Goal: Task Accomplishment & Management: Manage account settings

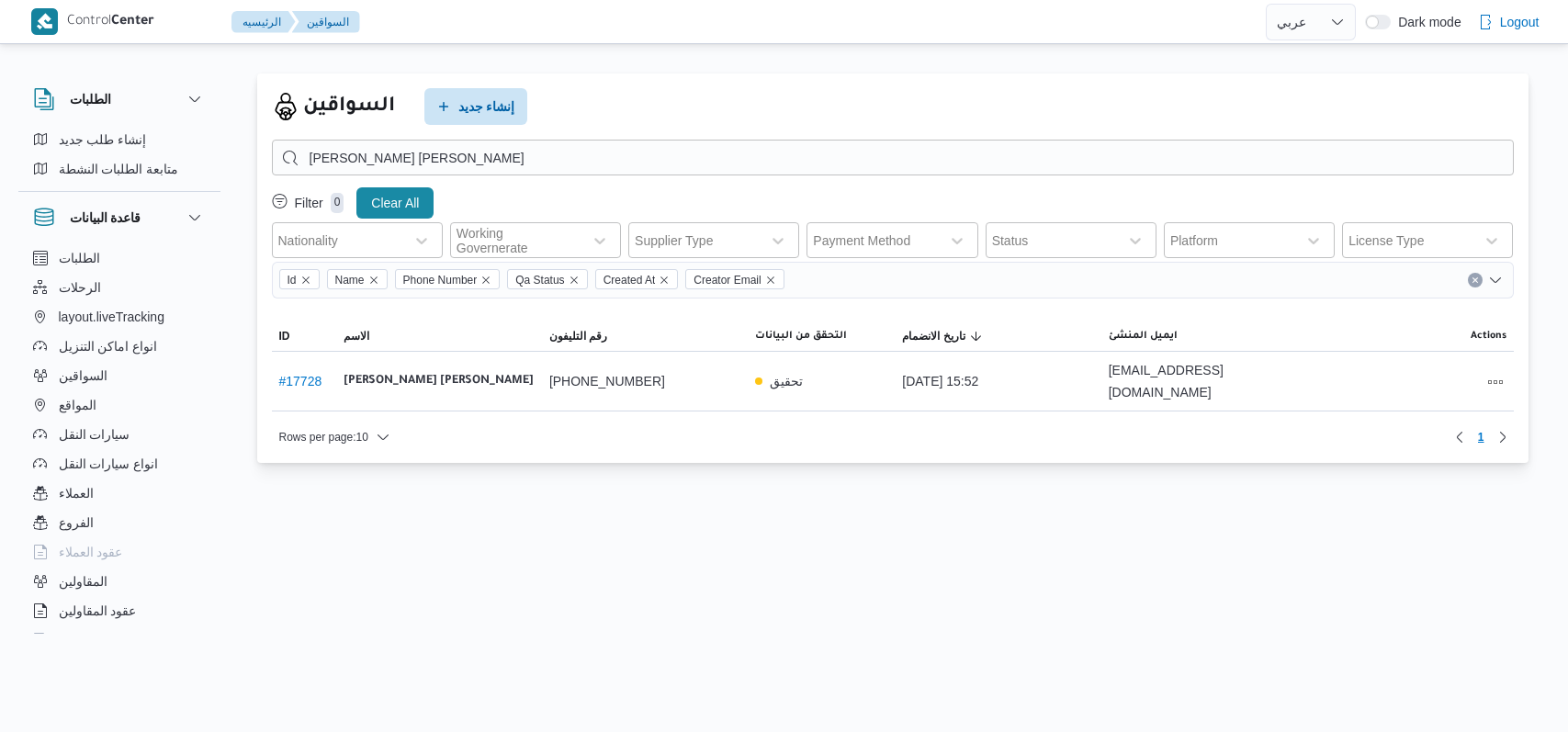
select select "ar"
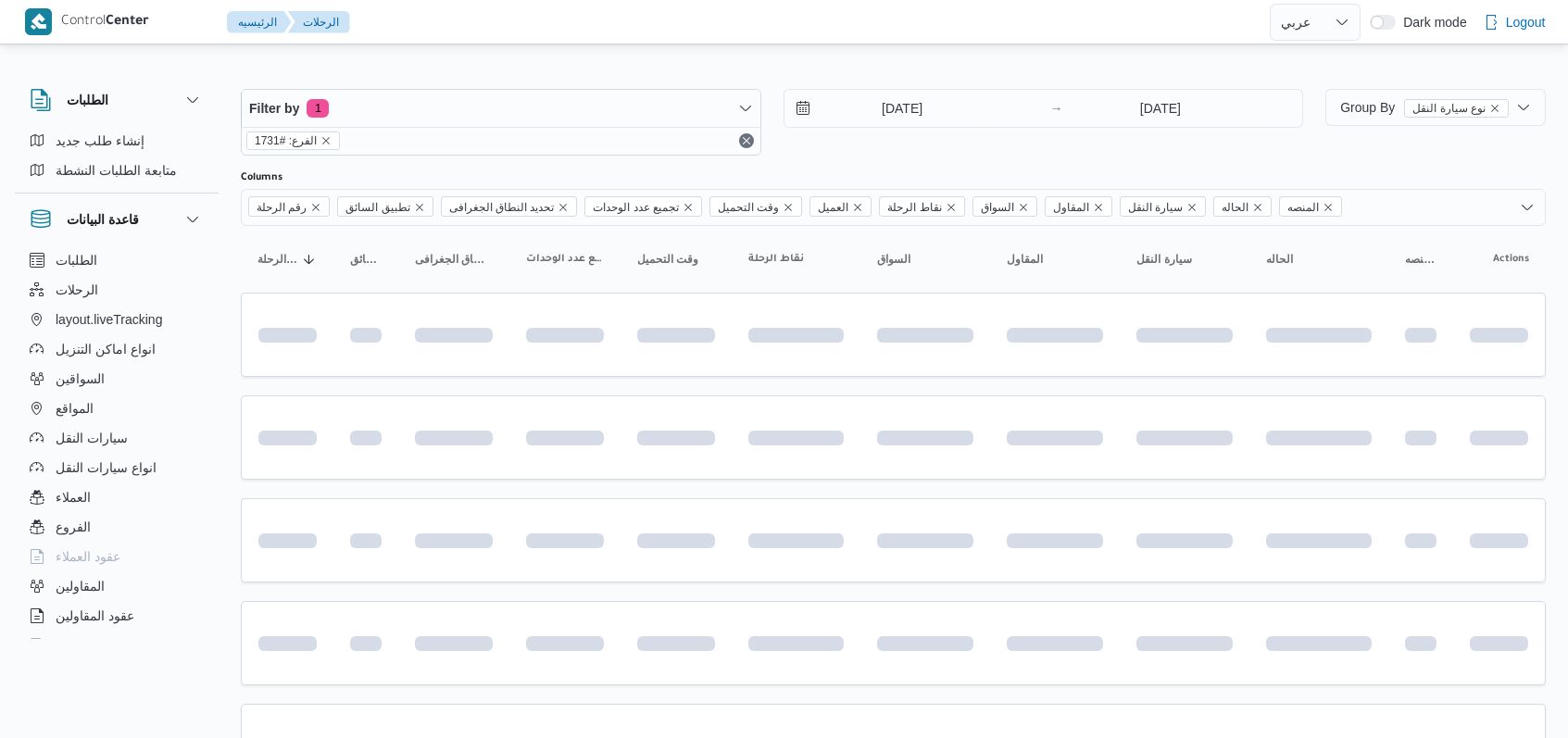
select select "ar"
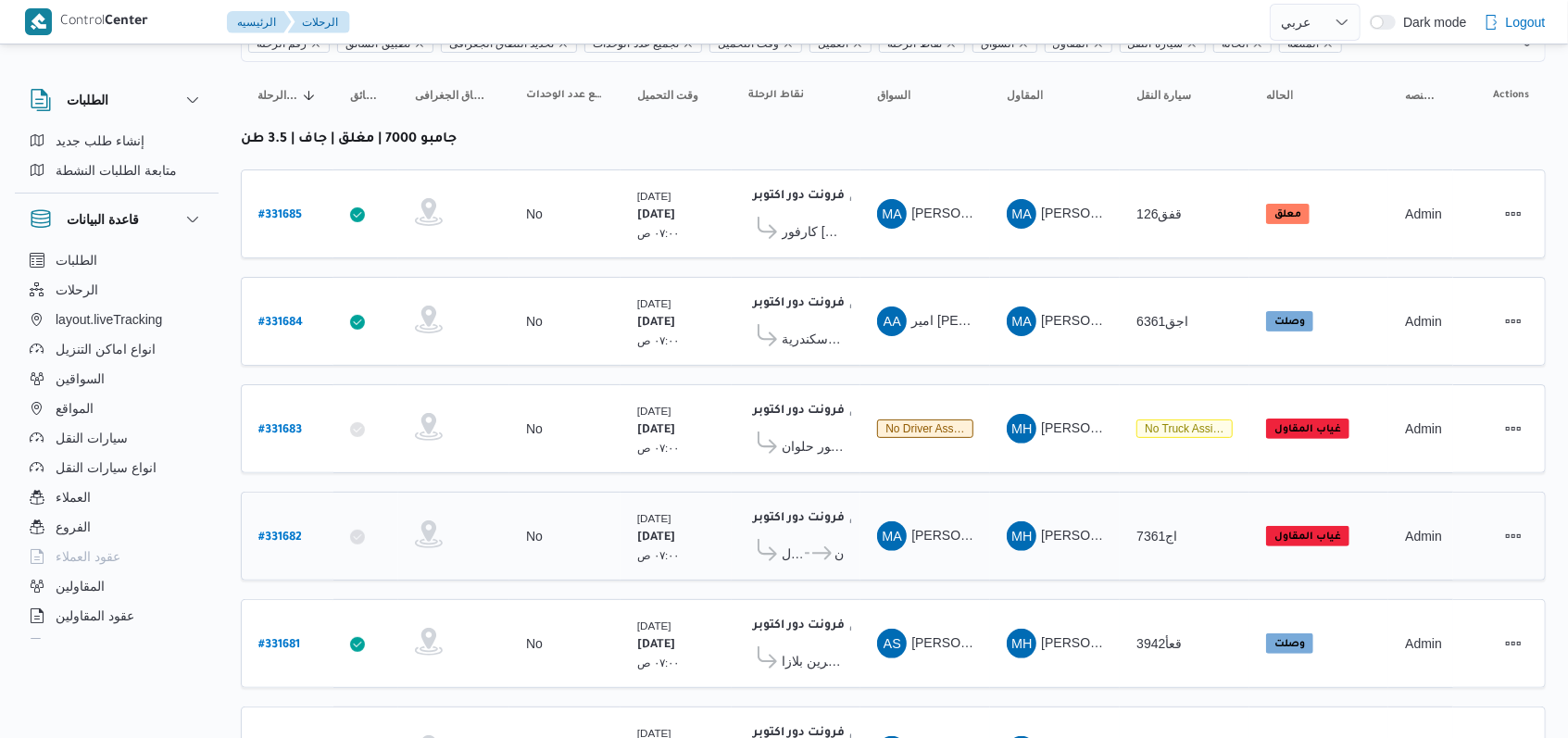
scroll to position [263, 0]
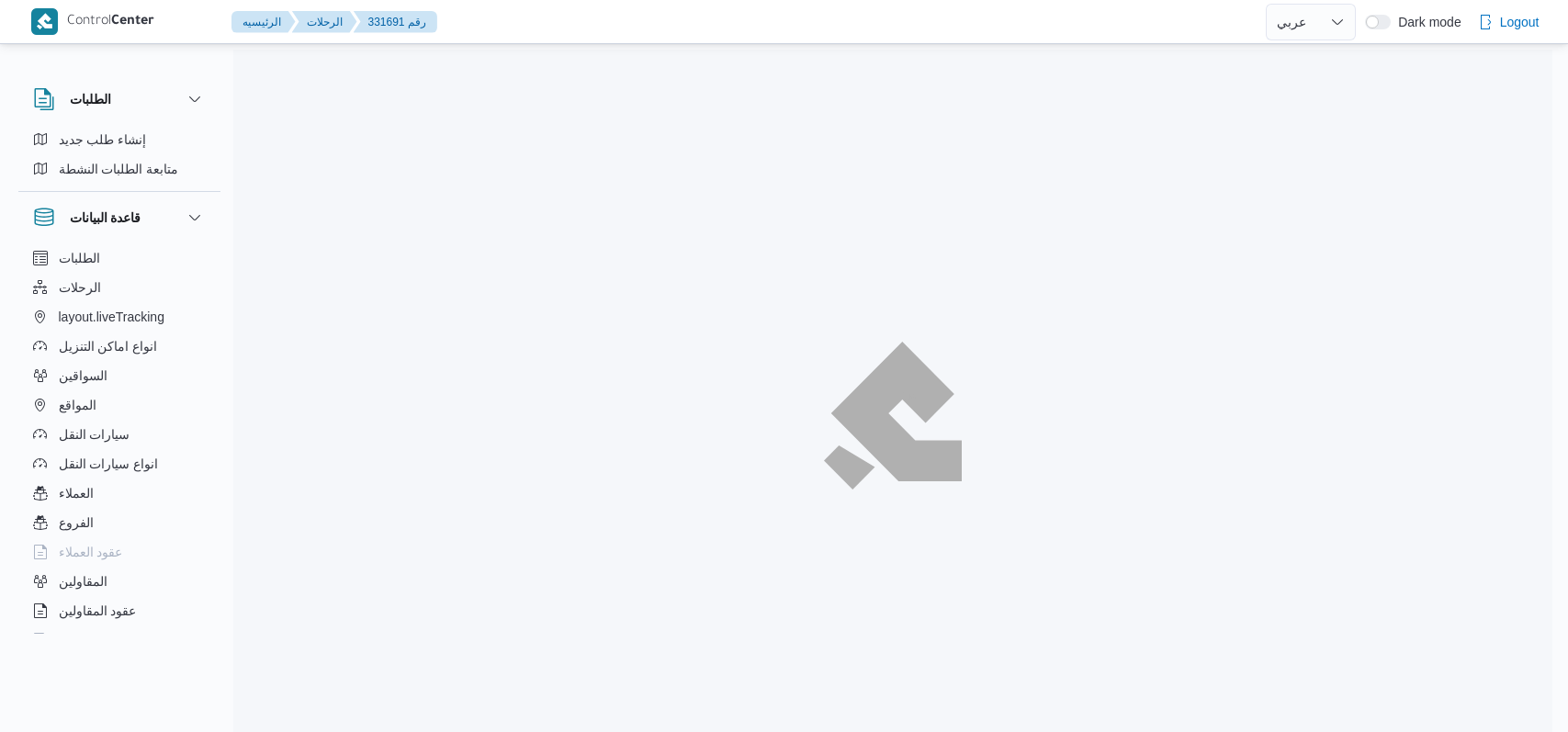
select select "ar"
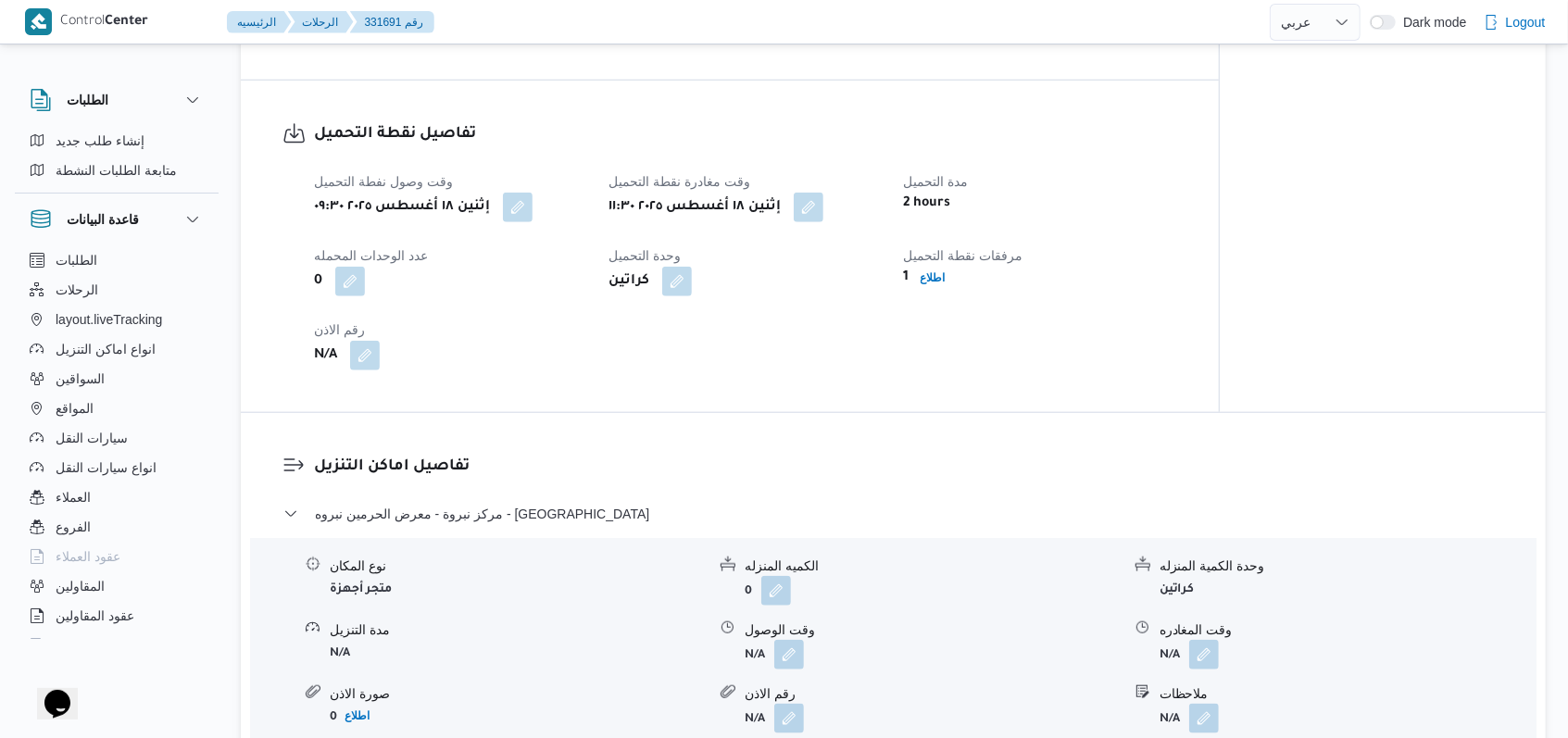
scroll to position [1234, 0]
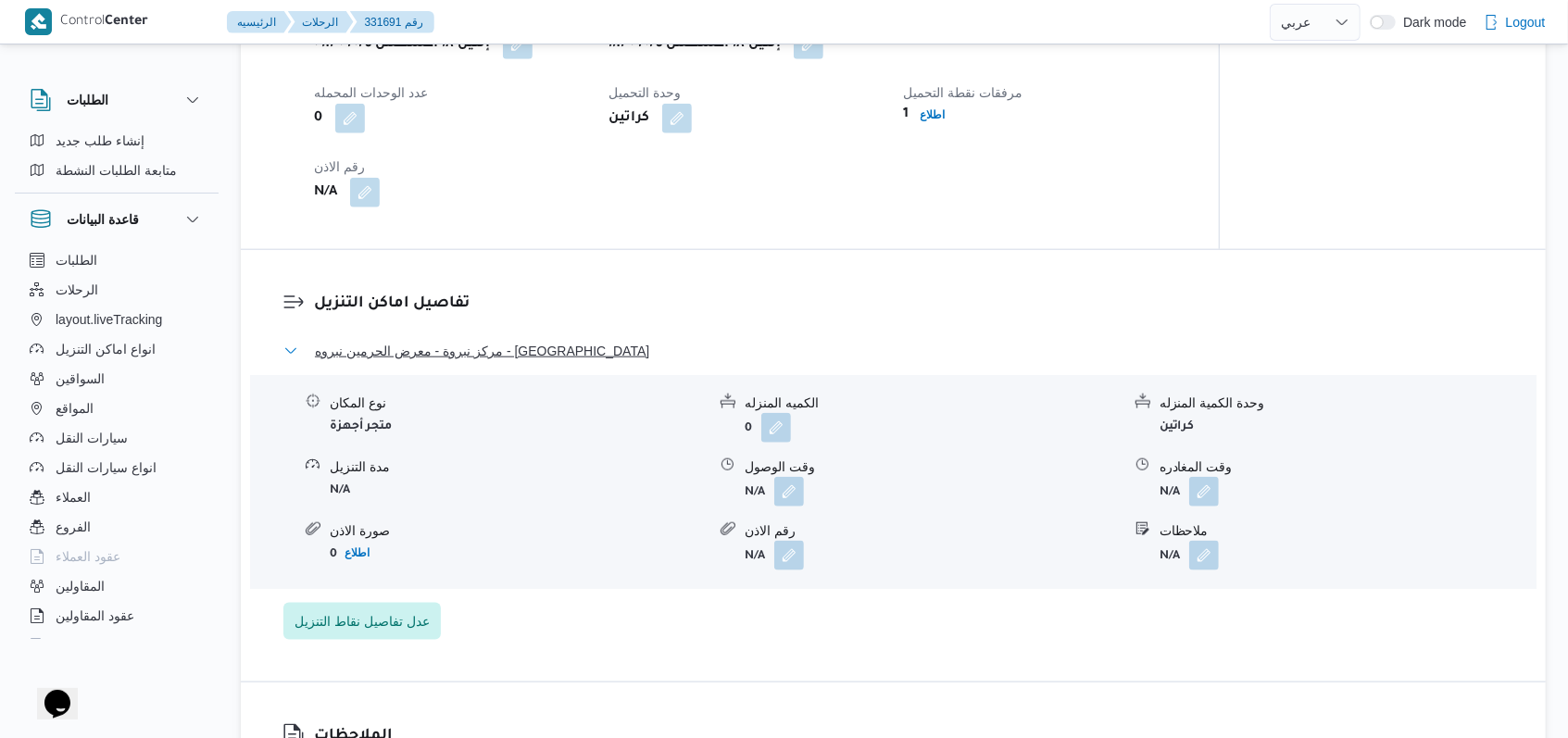
click at [487, 362] on span "مركز نبروة - معرض الحرمين نبروه - المنصورة" at bounding box center [482, 351] width 334 height 22
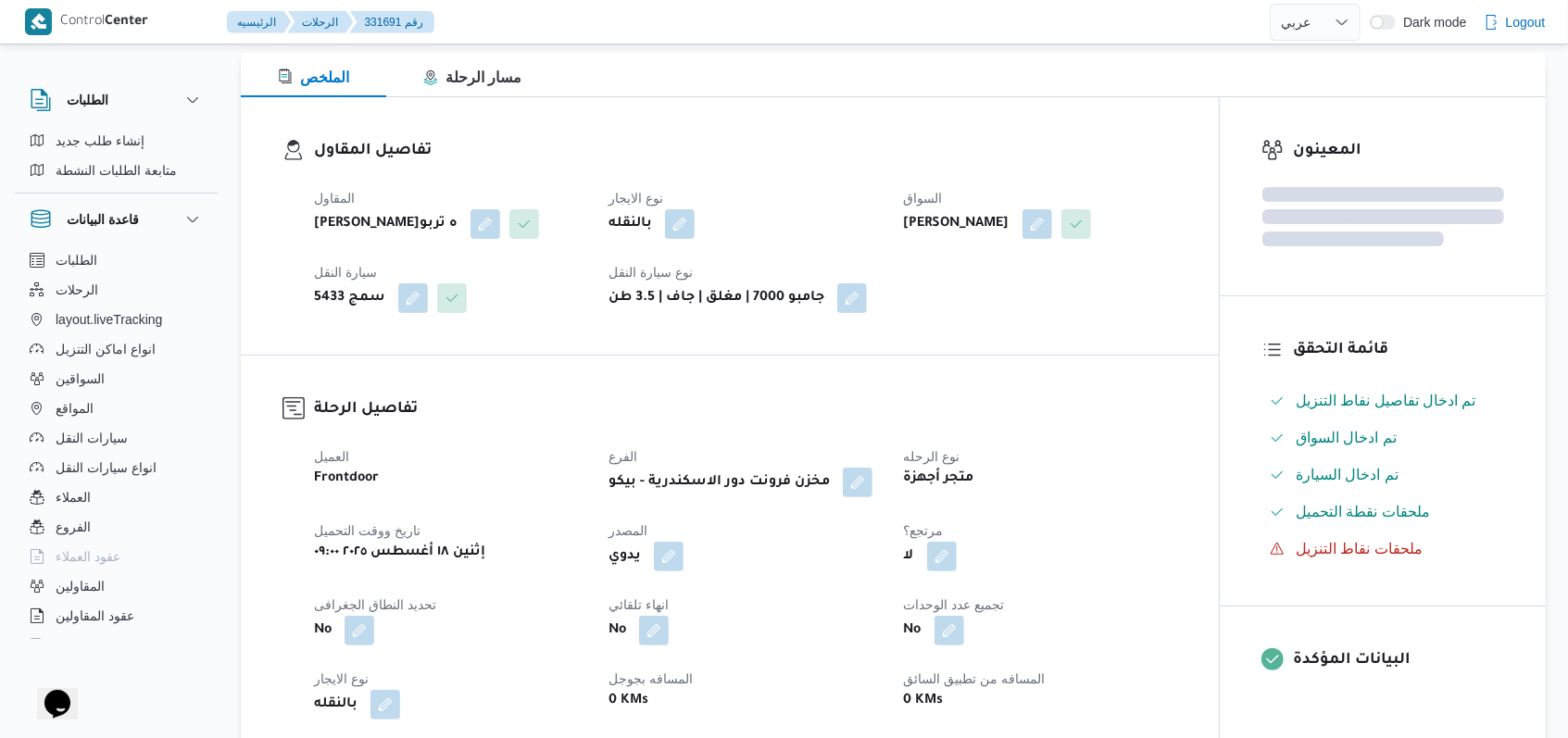
scroll to position [0, 0]
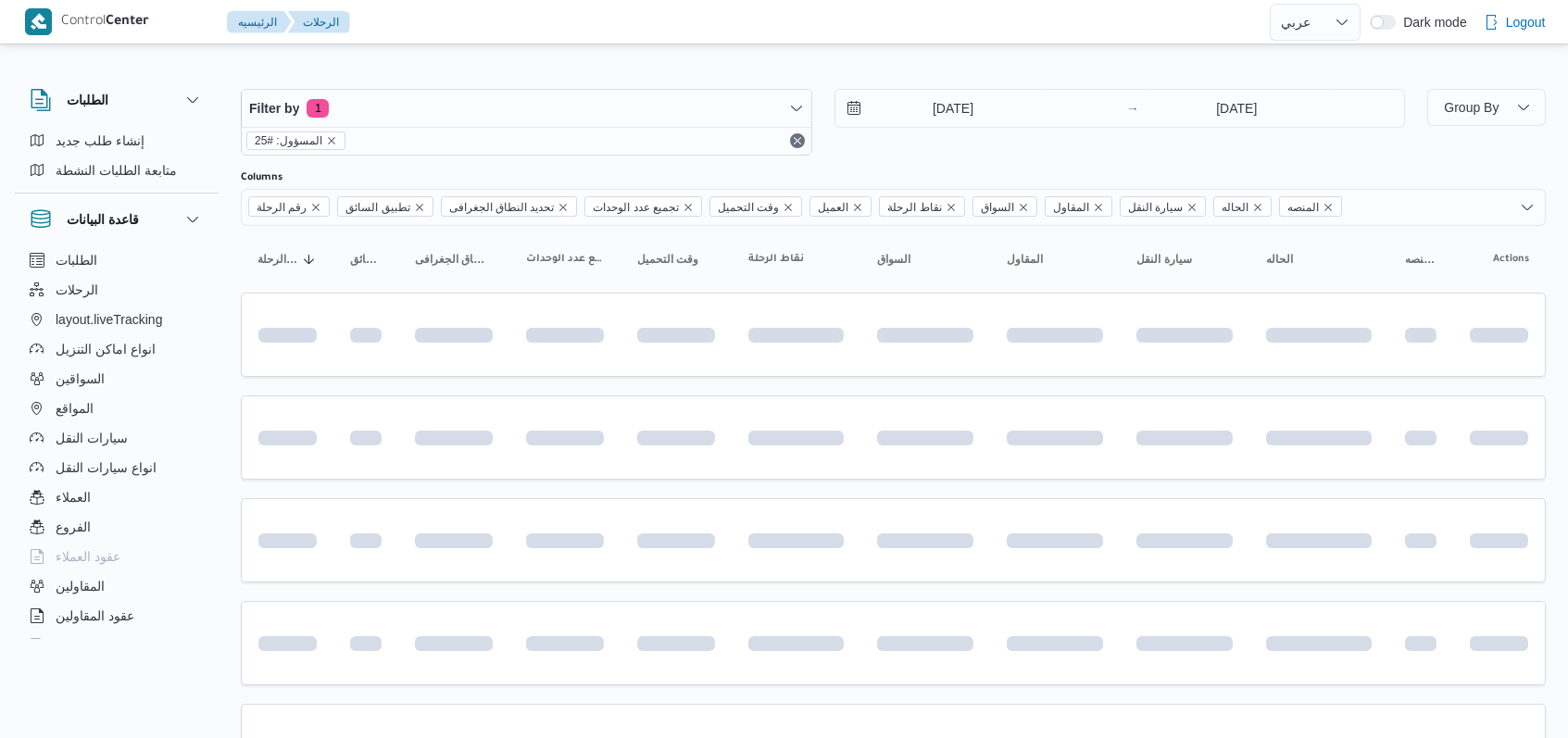
select select "ar"
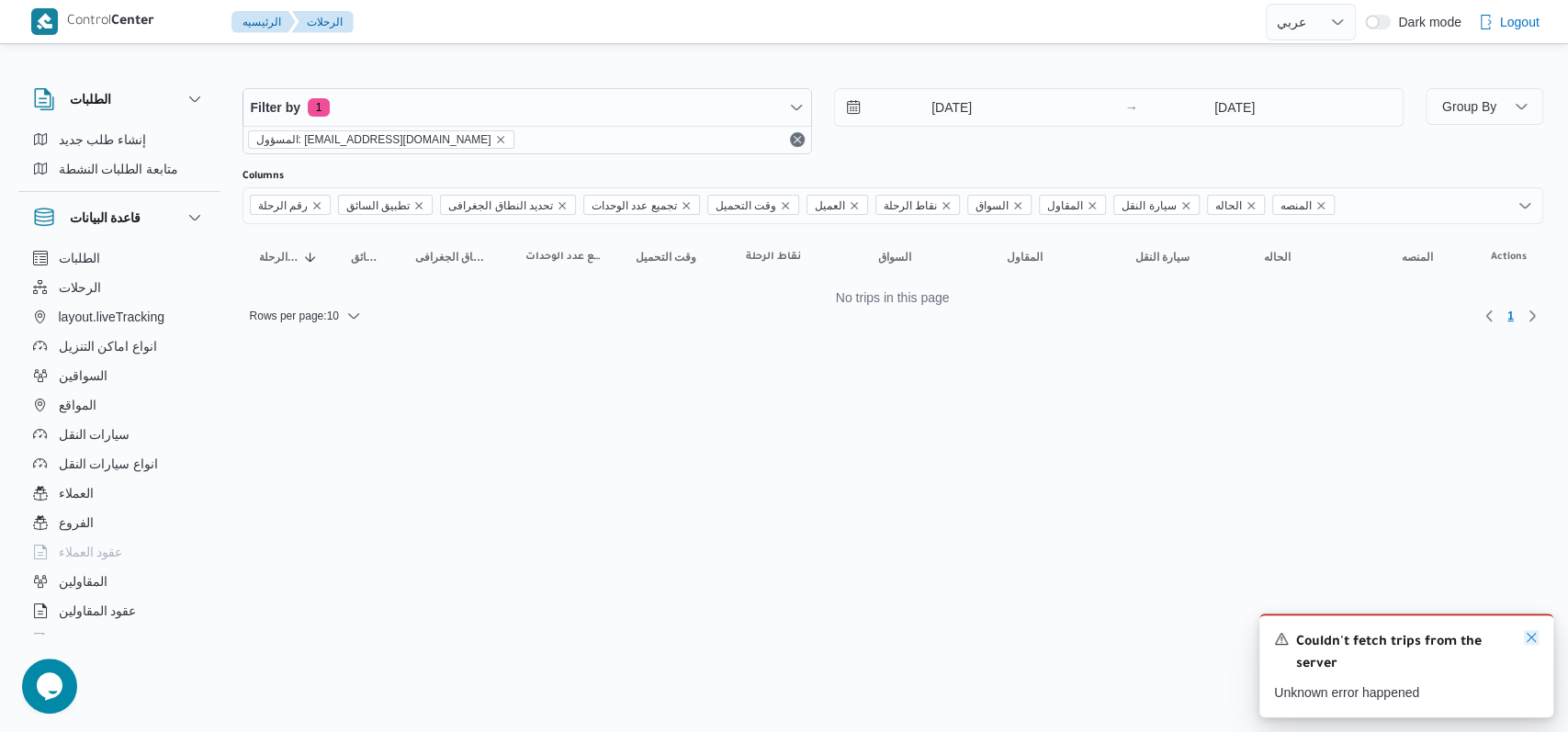
click at [1536, 634] on icon "Dismiss toast" at bounding box center [1531, 637] width 14 height 14
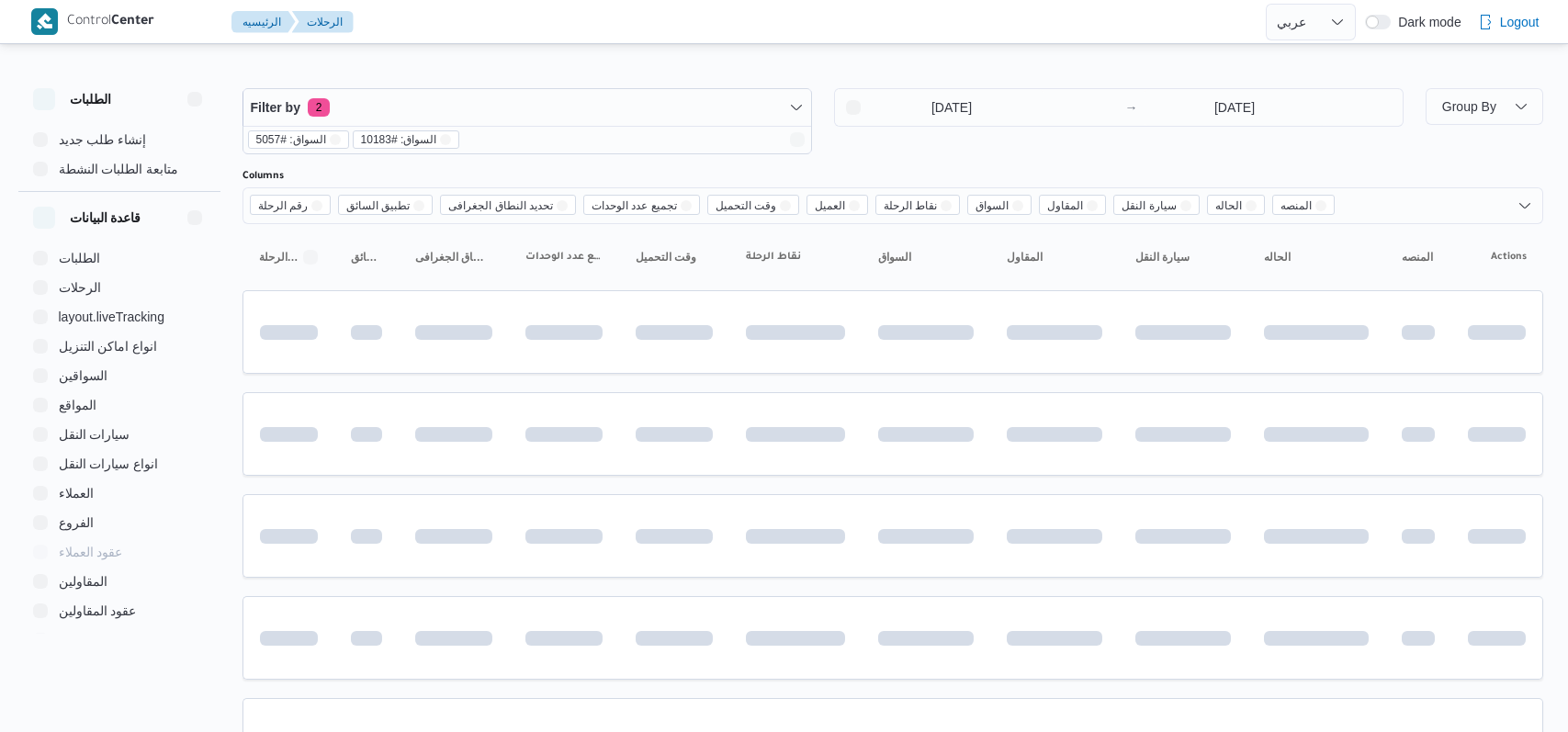
select select "ar"
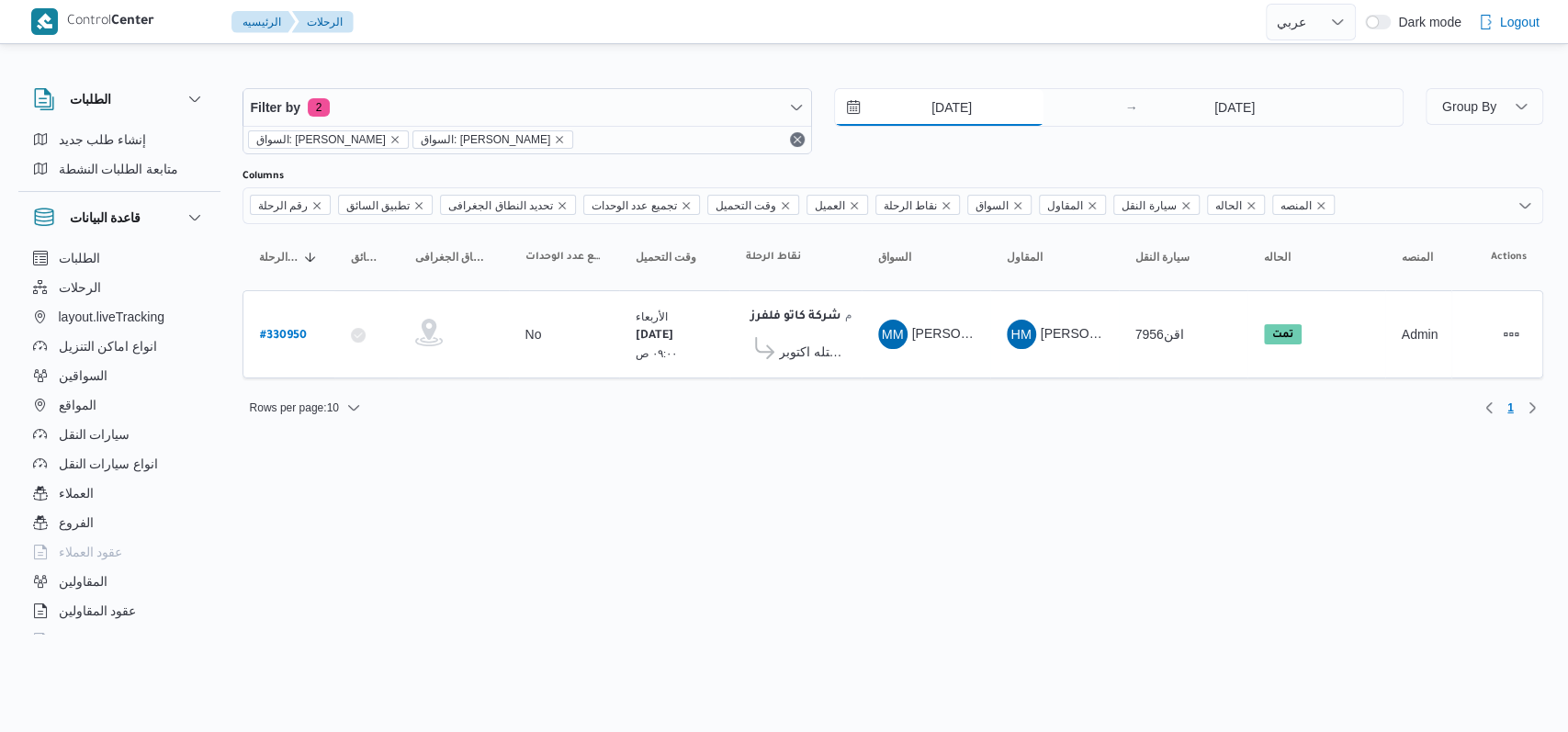
click at [943, 118] on input "13/8/2025" at bounding box center [940, 107] width 208 height 37
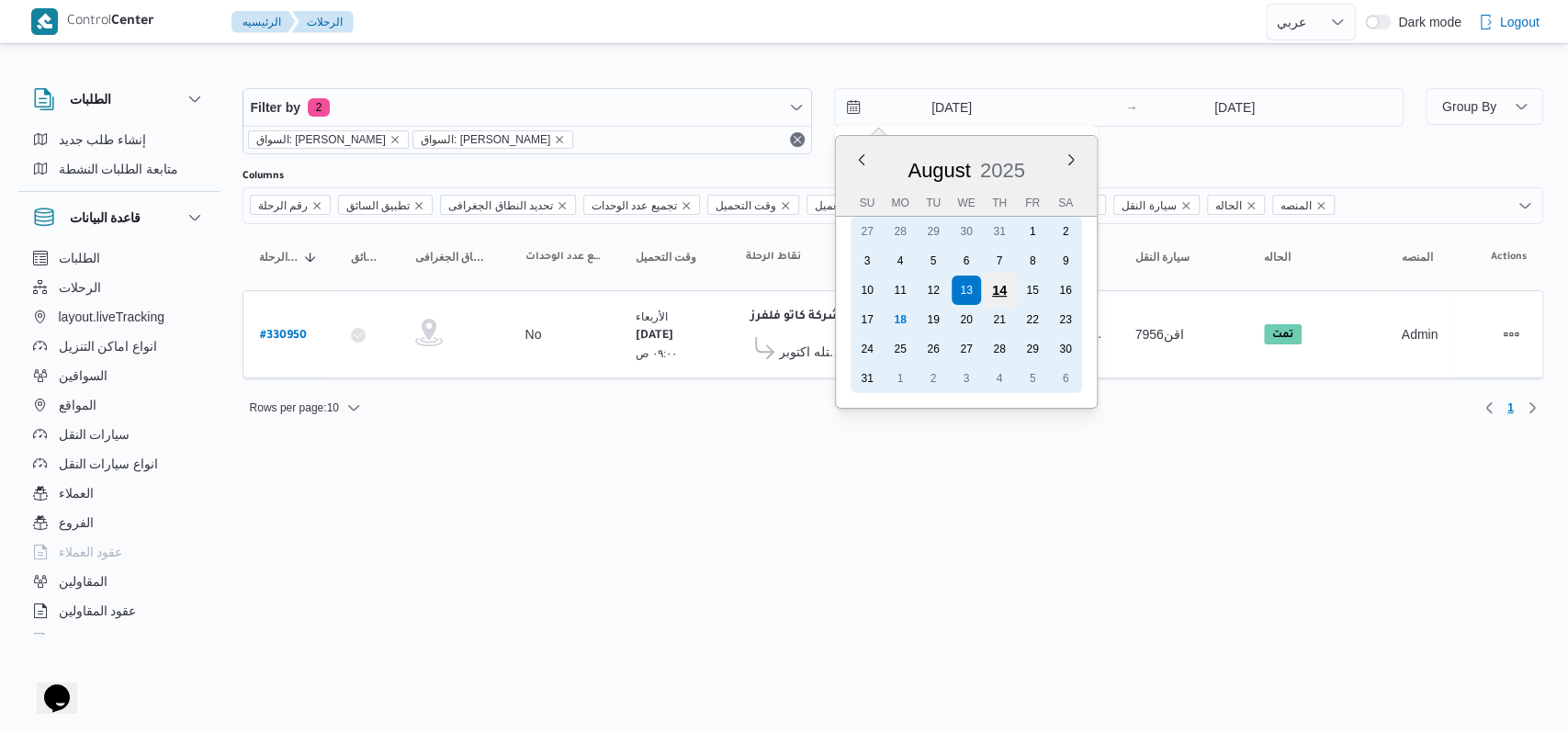
click at [990, 289] on div "14" at bounding box center [998, 290] width 35 height 35
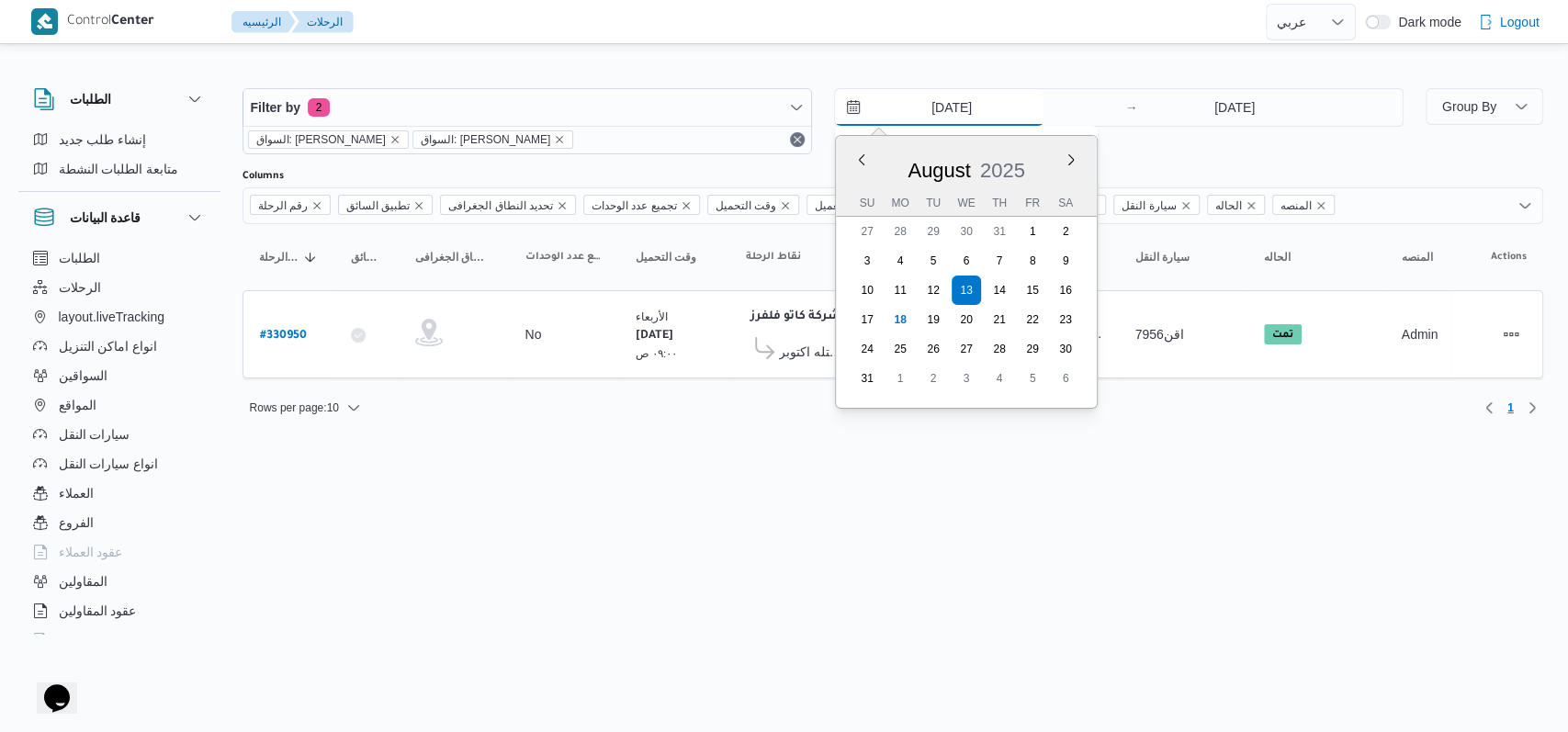
type input "14/8/2025"
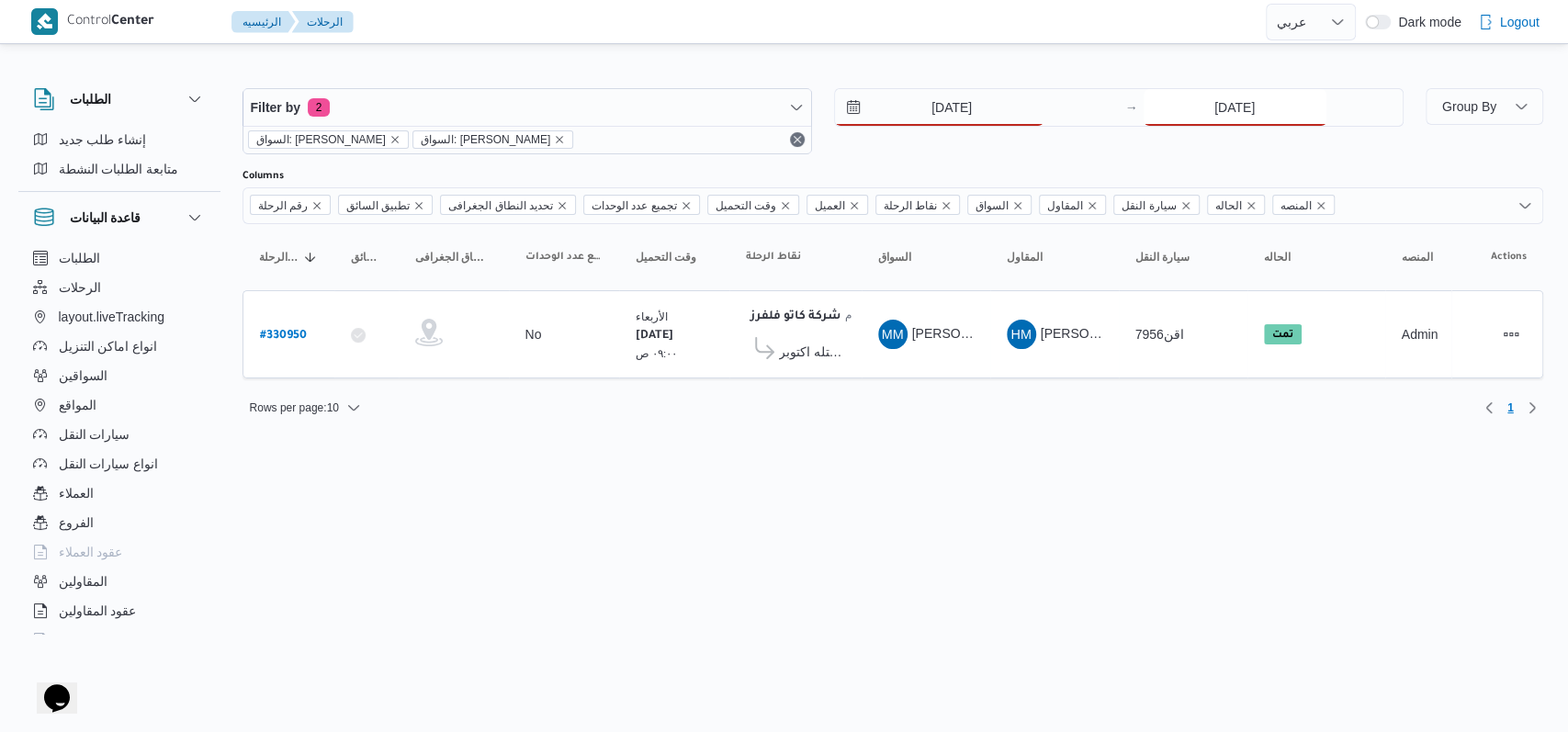
click at [1183, 121] on input "13/8/2025" at bounding box center [1236, 107] width 183 height 37
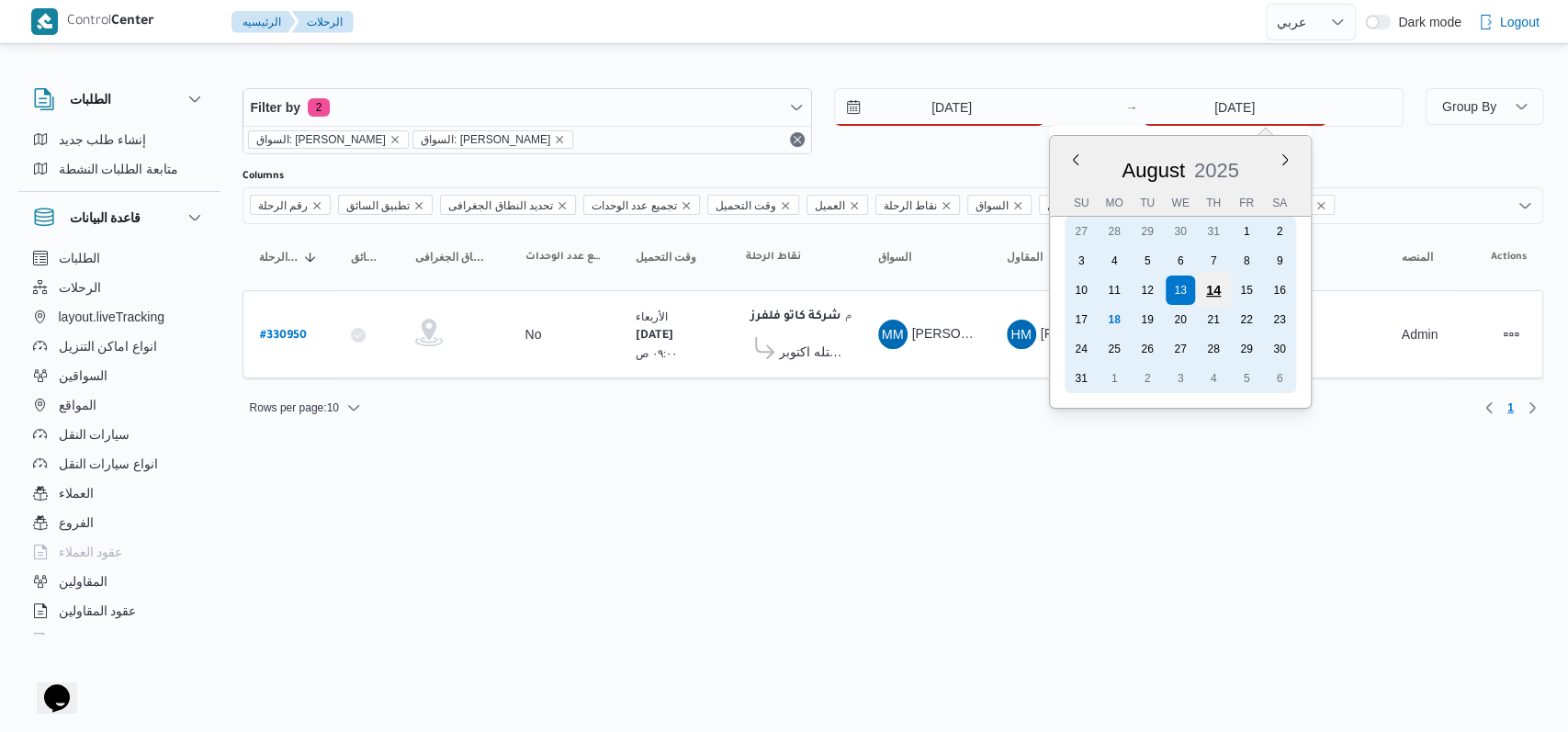
click at [1210, 283] on div "14" at bounding box center [1212, 290] width 35 height 35
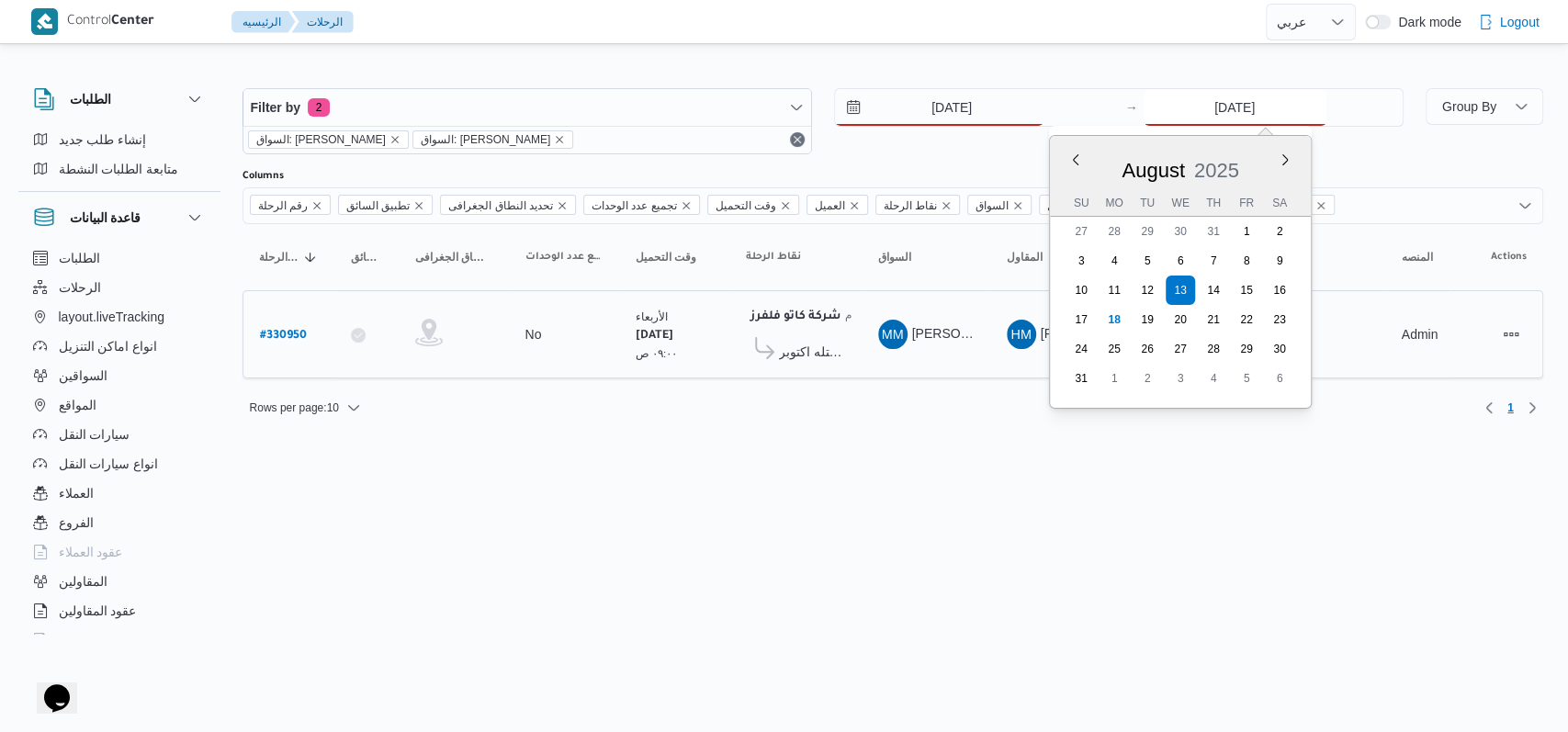
type input "14/8/2025"
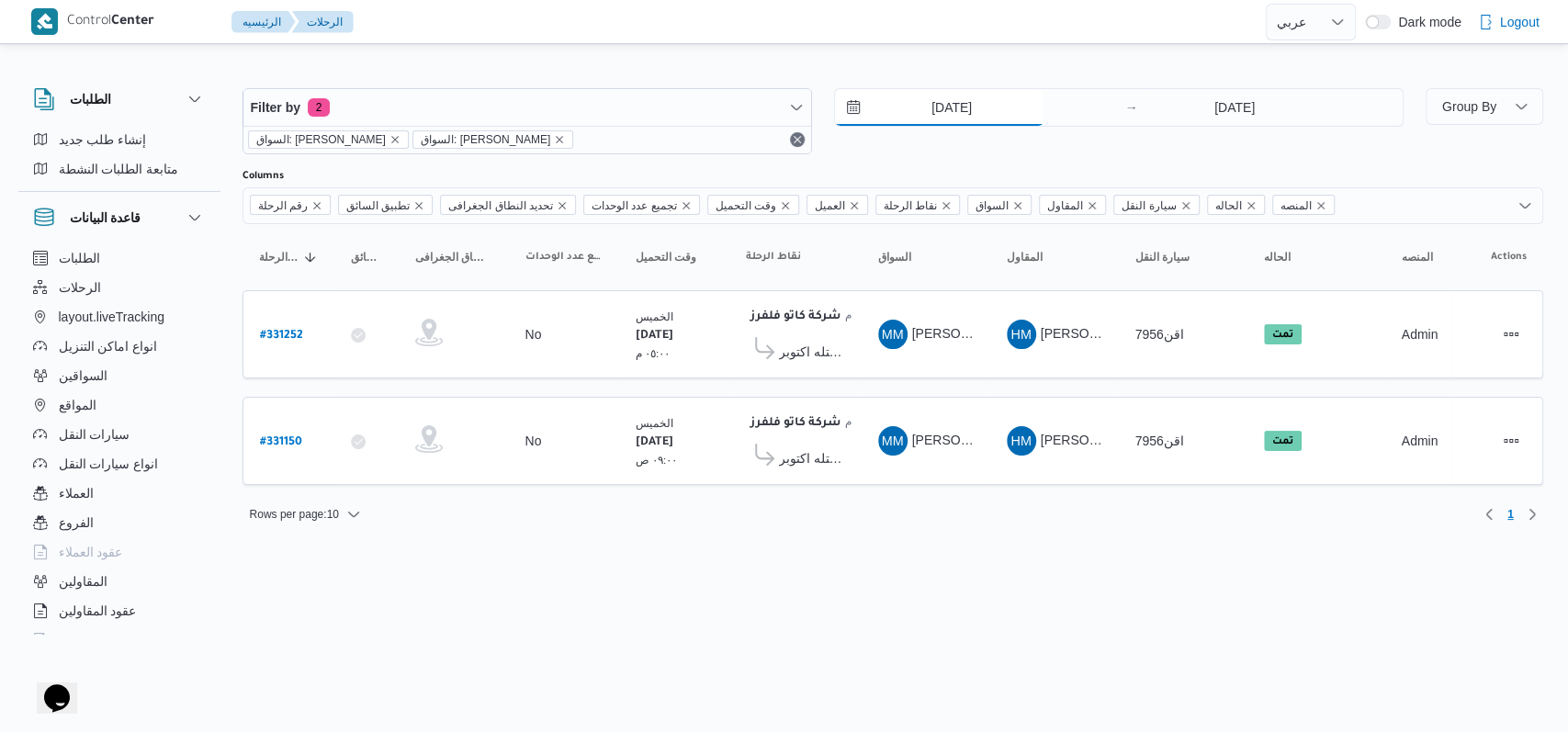
click at [963, 111] on input "14/8/2025" at bounding box center [940, 107] width 208 height 37
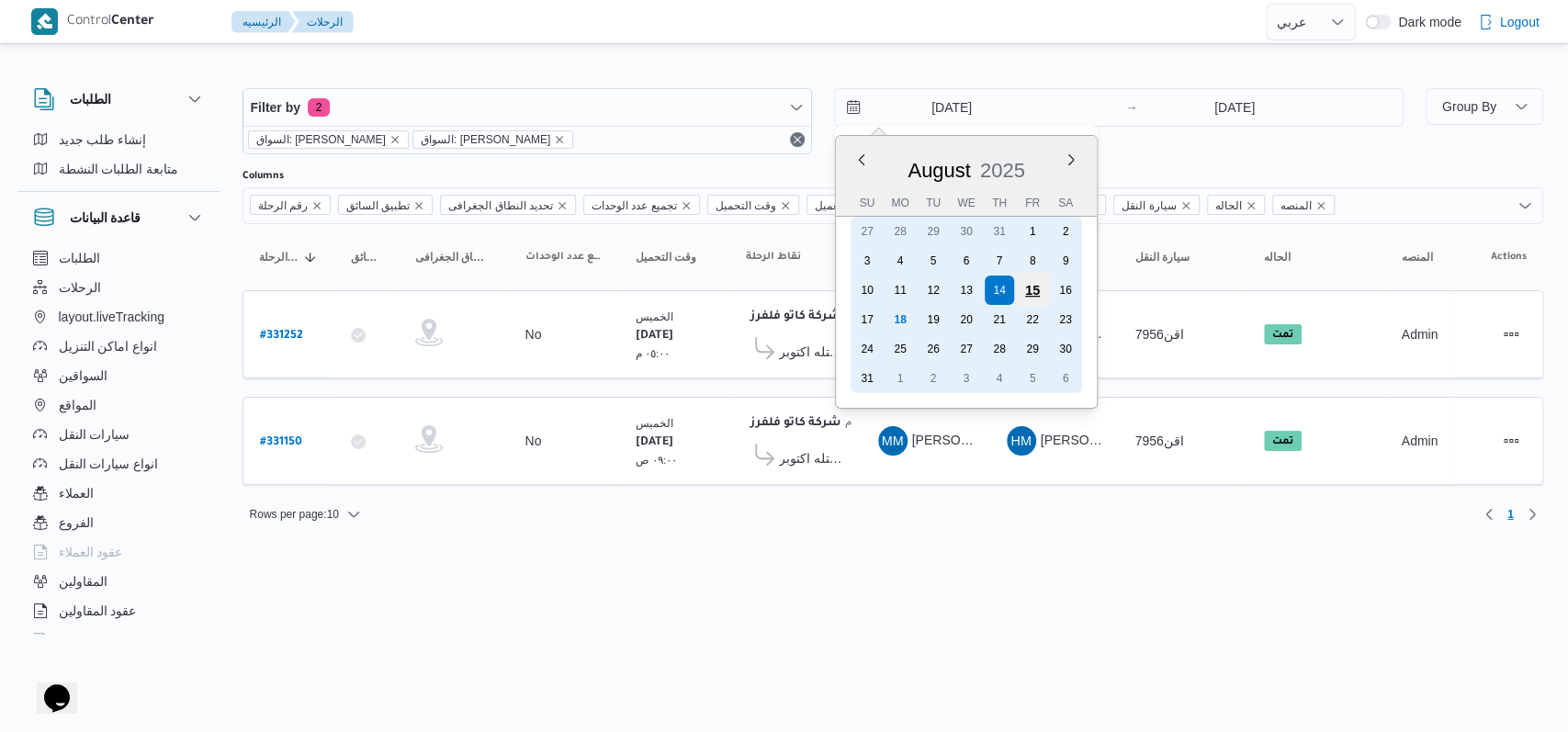
click at [1029, 289] on div "15" at bounding box center [1032, 290] width 35 height 35
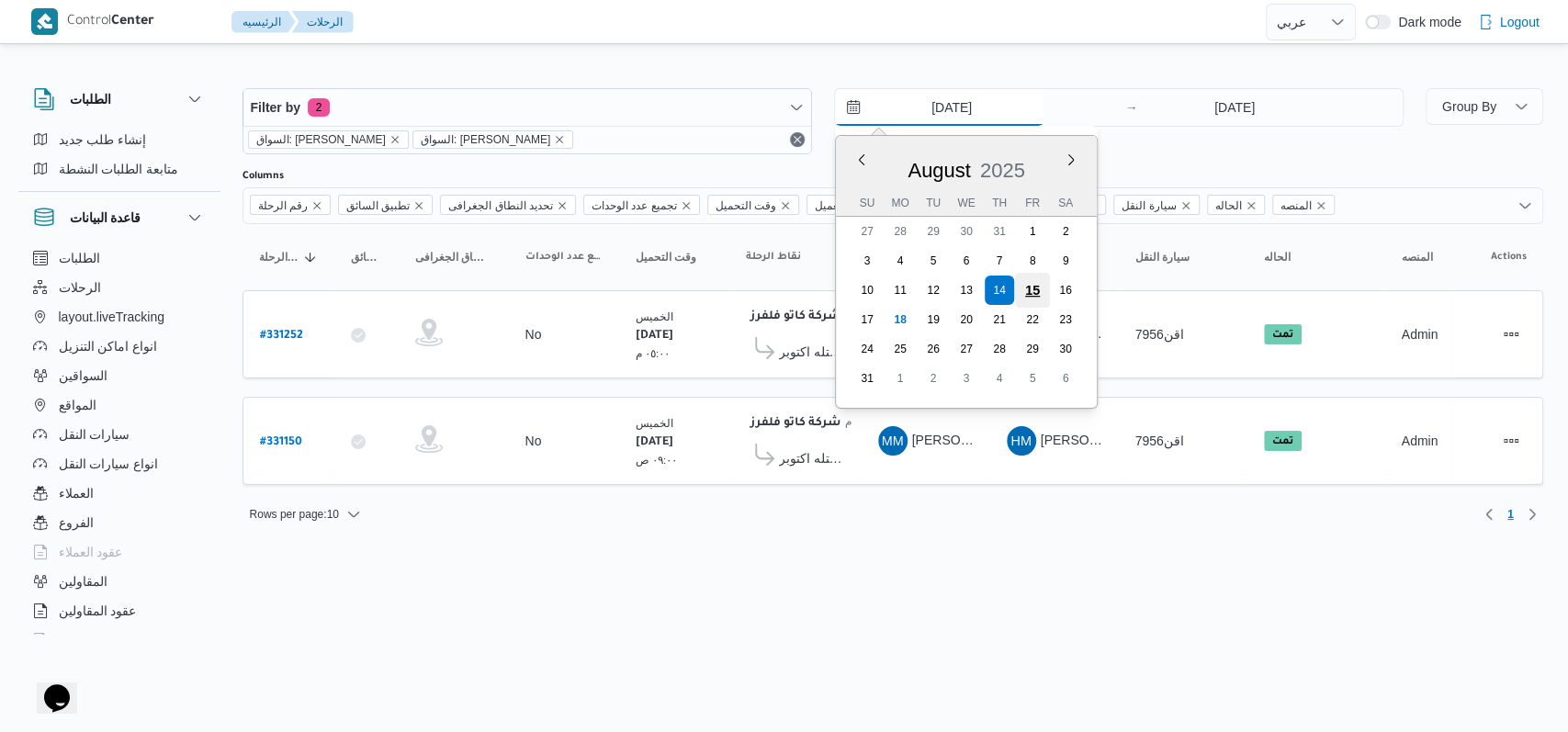
type input "15/8/2025"
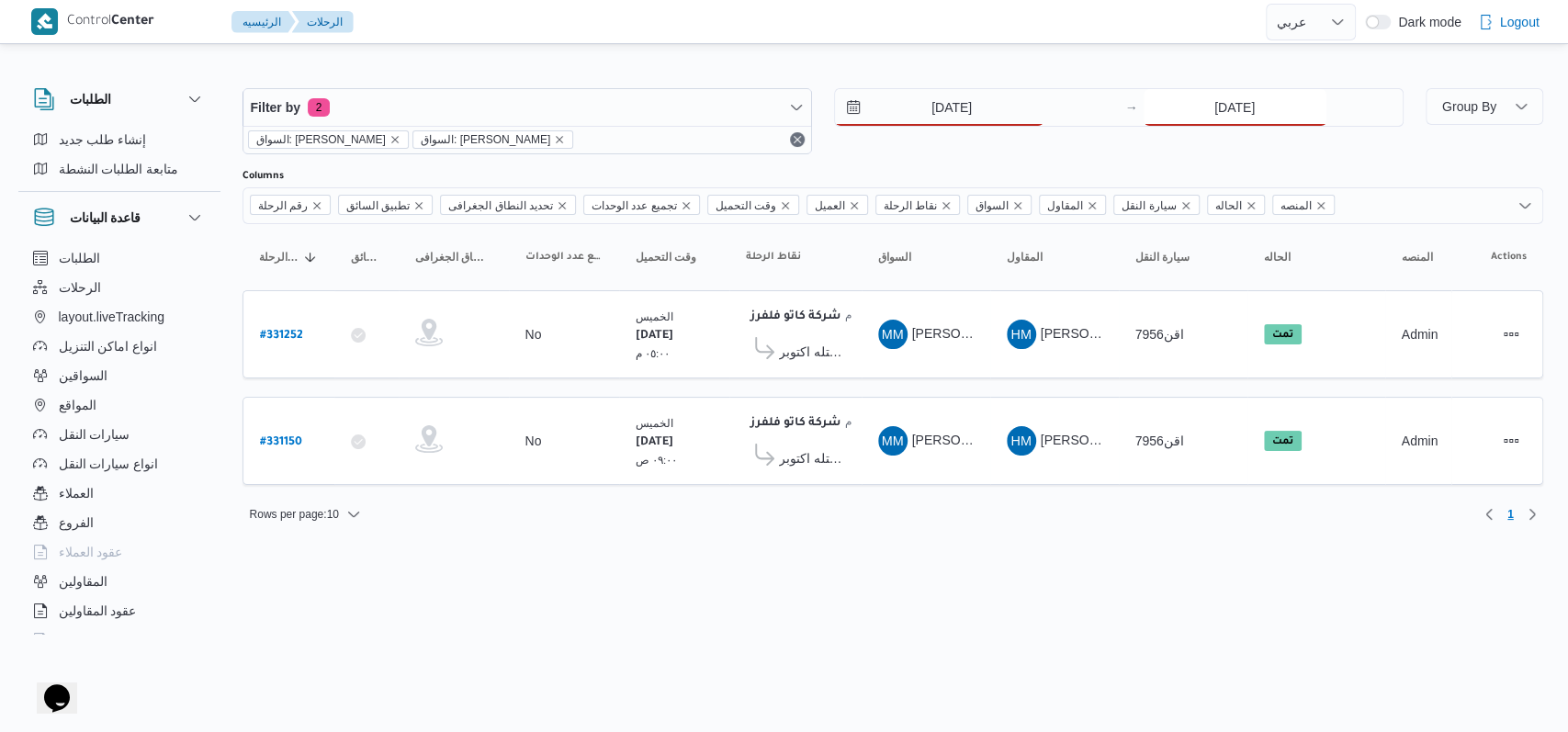
click at [1220, 99] on input "14/8/2025" at bounding box center [1236, 107] width 183 height 37
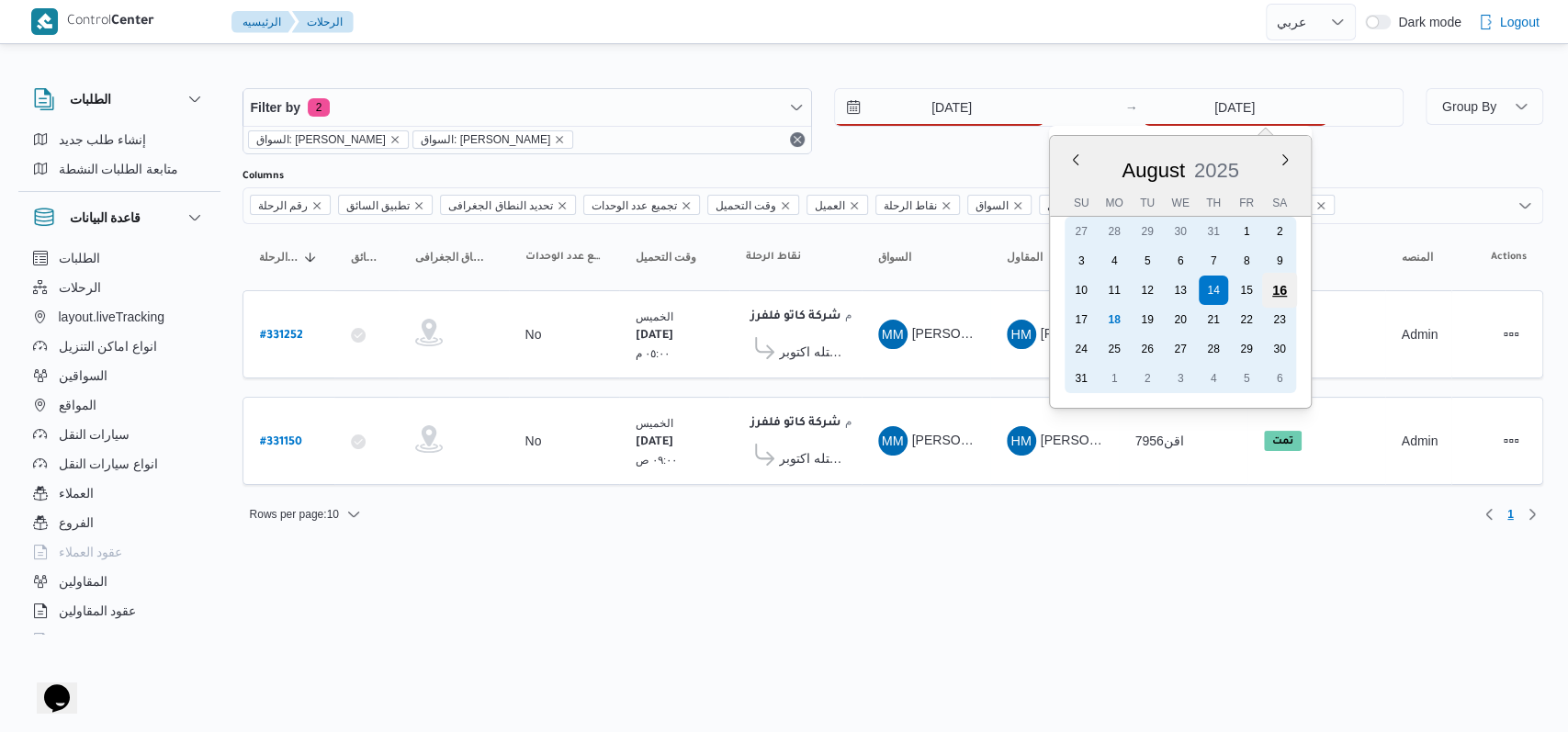
click at [1274, 279] on div "16" at bounding box center [1279, 290] width 35 height 35
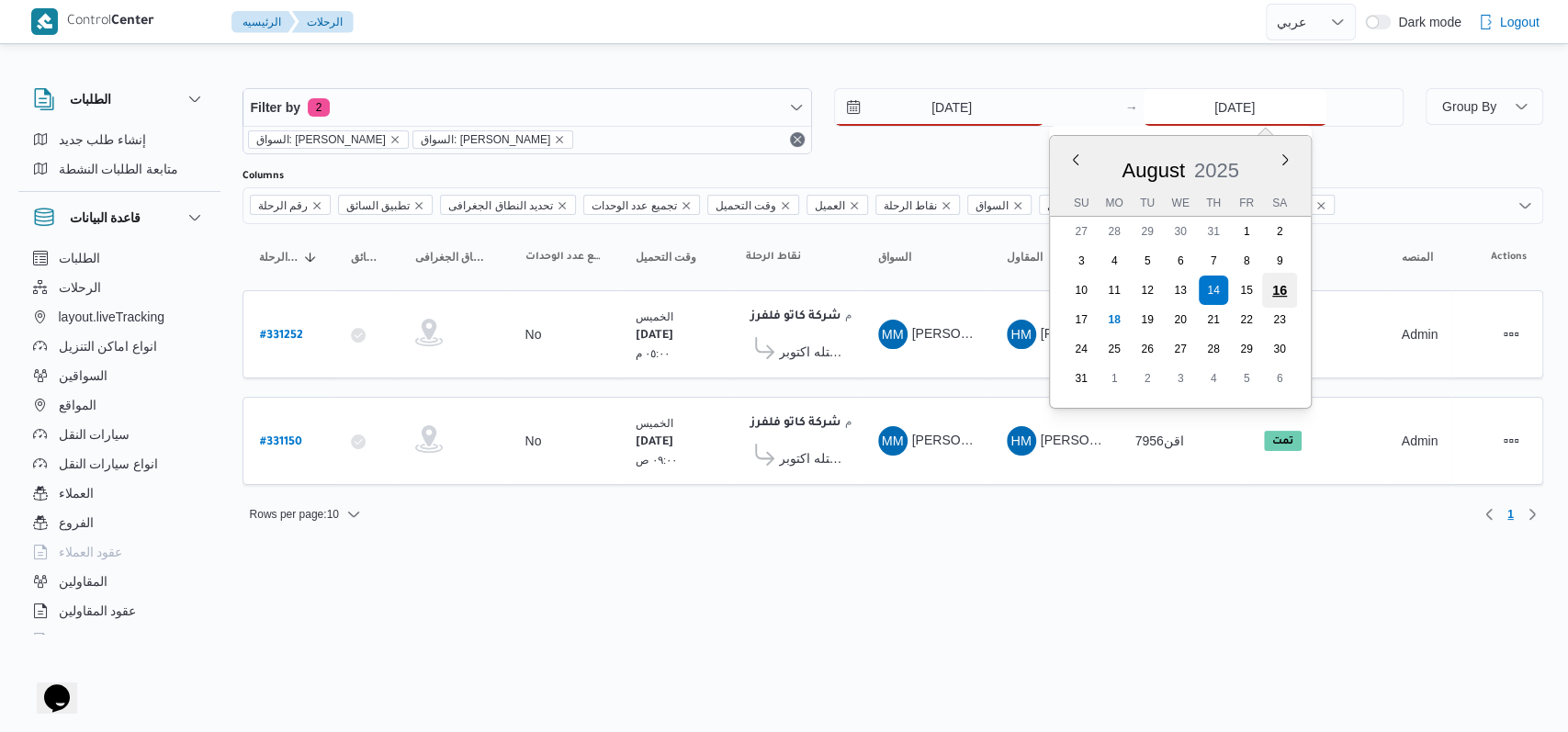
type input "16/8/2025"
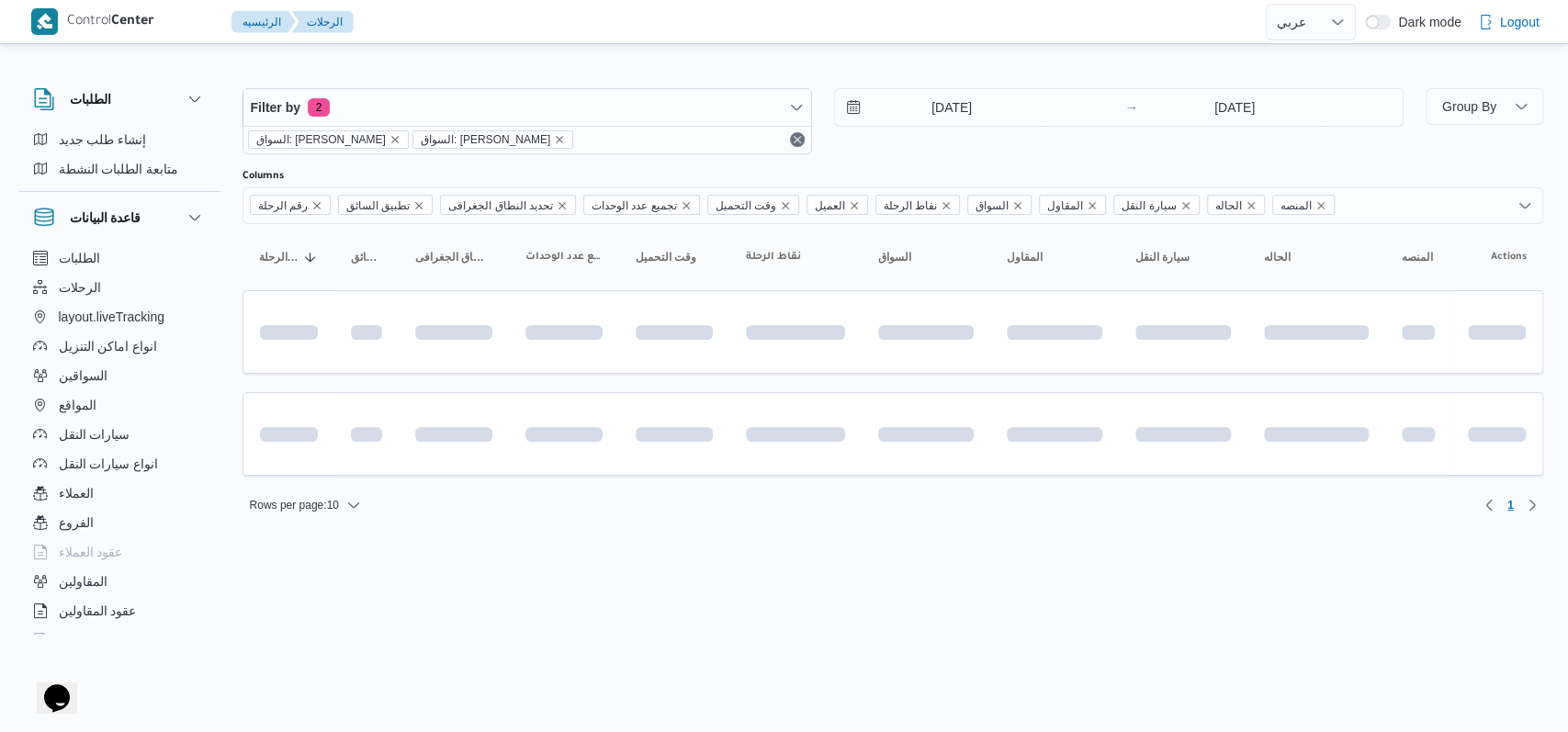
click at [982, 154] on div "Filter by 2 السواق: محمد مروان دياب السواق: محمد مروان دياب 15/8/2025 → 16/8/20…" at bounding box center [823, 121] width 1183 height 89
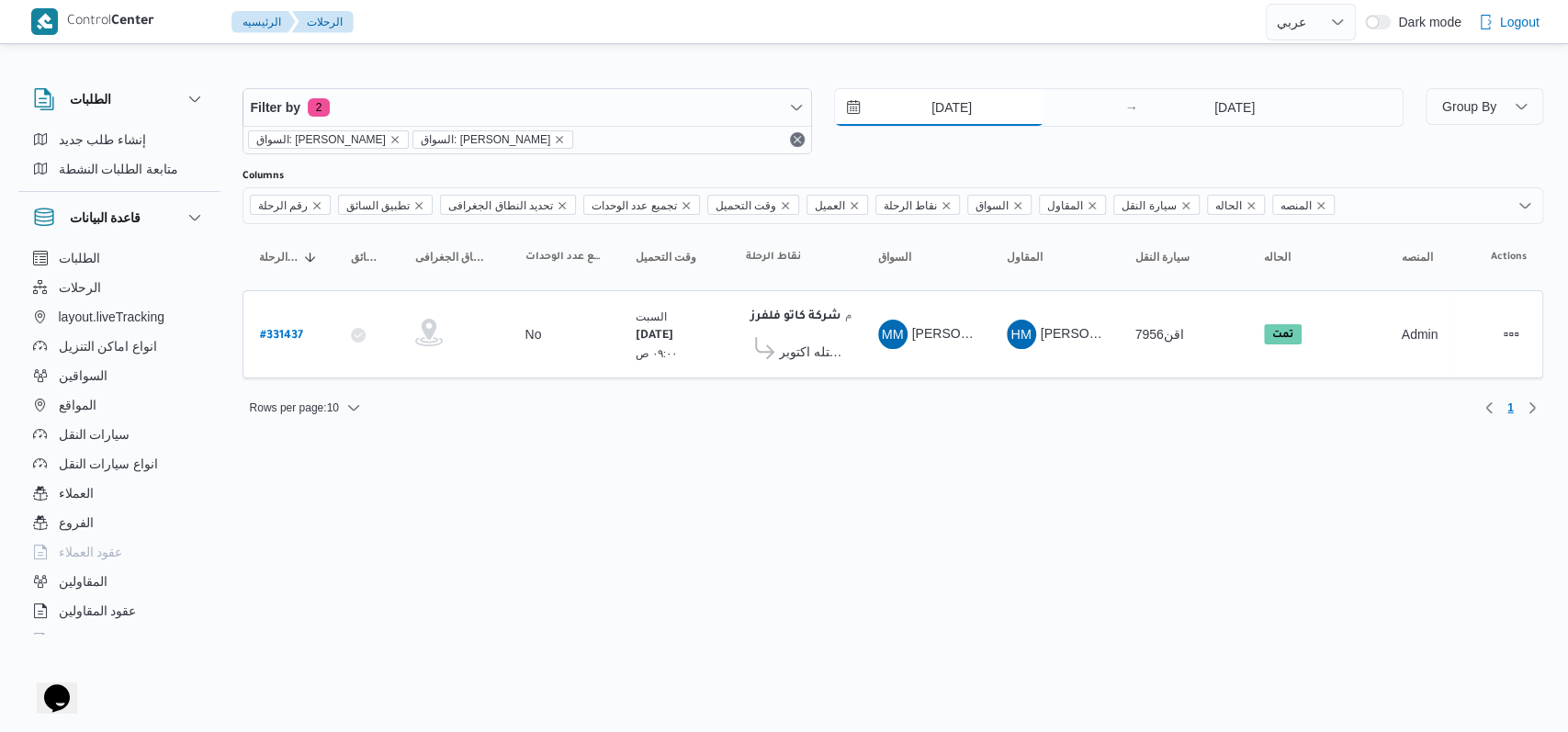
click at [952, 119] on input "15/8/2025" at bounding box center [940, 107] width 208 height 37
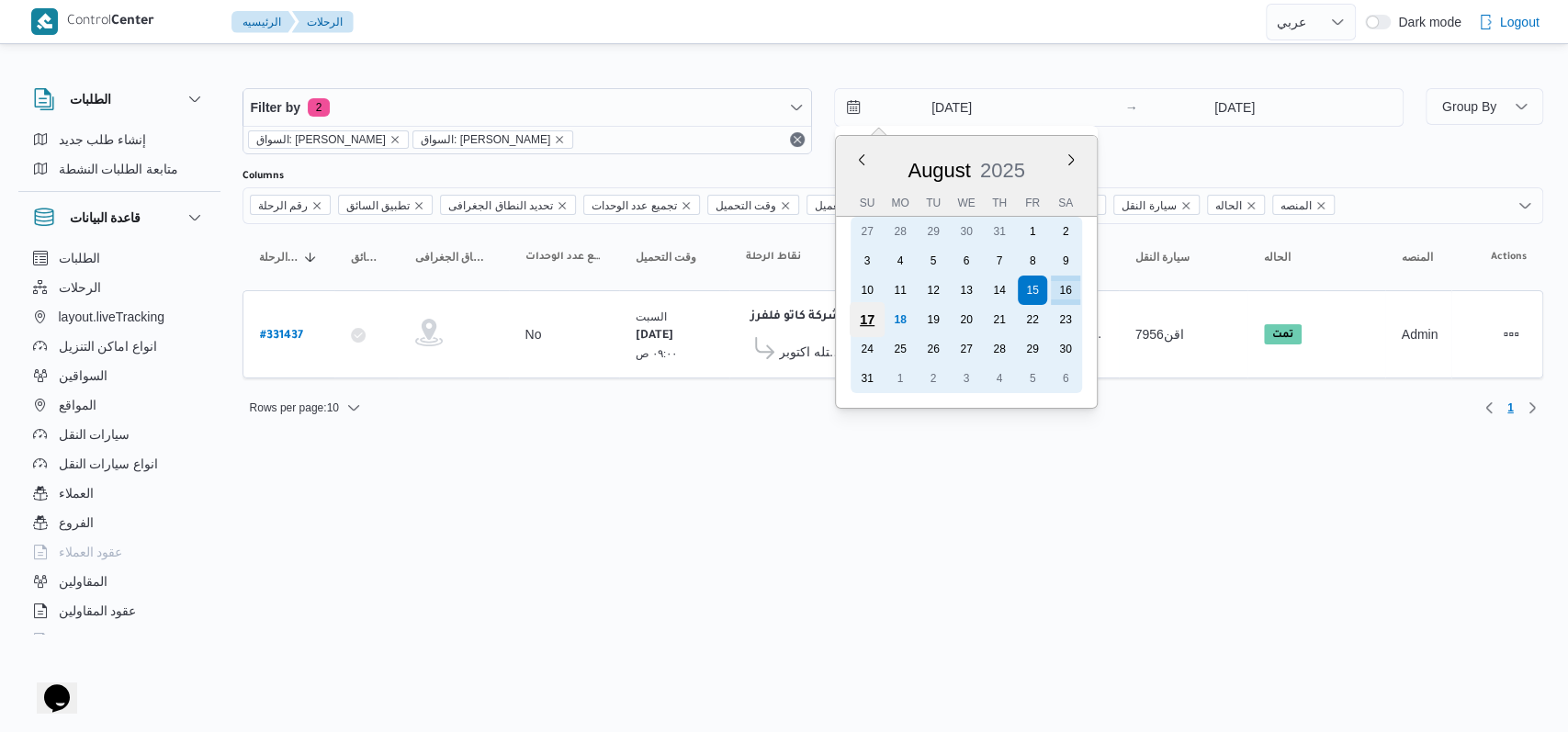
click at [875, 320] on div "17" at bounding box center [866, 320] width 35 height 35
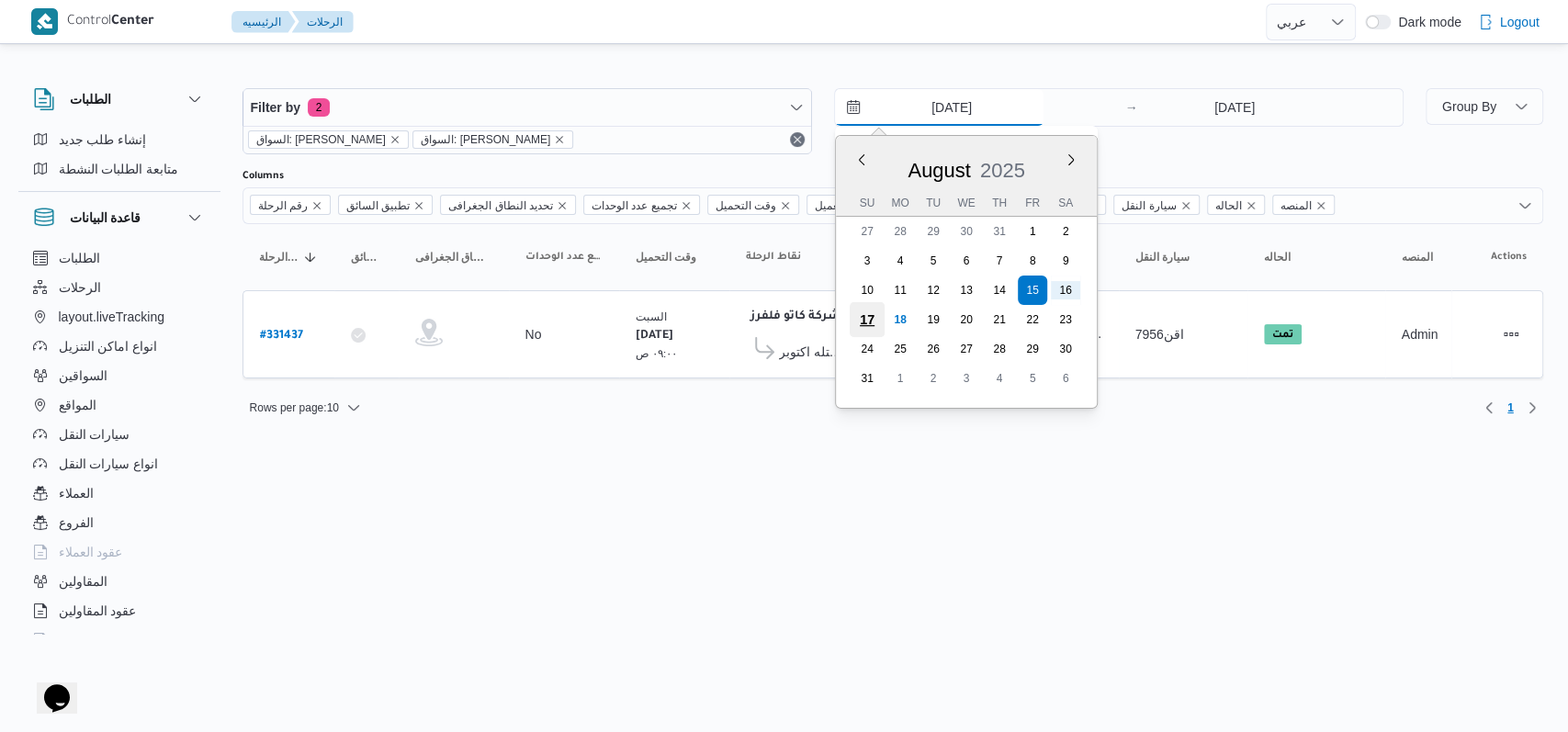
type input "17/8/2025"
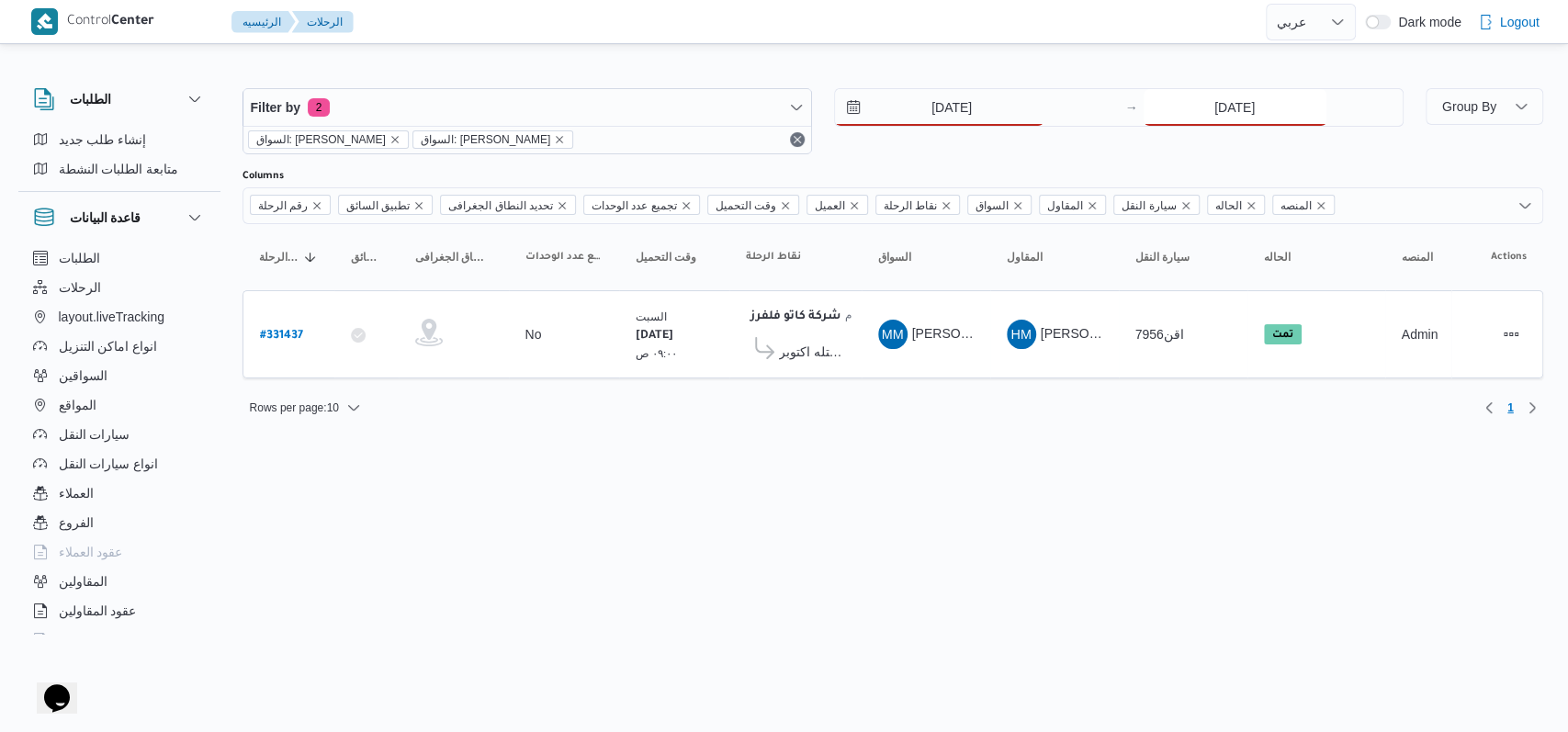
click at [1244, 115] on input "16/8/2025" at bounding box center [1236, 107] width 183 height 37
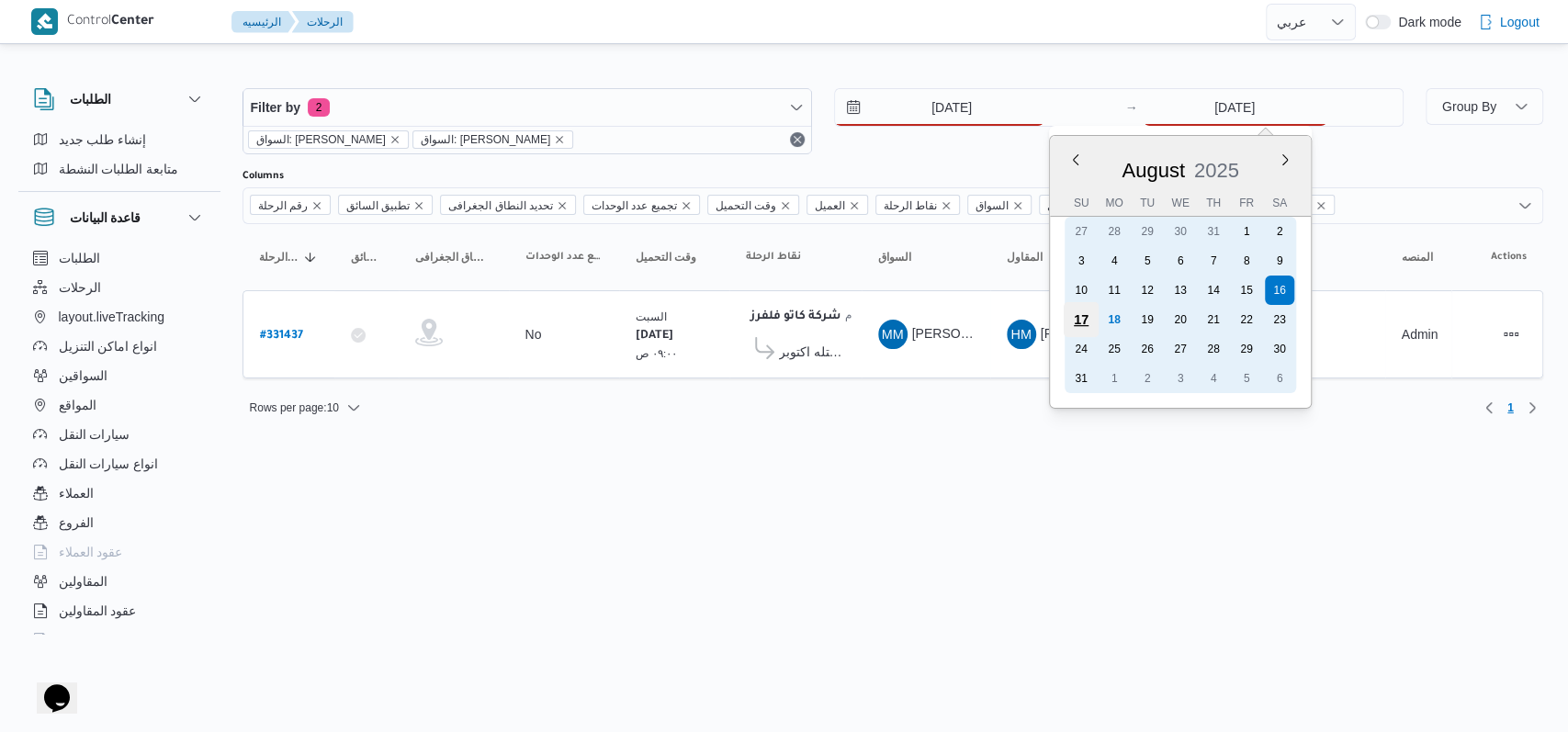
click at [1087, 326] on div "17" at bounding box center [1080, 320] width 35 height 35
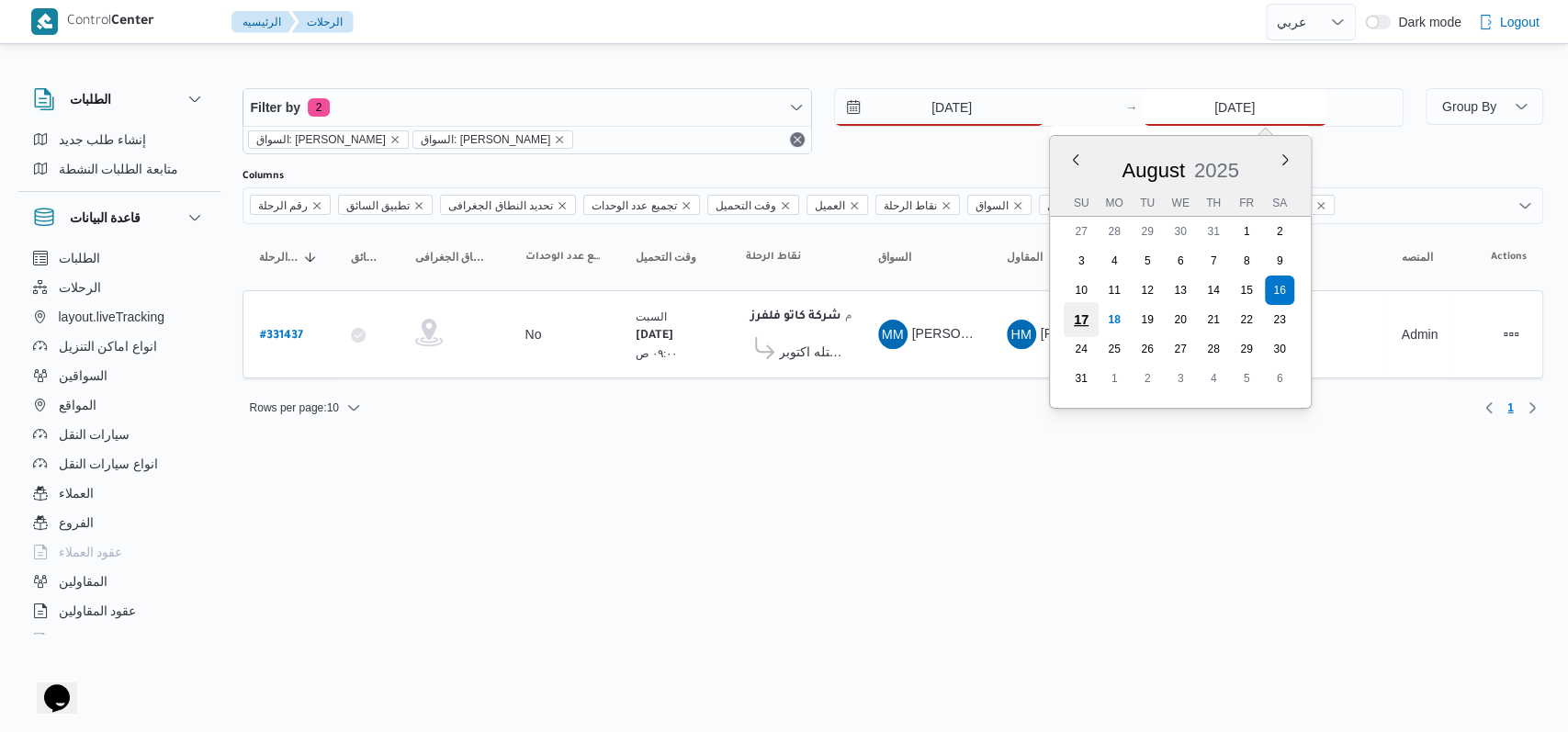
type input "17/8/2025"
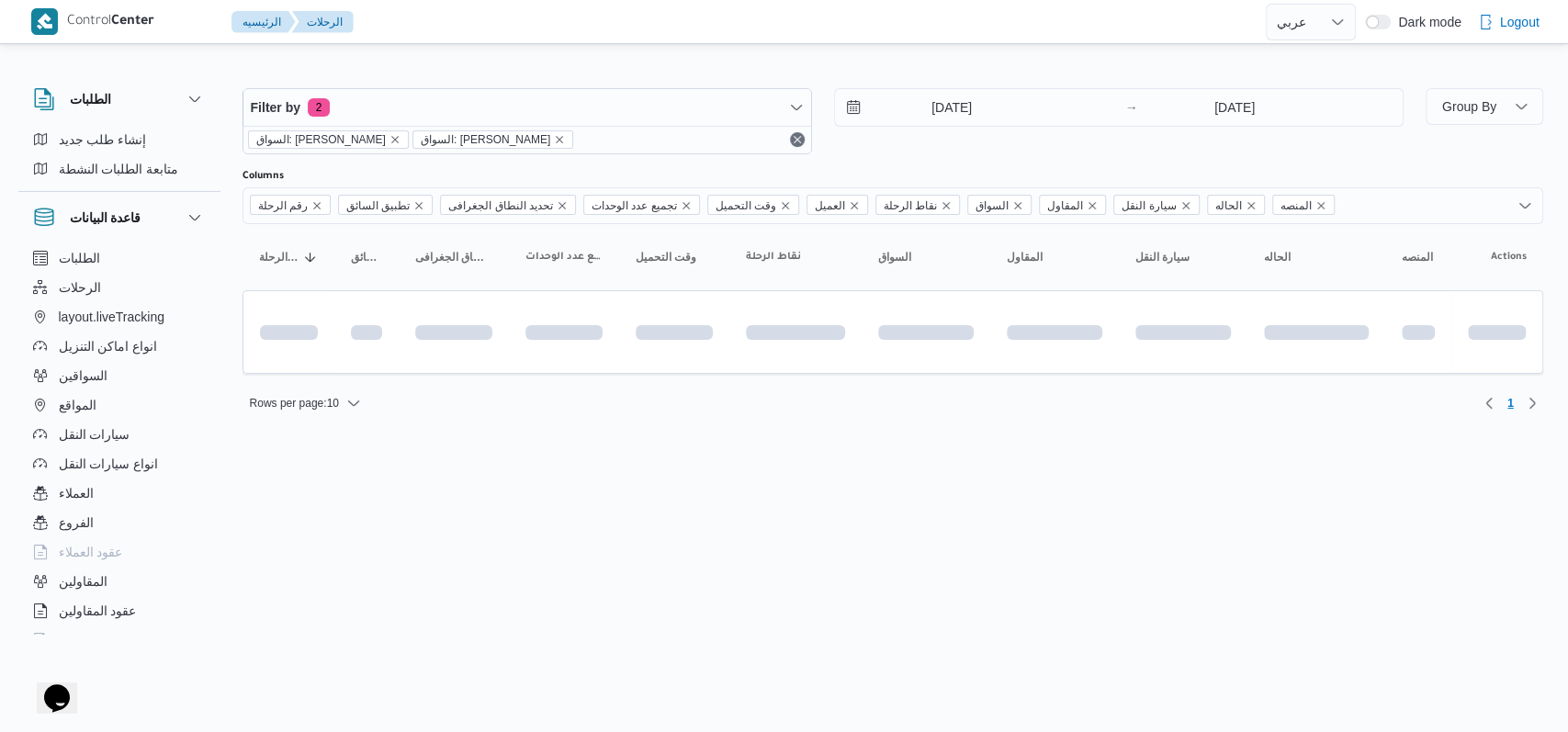
click at [1002, 478] on html "Control Center الرئيسيه الرحلات English عربي Dark mode Logout الطلبات إنشاء طلب…" at bounding box center [784, 366] width 1568 height 732
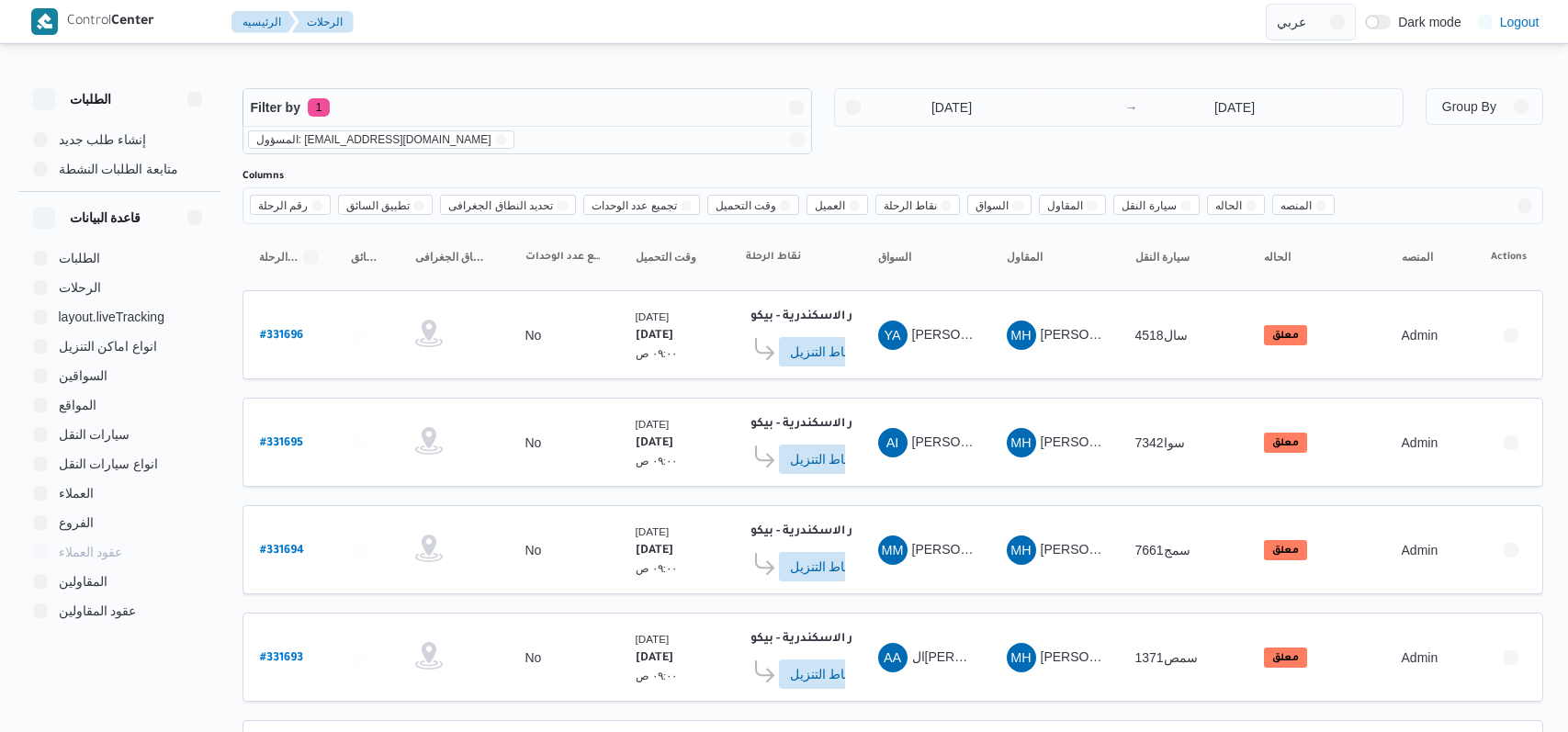
select select "ar"
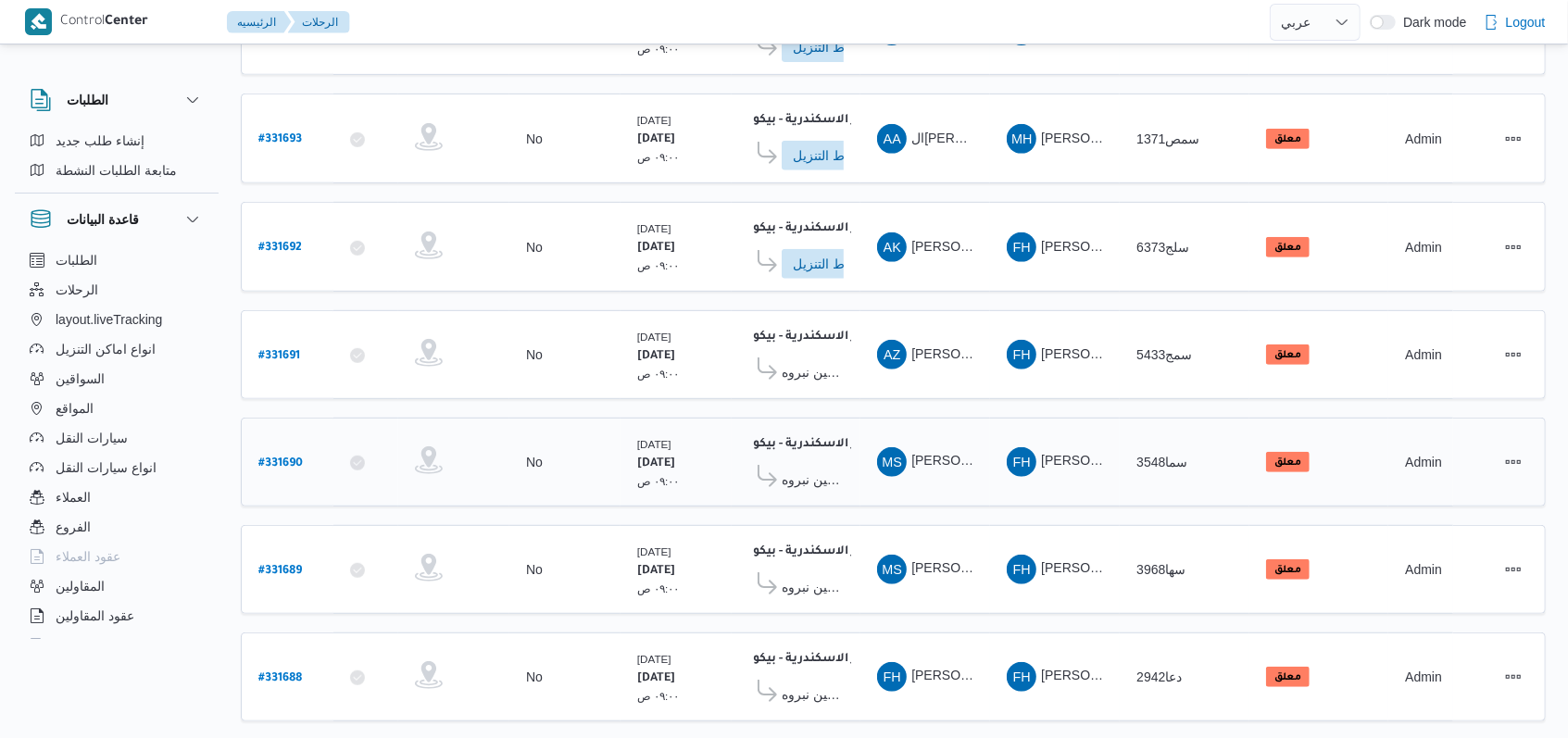
scroll to position [400, 0]
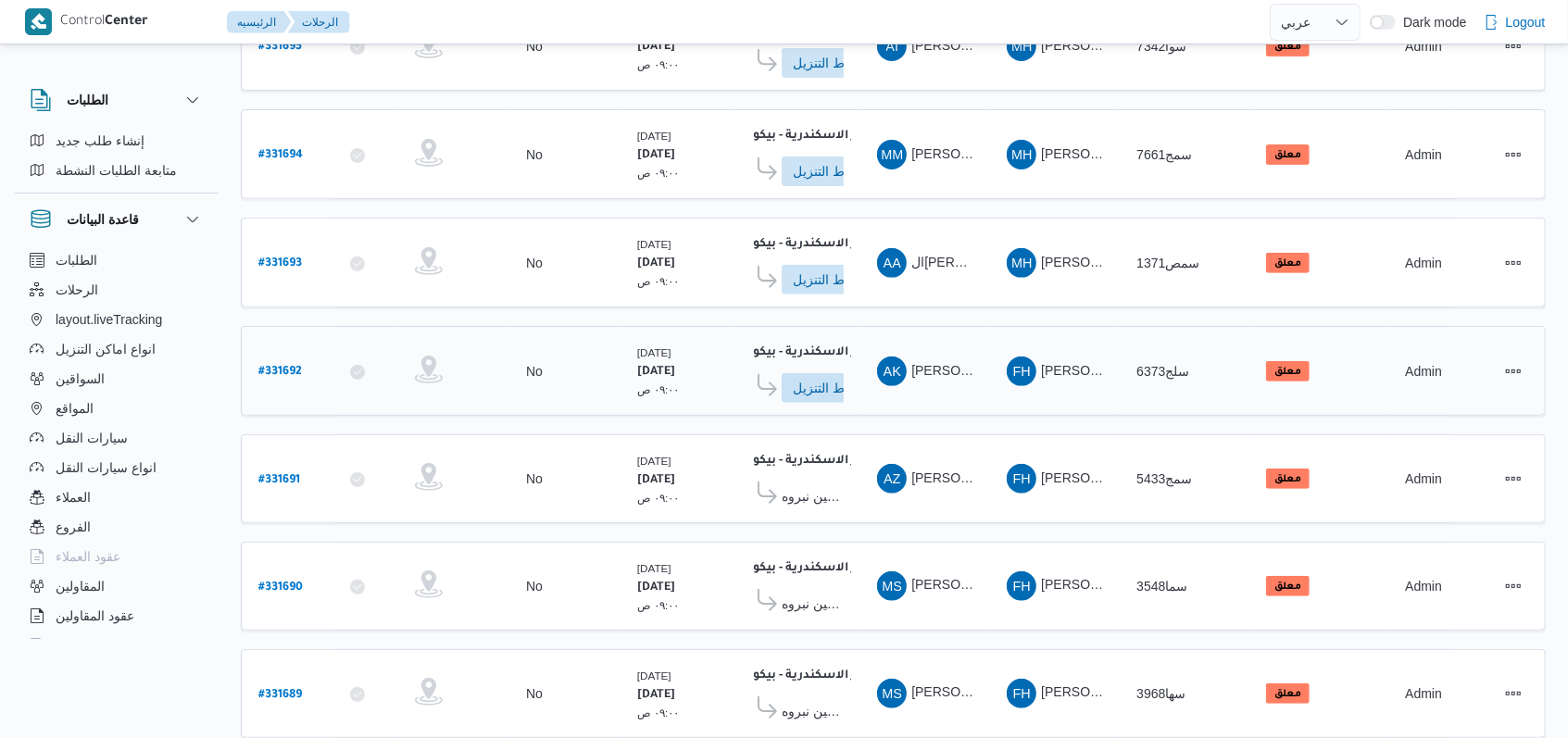
drag, startPoint x: 965, startPoint y: 303, endPoint x: 1104, endPoint y: 317, distance: 139.7
click at [965, 303] on table "رقم الرحلة Click to sort in ascending order تطبيق السائق Click to sort in ascen…" at bounding box center [893, 398] width 1305 height 1145
click at [295, 257] on b "# 331693" at bounding box center [280, 263] width 44 height 13
select select "ar"
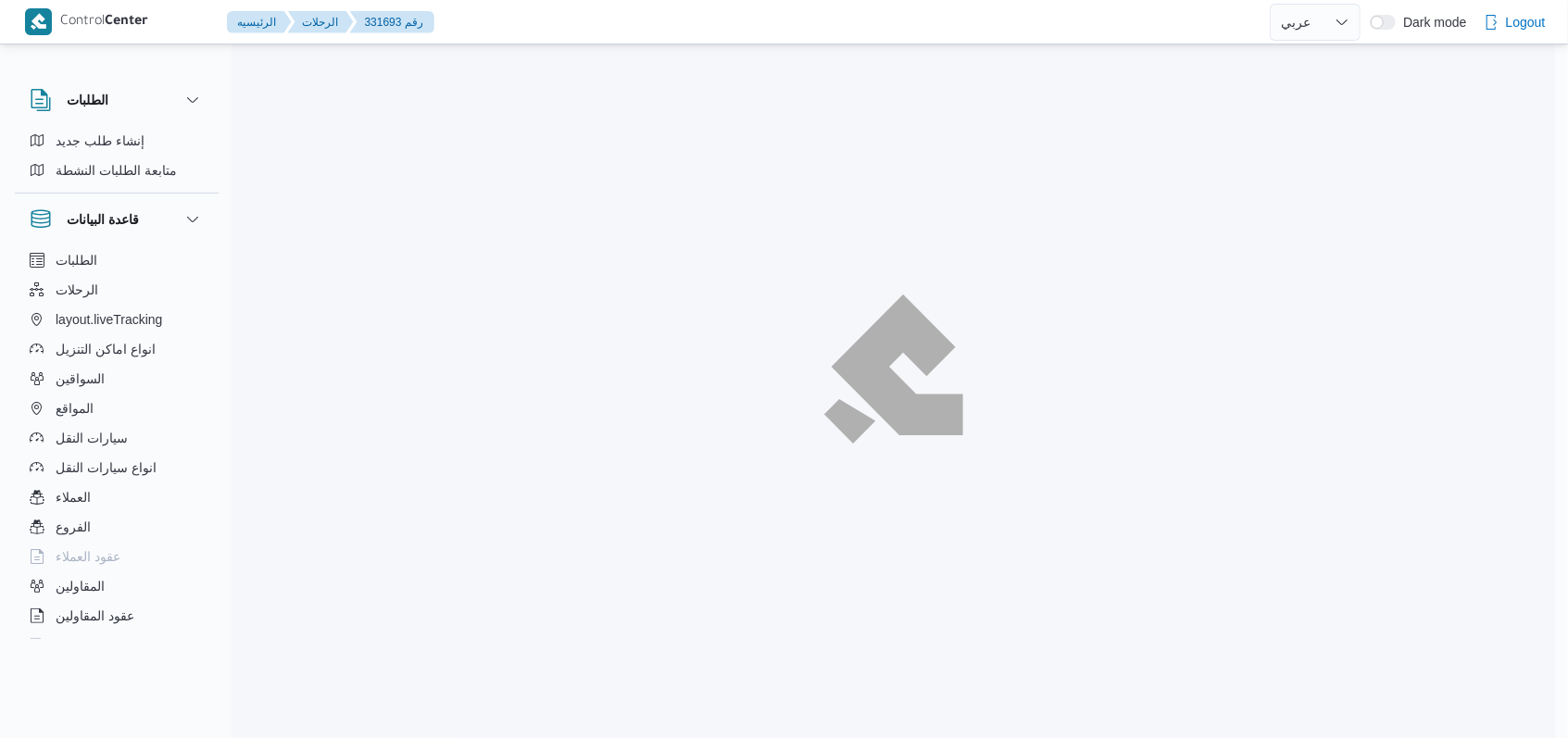
scroll to position [50, 0]
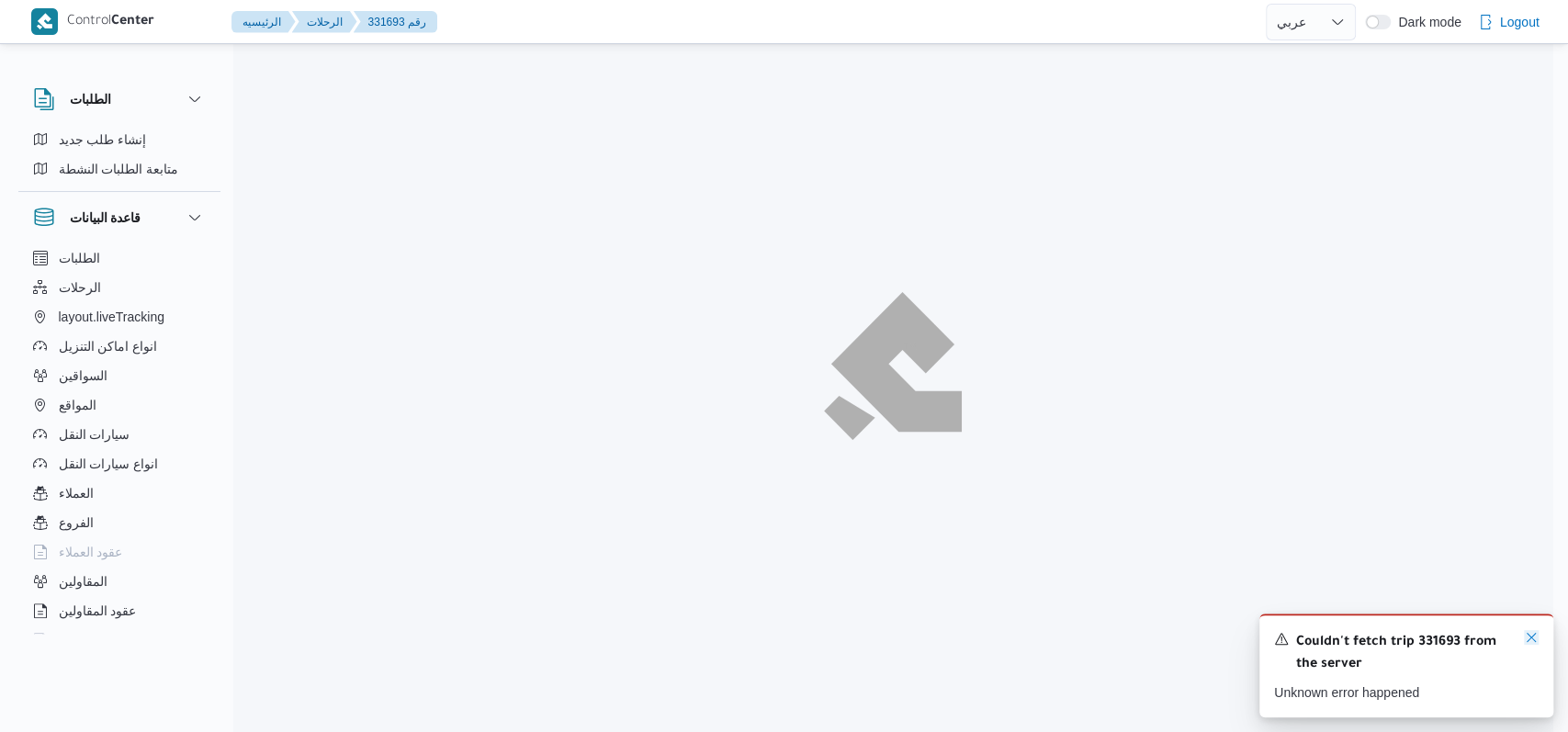
click at [1533, 636] on icon "Dismiss toast" at bounding box center [1531, 637] width 14 height 14
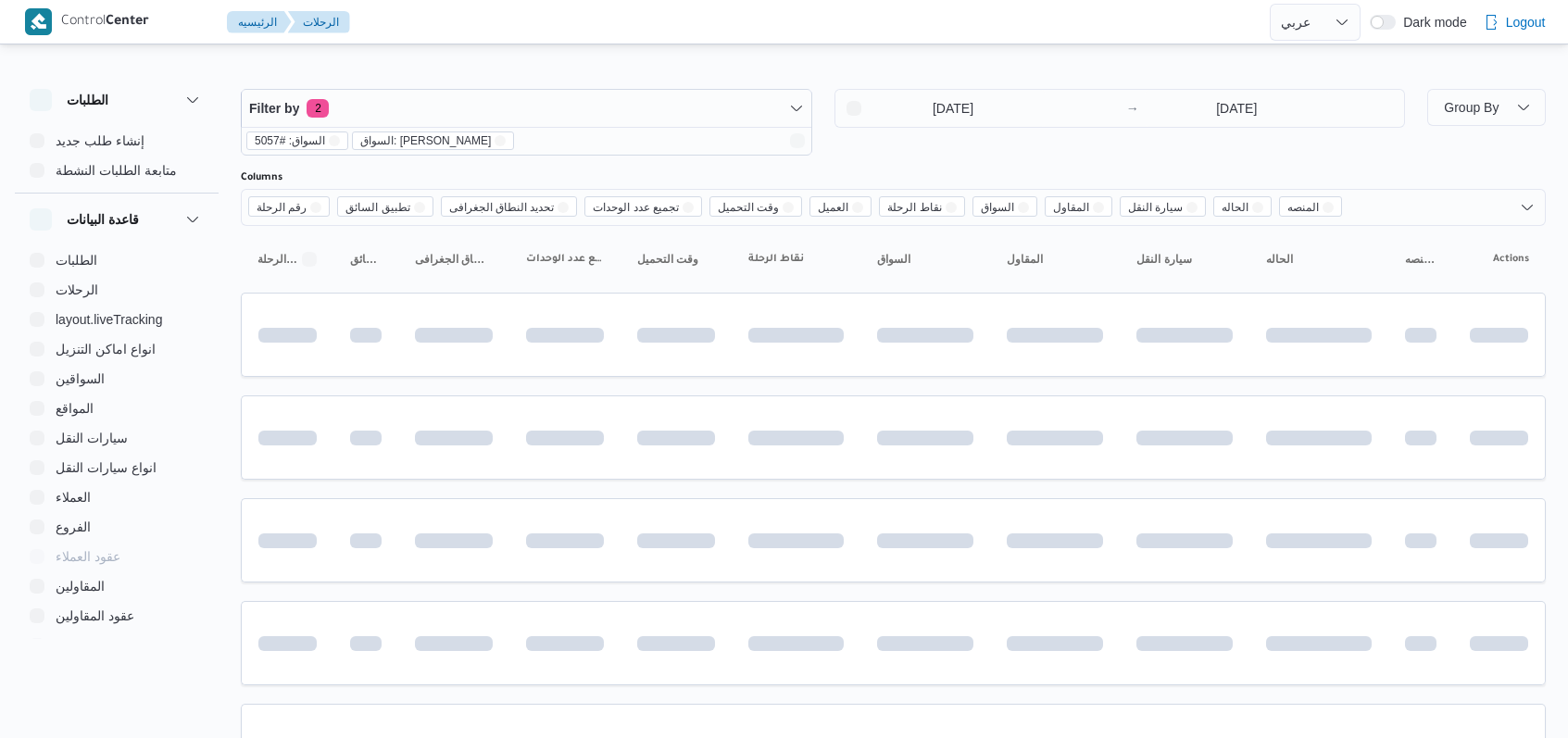
select select "ar"
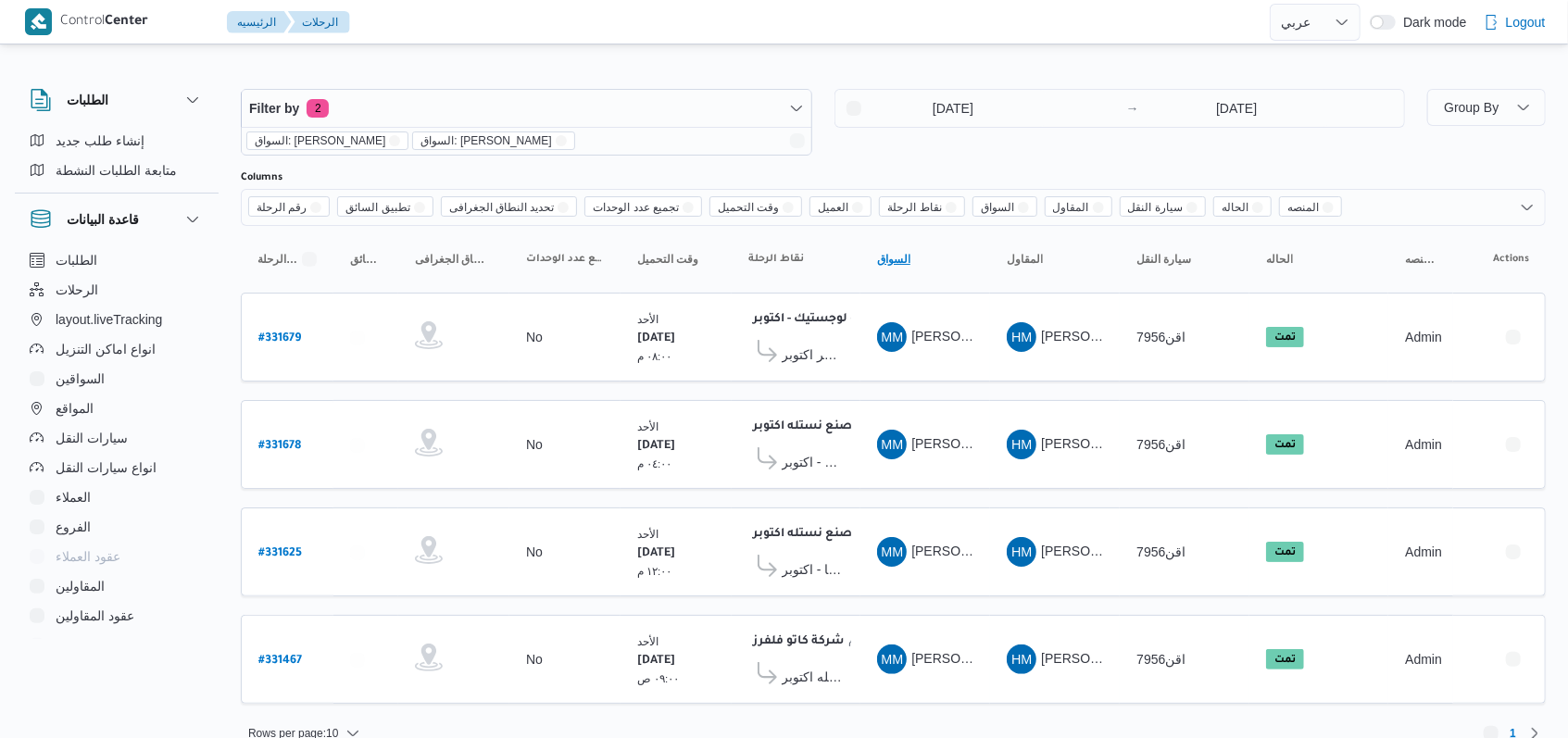
drag, startPoint x: 942, startPoint y: 148, endPoint x: 973, endPoint y: 267, distance: 123.0
click at [942, 148] on div "17/8/2025 → 17/8/2025" at bounding box center [1120, 122] width 571 height 67
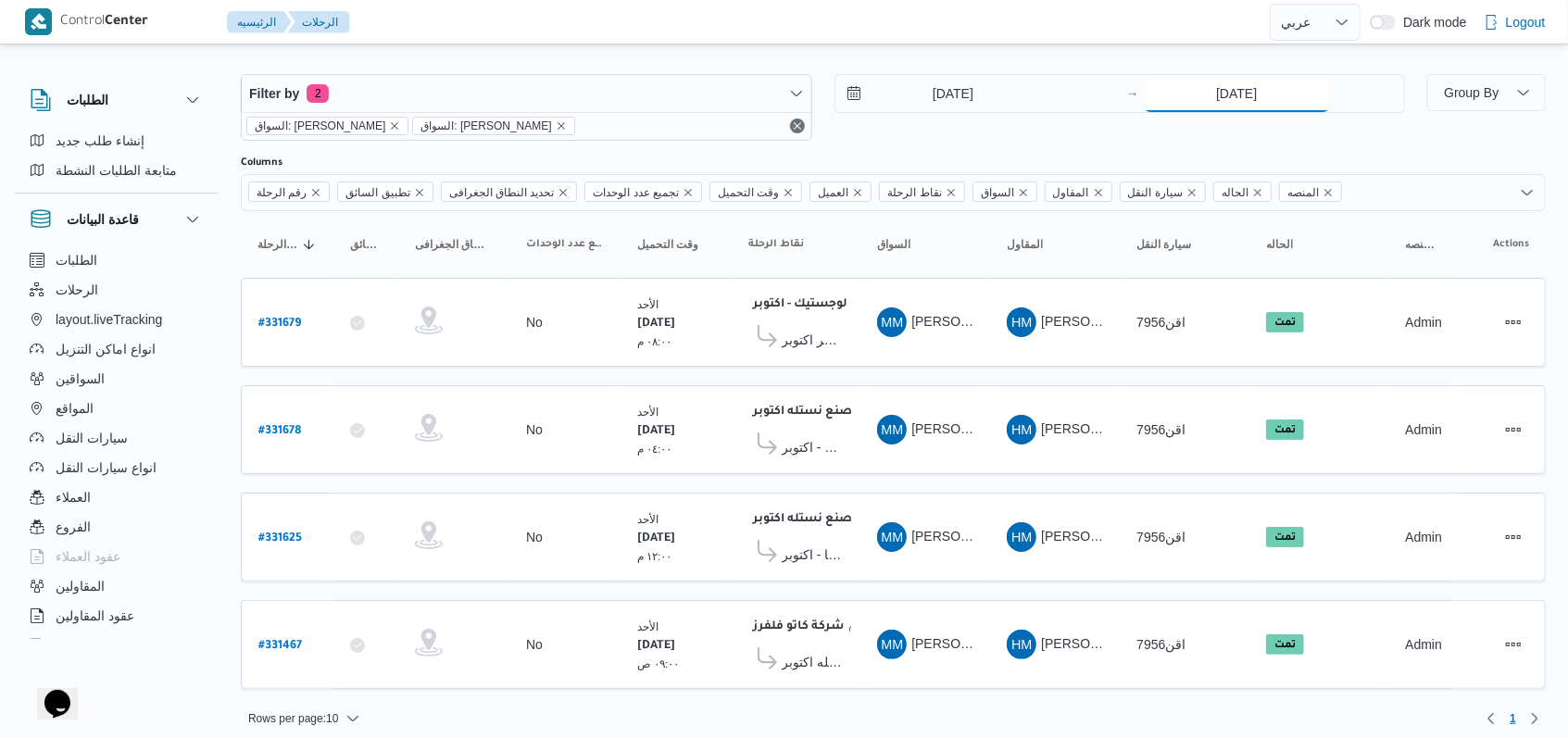
click at [1230, 90] on input "17/8/2025" at bounding box center [1237, 93] width 185 height 37
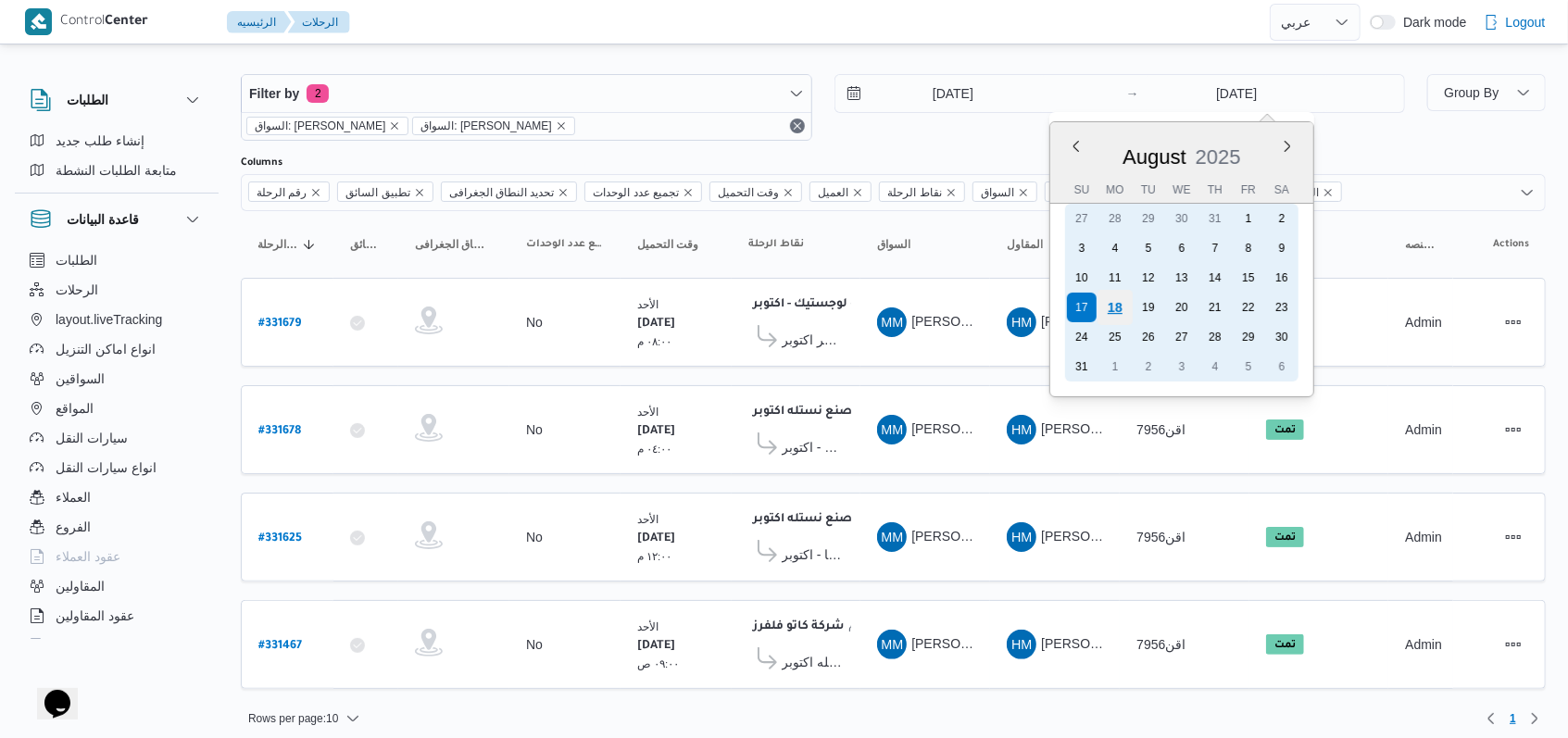
click at [1124, 304] on div "18" at bounding box center [1115, 307] width 35 height 35
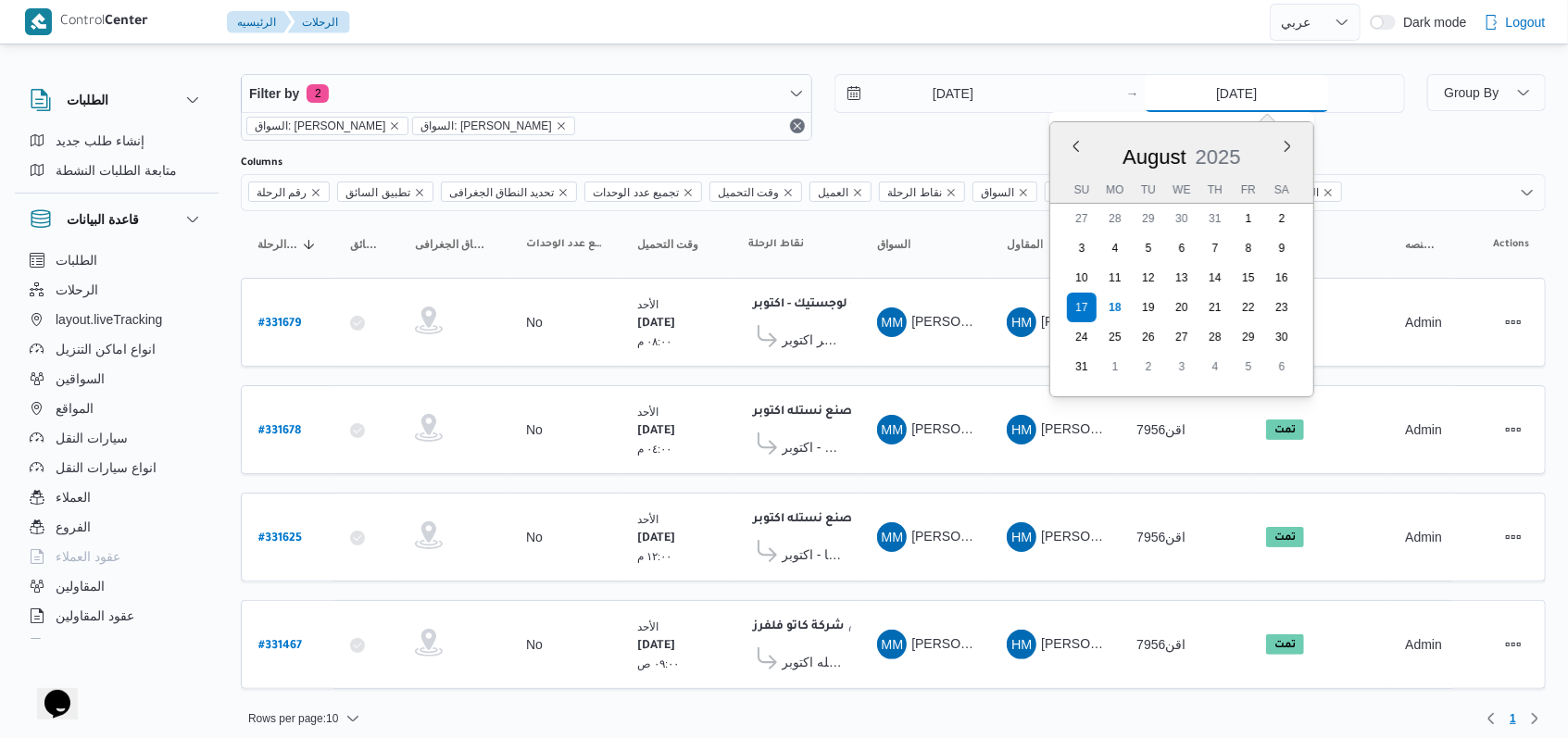
type input "[DATE]"
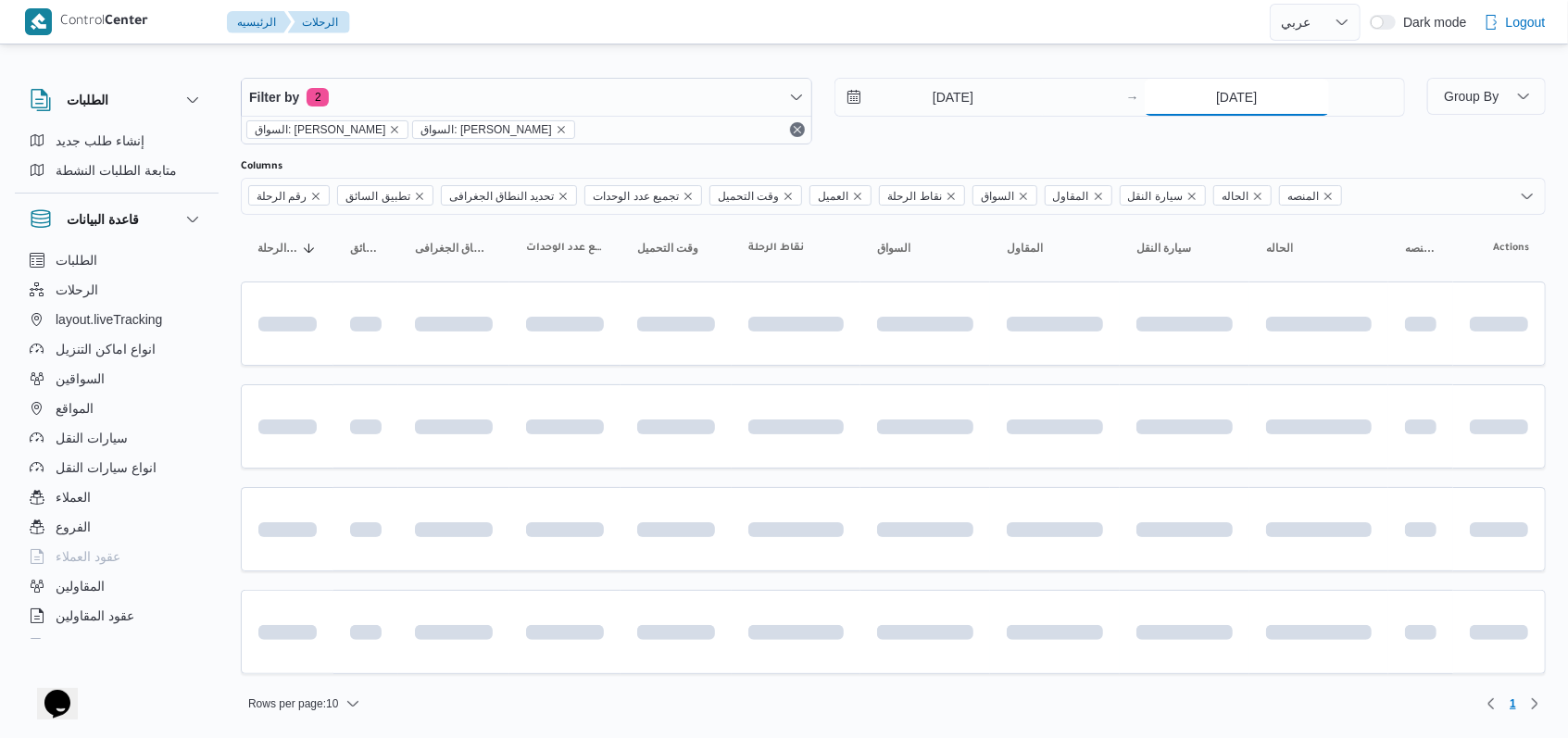
scroll to position [8, 0]
click at [997, 149] on div "Filter by 2 السواق: محمد مروان دياب السواق: محمد مروان دياب 17/8/2025 → 18/8/20…" at bounding box center [822, 115] width 1186 height 89
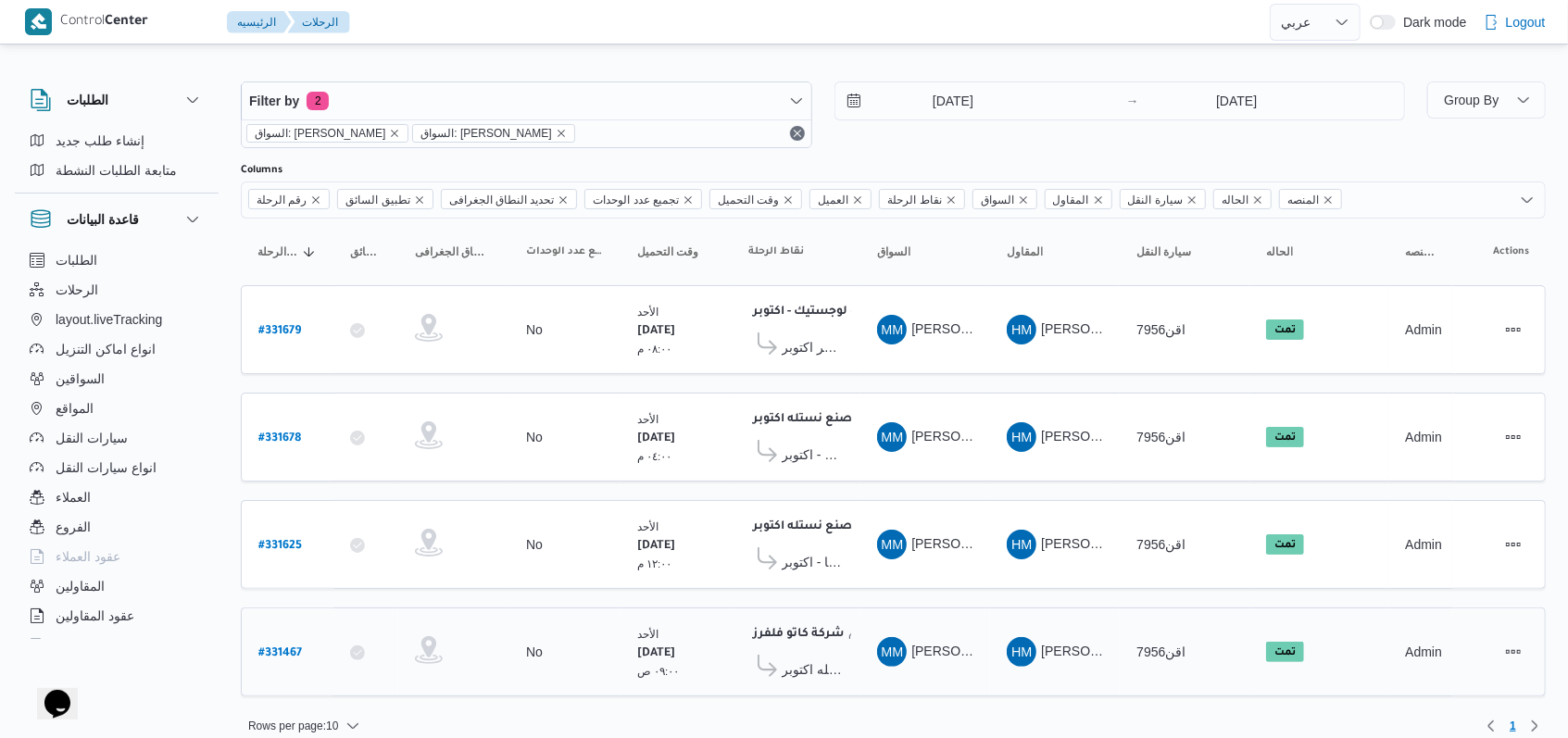
click at [279, 647] on b "# 331467" at bounding box center [280, 653] width 44 height 13
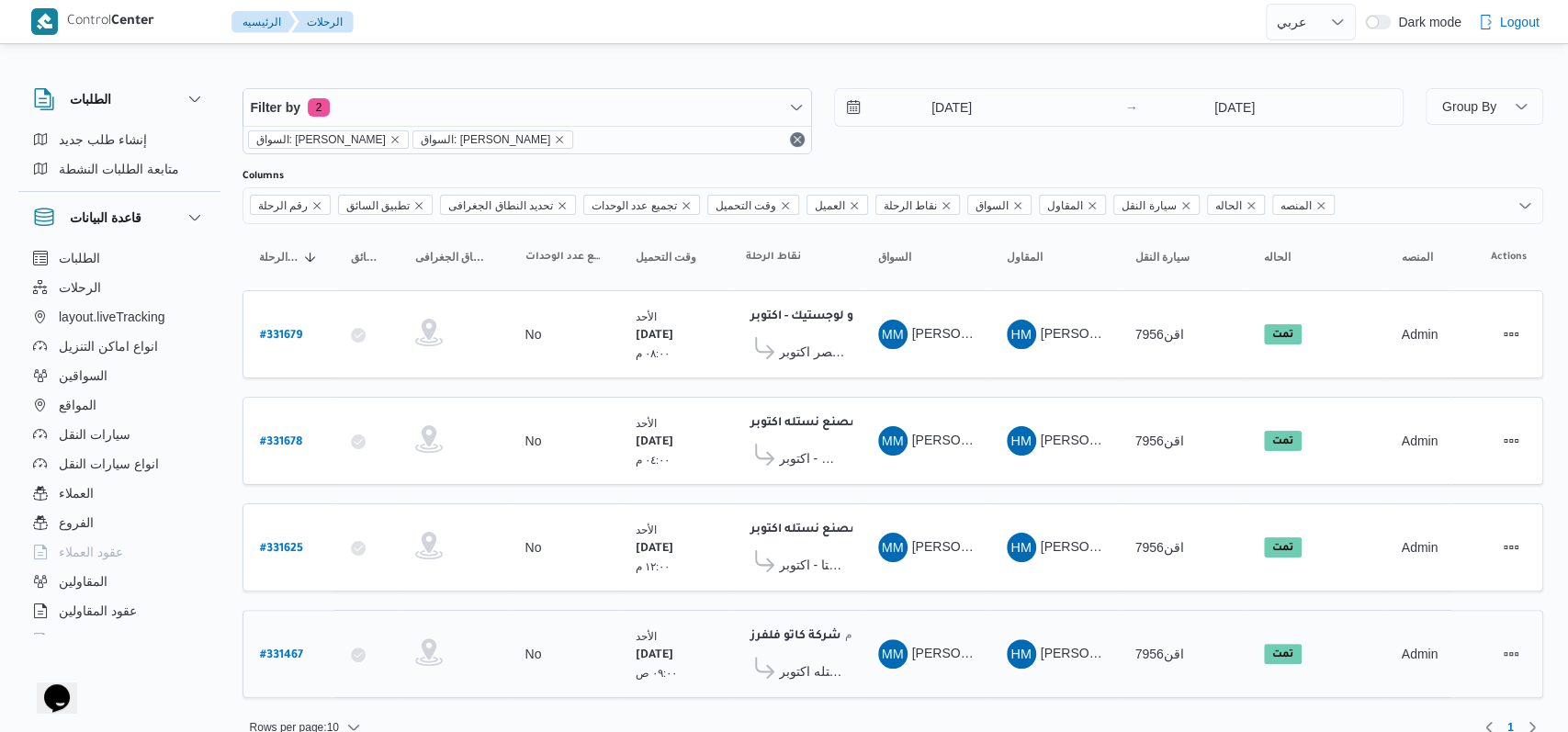
select select "ar"
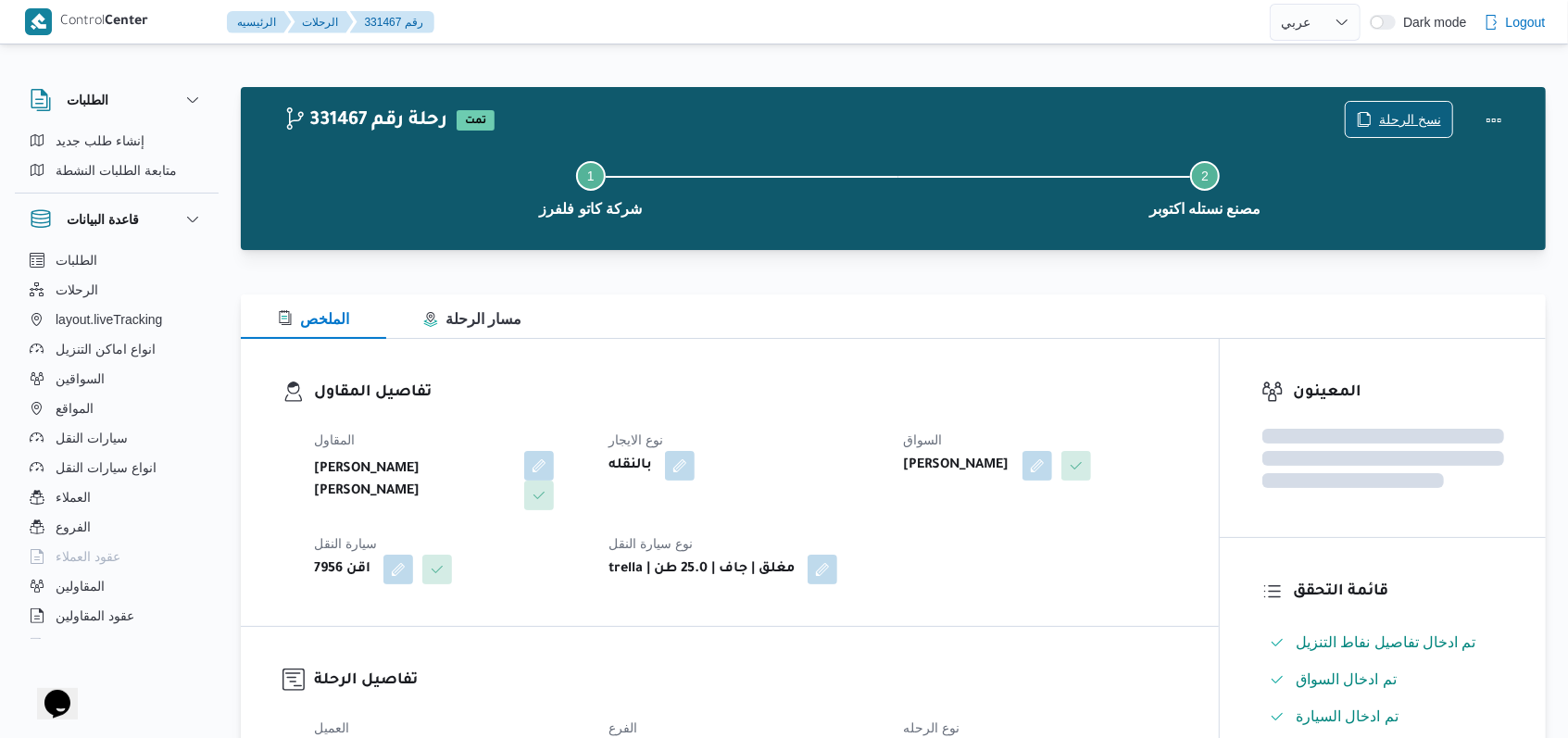
click at [1434, 105] on span "نسخ الرحلة" at bounding box center [1399, 119] width 107 height 35
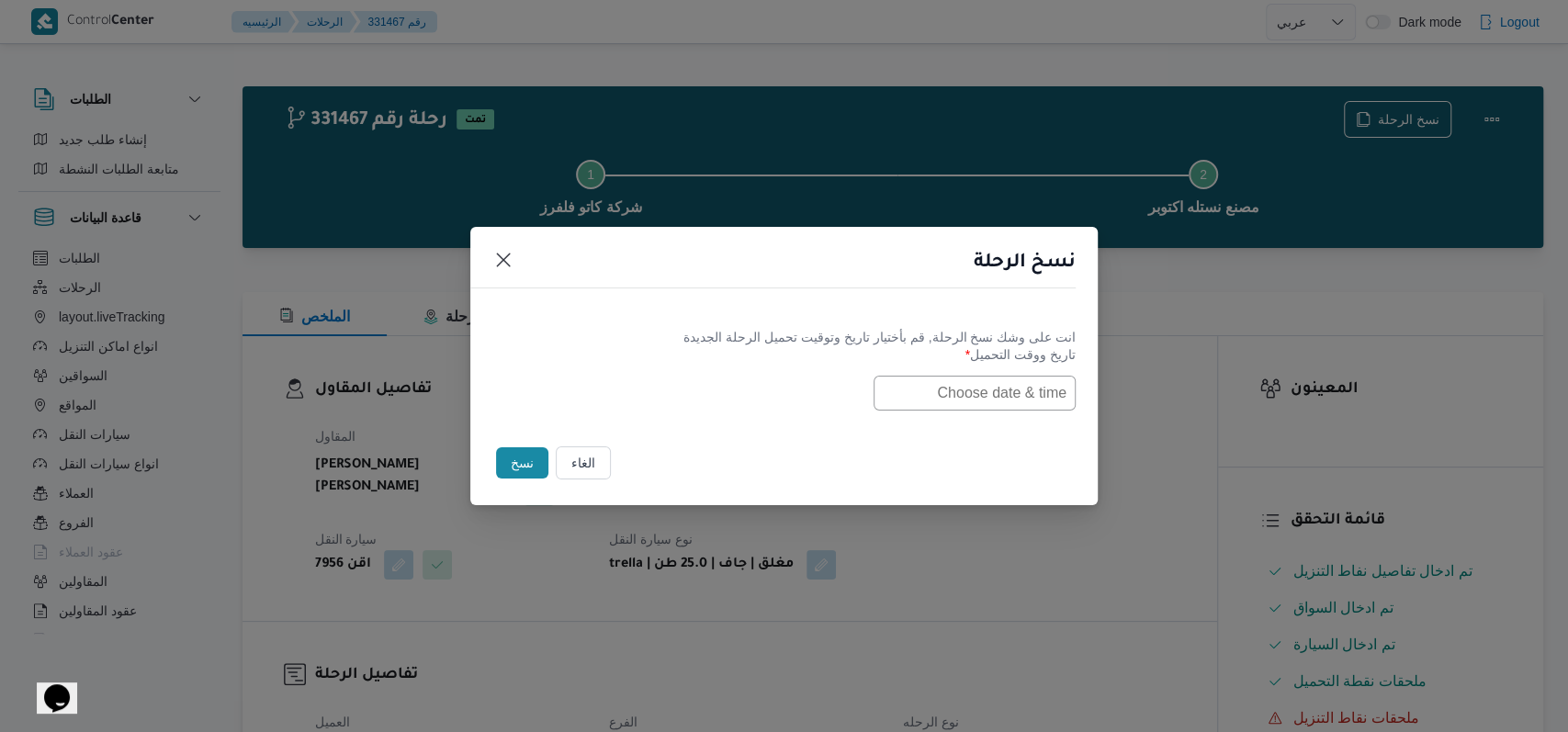
click at [942, 392] on input "text" at bounding box center [975, 393] width 202 height 35
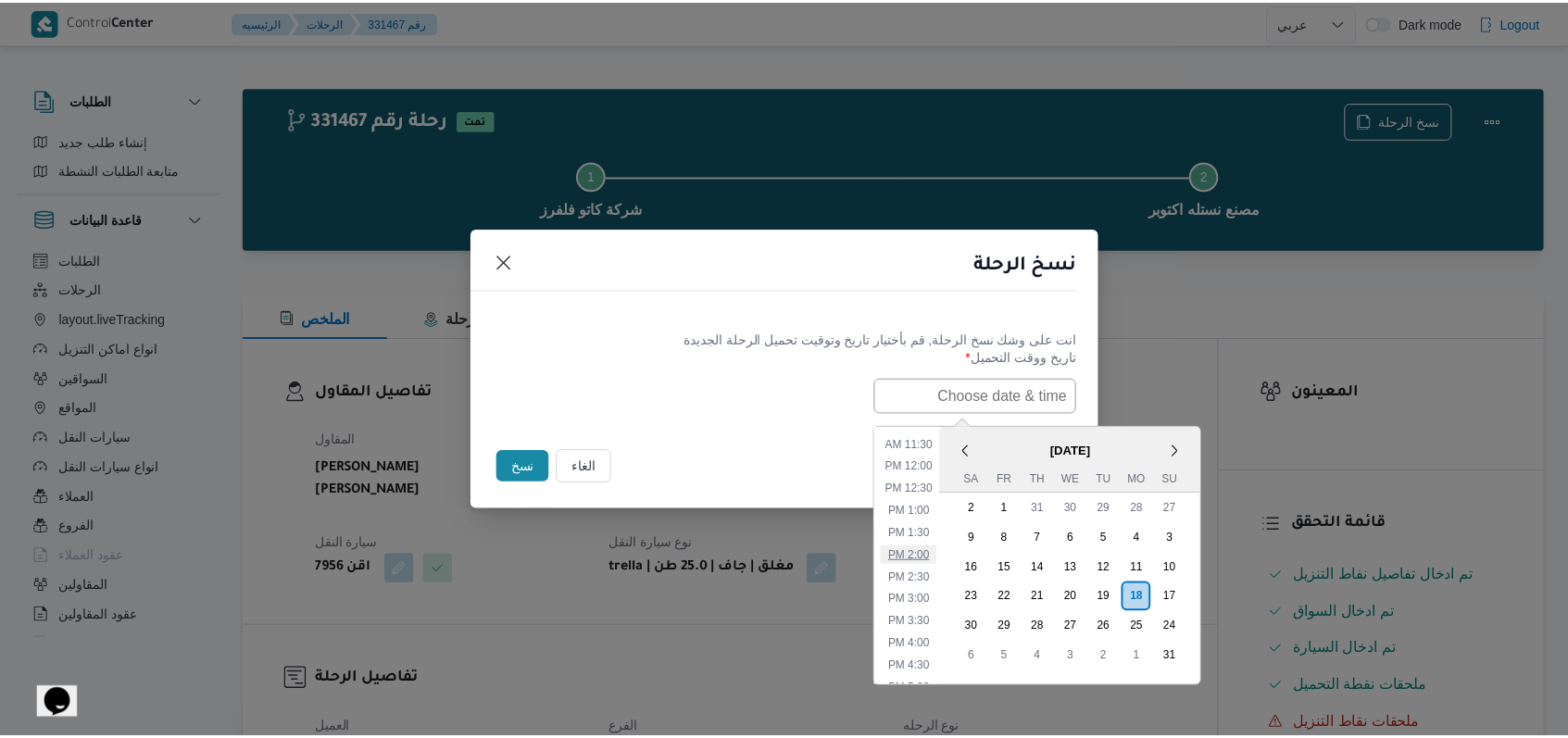
scroll to position [255, 0]
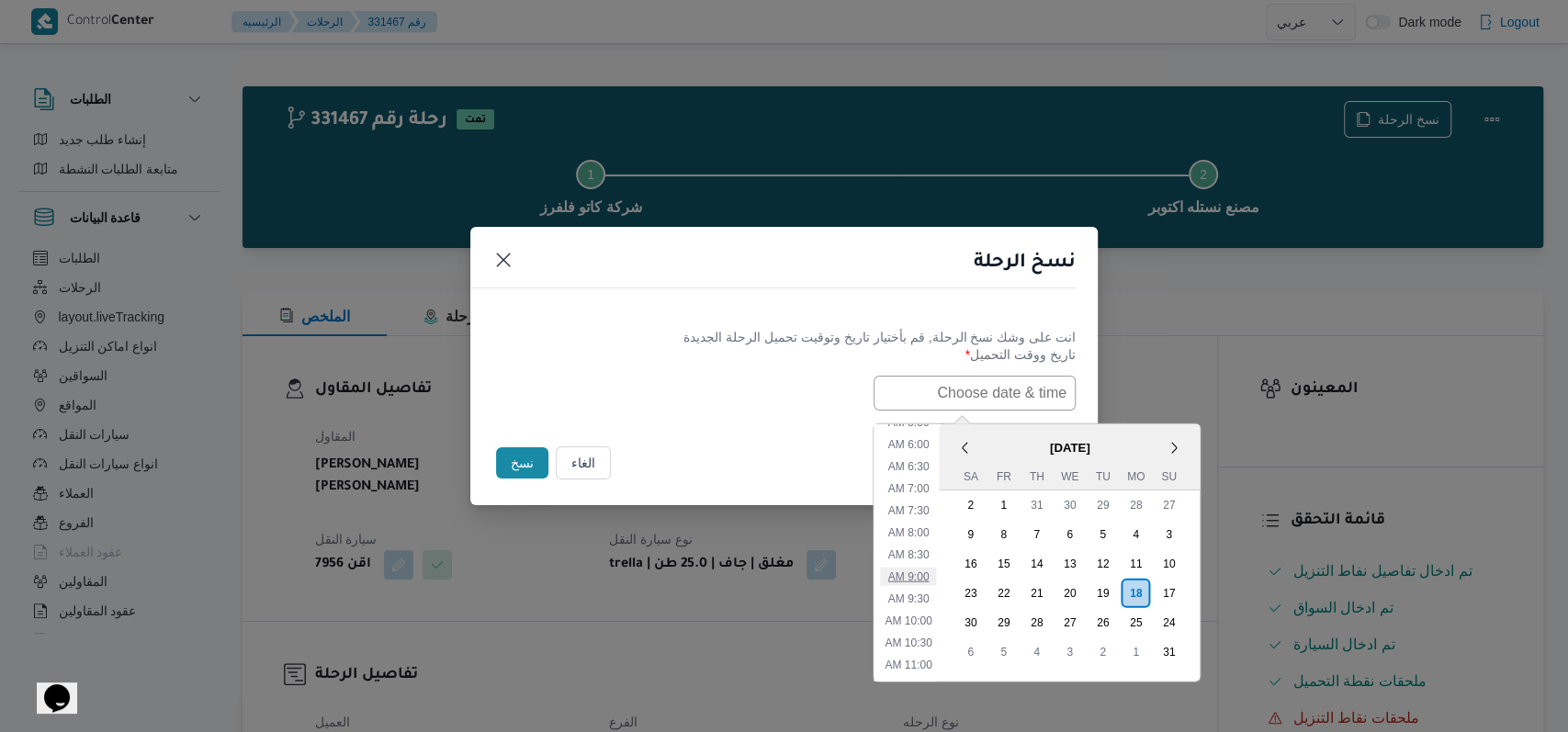
click at [935, 581] on li "9:00 AM" at bounding box center [909, 575] width 56 height 18
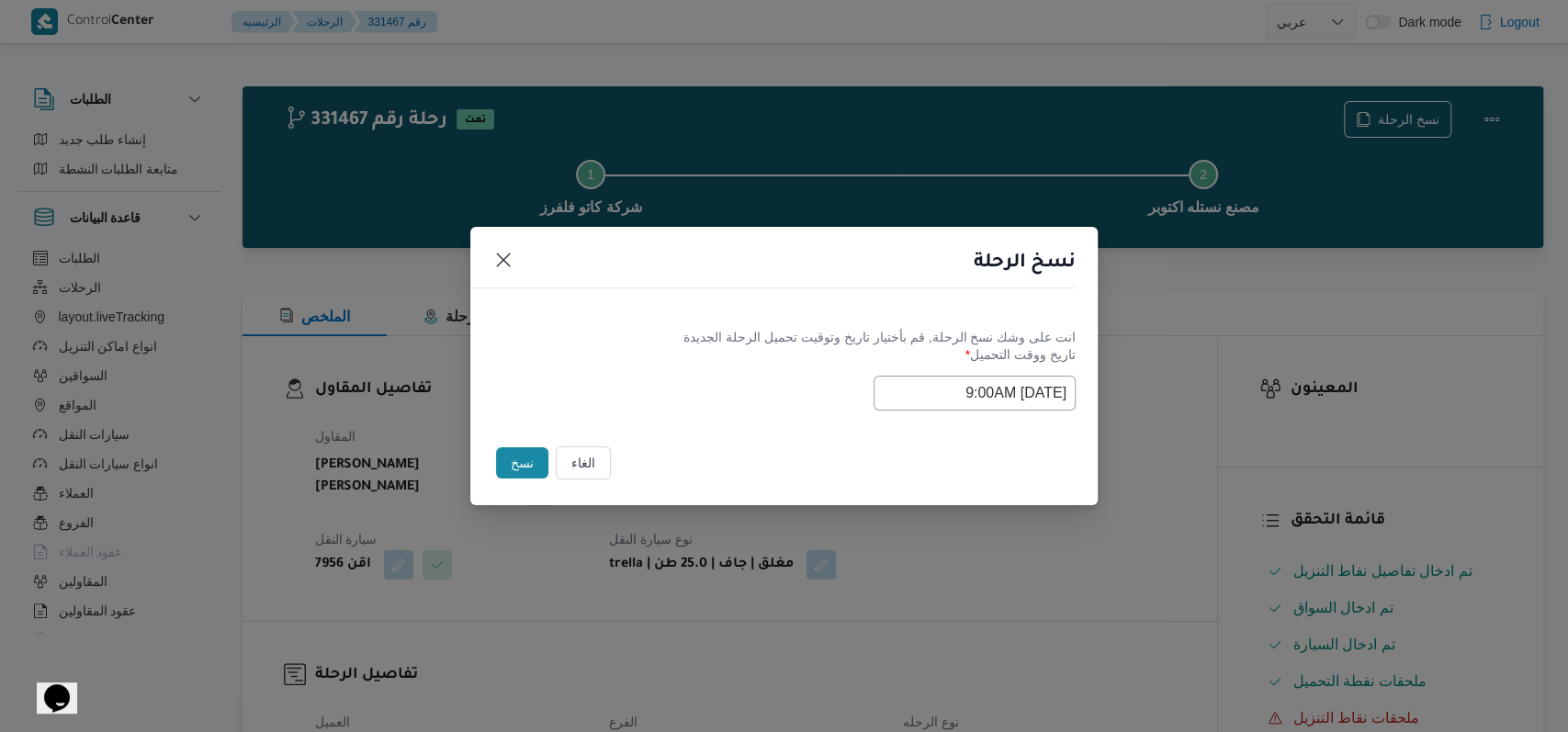
type input "18/08/2025 9:00AM"
click at [501, 460] on button "نسخ" at bounding box center [522, 462] width 52 height 31
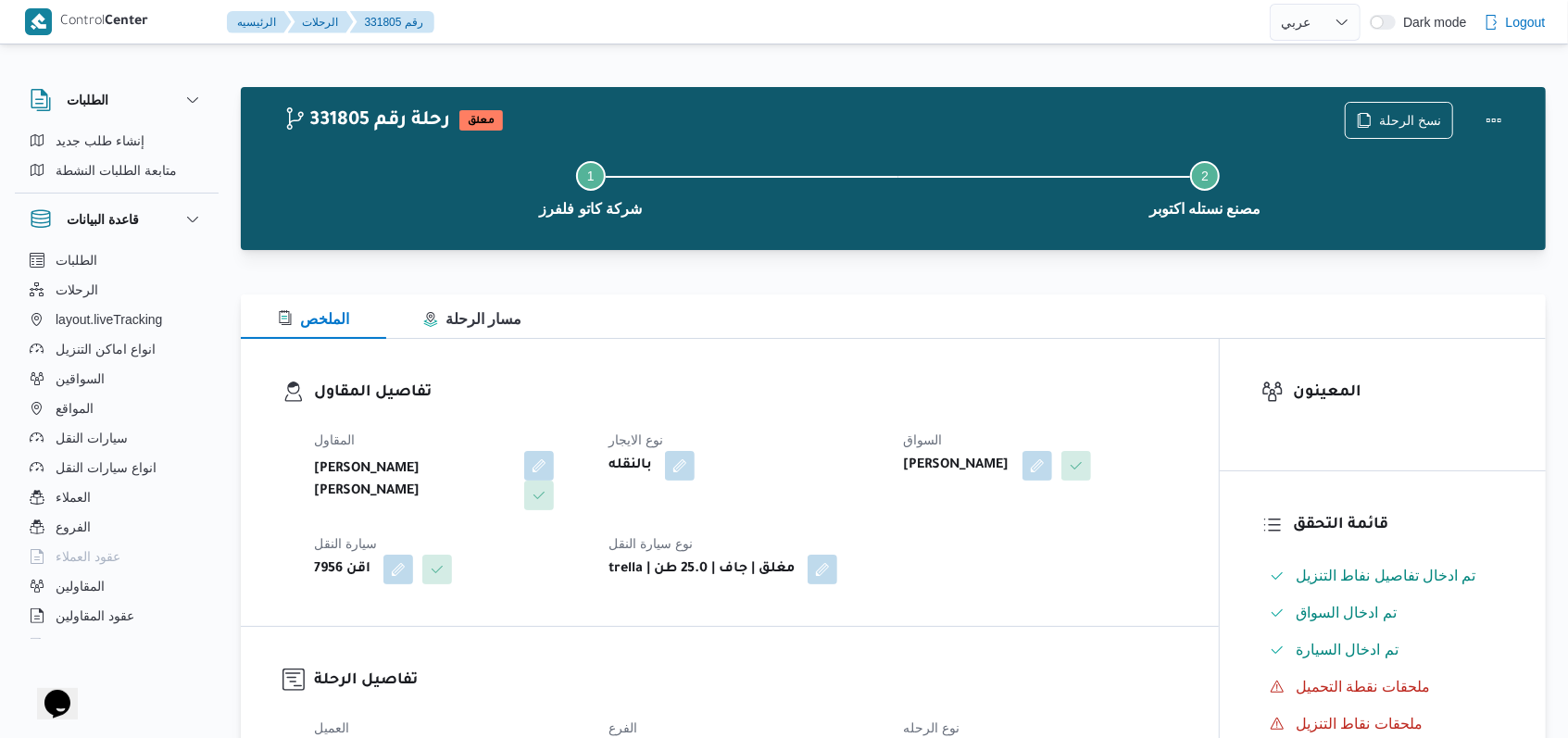
click at [769, 410] on dl "تفاصيل المقاول المقاول هانى مجدى رئيس احمد نوع الايجار بالنقله السواق محمد مروا…" at bounding box center [745, 483] width 864 height 204
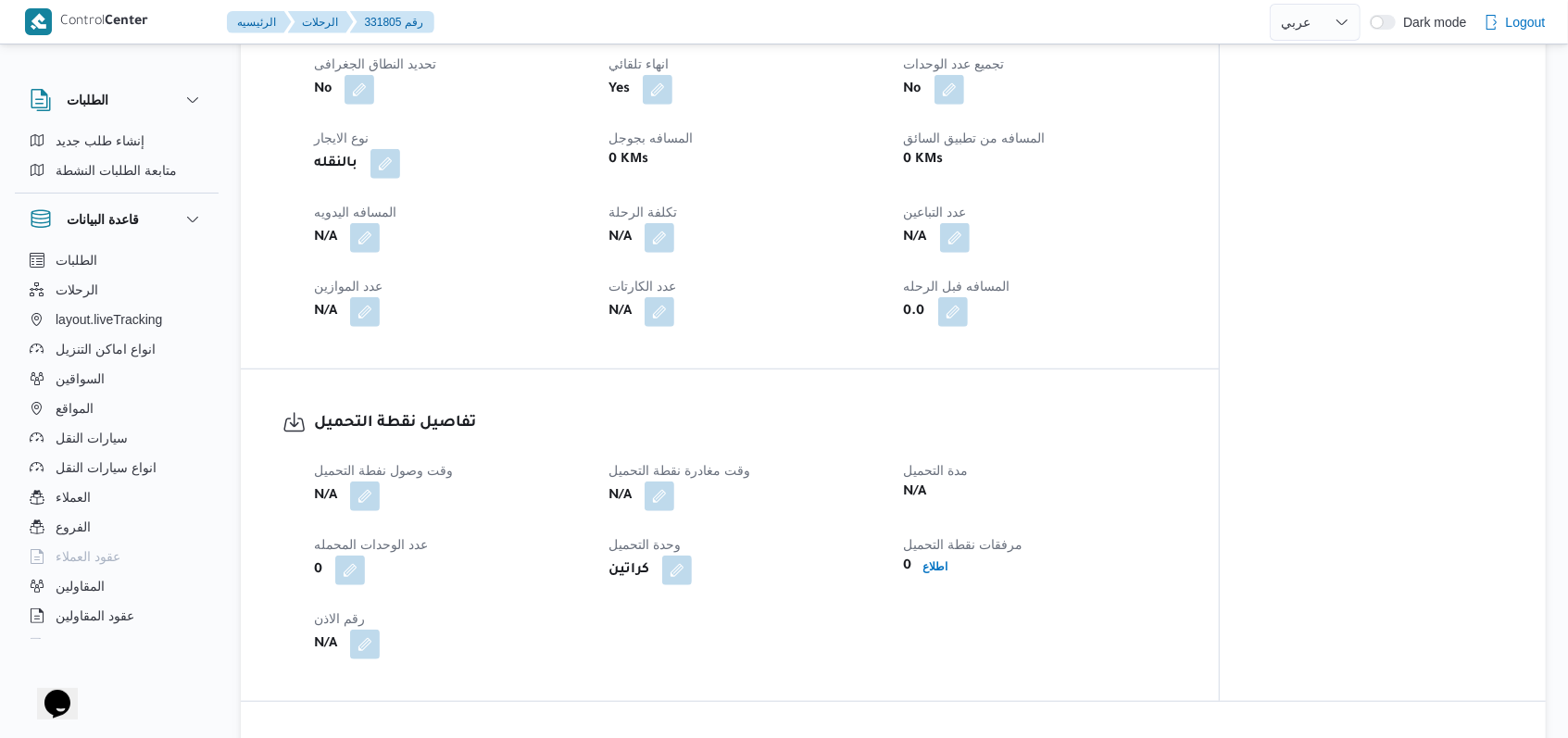
scroll to position [863, 0]
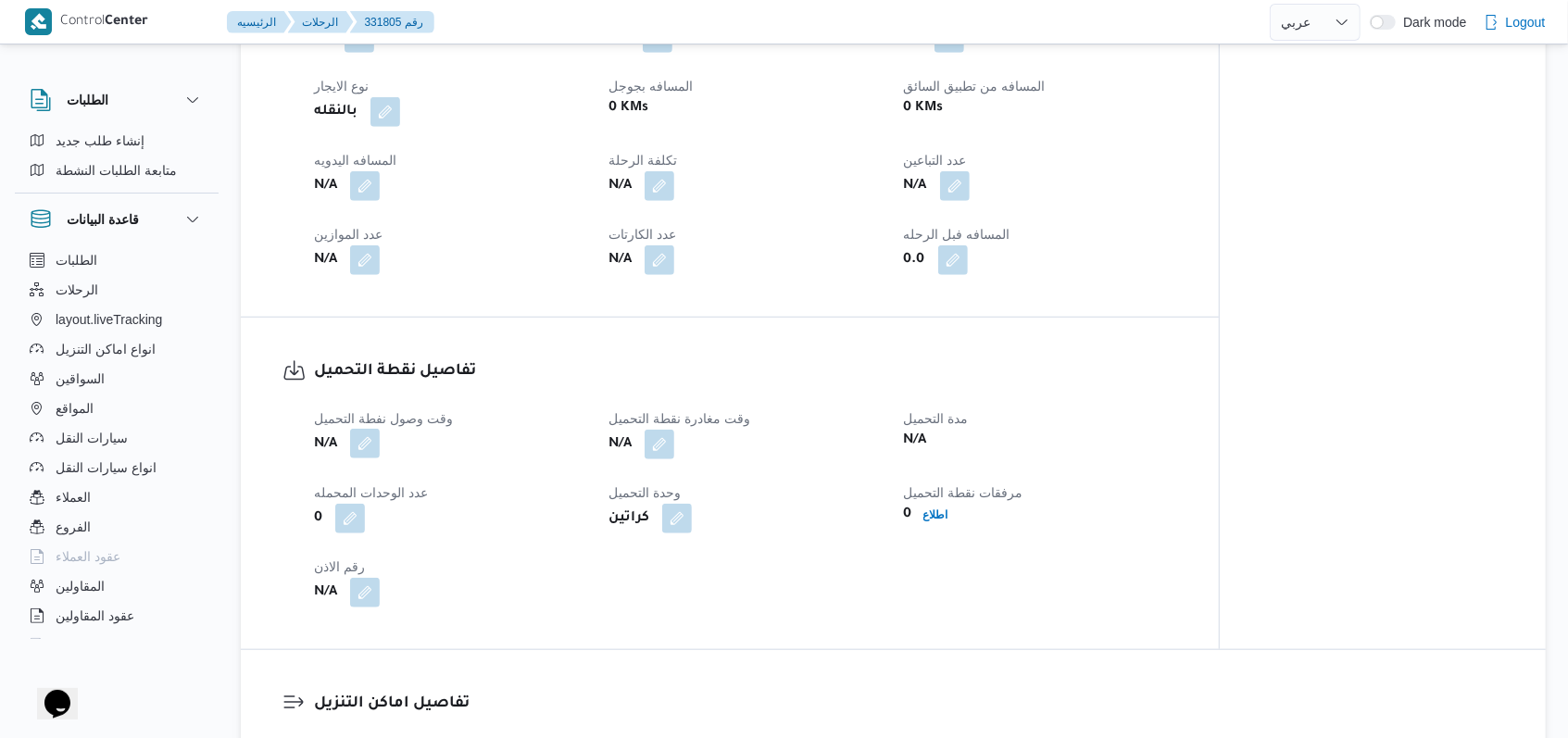
click at [368, 428] on button "button" at bounding box center [364, 443] width 30 height 30
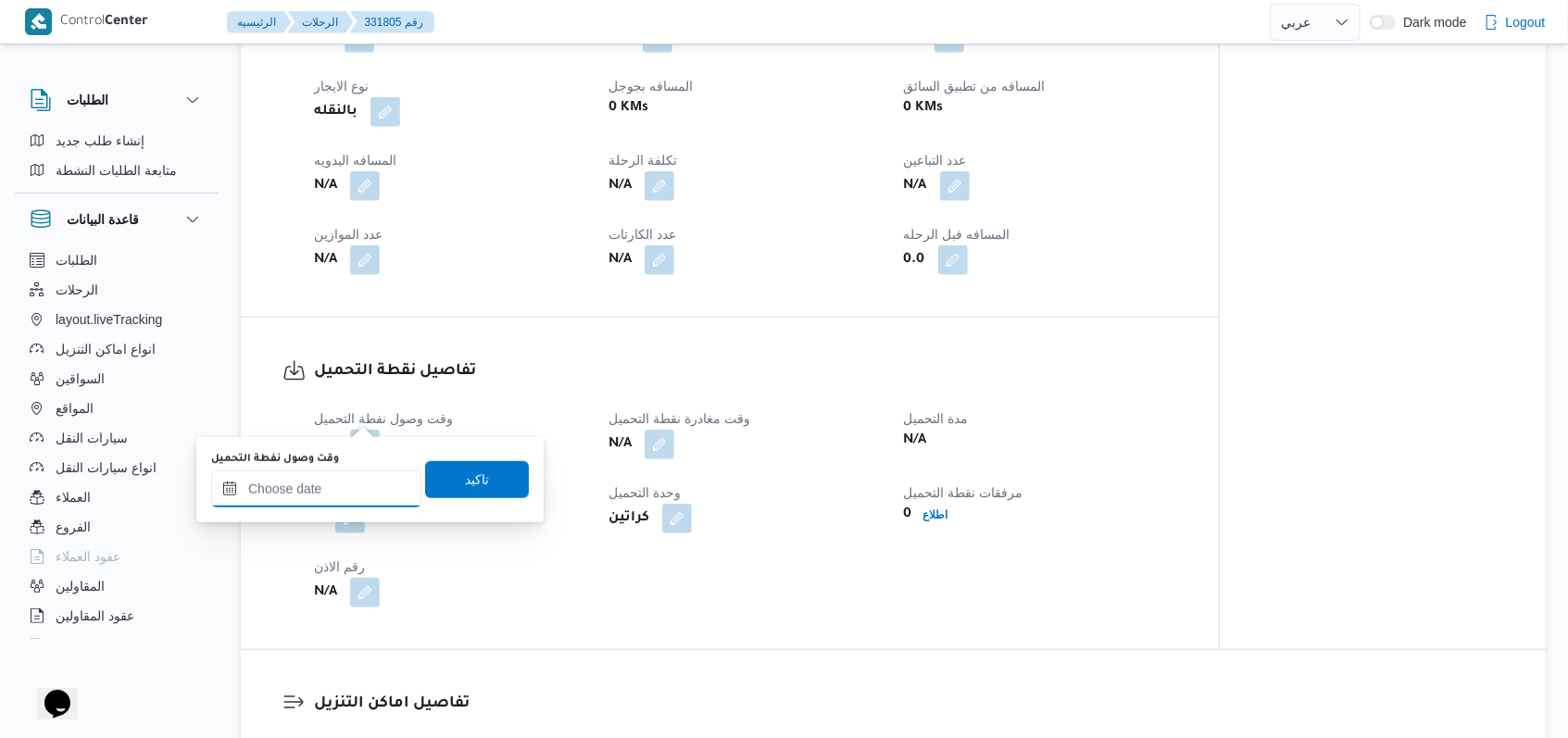
click at [339, 488] on input "وقت وصول نفطة التحميل" at bounding box center [316, 488] width 210 height 37
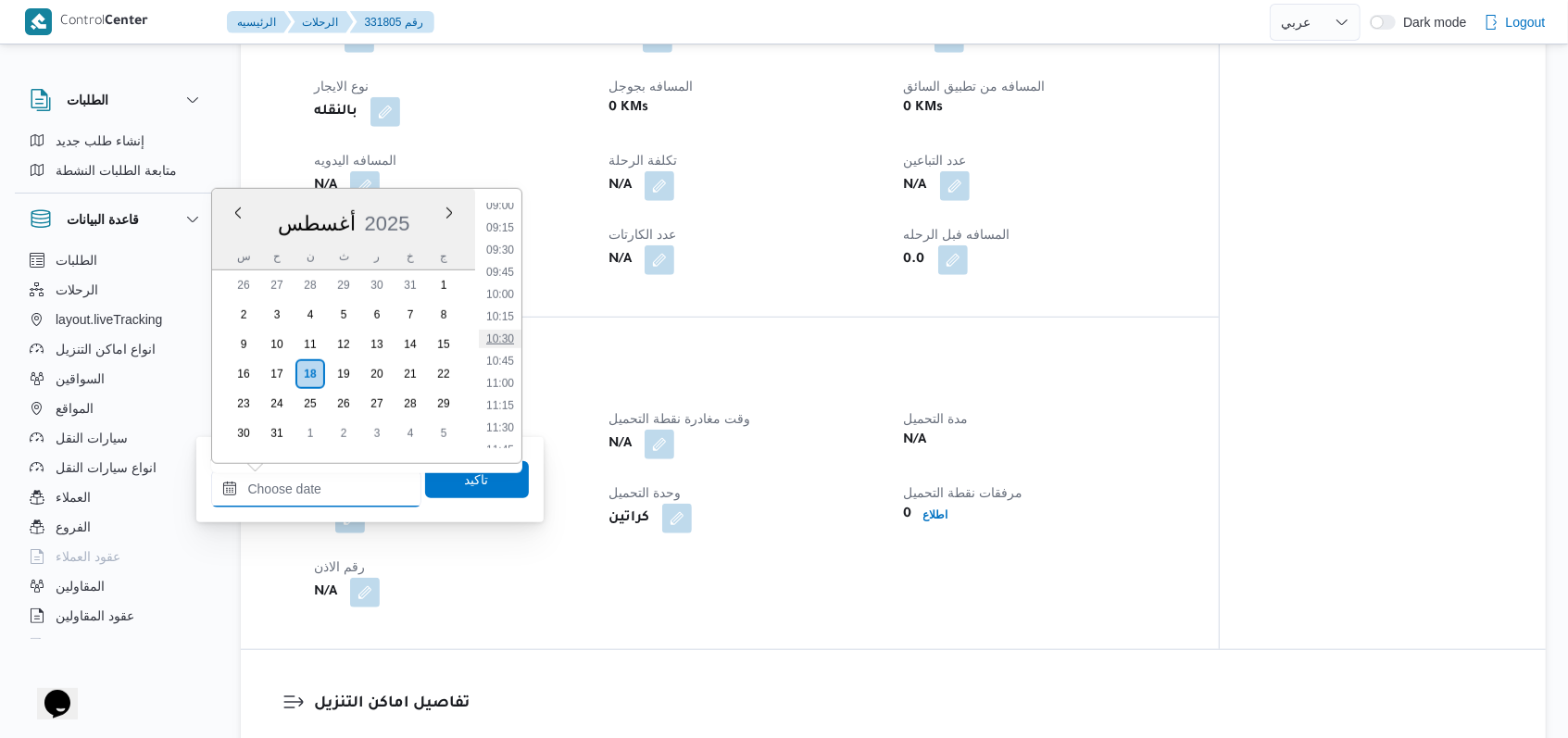
scroll to position [769, 0]
click at [503, 249] on li "09:00" at bounding box center [500, 243] width 43 height 18
type input "١٨/٠٨/٢٠٢٥ ٠٩:٠٠"
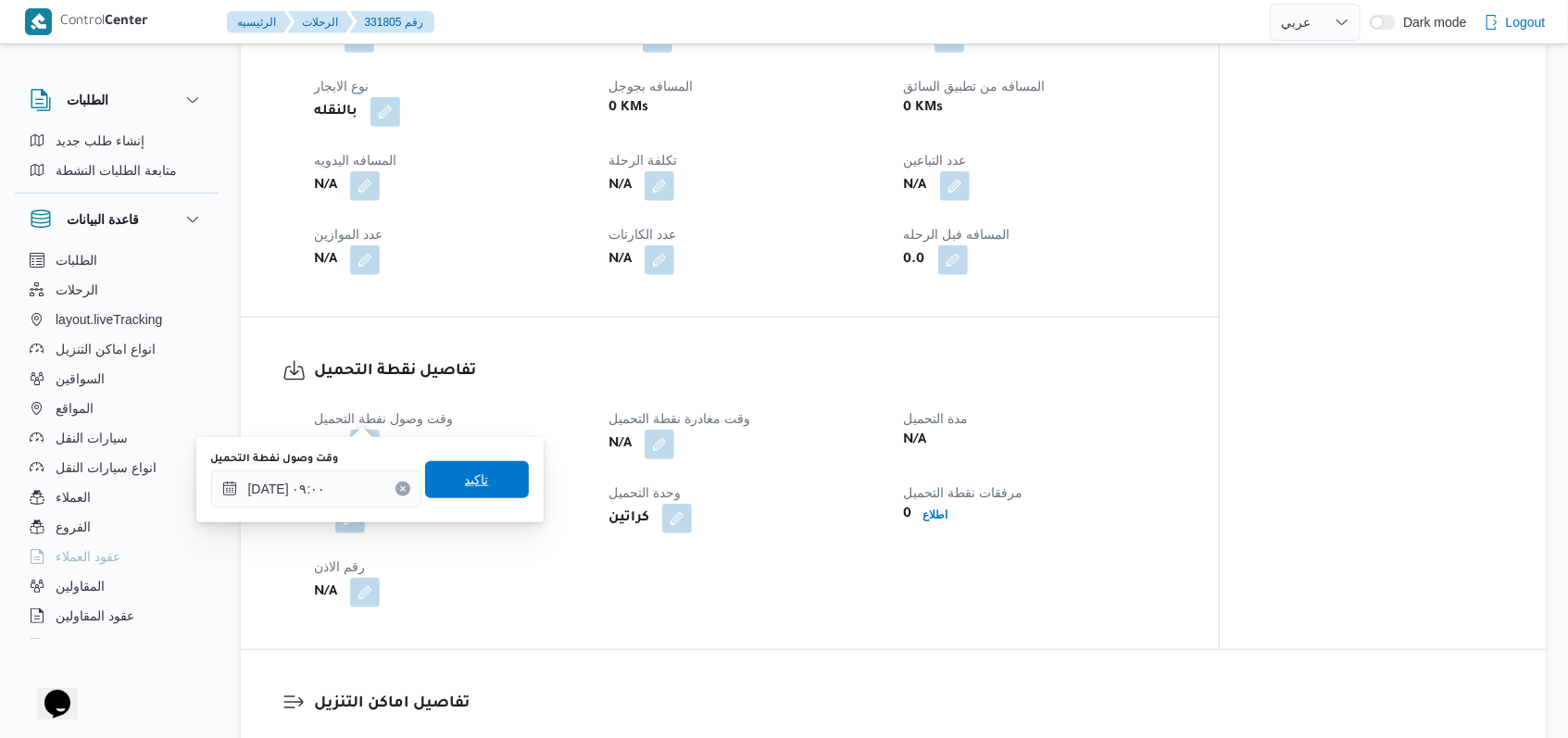
drag, startPoint x: 474, startPoint y: 465, endPoint x: 474, endPoint y: 477, distance: 12.0
click at [474, 469] on span "تاكيد" at bounding box center [477, 480] width 104 height 37
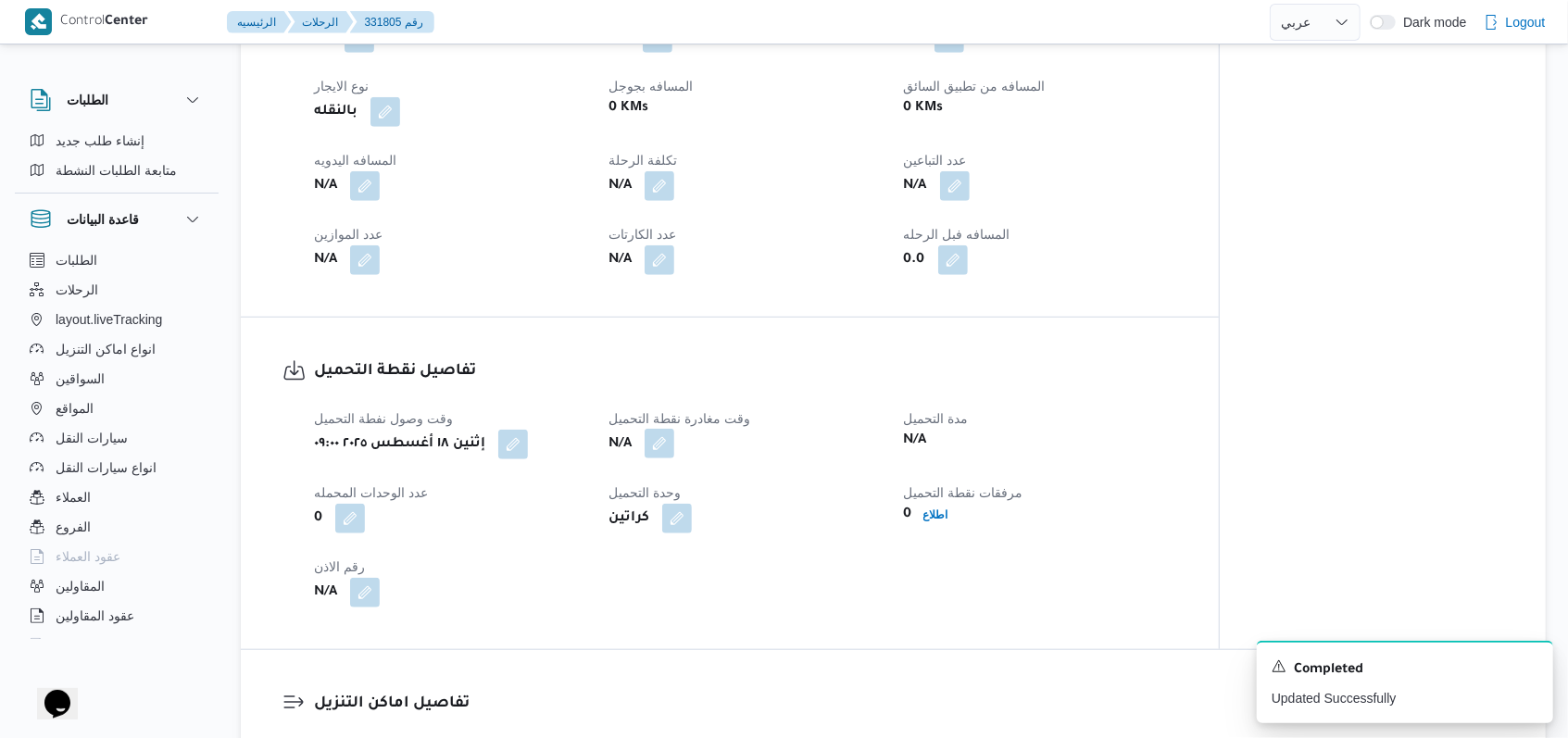
click at [665, 428] on button "button" at bounding box center [660, 443] width 30 height 30
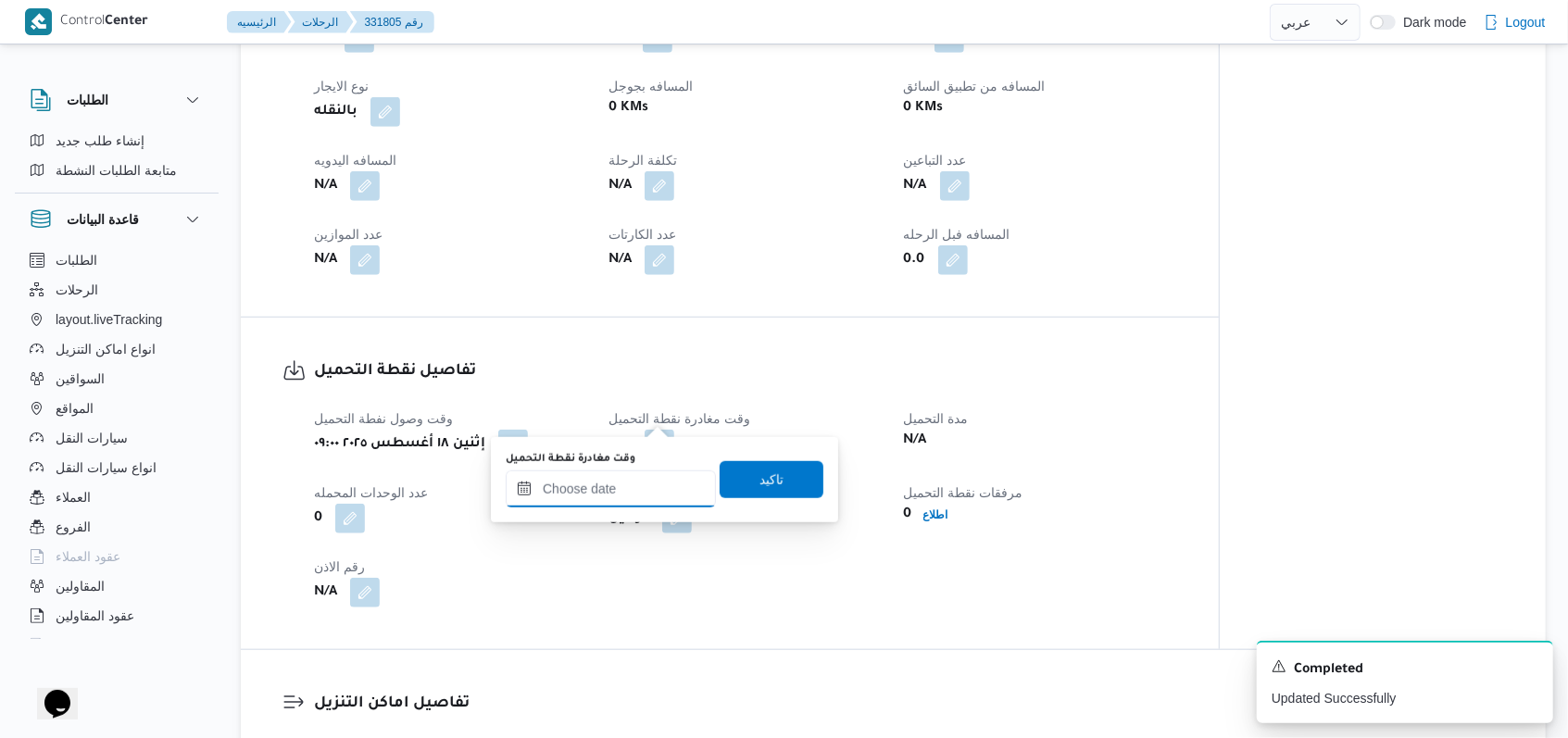
click at [595, 492] on input "وقت مغادرة نقطة التحميل" at bounding box center [611, 488] width 210 height 37
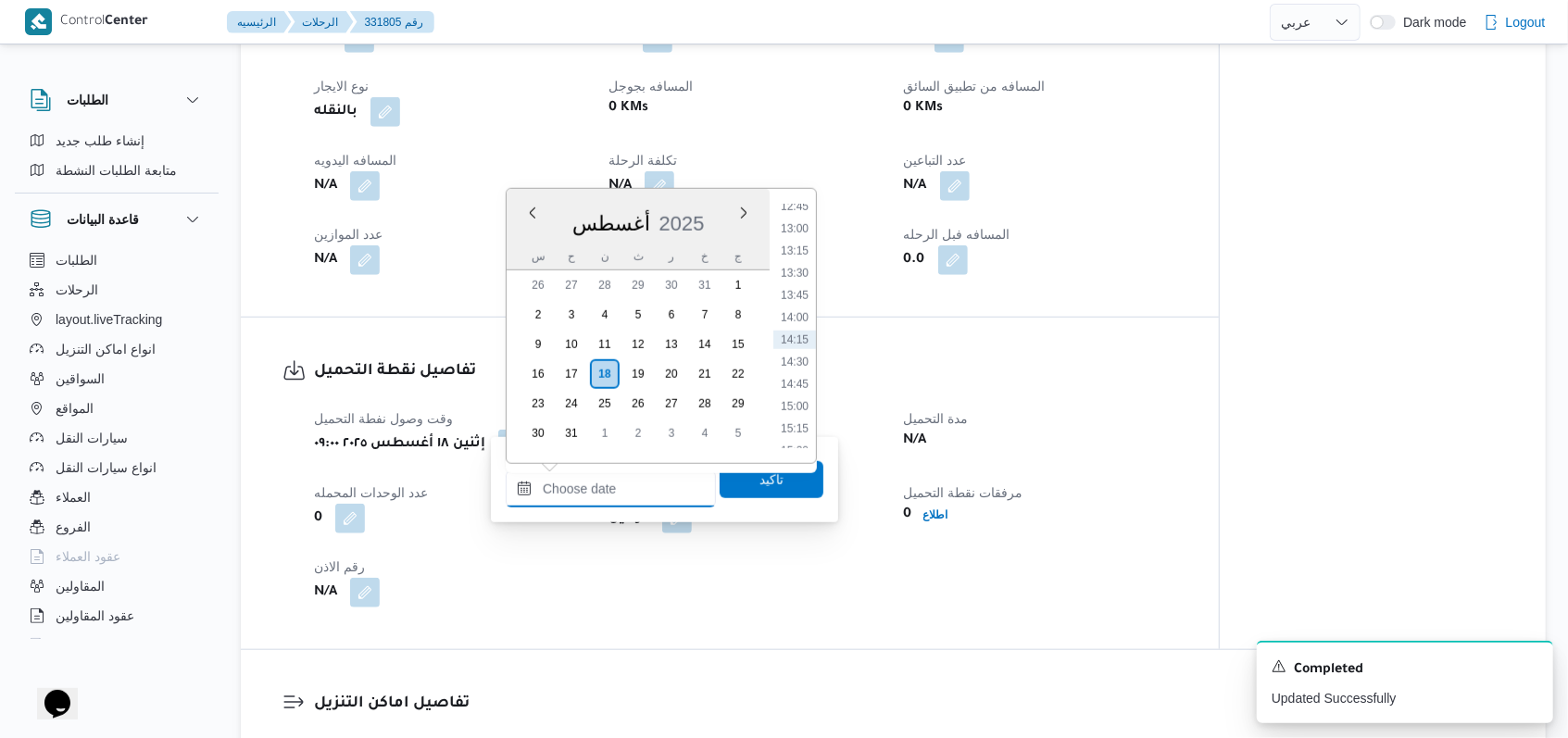
scroll to position [1016, 0]
click at [810, 255] on li "12:00" at bounding box center [795, 263] width 43 height 18
type input "١٨/٠٨/٢٠٢٥ ١٢:٠٠"
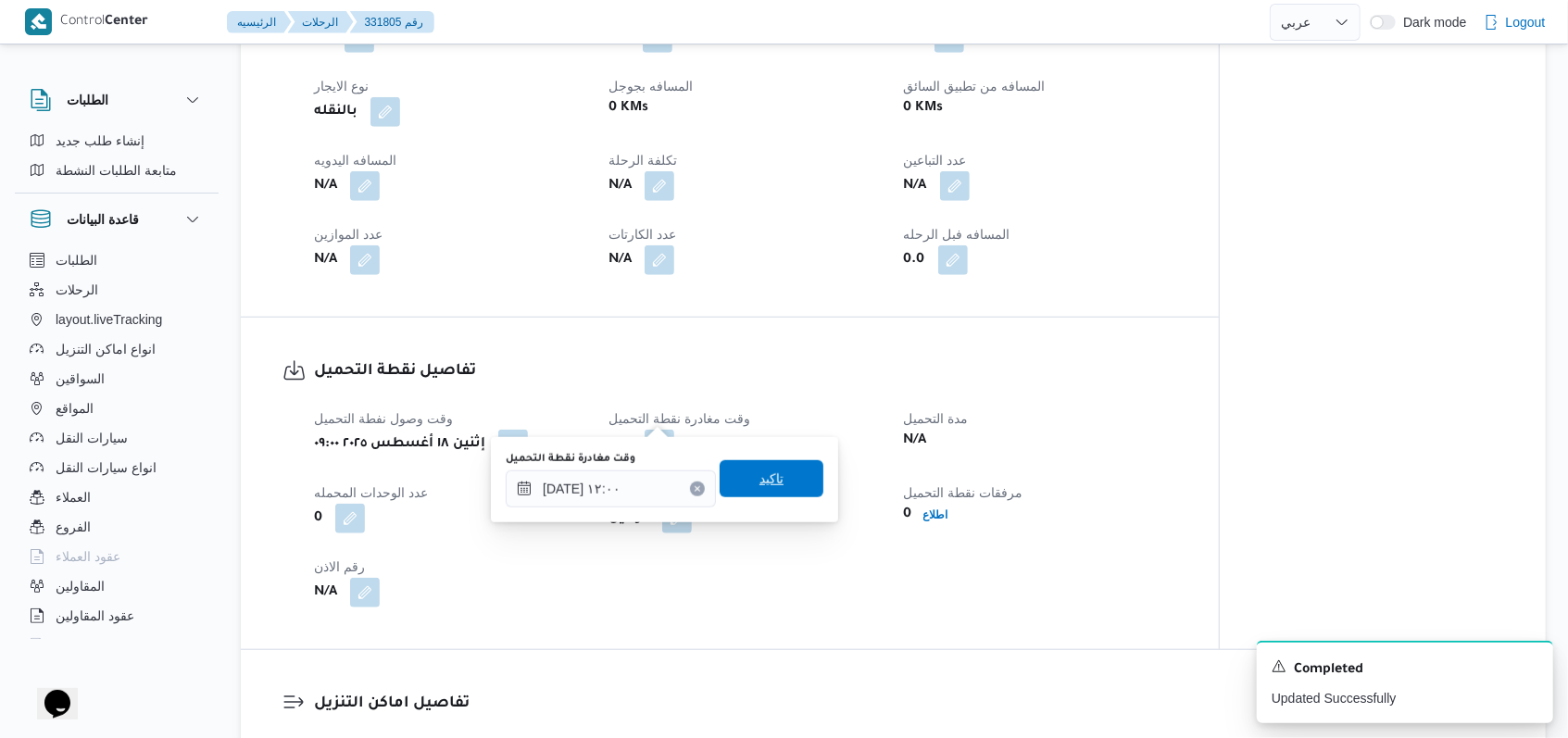
click at [781, 490] on span "تاكيد" at bounding box center [771, 479] width 104 height 37
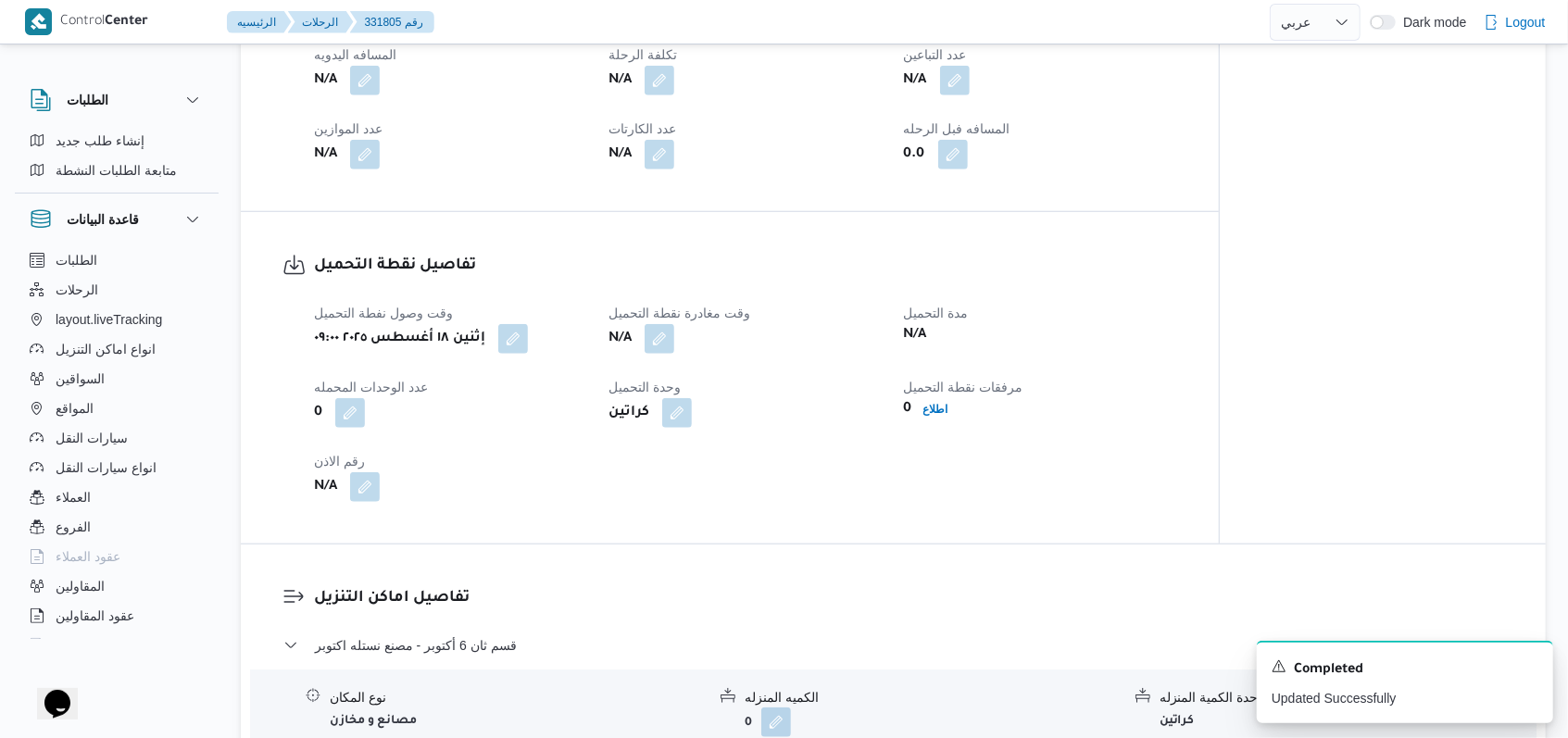
scroll to position [1111, 0]
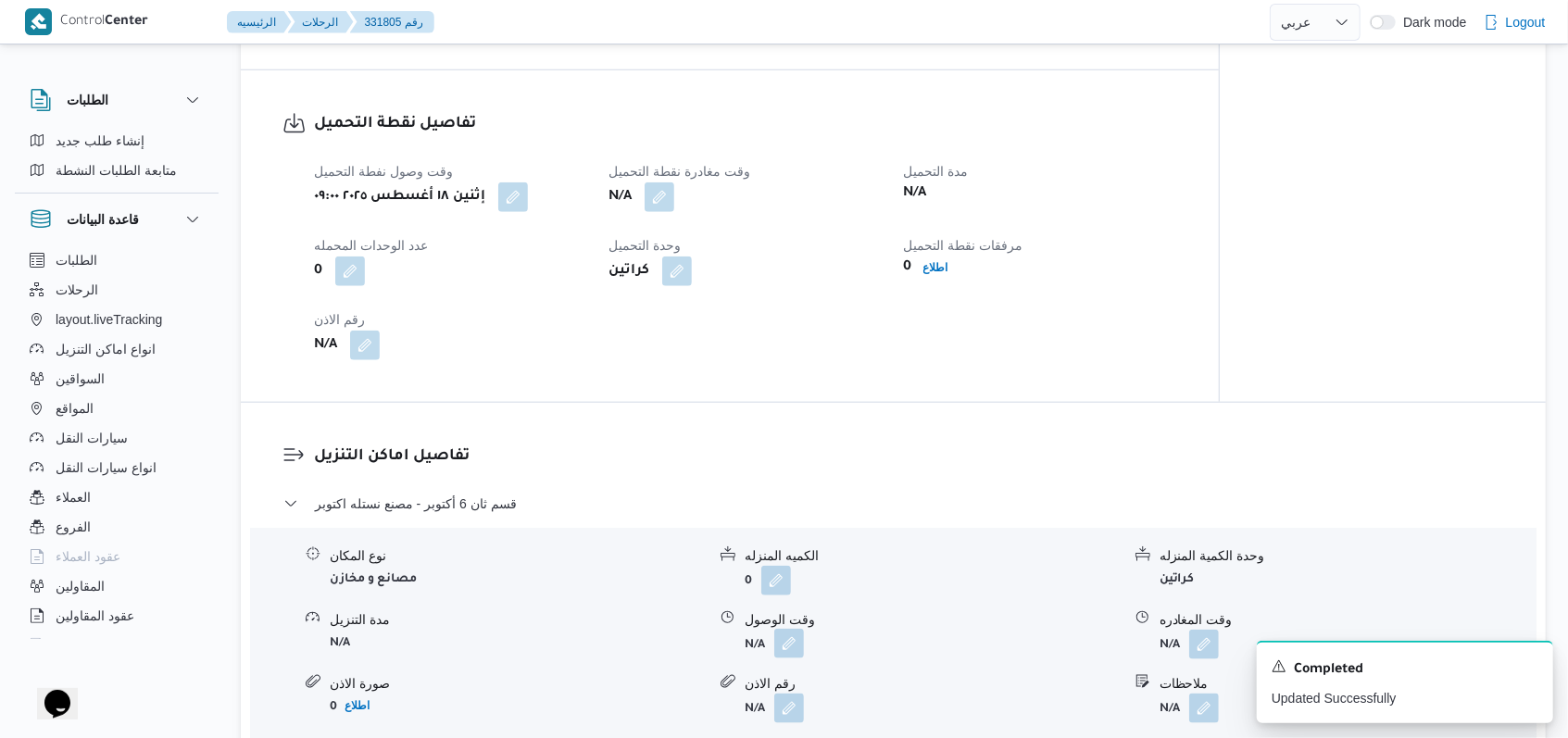
click at [790, 628] on button "button" at bounding box center [789, 643] width 30 height 30
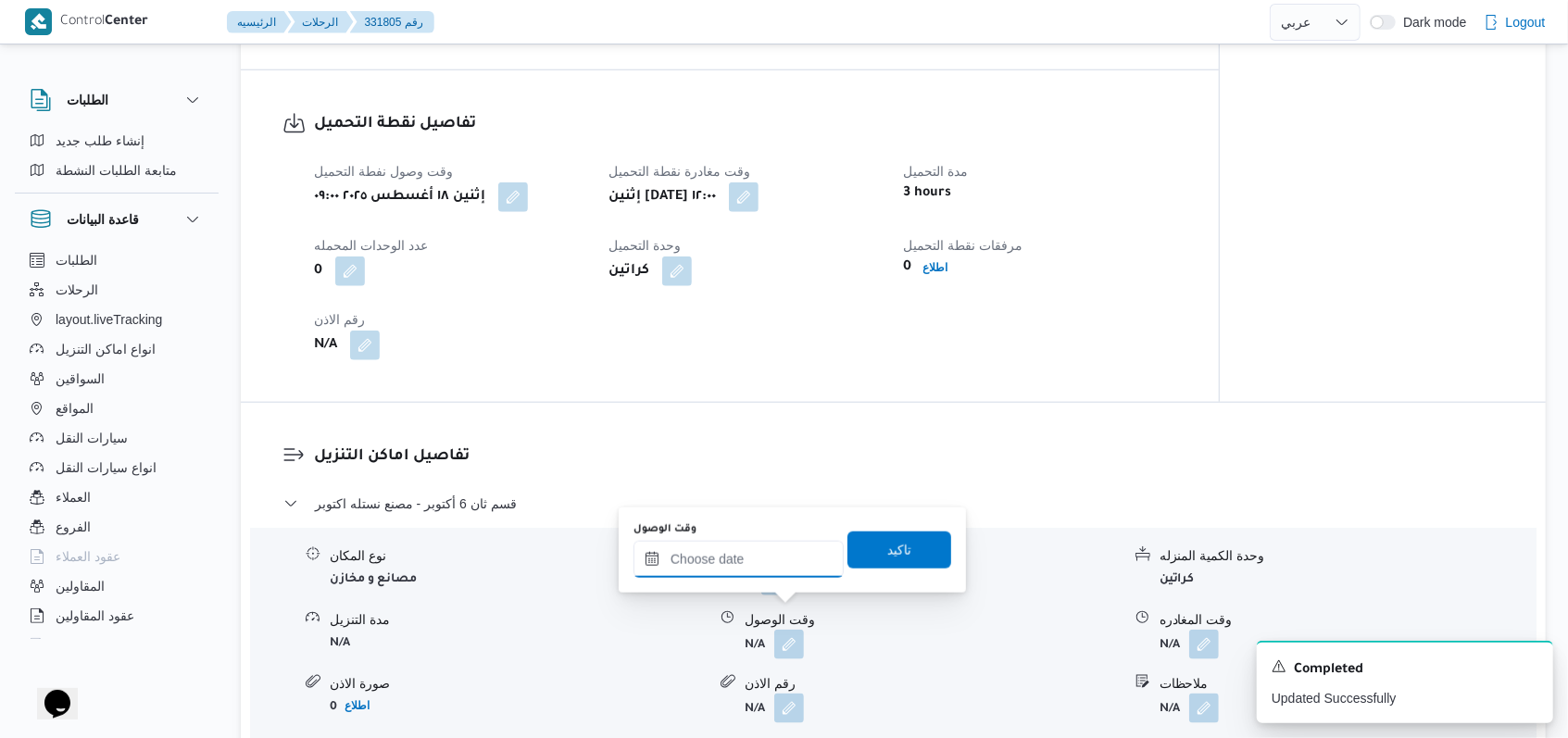
click at [767, 572] on input "وقت الوصول" at bounding box center [738, 559] width 210 height 37
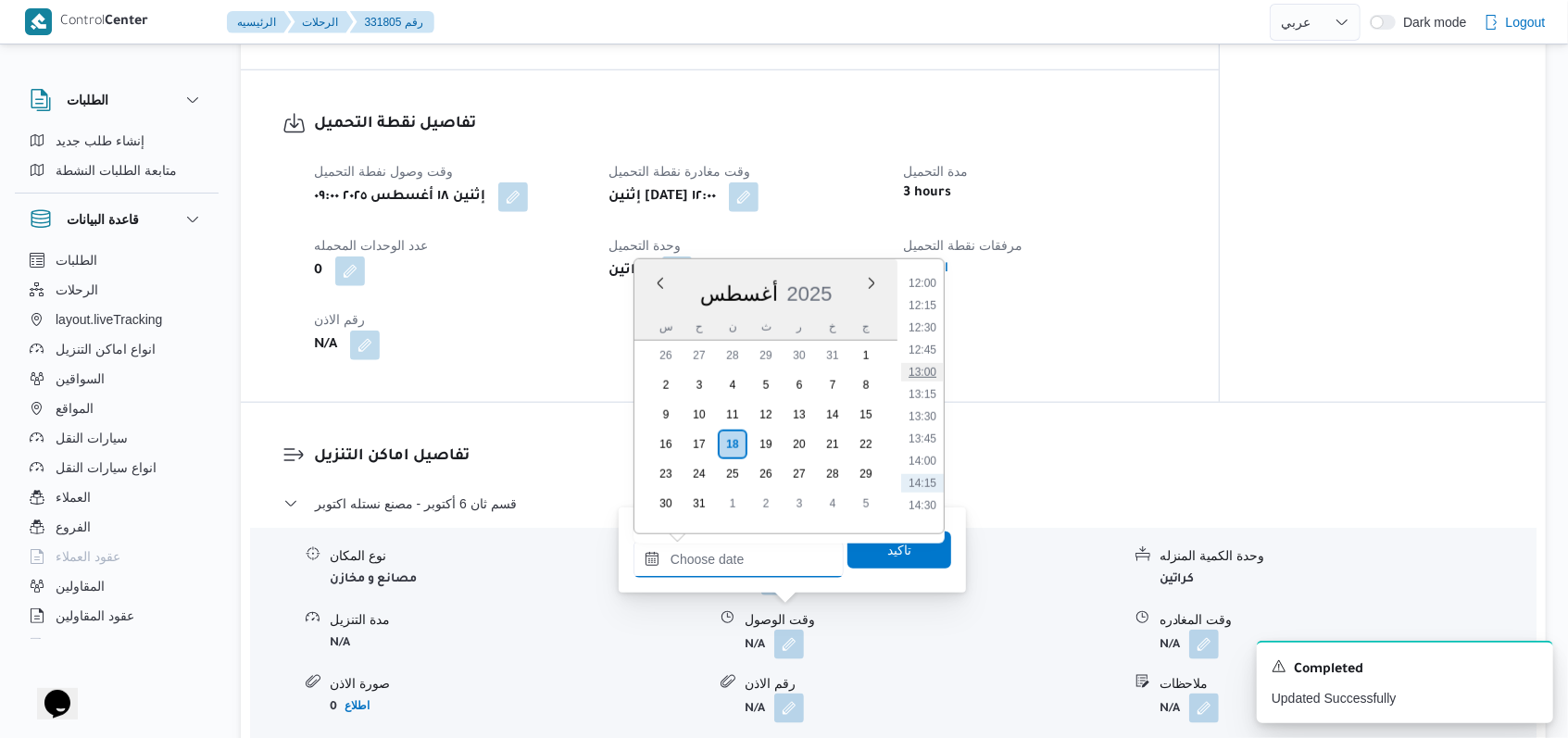
scroll to position [1016, 0]
click at [923, 378] on li "12:30" at bounding box center [923, 378] width 43 height 18
type input "١٨/٠٨/٢٠٢٥ ١٢:٣٠"
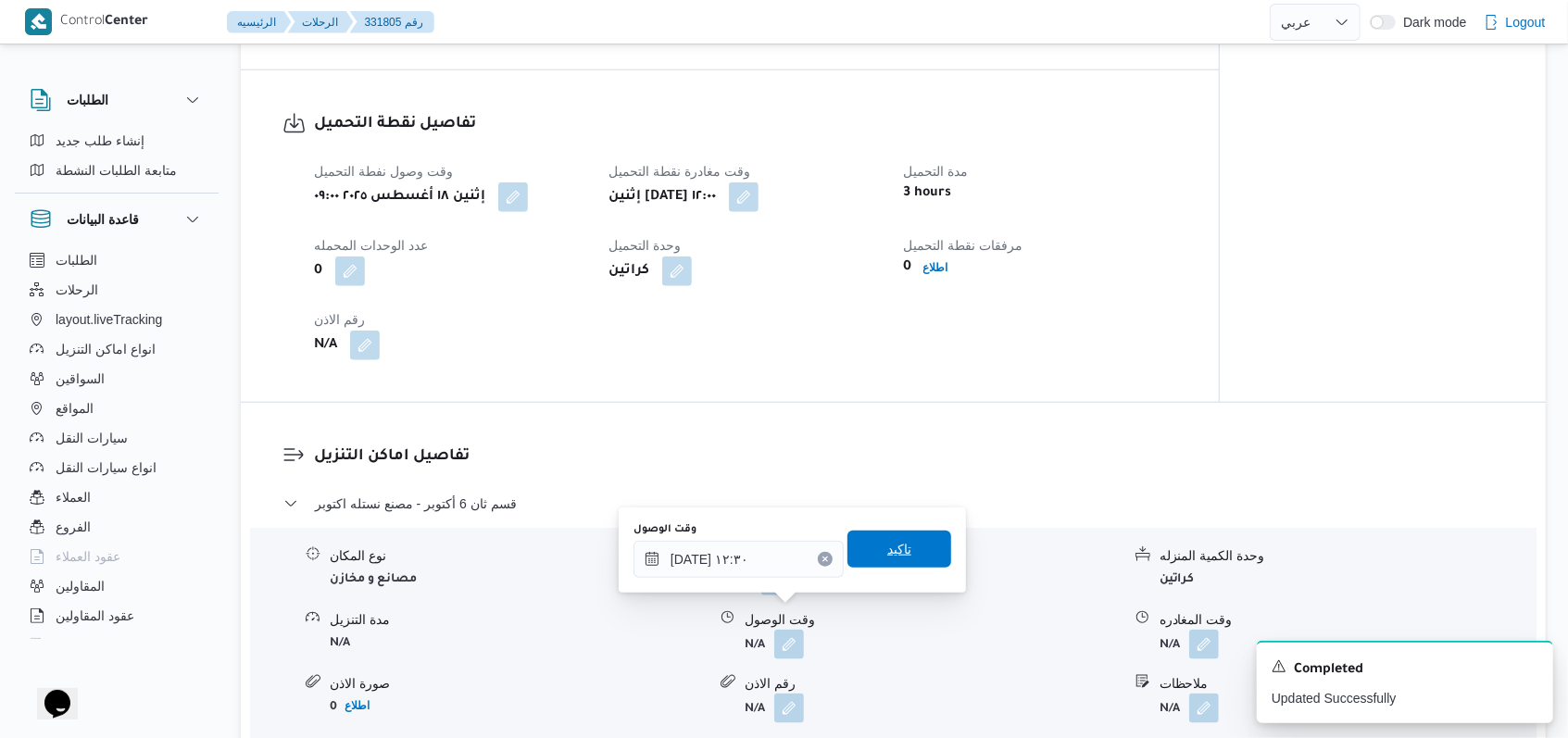
click at [895, 556] on span "تاكيد" at bounding box center [899, 549] width 24 height 22
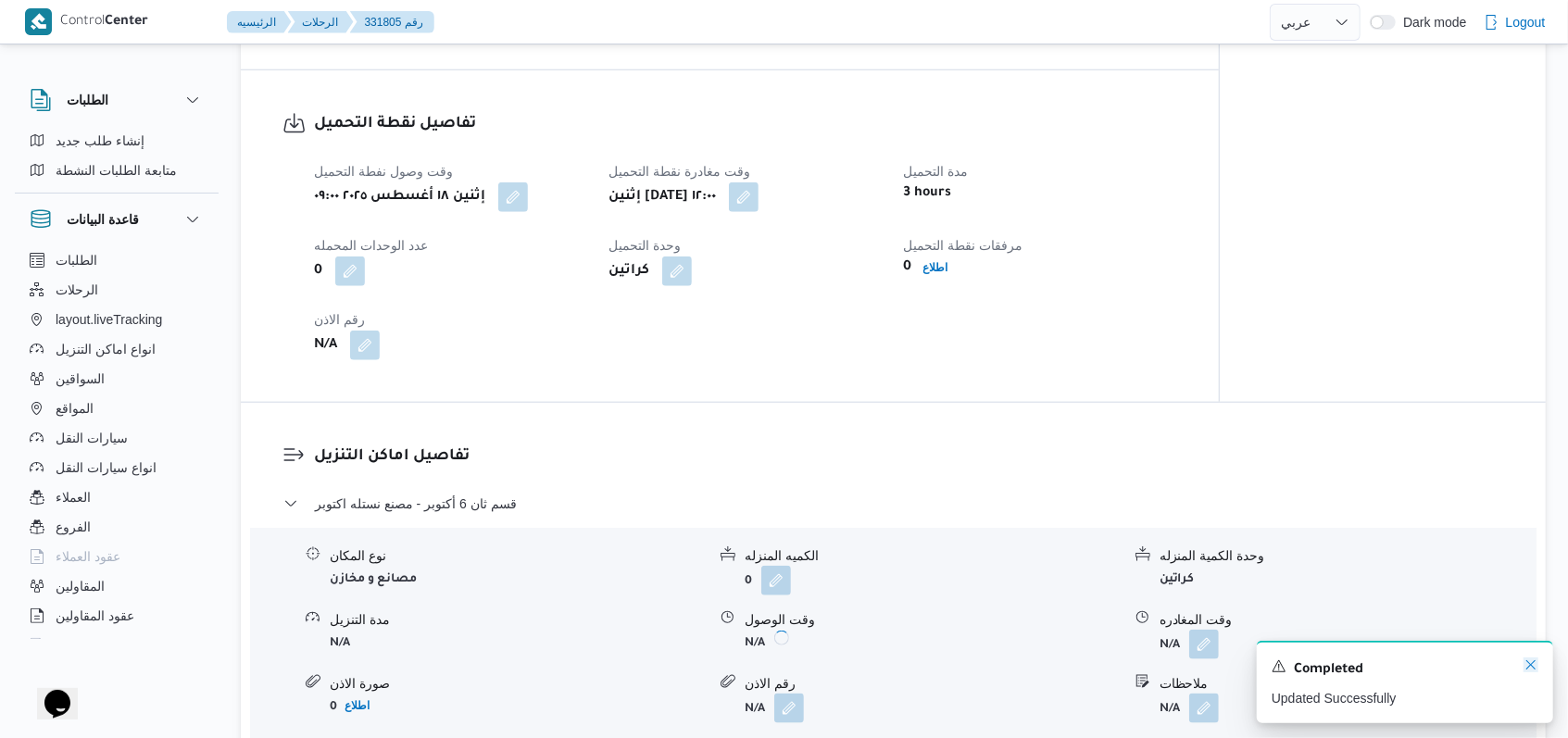
click at [1534, 665] on icon "Dismiss toast" at bounding box center [1530, 664] width 15 height 15
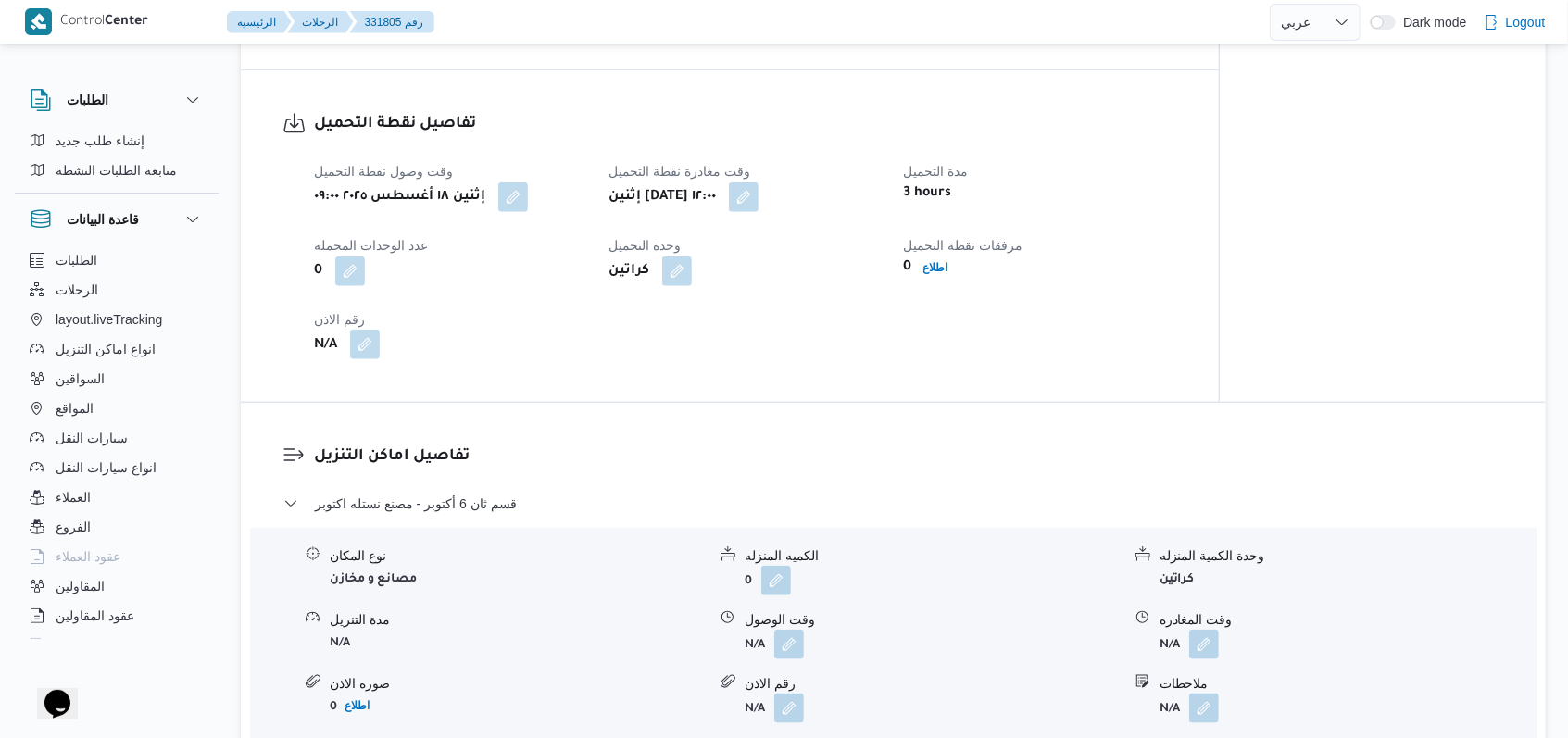
click at [363, 329] on button "button" at bounding box center [364, 344] width 30 height 30
click at [326, 367] on div "رقم الاذن" at bounding box center [317, 359] width 185 height 15
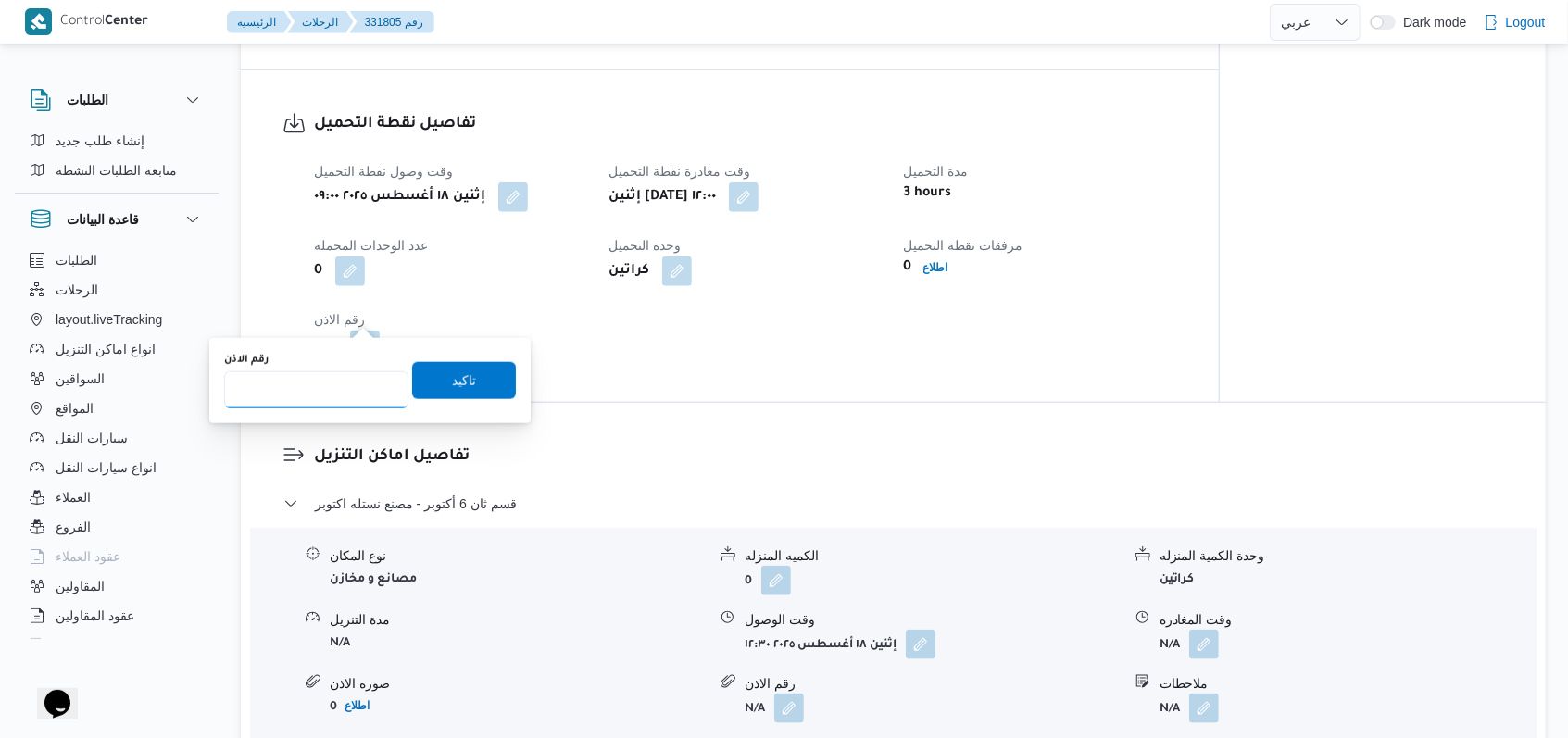
click at [320, 379] on input "رقم الاذن" at bounding box center [317, 389] width 185 height 37
type input "08513"
click at [475, 376] on span "تاكيد" at bounding box center [463, 380] width 104 height 37
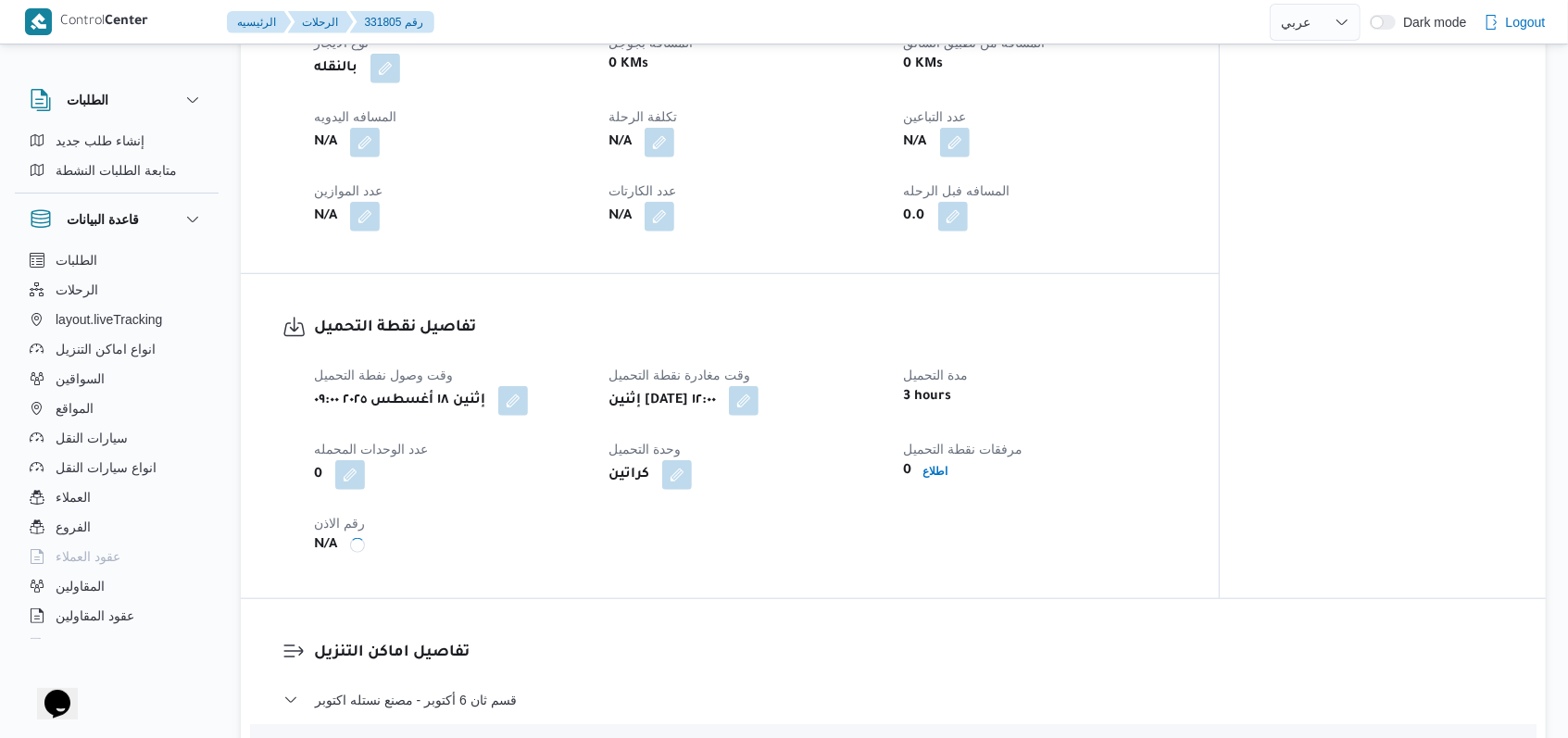
scroll to position [741, 0]
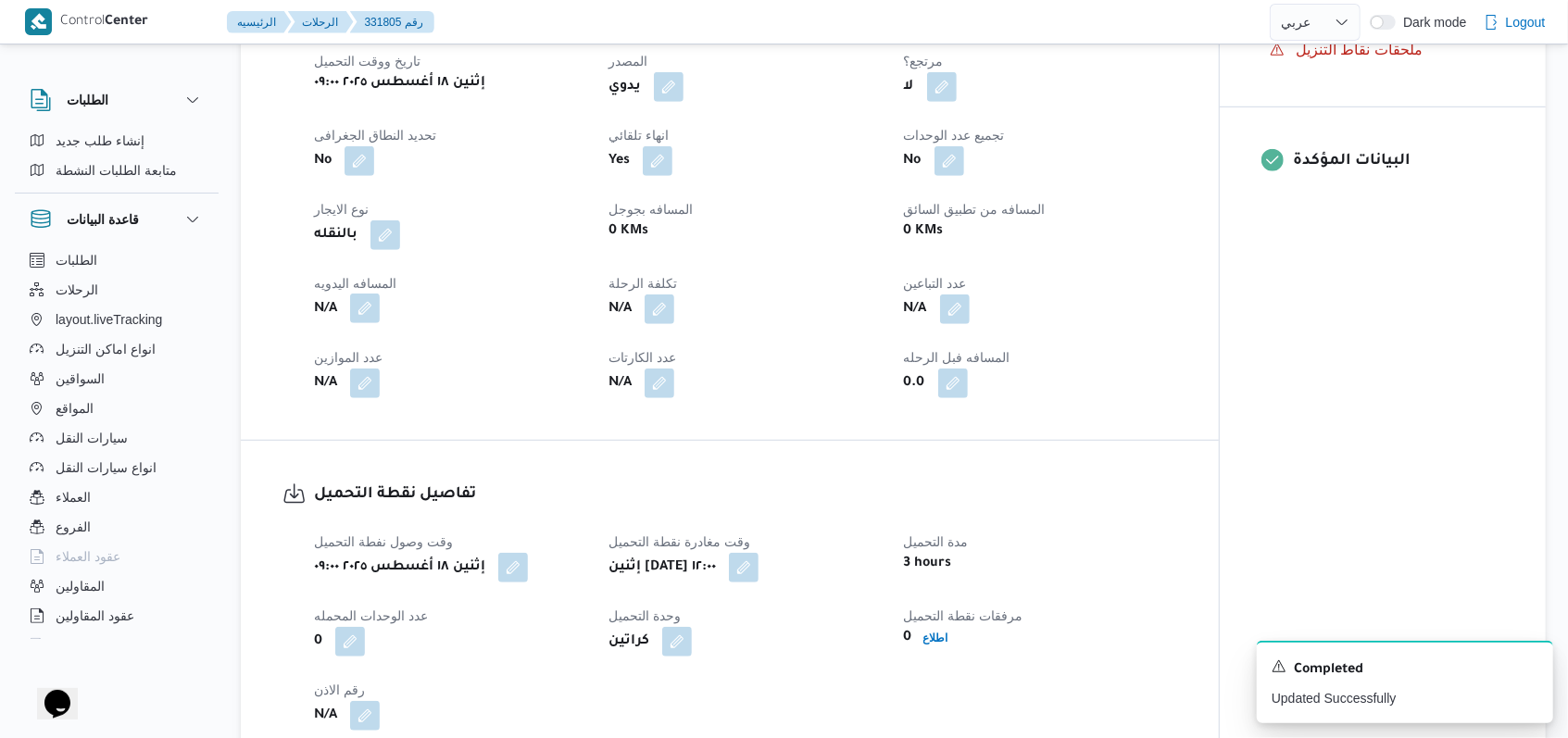
click at [360, 293] on button "button" at bounding box center [364, 308] width 30 height 30
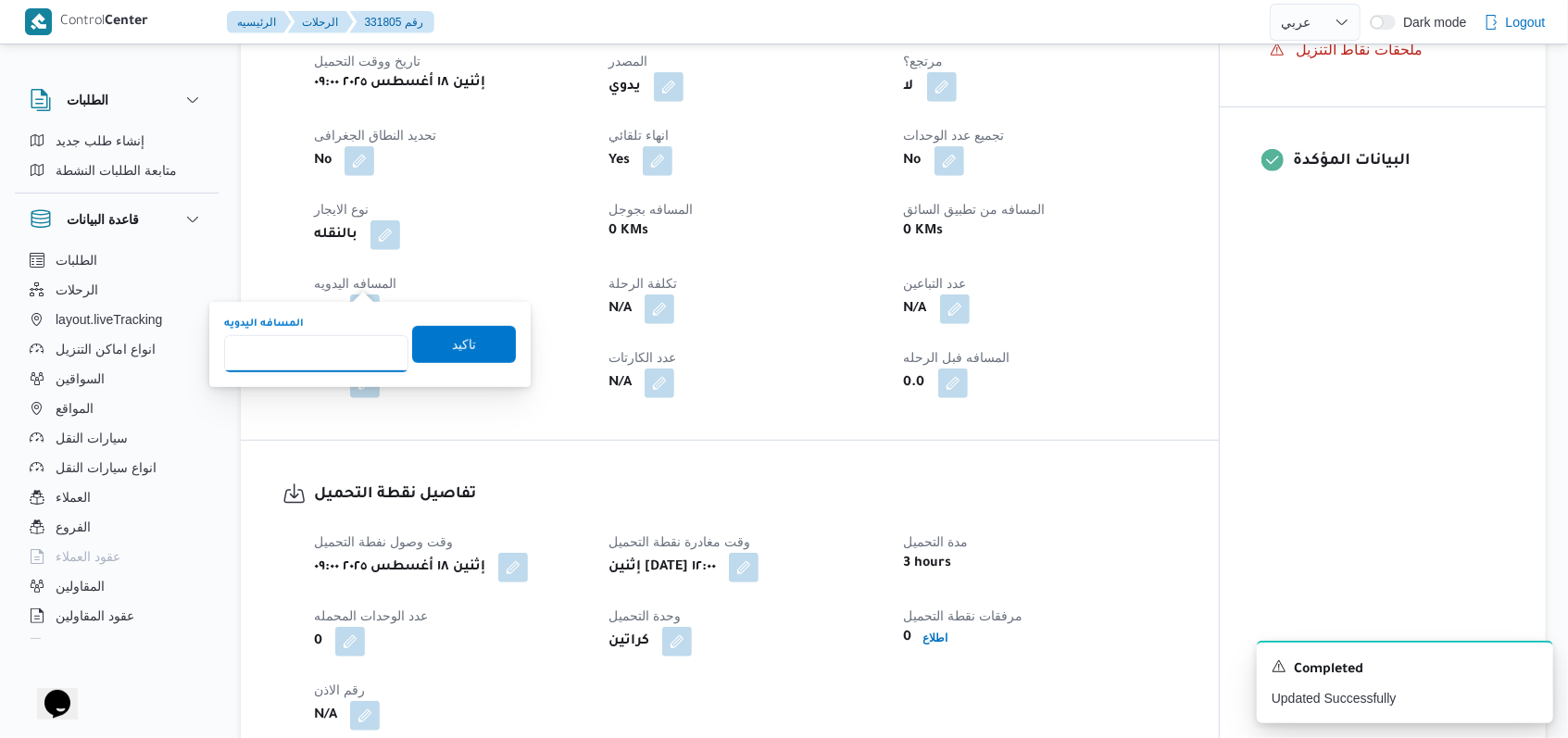
click at [320, 360] on input "المسافه اليدويه" at bounding box center [317, 353] width 185 height 37
type input "8"
click at [428, 350] on span "تاكيد" at bounding box center [463, 344] width 104 height 37
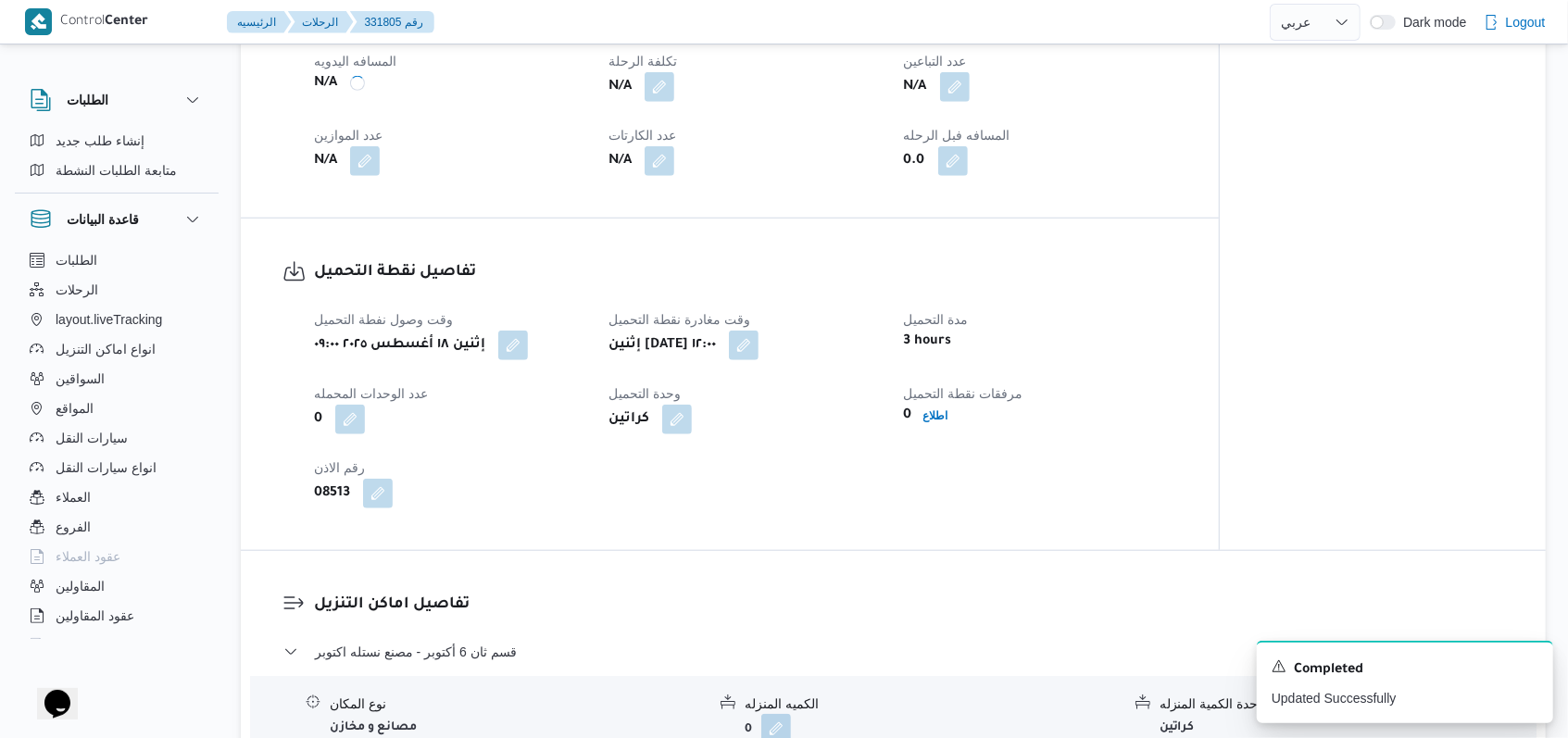
scroll to position [1111, 0]
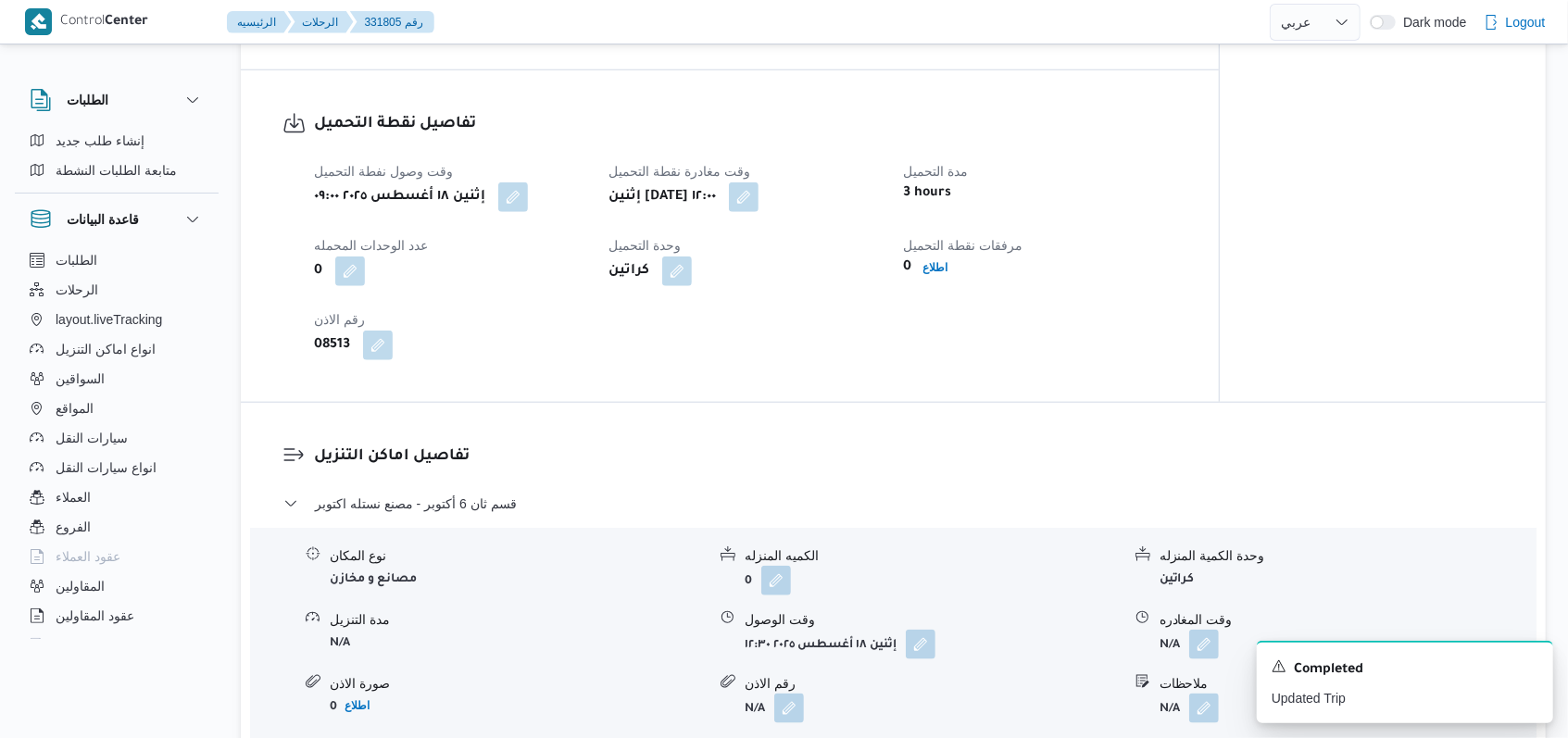
click at [727, 404] on div "تفاصيل اماكن التنزيل قسم ثان 6 أكتوبر - مصنع نستله اكتوبر نوع المكان مصانع و مخ…" at bounding box center [893, 619] width 1305 height 431
click at [510, 461] on dl "تفاصيل اماكن التنزيل قسم ثان 6 أكتوبر - مصنع نستله اكتوبر نوع المكان مصانع و مخ…" at bounding box center [908, 619] width 1190 height 348
click at [506, 492] on span "قسم ثان 6 أكتوبر - مصنع نستله اكتوبر" at bounding box center [416, 503] width 202 height 22
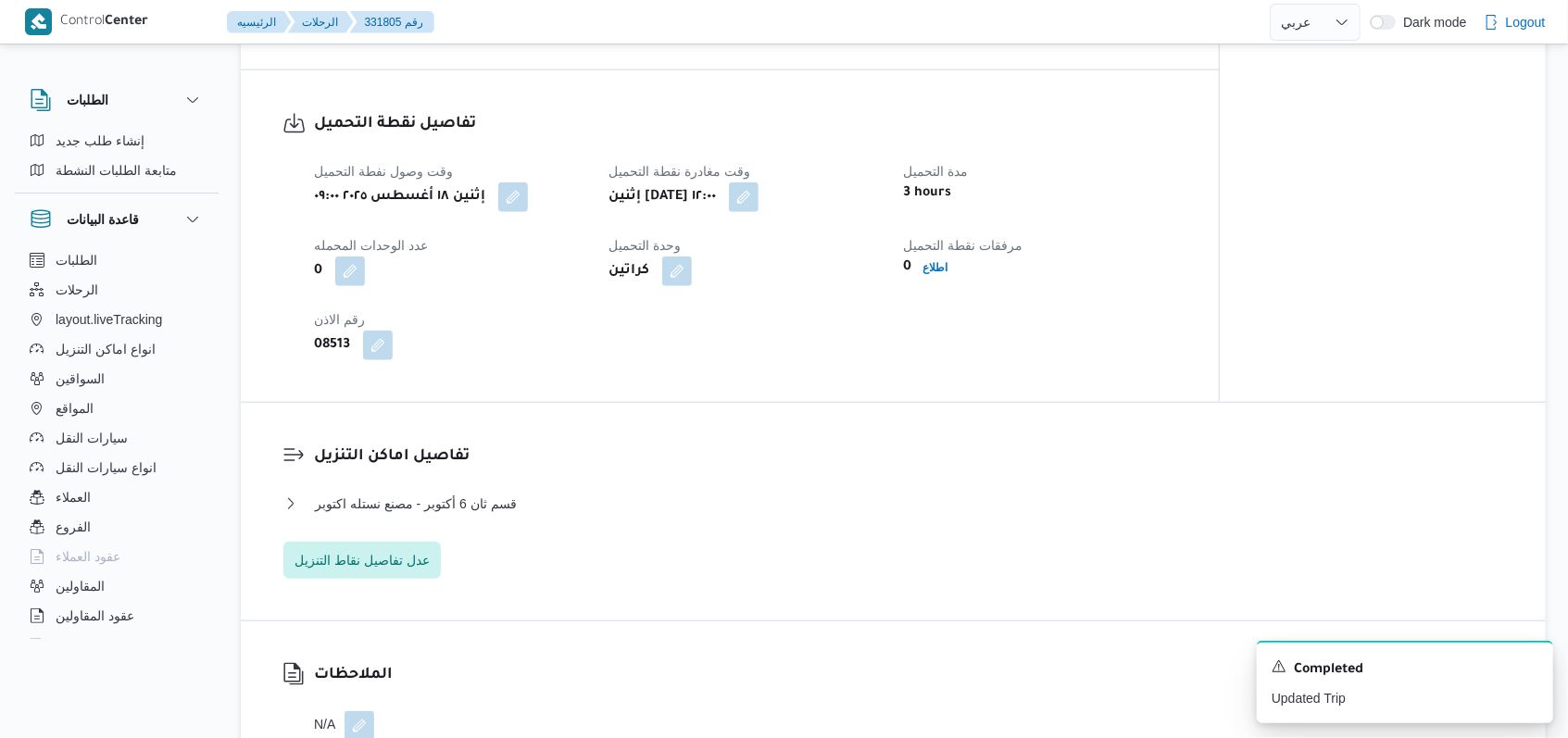
click at [525, 460] on dl "تفاصيل اماكن التنزيل قسم ثان 6 أكتوبر - مصنع نستله اكتوبر نوع المكان مصانع و مخ…" at bounding box center [908, 512] width 1190 height 134
click at [506, 492] on span "قسم ثان 6 أكتوبر - مصنع نستله اكتوبر" at bounding box center [416, 503] width 202 height 22
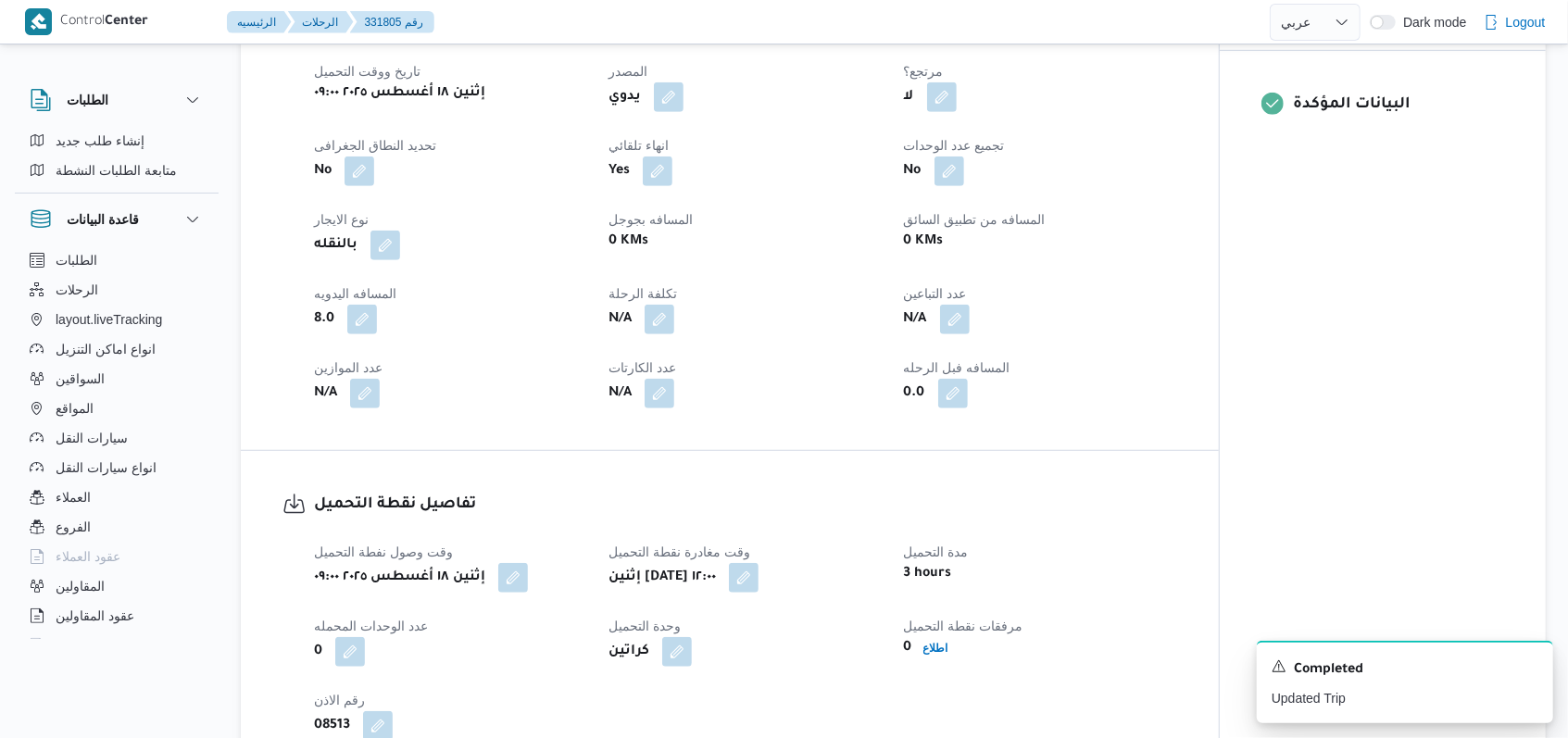
scroll to position [741, 0]
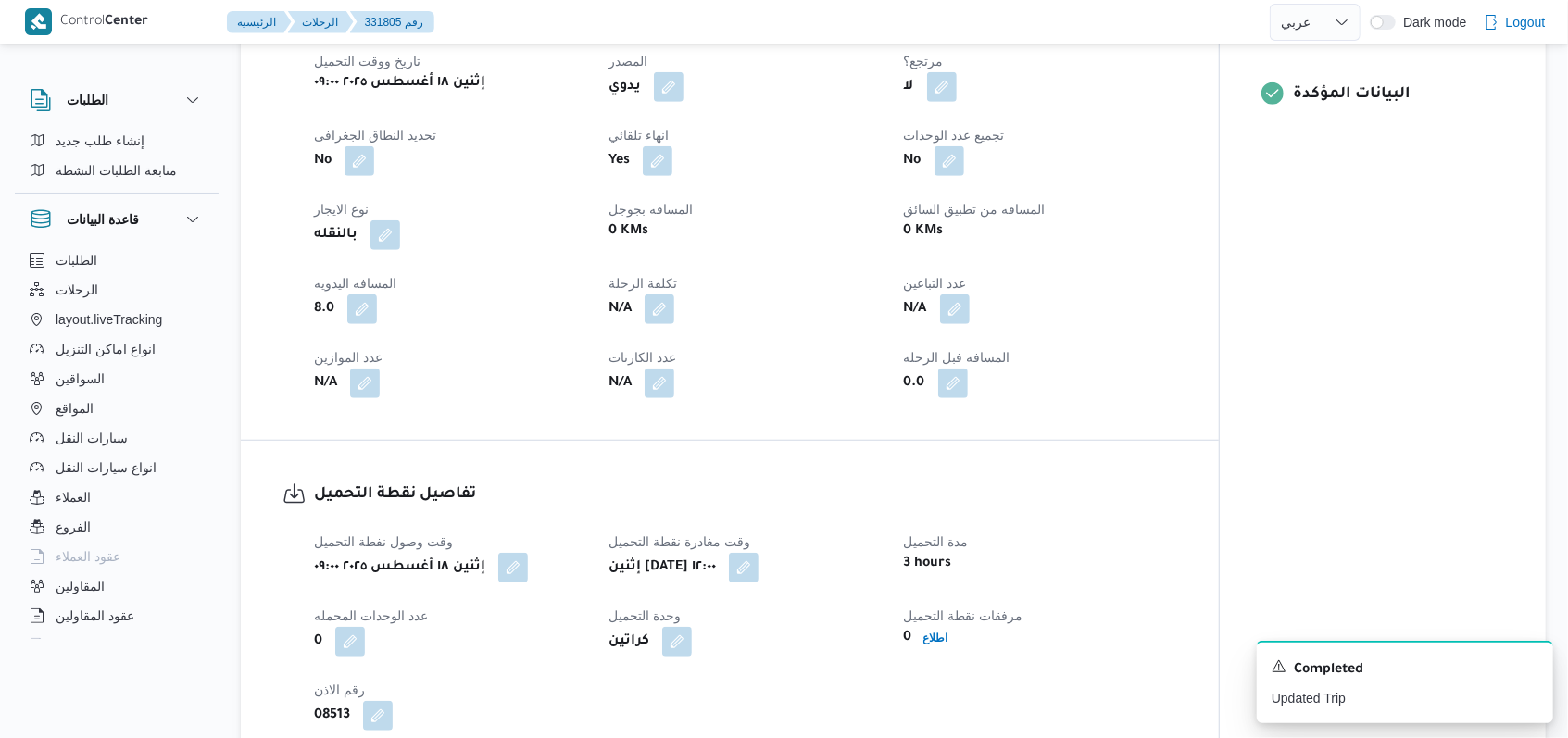
select select "ar"
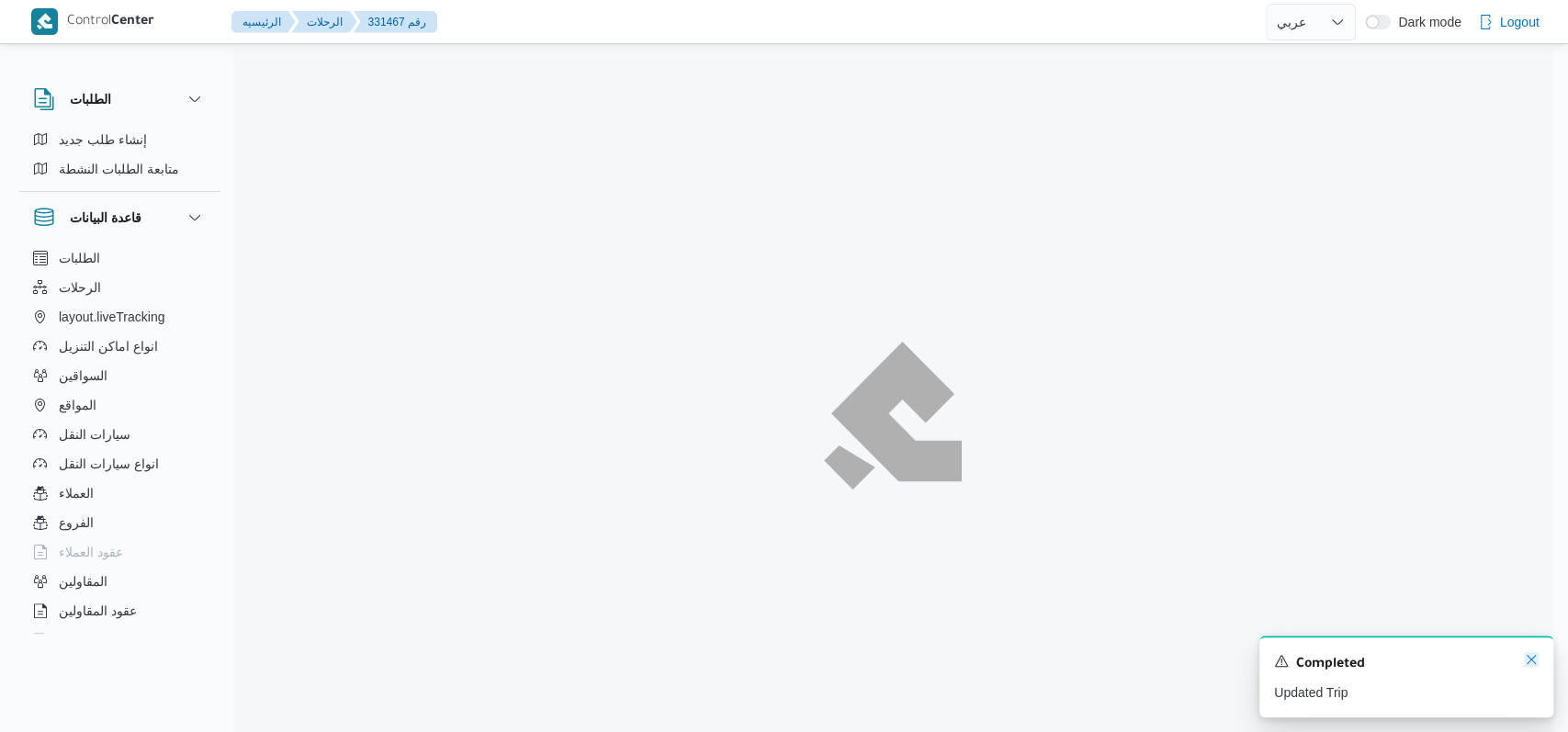
click at [1527, 656] on icon "Dismiss toast" at bounding box center [1531, 659] width 14 height 14
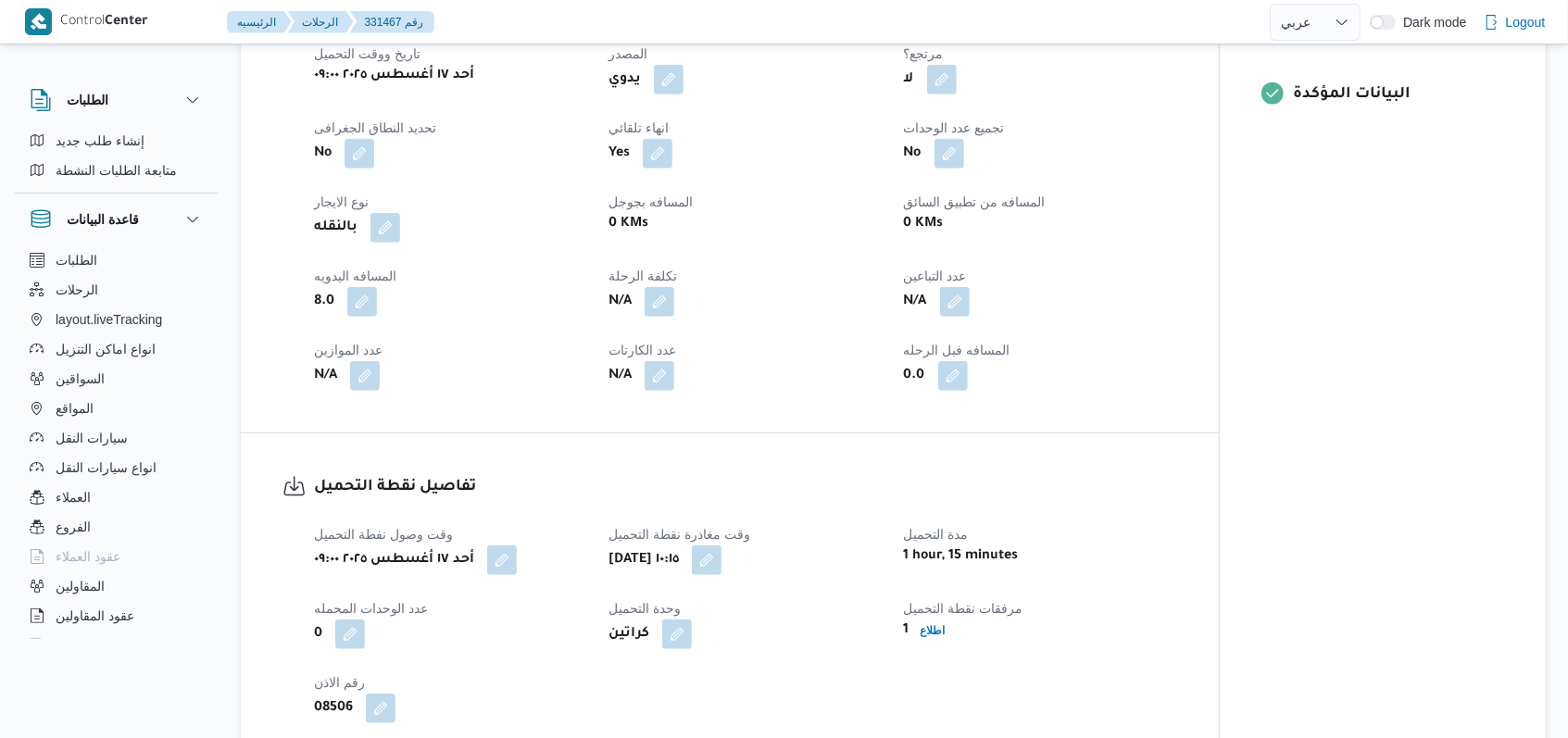
click at [825, 433] on div "تفاصيل نقطة التحميل وقت وصول نفطة التحميل أحد ١٧ أغسطس ٢٠٢٥ ٠٩:٠٠ وقت مغادرة نق…" at bounding box center [730, 598] width 978 height 331
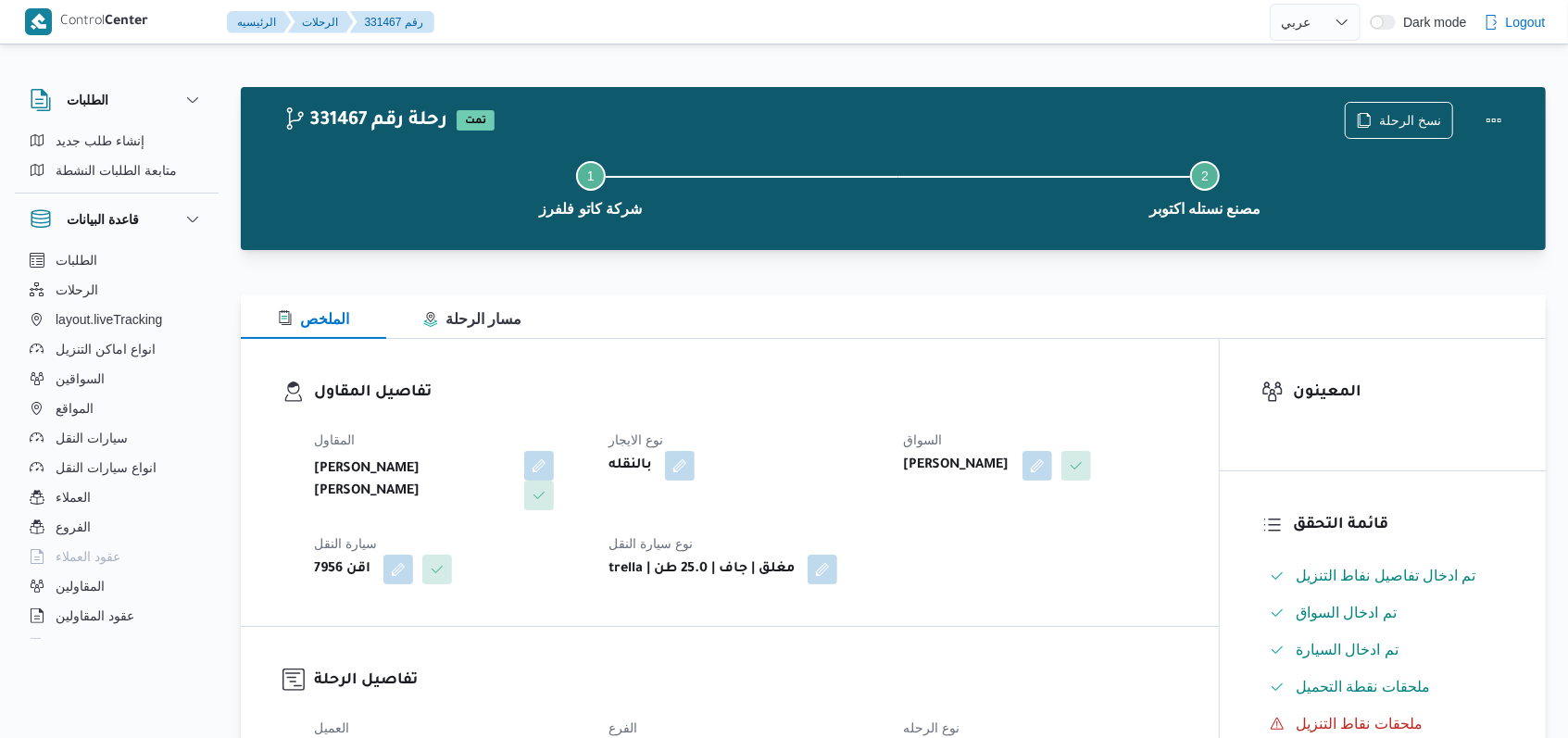
select select "ar"
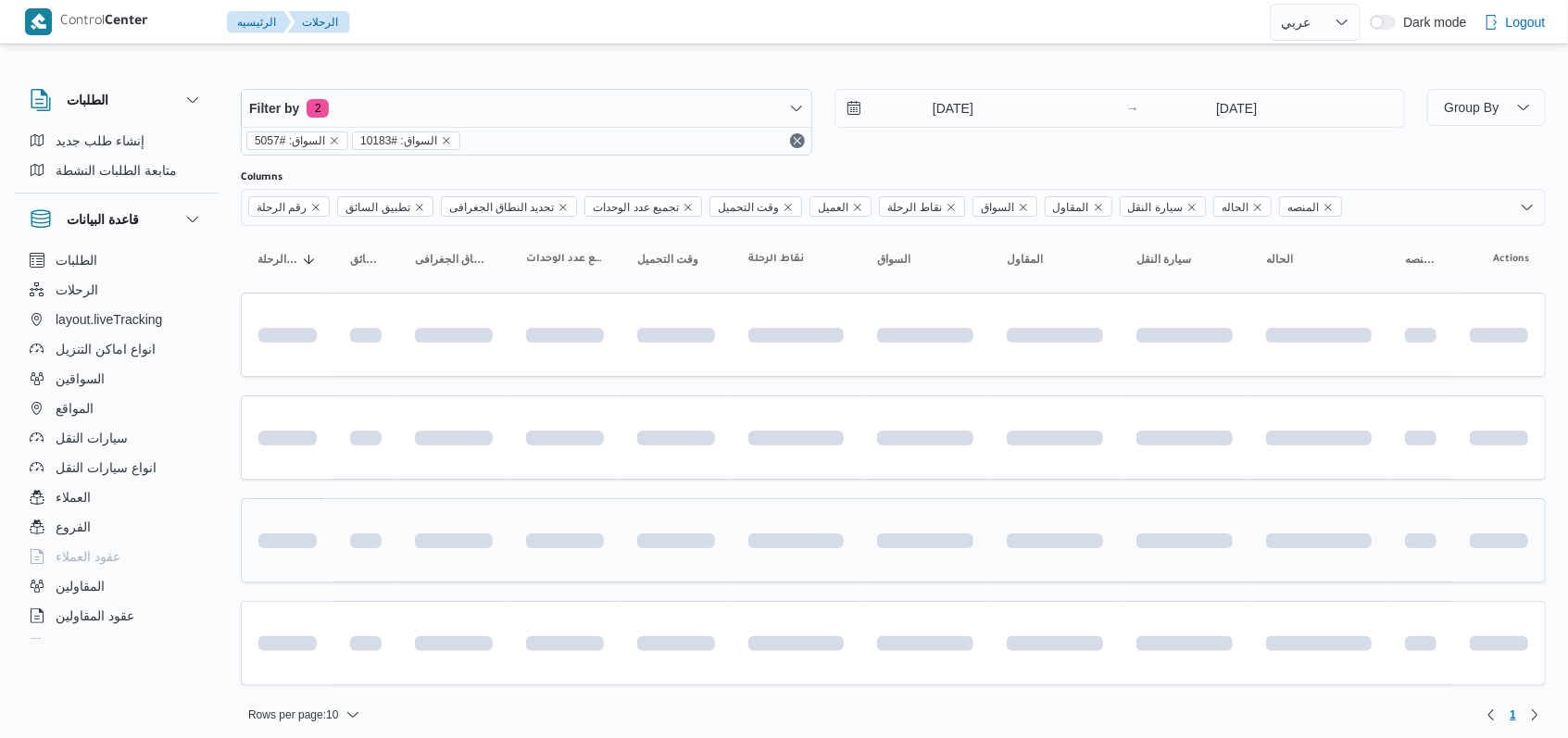
scroll to position [8, 0]
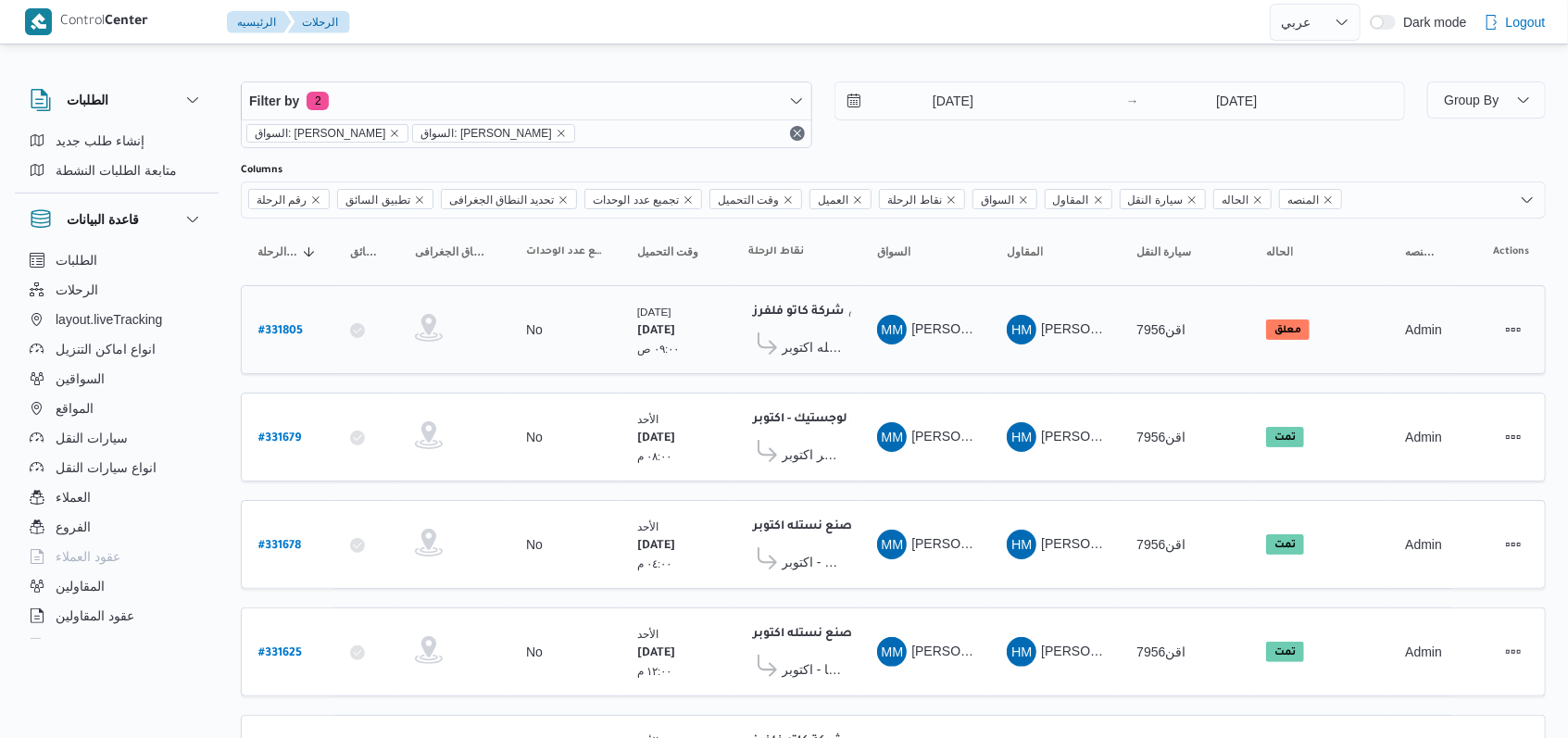
click at [270, 325] on b "# 331805" at bounding box center [281, 331] width 45 height 13
select select "ar"
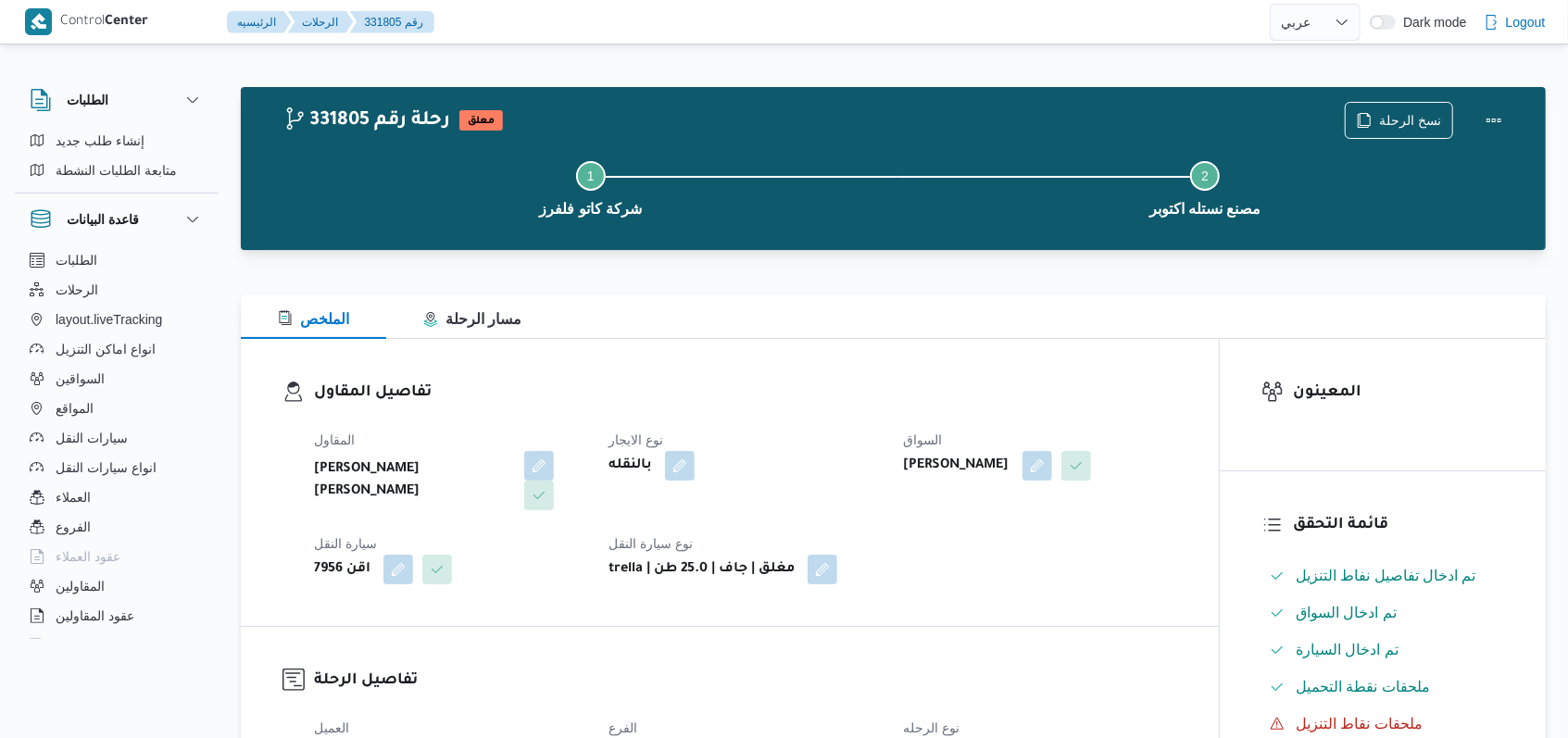
select select "ar"
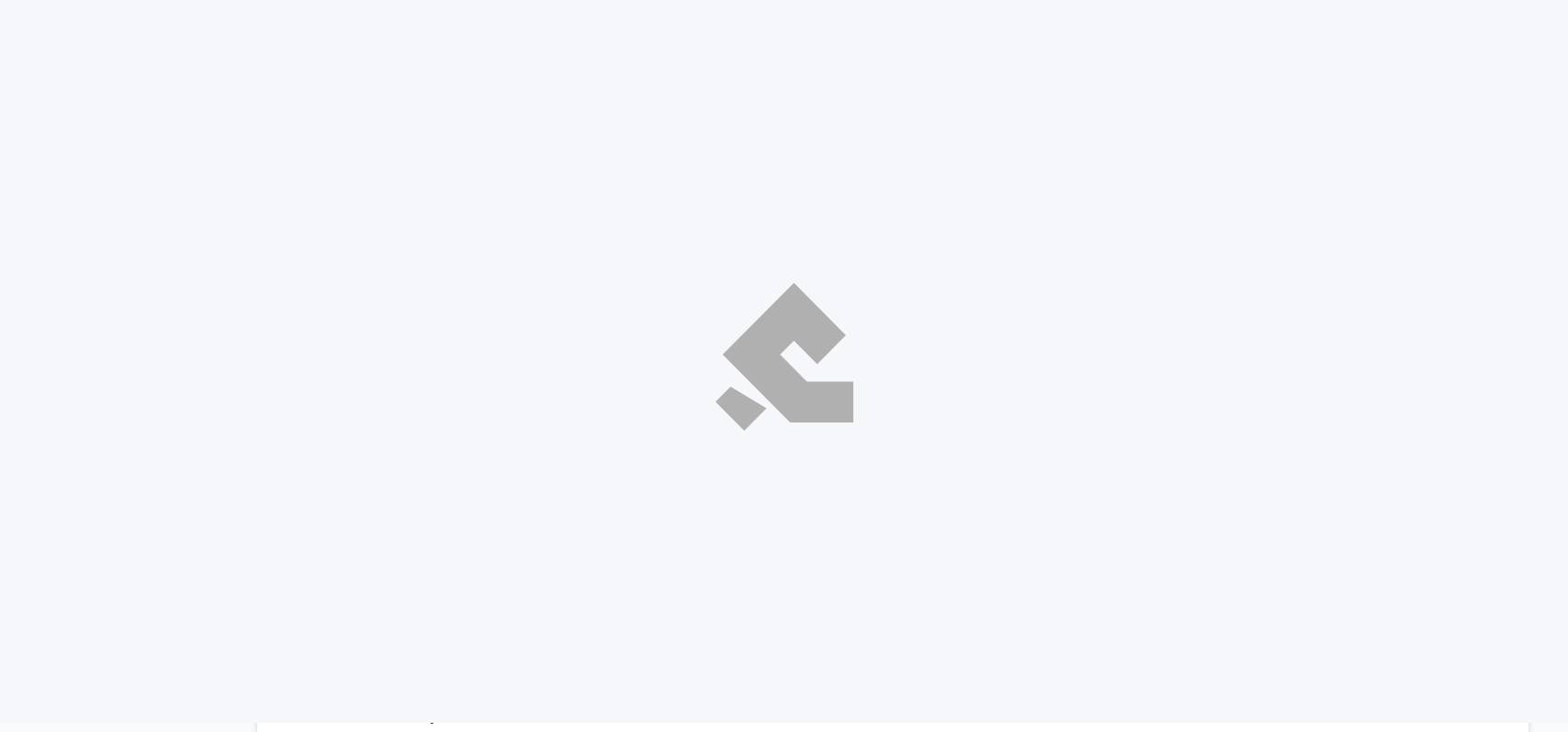
select select "ar"
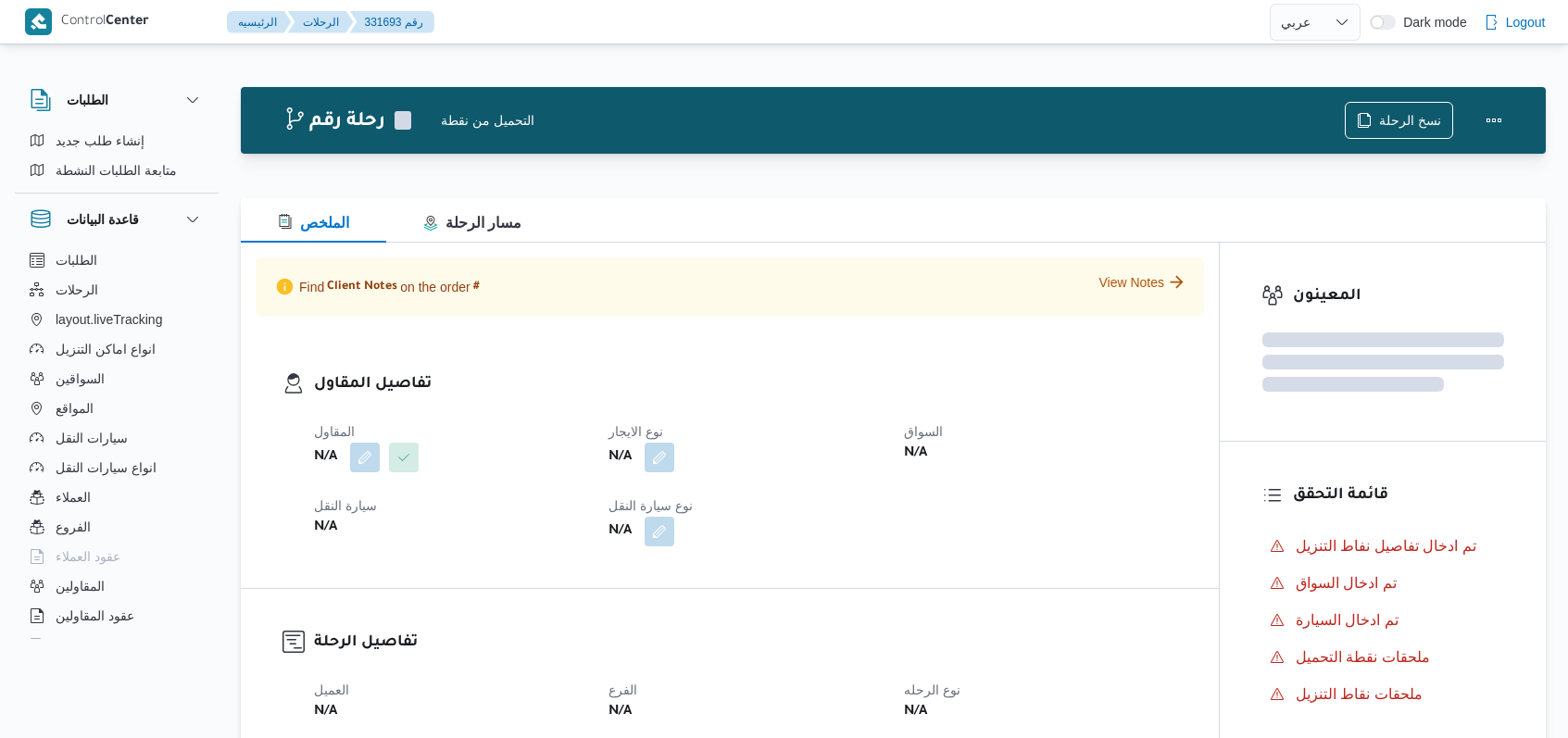
select select "ar"
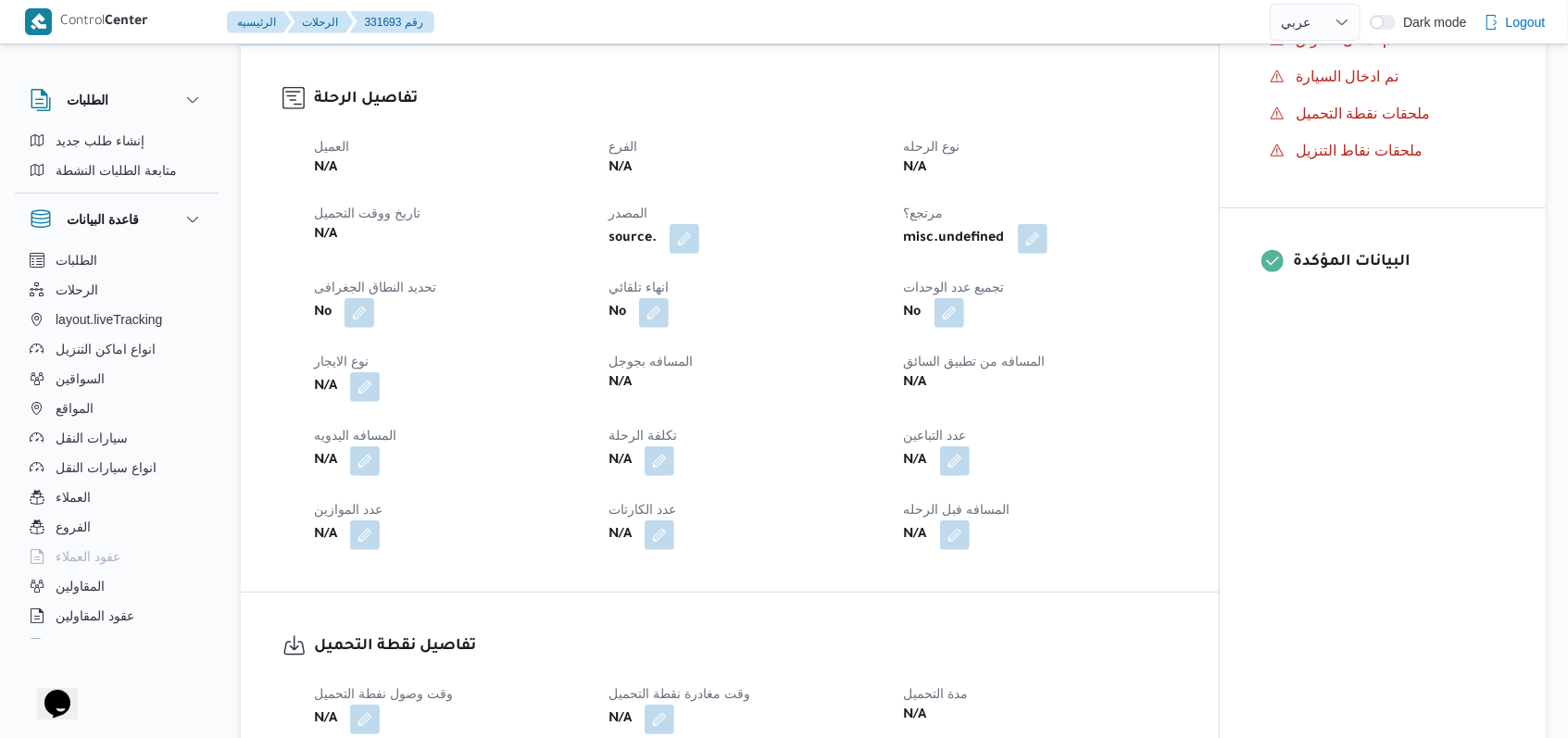
drag, startPoint x: 1201, startPoint y: 506, endPoint x: 1122, endPoint y: 565, distance: 98.6
click at [1201, 506] on div "تفاصيل الرحلة العميل N/A الفرع N/A نوع الرحله N/A تاريخ ووقت التحميل N/A المصدر…" at bounding box center [730, 319] width 978 height 546
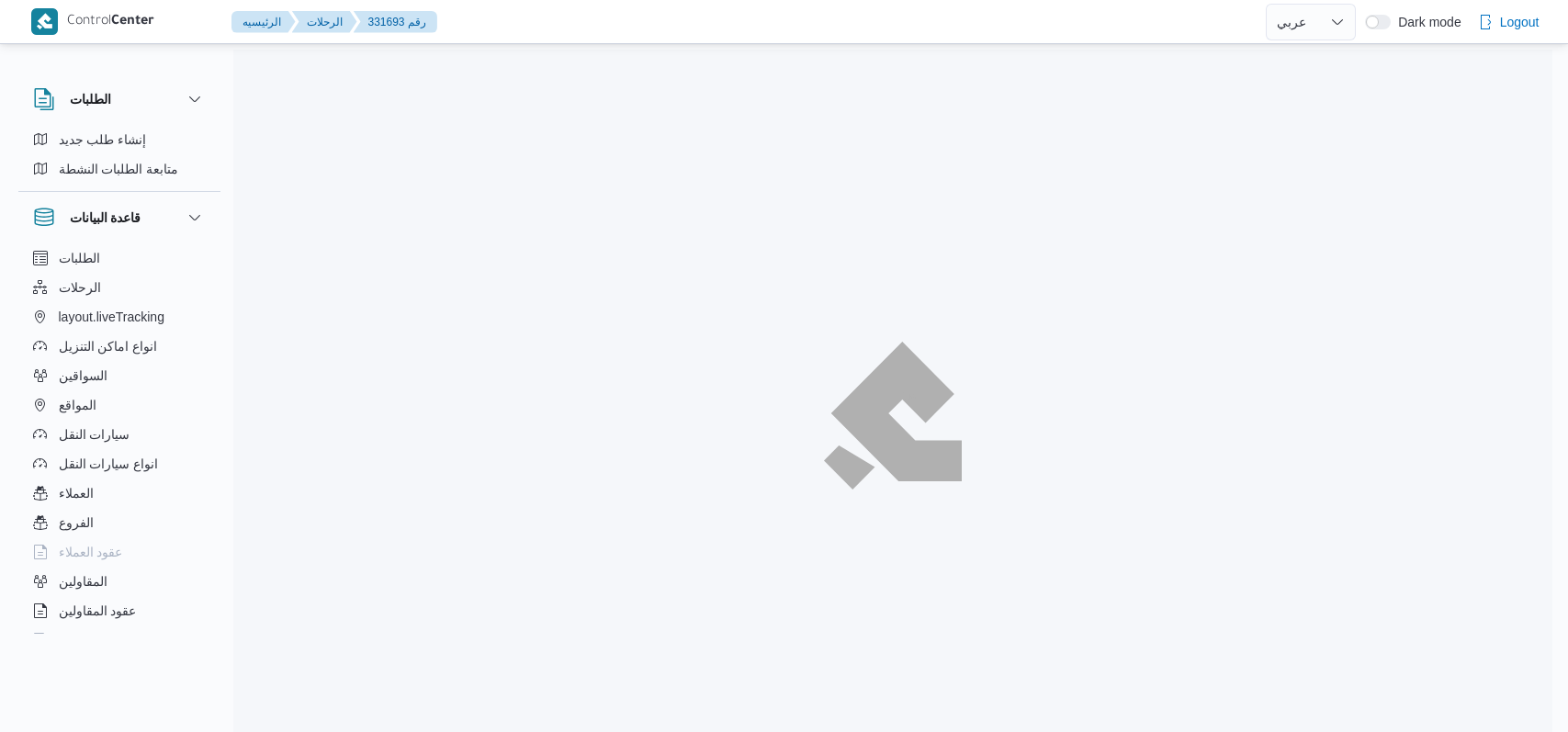
select select "ar"
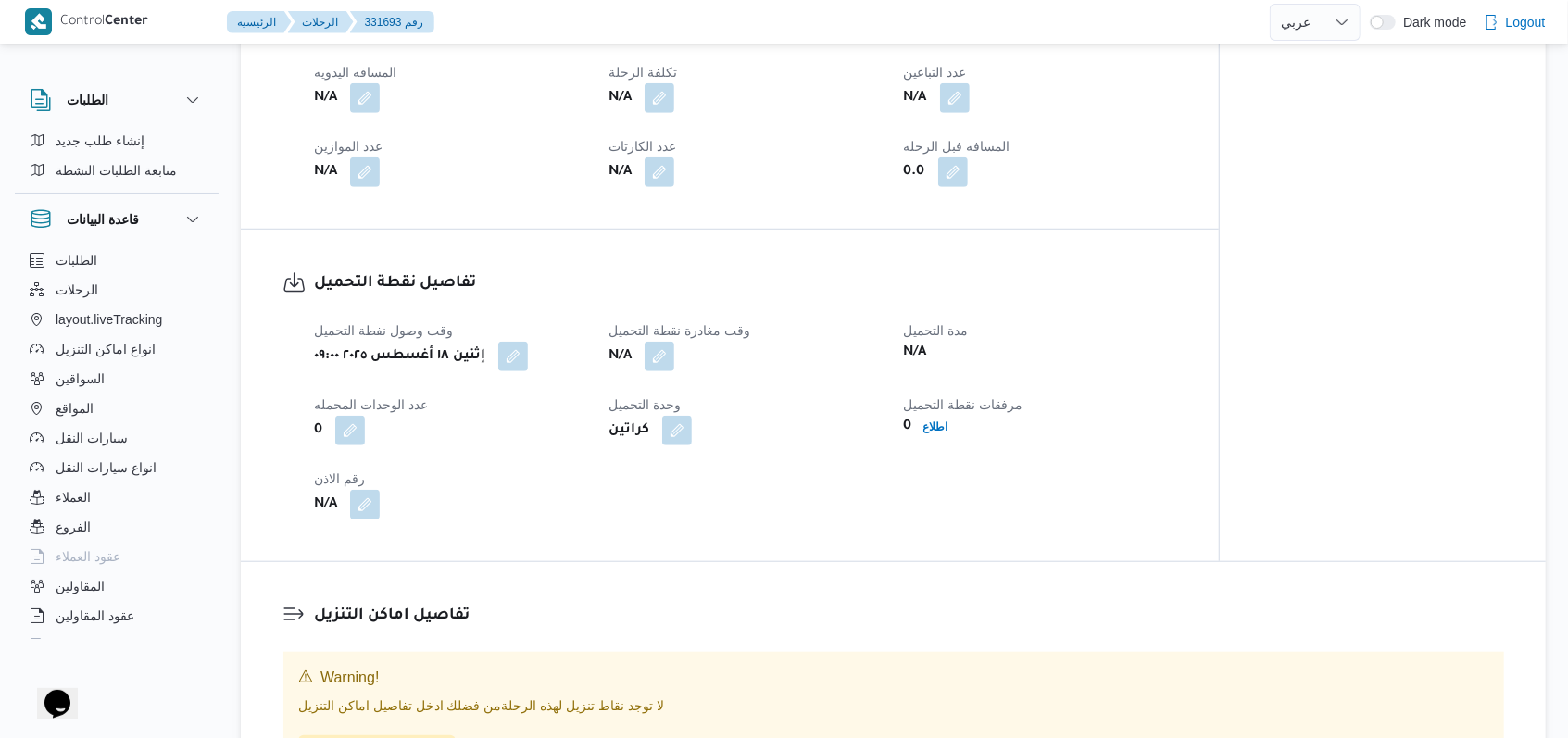
scroll to position [863, 0]
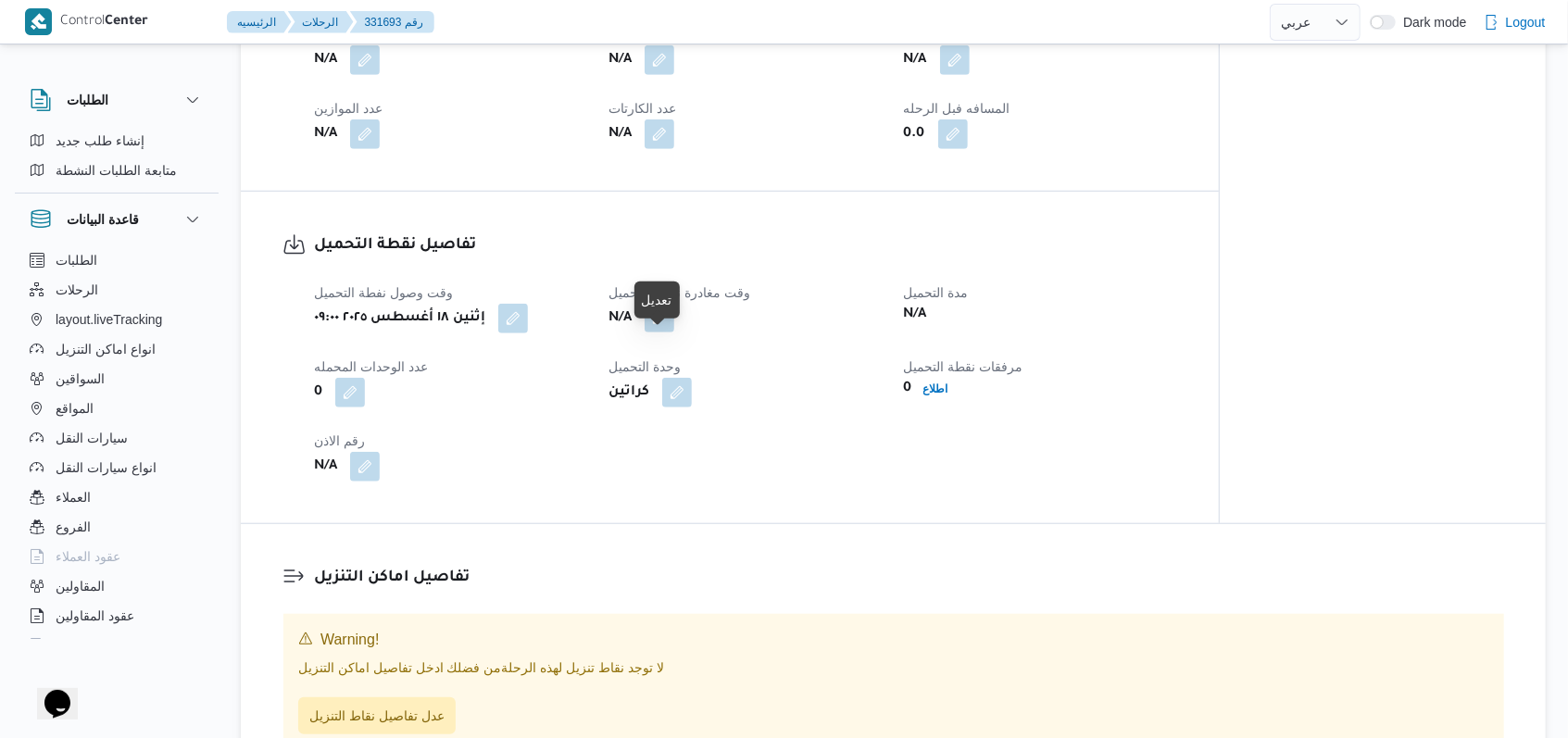
click at [662, 332] on button "button" at bounding box center [660, 318] width 30 height 30
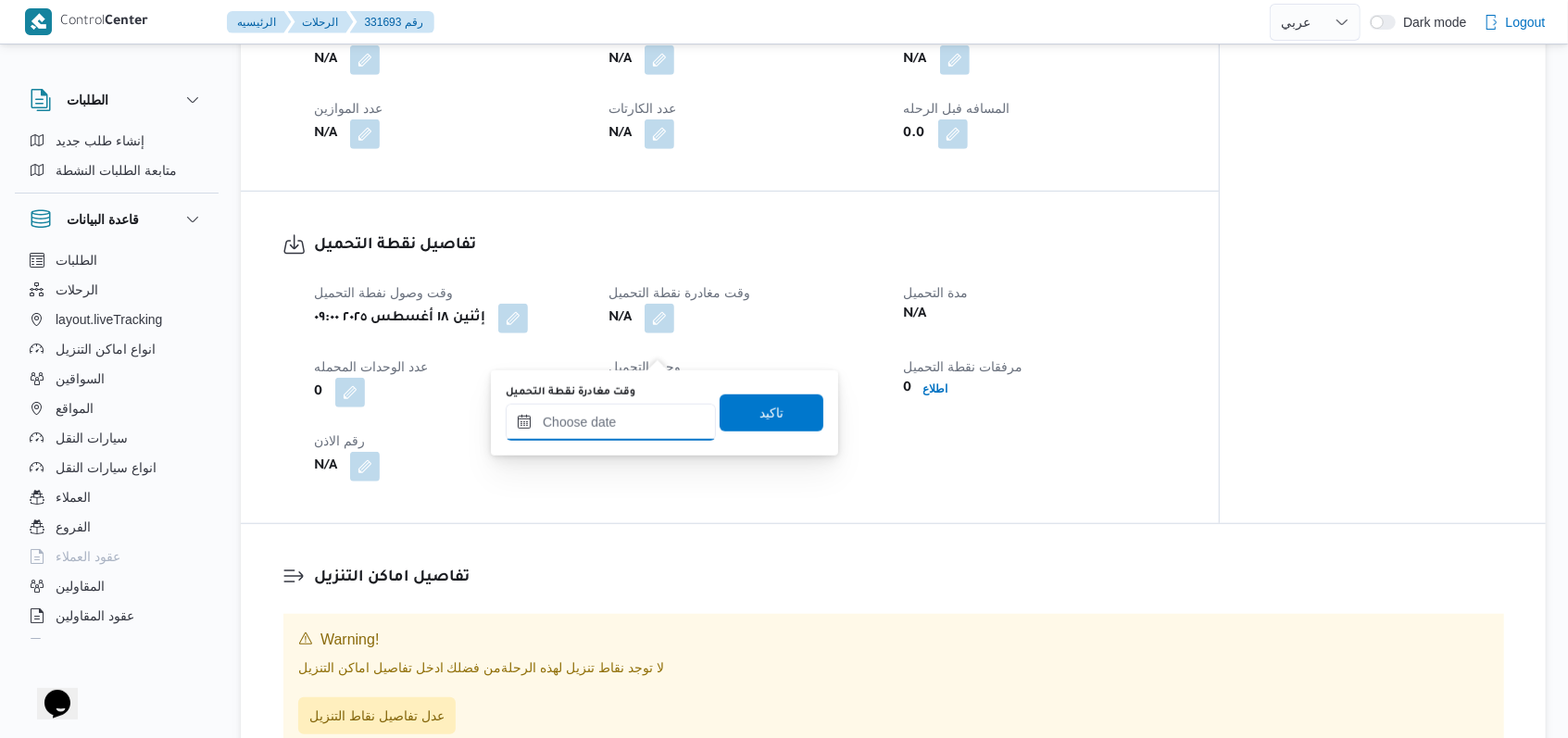
click at [637, 426] on input "وقت مغادرة نقطة التحميل" at bounding box center [611, 422] width 210 height 37
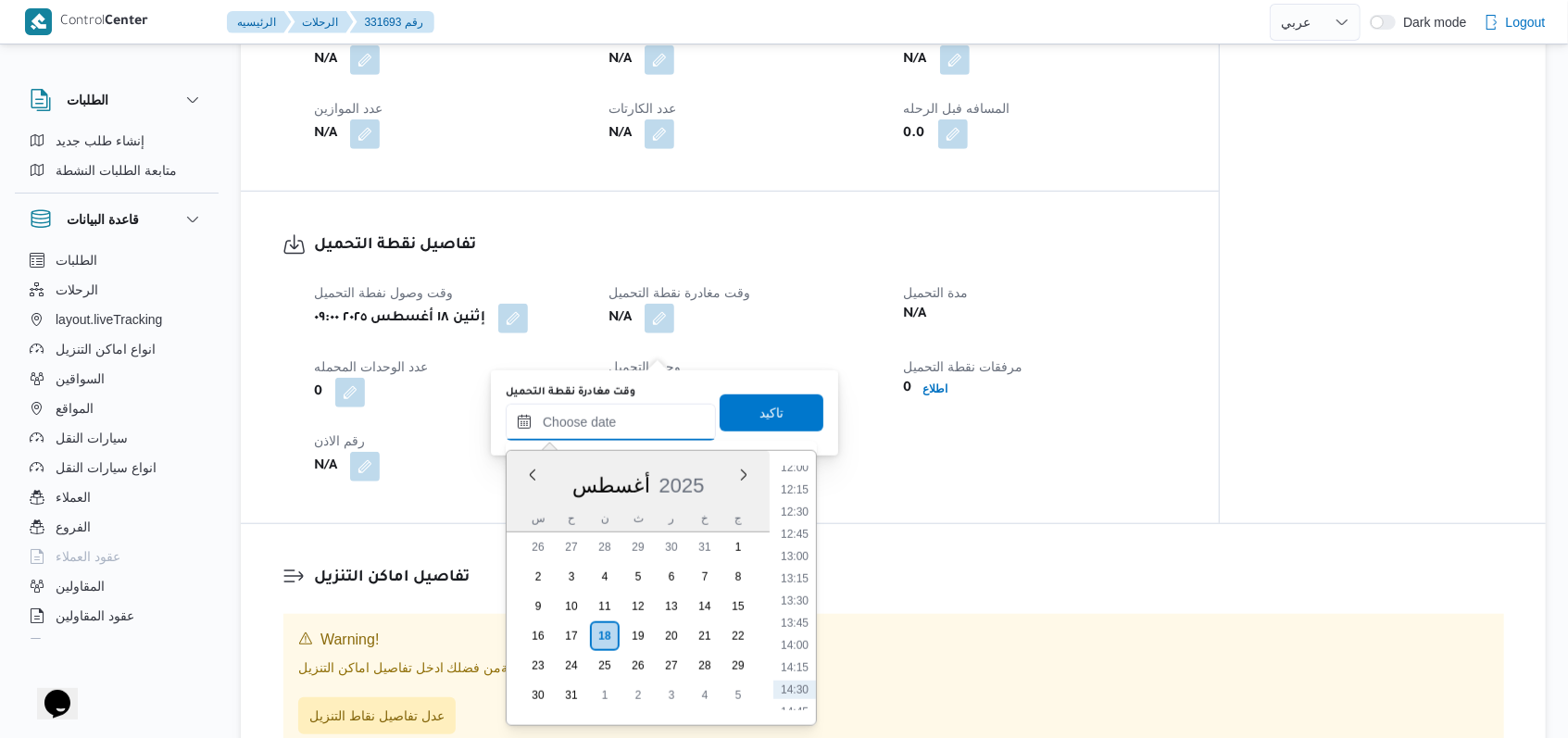
scroll to position [1038, 0]
click at [803, 526] on li "12:15" at bounding box center [795, 525] width 43 height 18
type input "١٨/٠٨/٢٠٢٥ ١٢:١٥"
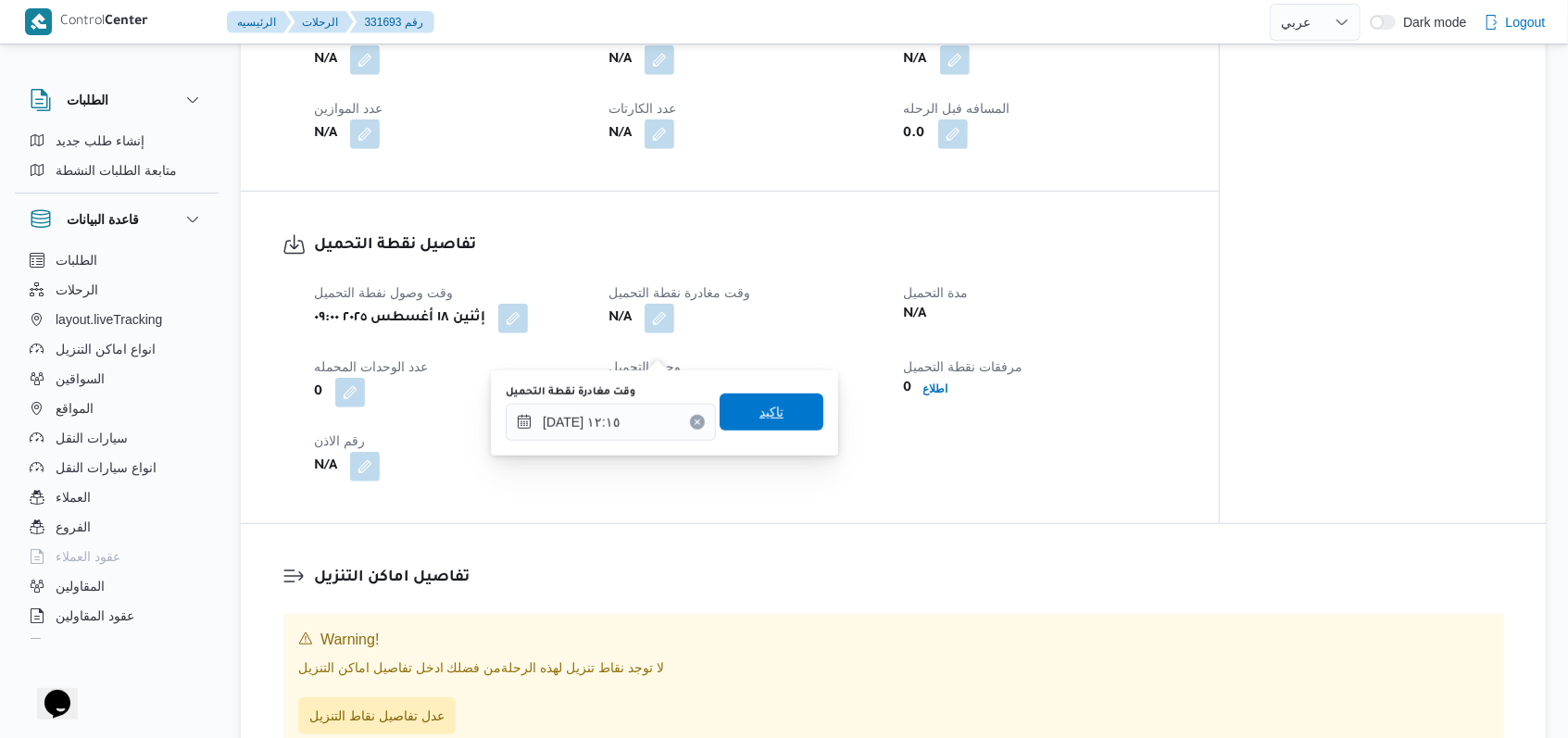
click at [773, 422] on span "تاكيد" at bounding box center [771, 412] width 104 height 37
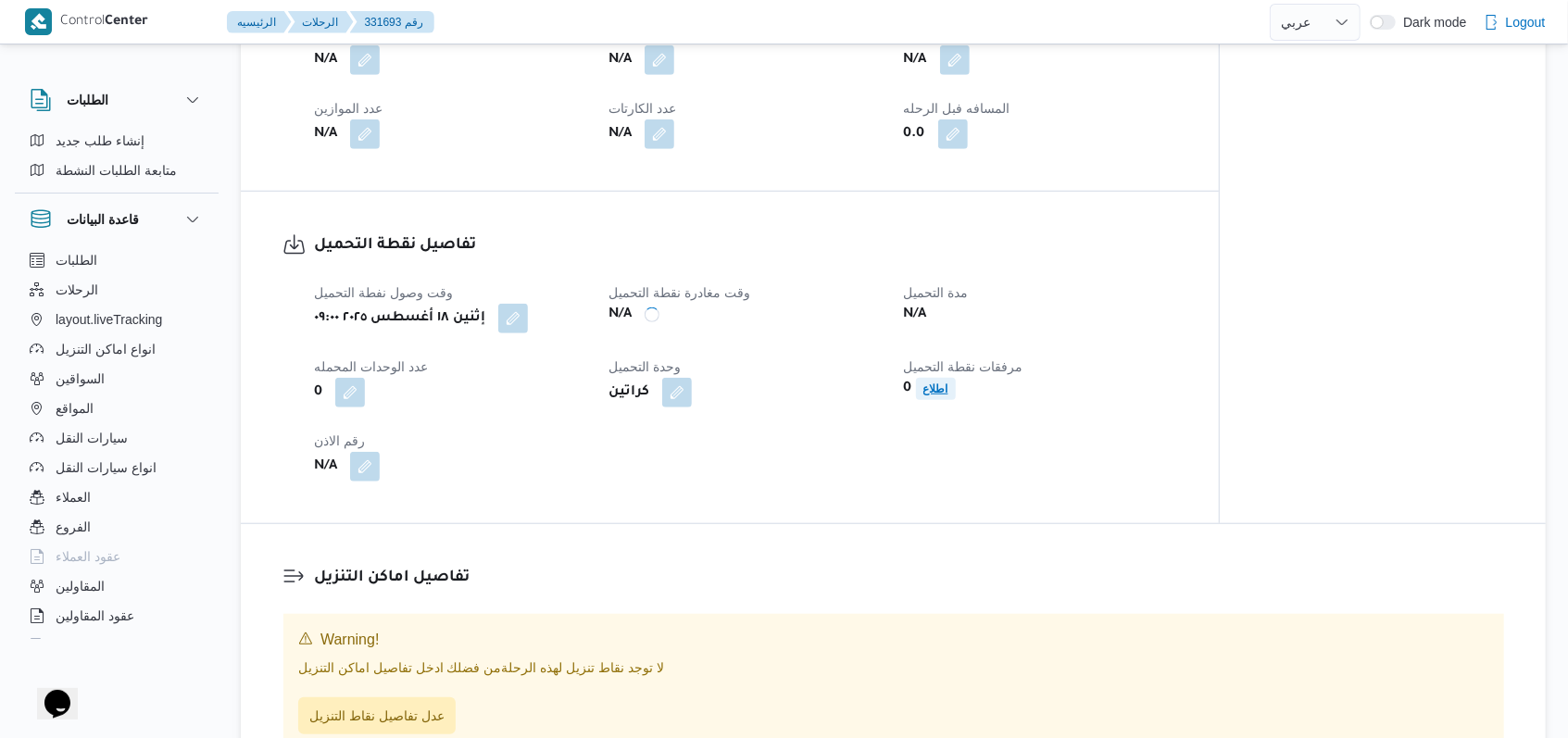
click at [937, 400] on span "اطلاع" at bounding box center [936, 388] width 25 height 22
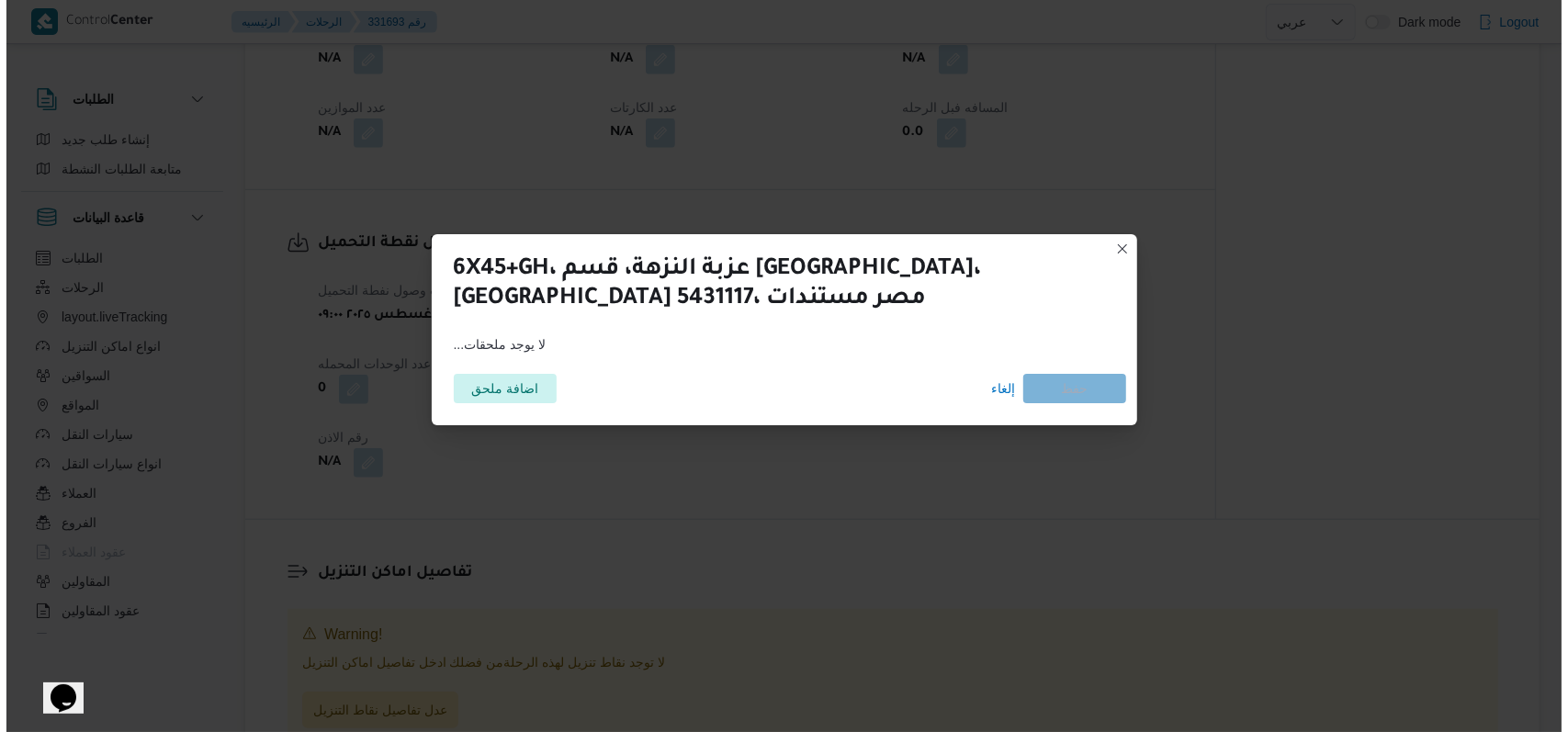
scroll to position [827, 0]
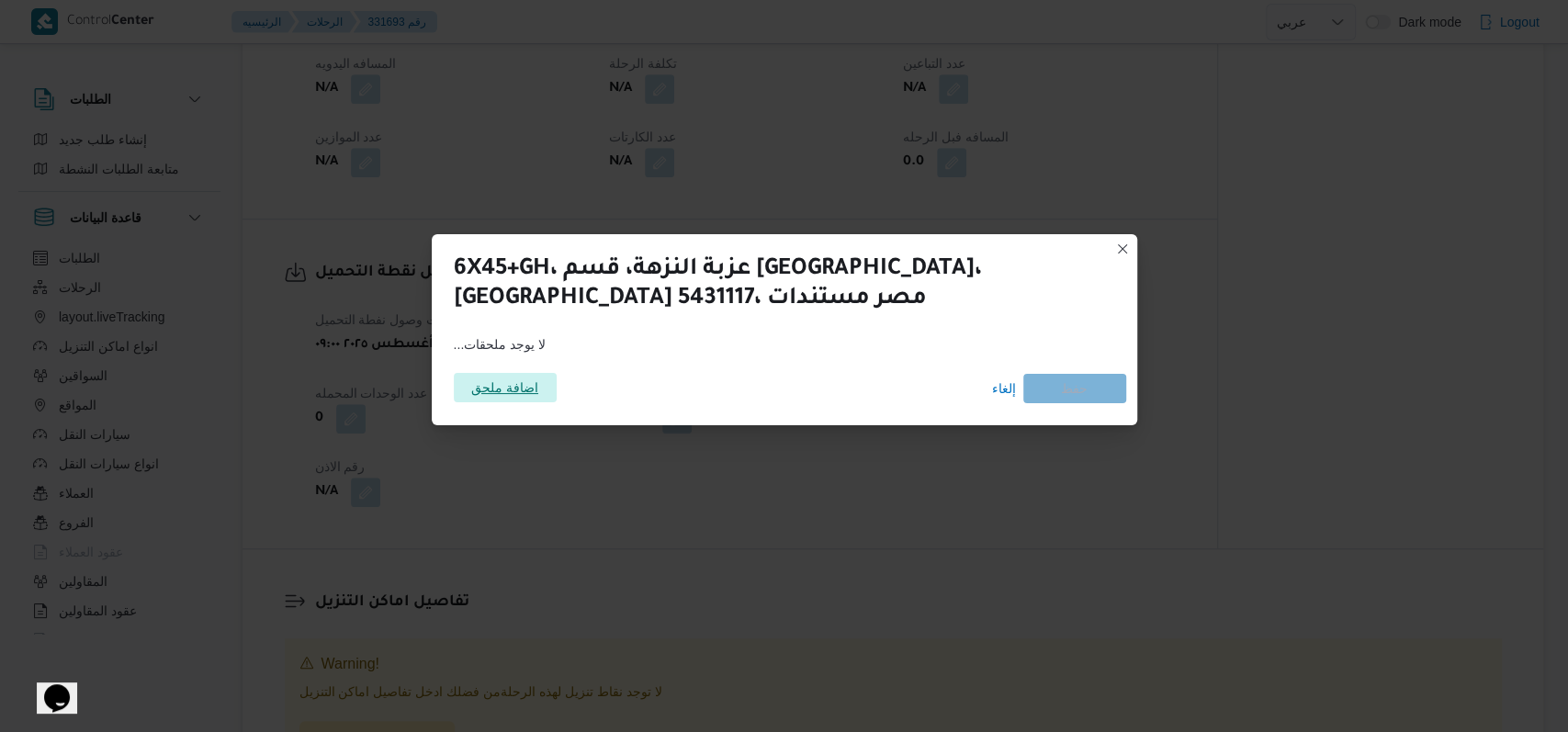
click at [519, 399] on span "اضافة ملحق" at bounding box center [505, 387] width 67 height 30
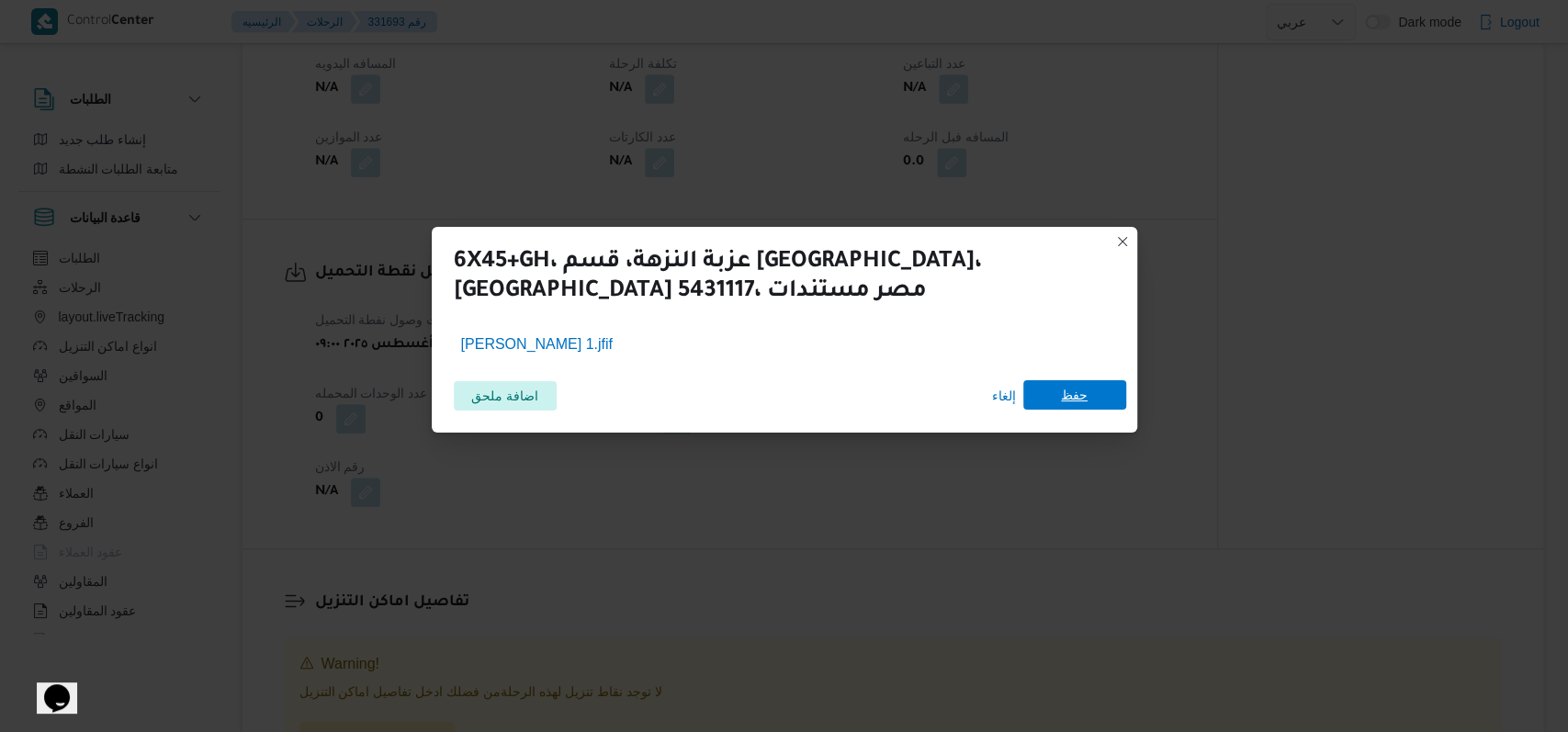
click at [1086, 406] on span "حفظ" at bounding box center [1075, 395] width 27 height 30
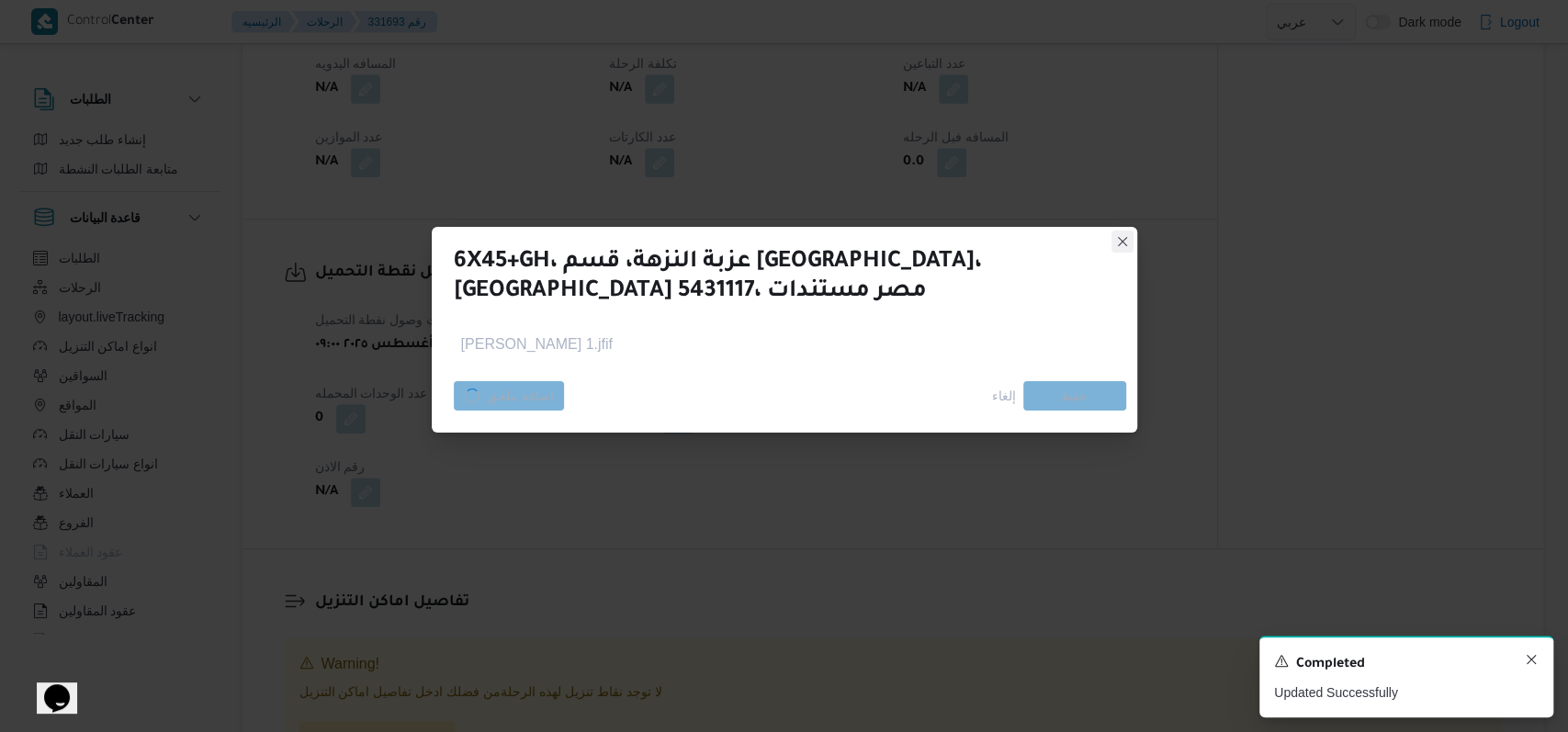
click at [1527, 664] on icon "Dismiss toast" at bounding box center [1531, 659] width 14 height 14
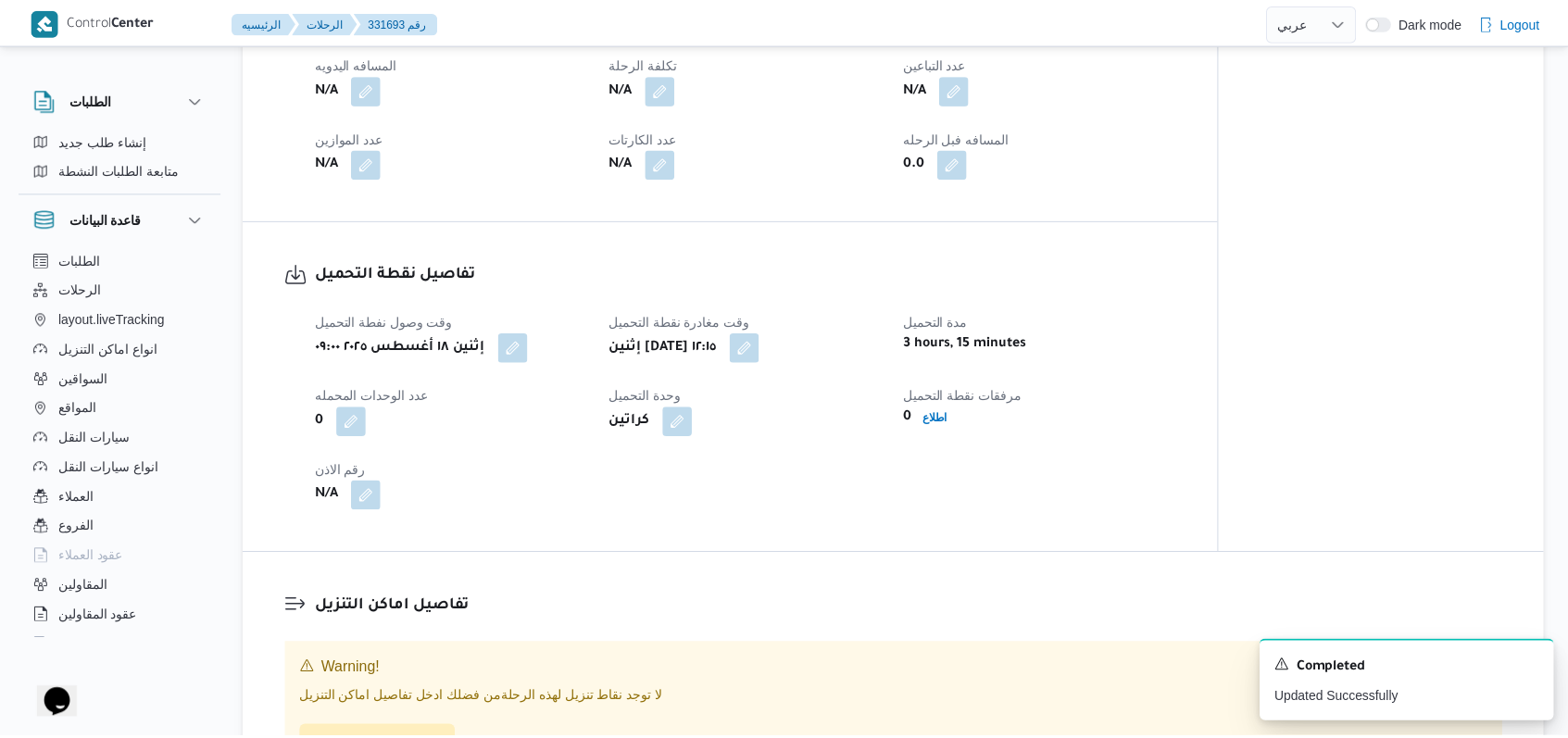
scroll to position [863, 0]
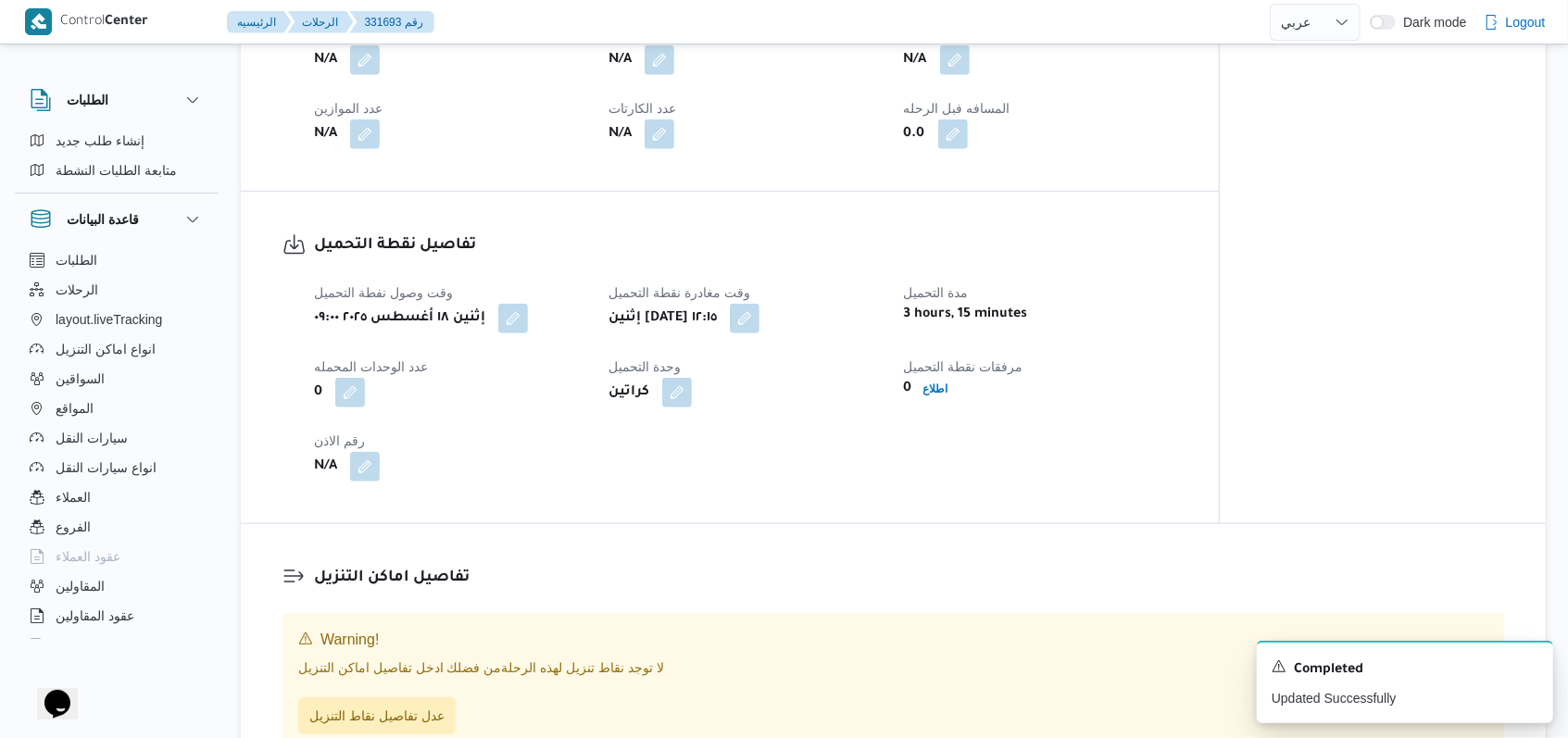
click at [903, 488] on div "وقت وصول نفطة التحميل إثنين ١٨ أغسطس ٢٠٢٥ ٠٩:٠٠ وقت مغادرة نقطة التحميل إثنين ١…" at bounding box center [745, 381] width 885 height 222
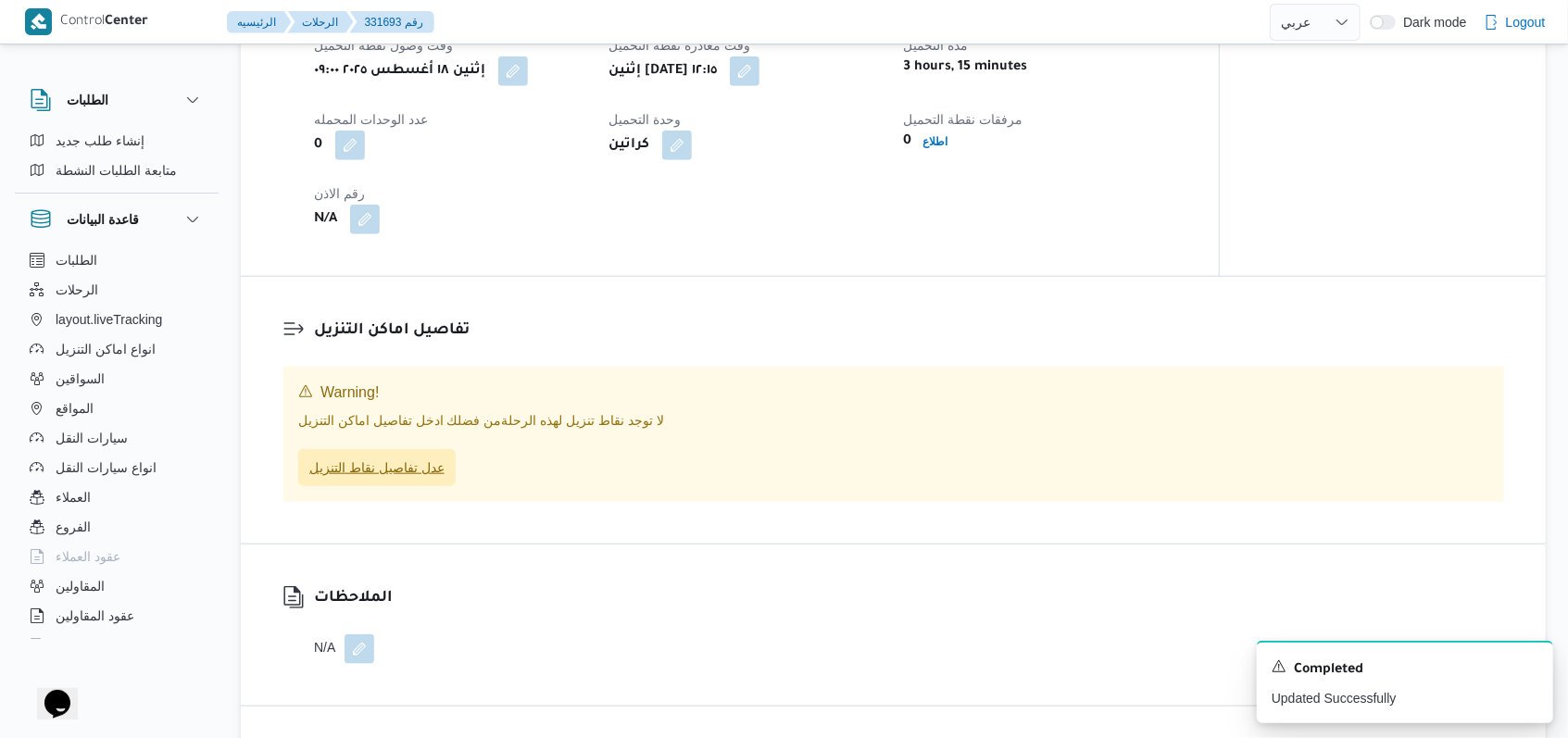
click at [433, 479] on span "عدل تفاصيل نقاط التنزيل" at bounding box center [376, 467] width 135 height 22
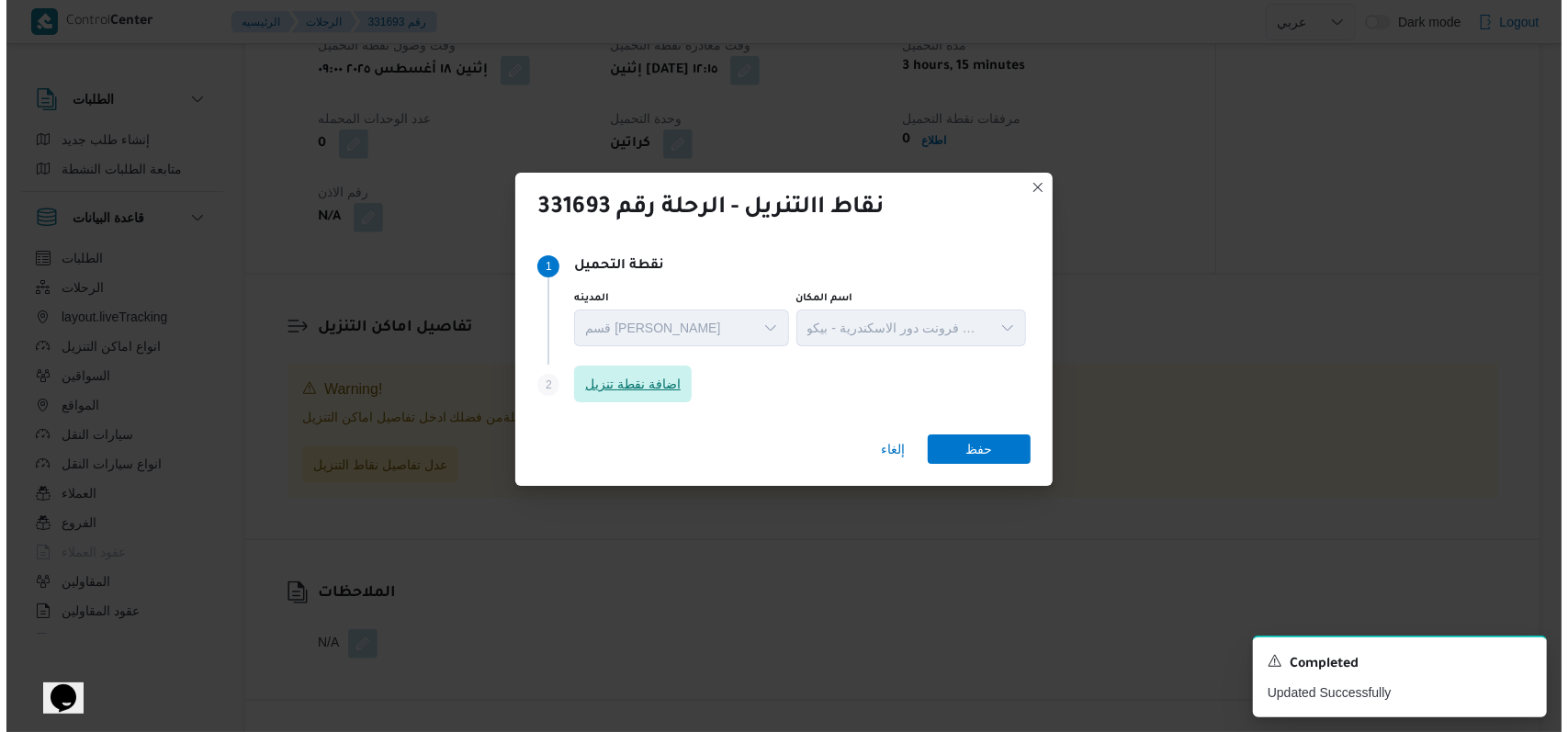
scroll to position [1073, 0]
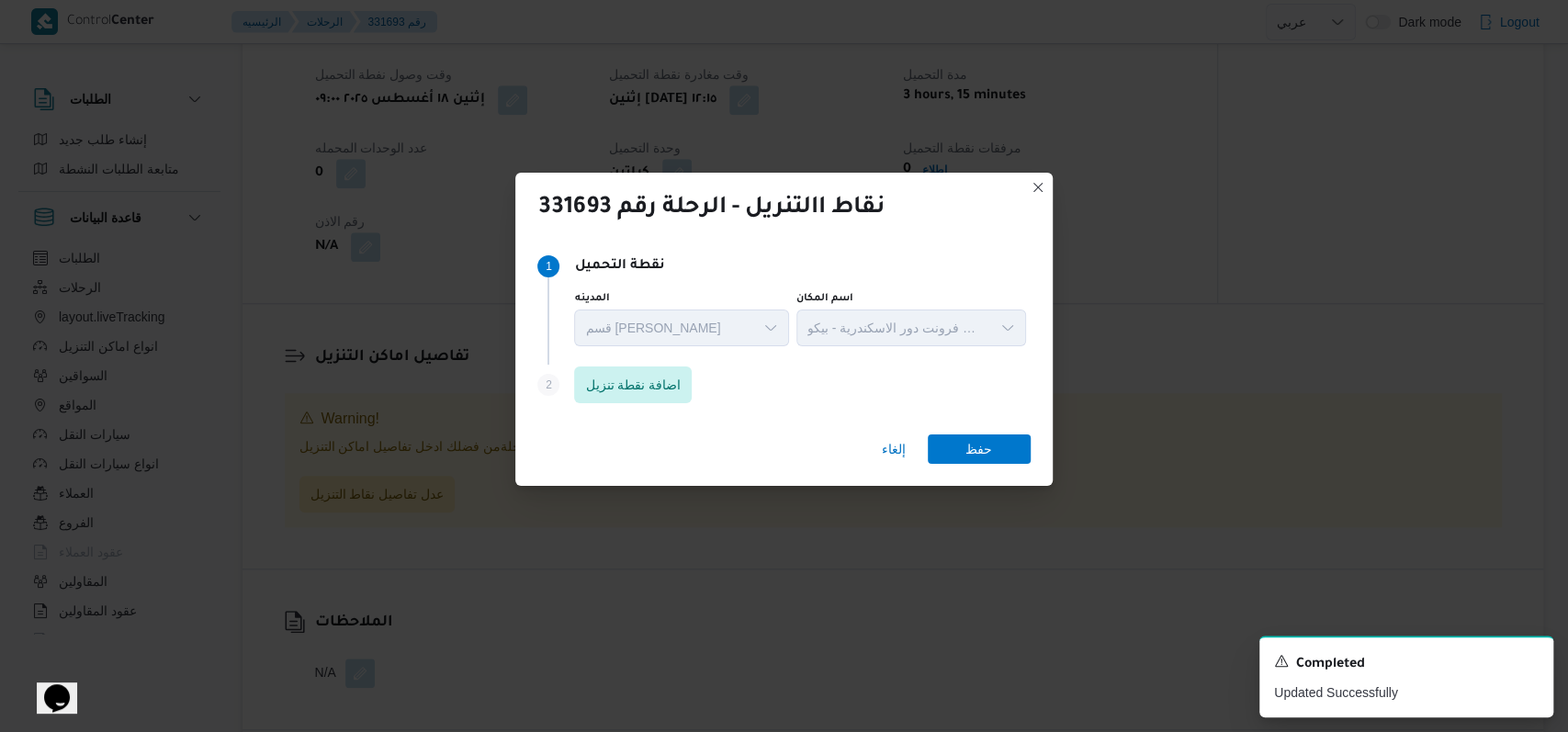
click at [678, 350] on div "Step 1 1 نقطة التحميل المدينه قسم سيدى جابر اسم المكان مخزن فرونت دور الاسكندري…" at bounding box center [784, 304] width 492 height 118
click at [667, 379] on span "اضافة نقطة تنزيل" at bounding box center [632, 383] width 95 height 22
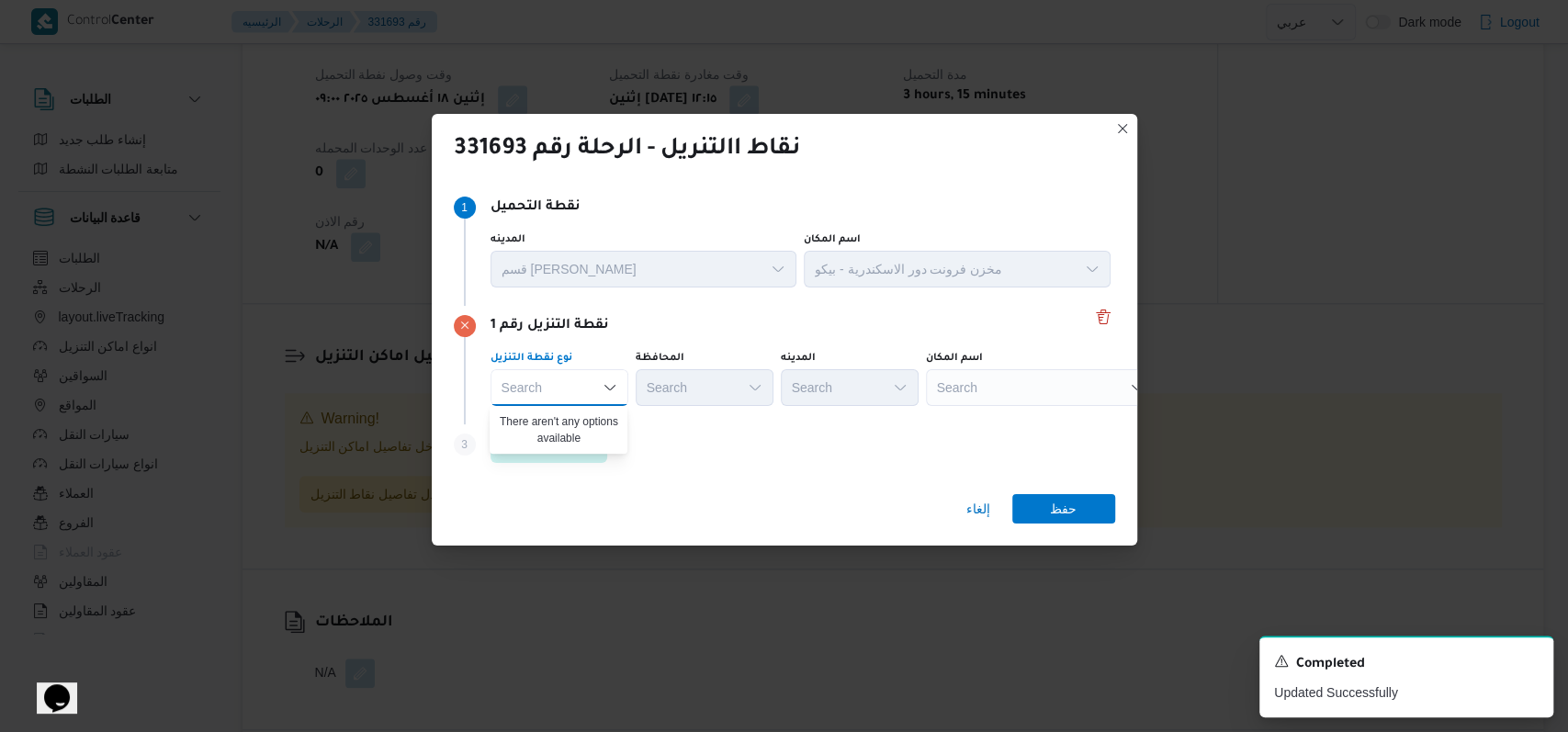
click at [794, 471] on div "Step 3 is disabled 3 اضافة نقطة تنزيل" at bounding box center [784, 448] width 661 height 48
click at [568, 389] on div "Search" at bounding box center [559, 387] width 138 height 37
click at [1538, 660] on div "A new notification appears Completed Updated Successfully" at bounding box center [1406, 676] width 294 height 82
click at [1529, 659] on icon "Dismiss toast" at bounding box center [1531, 659] width 14 height 14
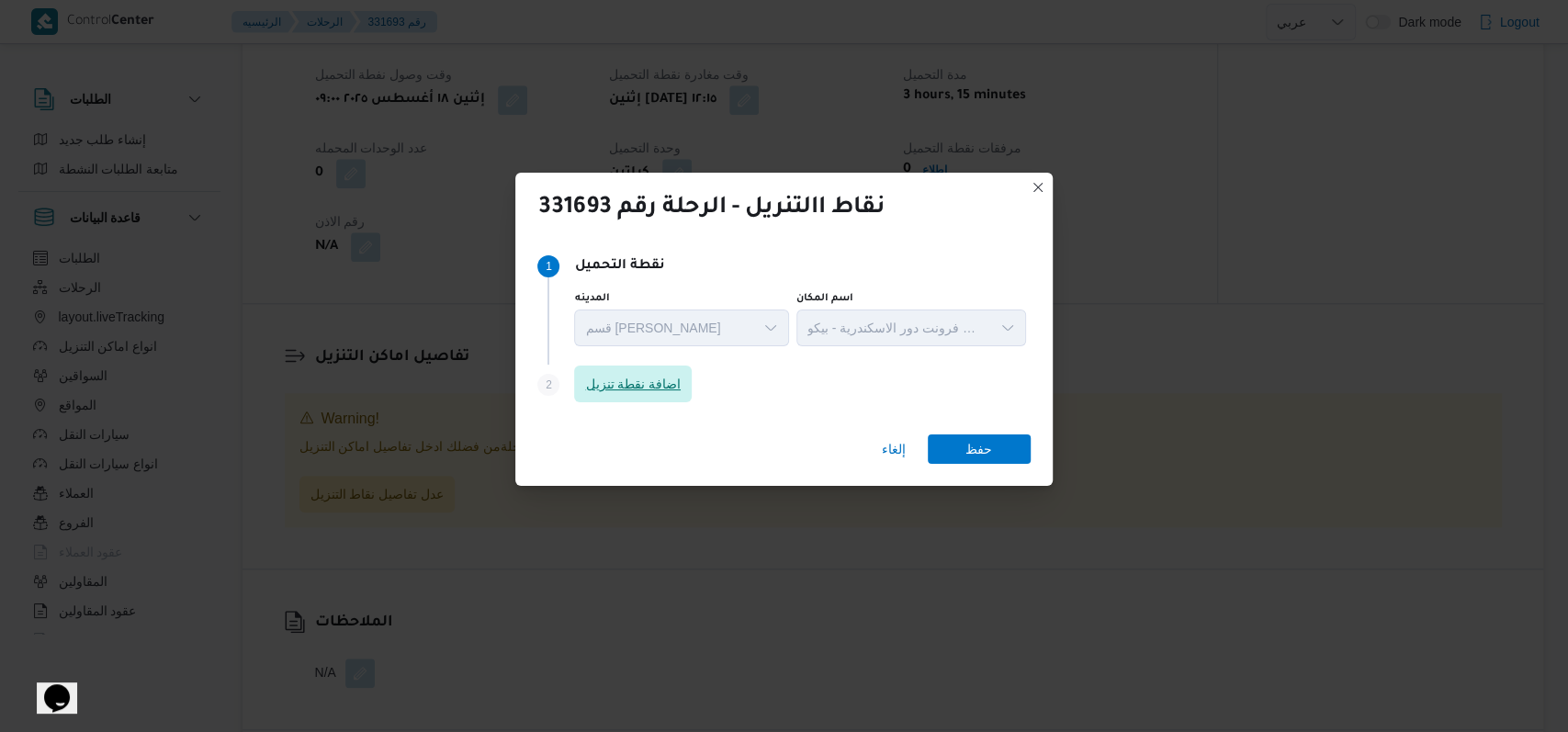
click at [676, 381] on span "اضافة نقطة تنزيل" at bounding box center [632, 383] width 95 height 22
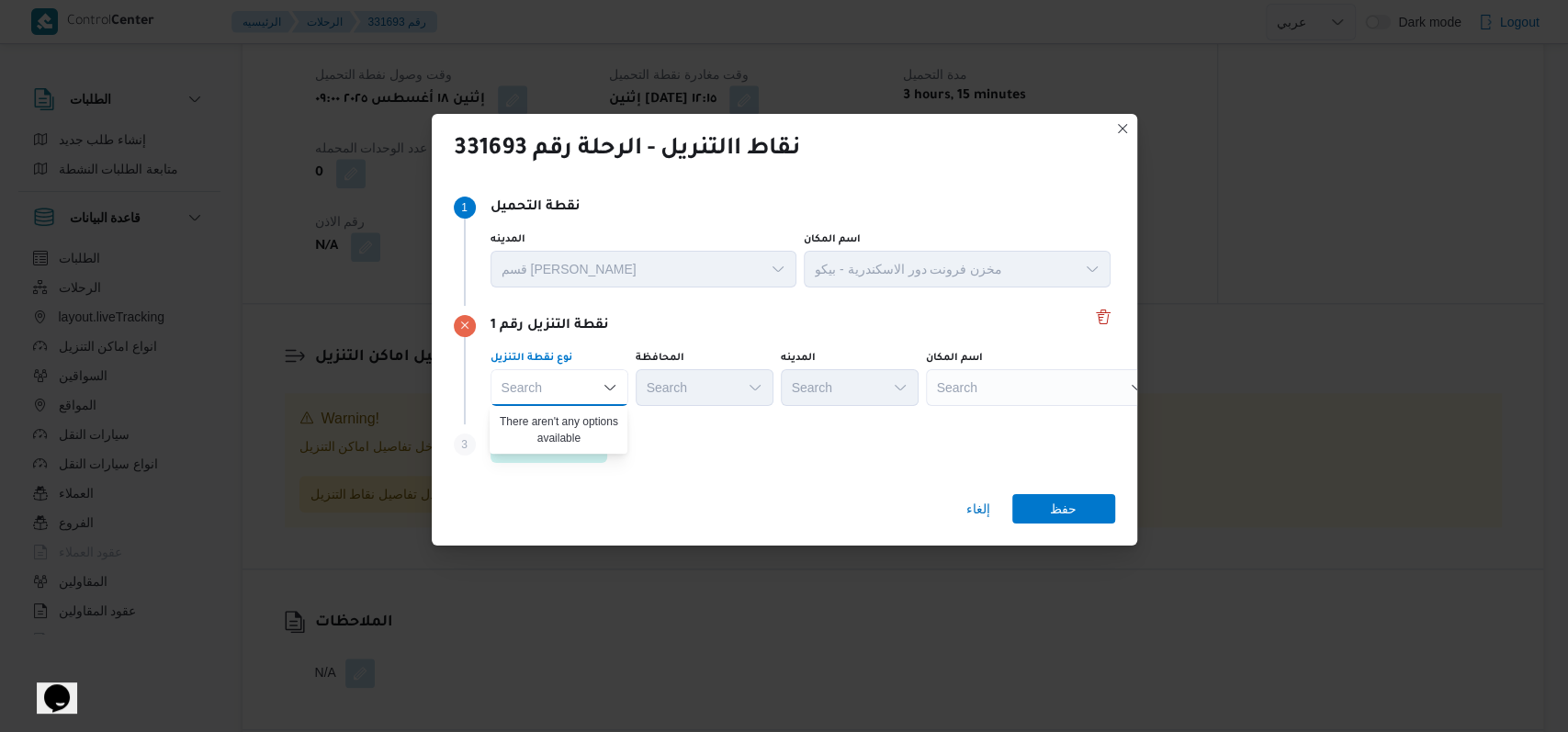
click at [608, 379] on div "Search" at bounding box center [559, 387] width 138 height 37
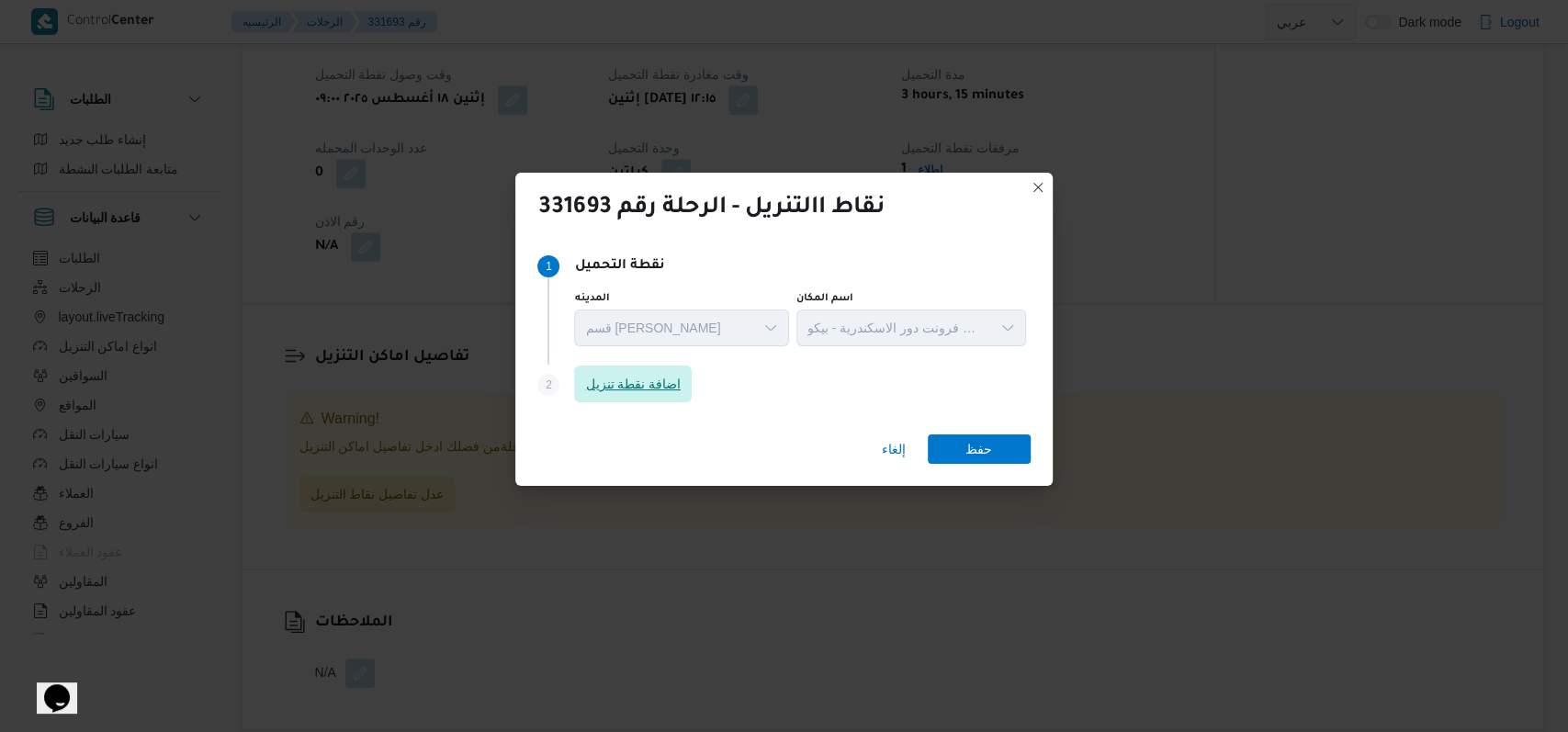
click at [680, 387] on span "اضافة نقطة تنزيل" at bounding box center [632, 383] width 95 height 22
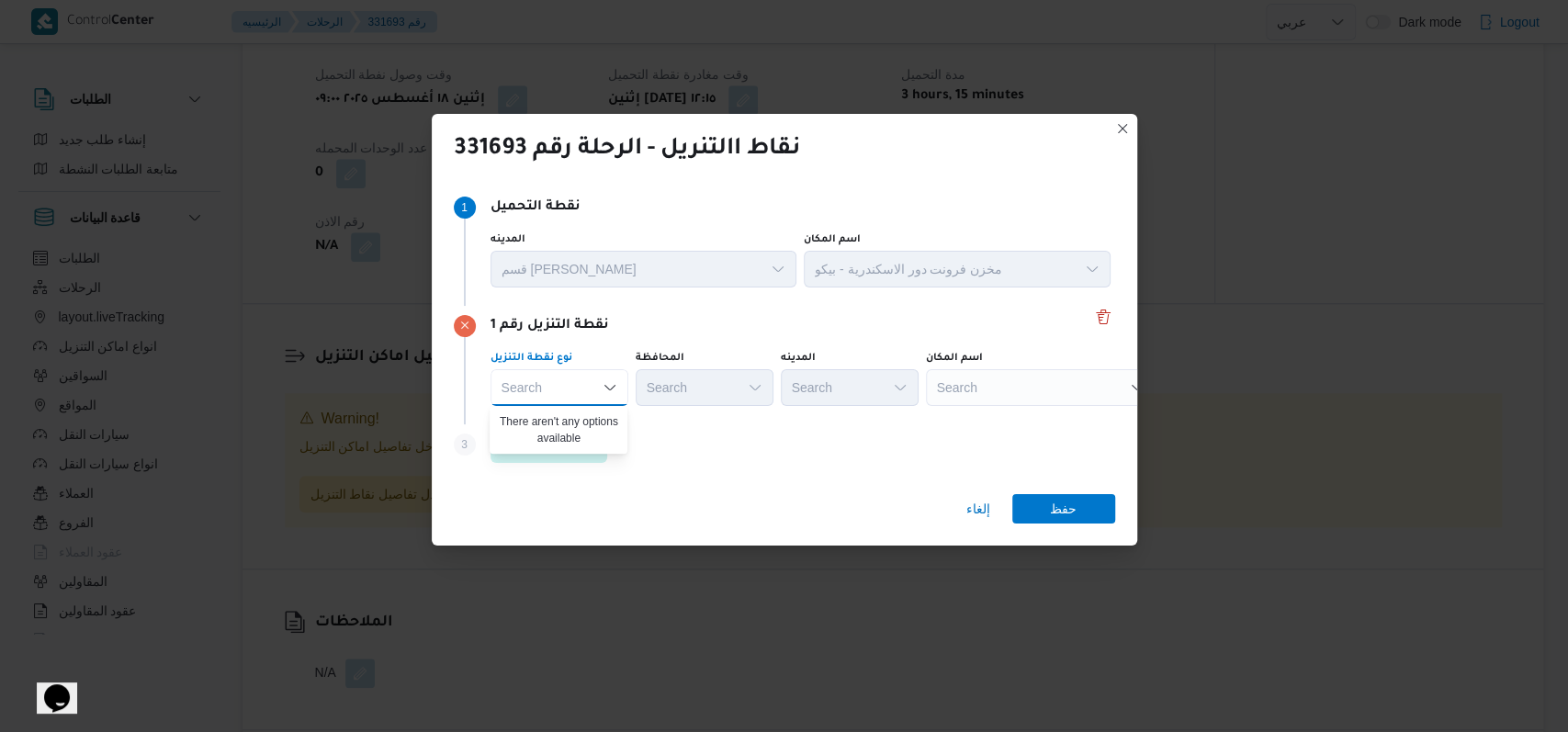
click at [566, 387] on div "Search Combo box. Selected. Combo box input. Search. Type some text or, to disp…" at bounding box center [559, 387] width 138 height 37
click at [686, 462] on div "Step 3 is disabled 3 اضافة نقطة تنزيل" at bounding box center [784, 448] width 661 height 48
click at [596, 390] on div "Search" at bounding box center [559, 387] width 138 height 37
click at [693, 416] on div "نقطة التنزيل رقم 1 نوع نقطة التنزيل Search المحافظة Search المدينه Search اسم ا…" at bounding box center [784, 364] width 661 height 118
click at [981, 509] on span "إلغاء" at bounding box center [978, 509] width 24 height 22
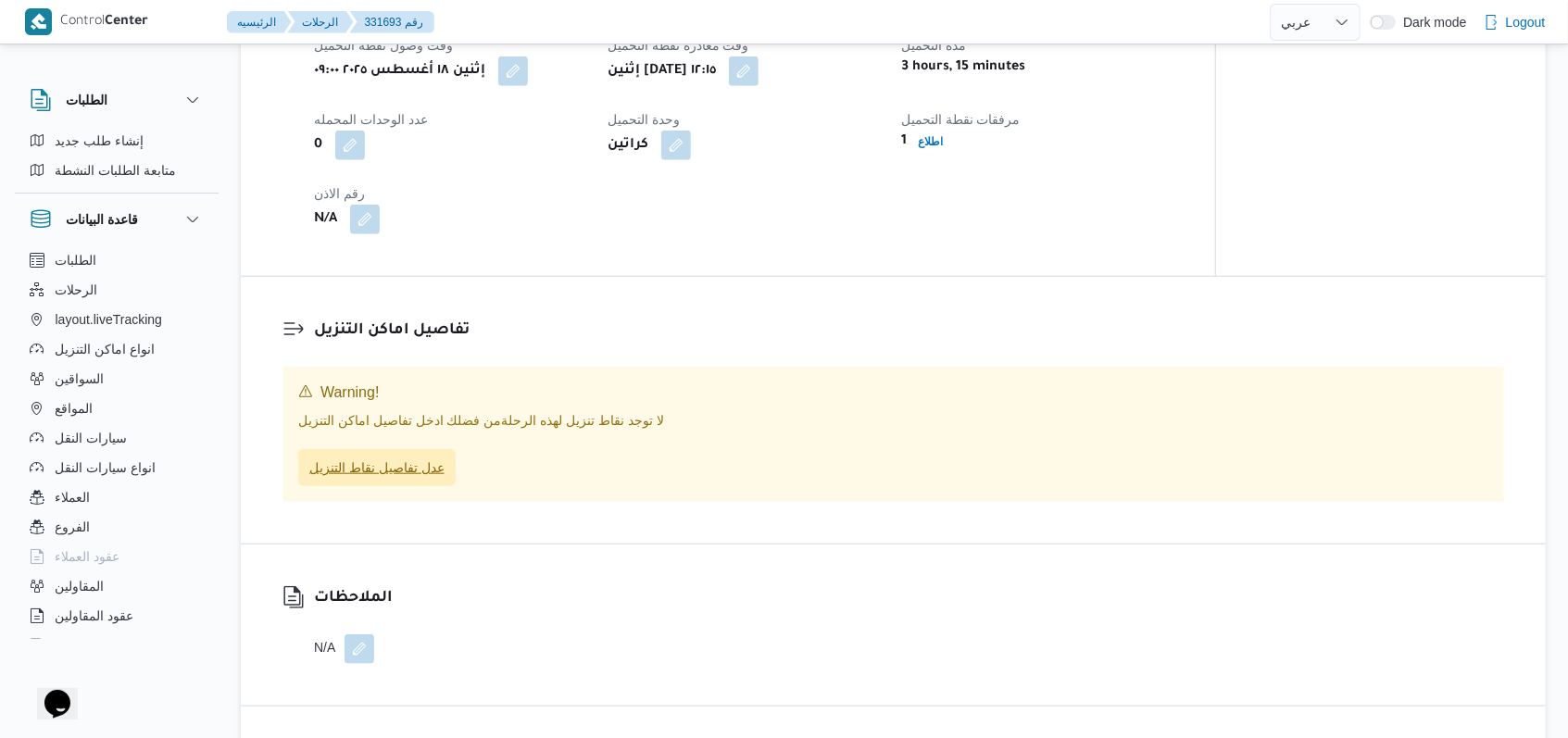
click at [410, 479] on span "عدل تفاصيل نقاط التنزيل" at bounding box center [376, 467] width 135 height 22
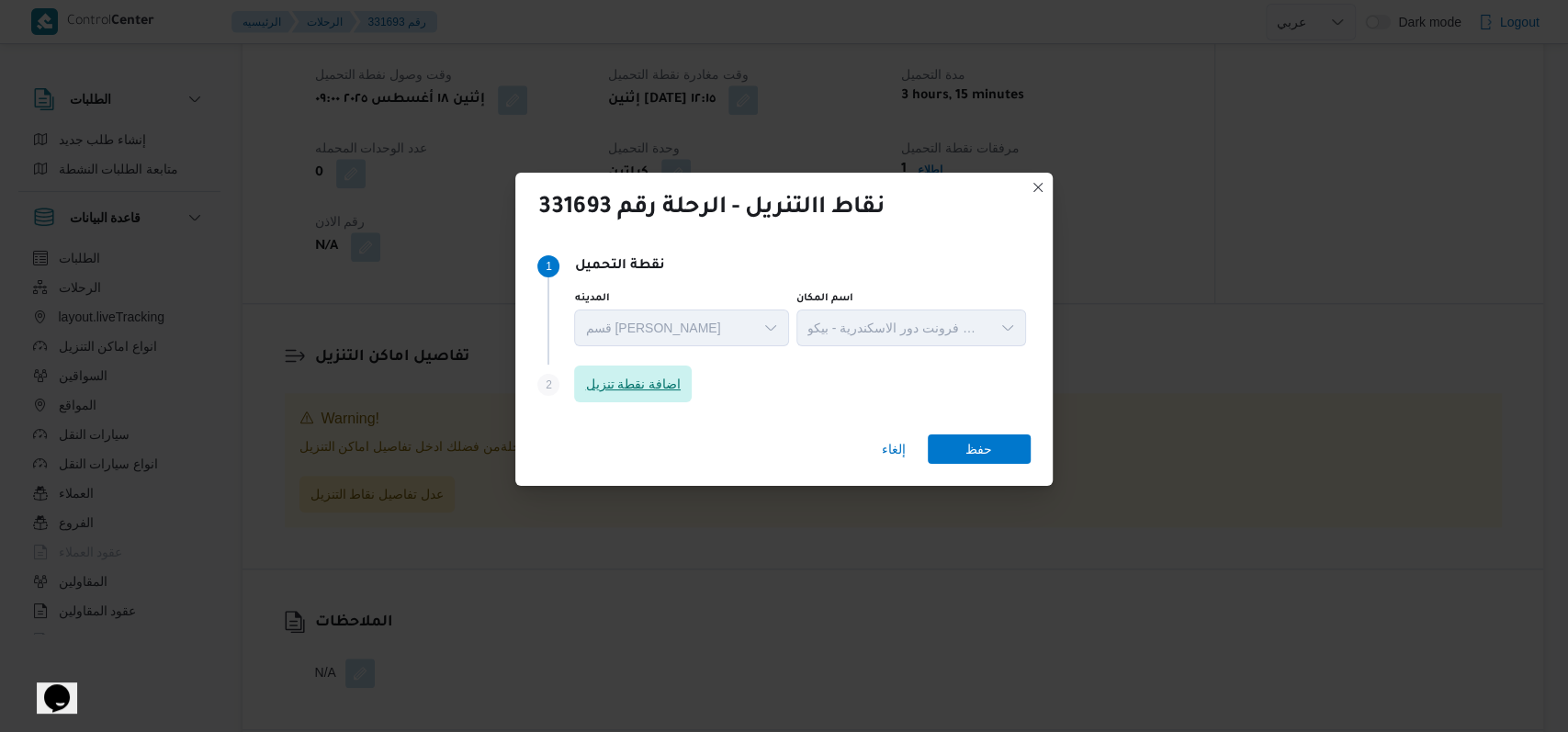
click at [631, 385] on span "اضافة نقطة تنزيل" at bounding box center [632, 383] width 95 height 22
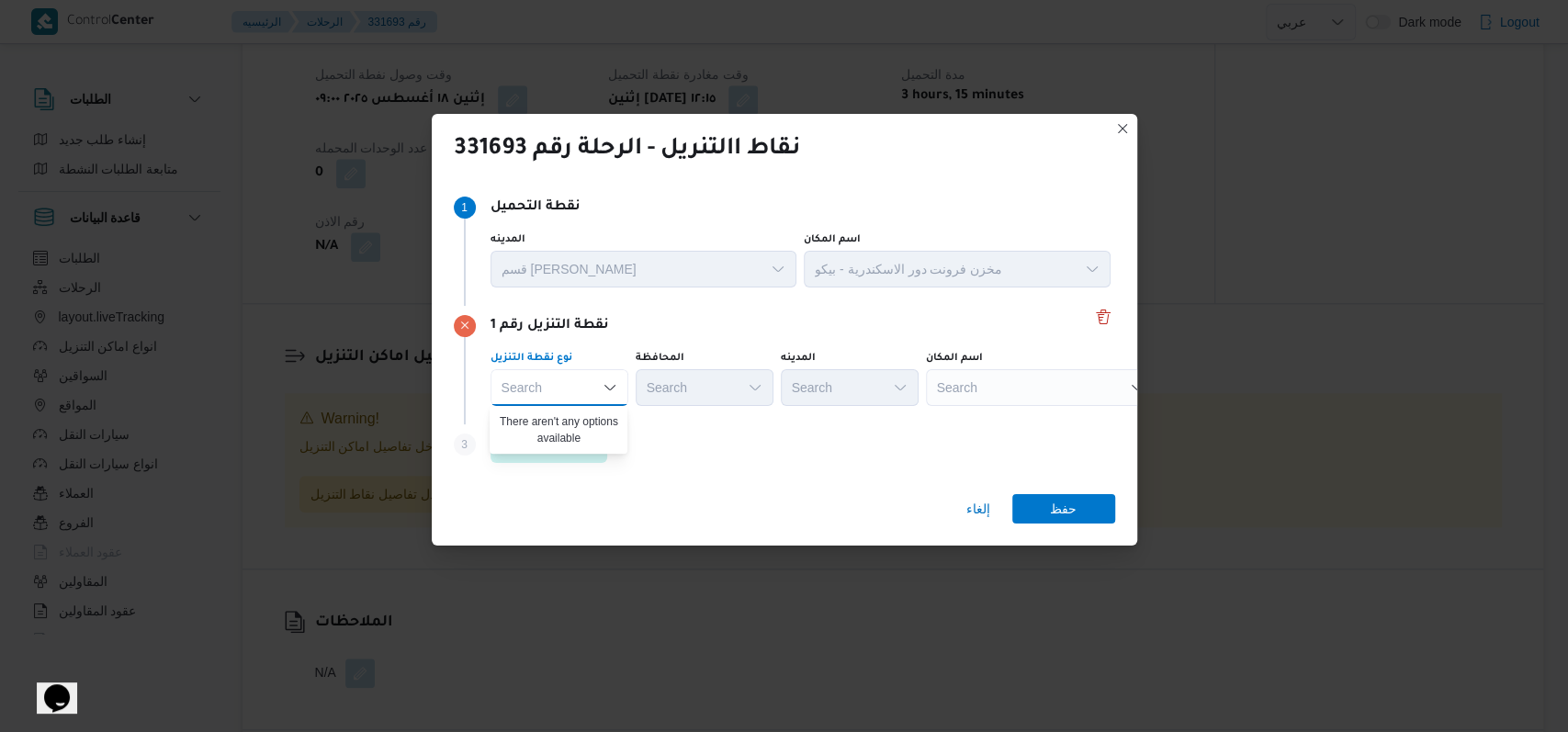
click at [556, 390] on div "Search" at bounding box center [559, 387] width 138 height 37
click at [536, 381] on div "Search Combo box. Selected. Combo box input. Search. Type some text or, to disp…" at bounding box center [559, 387] width 138 height 37
click at [757, 447] on div "Step 3 is disabled 3 اضافة نقطة تنزيل" at bounding box center [784, 448] width 661 height 48
click at [602, 405] on div "Search" at bounding box center [559, 387] width 138 height 37
click at [625, 401] on div "Search" at bounding box center [559, 387] width 138 height 37
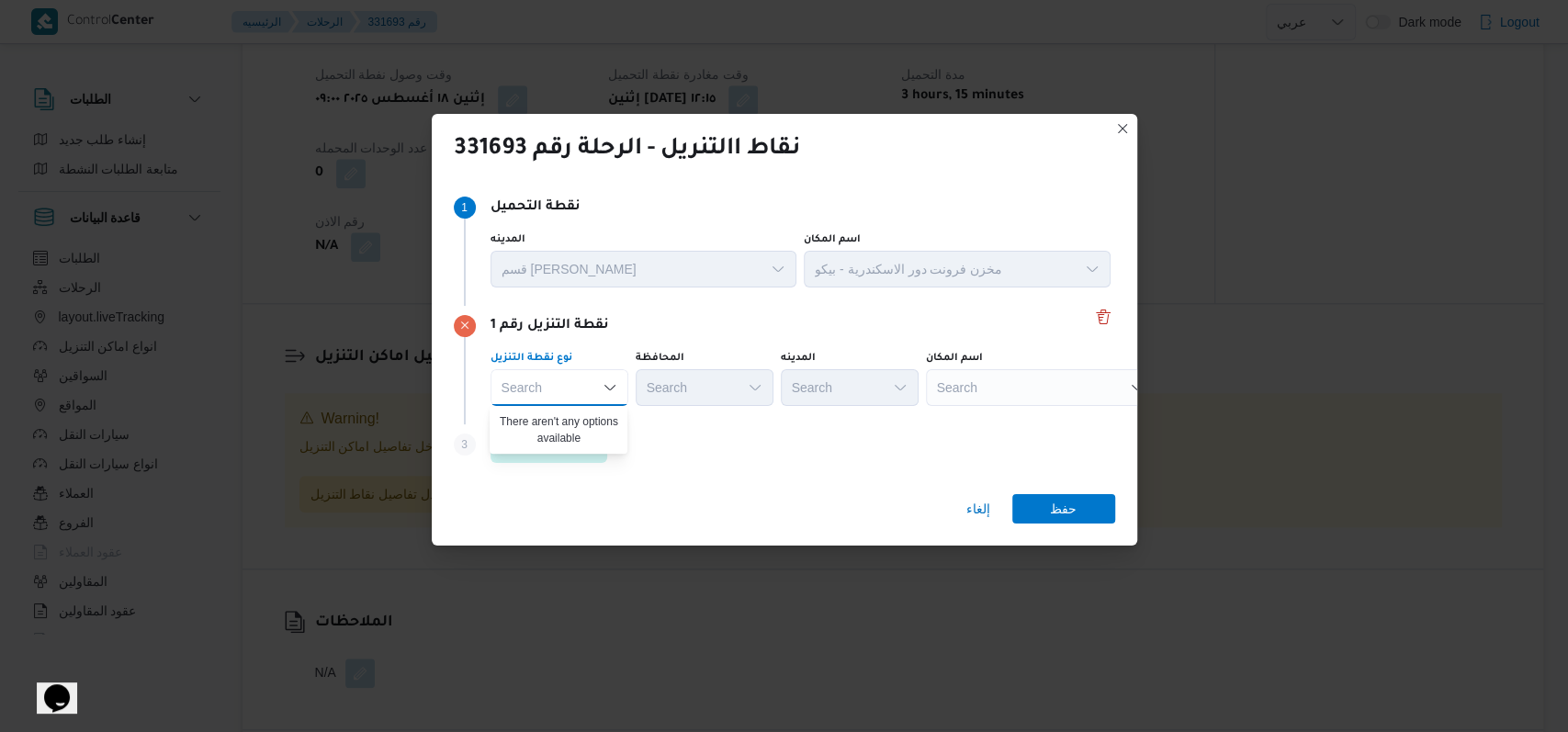
click at [612, 391] on icon "Close list of options" at bounding box center [609, 387] width 14 height 14
click at [616, 391] on icon "Open list of options" at bounding box center [609, 387] width 14 height 14
click at [695, 429] on div "Step 3 is disabled 3 اضافة نقطة تنزيل" at bounding box center [784, 448] width 661 height 48
click at [596, 371] on div "Search" at bounding box center [559, 387] width 138 height 37
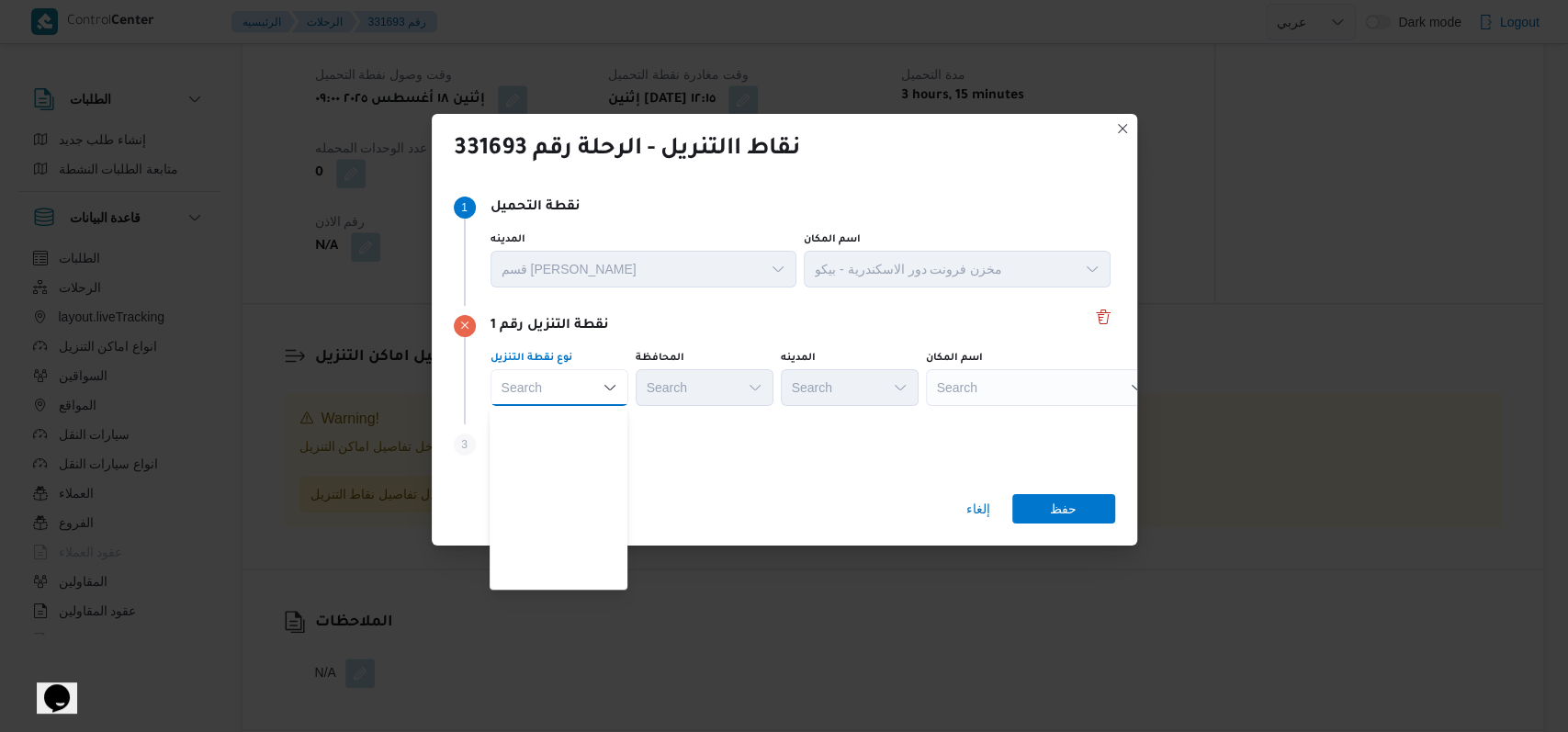
scroll to position [483, 0]
click at [585, 577] on span "متجر أجهزة" at bounding box center [569, 577] width 93 height 22
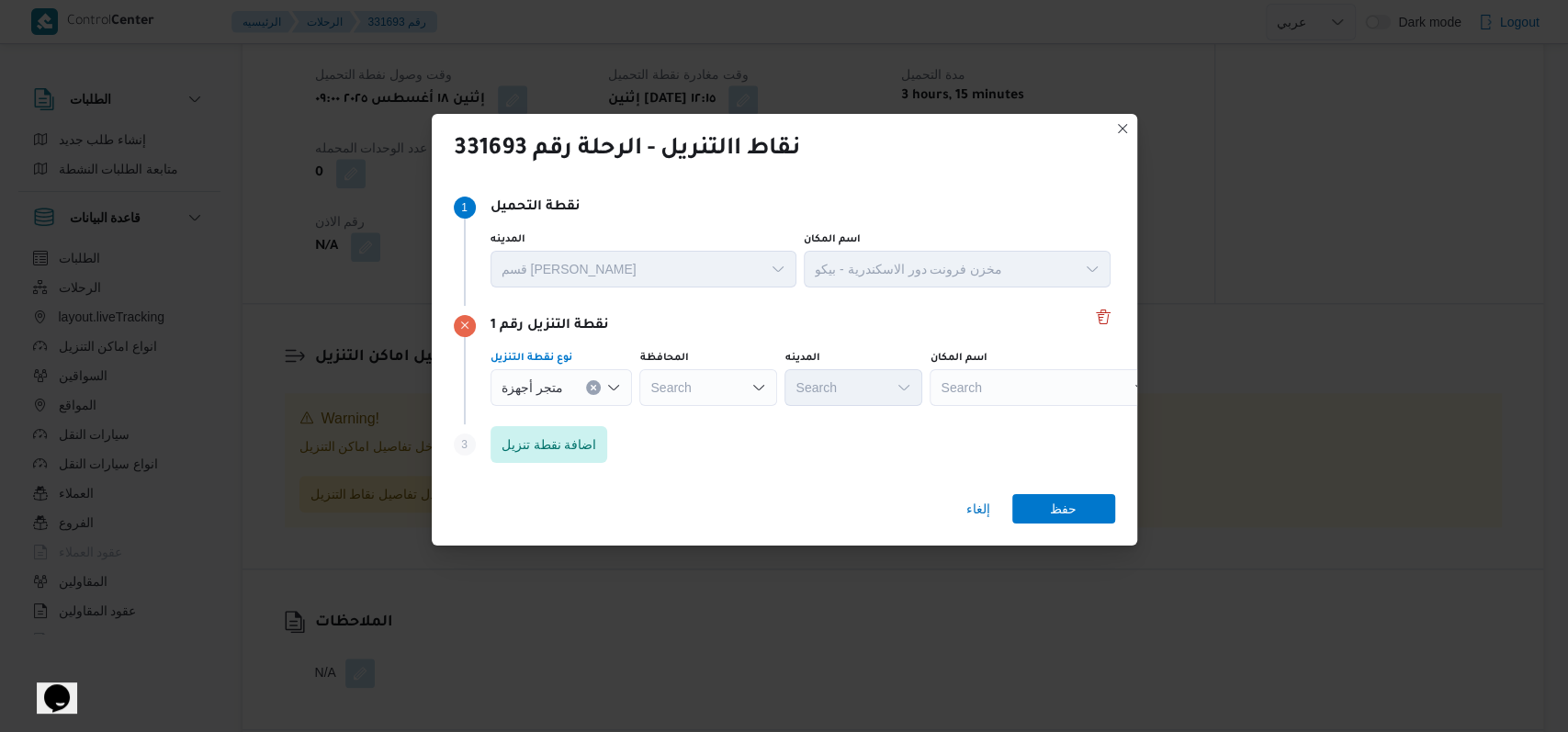
click at [1016, 378] on div "Search" at bounding box center [1045, 387] width 229 height 37
type input "h"
type input "وطنية"
click at [1034, 427] on span "معرض الشركة ال وطنية - الاسكندرية | الشركة الوطنية للاجهزة الكهربائية | السيوف …" at bounding box center [1050, 420] width 186 height 22
click at [1058, 502] on span "حفظ" at bounding box center [1064, 508] width 27 height 30
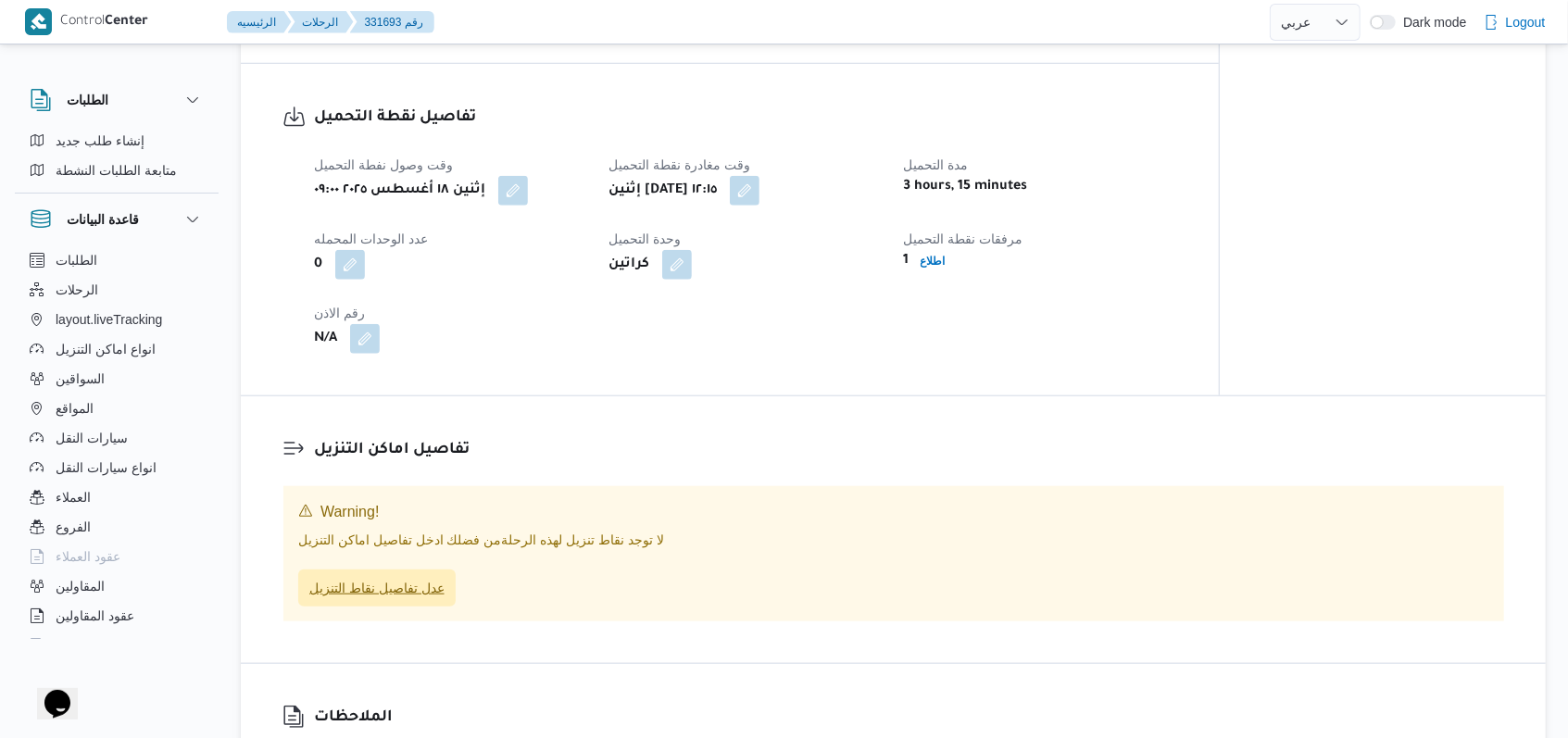
scroll to position [1111, 0]
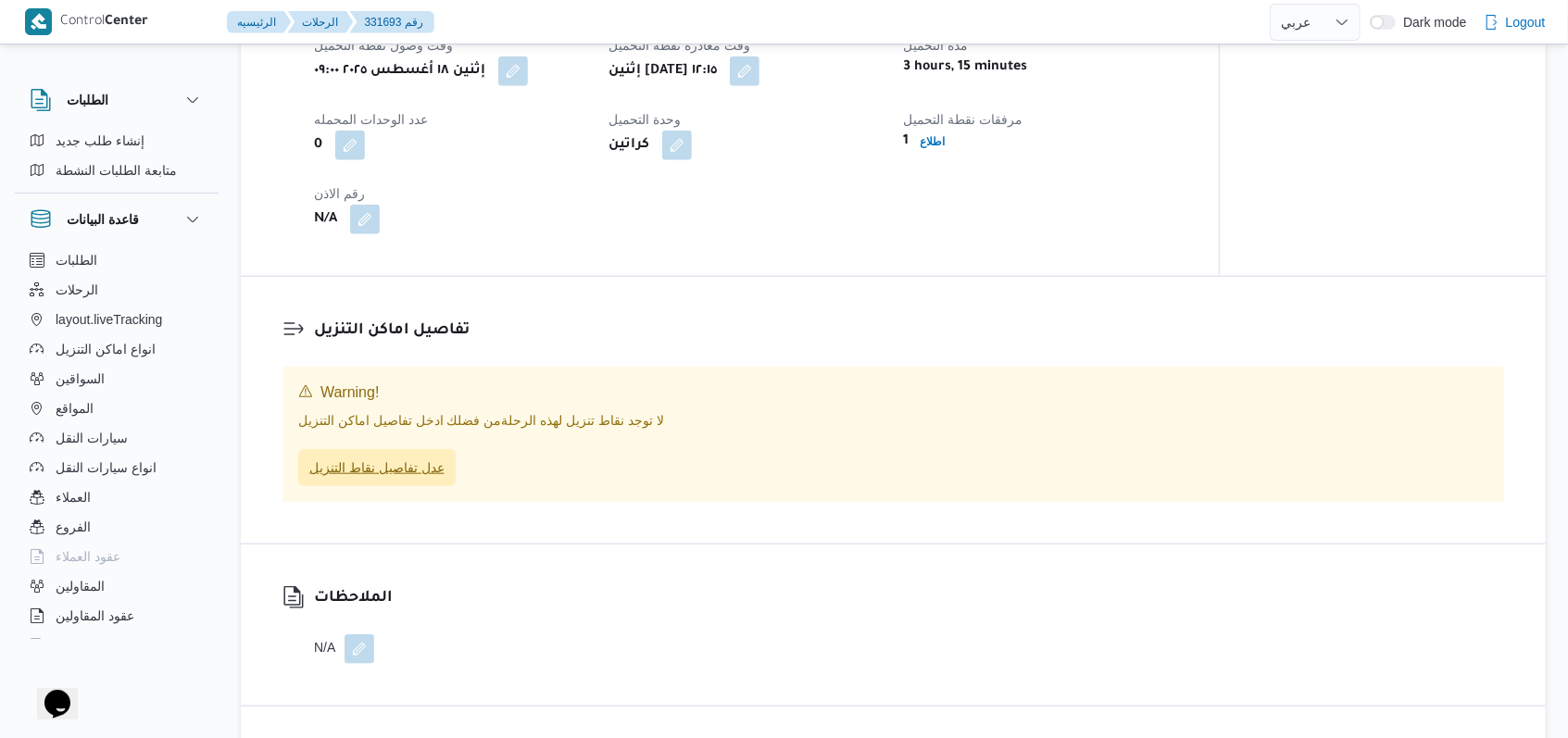
click at [395, 479] on span "عدل تفاصيل نقاط التنزيل" at bounding box center [376, 467] width 135 height 22
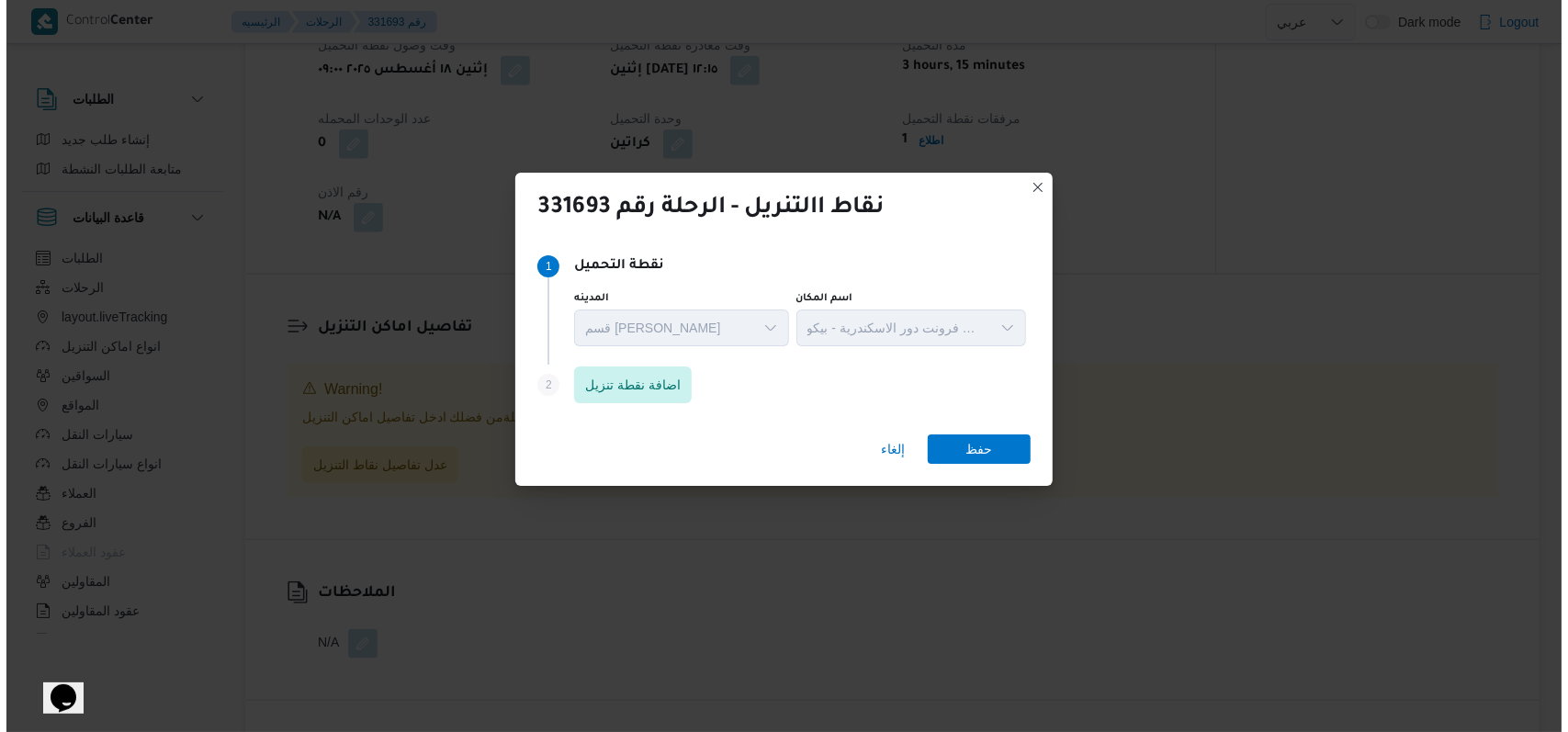
scroll to position [1073, 0]
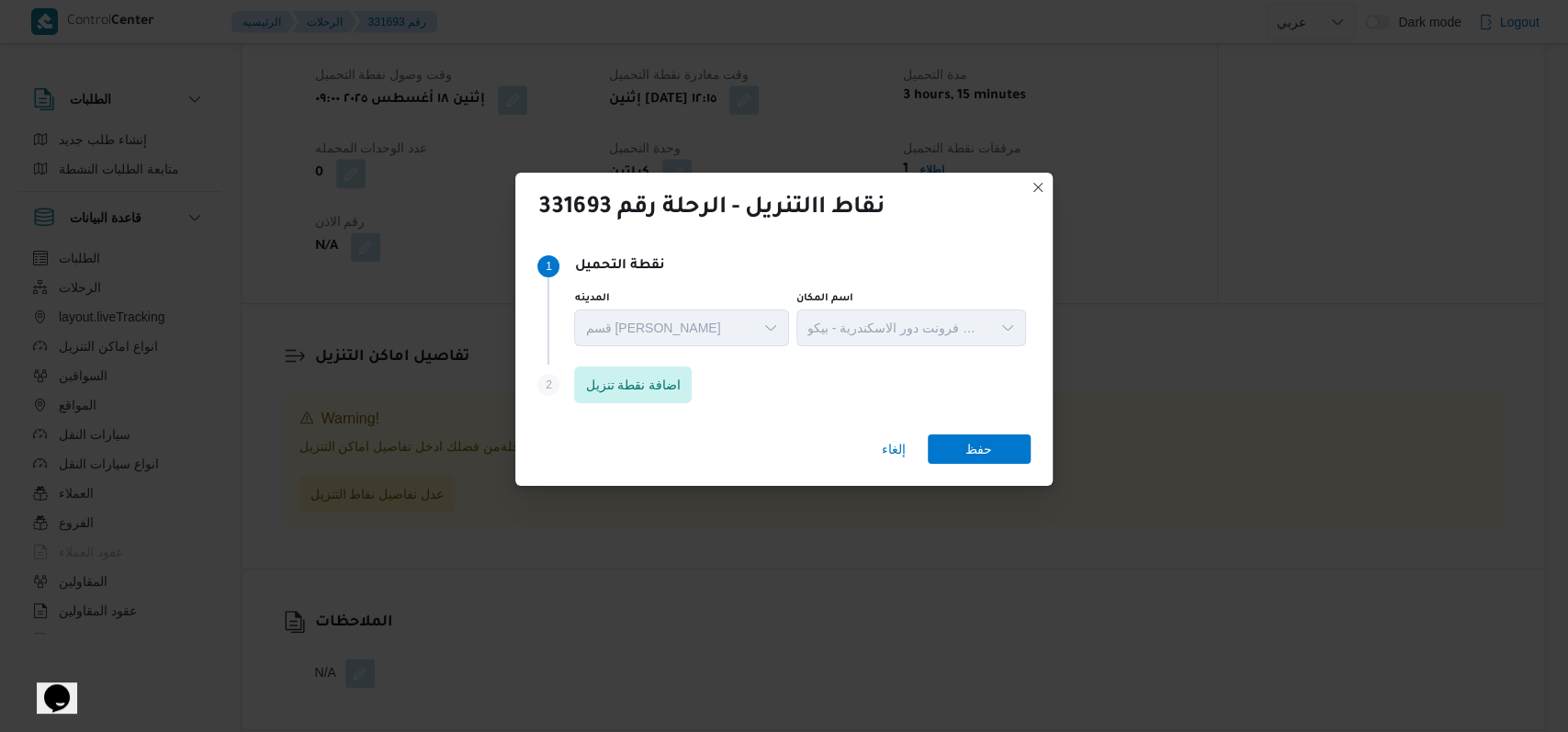
drag, startPoint x: 571, startPoint y: 382, endPoint x: 757, endPoint y: 382, distance: 186.0
click at [731, 382] on div "Step 2 is disabled 2 اضافة نقطة تنزيل" at bounding box center [784, 388] width 492 height 48
click at [757, 382] on div "Step 2 is disabled 2 اضافة نقطة تنزيل" at bounding box center [784, 388] width 492 height 48
click at [632, 394] on span "اضافة نقطة تنزيل" at bounding box center [632, 383] width 95 height 22
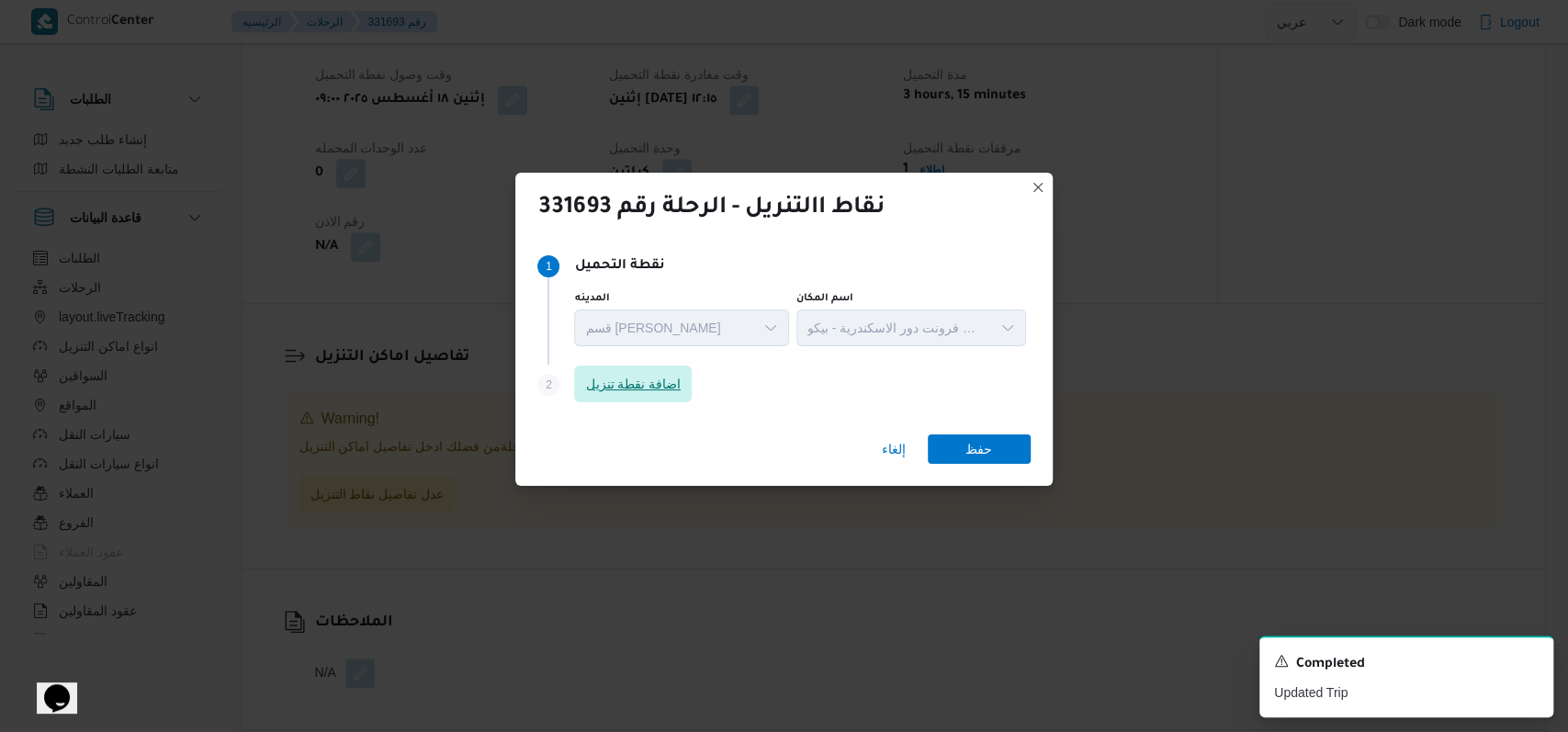
click at [640, 386] on span "اضافة نقطة تنزيل" at bounding box center [632, 383] width 95 height 22
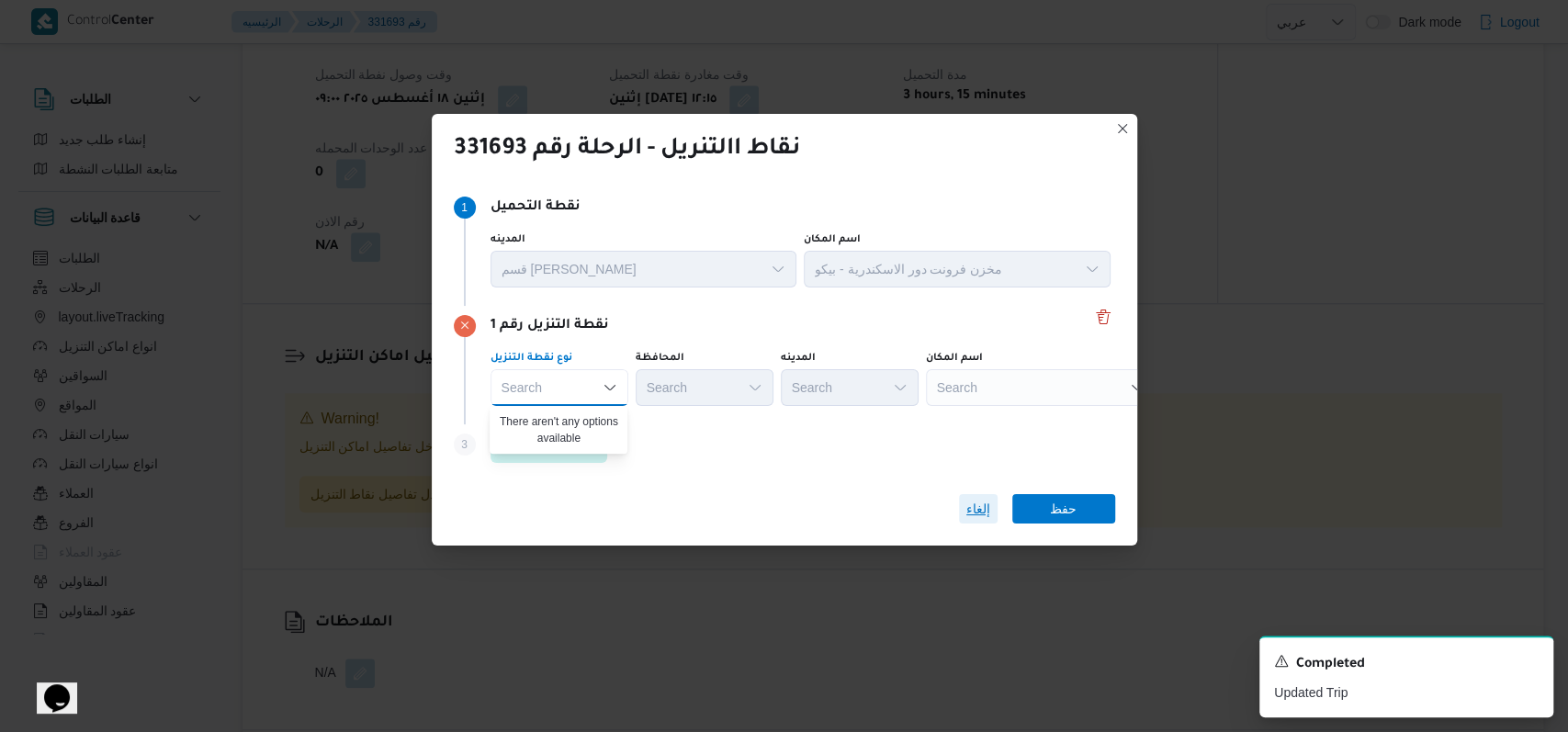
click at [983, 508] on span "إلغاء" at bounding box center [978, 509] width 24 height 22
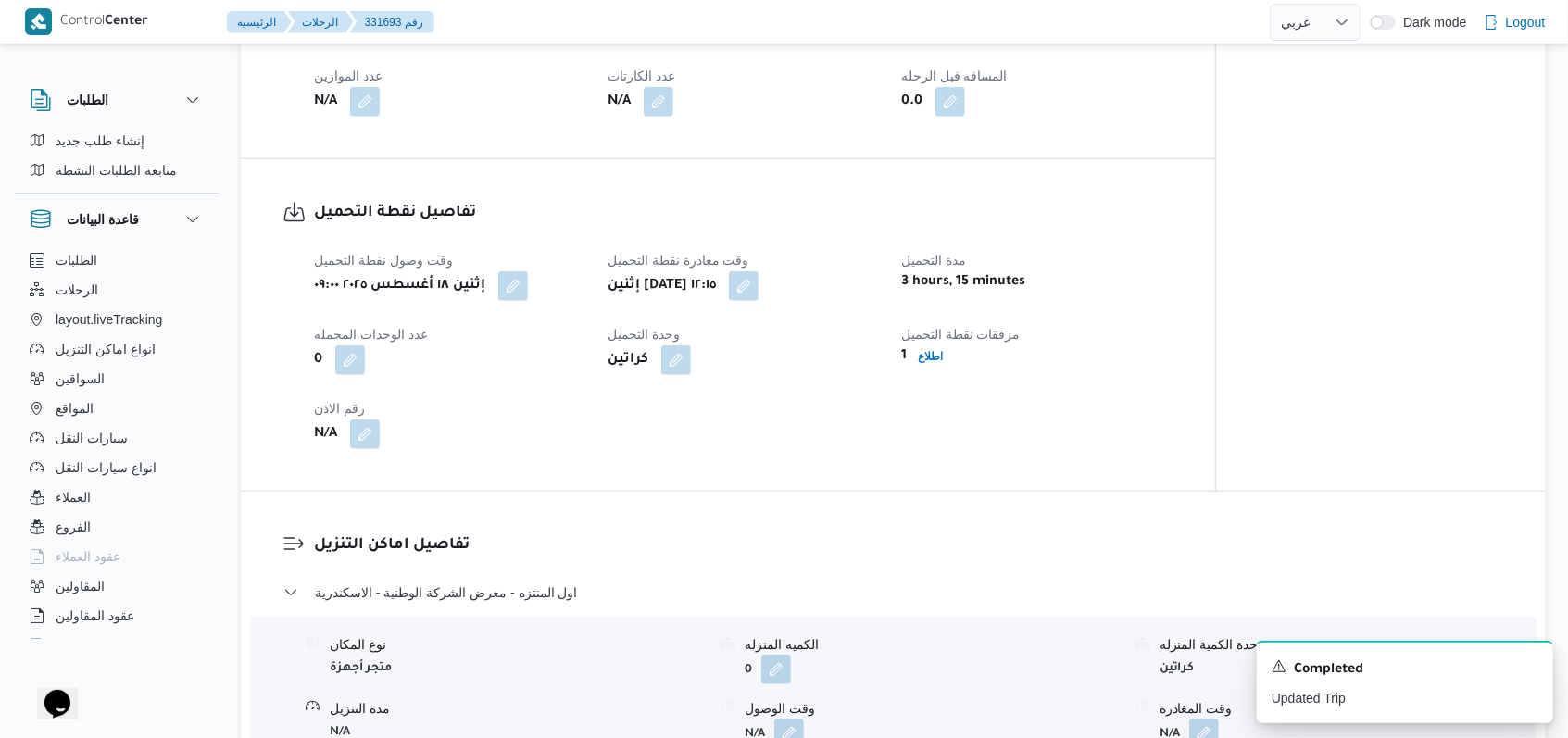
scroll to position [1111, 0]
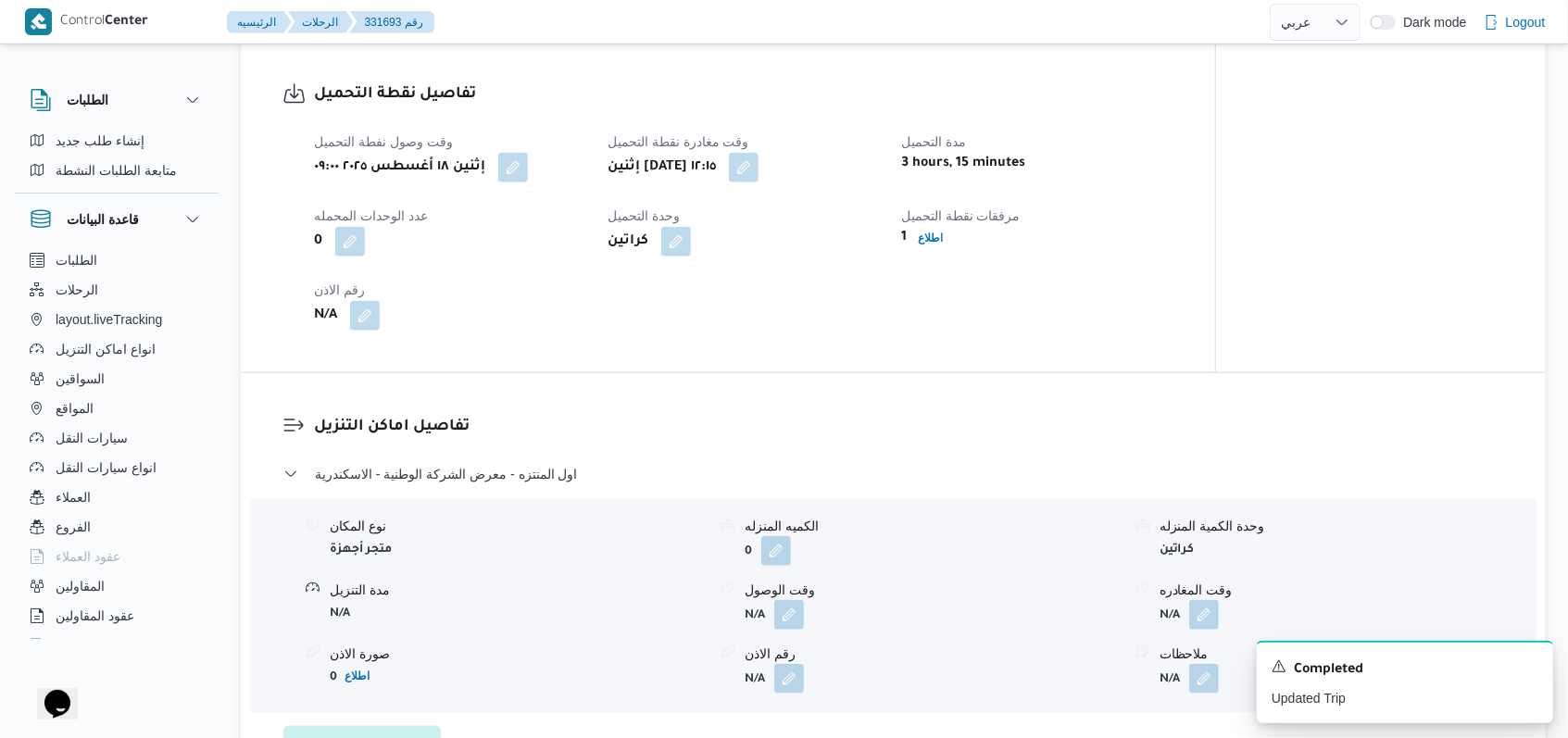
select select "ar"
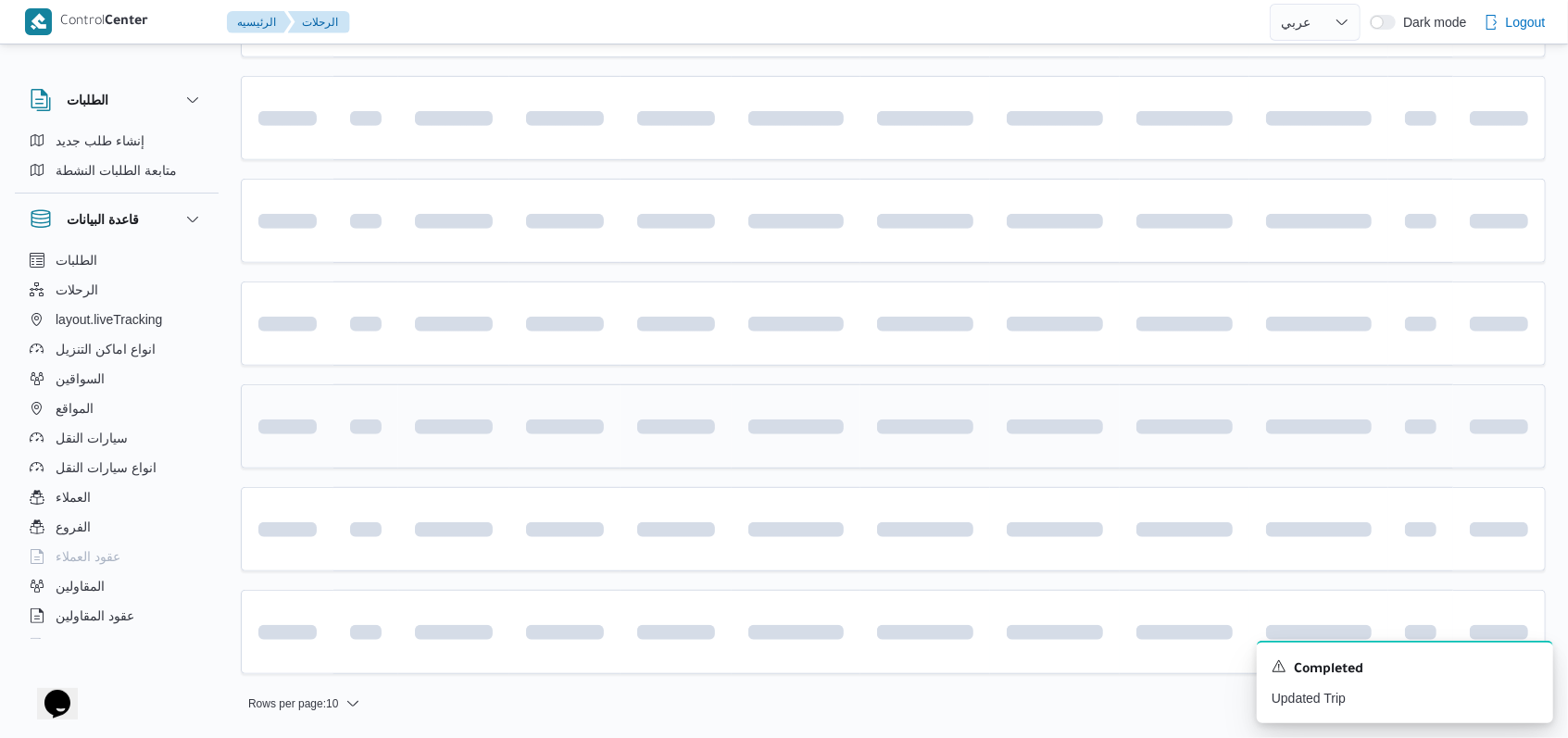
scroll to position [400, 0]
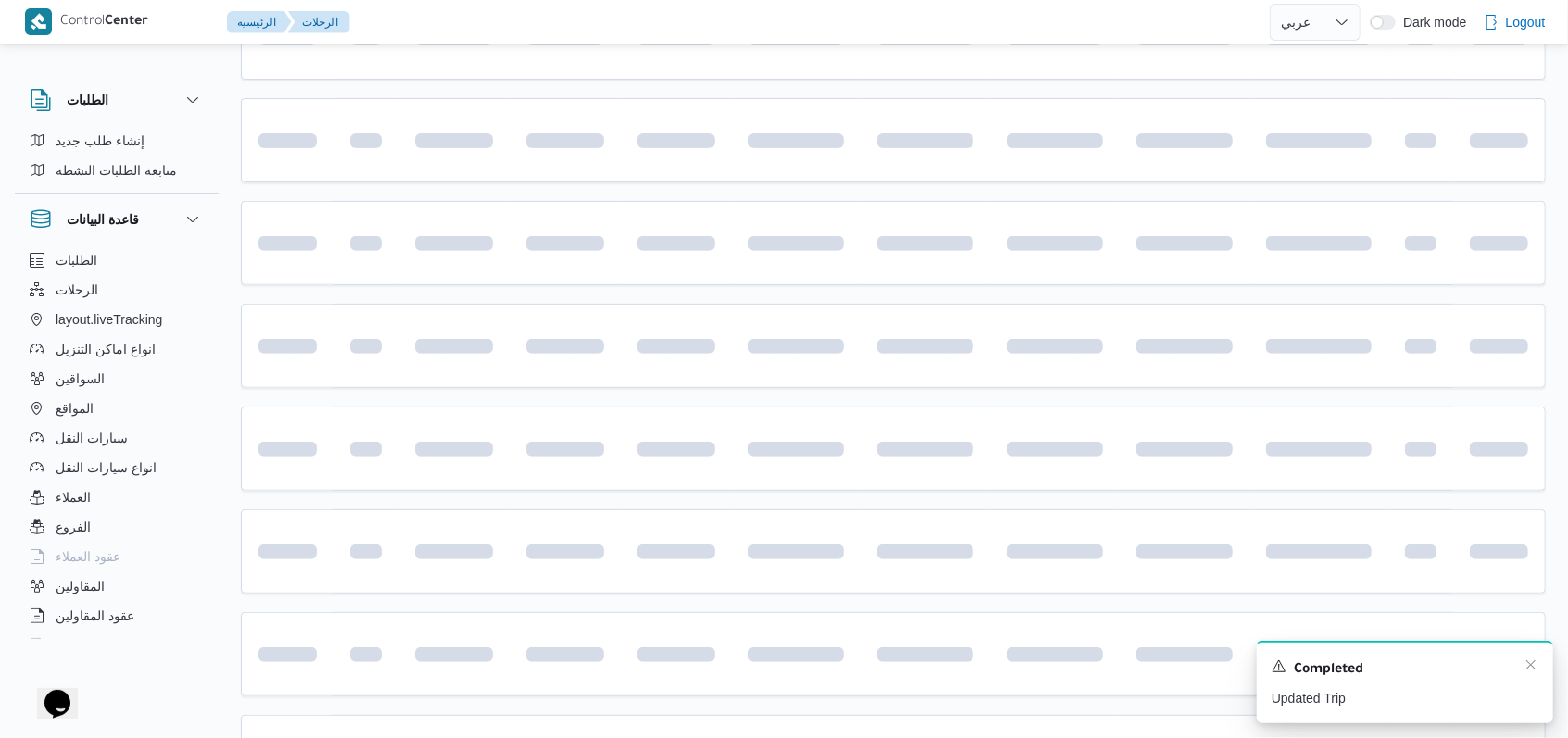
click at [1528, 657] on div "A new notification appears Completed Updated Trip" at bounding box center [1405, 682] width 296 height 83
click at [1532, 661] on icon "Dismiss toast" at bounding box center [1530, 664] width 15 height 15
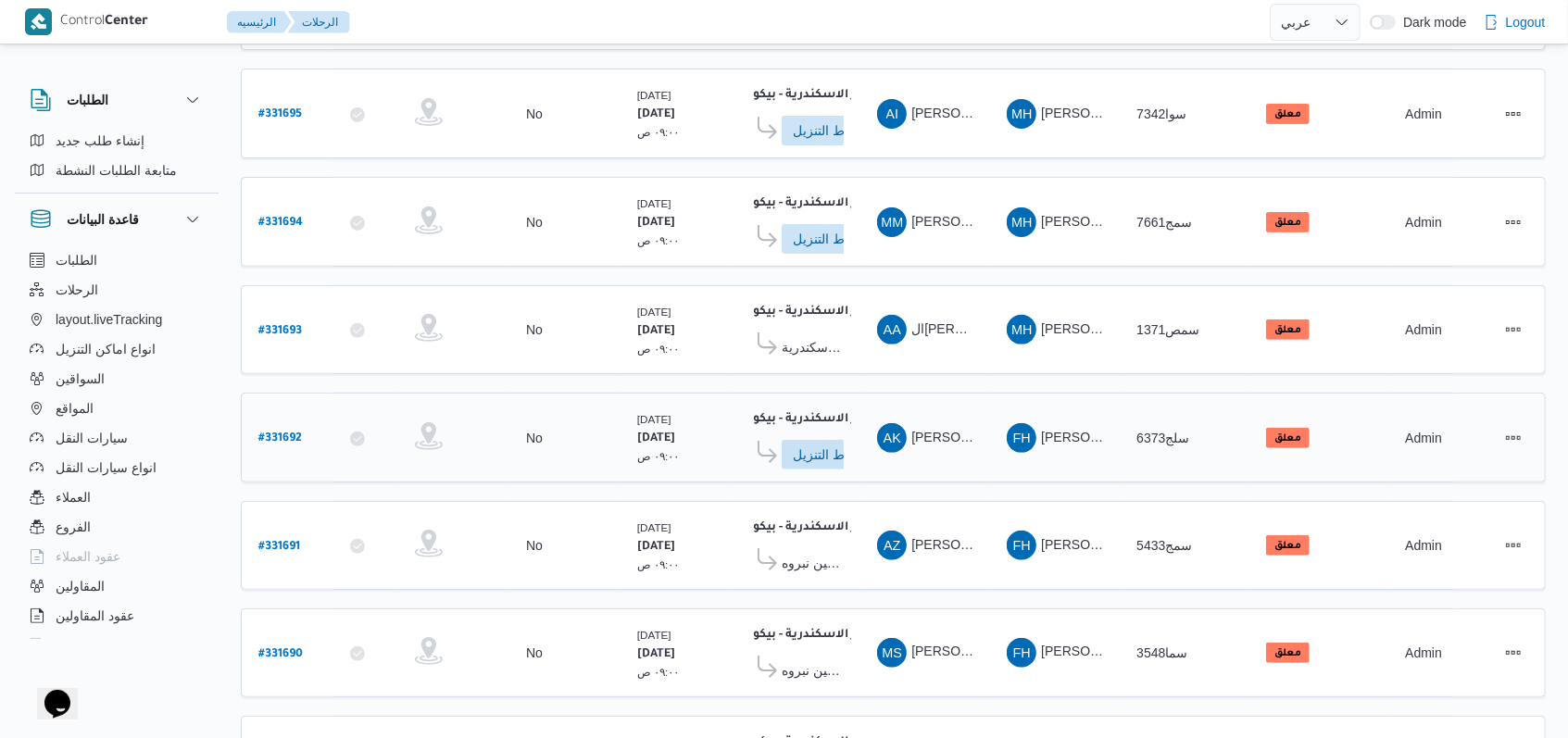
scroll to position [277, 0]
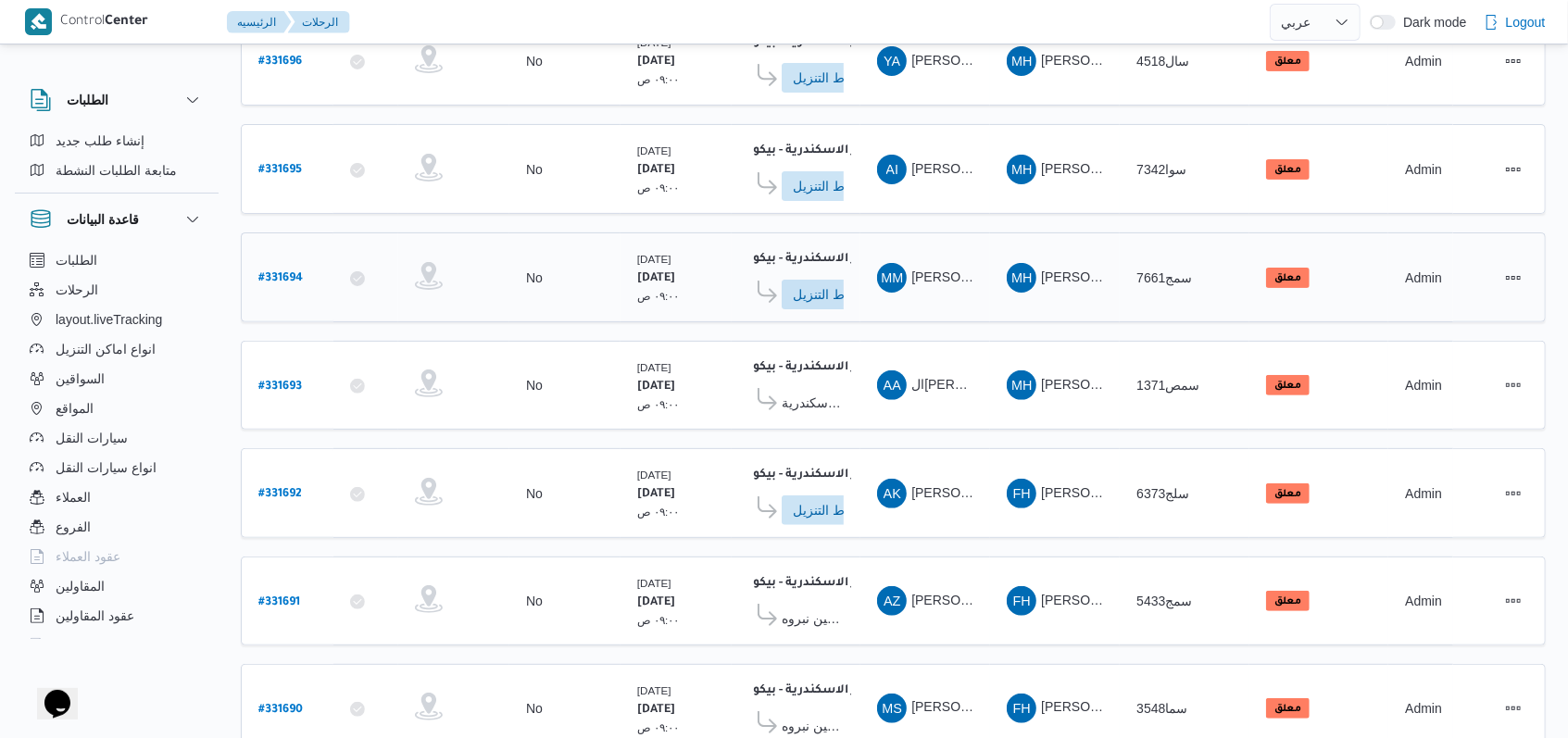
click at [281, 272] on b "# 331694" at bounding box center [281, 278] width 45 height 13
select select "ar"
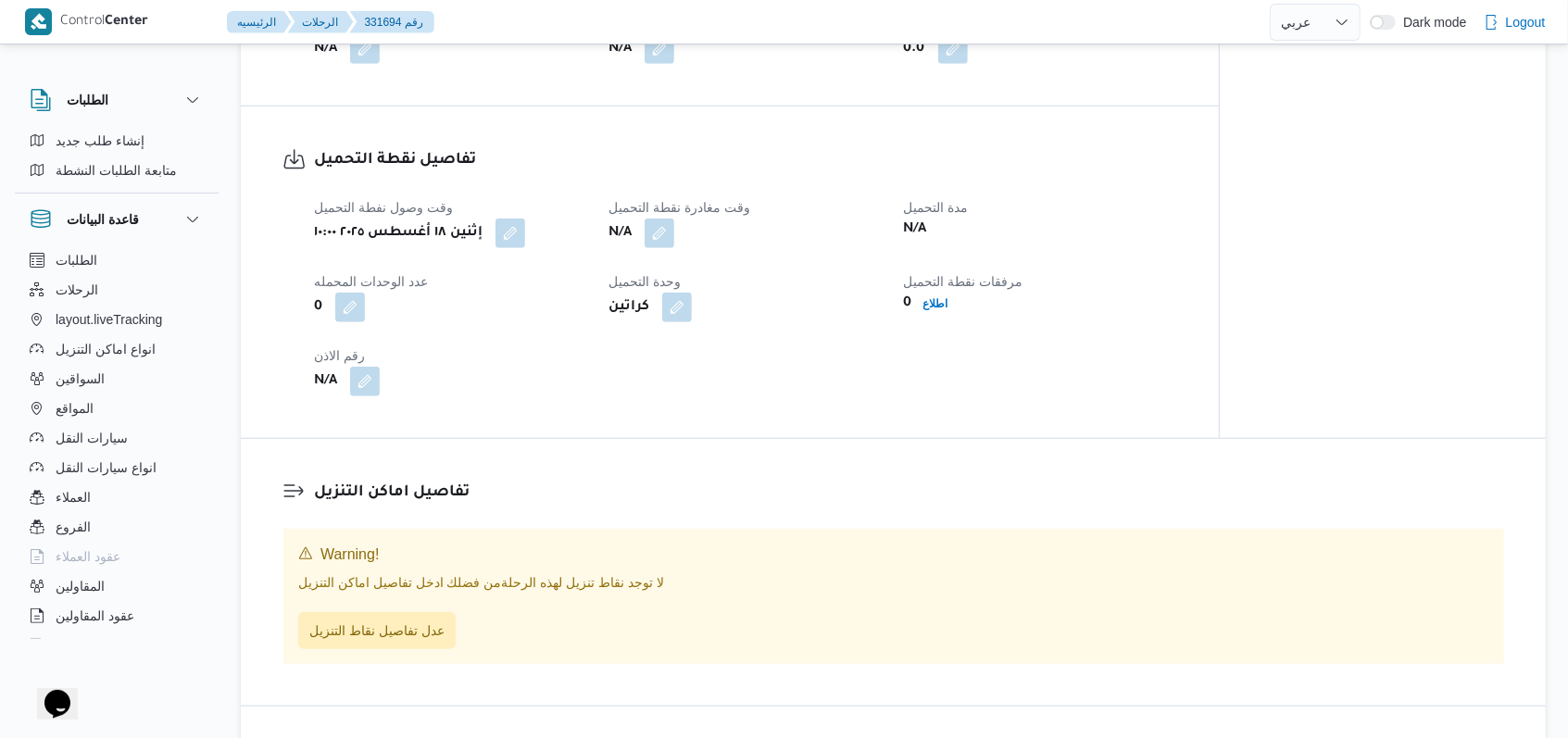
scroll to position [987, 0]
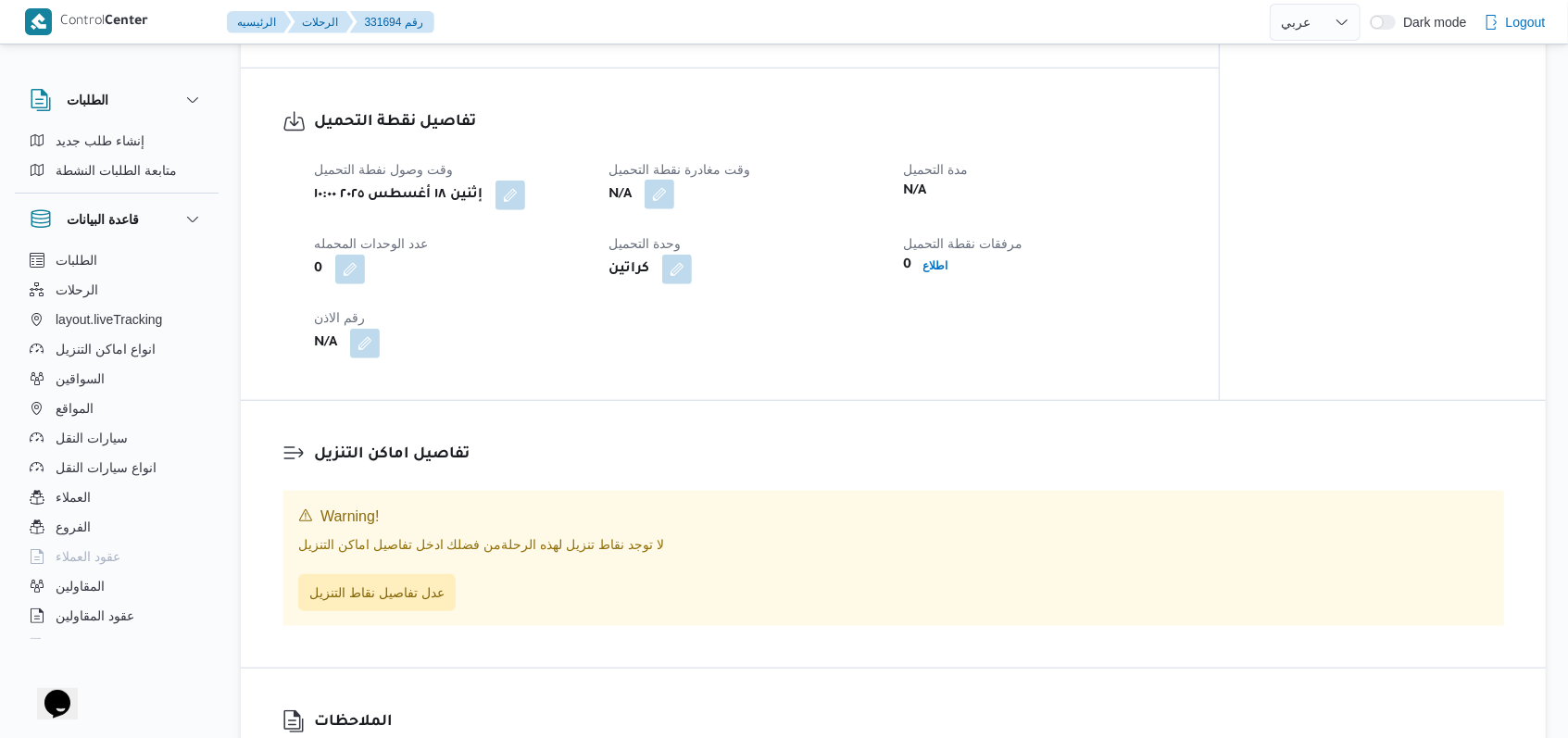
click at [664, 192] on button "button" at bounding box center [660, 194] width 30 height 30
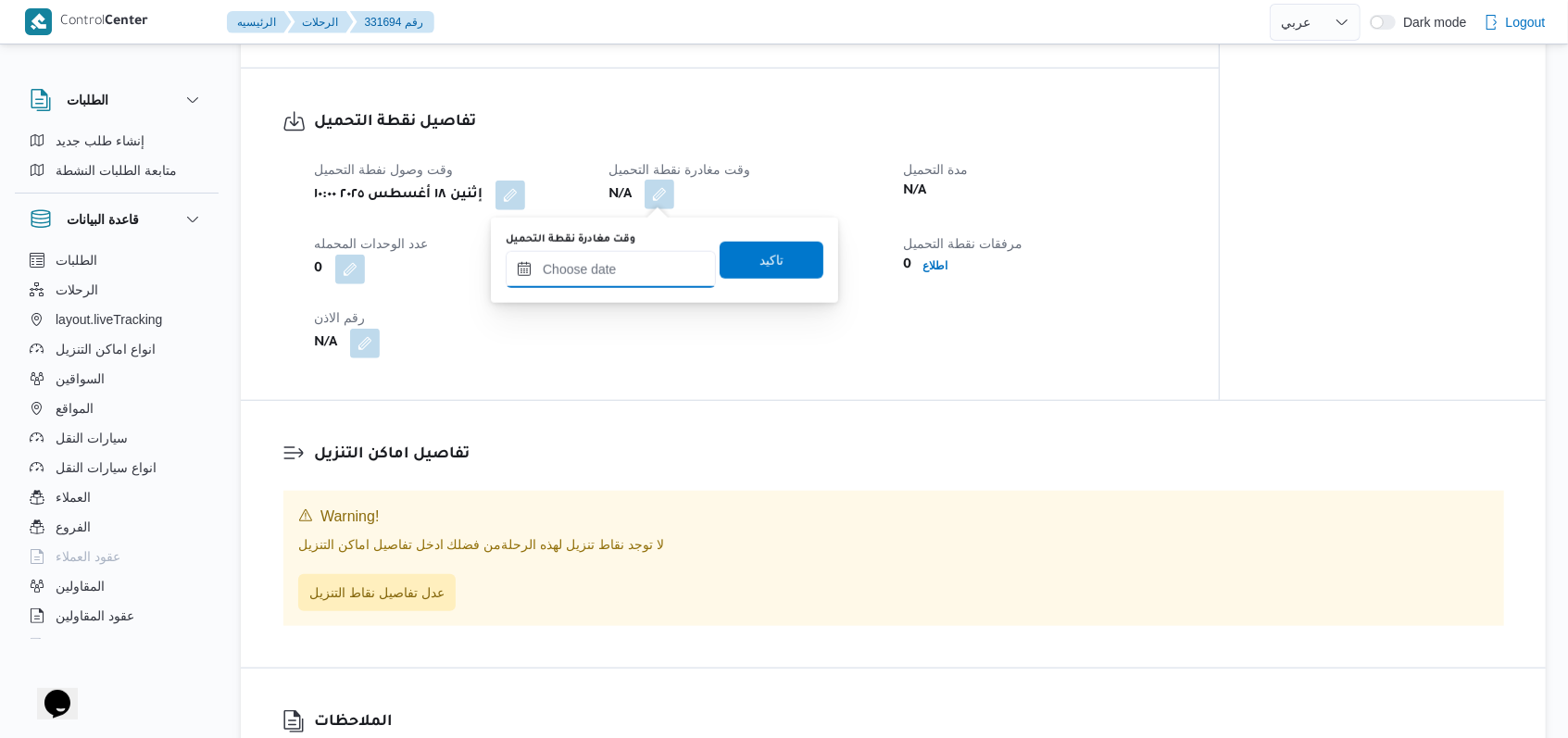
click at [630, 263] on input "وقت مغادرة نقطة التحميل" at bounding box center [611, 269] width 210 height 37
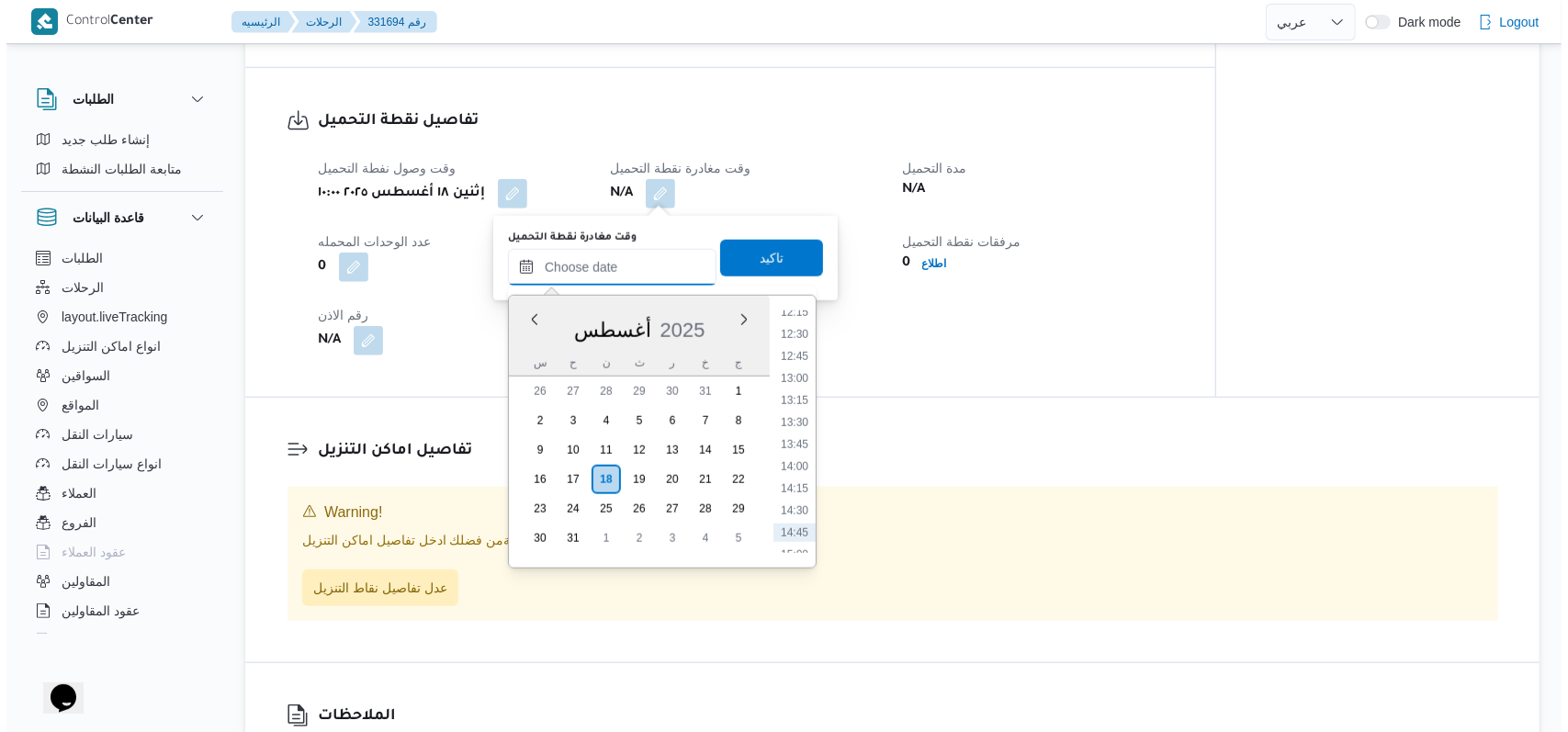
scroll to position [1052, 0]
click at [795, 371] on li "12:30" at bounding box center [788, 370] width 42 height 18
type input "١٨/٠٨/٢٠٢٥ ١٢:٣٠"
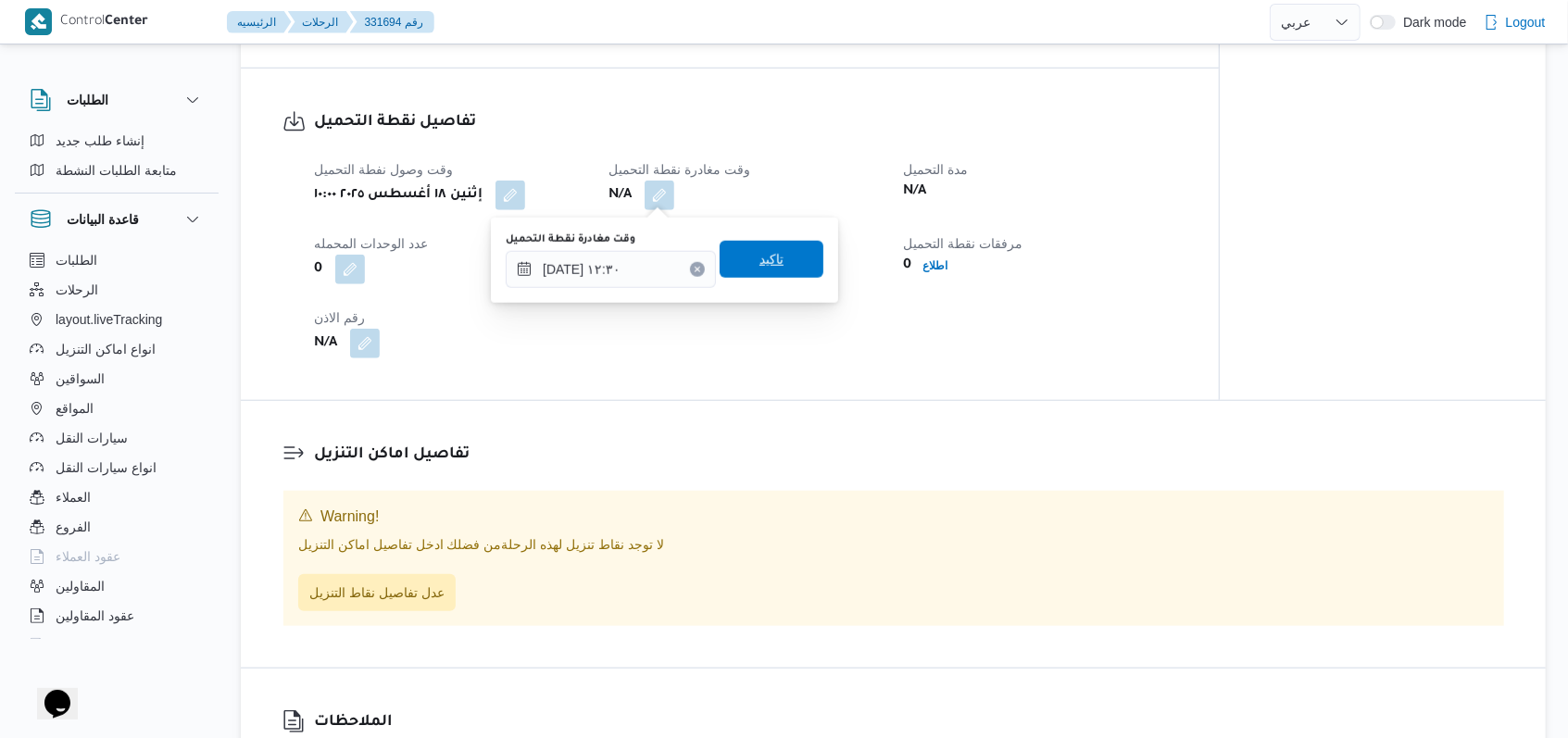
click at [772, 263] on span "تاكيد" at bounding box center [771, 259] width 104 height 37
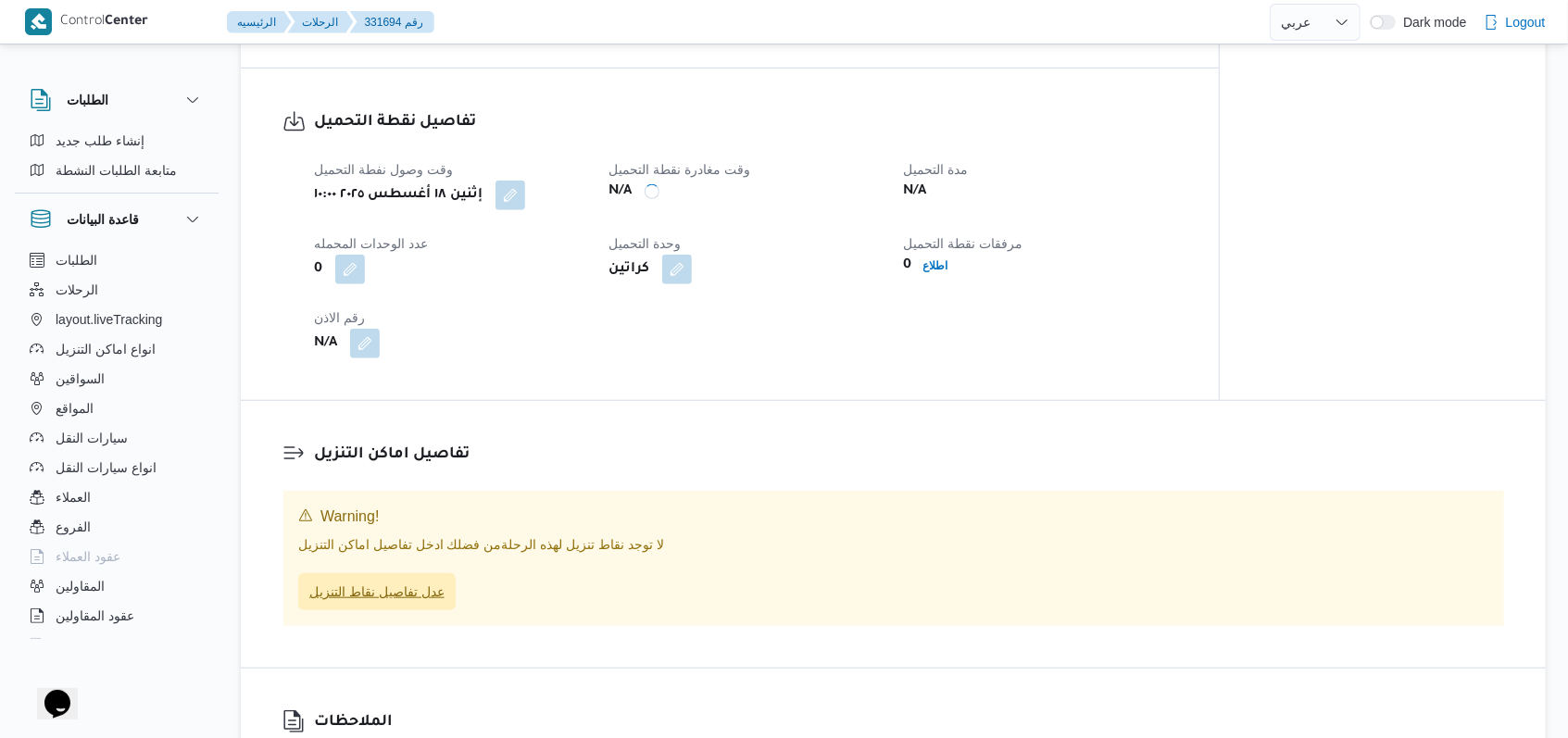
click at [392, 588] on span "عدل تفاصيل نقاط التنزيل" at bounding box center [376, 591] width 135 height 22
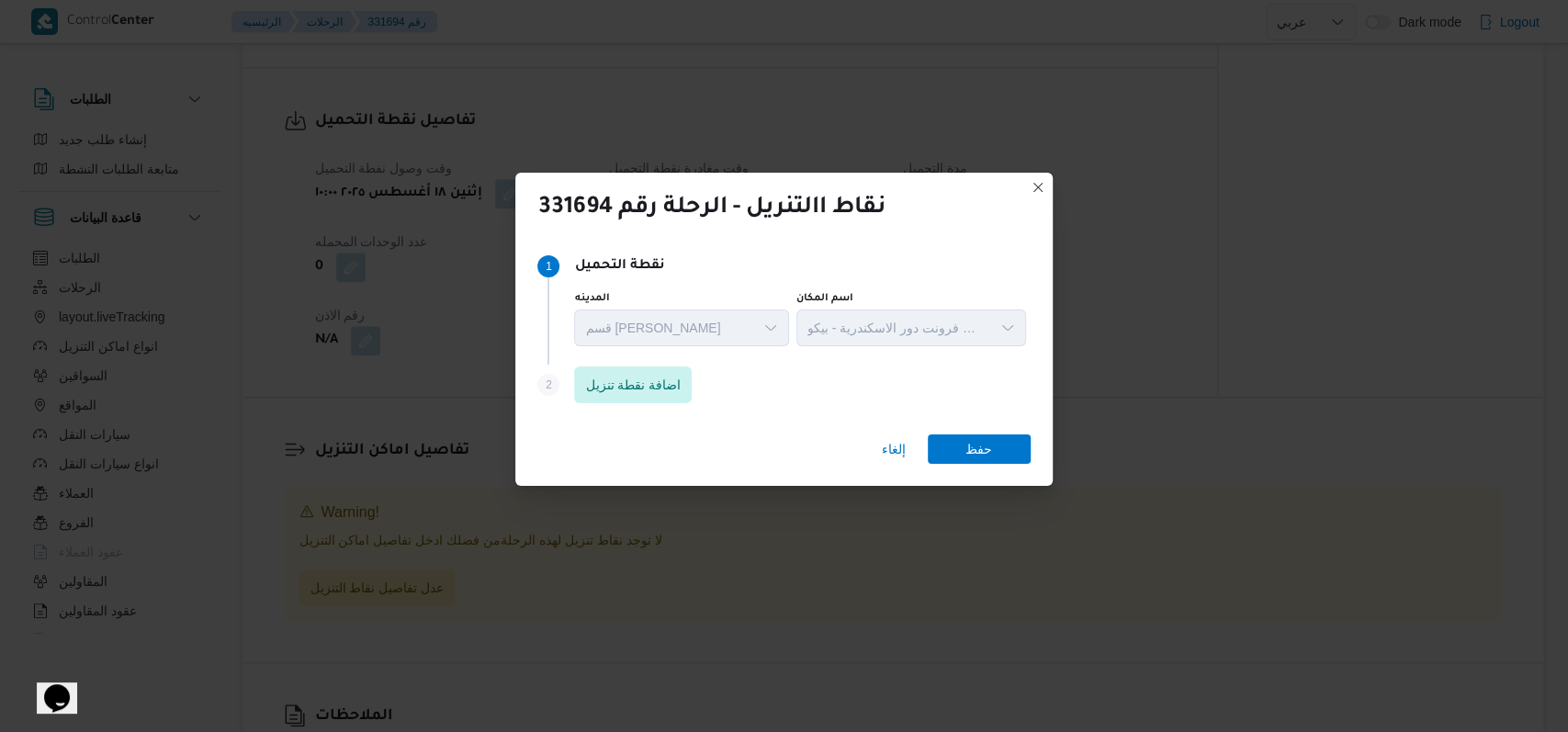
click at [630, 361] on div "Step 1 1 نقطة التحميل المدينه قسم سيدى جابر اسم المكان مخزن فرونت دور الاسكندري…" at bounding box center [784, 304] width 492 height 118
click at [625, 375] on span "اضافة نقطة تنزيل" at bounding box center [632, 383] width 95 height 22
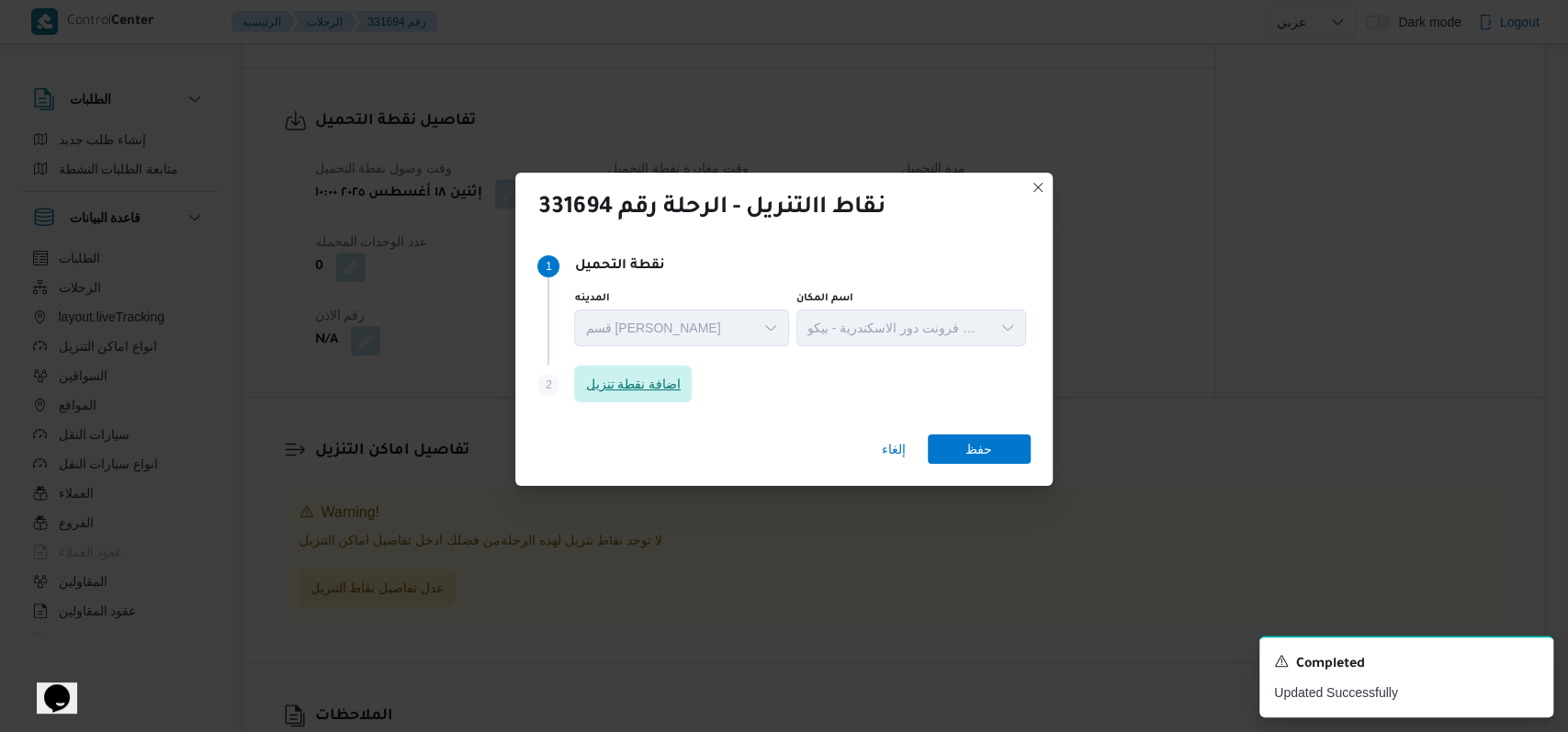
click at [641, 384] on span "اضافة نقطة تنزيل" at bounding box center [632, 383] width 95 height 22
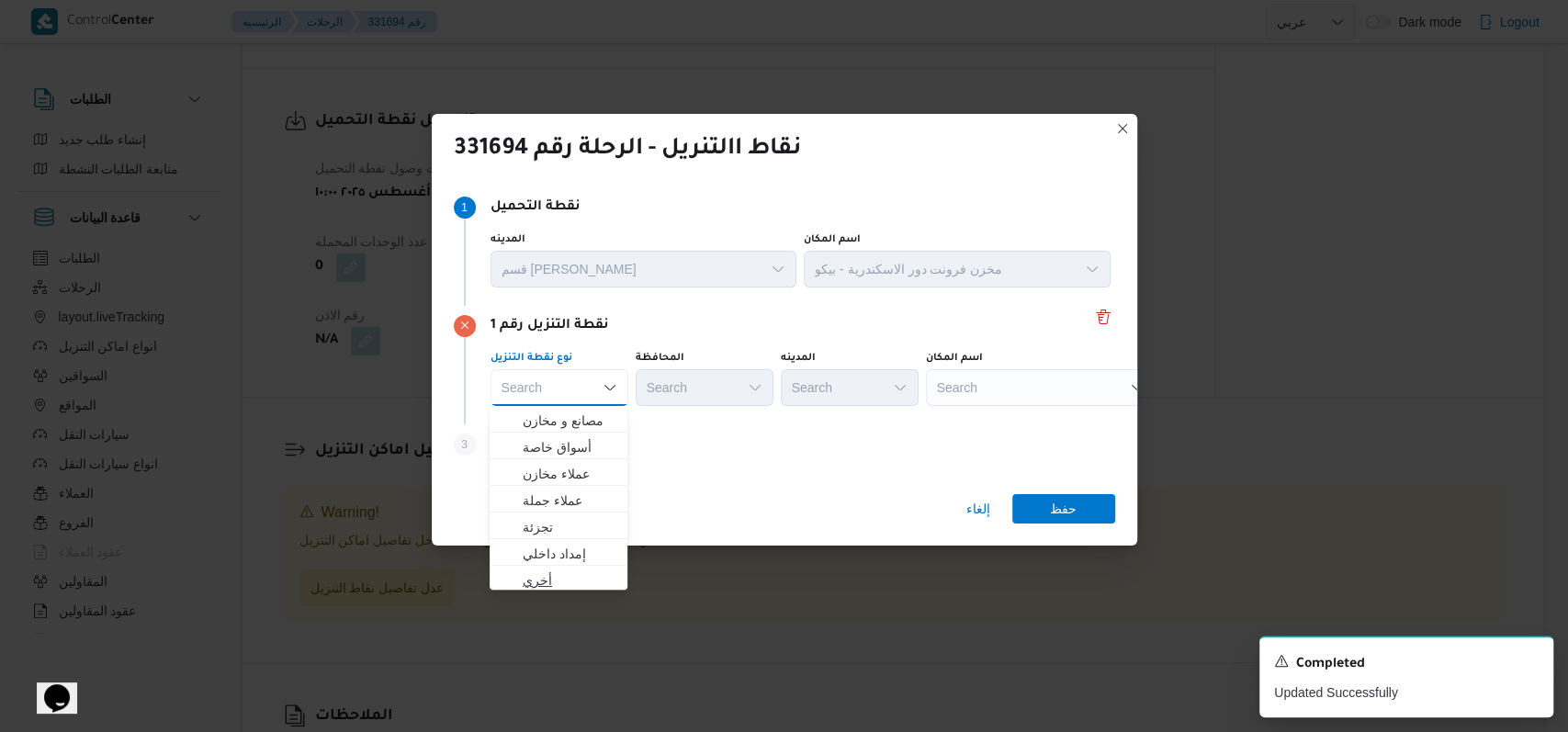
scroll to position [484, 0]
click at [569, 580] on span "متجر أجهزة" at bounding box center [569, 574] width 93 height 22
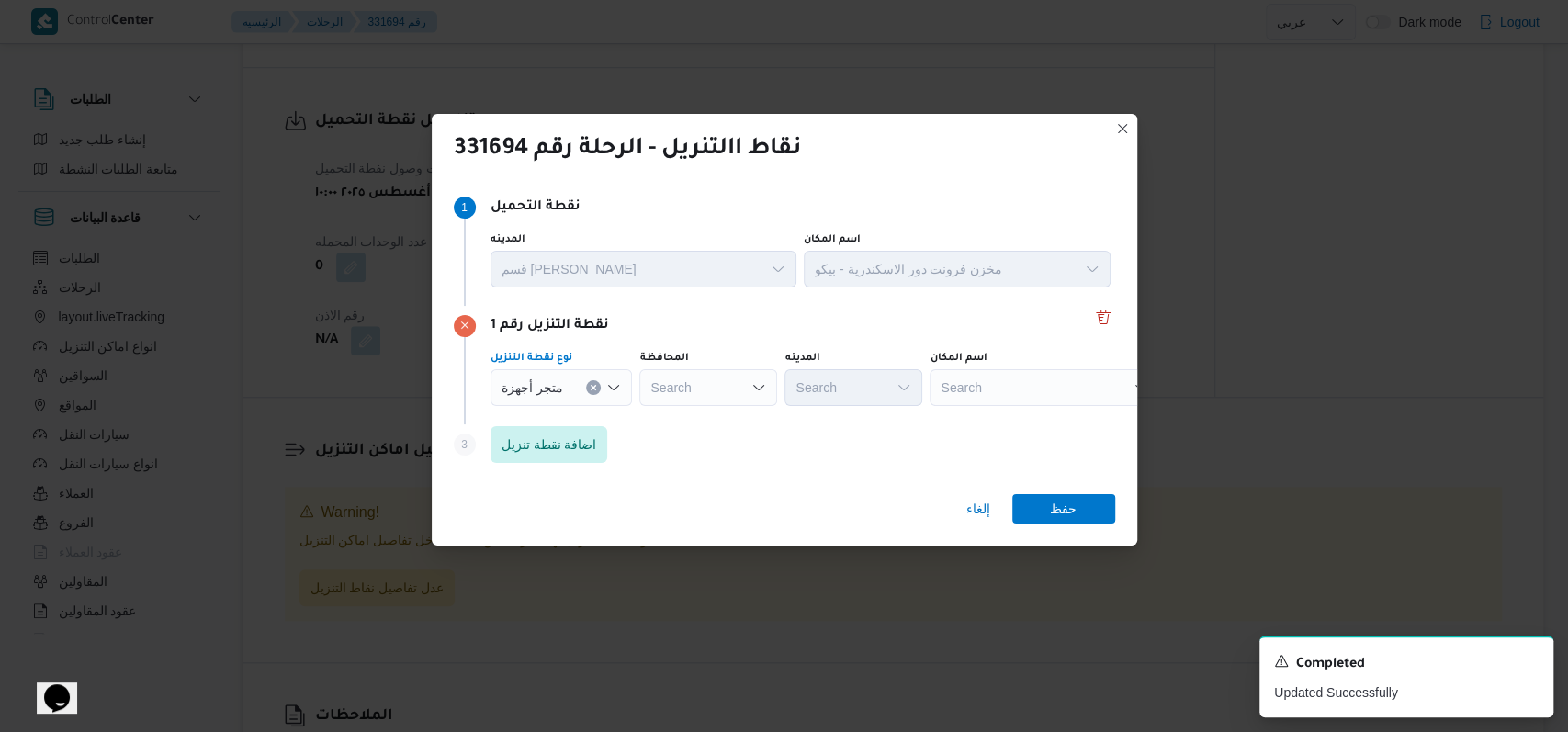
click at [954, 385] on div "Search" at bounding box center [1045, 387] width 229 height 37
type input "وطنية"
click at [1018, 407] on span "معرض الشركة ال وطنية - الاسكندرية | الشركة الوطنية للاجهزة الكهربائية | السيوف …" at bounding box center [1040, 420] width 215 height 30
click at [1081, 514] on span "حفظ" at bounding box center [1064, 508] width 103 height 30
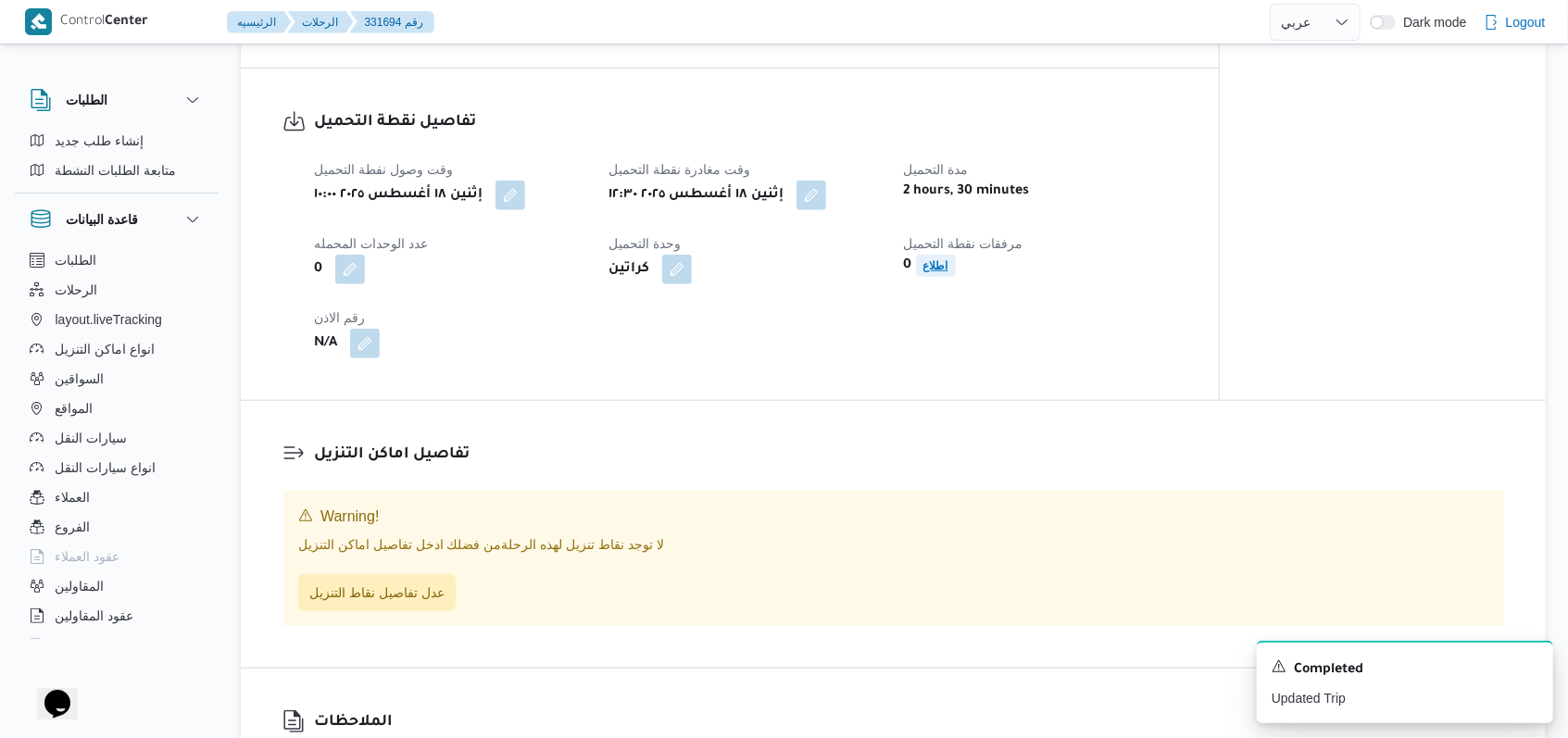
click at [939, 263] on b "اطلاع" at bounding box center [936, 265] width 25 height 13
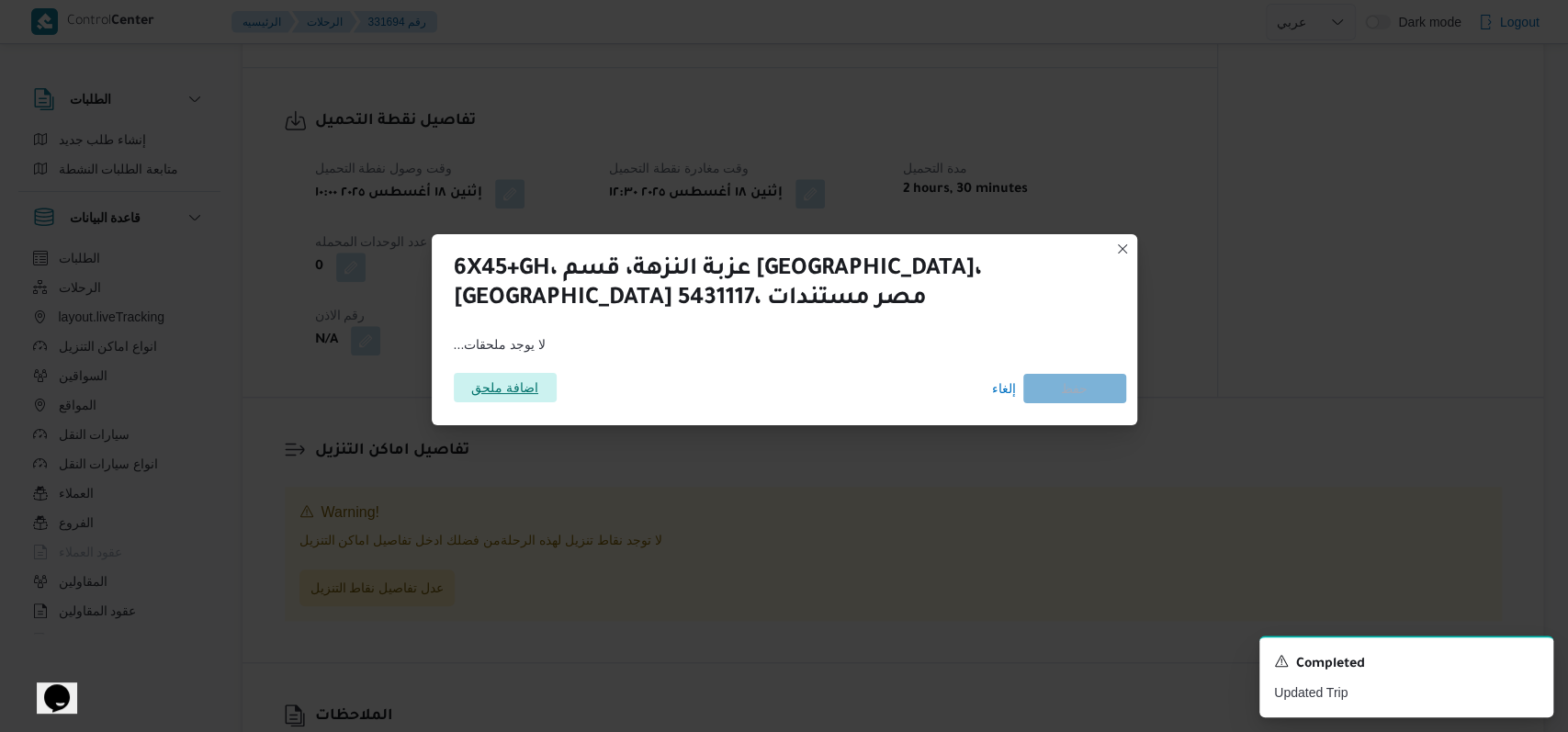
click at [502, 379] on span "اضافة ملحق" at bounding box center [505, 387] width 67 height 30
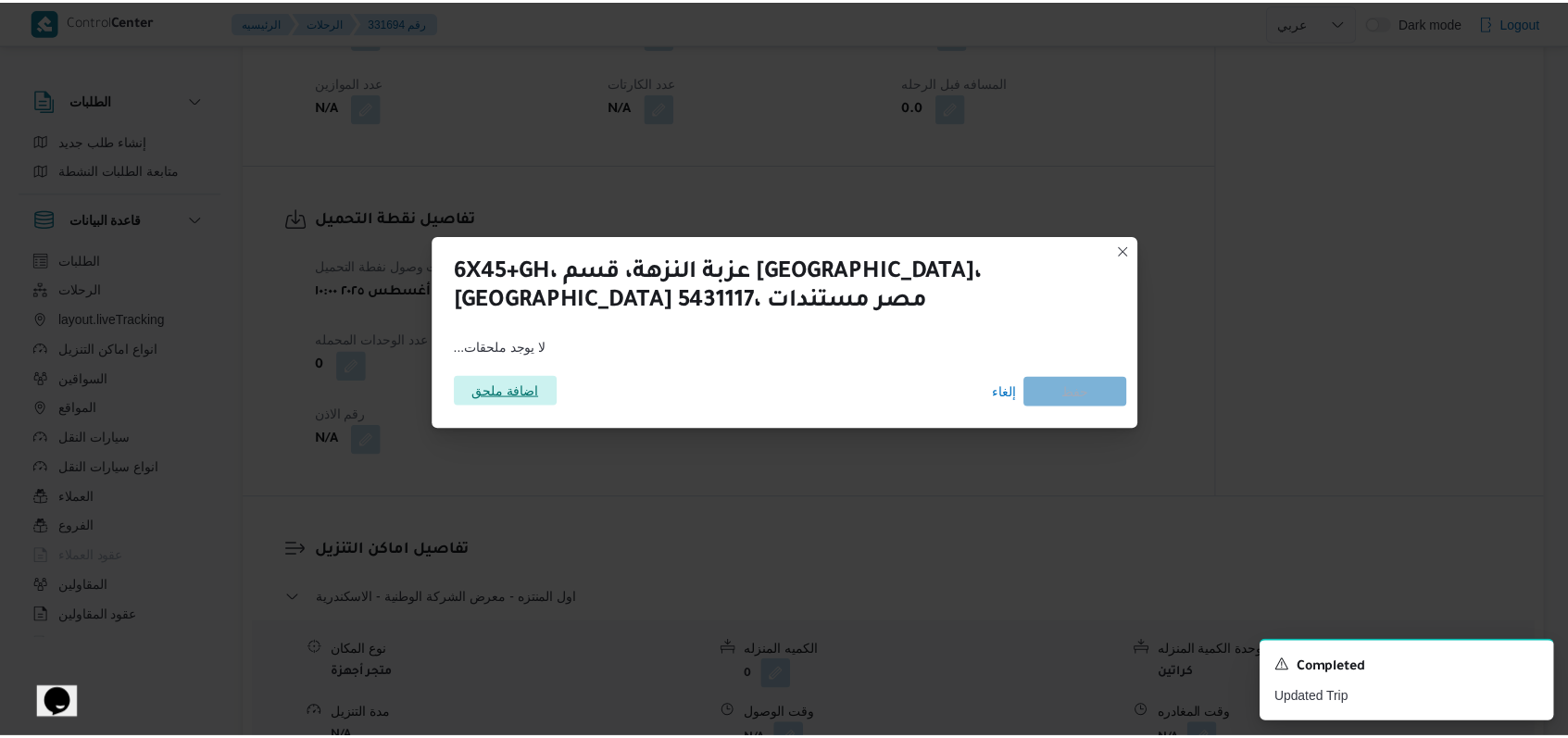
scroll to position [1083, 0]
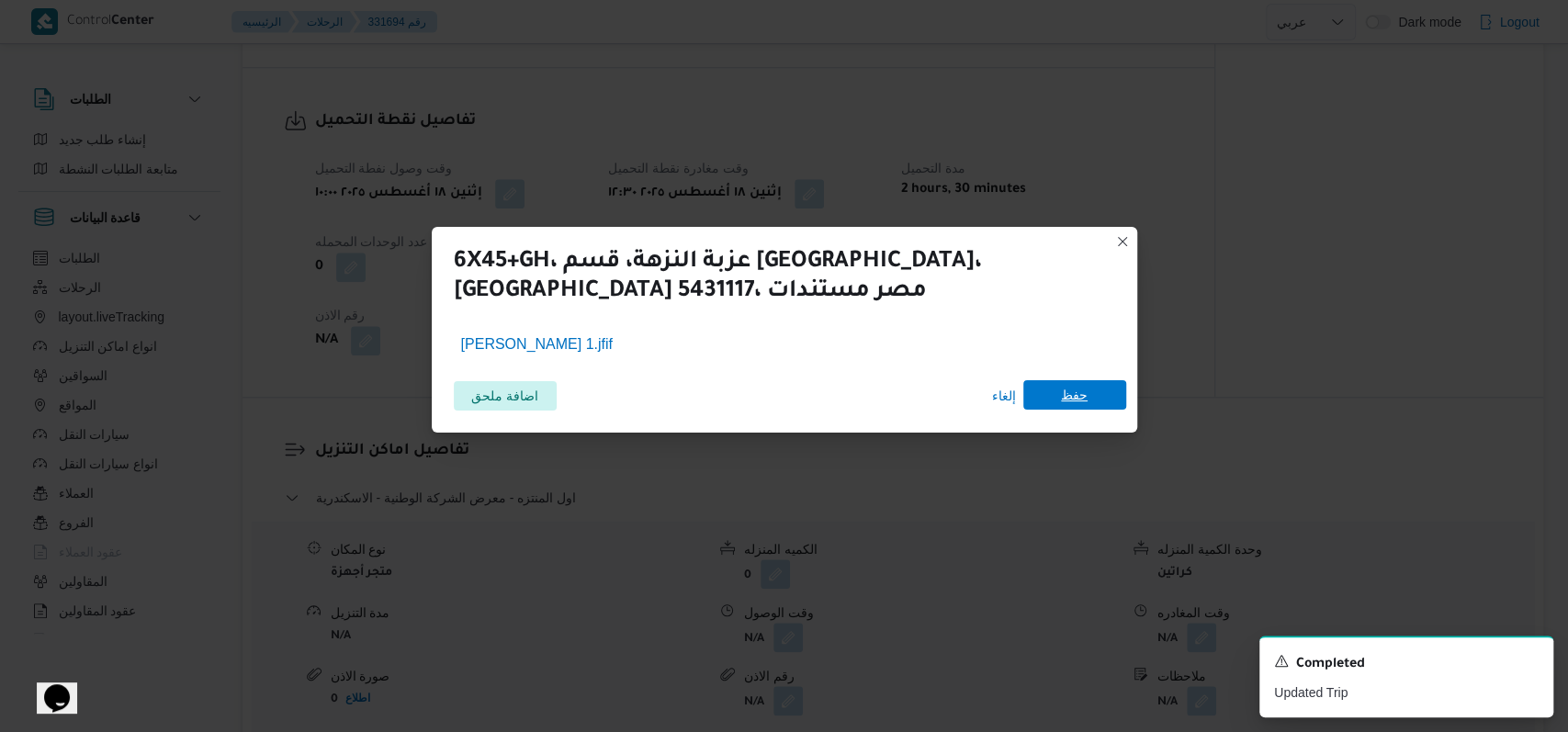
click at [1095, 404] on span "حفظ" at bounding box center [1075, 395] width 103 height 30
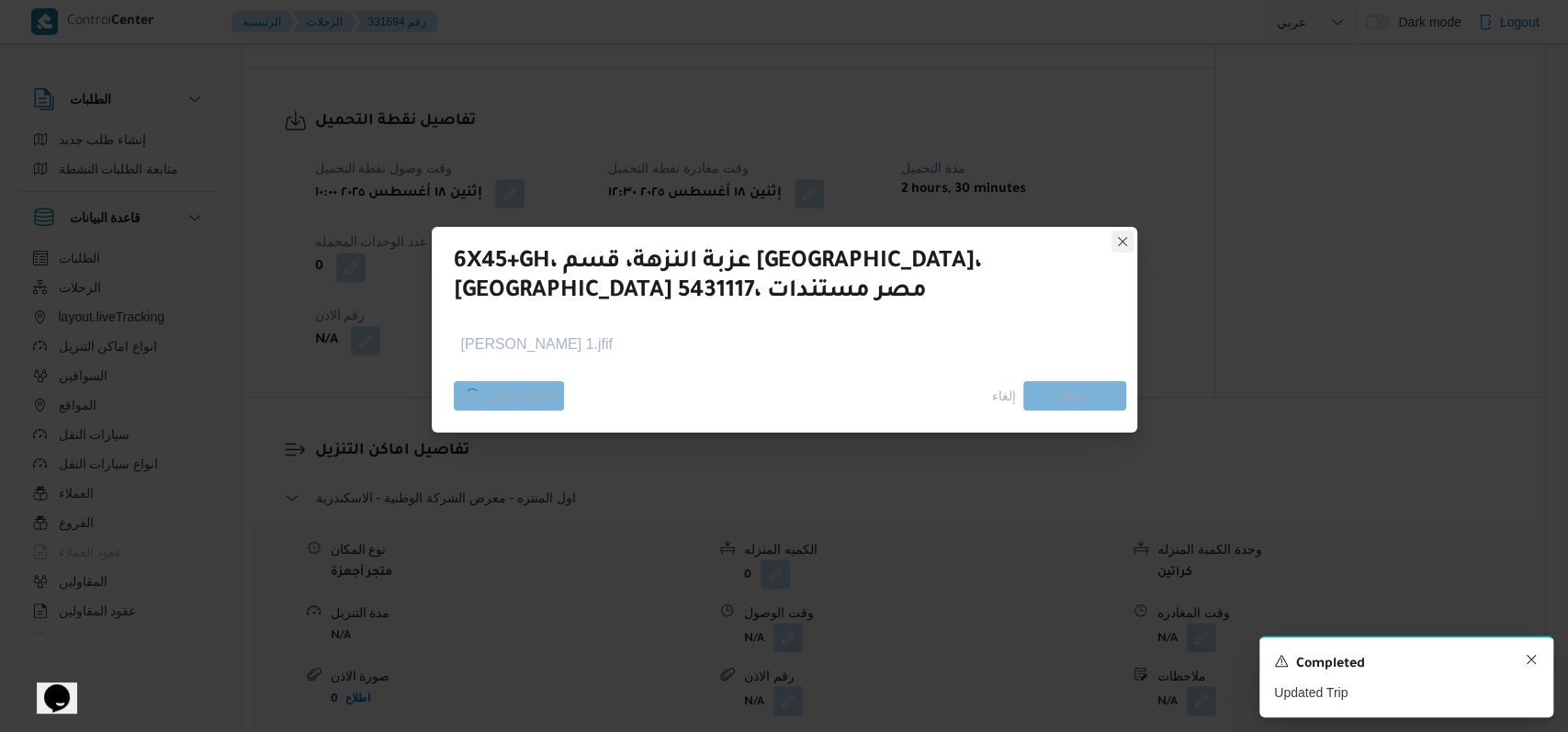
click at [1527, 664] on icon "Dismiss toast" at bounding box center [1531, 659] width 14 height 14
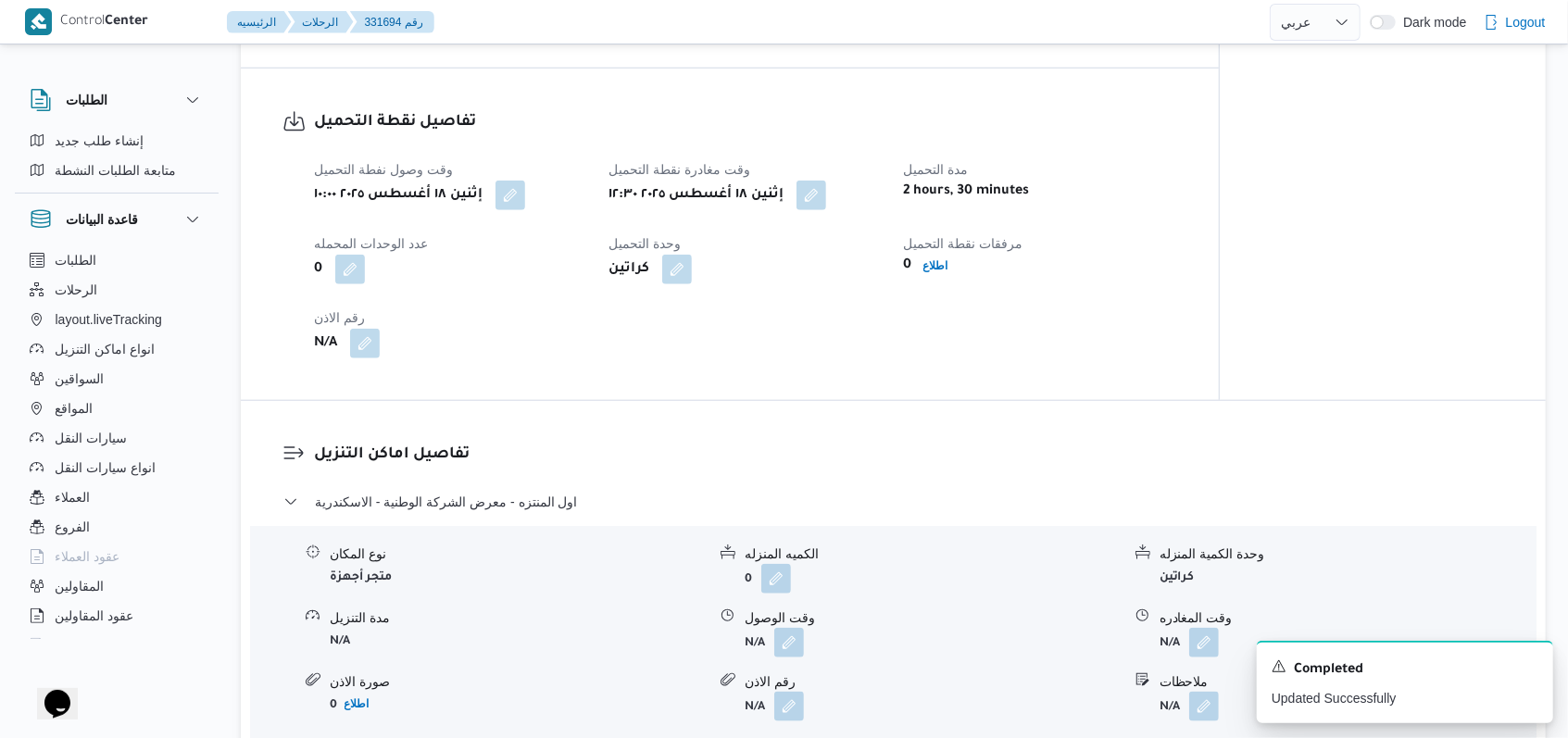
click at [717, 390] on div "تفاصيل نقطة التحميل وقت وصول نفطة التحميل إثنين ١٨ أغسطس ٢٠٢٥ ١٠:٠٠ وقت مغادرة …" at bounding box center [730, 234] width 978 height 331
click at [1526, 667] on icon "Dismiss toast" at bounding box center [1530, 664] width 15 height 15
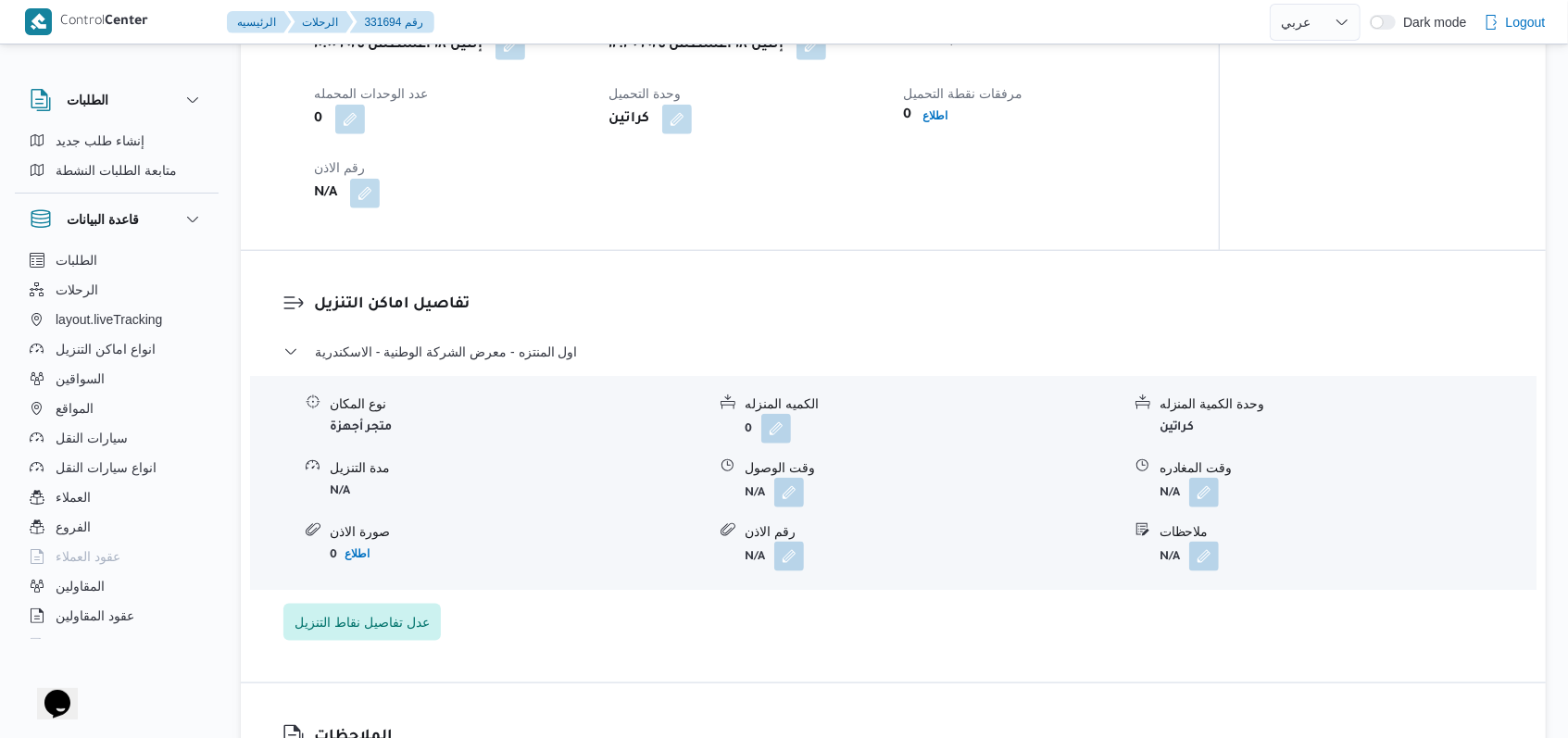
scroll to position [1234, 0]
click at [559, 352] on span "اول المنتزه - معرض الشركة الوطنية - الاسكندرية" at bounding box center [446, 351] width 263 height 22
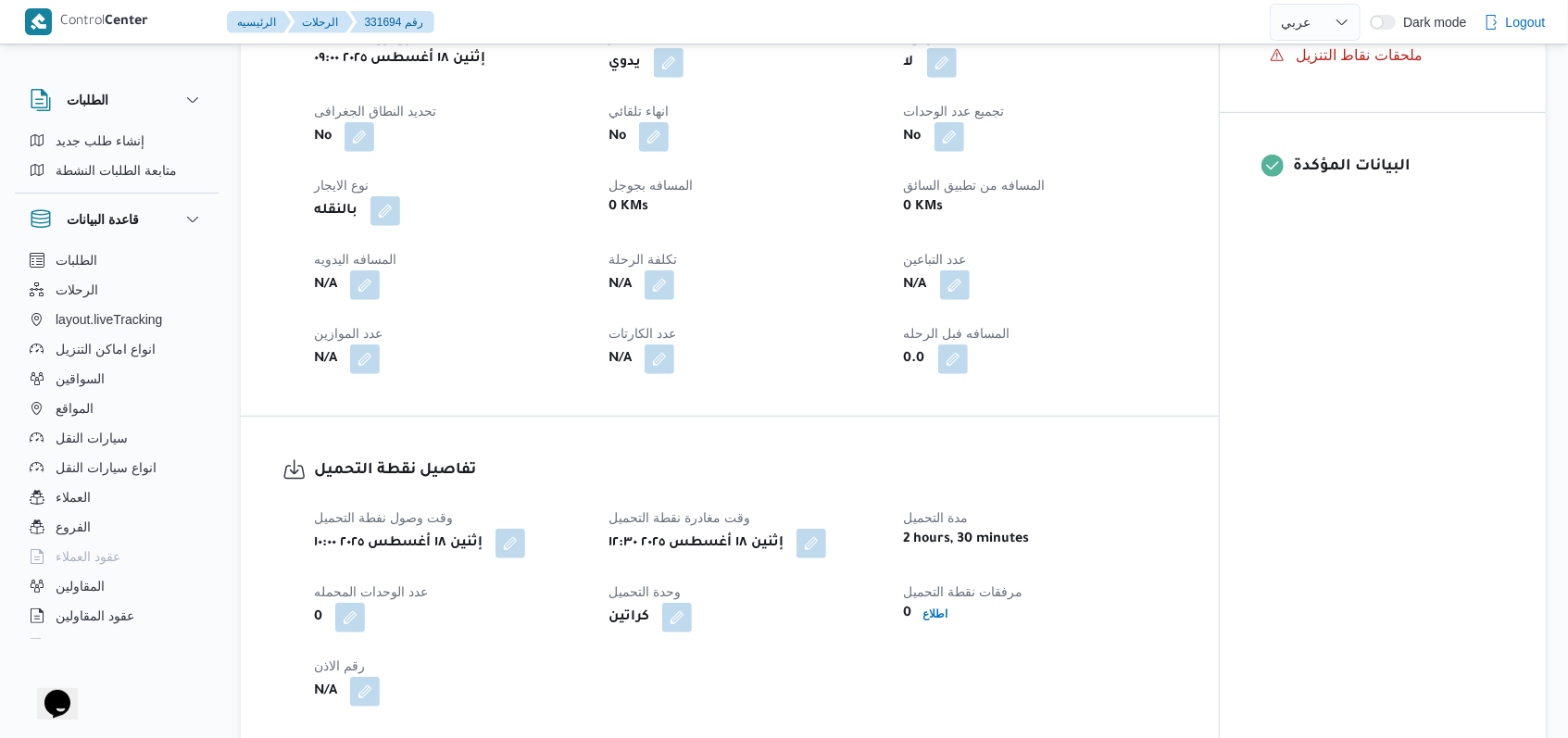
scroll to position [863, 0]
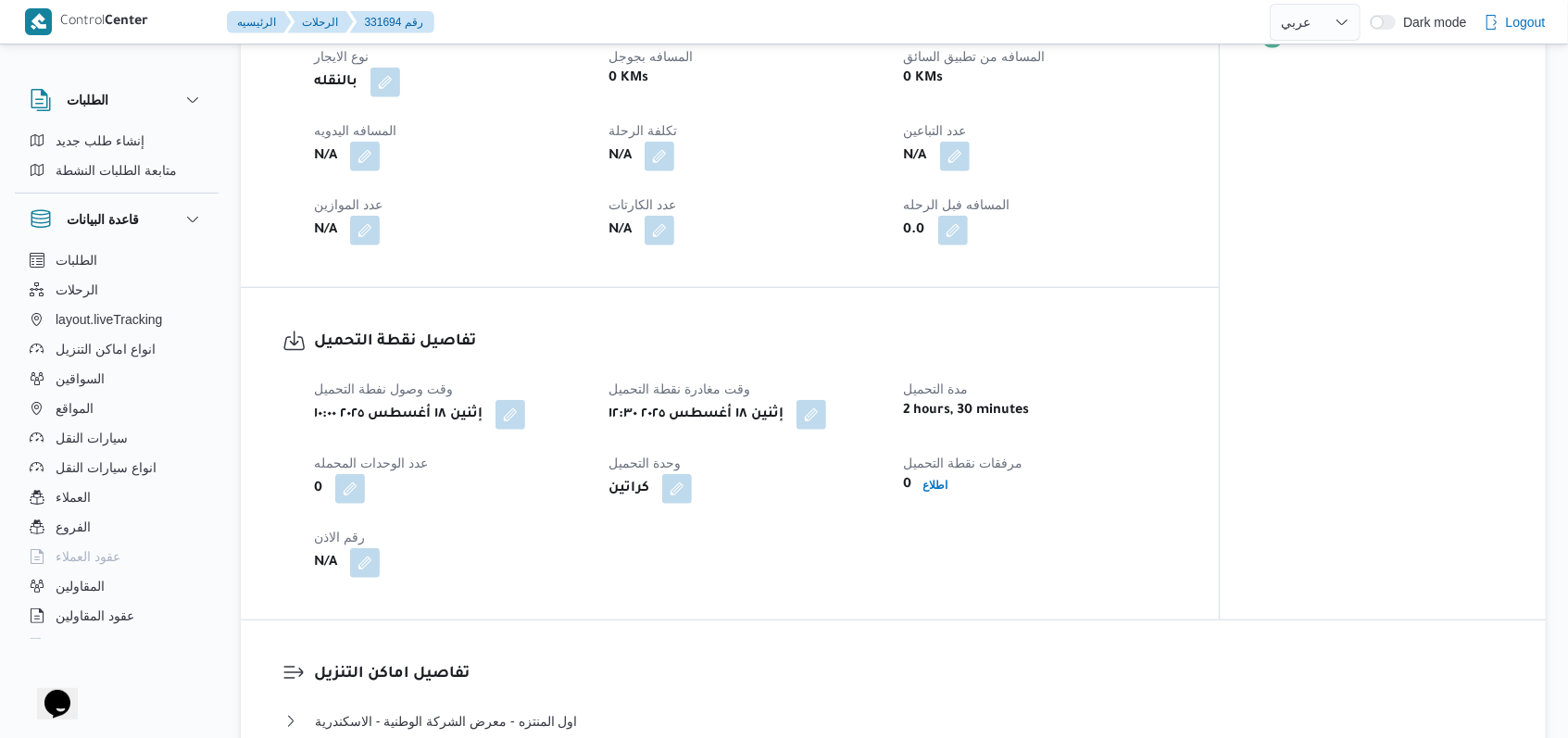
select select "ar"
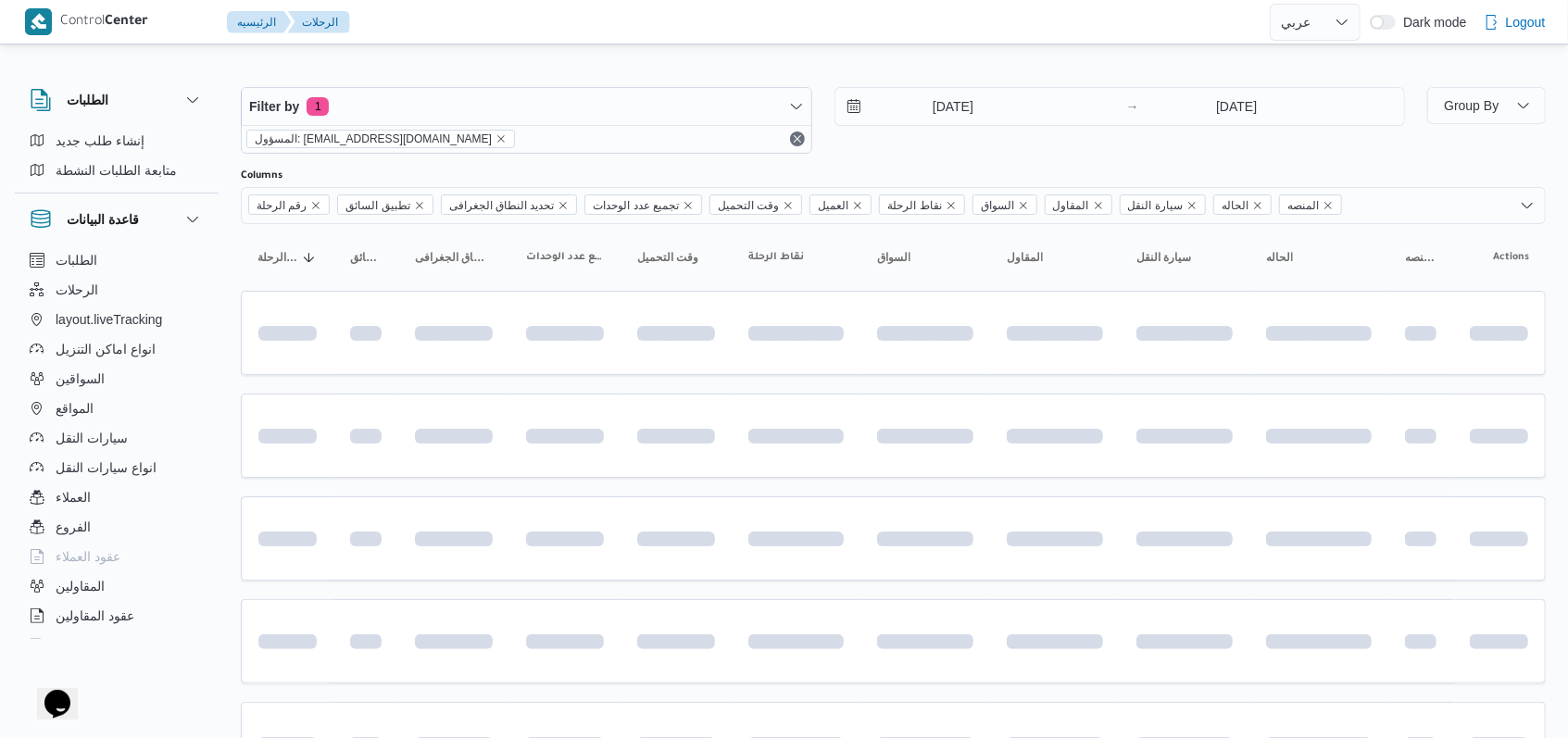
scroll to position [620, 0]
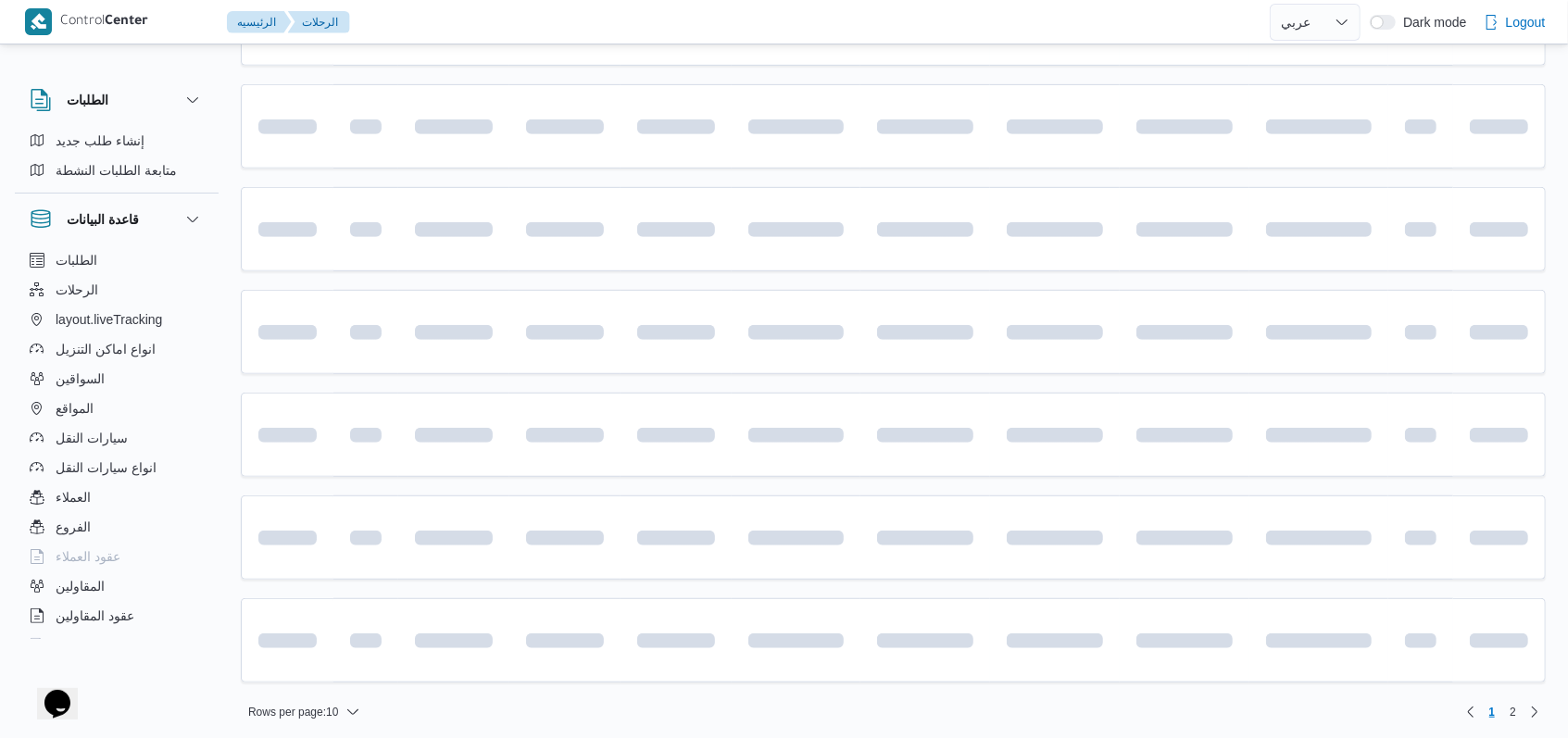
click at [985, 279] on table "رقم الرحلة Click to sort in ascending order تطبيق السائق Click to sort in ascen…" at bounding box center [893, 153] width 1305 height 1094
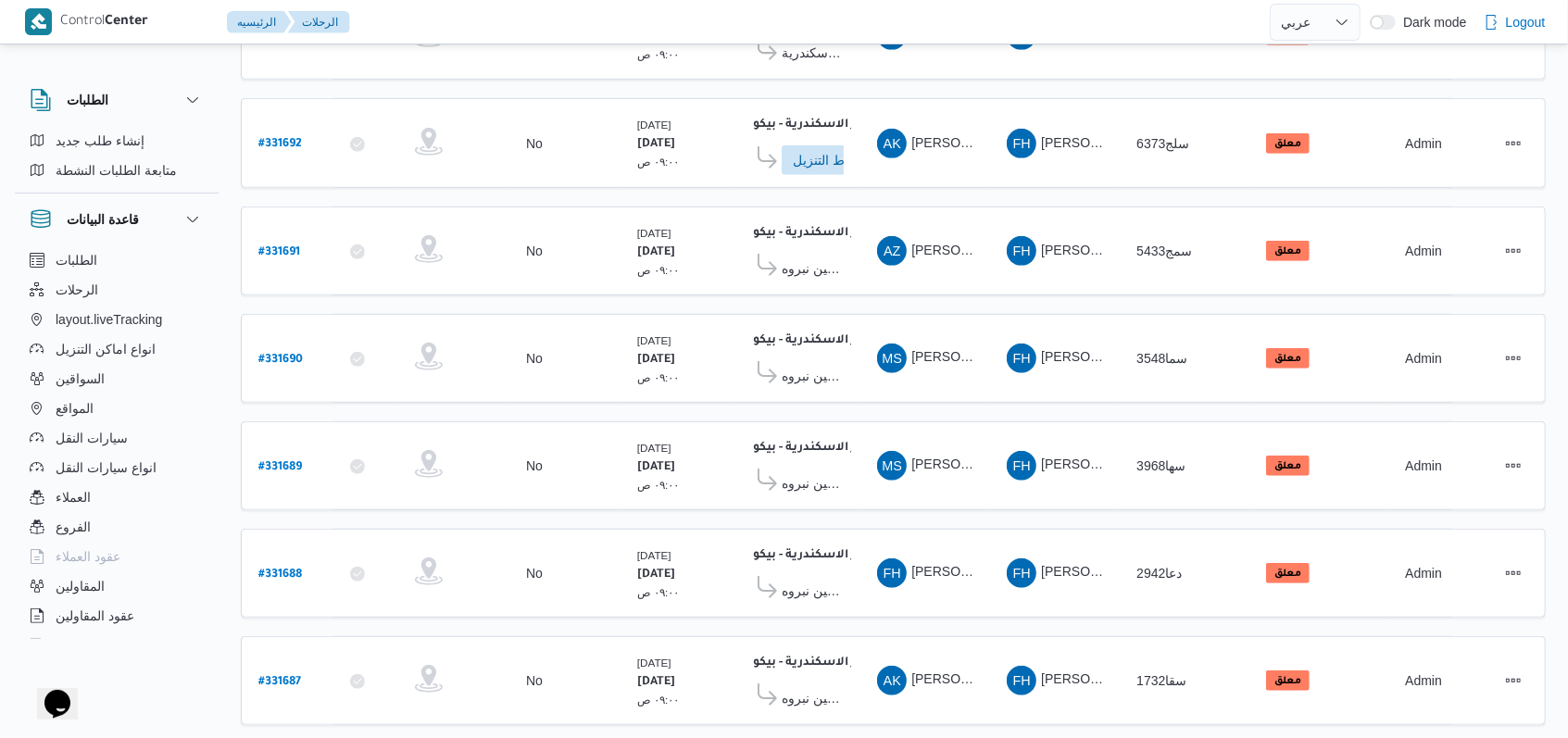
click at [1036, 388] on table "رقم الرحلة Click to sort in ascending order تطبيق السائق Click to sort in ascen…" at bounding box center [893, 171] width 1305 height 1143
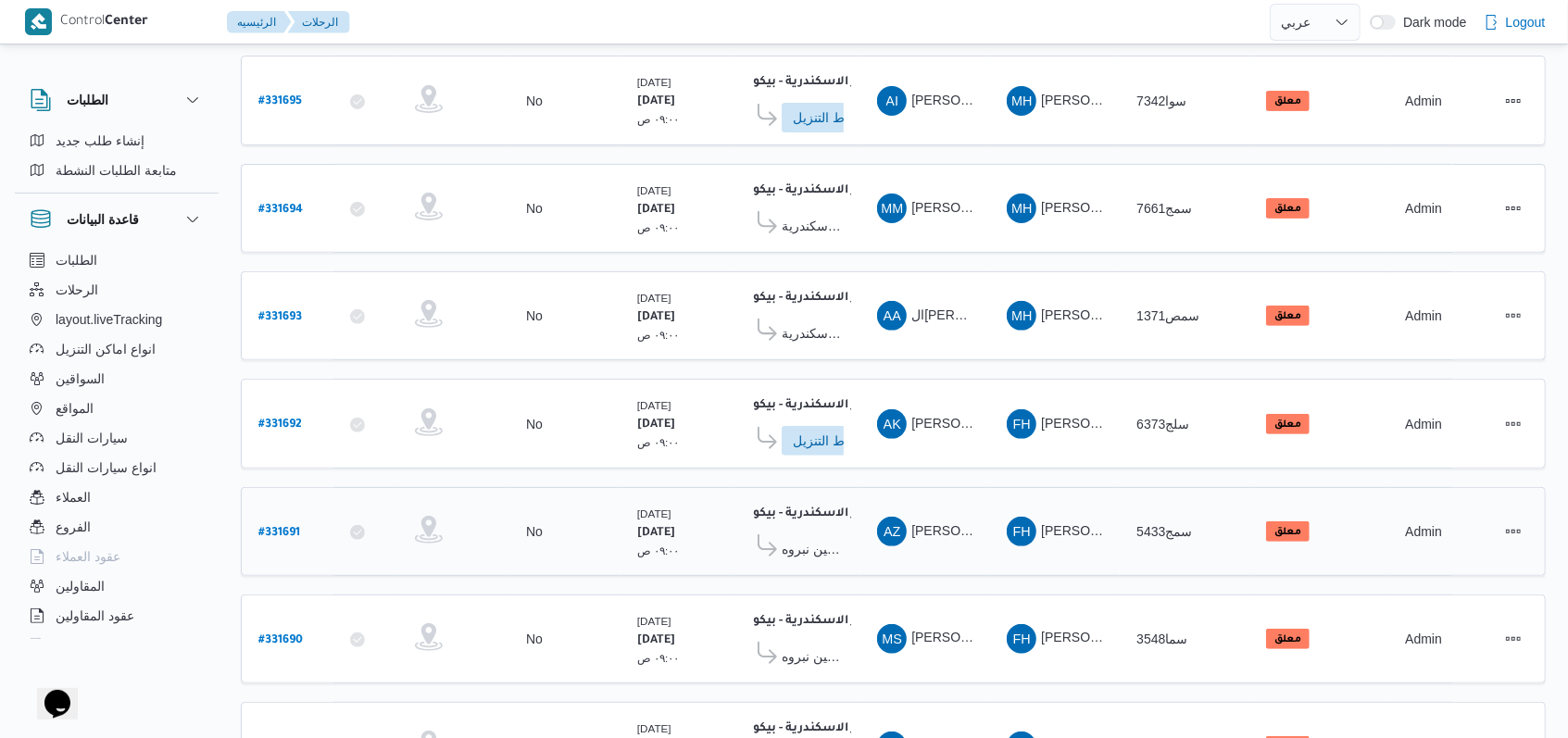
scroll to position [132, 0]
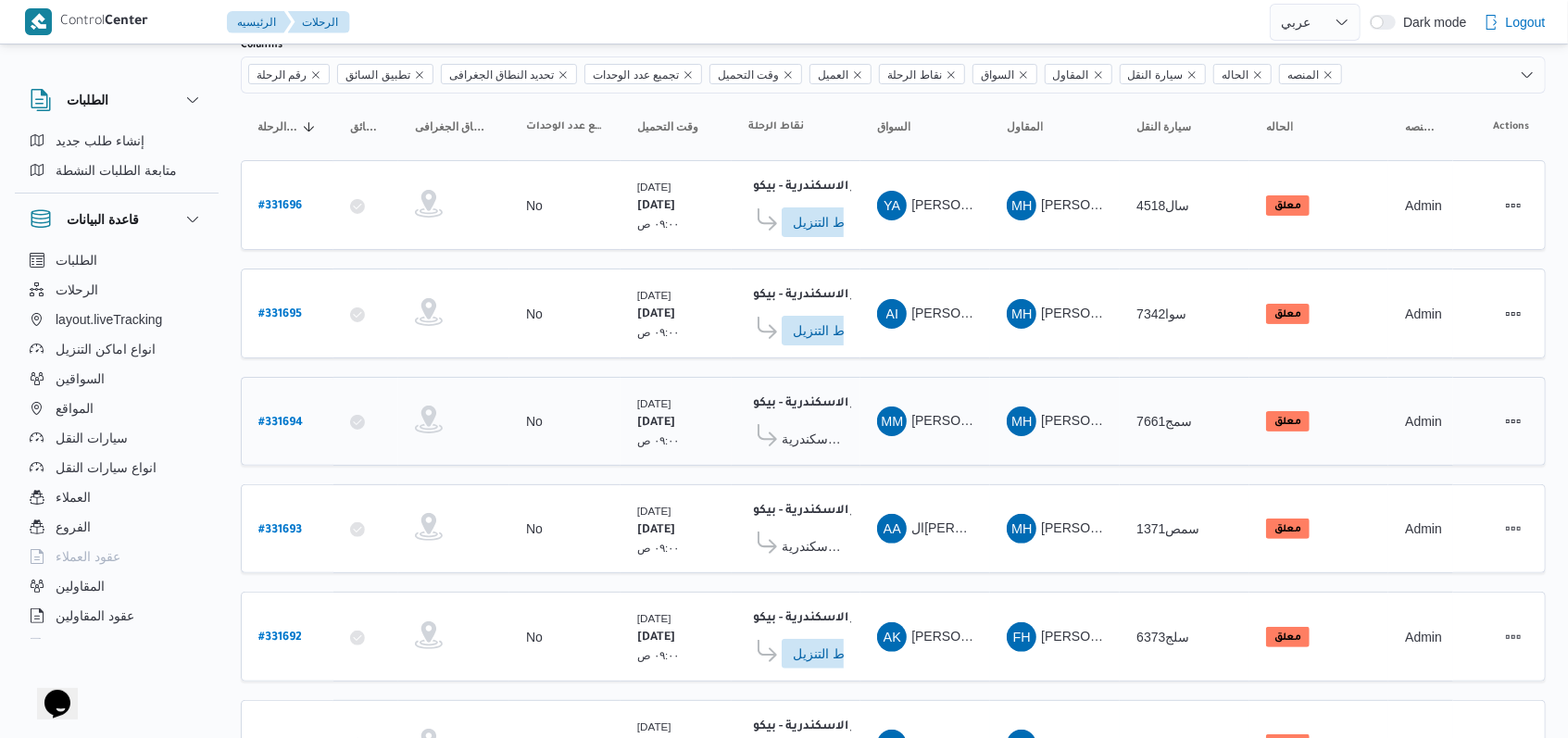
click at [260, 417] on b "# 331694" at bounding box center [281, 422] width 45 height 13
select select "ar"
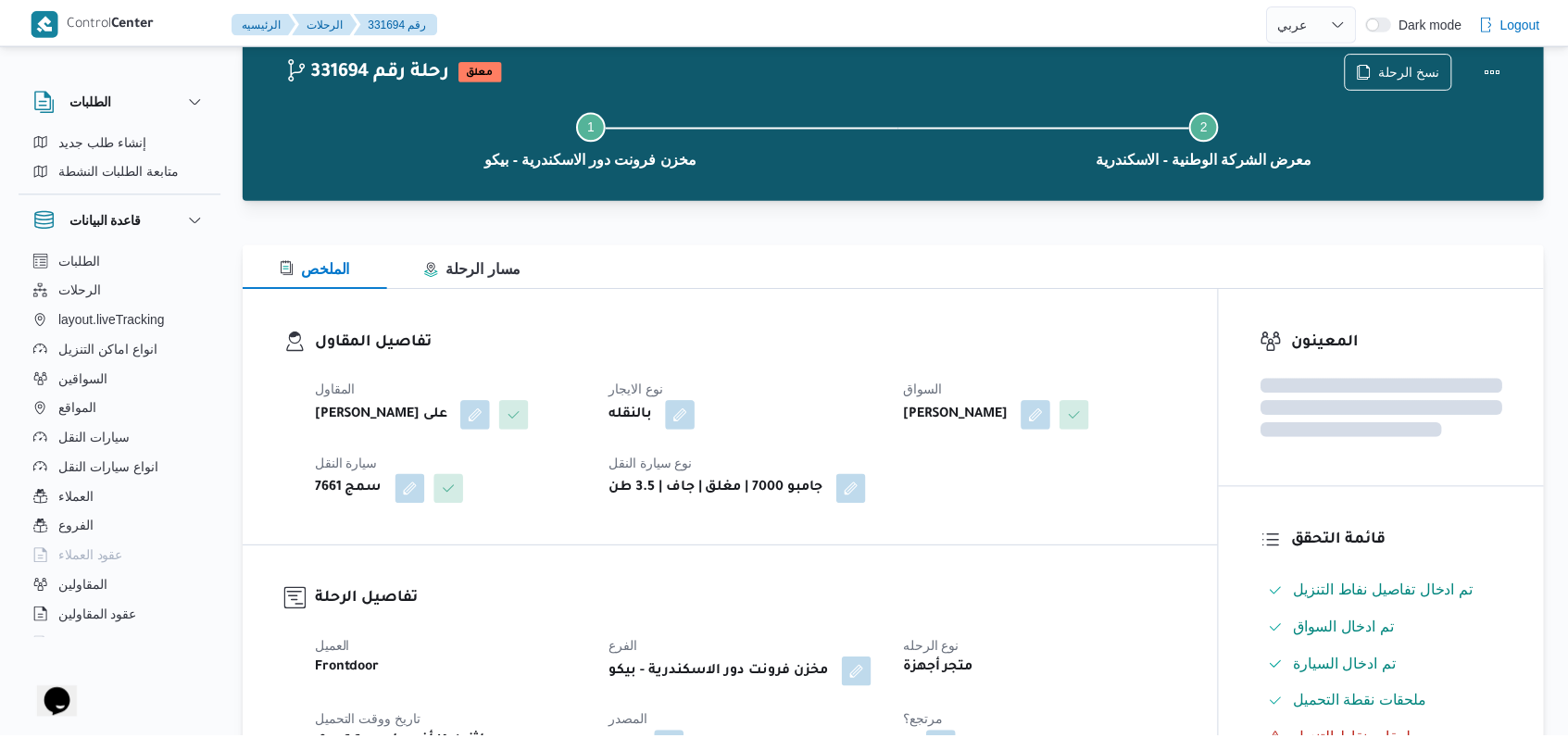
scroll to position [132, 0]
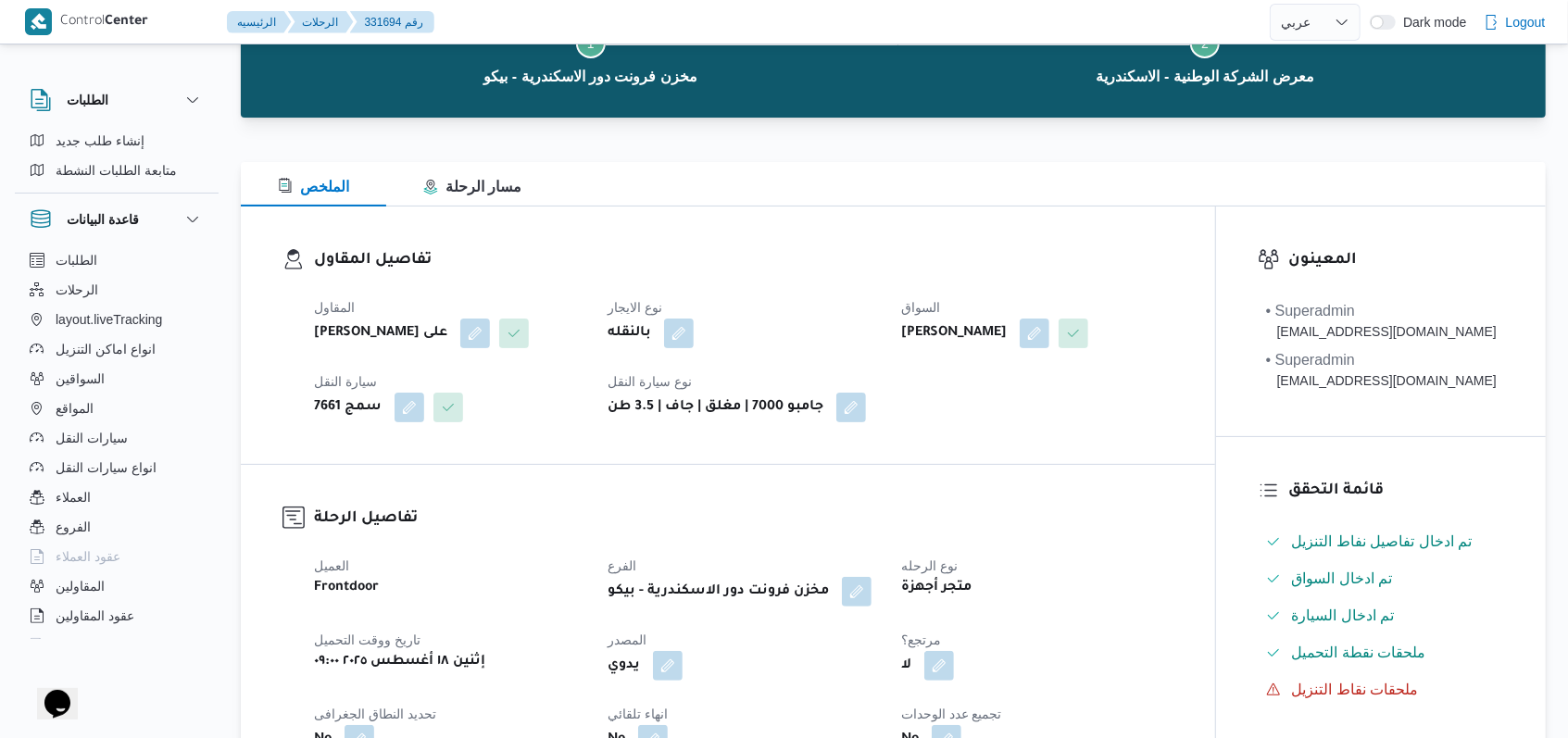
drag, startPoint x: 869, startPoint y: 226, endPoint x: 856, endPoint y: 236, distance: 16.4
click at [869, 226] on div "تفاصيل المقاول المقاول مروه حسام الدين سعد على نوع الايجار بالنقله السواق محمد …" at bounding box center [728, 335] width 974 height 257
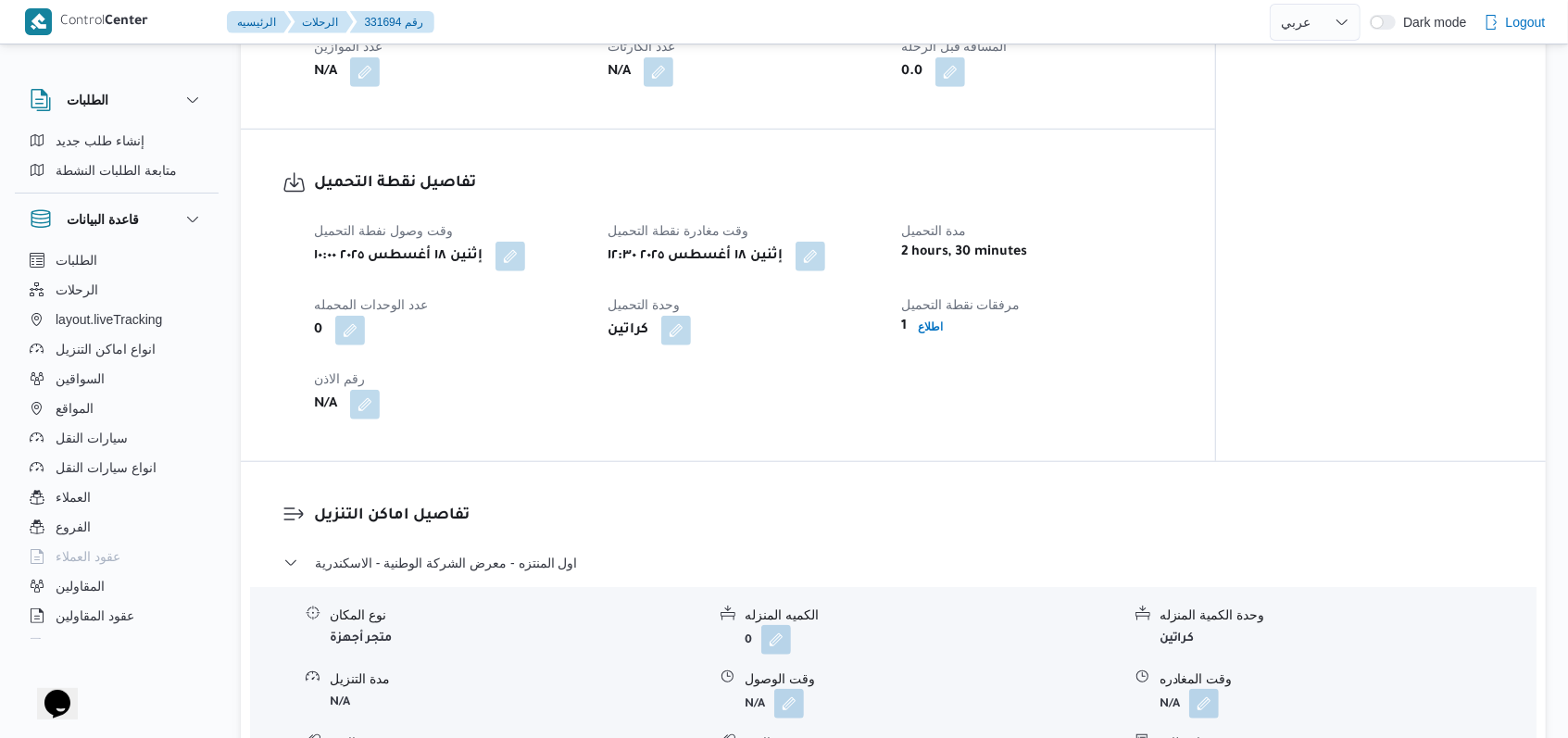
scroll to position [1111, 0]
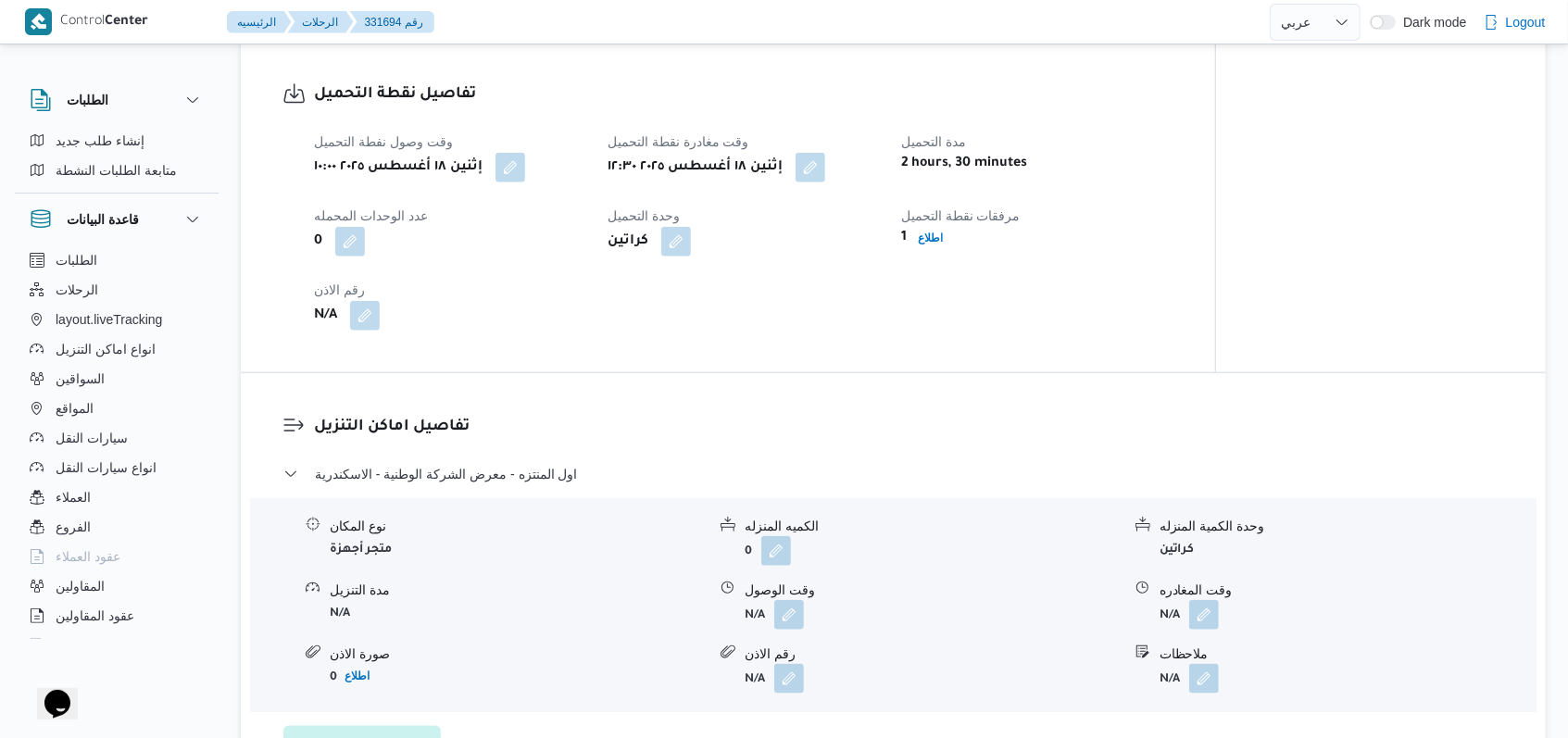
select select "ar"
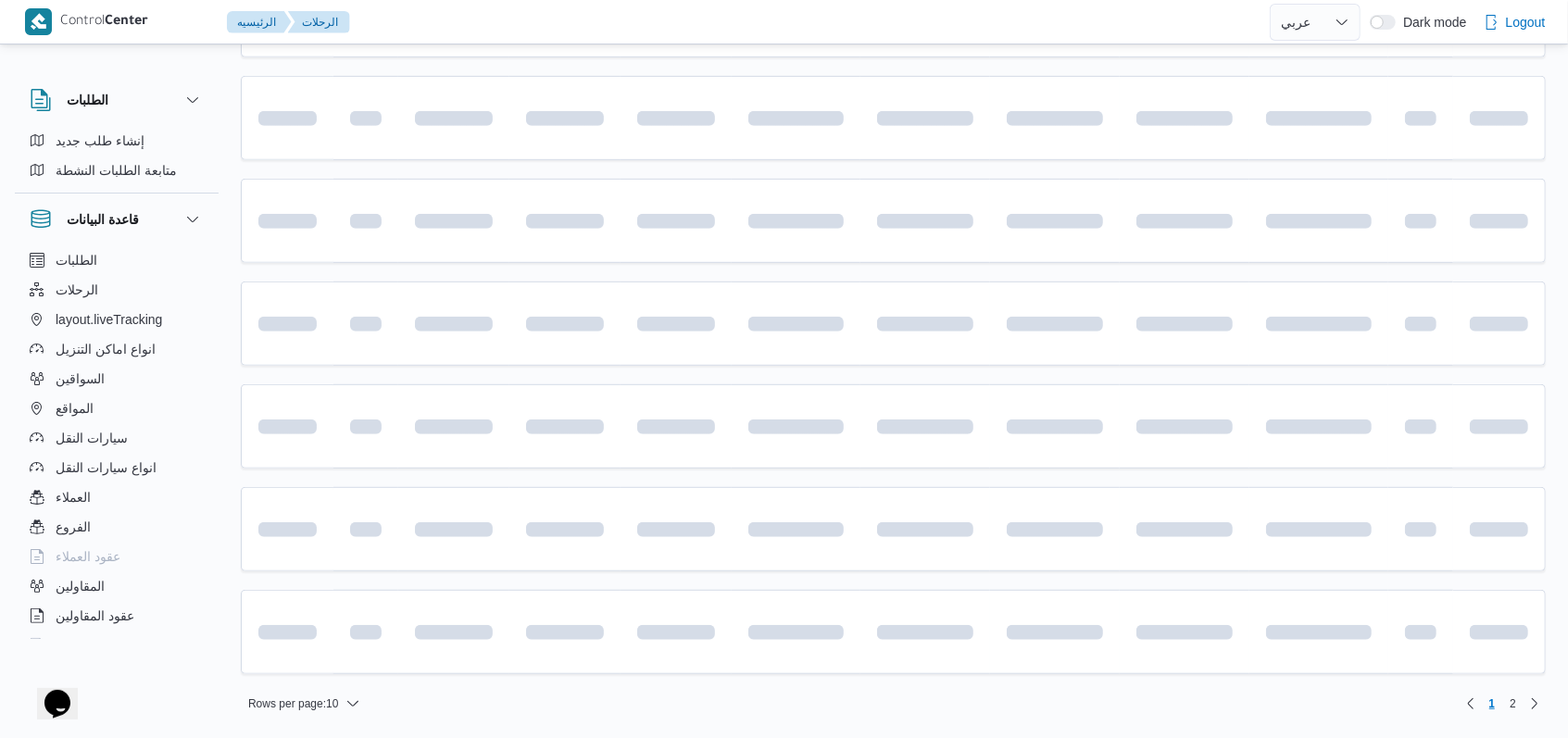
scroll to position [132, 0]
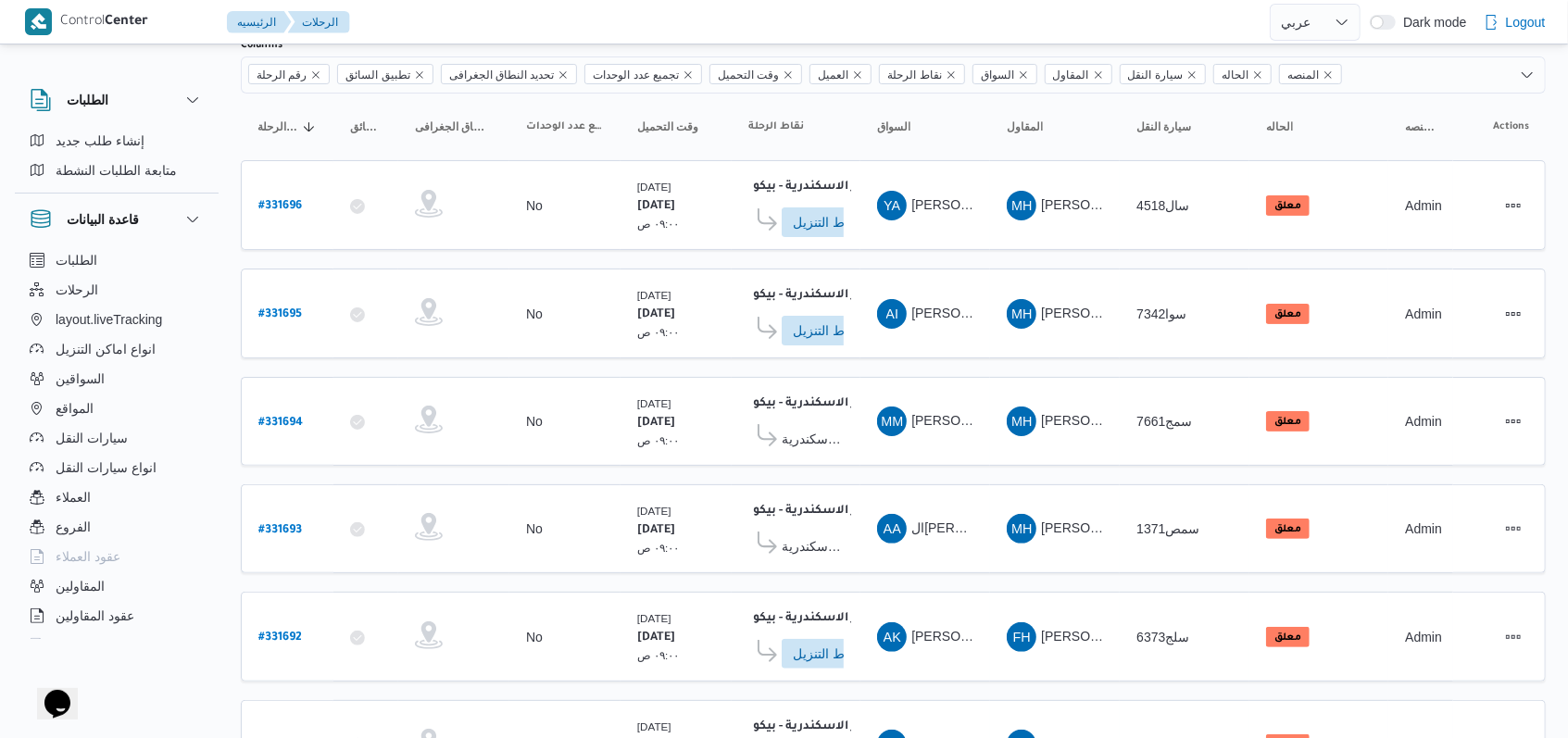
click at [963, 357] on table "رقم الرحلة Click to sort in ascending order تطبيق السائق Click to sort in ascen…" at bounding box center [893, 664] width 1305 height 1143
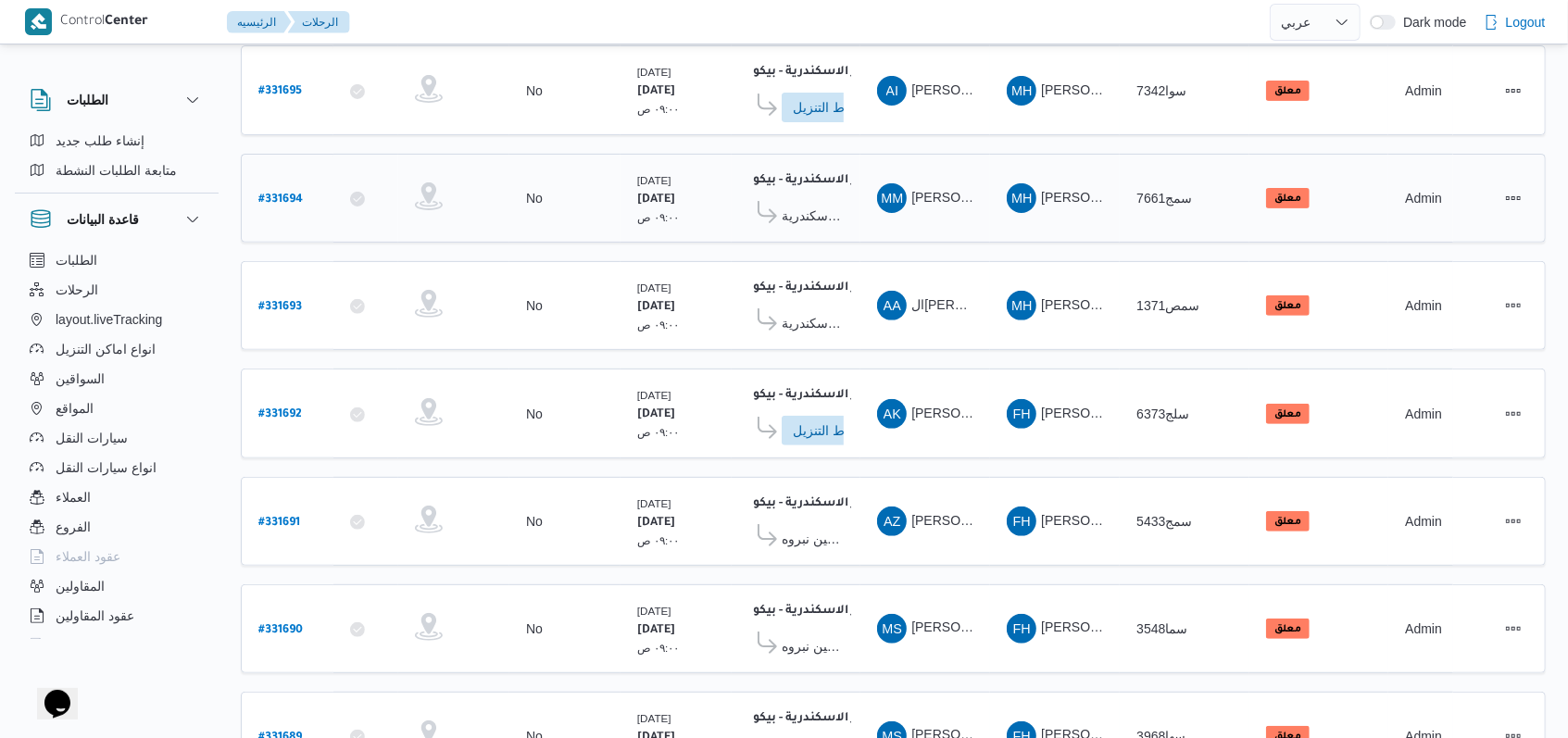
scroll to position [379, 0]
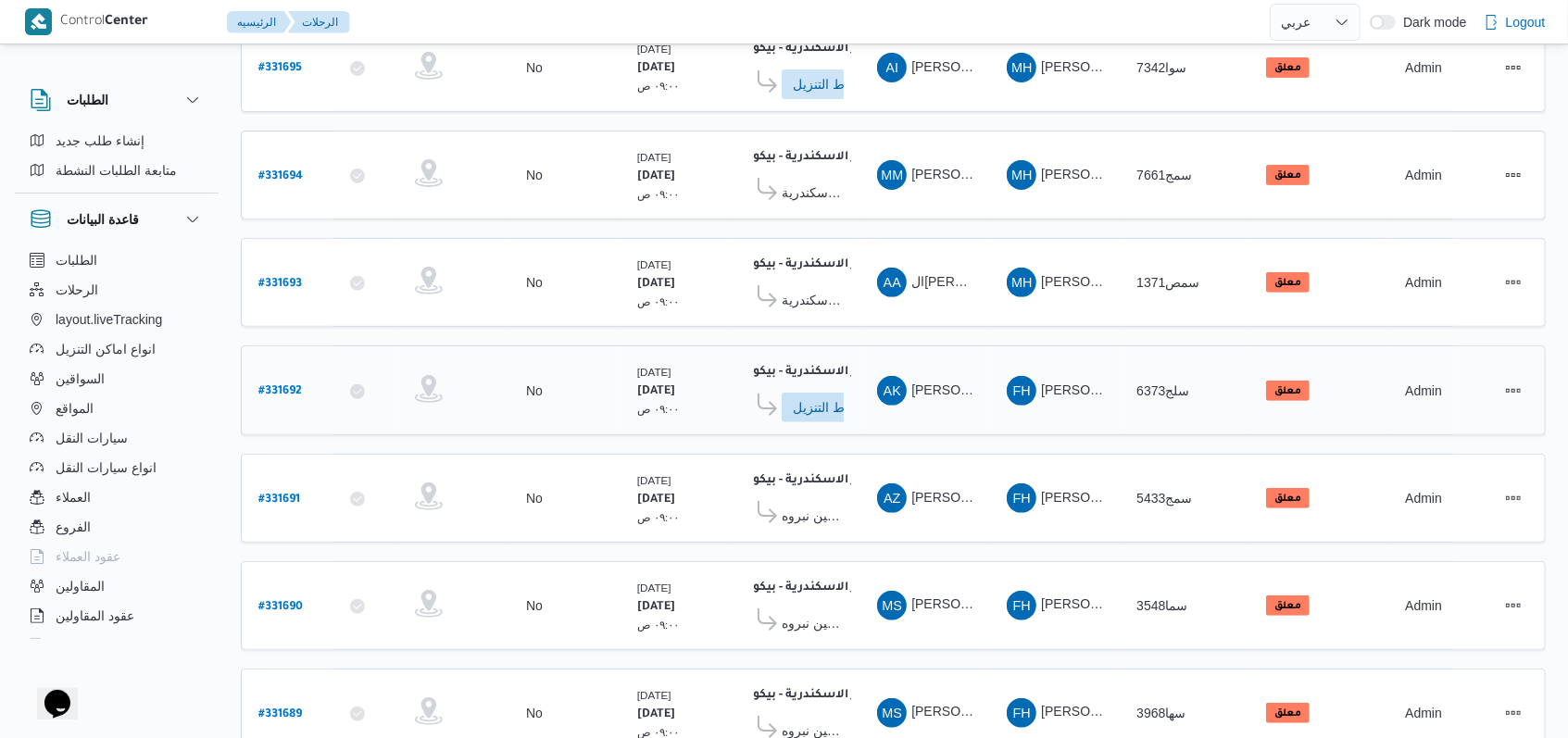
click at [290, 386] on b "# 331692" at bounding box center [280, 391] width 44 height 13
select select "ar"
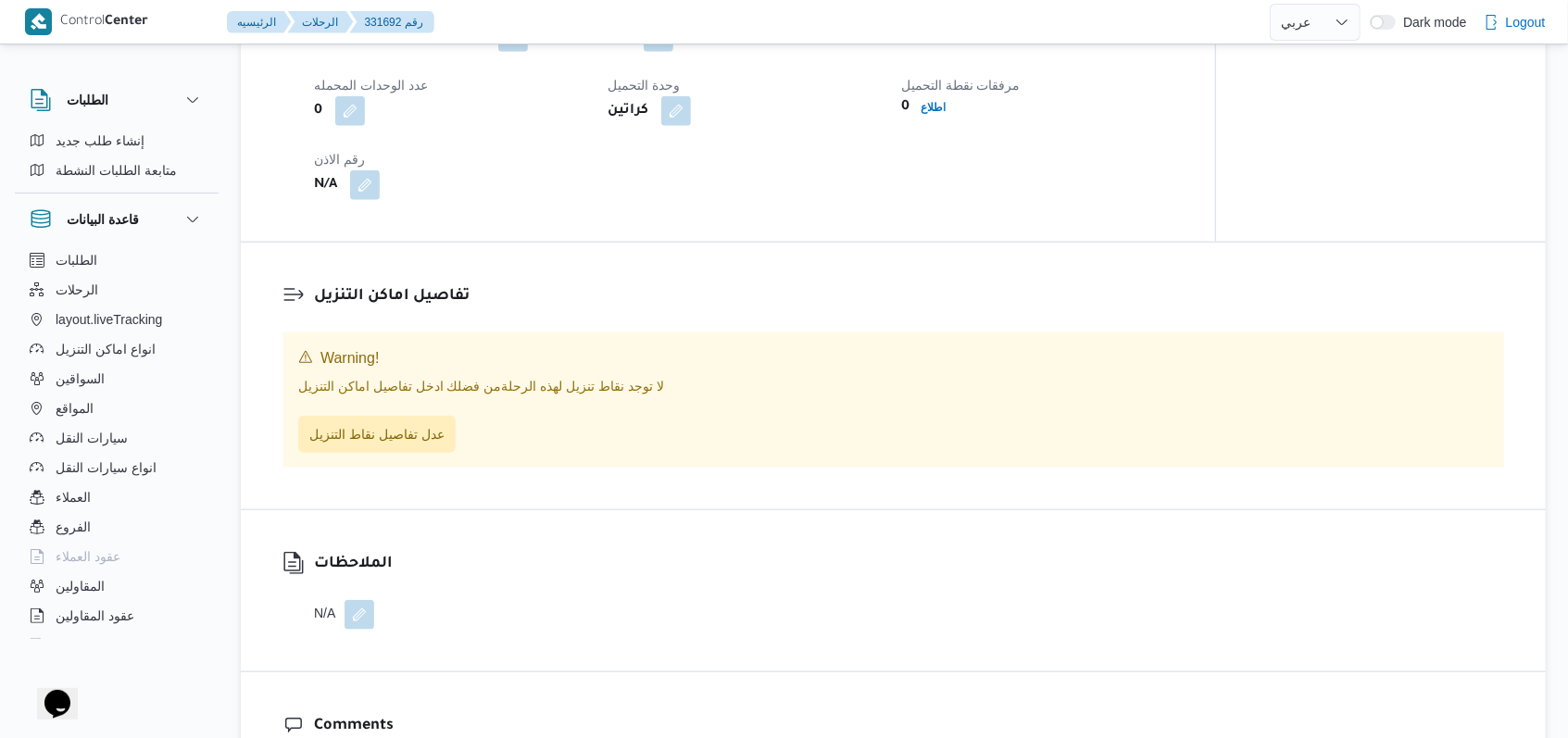
scroll to position [1111, 0]
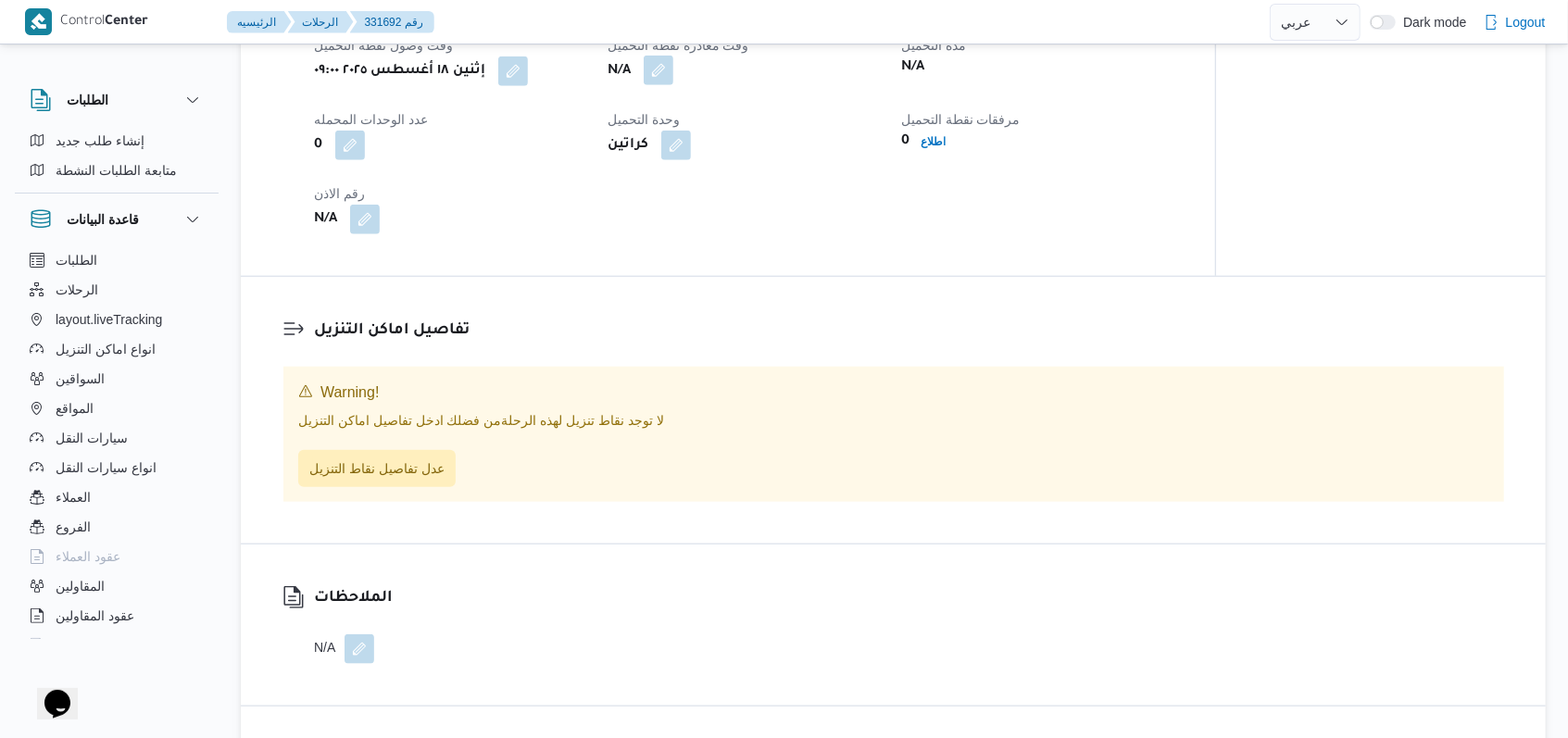
click at [666, 85] on button "button" at bounding box center [659, 70] width 30 height 30
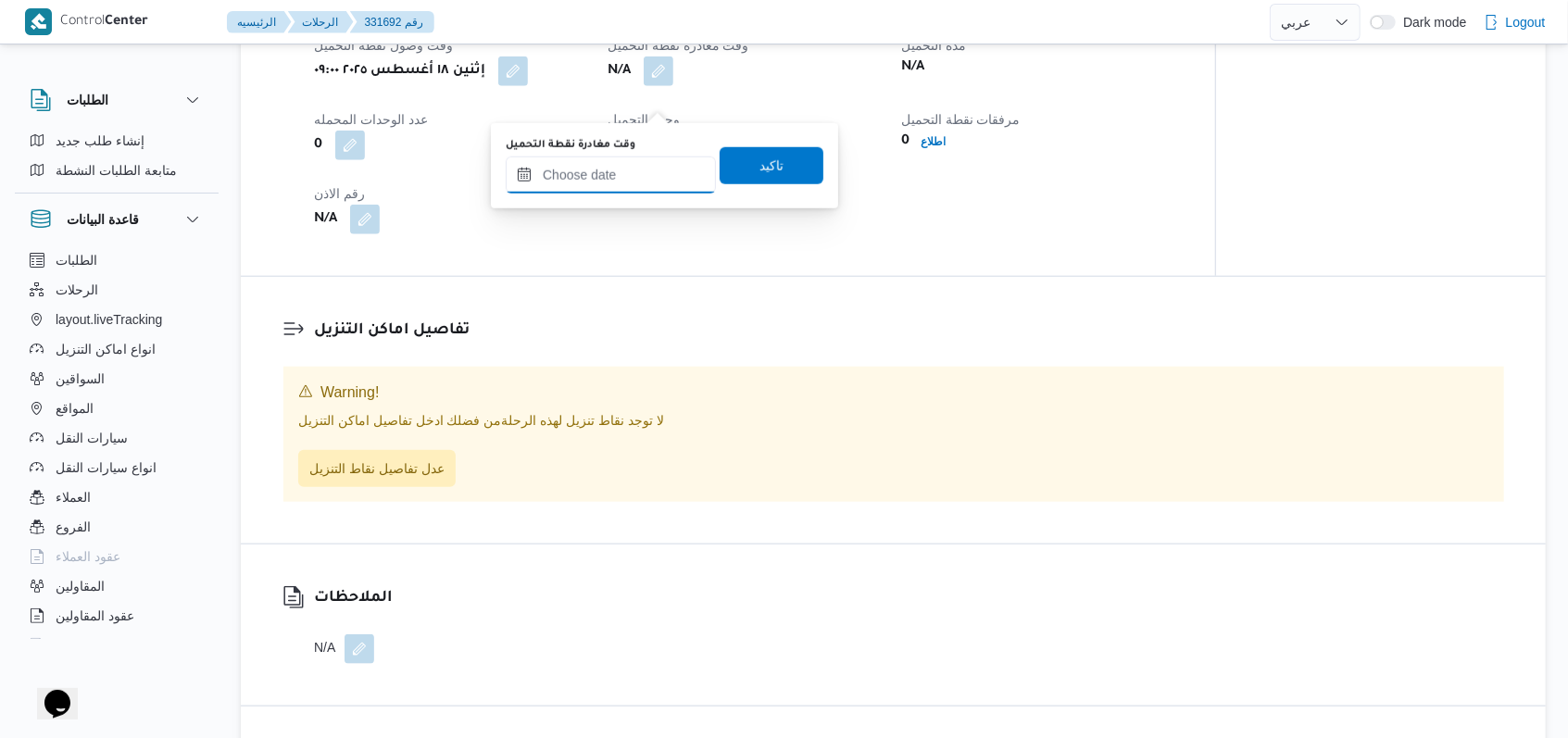
click at [623, 164] on input "وقت مغادرة نقطة التحميل" at bounding box center [611, 175] width 210 height 37
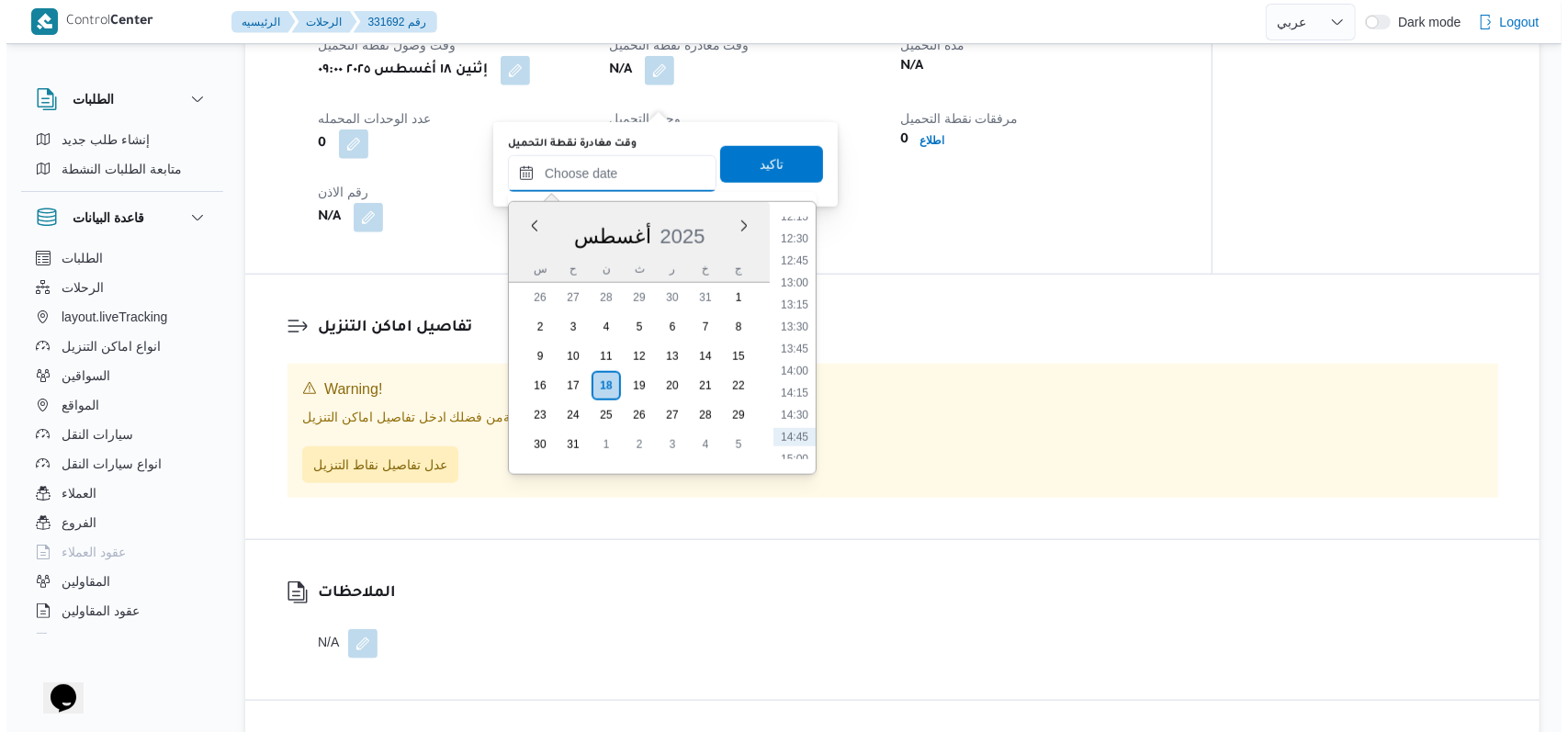
scroll to position [1052, 0]
click at [794, 274] on li "12:30" at bounding box center [788, 275] width 42 height 18
type input "١٨/٠٨/٢٠٢٥ ١٢:٣٠"
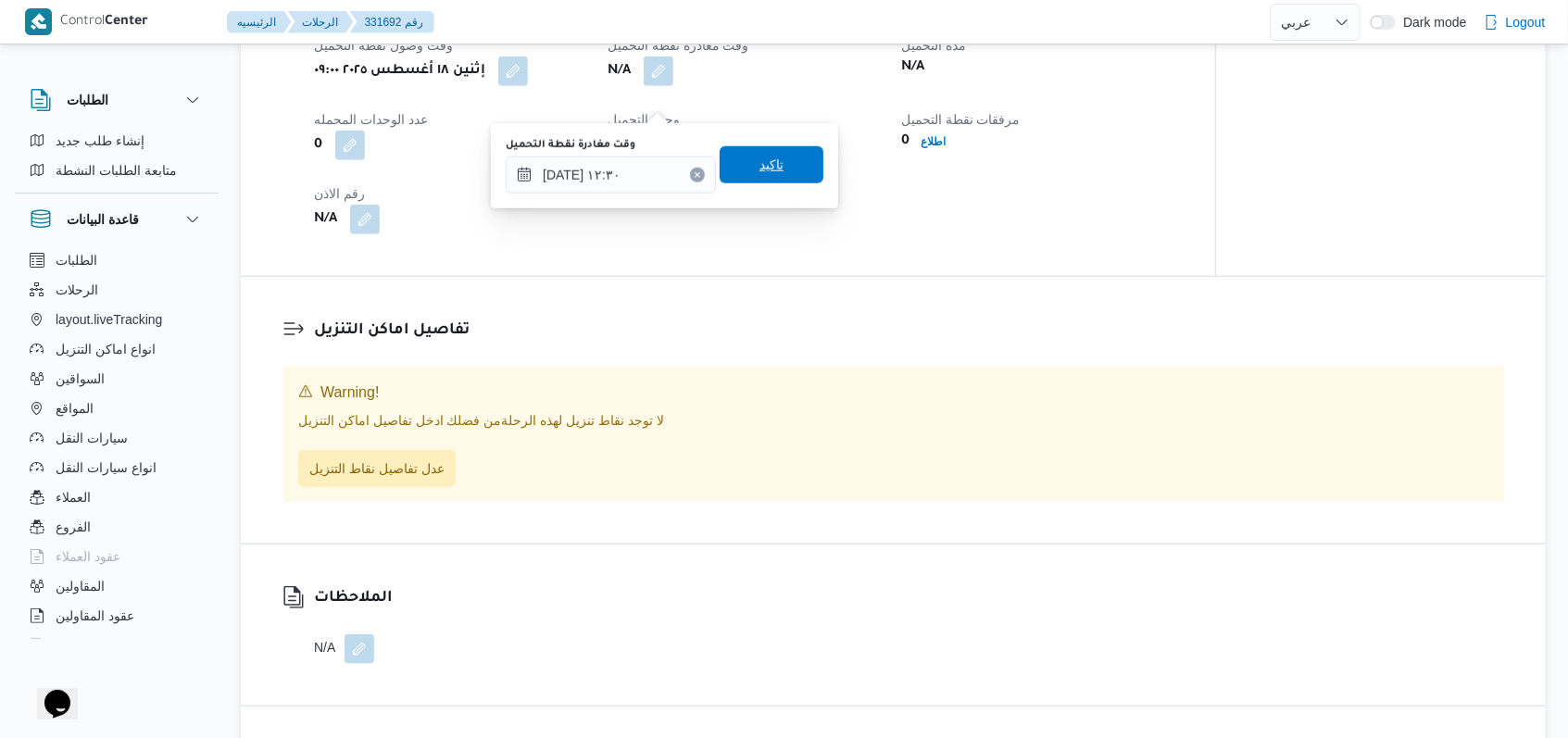
click at [771, 156] on span "تاكيد" at bounding box center [771, 165] width 104 height 37
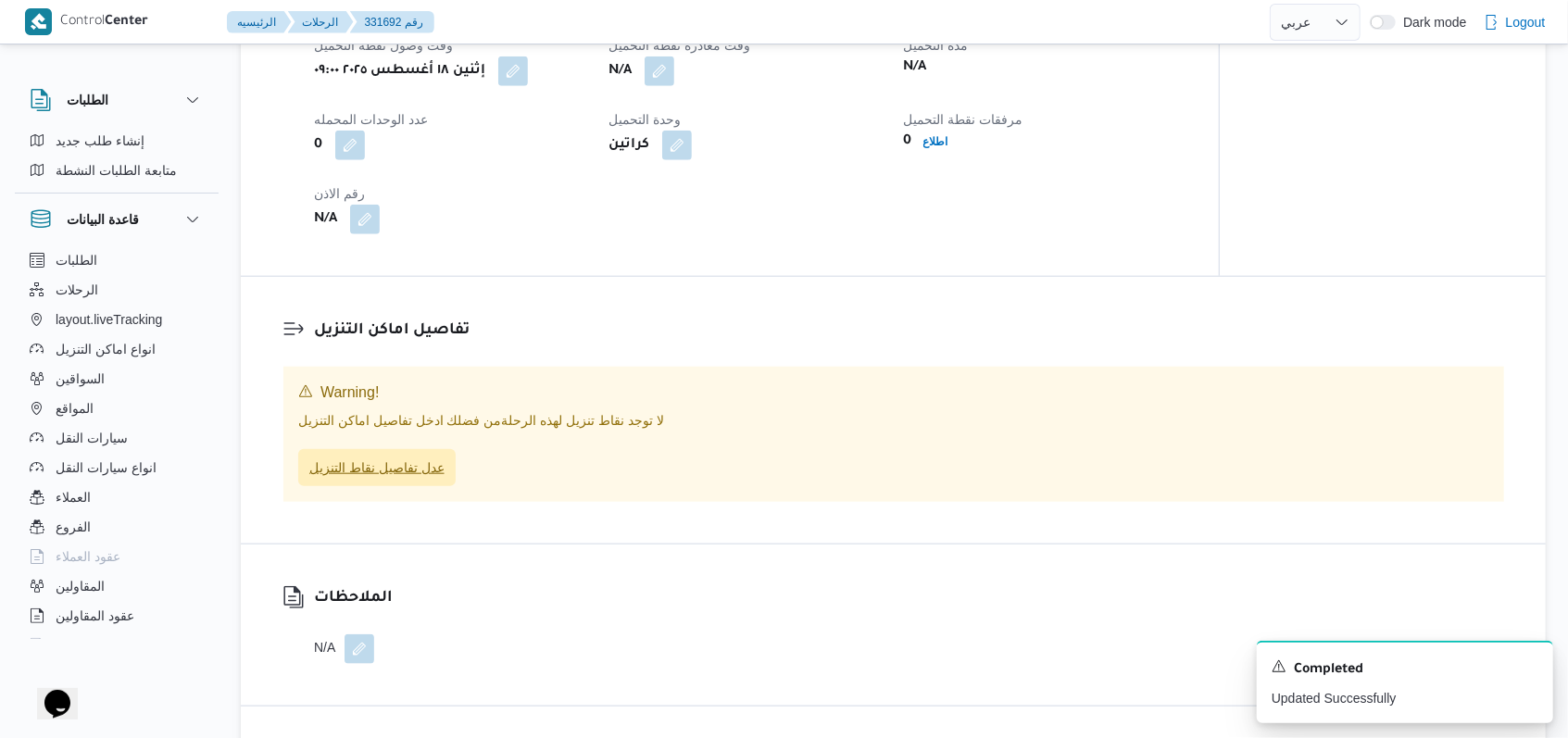
click at [417, 479] on span "عدل تفاصيل نقاط التنزيل" at bounding box center [376, 467] width 135 height 22
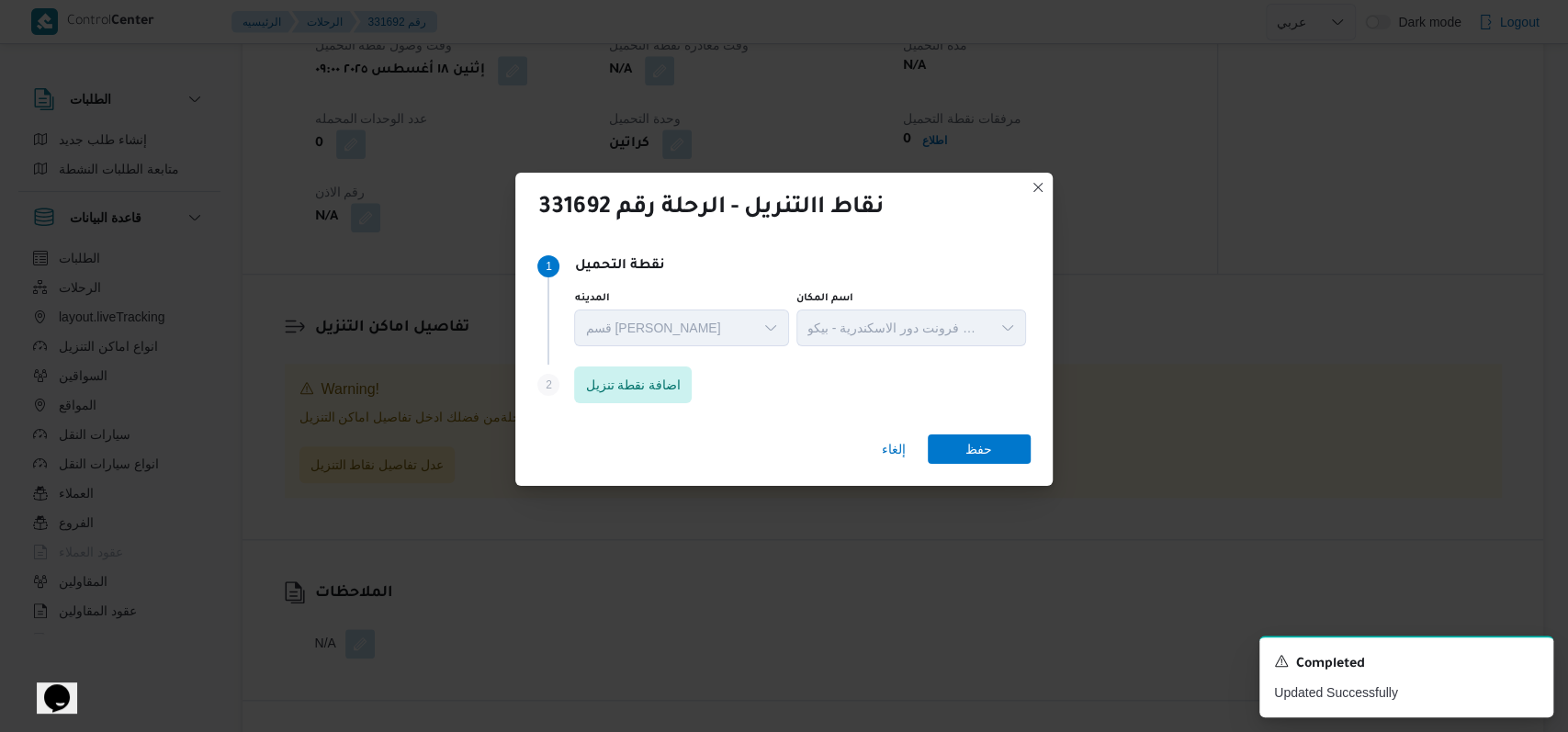
drag, startPoint x: 652, startPoint y: 345, endPoint x: 631, endPoint y: 405, distance: 63.6
click at [652, 345] on div "قسم سيدى جابر" at bounding box center [681, 327] width 214 height 37
click at [631, 405] on div "Step 2 is disabled 2 اضافة نقطة تنزيل" at bounding box center [784, 388] width 492 height 48
click at [648, 375] on span "اضافة نقطة تنزيل" at bounding box center [632, 383] width 95 height 22
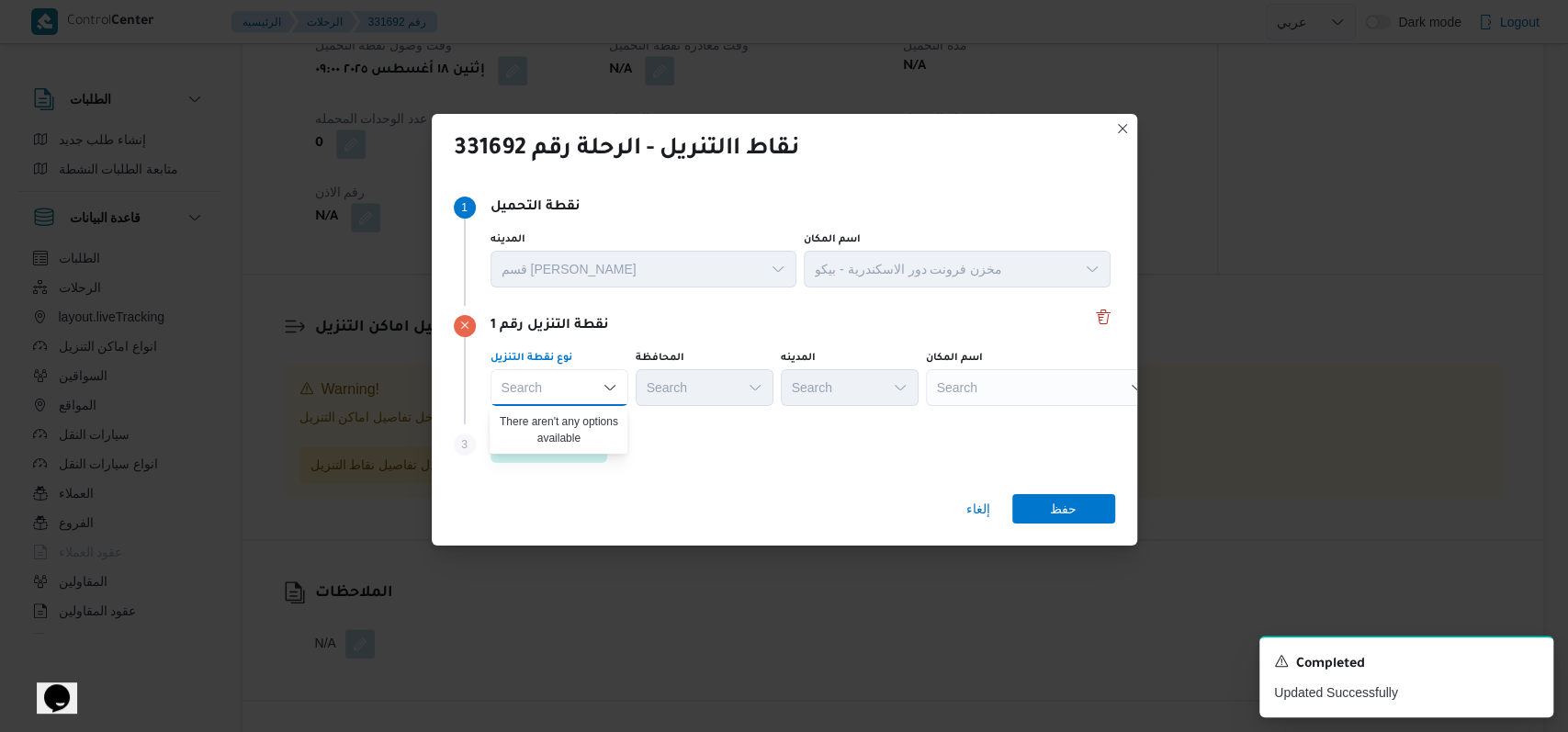
click at [648, 459] on div "Step 3 is disabled 3 اضافة نقطة تنزيل" at bounding box center [784, 448] width 661 height 48
click at [592, 387] on div "Search" at bounding box center [559, 387] width 138 height 37
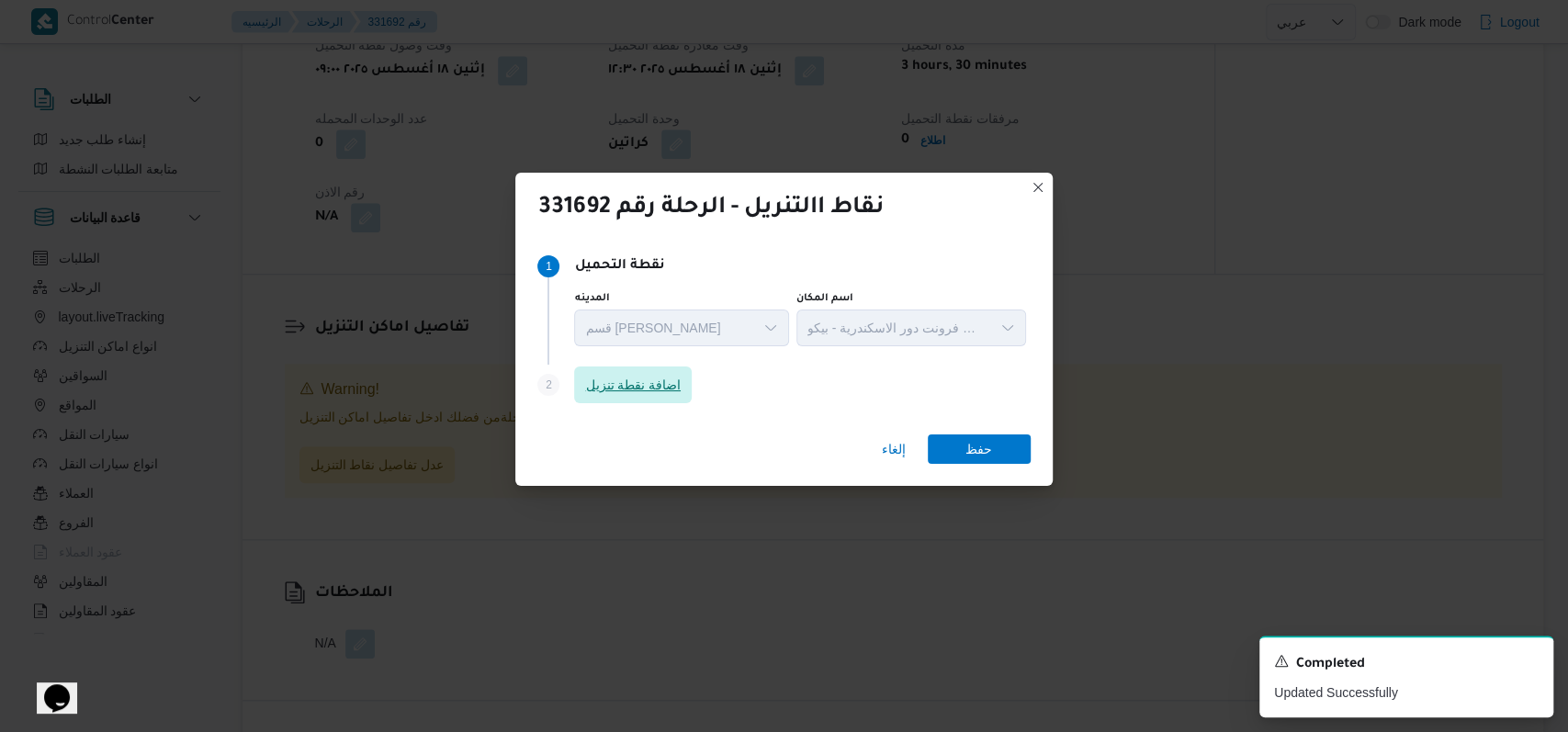
click at [679, 403] on span "اضافة نقطة تنزيل" at bounding box center [633, 384] width 118 height 37
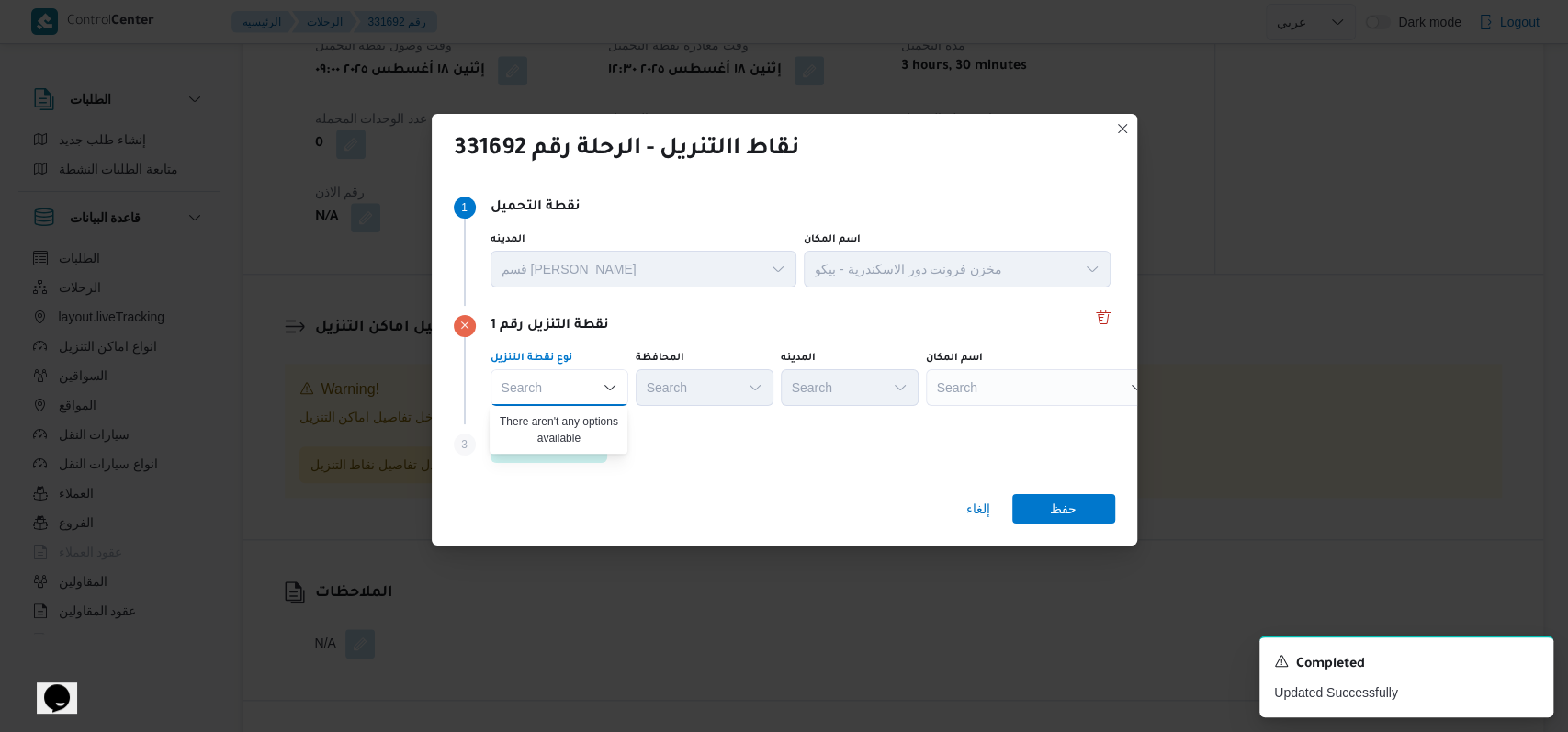
click at [691, 477] on div "Step 1 1 نقطة التحميل المدينه قسم سيدى جابر اسم المكان مخزن فرونت دور الاسكندري…" at bounding box center [784, 329] width 705 height 300
click at [560, 443] on span "اضافة نقطة تنزيل" at bounding box center [549, 443] width 95 height 22
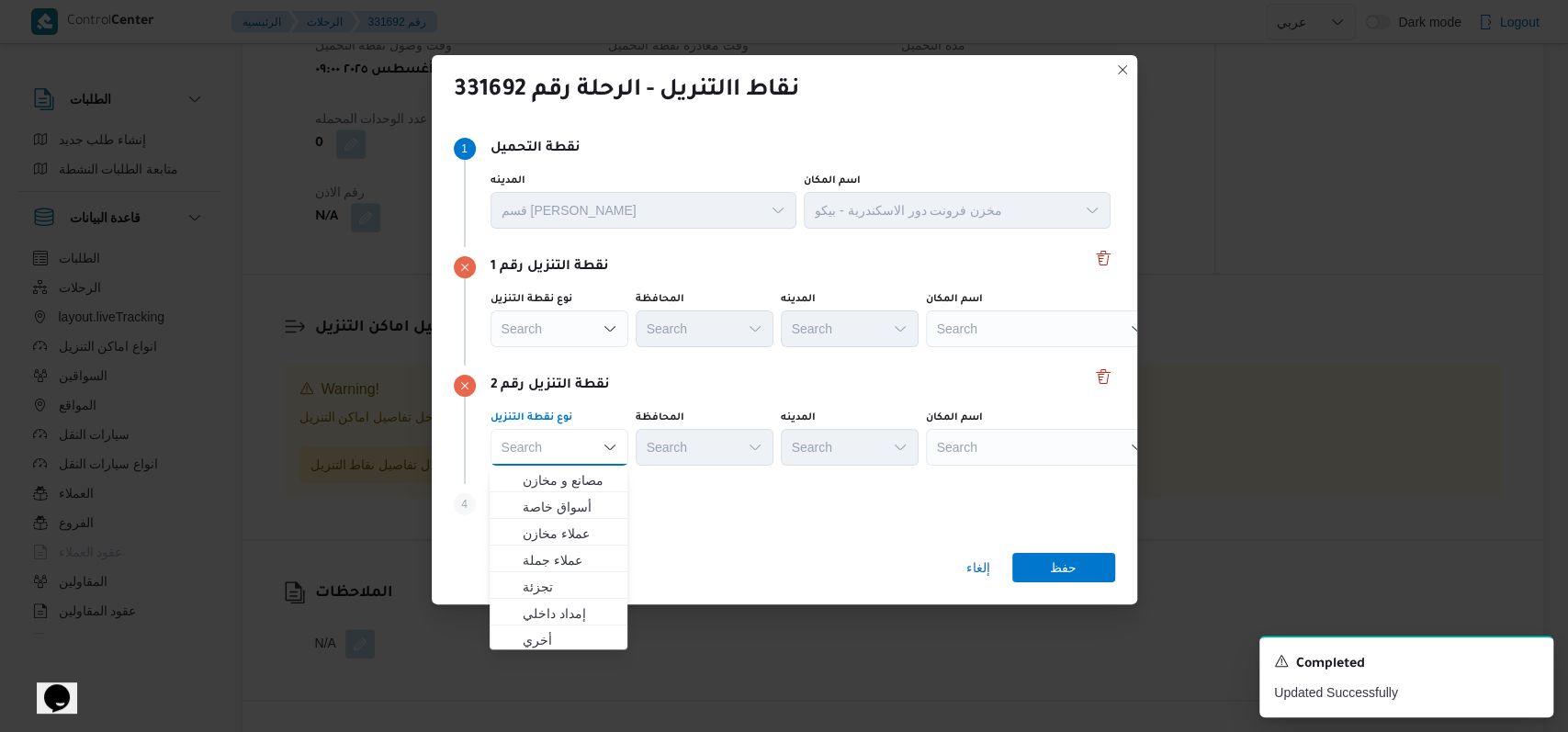
click at [808, 539] on div "إلغاء حفظ" at bounding box center [784, 571] width 705 height 66
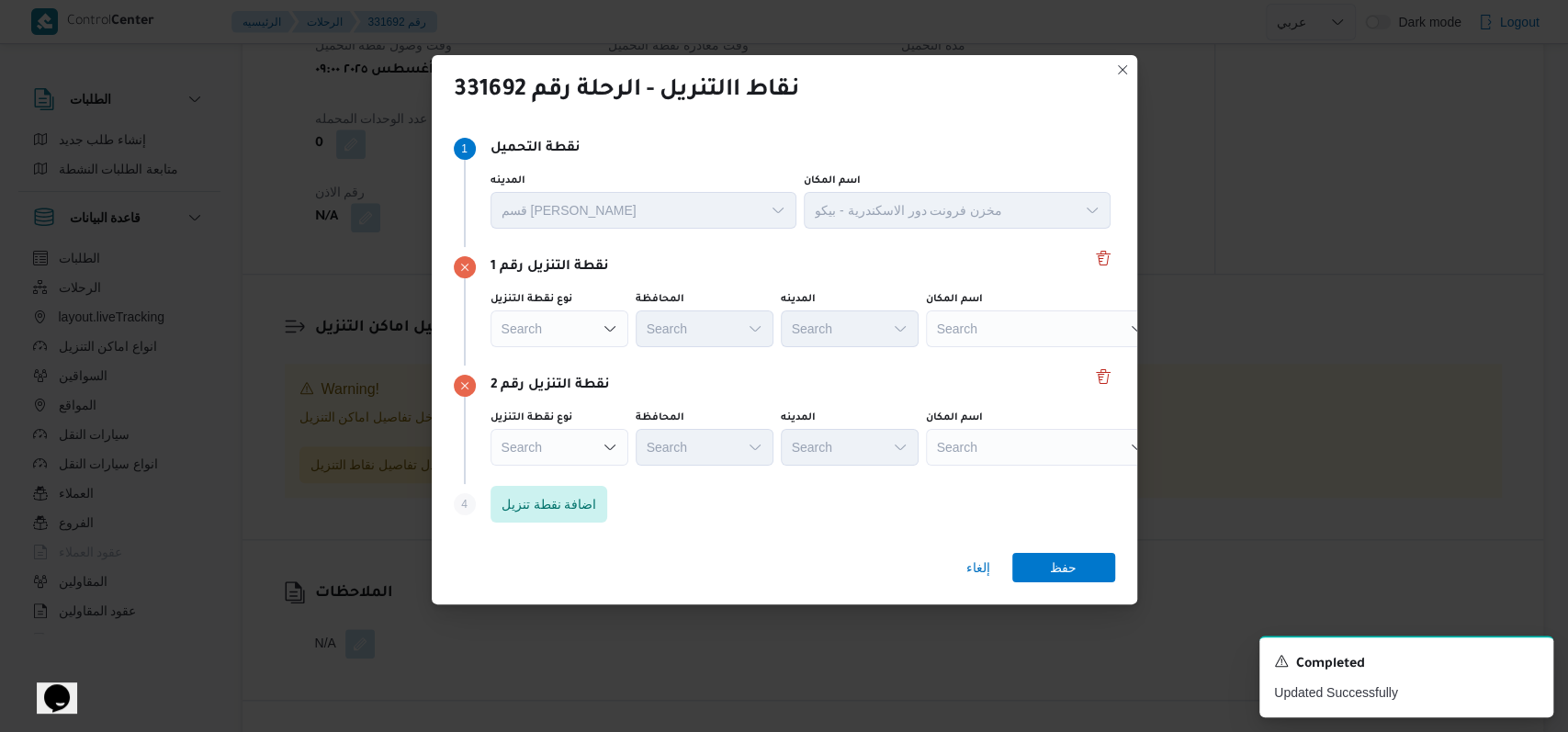
click at [609, 351] on div "نقطة التنزيل رقم 1 نوع نقطة التنزيل Search المحافظة Search المدينه Search اسم ا…" at bounding box center [784, 305] width 661 height 118
click at [596, 336] on div "Search" at bounding box center [559, 328] width 138 height 37
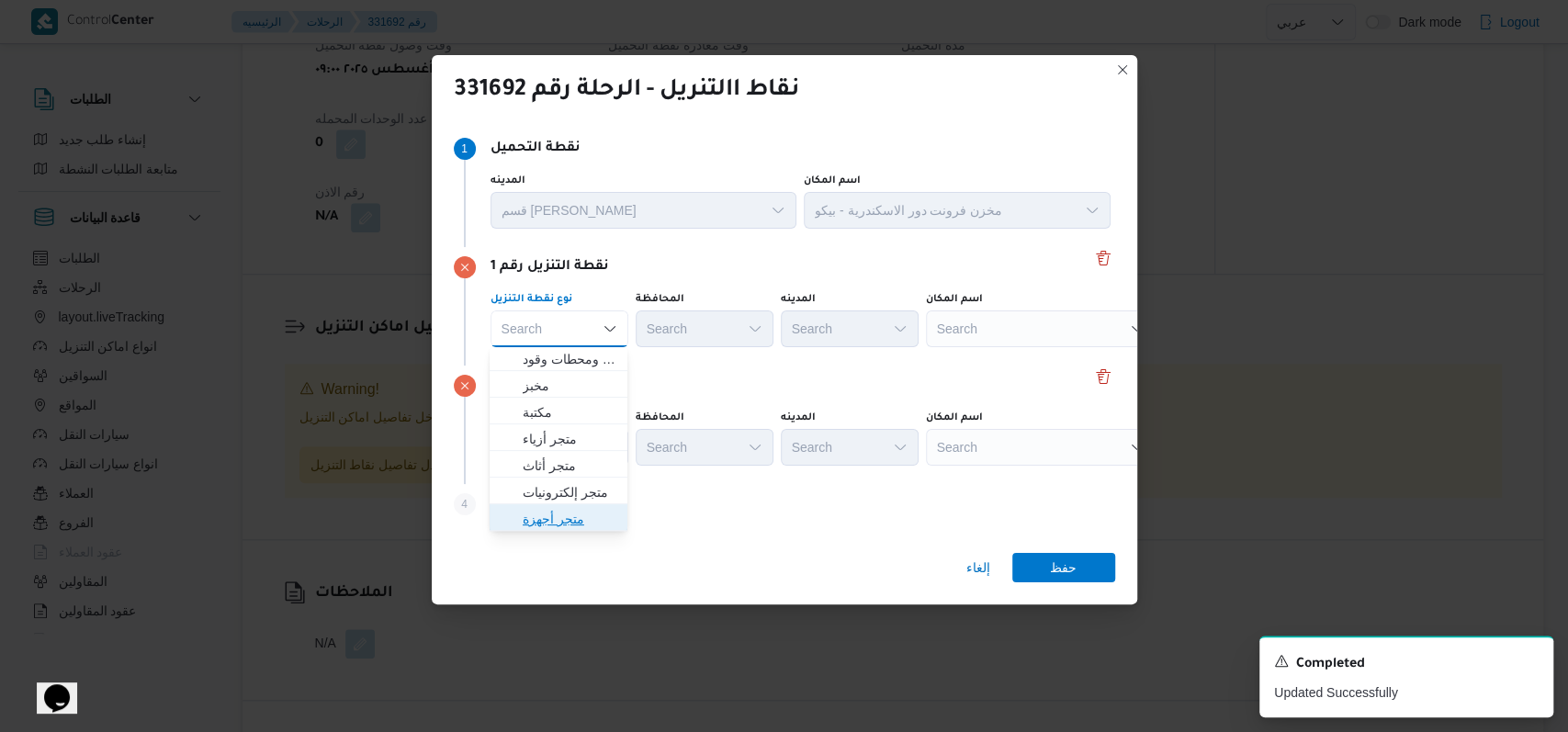
click at [578, 525] on span "متجر أجهزة" at bounding box center [569, 518] width 93 height 22
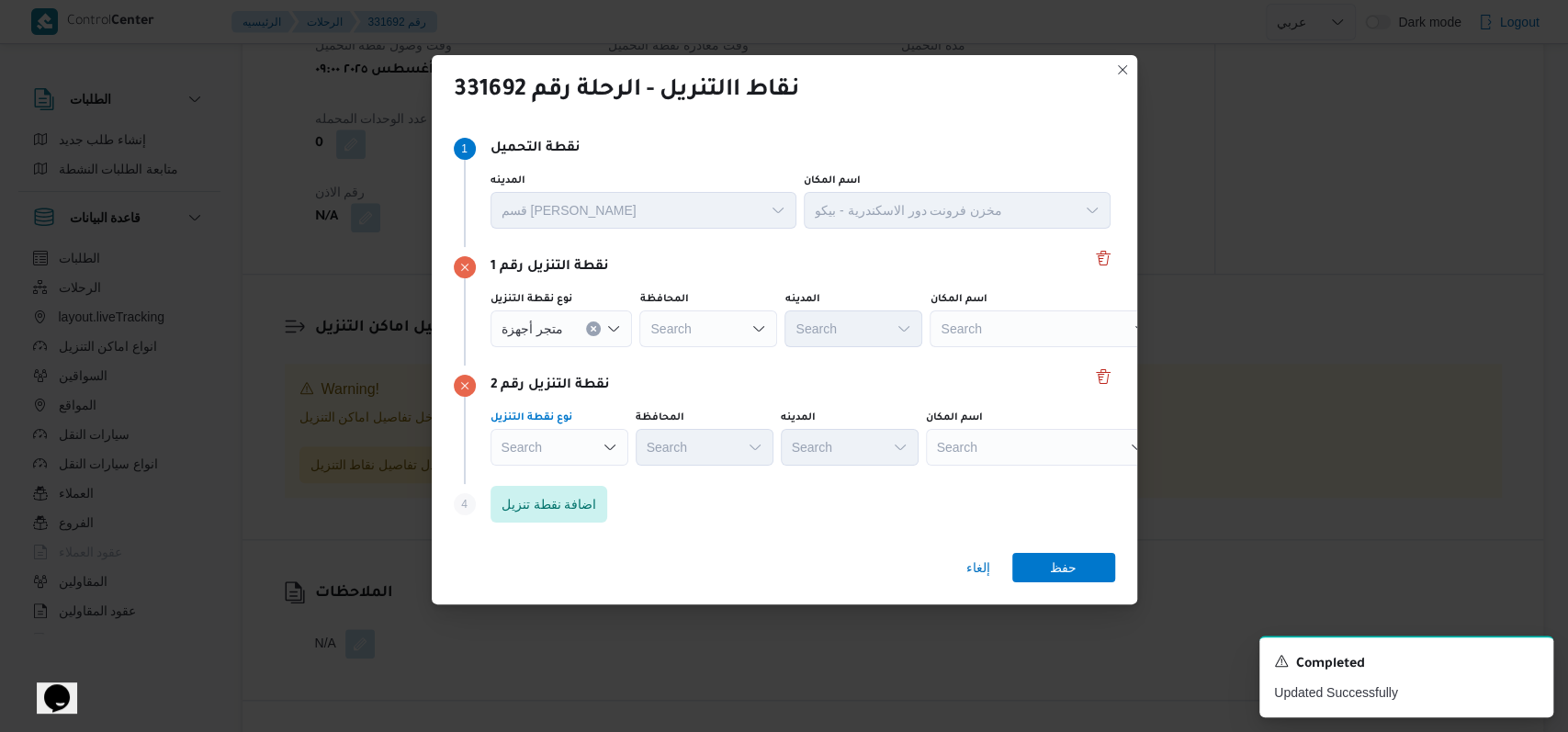
click at [594, 347] on div "Search" at bounding box center [562, 328] width 143 height 37
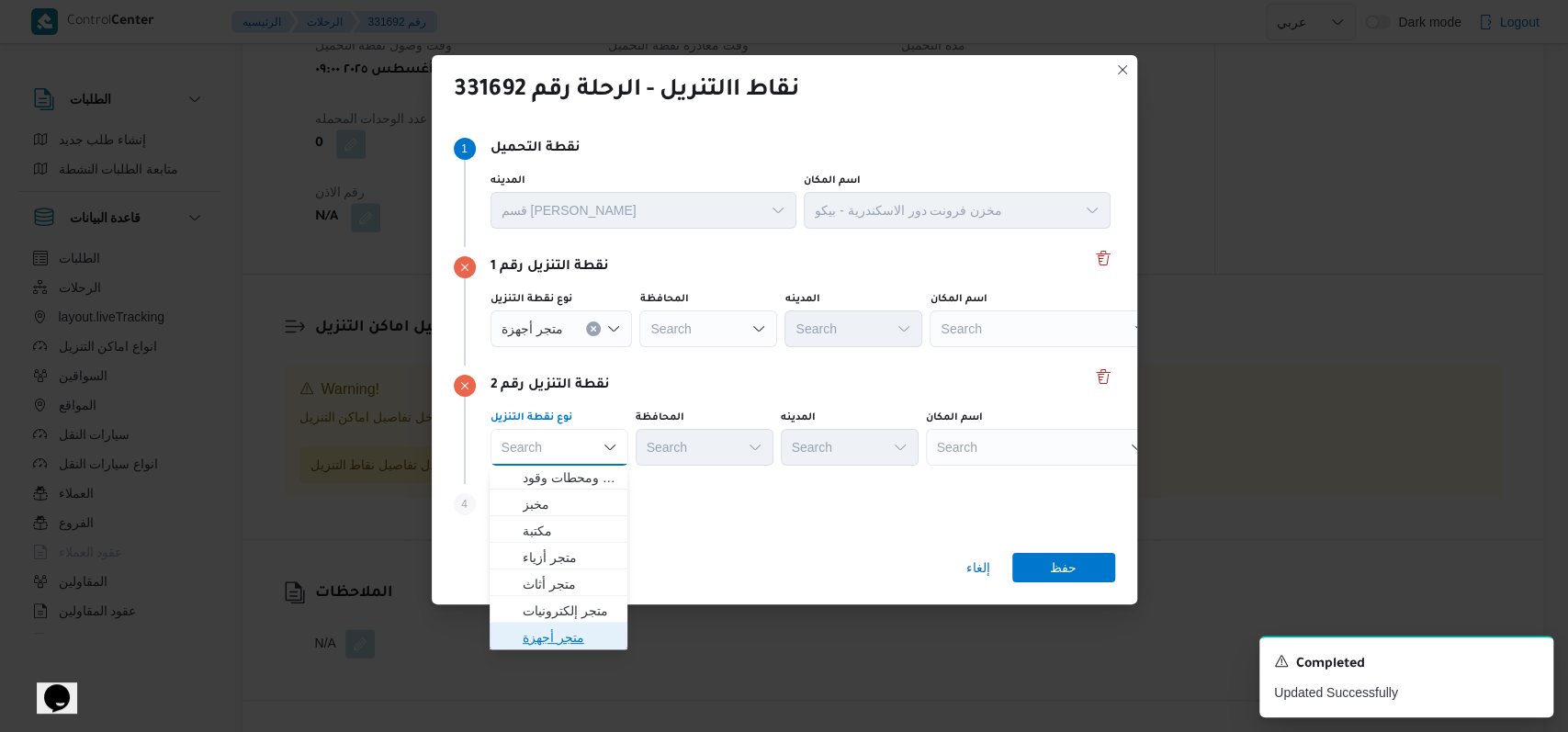
click at [581, 640] on span "متجر أجهزة" at bounding box center [569, 637] width 93 height 22
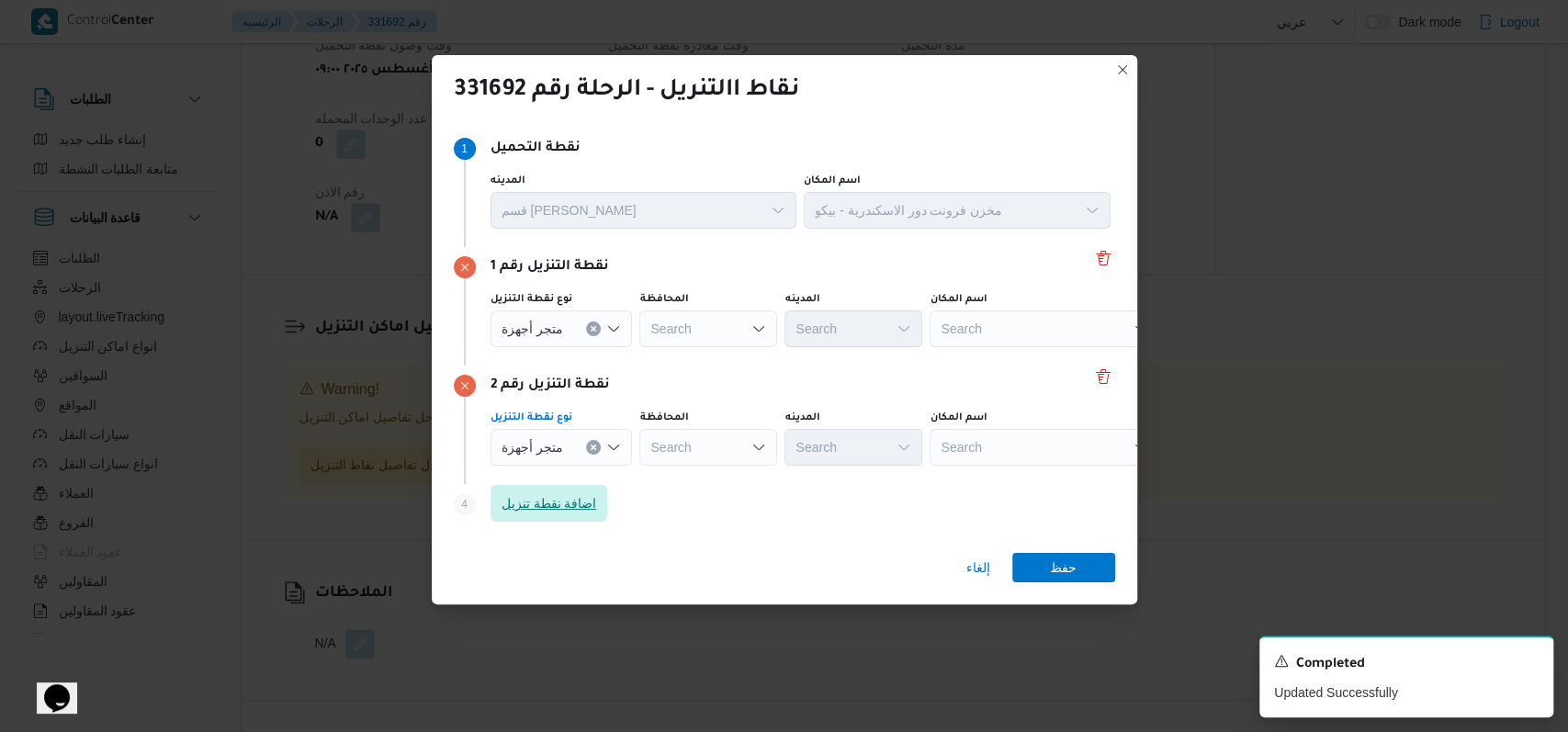
click at [571, 510] on span "اضافة نقطة تنزيل" at bounding box center [549, 503] width 95 height 22
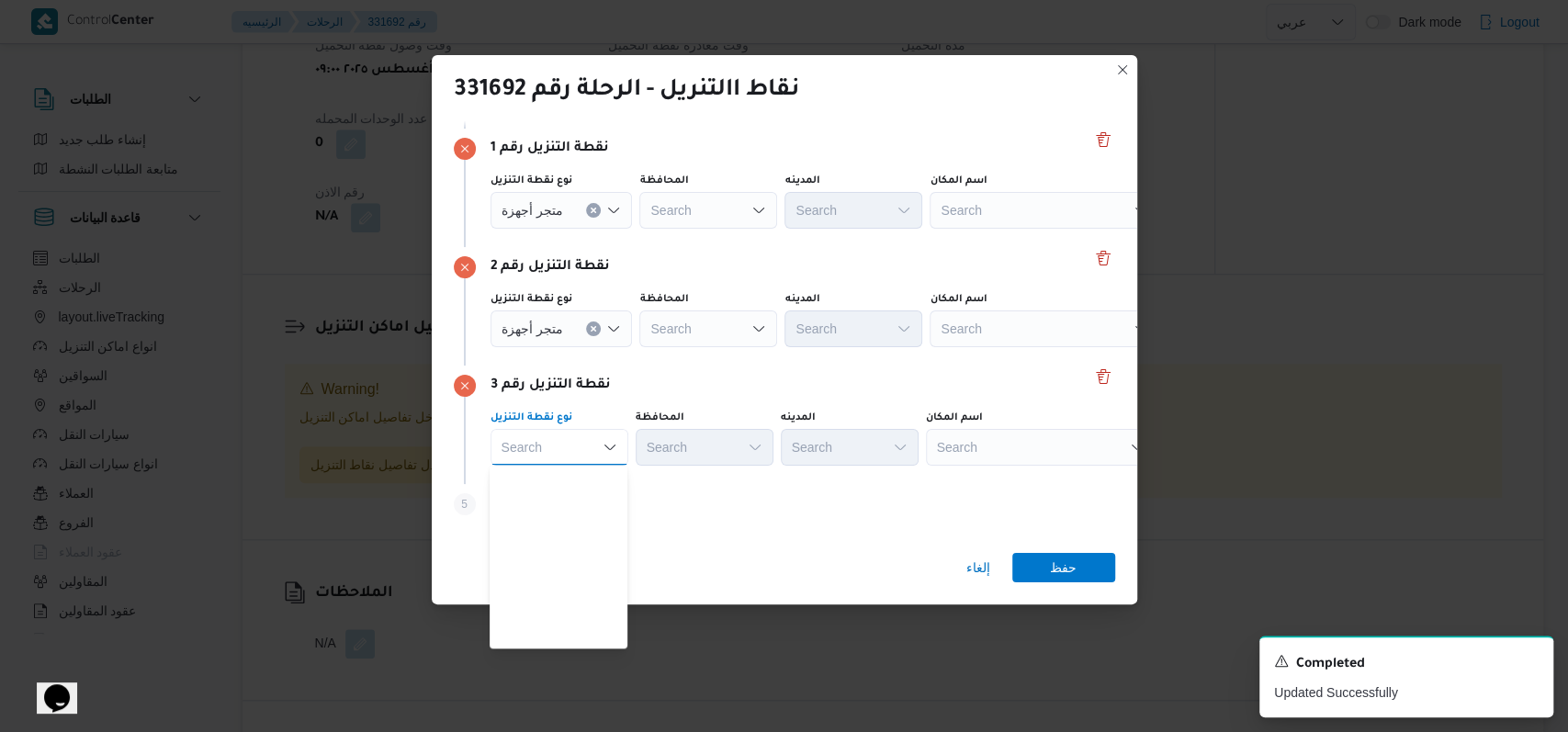
scroll to position [483, 0]
click at [578, 629] on span "متجر أجهزة" at bounding box center [569, 636] width 93 height 22
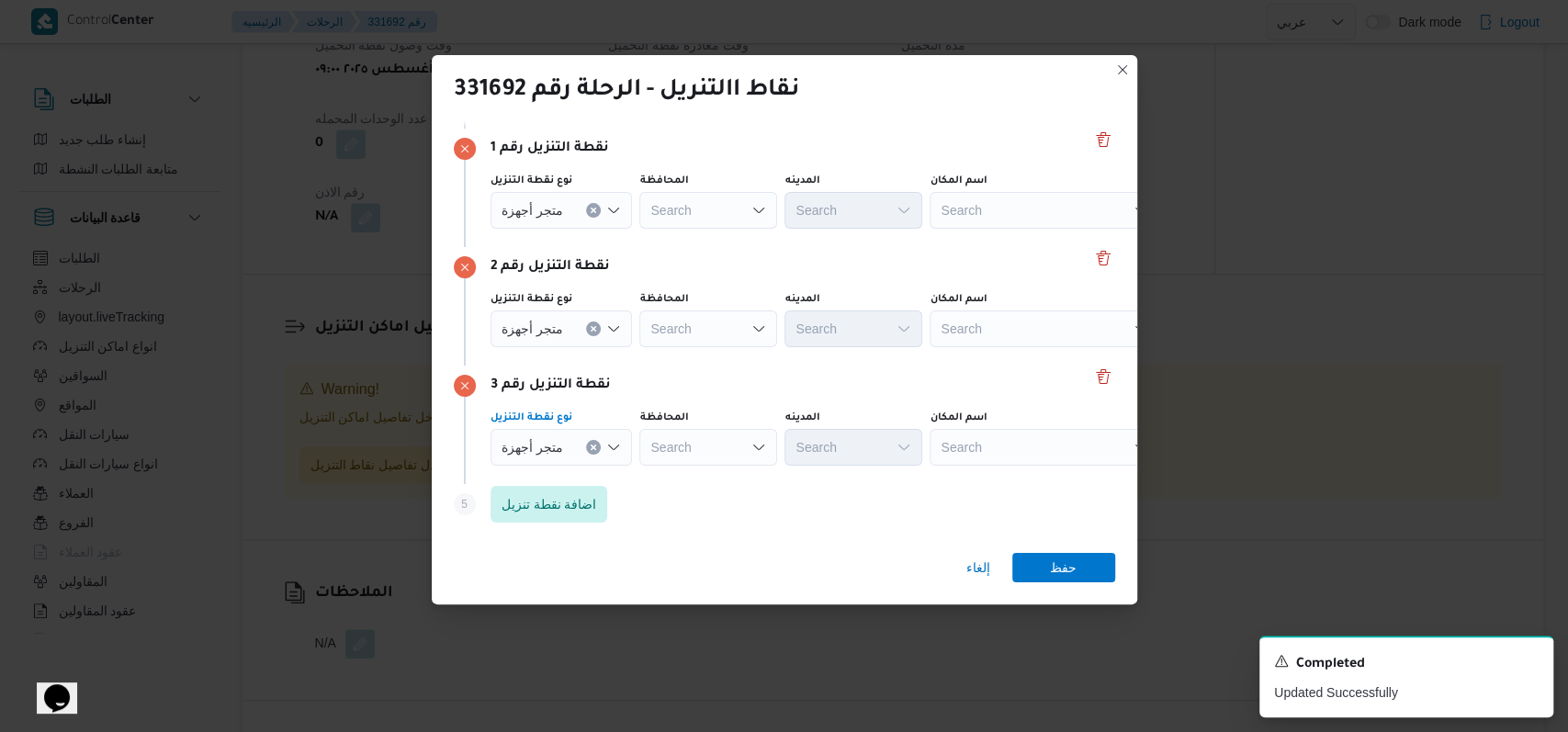
click at [984, 211] on div "Search" at bounding box center [1045, 210] width 229 height 37
type input "ا"
drag, startPoint x: 931, startPoint y: 271, endPoint x: 997, endPoint y: 224, distance: 81.0
click at [931, 271] on div "نقطة التنزيل رقم 2" at bounding box center [784, 267] width 661 height 22
click at [999, 219] on div "مينا مينا" at bounding box center [1045, 210] width 229 height 37
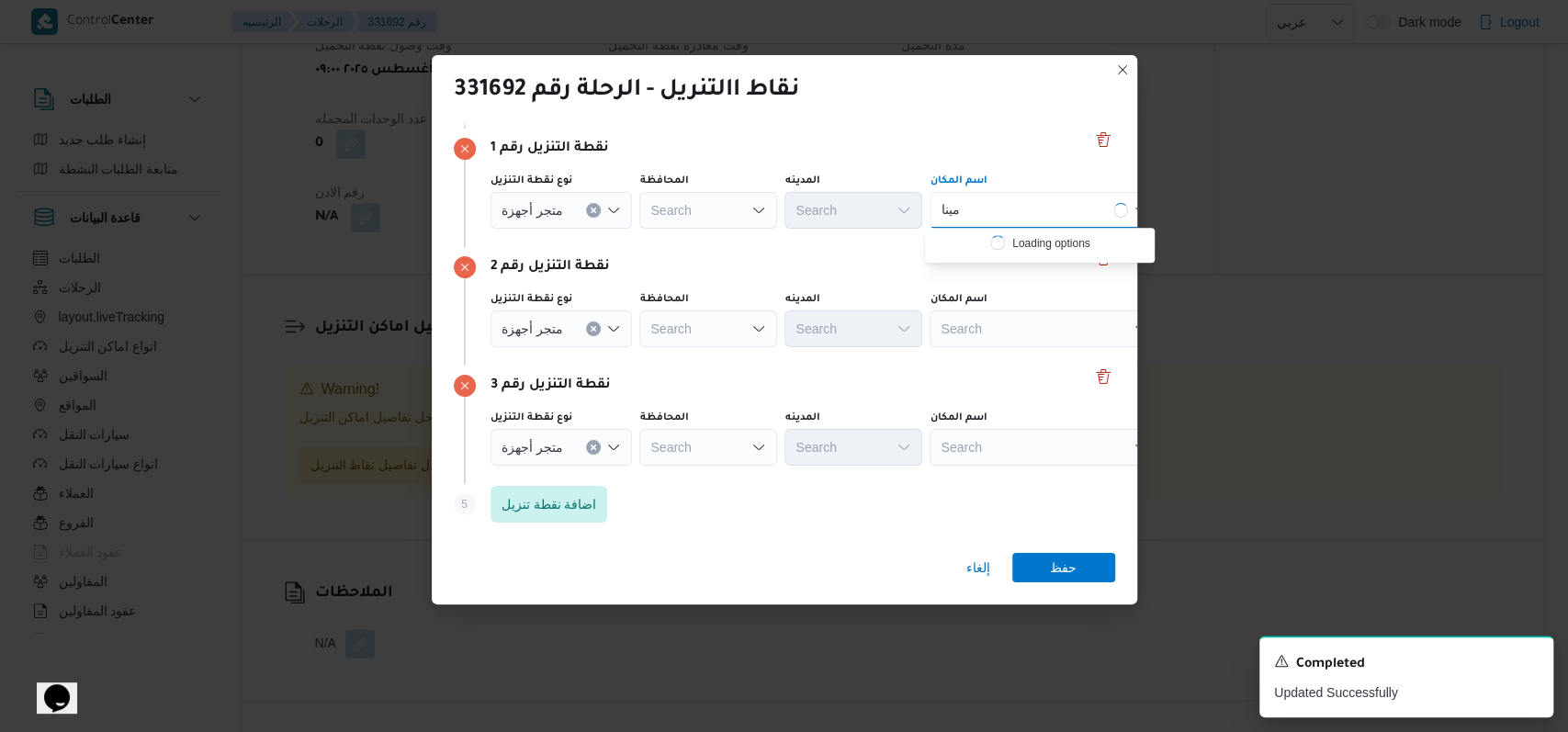
type input "مينا"
click at [1533, 664] on icon "Dismiss toast" at bounding box center [1531, 660] width 10 height 10
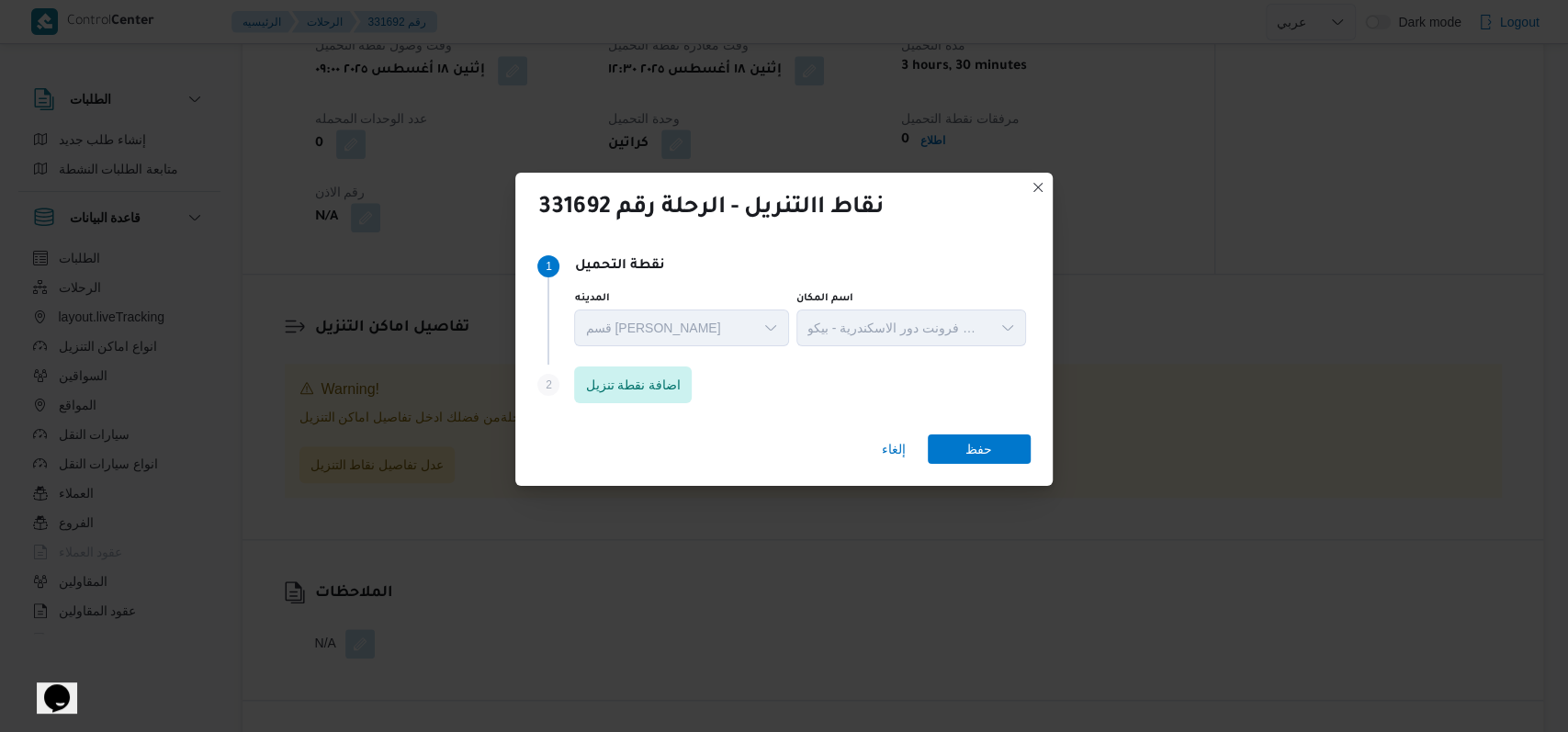
scroll to position [0, 0]
click at [790, 405] on div "Step 2 is disabled 2 اضافة نقطة تنزيل" at bounding box center [784, 388] width 492 height 48
click at [680, 386] on span "اضافة نقطة تنزيل" at bounding box center [632, 383] width 95 height 22
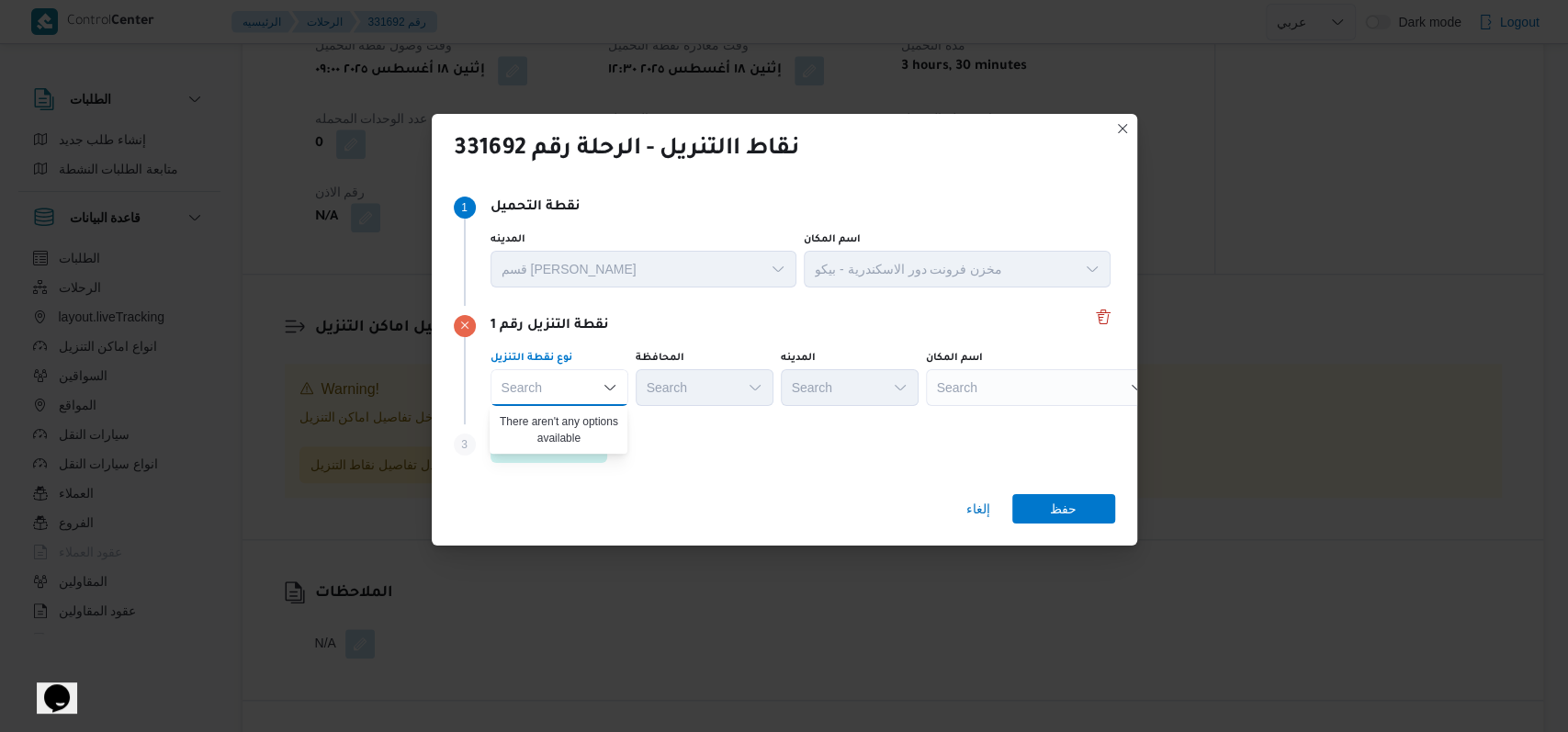
click at [592, 392] on div "Search Combo box. Selected. Combo box input. Search. Type some text or, to disp…" at bounding box center [559, 387] width 138 height 37
drag, startPoint x: 671, startPoint y: 445, endPoint x: 629, endPoint y: 447, distance: 42.0
click at [674, 445] on div "Step 3 is disabled 3 اضافة نقطة تنزيل" at bounding box center [784, 448] width 661 height 48
click at [580, 443] on span "اضافة نقطة تنزيل" at bounding box center [549, 443] width 95 height 22
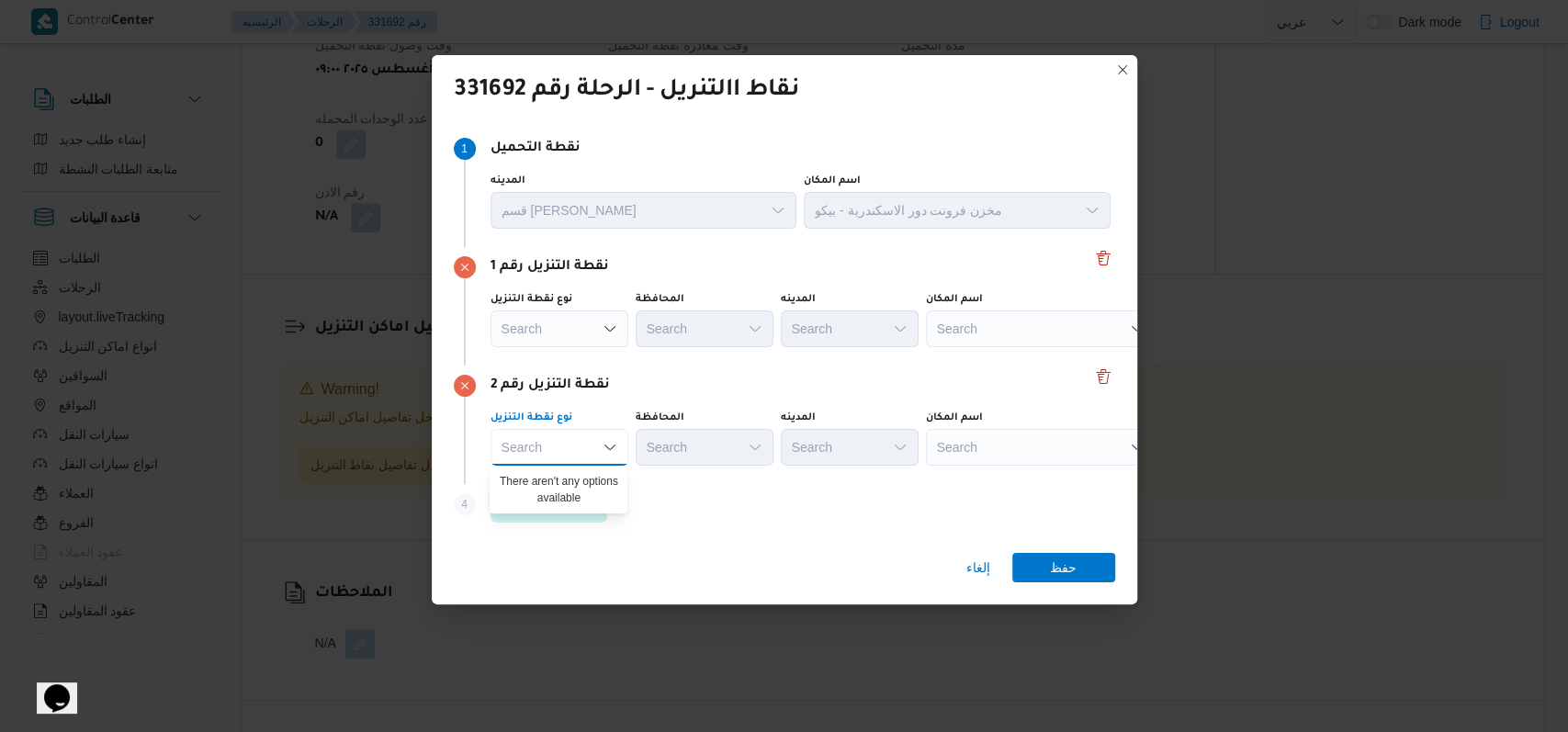
click at [712, 402] on div "نقطة التنزيل رقم 2 نوع نقطة التنزيل Search Combo box. Selected. Combo box input…" at bounding box center [784, 424] width 661 height 118
click at [577, 331] on div "Search" at bounding box center [559, 328] width 138 height 37
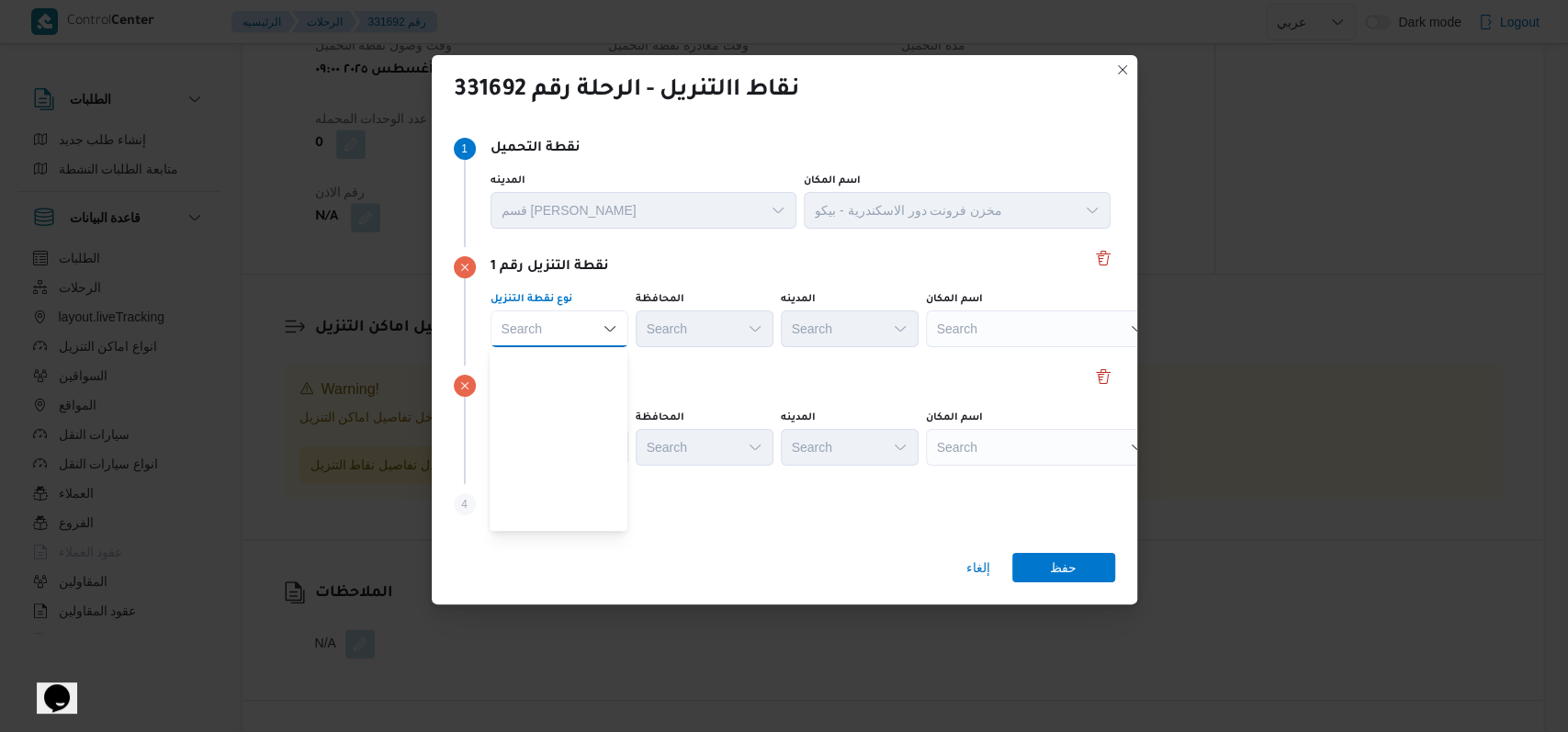
scroll to position [483, 0]
click at [585, 506] on span "متجر أجهزة" at bounding box center [559, 518] width 123 height 30
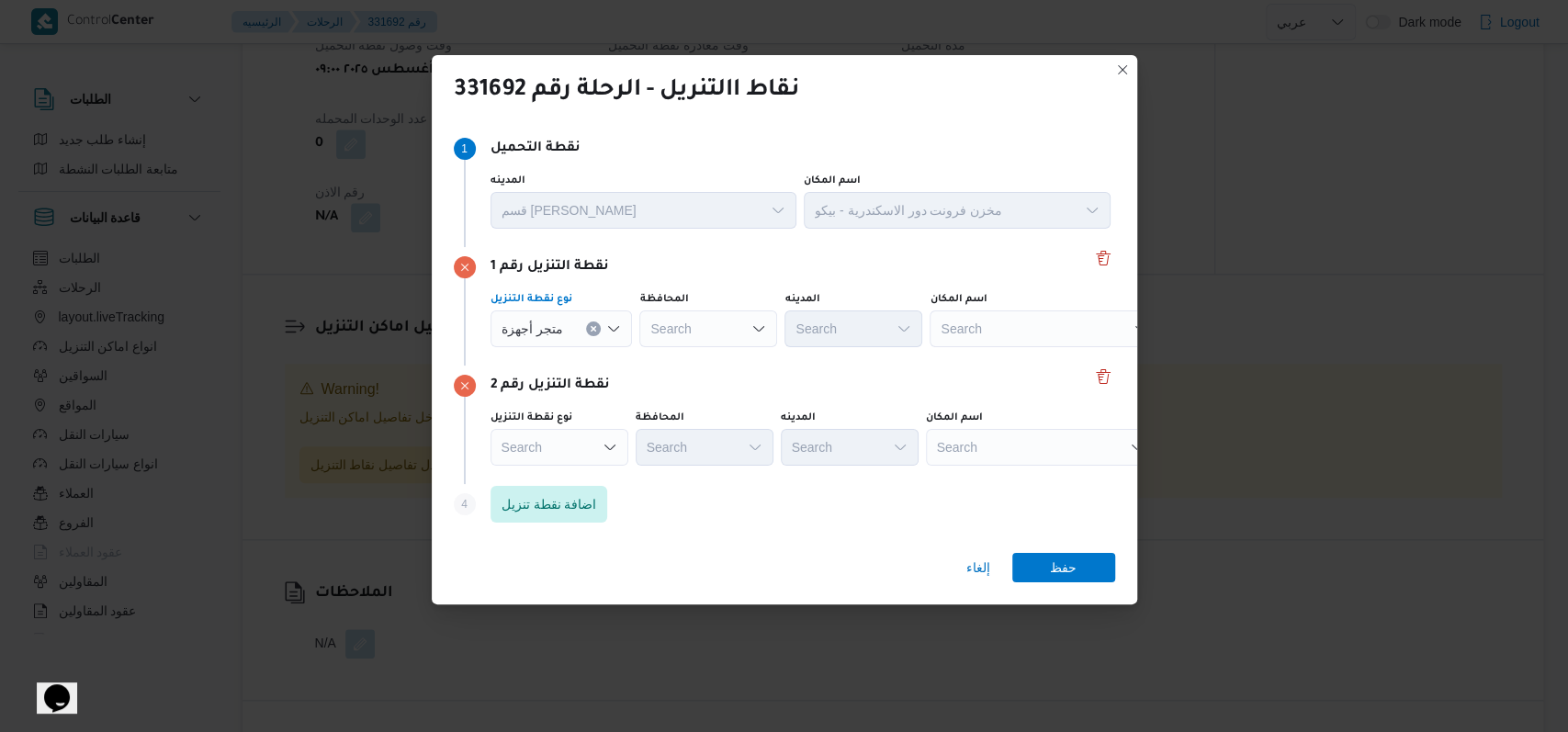
click at [592, 347] on div "Search" at bounding box center [562, 328] width 143 height 37
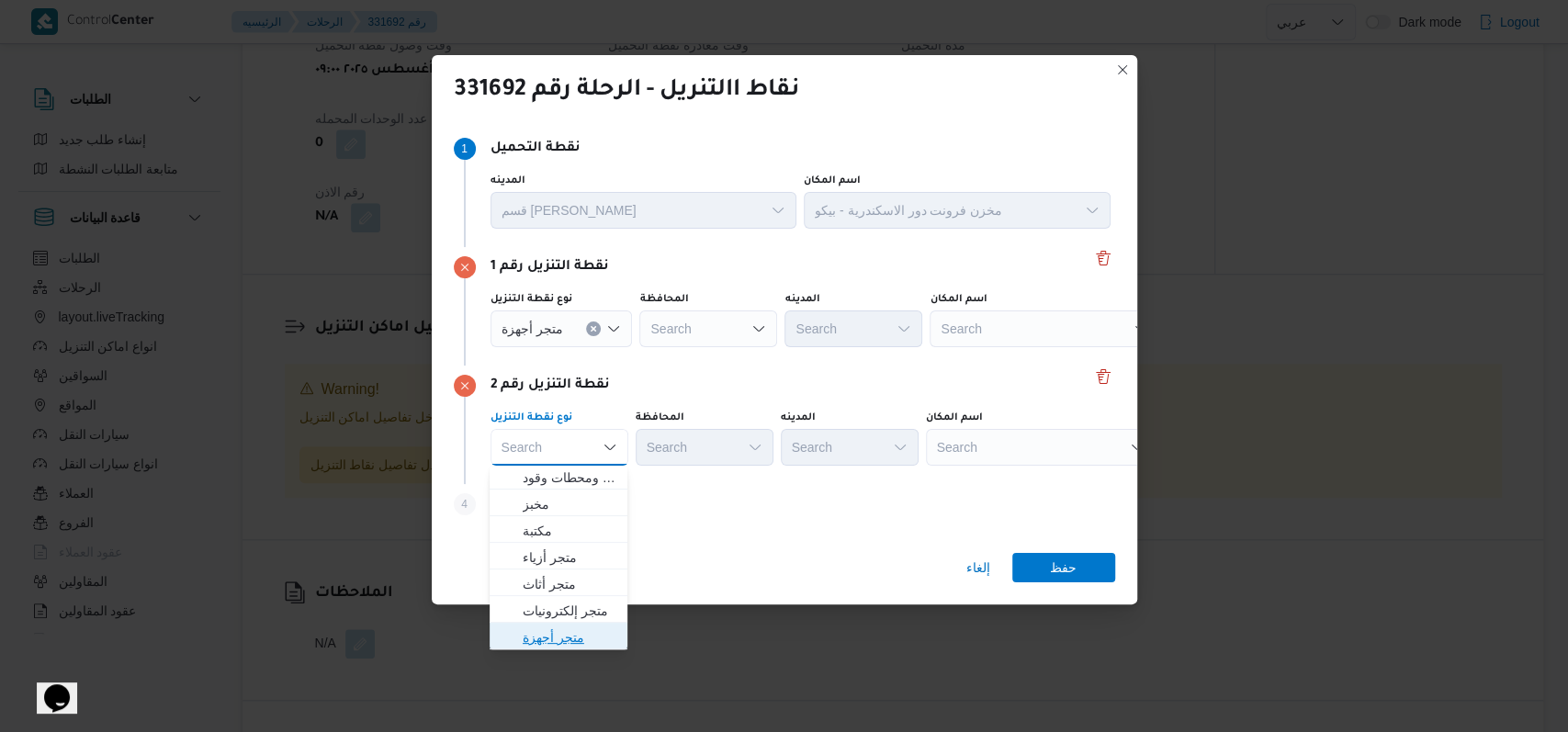
click at [582, 639] on span "متجر أجهزة" at bounding box center [569, 637] width 93 height 22
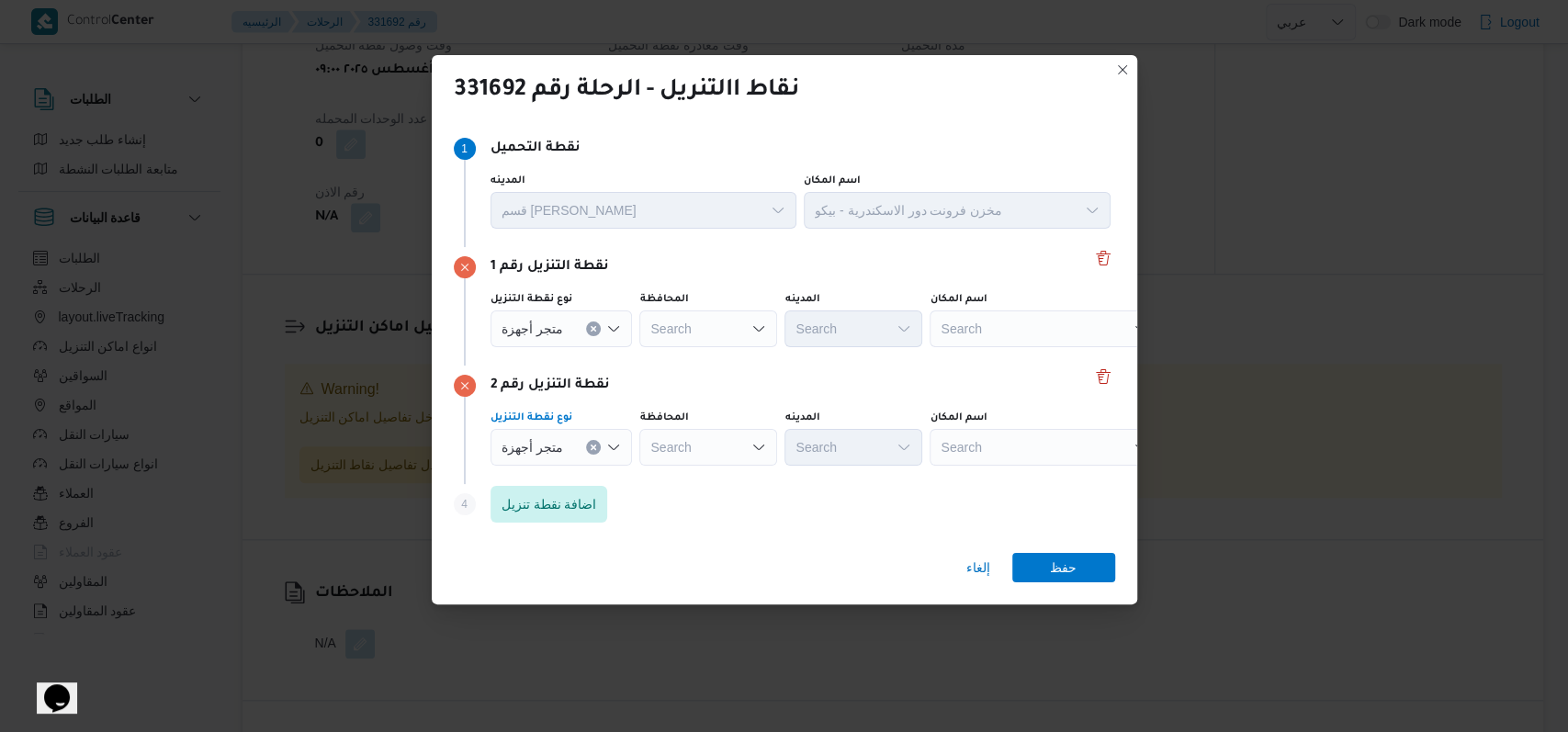
click at [995, 334] on div "Search" at bounding box center [1045, 328] width 229 height 37
type input "م"
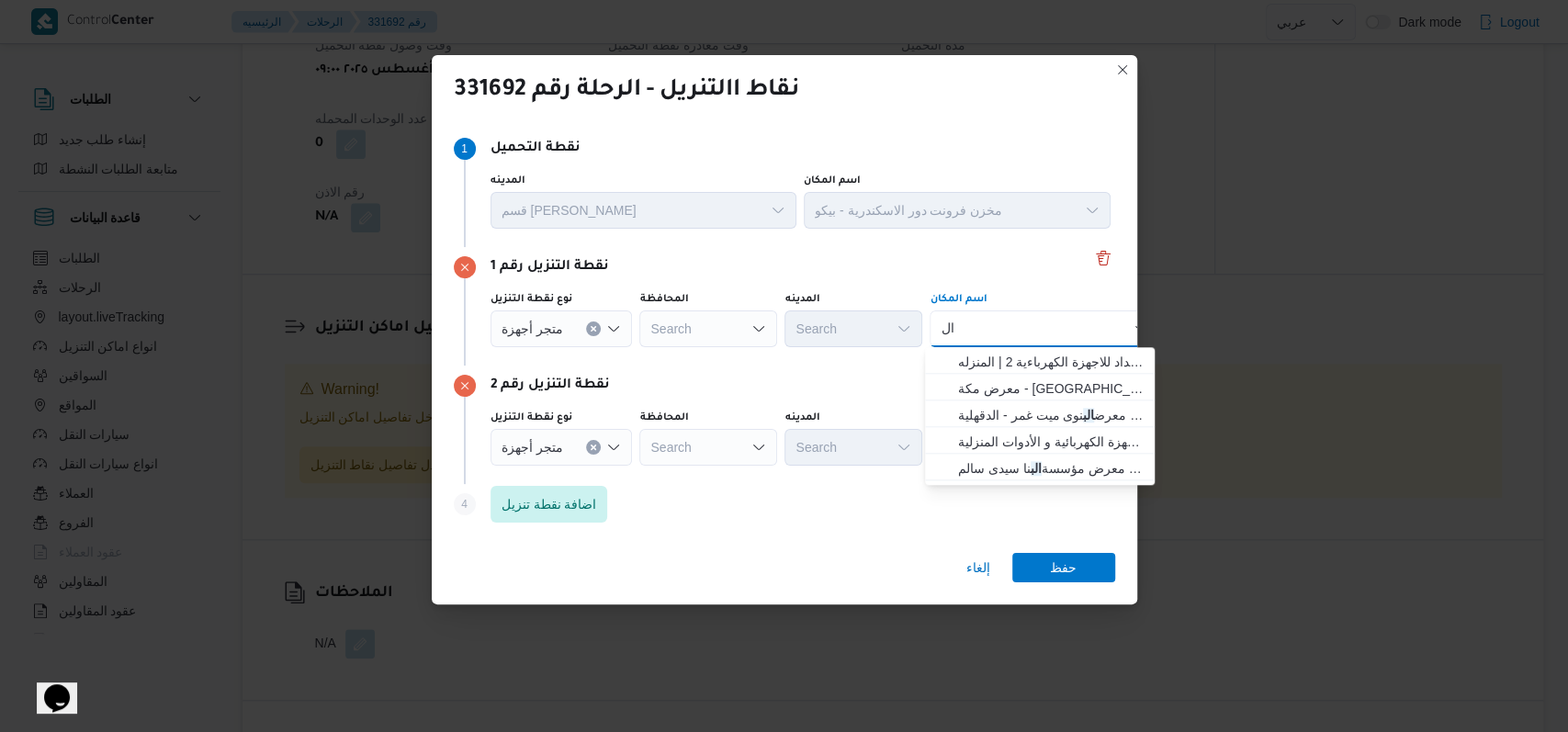
type input "ا"
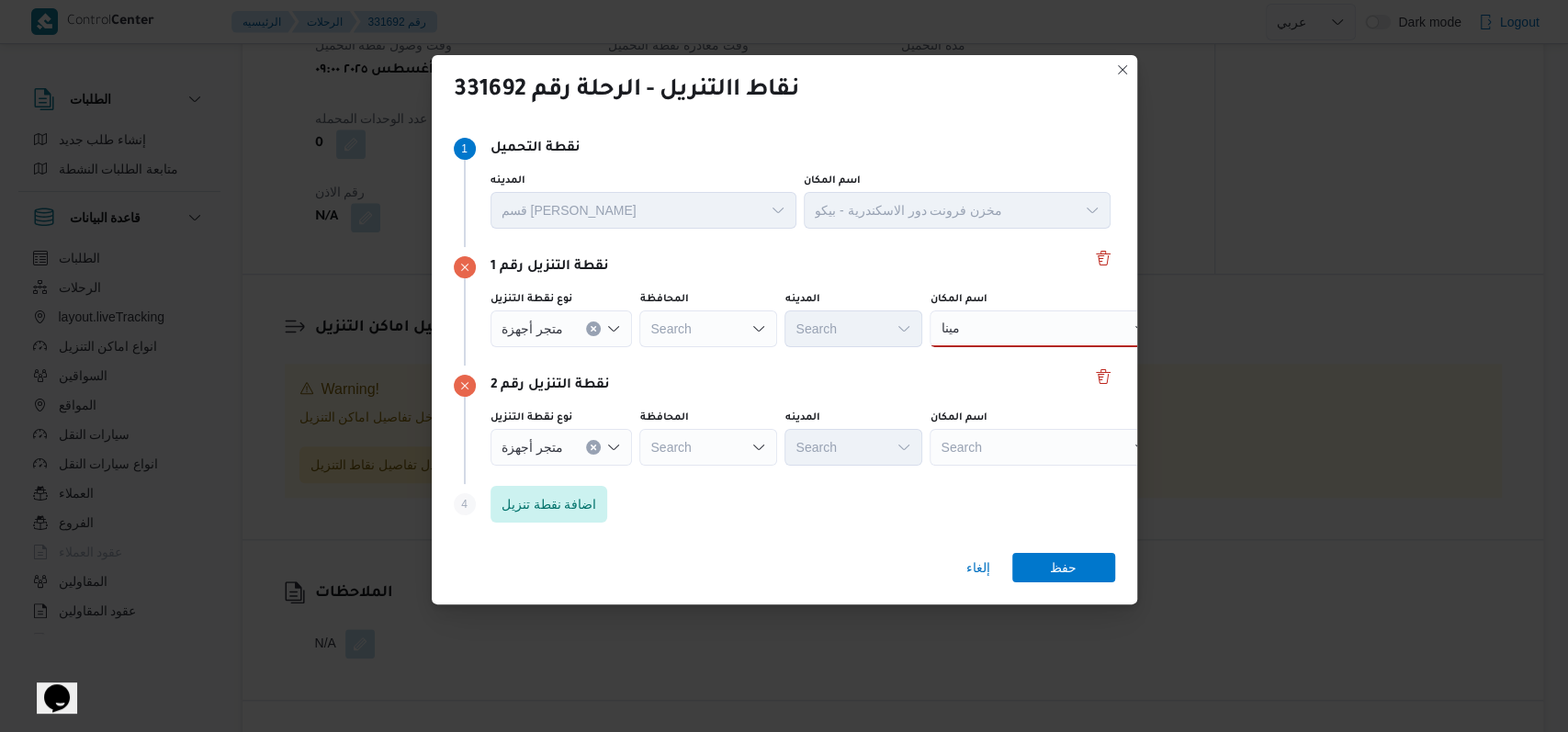
drag, startPoint x: 856, startPoint y: 252, endPoint x: 866, endPoint y: 286, distance: 35.4
click at [856, 252] on div "نقطة التنزيل رقم 1 نوع نقطة التنزيل متجر أجهزة المحافظة Search المدينه Search ا…" at bounding box center [784, 305] width 661 height 118
click at [992, 316] on div "مينا مينا" at bounding box center [1045, 328] width 229 height 37
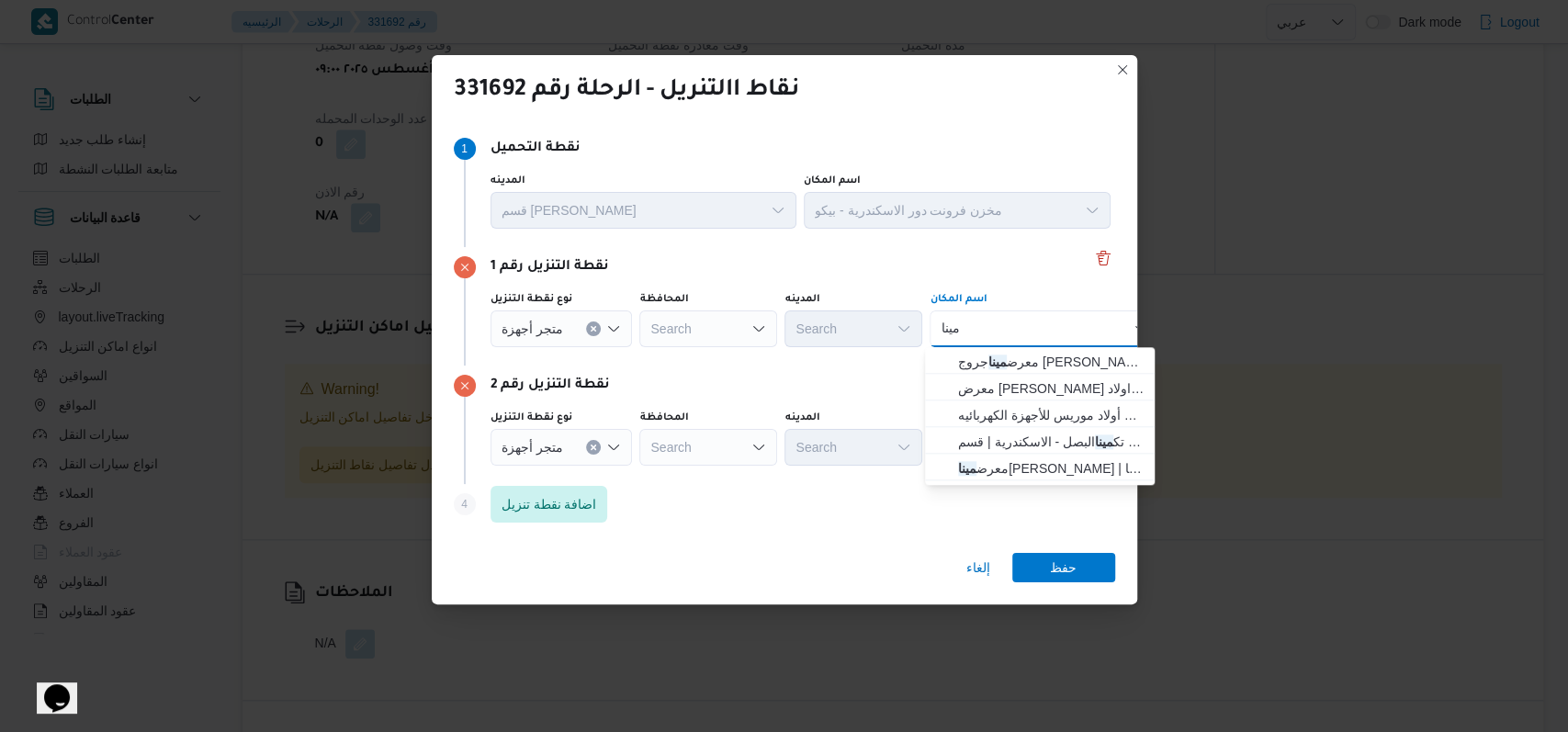
click at [688, 342] on div "Search" at bounding box center [708, 328] width 138 height 37
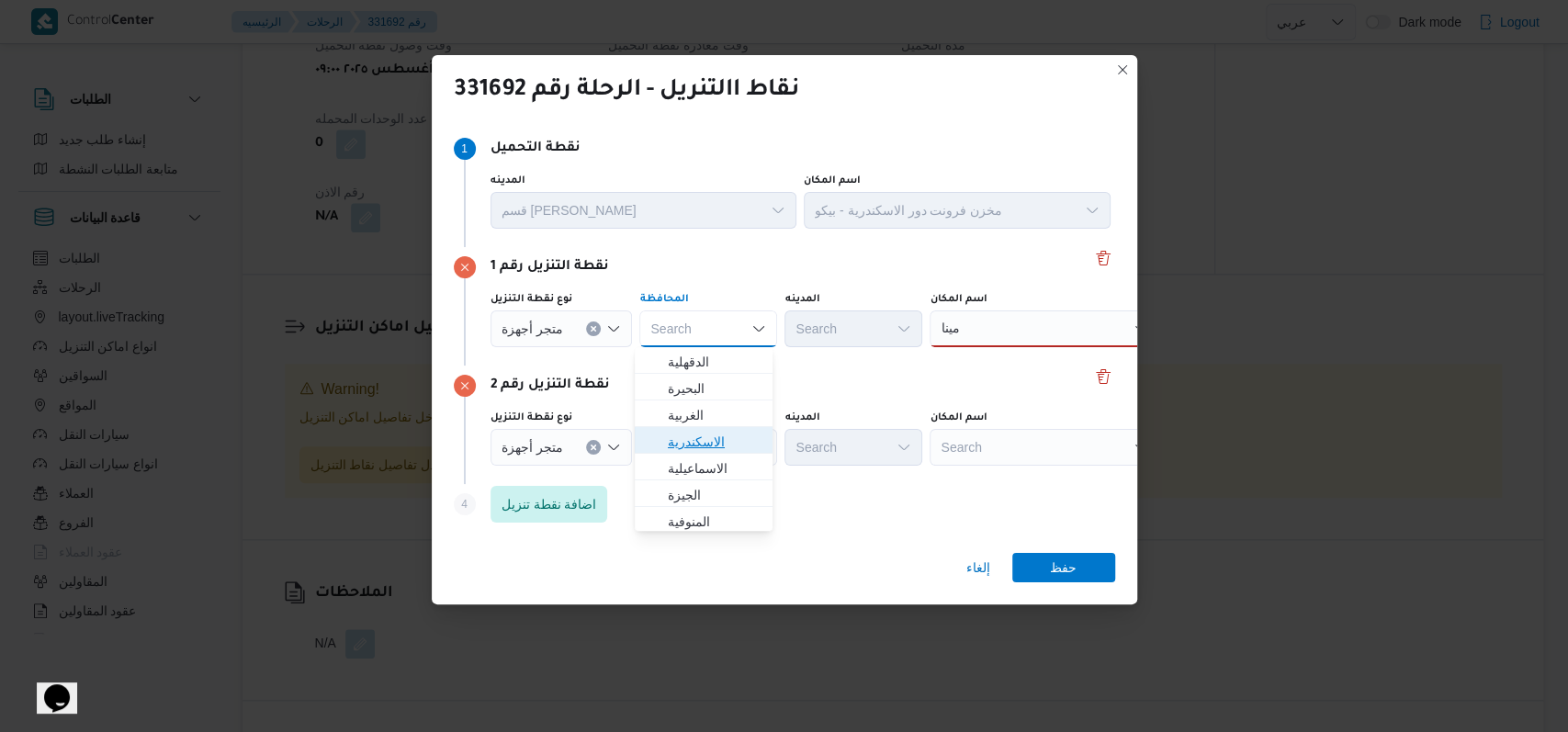
click at [703, 441] on span "الاسكندرية" at bounding box center [714, 441] width 93 height 22
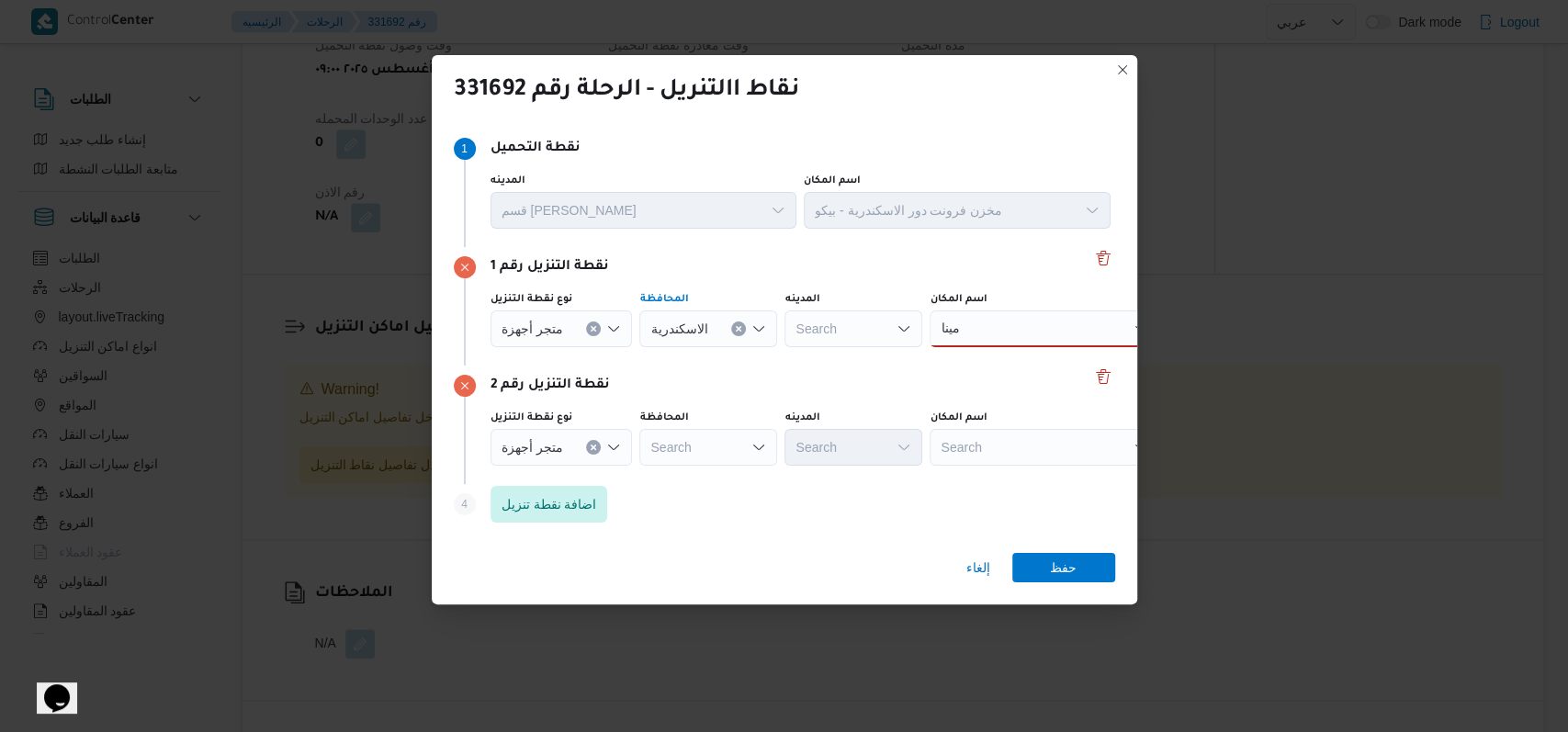
click at [1029, 320] on div "مينا مينا" at bounding box center [1045, 328] width 229 height 37
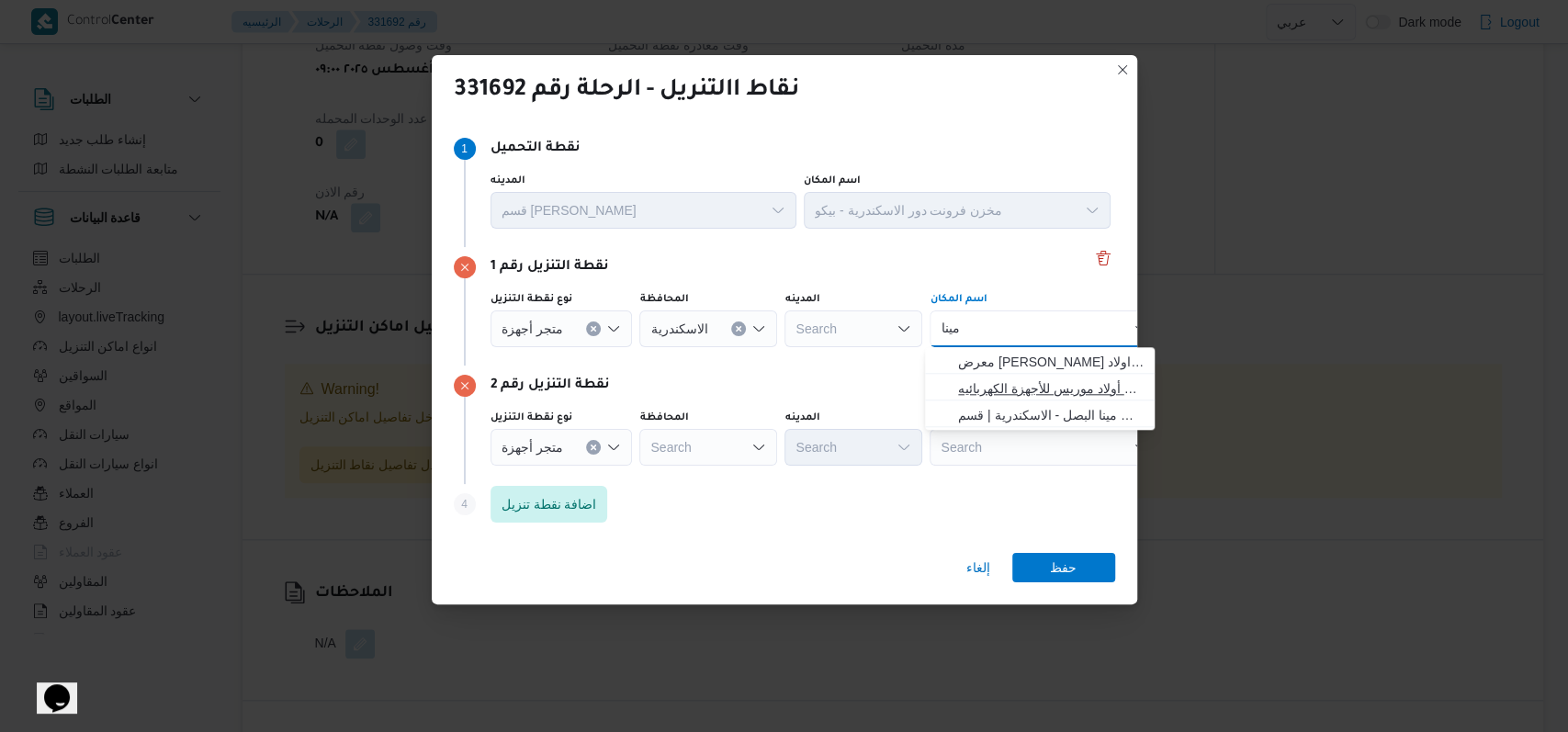
type input "مينا"
click at [1023, 390] on span "معرض مينا موريس - سيدى بشر اسكندرية | معرض أولاد موريس للأجهزة الكهربائيه | الع…" at bounding box center [1050, 388] width 186 height 22
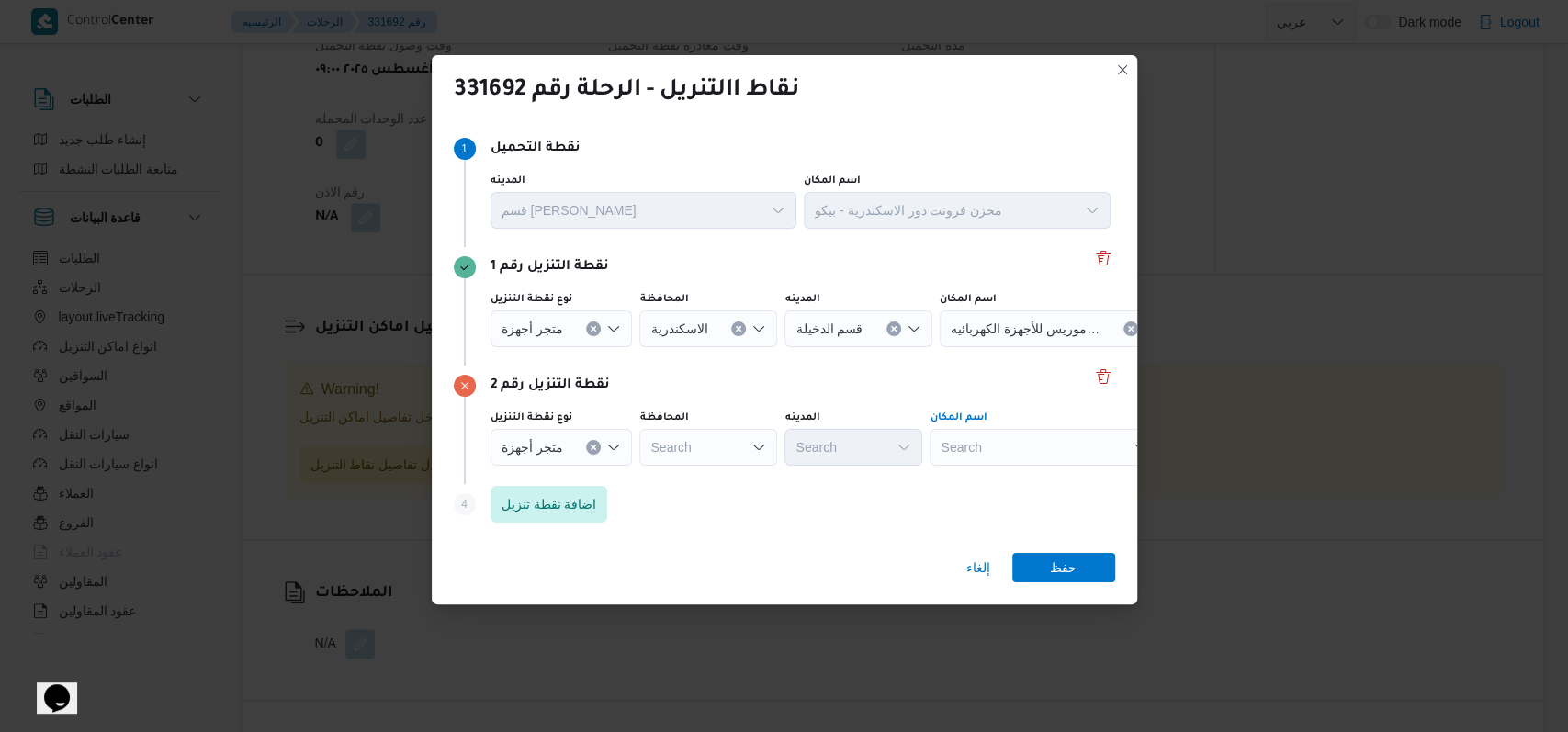
click at [1015, 347] on div "Search" at bounding box center [1054, 328] width 229 height 37
type input "البتول"
click at [1018, 475] on span "معرض البتول المندرة اسكندرية | البتول للملابس الجاهزة | المندرة قبلي" at bounding box center [1050, 480] width 186 height 22
click at [548, 484] on div "Step 4 is disabled 4 اضافة نقطة تنزيل" at bounding box center [784, 508] width 661 height 48
click at [550, 499] on span "اضافة نقطة تنزيل" at bounding box center [549, 503] width 95 height 22
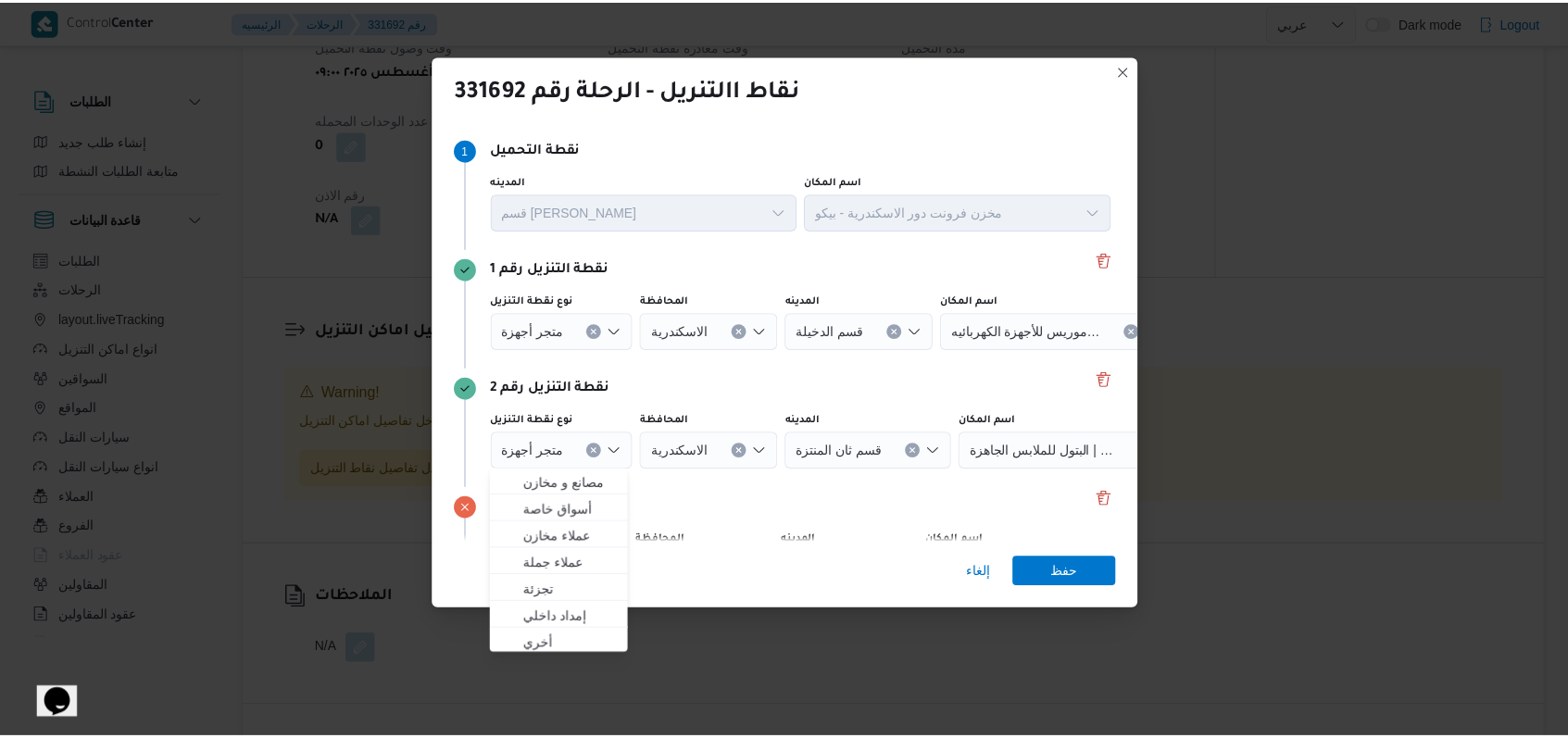
scroll to position [119, 0]
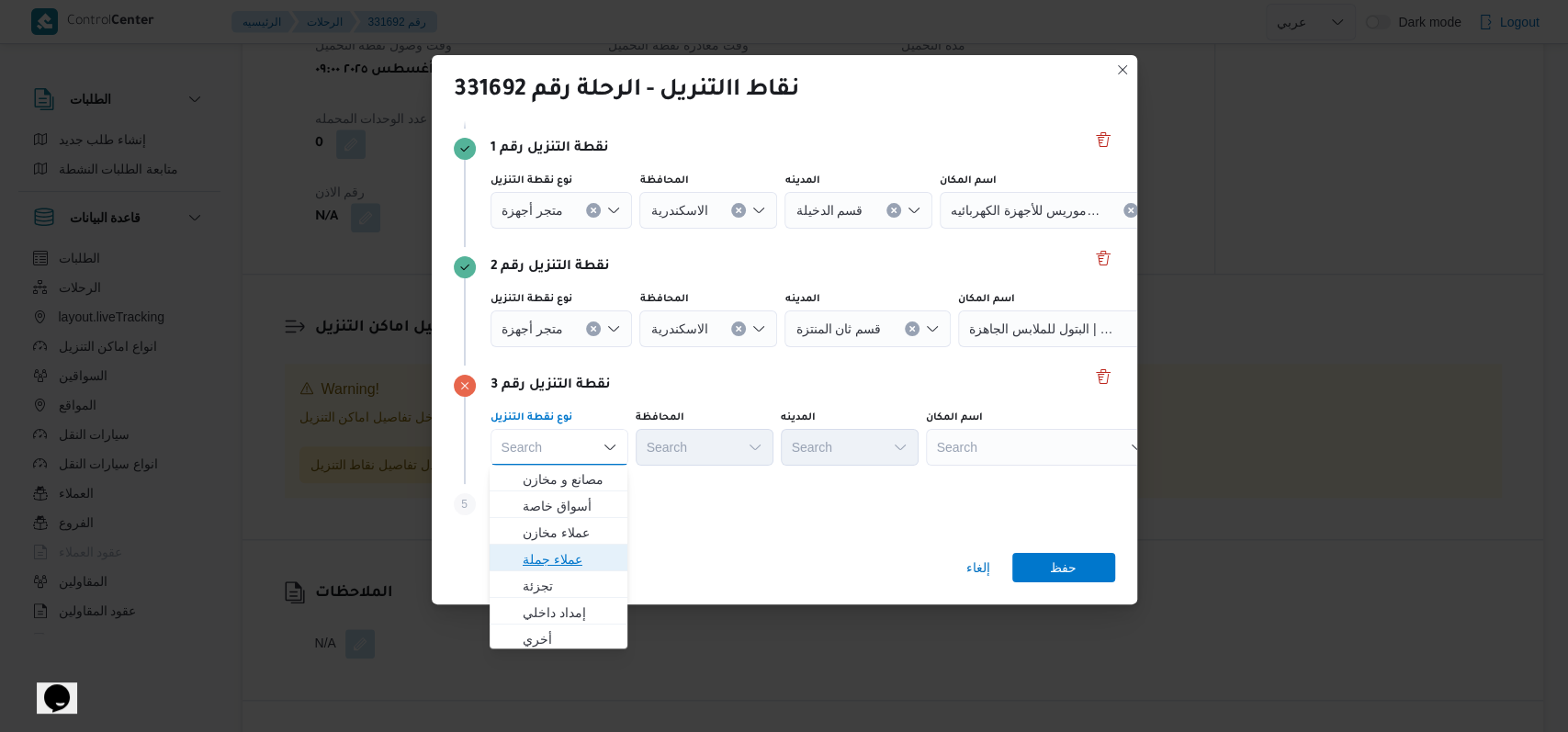
click at [583, 548] on span "عملاء جملة" at bounding box center [569, 559] width 93 height 22
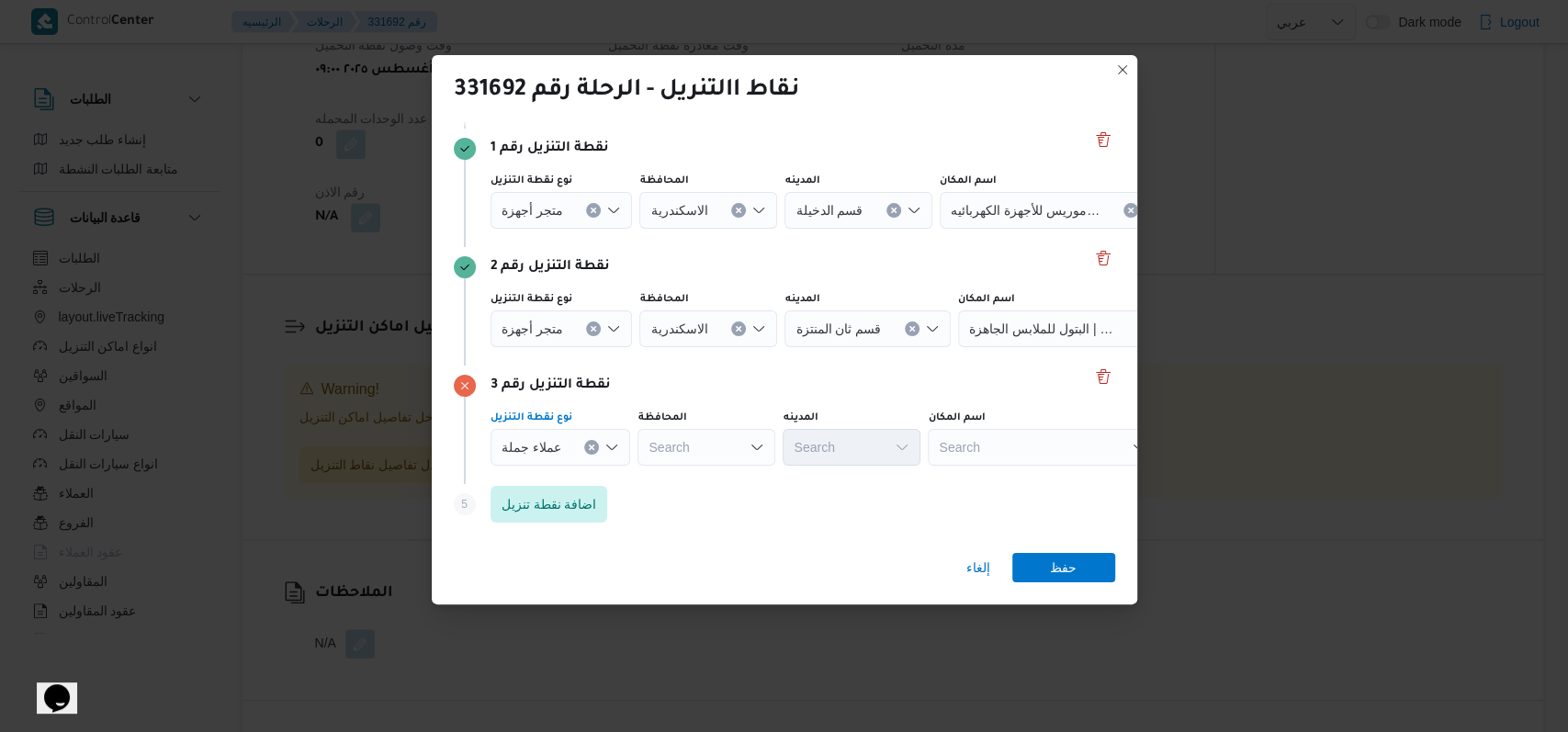
click at [708, 228] on div "Search" at bounding box center [708, 210] width 138 height 37
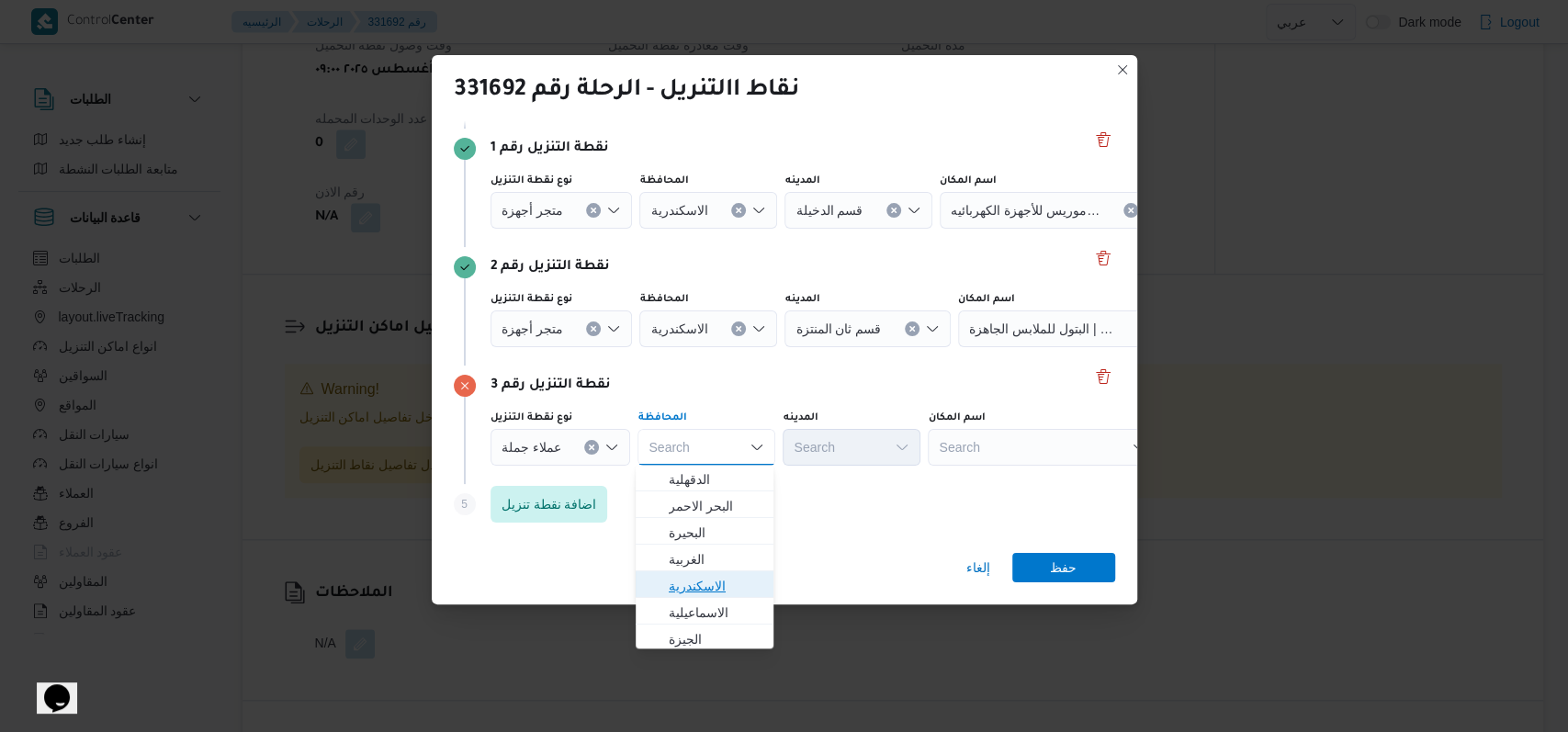
click at [698, 595] on span "الاسكندرية" at bounding box center [715, 586] width 93 height 22
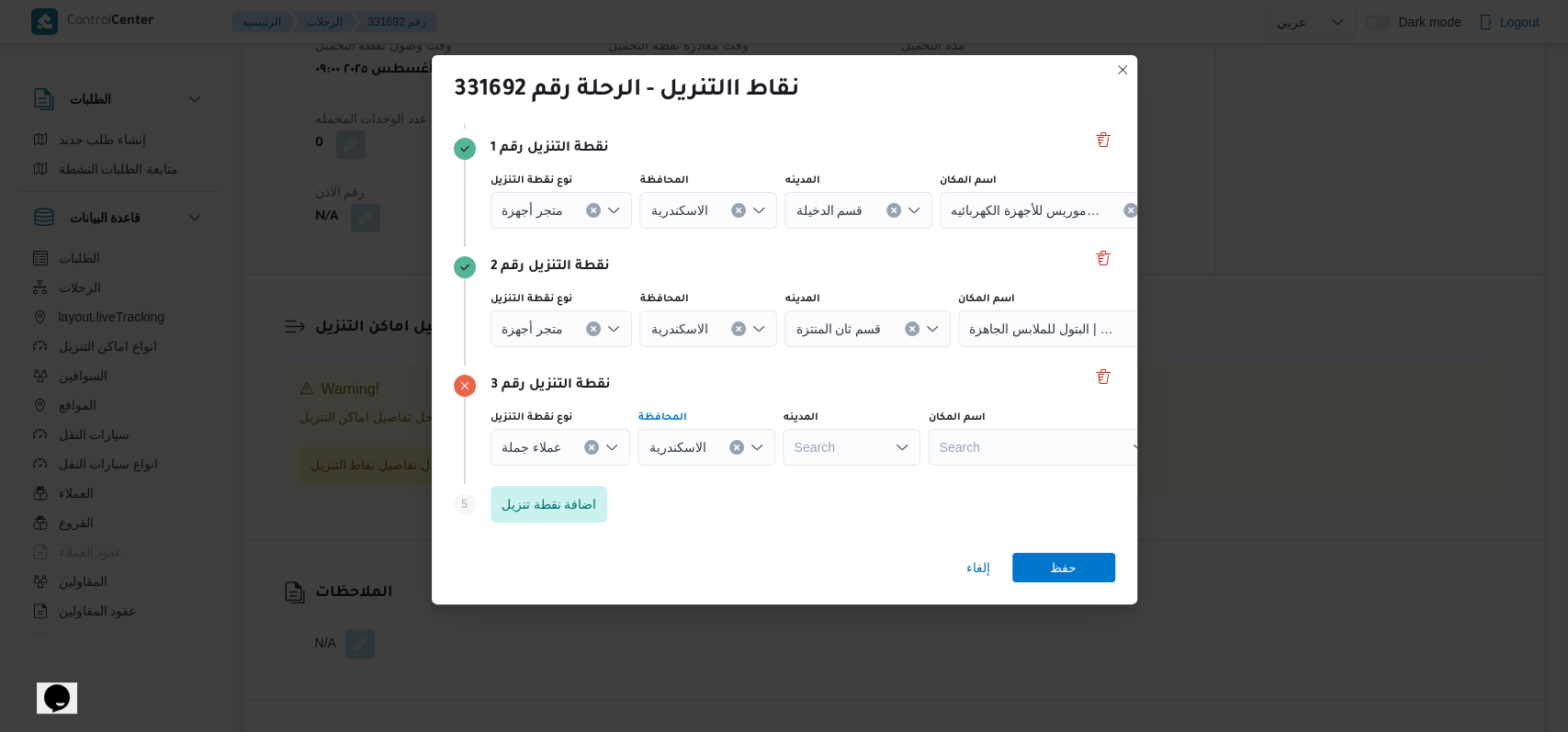
drag, startPoint x: 836, startPoint y: 474, endPoint x: 845, endPoint y: 459, distance: 17.5
click at [836, 472] on div "نقطة التنزيل رقم 3 نوع نقطة التنزيل عملاء جملة المحافظة الاسكندرية Combo box. S…" at bounding box center [784, 424] width 661 height 118
click at [845, 228] on div "Search" at bounding box center [858, 210] width 147 height 37
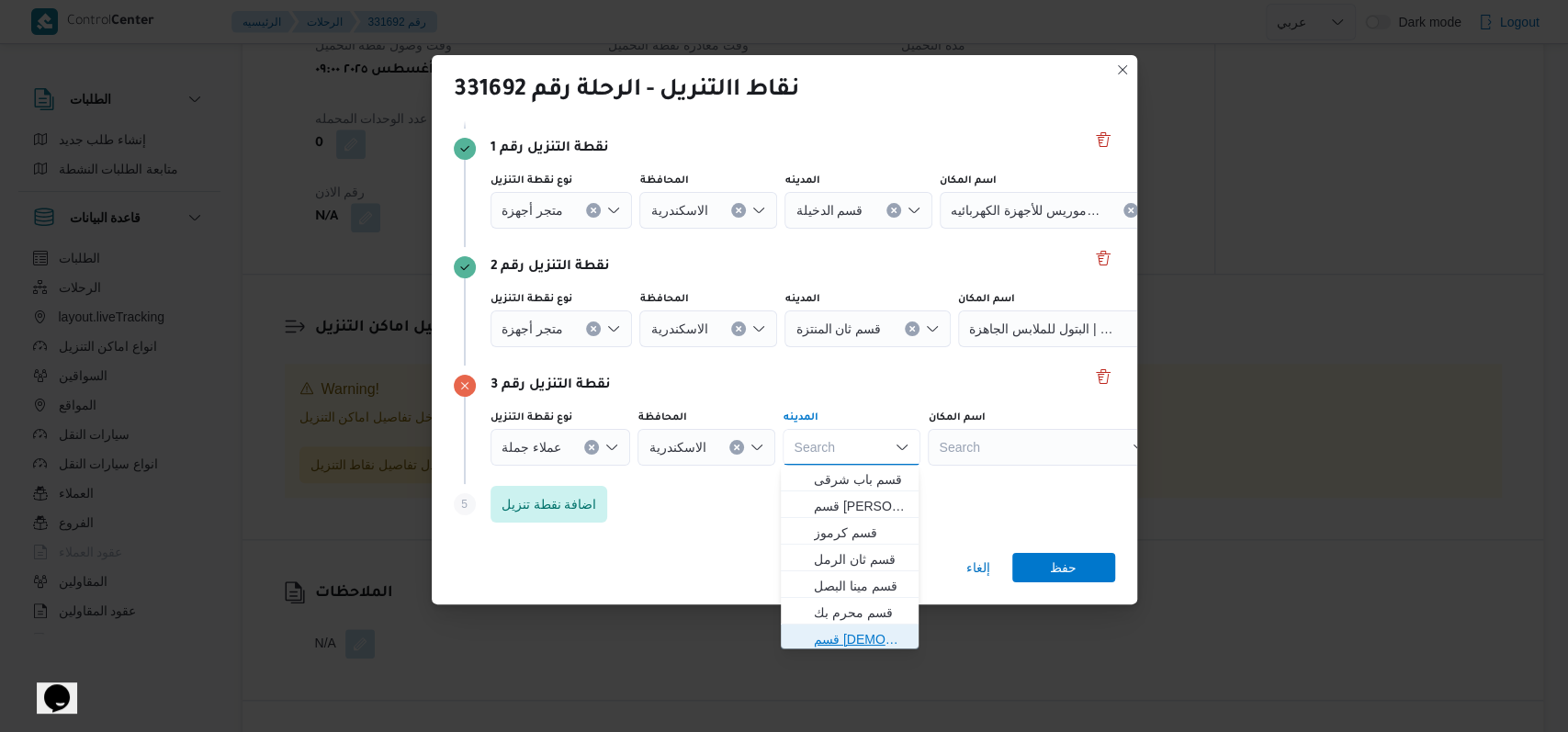
click at [859, 630] on span "قسم المنتزة" at bounding box center [861, 639] width 93 height 22
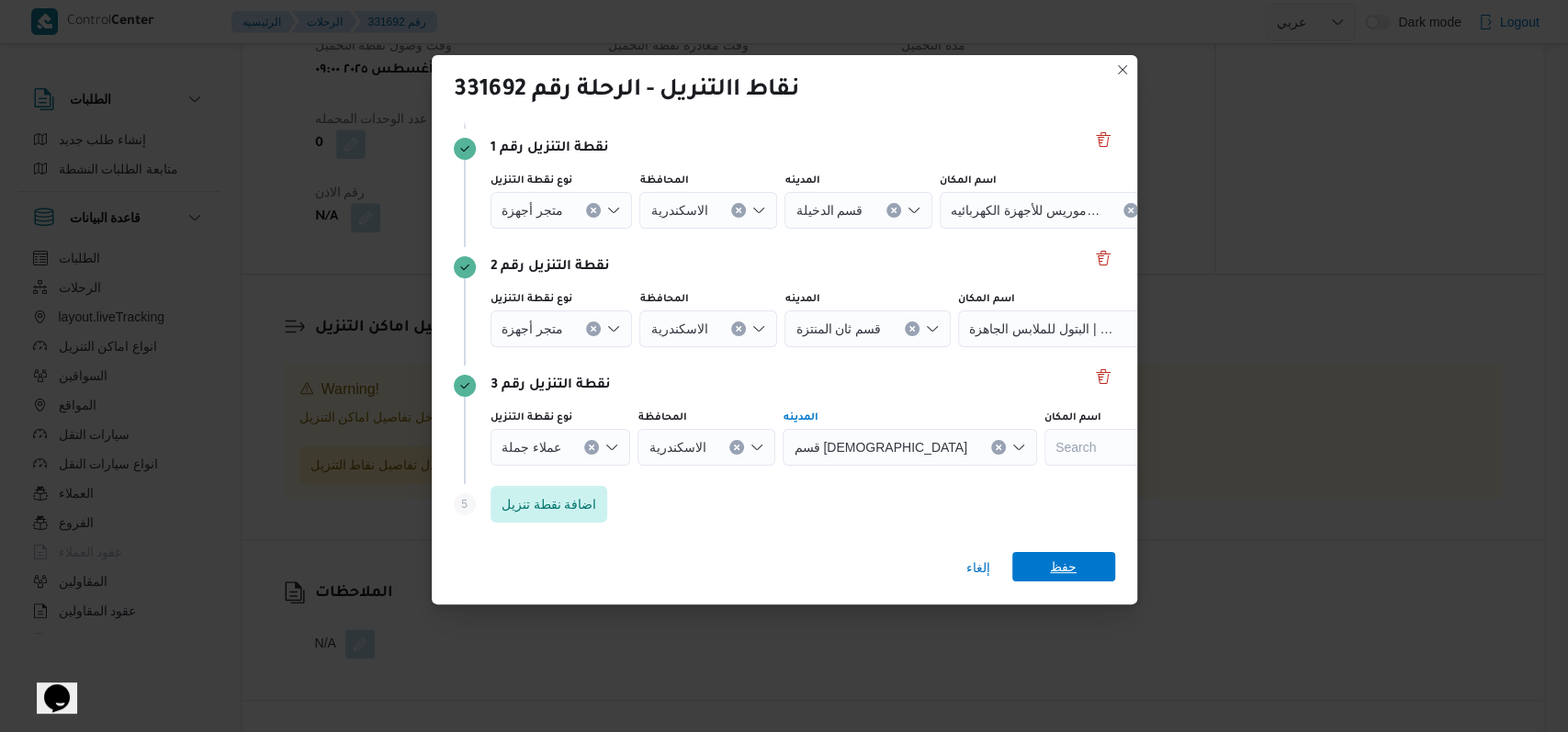
click at [1038, 561] on span "حفظ" at bounding box center [1064, 566] width 103 height 30
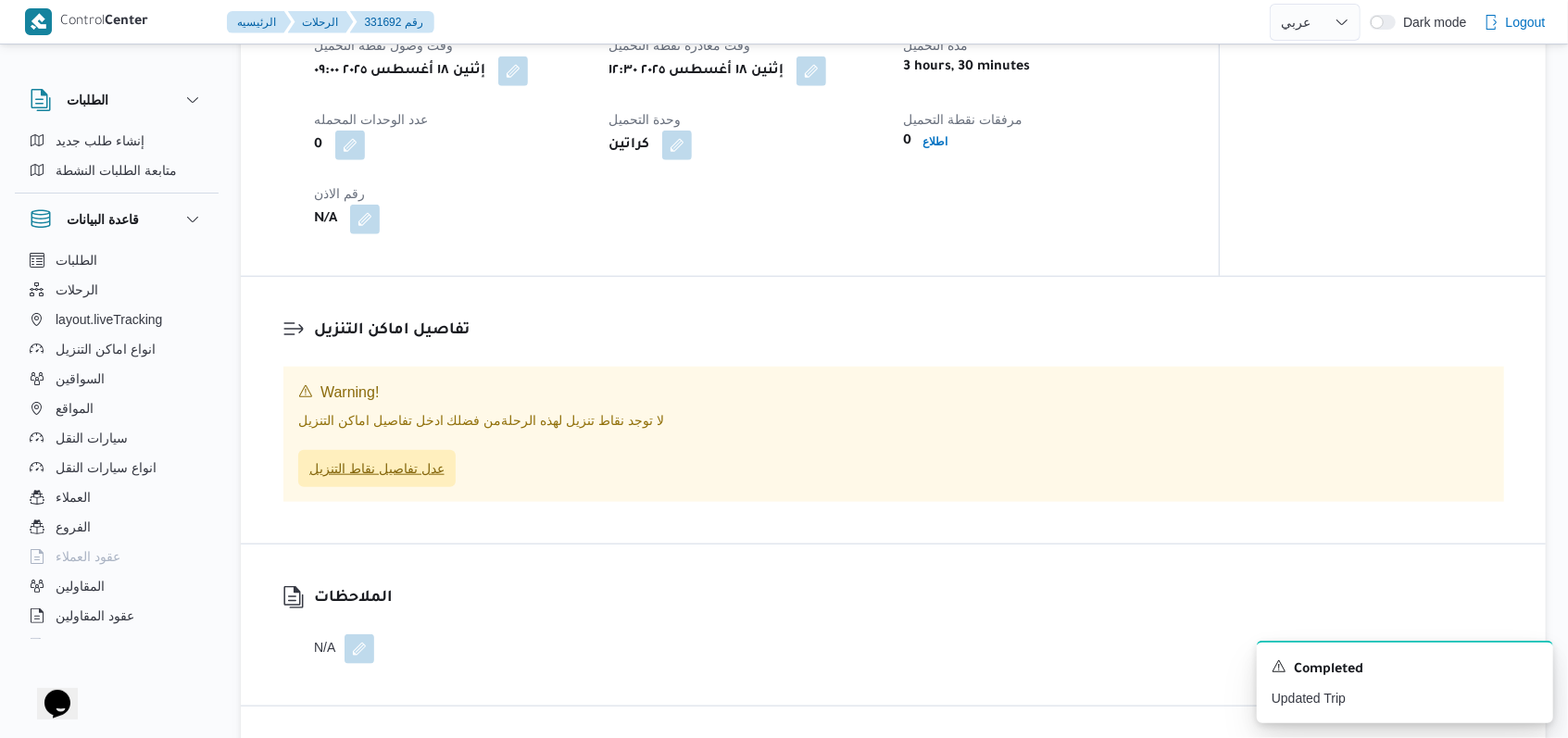
scroll to position [960, 0]
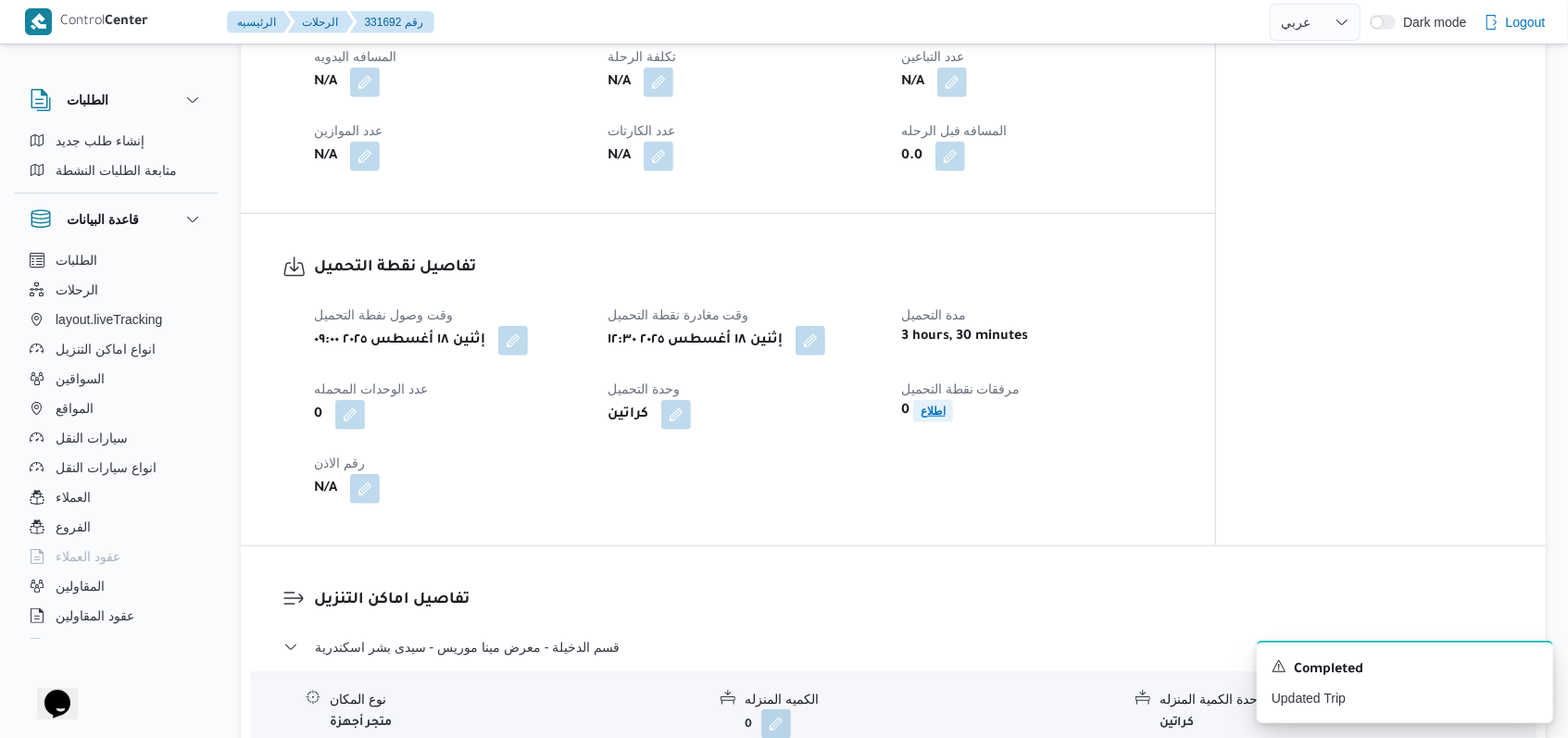
click at [937, 416] on b "اطلاع" at bounding box center [934, 411] width 25 height 13
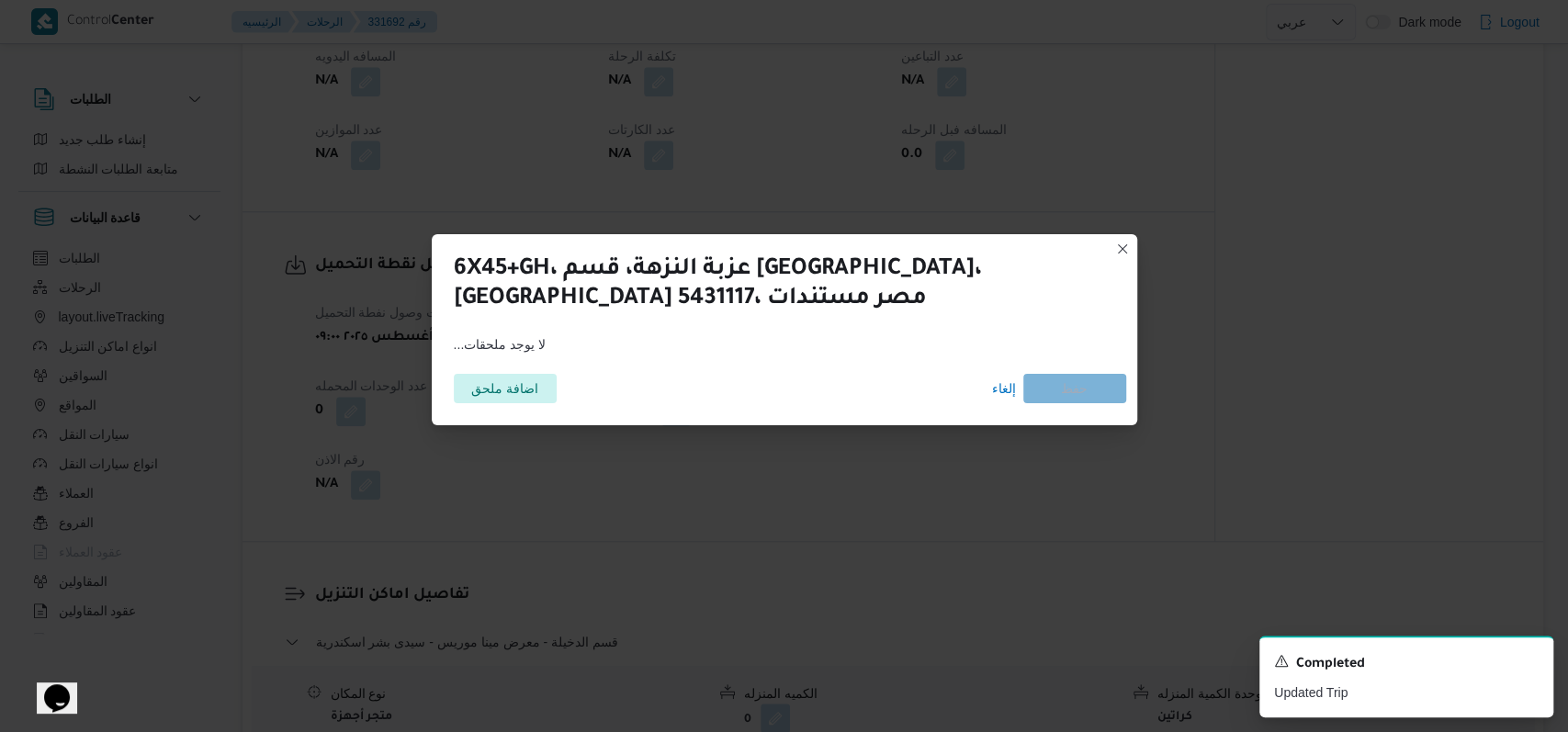
click at [975, 396] on div "اضافة ملحق إلغاء حفظ" at bounding box center [784, 388] width 683 height 51
click at [997, 388] on span "إلغاء" at bounding box center [1004, 388] width 24 height 22
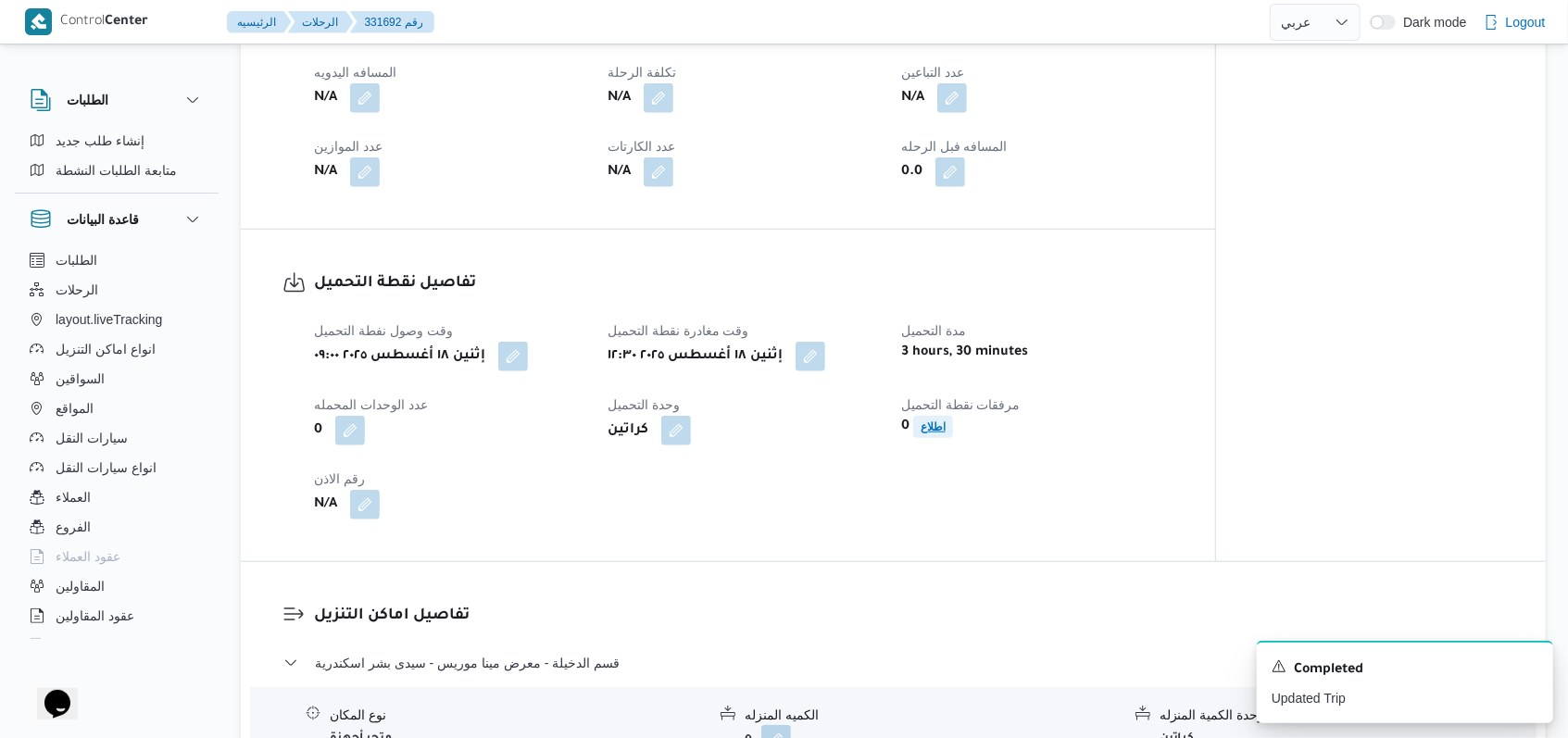
scroll to position [1207, 0]
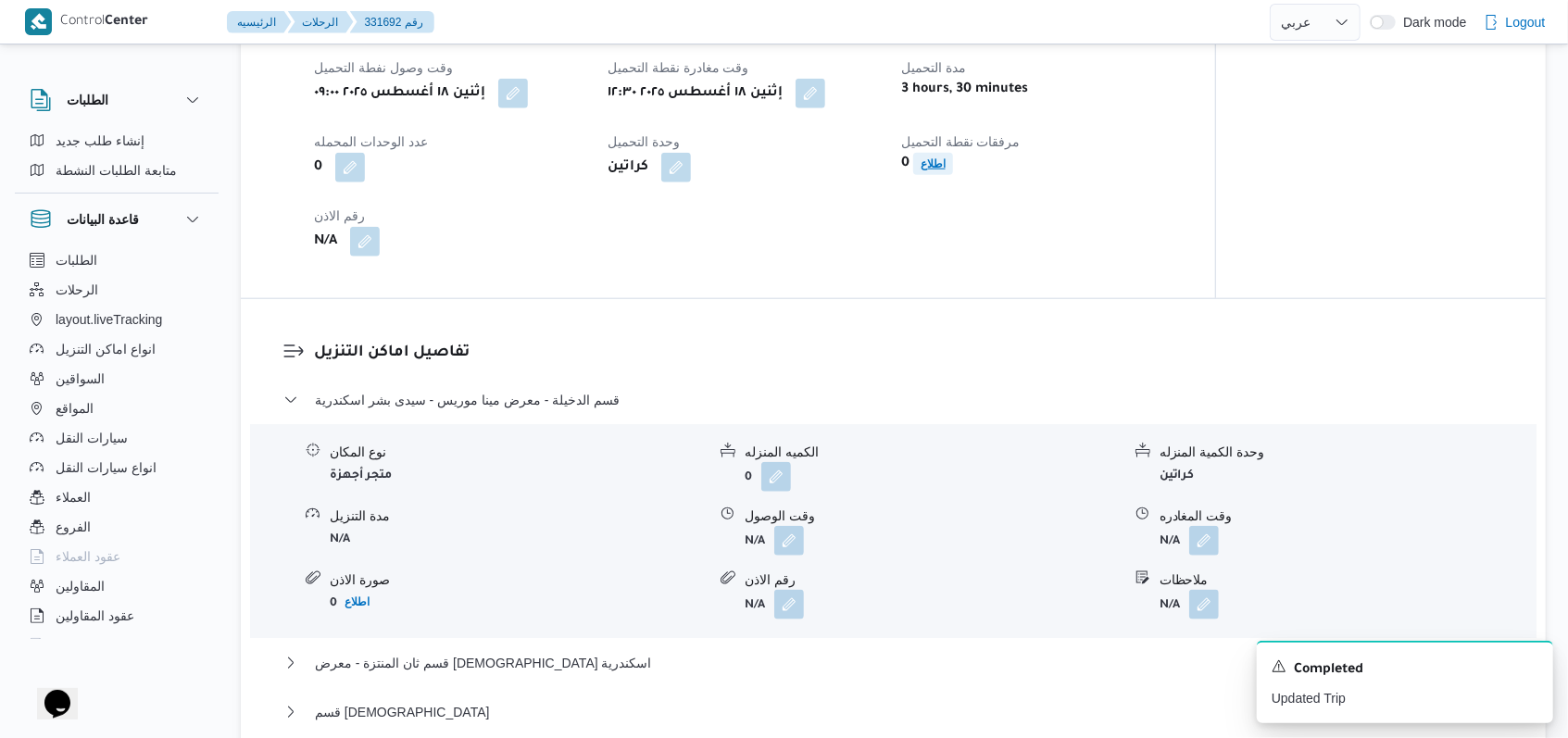
click at [929, 170] on b "اطلاع" at bounding box center [934, 163] width 25 height 13
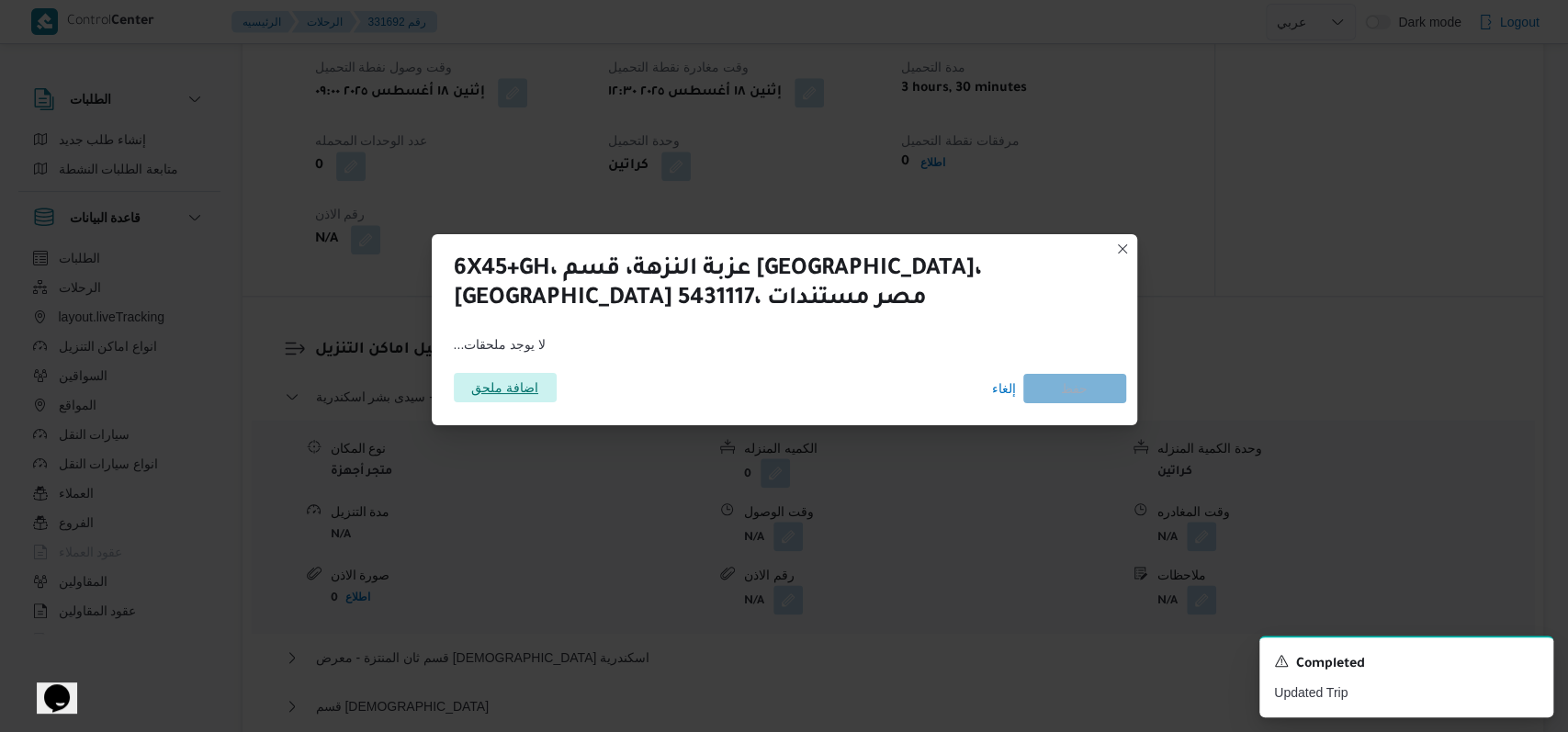
click at [520, 387] on span "اضافة ملحق" at bounding box center [505, 387] width 67 height 30
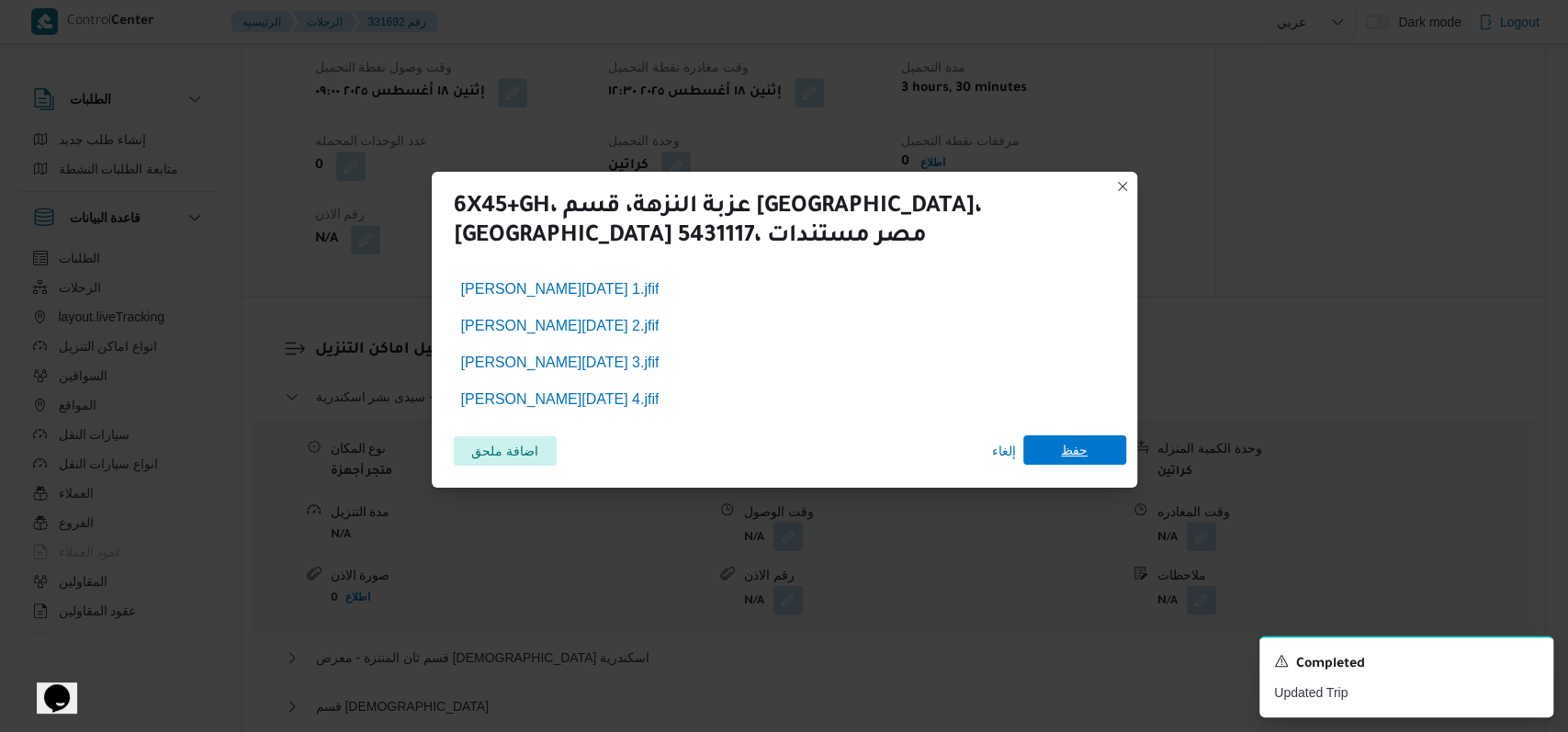
click at [1074, 461] on span "حفظ" at bounding box center [1075, 450] width 27 height 30
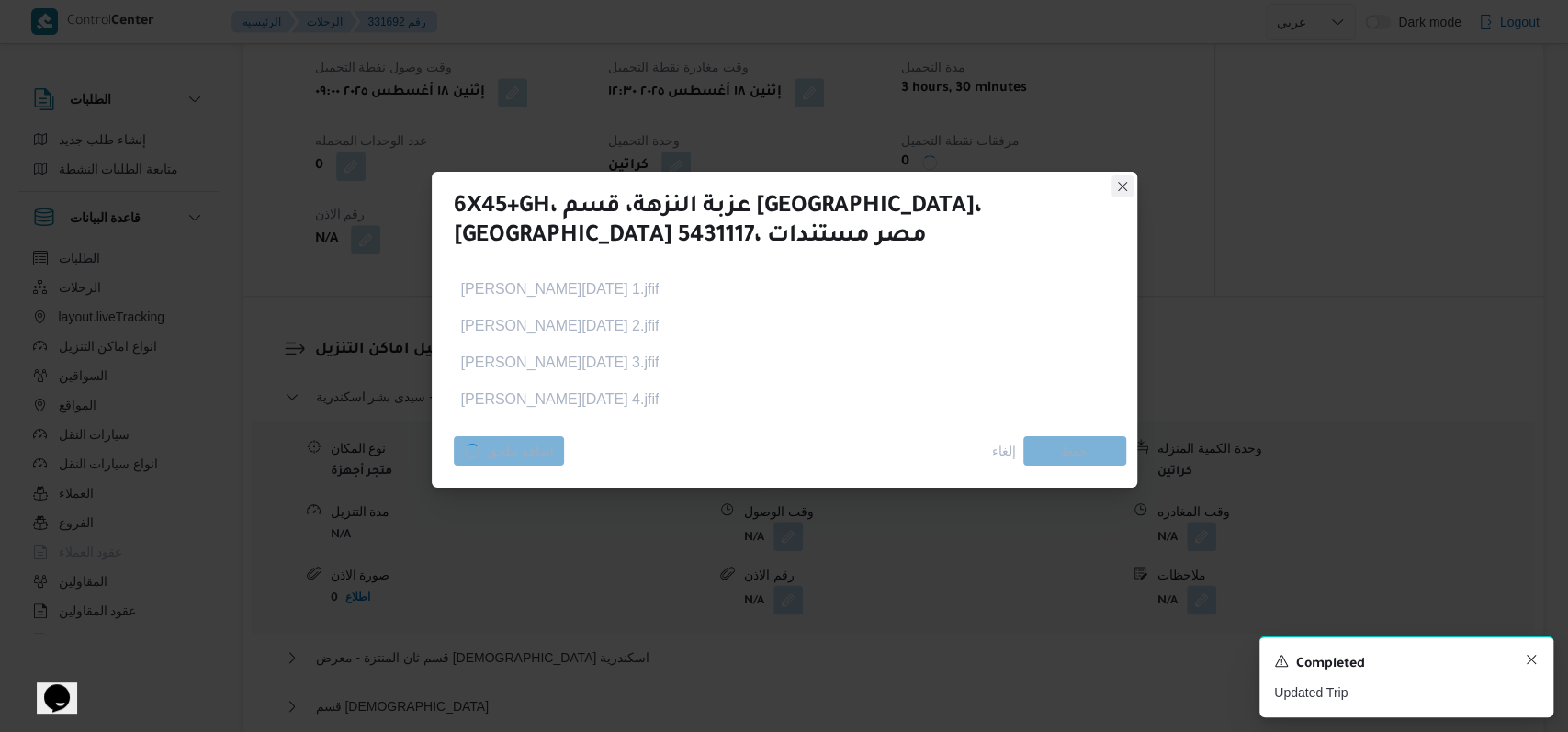
click at [1529, 660] on icon "Dismiss toast" at bounding box center [1531, 660] width 10 height 10
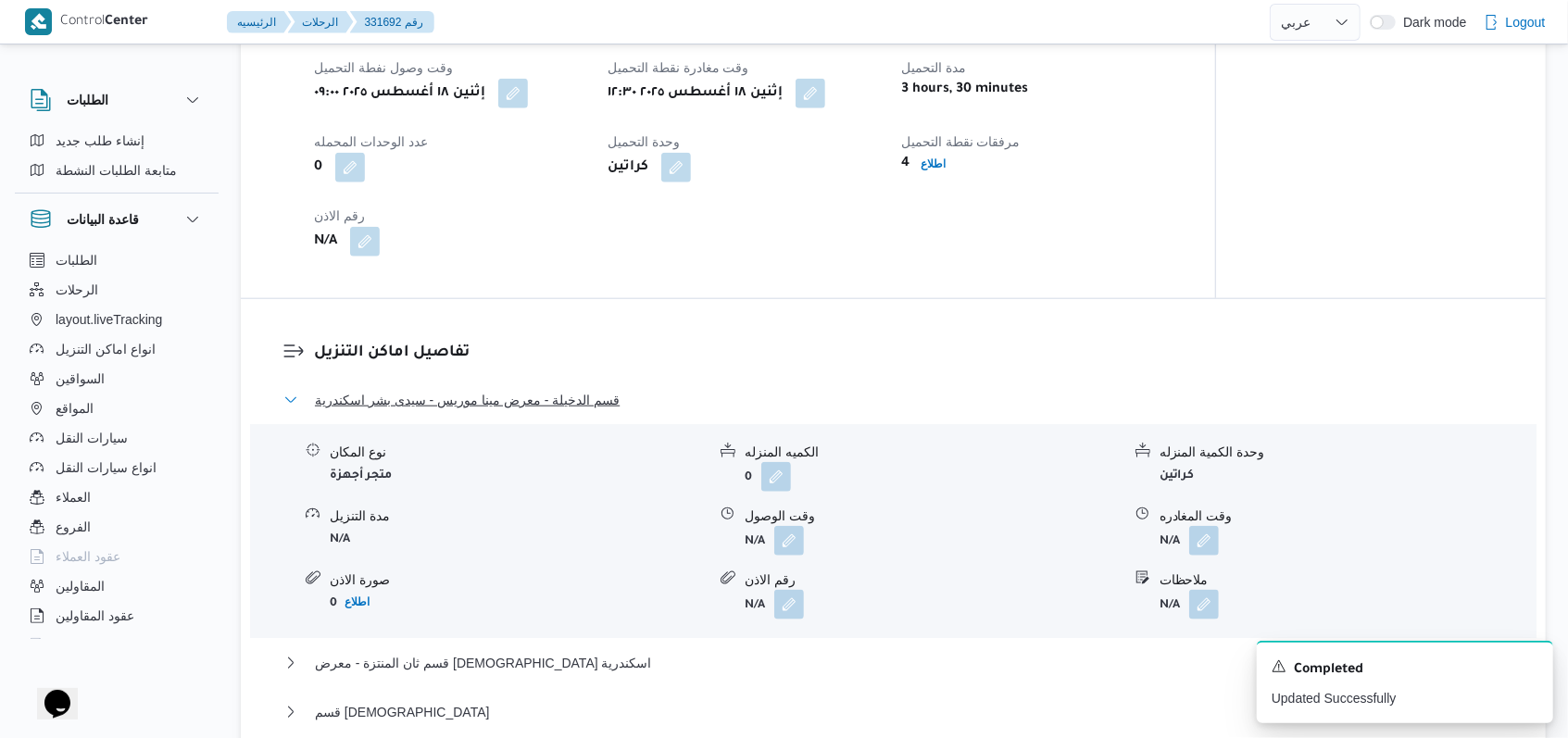
click at [580, 406] on span "قسم الدخيلة - معرض مينا موريس - سيدى بشر اسكندرية" at bounding box center [467, 399] width 305 height 22
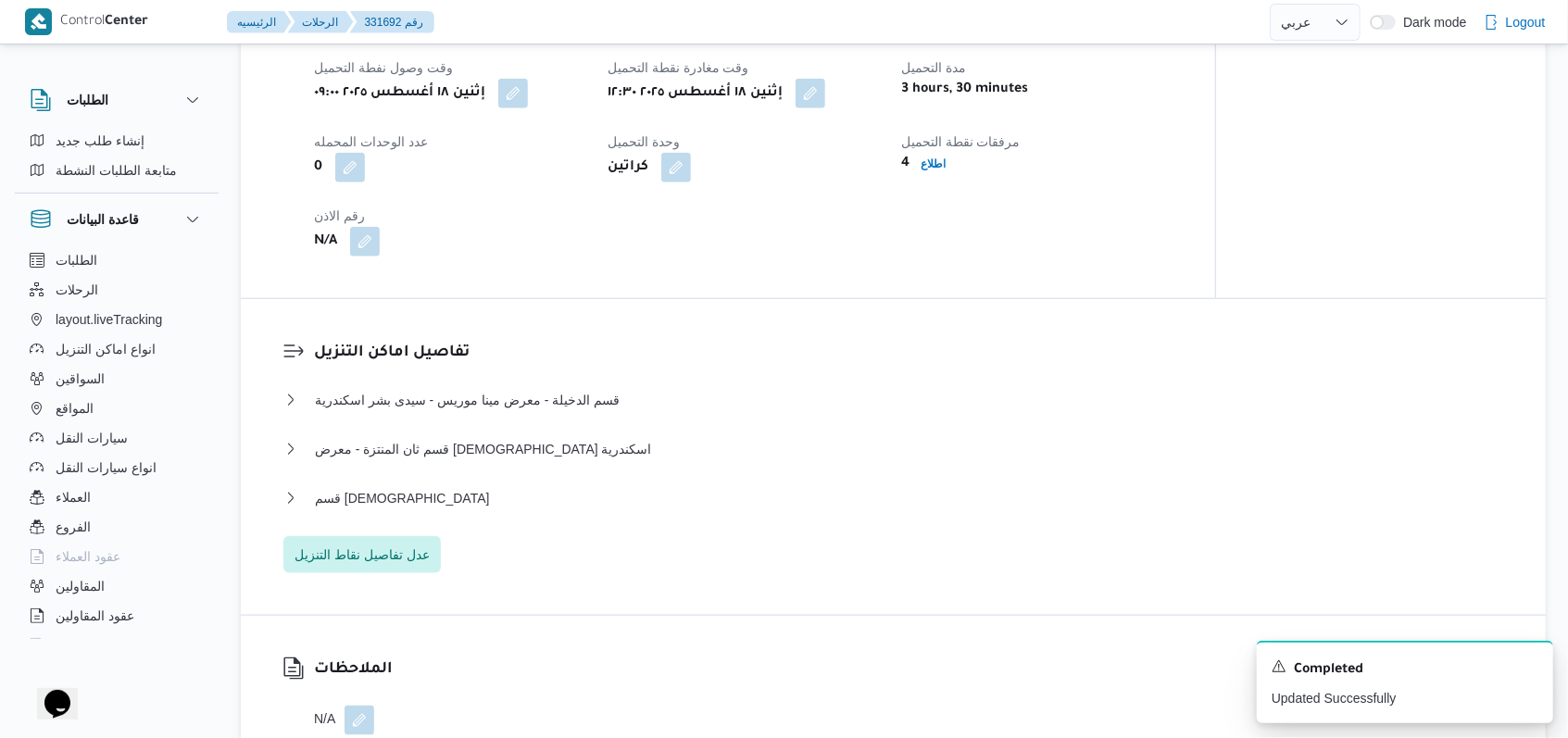
select select "ar"
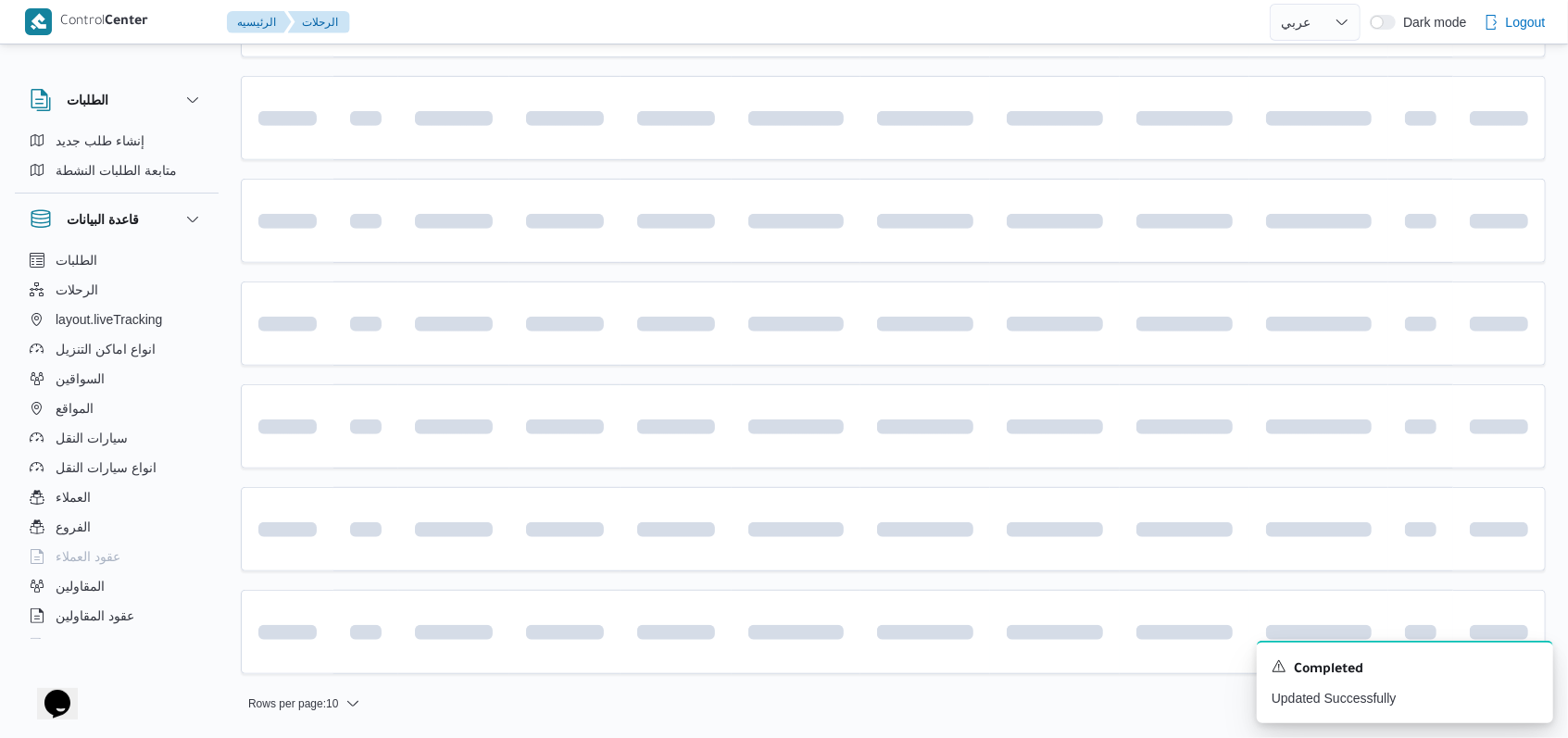
scroll to position [237, 0]
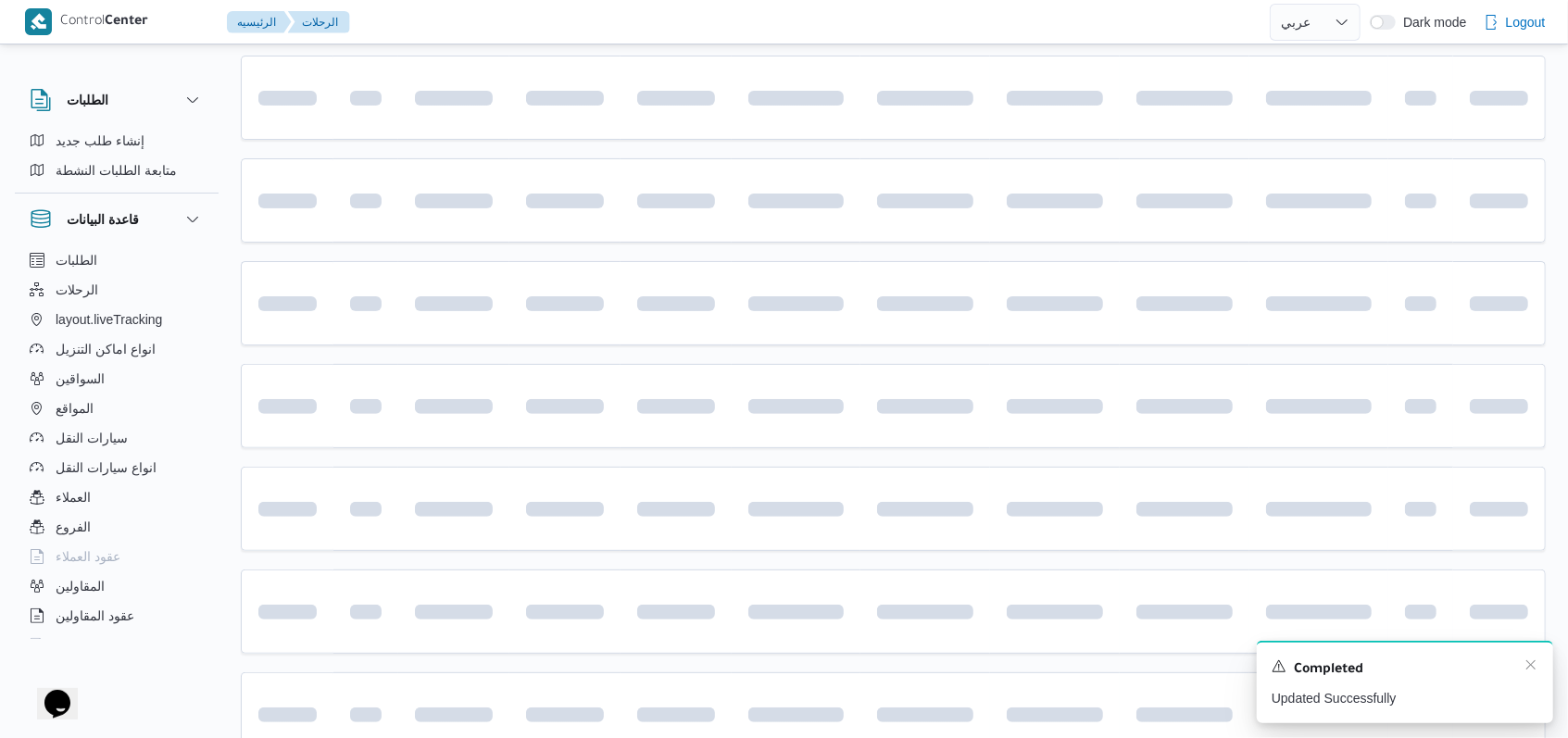
click at [1538, 657] on div "A new notification appears Completed Updated Successfully" at bounding box center [1405, 682] width 296 height 83
click at [1537, 663] on icon "Dismiss toast" at bounding box center [1530, 664] width 15 height 15
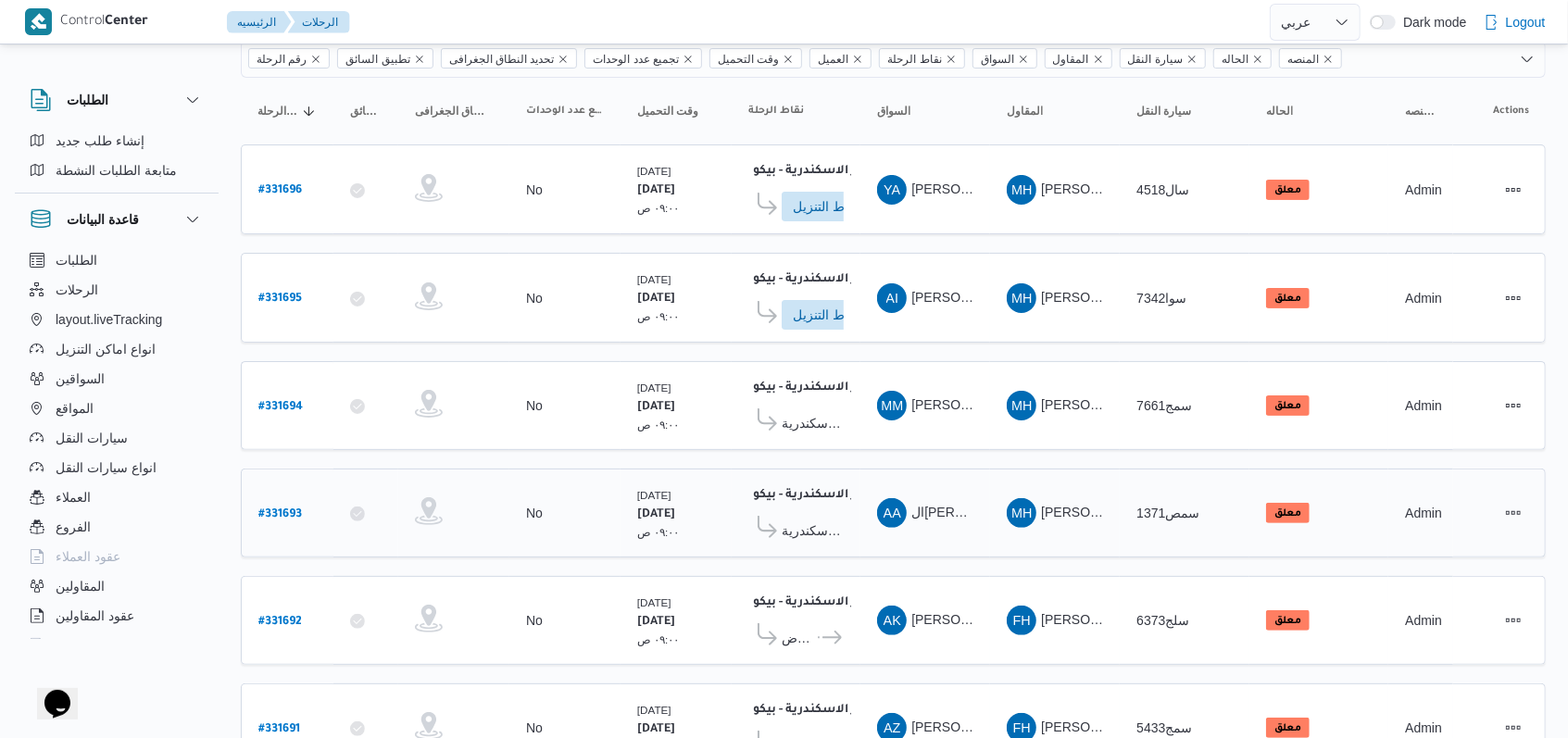
scroll to position [0, 0]
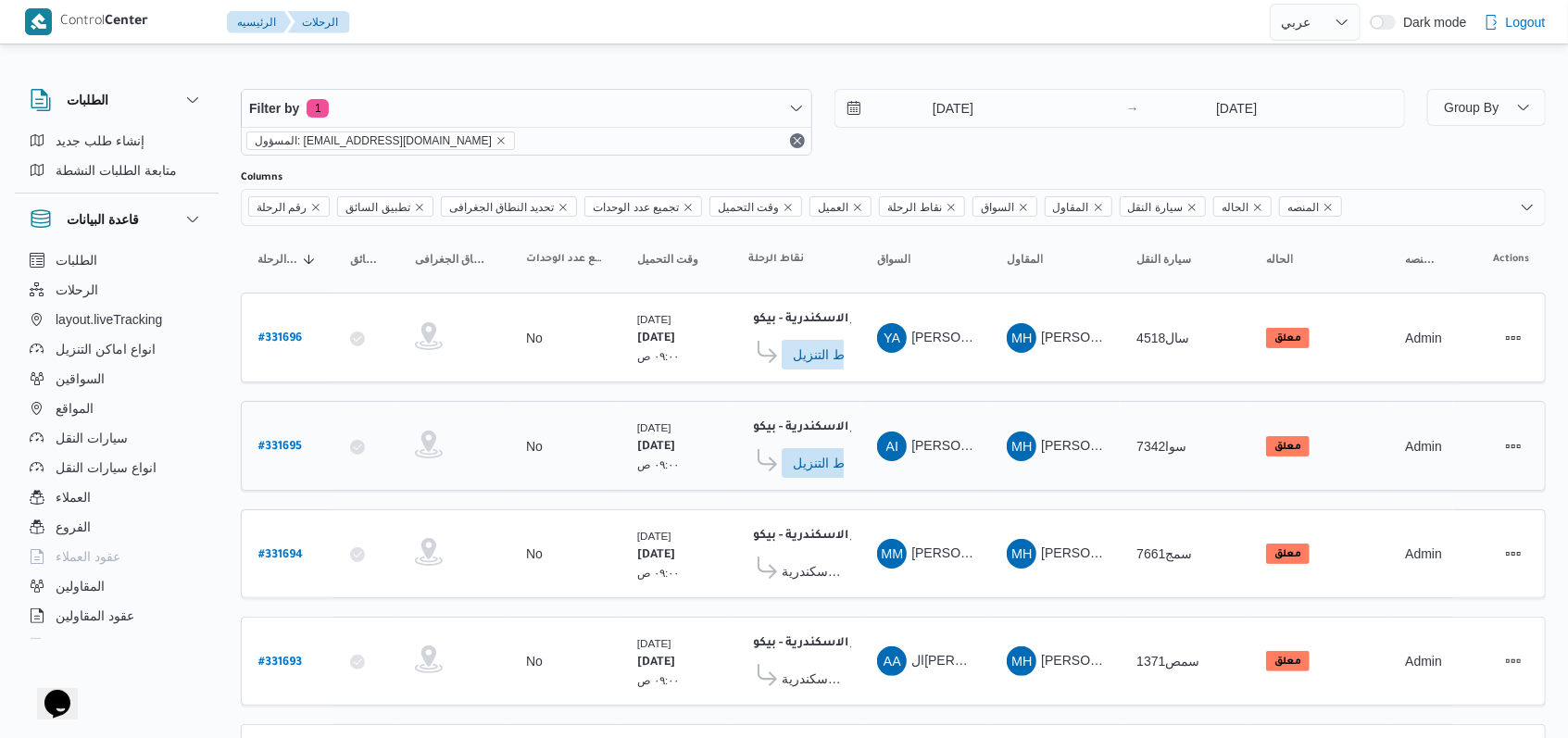
click at [291, 441] on b "# 331695" at bounding box center [280, 447] width 44 height 13
select select "ar"
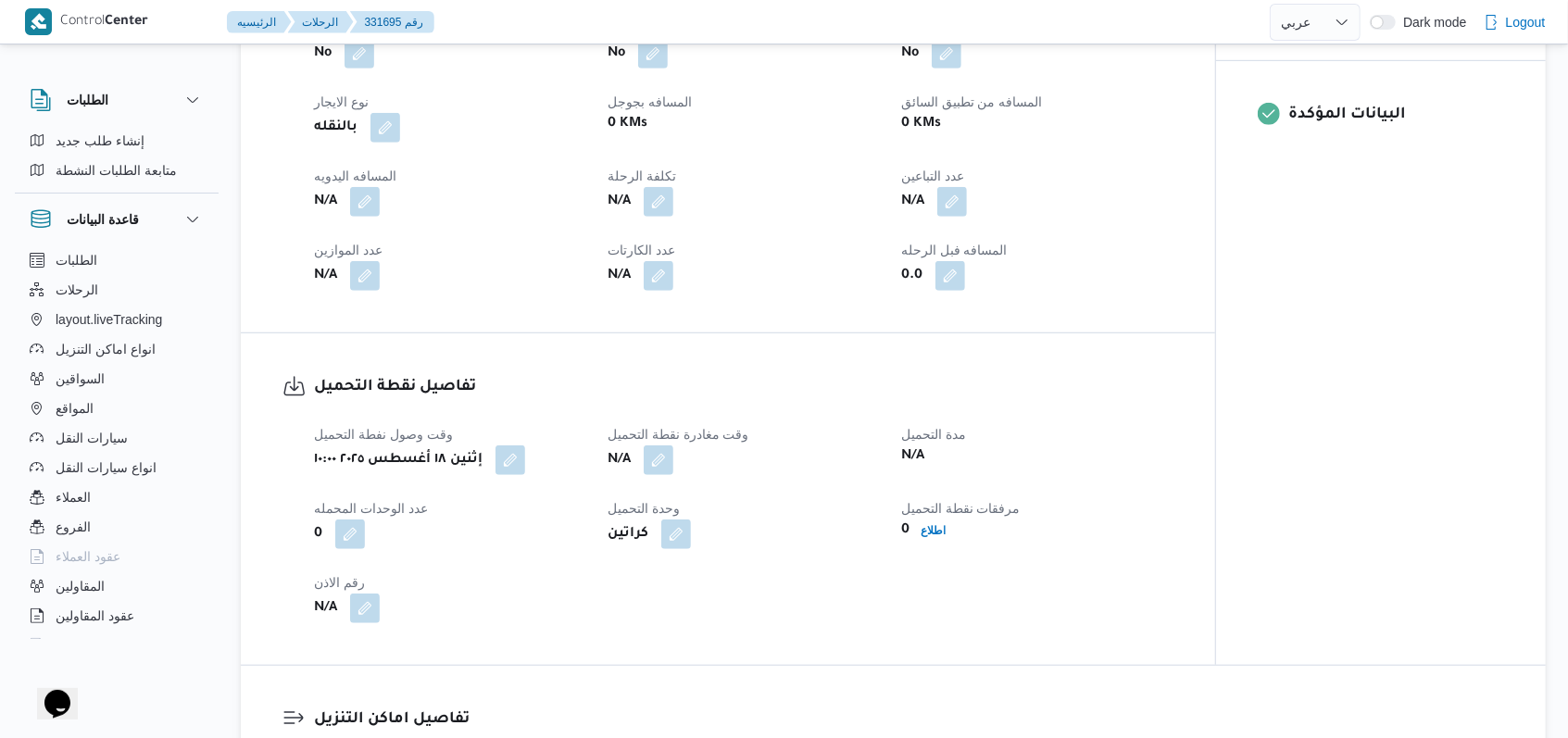
scroll to position [863, 0]
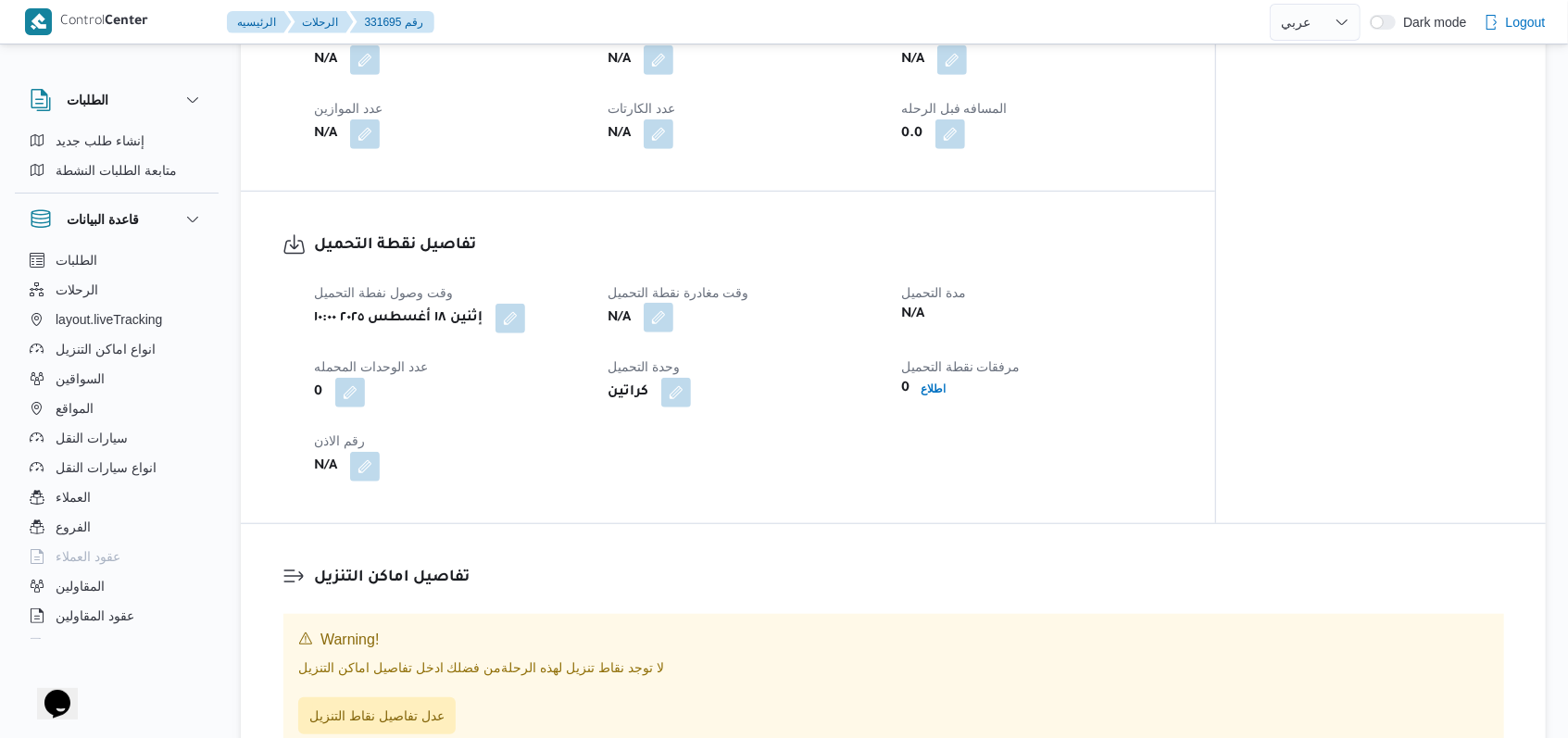
click at [650, 315] on button "button" at bounding box center [659, 318] width 30 height 30
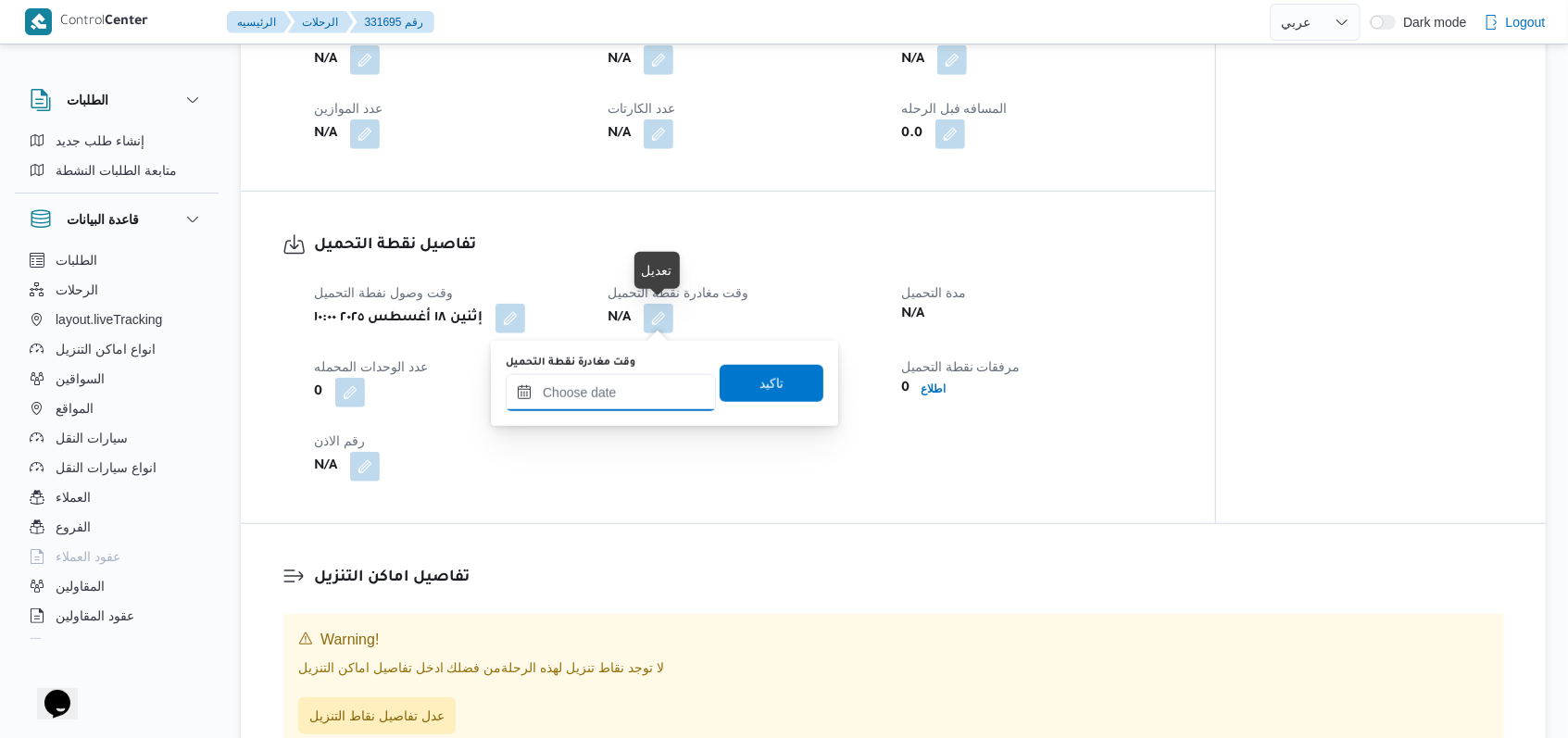
click at [624, 388] on input "وقت مغادرة نقطة التحميل" at bounding box center [611, 392] width 210 height 37
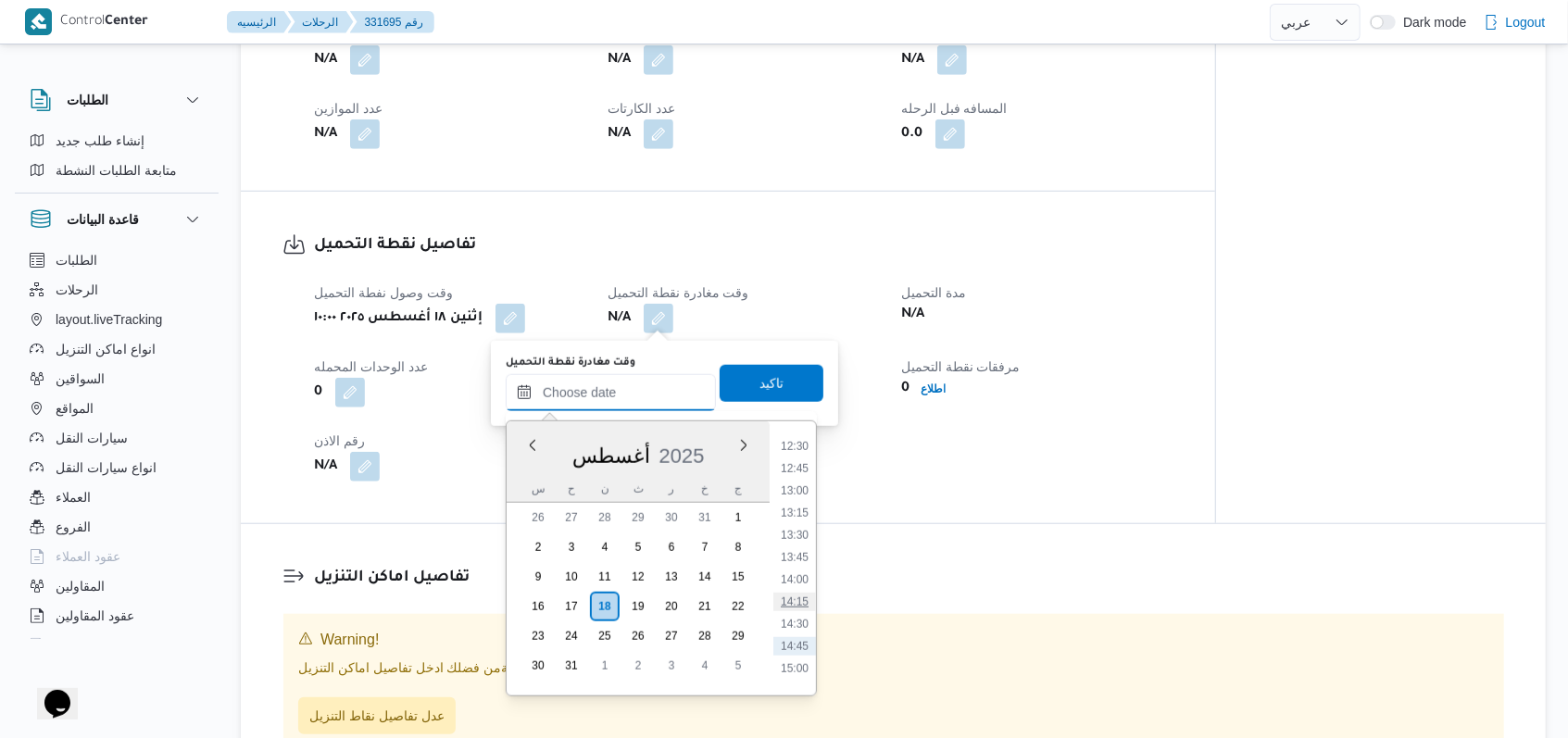
scroll to position [1060, 0]
click at [807, 493] on li "12:30" at bounding box center [795, 495] width 43 height 18
type input "١٨/٠٨/٢٠٢٥ ١٢:٣٠"
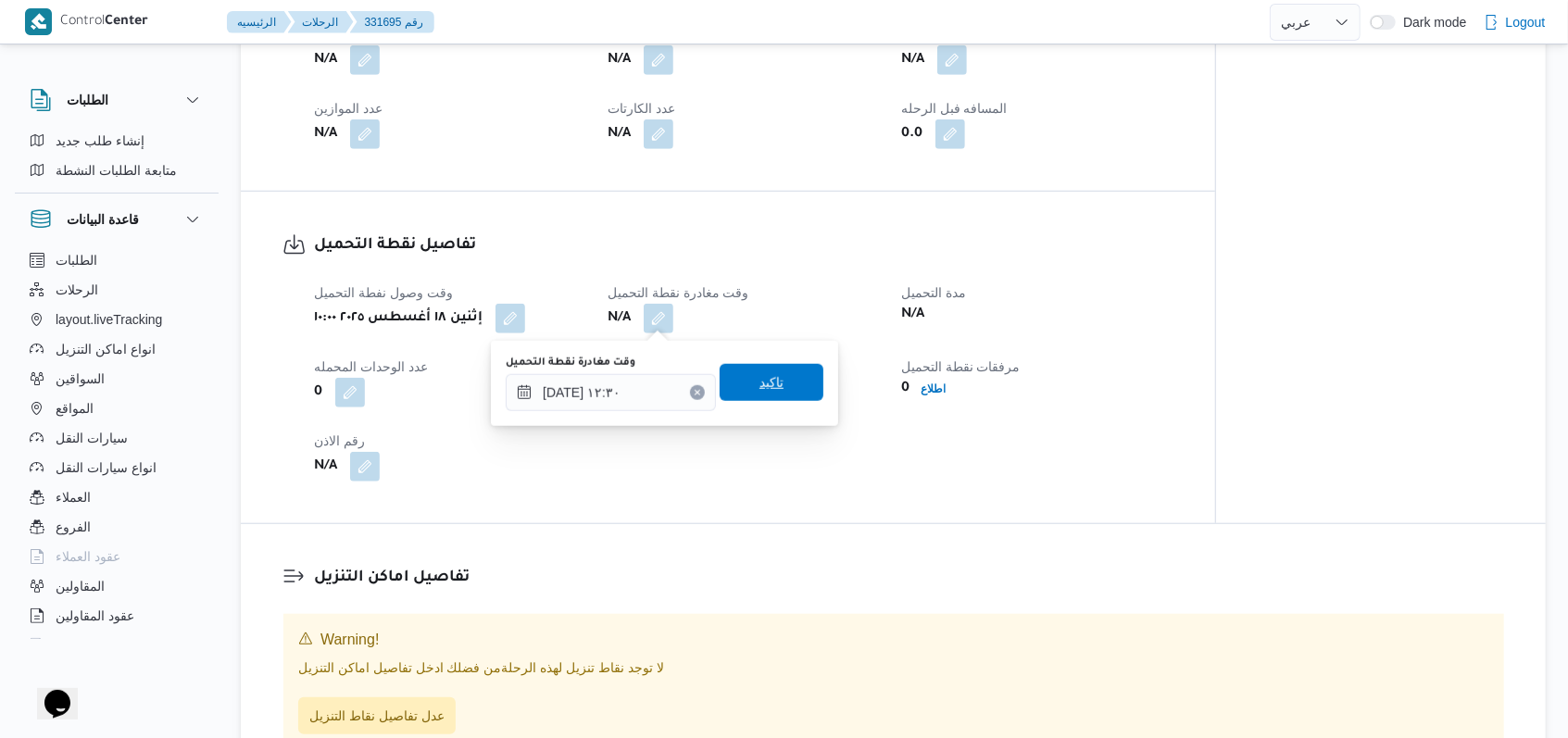
click at [798, 386] on span "تاكيد" at bounding box center [771, 383] width 104 height 37
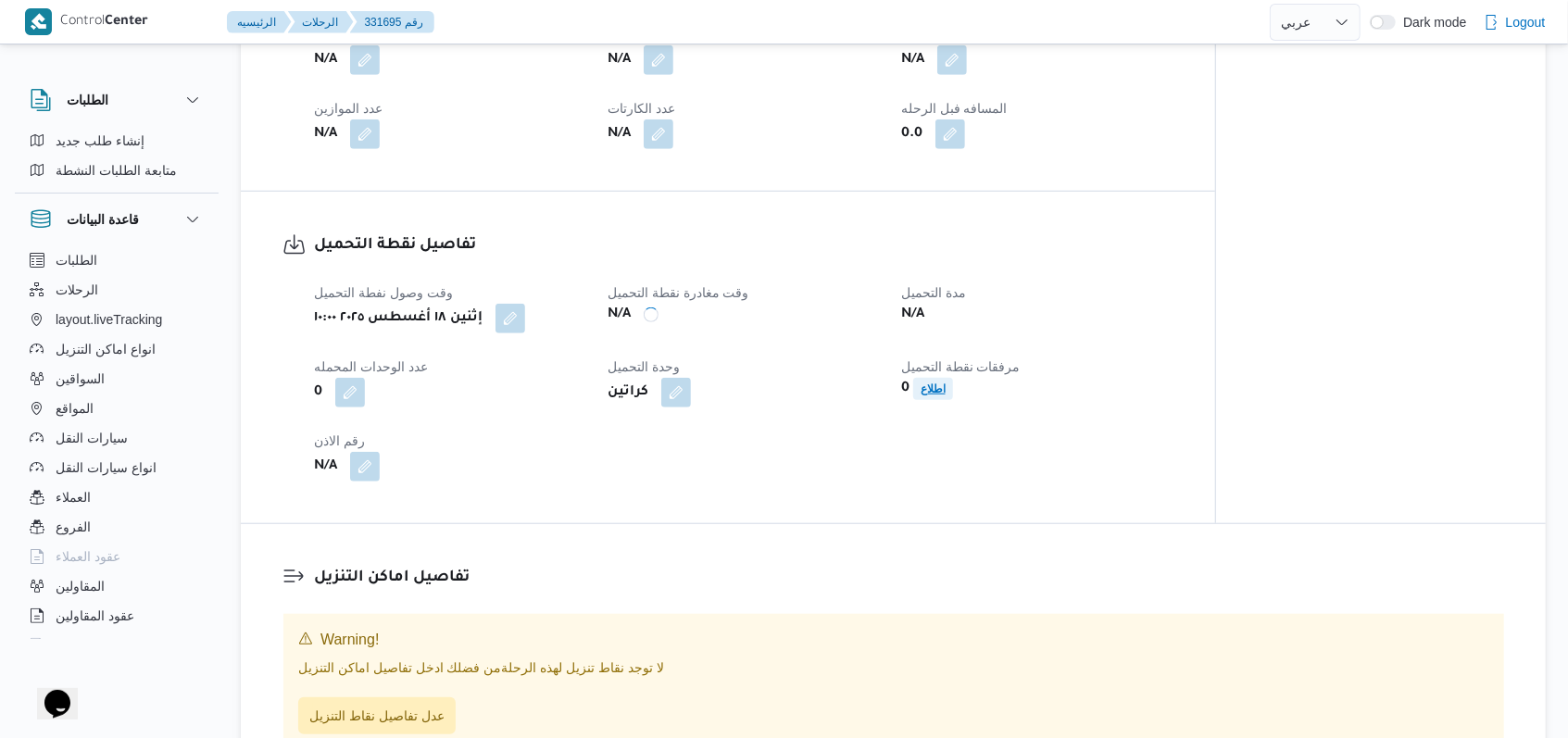
click at [931, 393] on b "اطلاع" at bounding box center [934, 388] width 25 height 13
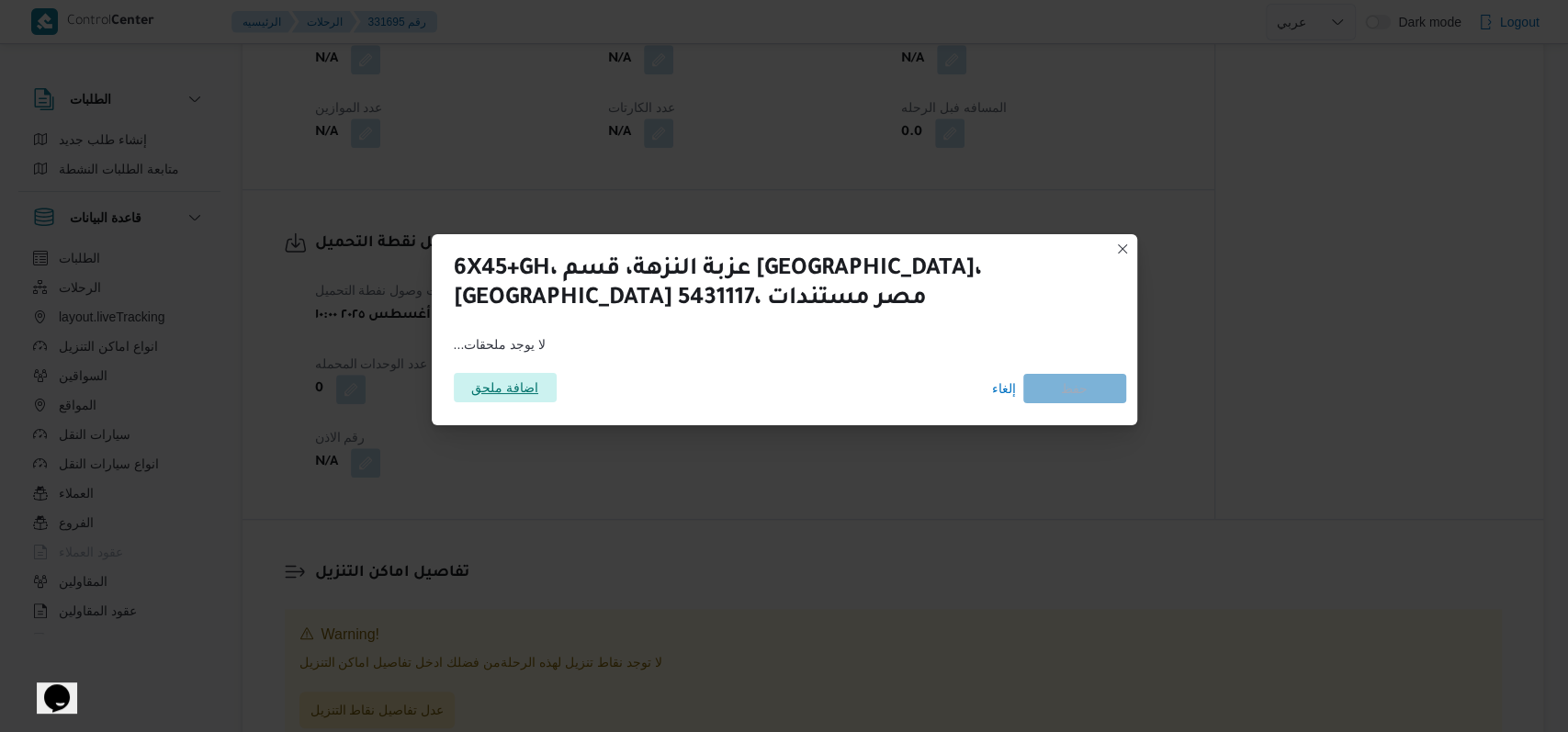
click at [513, 389] on span "اضافة ملحق" at bounding box center [505, 387] width 67 height 30
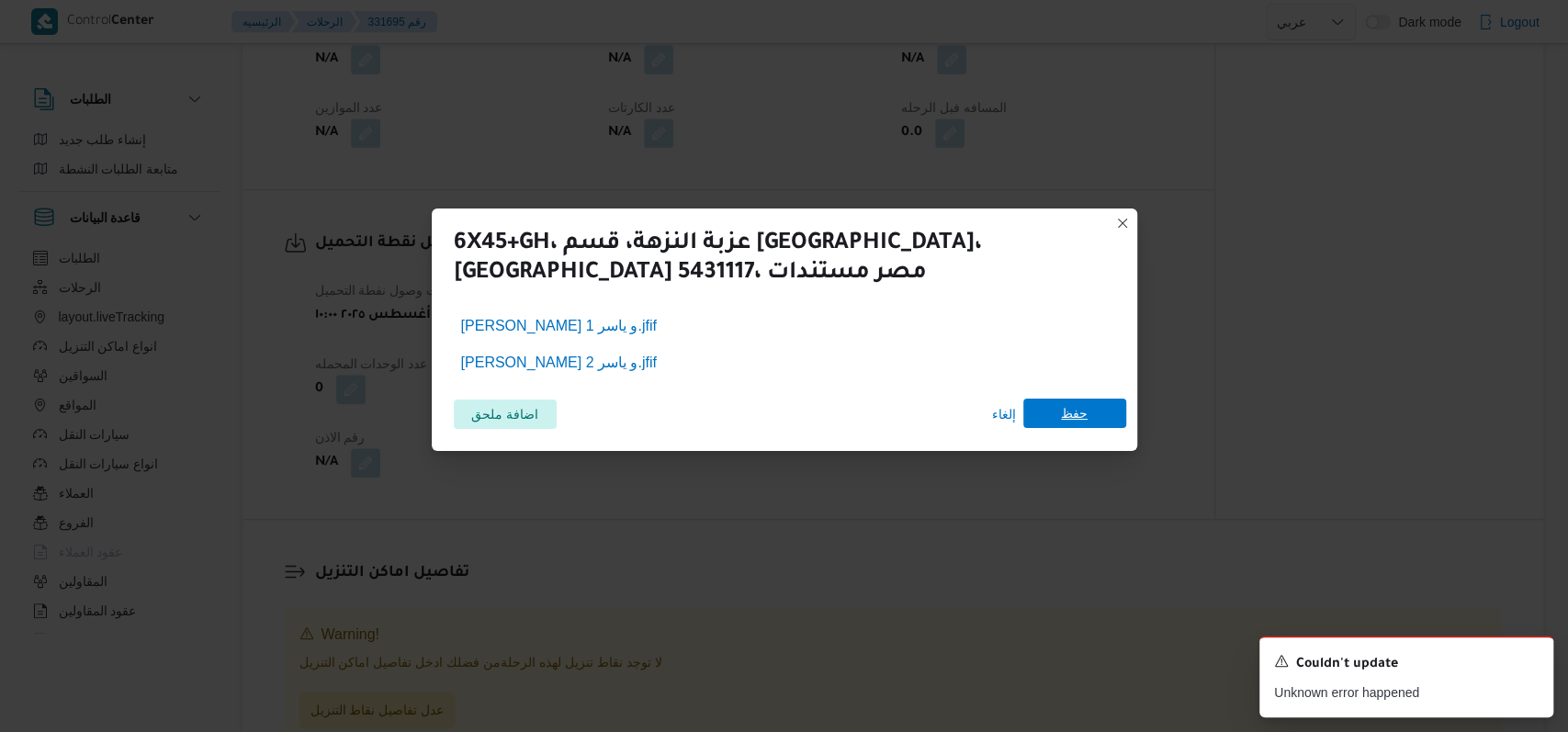
click at [1102, 411] on span "حفظ" at bounding box center [1075, 413] width 103 height 30
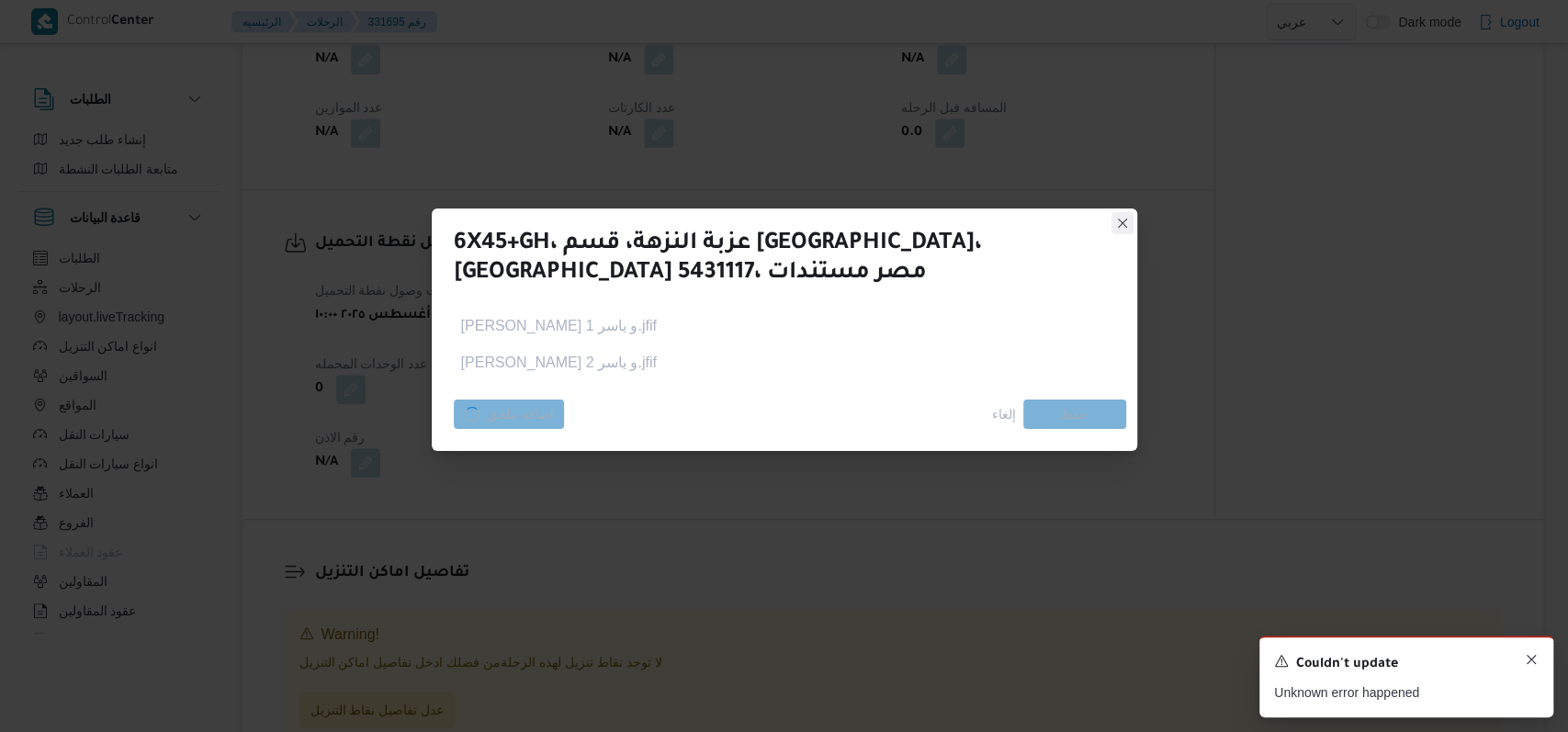
click at [1528, 662] on icon "Dismiss toast" at bounding box center [1531, 659] width 14 height 14
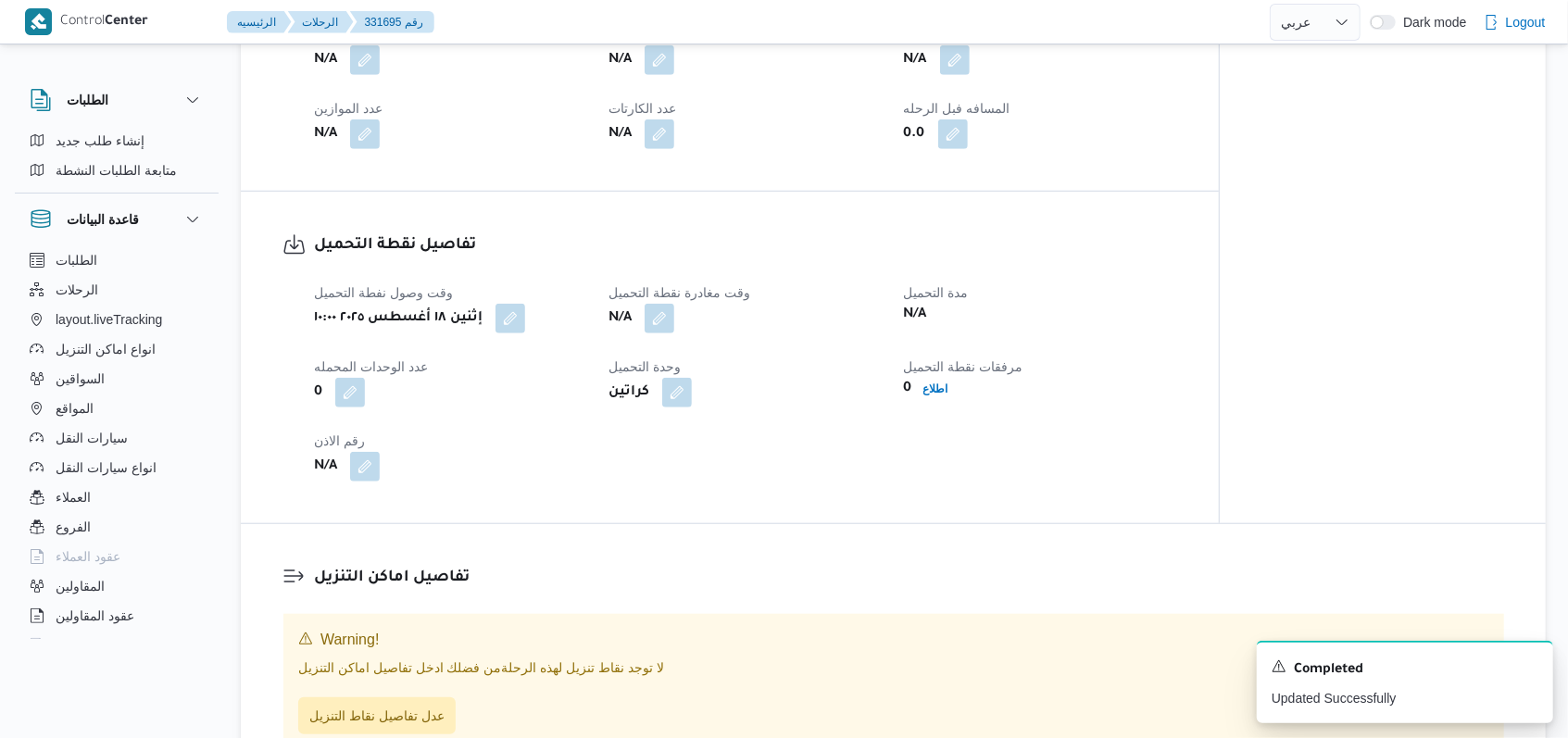
click at [735, 449] on div "وقت وصول نفطة التحميل إثنين ١٨ أغسطس ٢٠٢٥ ١٠:٠٠ وقت مغادرة نقطة التحميل N/A مدة…" at bounding box center [745, 381] width 885 height 222
click at [672, 319] on button "button" at bounding box center [660, 318] width 30 height 30
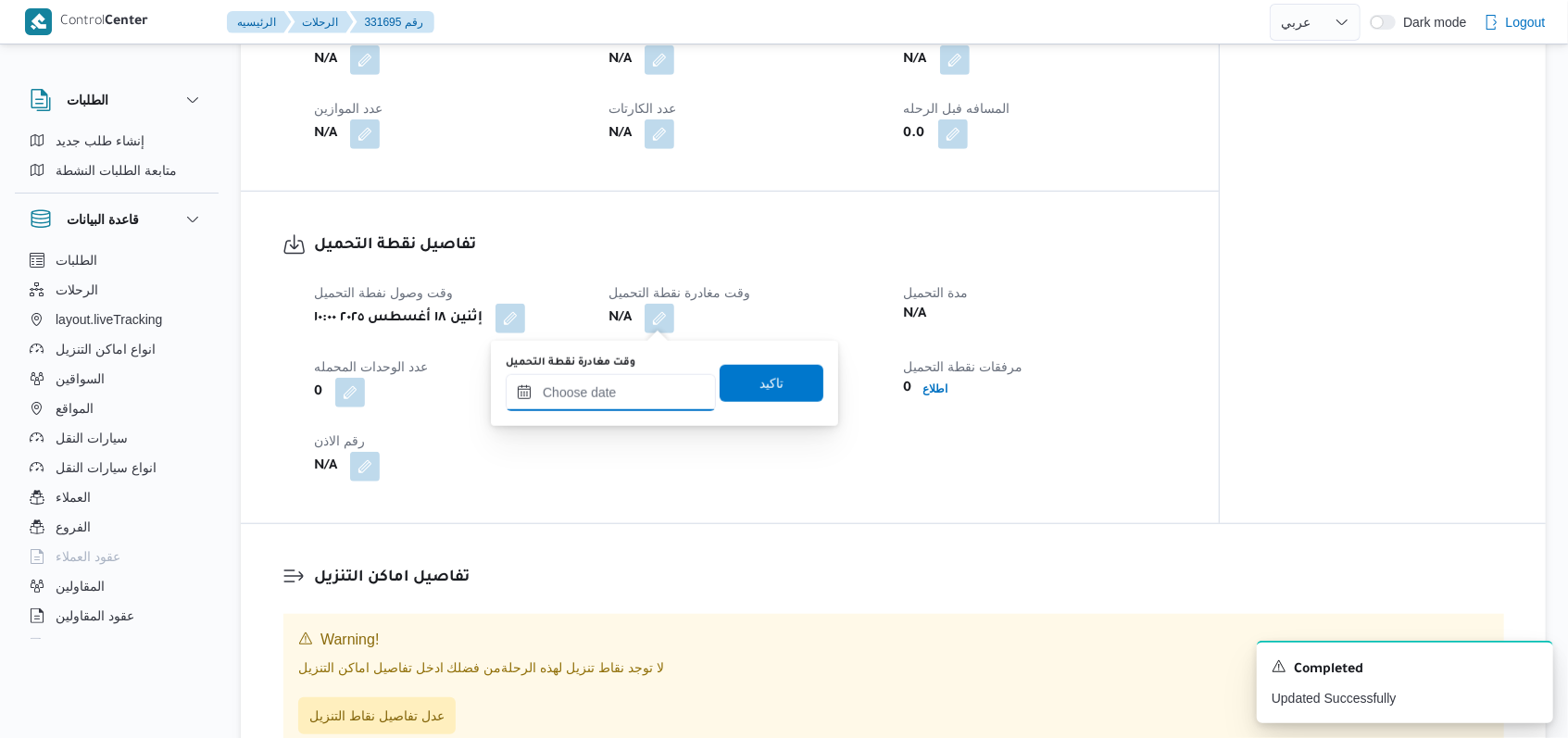
click at [629, 402] on input "وقت مغادرة نقطة التحميل" at bounding box center [611, 392] width 210 height 37
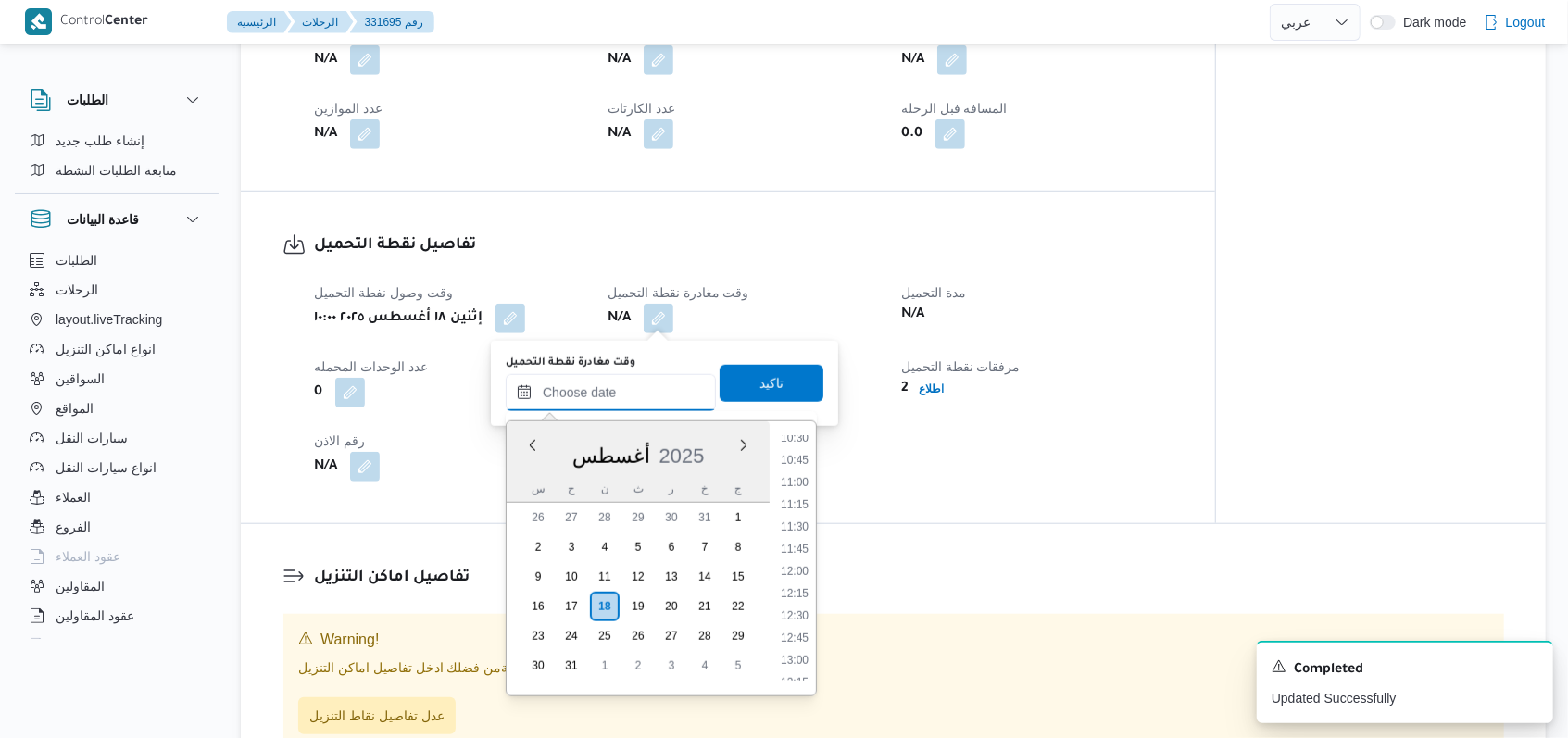
scroll to position [937, 0]
click at [797, 623] on li "12:30" at bounding box center [795, 619] width 43 height 18
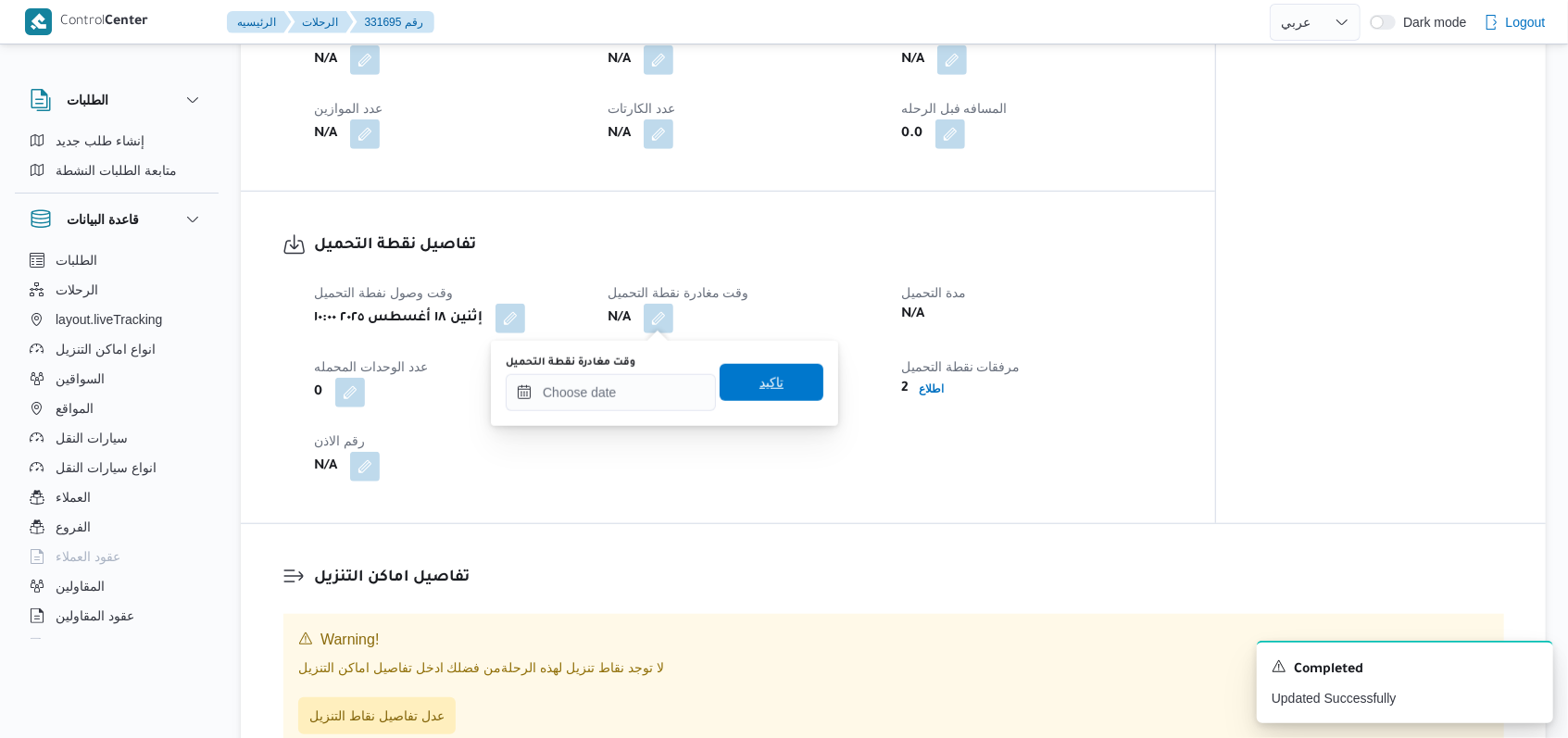
click at [765, 380] on span "تاكيد" at bounding box center [771, 382] width 24 height 22
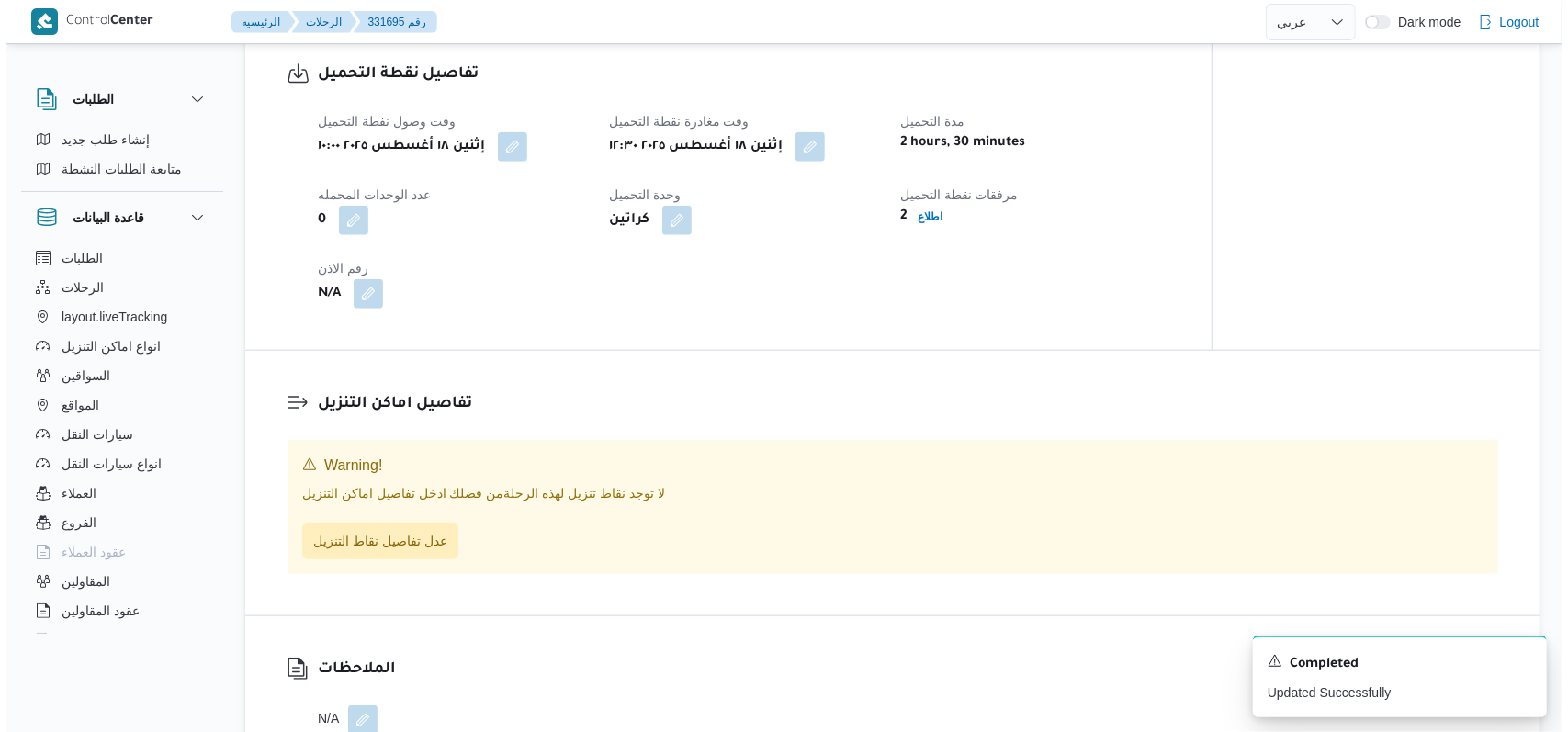
scroll to position [1102, 0]
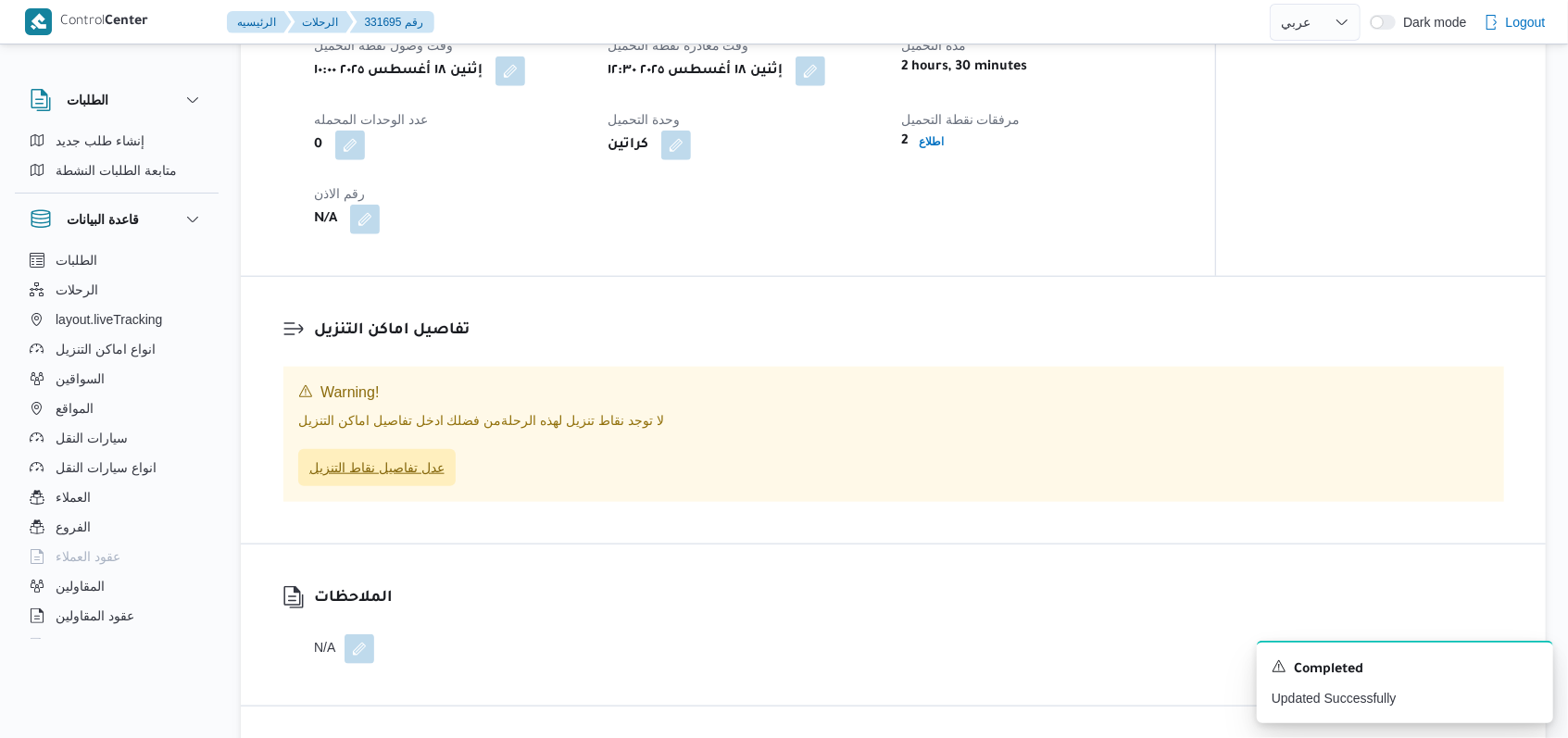
click at [432, 471] on span "عدل تفاصيل نقاط التنزيل" at bounding box center [376, 467] width 135 height 22
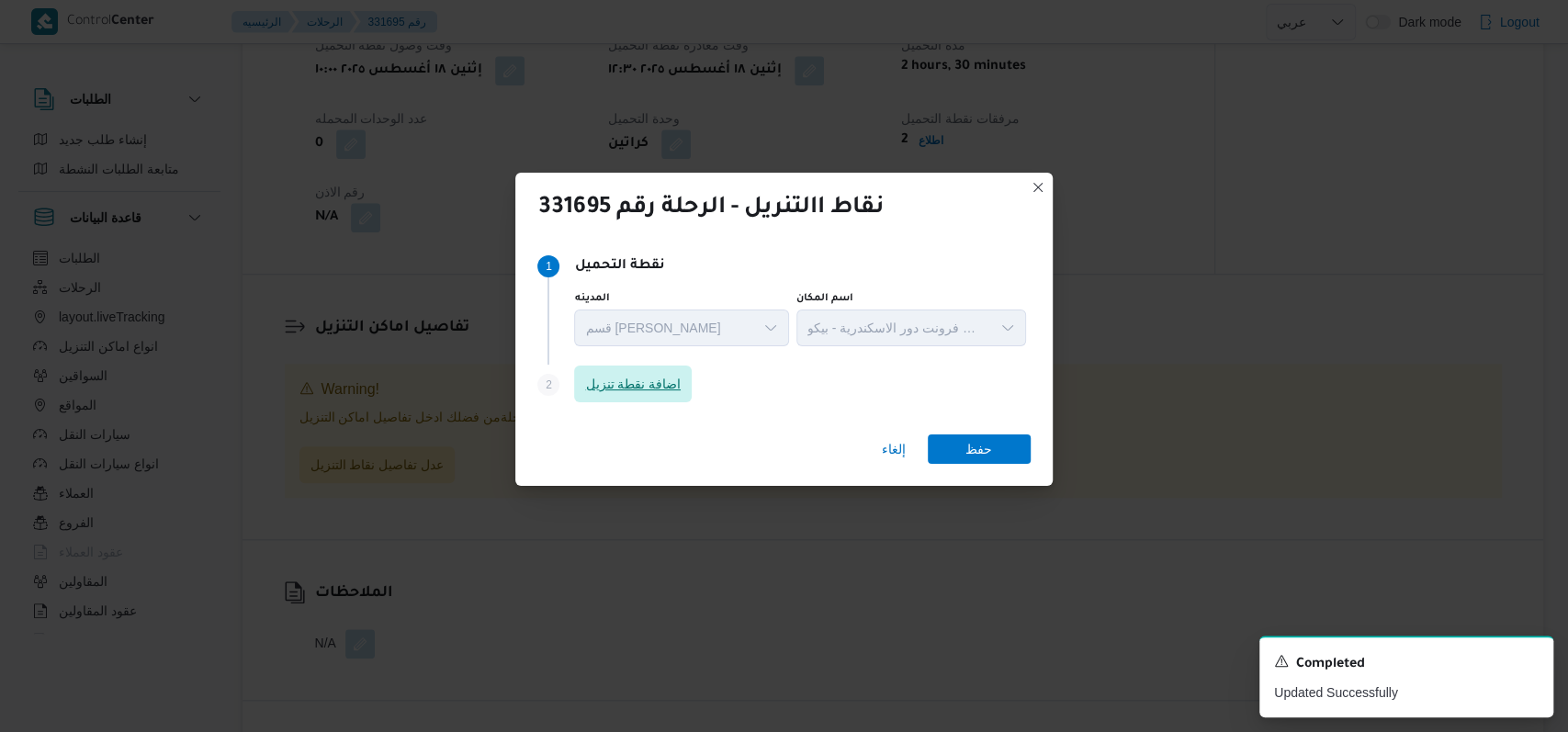
click at [686, 401] on span "اضافة نقطة تنزيل" at bounding box center [633, 383] width 118 height 37
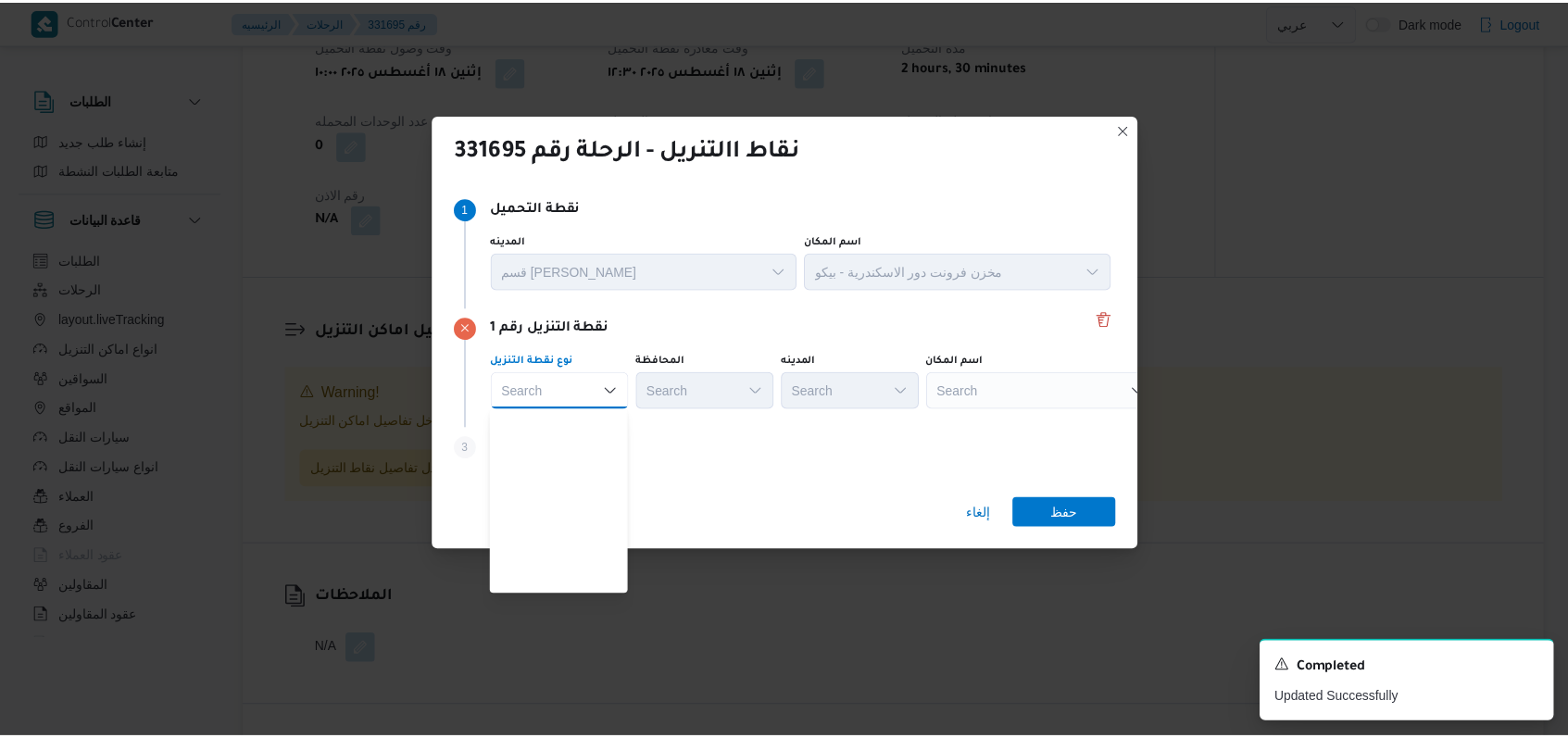
scroll to position [486, 0]
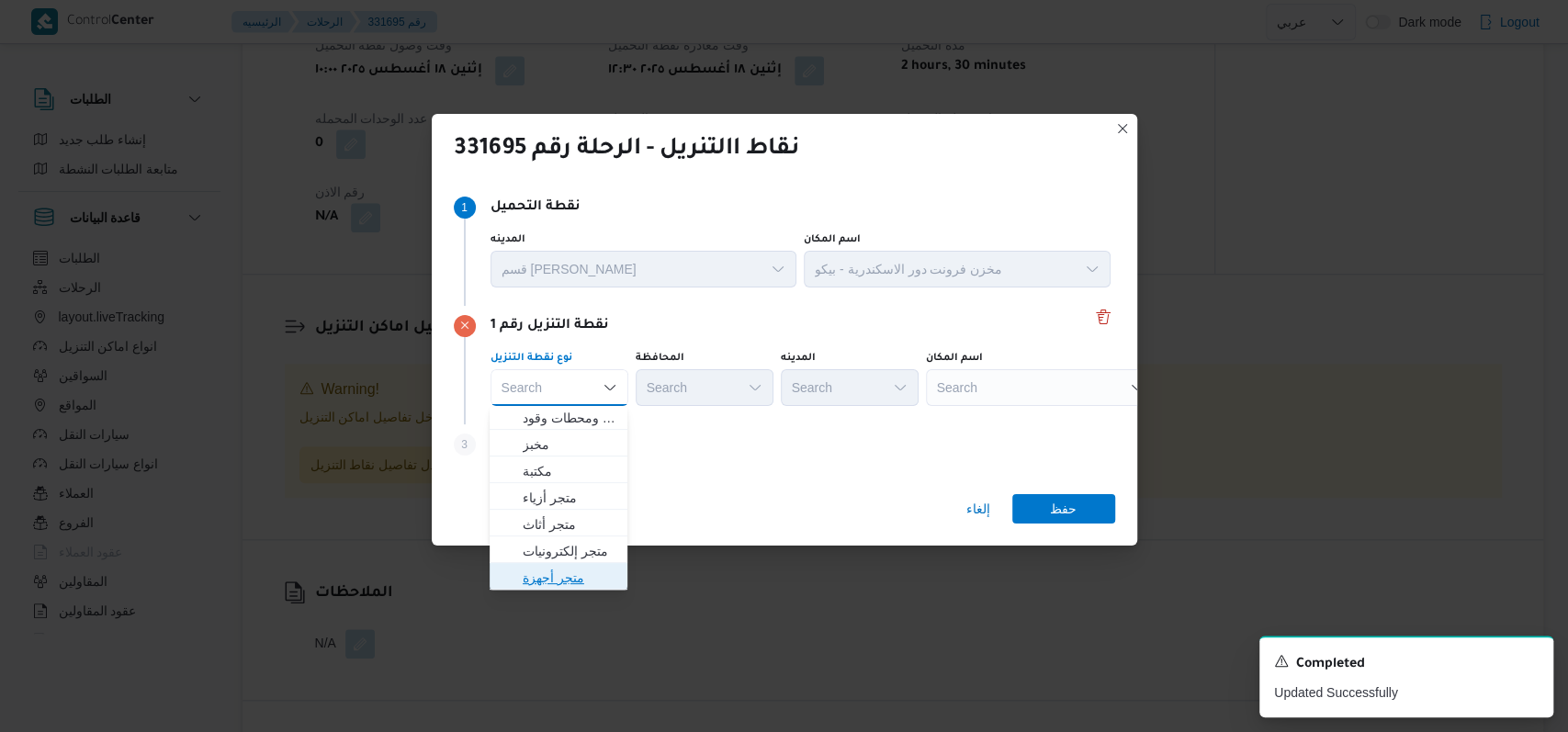
click at [587, 584] on span "متجر أجهزة" at bounding box center [569, 577] width 93 height 22
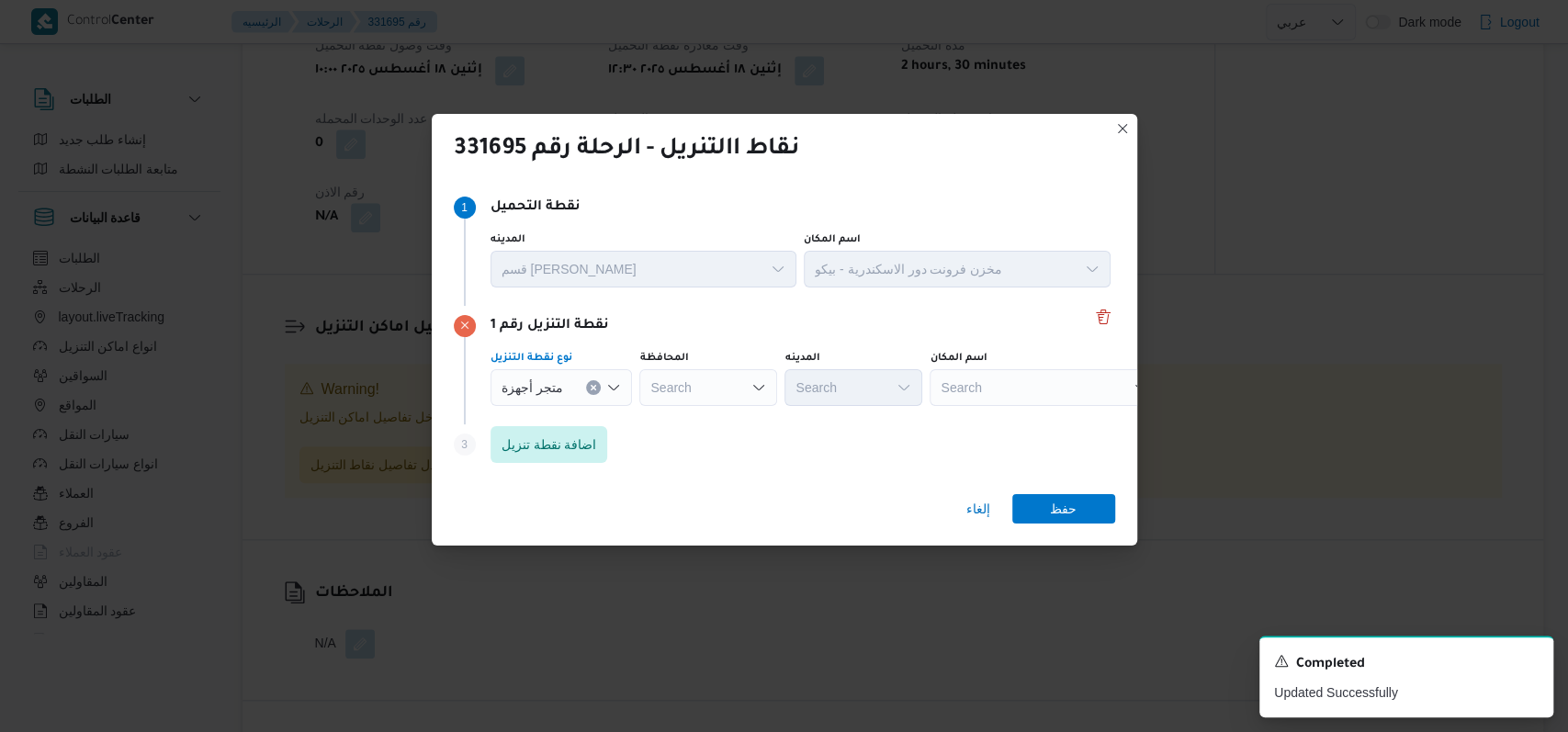
click at [1025, 383] on div "Search" at bounding box center [1045, 387] width 229 height 37
type input "اسكارو"
click at [1051, 422] on span "معرض اسكارو س - الدخيلة | أسكاروس للأجهزة الكهربائية | العجمي البحري" at bounding box center [1050, 420] width 186 height 22
click at [1052, 510] on span "حفظ" at bounding box center [1064, 508] width 27 height 30
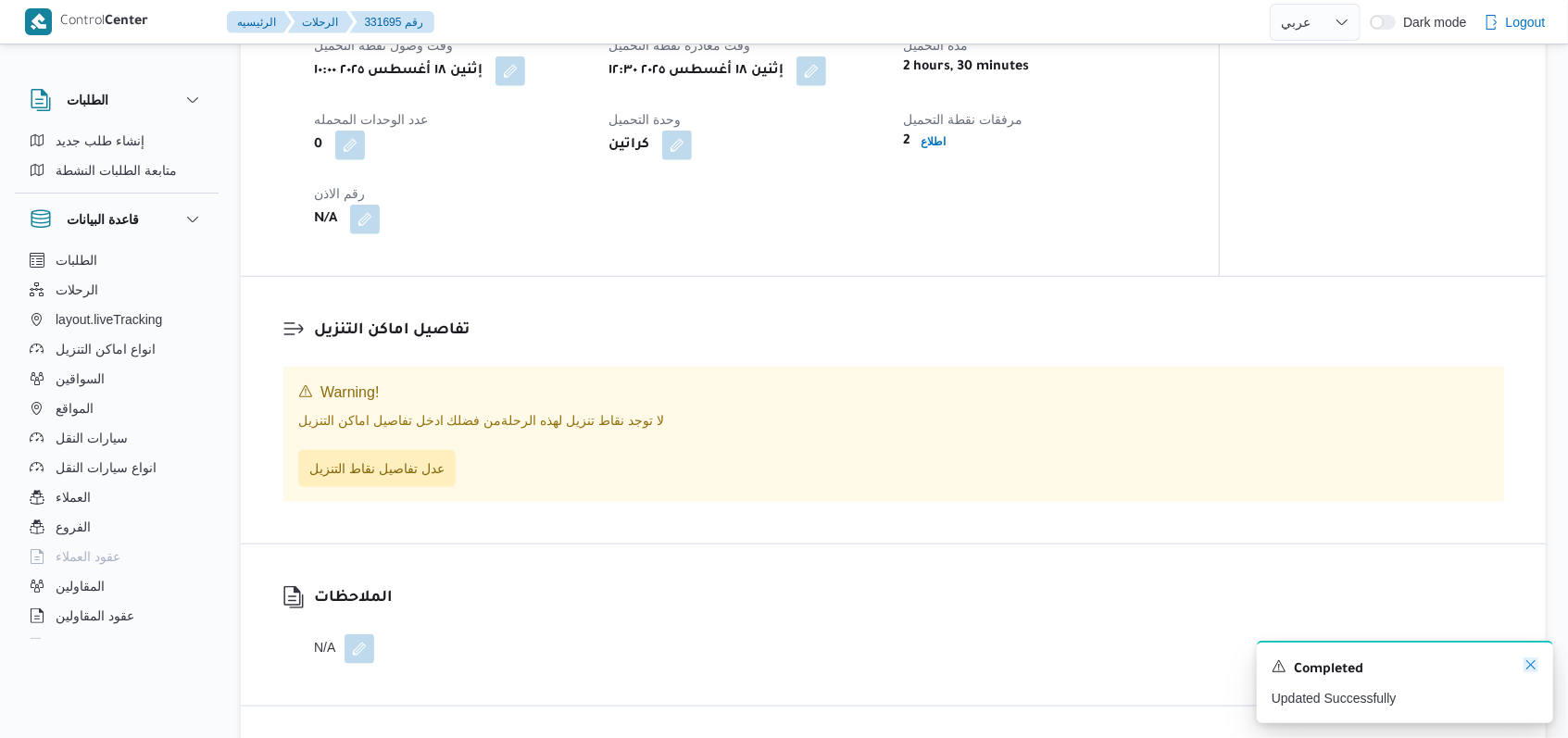
click at [1536, 670] on icon "Dismiss toast" at bounding box center [1530, 664] width 15 height 15
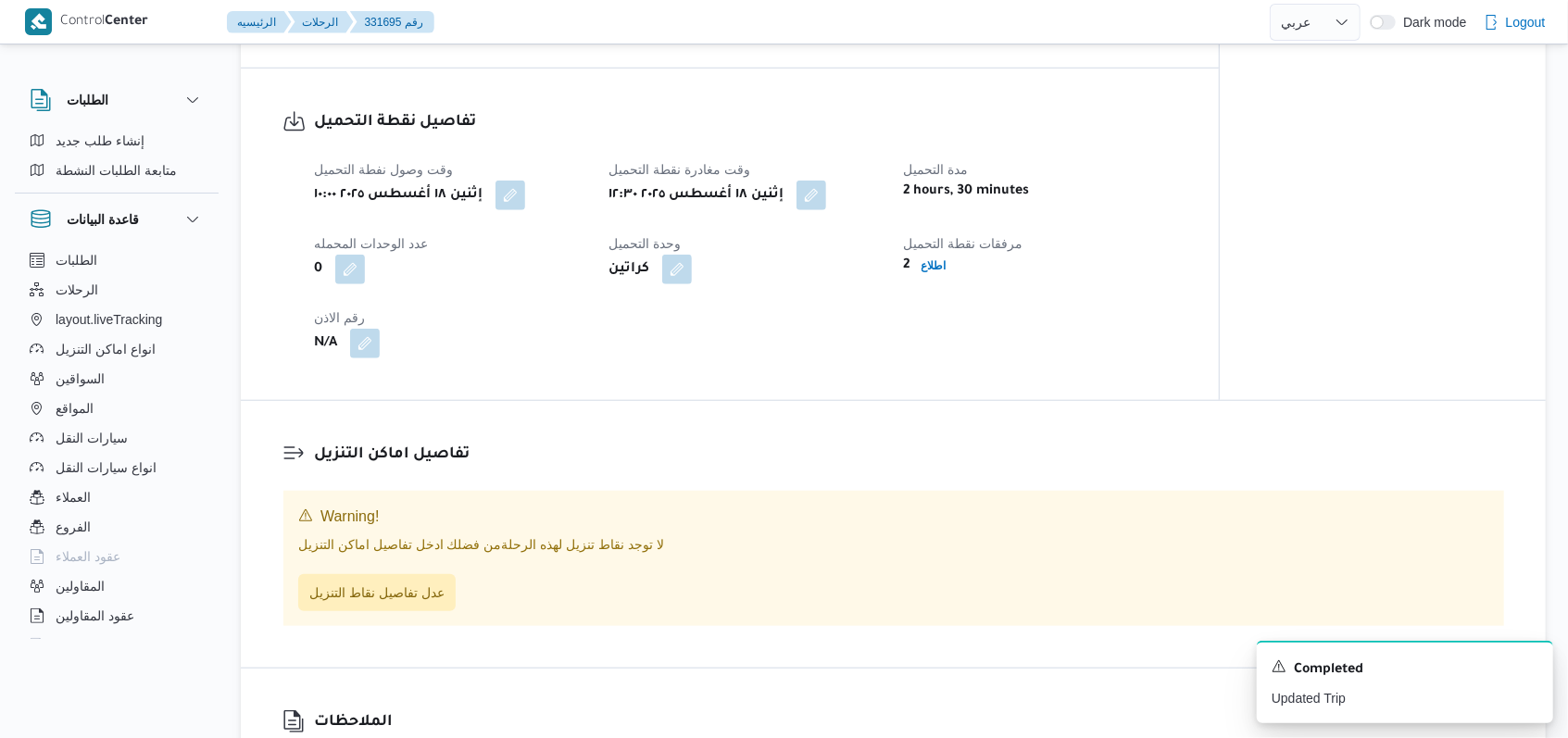
scroll to position [1111, 0]
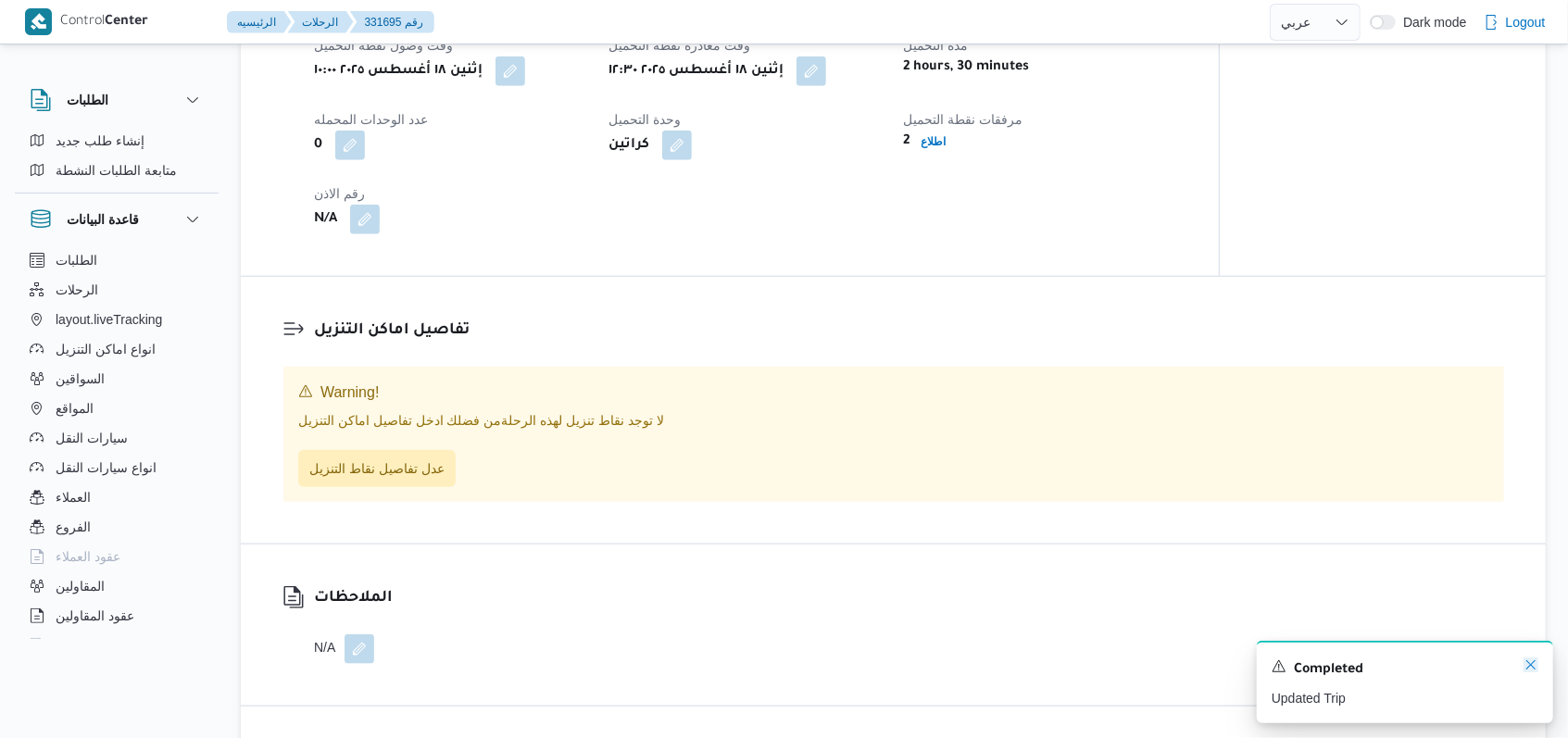
click at [1528, 665] on icon "Dismiss toast" at bounding box center [1530, 664] width 15 height 15
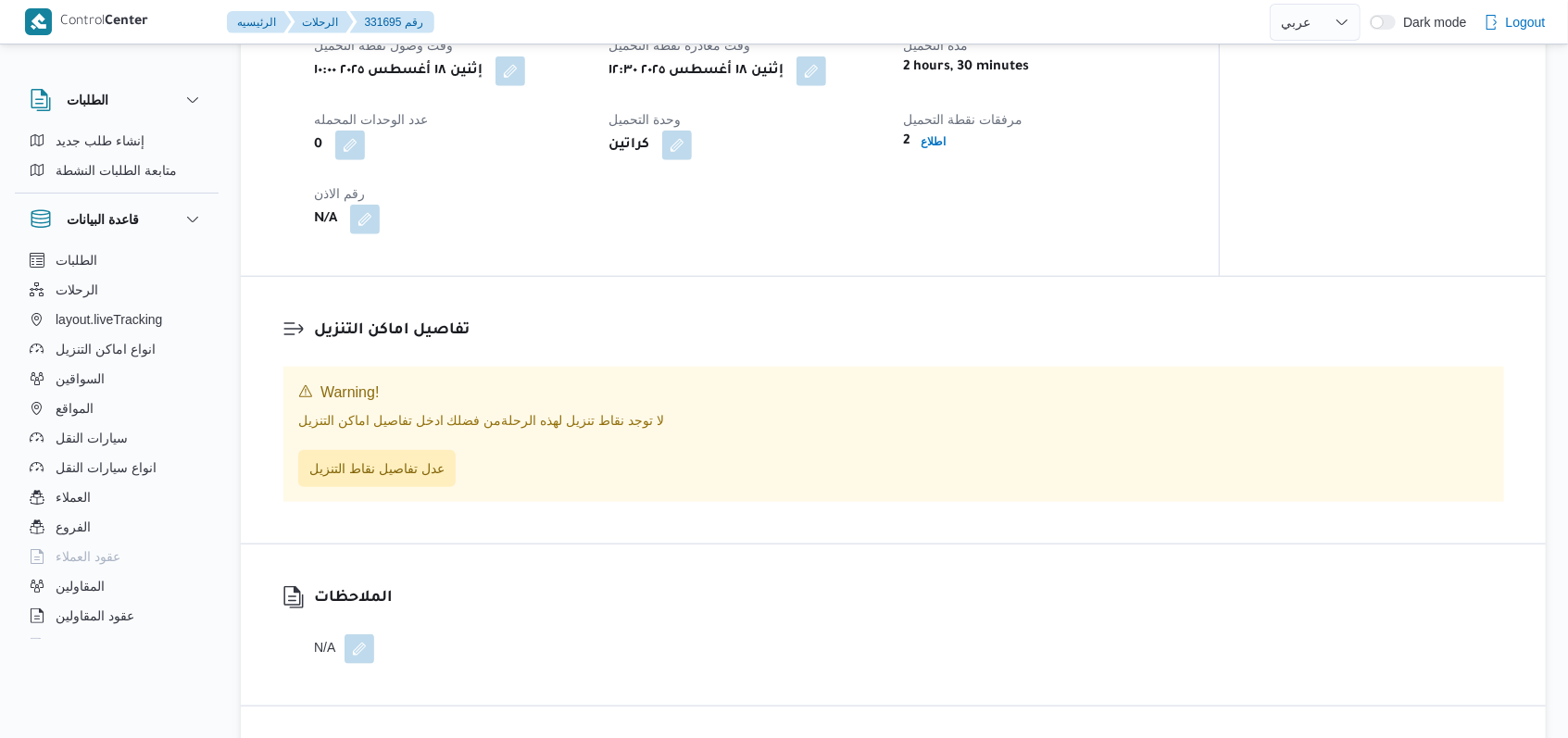
select select "ar"
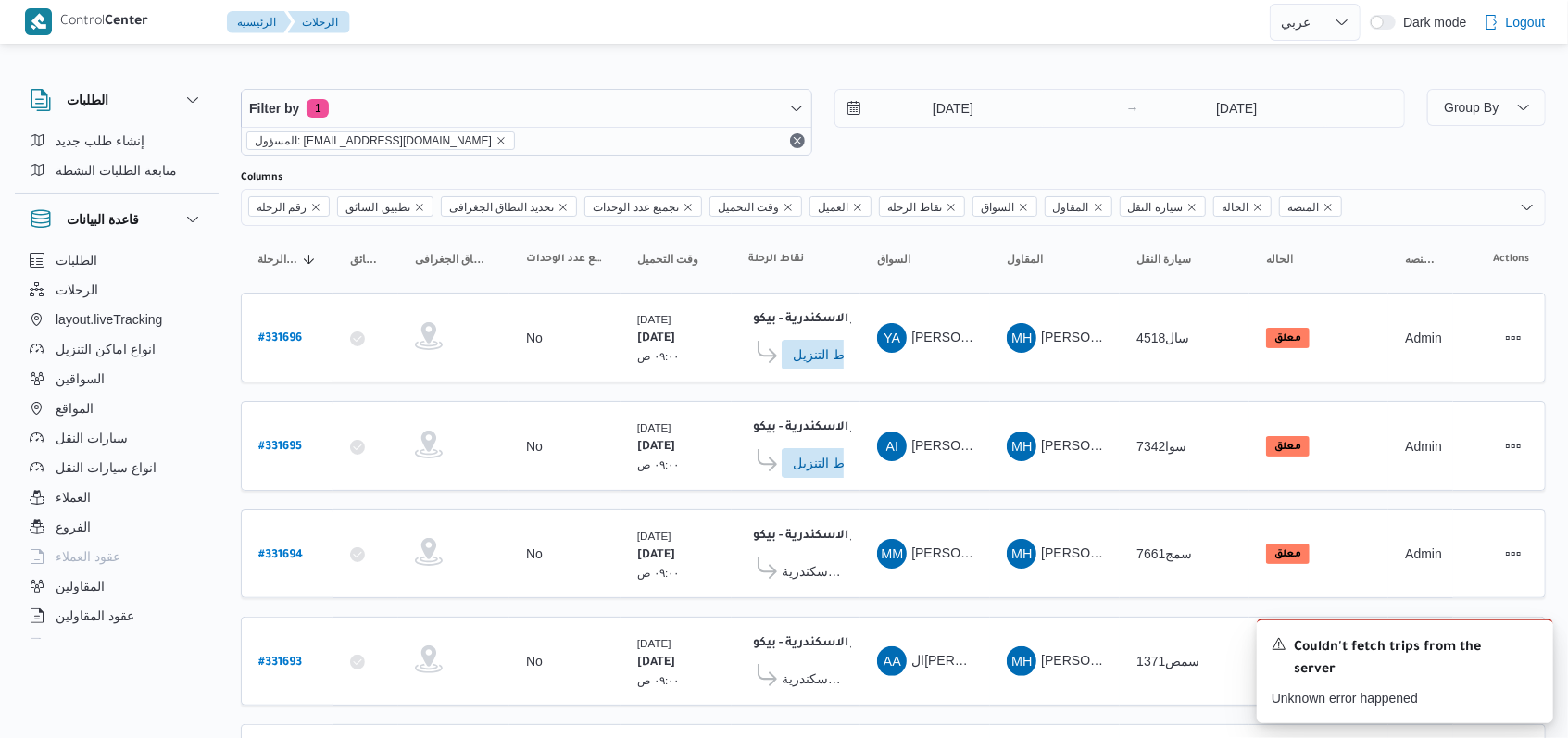
click at [948, 144] on div "18/8/2025 → 18/8/2025" at bounding box center [1120, 122] width 571 height 67
click at [1529, 648] on icon "Dismiss toast" at bounding box center [1530, 642] width 15 height 15
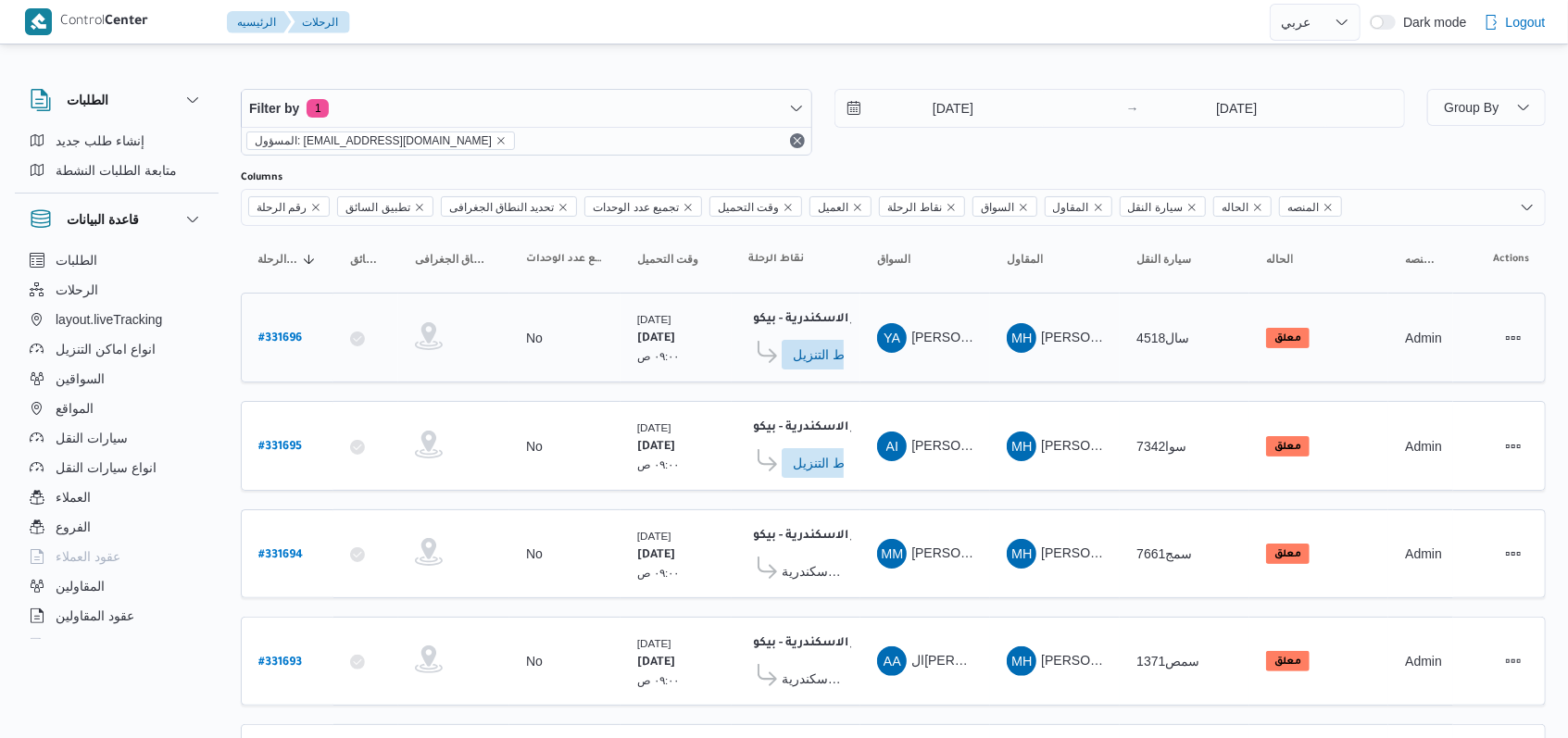
click at [287, 337] on b "# 331696" at bounding box center [280, 338] width 44 height 13
select select "ar"
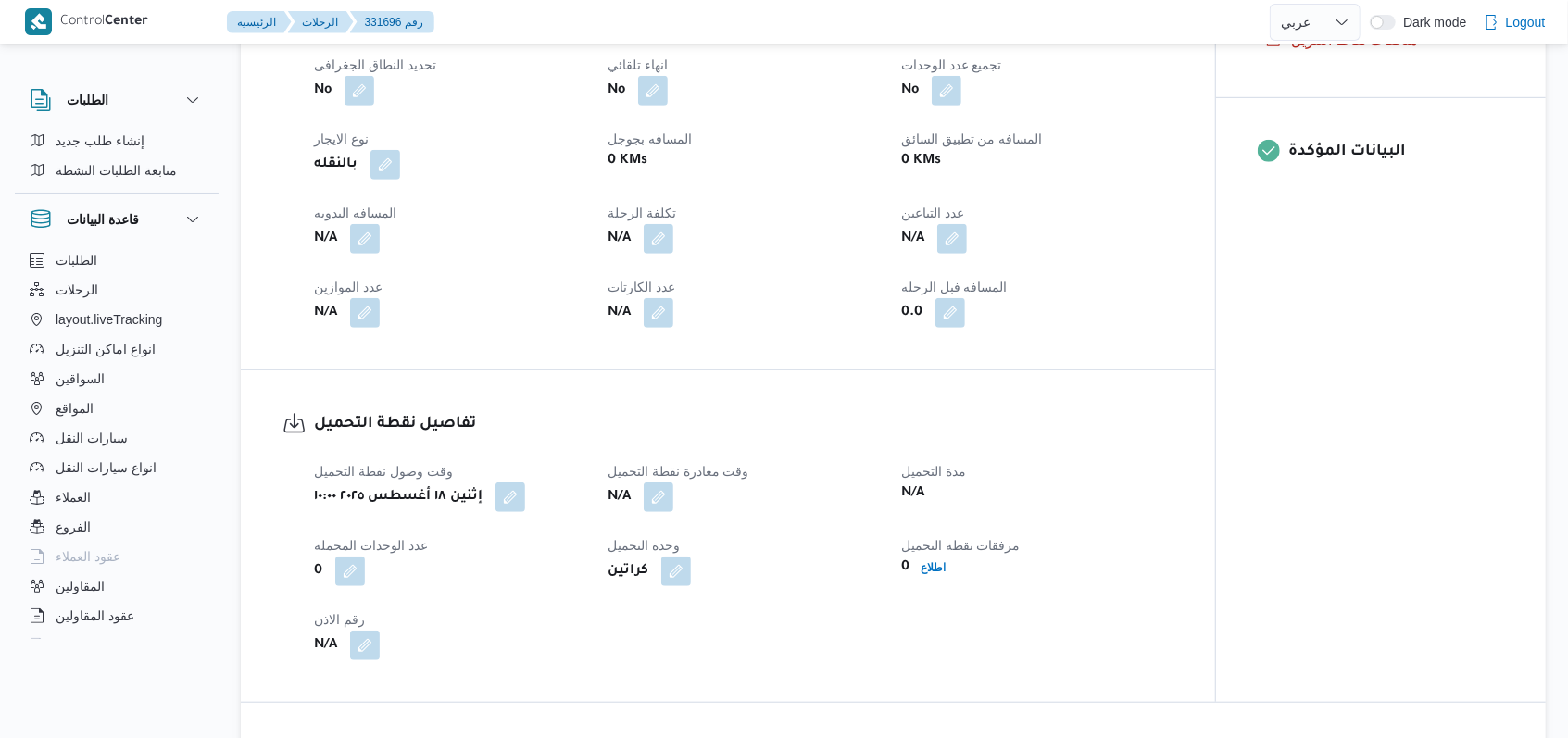
scroll to position [863, 0]
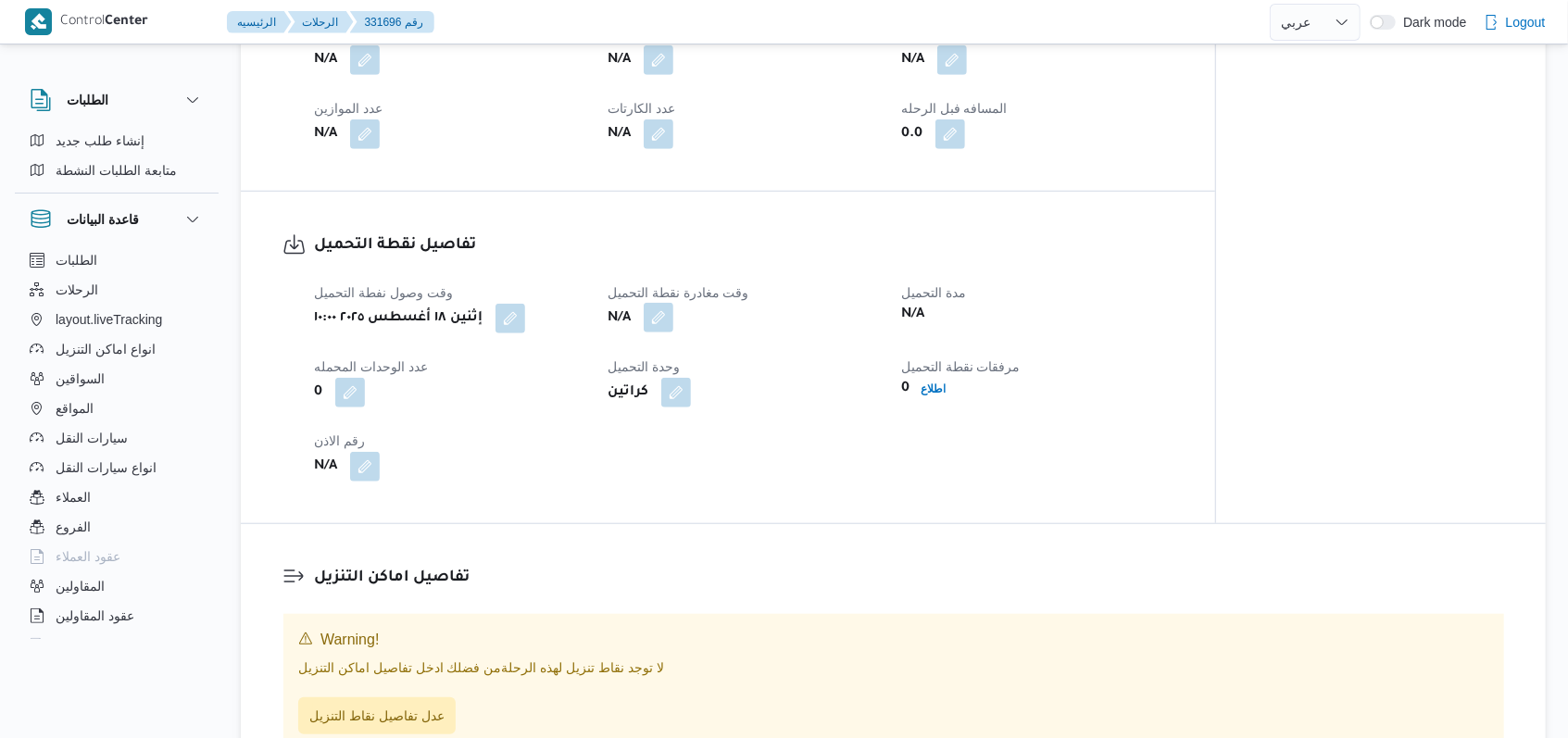
click at [656, 332] on button "button" at bounding box center [659, 318] width 30 height 30
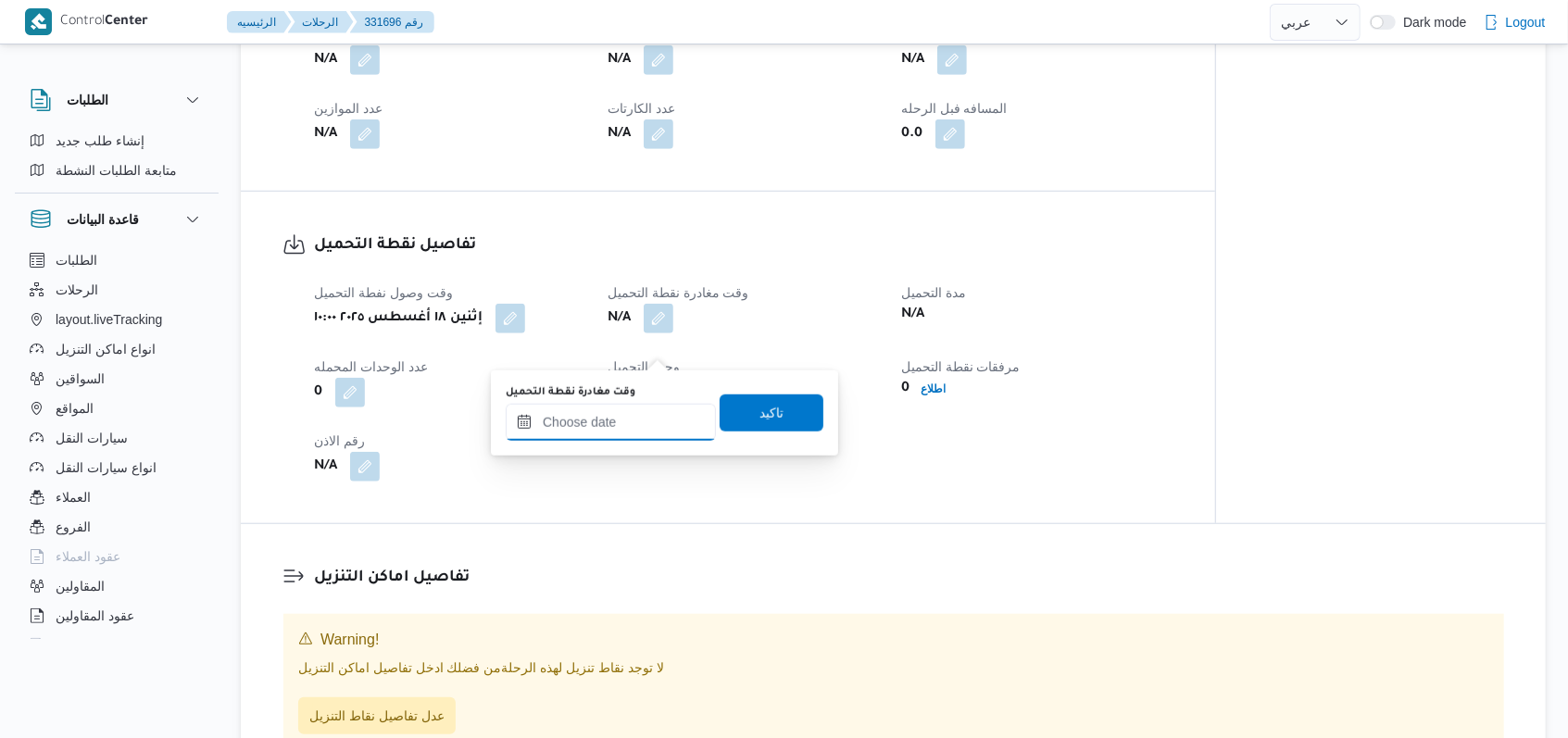
click at [622, 425] on input "وقت مغادرة نقطة التحميل" at bounding box center [611, 422] width 210 height 37
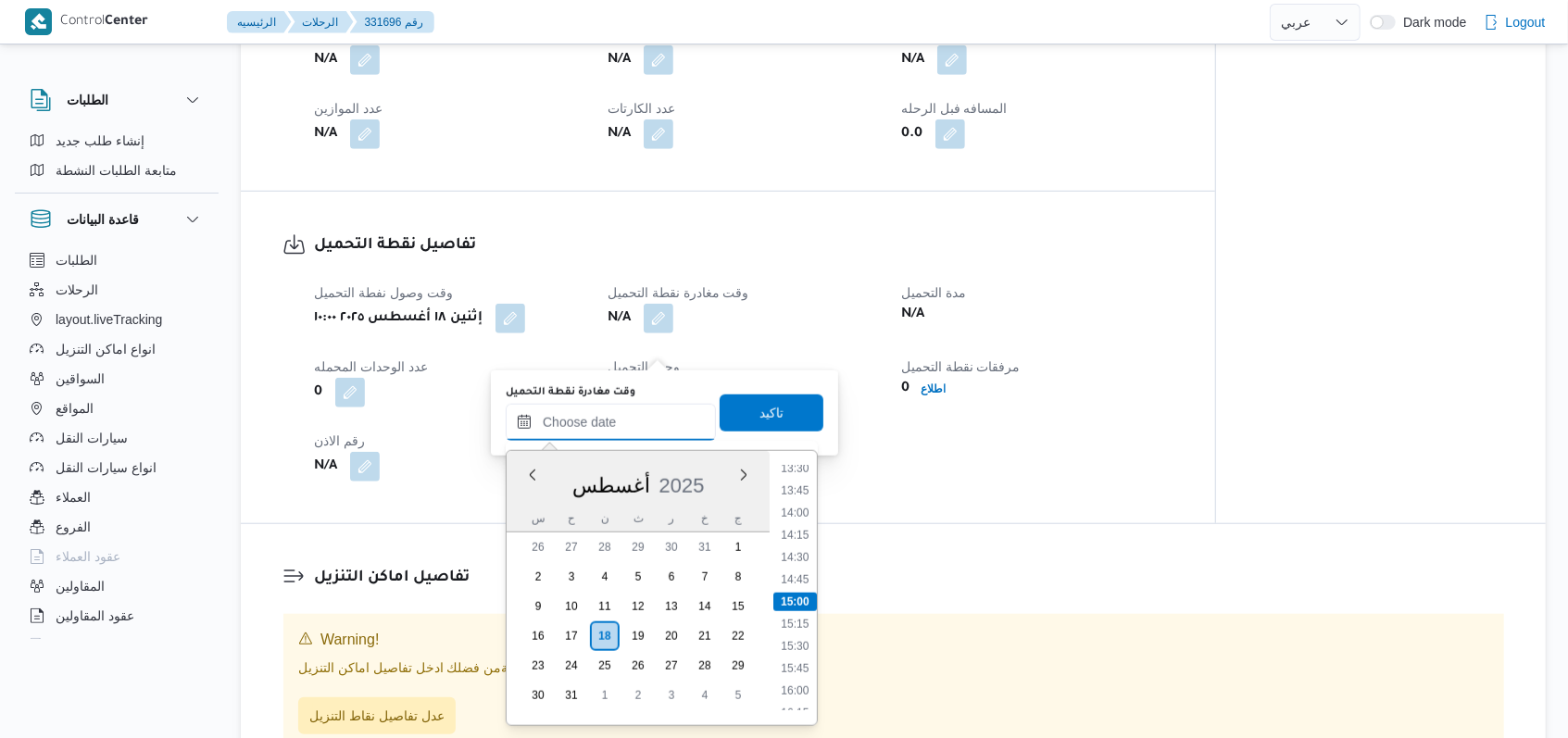
scroll to position [1082, 0]
click at [801, 507] on li "12:30" at bounding box center [795, 503] width 43 height 18
type input "١٨/٠٨/٢٠٢٥ ١٢:٣٠"
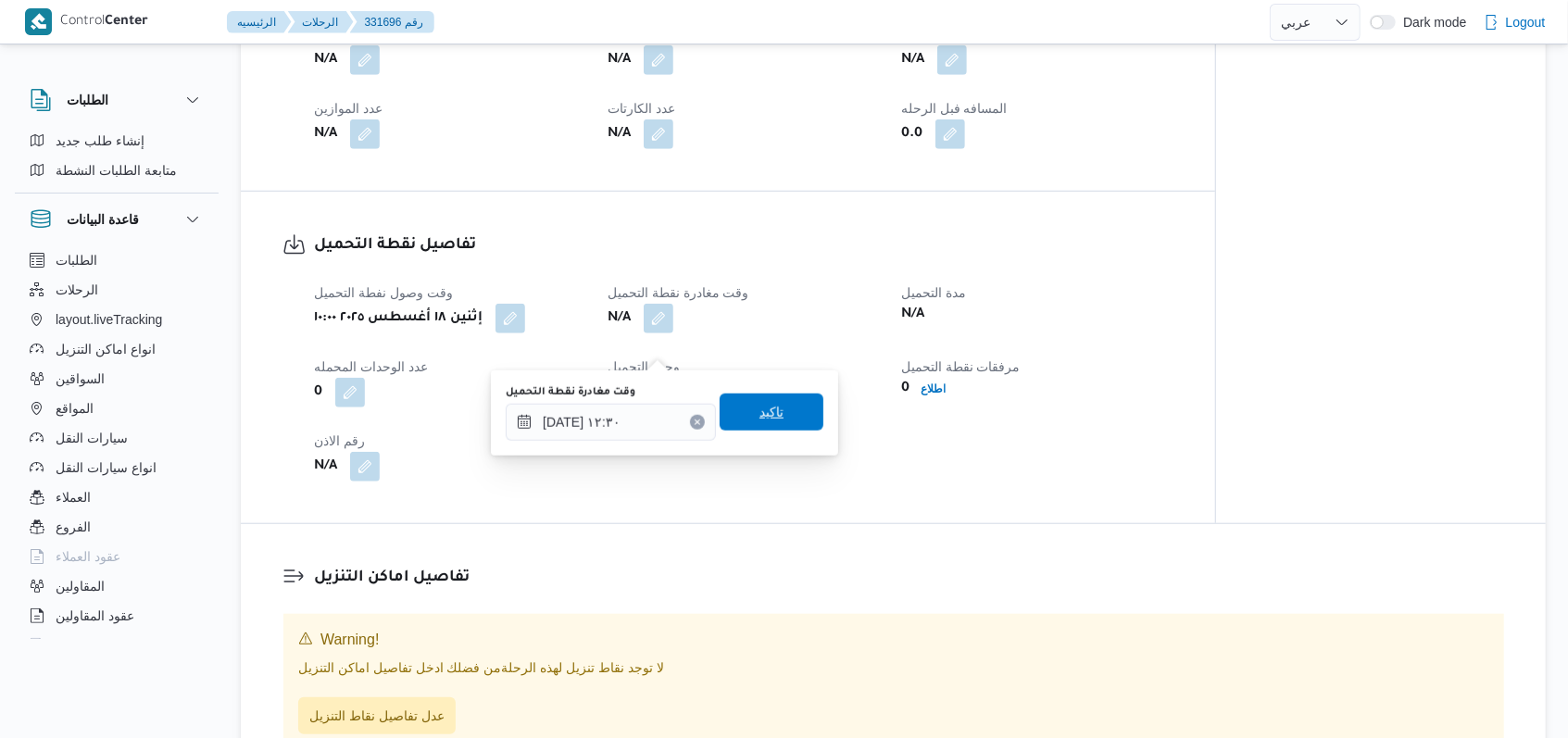
click at [801, 427] on span "تاكيد" at bounding box center [771, 412] width 104 height 37
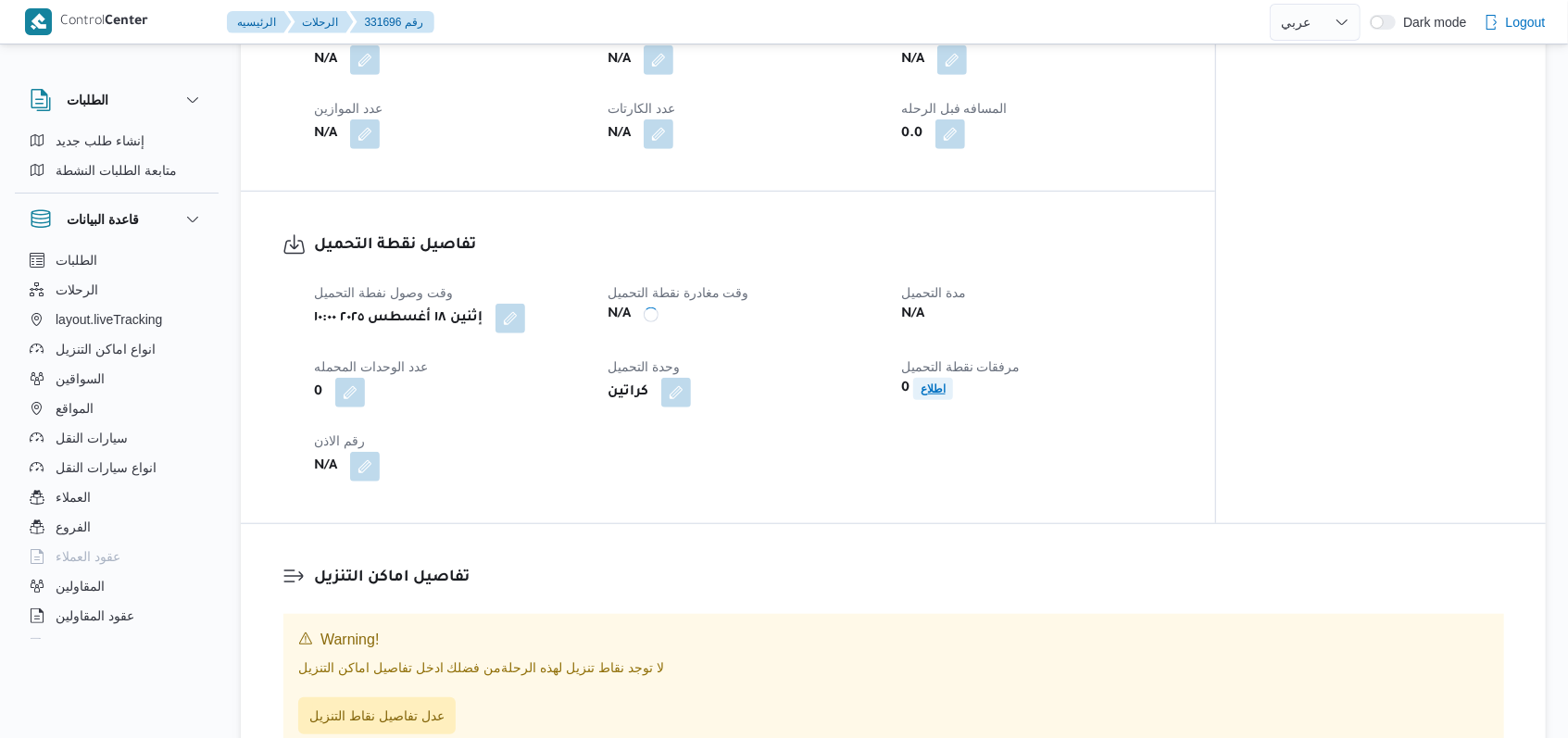
click at [941, 395] on b "اطلاع" at bounding box center [934, 388] width 25 height 13
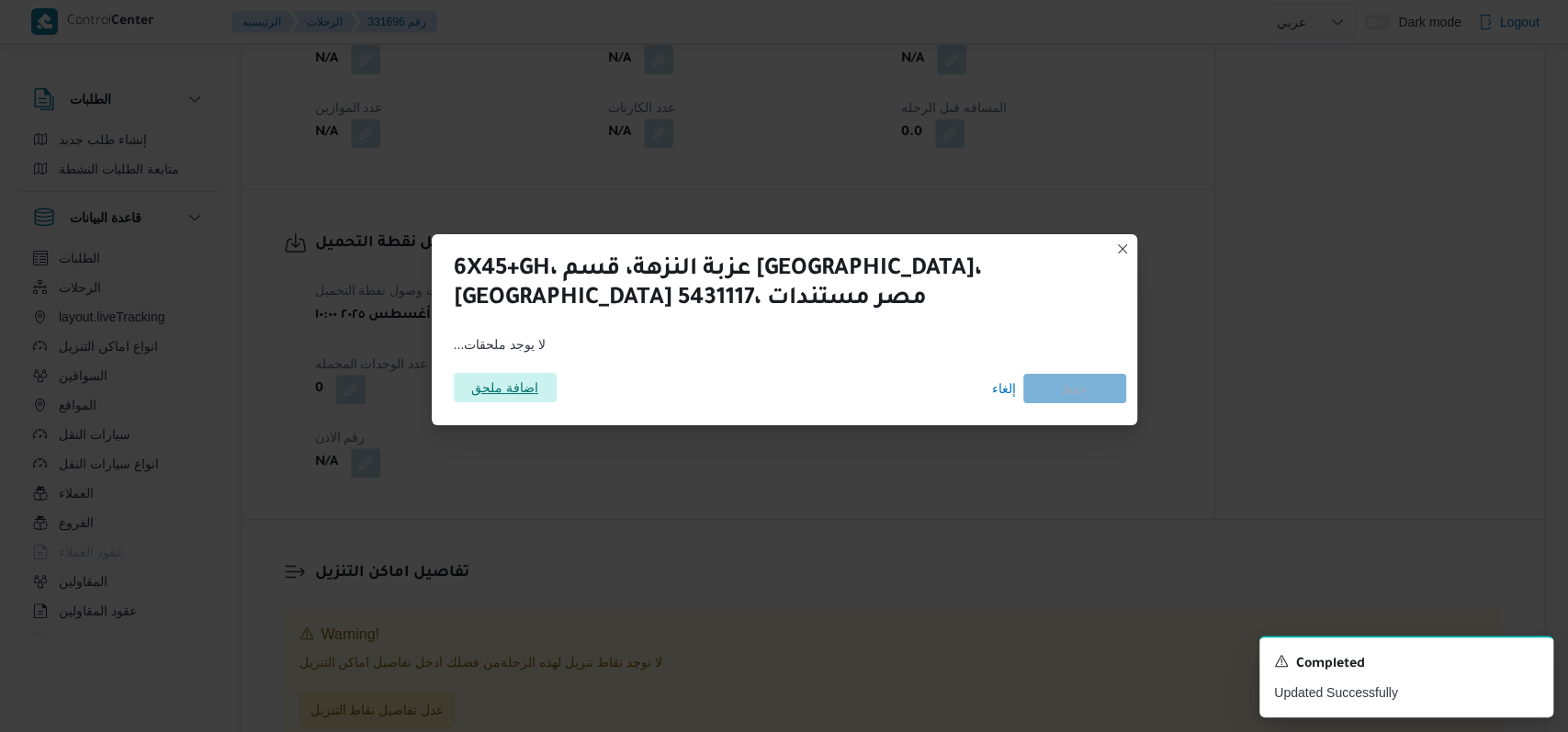
click at [514, 379] on span "اضافة ملحق" at bounding box center [505, 387] width 67 height 30
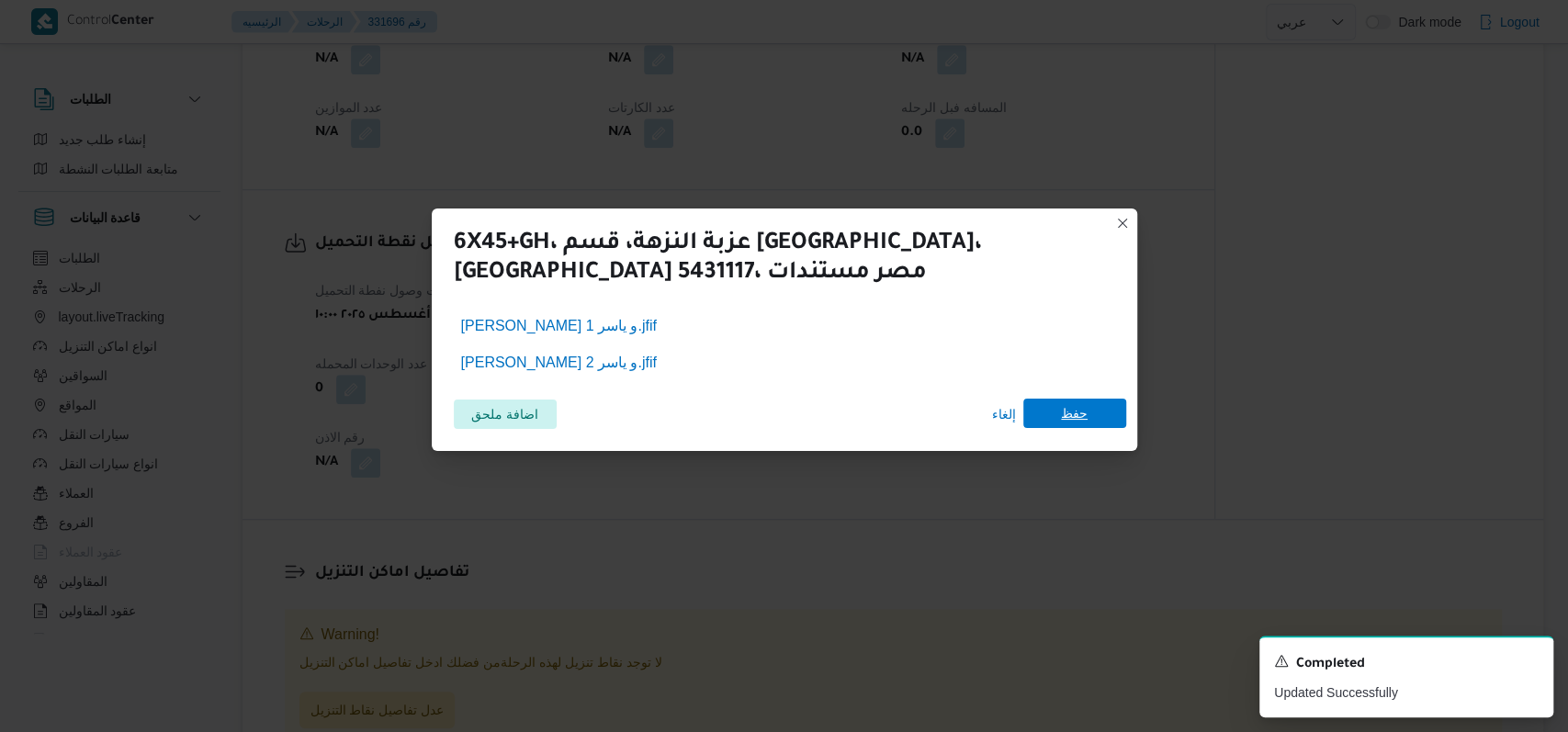
click at [1097, 404] on span "حفظ" at bounding box center [1075, 413] width 103 height 30
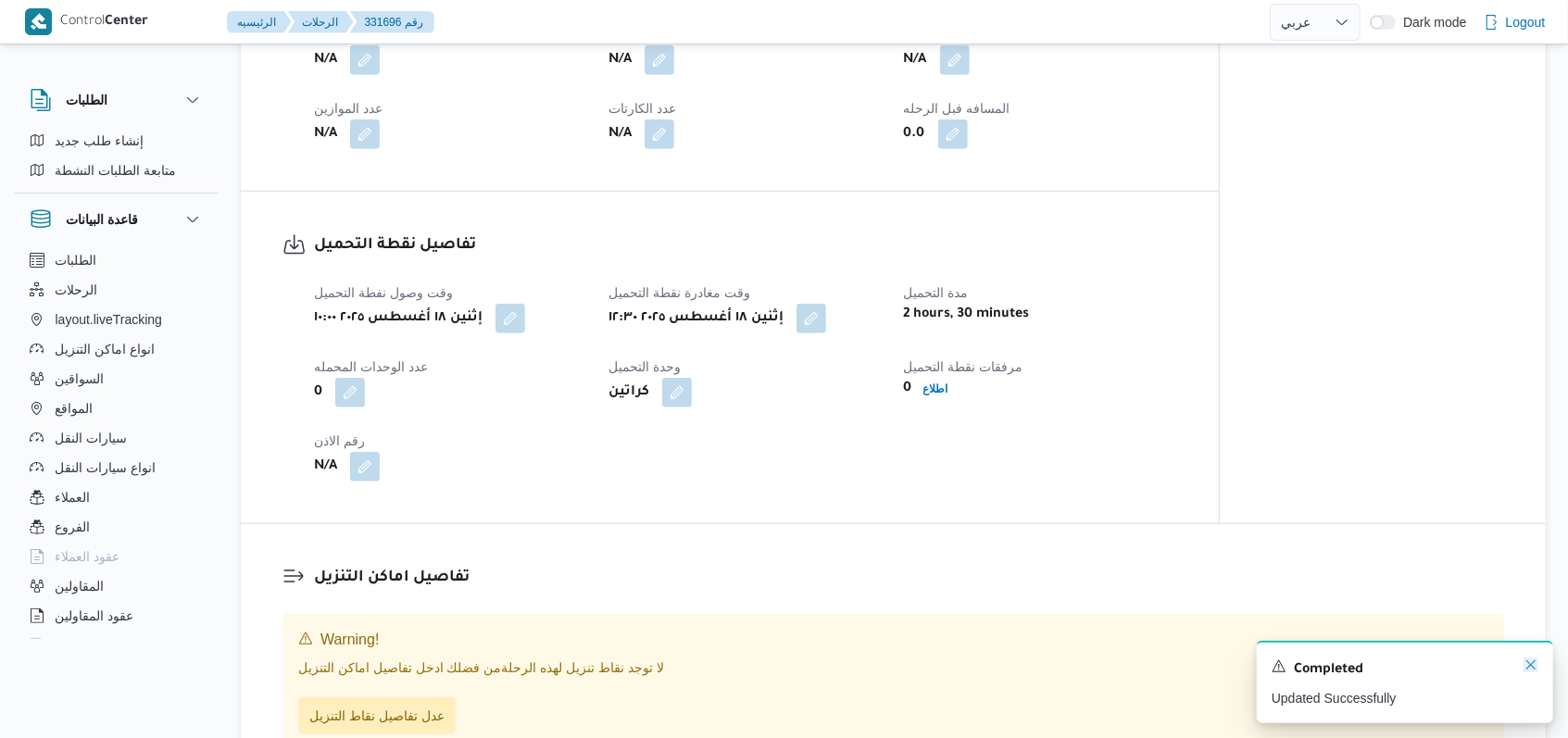
click at [1532, 666] on icon "Dismiss toast" at bounding box center [1530, 664] width 15 height 15
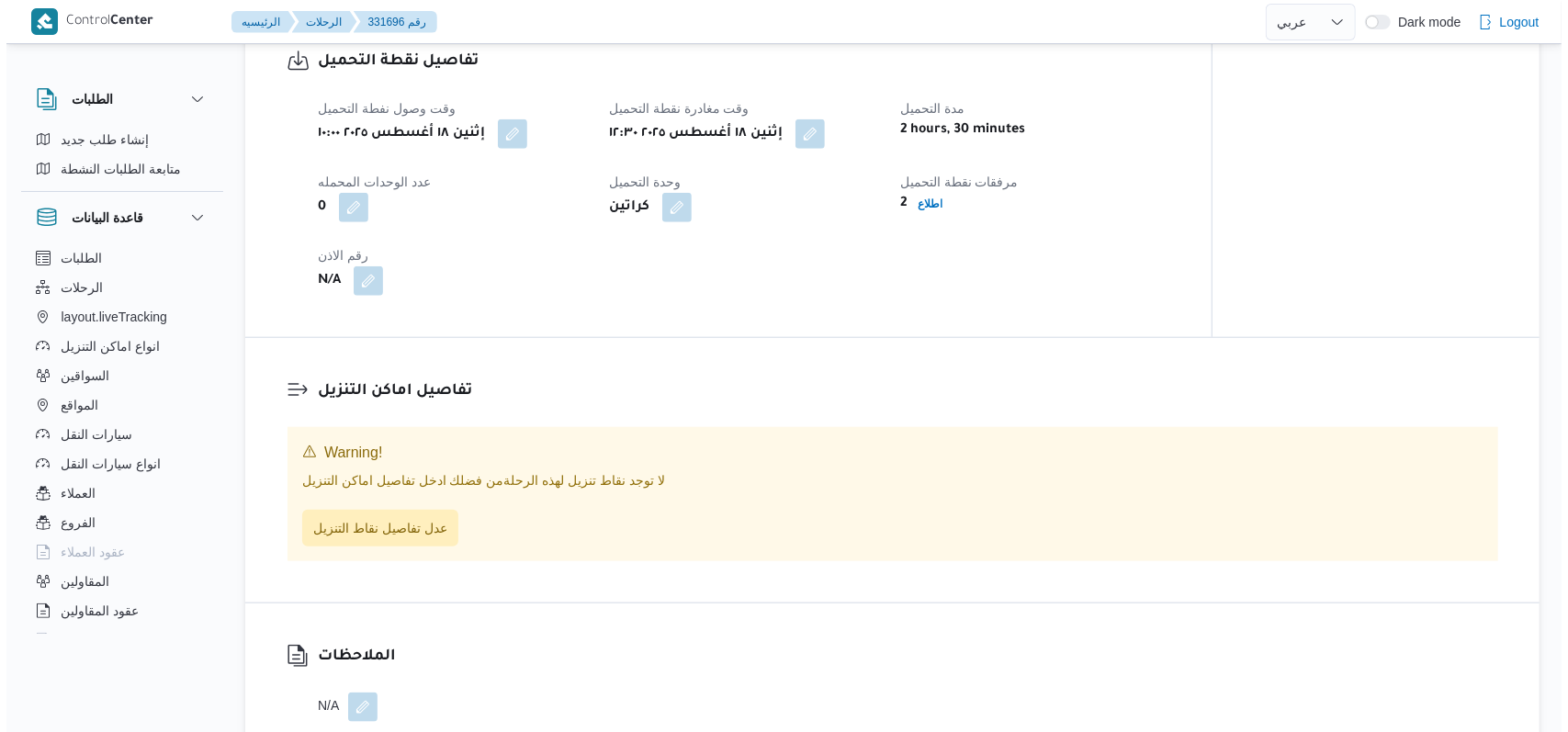
scroll to position [1224, 0]
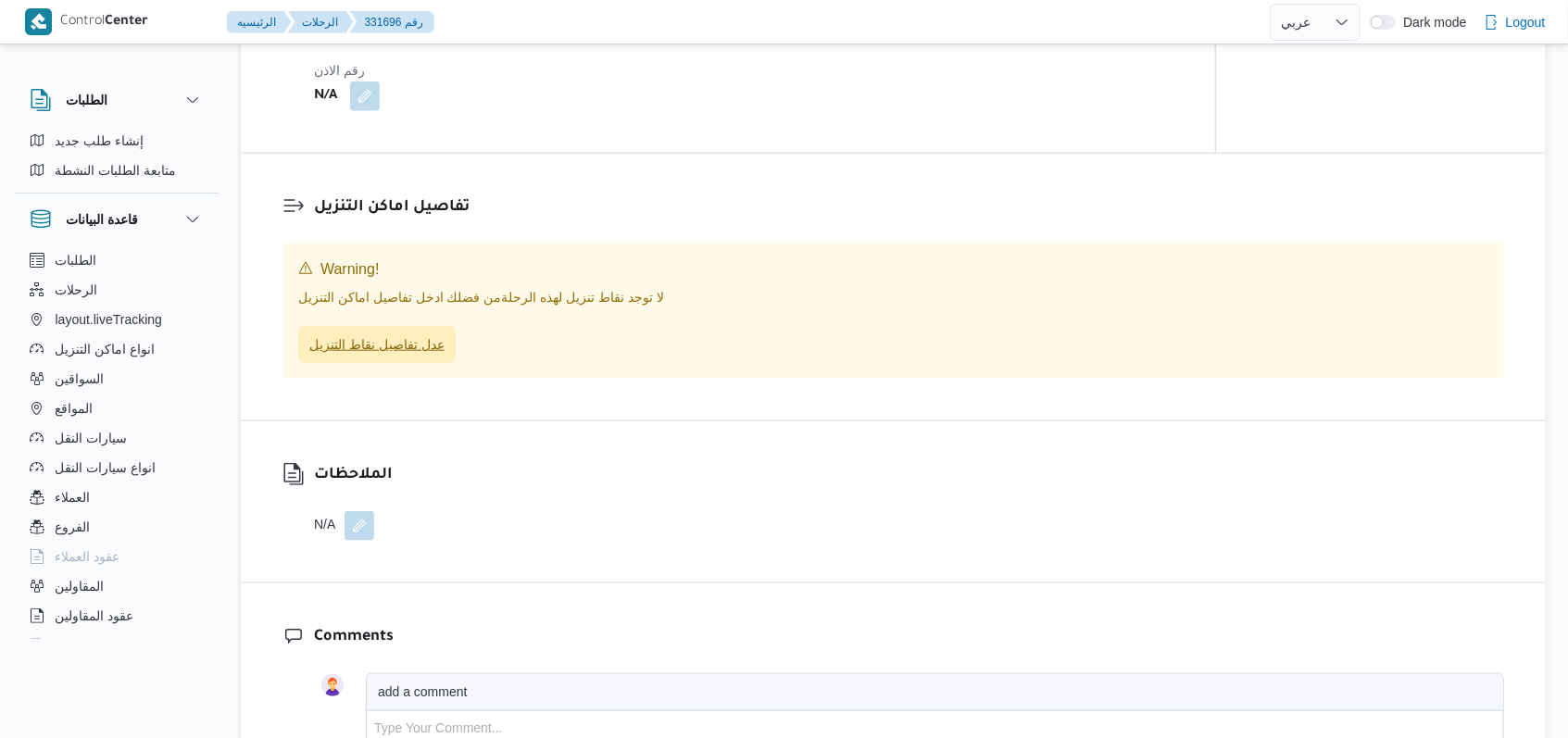
click at [397, 363] on span "عدل تفاصيل نقاط التنزيل" at bounding box center [377, 345] width 157 height 37
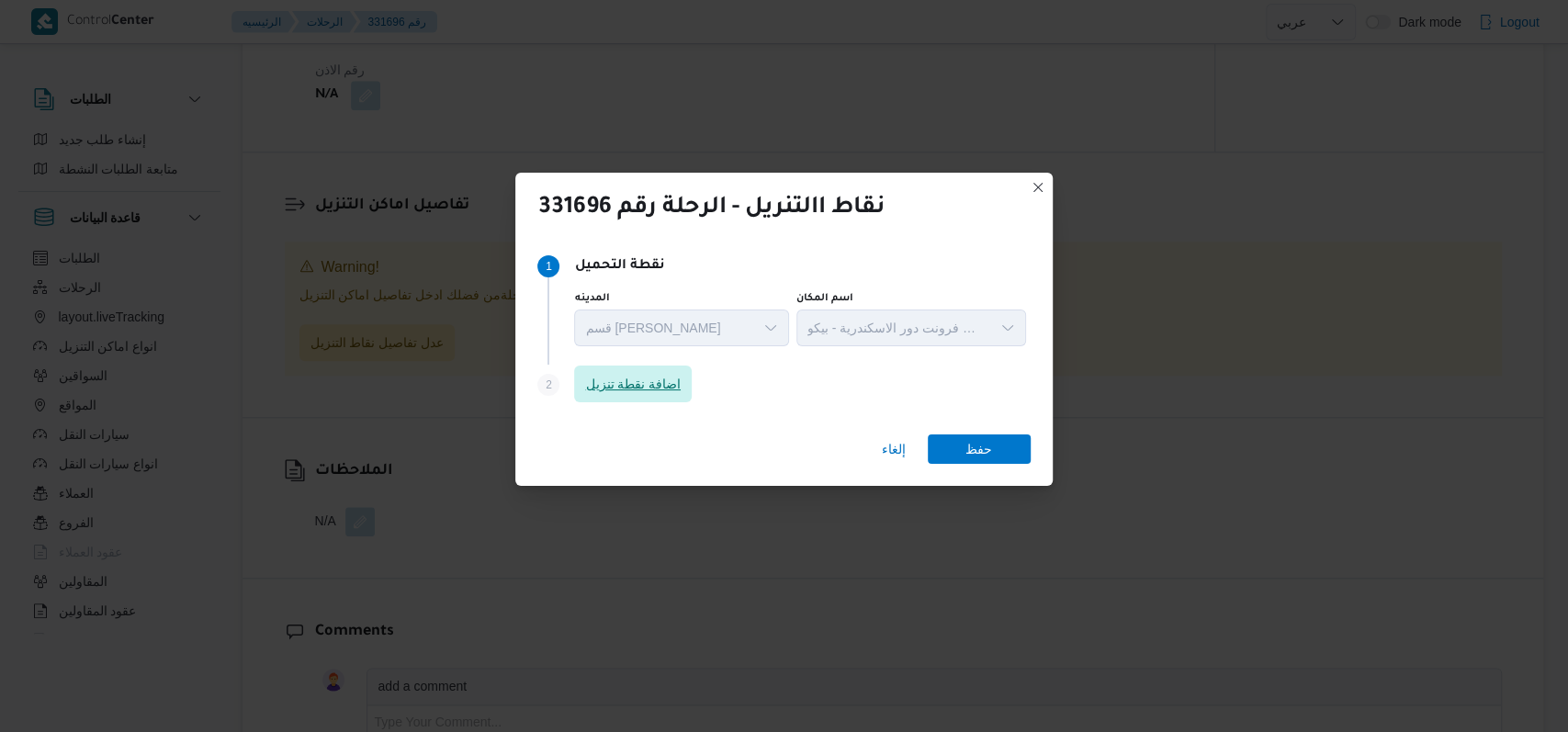
click at [665, 369] on span "اضافة نقطة تنزيل" at bounding box center [633, 383] width 118 height 37
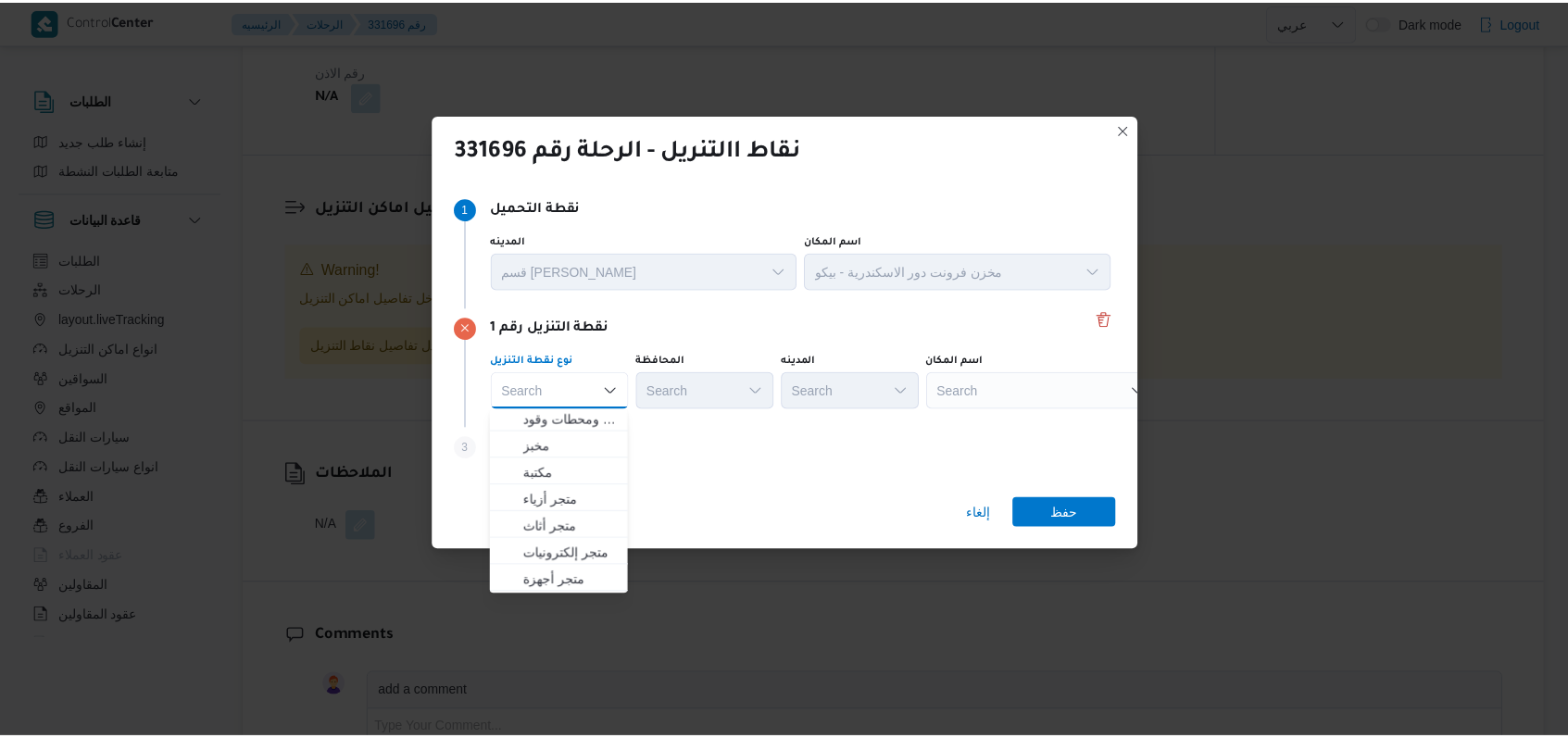
scroll to position [488, 0]
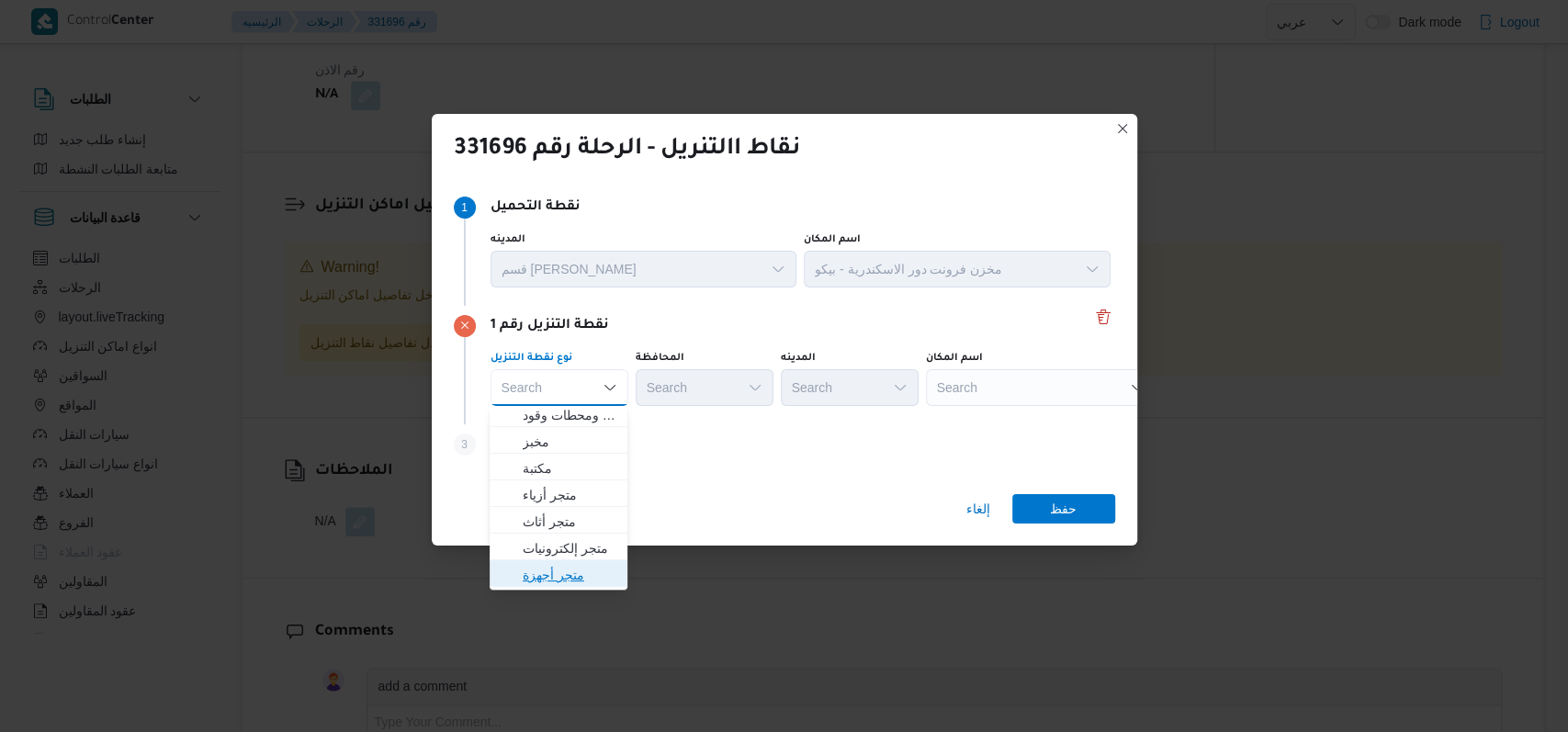
click at [585, 572] on span "متجر أجهزة" at bounding box center [569, 574] width 93 height 22
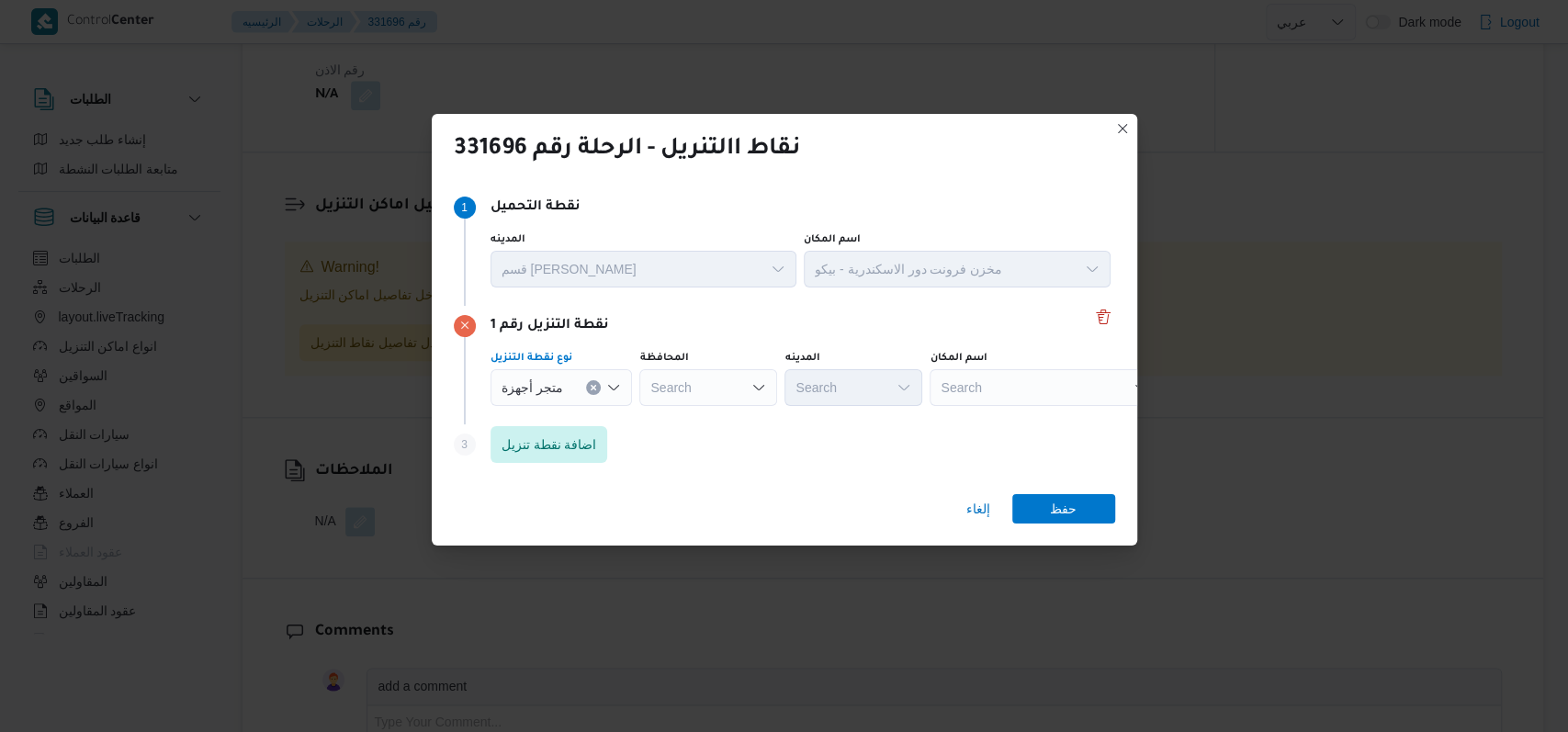
click at [1007, 385] on div "Search" at bounding box center [1045, 387] width 229 height 37
type input "اسكاروس"
click at [1054, 418] on span "معرض اسكاروس - الدخيلة | أسكاروس للأجهزة الكهربائية | العجمي البحري" at bounding box center [1050, 420] width 186 height 22
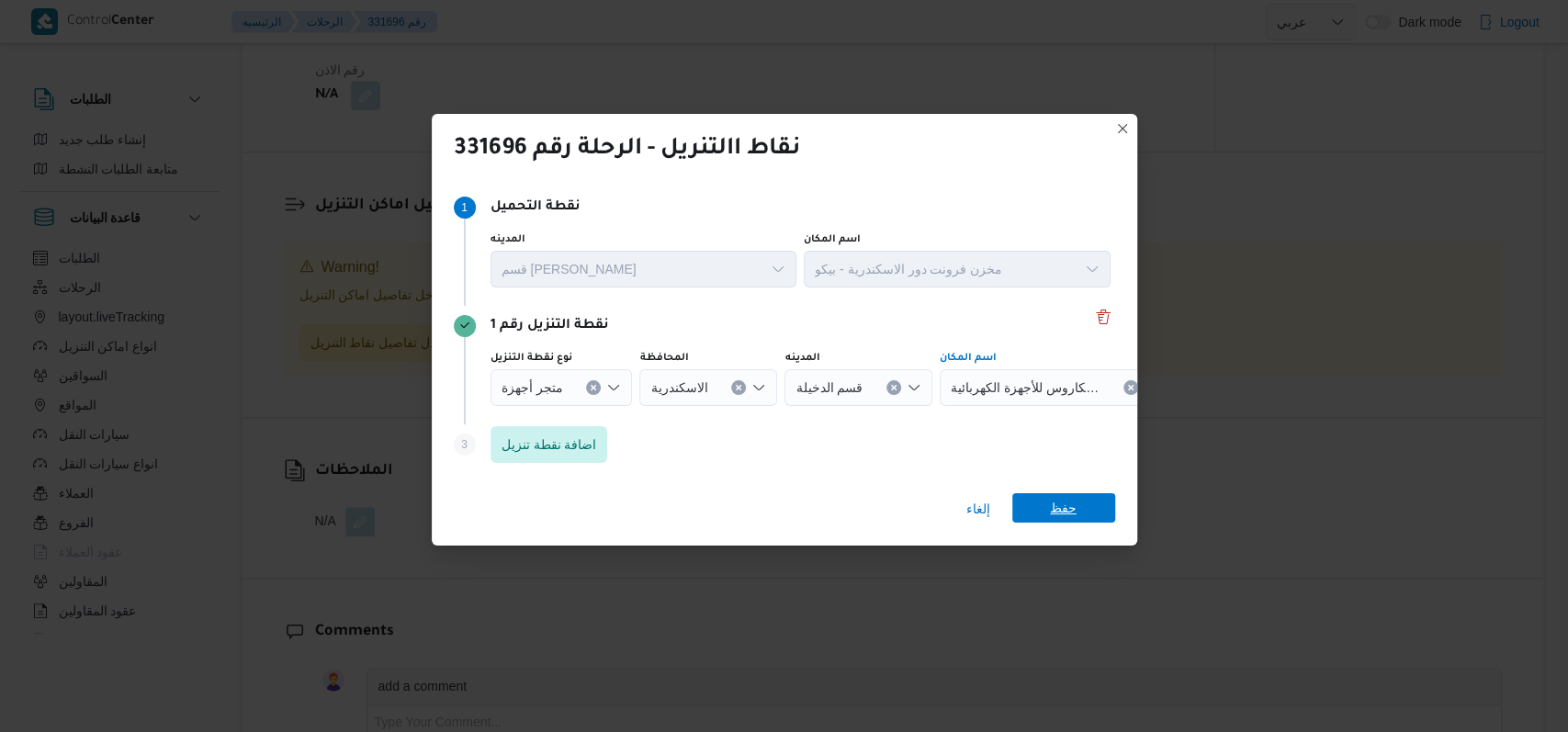
click at [1082, 501] on span "حفظ" at bounding box center [1064, 508] width 103 height 30
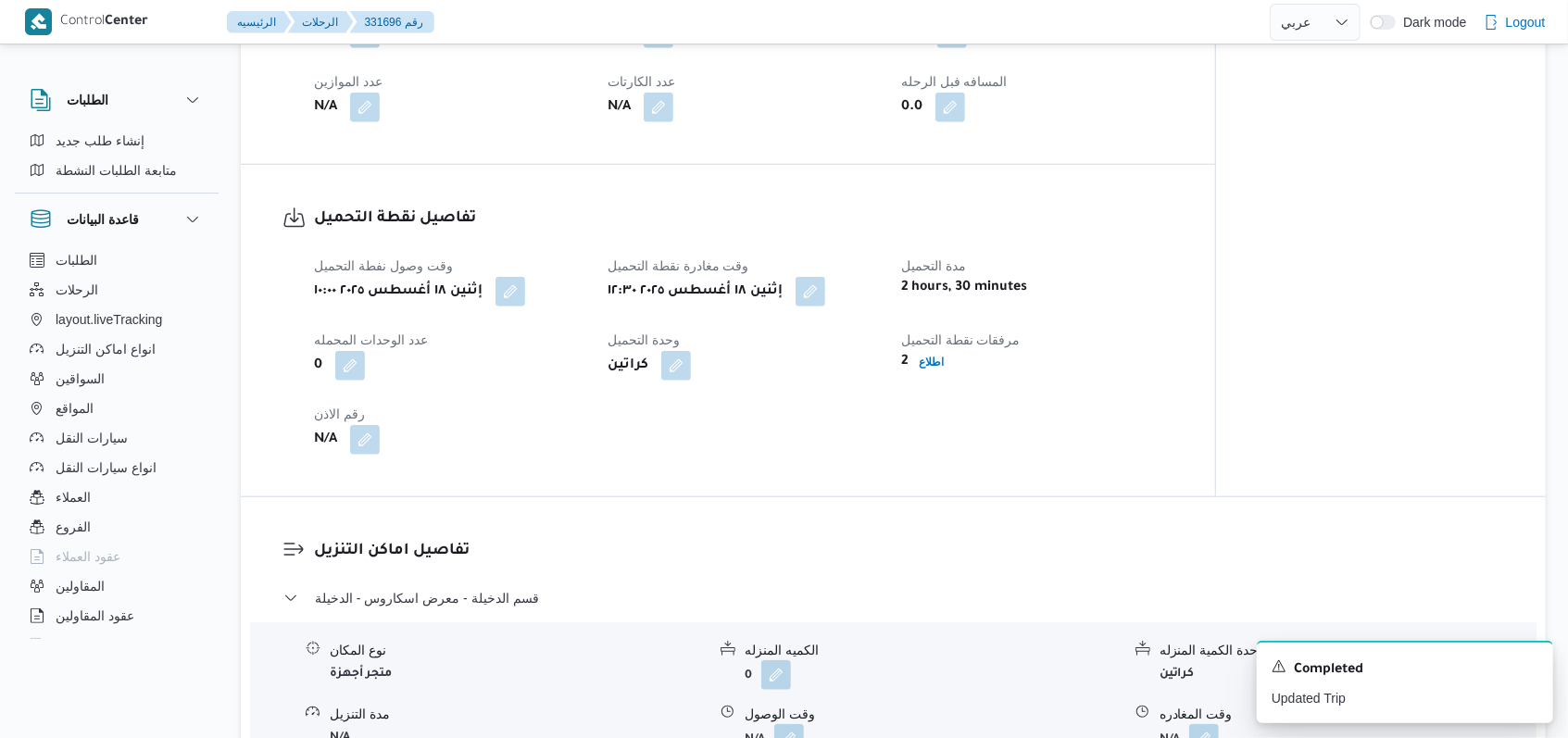
scroll to position [1207, 0]
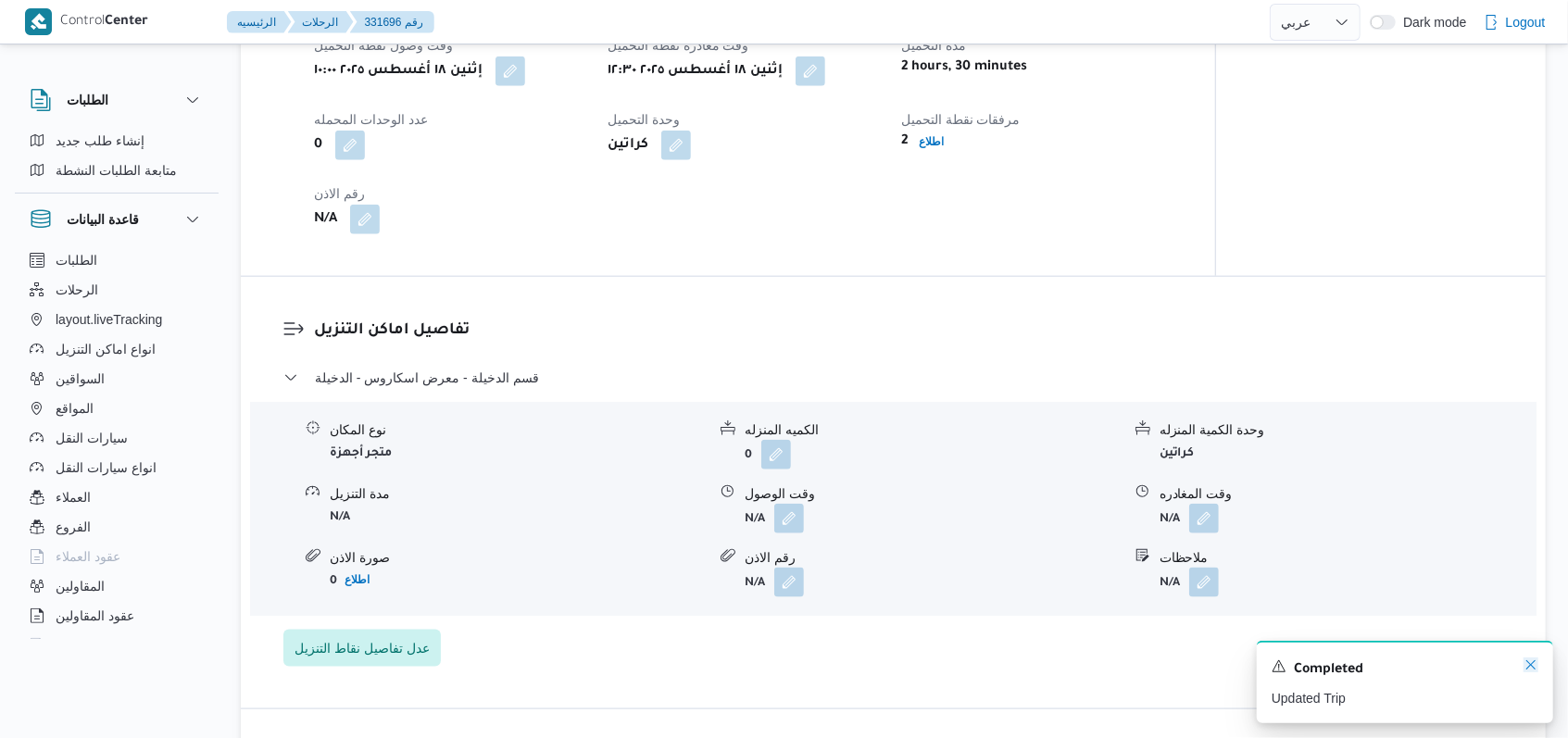
click at [1530, 666] on icon "Dismiss toast" at bounding box center [1530, 664] width 15 height 15
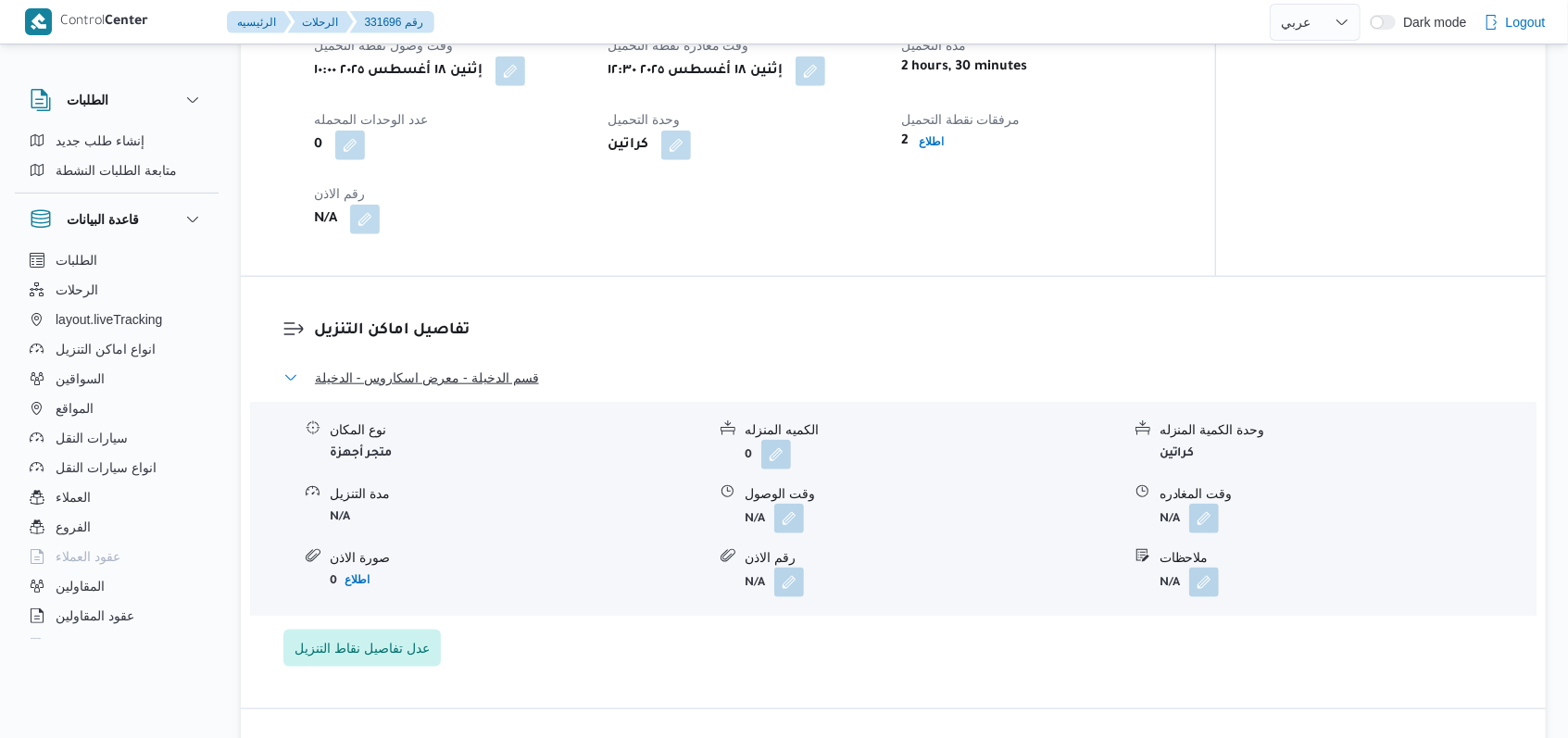
click at [460, 388] on span "قسم الدخيلة - معرض اسكاروس - الدخيلة" at bounding box center [426, 378] width 224 height 22
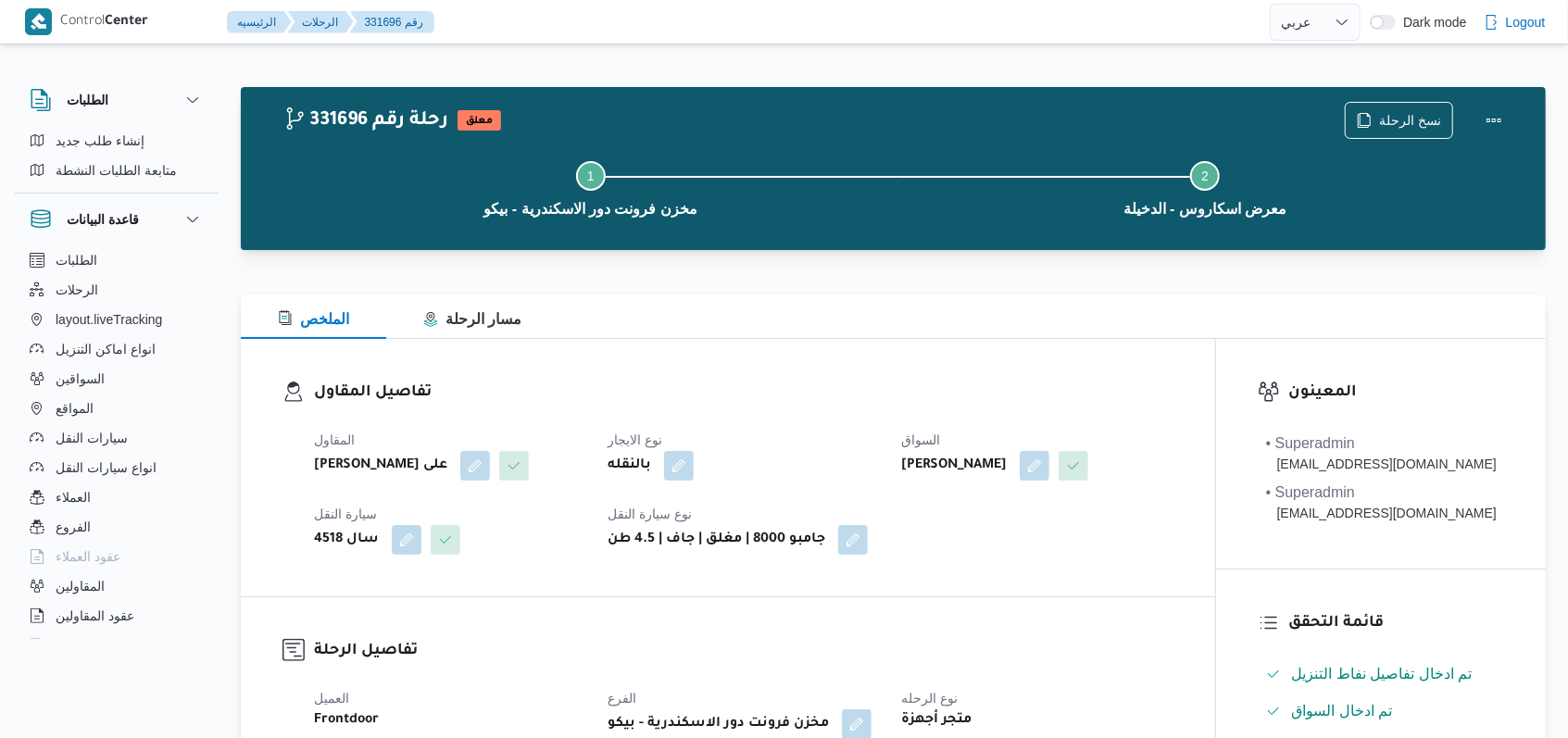
scroll to position [0, 0]
click at [832, 440] on dt "نوع الايجار" at bounding box center [742, 439] width 271 height 22
select select "ar"
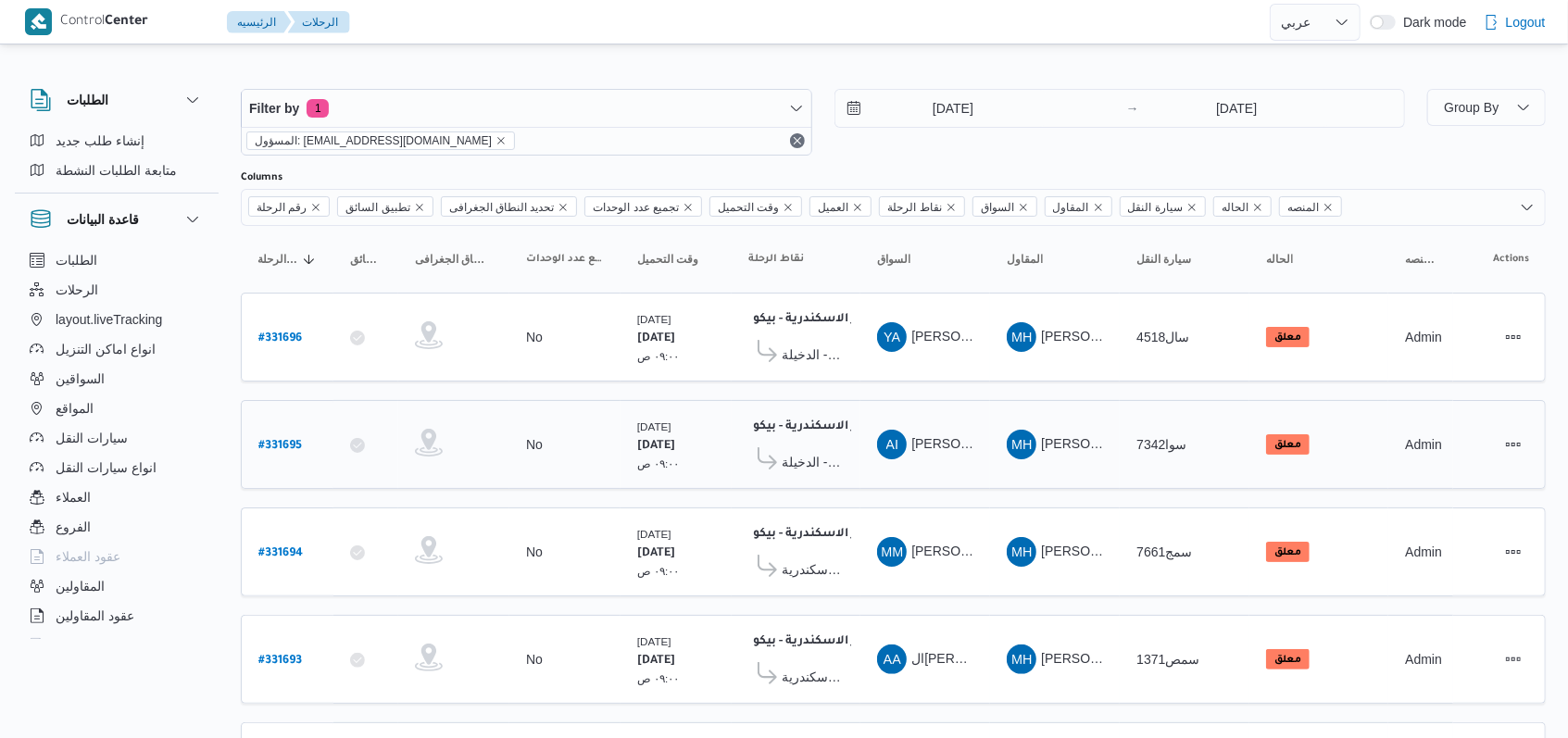
click at [279, 426] on div "# 331695" at bounding box center [287, 445] width 73 height 40
click at [282, 440] on b "# 331695" at bounding box center [280, 446] width 44 height 13
select select "ar"
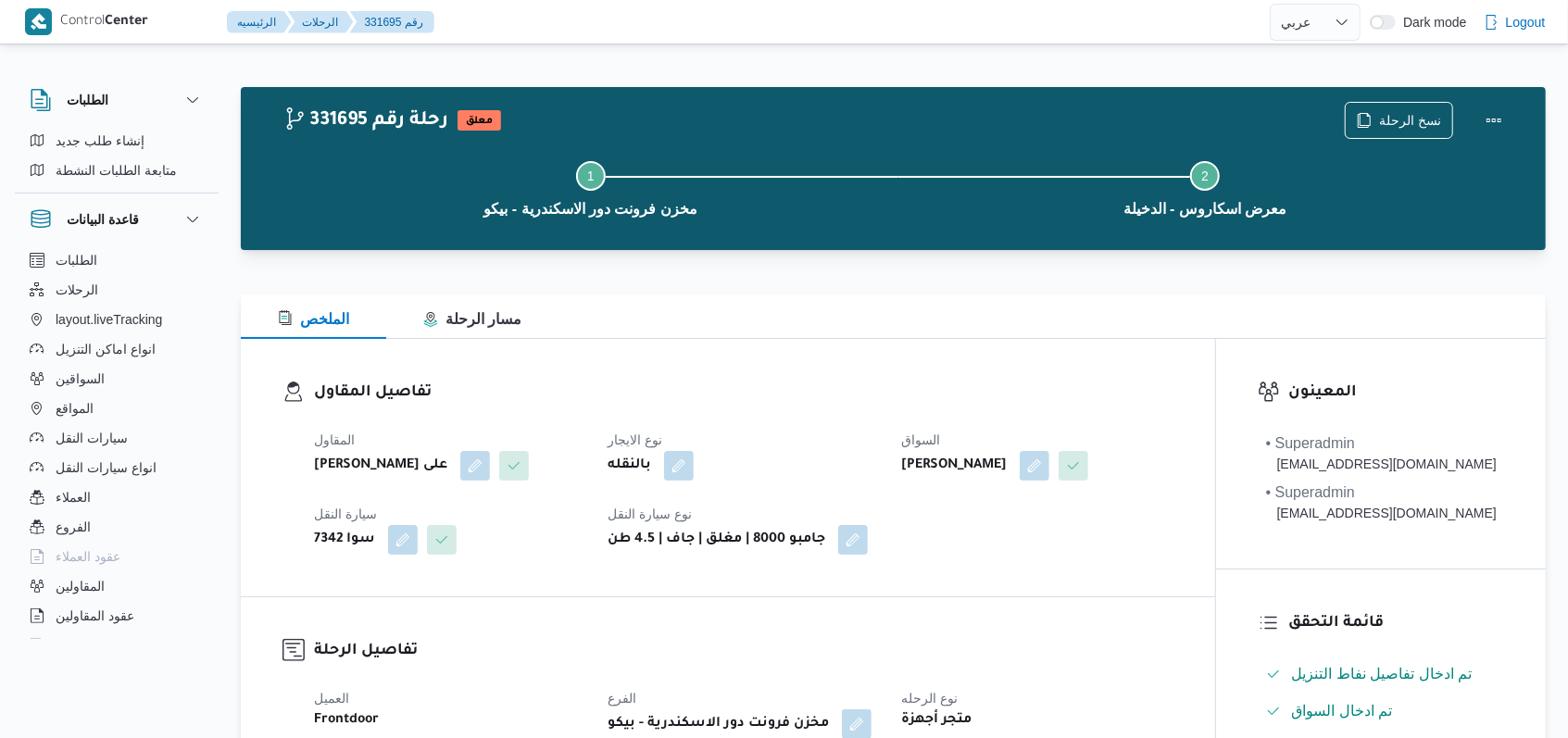
select select "ar"
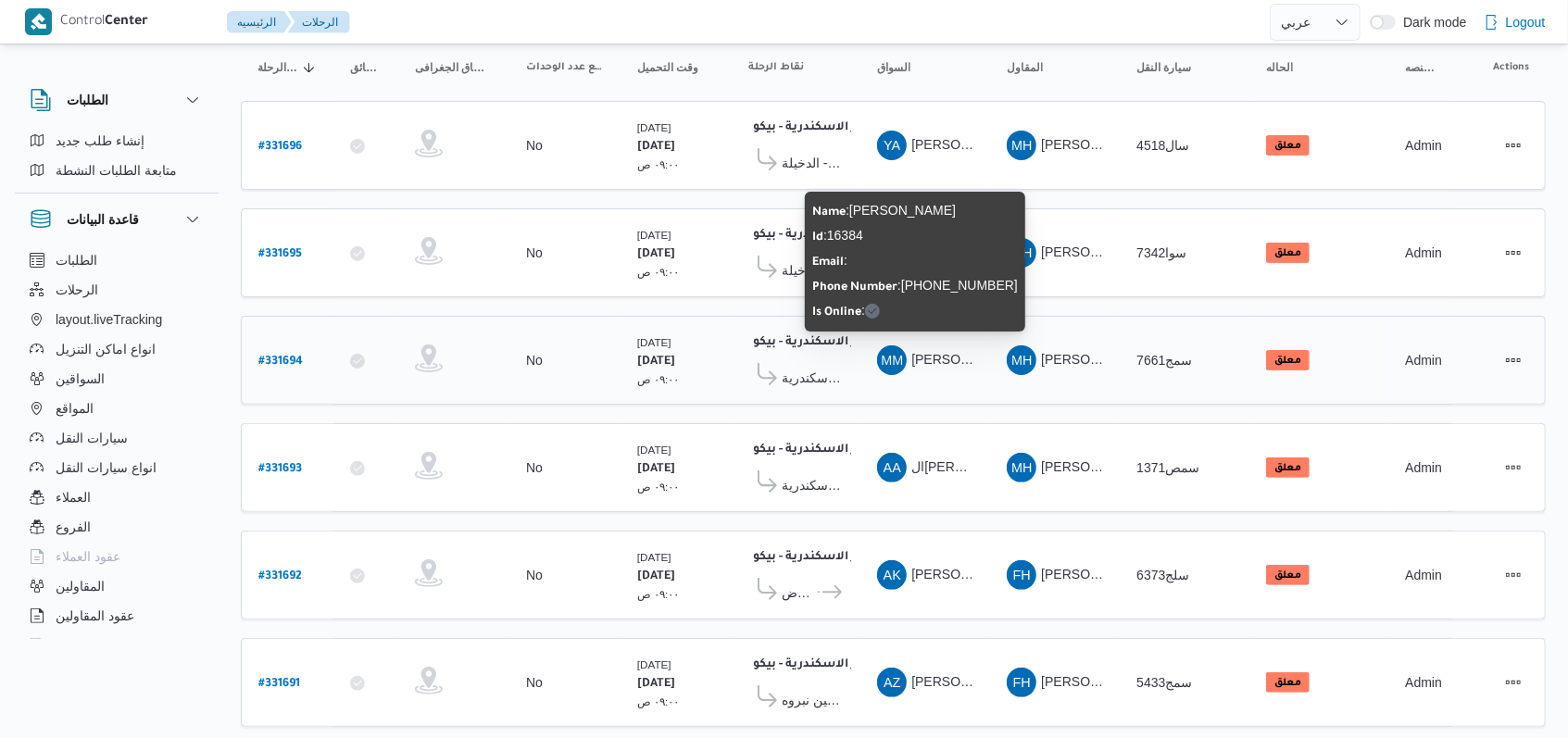
scroll to position [247, 0]
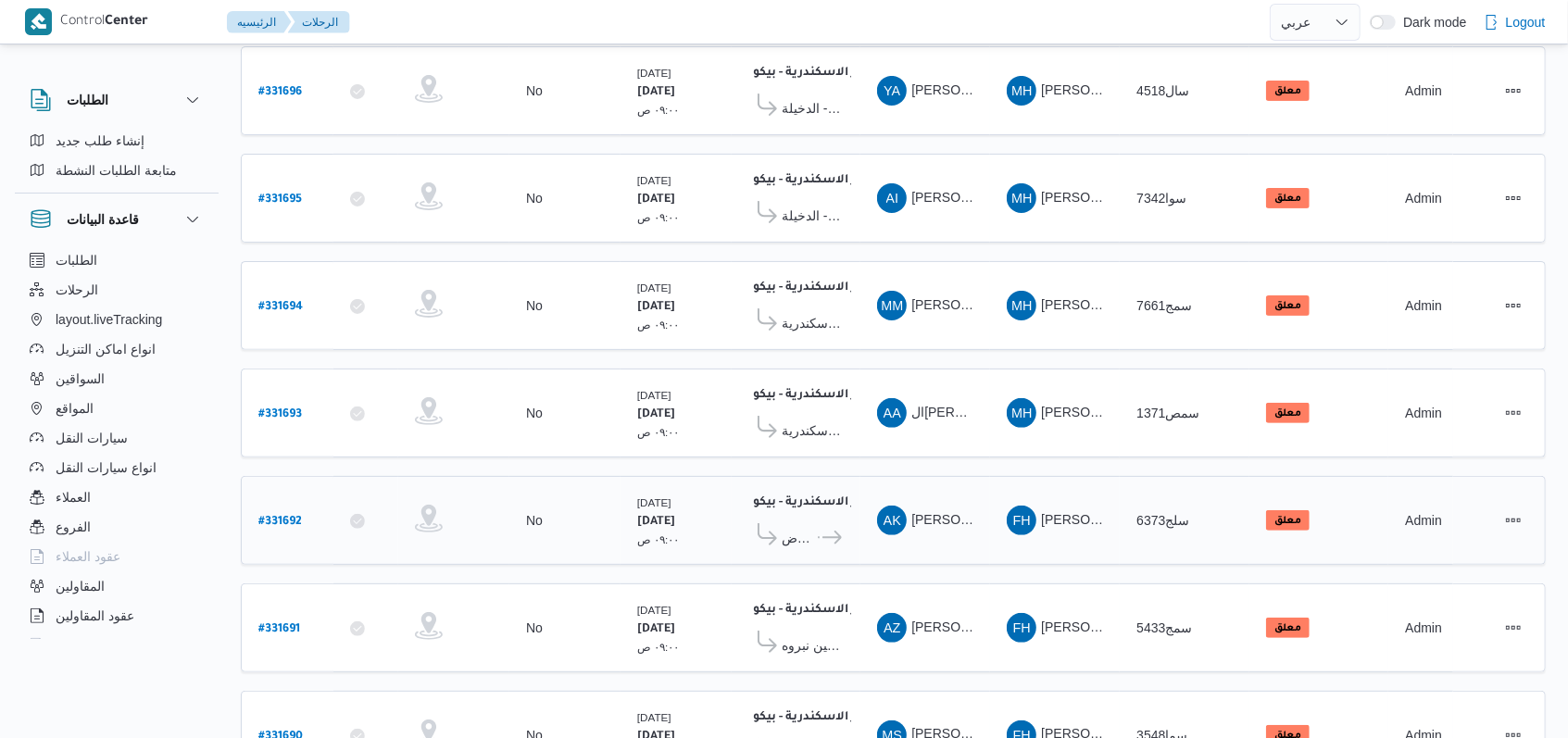
click at [281, 516] on b "# 331692" at bounding box center [280, 521] width 44 height 13
select select "ar"
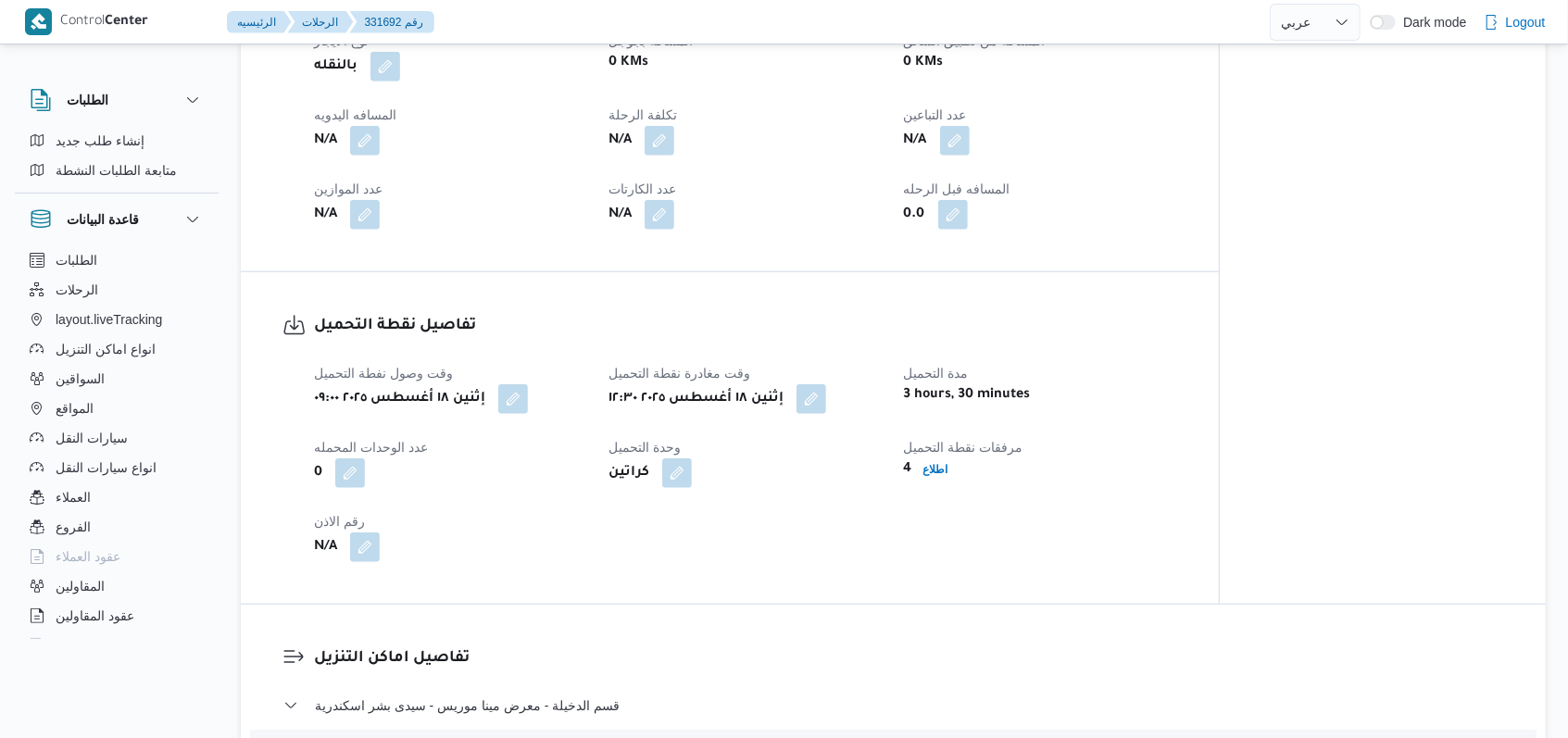
scroll to position [863, 0]
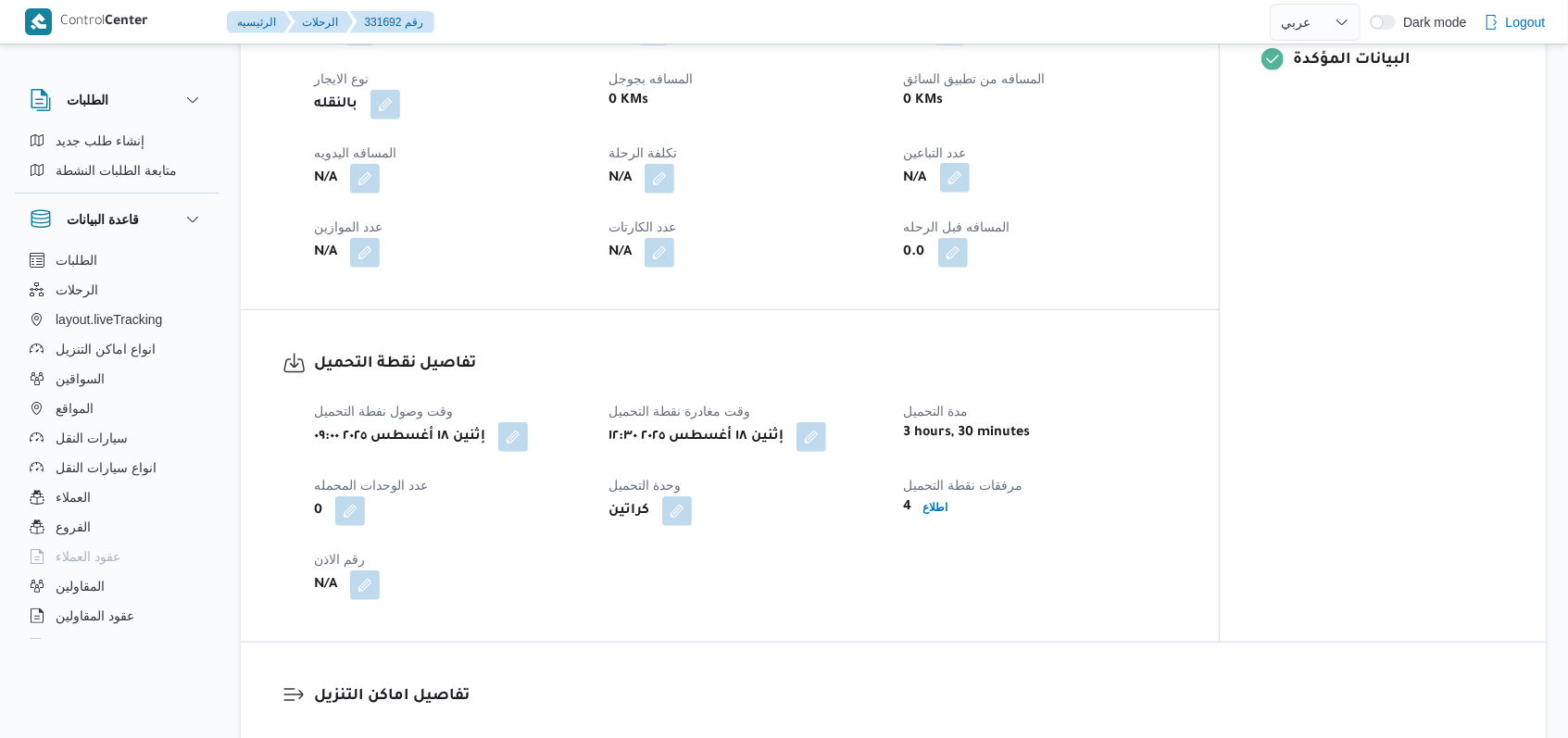
click at [963, 177] on button "button" at bounding box center [955, 178] width 30 height 30
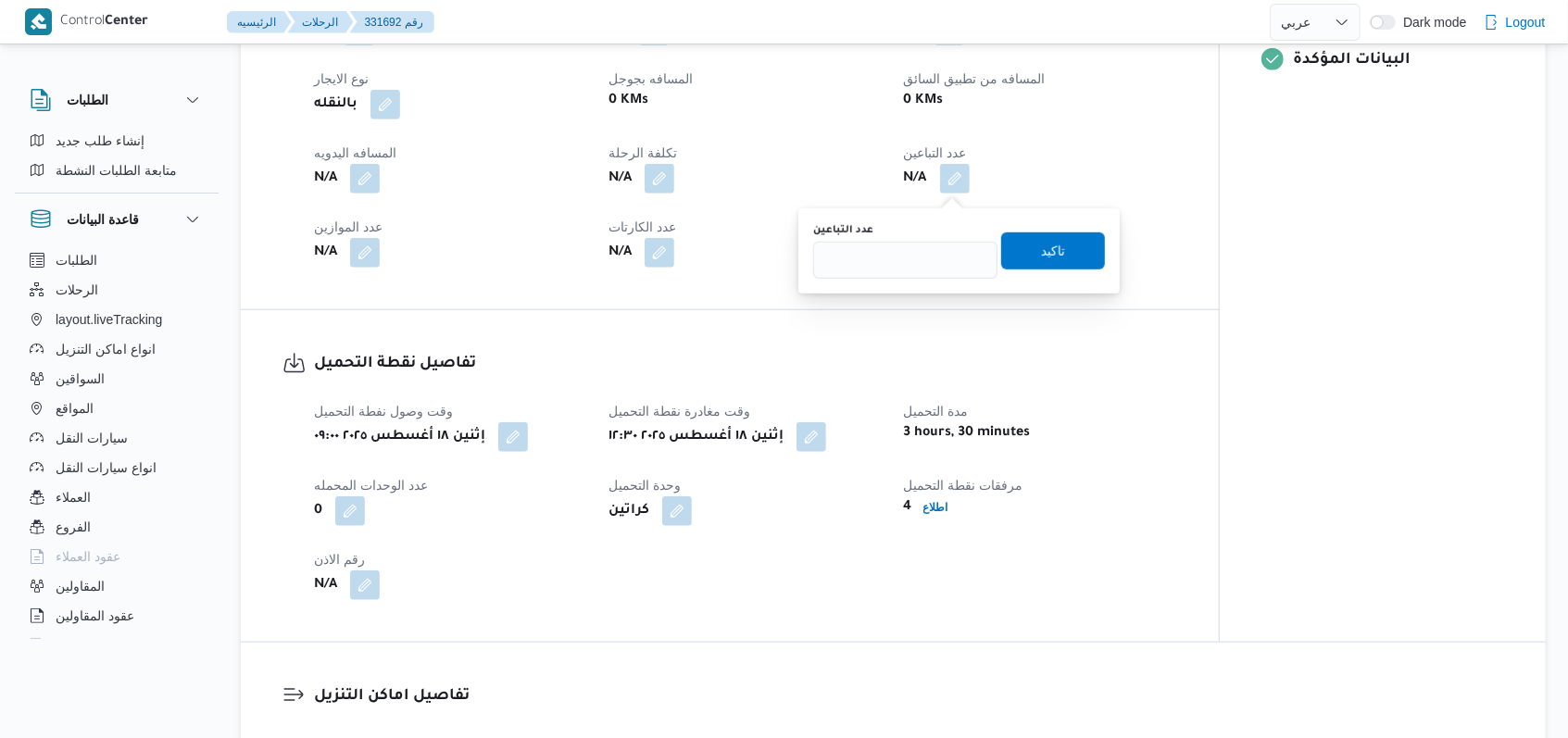
click at [902, 287] on div "You are in a dialog. To close this dialog, hit escape. عدد التباعين تاكيد" at bounding box center [959, 252] width 322 height 85
click at [903, 265] on input "عدد التباعين" at bounding box center [905, 260] width 185 height 37
type input "1"
click at [1093, 255] on div "You are in a dialog. To close this dialog, hit escape. عدد التباعين 1 تاكيد" at bounding box center [959, 252] width 322 height 85
drag, startPoint x: 1072, startPoint y: 254, endPoint x: 761, endPoint y: 397, distance: 342.3
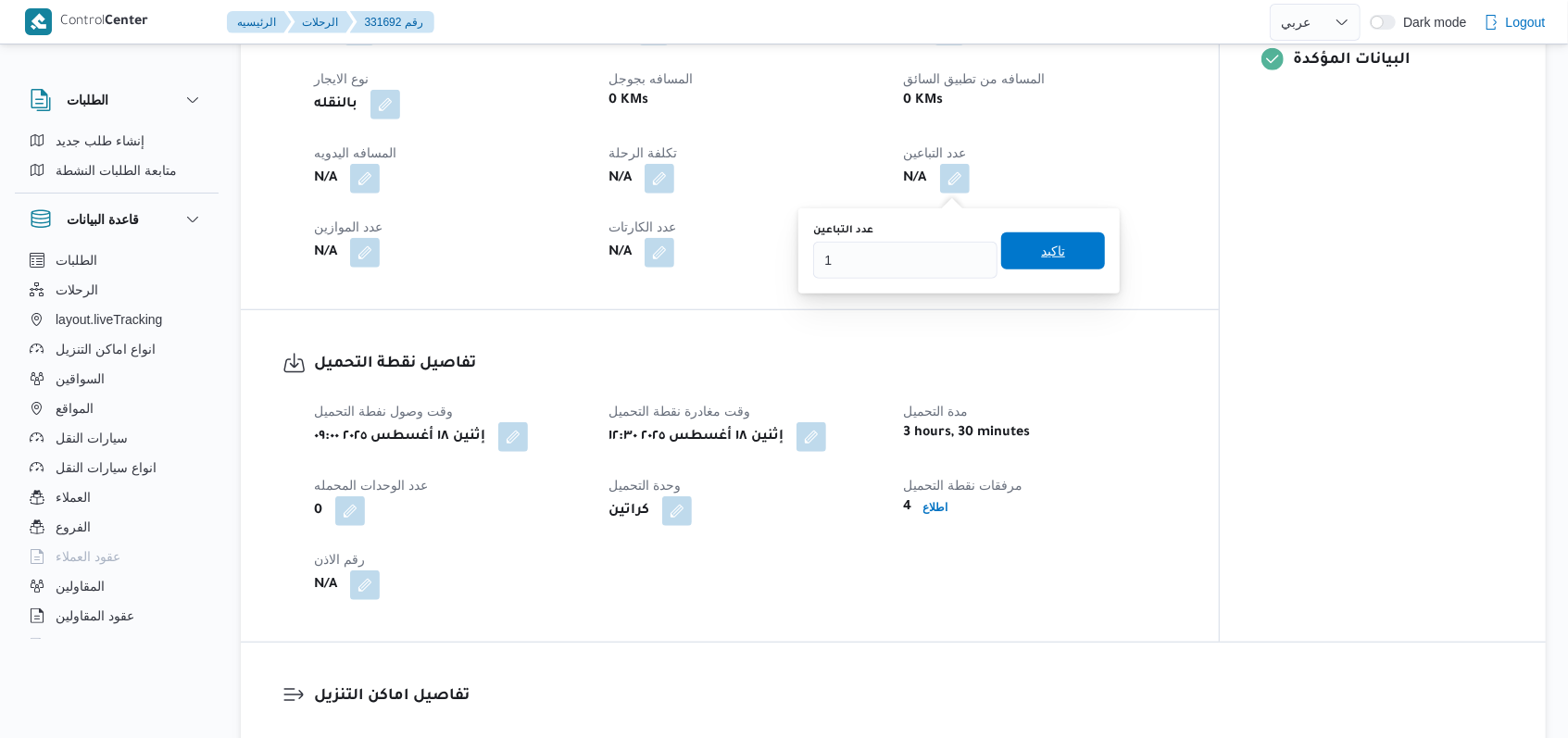
click at [1071, 254] on span "تاكيد" at bounding box center [1053, 251] width 104 height 37
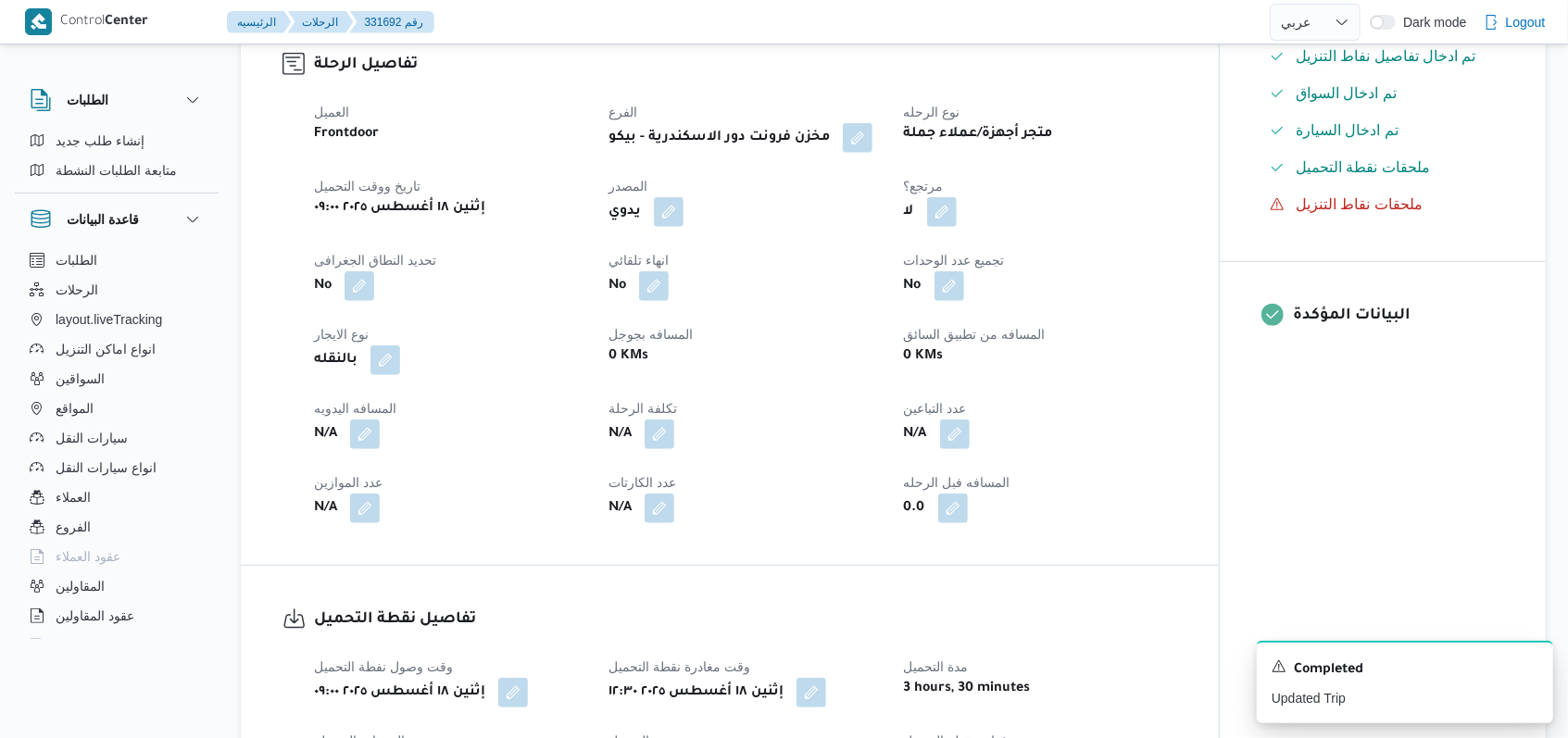
scroll to position [617, 0]
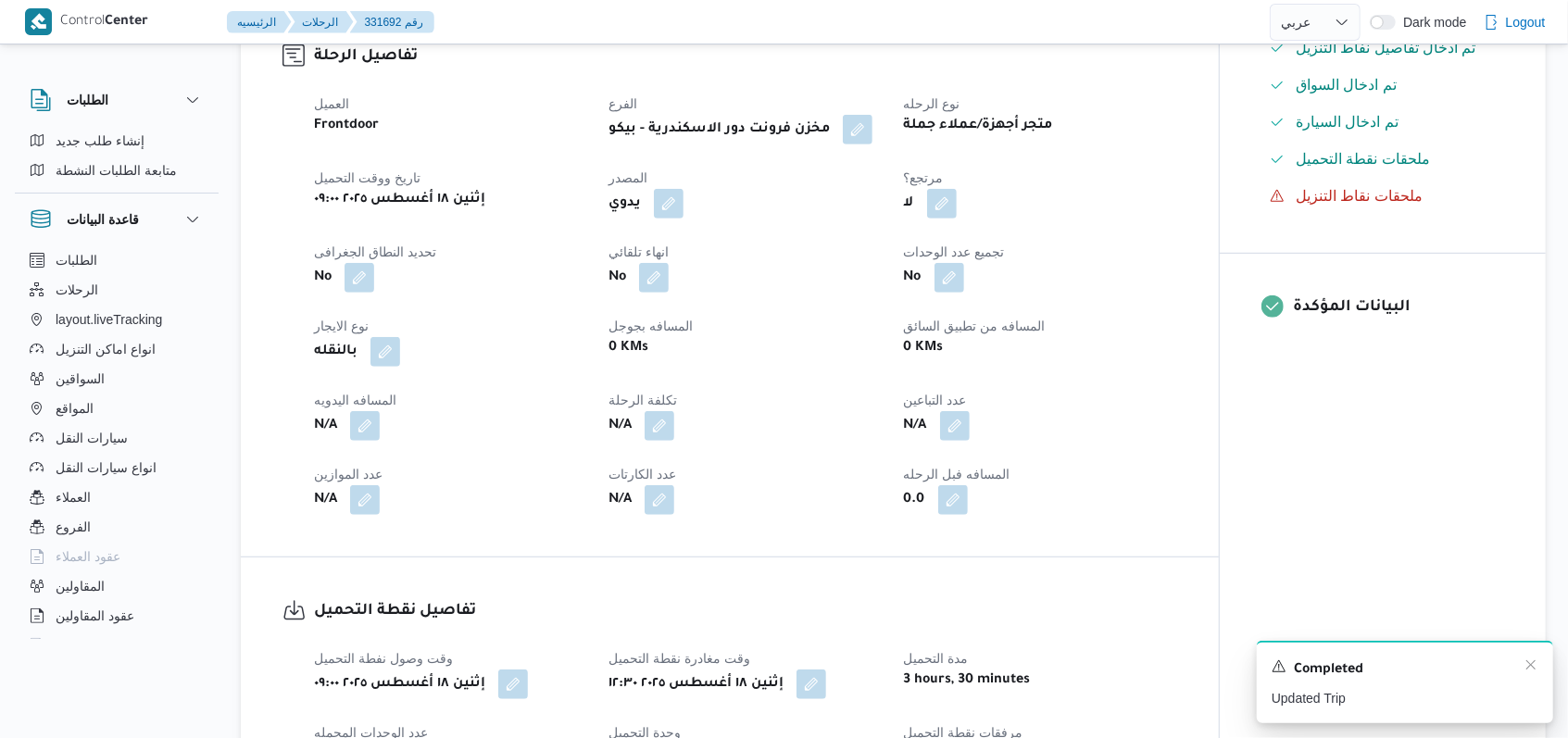
click at [1542, 665] on div "A new notification appears Completed Updated Trip" at bounding box center [1405, 682] width 296 height 83
click at [1539, 665] on div "A new notification appears Completed Updated Trip" at bounding box center [1405, 682] width 296 height 83
click at [1536, 665] on icon "Dismiss toast" at bounding box center [1530, 664] width 15 height 15
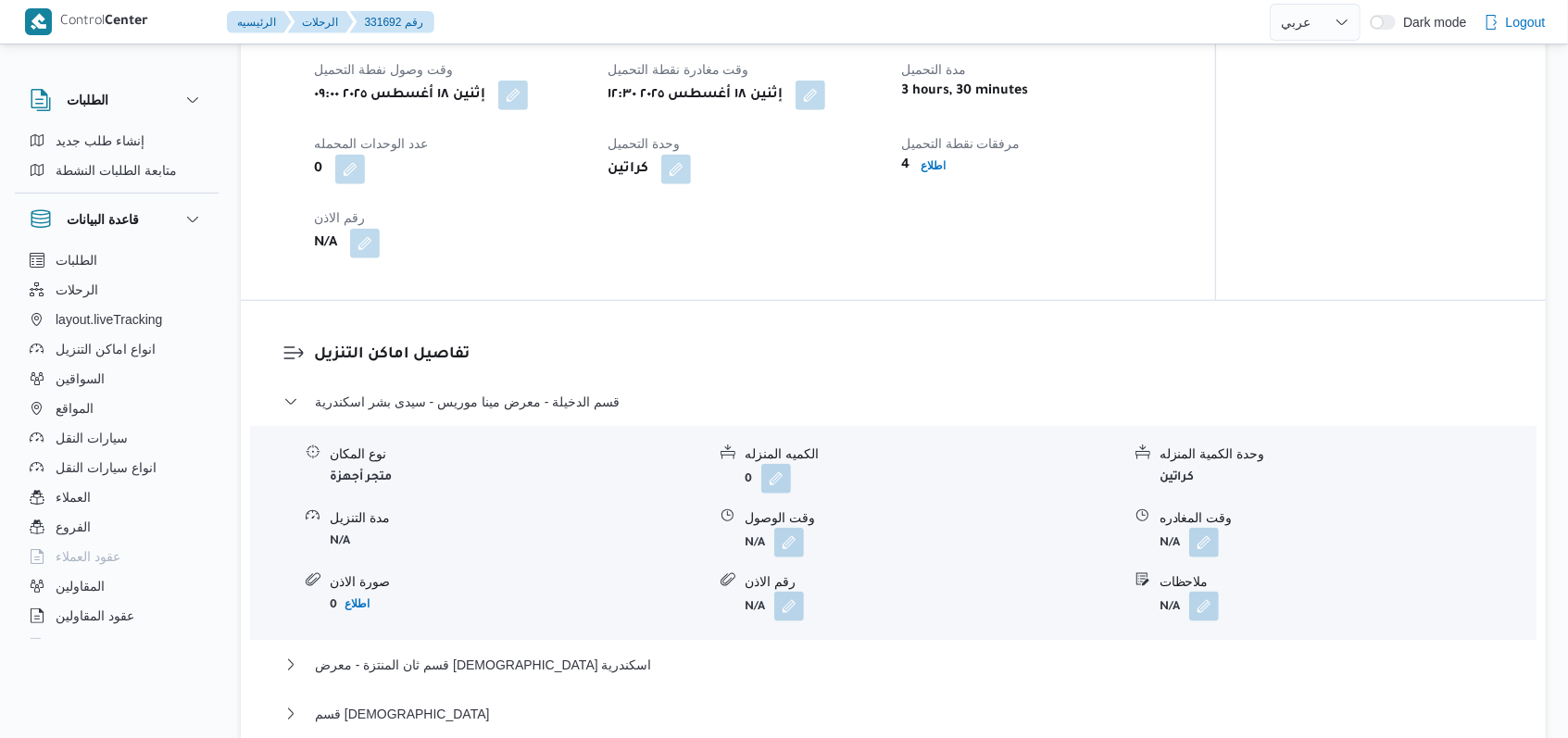
scroll to position [1234, 0]
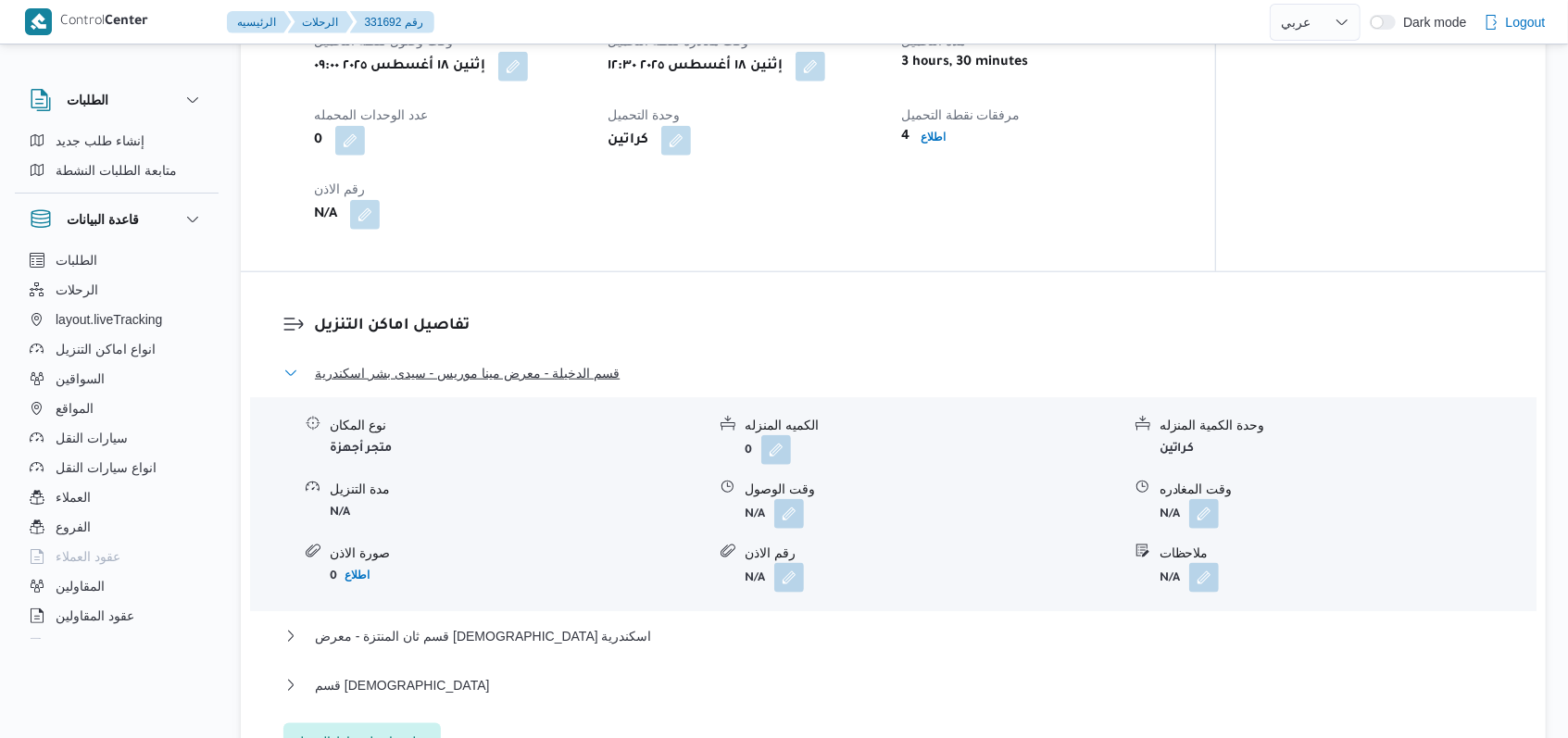
click at [579, 373] on span "قسم الدخيلة - معرض مينا موريس - سيدى بشر اسكندرية" at bounding box center [467, 373] width 305 height 22
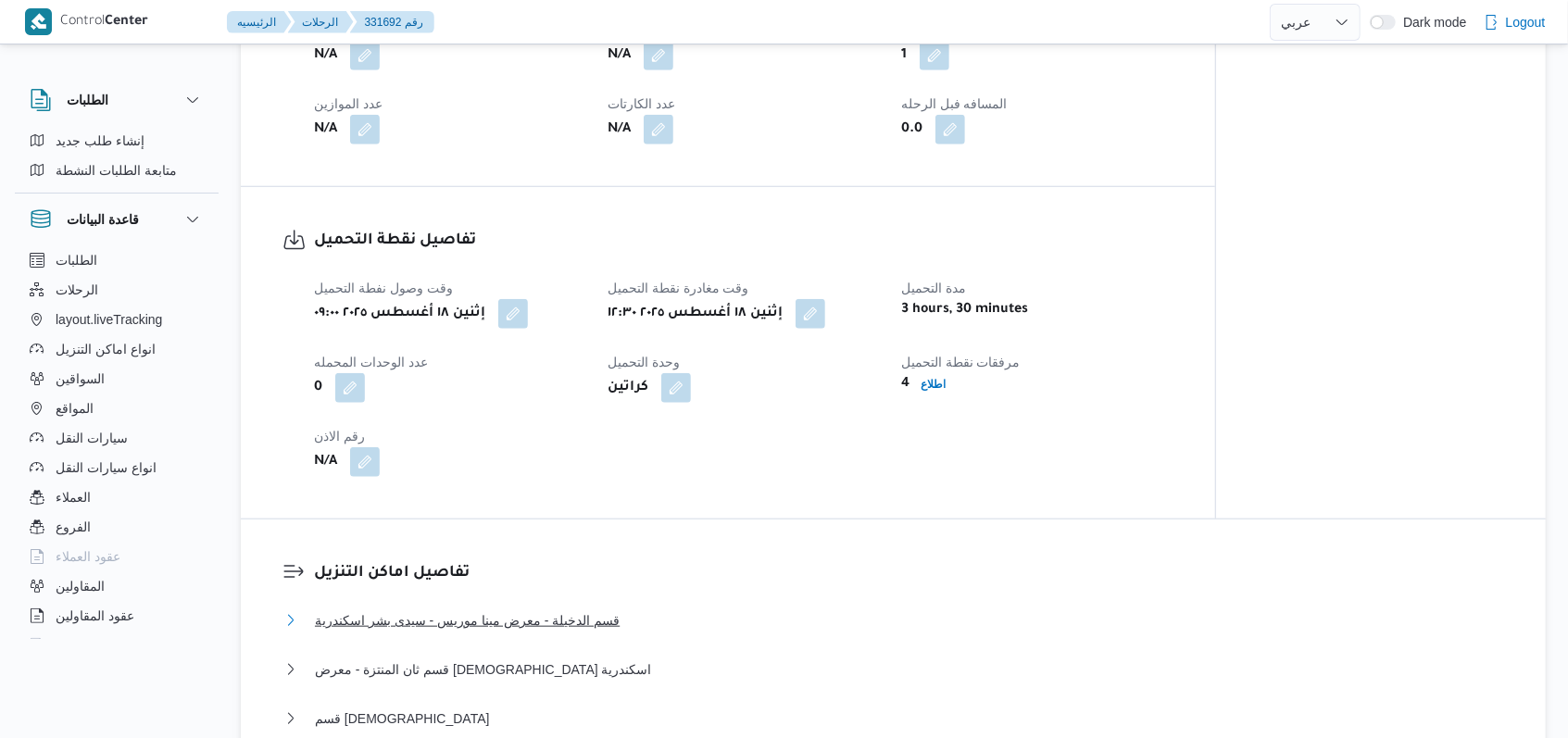
scroll to position [863, 0]
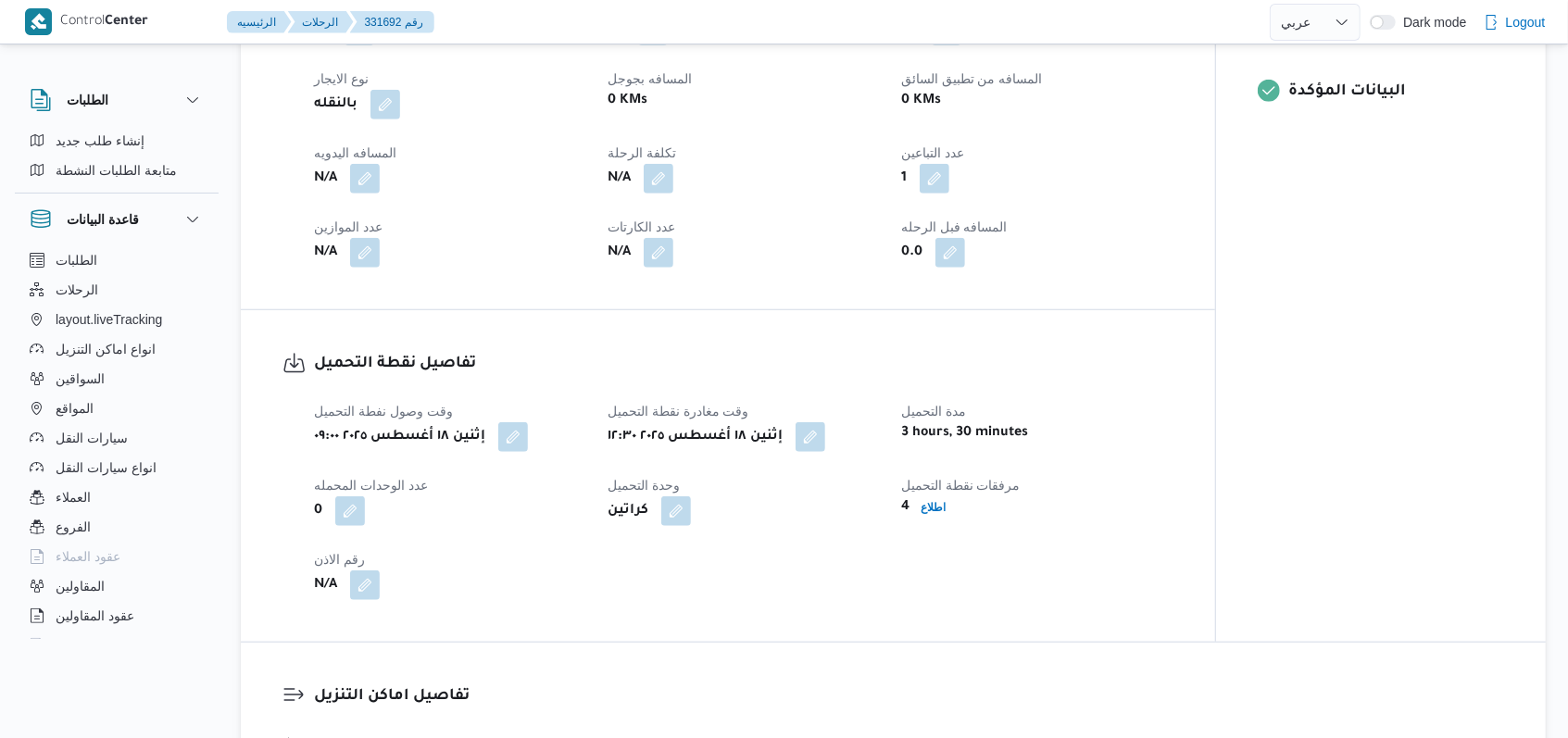
select select "ar"
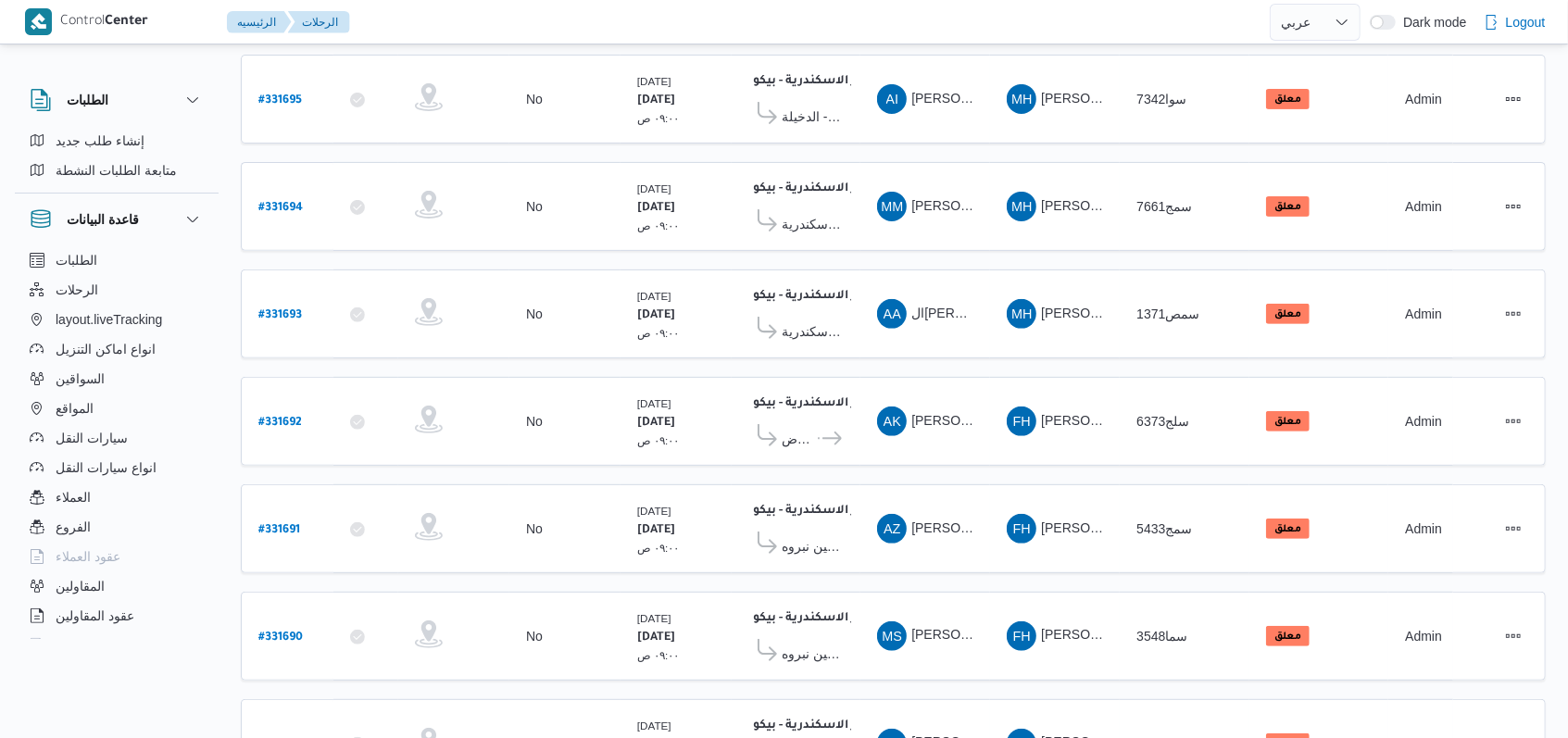
scroll to position [639, 0]
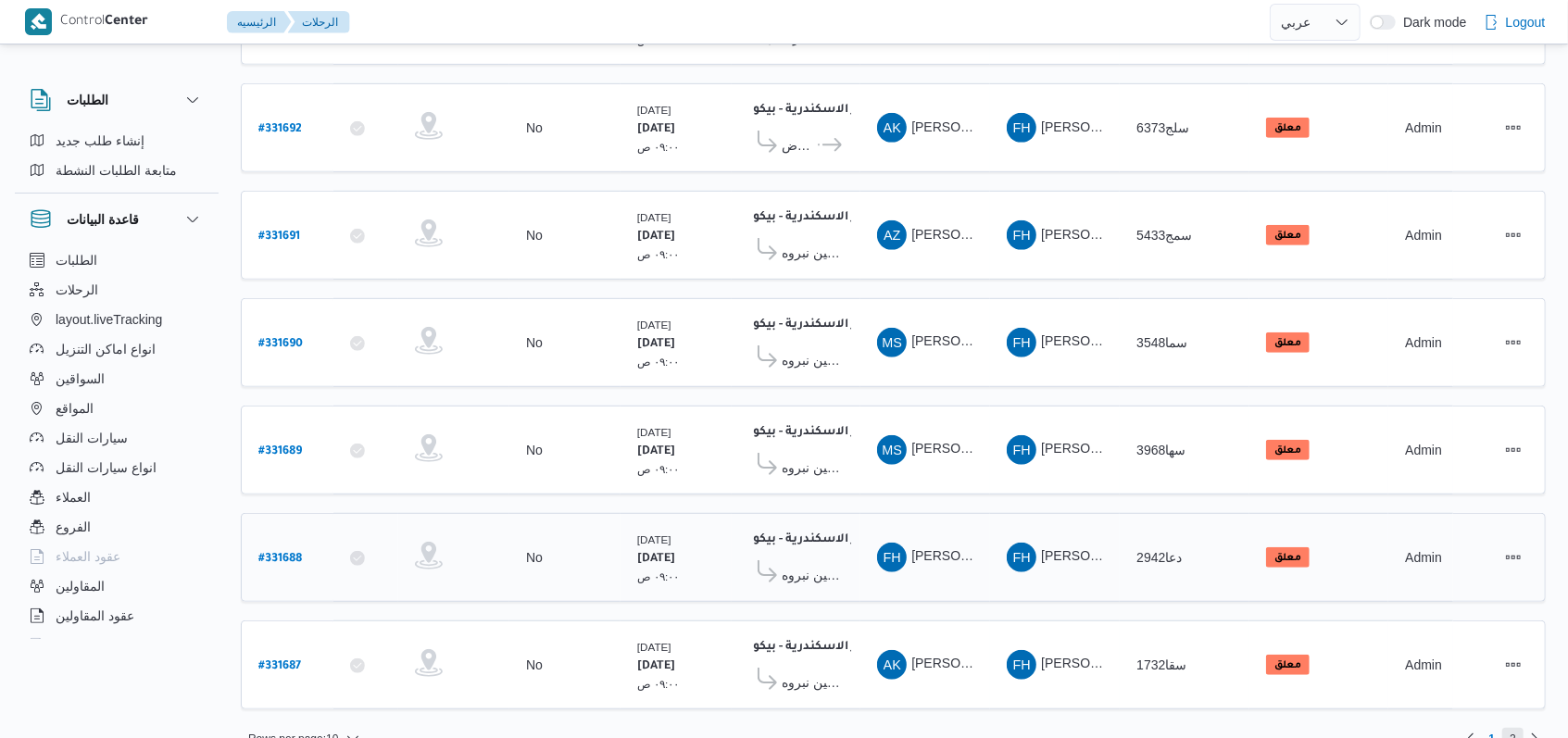
click at [1520, 727] on span "2" at bounding box center [1513, 738] width 21 height 22
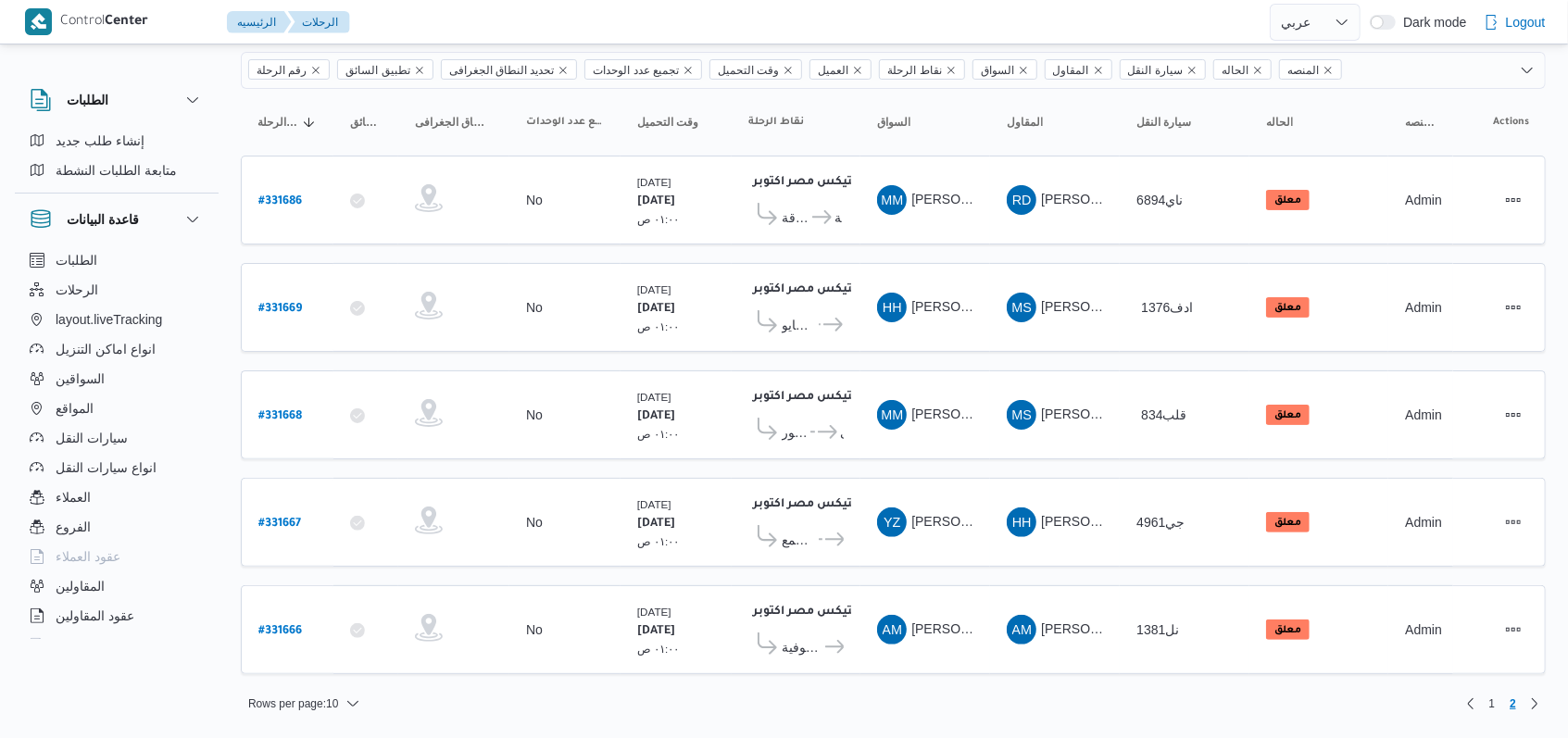
scroll to position [118, 0]
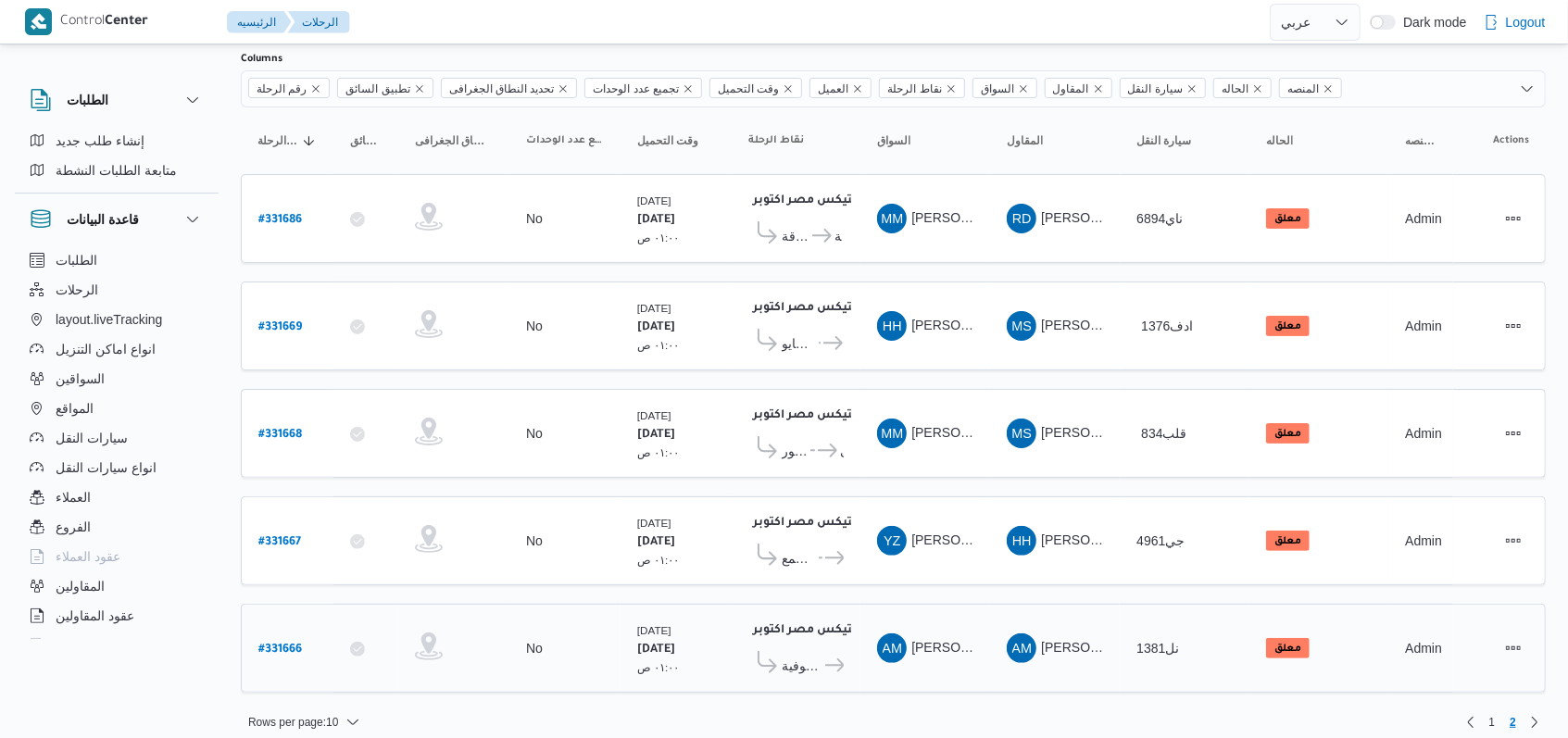
click at [276, 644] on b "# 331666" at bounding box center [280, 650] width 44 height 13
select select "ar"
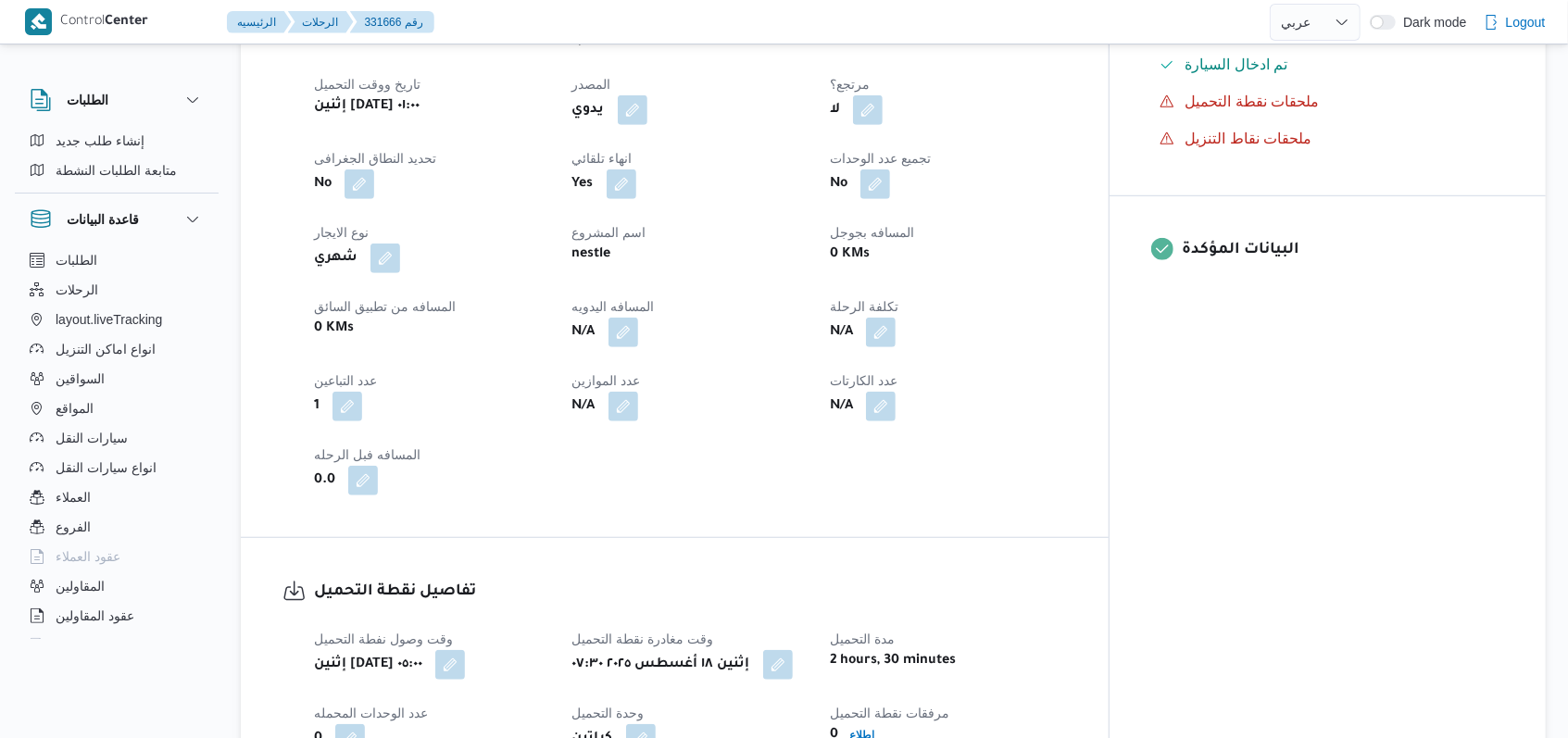
scroll to position [741, 0]
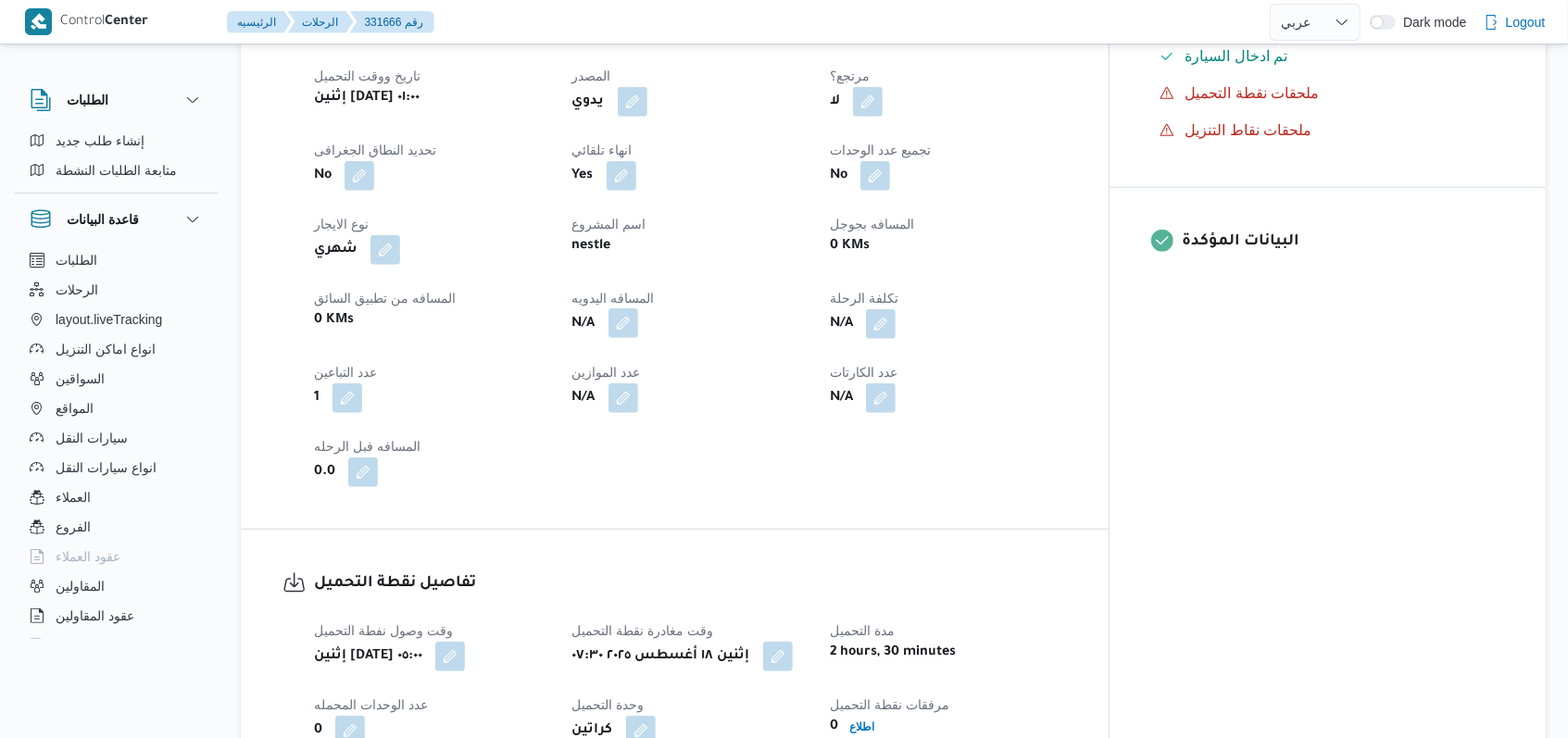
click at [638, 320] on button "button" at bounding box center [623, 322] width 30 height 30
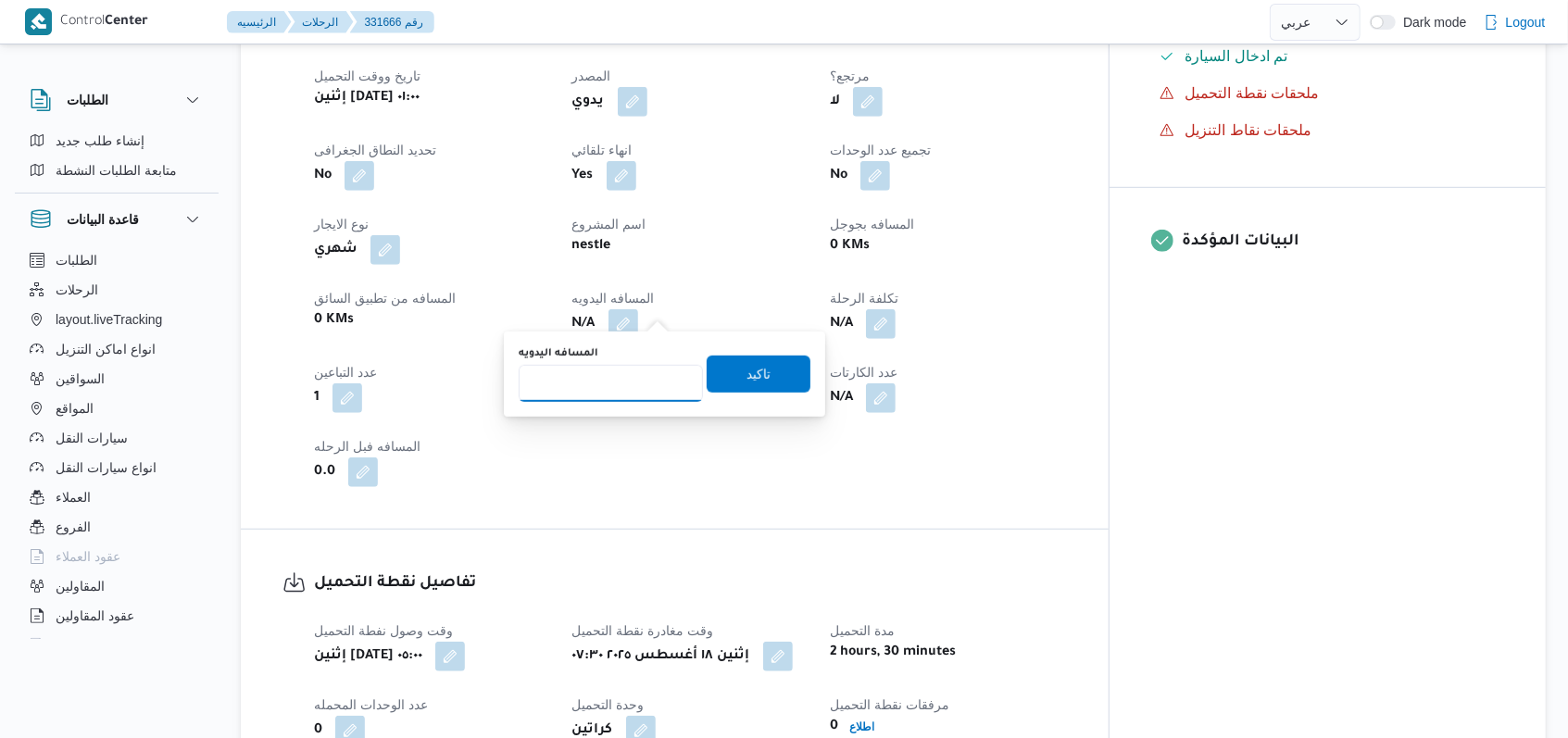
click at [633, 379] on input "المسافه اليدويه" at bounding box center [611, 384] width 185 height 37
type input "245"
click at [752, 376] on span "تاكيد" at bounding box center [758, 374] width 24 height 22
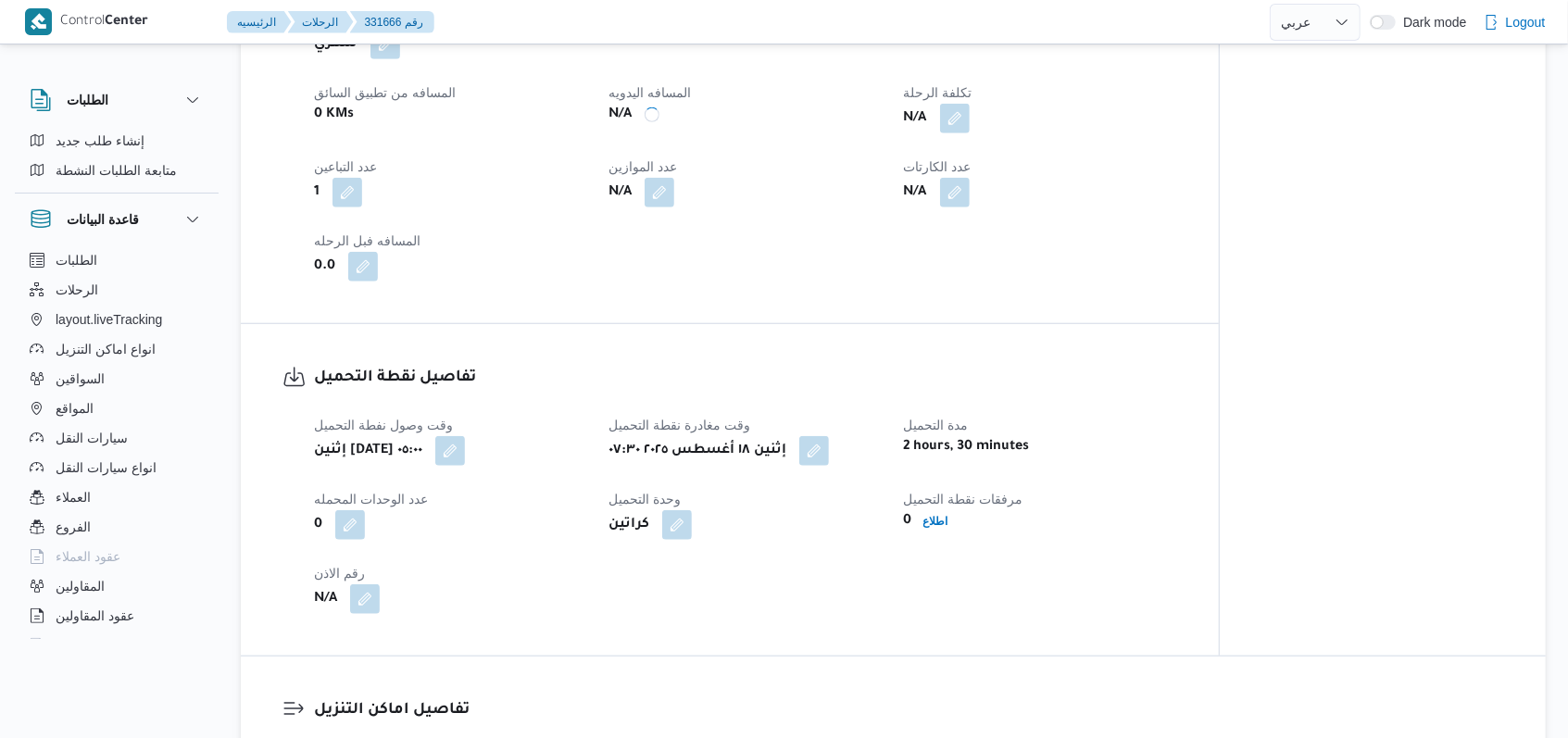
scroll to position [1234, 0]
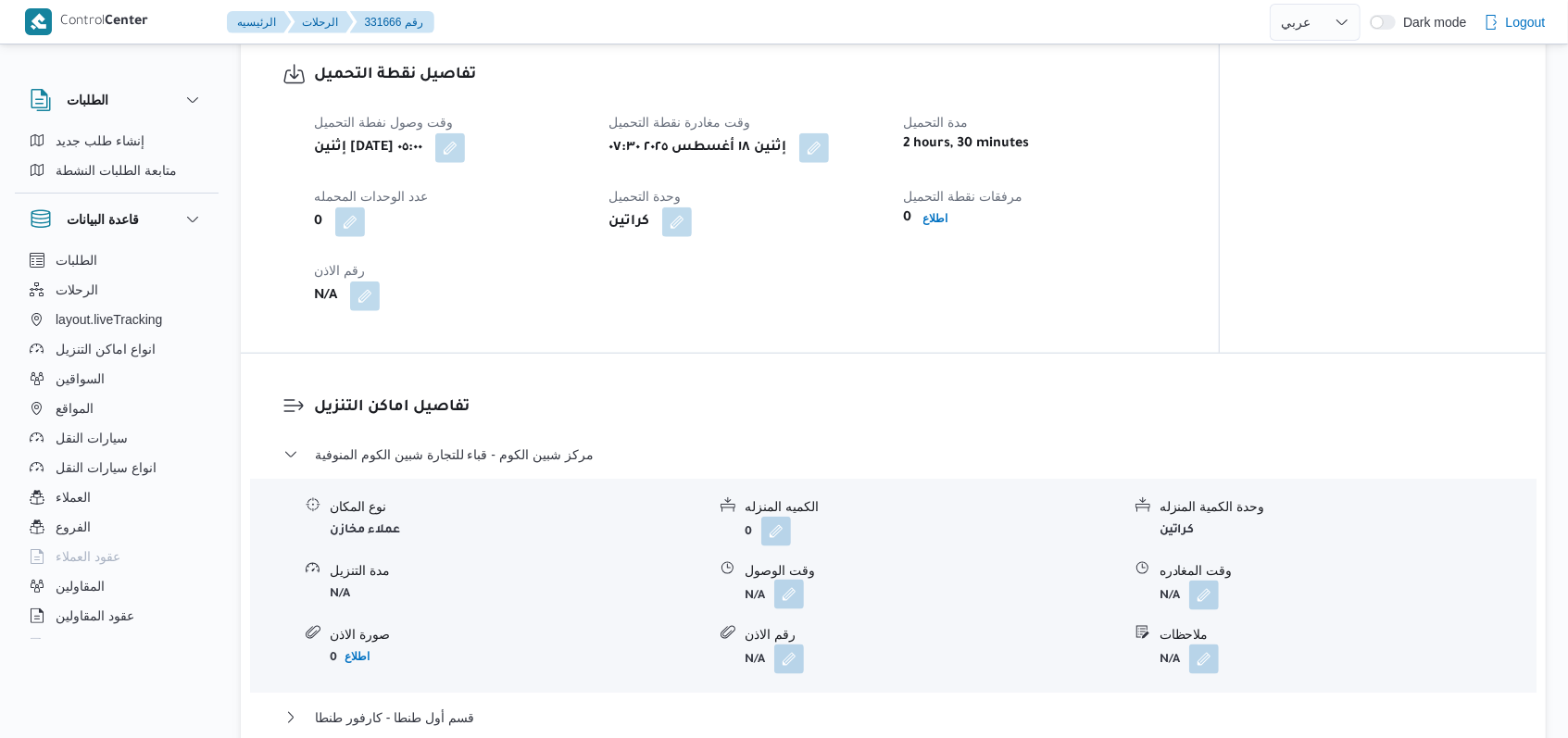
click at [793, 597] on button "button" at bounding box center [789, 594] width 30 height 30
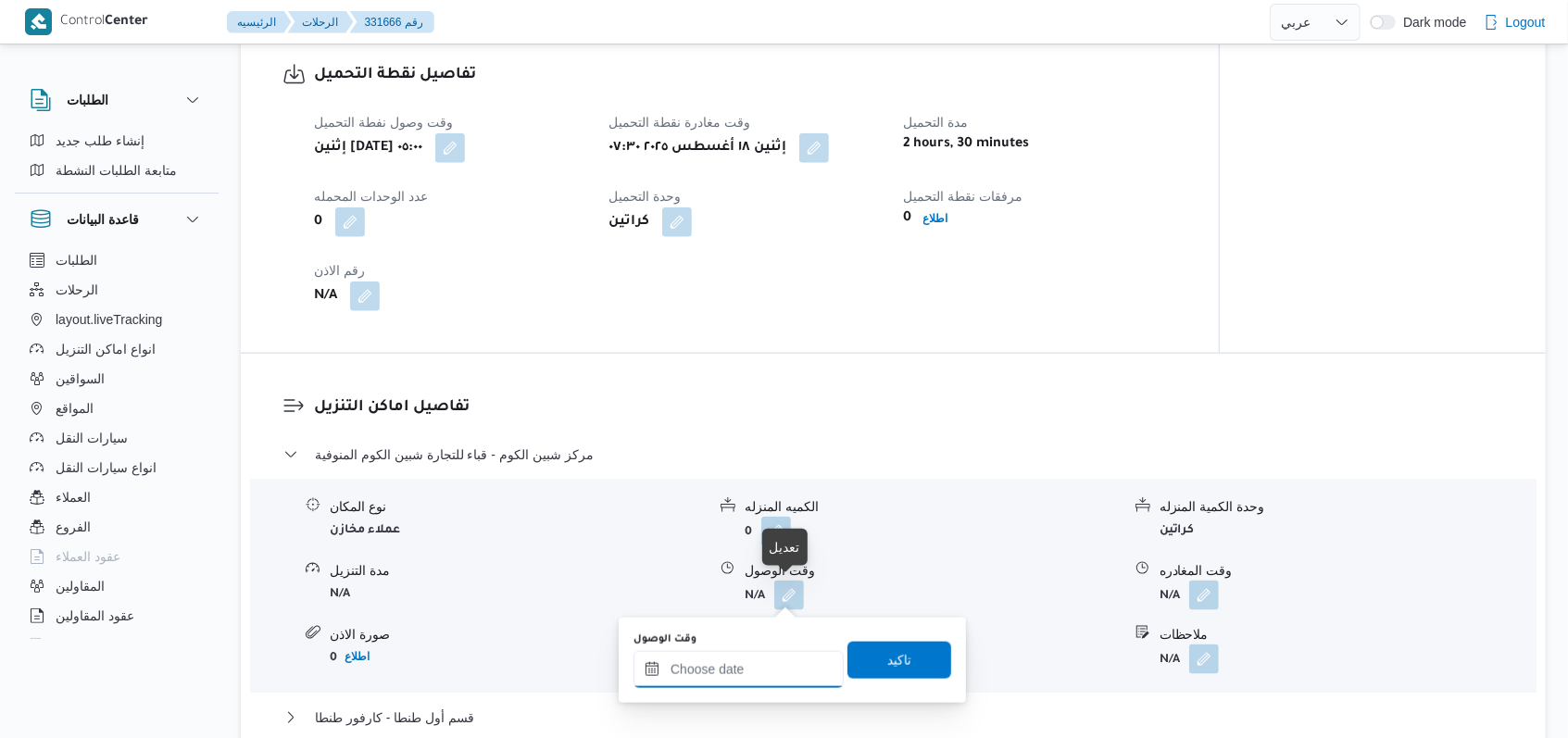
click at [712, 655] on div at bounding box center [738, 669] width 210 height 37
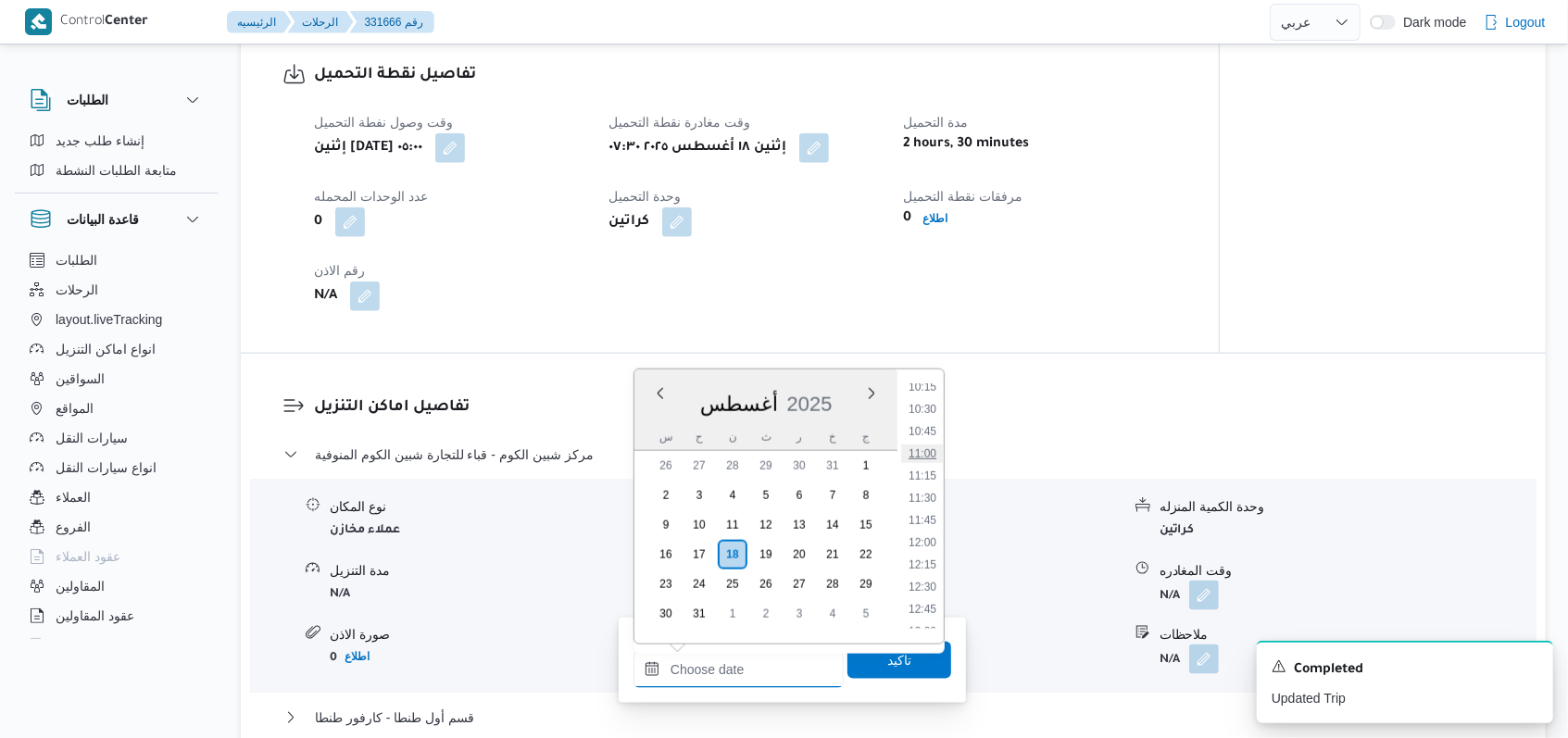
scroll to position [881, 0]
click at [927, 446] on li "10:30" at bounding box center [923, 446] width 43 height 18
type input "١٨/٠٨/٢٠٢٥ ١٠:٣٠"
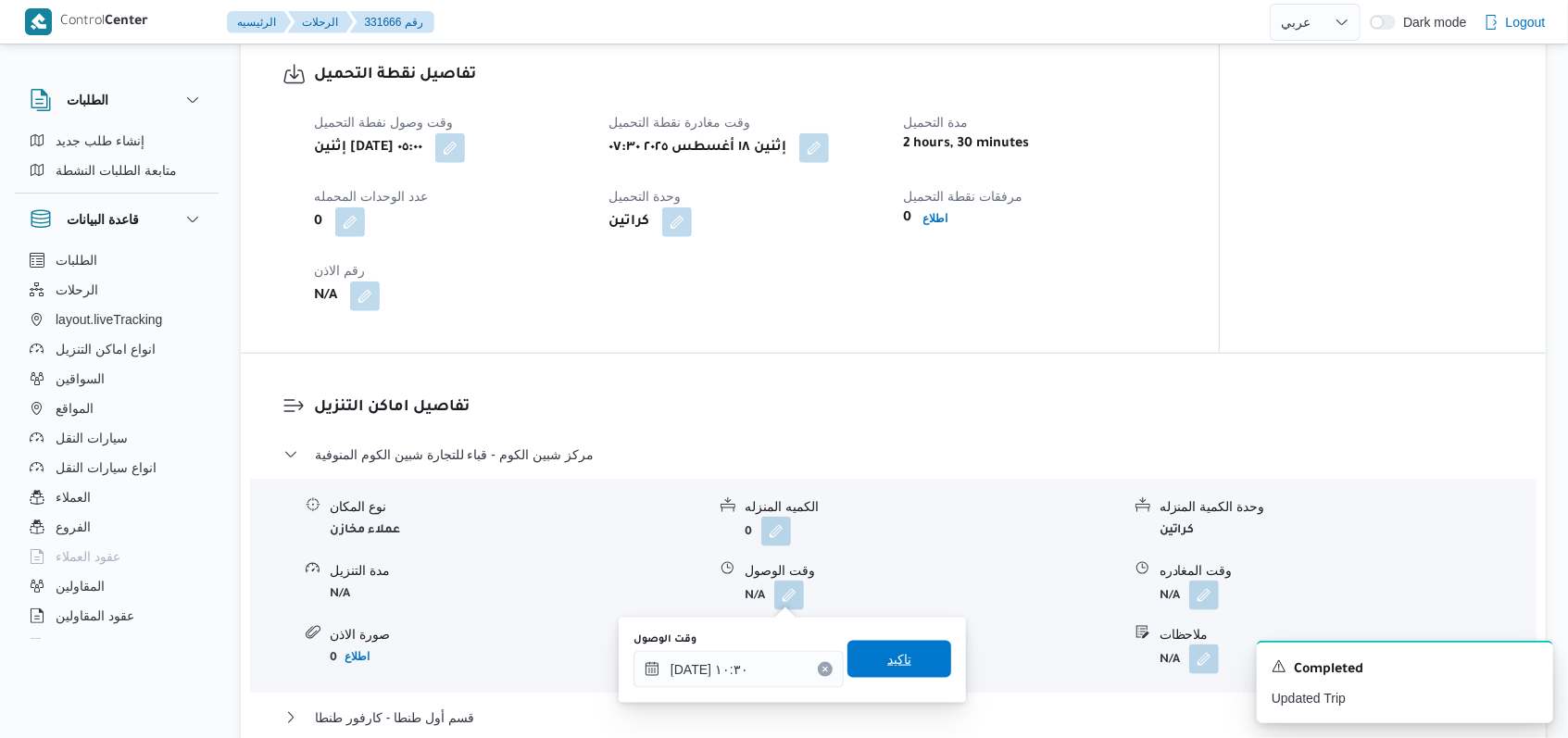
click at [902, 655] on span "تاكيد" at bounding box center [899, 659] width 104 height 37
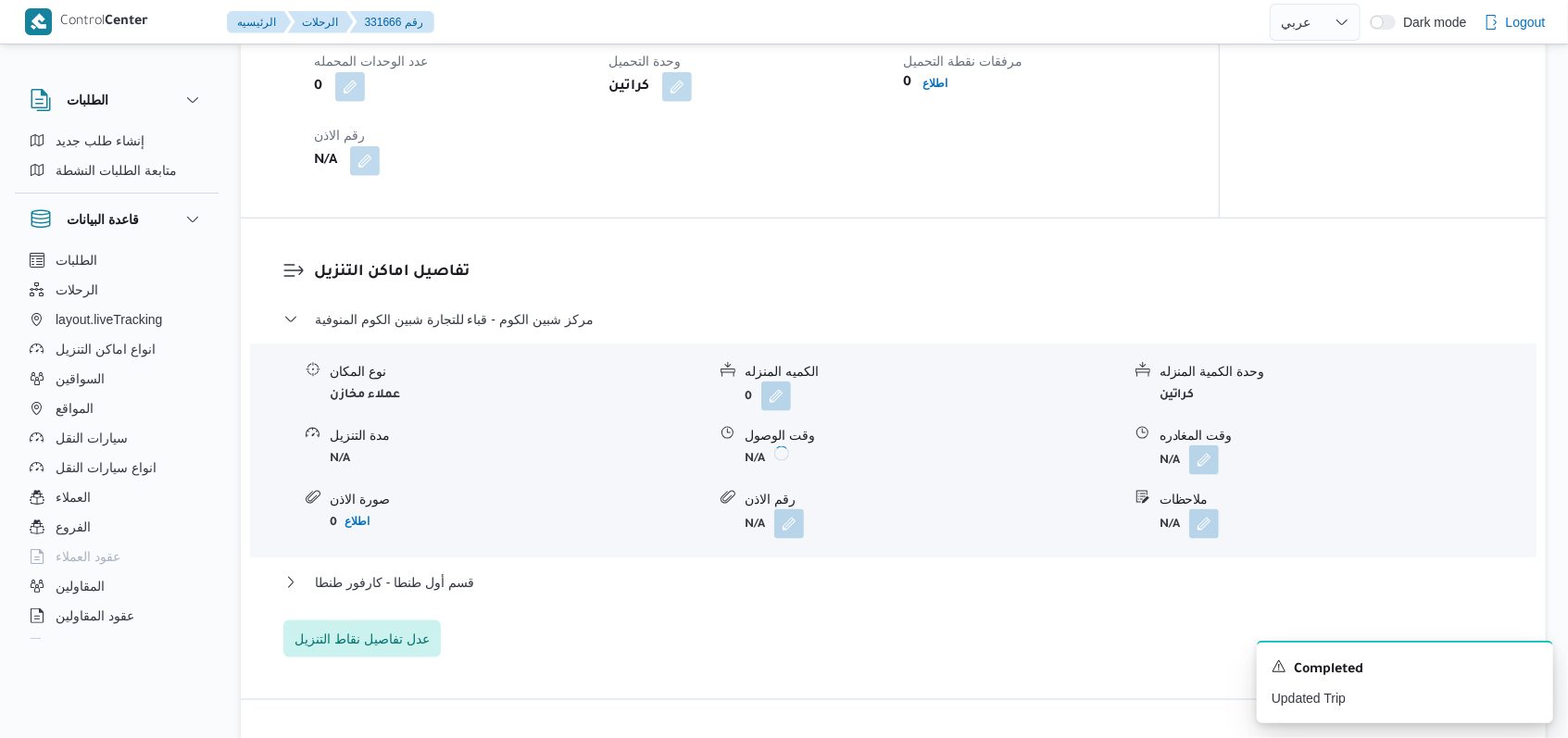
scroll to position [1481, 0]
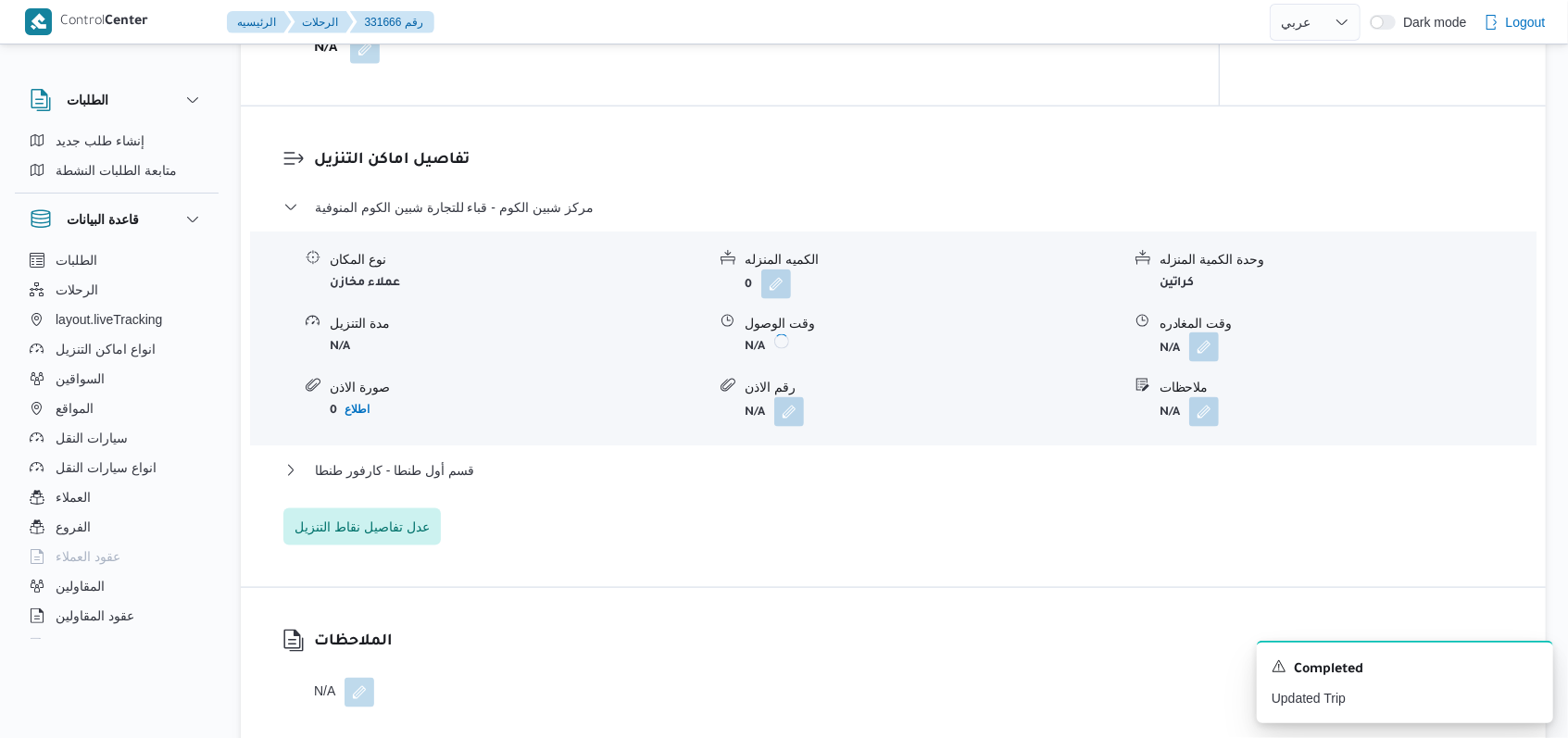
click at [1210, 345] on button "button" at bounding box center [1204, 347] width 30 height 30
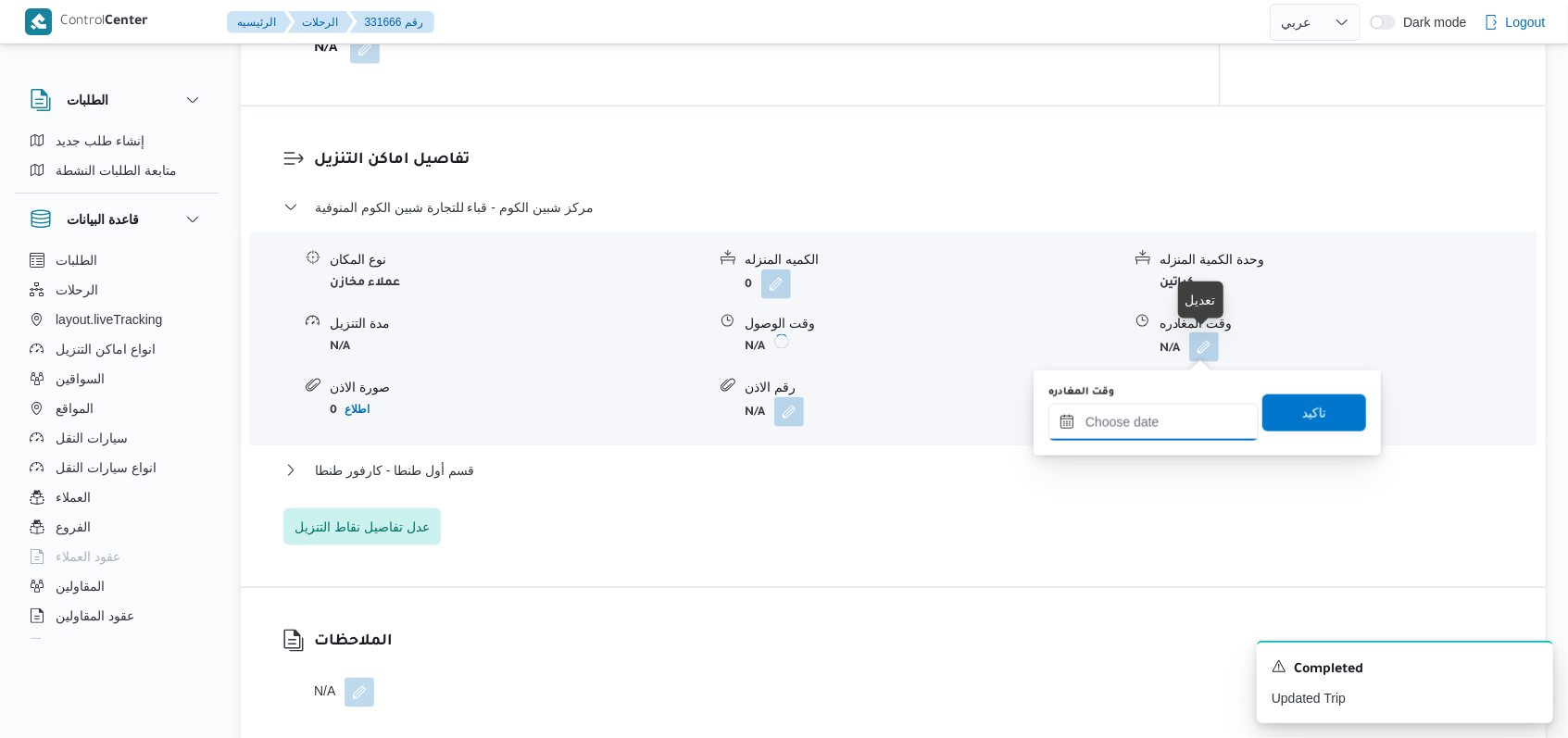
click at [1157, 424] on input "وقت المغادره" at bounding box center [1153, 422] width 210 height 37
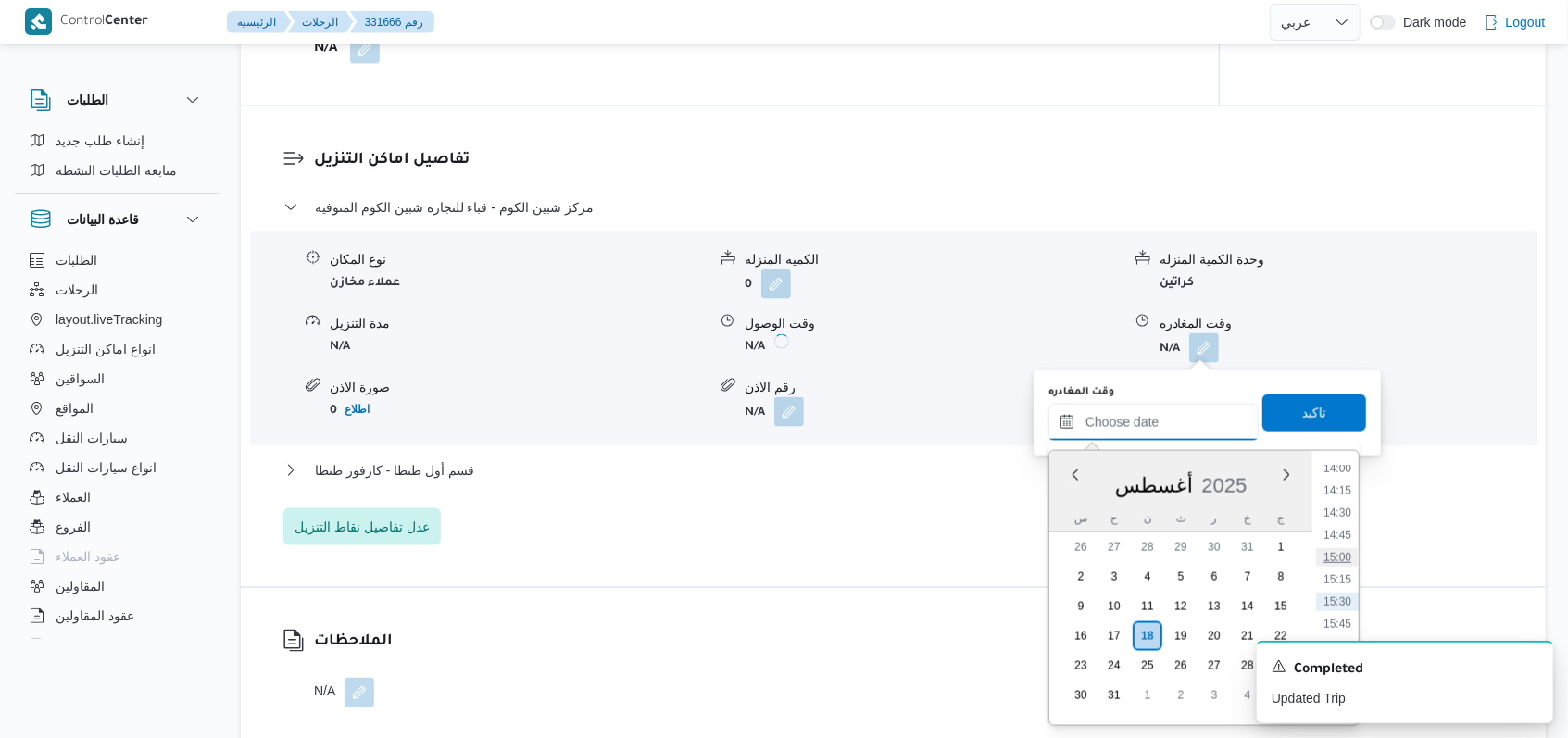
scroll to position [1126, 0]
click at [1343, 503] on li "13:00" at bounding box center [1338, 503] width 43 height 18
type input "١٨/٠٨/٢٠٢٥ ١٣:٠٠"
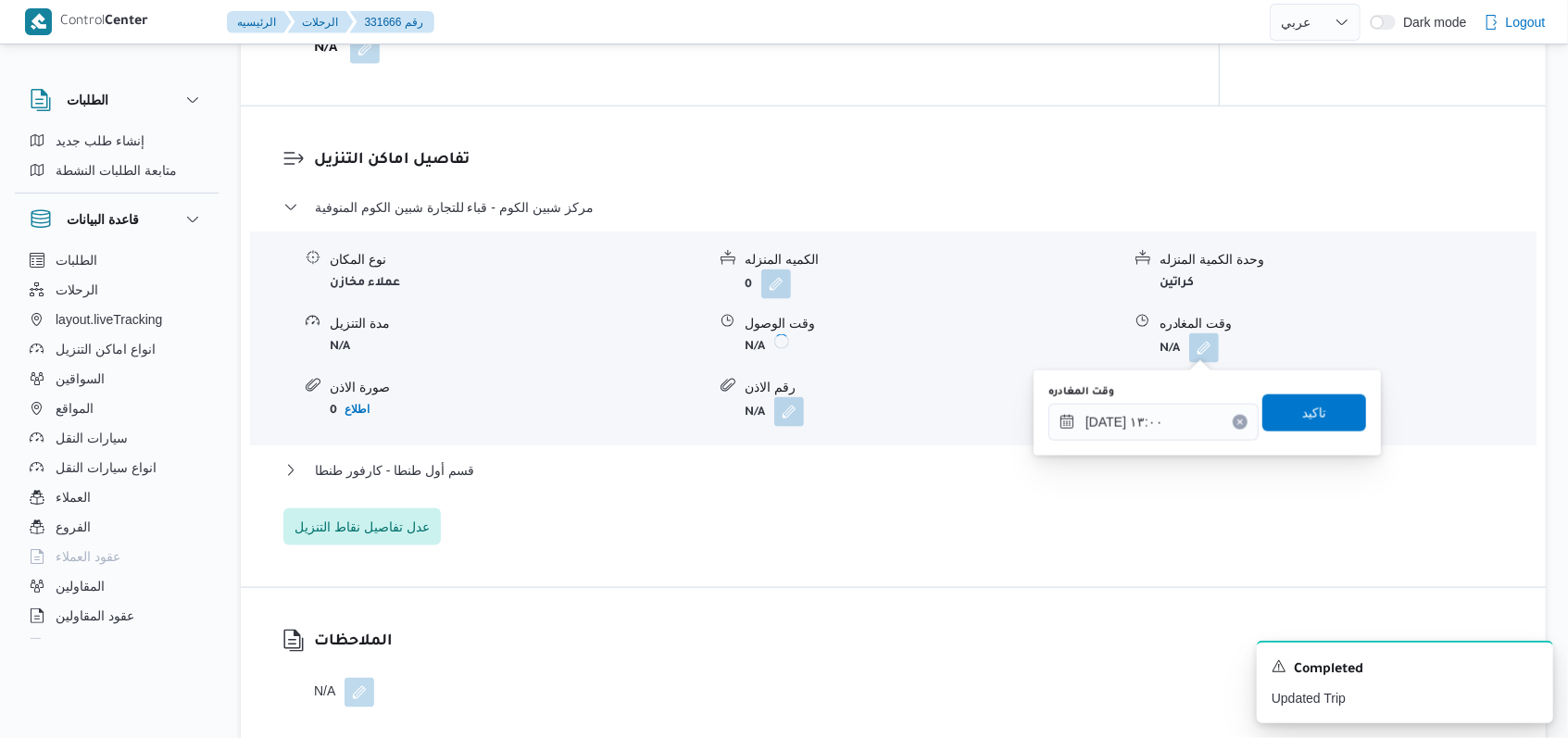
click at [1320, 389] on div "وقت المغادره ١٨/٠٨/٢٠٢٥ ١٣:٠٠ تاكيد" at bounding box center [1207, 413] width 322 height 59
click at [1302, 417] on span "تاكيد" at bounding box center [1313, 412] width 24 height 22
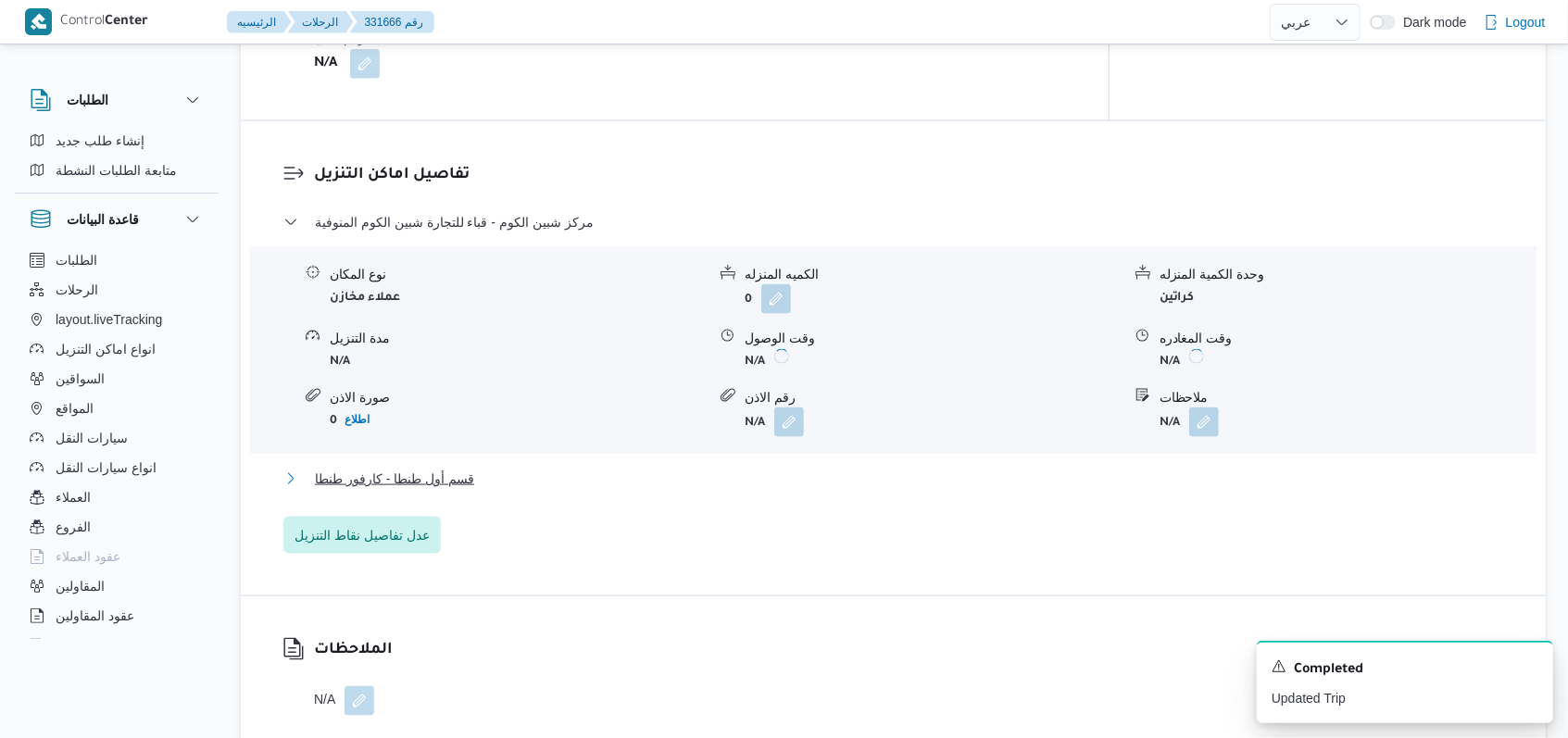
click at [465, 467] on span "قسم أول طنطا - كارفور طنطا" at bounding box center [394, 478] width 159 height 22
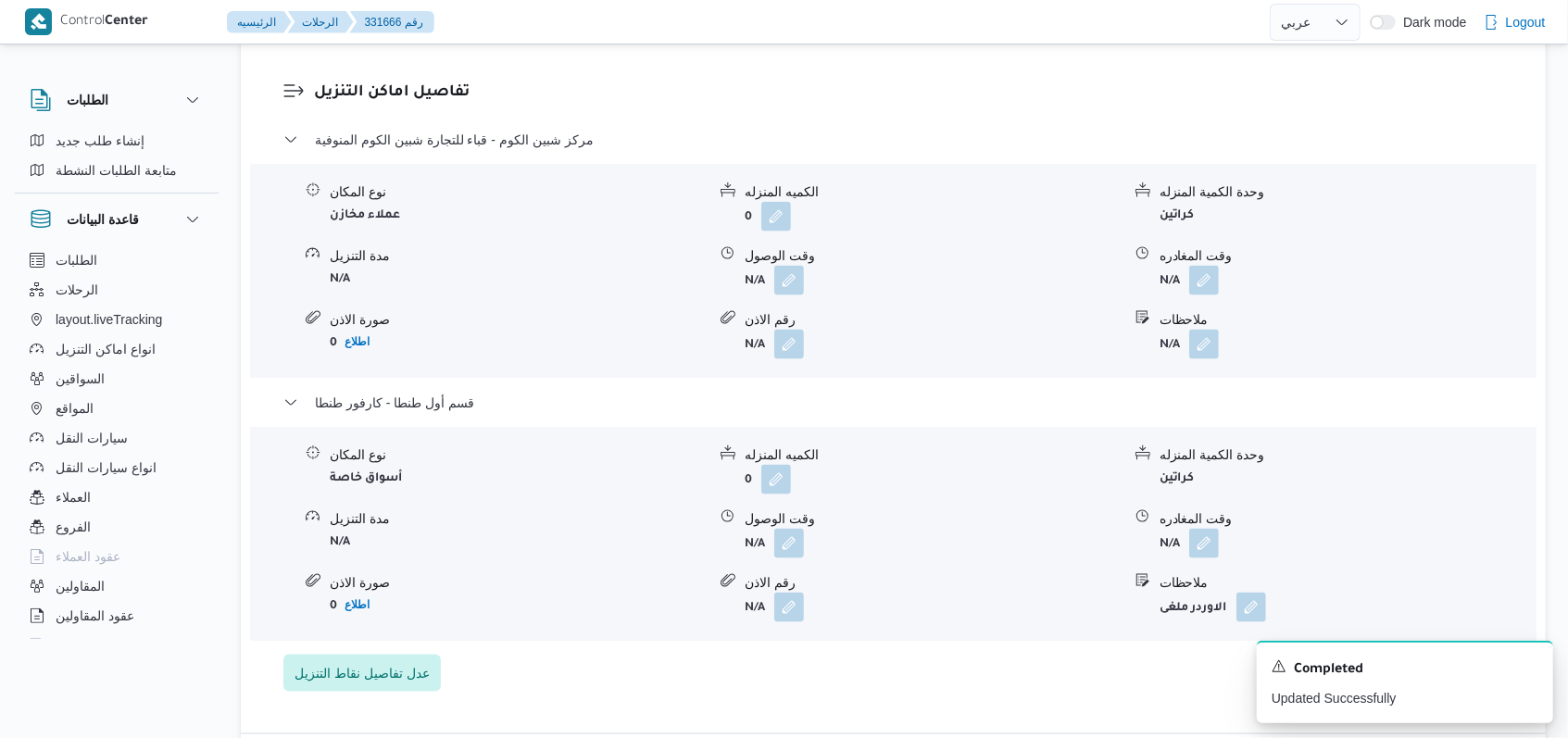
scroll to position [1604, 0]
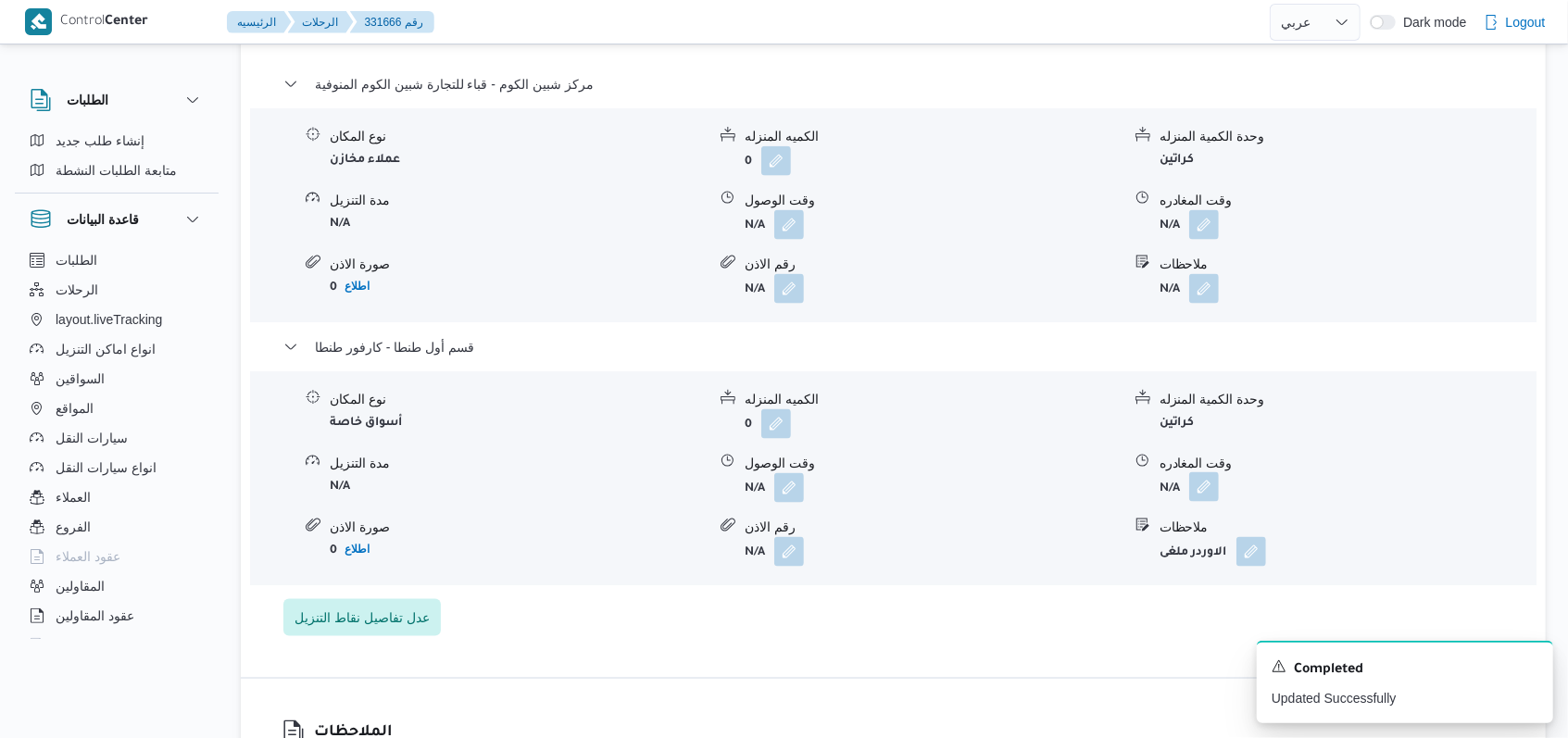
click at [1208, 490] on button "button" at bounding box center [1204, 486] width 30 height 30
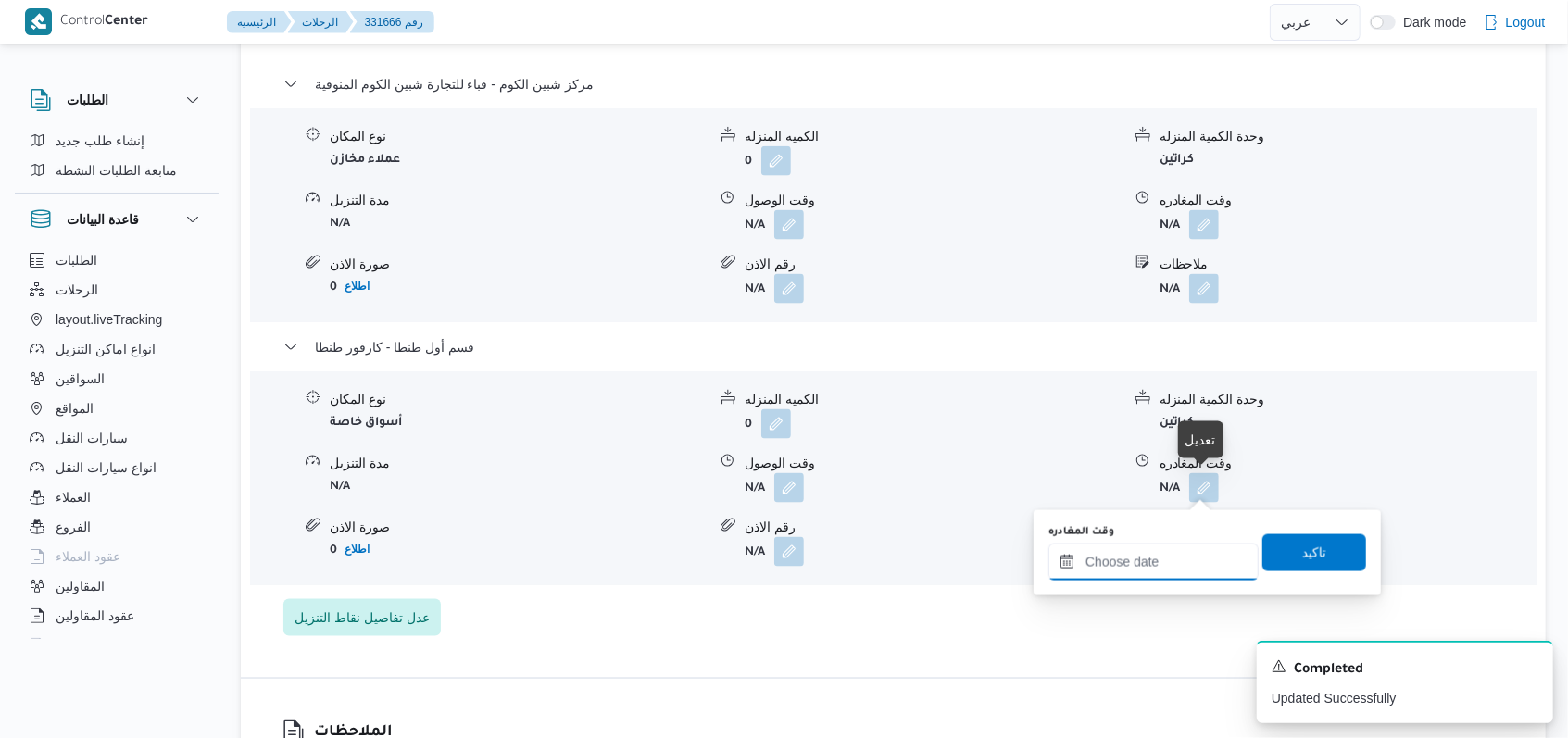
click at [1148, 560] on input "وقت المغادره" at bounding box center [1153, 562] width 210 height 37
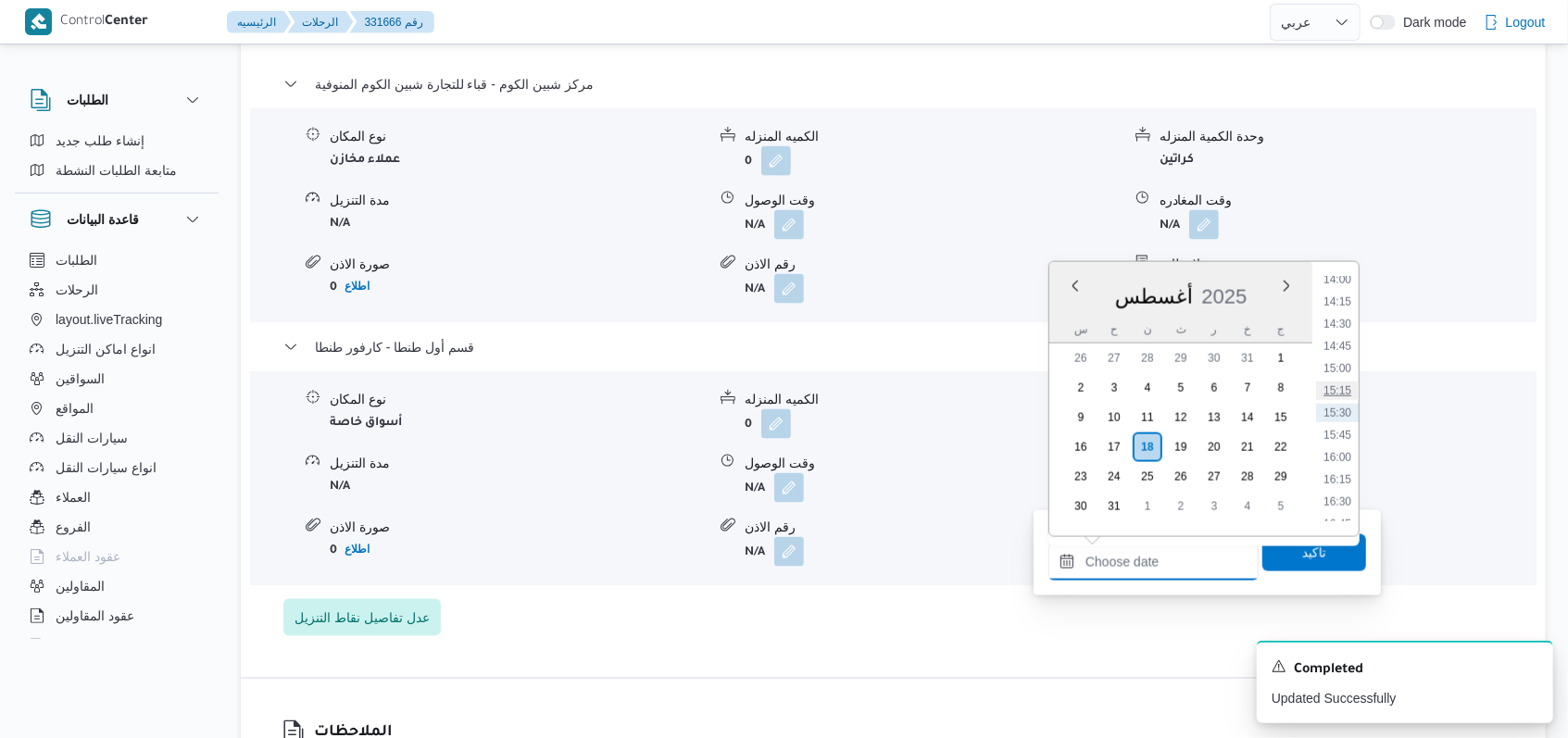
scroll to position [1126, 0]
click at [1339, 322] on li "13:00" at bounding box center [1338, 315] width 43 height 18
type input "١٨/٠٨/٢٠٢٥ ١٣:٠٠"
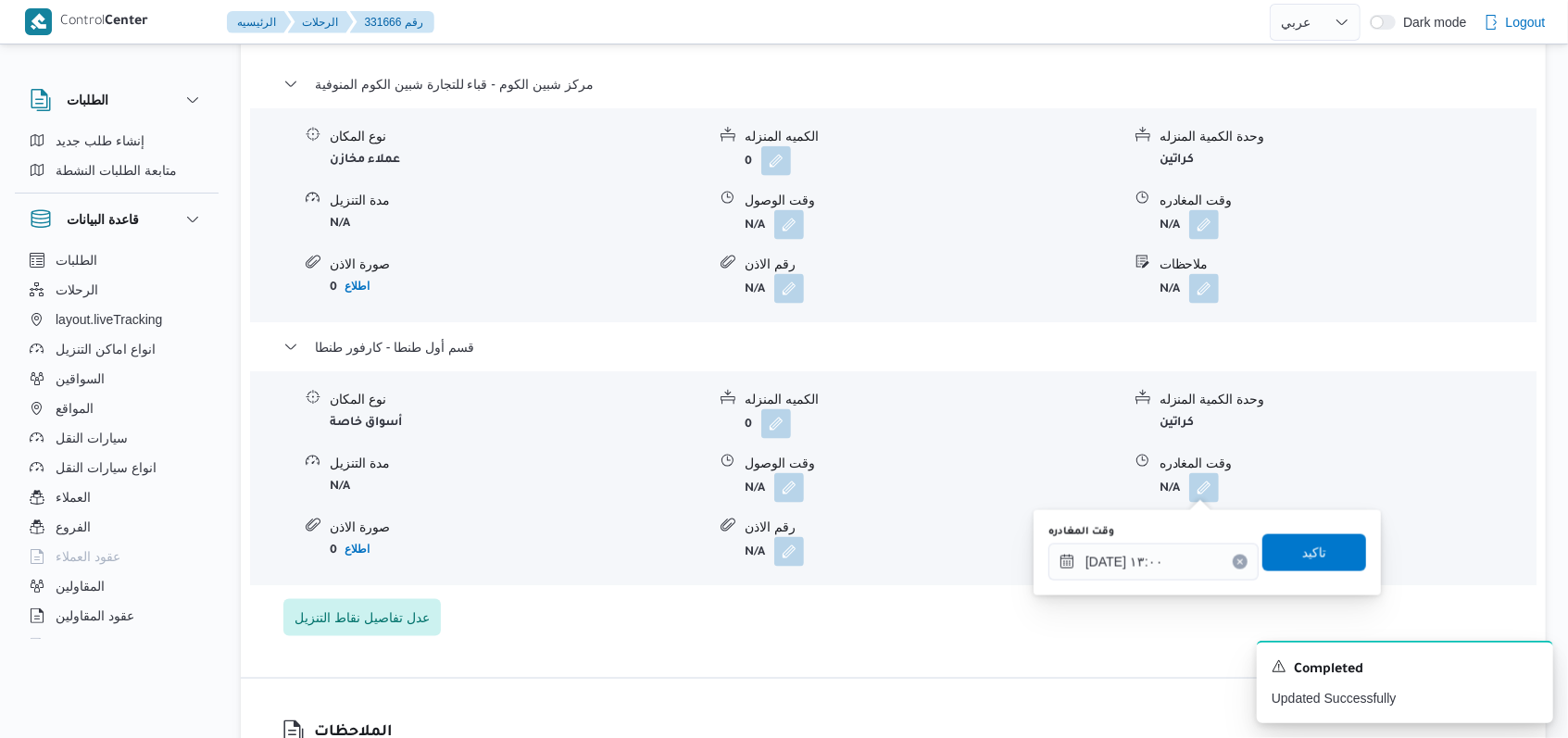
click at [1321, 532] on div "وقت المغادره ١٨/٠٨/٢٠٢٥ ١٣:٠٠ تاكيد" at bounding box center [1207, 553] width 322 height 59
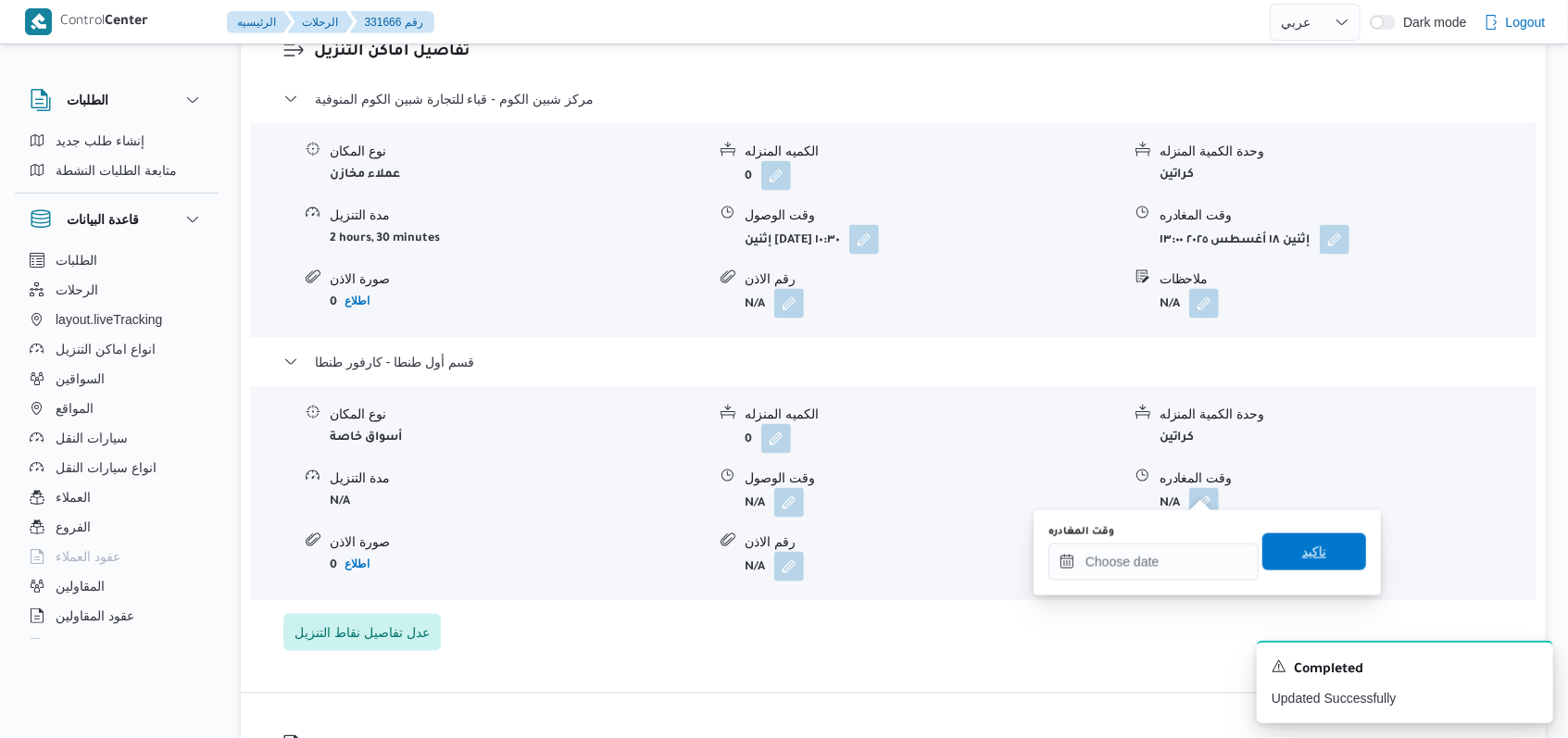
click at [1327, 559] on span "تاكيد" at bounding box center [1313, 552] width 104 height 37
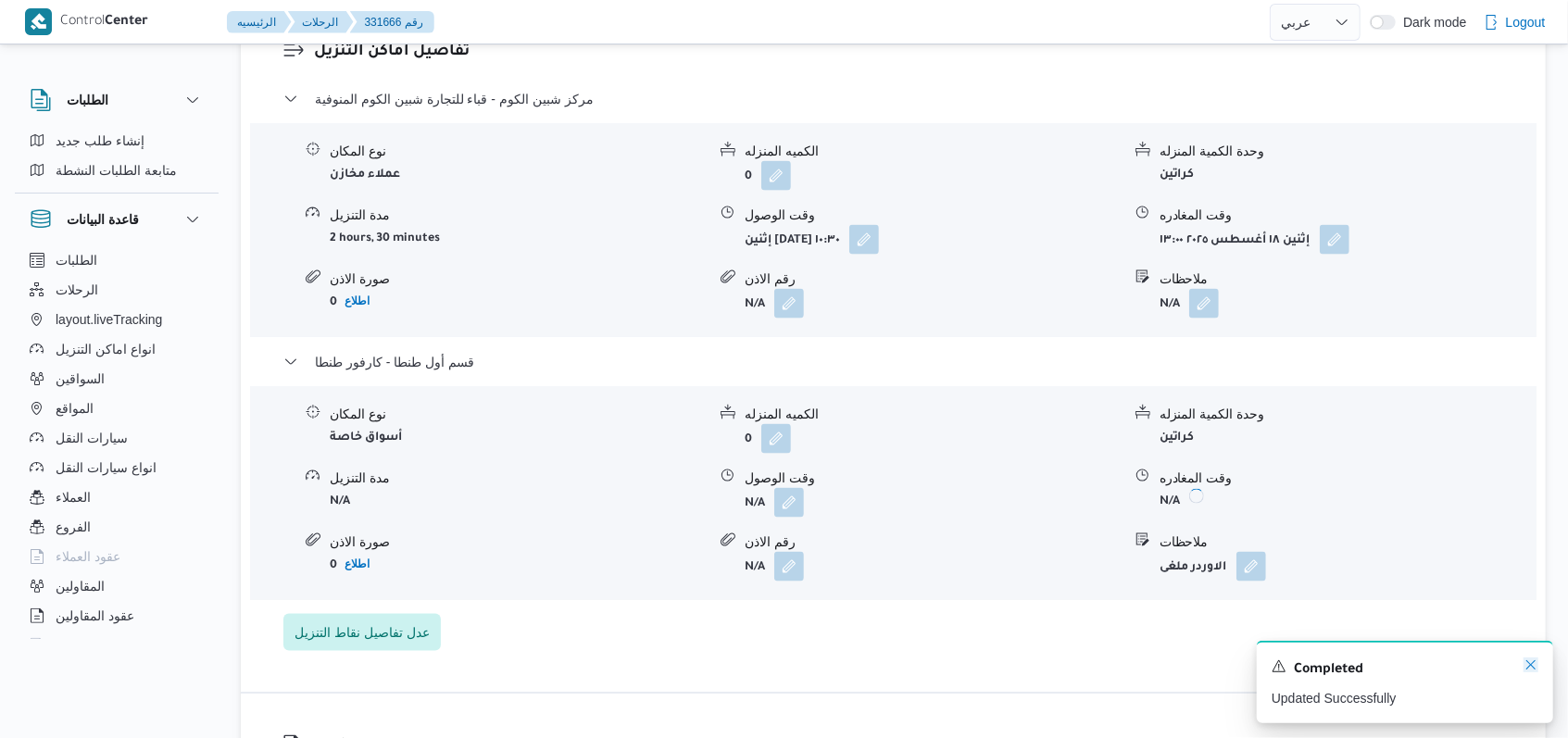
click at [1526, 666] on icon "Dismiss toast" at bounding box center [1530, 664] width 15 height 15
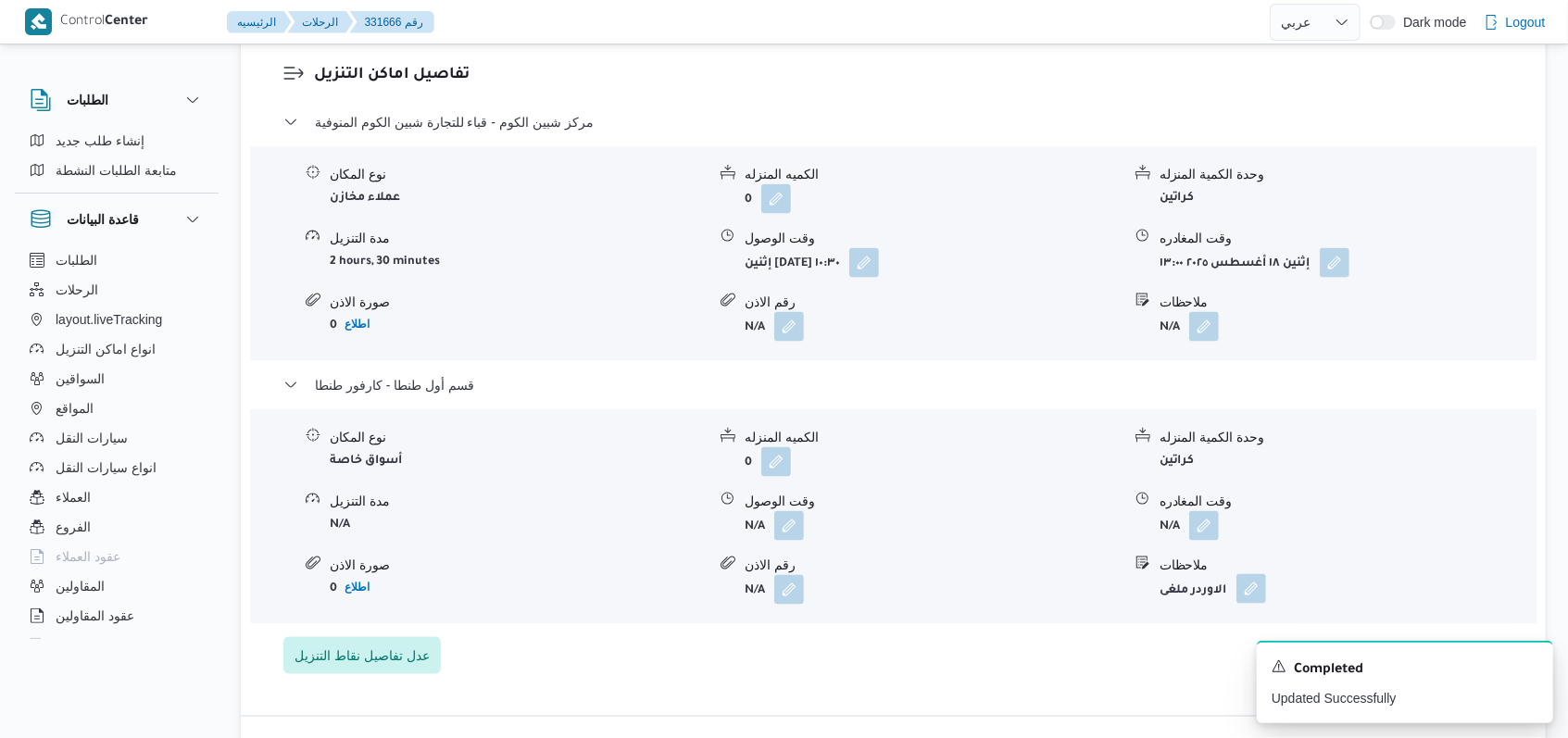
scroll to position [1604, 0]
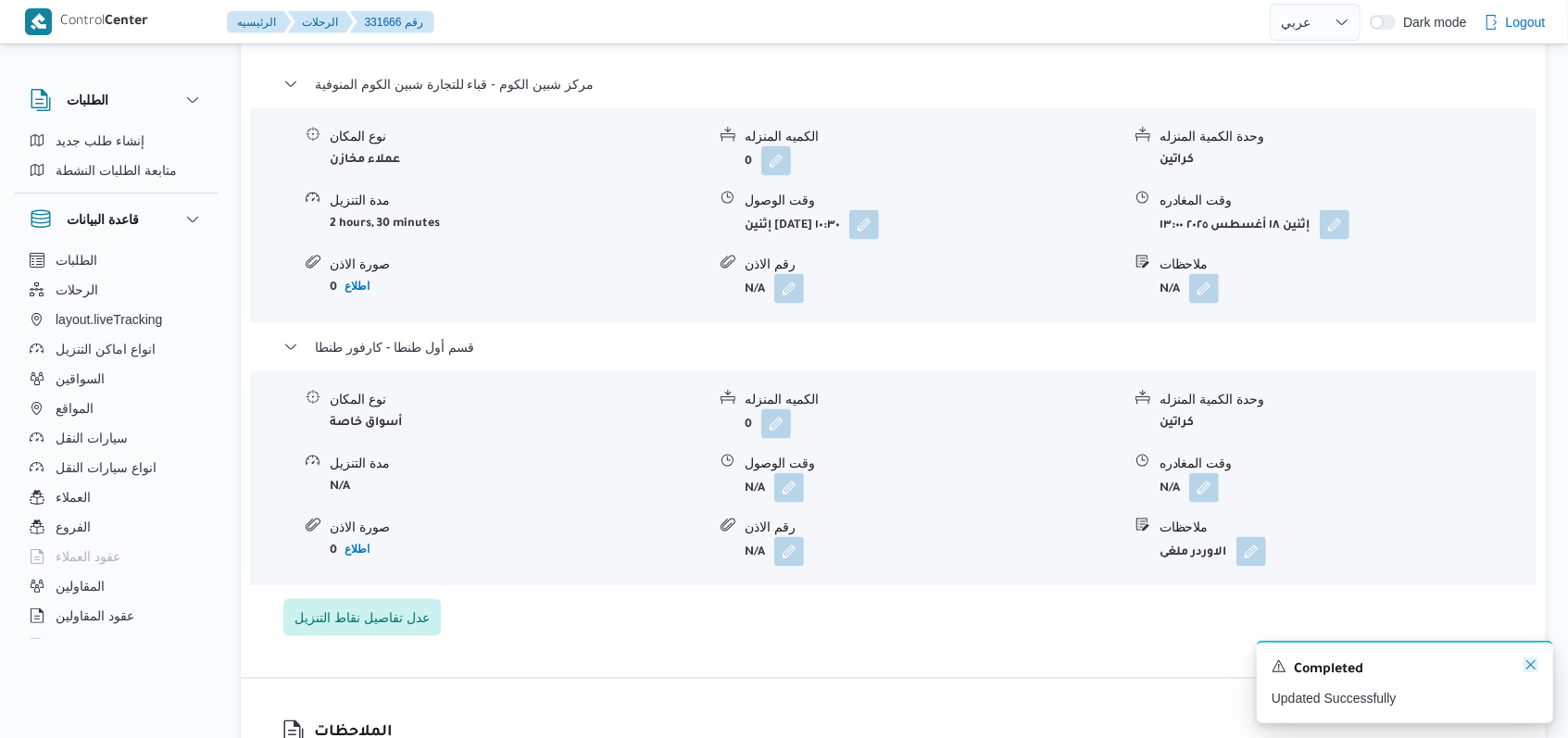
click at [1523, 669] on icon "Dismiss toast" at bounding box center [1530, 664] width 15 height 15
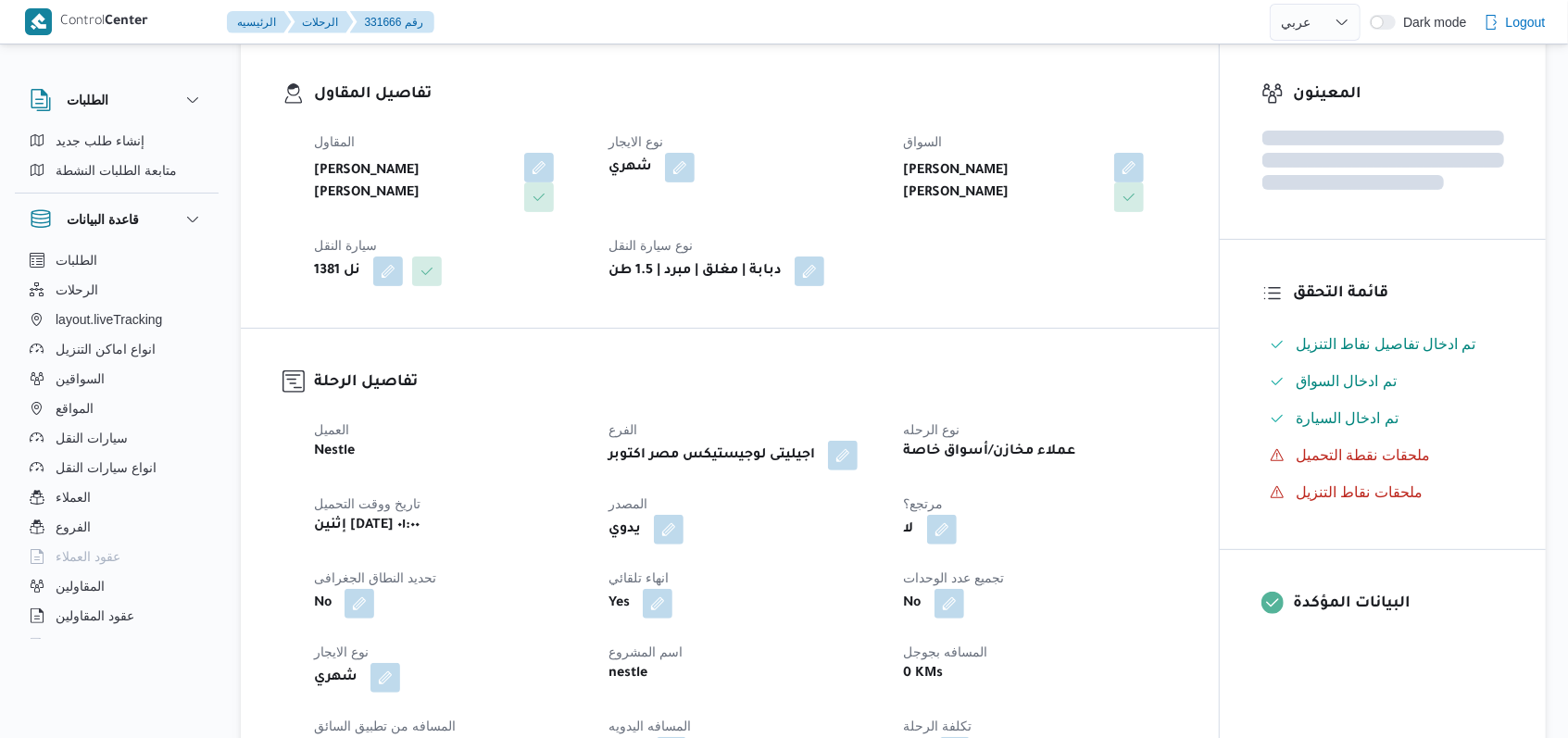
scroll to position [0, 0]
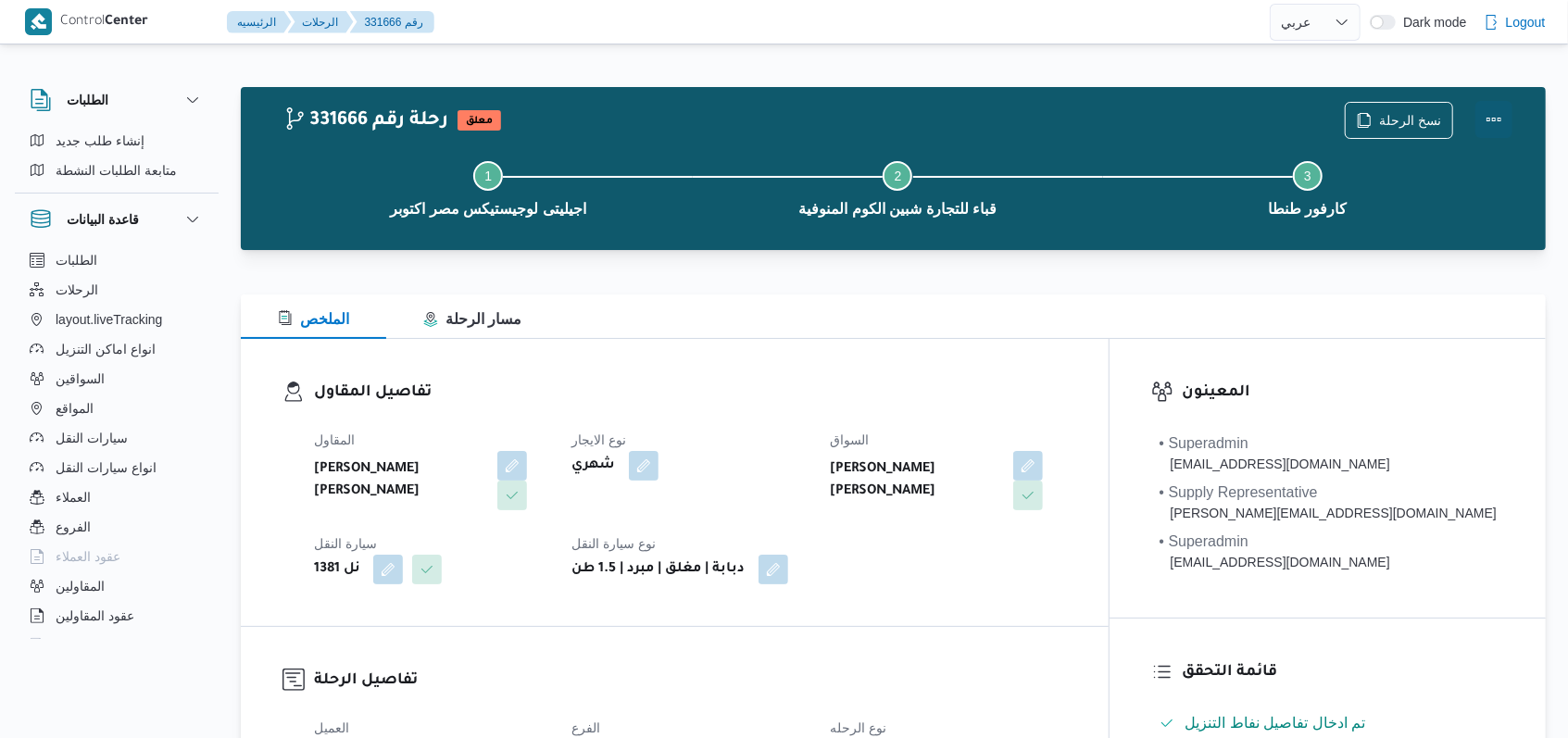
click at [1497, 119] on button "Actions" at bounding box center [1494, 119] width 37 height 37
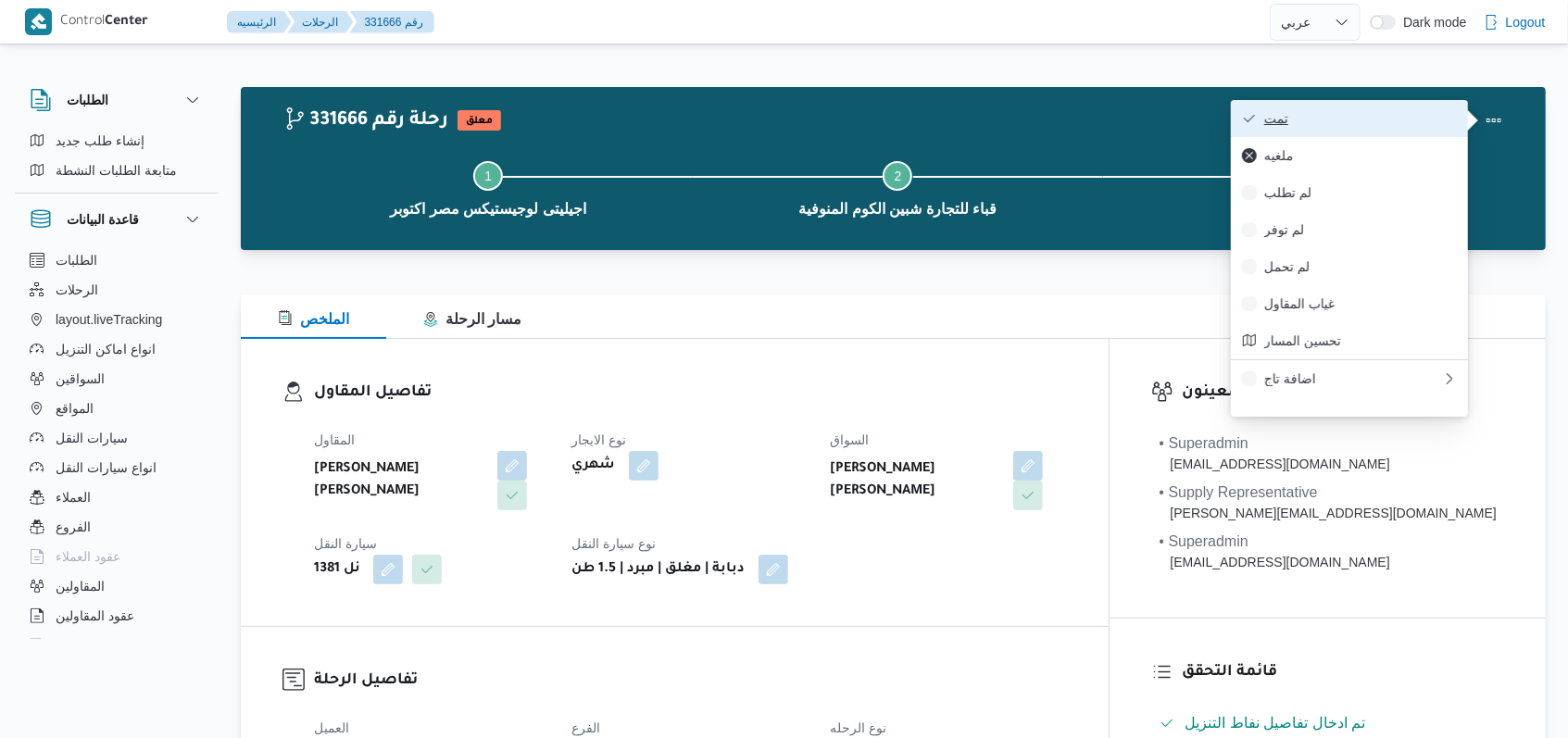
click at [1441, 118] on span "تمت" at bounding box center [1360, 117] width 192 height 15
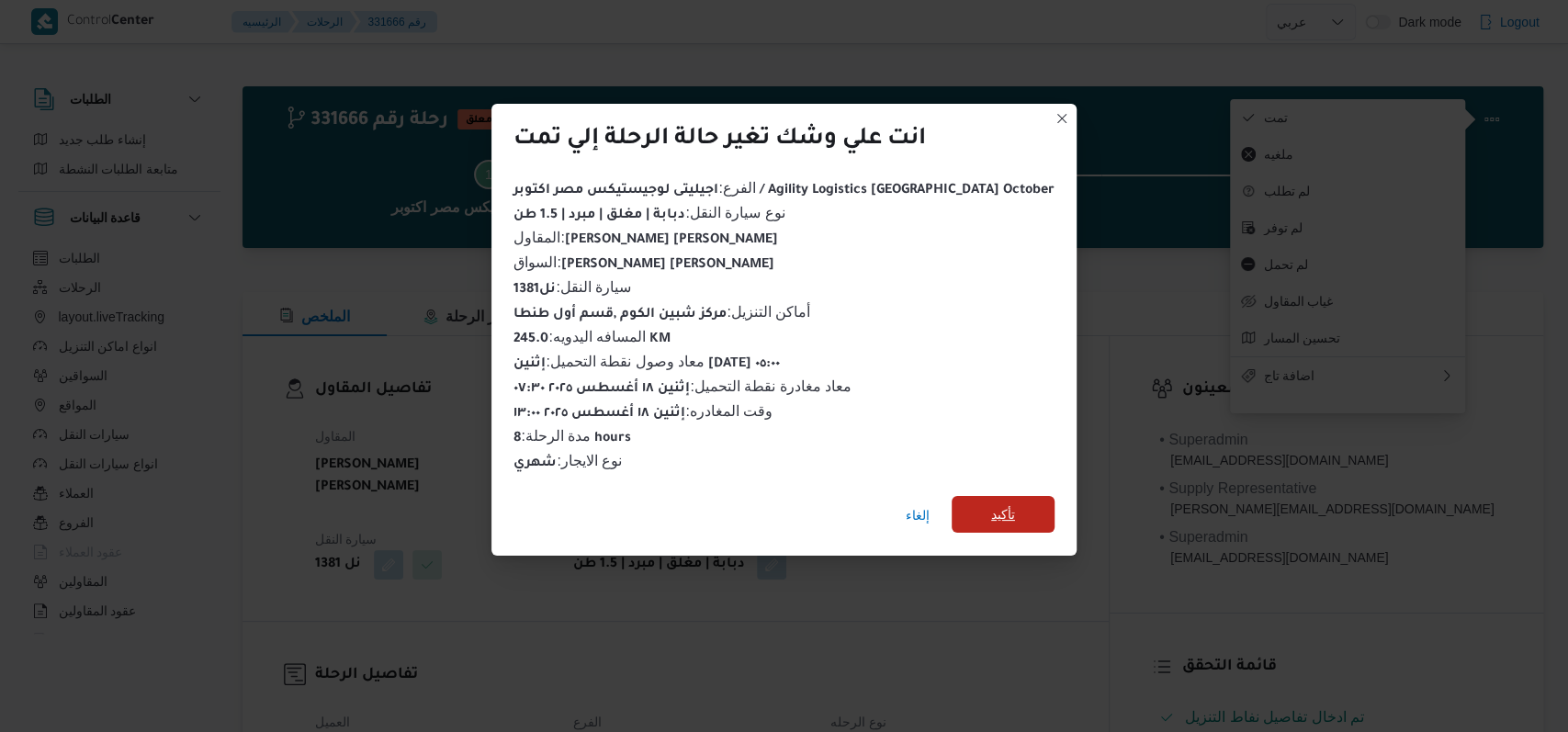
click at [977, 496] on span "تأكيد" at bounding box center [1003, 514] width 103 height 37
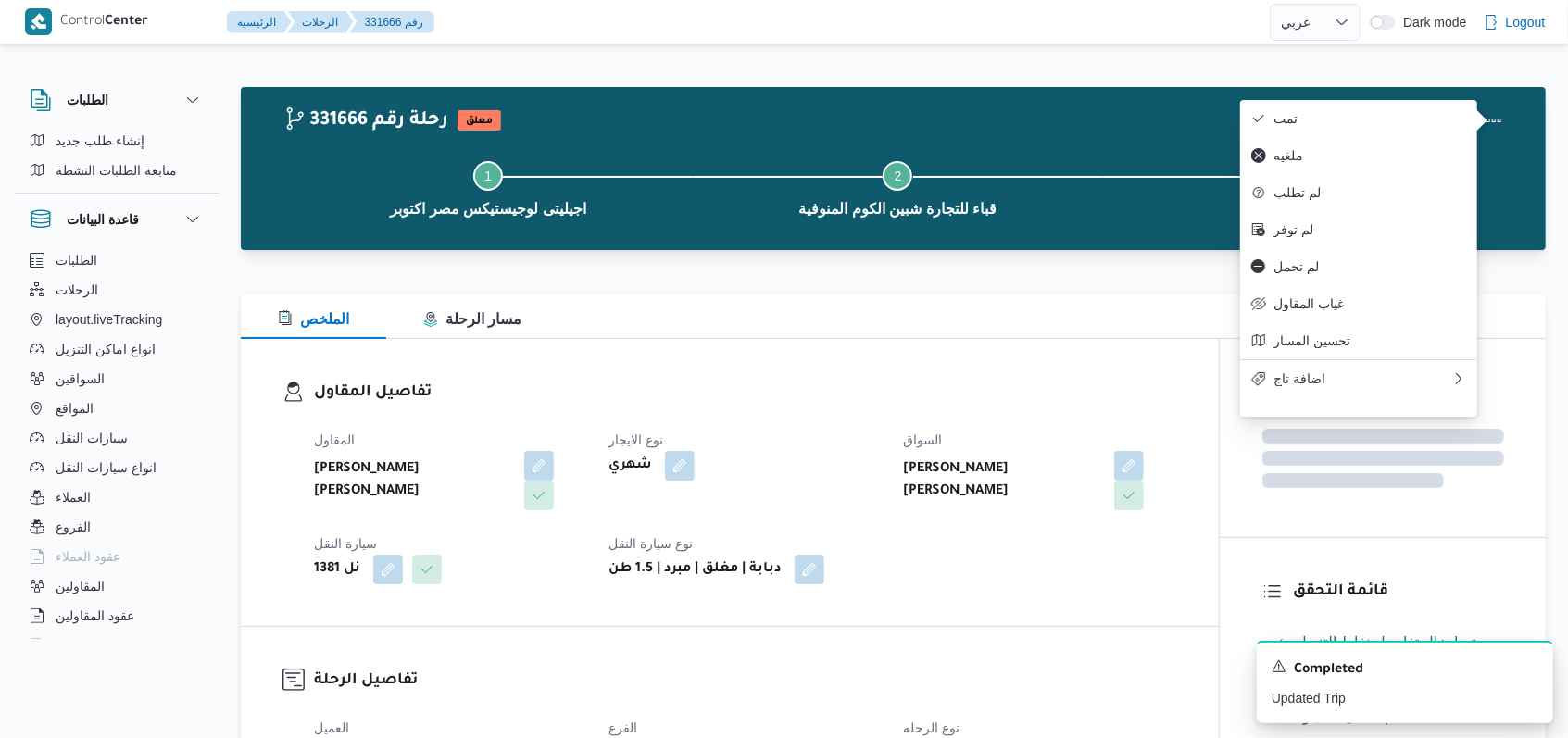
click at [1035, 391] on h3 "تفاصيل المقاول" at bounding box center [745, 393] width 864 height 25
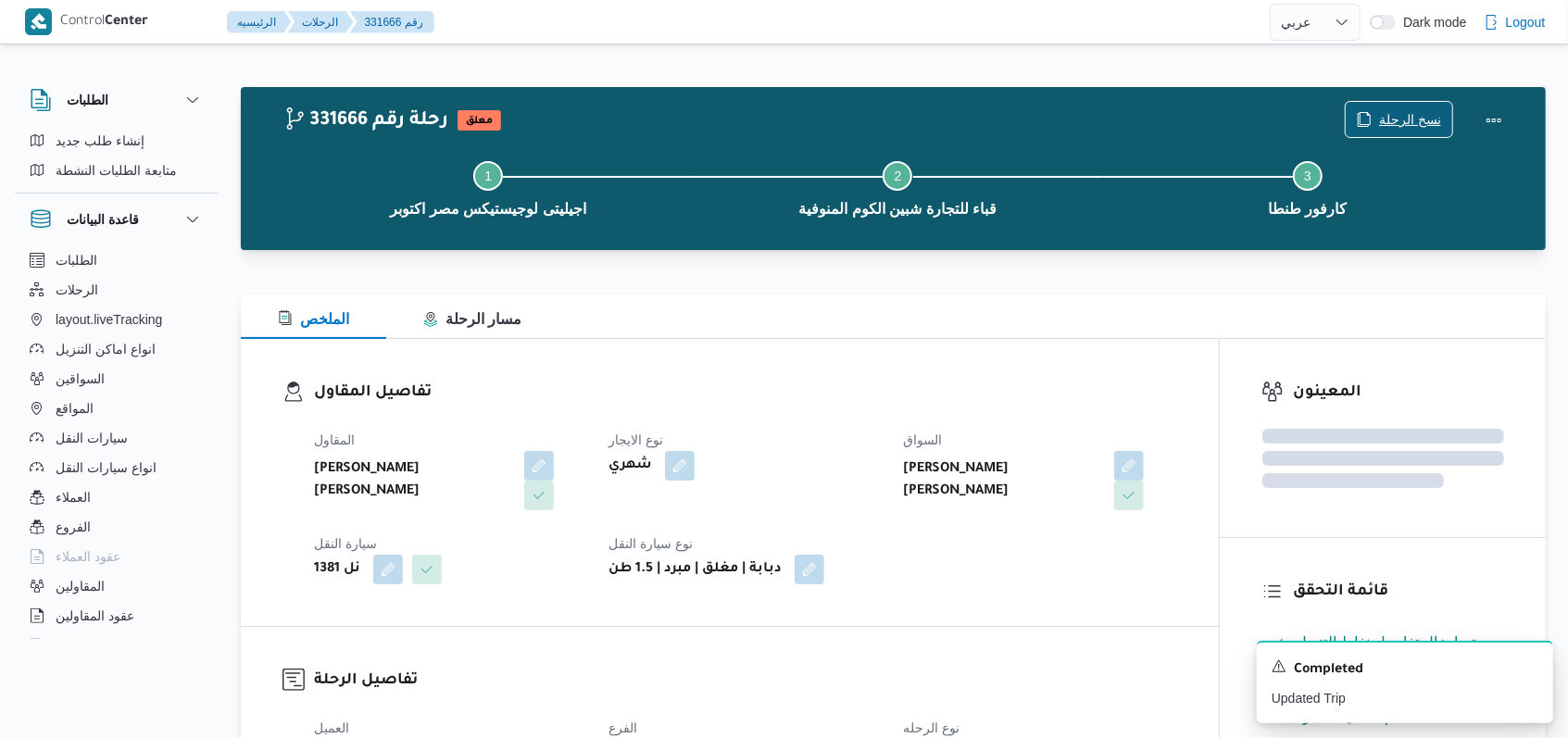
click at [1410, 106] on span "نسخ الرحلة" at bounding box center [1399, 119] width 107 height 35
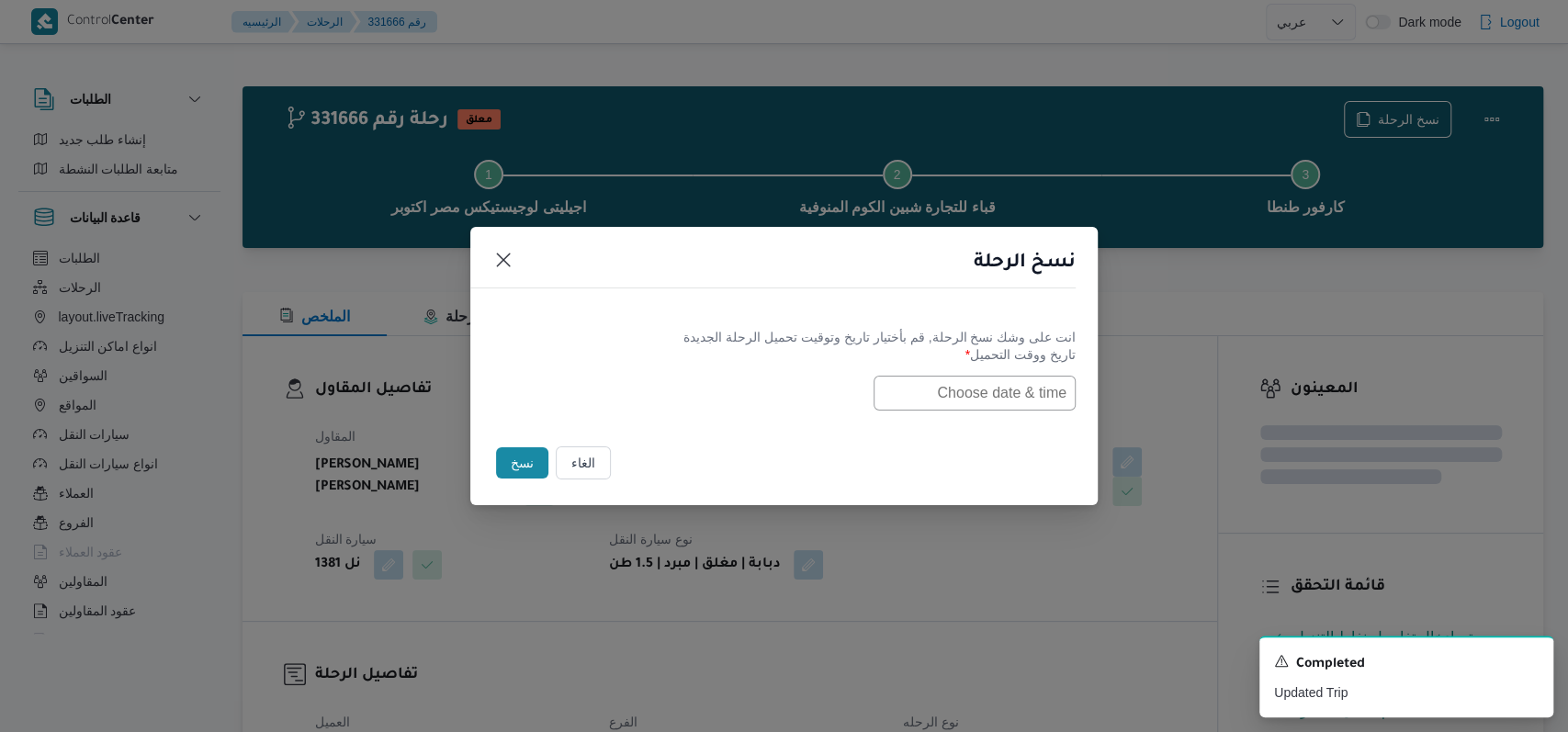
click at [948, 399] on input "text" at bounding box center [975, 393] width 202 height 35
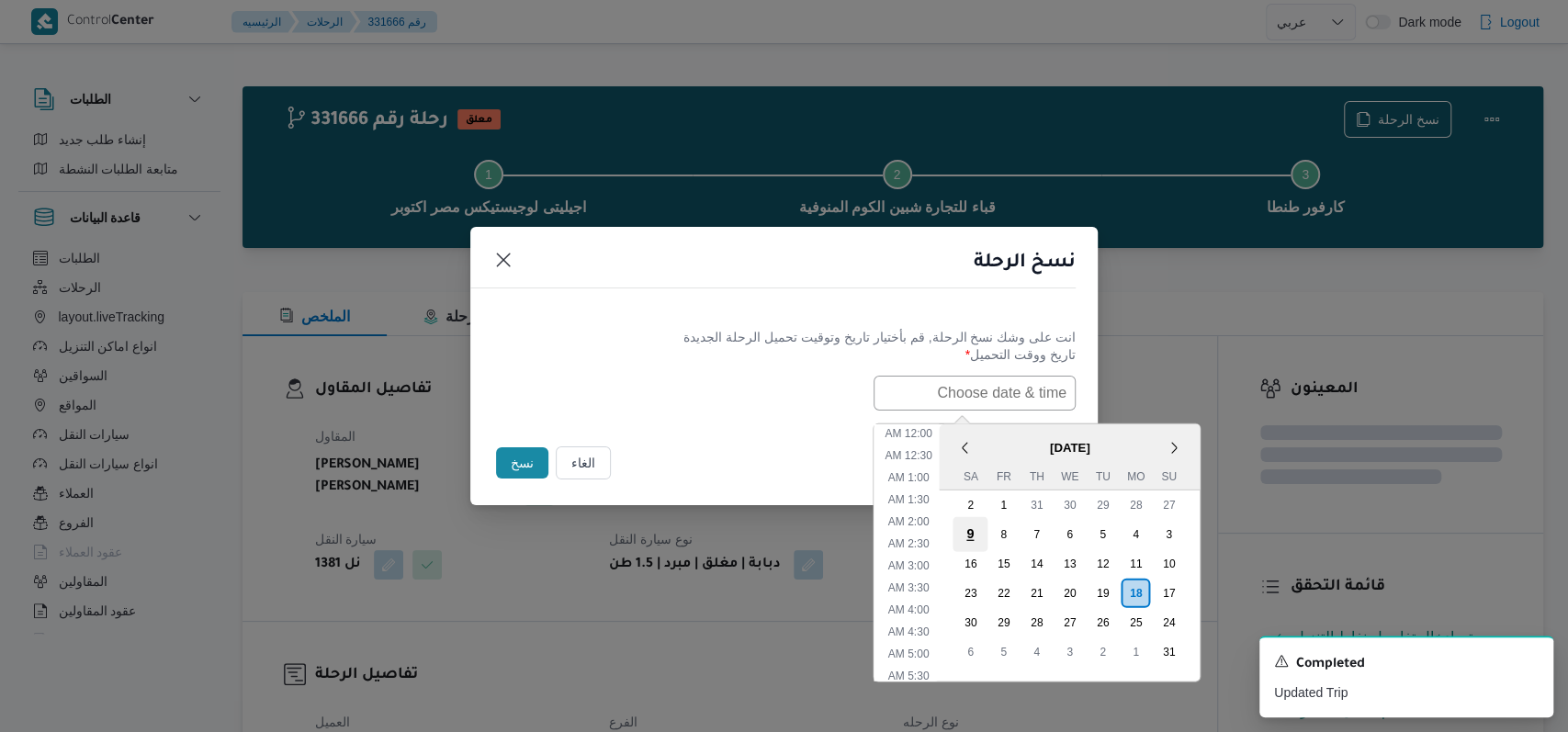
scroll to position [564, 0]
click at [1103, 583] on div "19" at bounding box center [1103, 592] width 35 height 35
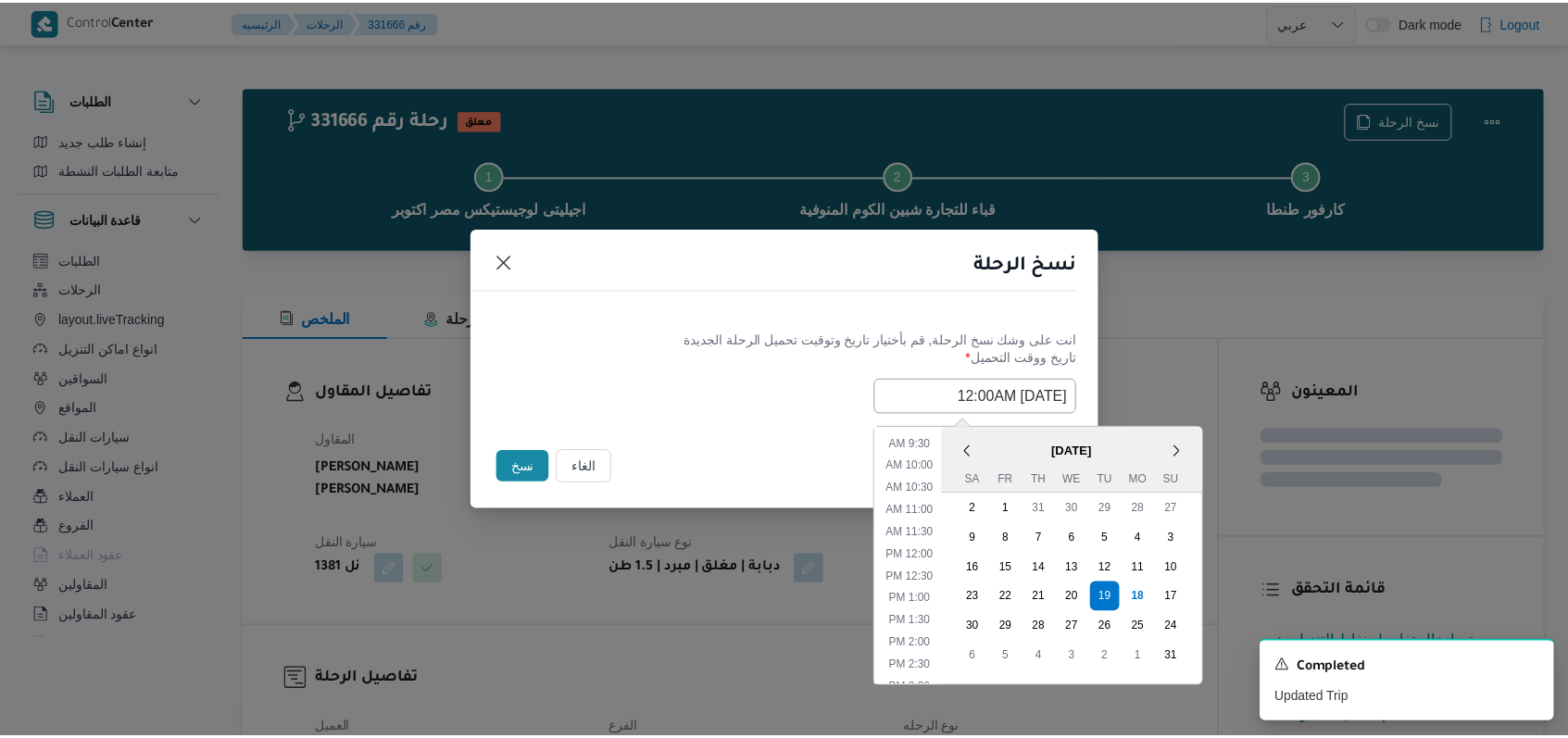
scroll to position [0, 0]
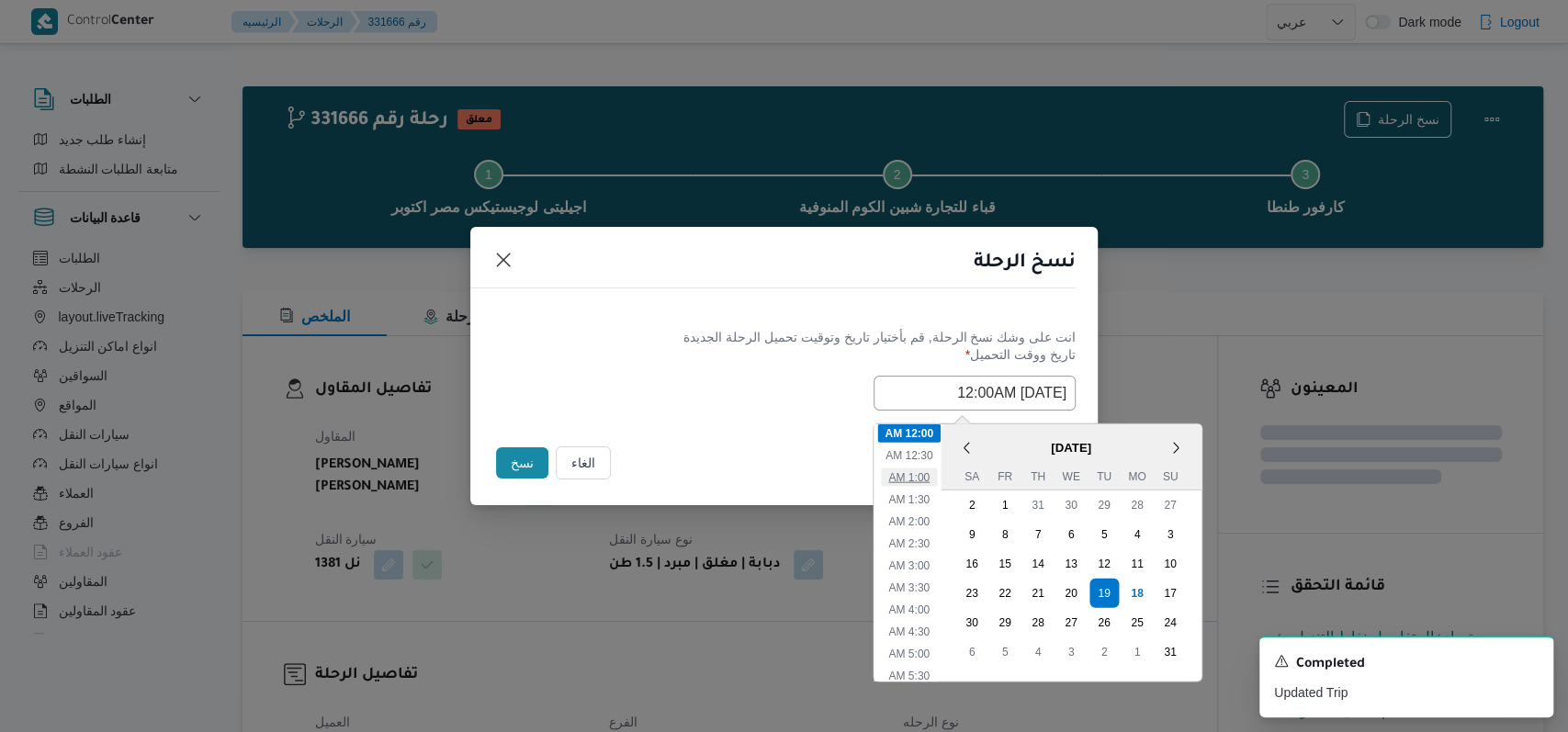
click at [927, 482] on li "1:00 AM" at bounding box center [909, 476] width 56 height 18
type input "19/08/2025 1:00AM"
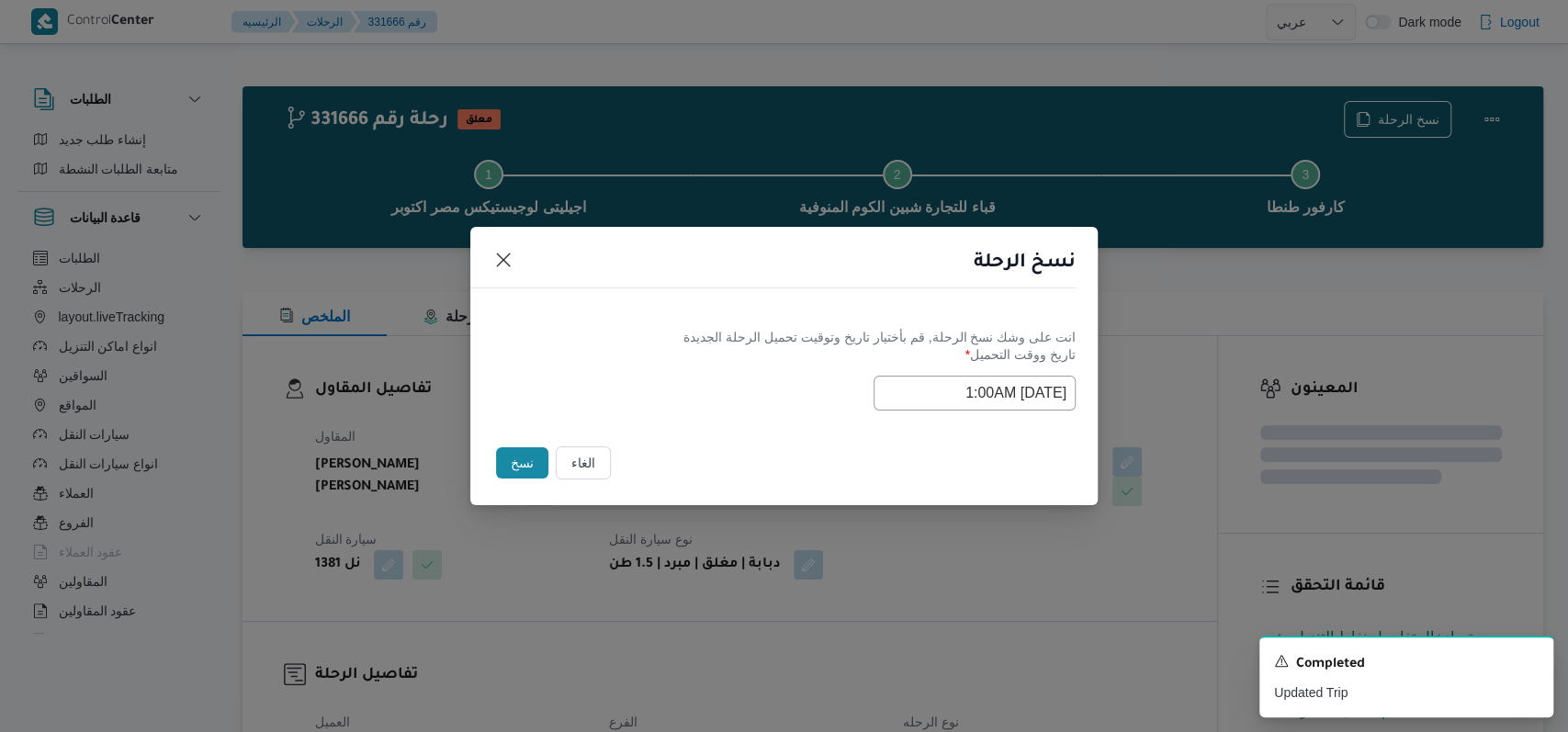
click at [793, 384] on div "Selected date: Tuesday, August 19th, 2025 at 1:00 AM 19/08/2025 1:00AM" at bounding box center [784, 393] width 583 height 35
click at [537, 461] on button "نسخ" at bounding box center [522, 462] width 52 height 31
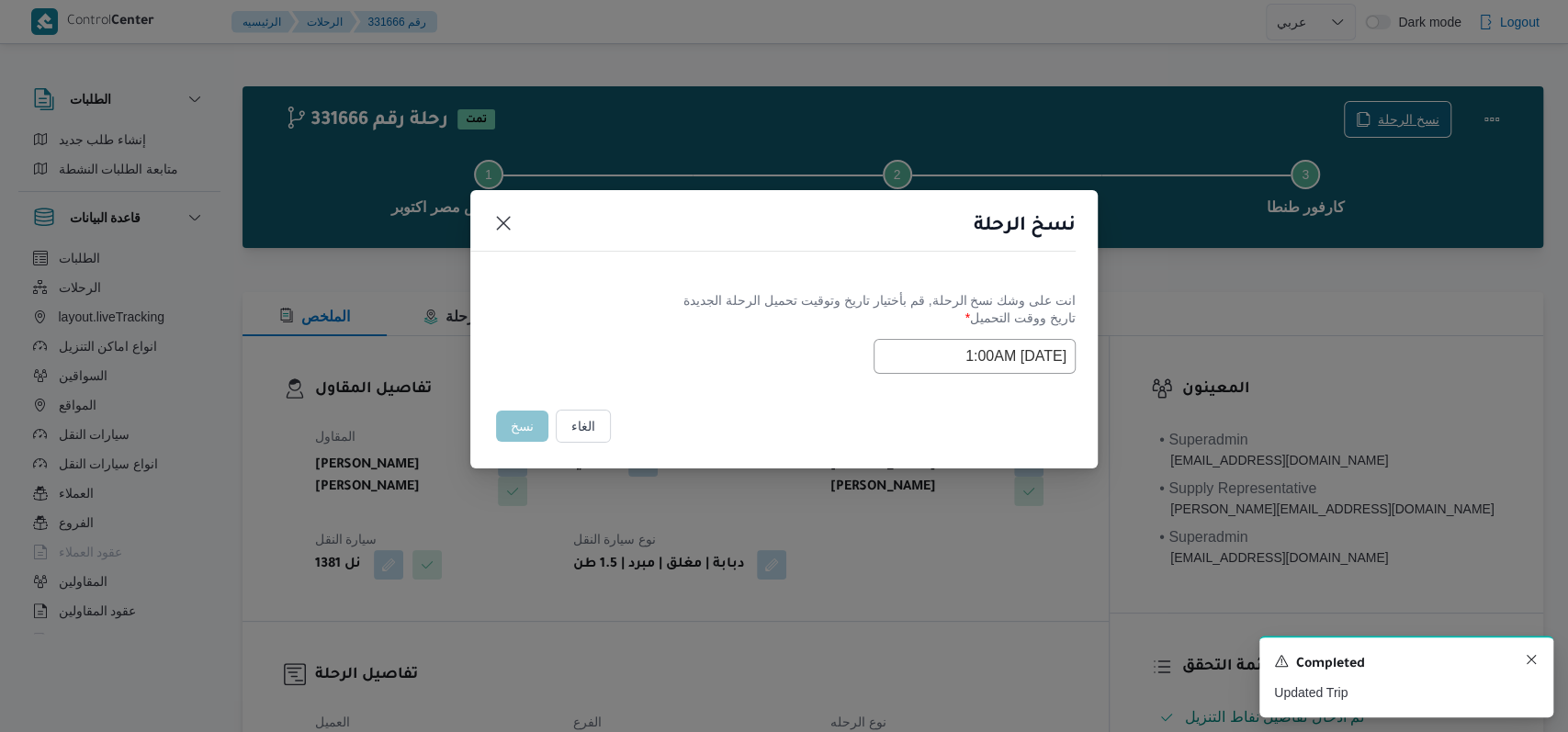
click at [1532, 665] on icon "Dismiss toast" at bounding box center [1531, 659] width 14 height 14
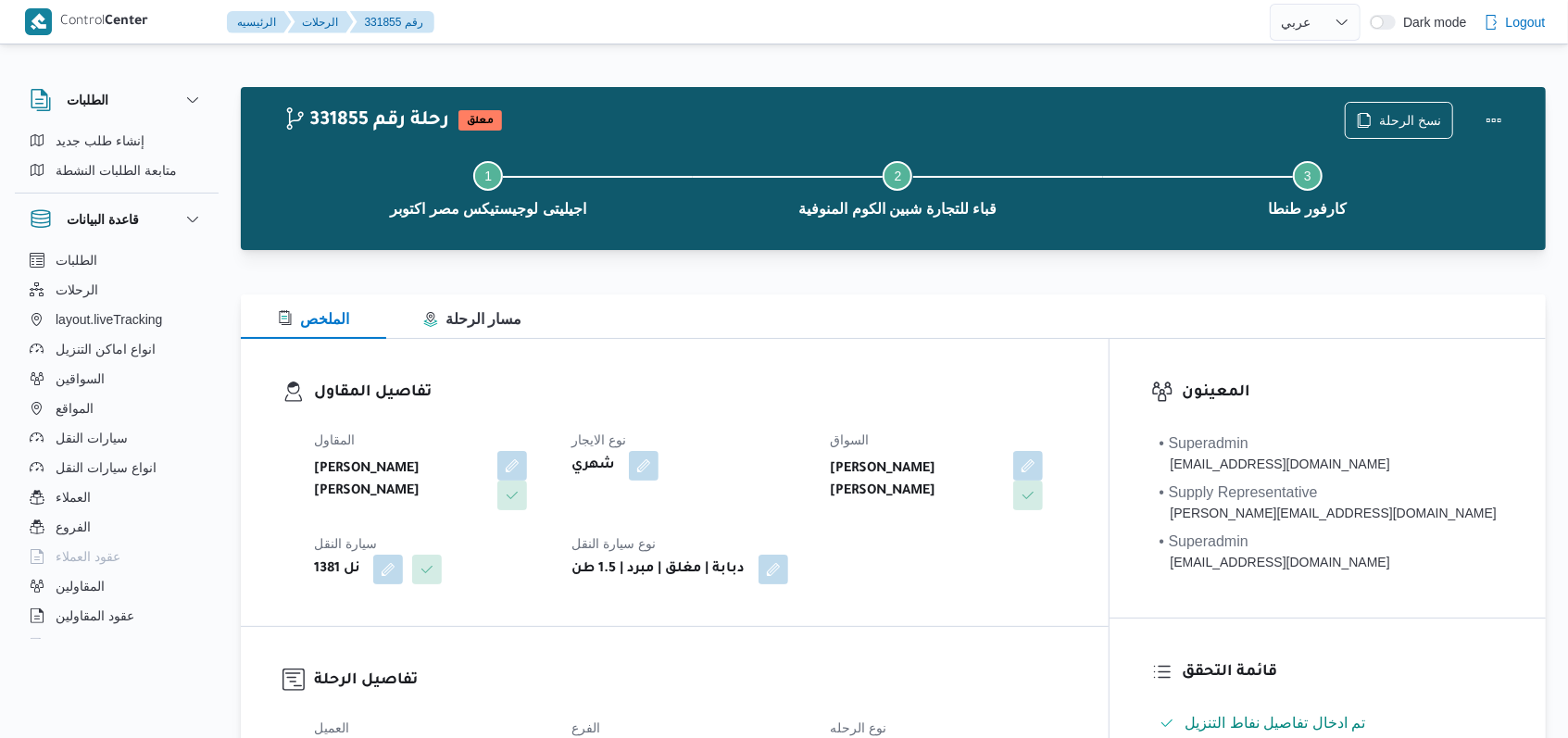
click at [808, 500] on div "نوع الايجار شهري" at bounding box center [690, 469] width 236 height 82
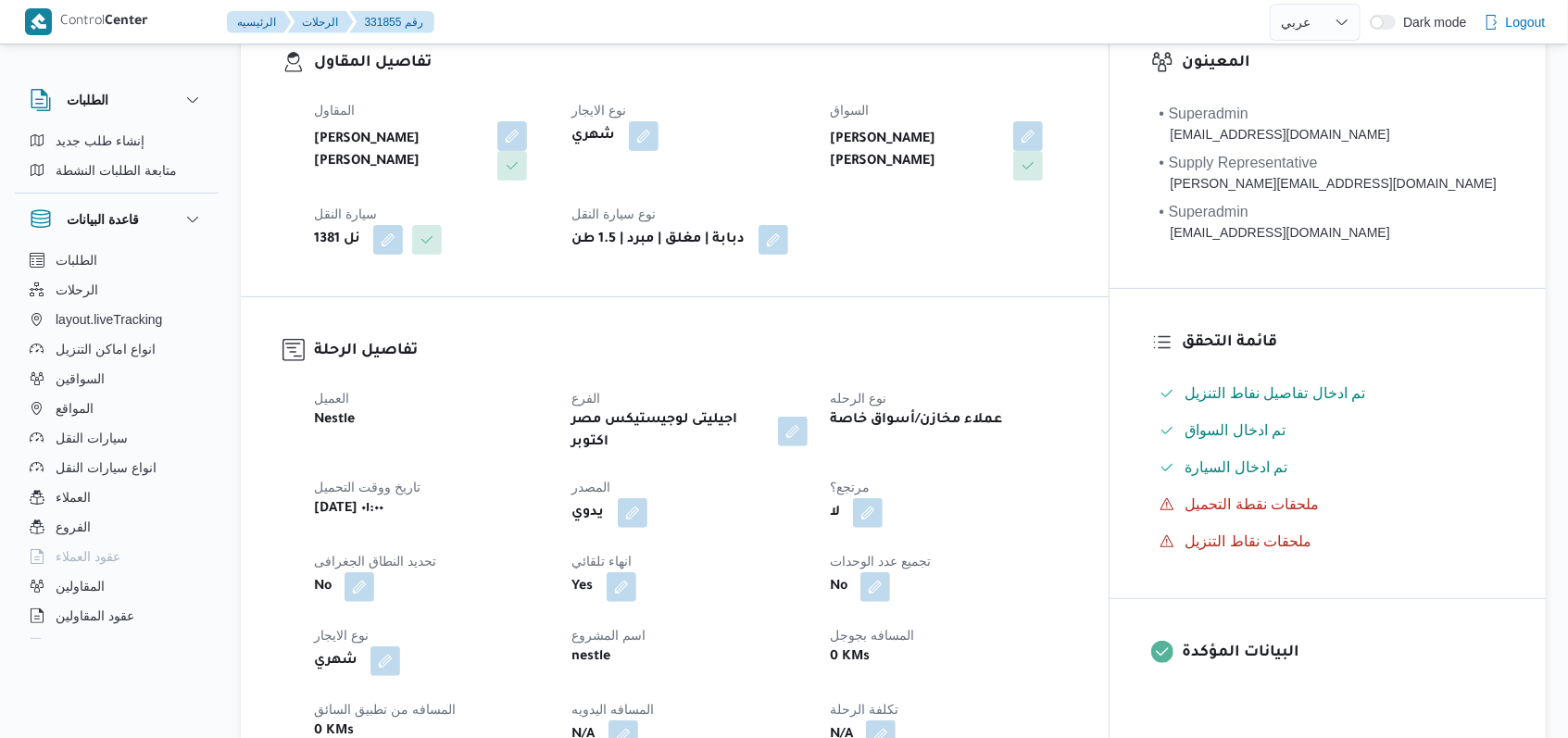
scroll to position [370, 0]
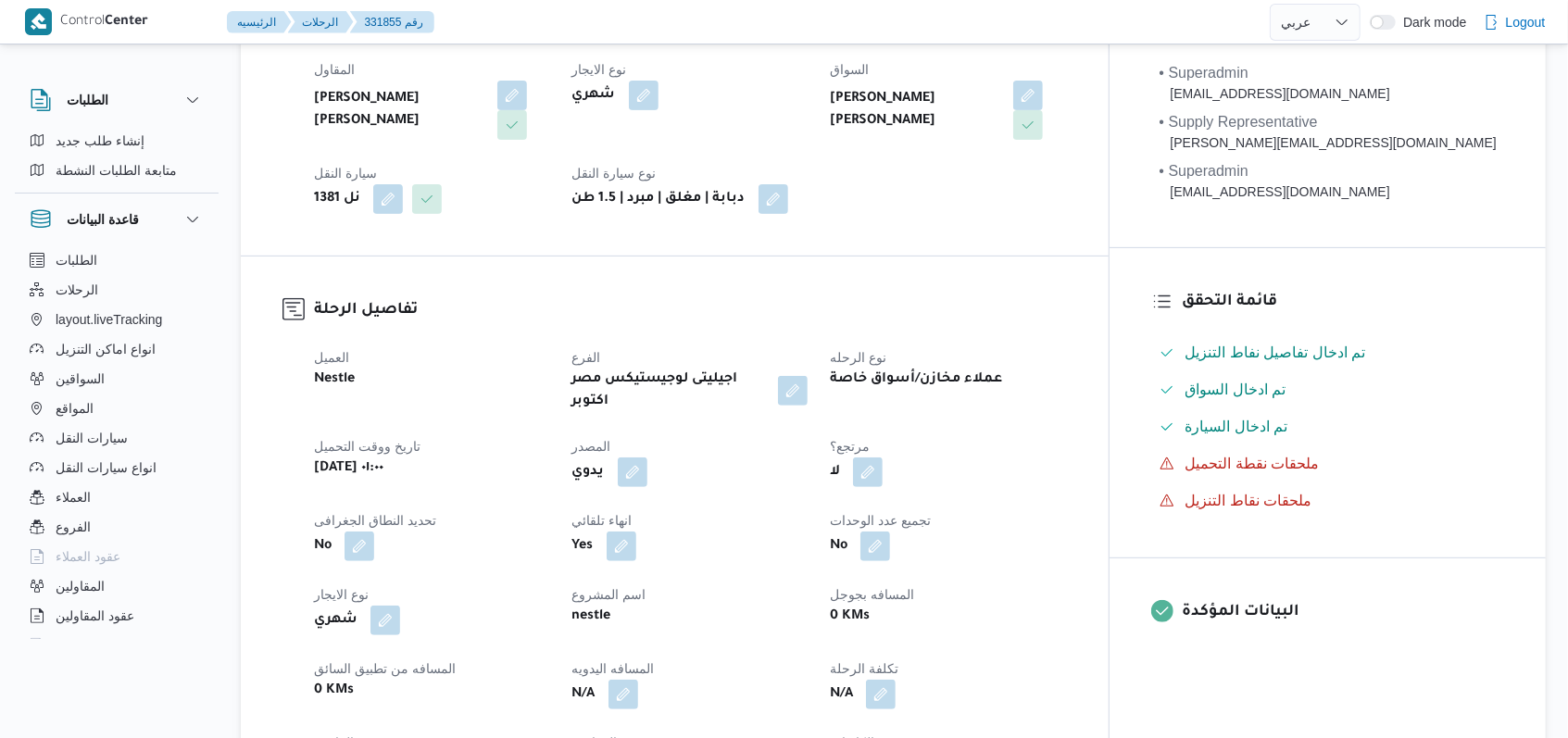
select select "ar"
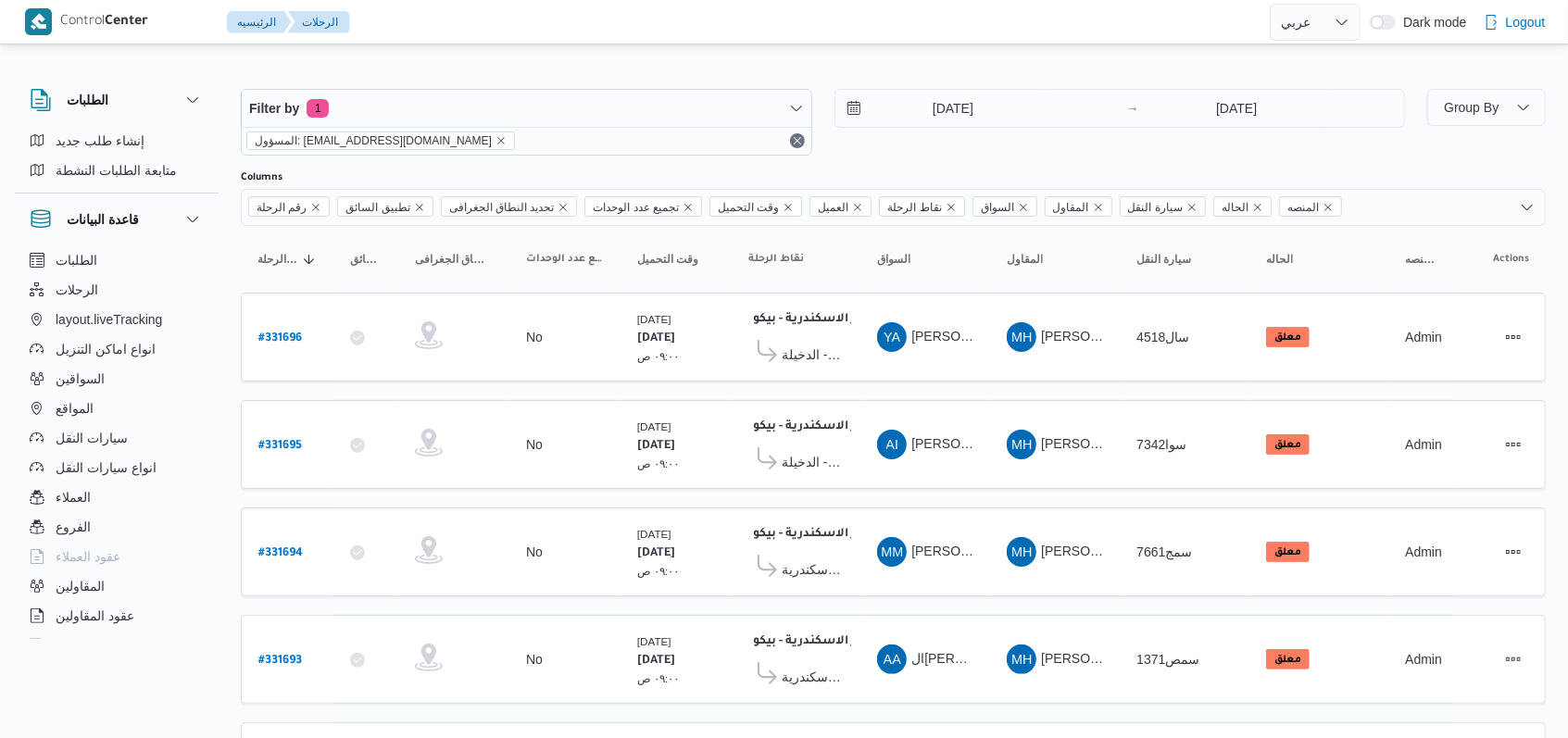
click at [934, 151] on div "18/8/2025 → 18/8/2025" at bounding box center [1120, 122] width 571 height 67
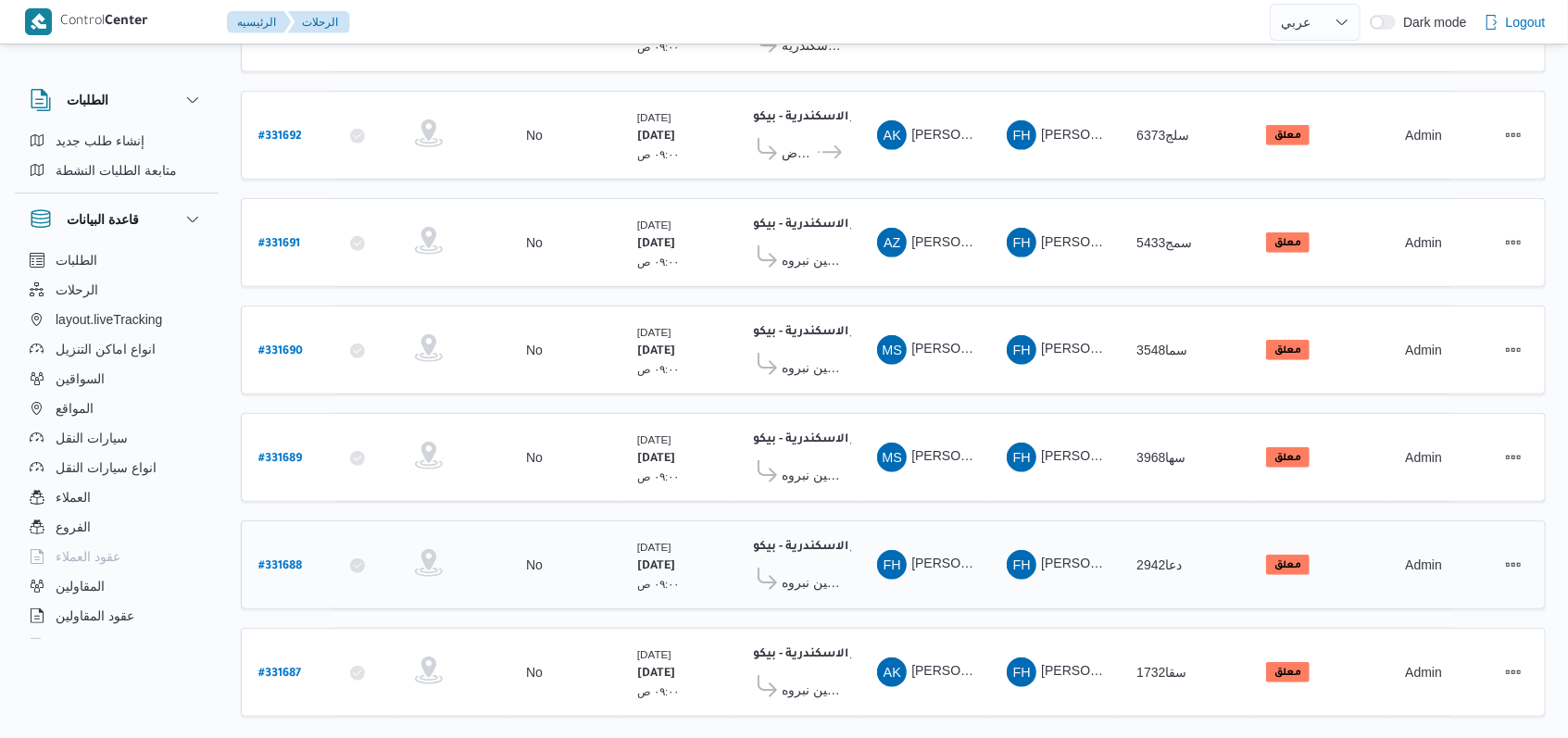
scroll to position [639, 0]
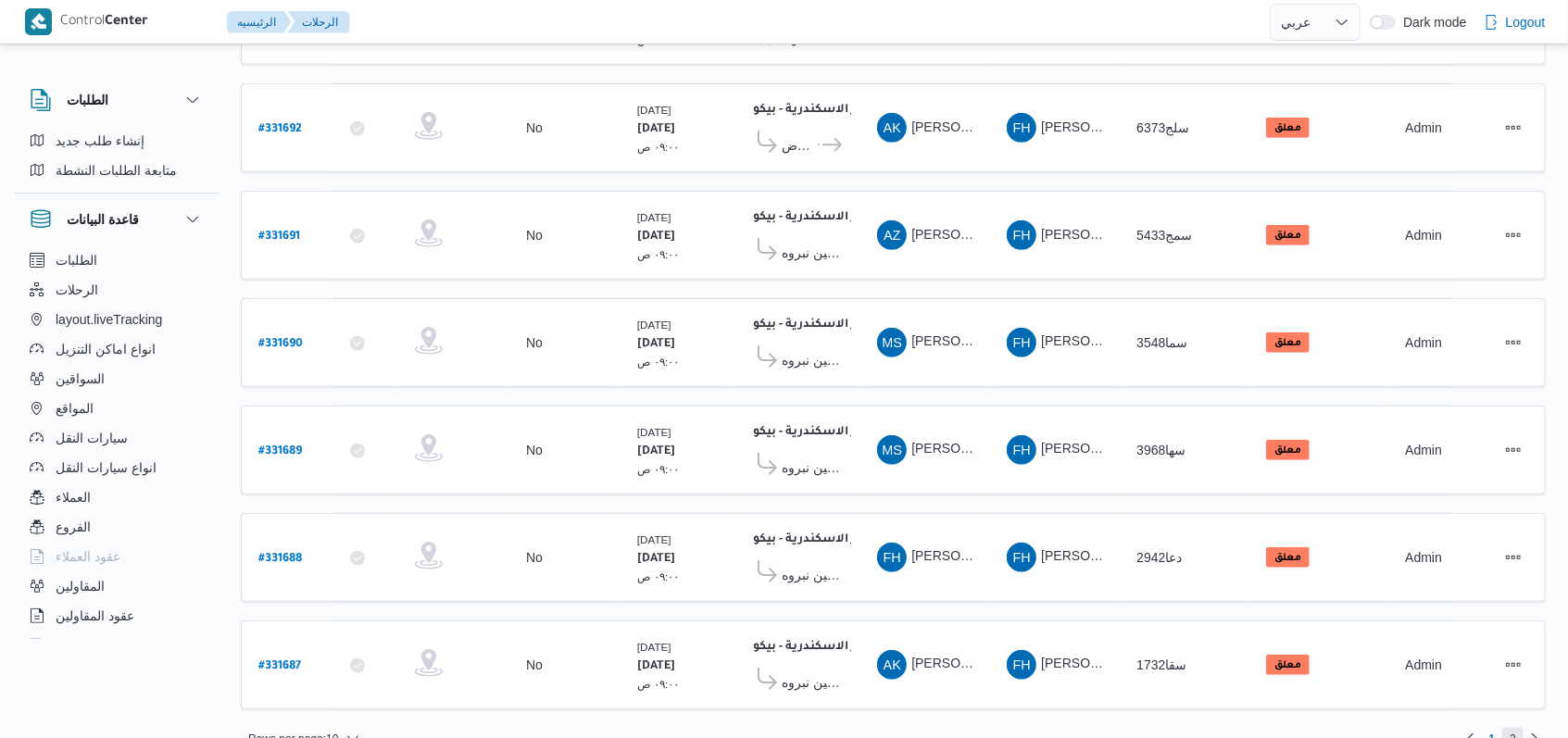
click at [1519, 727] on span "2" at bounding box center [1513, 738] width 21 height 22
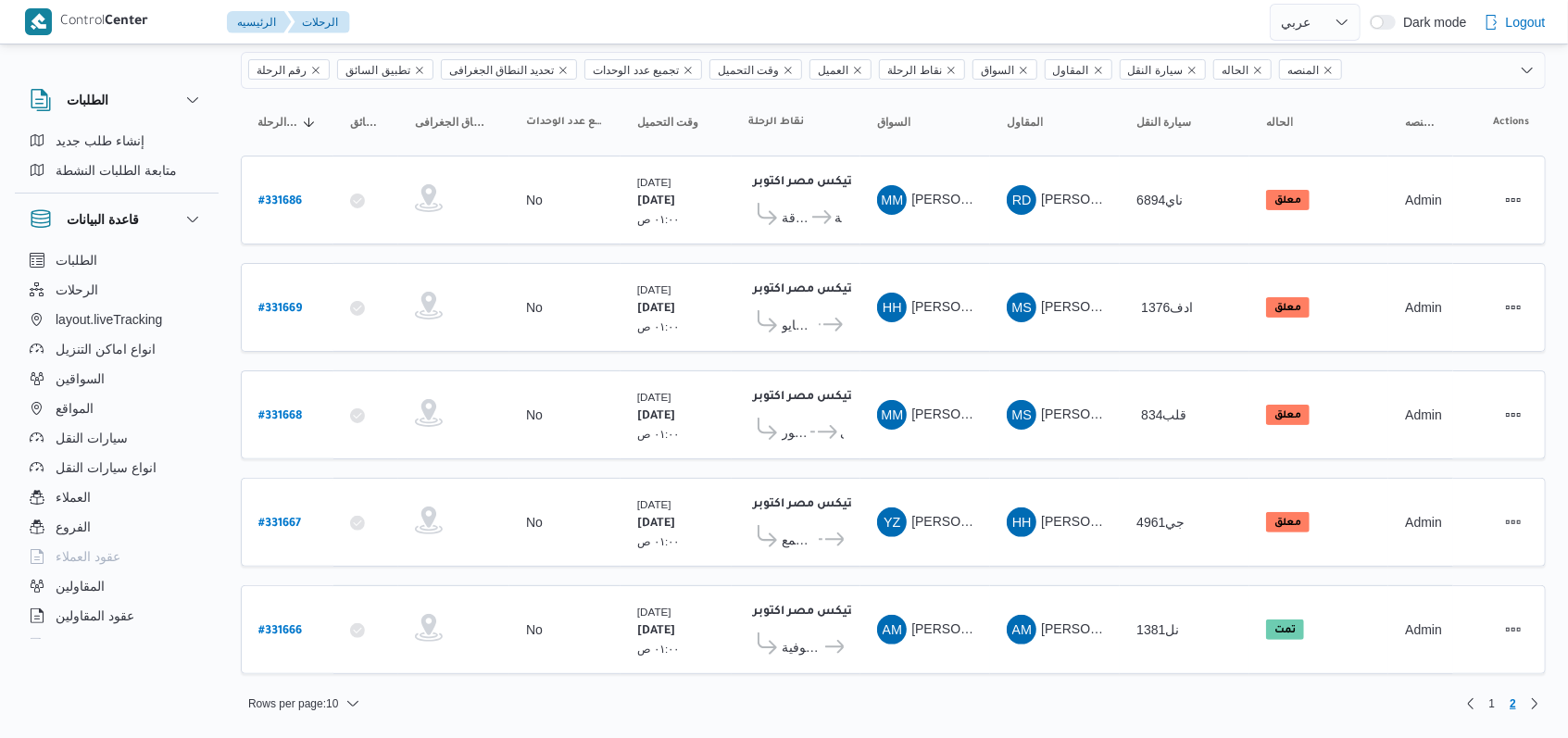
scroll to position [118, 0]
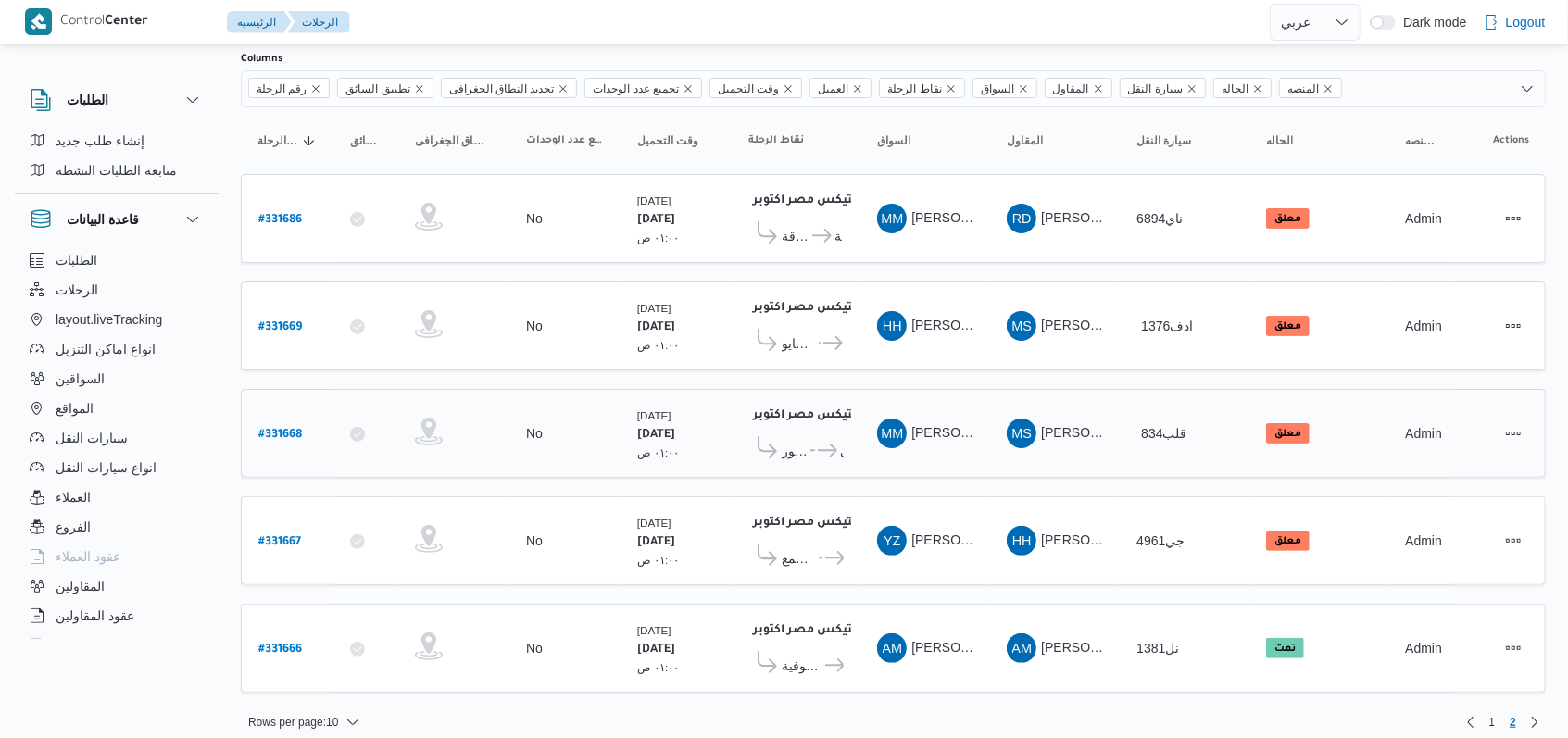
click at [283, 428] on b "# 331668" at bounding box center [280, 434] width 44 height 13
select select "ar"
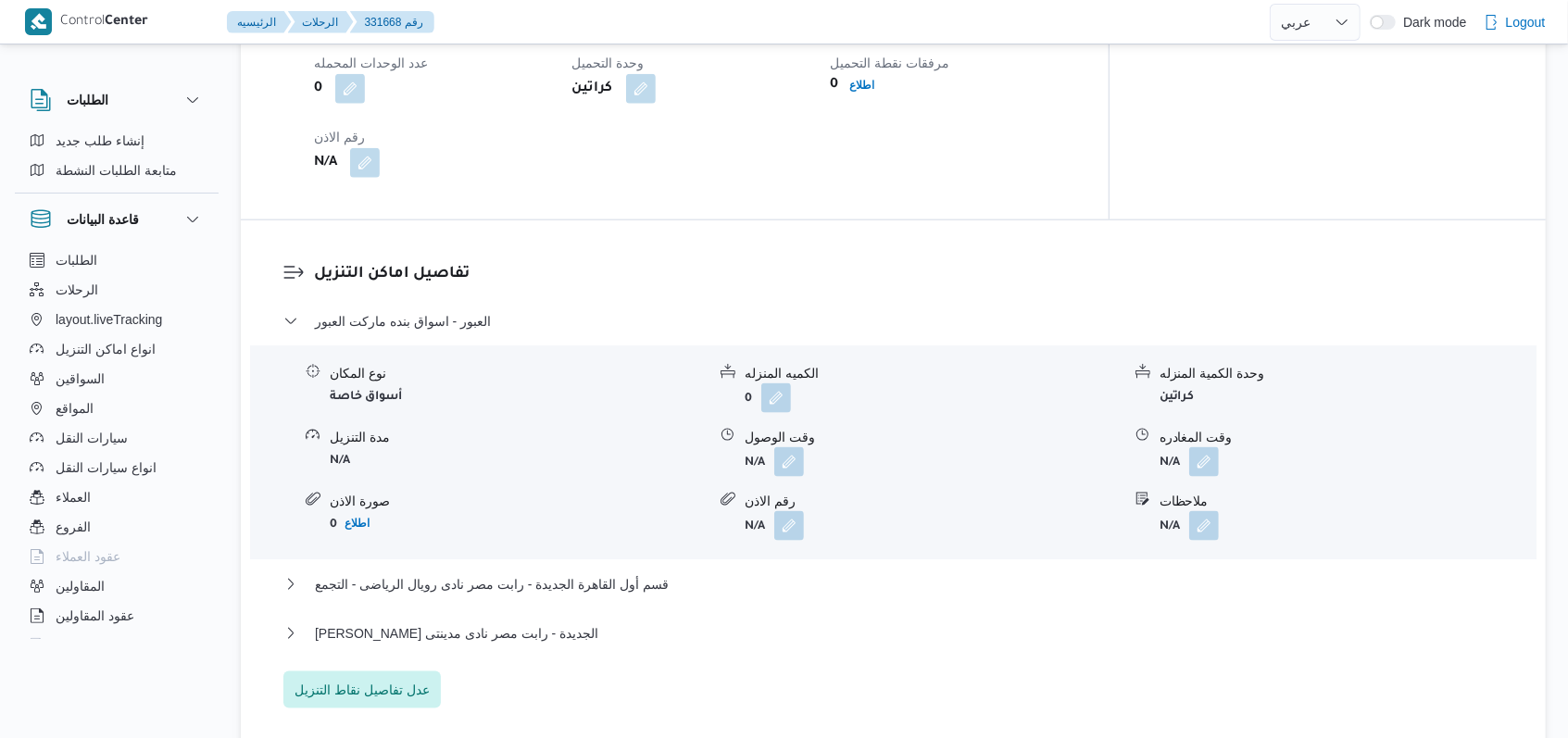
scroll to position [1234, 0]
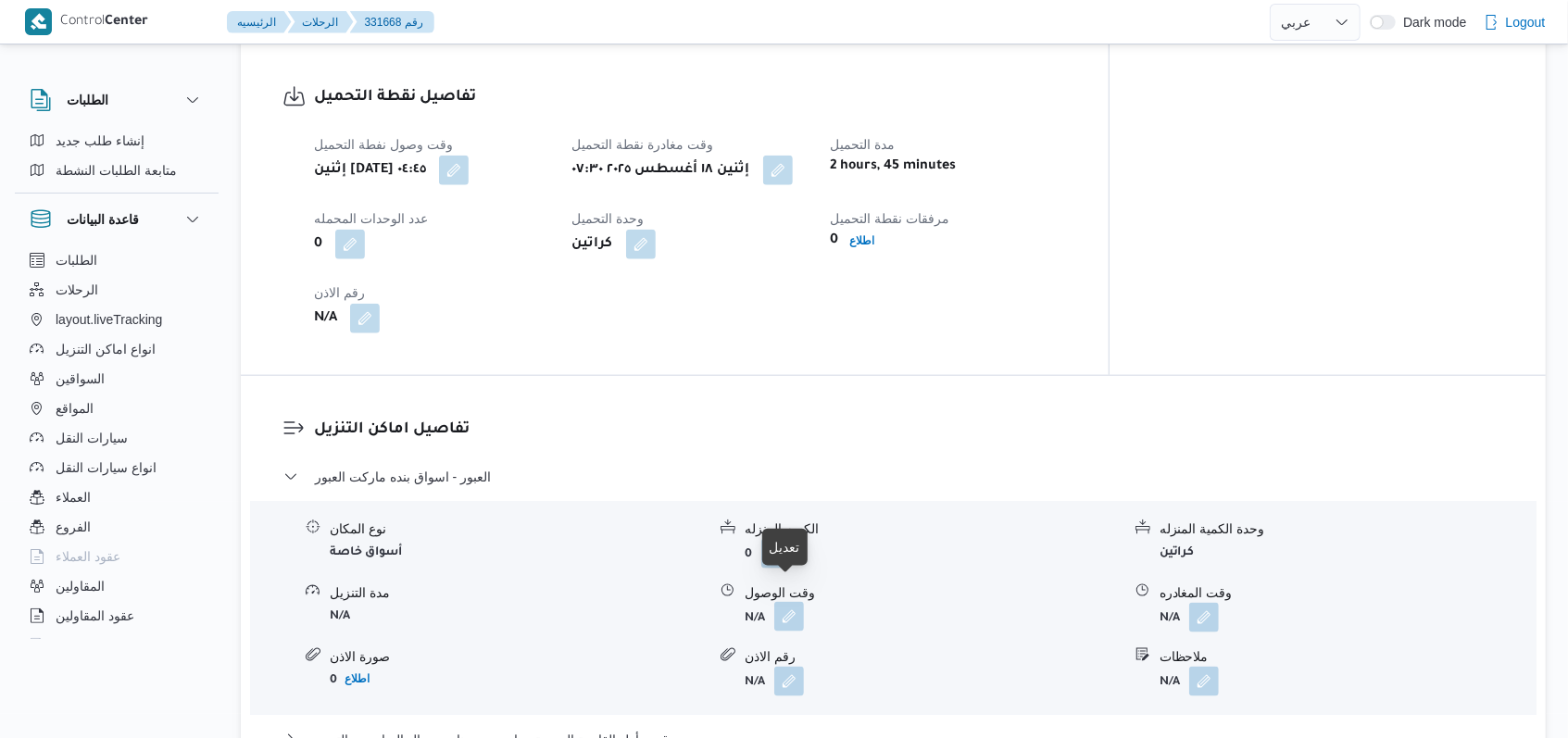
click at [793, 602] on button "button" at bounding box center [789, 617] width 30 height 30
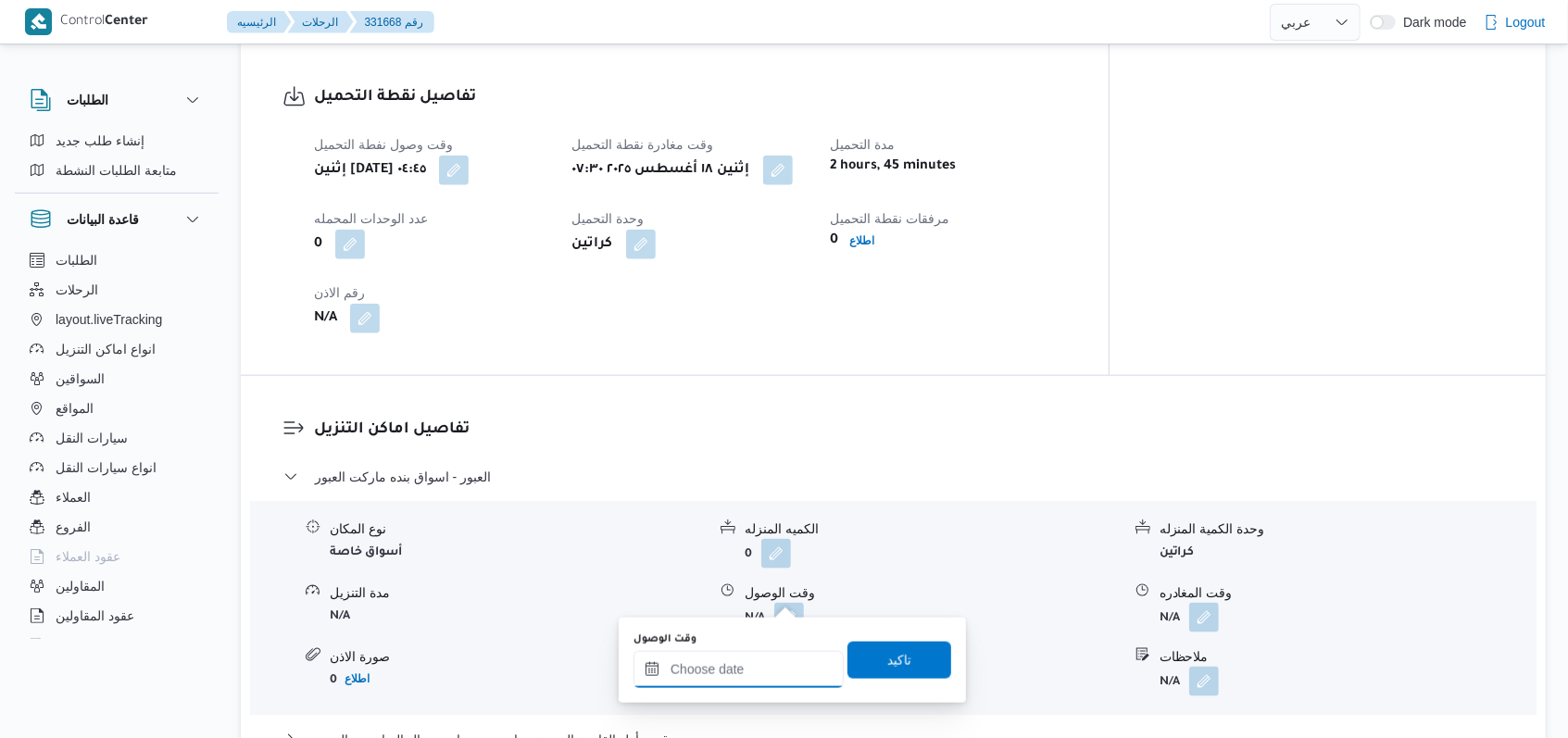
click at [726, 680] on input "وقت الوصول" at bounding box center [738, 669] width 210 height 37
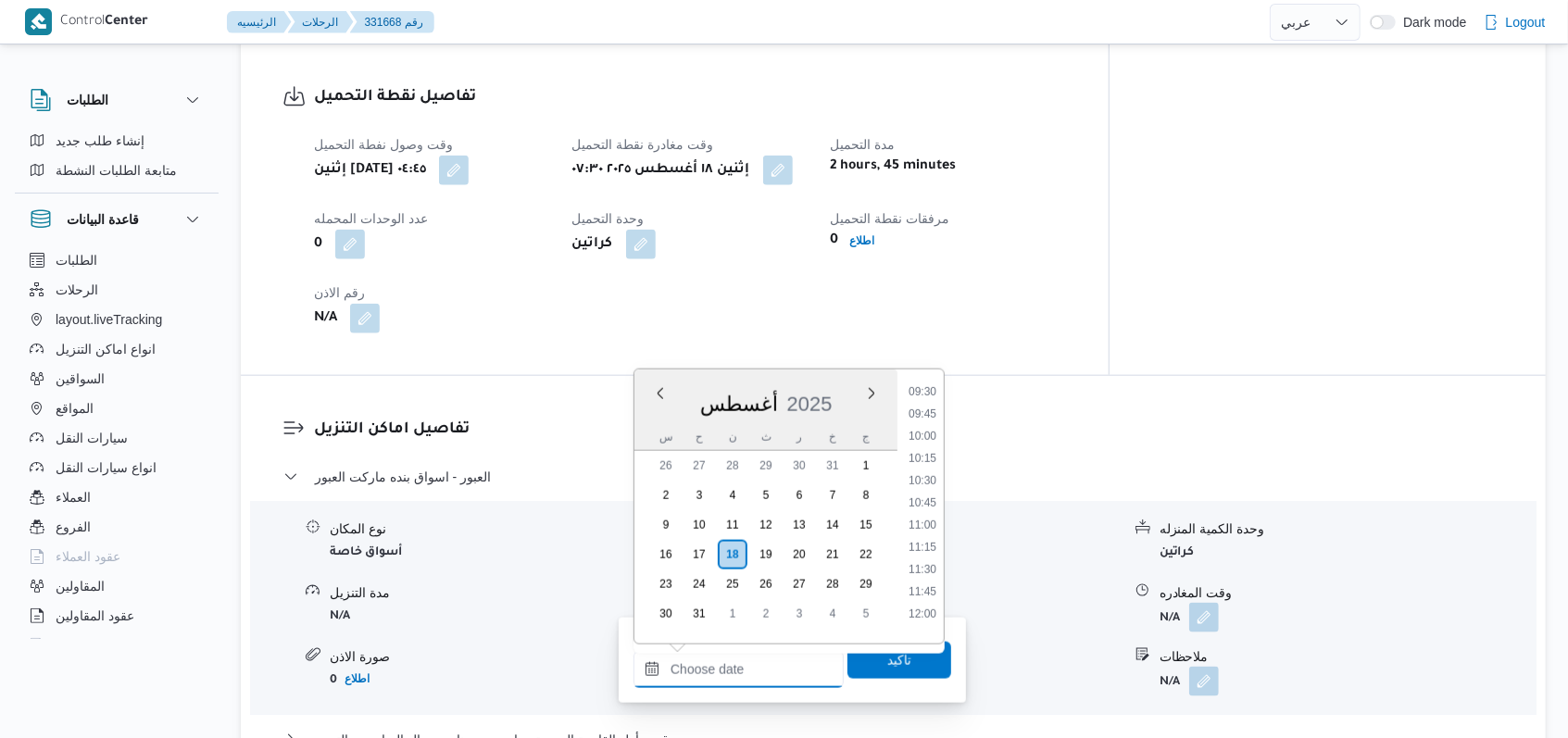
scroll to position [779, 0]
click at [937, 418] on li "09:00" at bounding box center [923, 415] width 43 height 18
type input "١٨/٠٨/٢٠٢٥ ٠٩:٠٠"
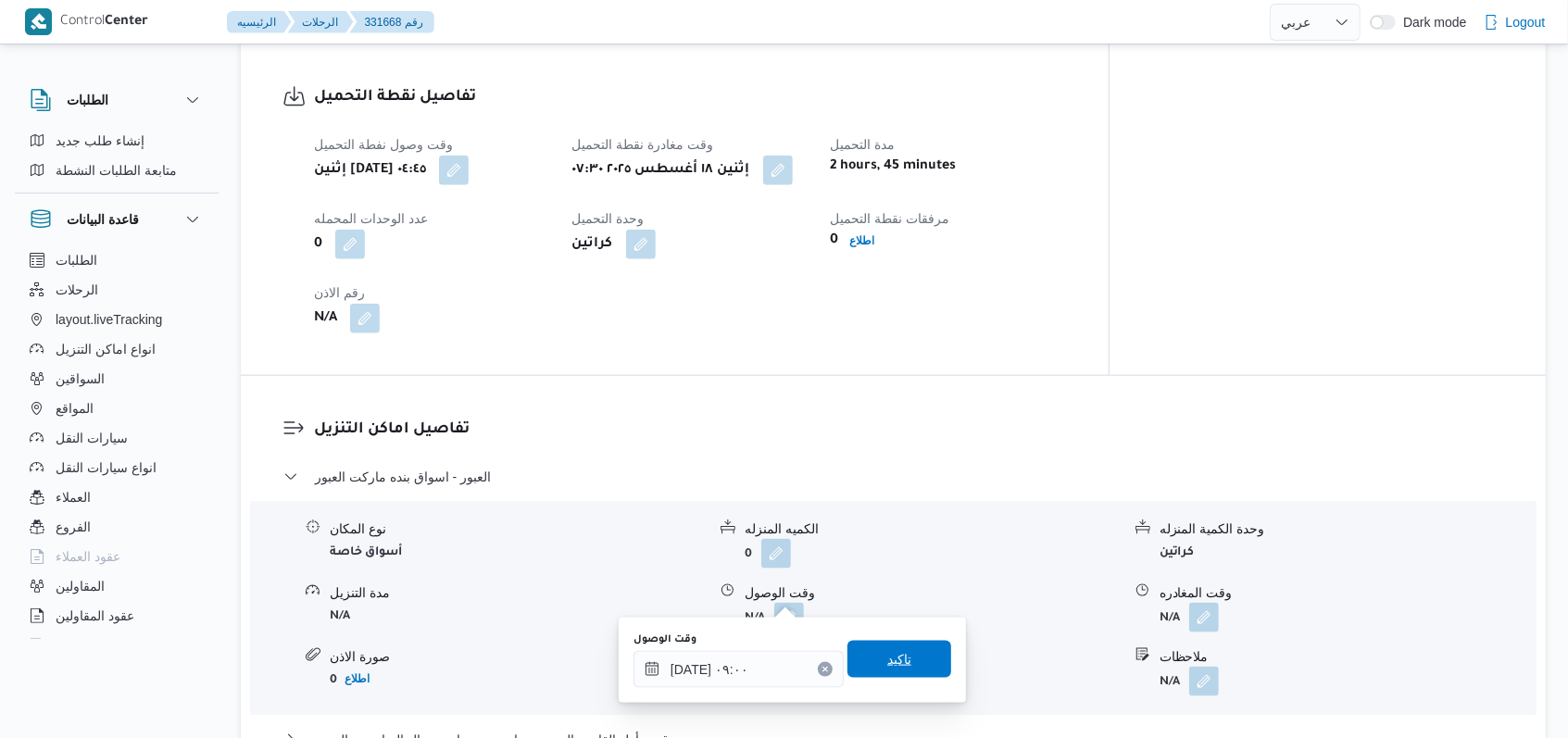
click at [906, 648] on span "تاكيد" at bounding box center [899, 659] width 104 height 37
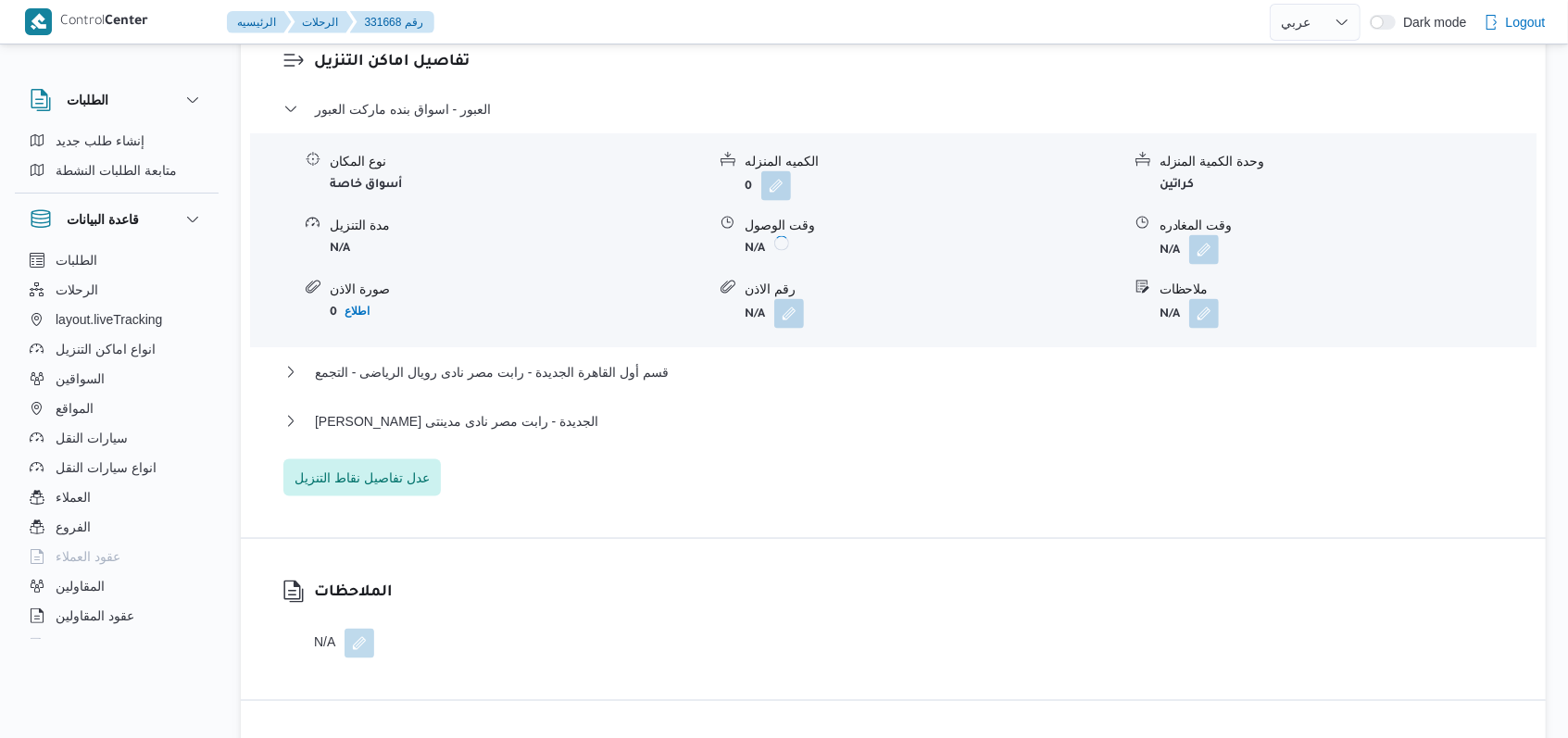
scroll to position [1604, 0]
click at [1210, 238] on button "button" at bounding box center [1204, 246] width 30 height 30
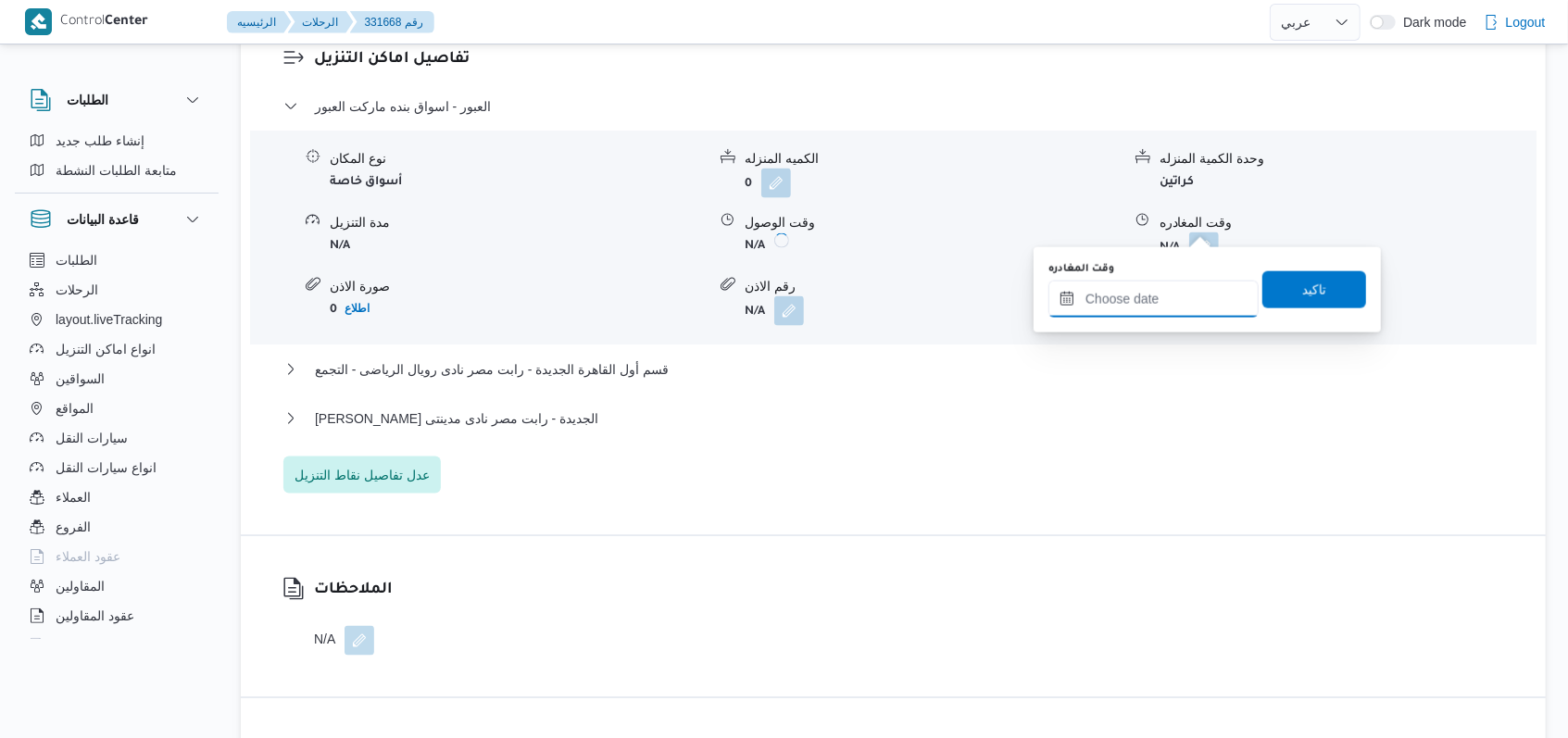
click at [1154, 308] on input "وقت المغادره" at bounding box center [1153, 299] width 210 height 37
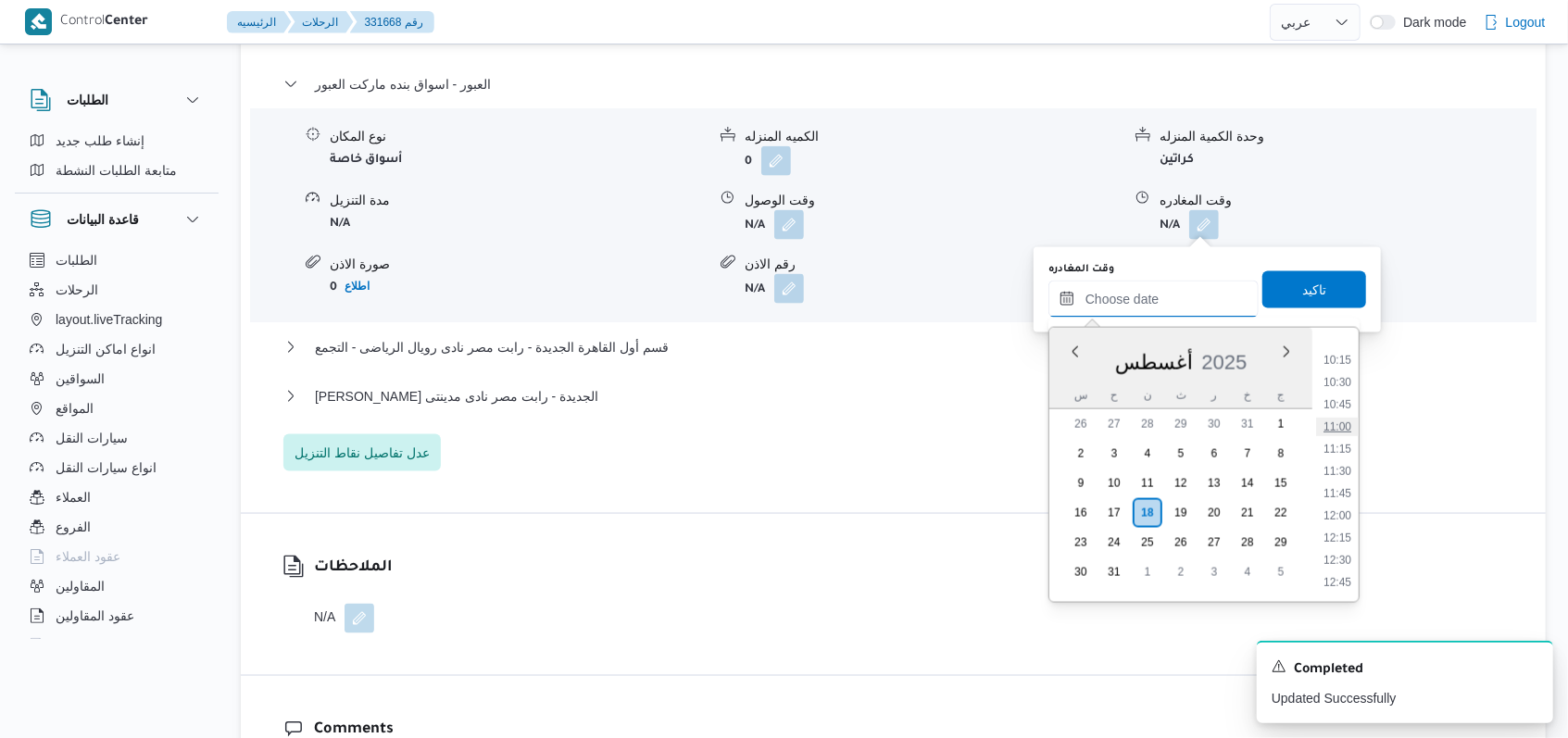
scroll to position [779, 0]
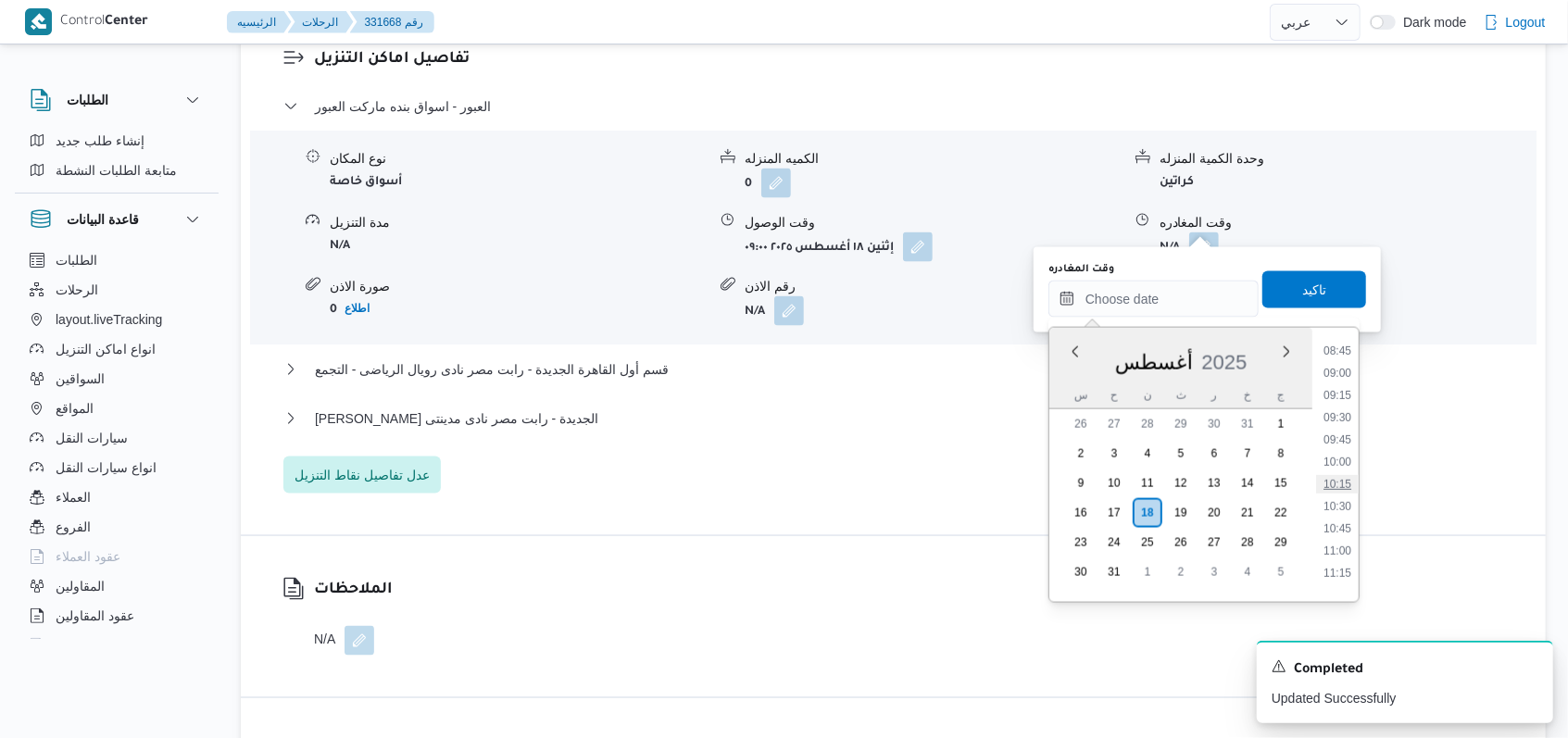
click at [1340, 484] on li "10:15" at bounding box center [1338, 484] width 43 height 18
type input "١٨/٠٨/٢٠٢٥ ١٠:١٥"
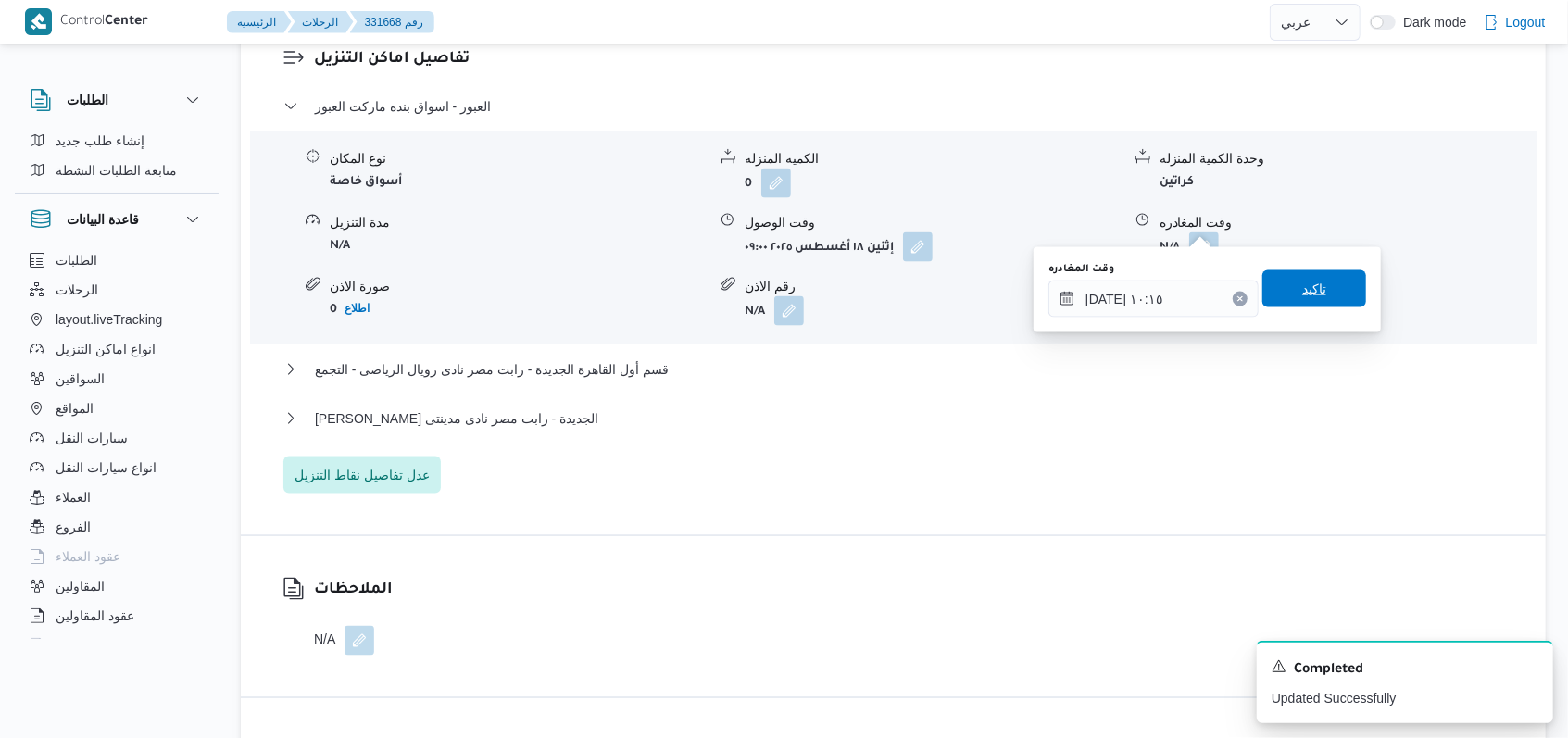
click at [1315, 304] on span "تاكيد" at bounding box center [1313, 288] width 104 height 37
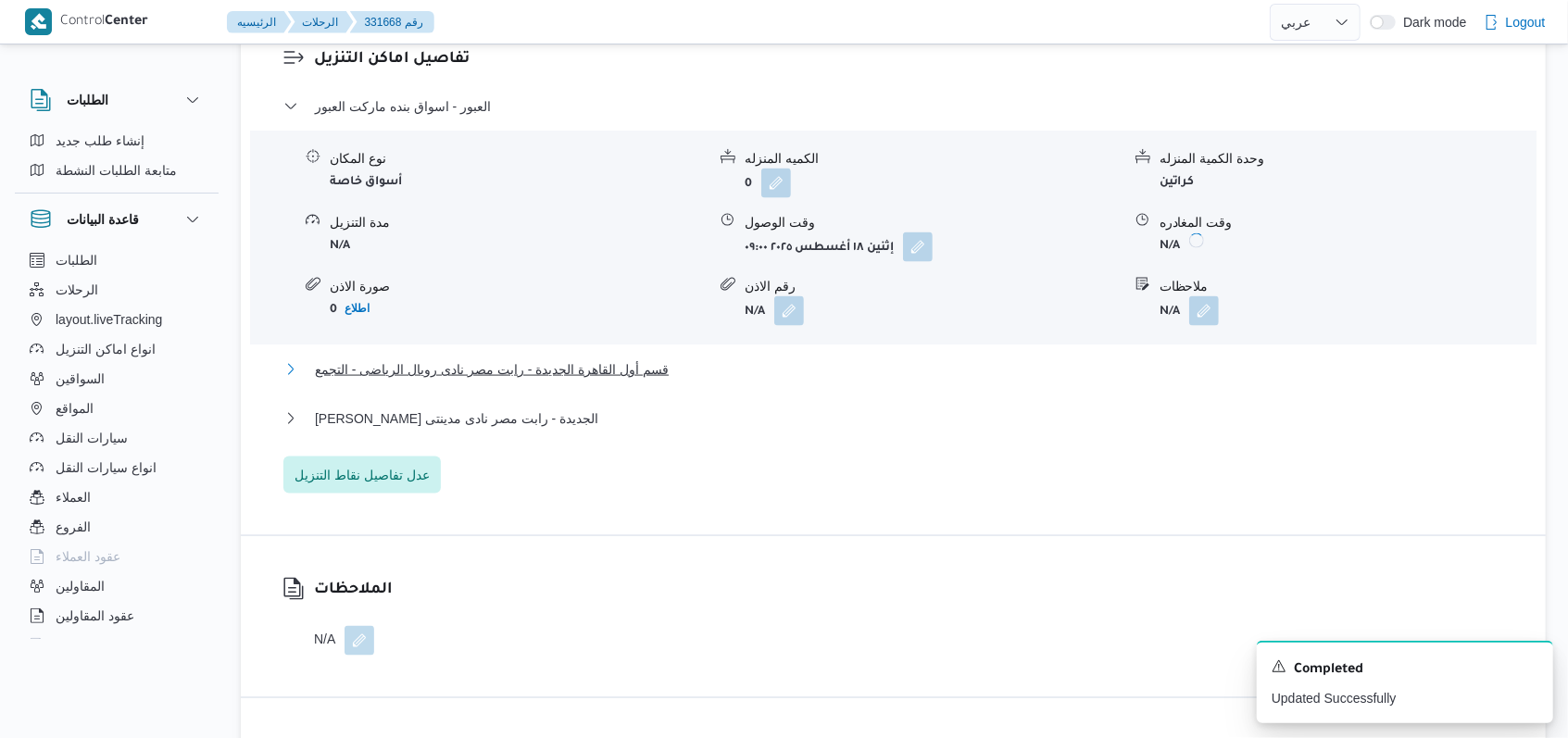
click at [546, 358] on span "قسم أول القاهرة الجديدة - رابت مصر نادى رويال الرياضى - التجمع" at bounding box center [492, 369] width 354 height 22
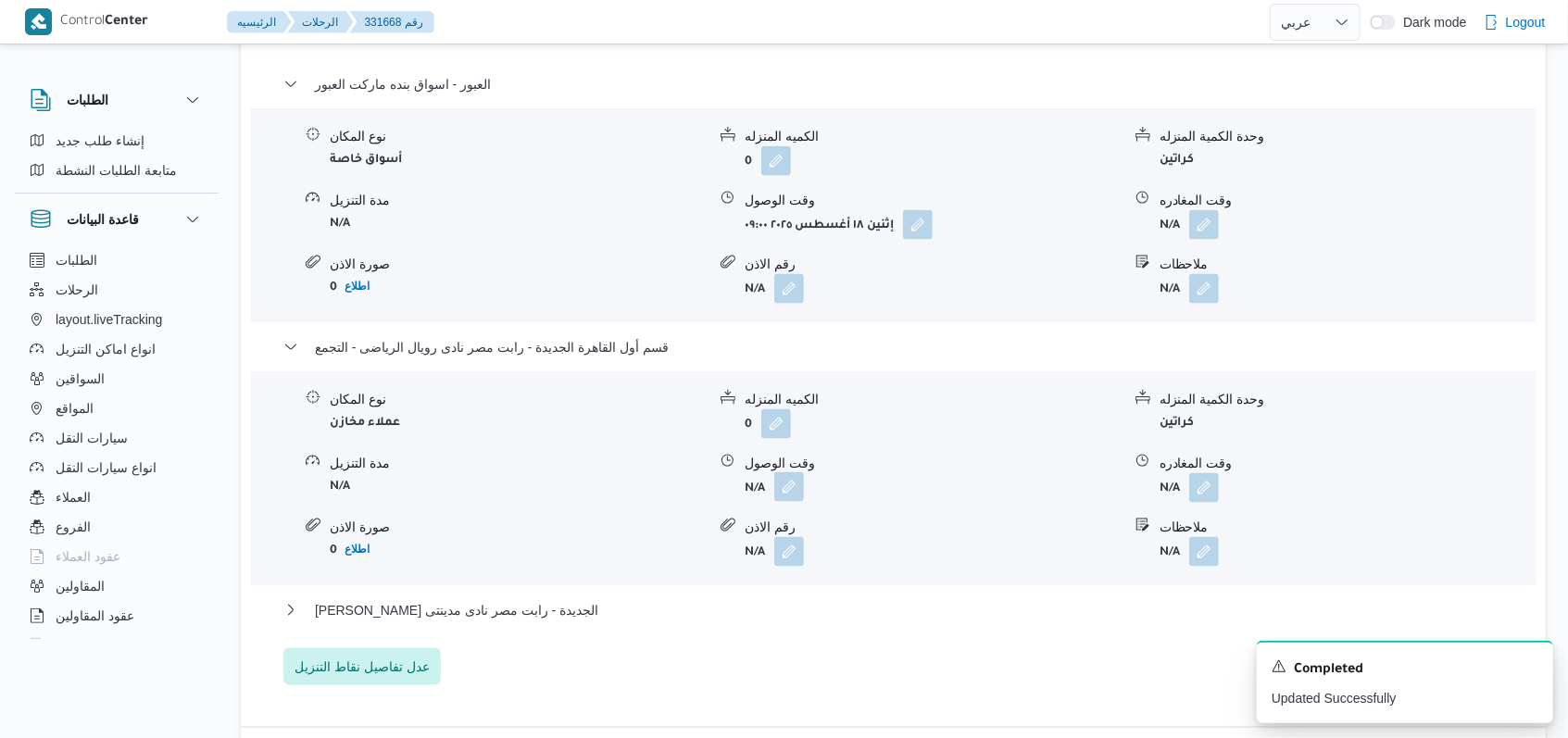
click at [800, 490] on button "button" at bounding box center [789, 486] width 30 height 30
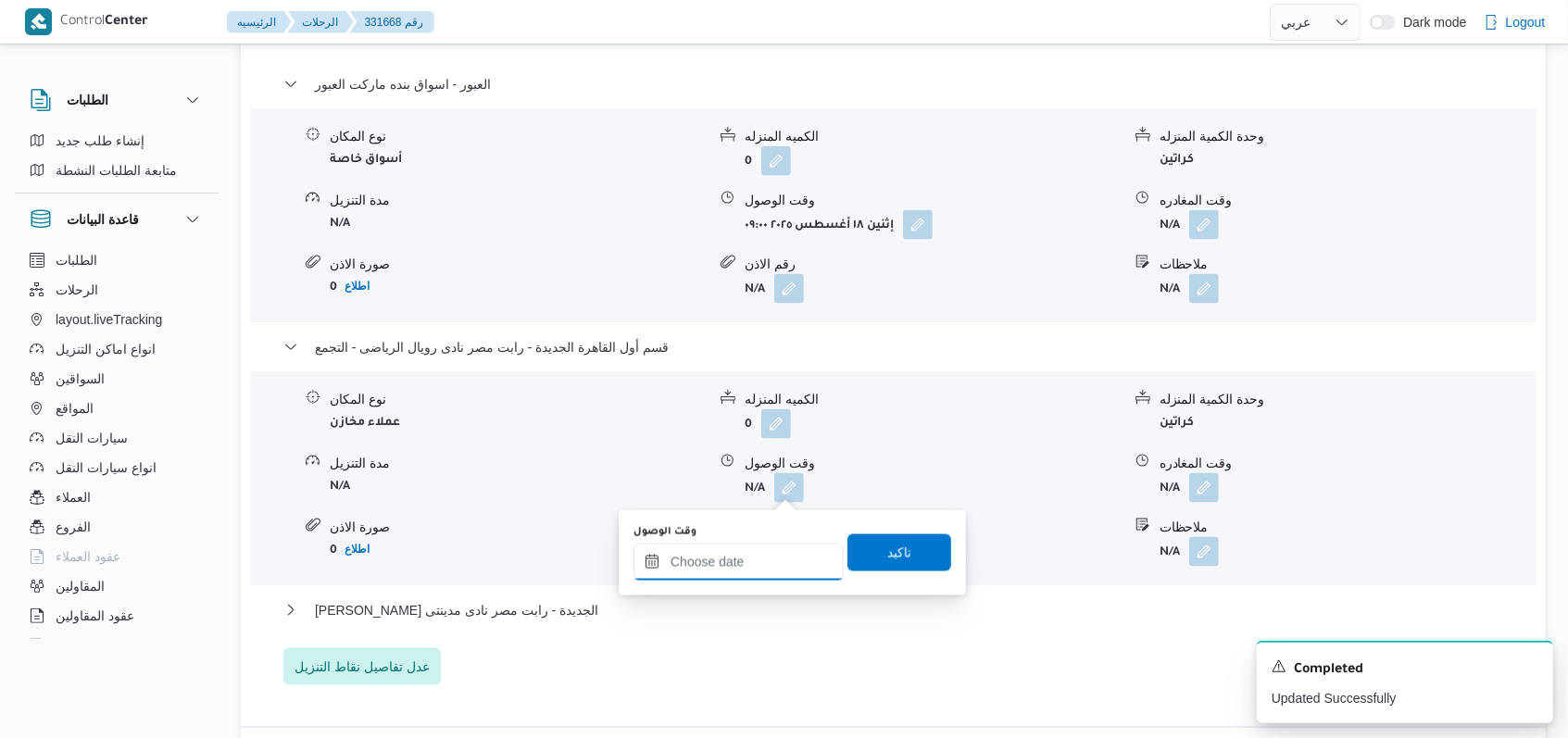
click at [733, 566] on input "وقت الوصول" at bounding box center [738, 562] width 210 height 37
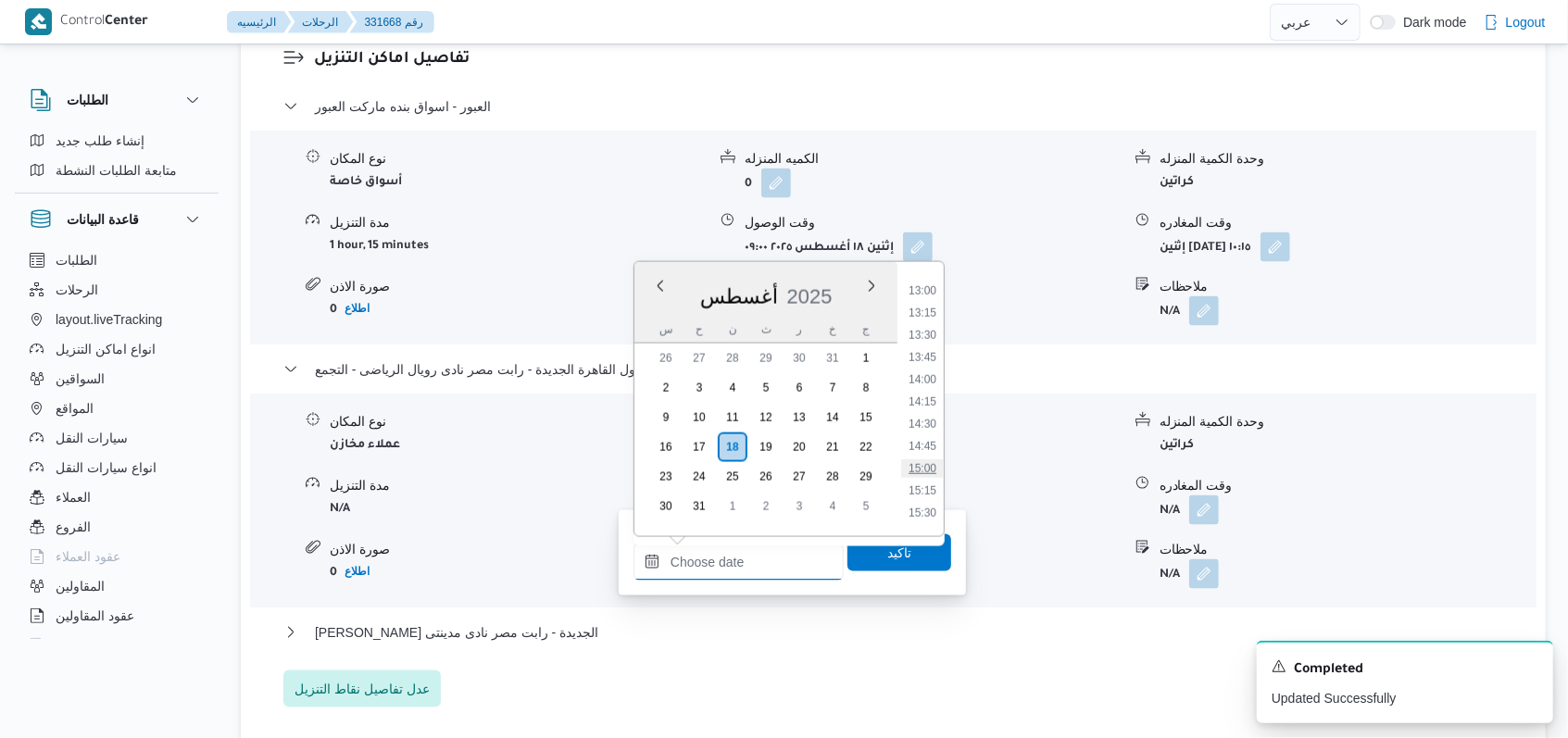
scroll to position [903, 0]
click at [926, 337] on li "10:45" at bounding box center [923, 338] width 43 height 18
type input "١٨/٠٨/٢٠٢٥ ١٠:٤٥"
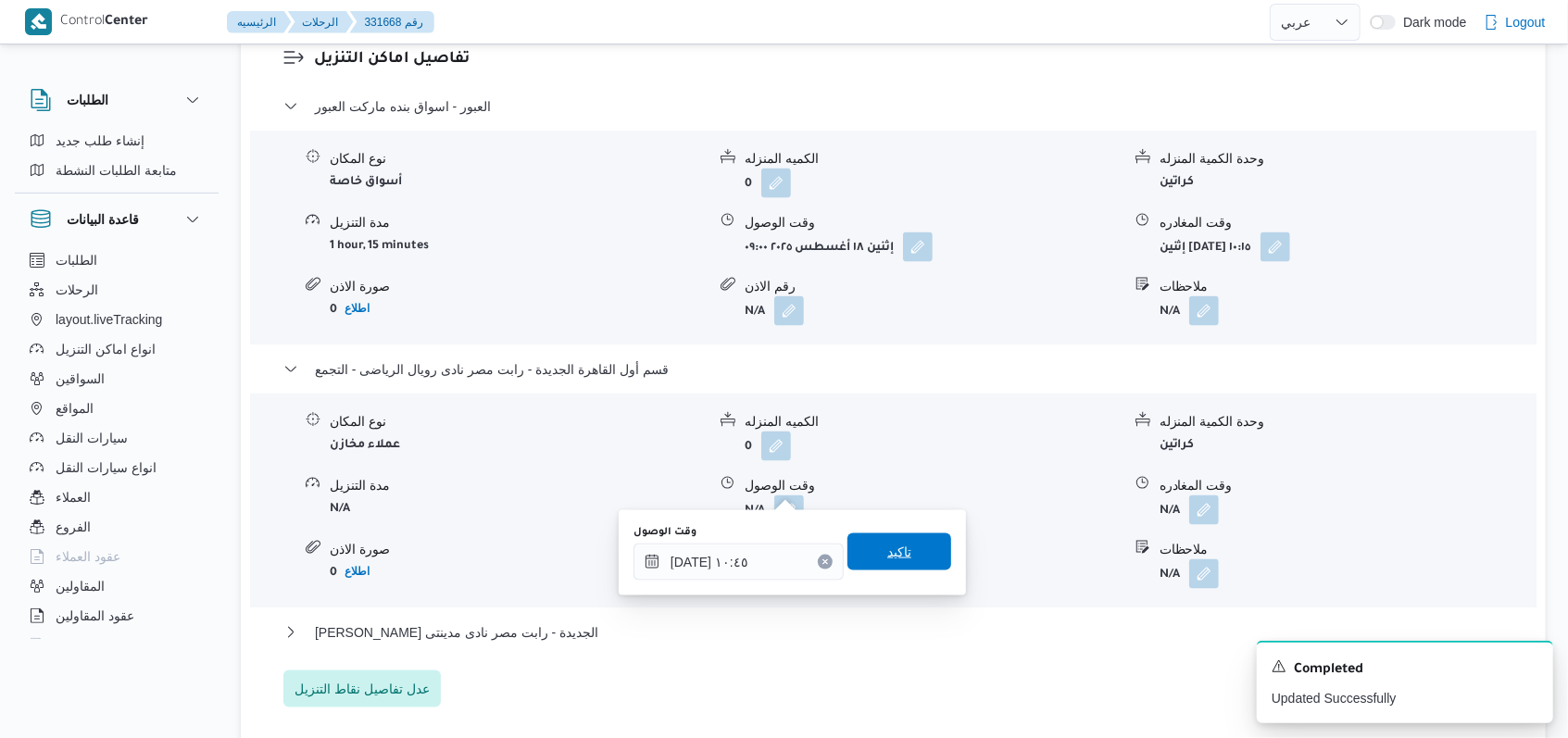
click at [892, 556] on span "تاكيد" at bounding box center [899, 552] width 24 height 22
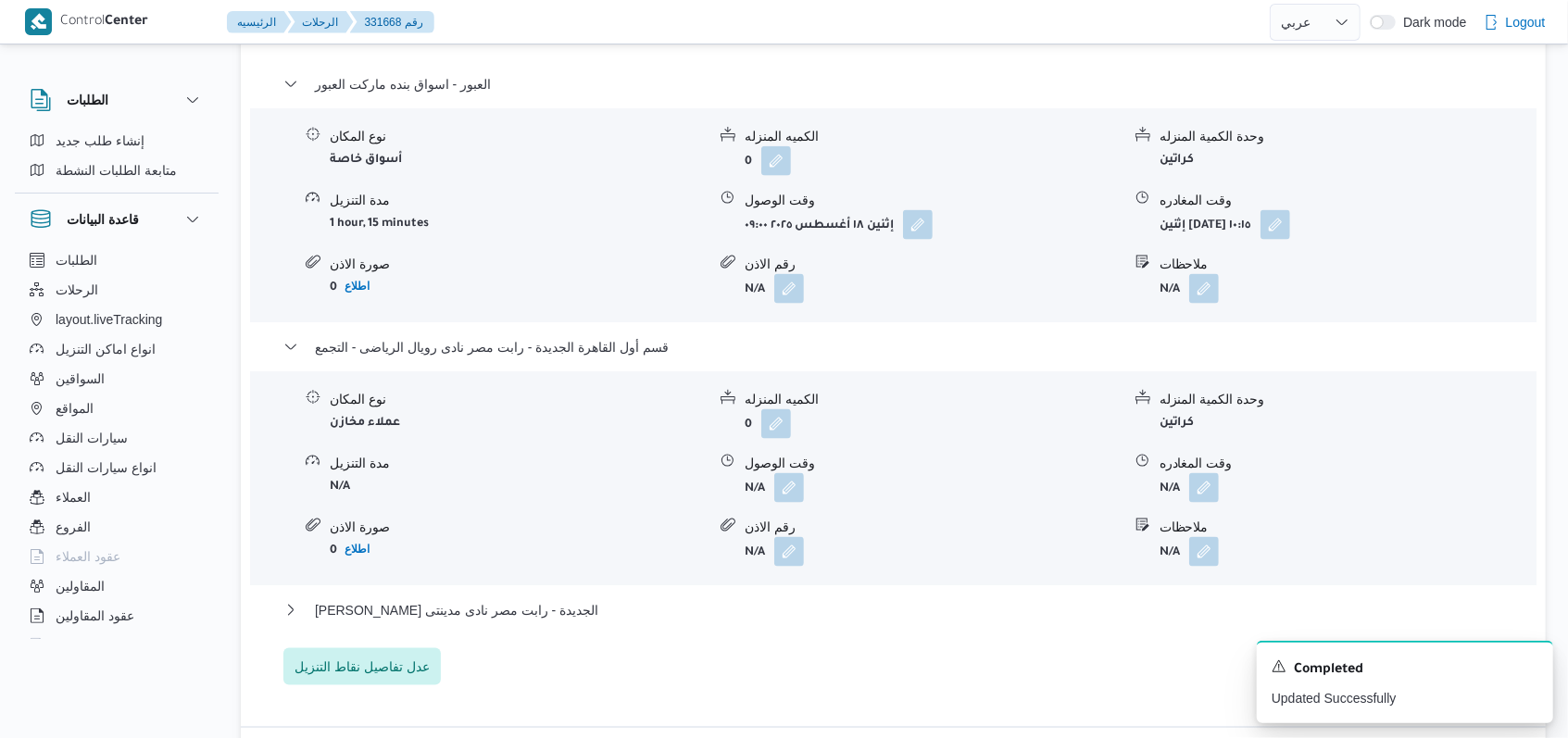
scroll to position [1728, 0]
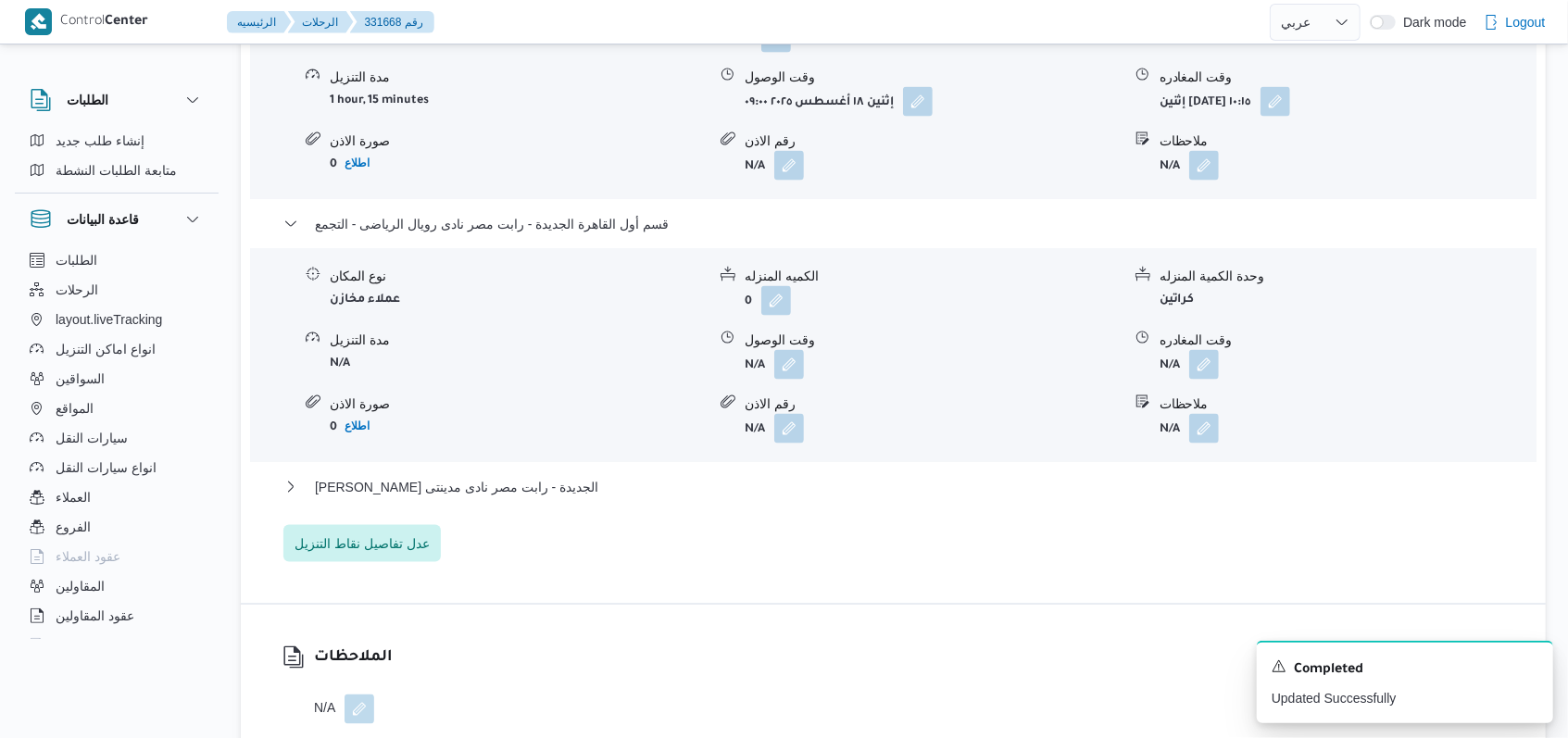
click at [1220, 355] on form "N/A" at bounding box center [1347, 364] width 376 height 30
drag, startPoint x: 1214, startPoint y: 354, endPoint x: 1195, endPoint y: 372, distance: 26.2
click at [1213, 354] on button "button" at bounding box center [1204, 363] width 30 height 30
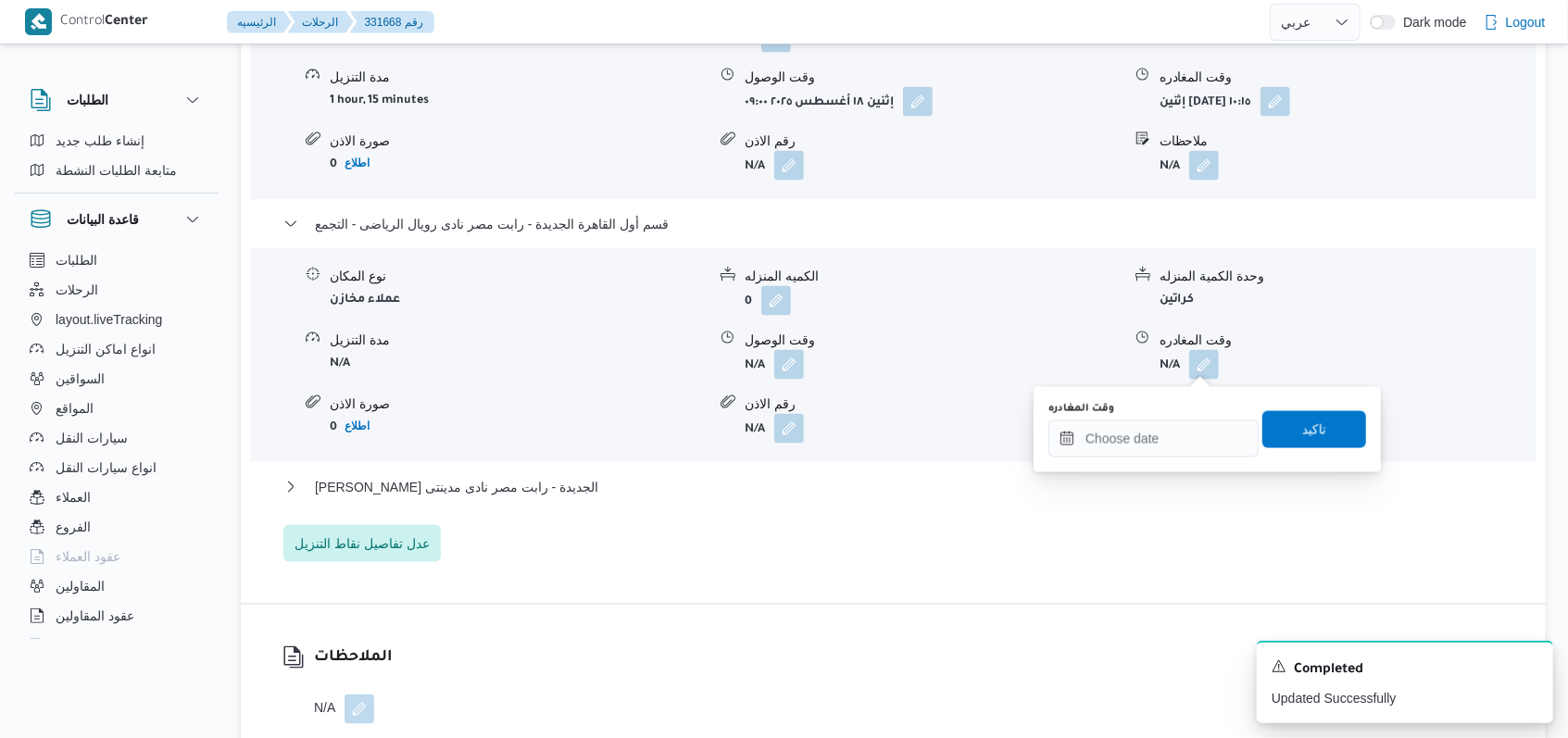
click at [1138, 458] on div "You are in a dialog. To close this dialog, hit escape. وقت المغادره تاكيد" at bounding box center [1208, 430] width 348 height 85
click at [1145, 445] on input "وقت المغادره" at bounding box center [1153, 439] width 210 height 37
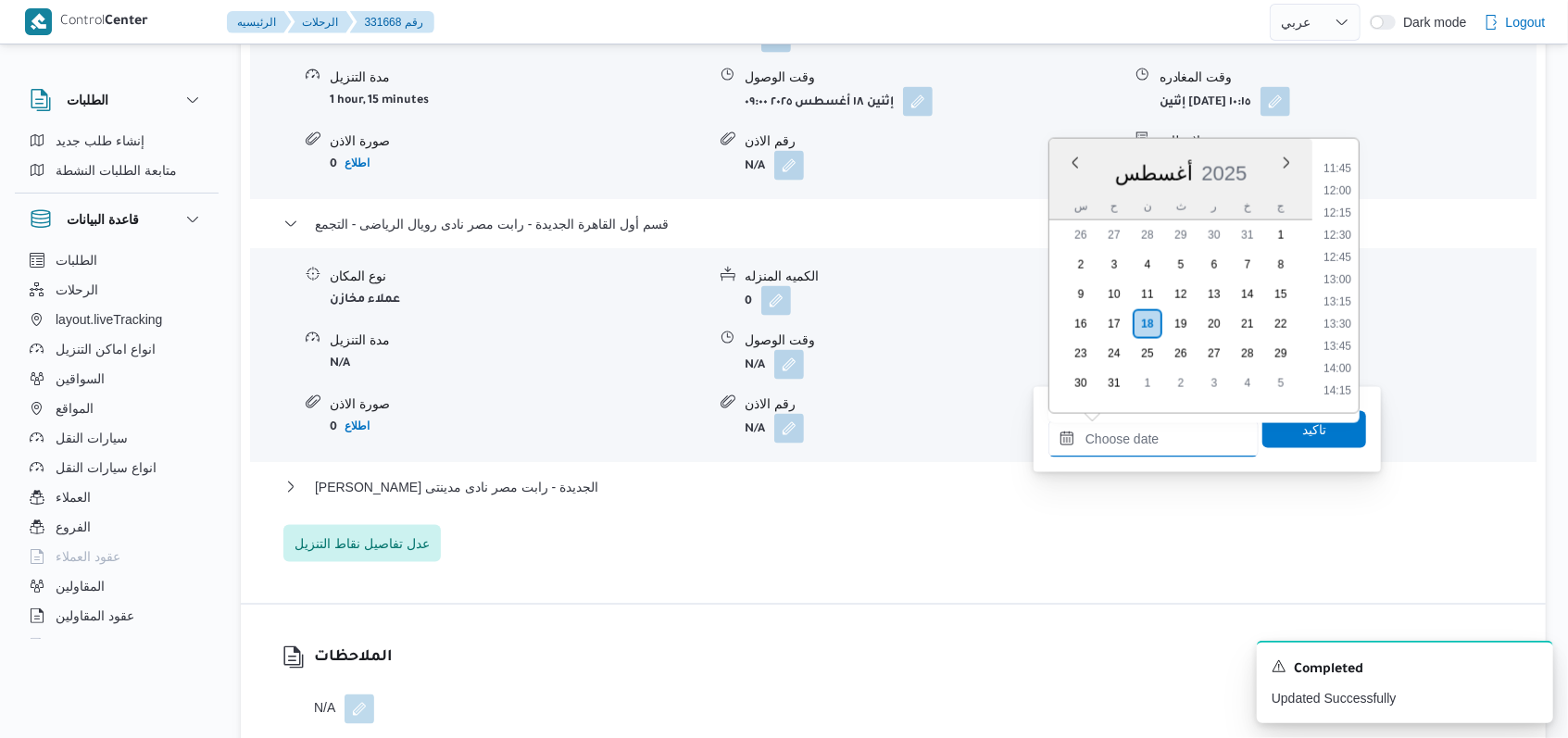
scroll to position [1025, 0]
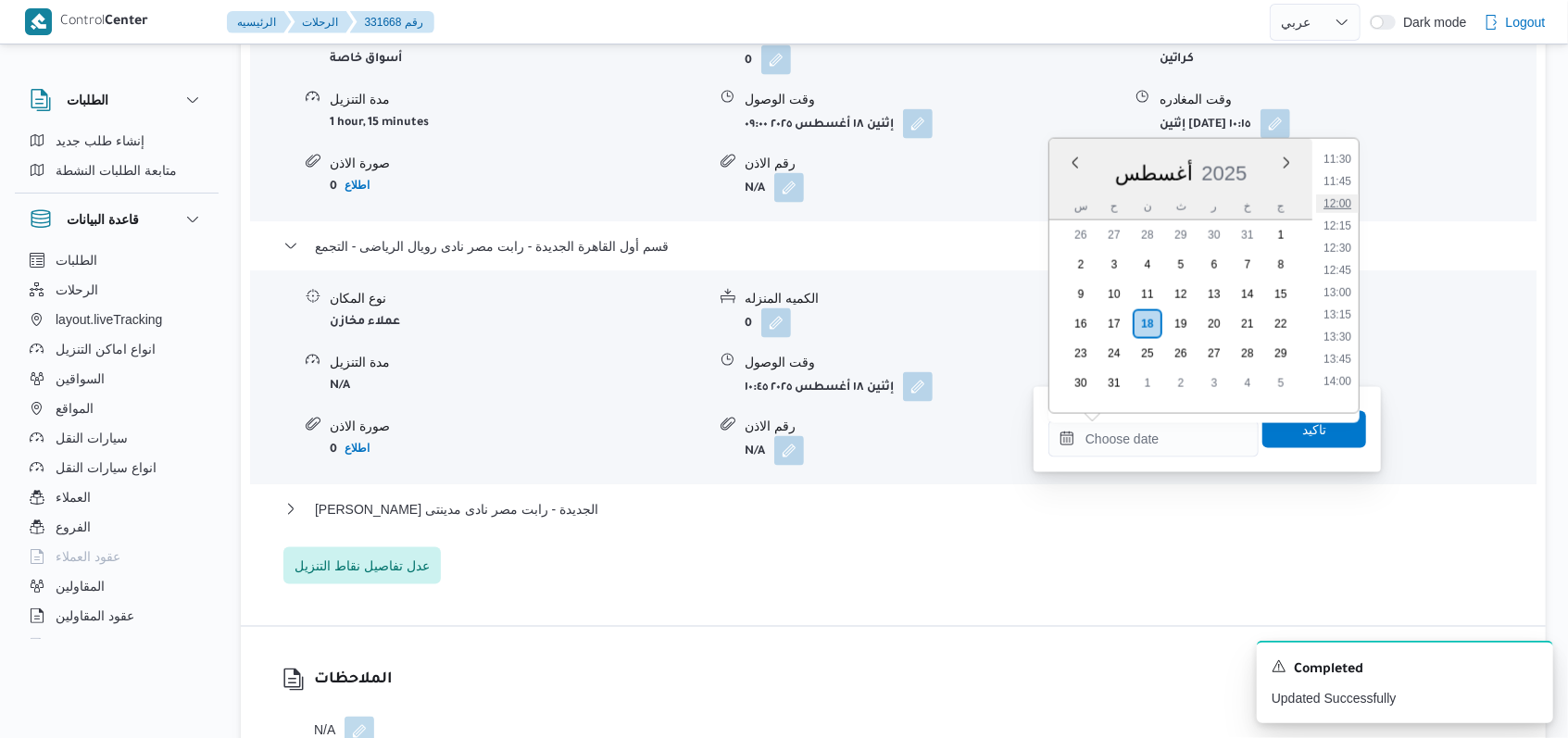
click at [1341, 204] on li "12:00" at bounding box center [1338, 203] width 43 height 18
type input "١٨/٠٨/٢٠٢٥ ١٢:٠٠"
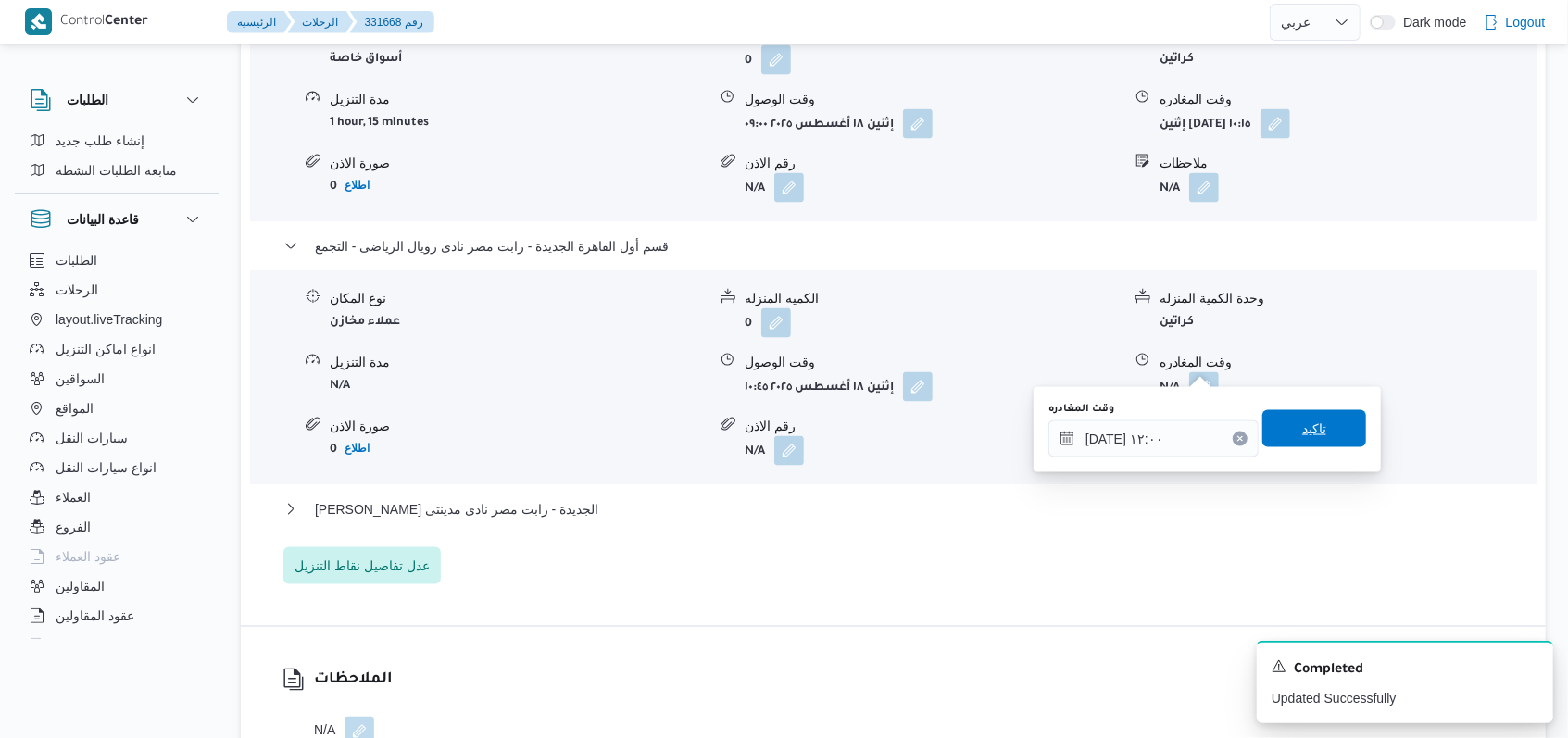
click at [1307, 416] on span "تاكيد" at bounding box center [1313, 428] width 104 height 37
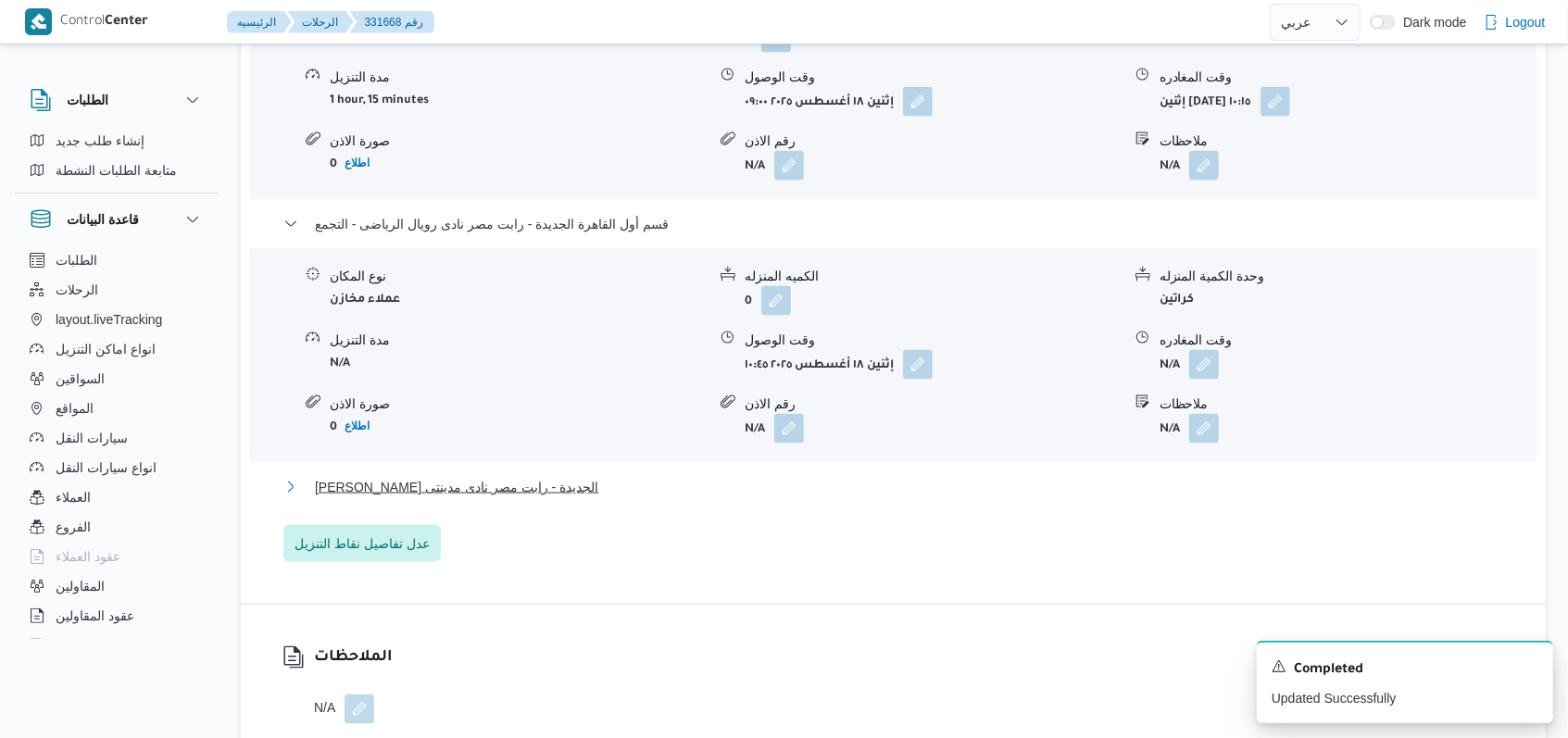
click at [433, 476] on span "ثانى القاهرة الجديدة - رابت مصر نادى مدينتى" at bounding box center [457, 486] width 284 height 22
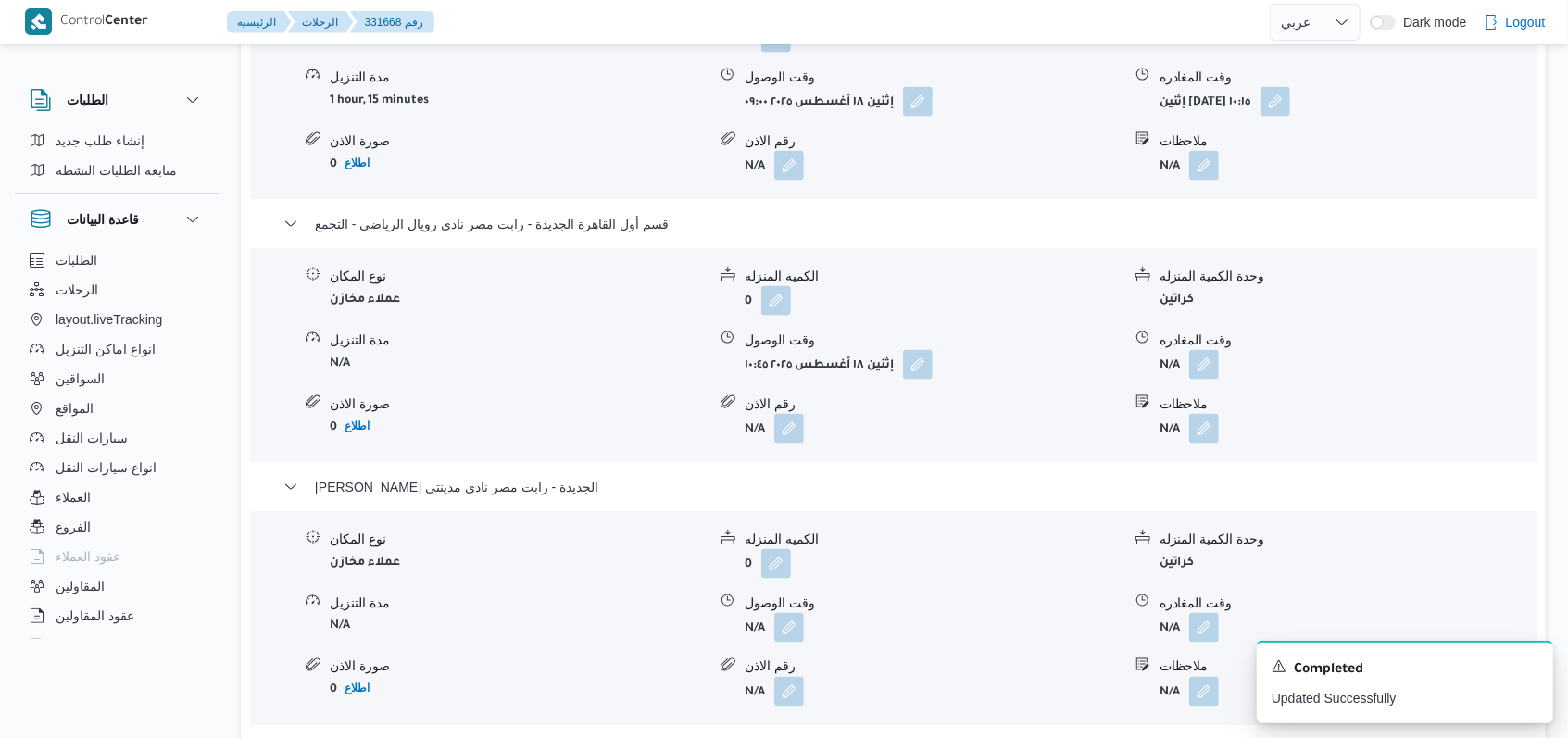
scroll to position [1852, 0]
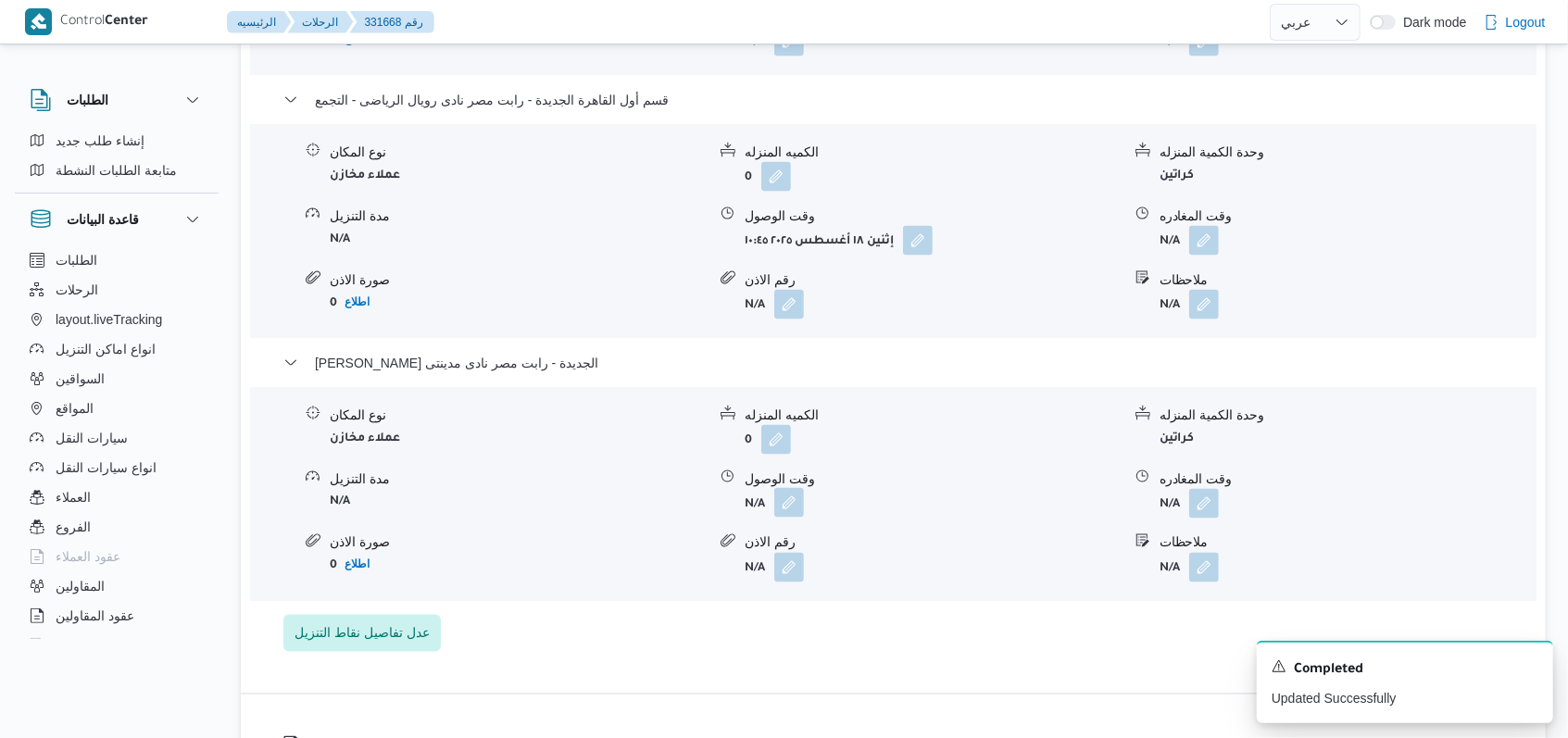
click at [797, 518] on button "button" at bounding box center [789, 502] width 30 height 30
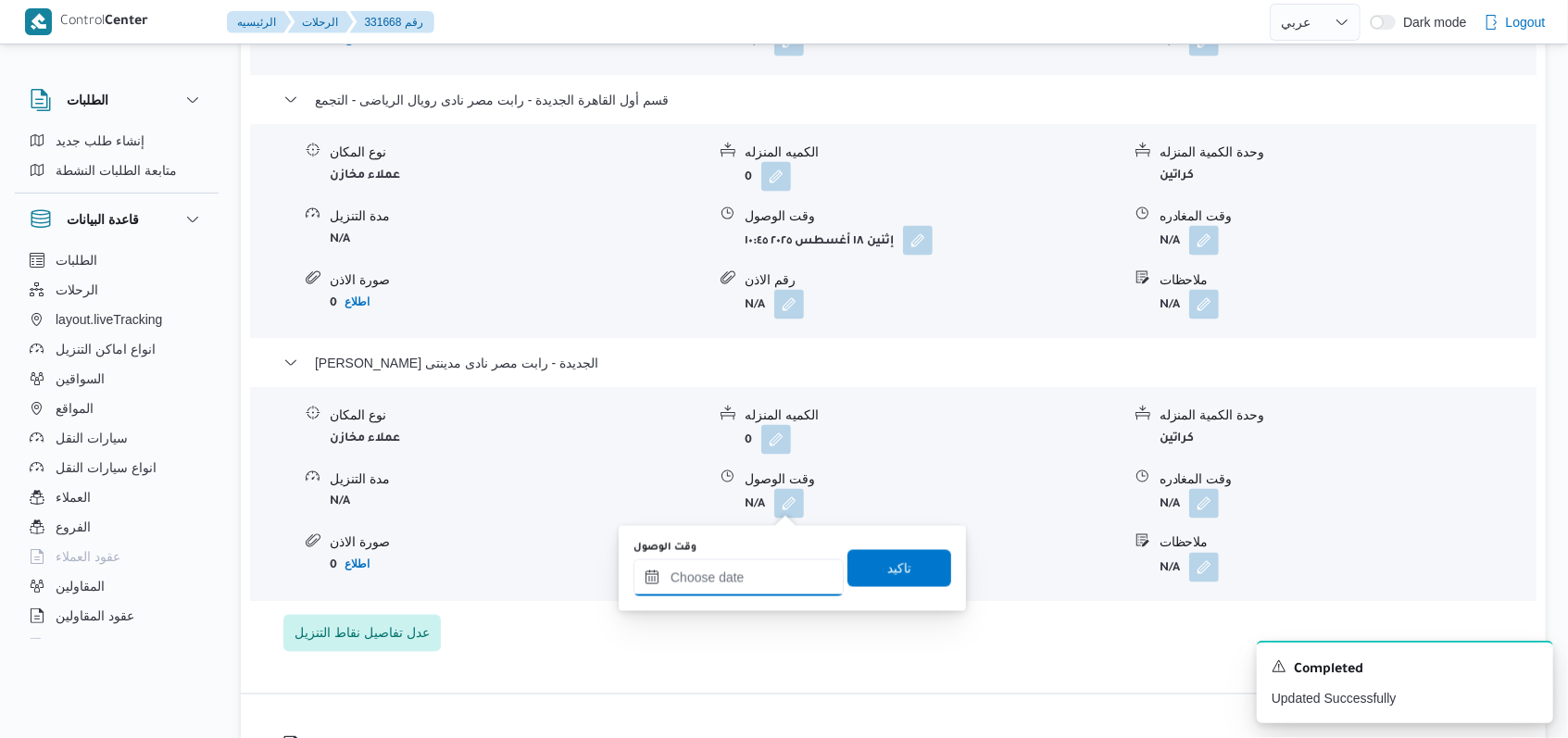
click at [726, 569] on input "وقت الوصول" at bounding box center [738, 578] width 210 height 37
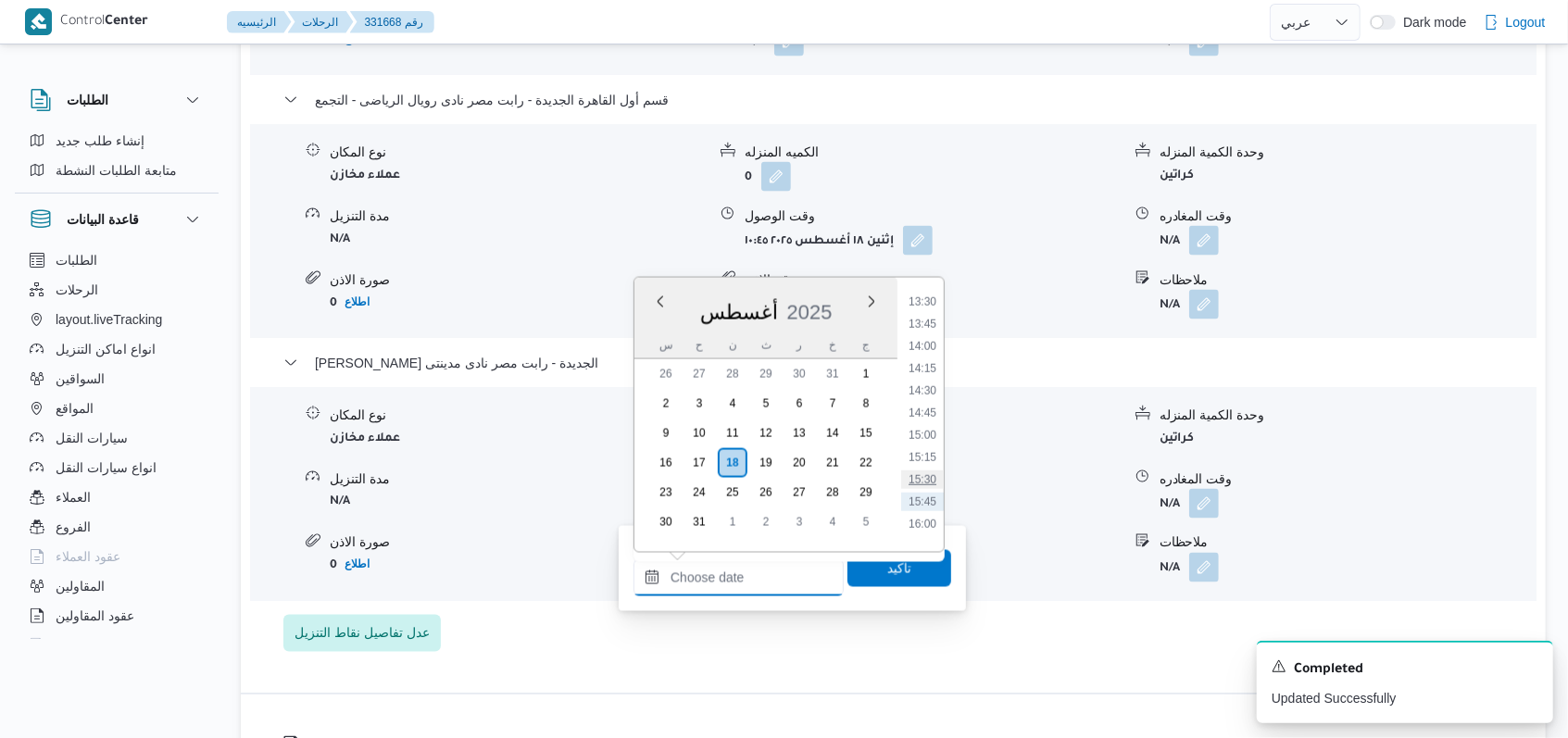
scroll to position [1149, 0]
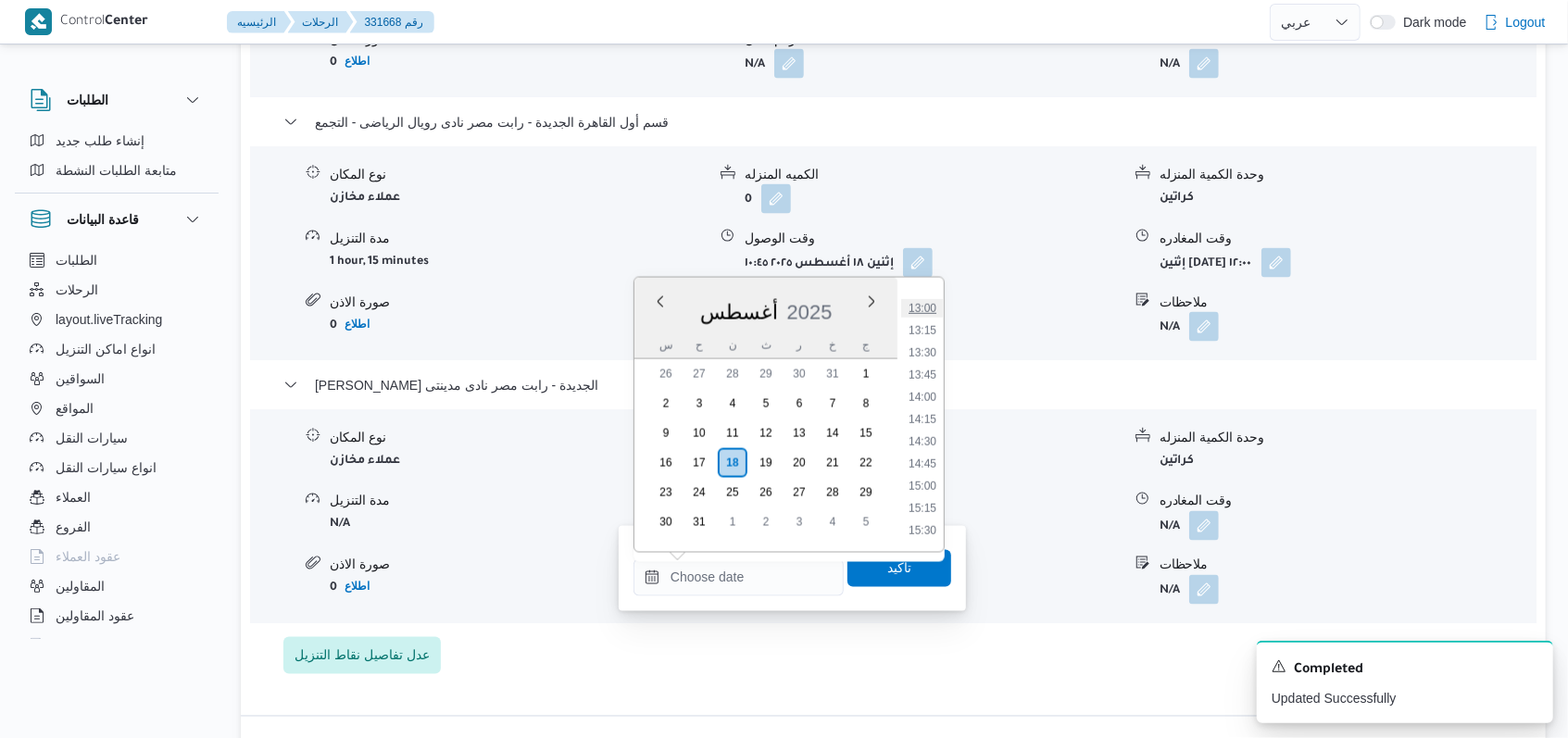
click at [928, 311] on li "13:00" at bounding box center [923, 308] width 43 height 18
type input "١٨/٠٨/٢٠٢٥ ١٣:٠٠"
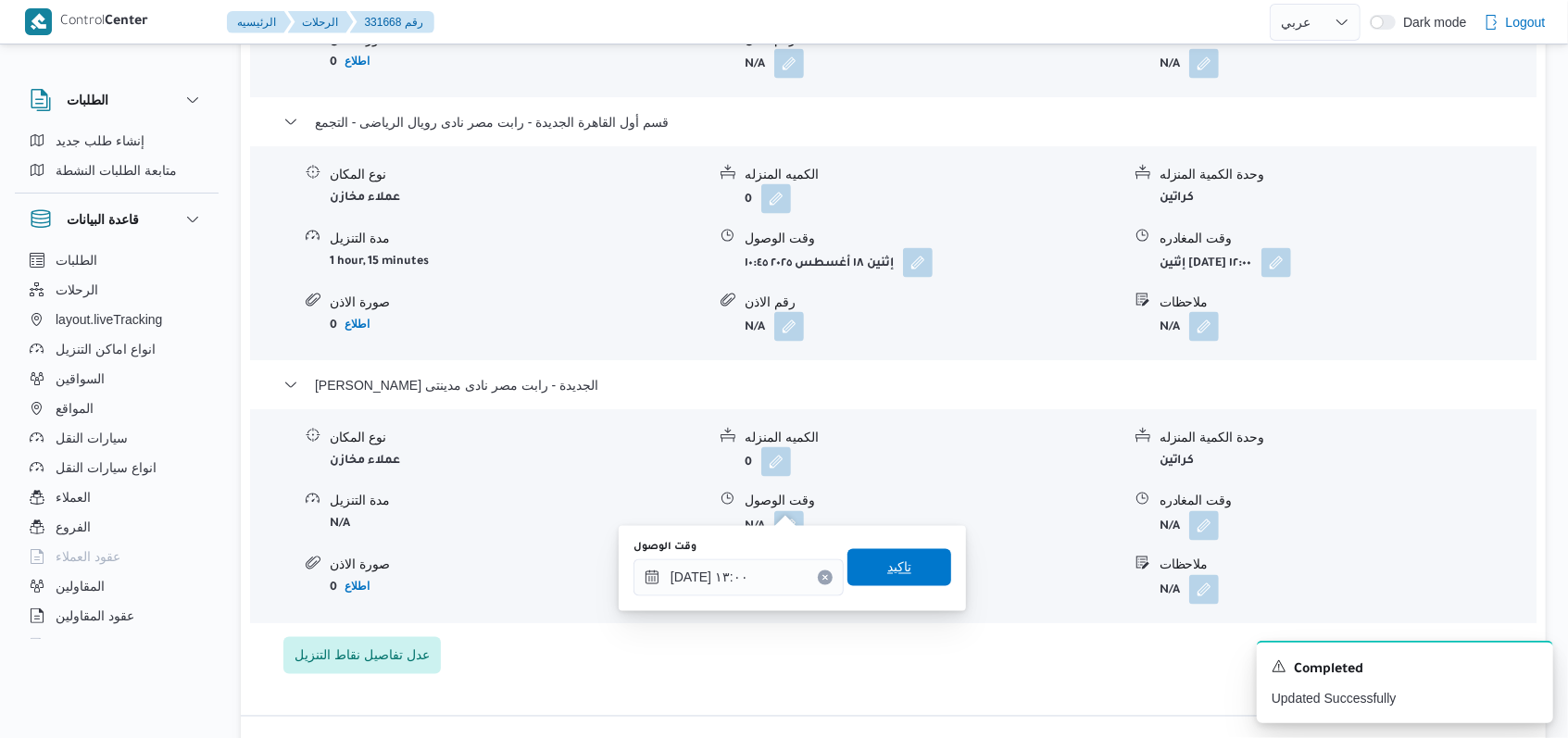
click at [887, 561] on span "تاكيد" at bounding box center [899, 567] width 24 height 22
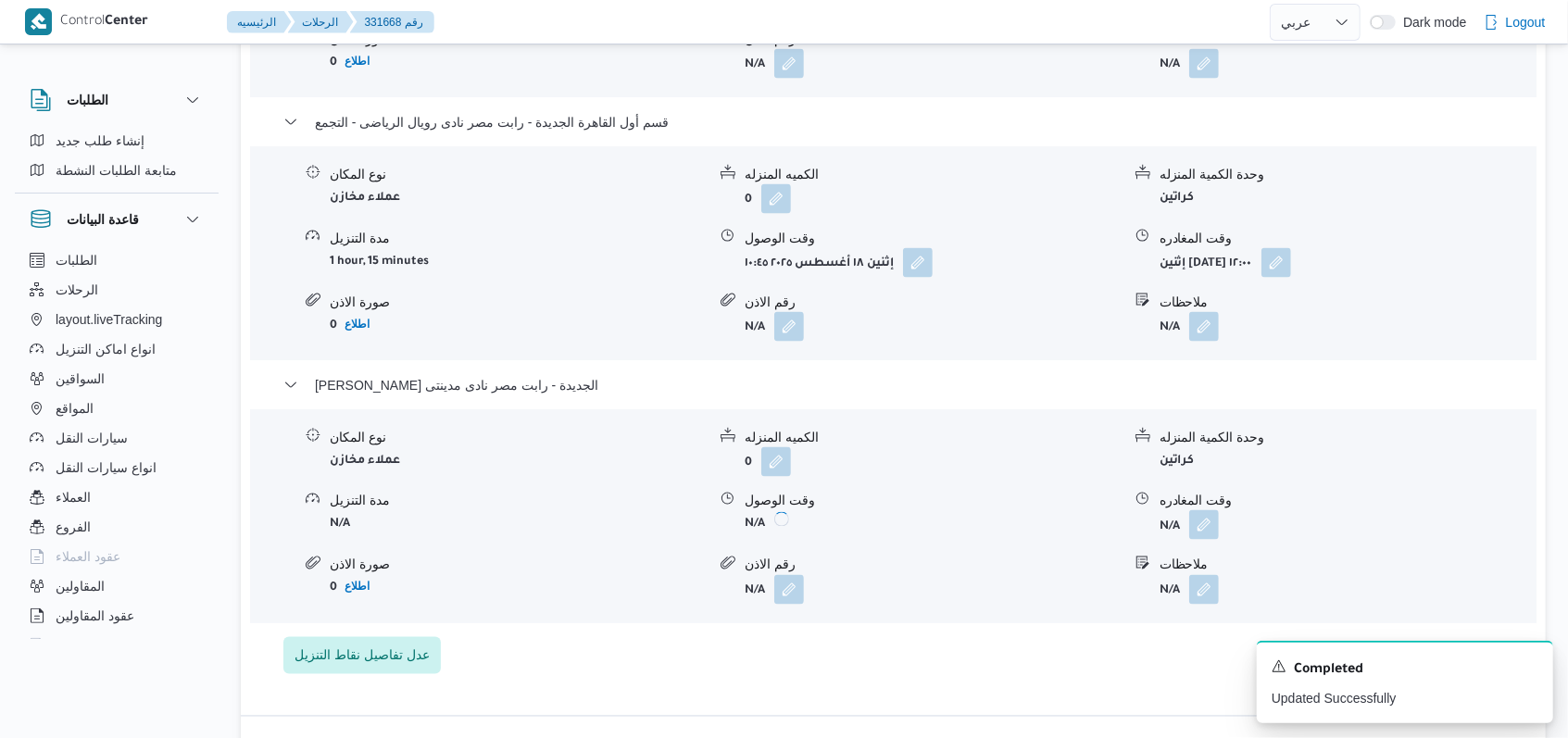
click at [1208, 510] on button "button" at bounding box center [1204, 524] width 30 height 30
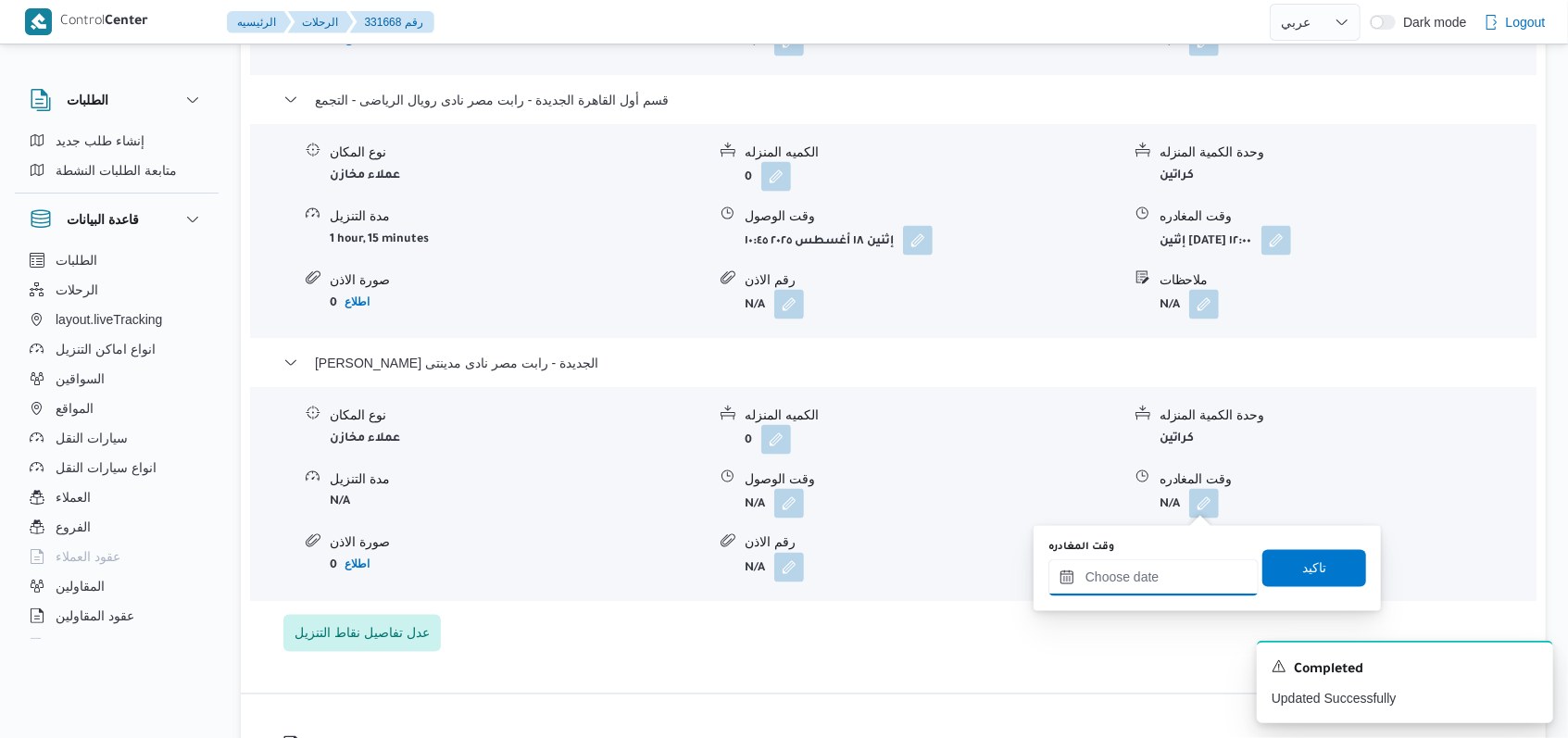
click at [1150, 581] on input "وقت المغادره" at bounding box center [1153, 578] width 210 height 37
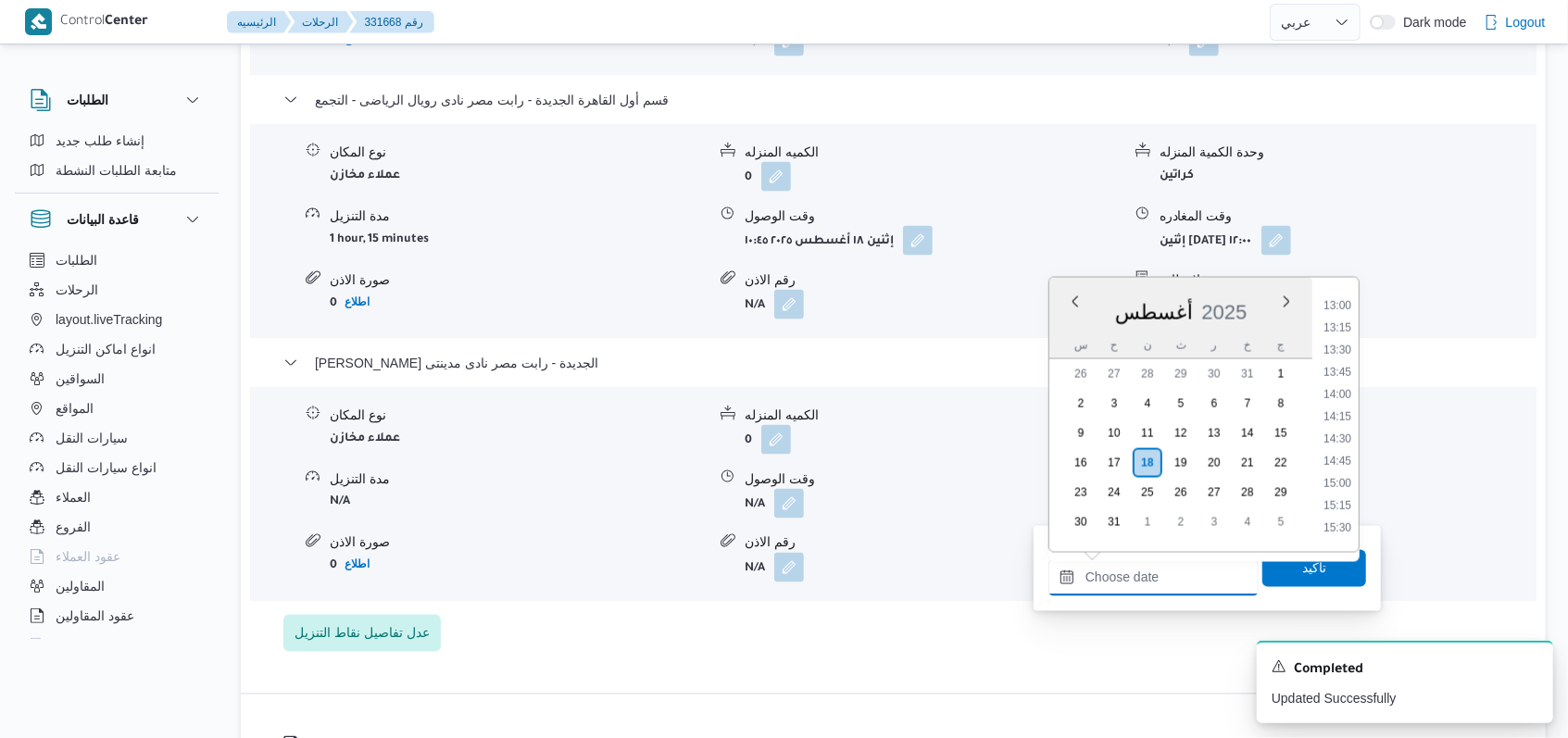
scroll to position [1025, 0]
click at [1339, 436] on li "13:00" at bounding box center [1338, 431] width 43 height 18
type input "١٨/٠٨/٢٠٢٥ ١٣:٠٠"
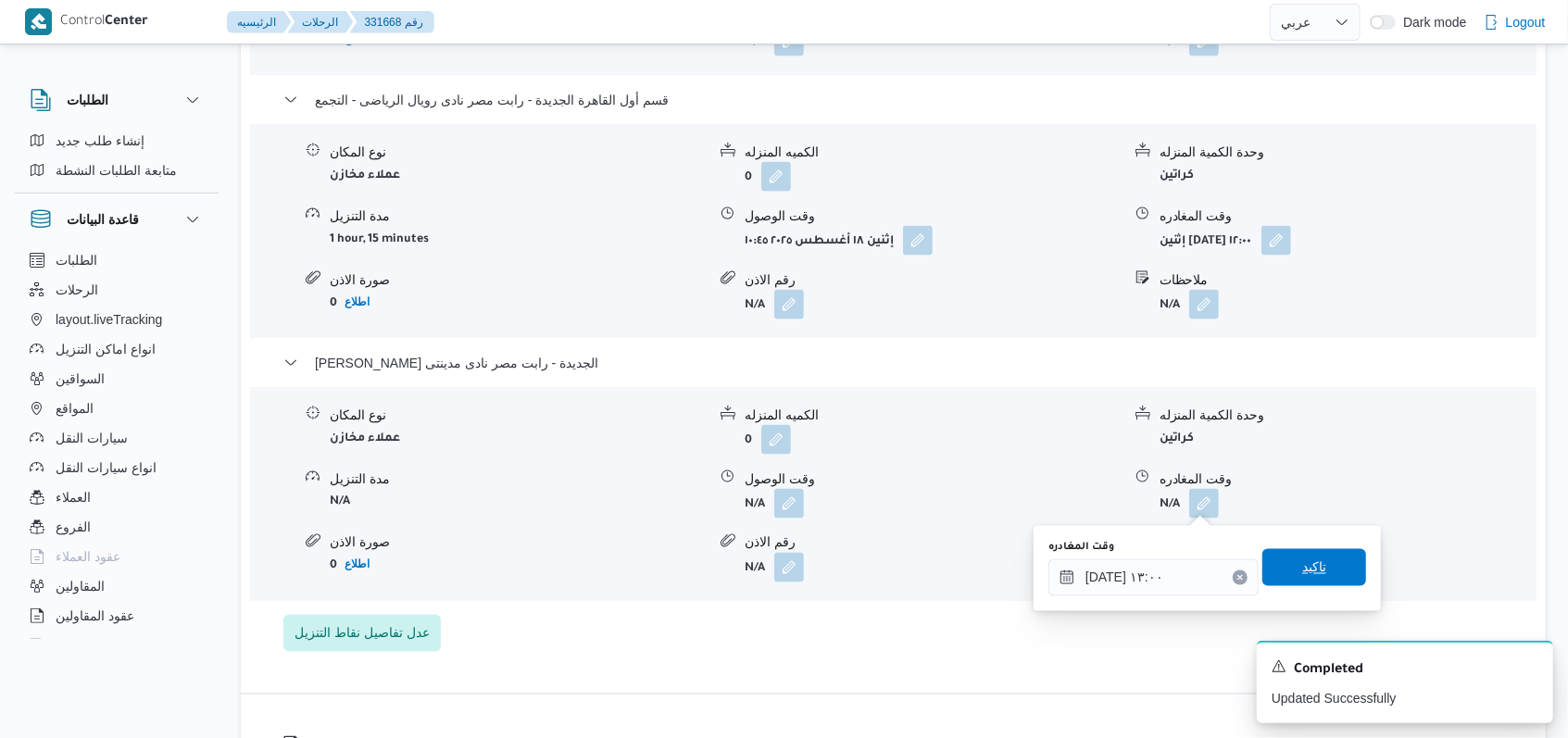
click at [1292, 586] on span "تاكيد" at bounding box center [1313, 567] width 104 height 37
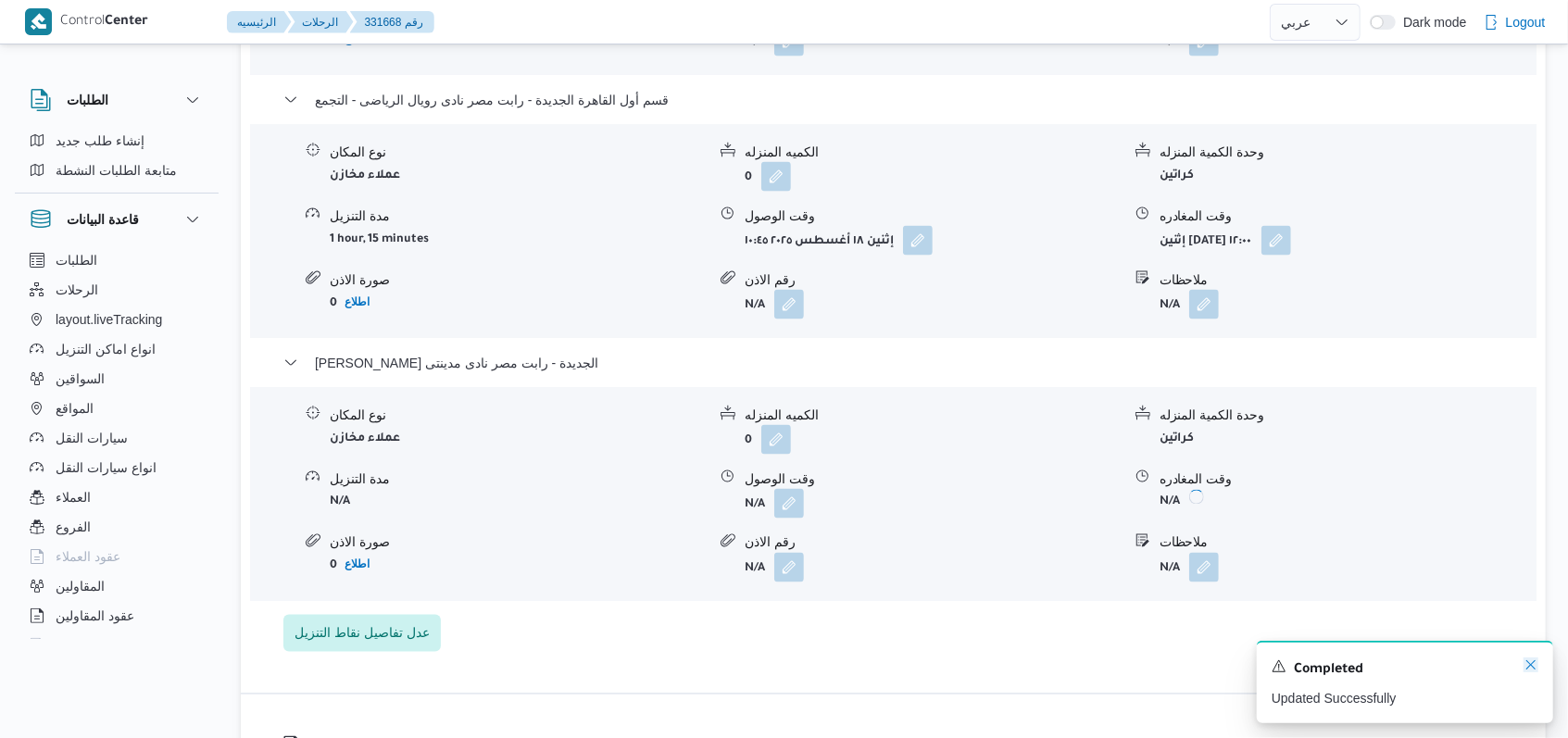
click at [1531, 672] on icon "Dismiss toast" at bounding box center [1530, 664] width 15 height 15
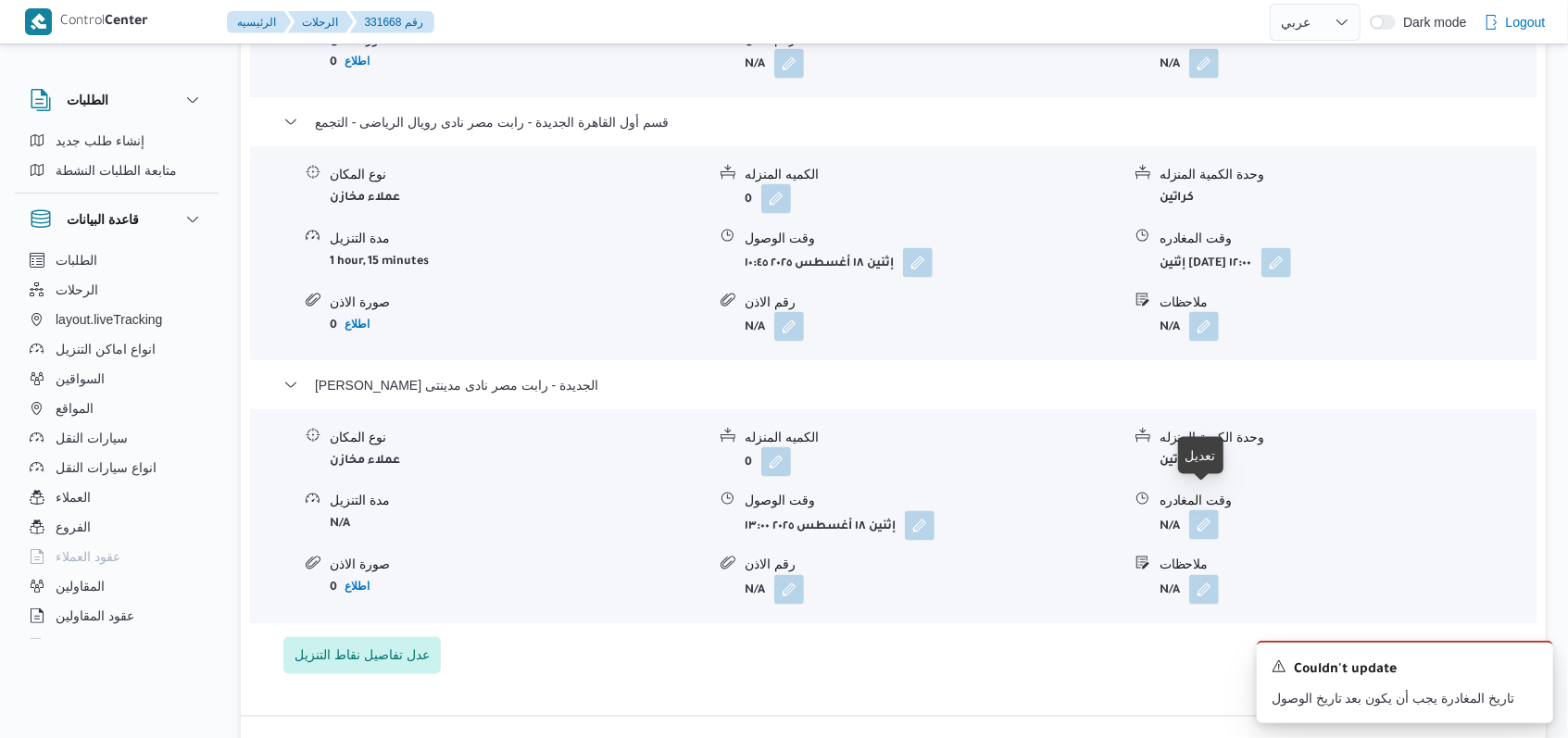
click at [1213, 510] on button "button" at bounding box center [1204, 524] width 30 height 30
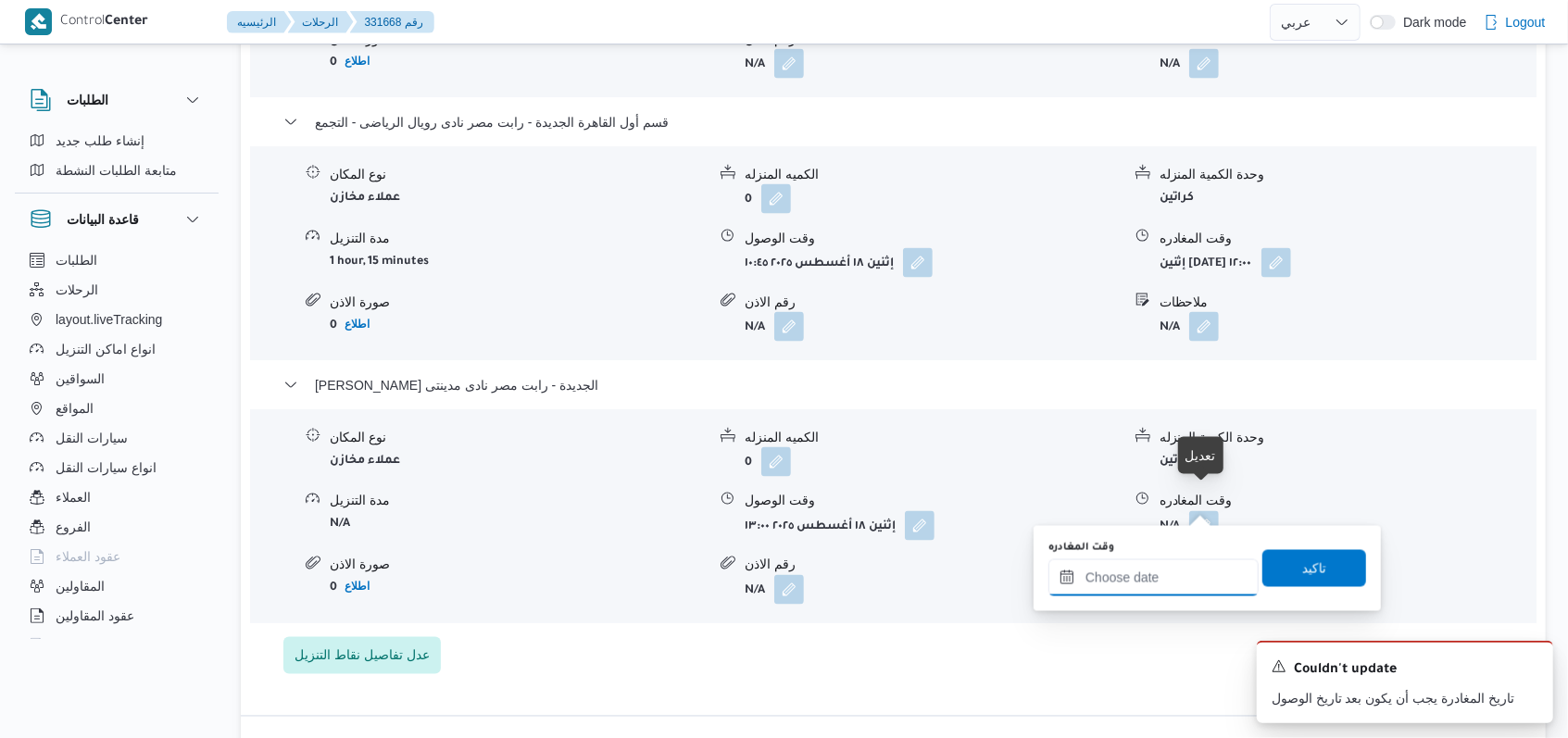
click at [1181, 571] on input "وقت المغادره" at bounding box center [1153, 578] width 210 height 37
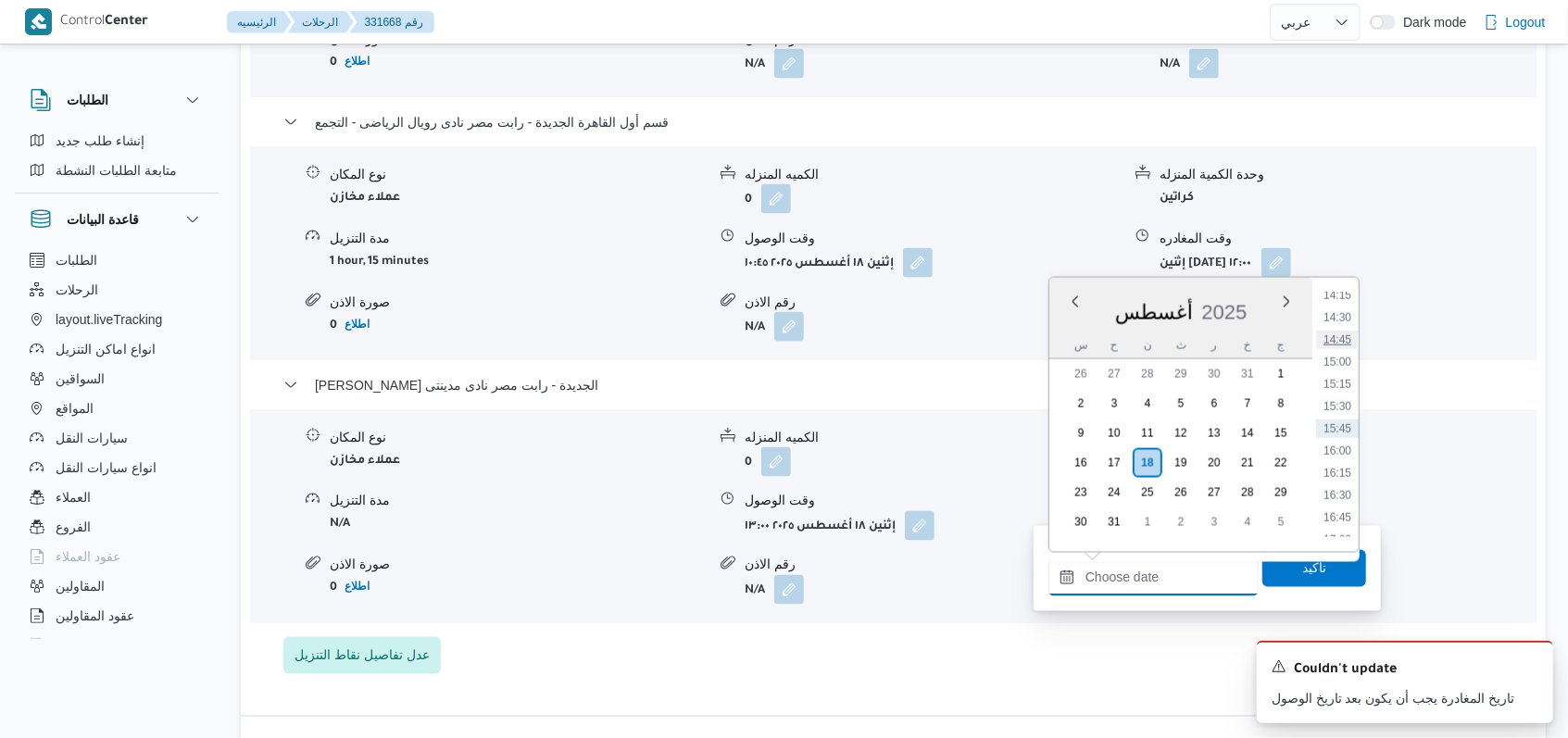
scroll to position [1149, 0]
click at [1337, 401] on li "14:00" at bounding box center [1338, 396] width 43 height 18
type input "١٨/٠٨/٢٠٢٥ ١٤:٠٠"
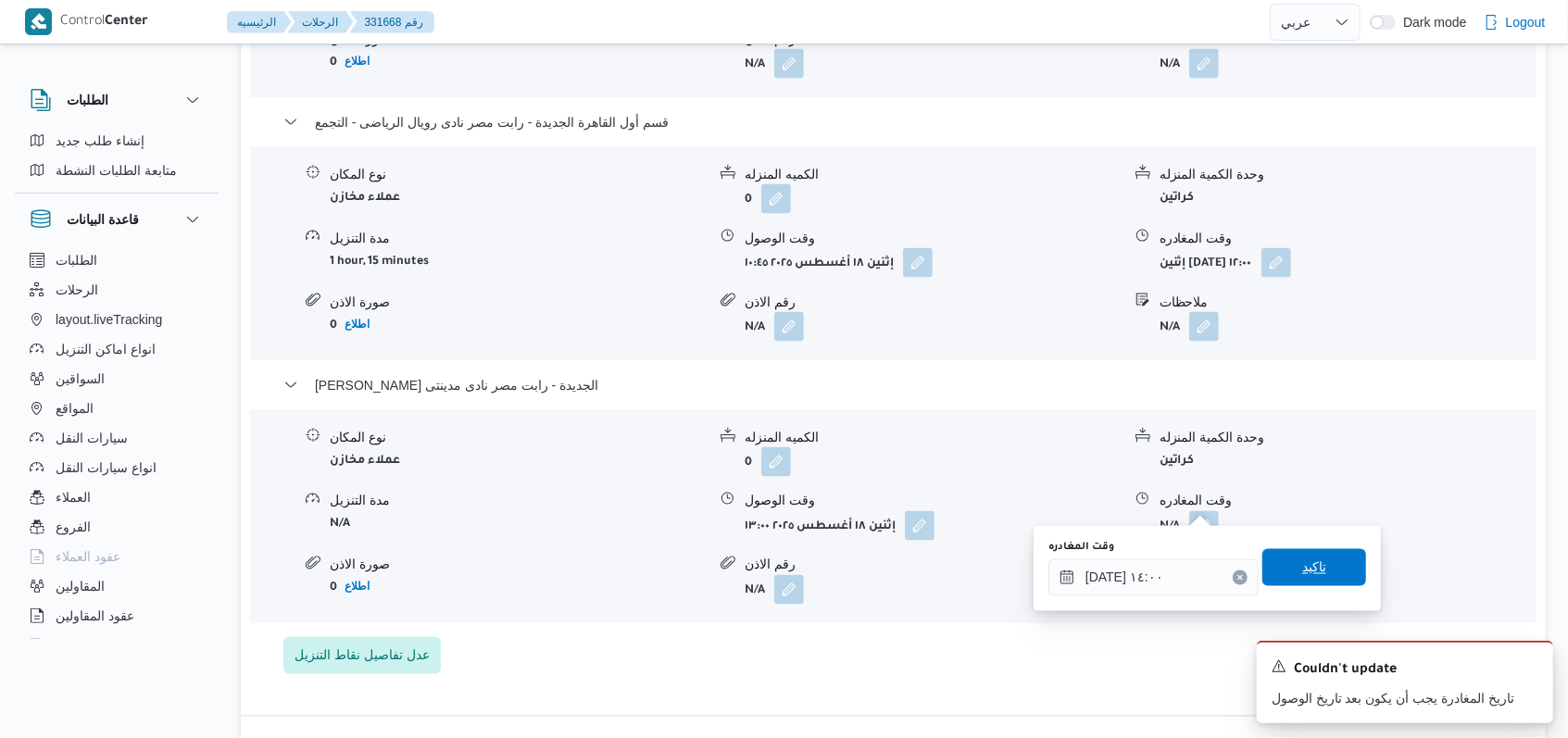
click at [1305, 556] on span "تاكيد" at bounding box center [1313, 567] width 104 height 37
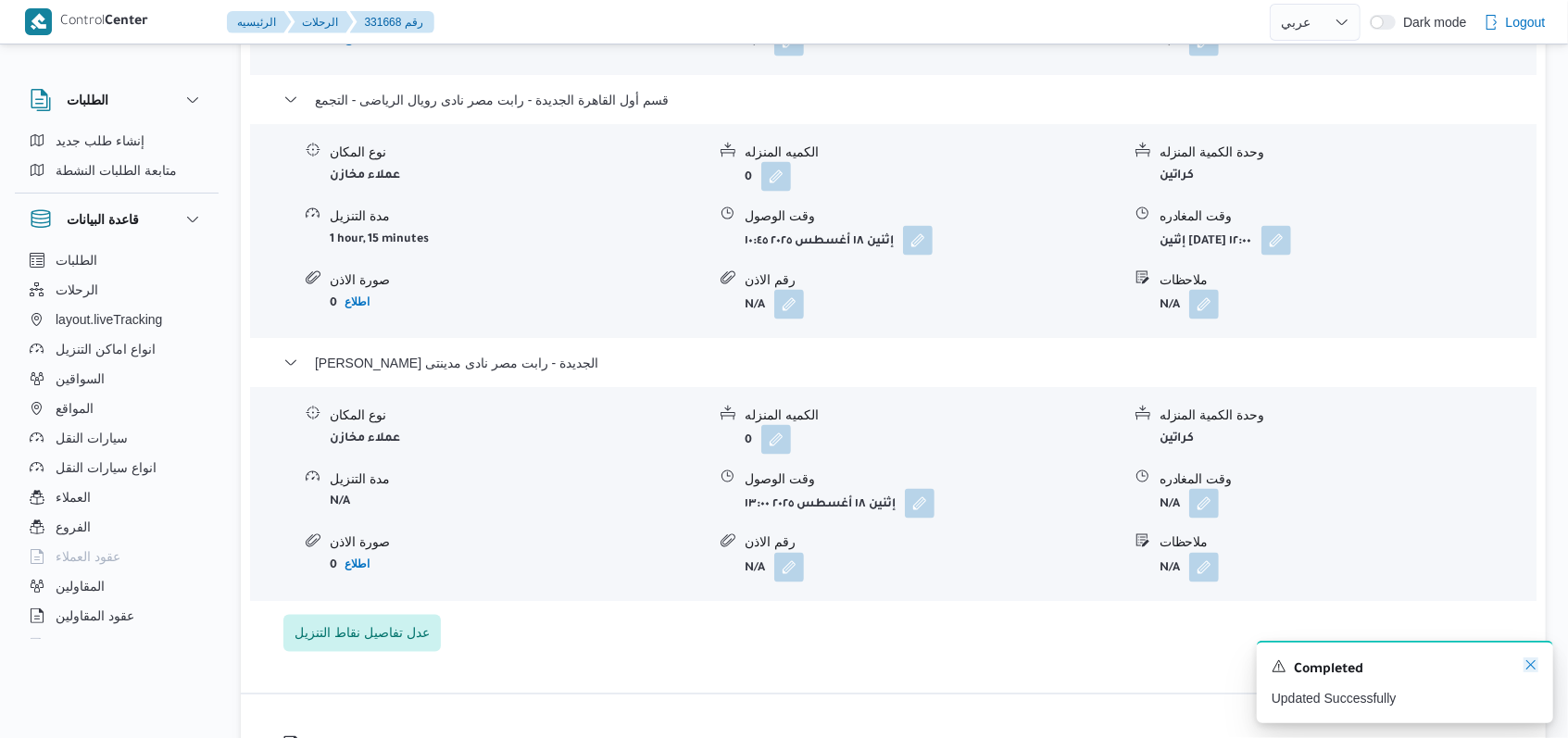
click at [1528, 665] on icon "Dismiss toast" at bounding box center [1530, 664] width 15 height 15
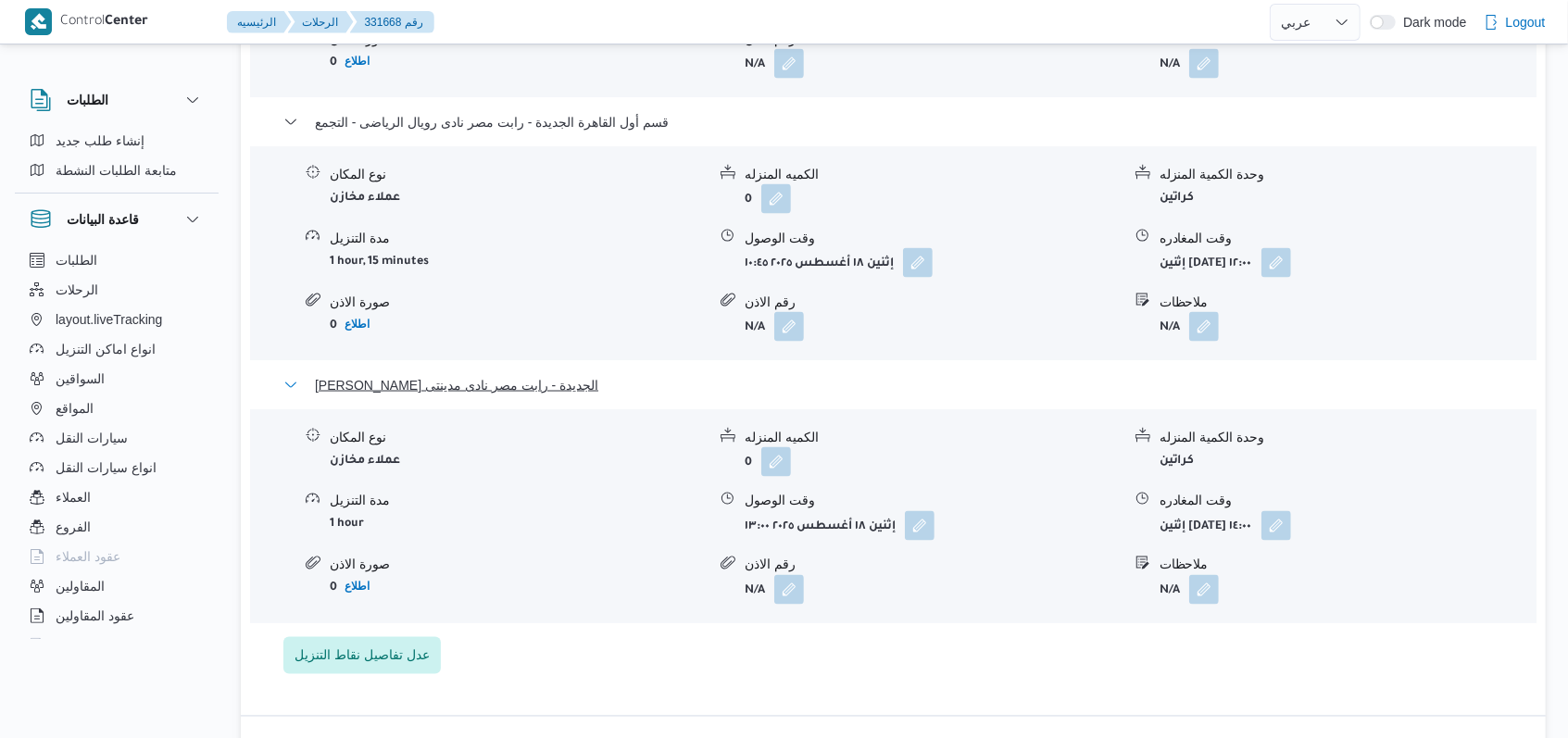
click at [461, 374] on span "ثانى القاهرة الجديدة - رابت مصر نادى مدينتى" at bounding box center [457, 385] width 284 height 22
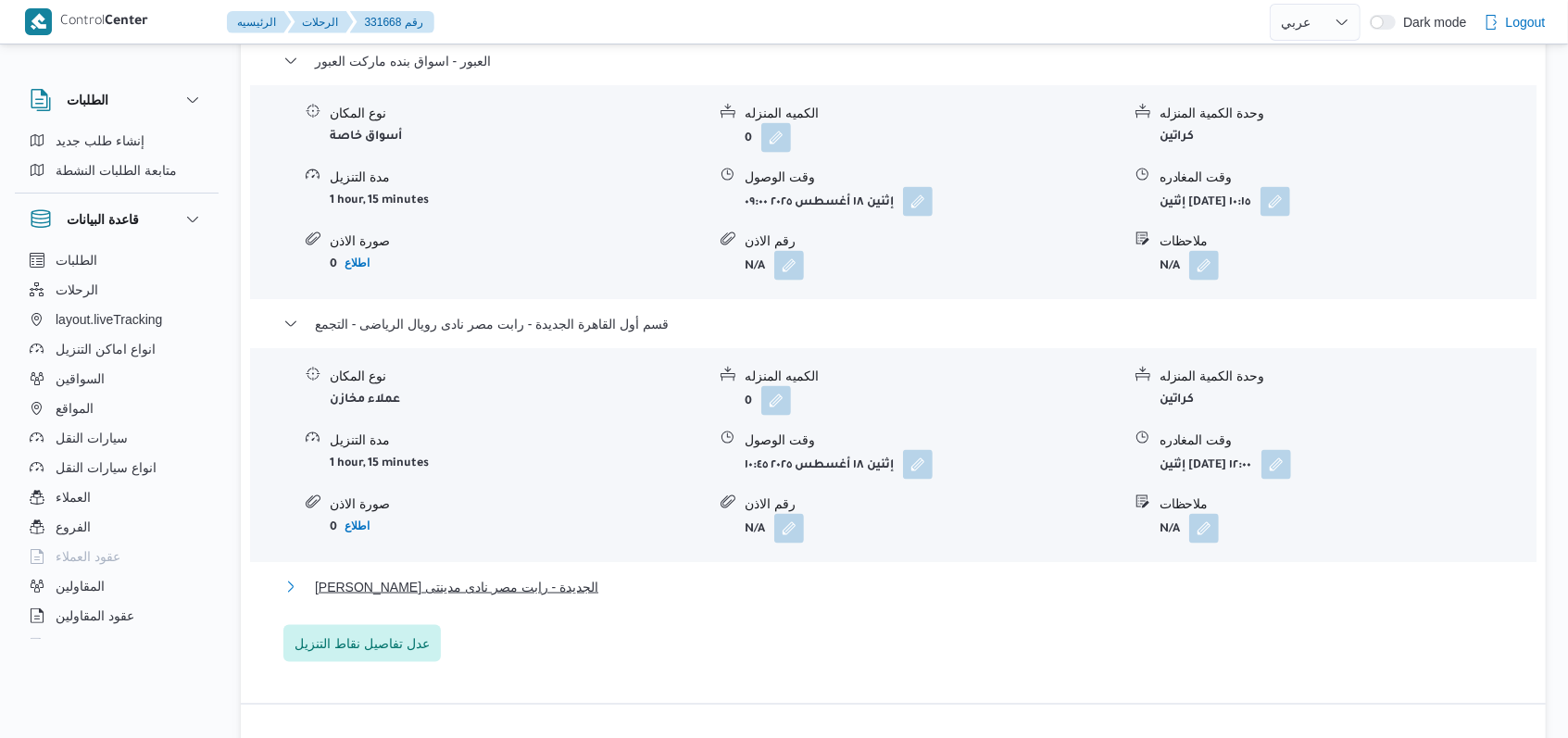
scroll to position [1604, 0]
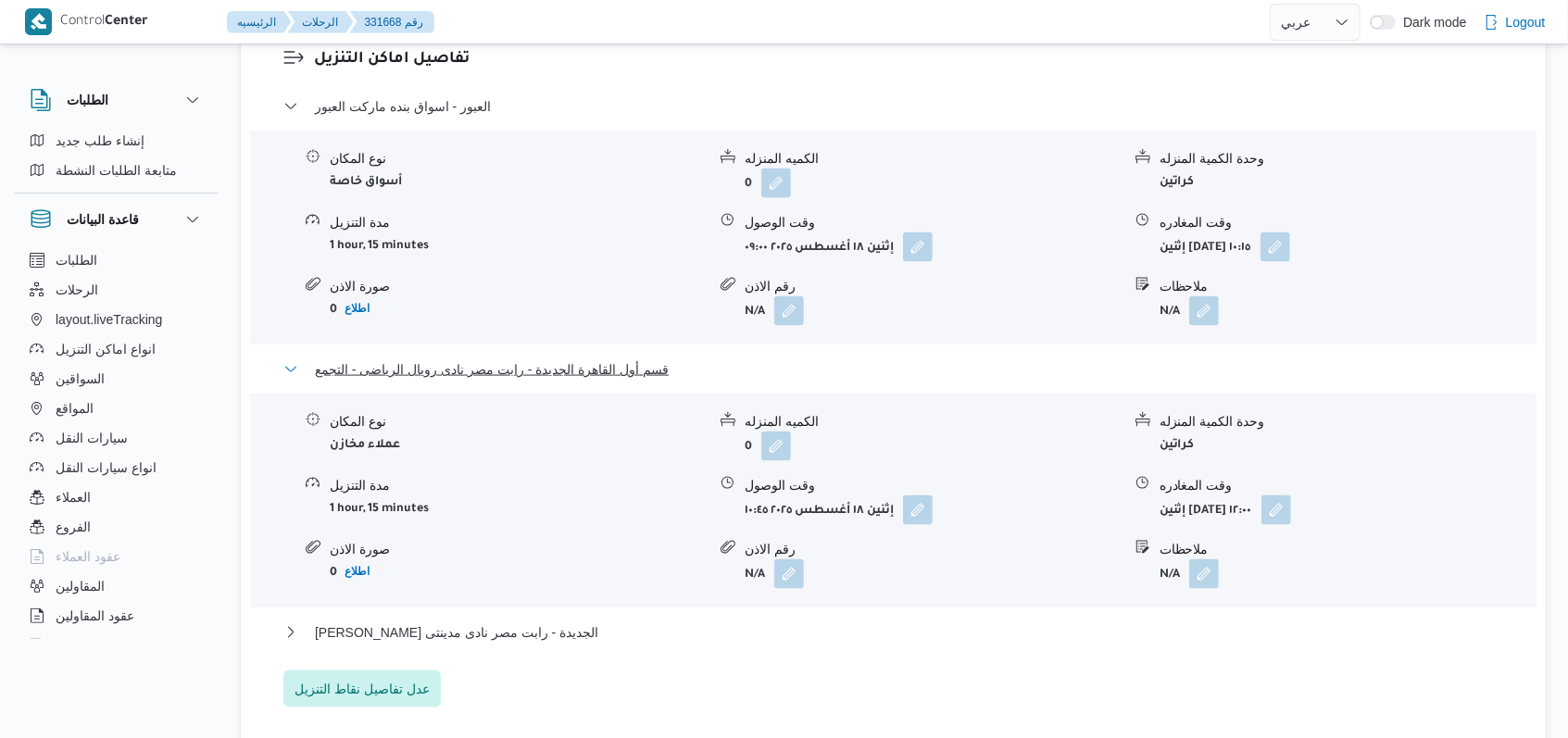
click at [489, 358] on span "قسم أول القاهرة الجديدة - رابت مصر نادى رويال الرياضى - التجمع" at bounding box center [492, 369] width 354 height 22
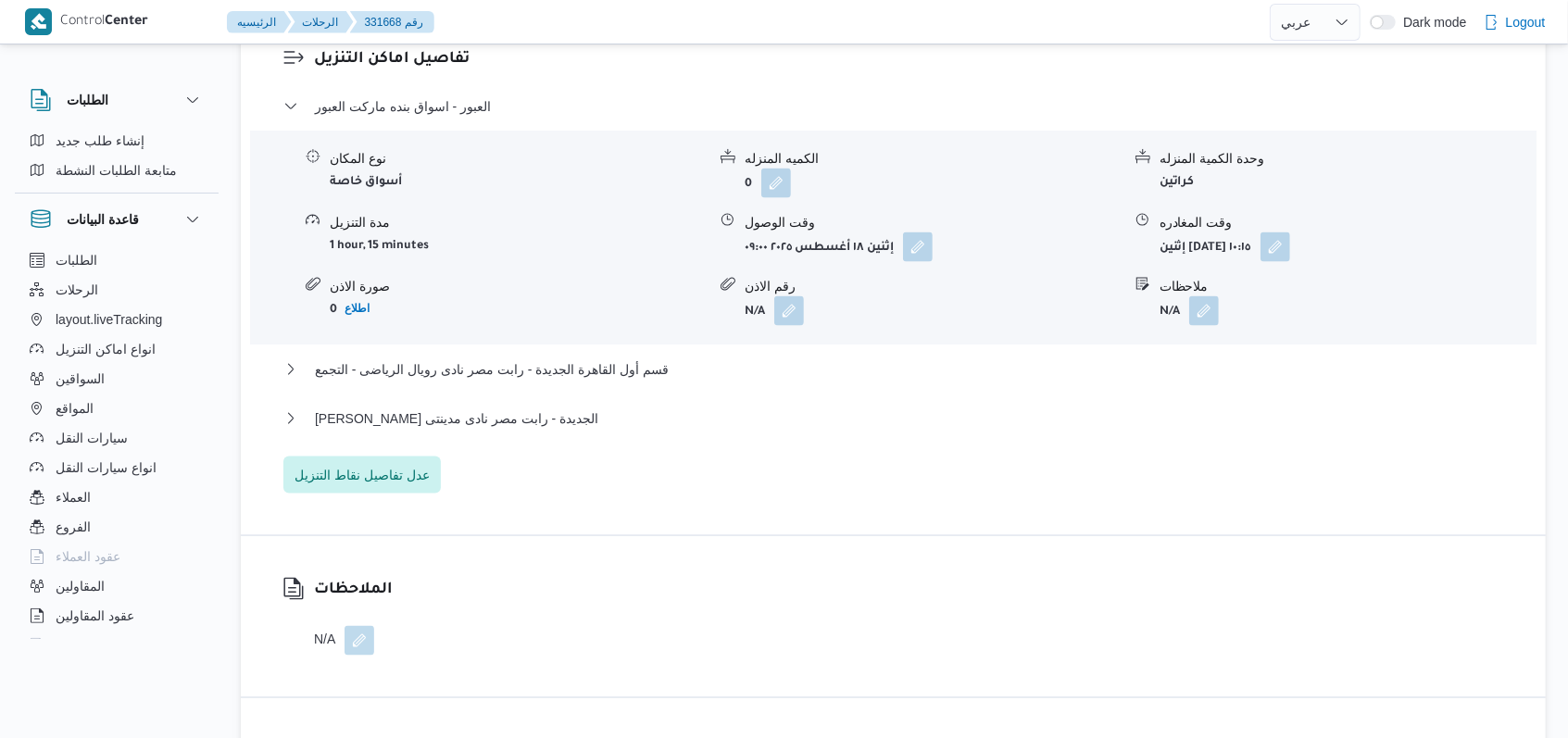
click at [458, 100] on div "العبور - اسواق بنده ماركت العبور" at bounding box center [894, 113] width 1221 height 35
click at [457, 95] on span "العبور - اسواق بنده ماركت العبور" at bounding box center [402, 106] width 176 height 22
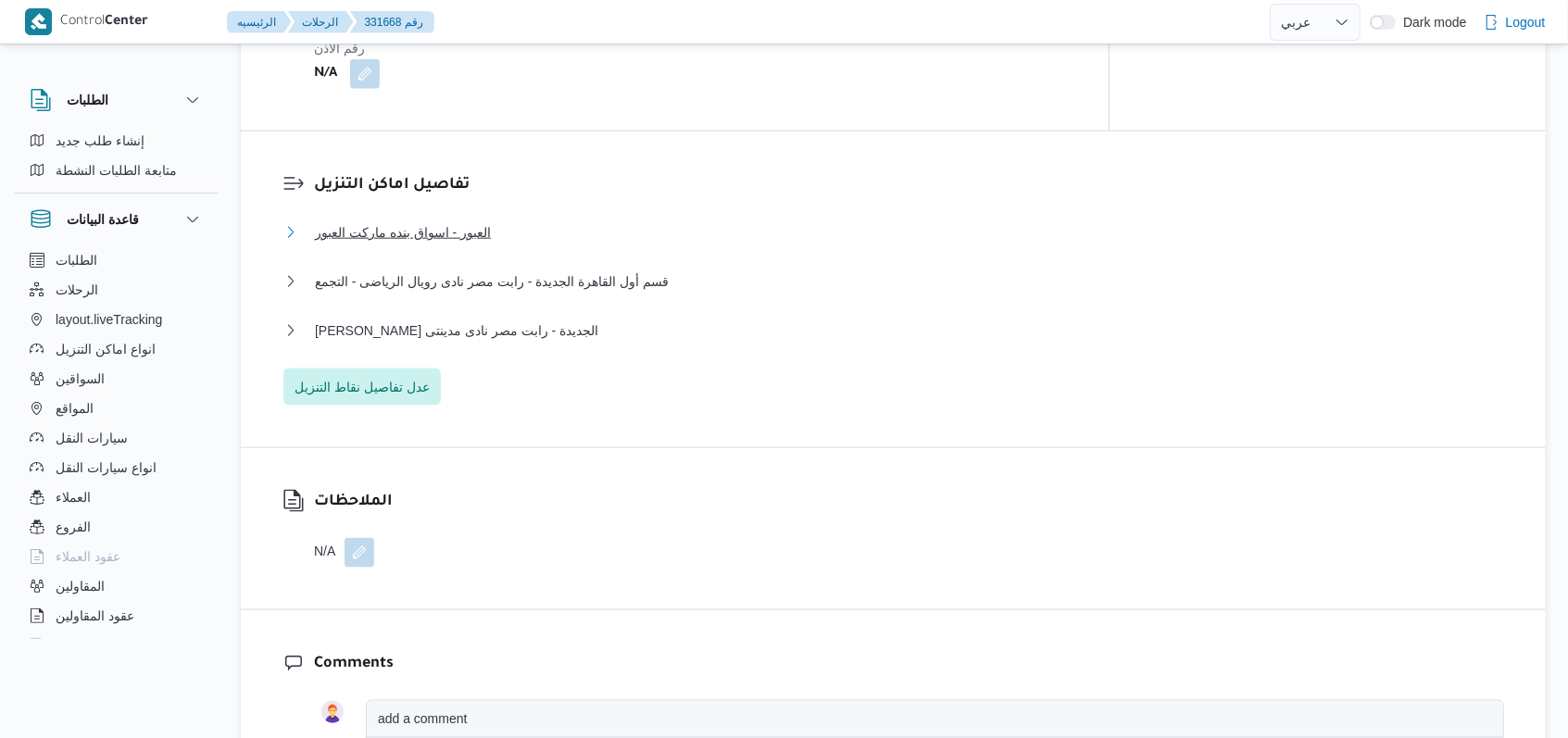
scroll to position [1481, 0]
click at [539, 317] on span "ثانى القاهرة الجديدة - رابت مصر نادى مدينتى" at bounding box center [457, 327] width 284 height 22
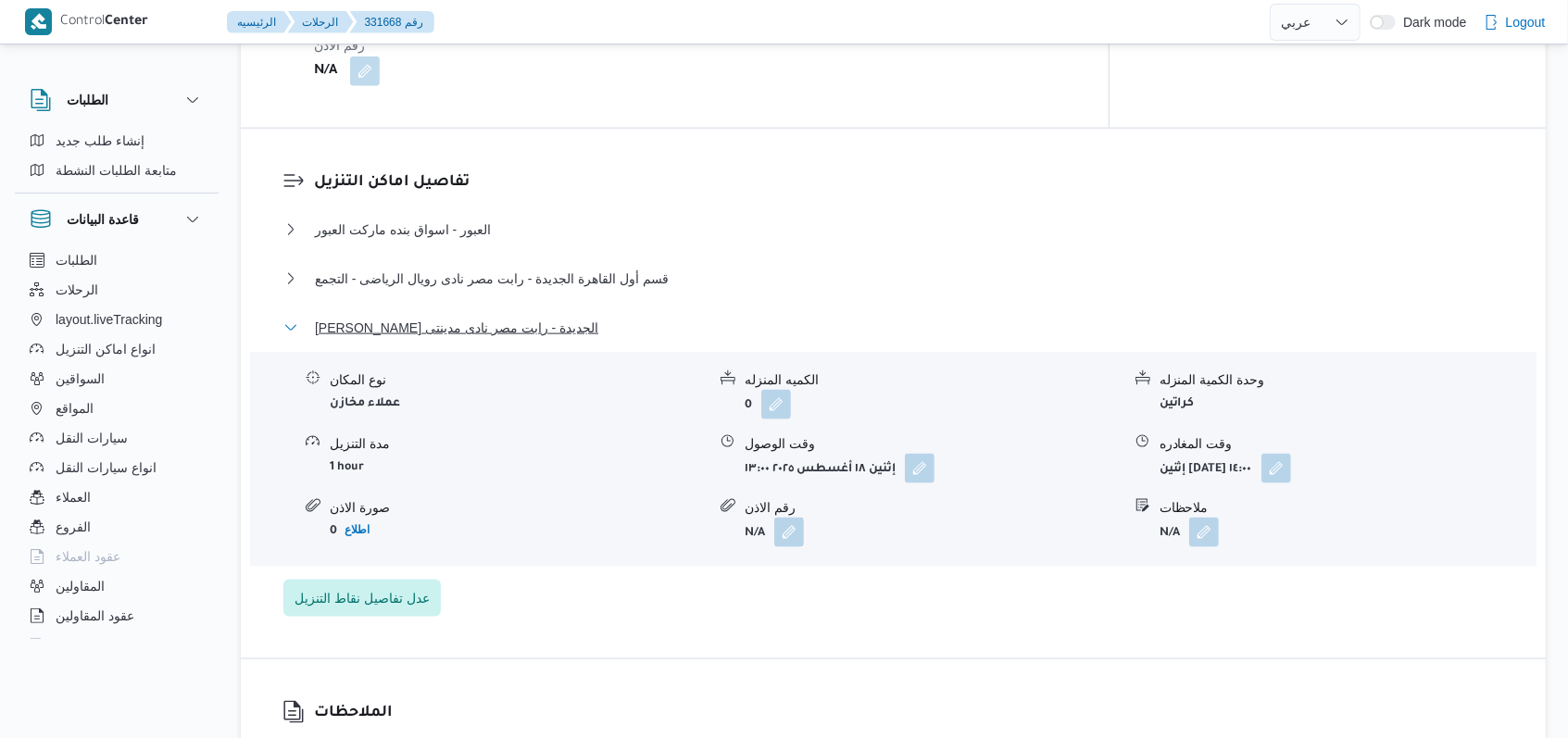
click at [539, 317] on span "ثانى القاهرة الجديدة - رابت مصر نادى مدينتى" at bounding box center [457, 327] width 284 height 22
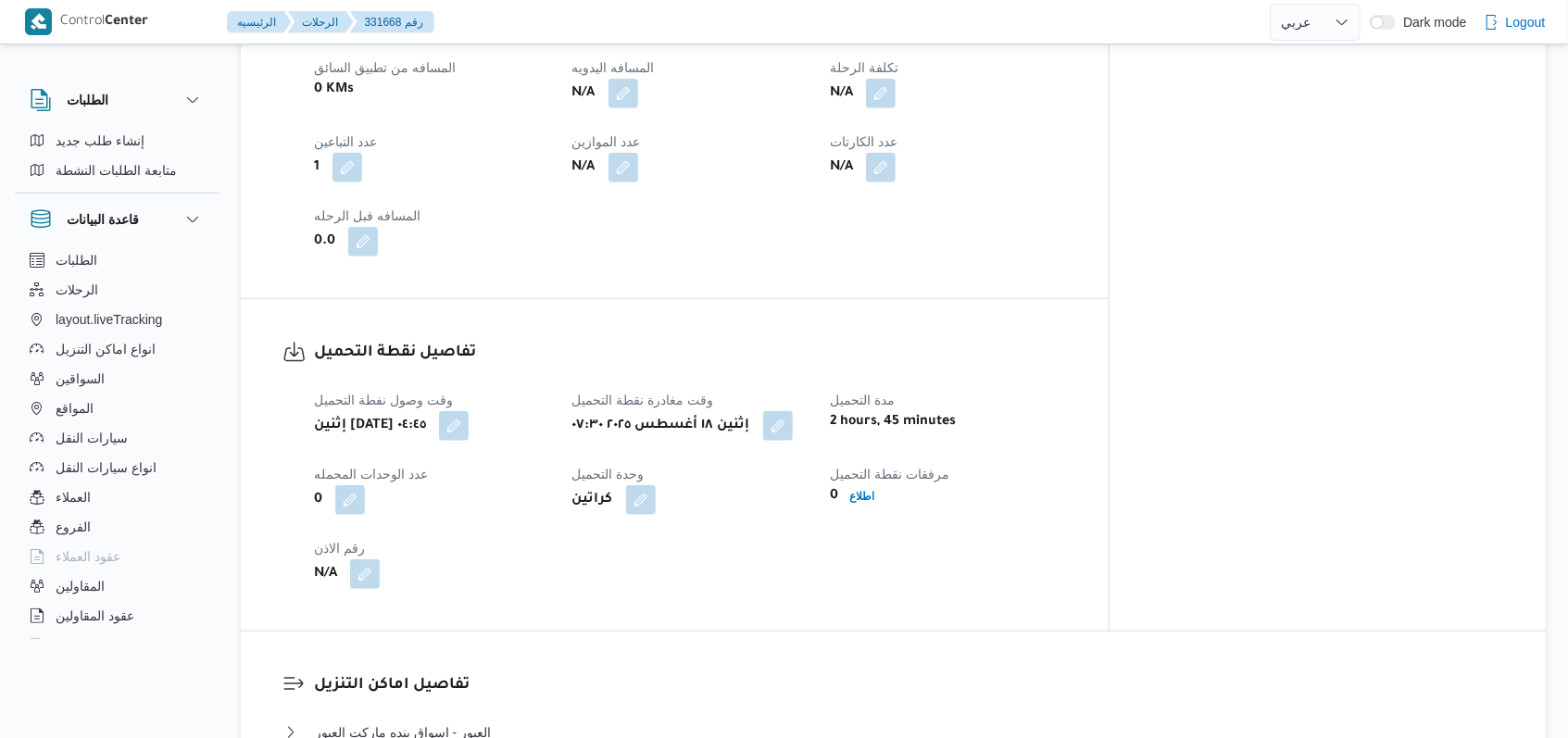
scroll to position [863, 0]
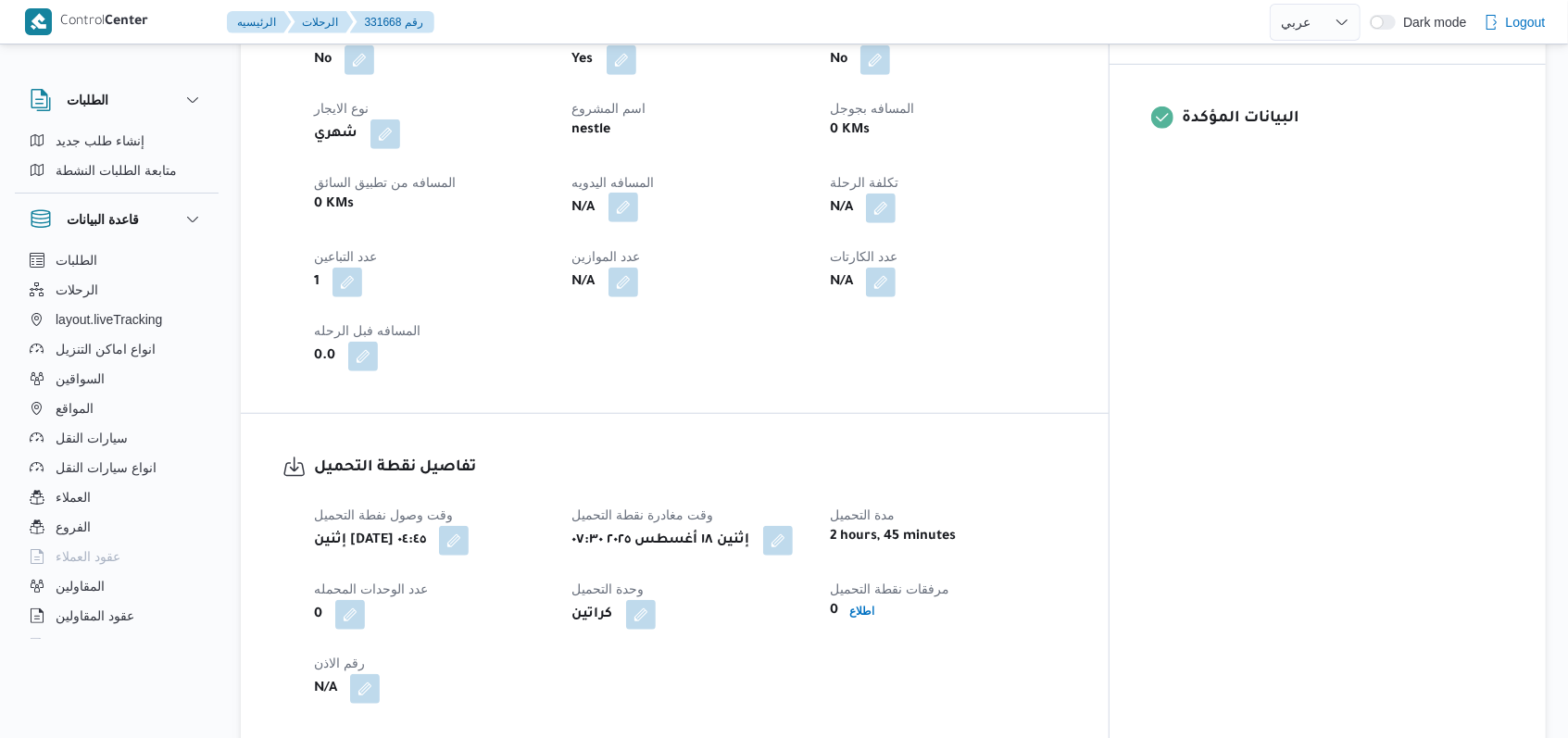
click at [638, 192] on button "button" at bounding box center [623, 207] width 30 height 30
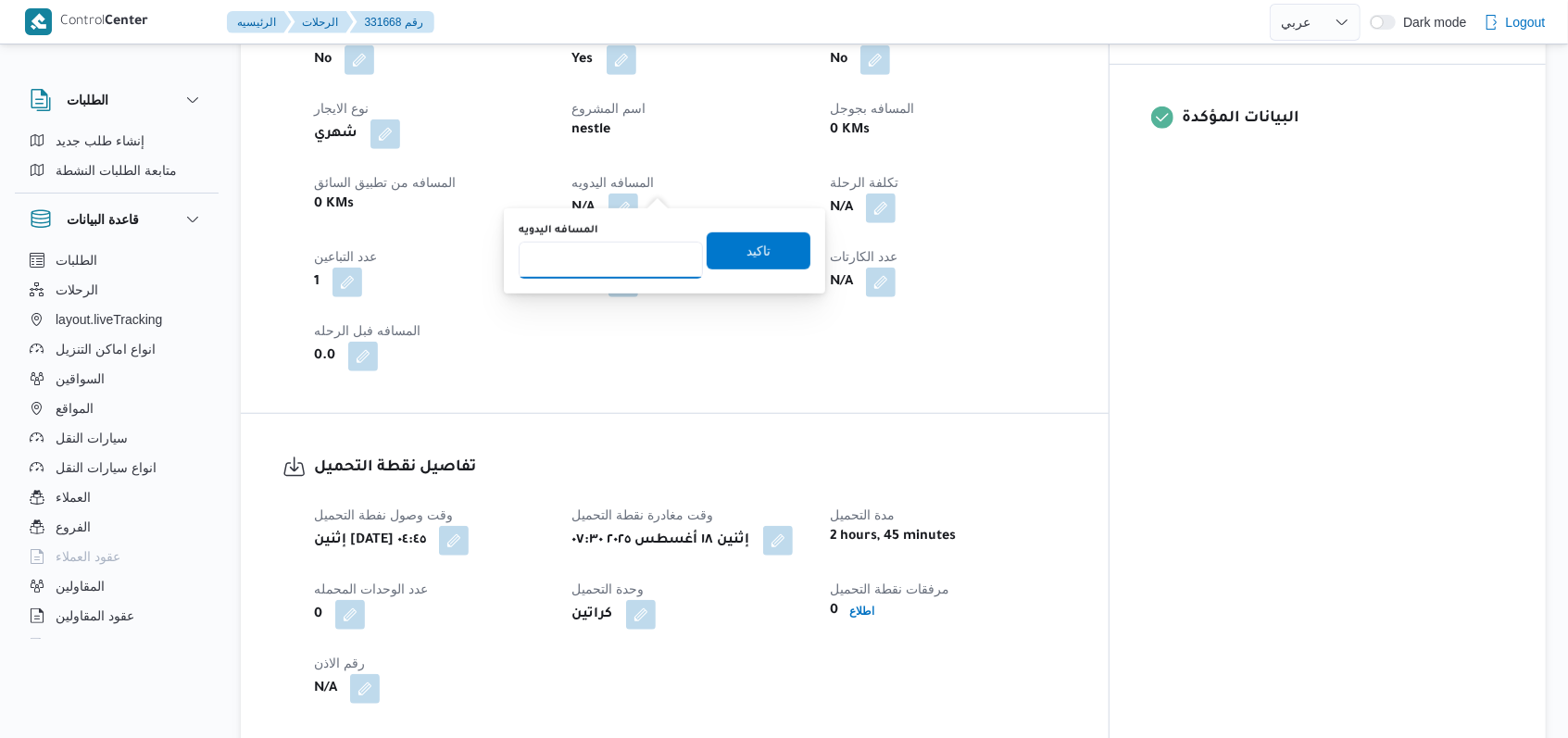
click at [626, 260] on input "المسافه اليدويه" at bounding box center [611, 260] width 185 height 37
type input "250"
click at [784, 242] on span "تاكيد" at bounding box center [758, 250] width 104 height 37
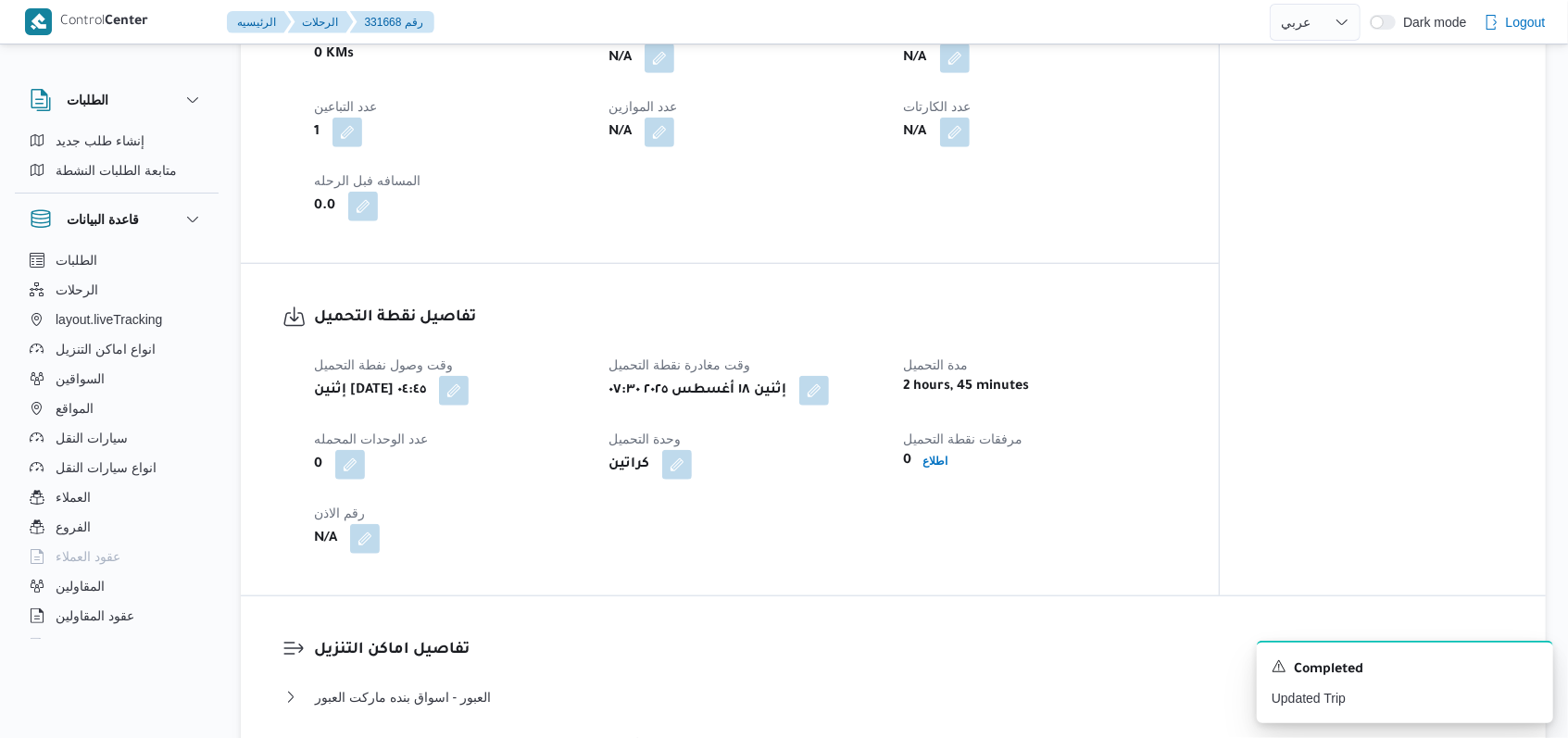
scroll to position [1111, 0]
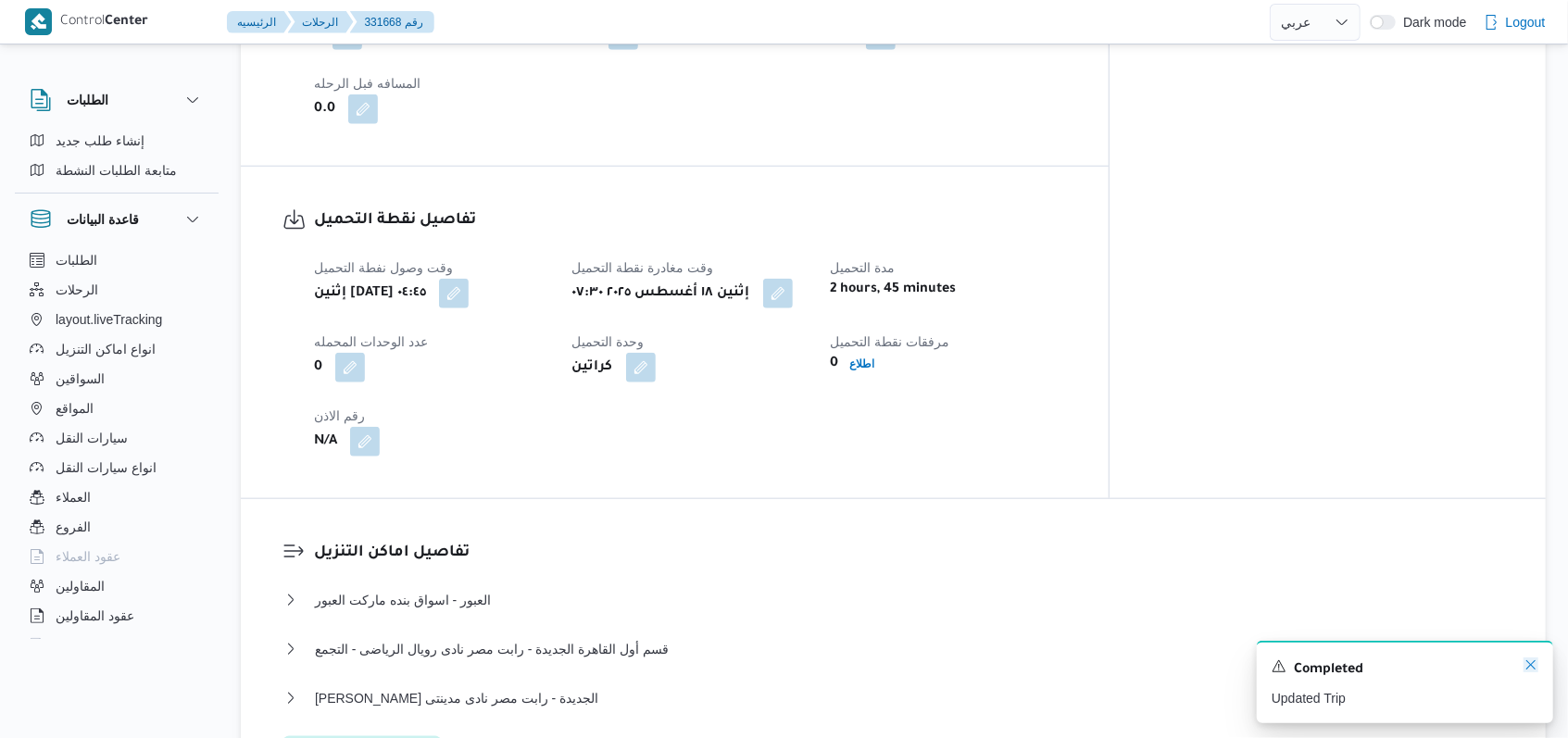
click at [1525, 671] on icon "Dismiss toast" at bounding box center [1530, 664] width 15 height 15
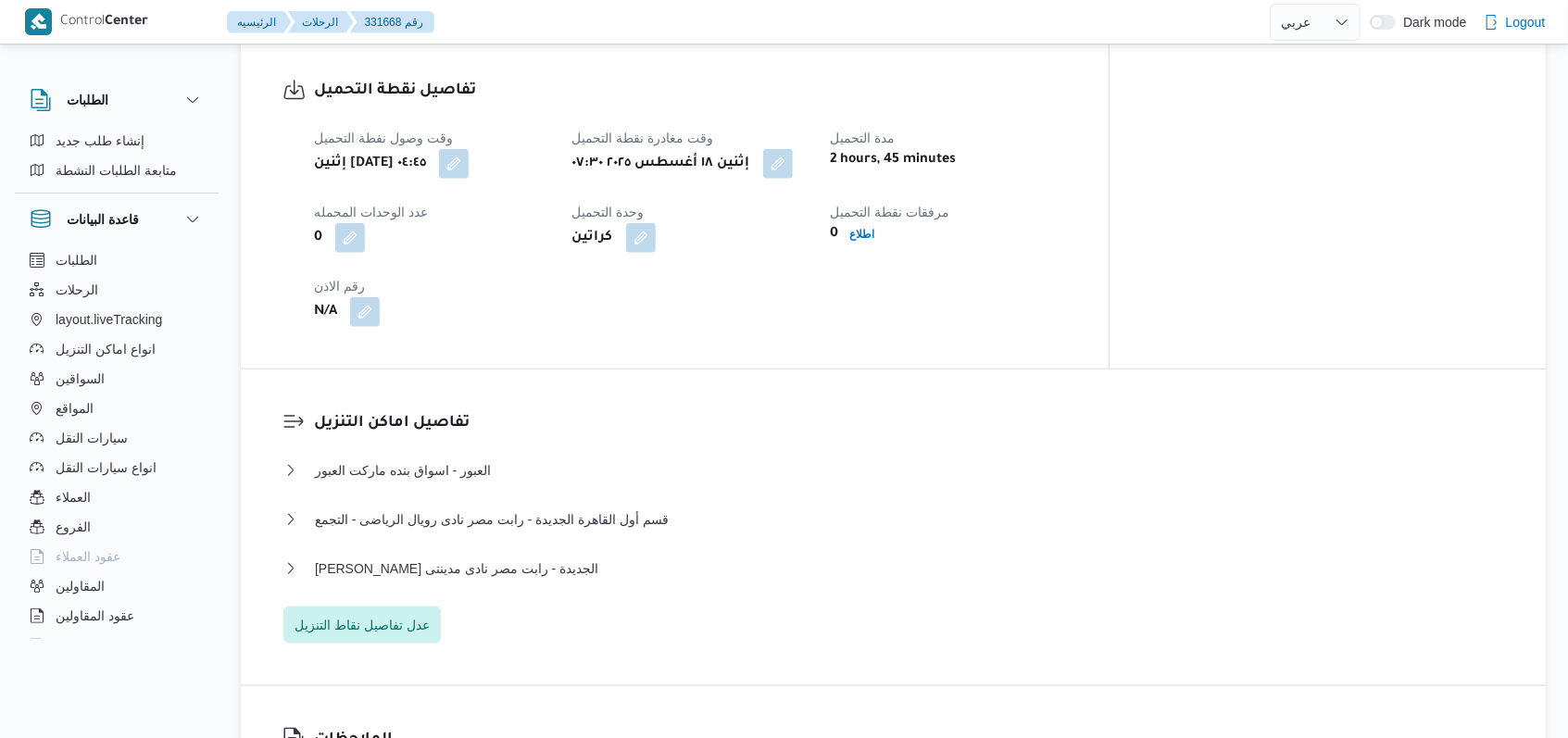
scroll to position [1358, 0]
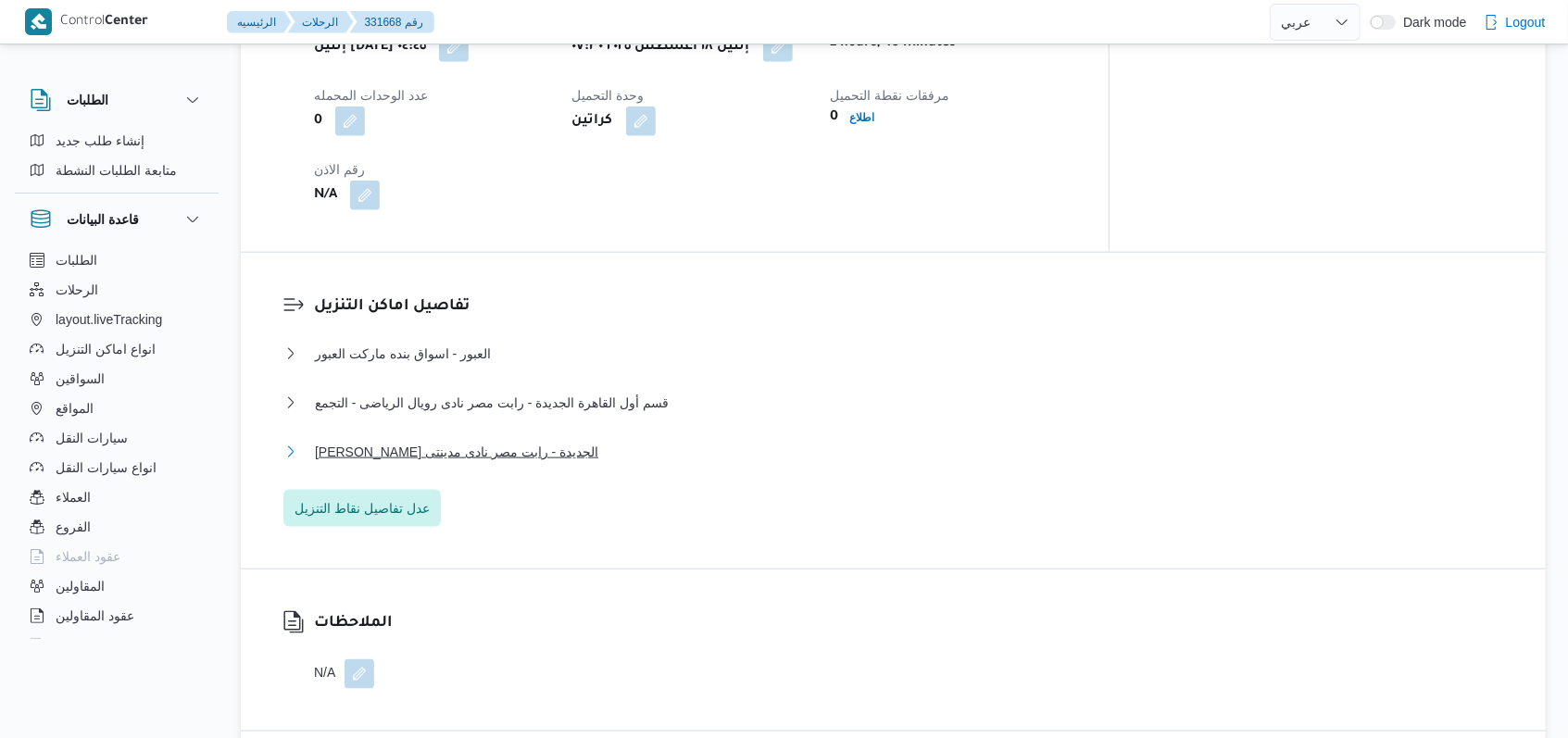
click at [548, 441] on span "ثانى القاهرة الجديدة - رابت مصر نادى مدينتى" at bounding box center [457, 452] width 284 height 22
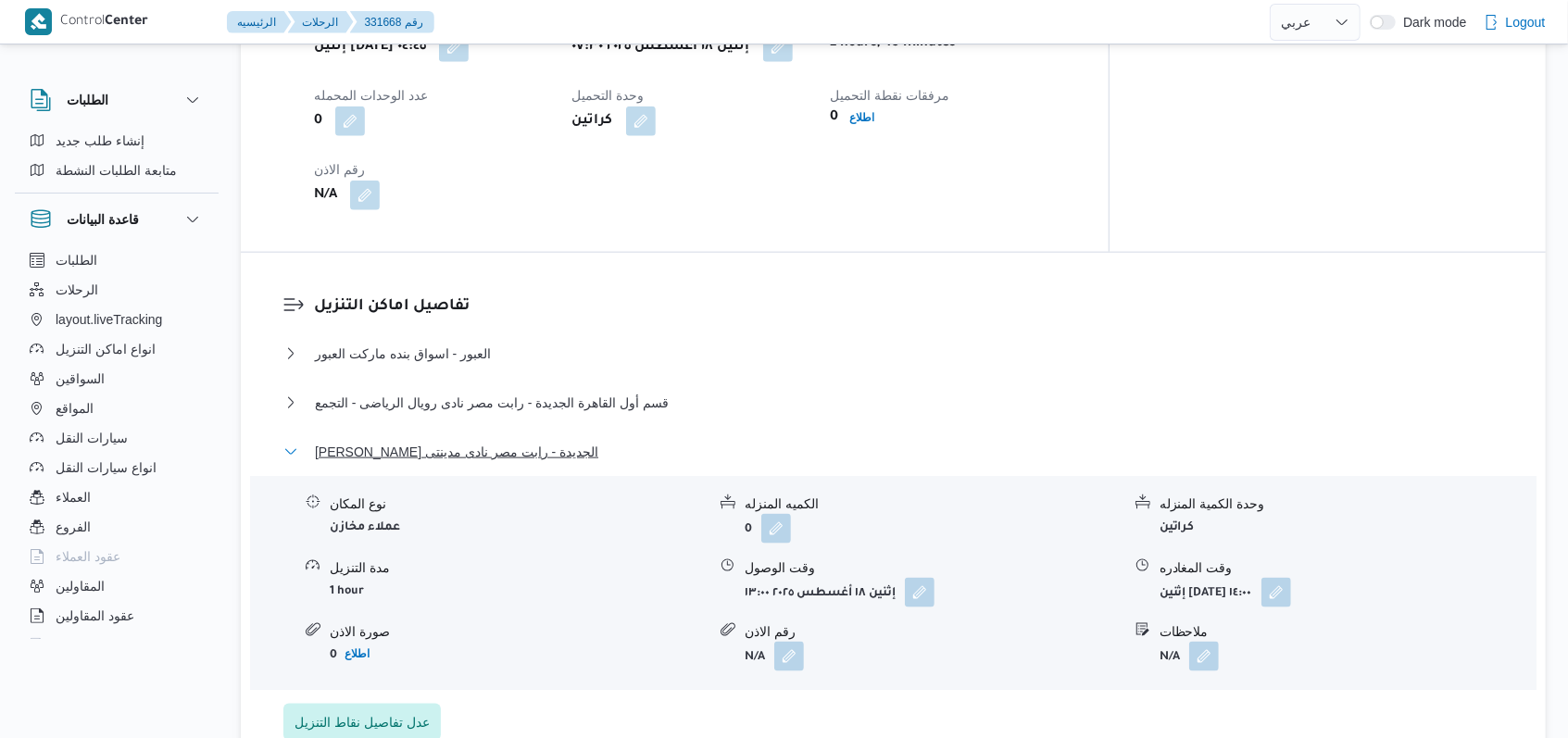
click at [548, 441] on span "ثانى القاهرة الجديدة - رابت مصر نادى مدينتى" at bounding box center [457, 452] width 284 height 22
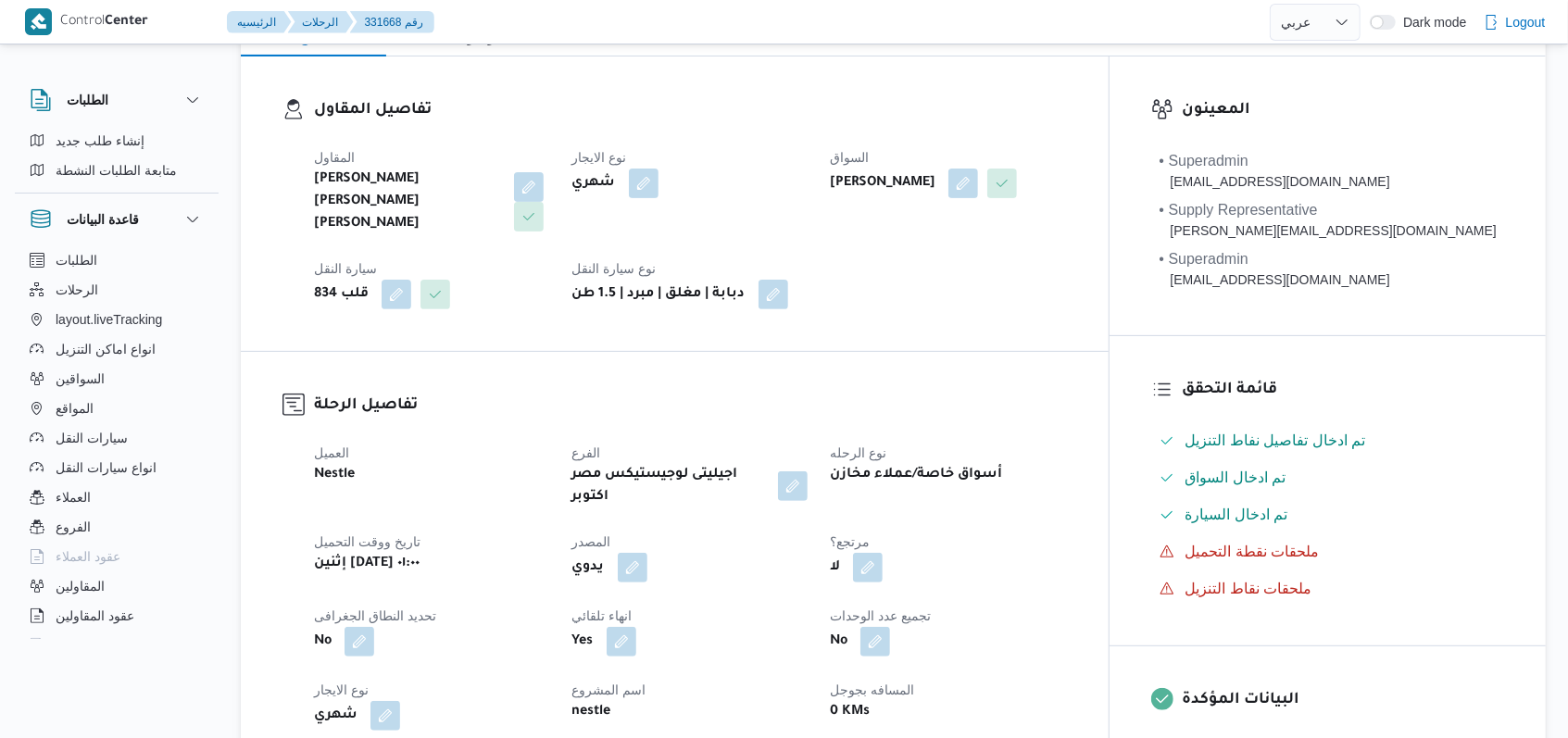
scroll to position [0, 0]
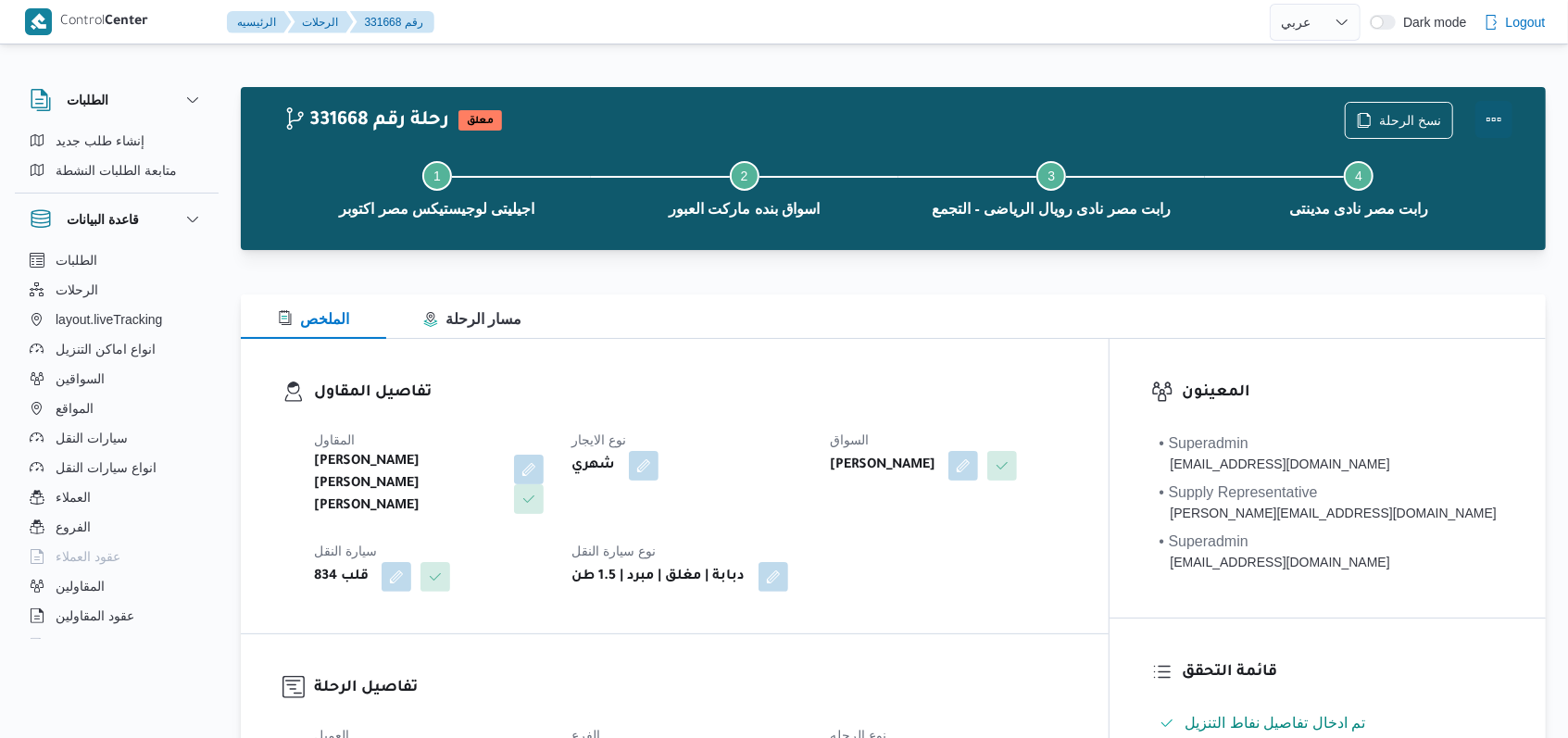
click at [1501, 113] on button "Actions" at bounding box center [1494, 119] width 37 height 37
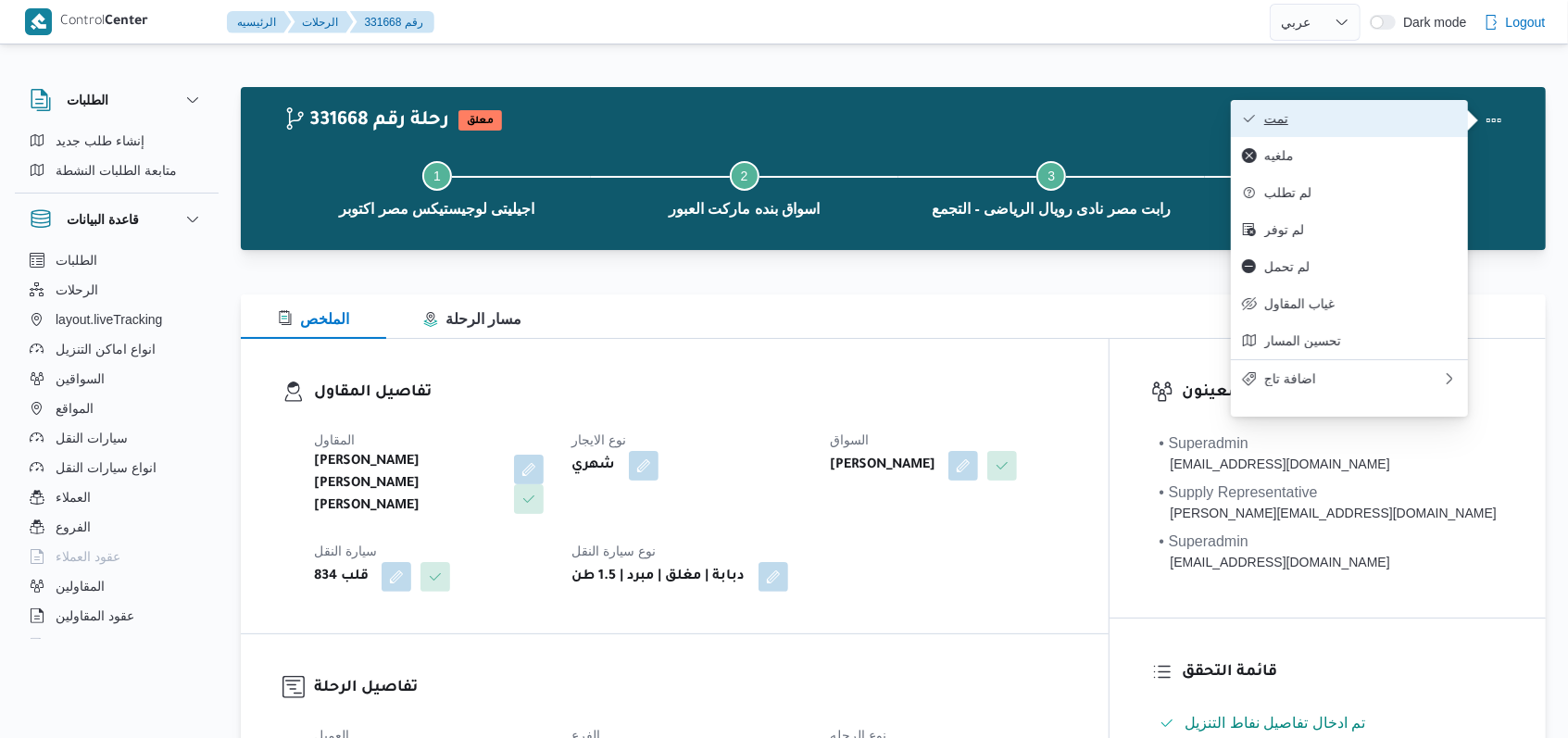
click at [1445, 118] on span "تمت" at bounding box center [1360, 117] width 192 height 15
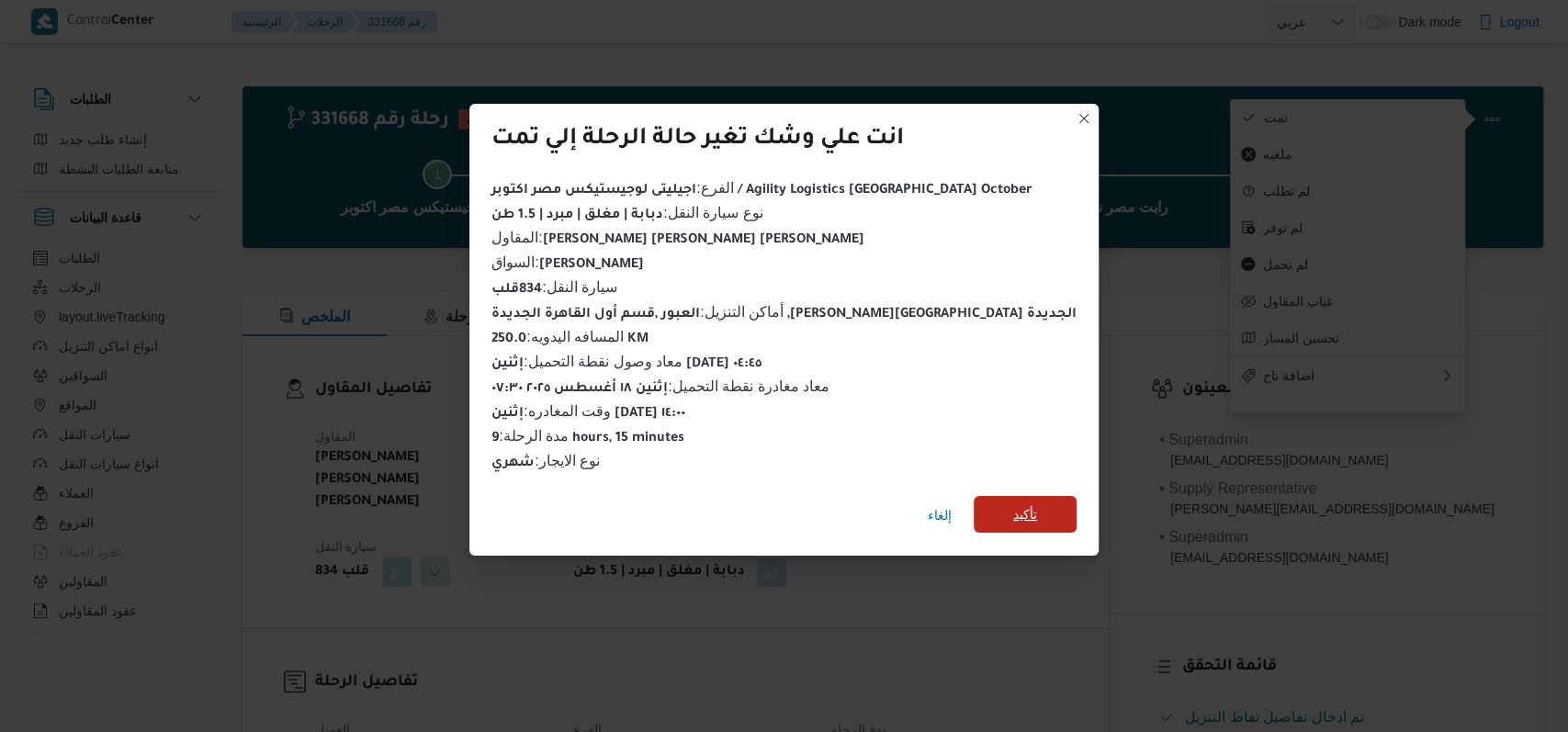
click at [1014, 503] on span "تأكيد" at bounding box center [1025, 513] width 24 height 22
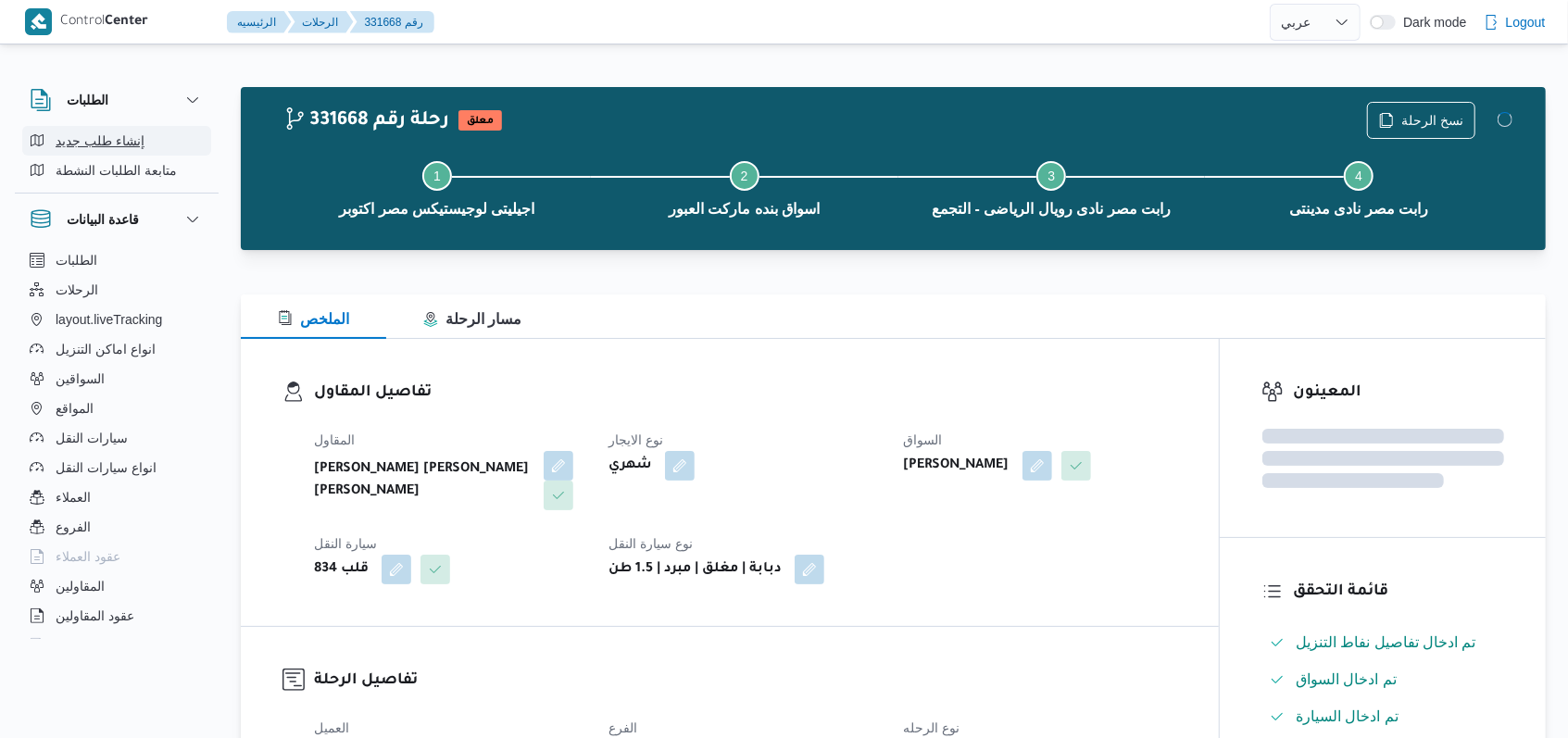
click at [805, 419] on div "المقاول محمد صلاح عبد الهادى عبد الحميد نوع الايجار شهري السواق محمد محمود عبدا…" at bounding box center [745, 506] width 885 height 178
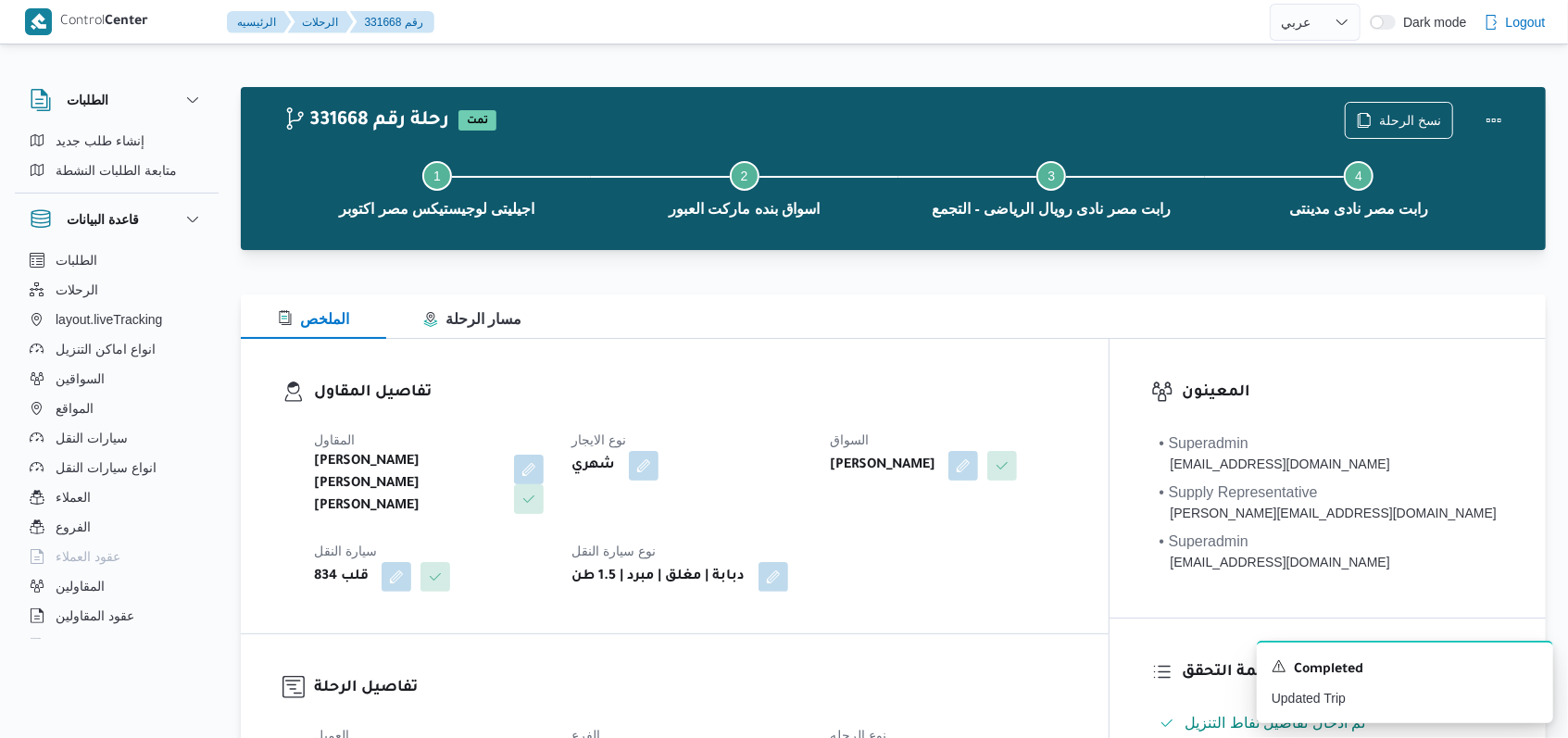
select select "ar"
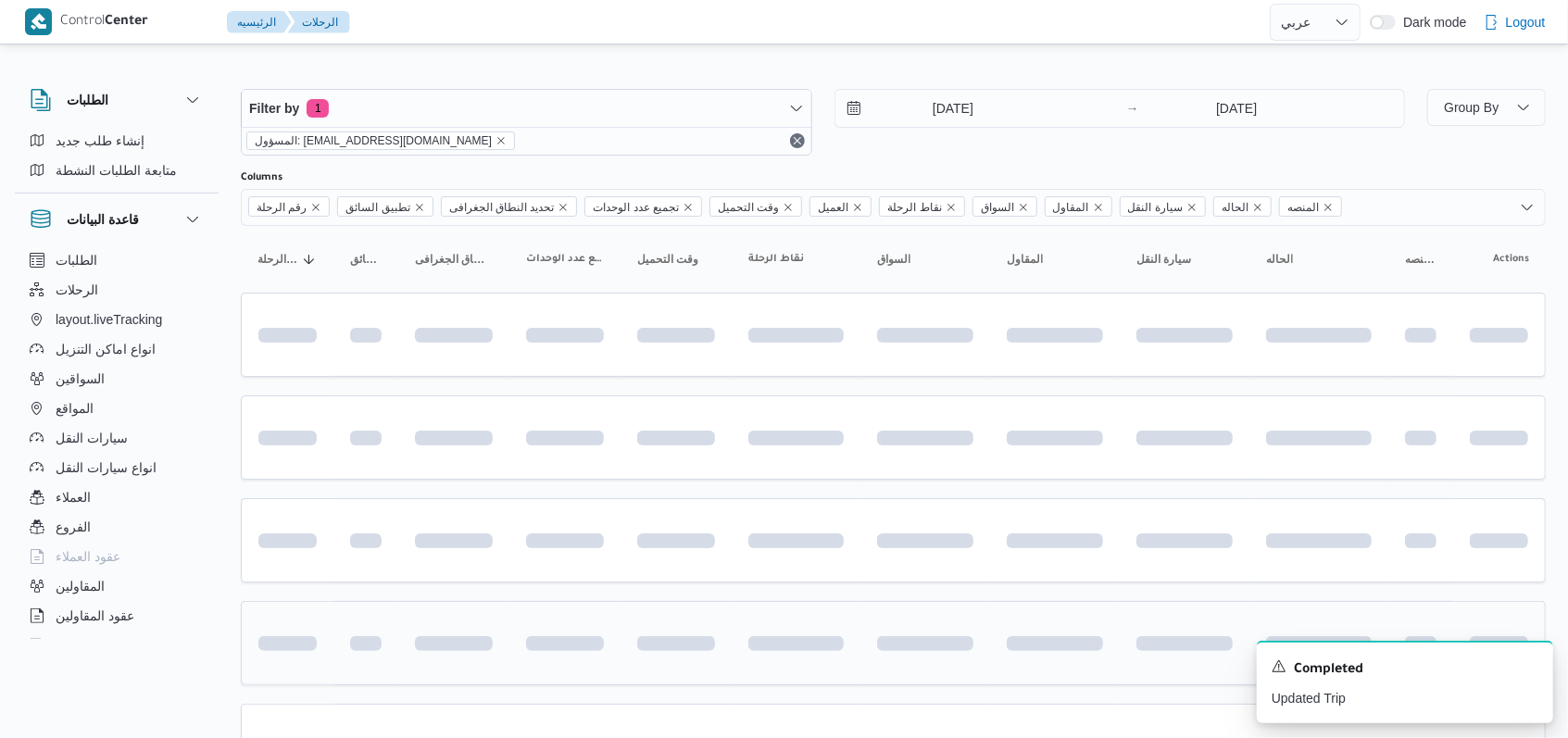
scroll to position [109, 0]
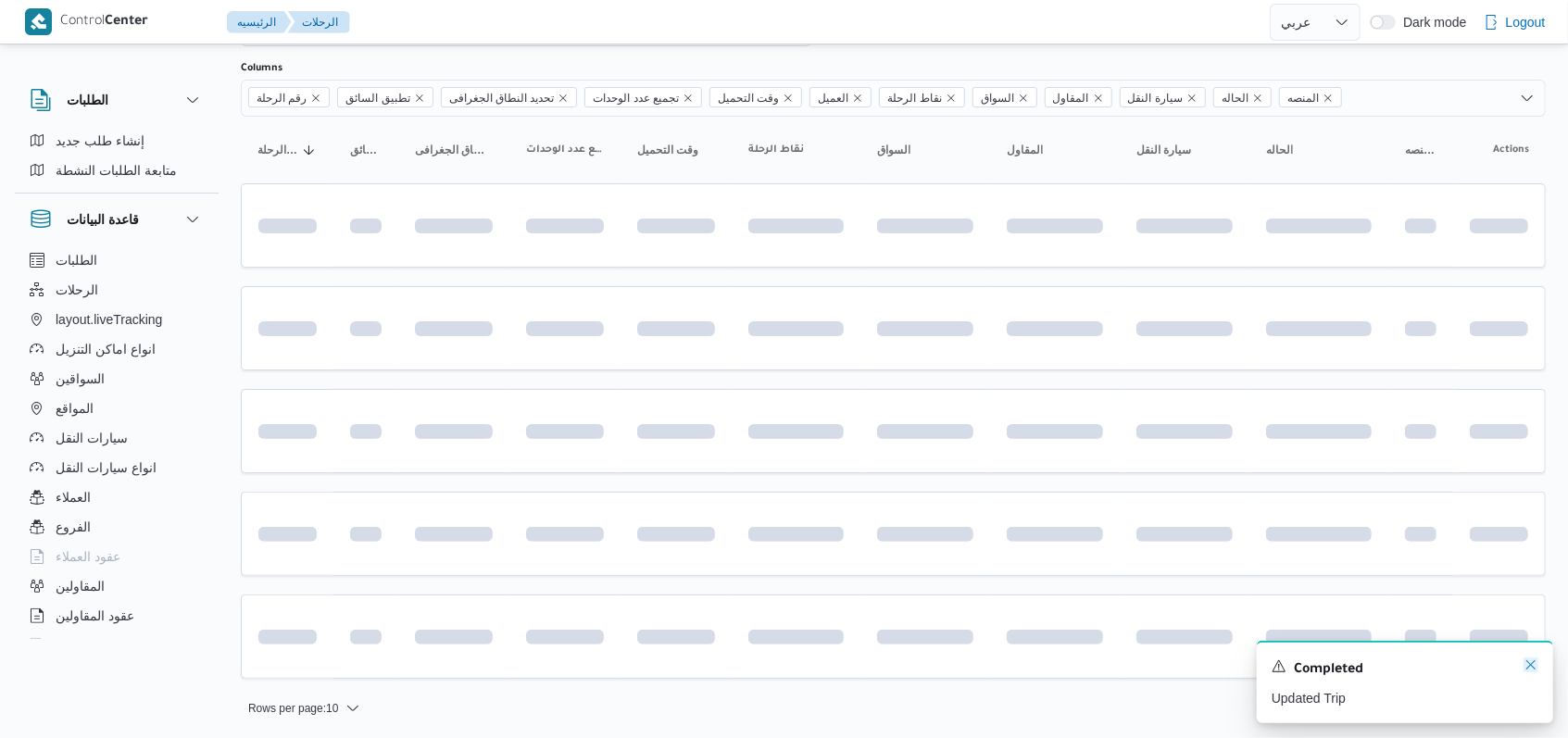
click at [1534, 665] on icon "Dismiss toast" at bounding box center [1530, 664] width 15 height 15
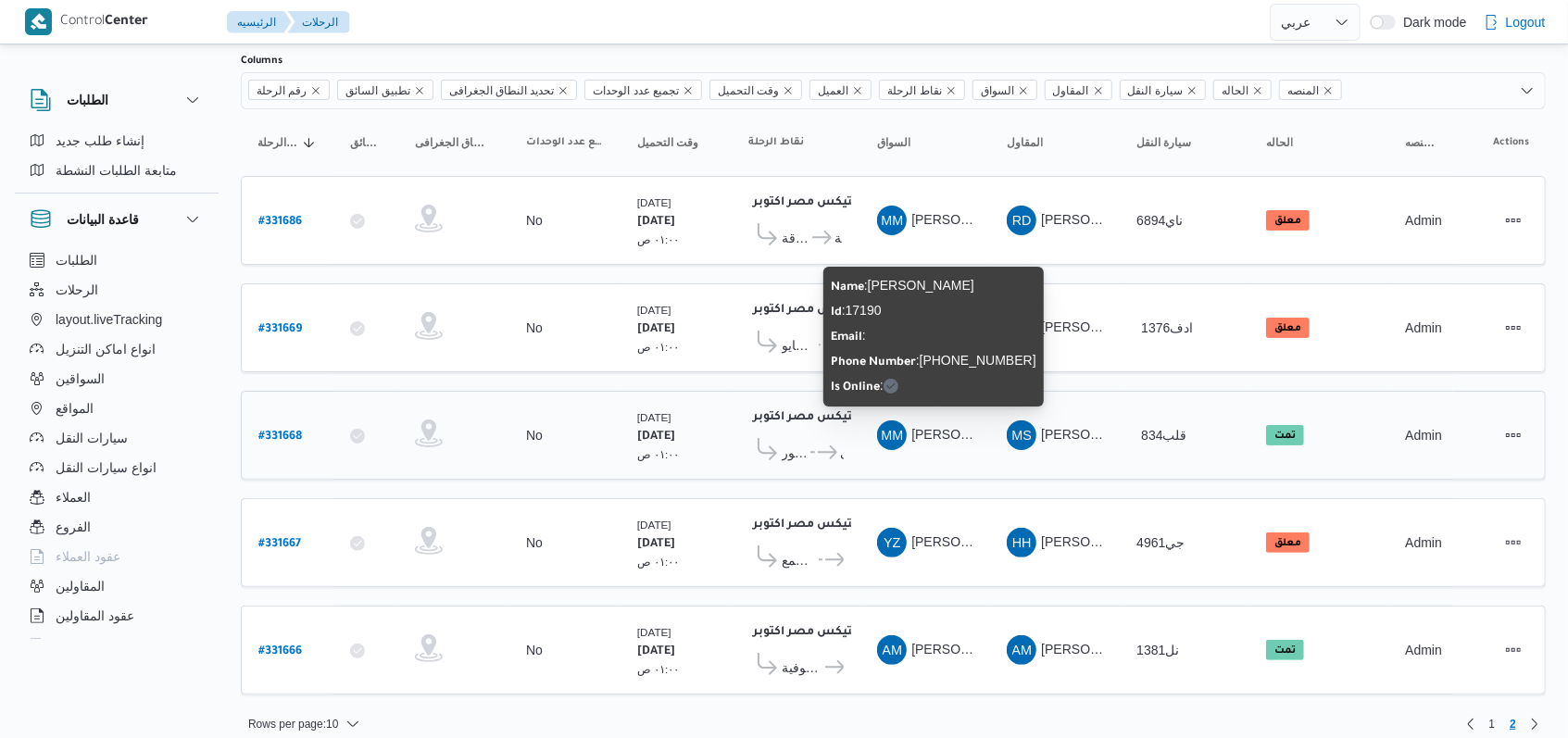
scroll to position [118, 0]
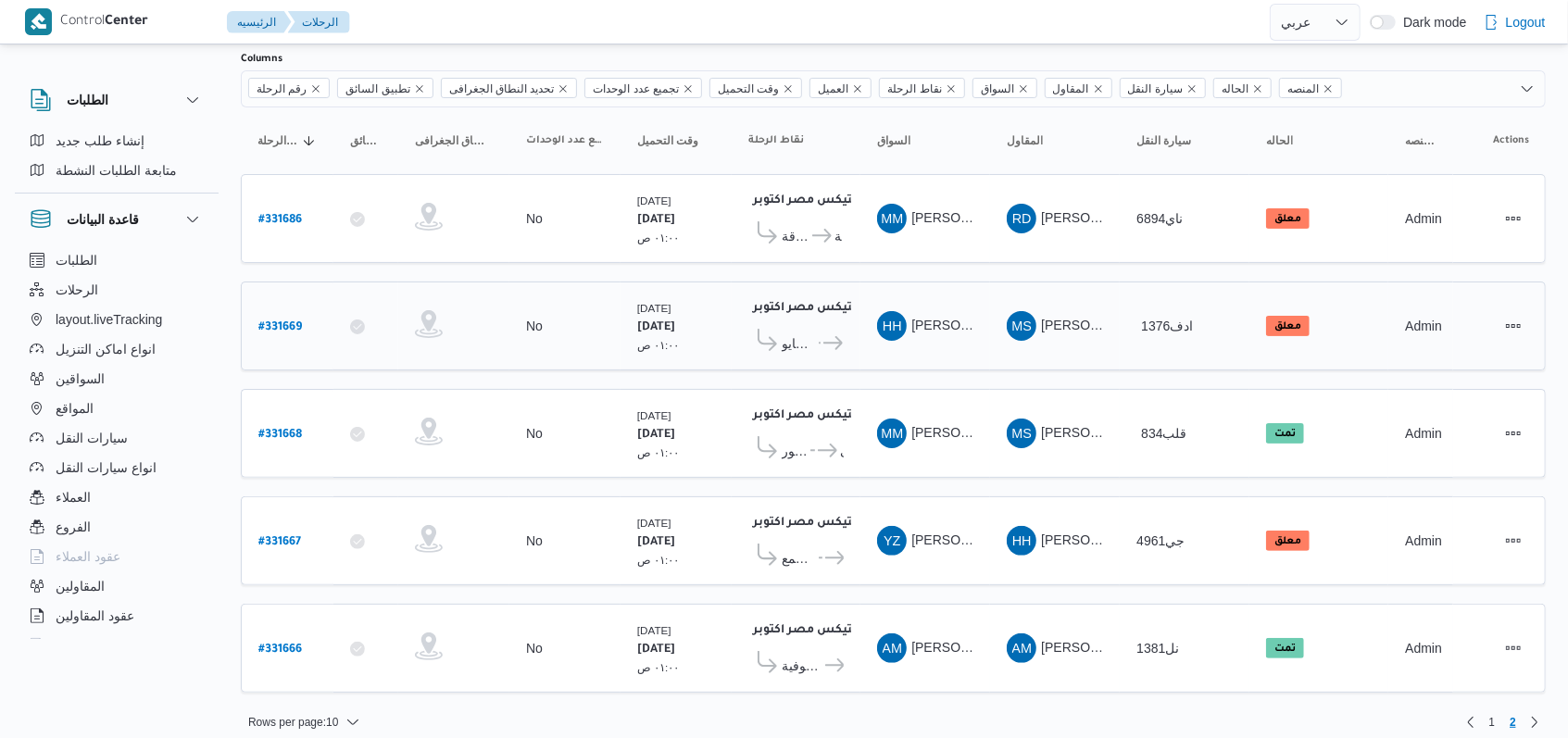
click at [292, 321] on b "# 331669" at bounding box center [280, 327] width 44 height 13
select select "ar"
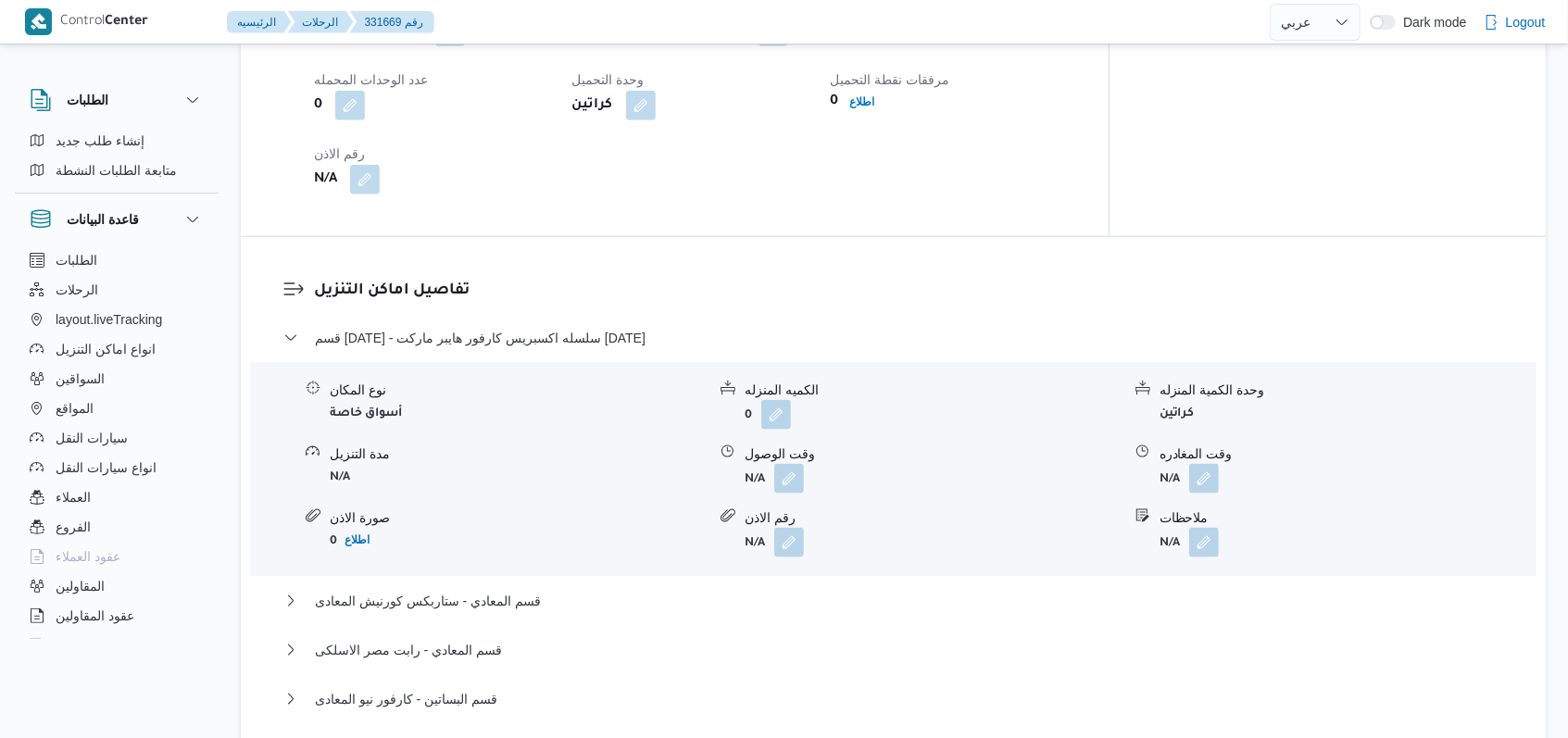
scroll to position [1358, 0]
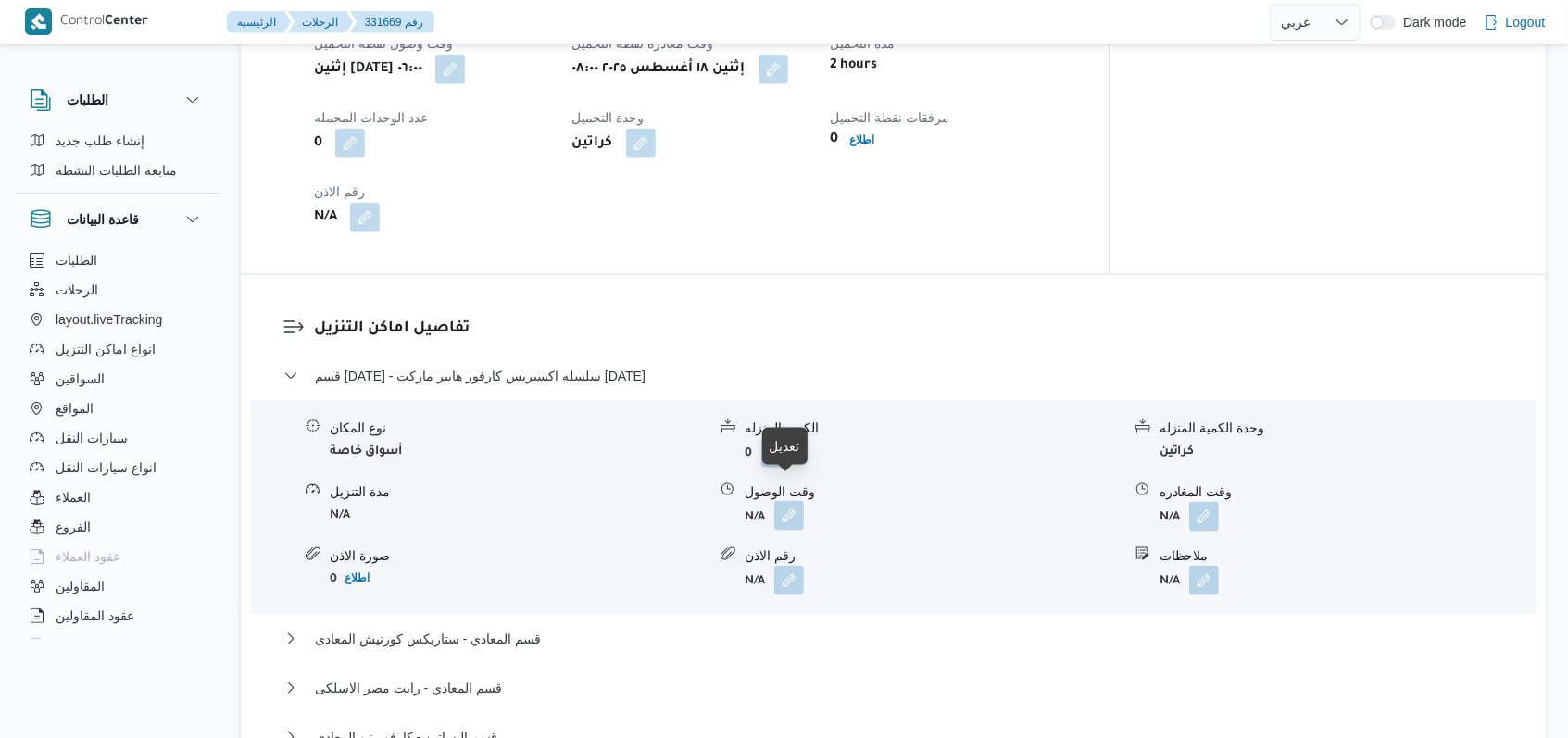
click at [796, 501] on button "button" at bounding box center [789, 516] width 30 height 30
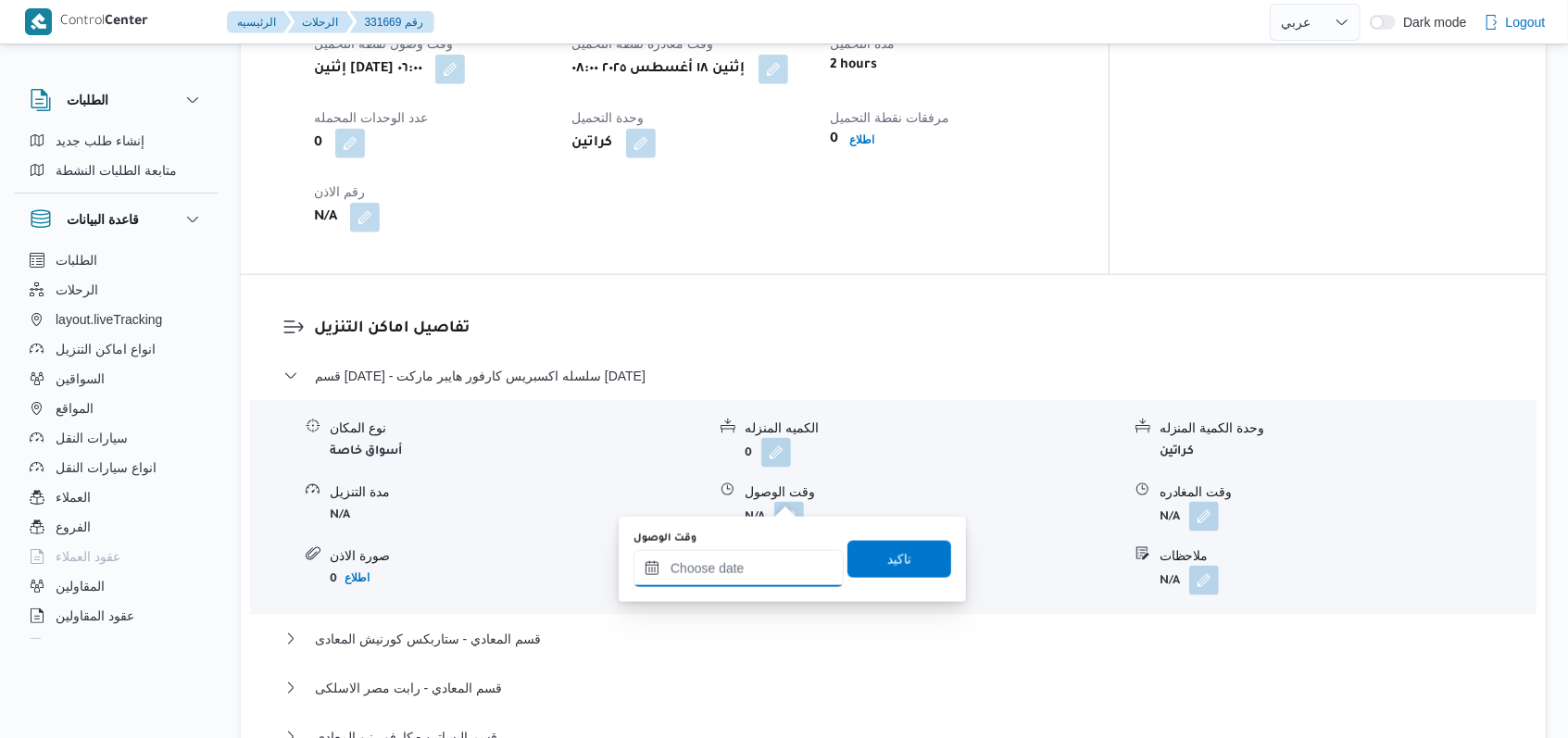
click at [761, 566] on input "وقت الوصول" at bounding box center [738, 568] width 210 height 37
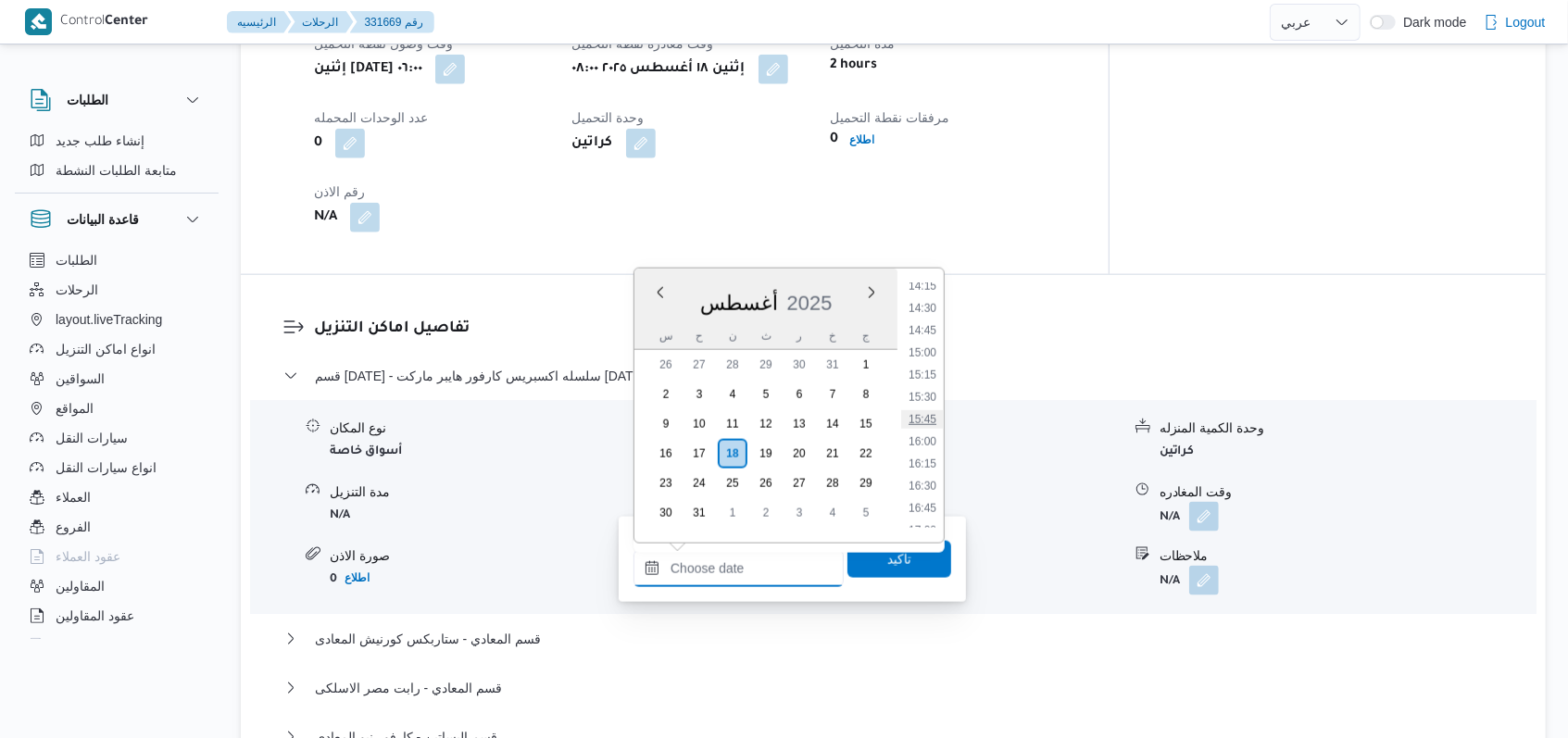
scroll to position [655, 0]
click at [936, 433] on li "09:00" at bounding box center [923, 436] width 43 height 18
type input "١٨/٠٨/٢٠٢٥ ٠٩:٠٠"
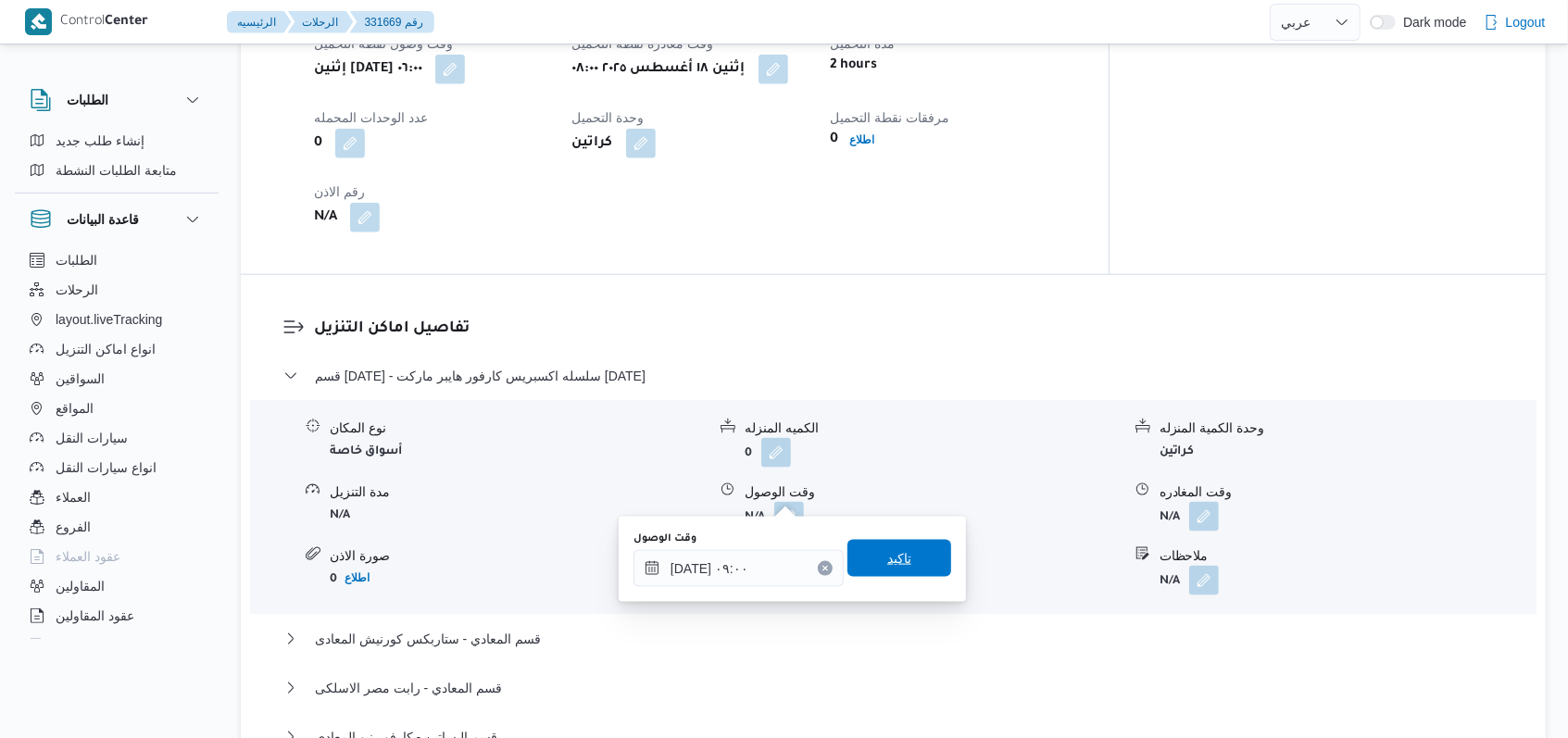
click at [887, 564] on span "تاكيد" at bounding box center [899, 557] width 24 height 22
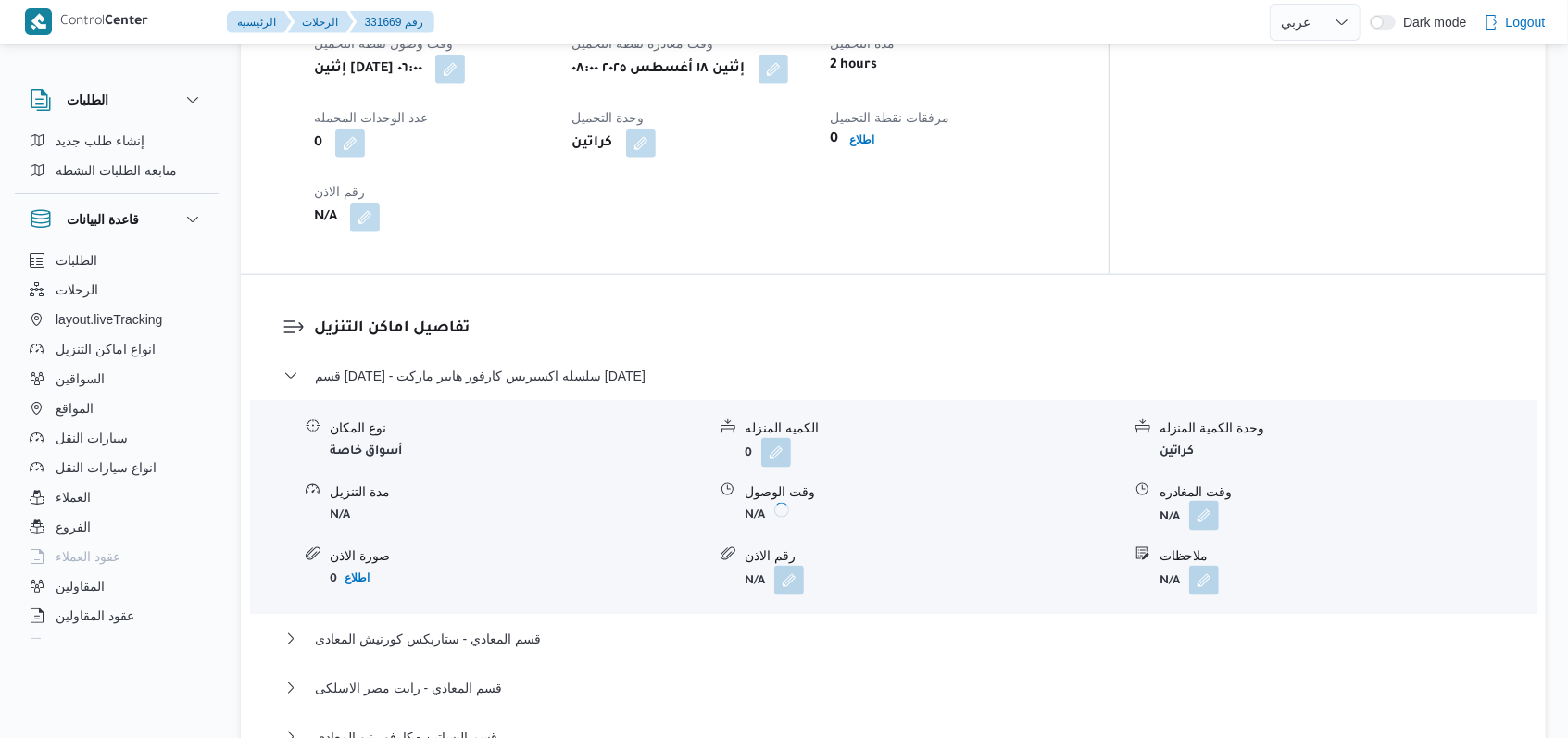
click at [1213, 501] on button "button" at bounding box center [1204, 516] width 30 height 30
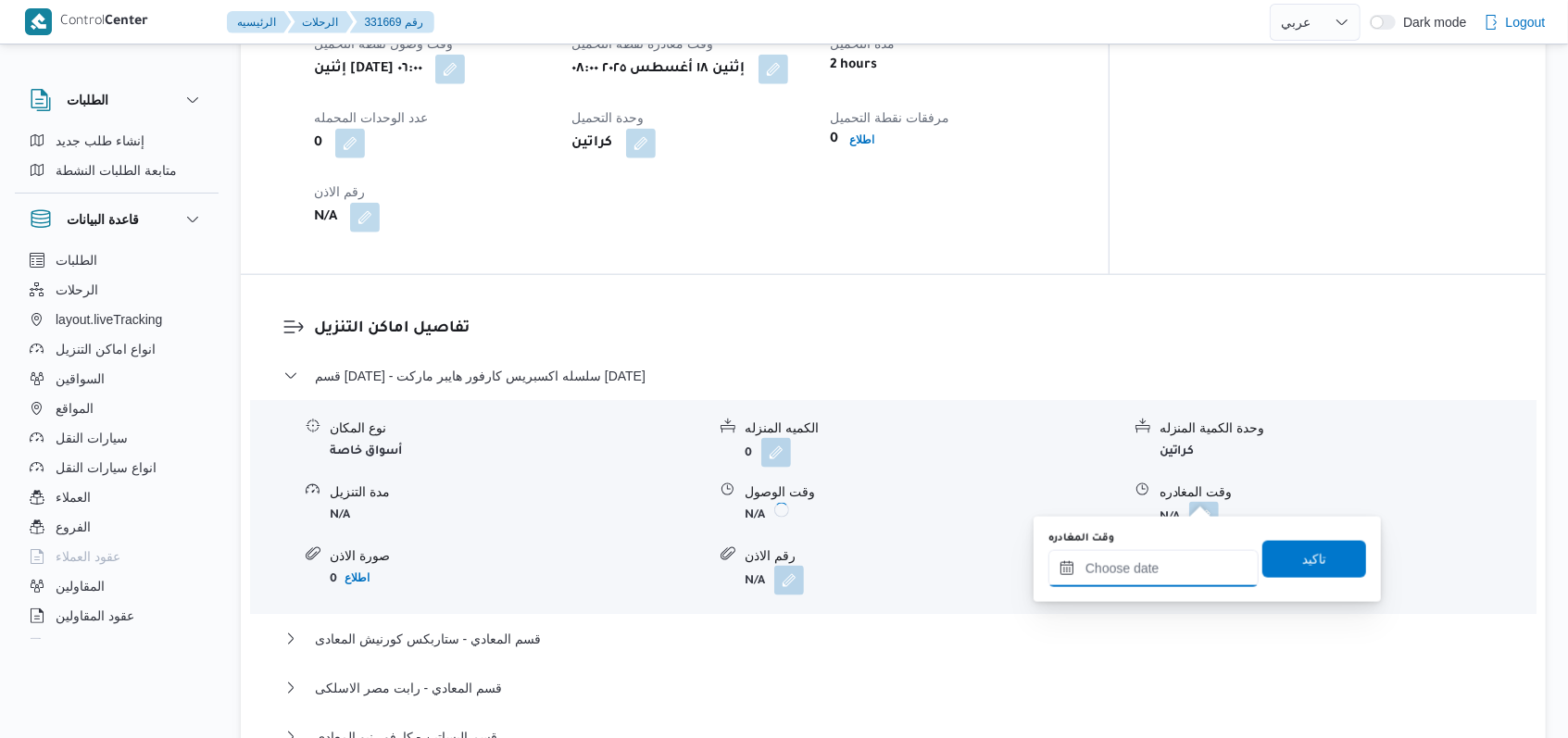
click at [1183, 566] on input "وقت المغادره" at bounding box center [1153, 568] width 210 height 37
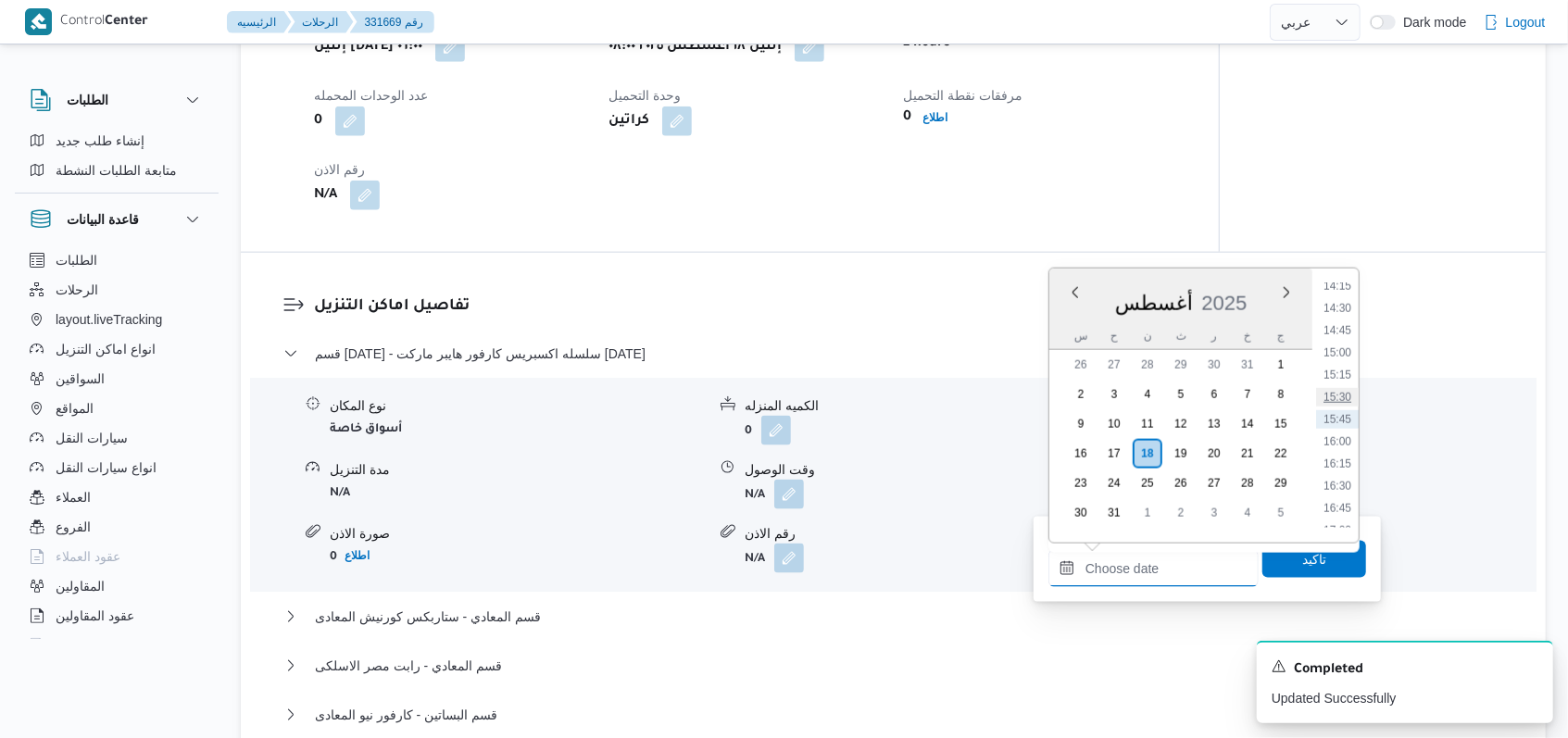
scroll to position [779, 0]
click at [1343, 400] on li "10:00" at bounding box center [1338, 402] width 43 height 18
type input "١٨/٠٨/٢٠٢٥ ١٠:٠٠"
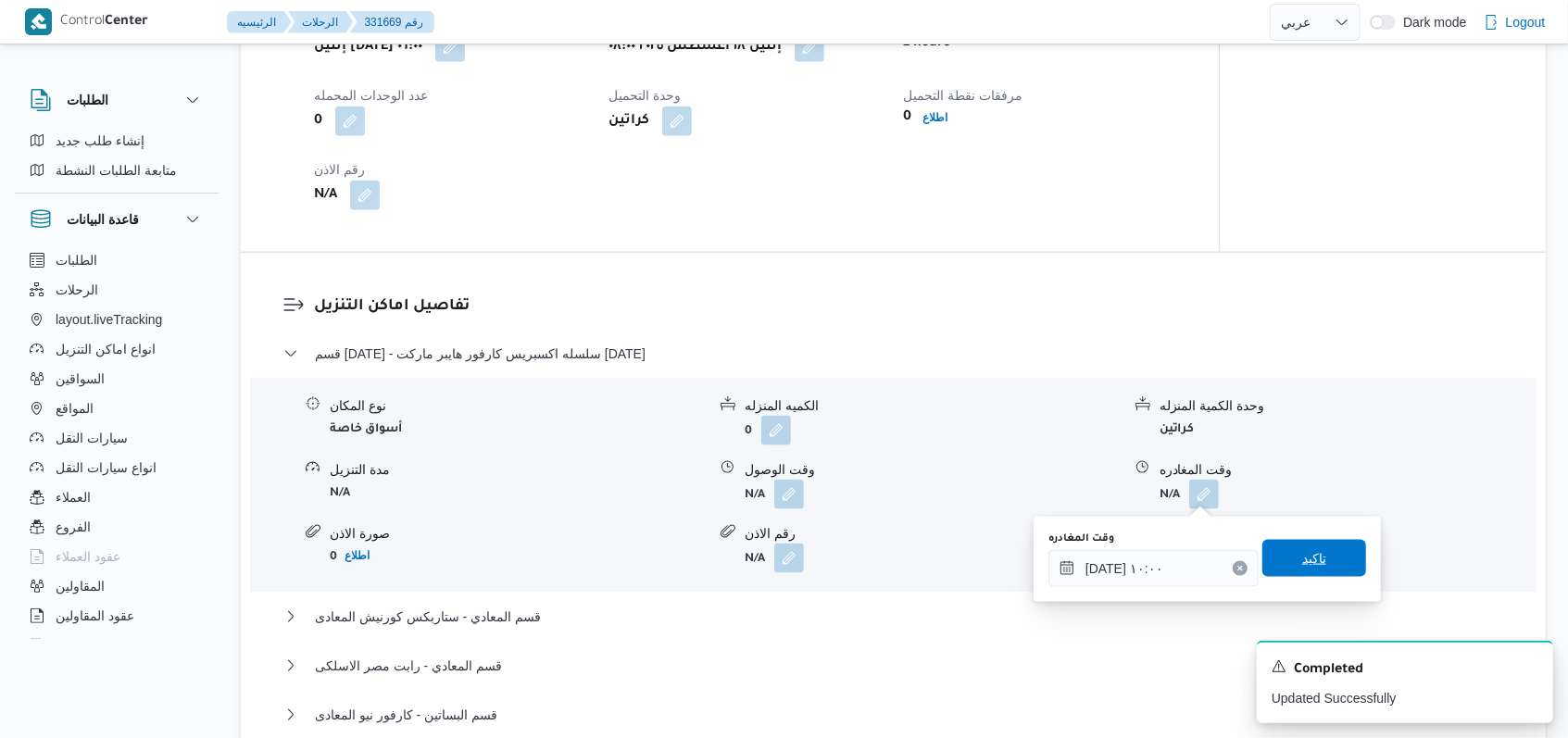
click at [1322, 555] on span "تاكيد" at bounding box center [1313, 558] width 104 height 37
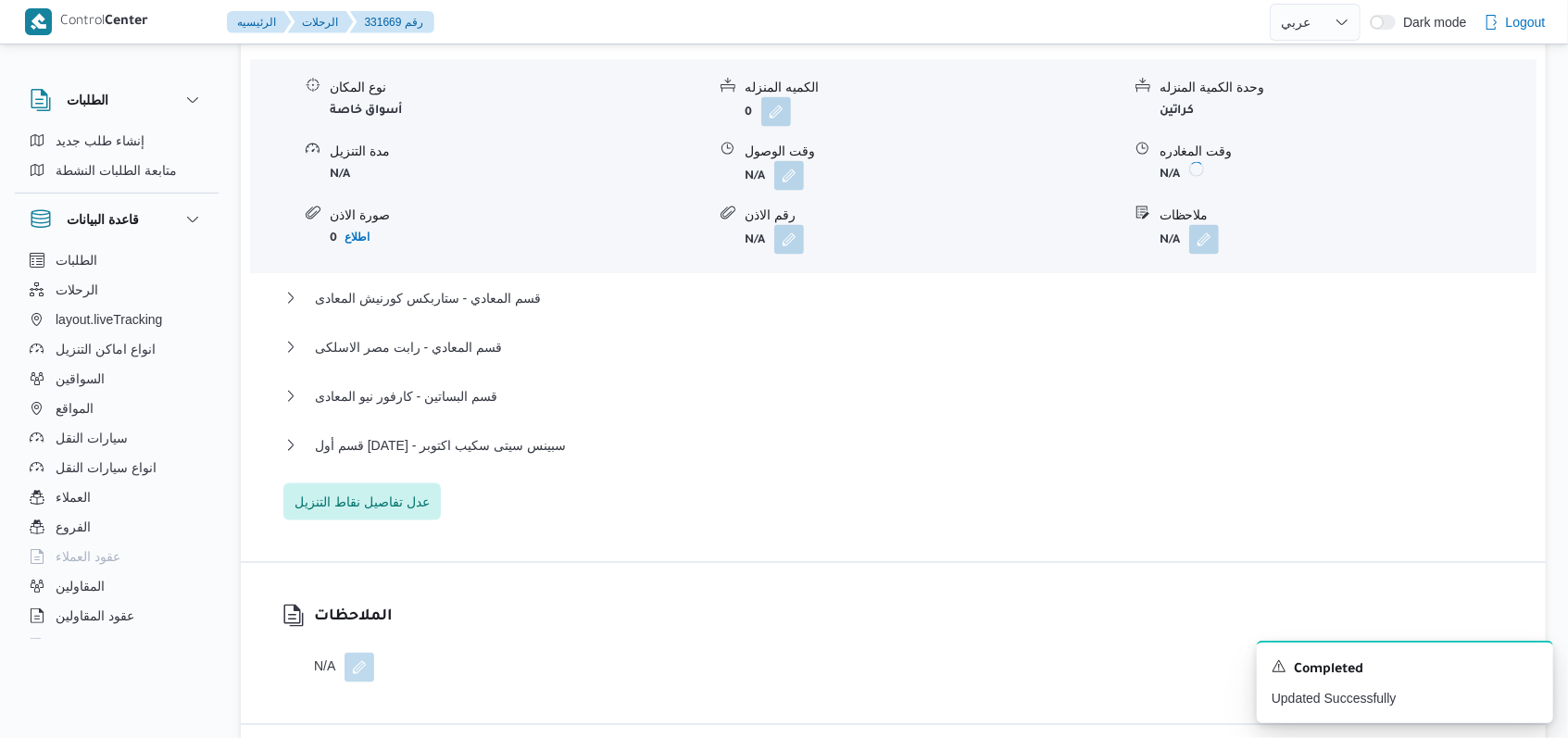
scroll to position [1728, 0]
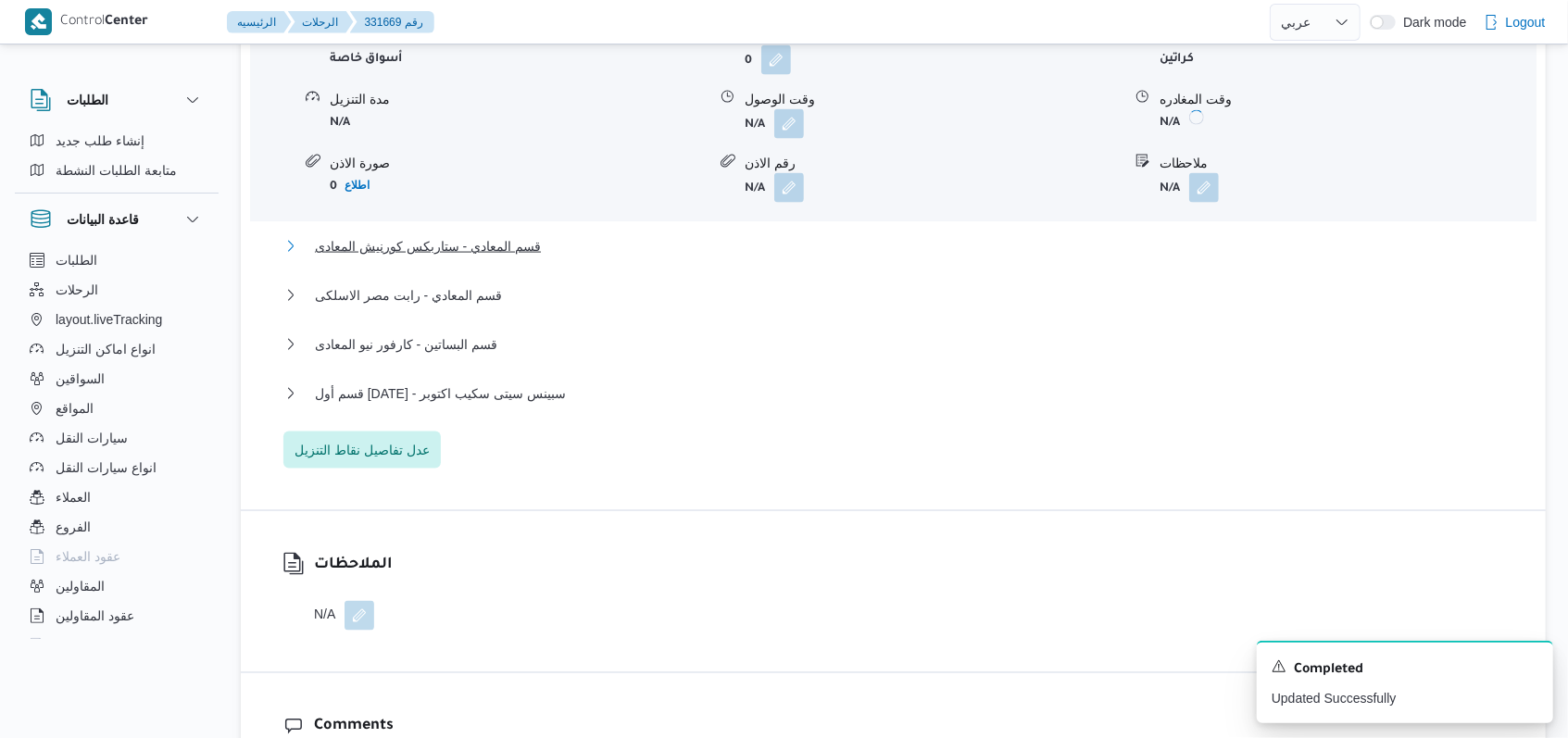
click at [490, 246] on span "قسم المعادي - ستاربكس كورنيش المعادى" at bounding box center [427, 246] width 226 height 22
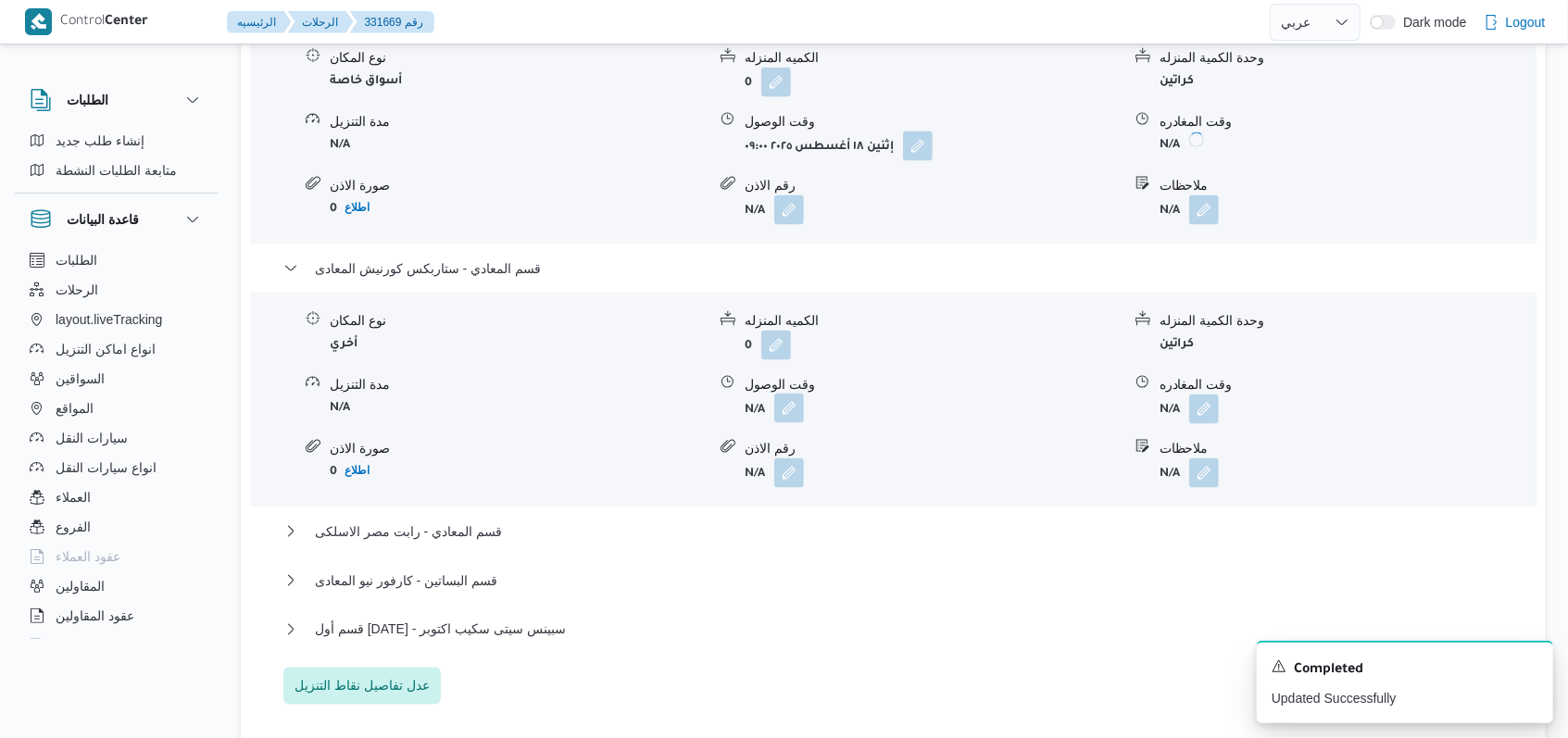
click at [801, 393] on button "button" at bounding box center [789, 408] width 30 height 30
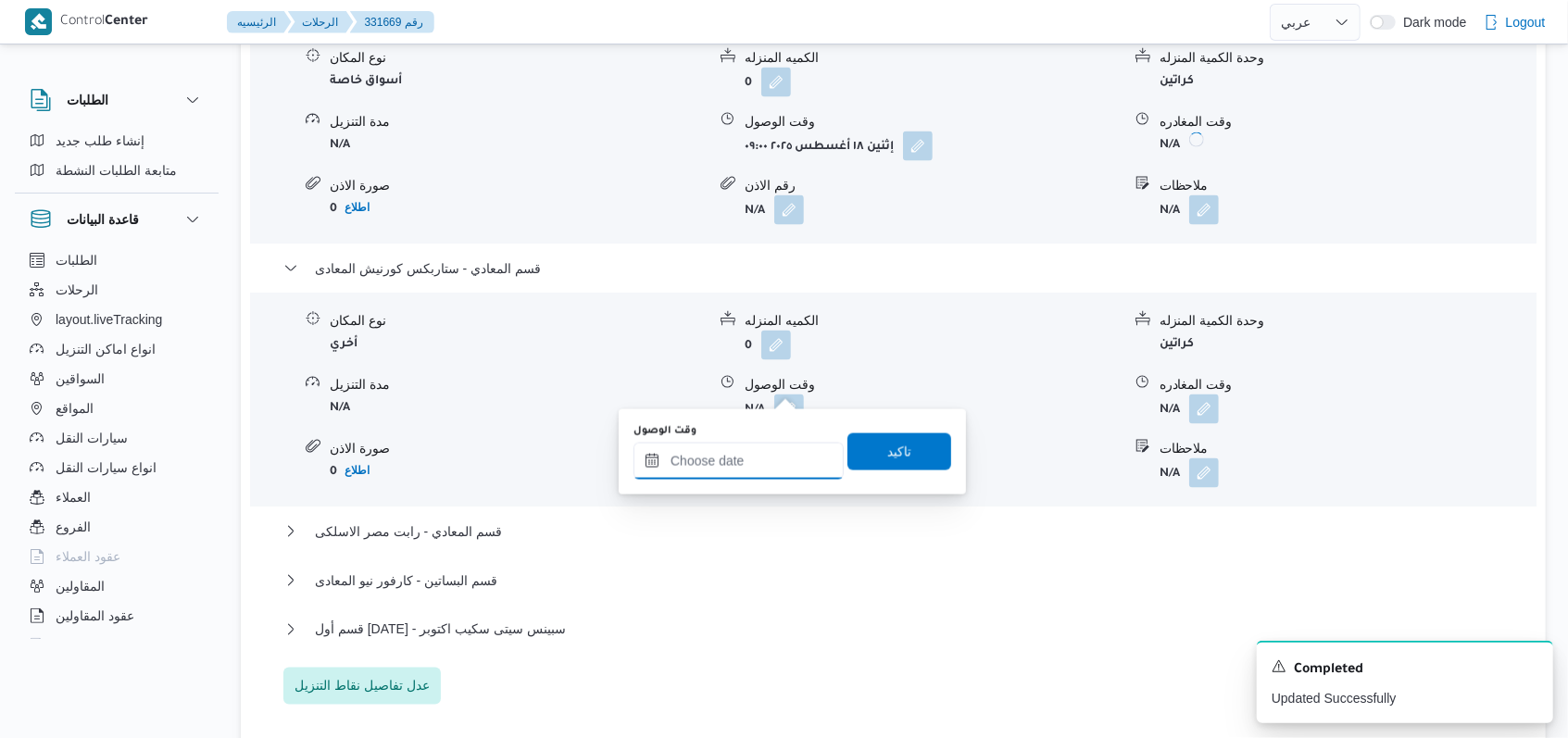
click at [751, 455] on input "وقت الوصول" at bounding box center [738, 461] width 210 height 37
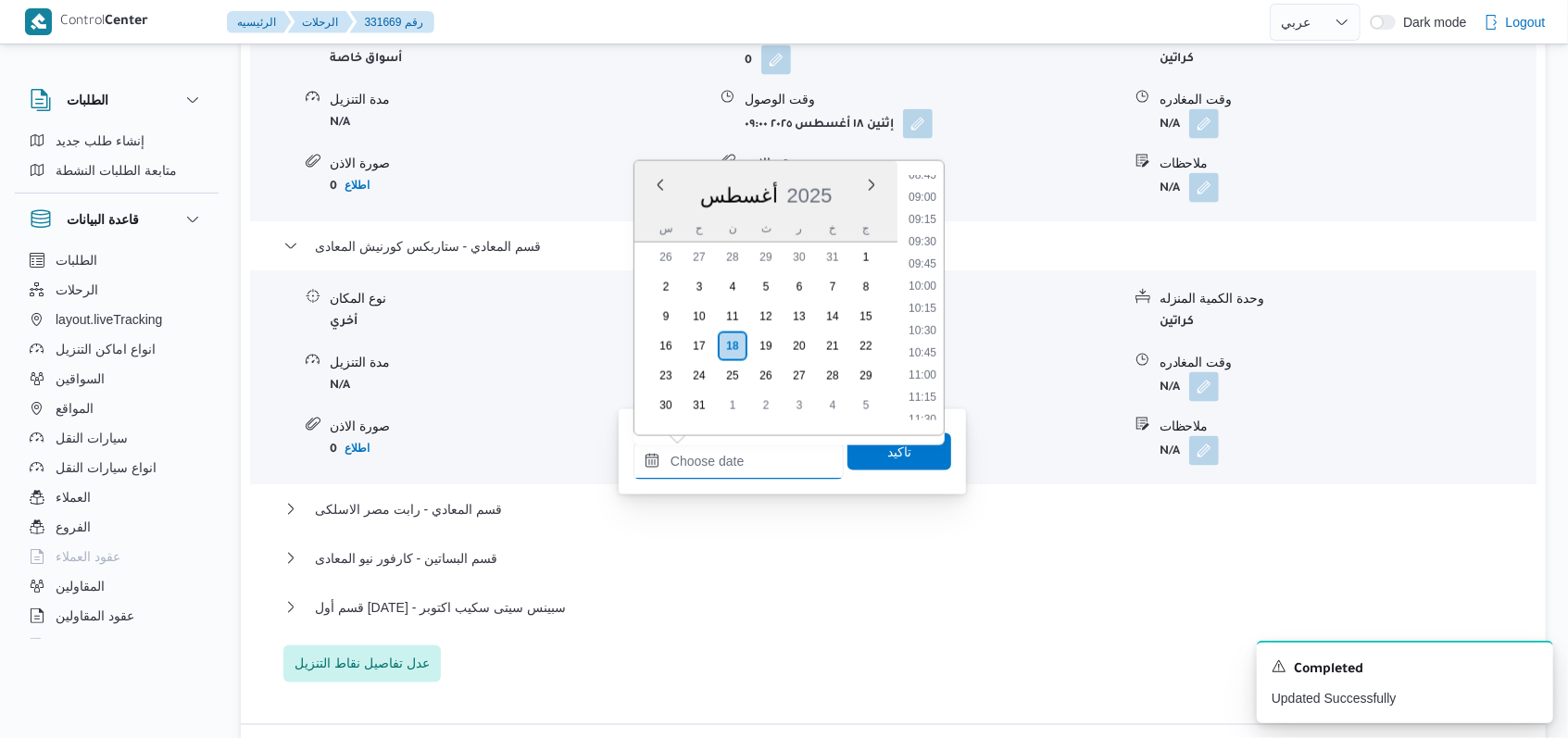
scroll to position [779, 0]
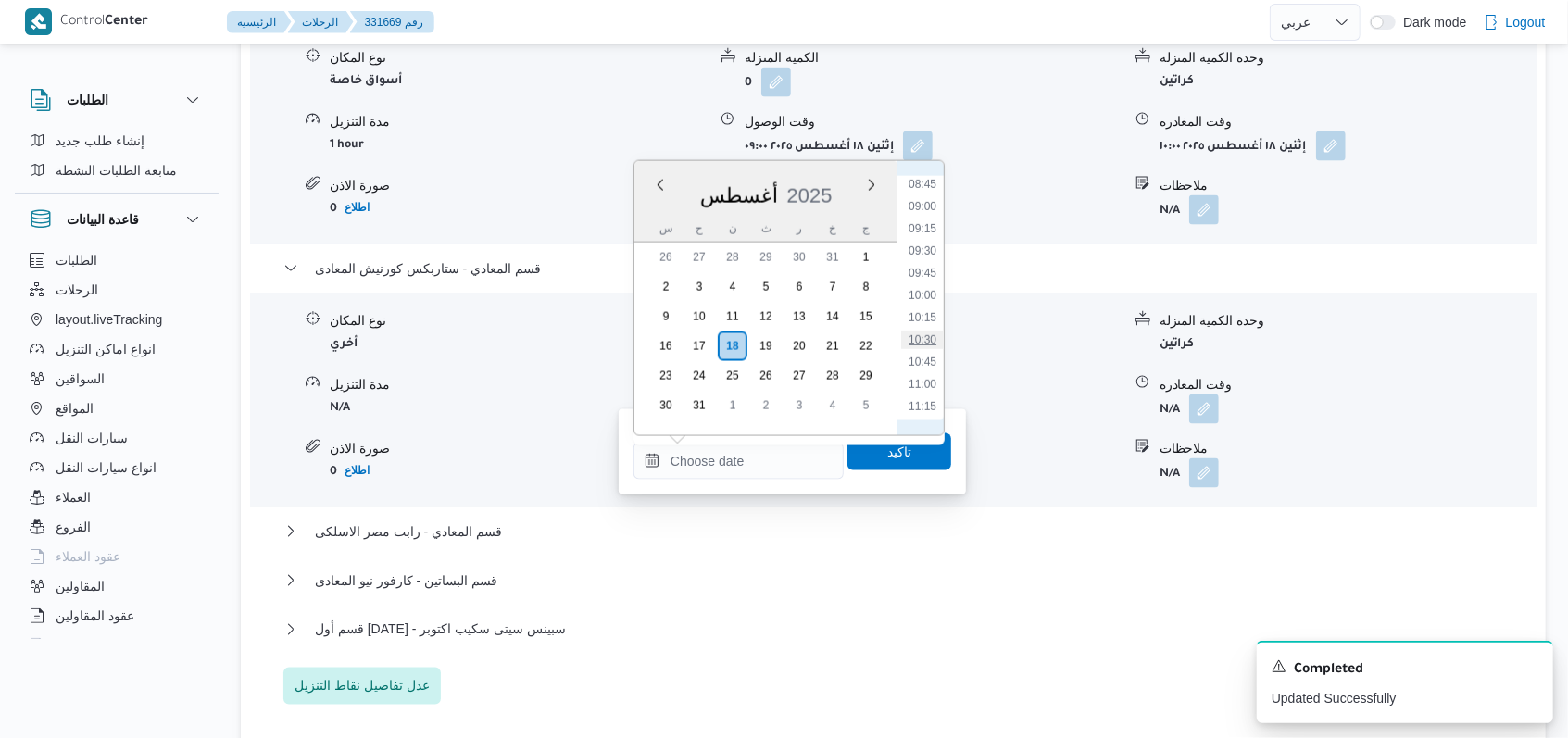
click at [925, 332] on li "10:30" at bounding box center [923, 339] width 43 height 18
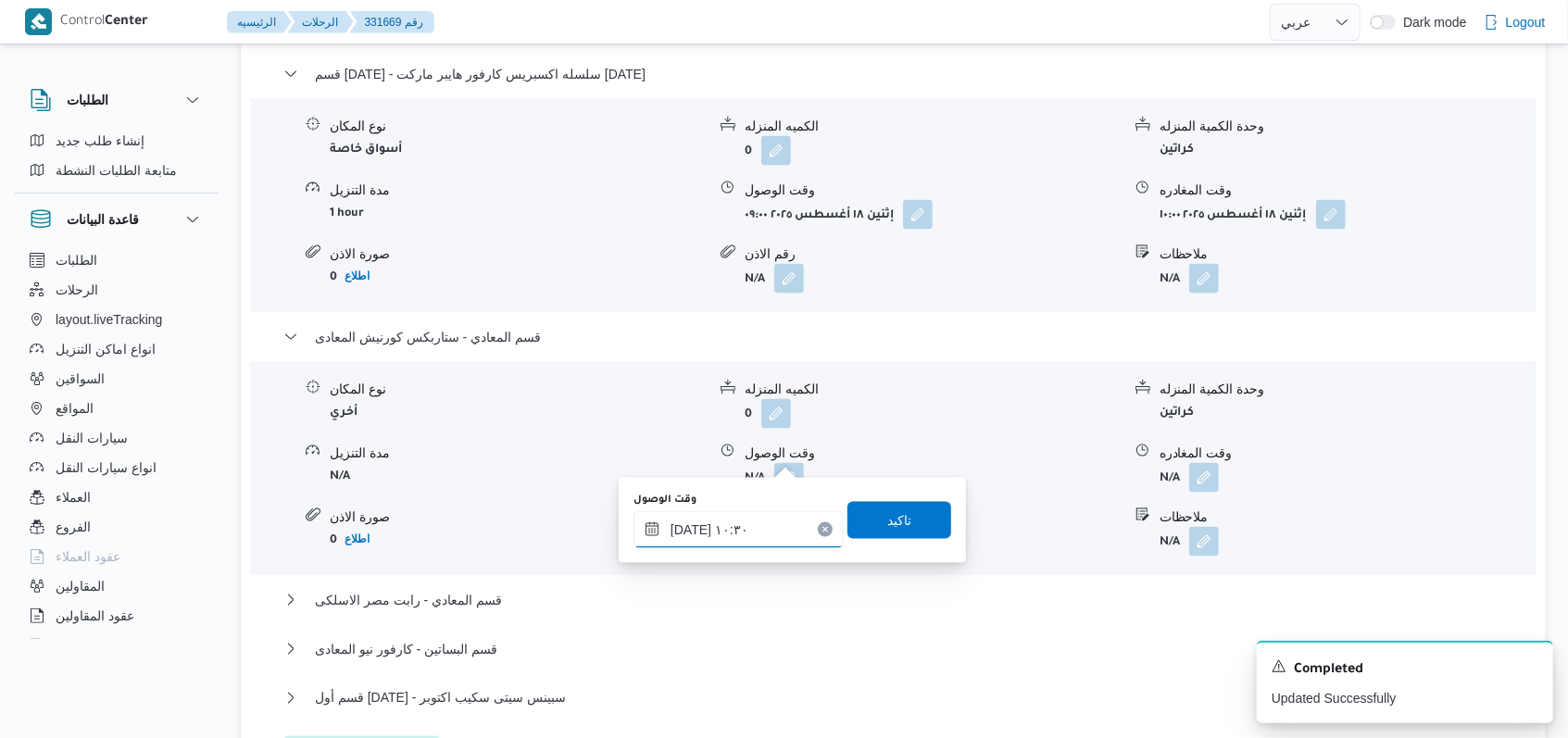
scroll to position [1604, 0]
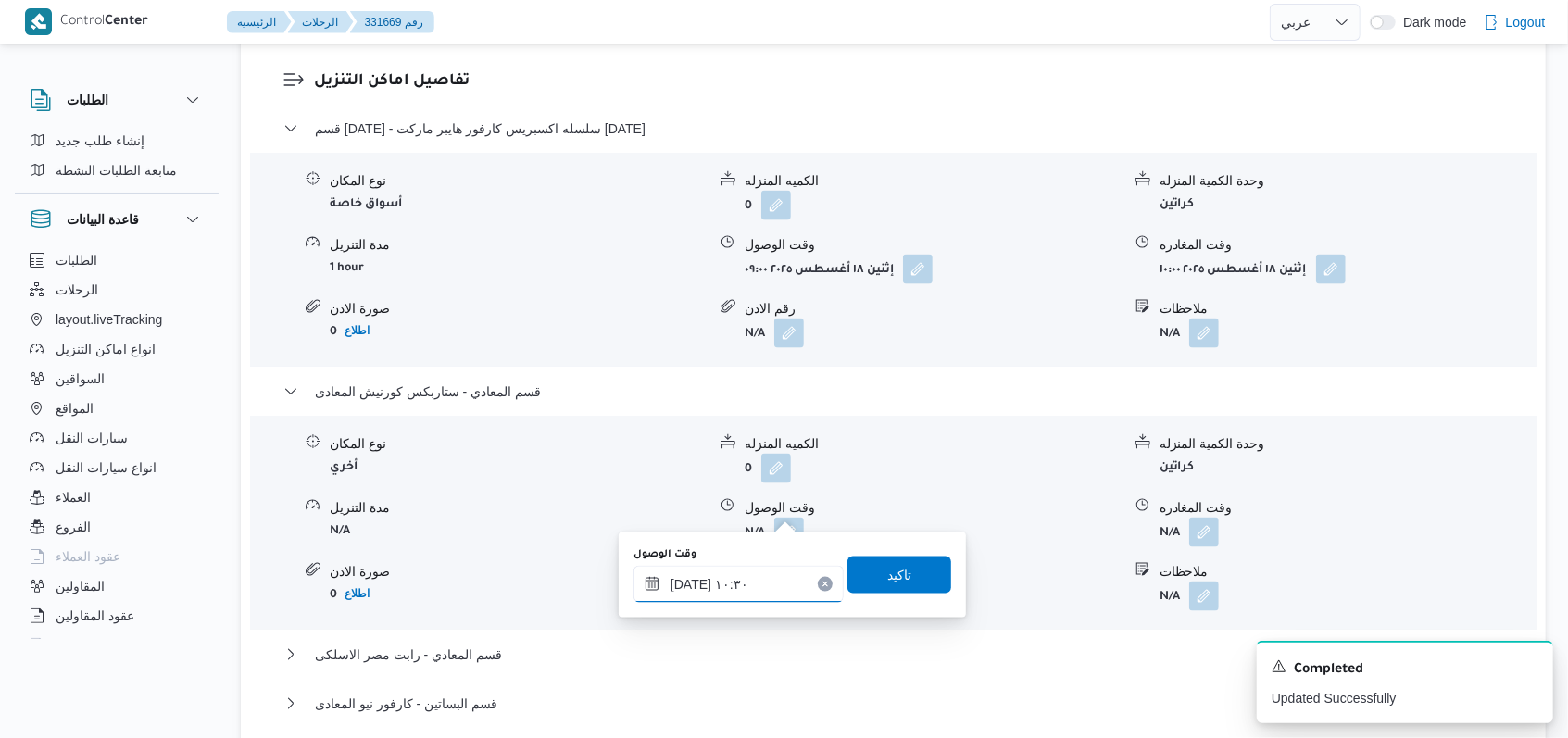
click at [751, 595] on input "١٨/٠٨/٢٠٢٥ ١٠:٣٠" at bounding box center [738, 585] width 210 height 37
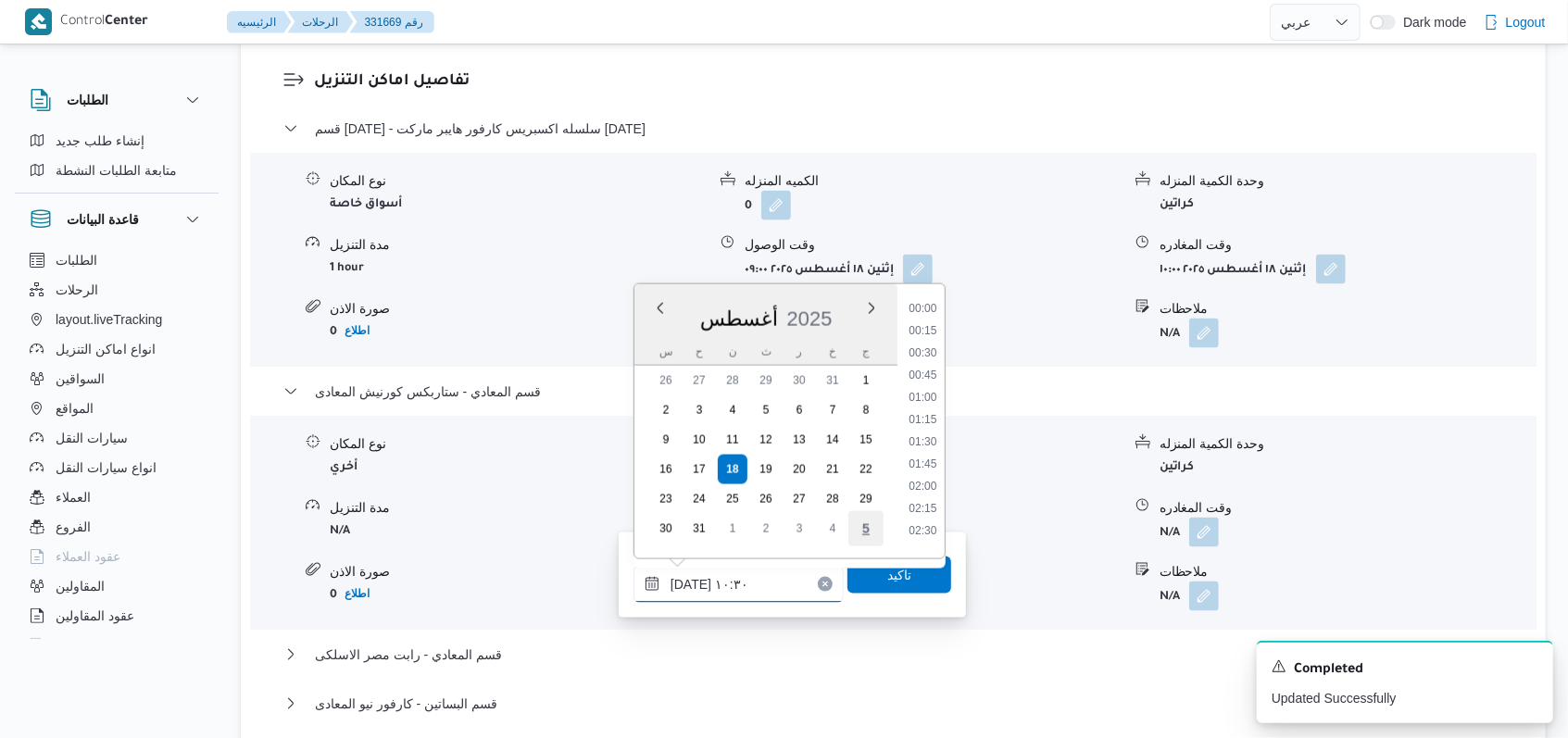
scroll to position [806, 0]
click at [934, 457] on li "10:45" at bounding box center [923, 456] width 43 height 18
type input "١٨/٠٨/٢٠٢٥ ١٠:٤٥"
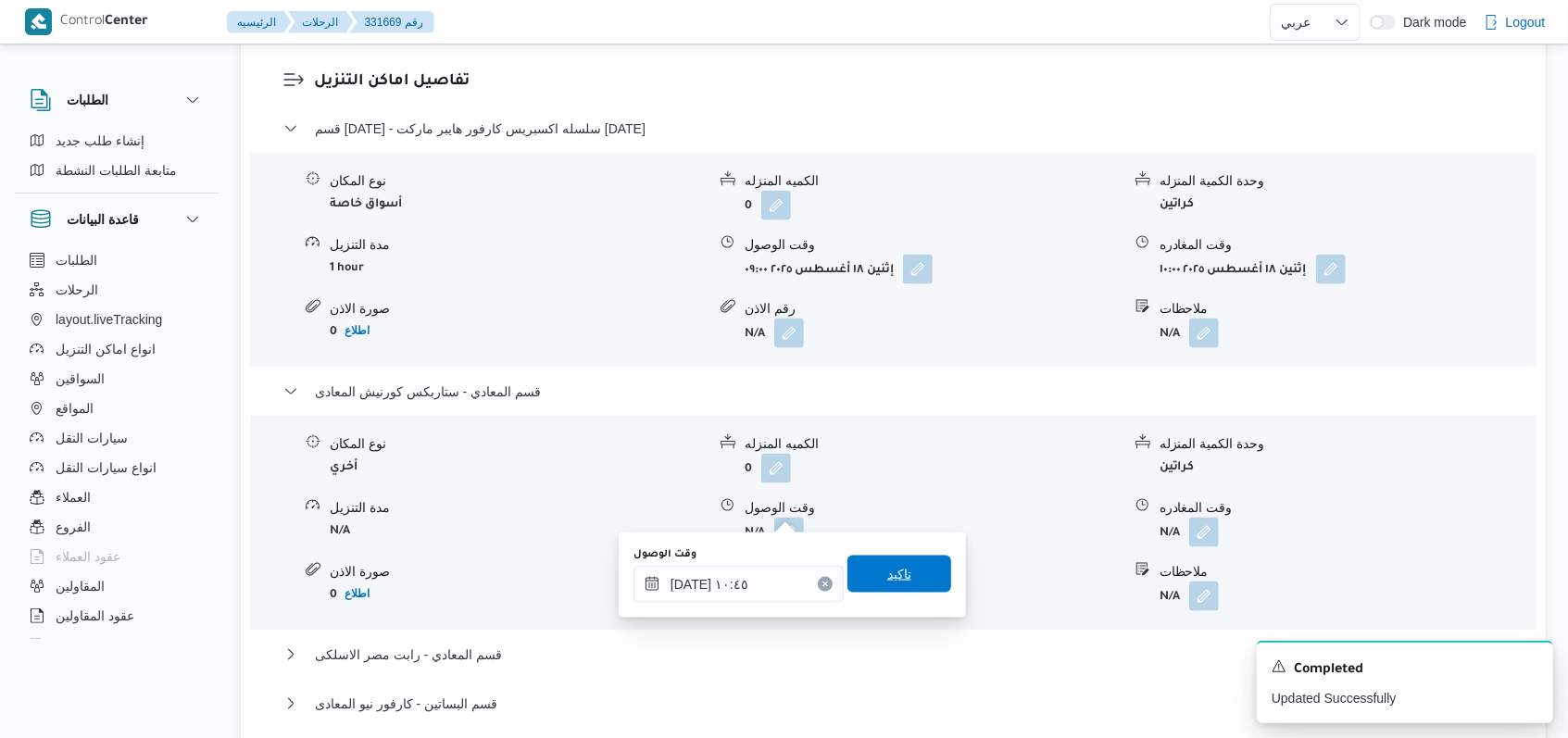
click at [894, 589] on span "تاكيد" at bounding box center [899, 574] width 104 height 37
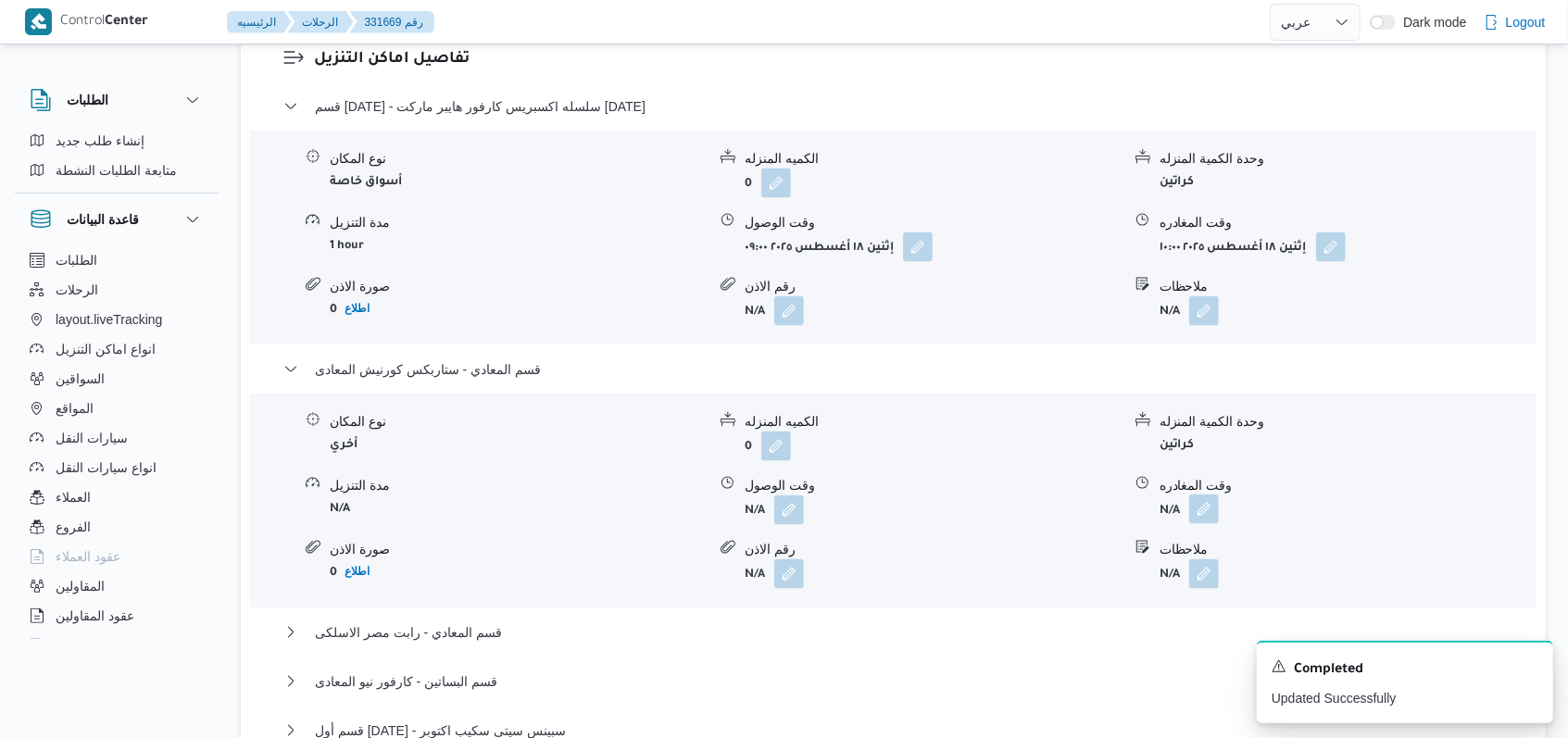
click at [1212, 509] on button "button" at bounding box center [1204, 509] width 30 height 30
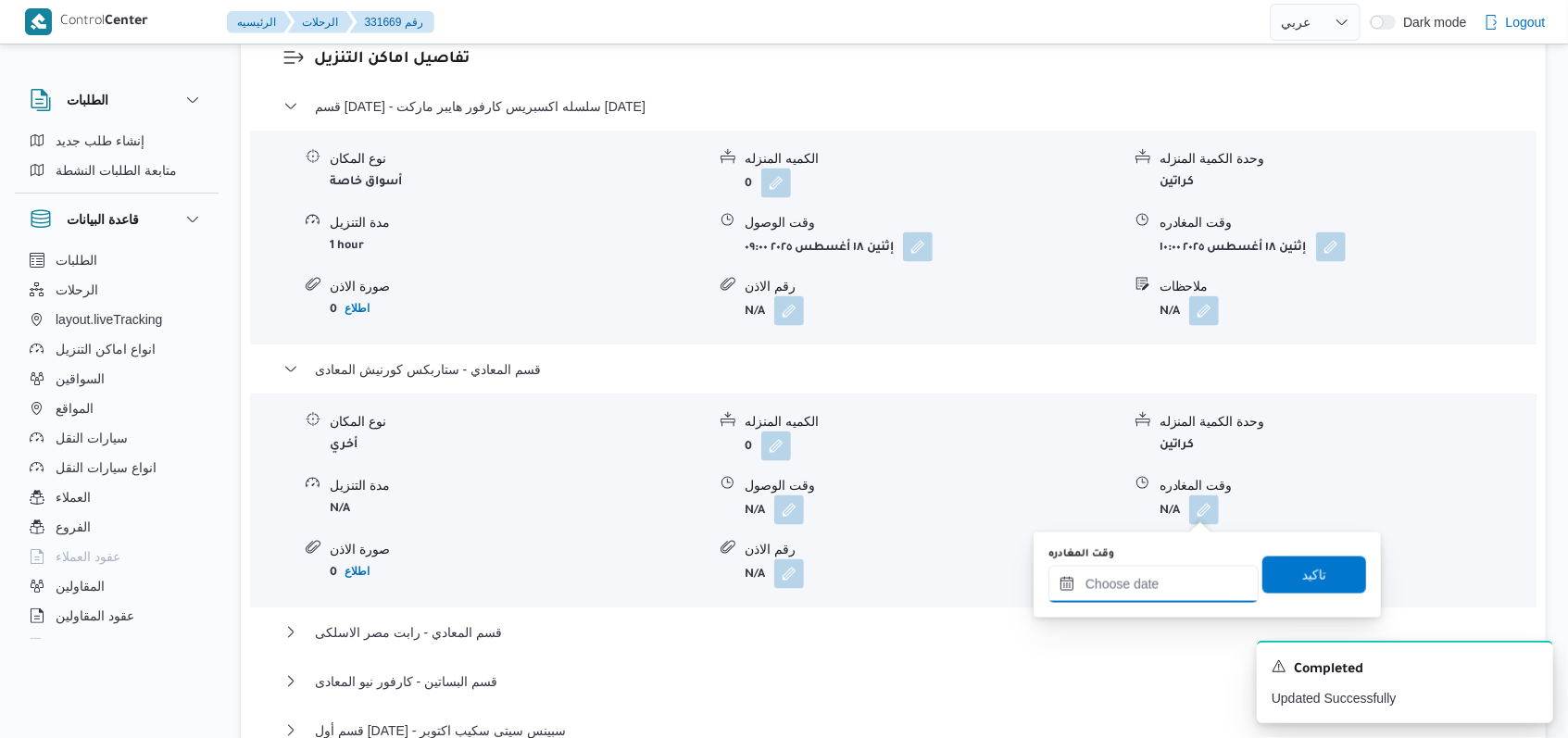
click at [1172, 597] on input "وقت المغادره" at bounding box center [1153, 585] width 210 height 37
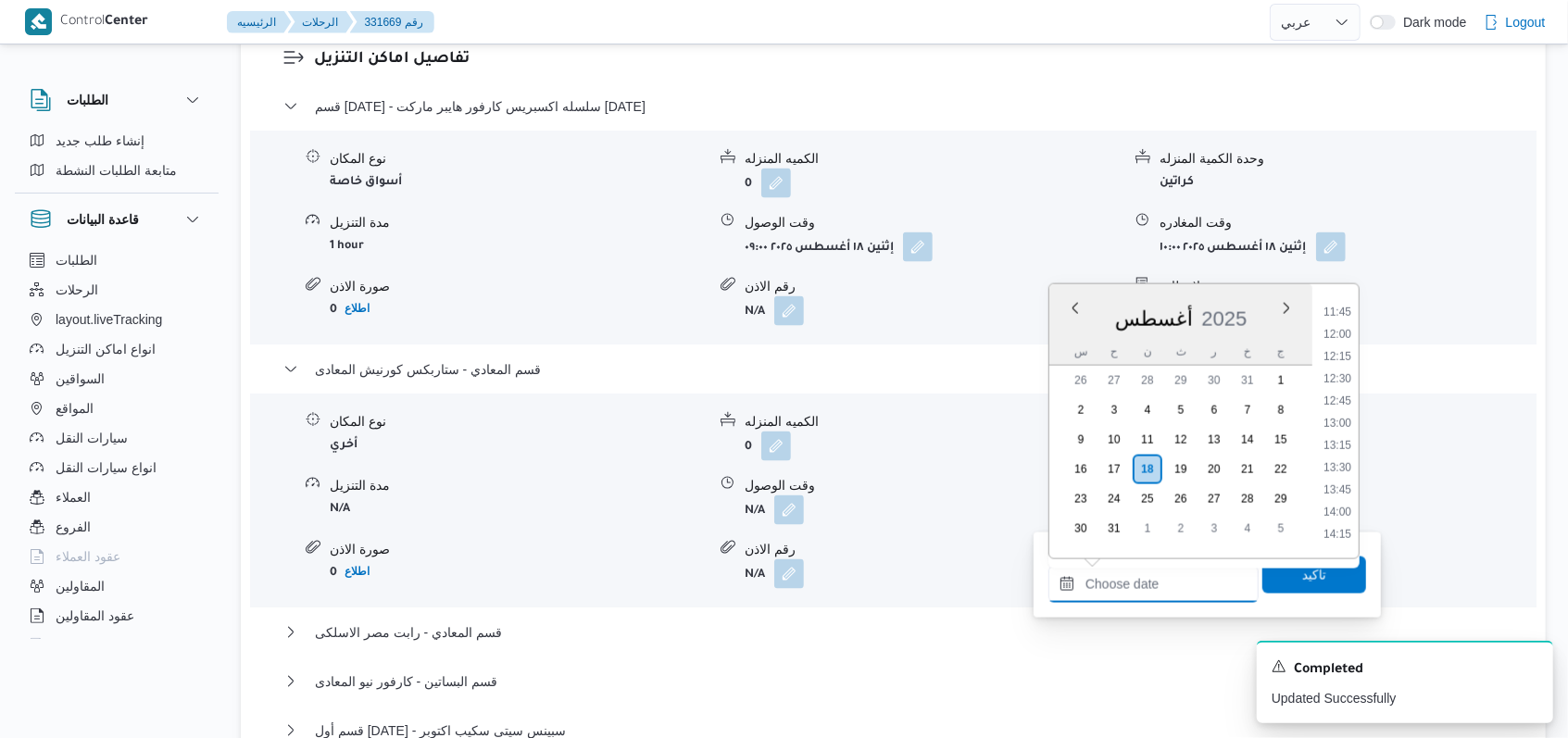
scroll to position [903, 0]
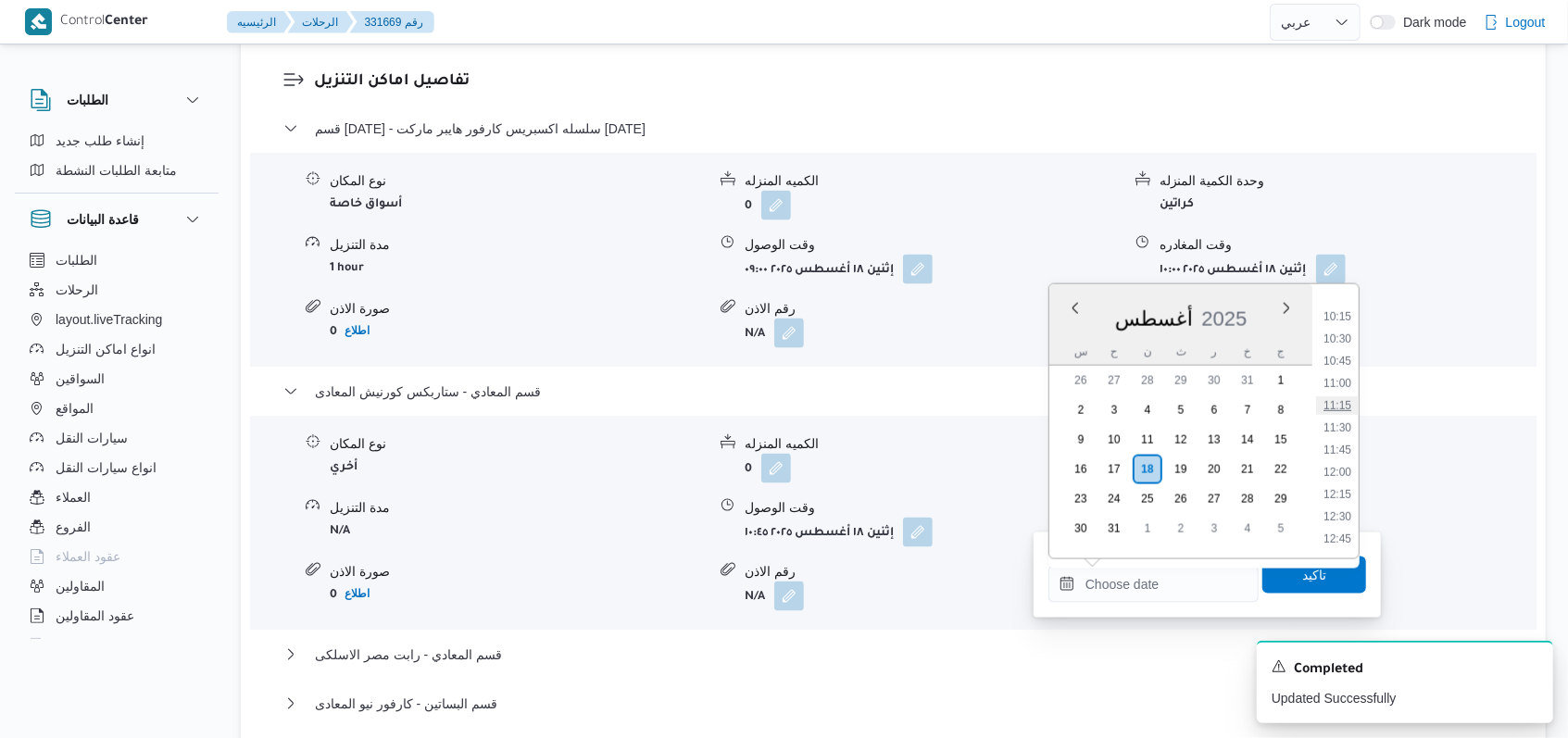
click at [1343, 399] on li "11:15" at bounding box center [1338, 405] width 43 height 18
type input "١٨/٠٨/٢٠٢٥ ١١:١٥"
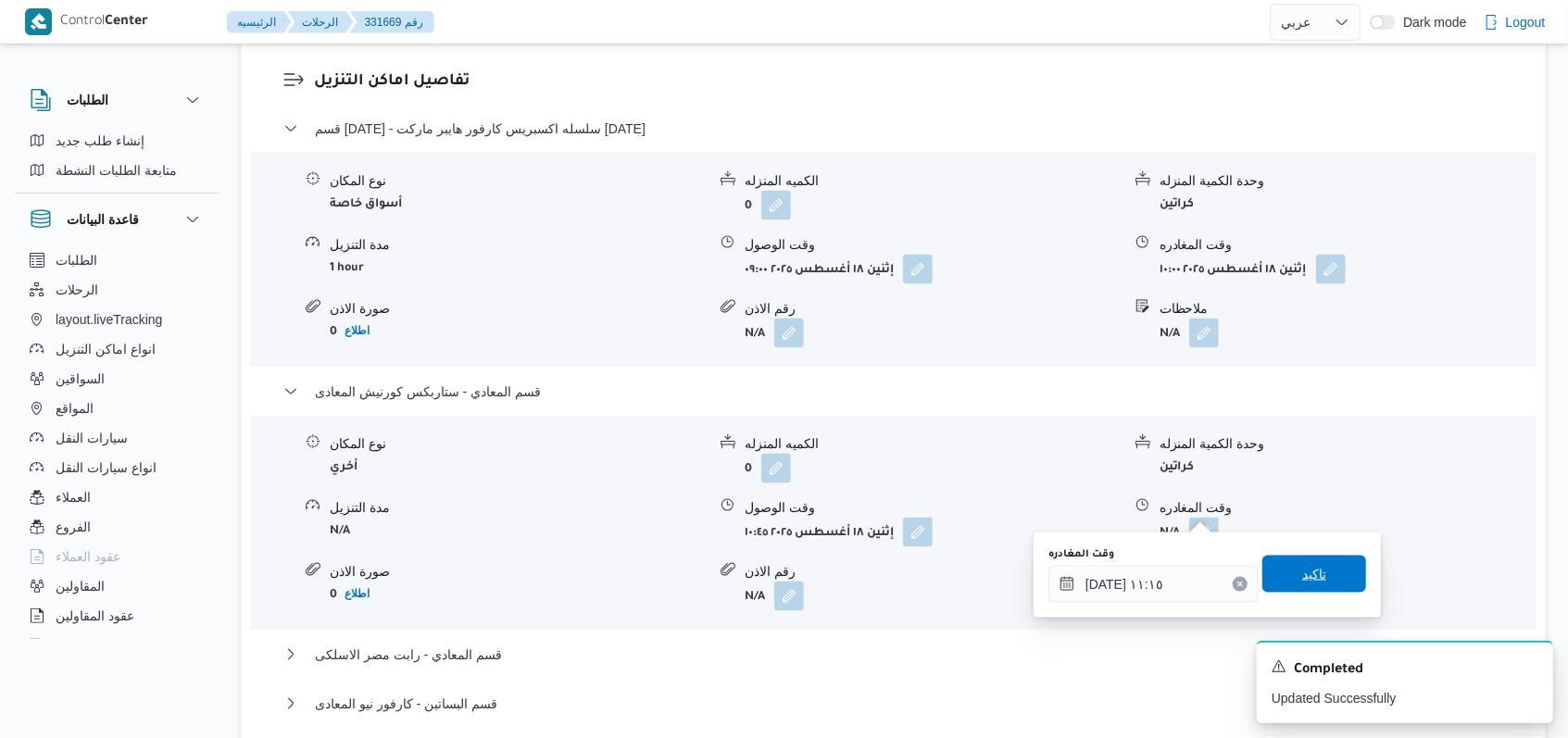
click at [1298, 586] on span "تاكيد" at bounding box center [1313, 574] width 104 height 37
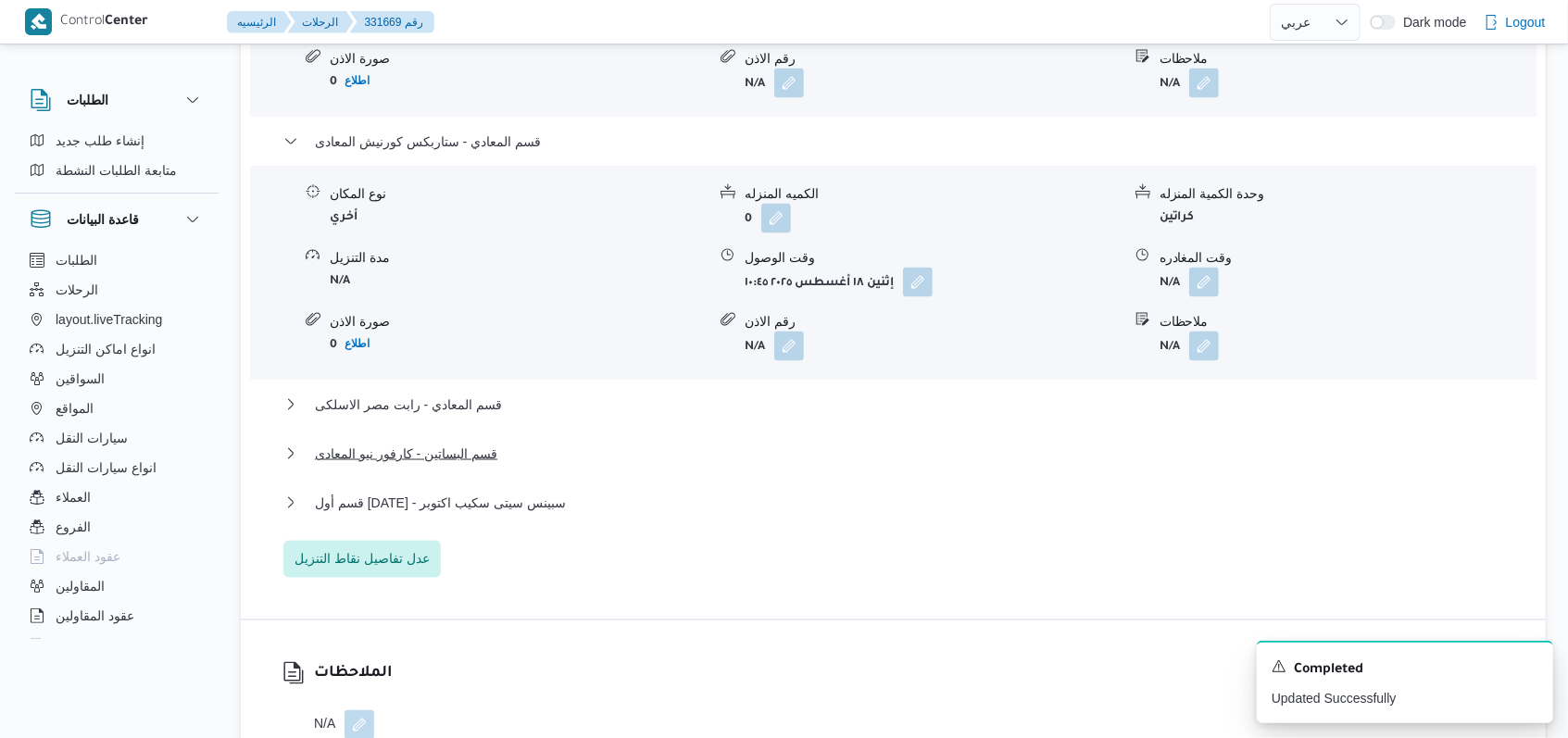
scroll to position [1852, 0]
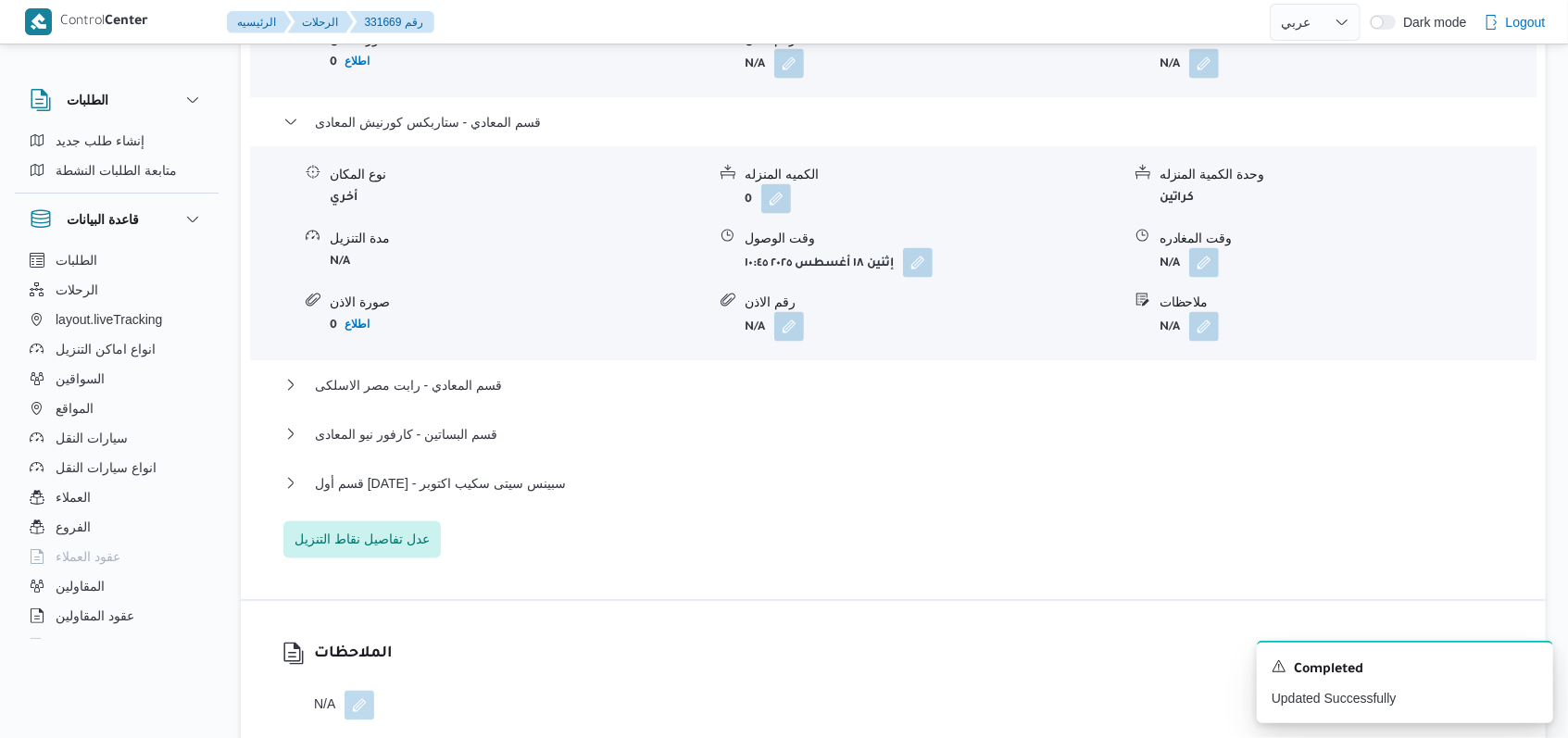
click at [483, 397] on div "قسم المعادي - رابت مصر الاسلكى" at bounding box center [894, 391] width 1221 height 35
click at [483, 381] on span "قسم المعادي - رابت مصر الاسلكى" at bounding box center [408, 385] width 187 height 22
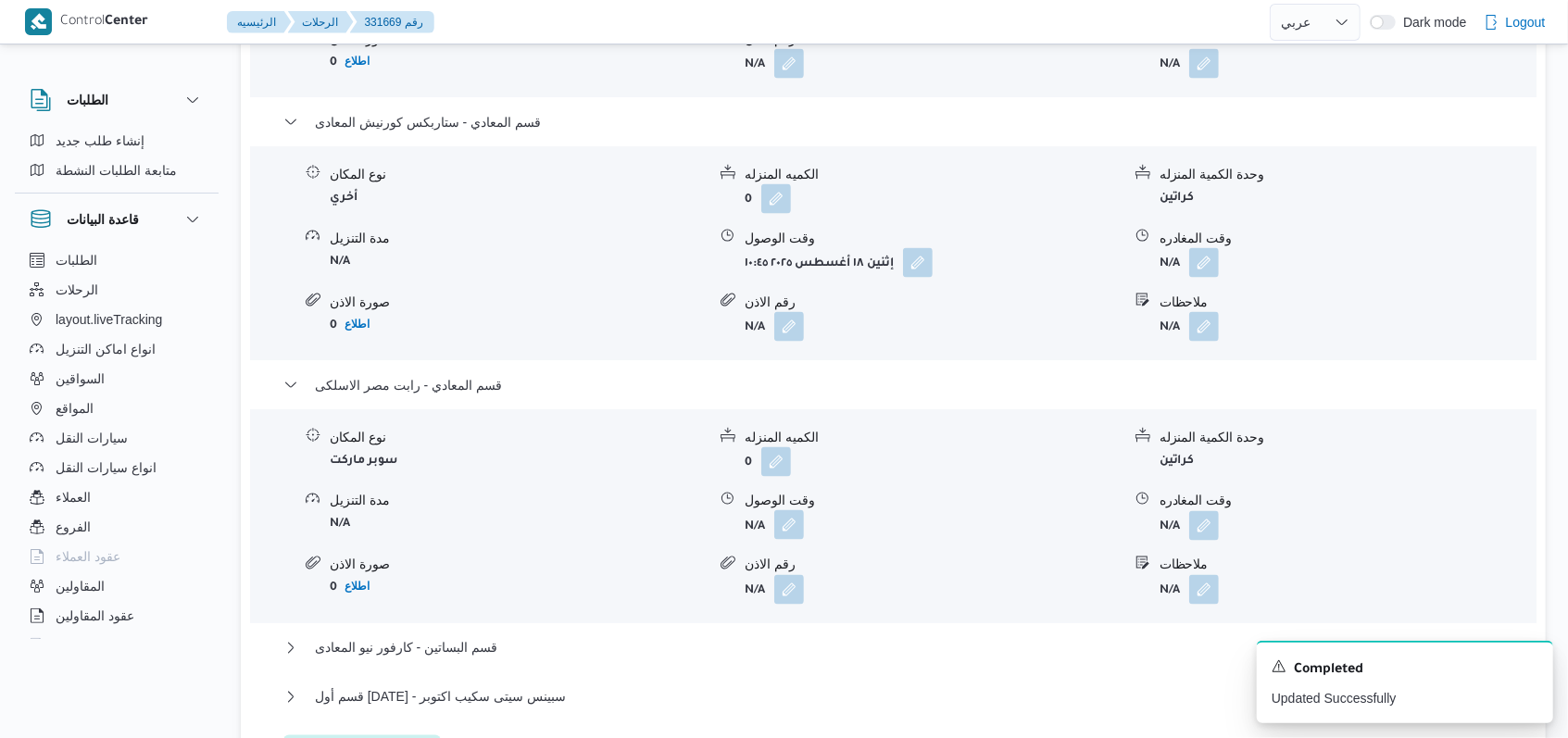
click at [779, 521] on button "button" at bounding box center [789, 524] width 30 height 30
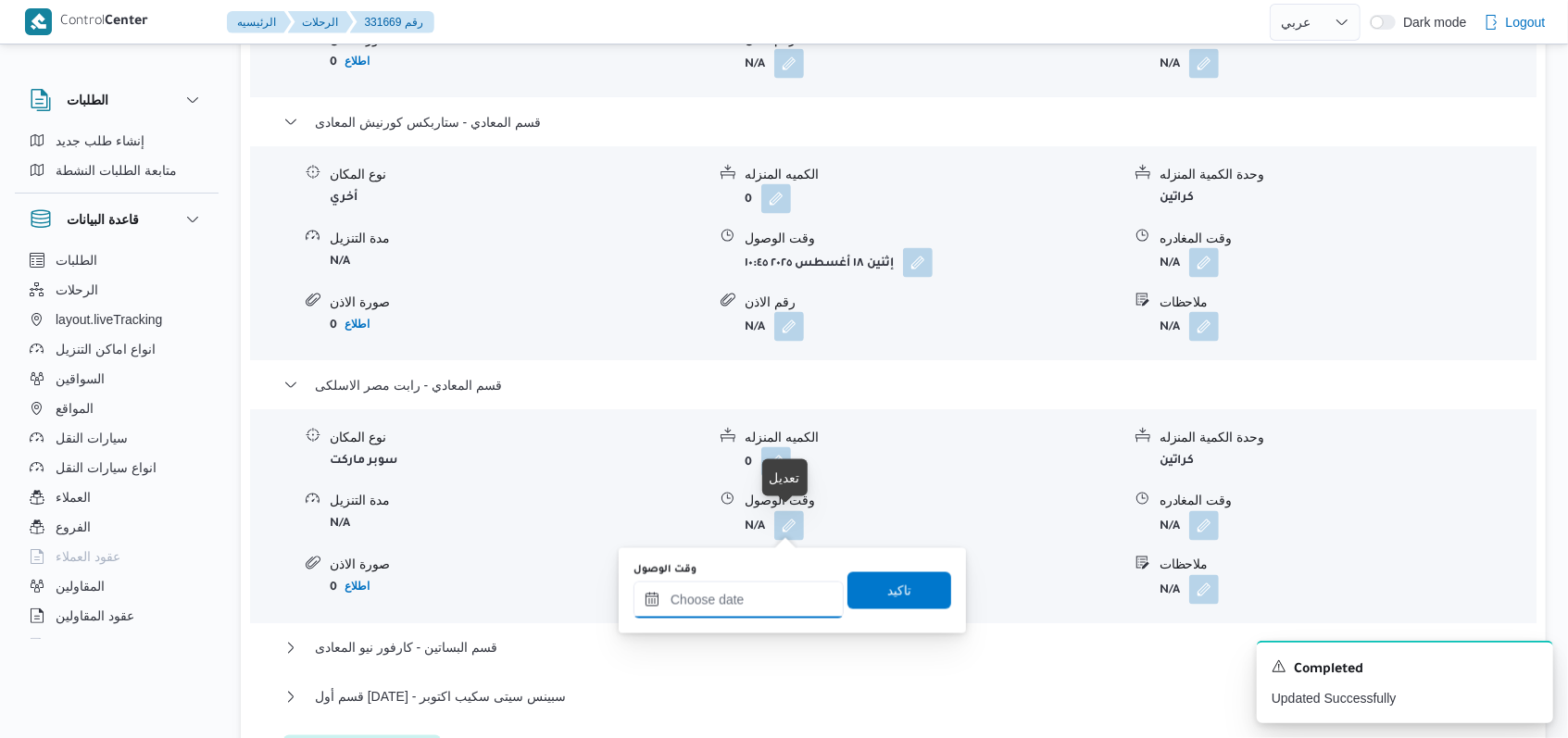
click at [754, 588] on div at bounding box center [738, 600] width 210 height 37
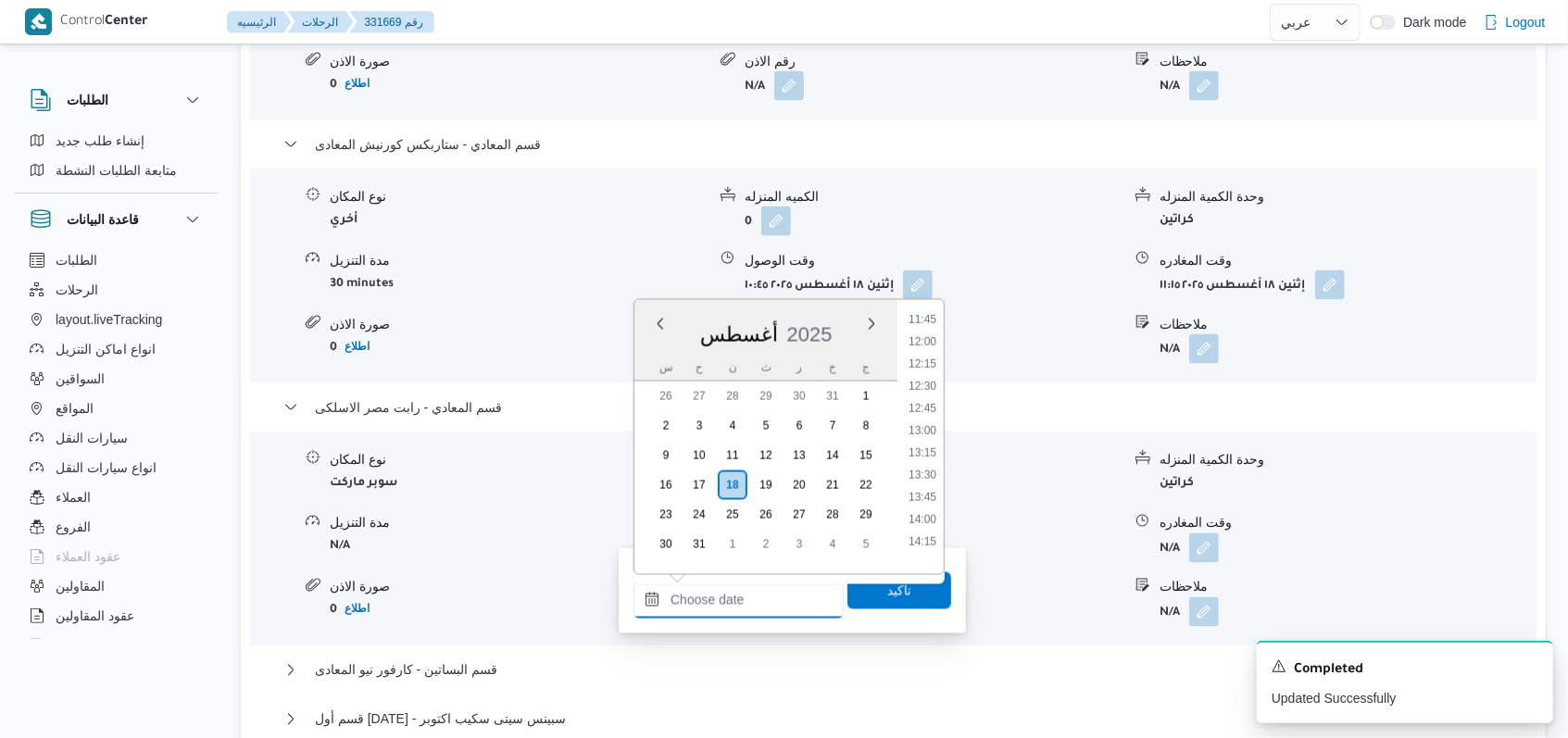
scroll to position [1025, 0]
click at [923, 329] on ul "00:00 00:15 00:30 00:45 01:00 01:15 01:30 01:45 02:00 02:15 02:30 02:45 03:00 0…" at bounding box center [923, 437] width 43 height 245
click at [923, 319] on li "11:30" at bounding box center [923, 319] width 43 height 18
type input "١٨/٠٨/٢٠٢٥ ١١:٣٠"
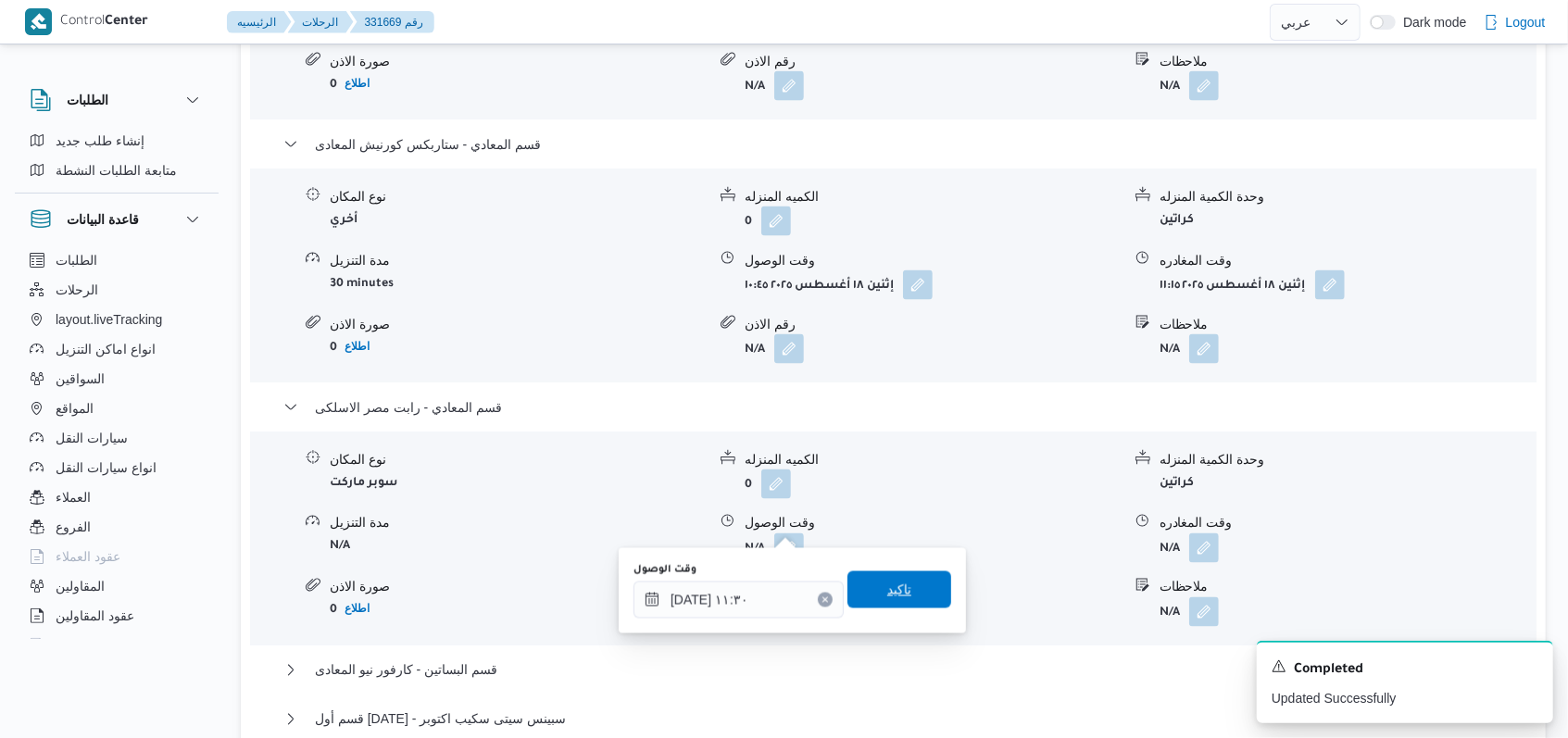
click at [898, 586] on span "تاكيد" at bounding box center [899, 589] width 104 height 37
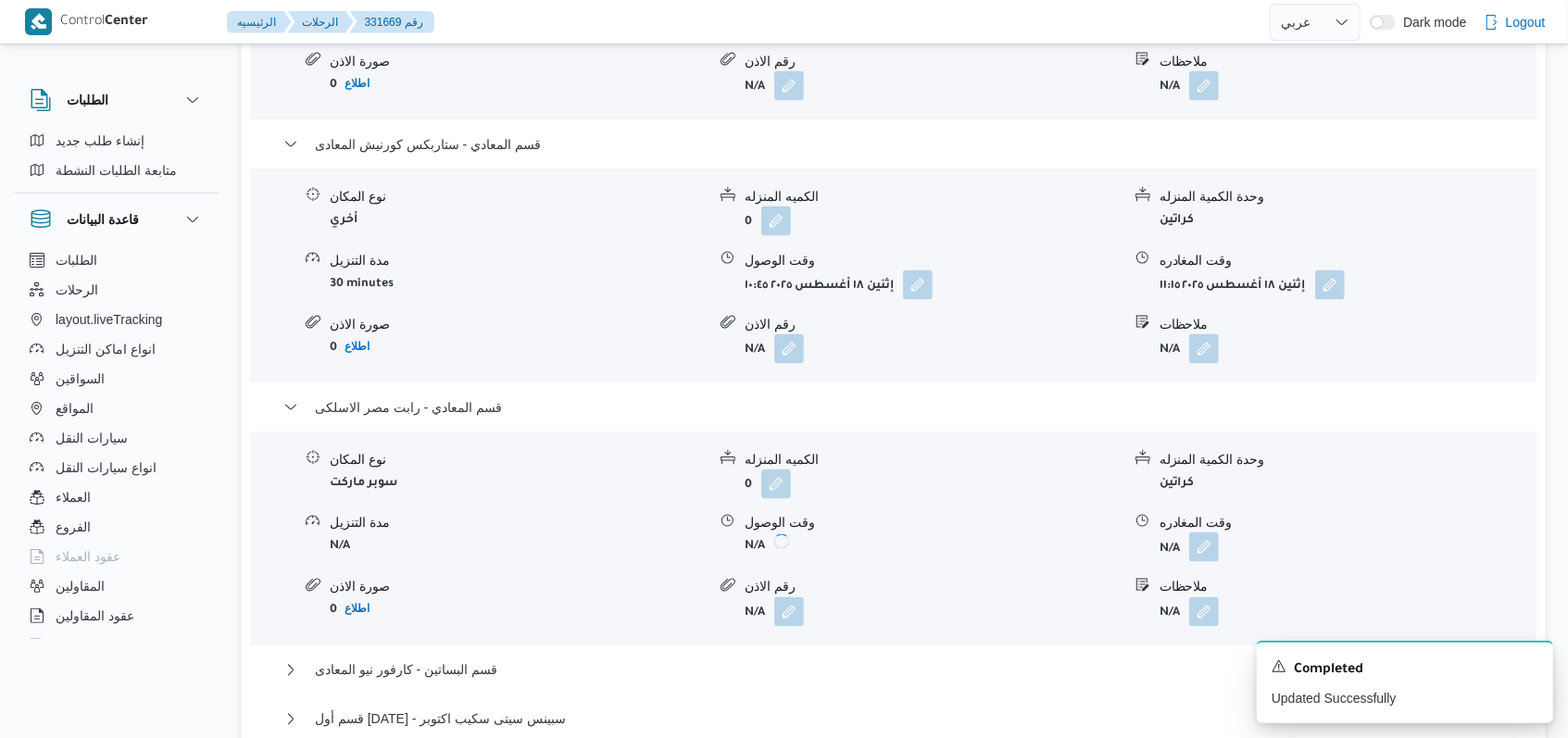
click at [1192, 532] on button "button" at bounding box center [1204, 547] width 30 height 30
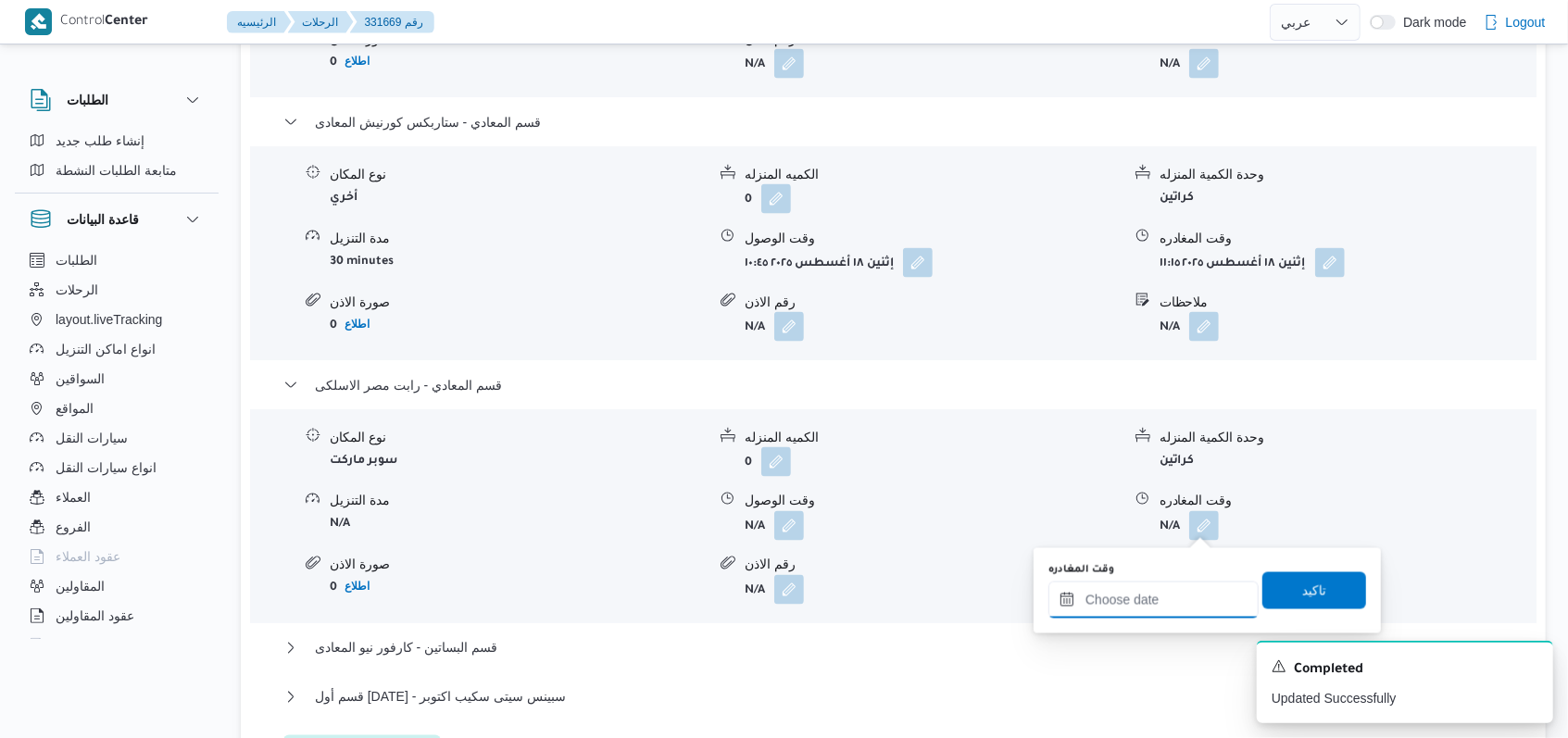
click at [1183, 601] on input "وقت المغادره" at bounding box center [1153, 600] width 210 height 37
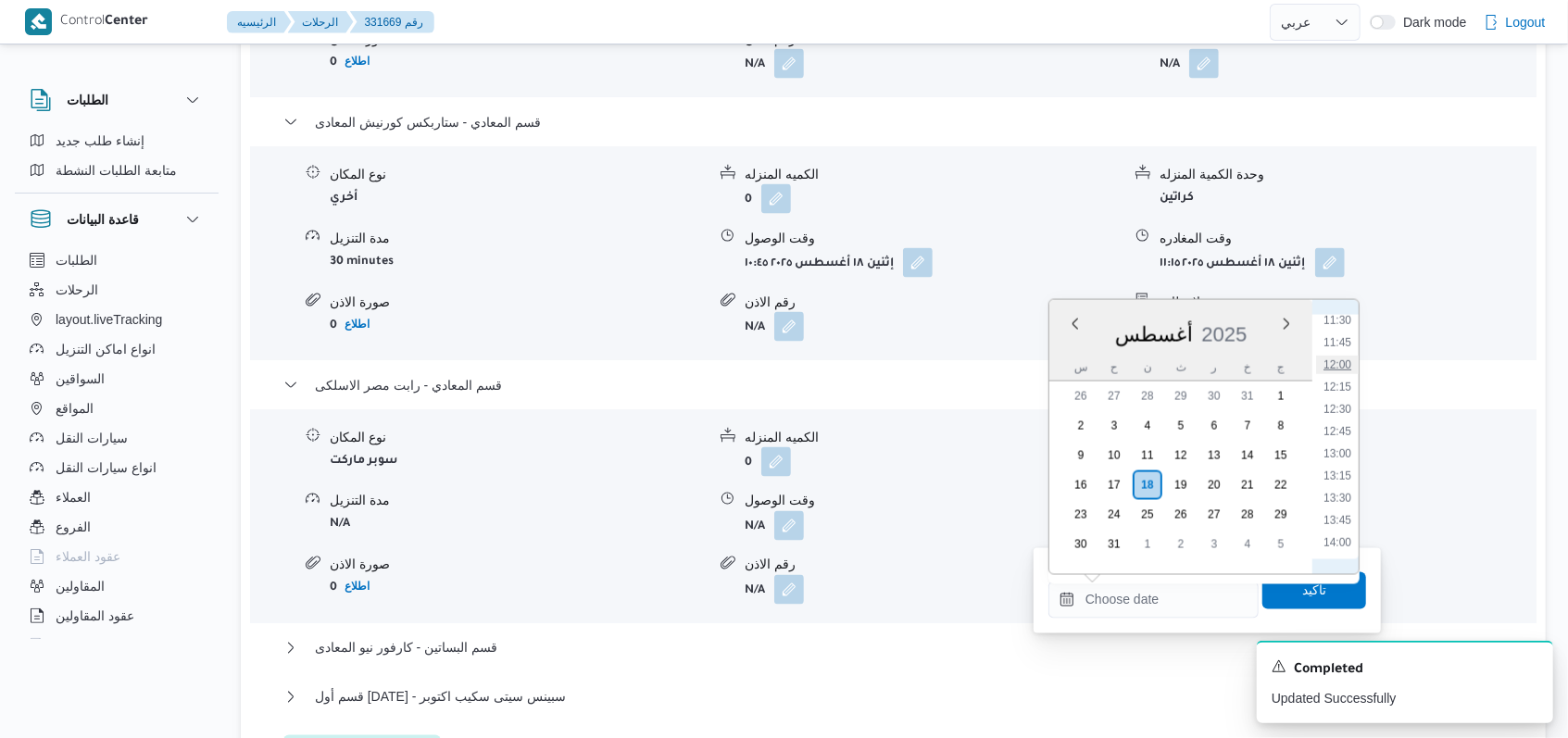
click at [1347, 372] on li "12:00" at bounding box center [1338, 364] width 43 height 18
type input "١٨/٠٨/٢٠٢٥ ١٢:٠٠"
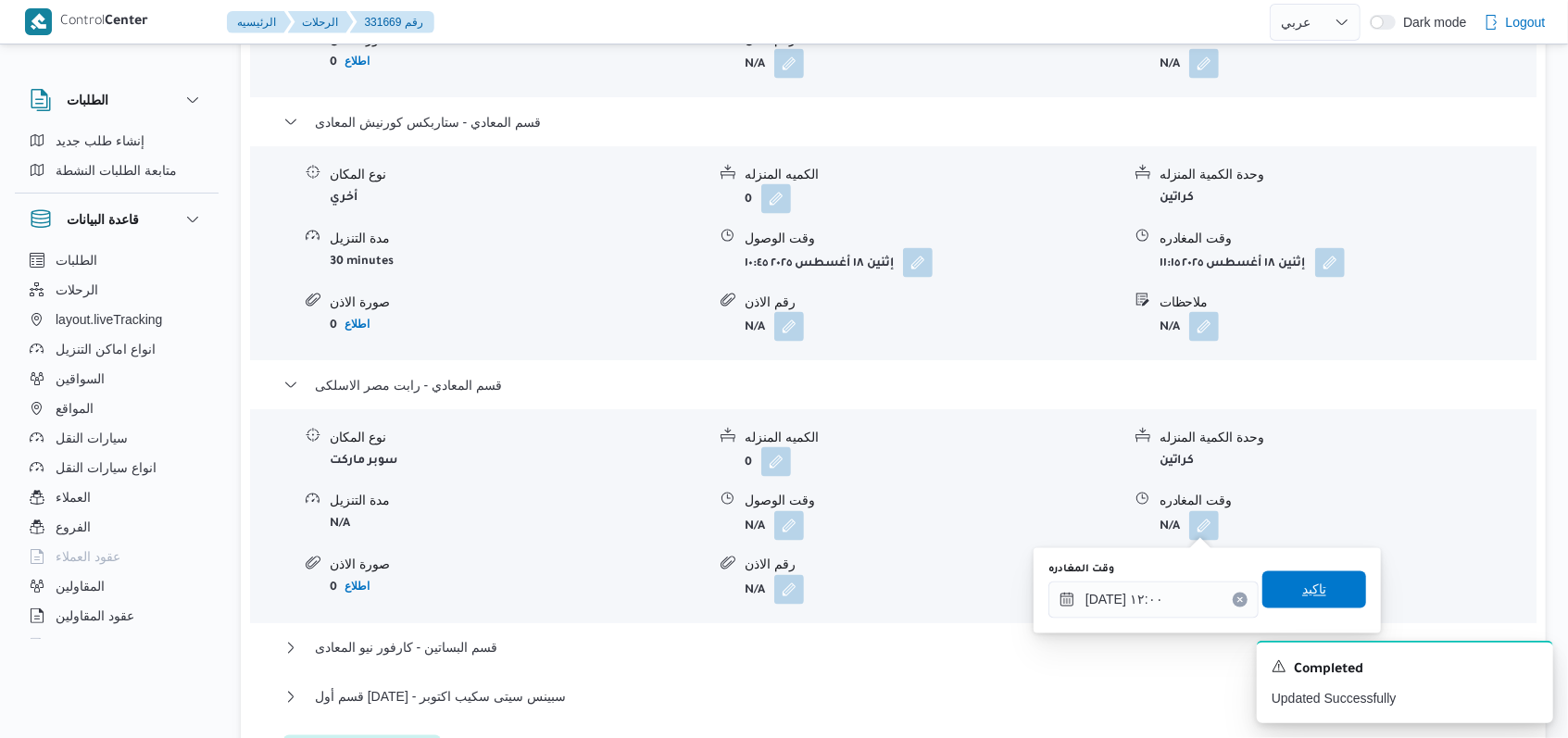
click at [1312, 581] on span "تاكيد" at bounding box center [1313, 589] width 104 height 37
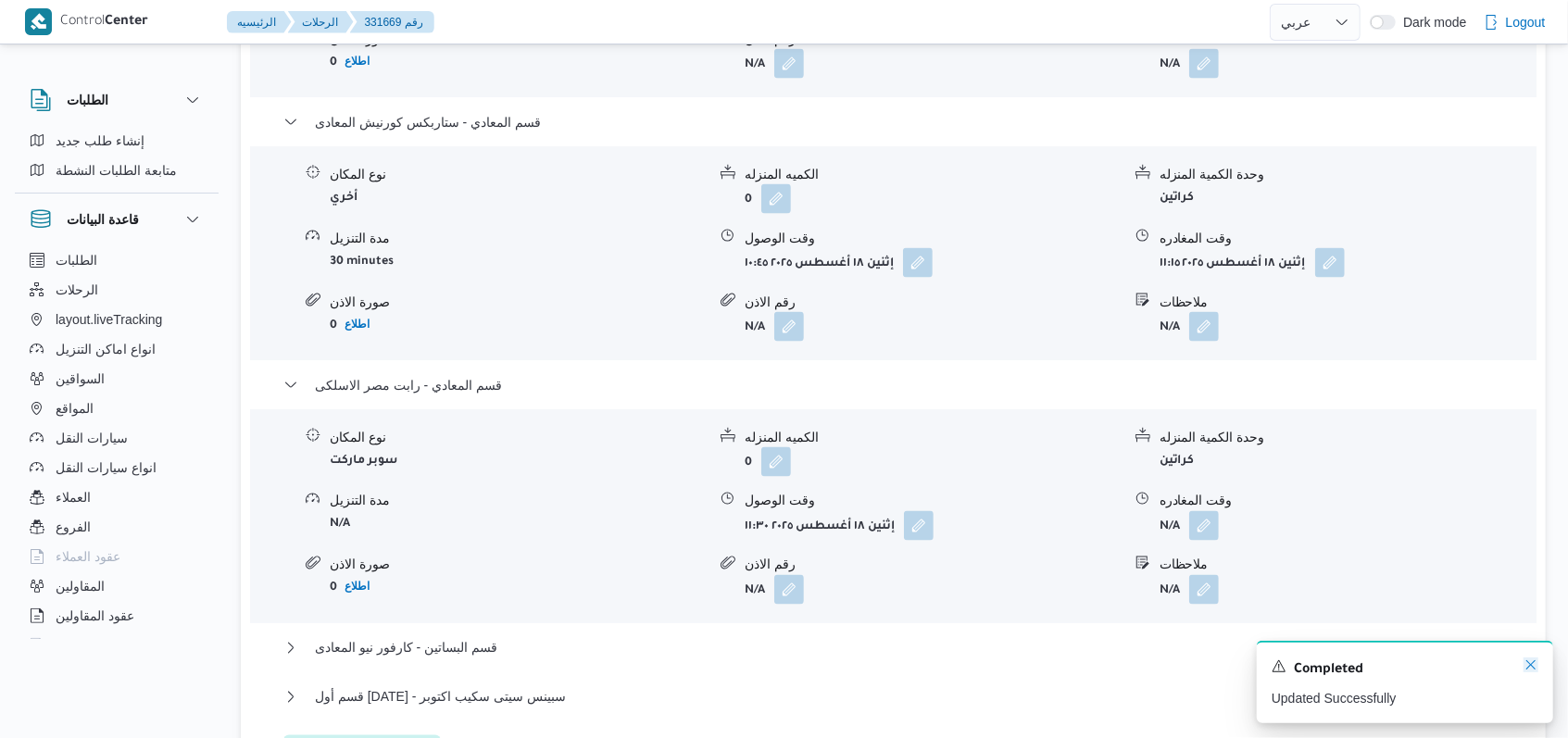
click at [1531, 669] on icon "Dismiss toast" at bounding box center [1530, 664] width 15 height 15
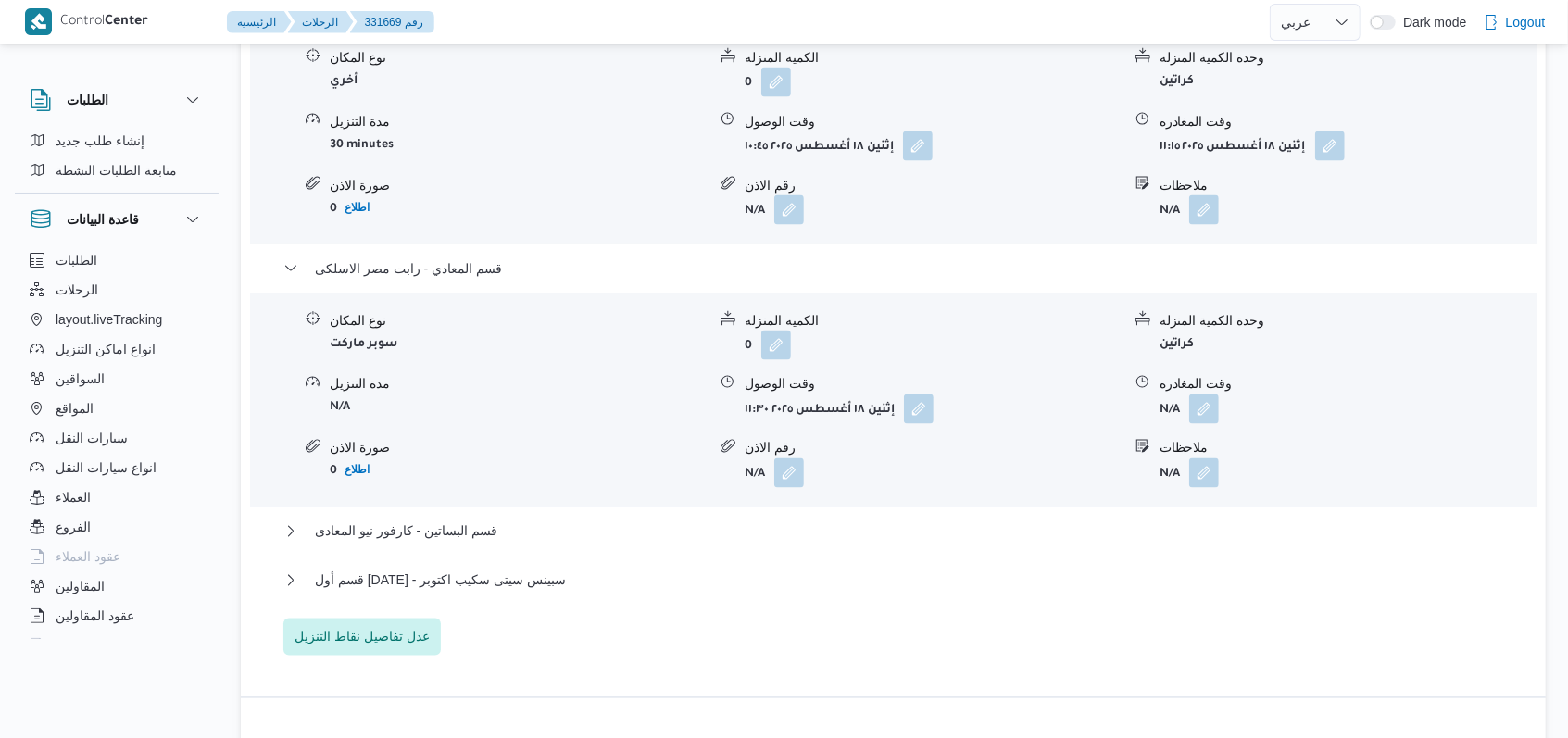
scroll to position [2097, 0]
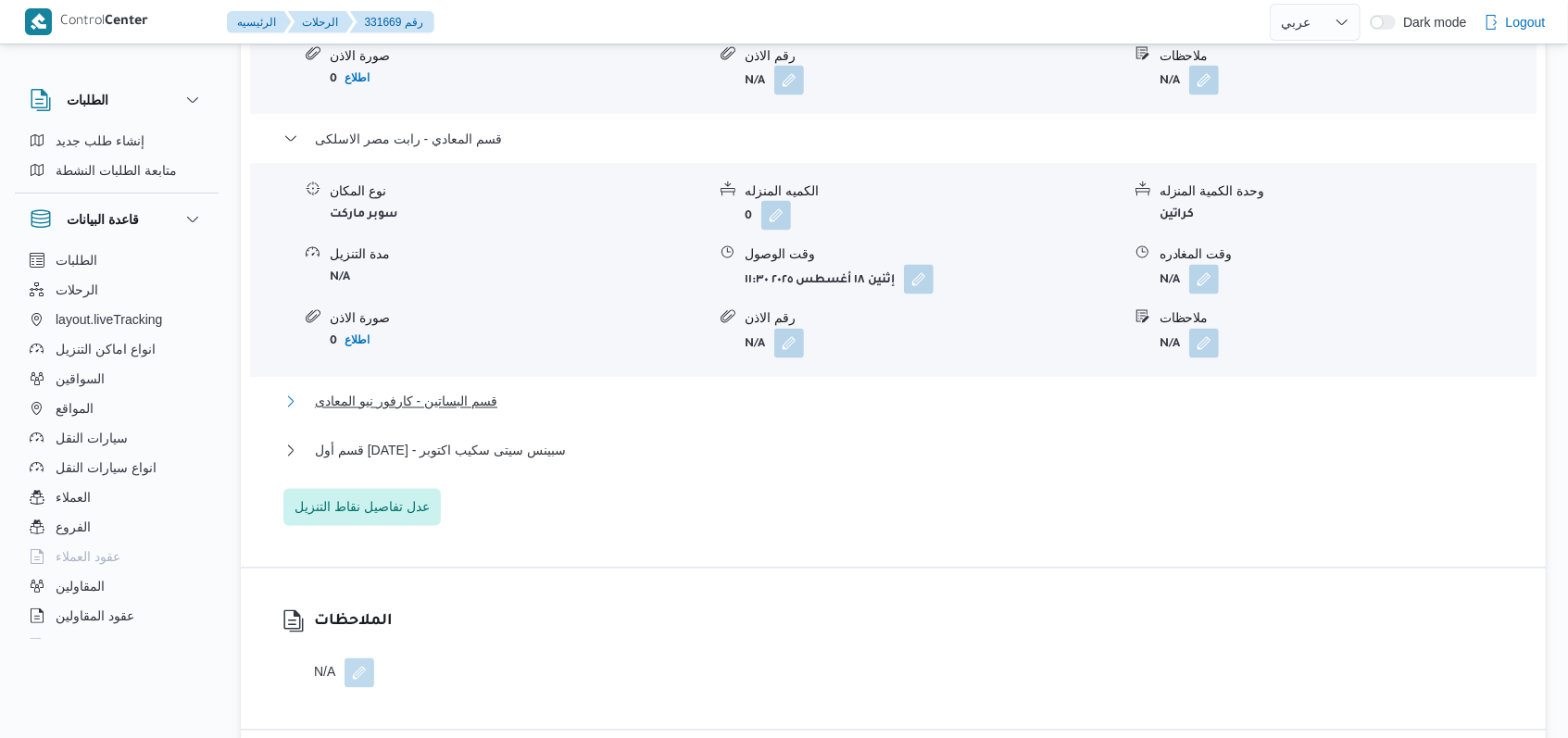
click at [453, 394] on span "قسم البساتين - كارفور نيو المعادى" at bounding box center [406, 401] width 183 height 22
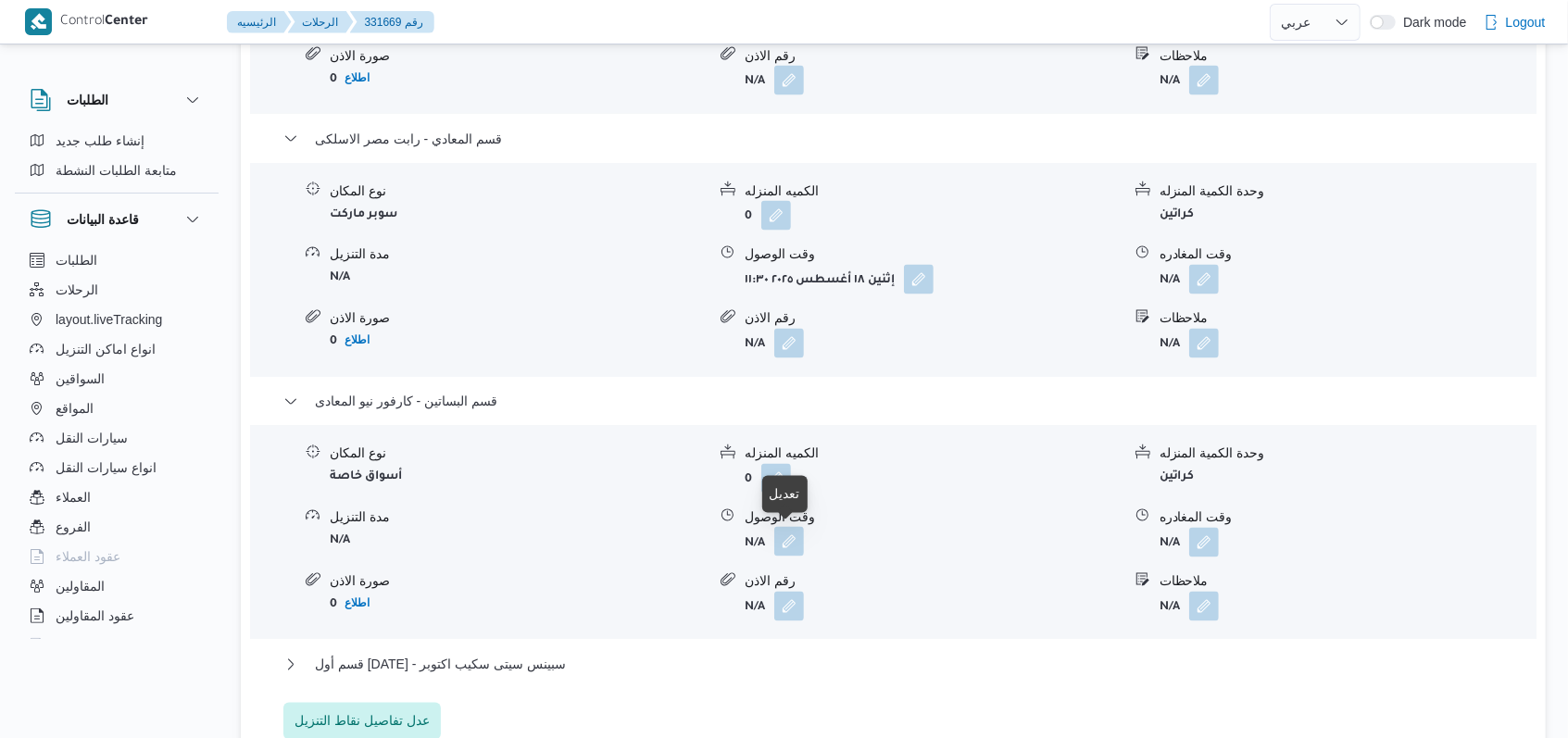
click at [784, 531] on button "button" at bounding box center [789, 541] width 30 height 30
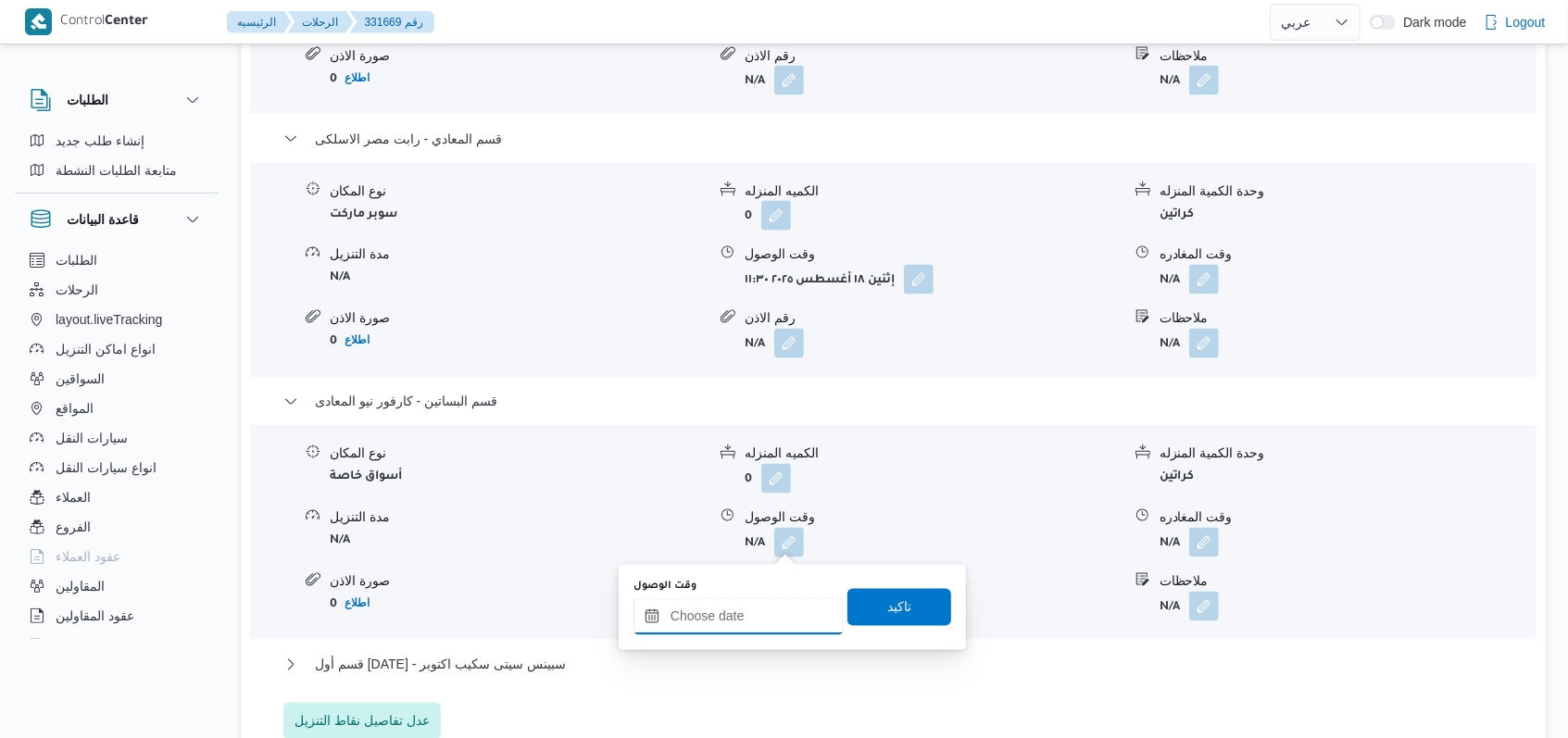
click at [721, 605] on input "وقت الوصول" at bounding box center [738, 617] width 210 height 37
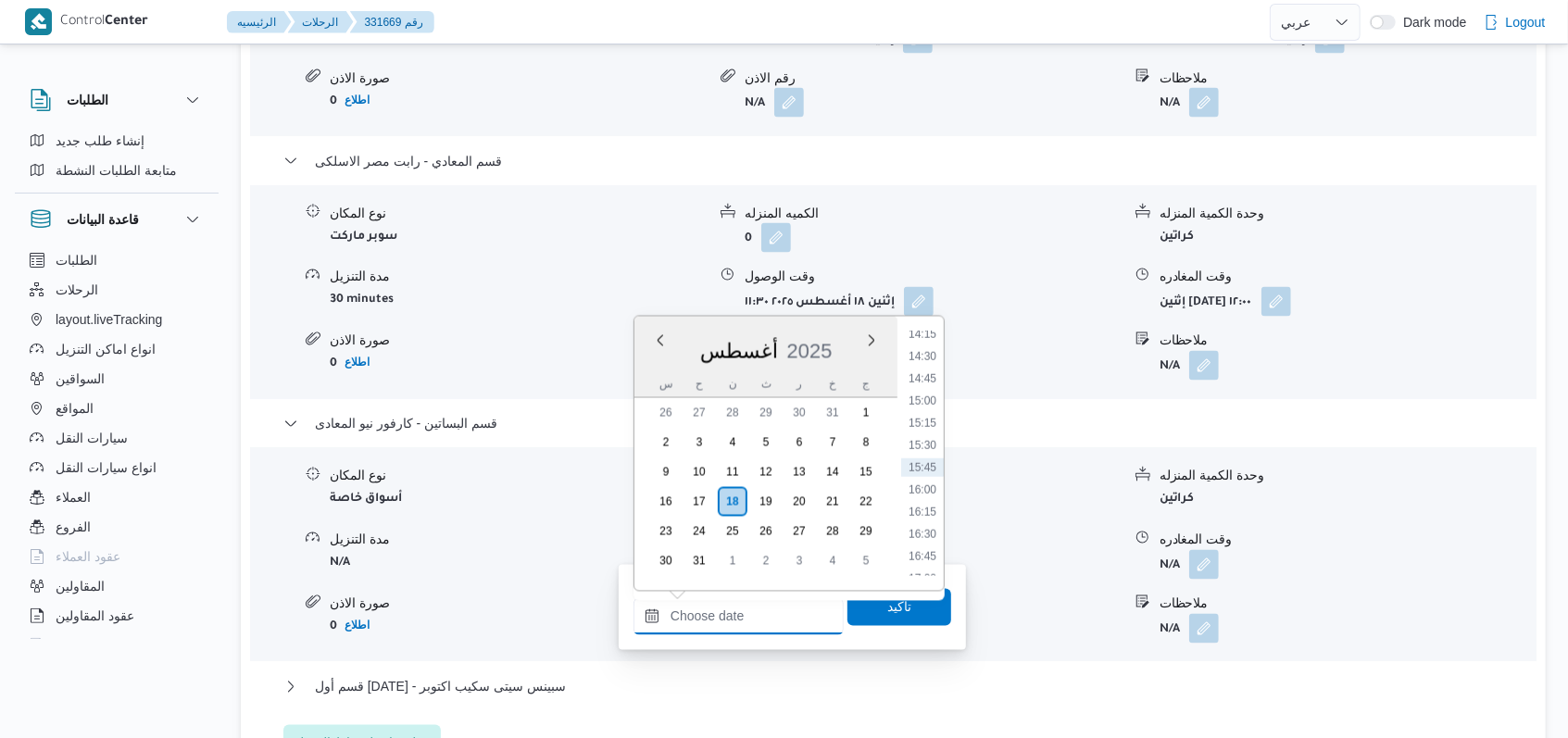
scroll to position [1025, 0]
click at [926, 427] on li "12:30" at bounding box center [923, 425] width 43 height 18
type input "١٨/٠٨/٢٠٢٥ ١٢:٣٠"
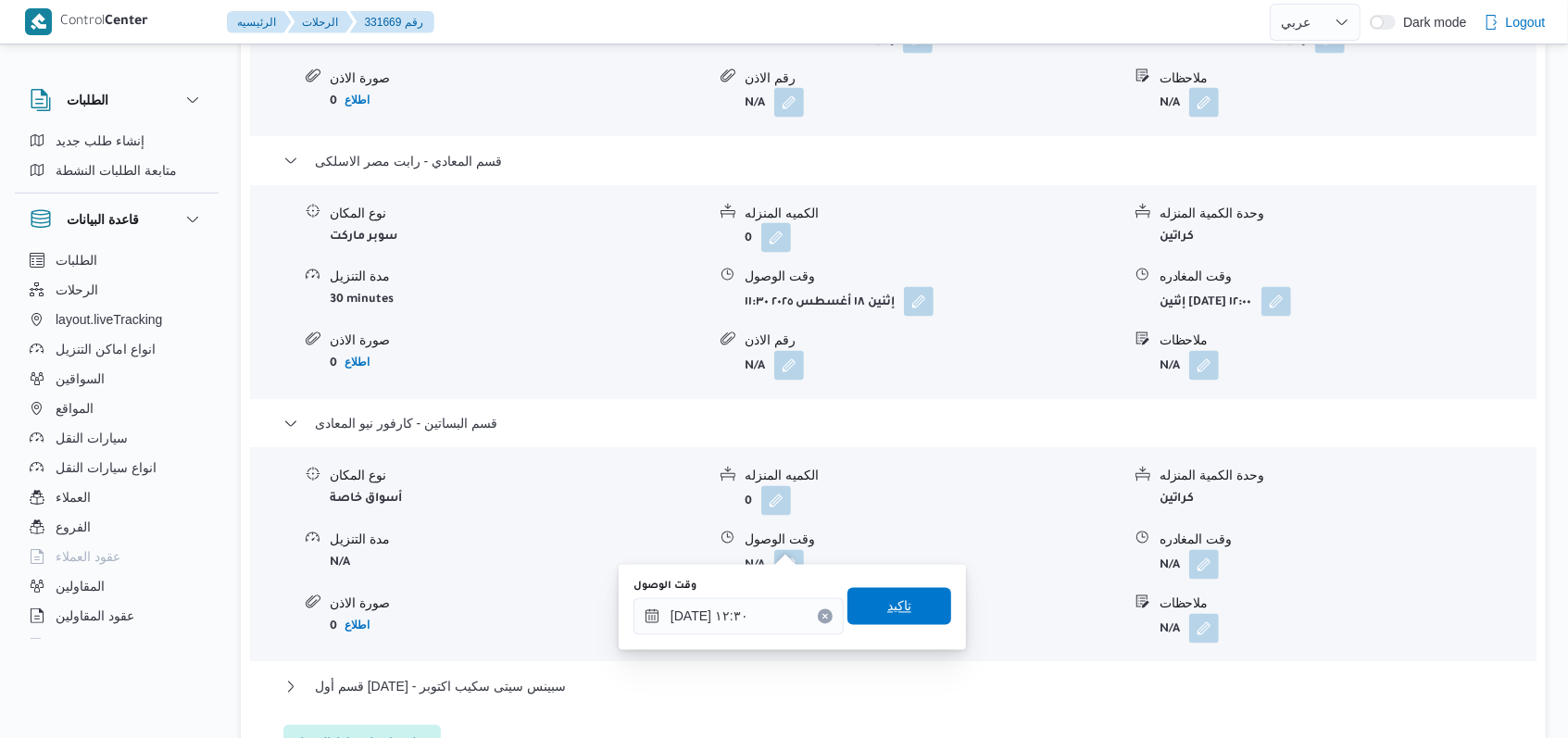
click at [906, 598] on span "تاكيد" at bounding box center [899, 606] width 104 height 37
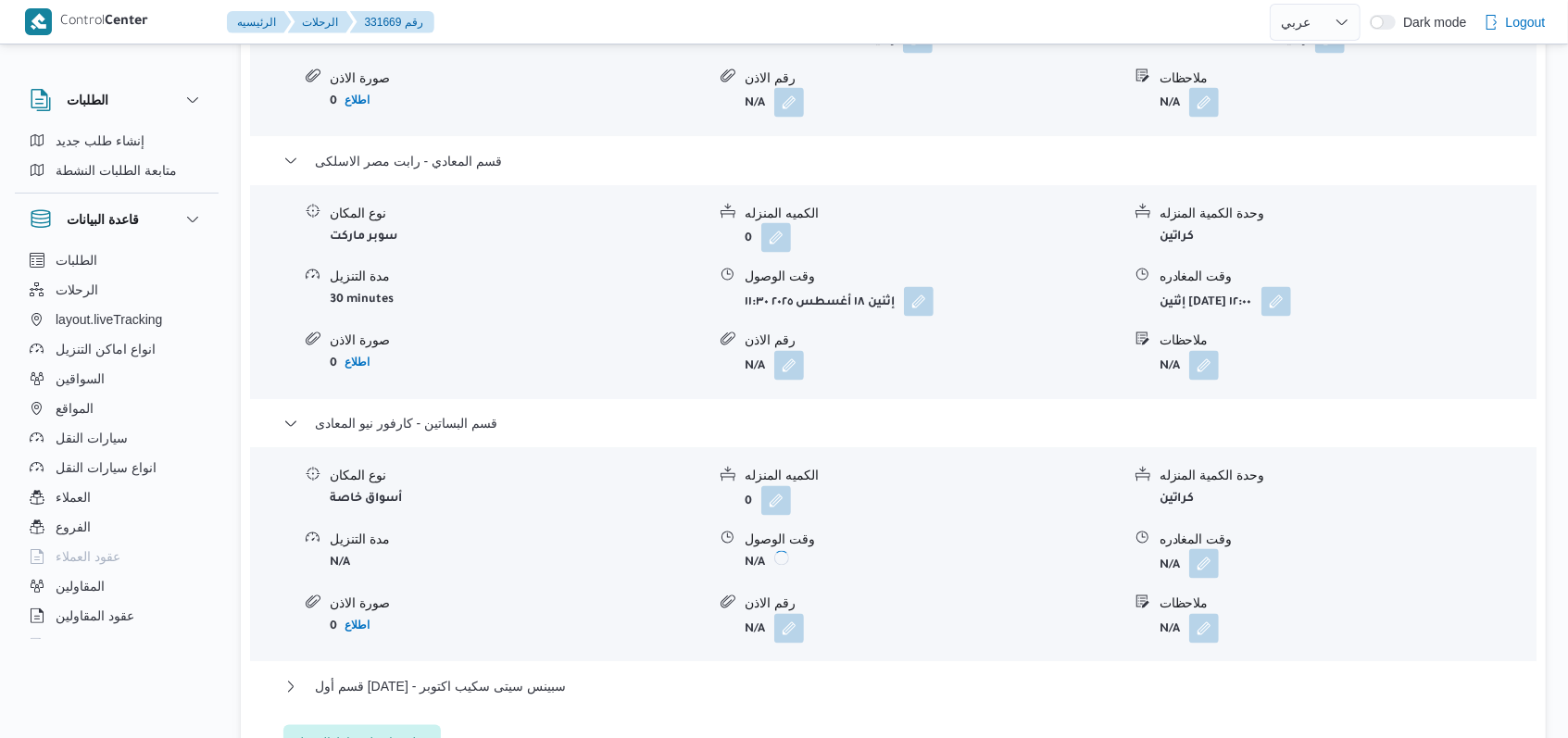
click at [1204, 549] on button "button" at bounding box center [1204, 563] width 30 height 30
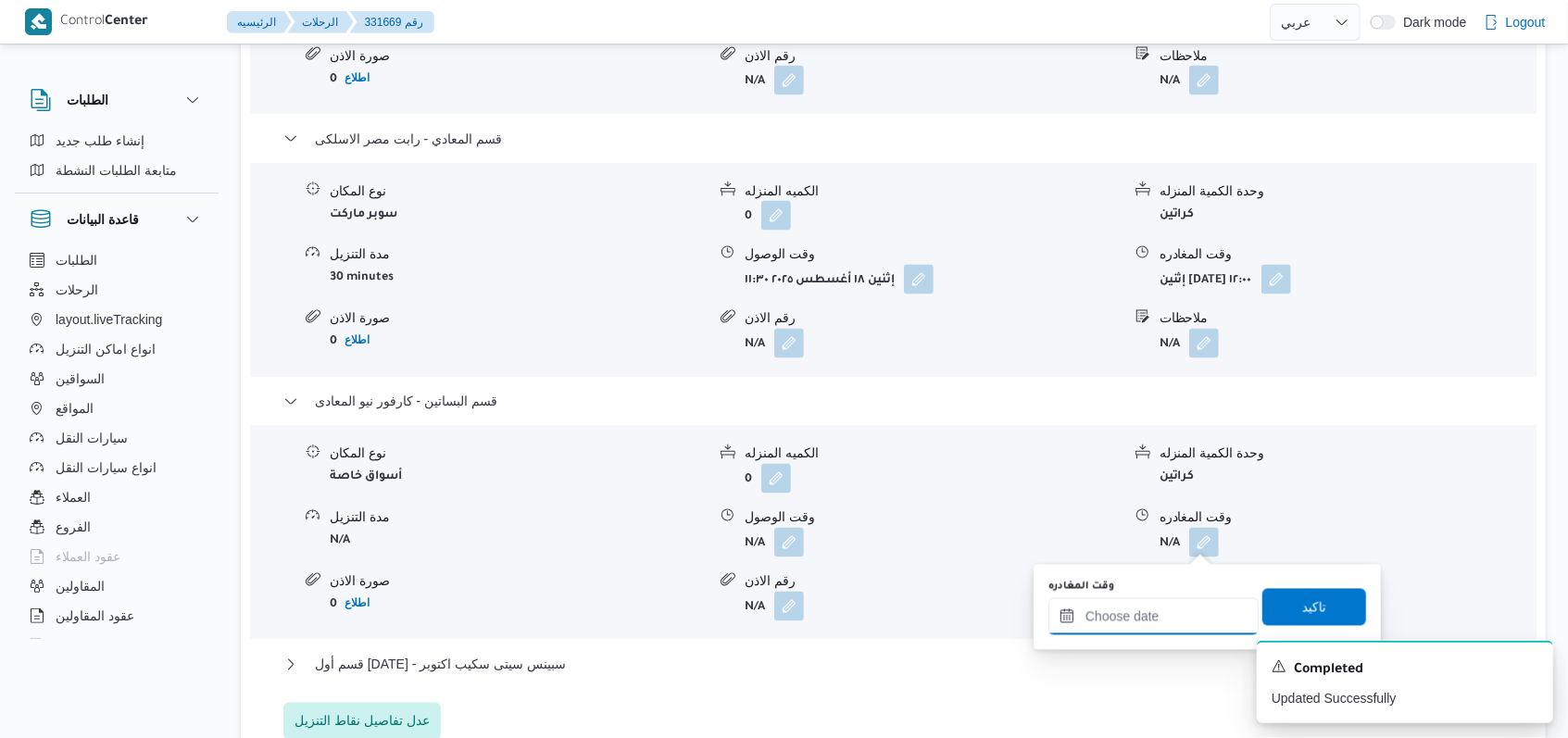
click at [1166, 625] on input "وقت المغادره" at bounding box center [1153, 617] width 210 height 37
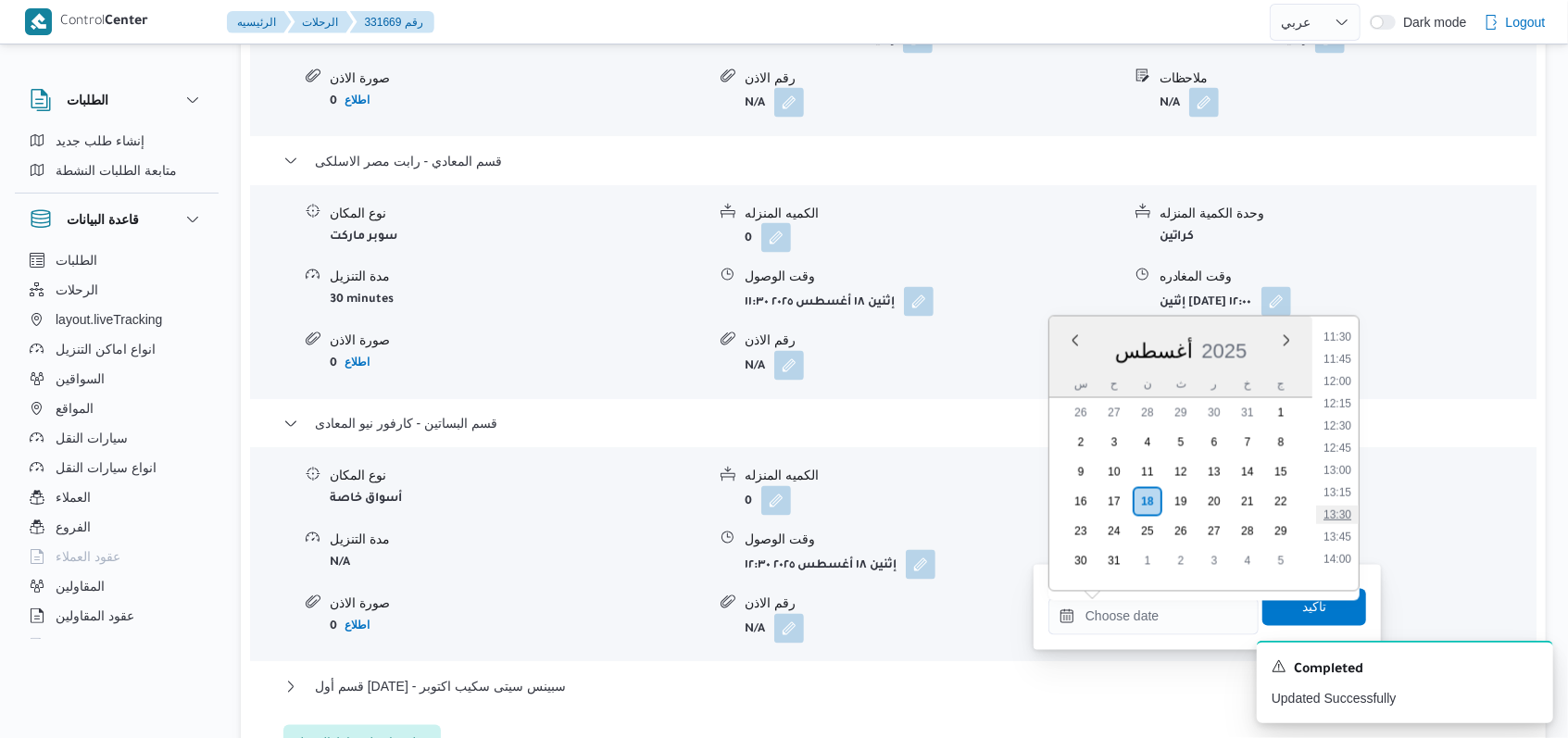
click at [1345, 512] on li "13:30" at bounding box center [1338, 515] width 43 height 18
type input "١٨/٠٨/٢٠٢٥ ١٣:٣٠"
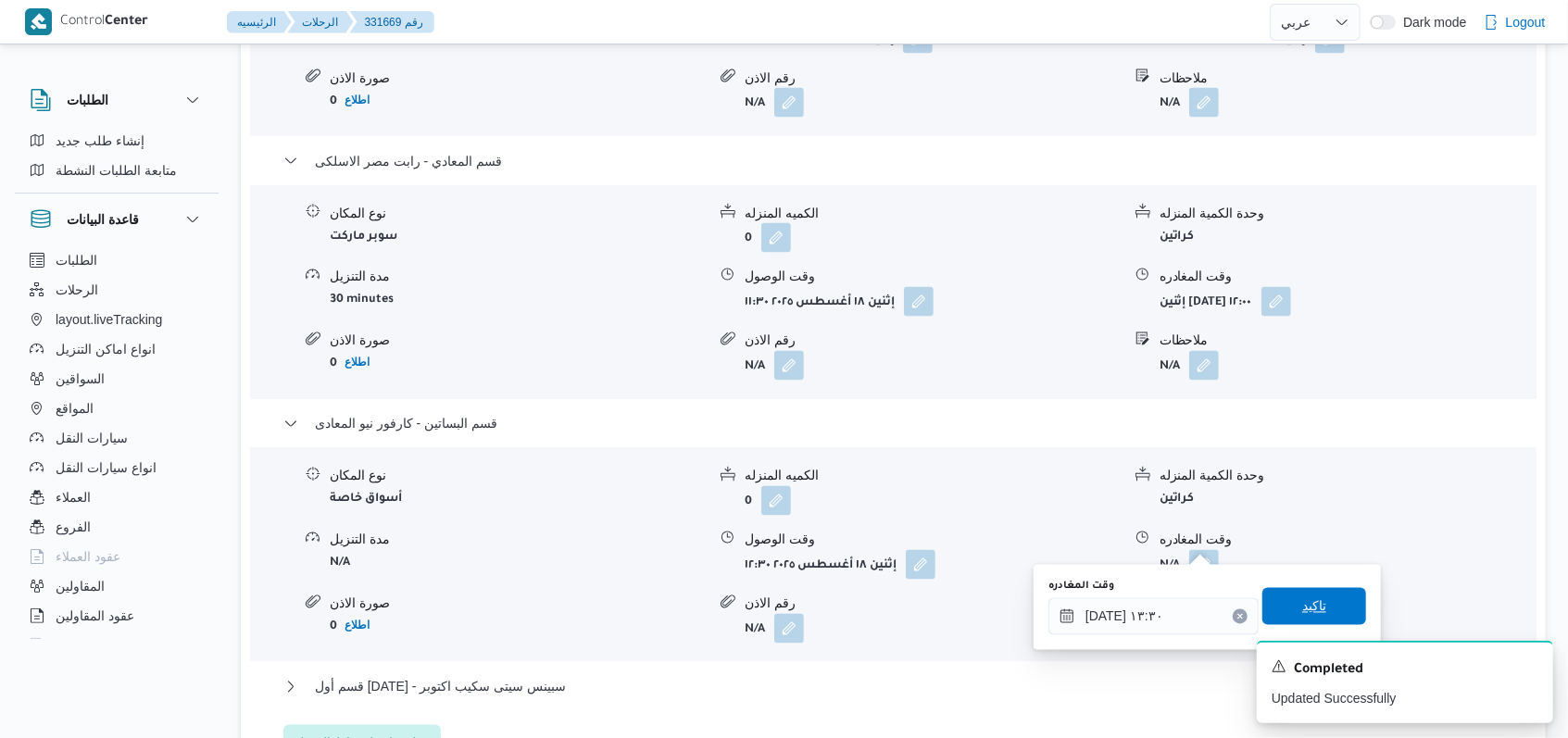
click at [1309, 608] on span "تاكيد" at bounding box center [1313, 606] width 24 height 22
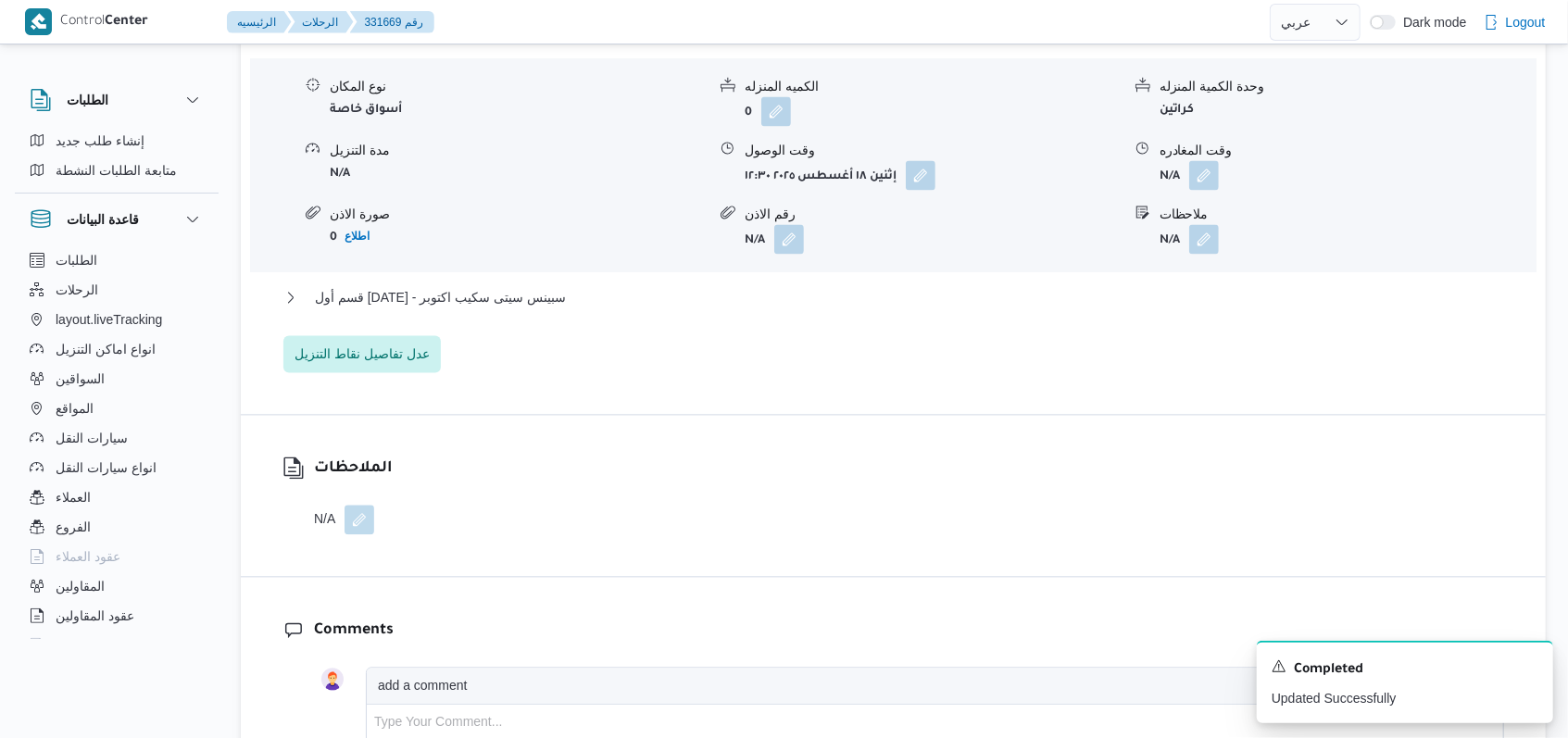
scroll to position [2468, 0]
click at [524, 292] on span "قسم أول 6 أكتوبر - سبينس سيتى سكيب اكتوبر" at bounding box center [440, 294] width 251 height 22
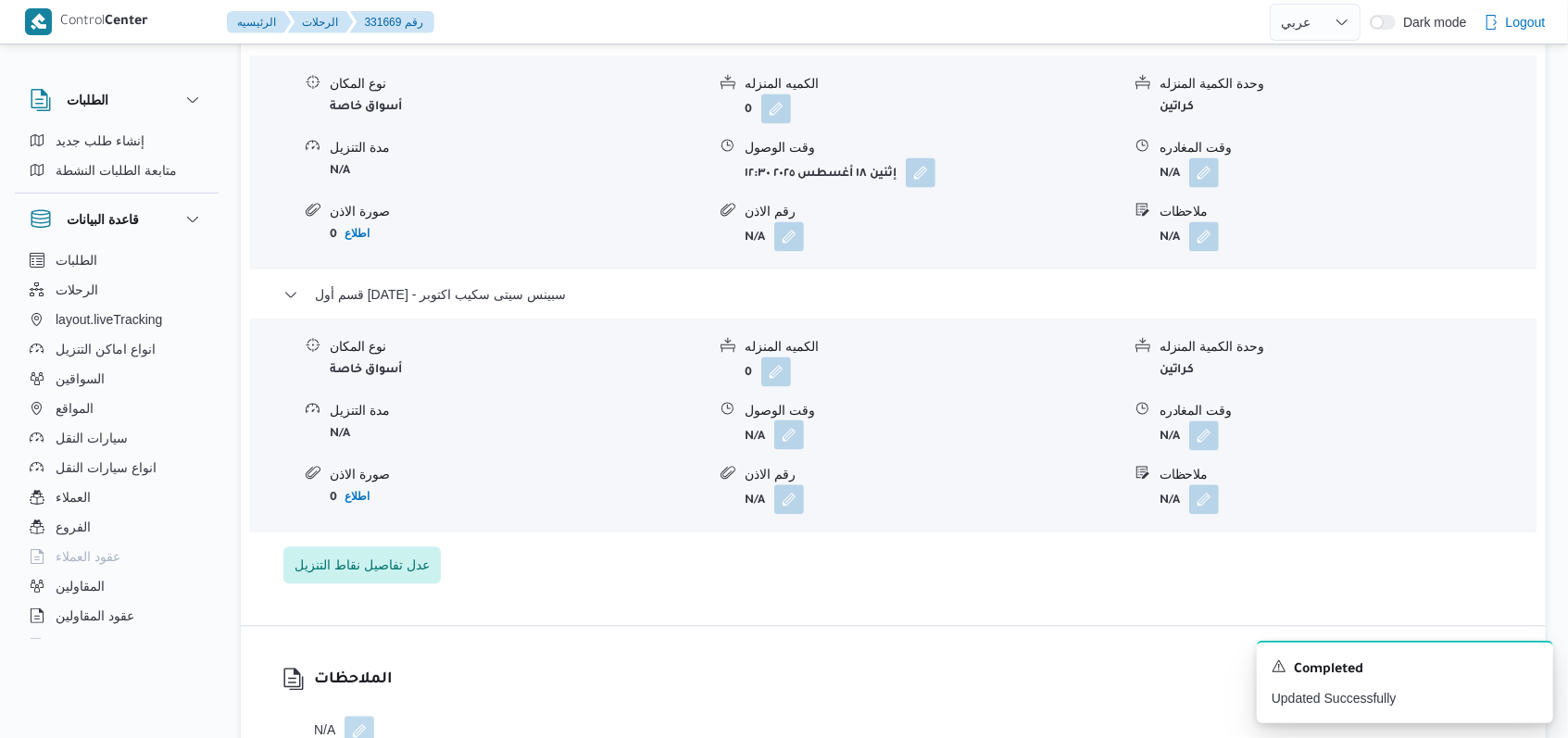
click at [789, 441] on button "button" at bounding box center [789, 434] width 30 height 30
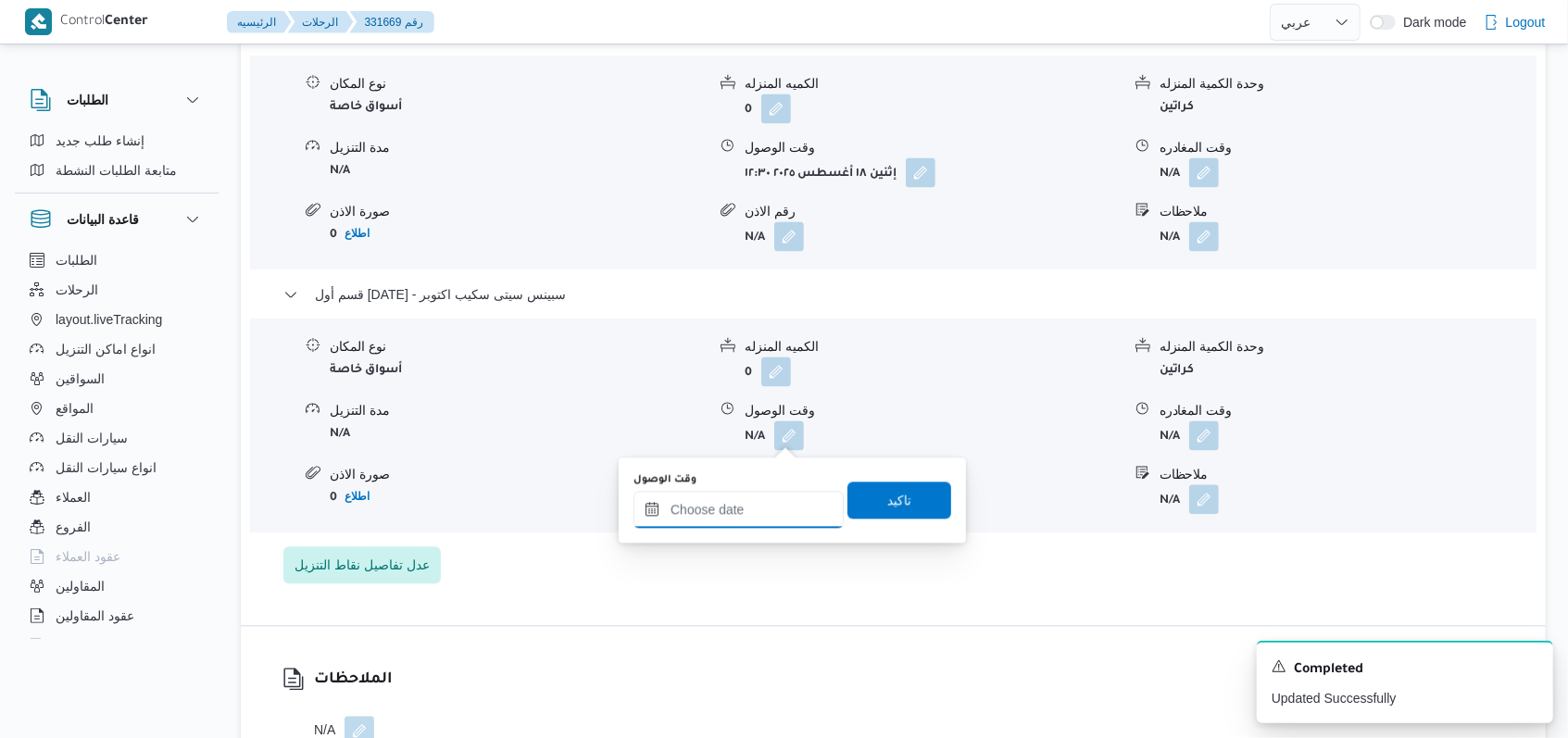
click at [764, 490] on div at bounding box center [738, 509] width 210 height 37
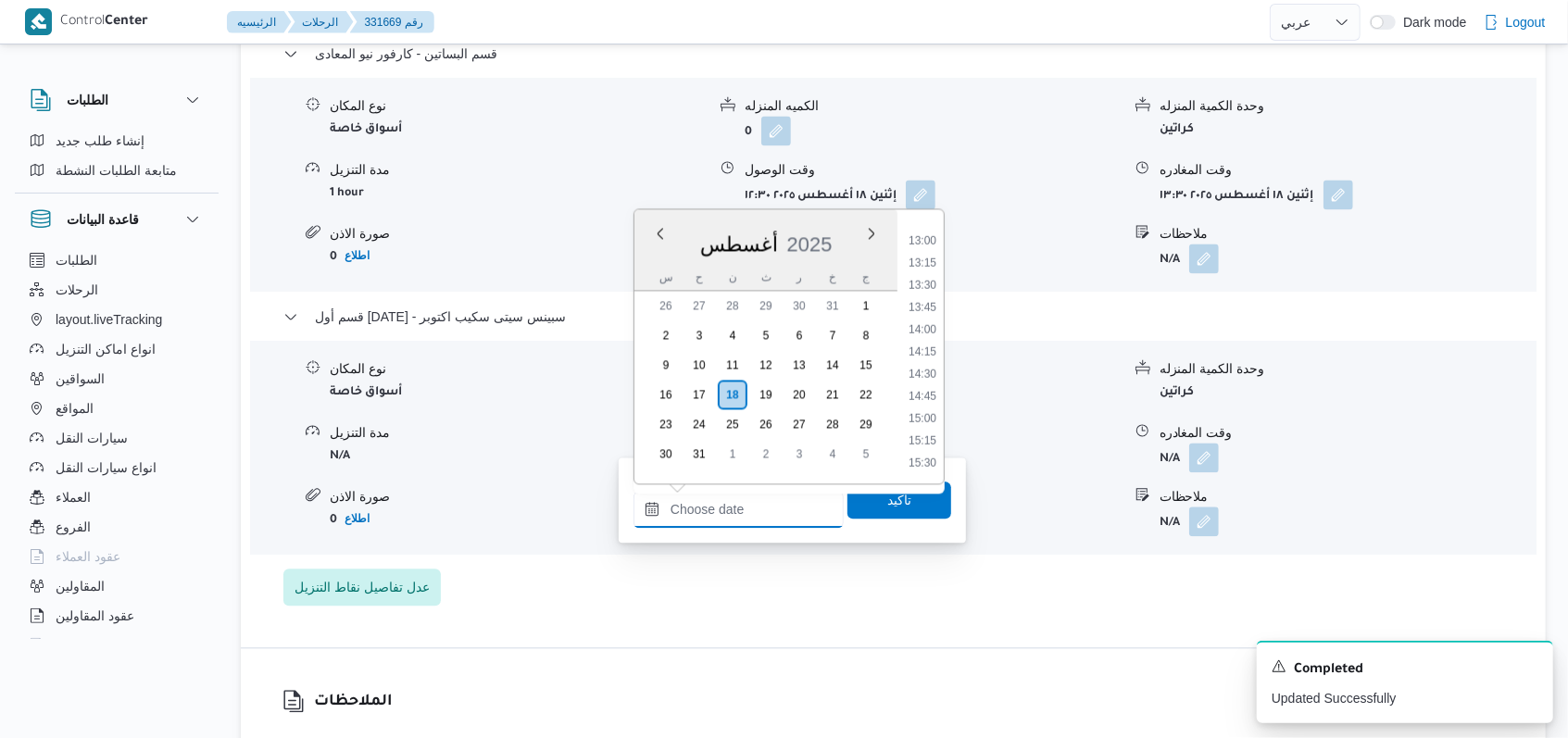
scroll to position [2345, 0]
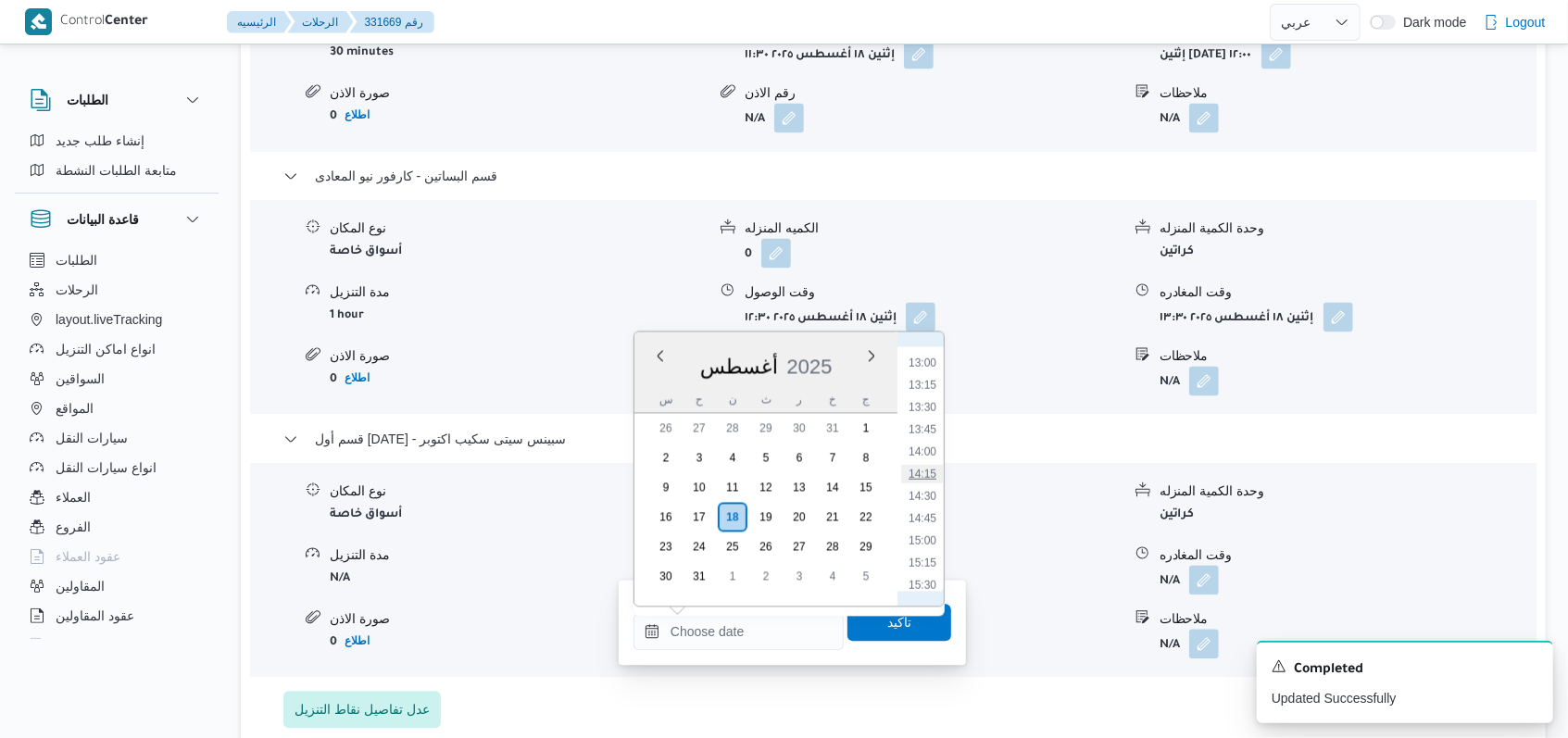
click at [922, 478] on li "14:15" at bounding box center [923, 474] width 43 height 18
type input "١٨/٠٨/٢٠٢٥ ١٤:١٥"
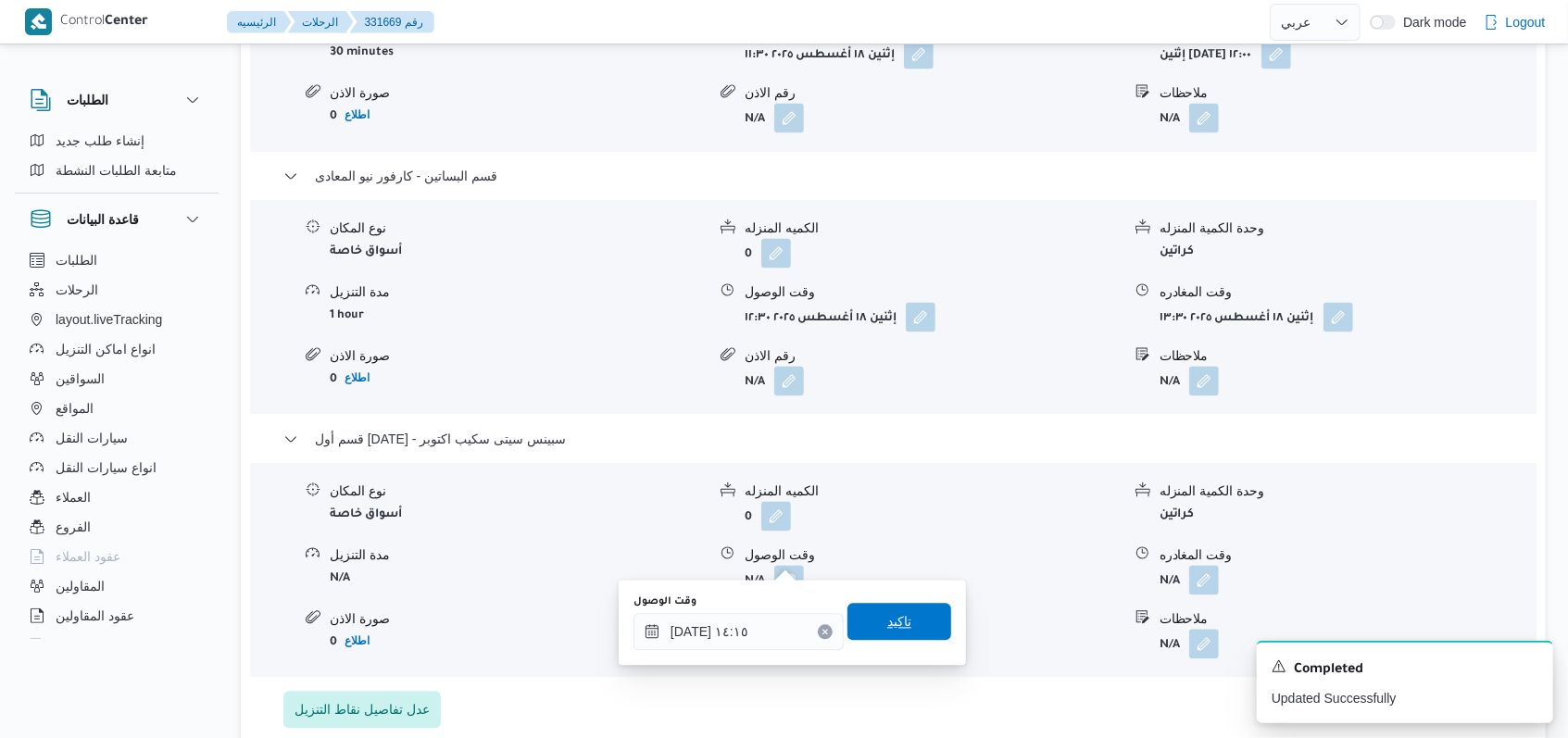
click at [887, 631] on span "تاكيد" at bounding box center [899, 621] width 24 height 22
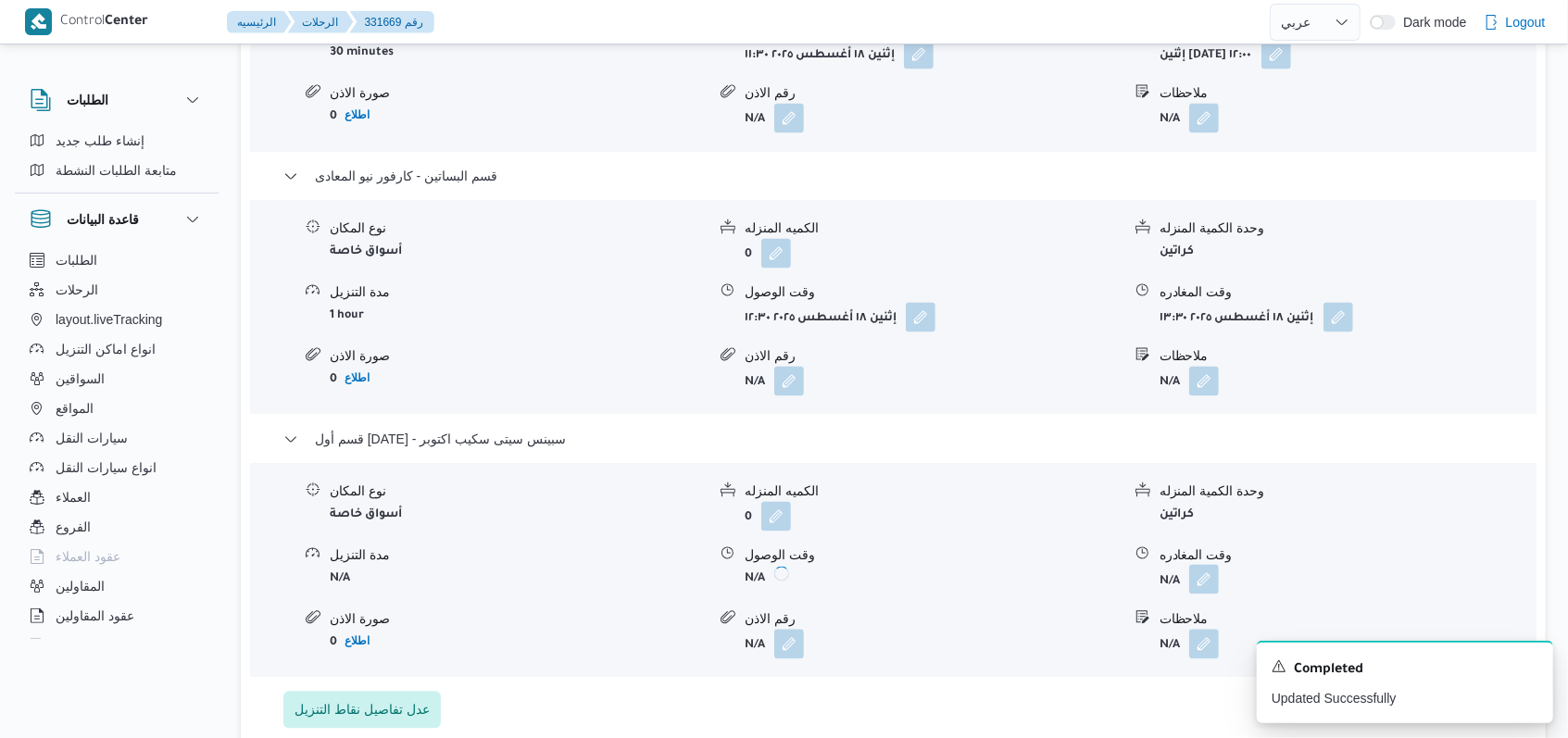
click at [1213, 565] on button "button" at bounding box center [1204, 580] width 30 height 30
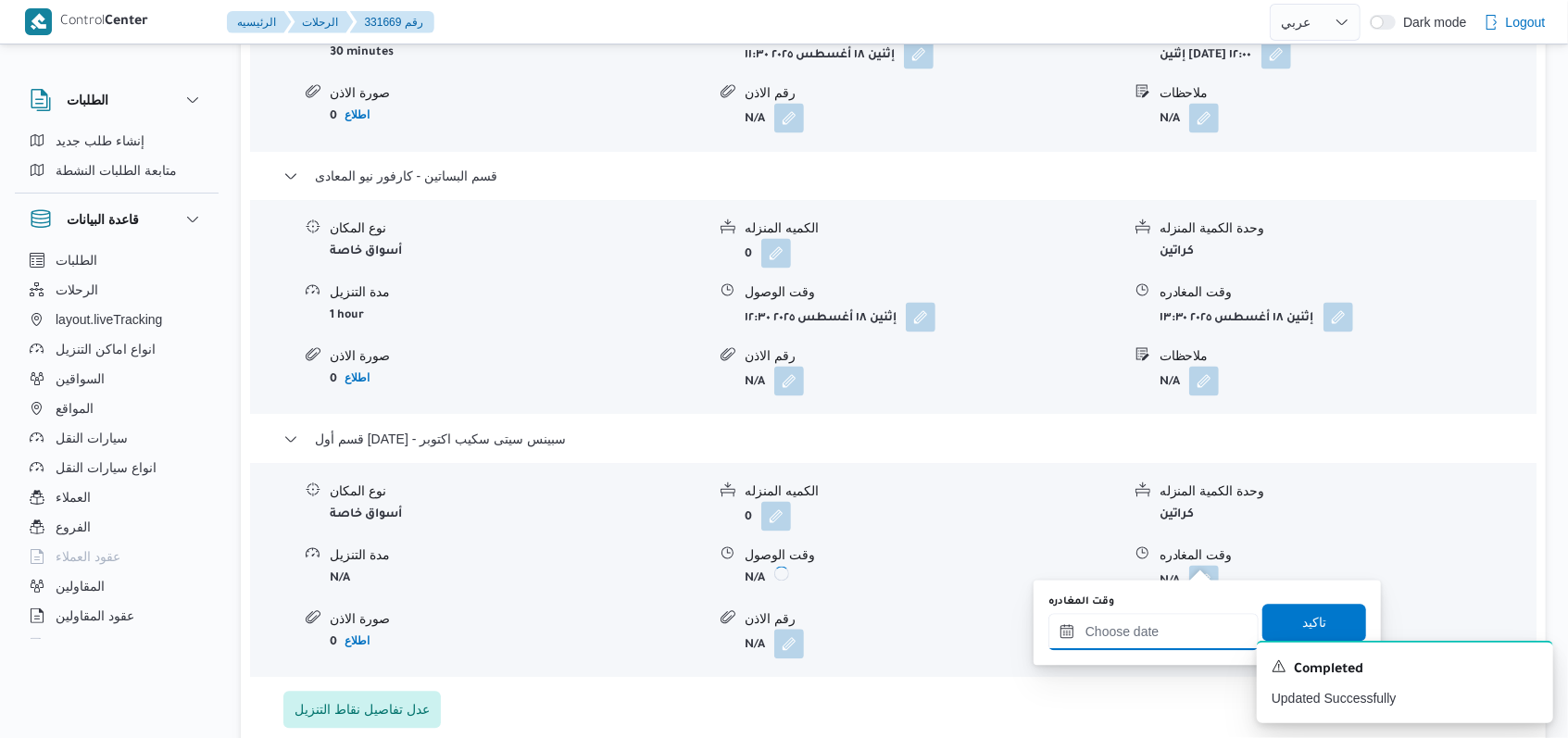
click at [1164, 634] on input "وقت المغادره" at bounding box center [1153, 632] width 210 height 37
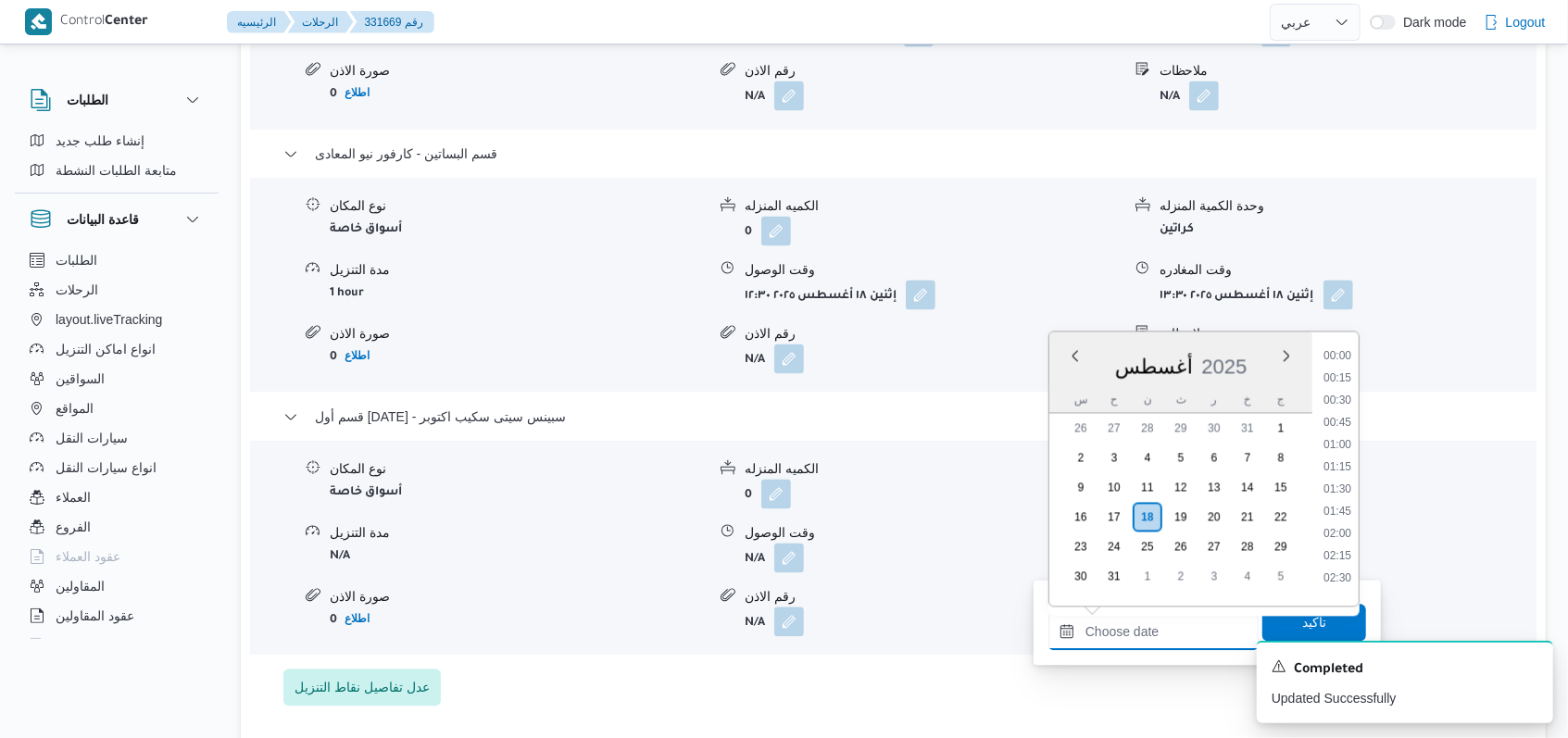
scroll to position [1273, 0]
click at [1330, 419] on li "15:00" at bounding box center [1338, 416] width 43 height 18
type input "[DATE] ١٥:٠٠"
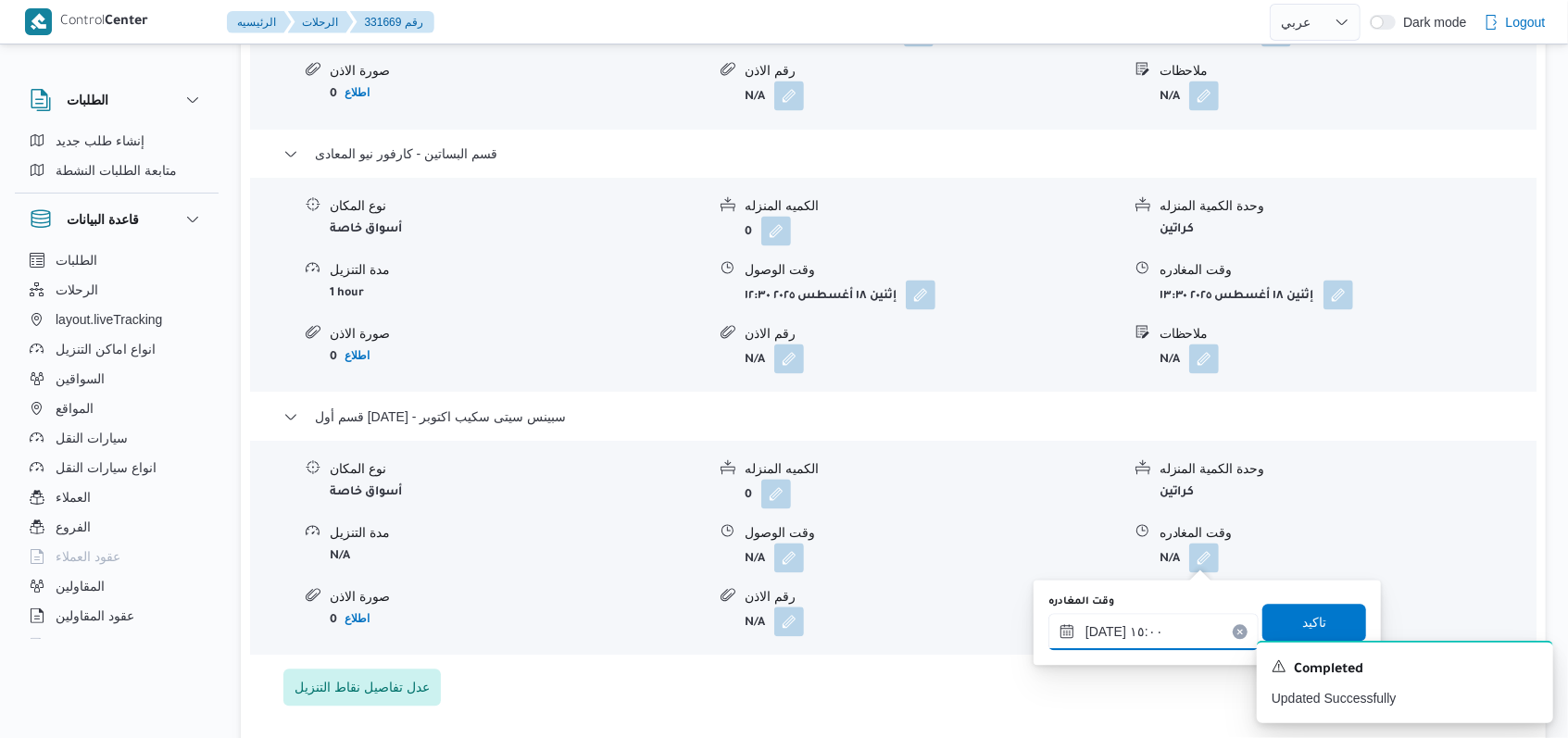
scroll to position [2468, 0]
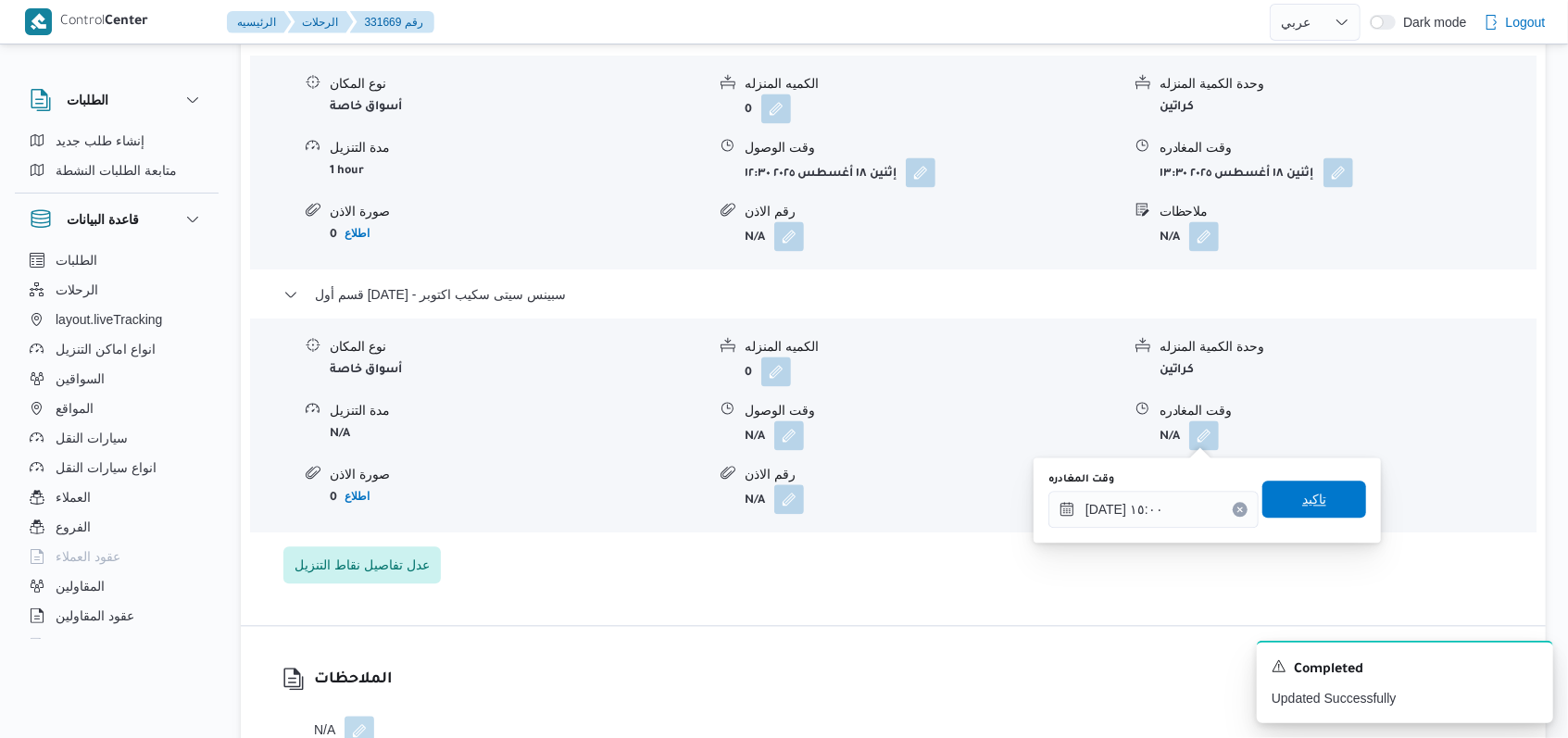
click at [1309, 493] on span "تاكيد" at bounding box center [1313, 498] width 24 height 22
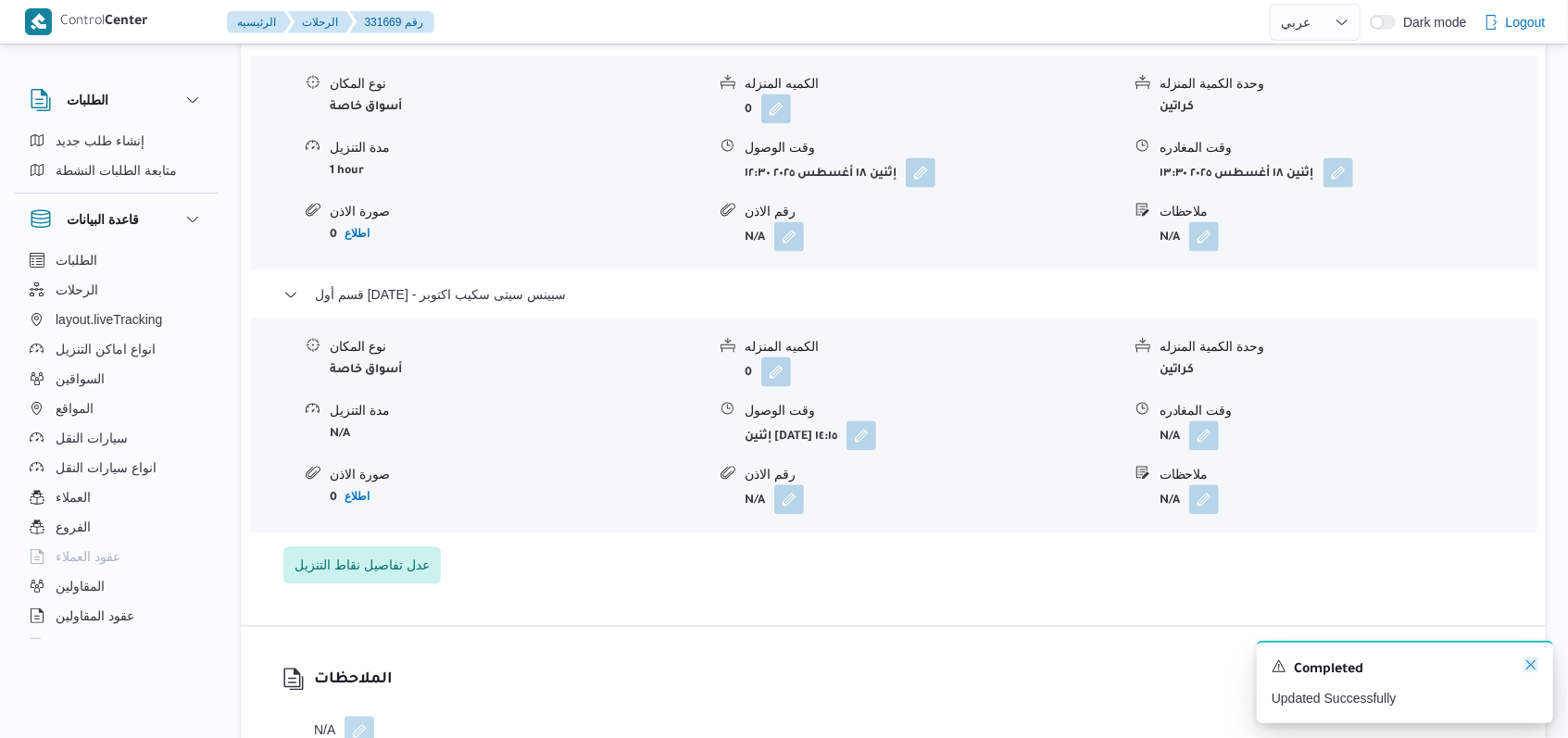
click at [1533, 669] on icon "Dismiss toast" at bounding box center [1530, 664] width 15 height 15
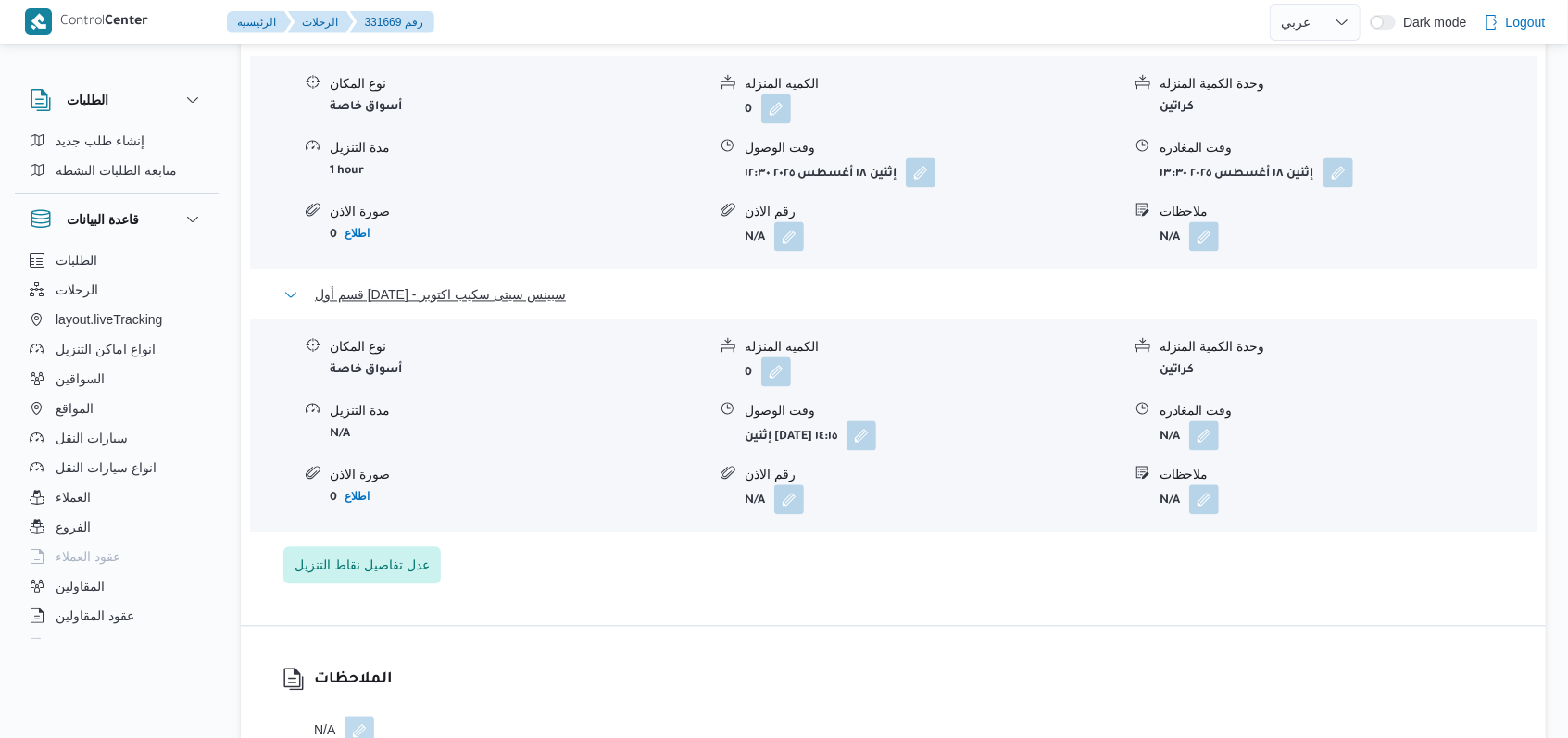
click at [523, 289] on span "قسم أول 6 أكتوبر - سبينس سيتى سكيب اكتوبر" at bounding box center [440, 294] width 251 height 22
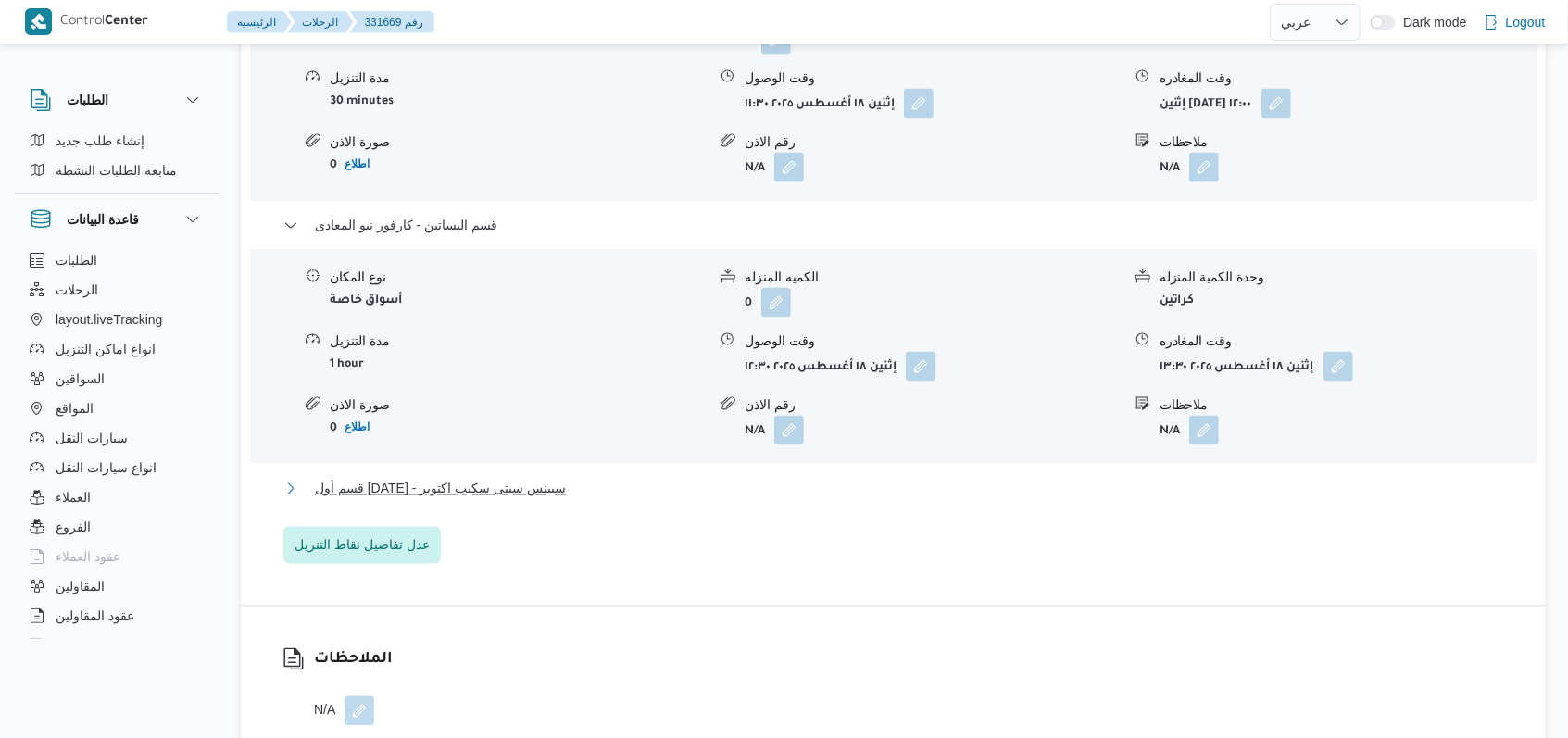
scroll to position [2097, 0]
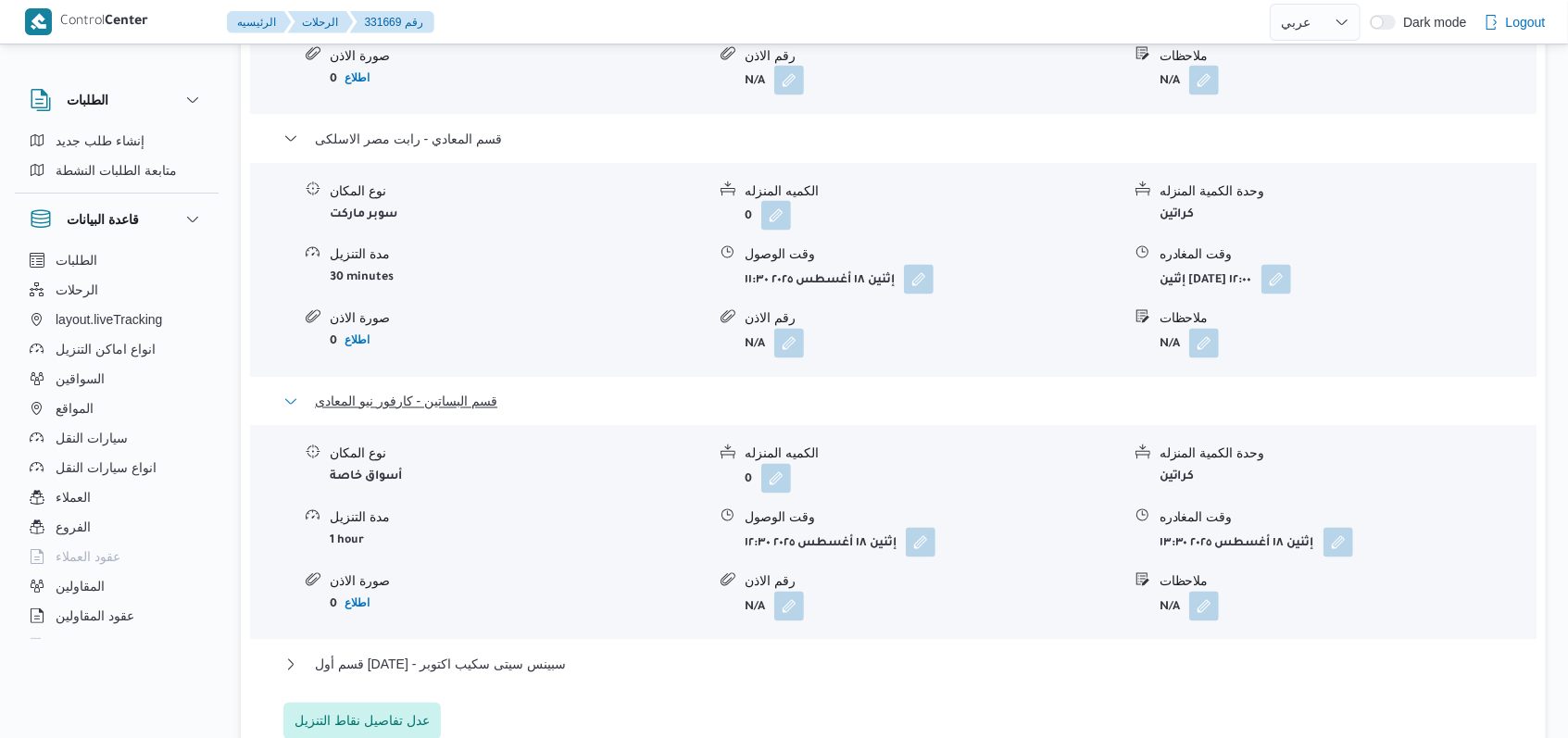
click at [461, 399] on span "قسم البساتين - كارفور نيو المعادى" at bounding box center [406, 401] width 183 height 22
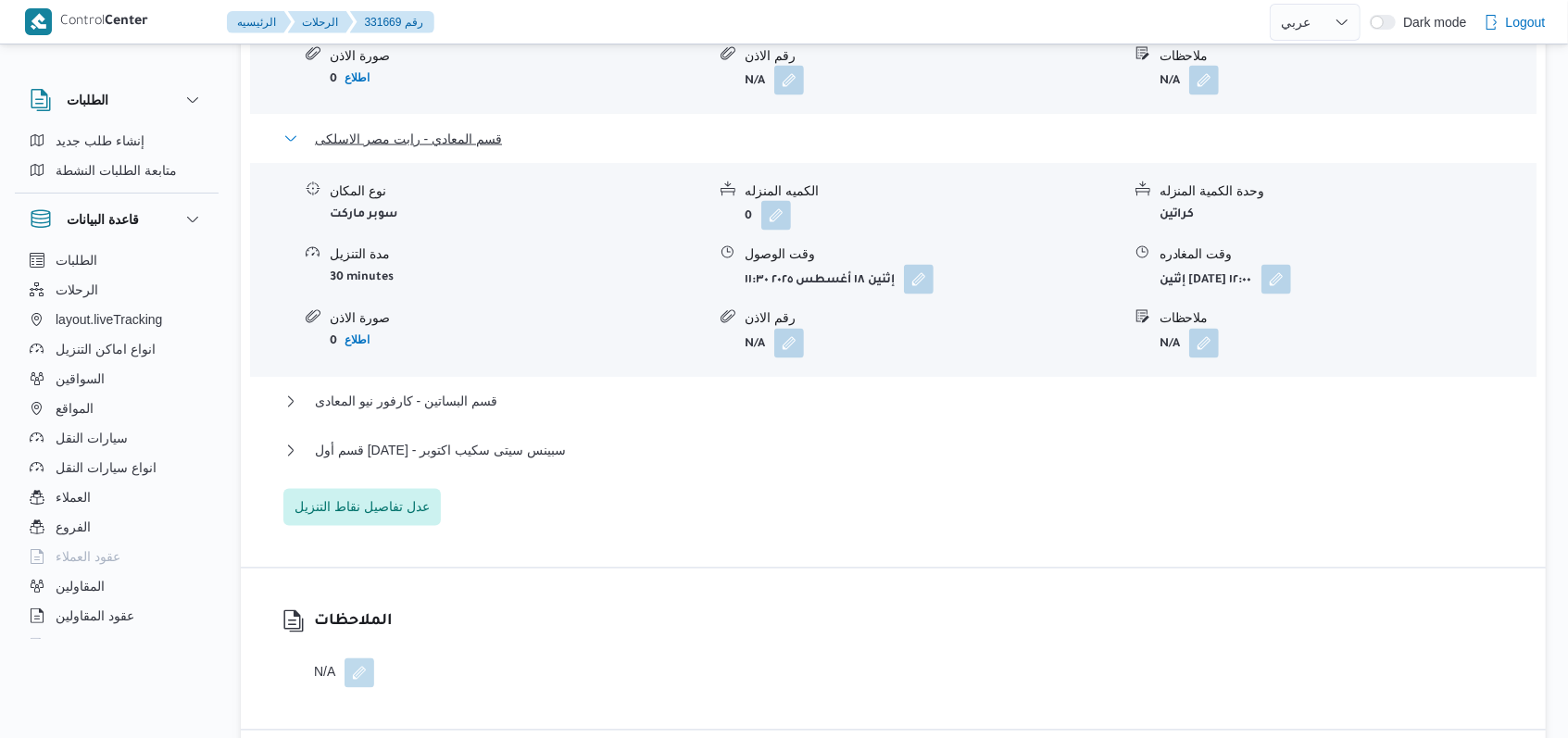
click at [446, 134] on span "قسم المعادي - رابت مصر الاسلكى" at bounding box center [408, 139] width 187 height 22
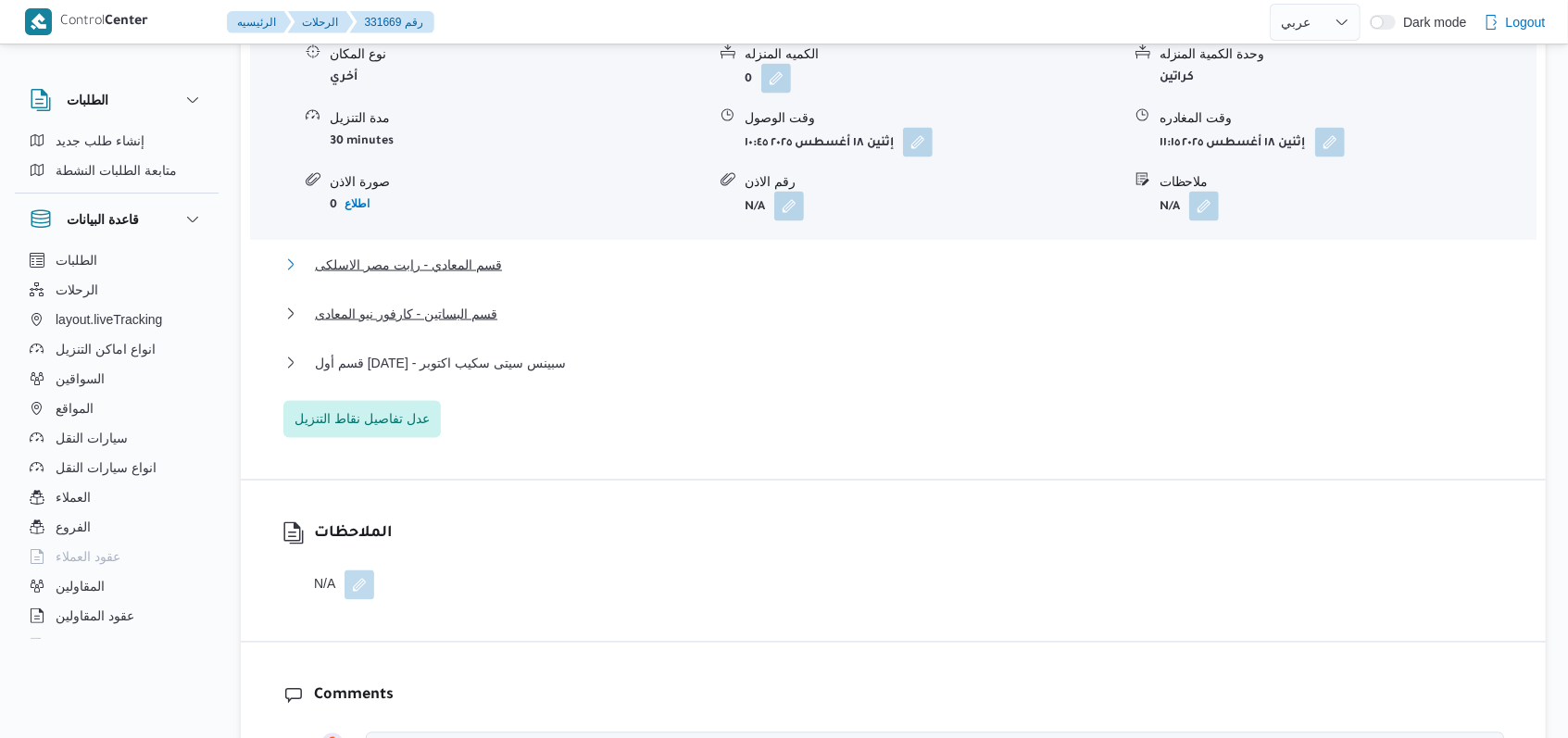
scroll to position [1852, 0]
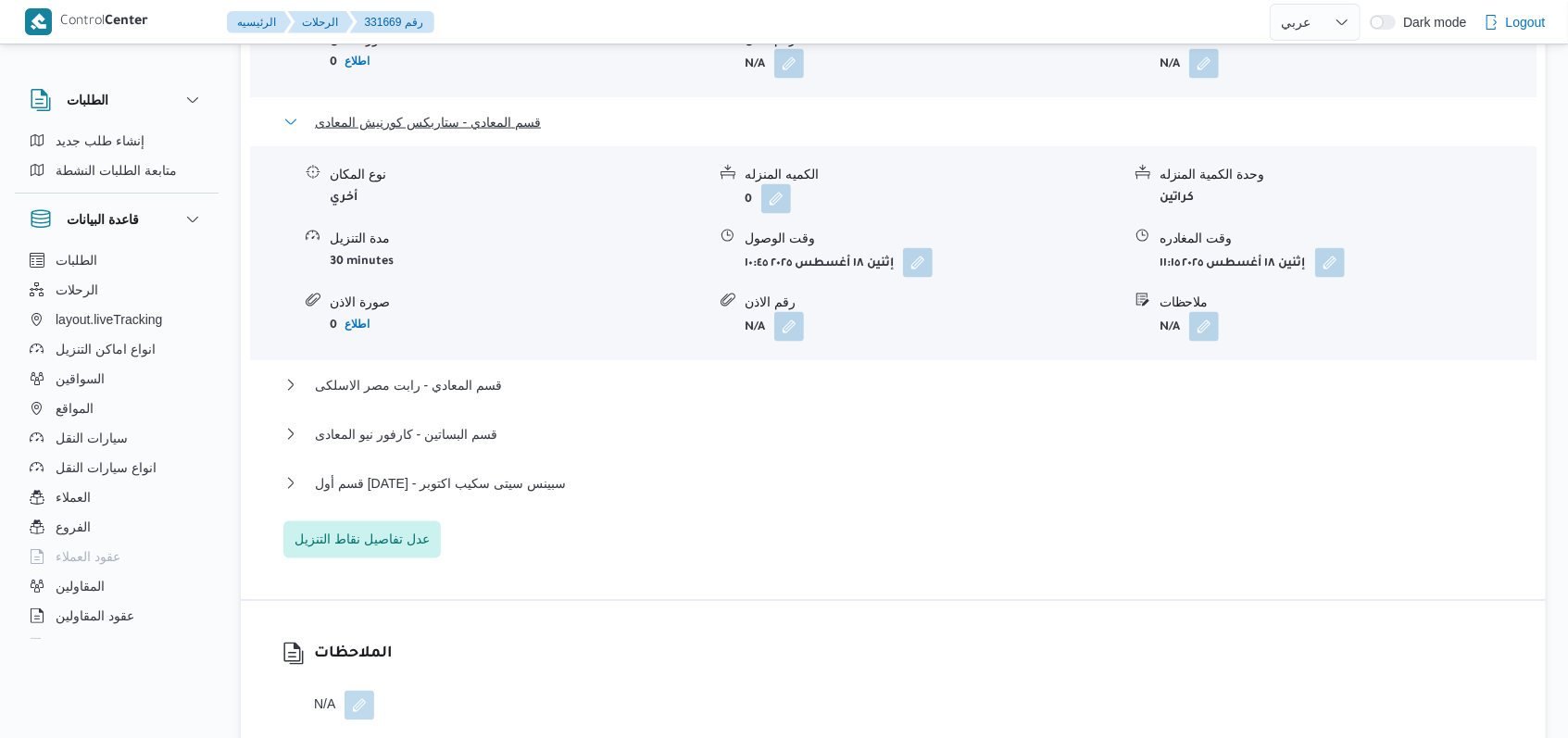
click at [464, 129] on span "قسم المعادي - ستاربكس كورنيش المعادى" at bounding box center [427, 121] width 226 height 22
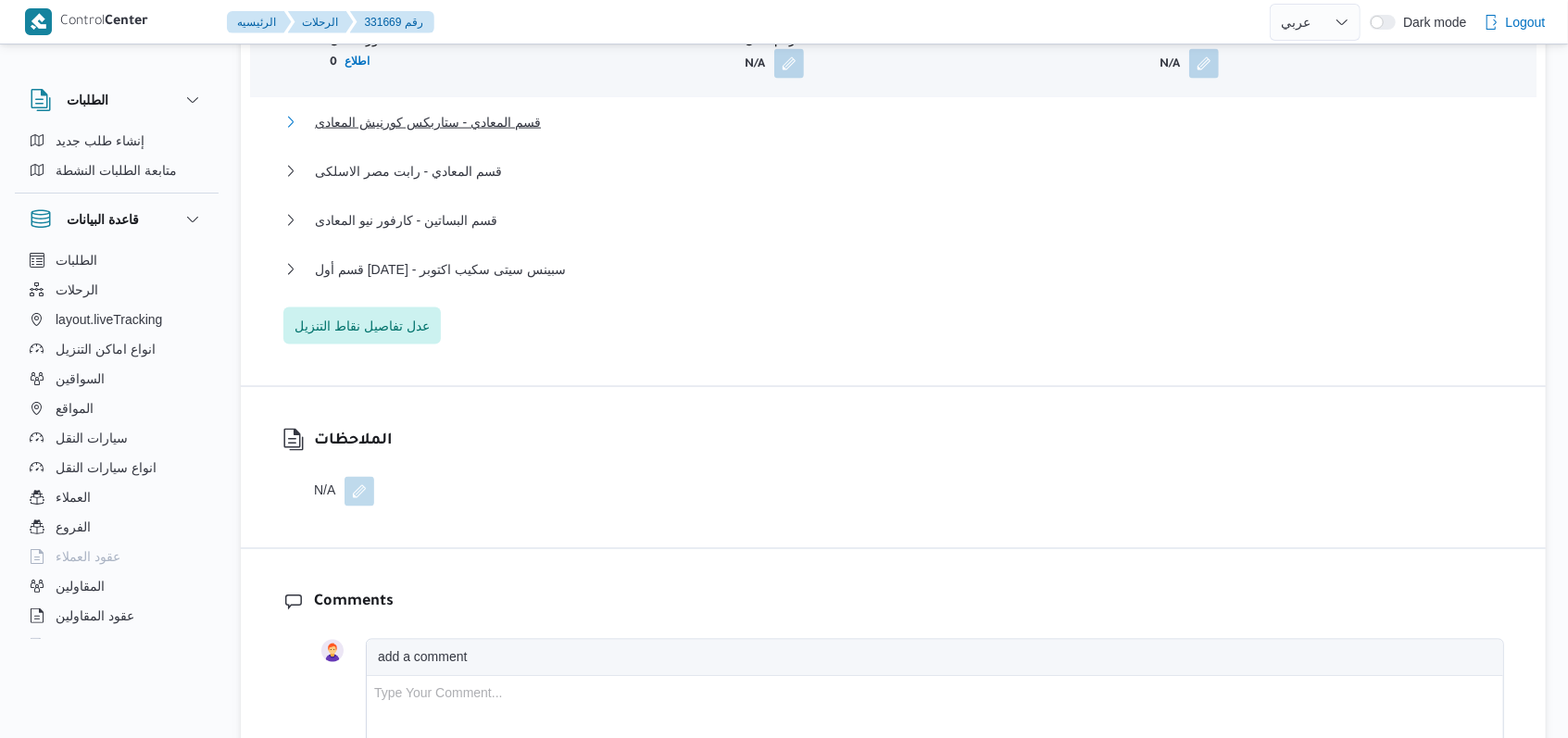
scroll to position [1604, 0]
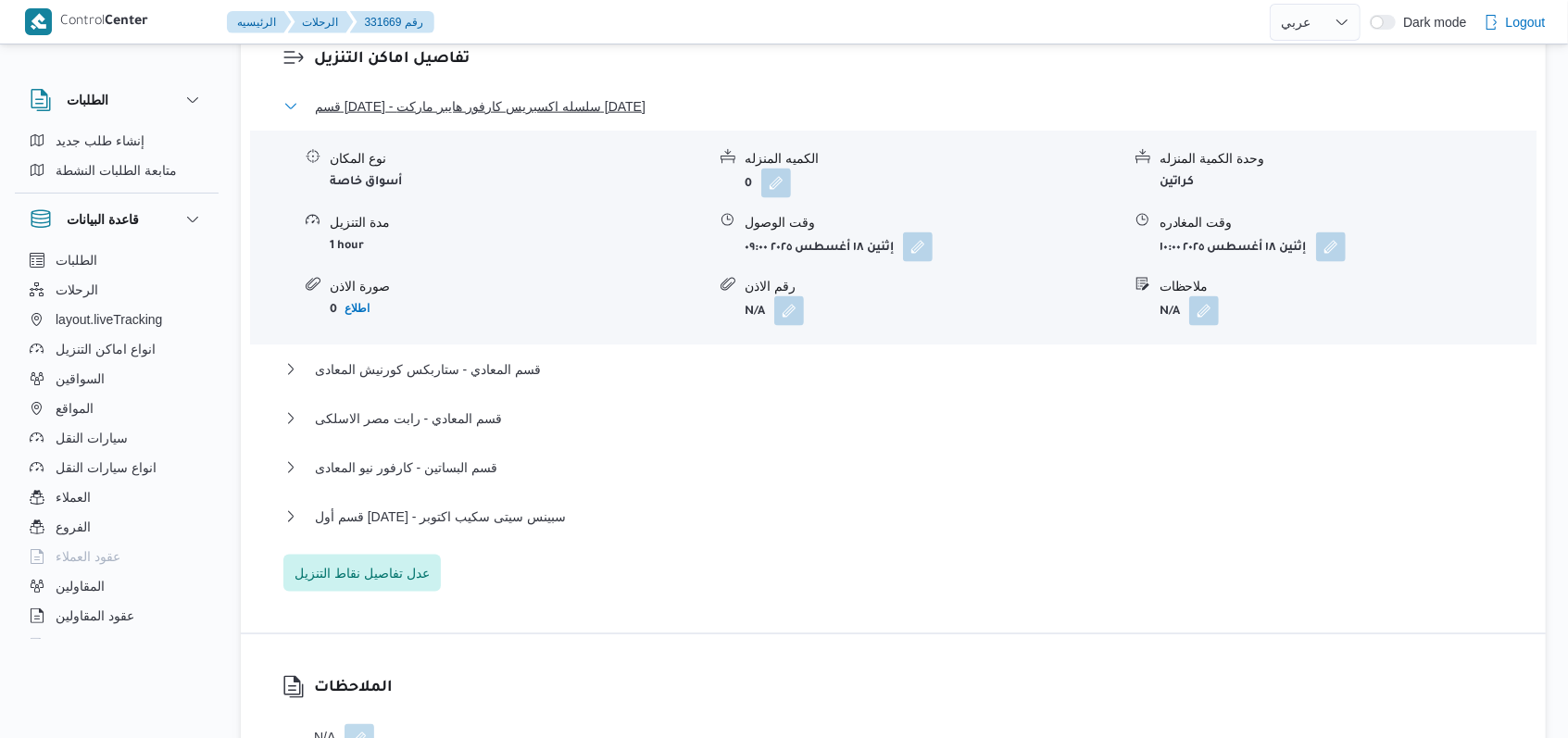
click at [504, 104] on span "قسم 15 مايو - سلسله اكسبريس كارفور هايبر ماركت 15 مايو" at bounding box center [480, 106] width 330 height 22
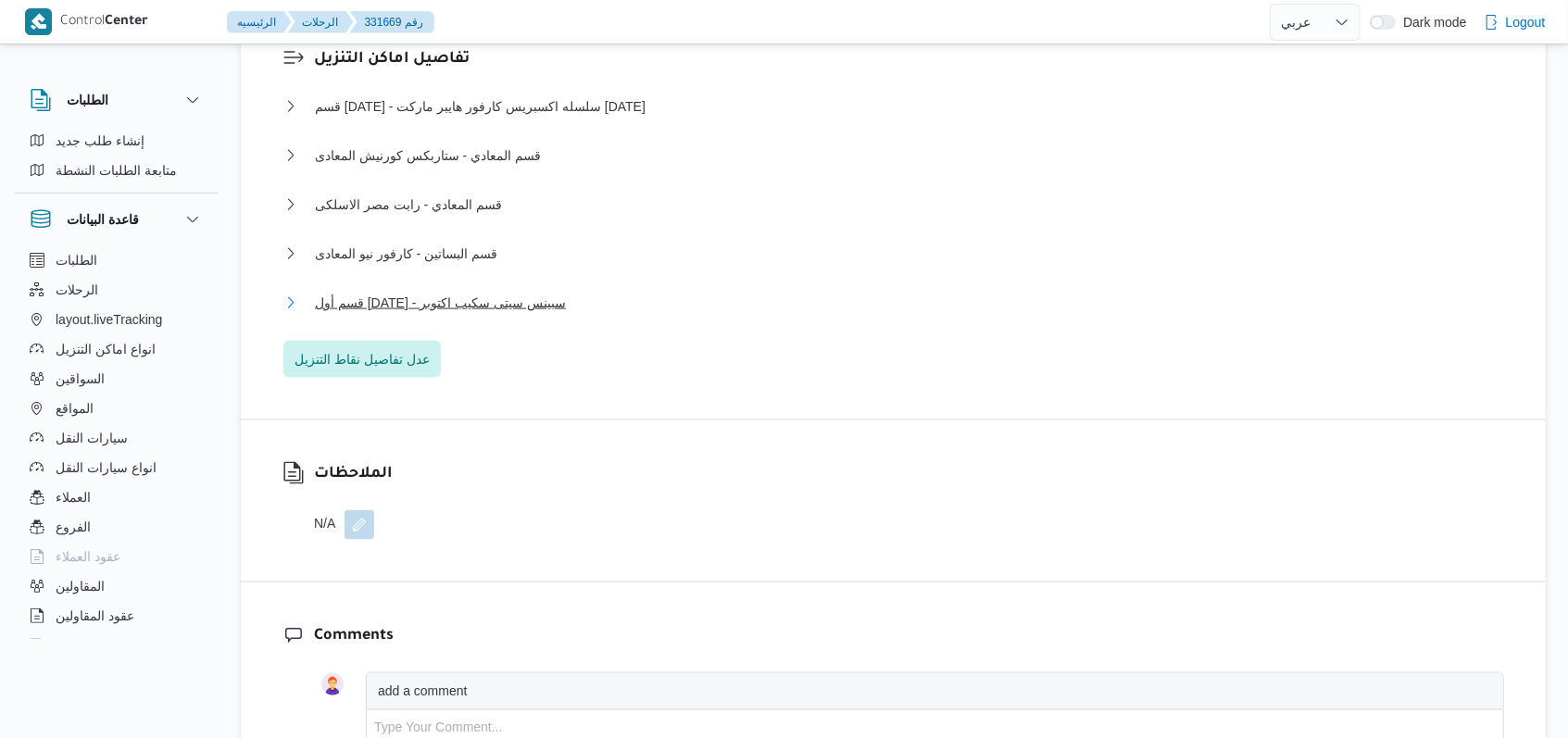
click at [453, 292] on span "قسم أول 6 أكتوبر - سبينس سيتى سكيب اكتوبر" at bounding box center [440, 302] width 251 height 22
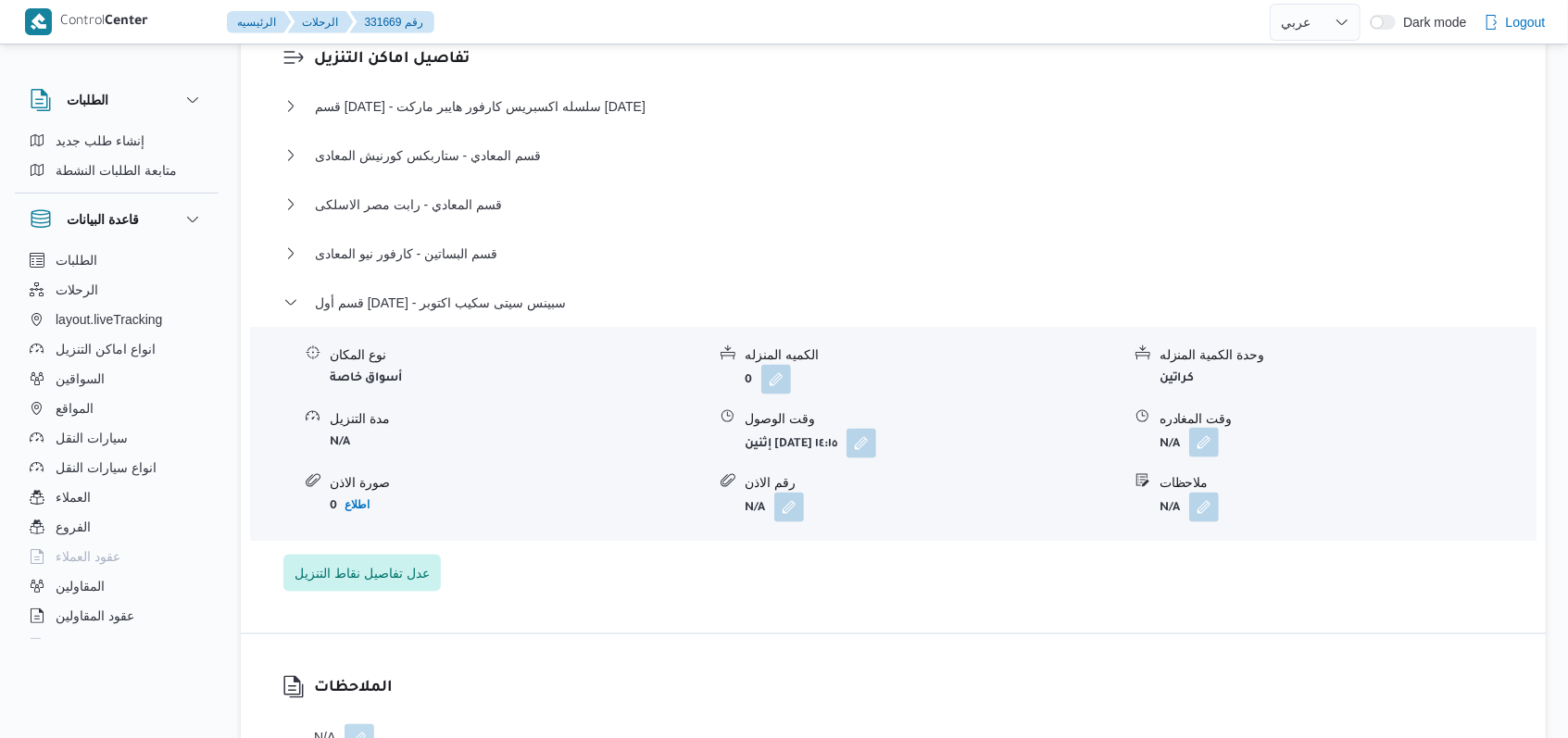
click at [1202, 447] on button "button" at bounding box center [1204, 442] width 30 height 30
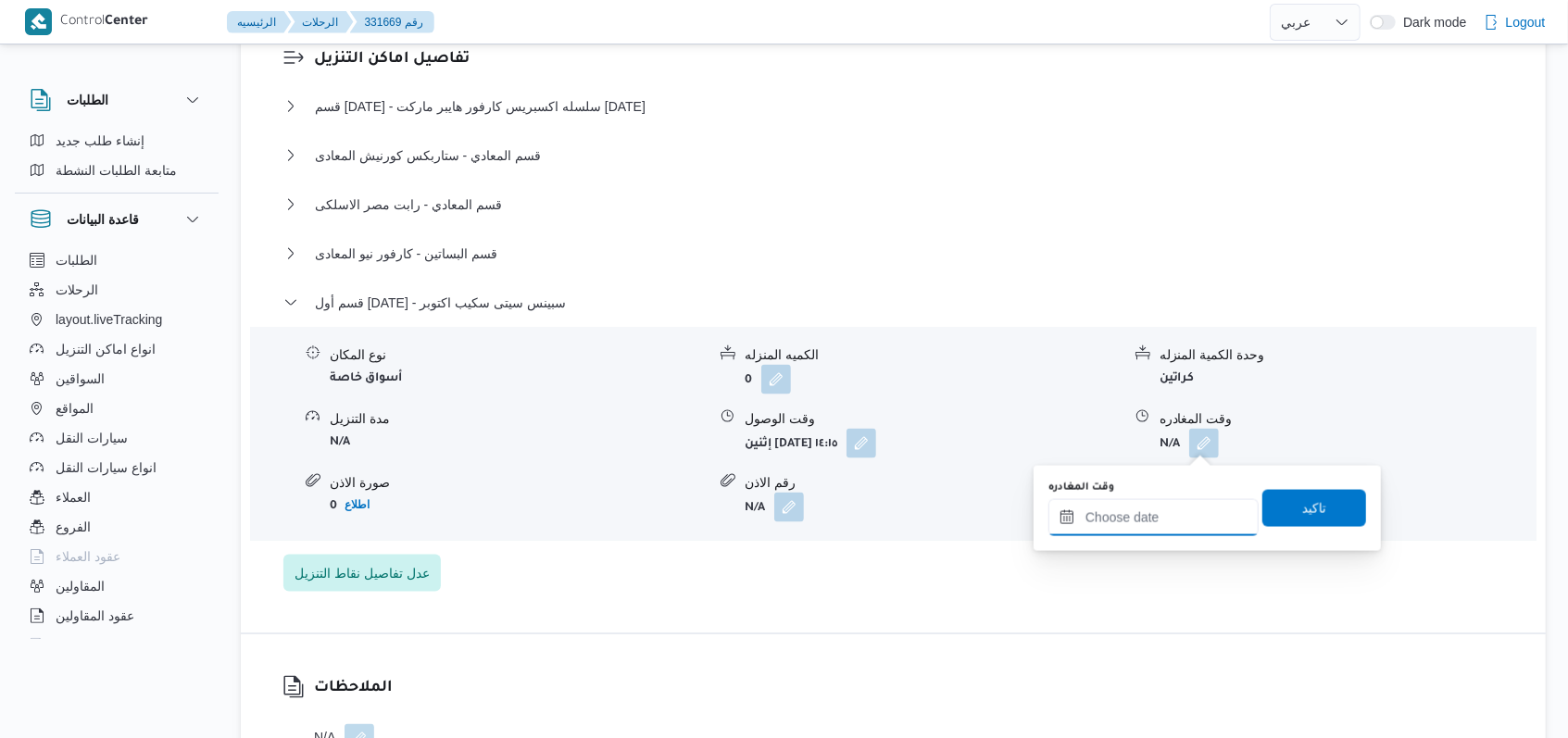
click at [1151, 515] on input "وقت المغادره" at bounding box center [1153, 518] width 210 height 37
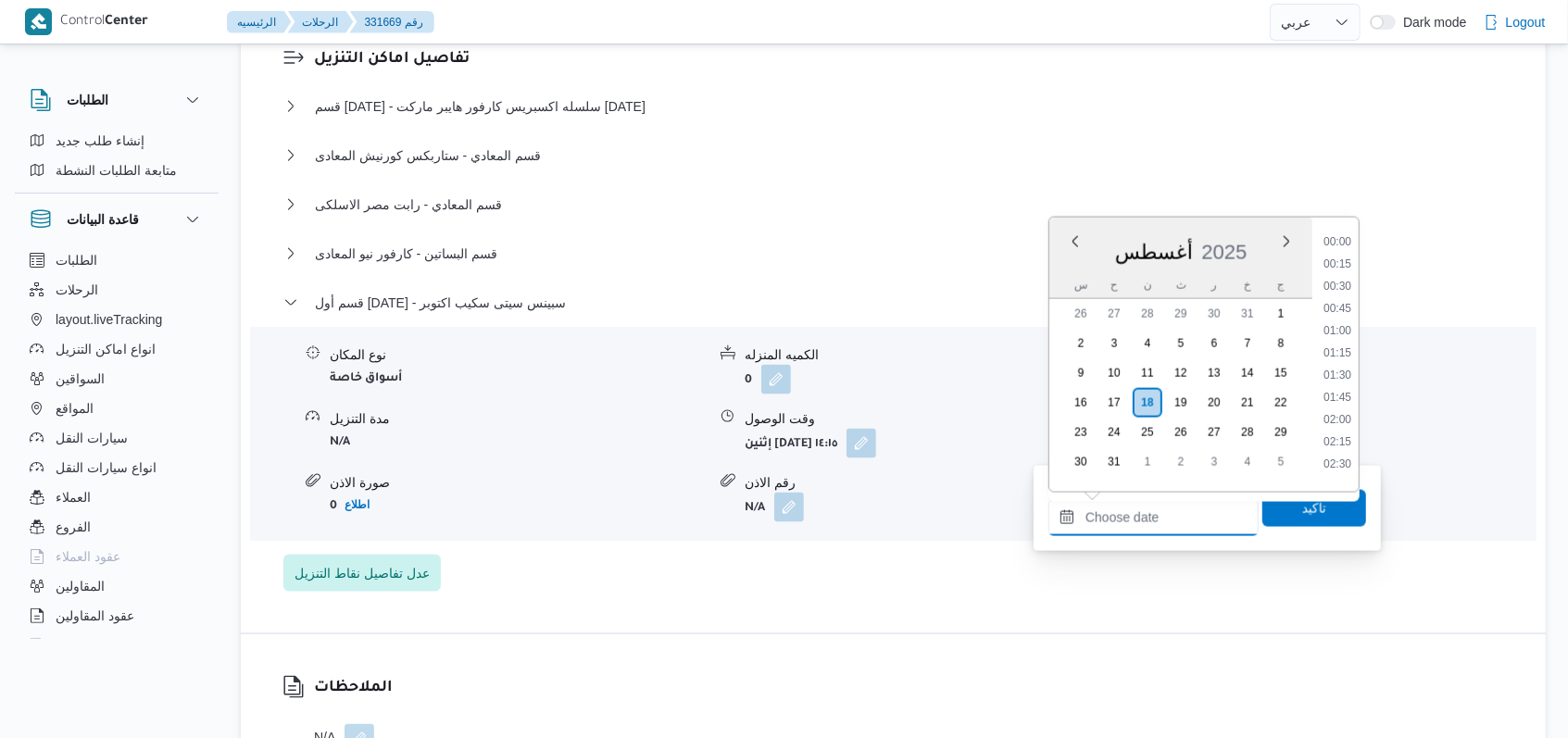
scroll to position [1273, 0]
type input "[DATE] ١٥:٠٠"
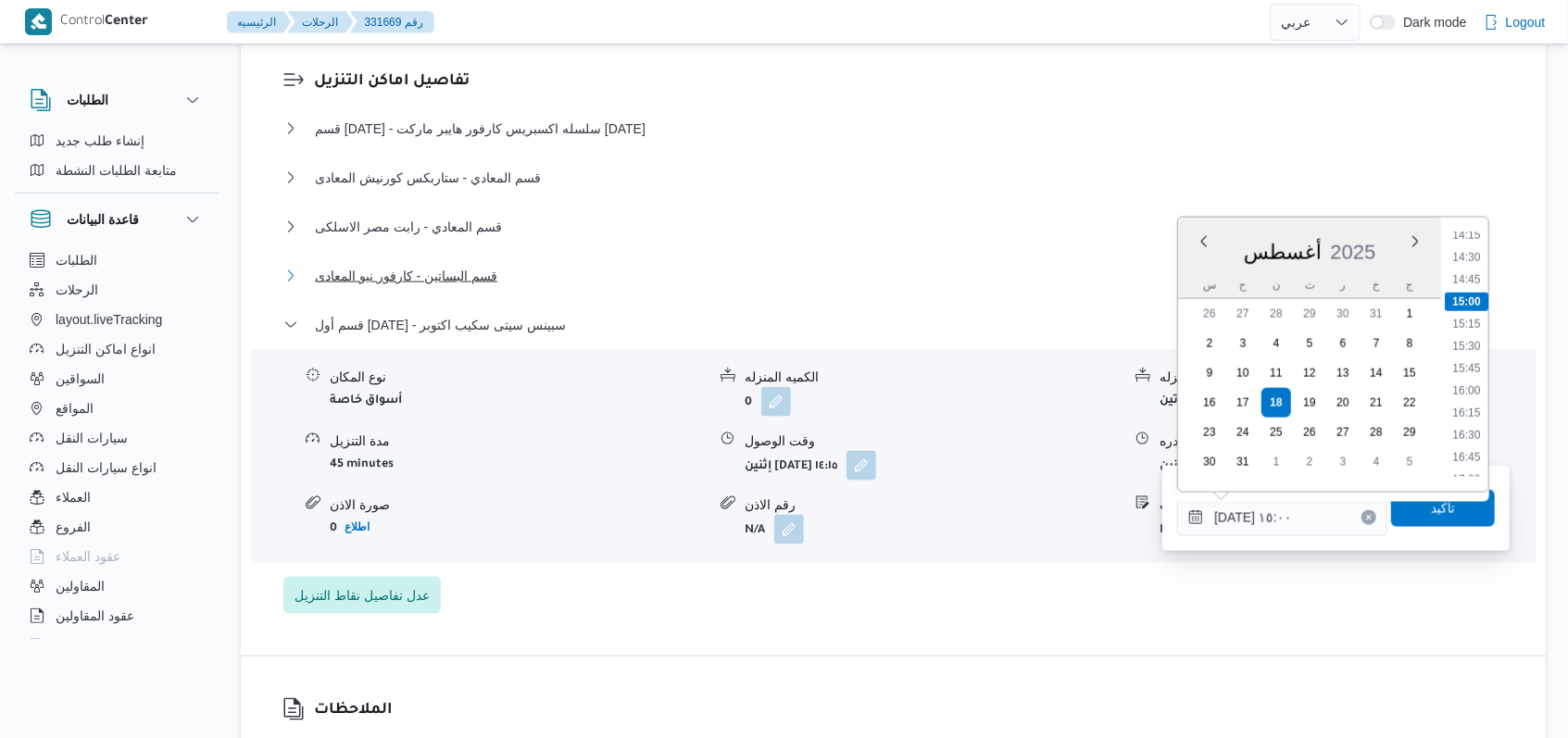
click at [1080, 265] on button "قسم البساتين - كارفور نيو المعادى" at bounding box center [894, 276] width 1221 height 22
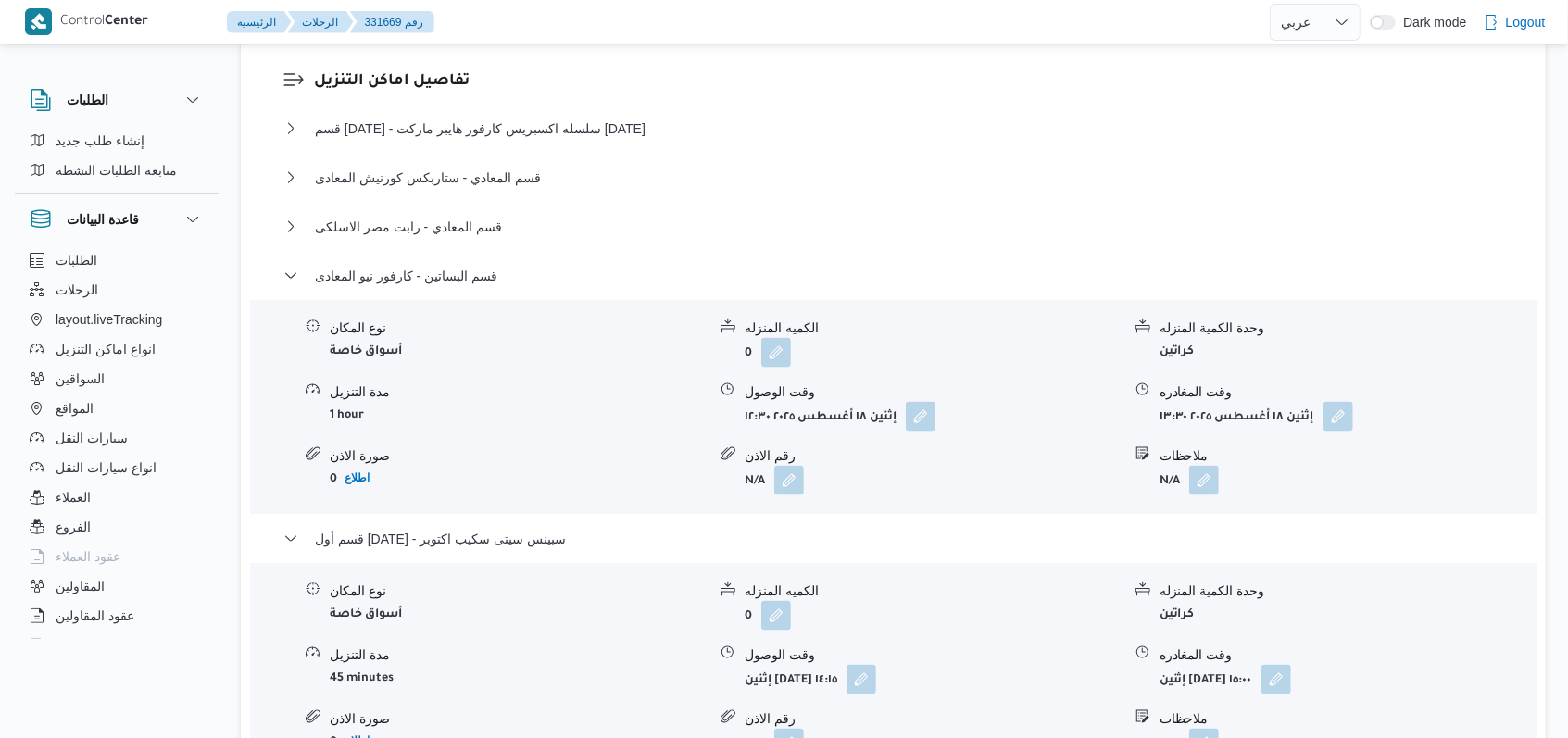
click at [478, 233] on div "قسم 15 مايو - سلسله اكسبريس كارفور هايبر ماركت 15 مايو نوع المكان أسواق خاصة ال…" at bounding box center [894, 472] width 1221 height 710
click at [475, 265] on span "قسم البساتين - كارفور نيو المعادى" at bounding box center [406, 276] width 183 height 22
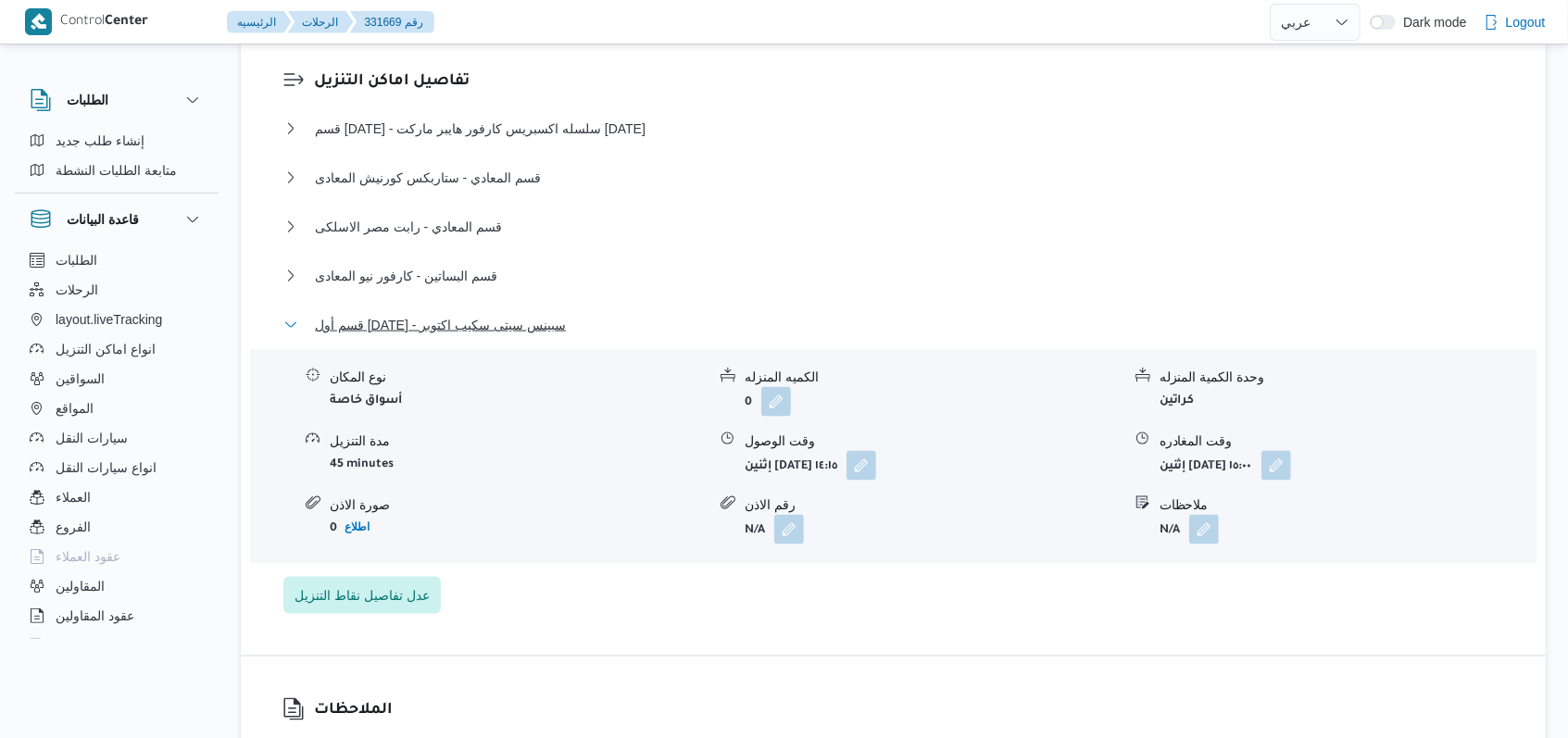
click at [491, 314] on span "قسم أول 6 أكتوبر - سبينس سيتى سكيب اكتوبر" at bounding box center [440, 324] width 251 height 22
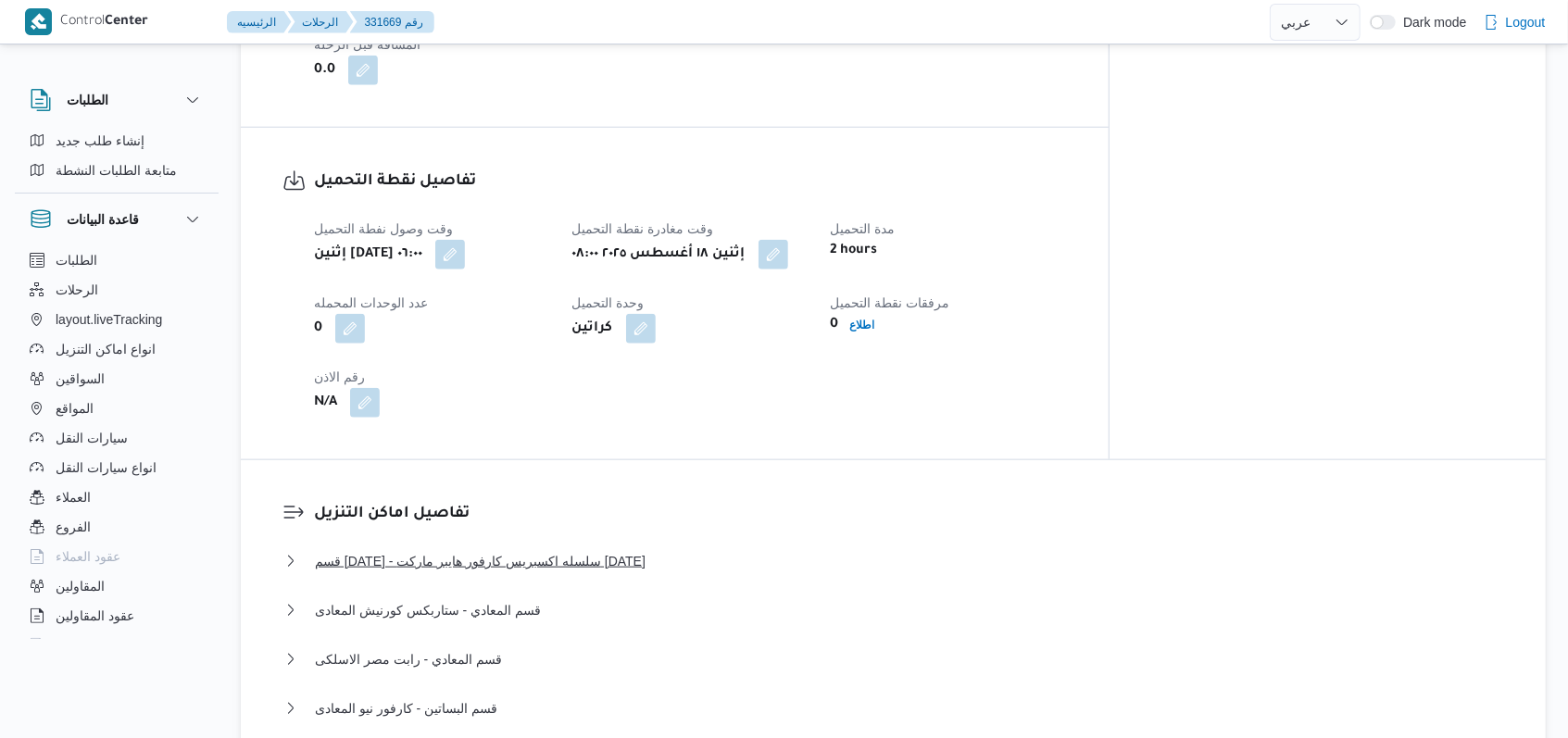
scroll to position [863, 0]
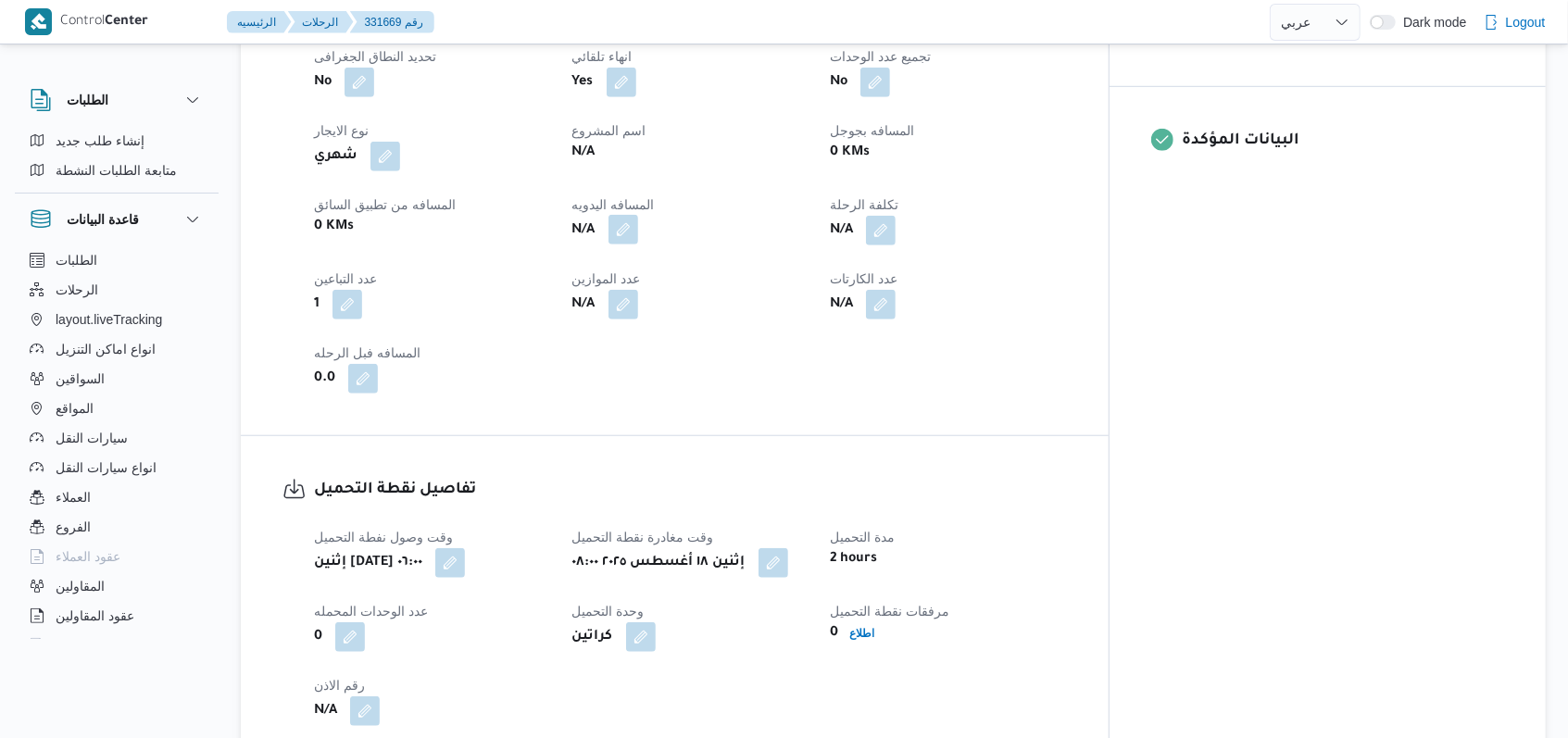
click at [638, 218] on button "button" at bounding box center [623, 229] width 30 height 30
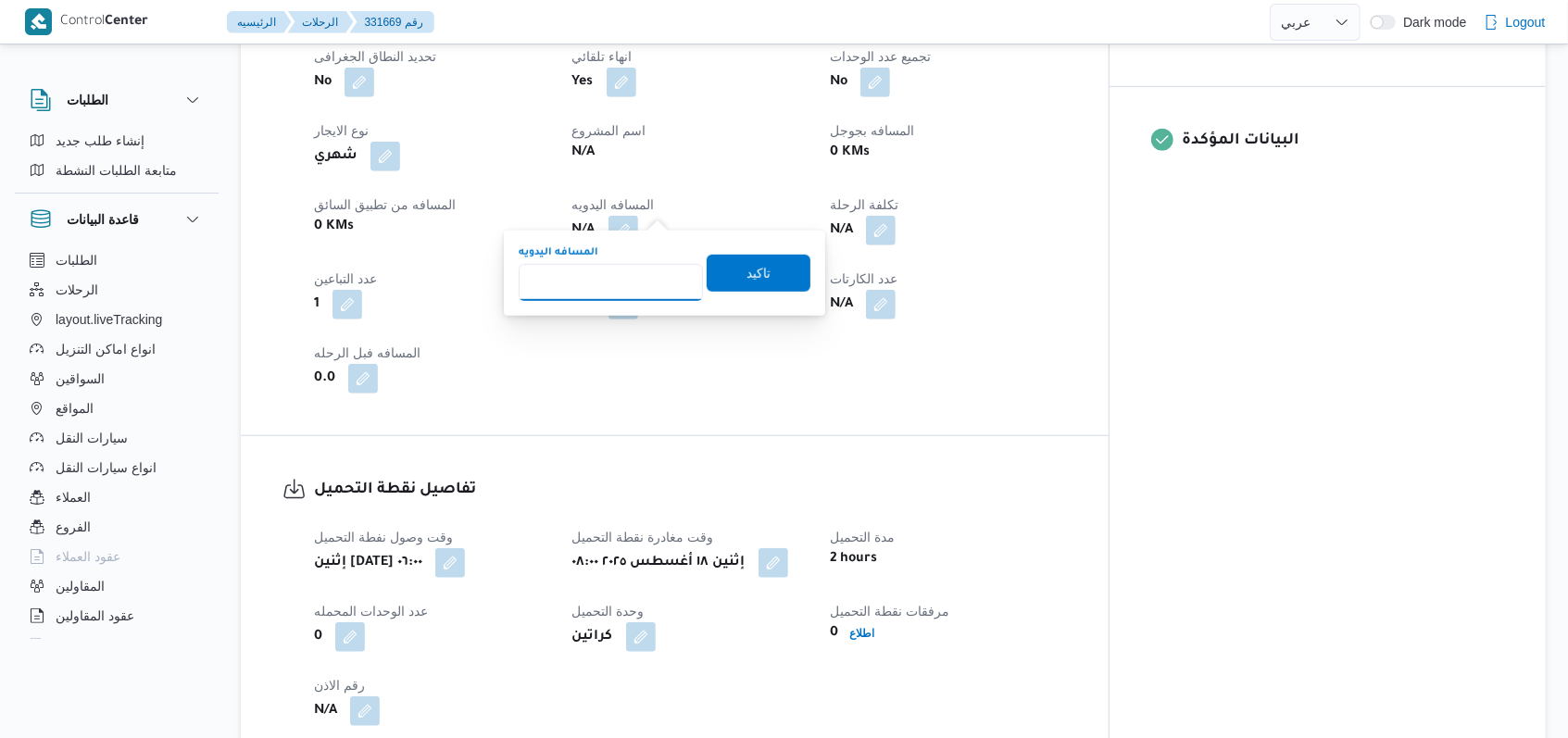
click at [591, 285] on input "المسافه اليدويه" at bounding box center [611, 283] width 185 height 37
type input "137"
click at [746, 278] on span "تاكيد" at bounding box center [758, 272] width 24 height 22
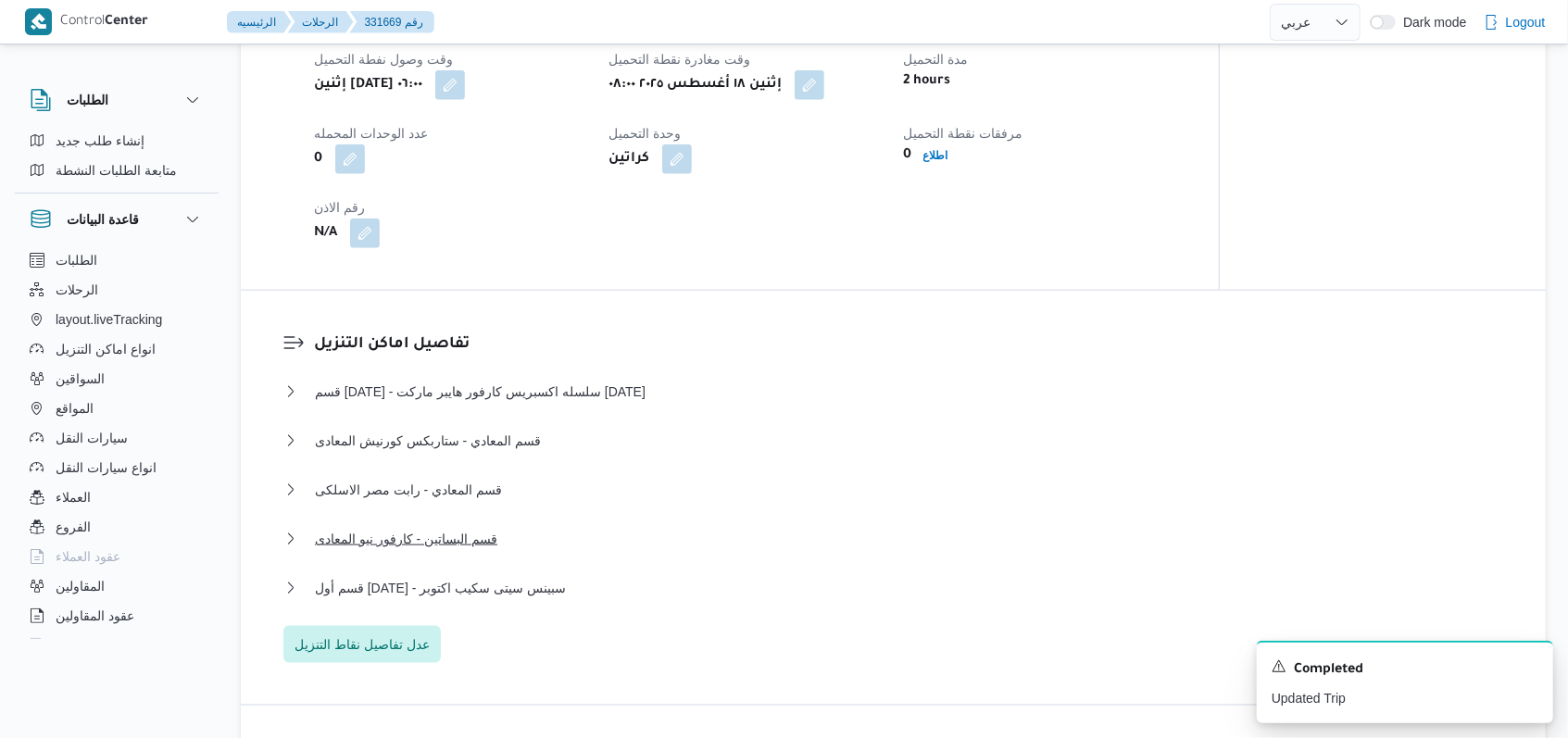
scroll to position [1358, 0]
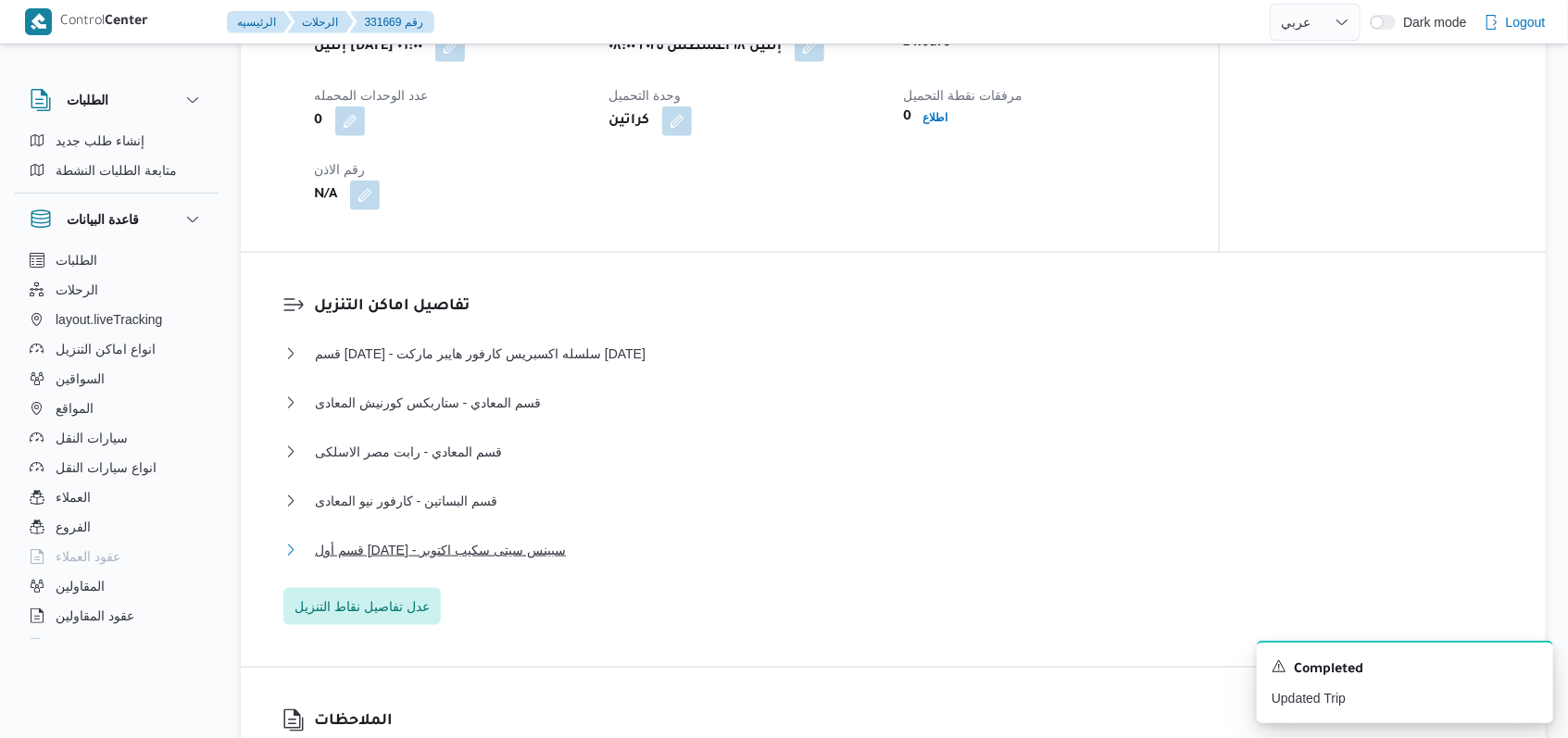
click at [545, 545] on span "قسم أول 6 أكتوبر - سبينس سيتى سكيب اكتوبر" at bounding box center [440, 550] width 251 height 22
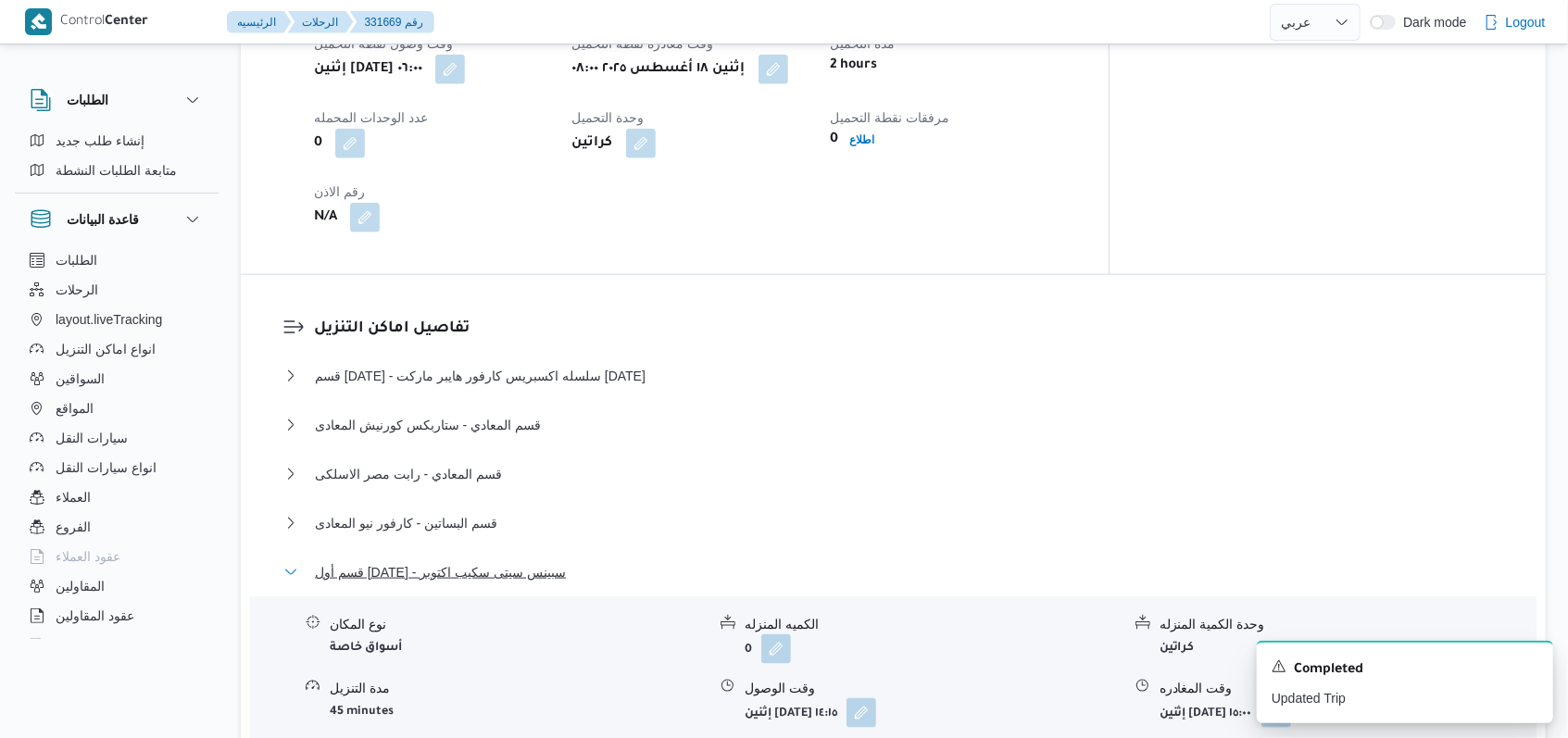
click at [545, 561] on span "قسم أول 6 أكتوبر - سبينس سيتى سكيب اكتوبر" at bounding box center [440, 572] width 251 height 22
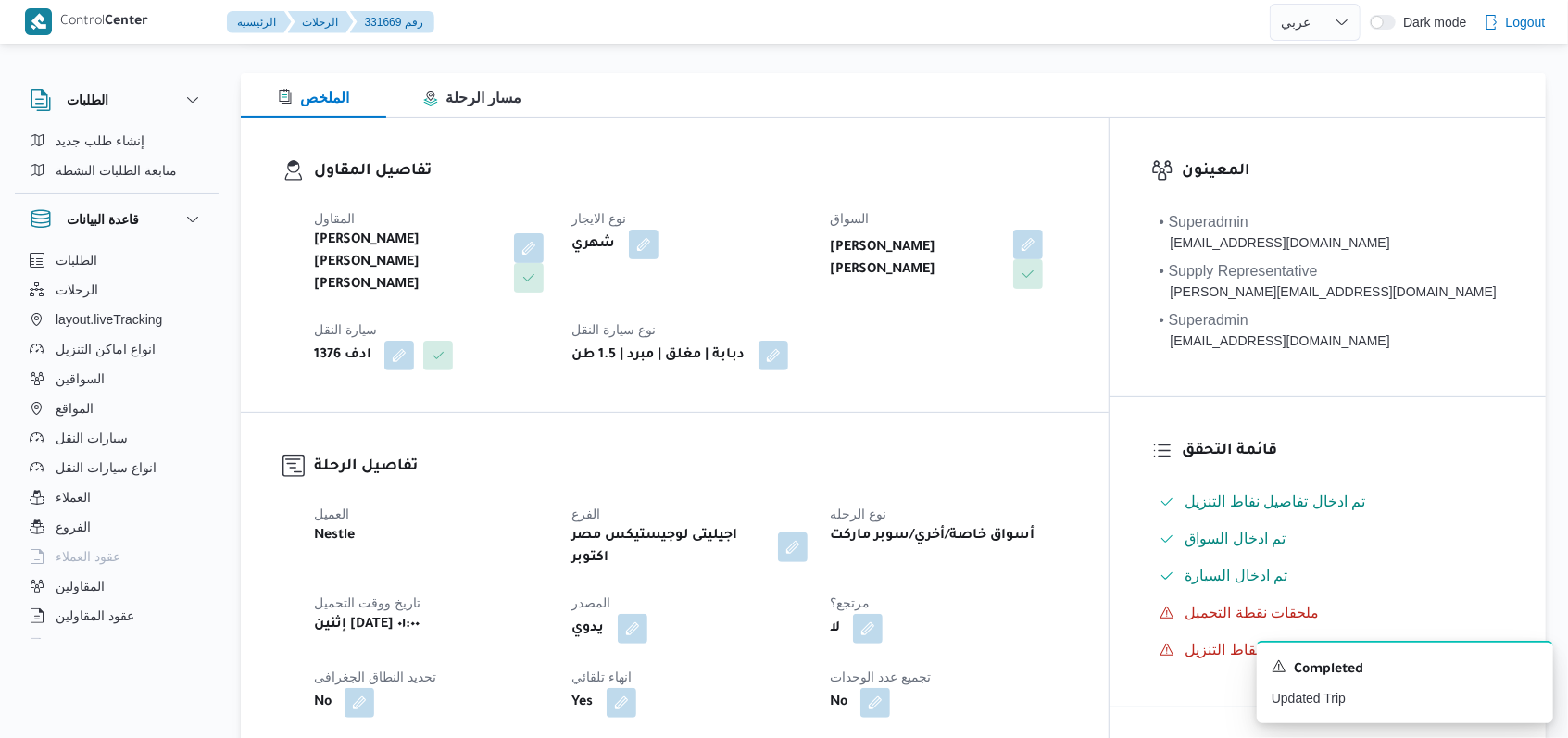
scroll to position [0, 0]
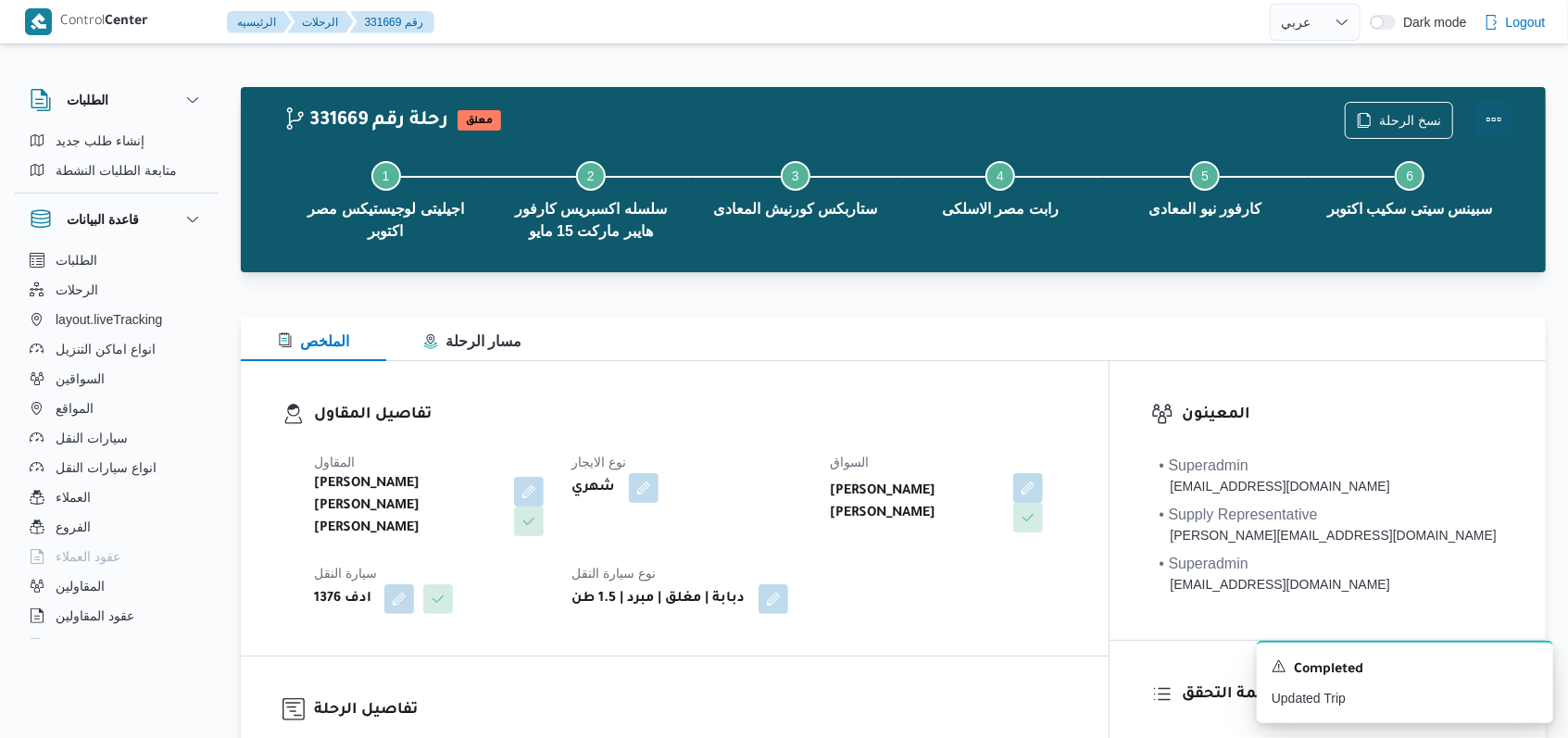
click at [1483, 115] on button "Actions" at bounding box center [1494, 119] width 37 height 37
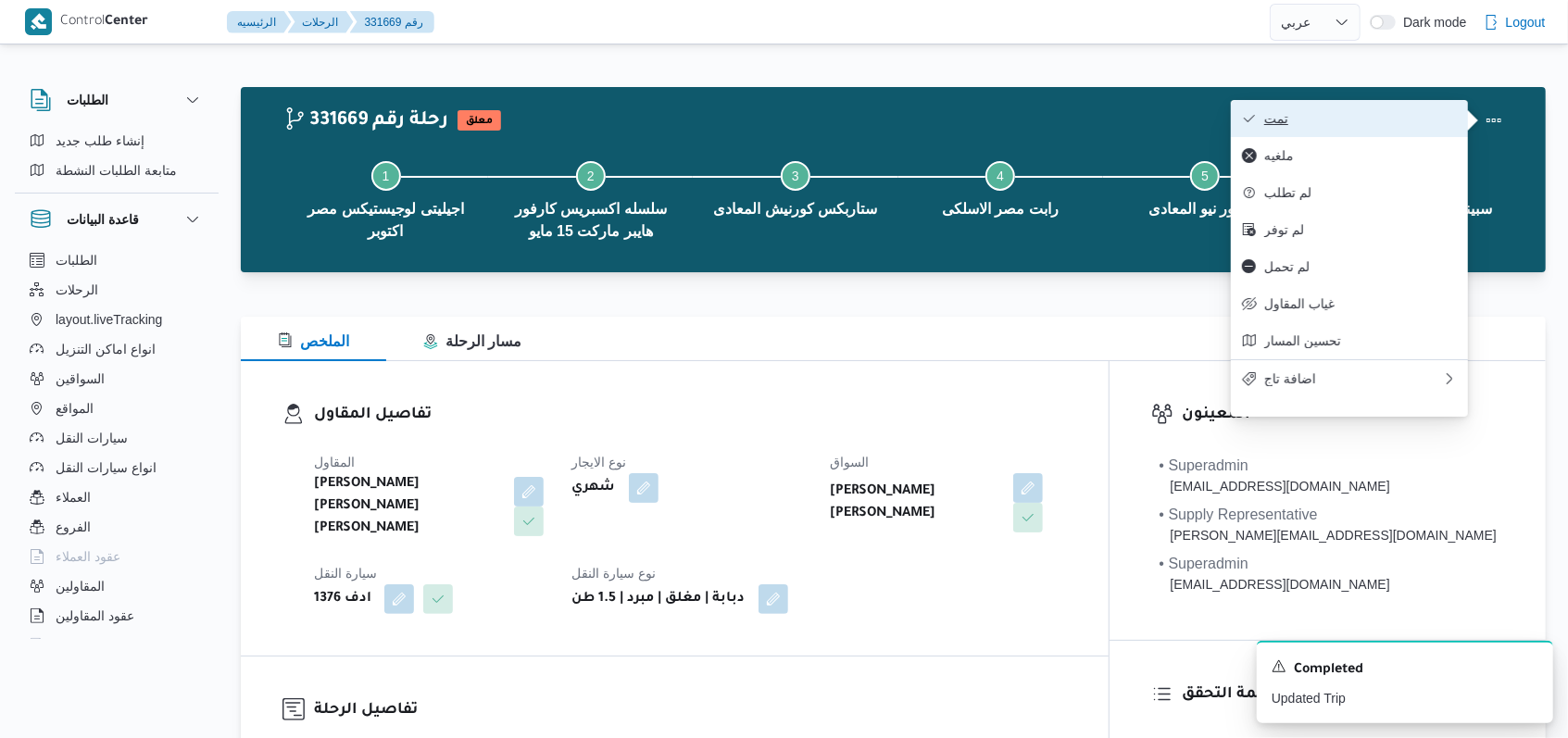
click at [1393, 118] on span "تمت" at bounding box center [1360, 117] width 192 height 15
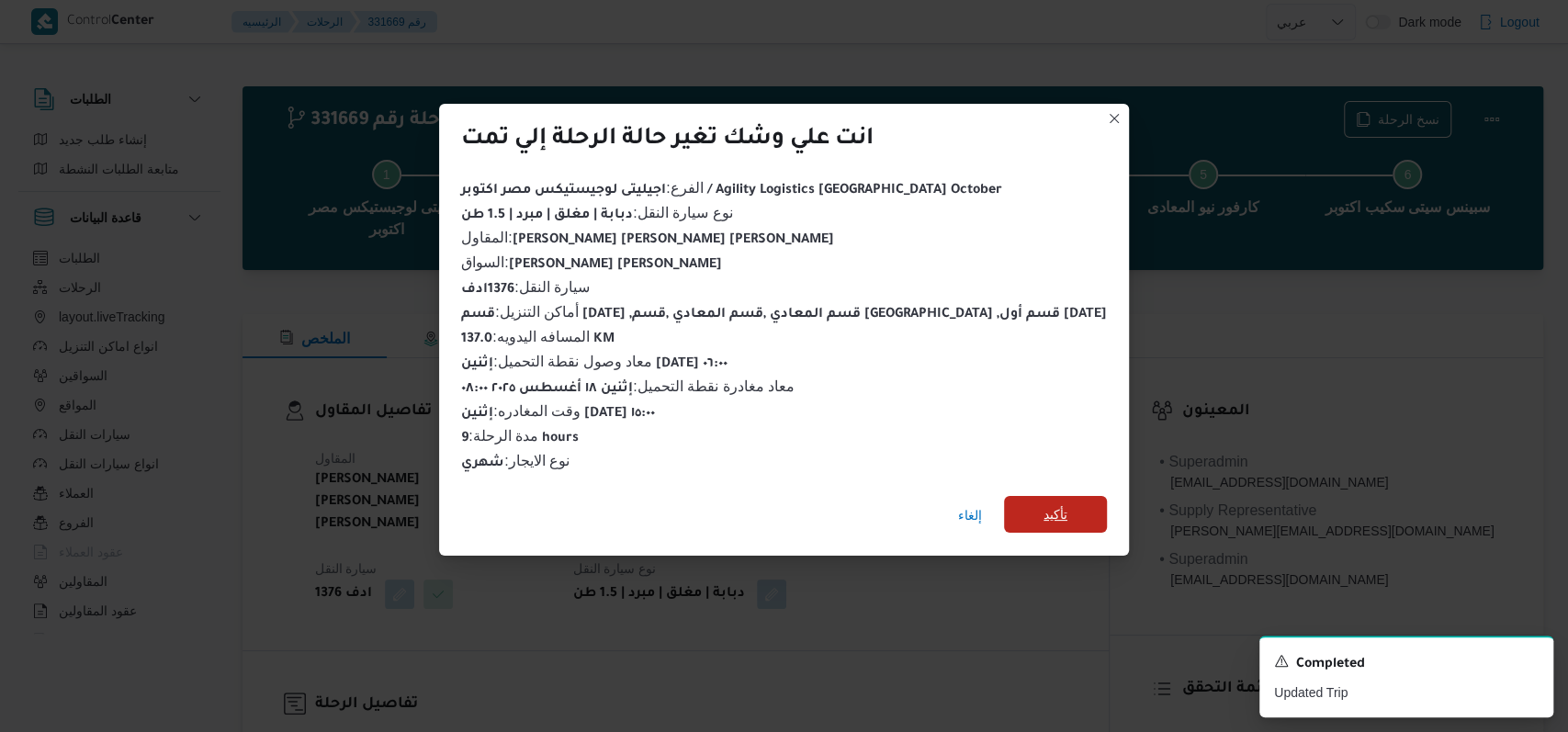
click at [1004, 496] on span "تأكيد" at bounding box center [1055, 514] width 103 height 37
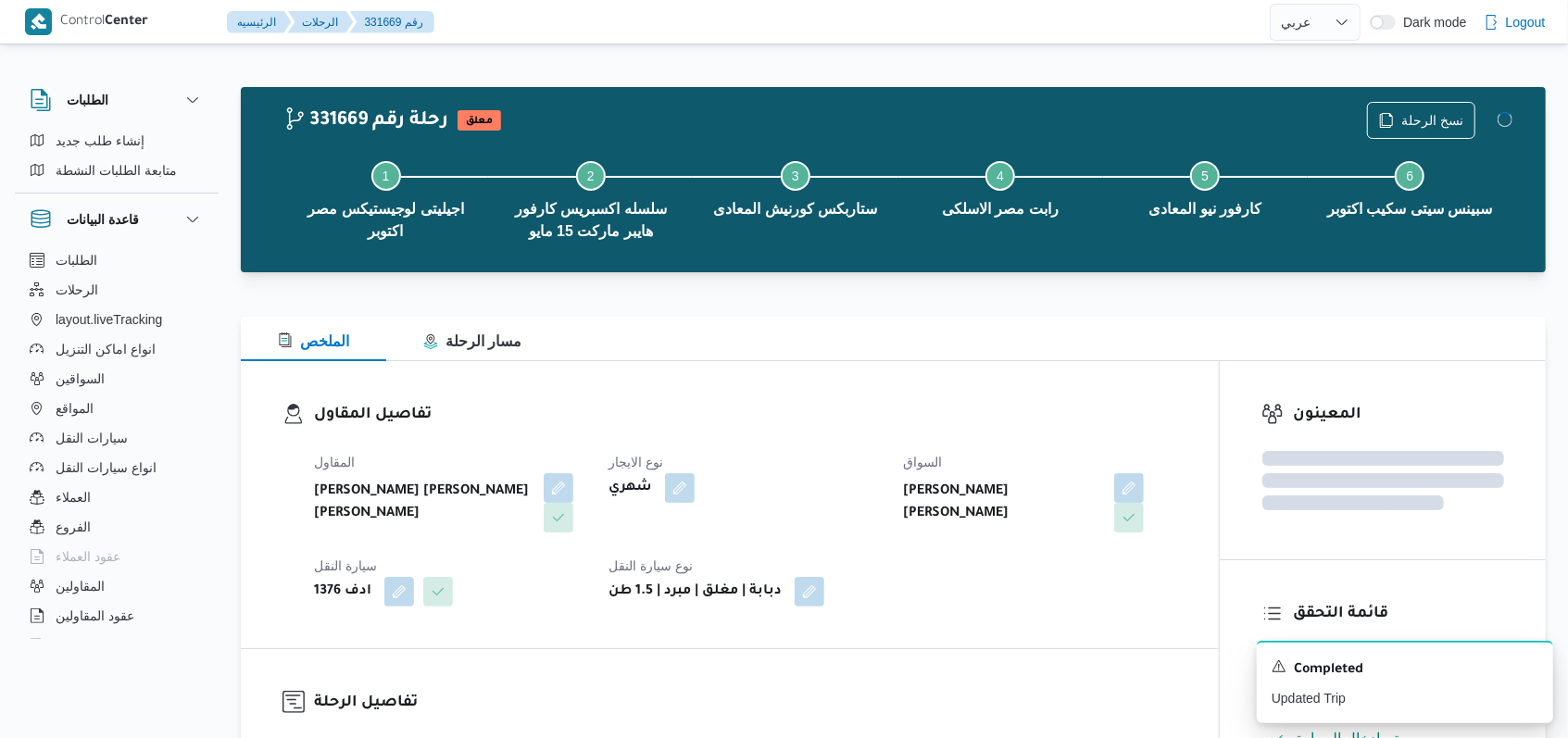
select select "ar"
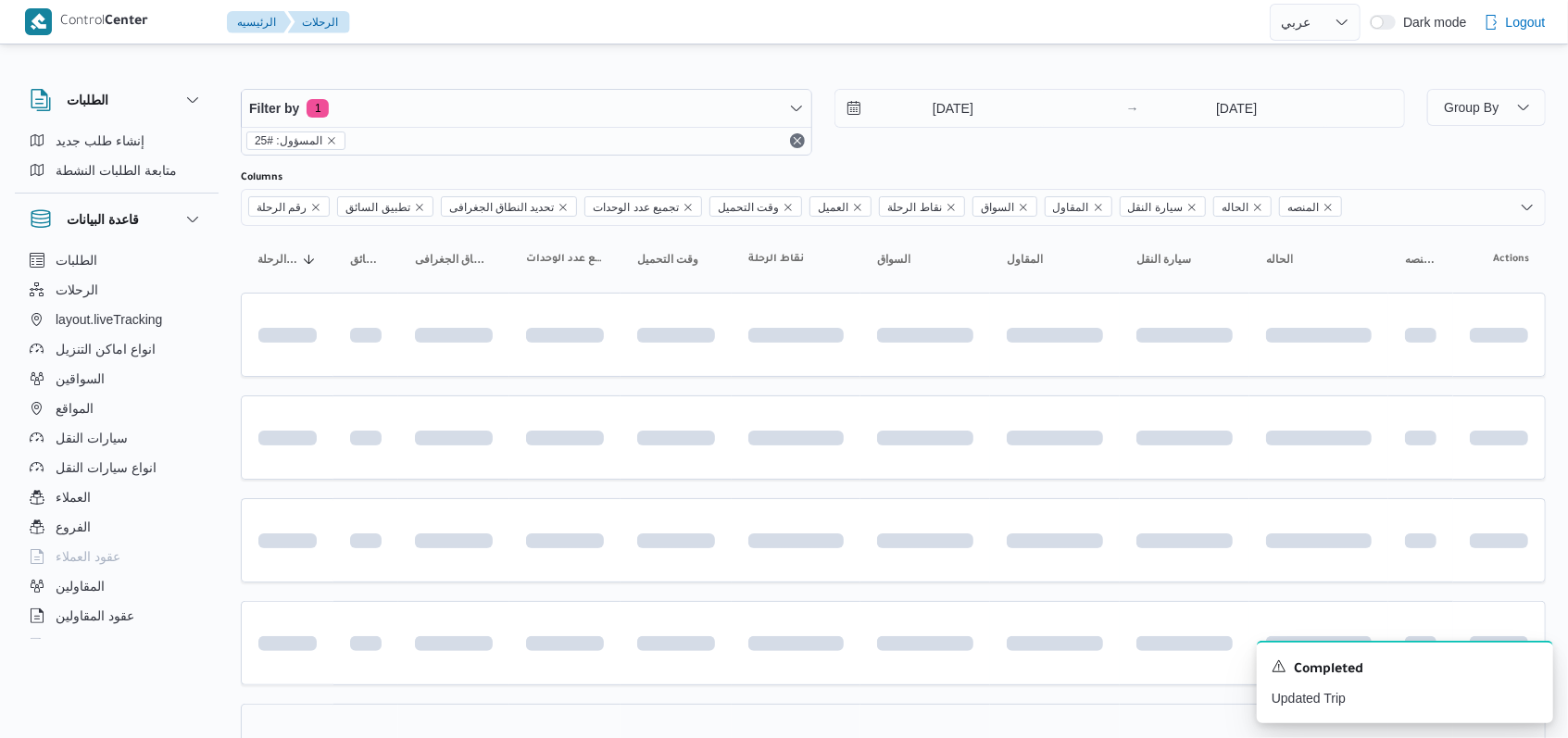
scroll to position [109, 0]
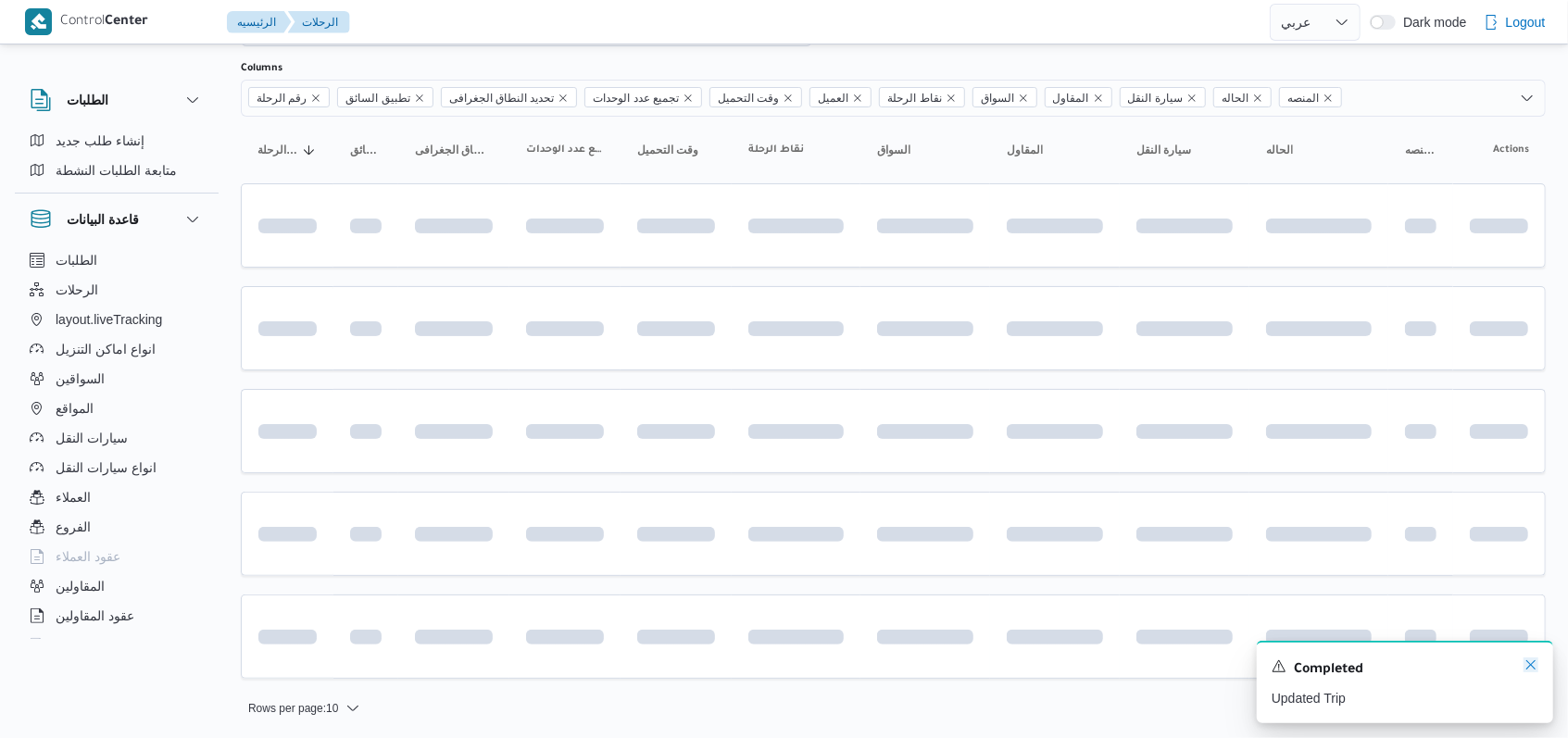
click at [1524, 672] on icon "Dismiss toast" at bounding box center [1530, 664] width 15 height 15
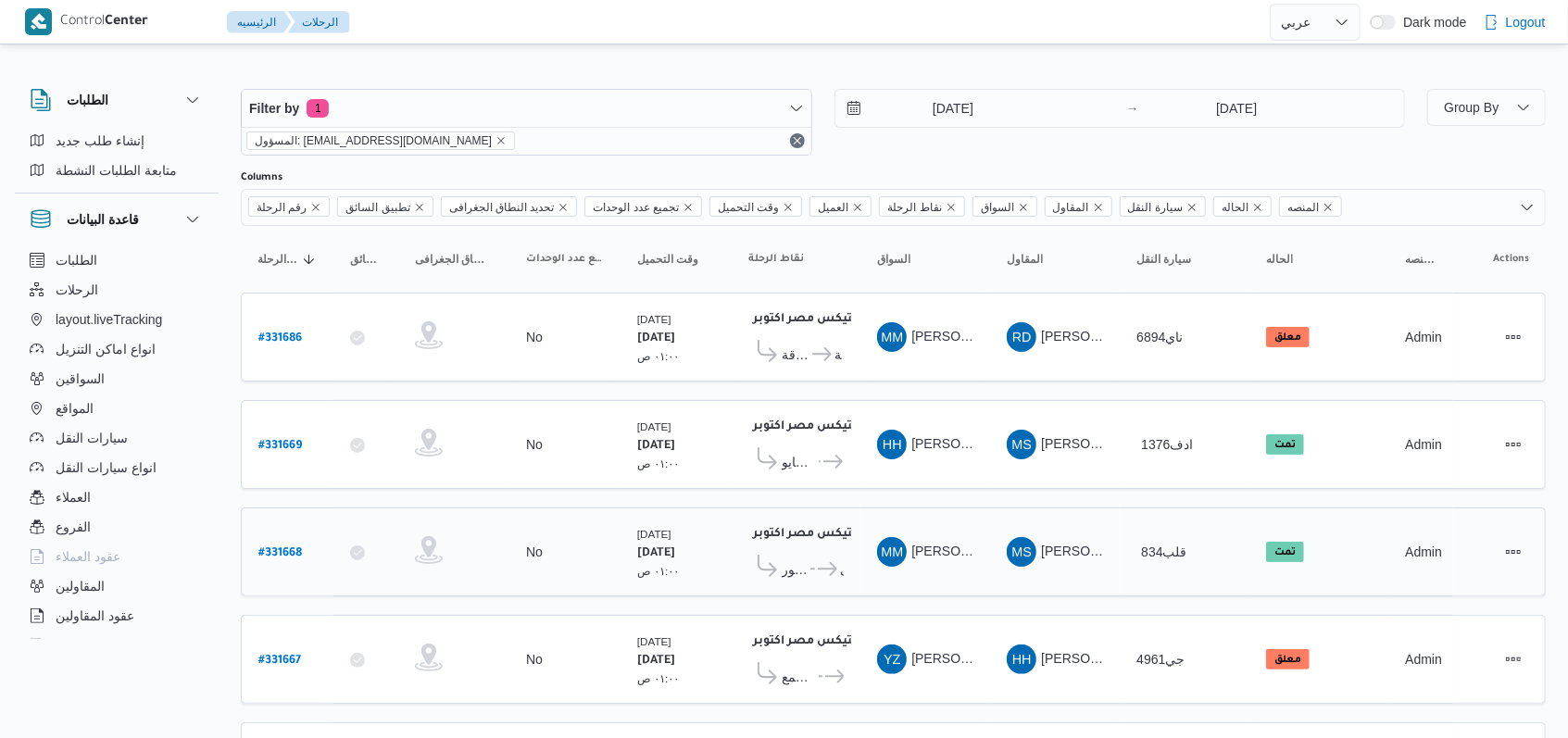
scroll to position [118, 0]
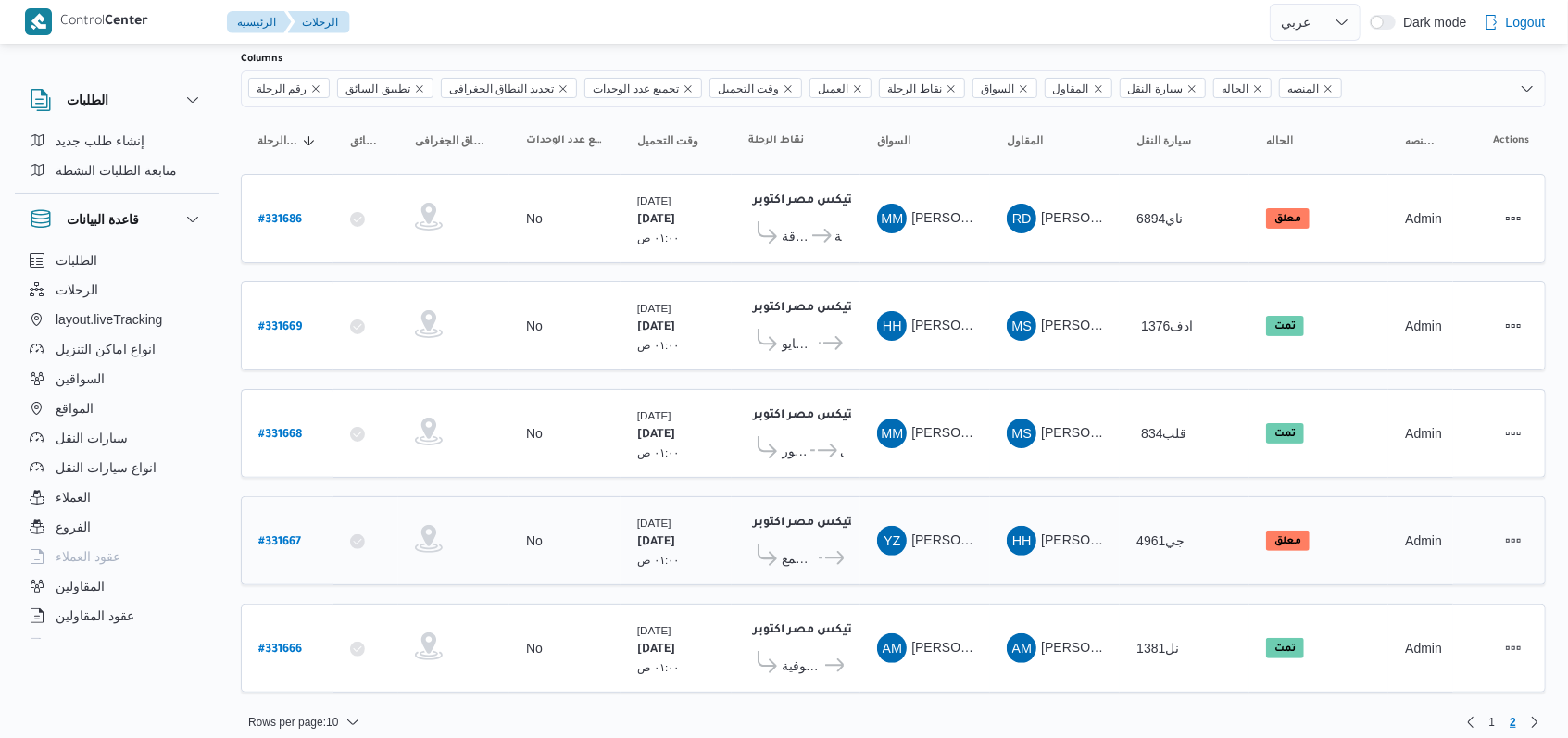
click at [288, 536] on b "# 331667" at bounding box center [280, 542] width 43 height 13
select select "ar"
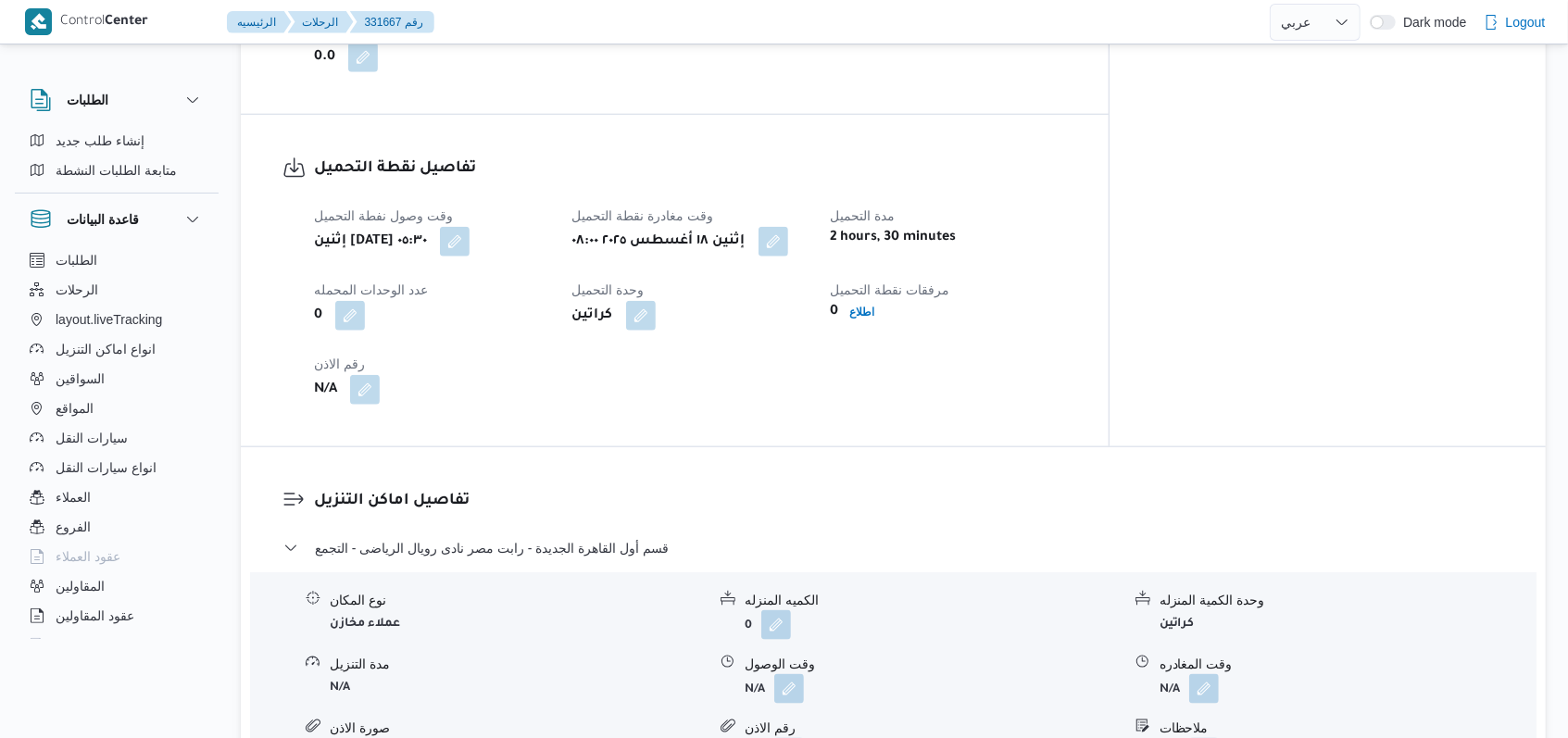
scroll to position [1234, 0]
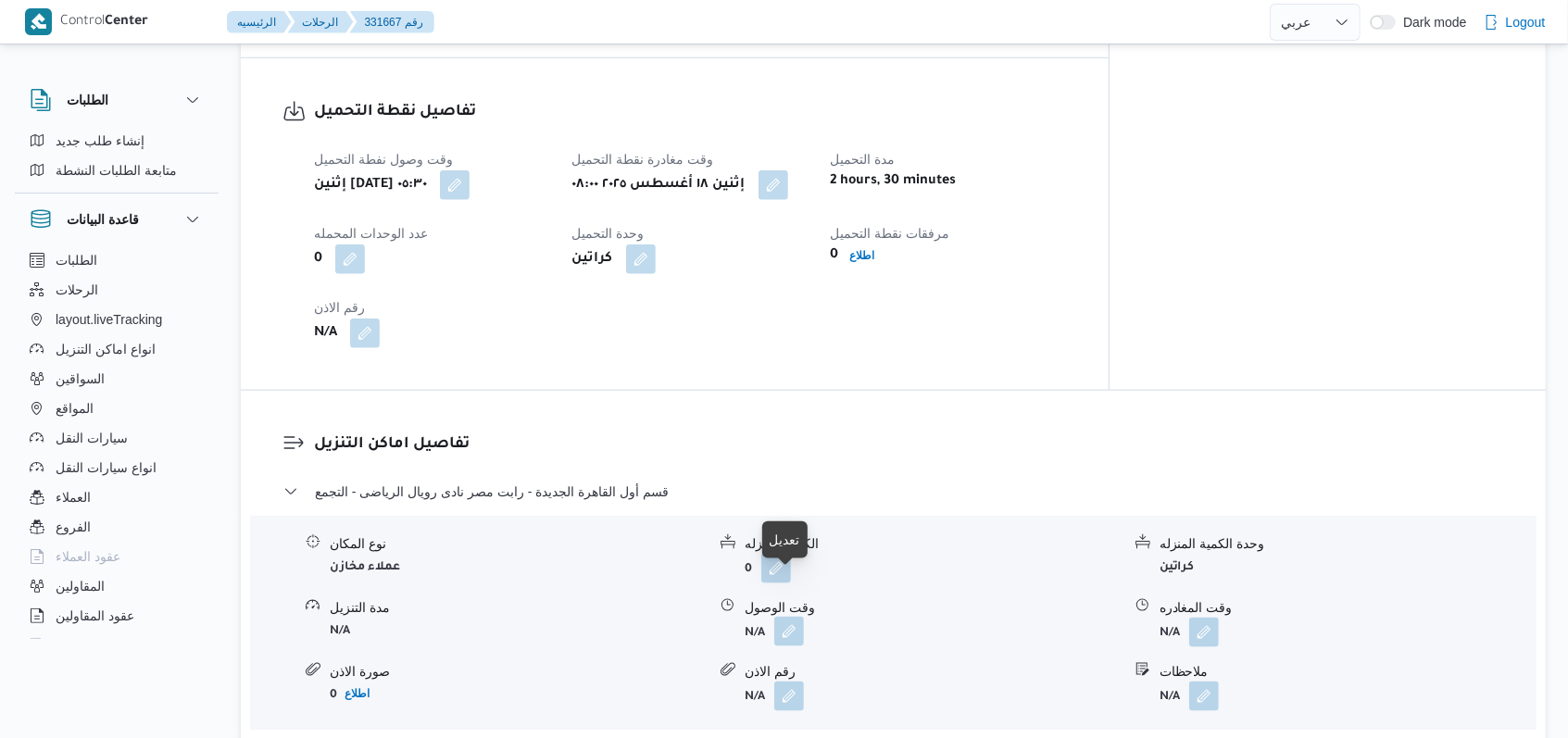
click at [785, 617] on button "button" at bounding box center [789, 631] width 30 height 30
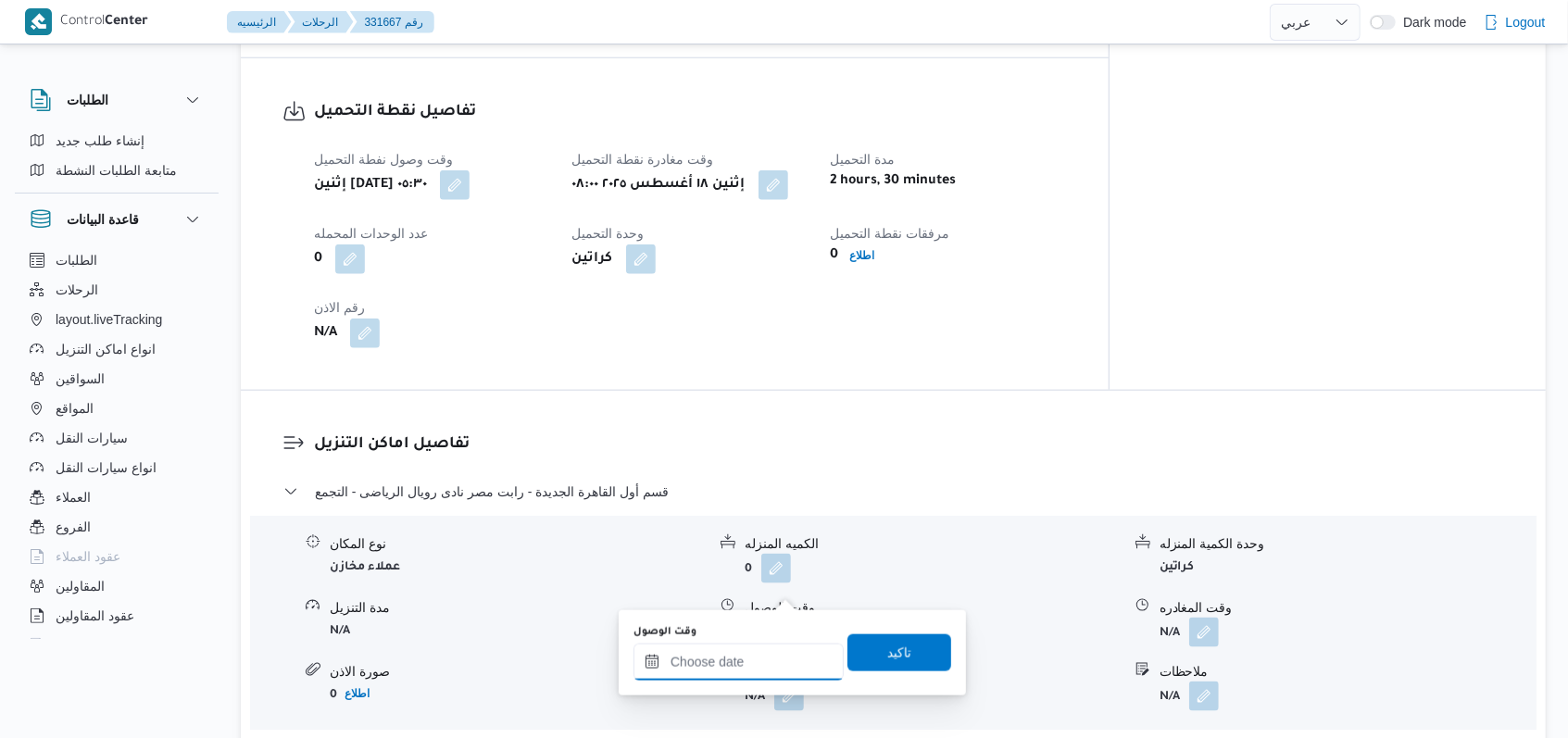
click at [746, 650] on div at bounding box center [738, 662] width 210 height 37
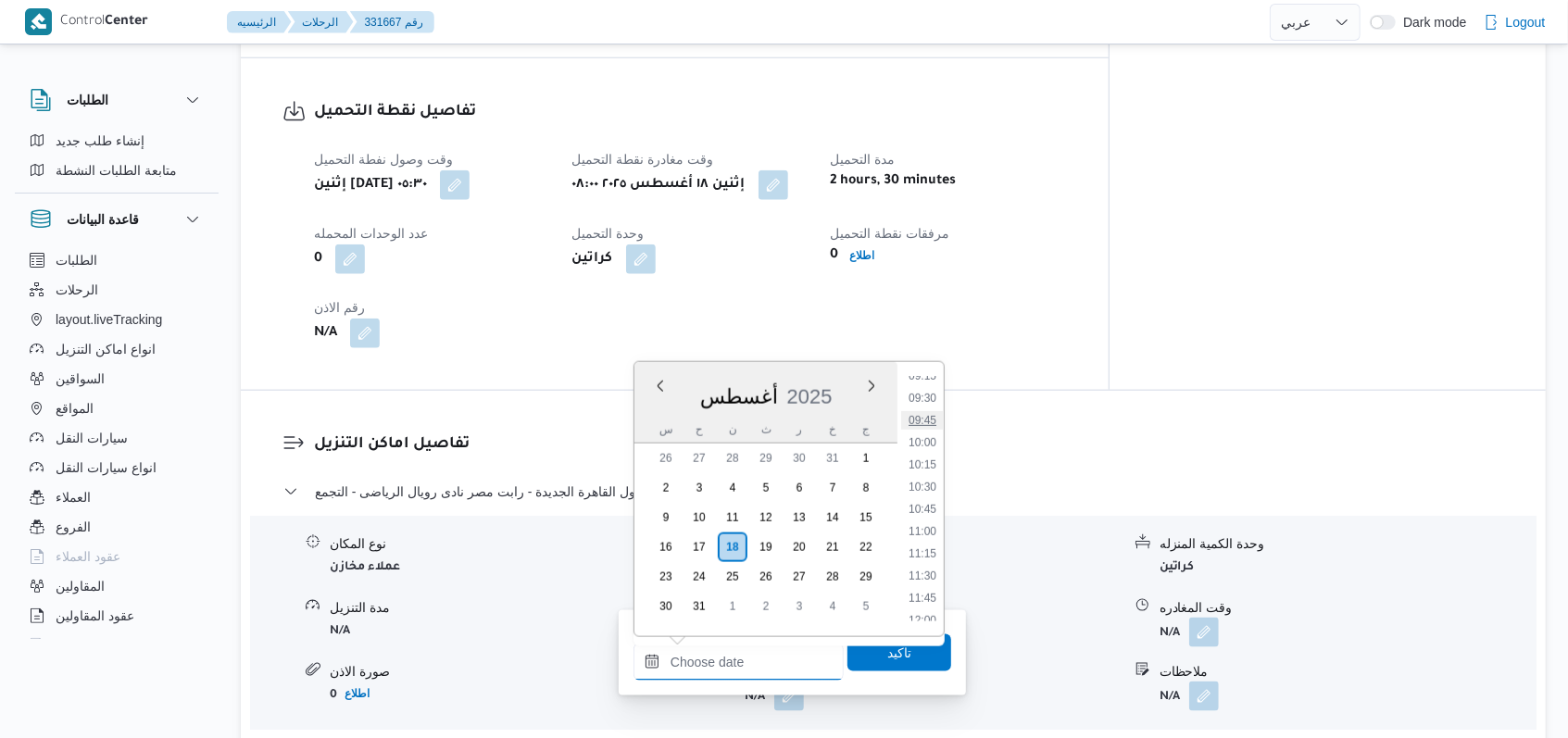
scroll to position [779, 0]
click at [923, 482] on li "09:45" at bounding box center [923, 474] width 43 height 18
type input "١٨/٠٨/٢٠٢٥ ٠٩:٤٥"
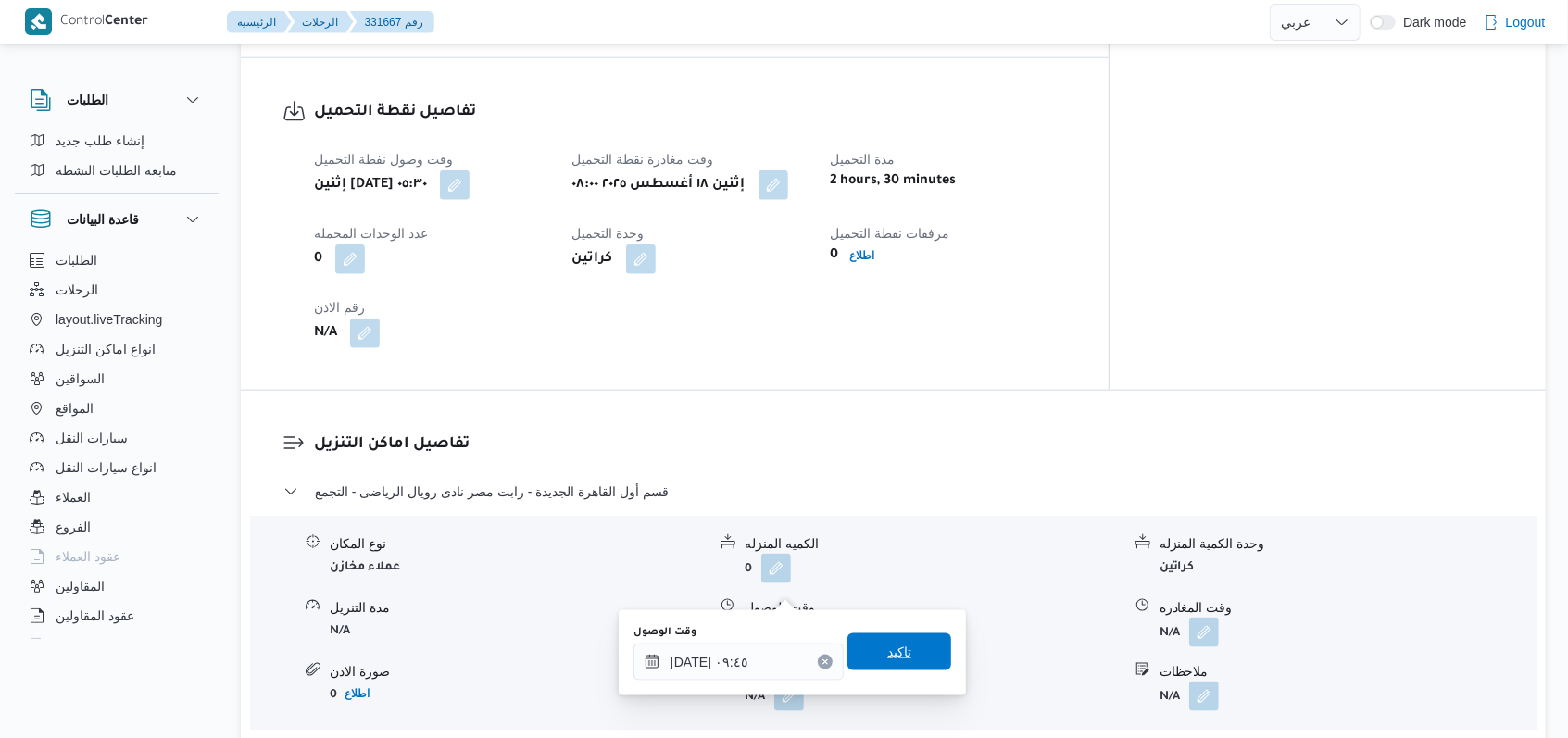
click at [887, 657] on span "تاكيد" at bounding box center [899, 652] width 24 height 22
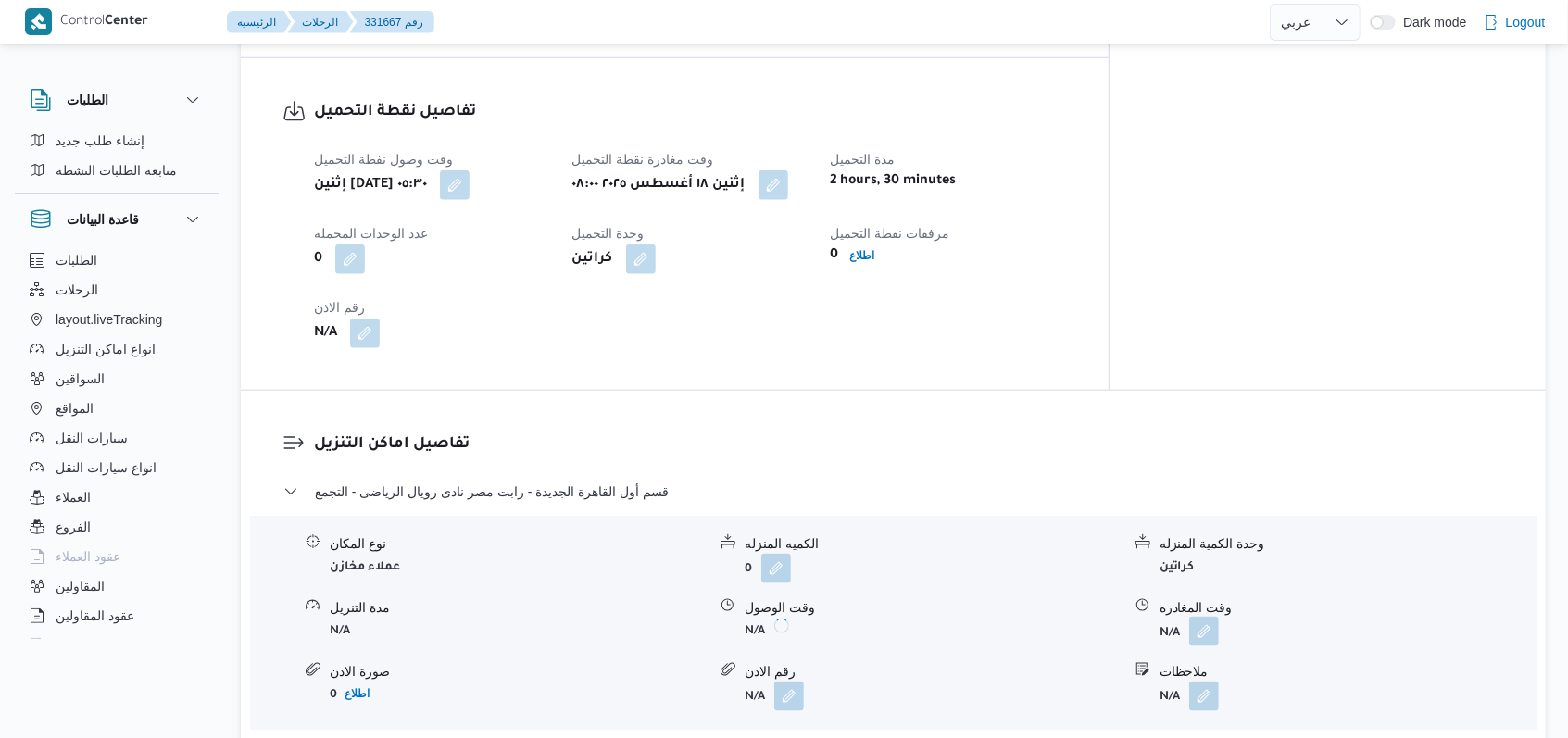
click at [1196, 617] on button "button" at bounding box center [1204, 631] width 30 height 30
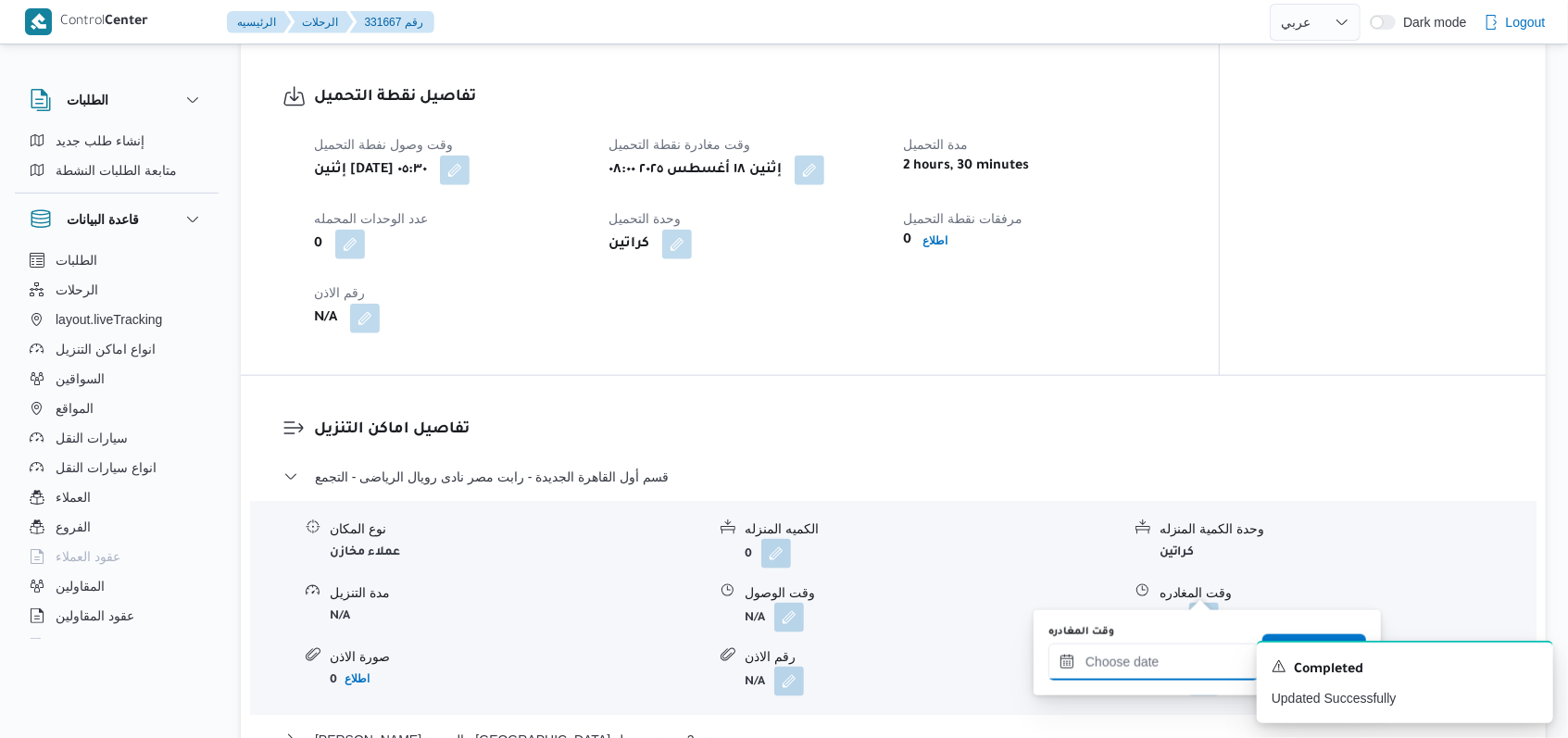
click at [1178, 655] on input "وقت المغادره" at bounding box center [1153, 662] width 210 height 37
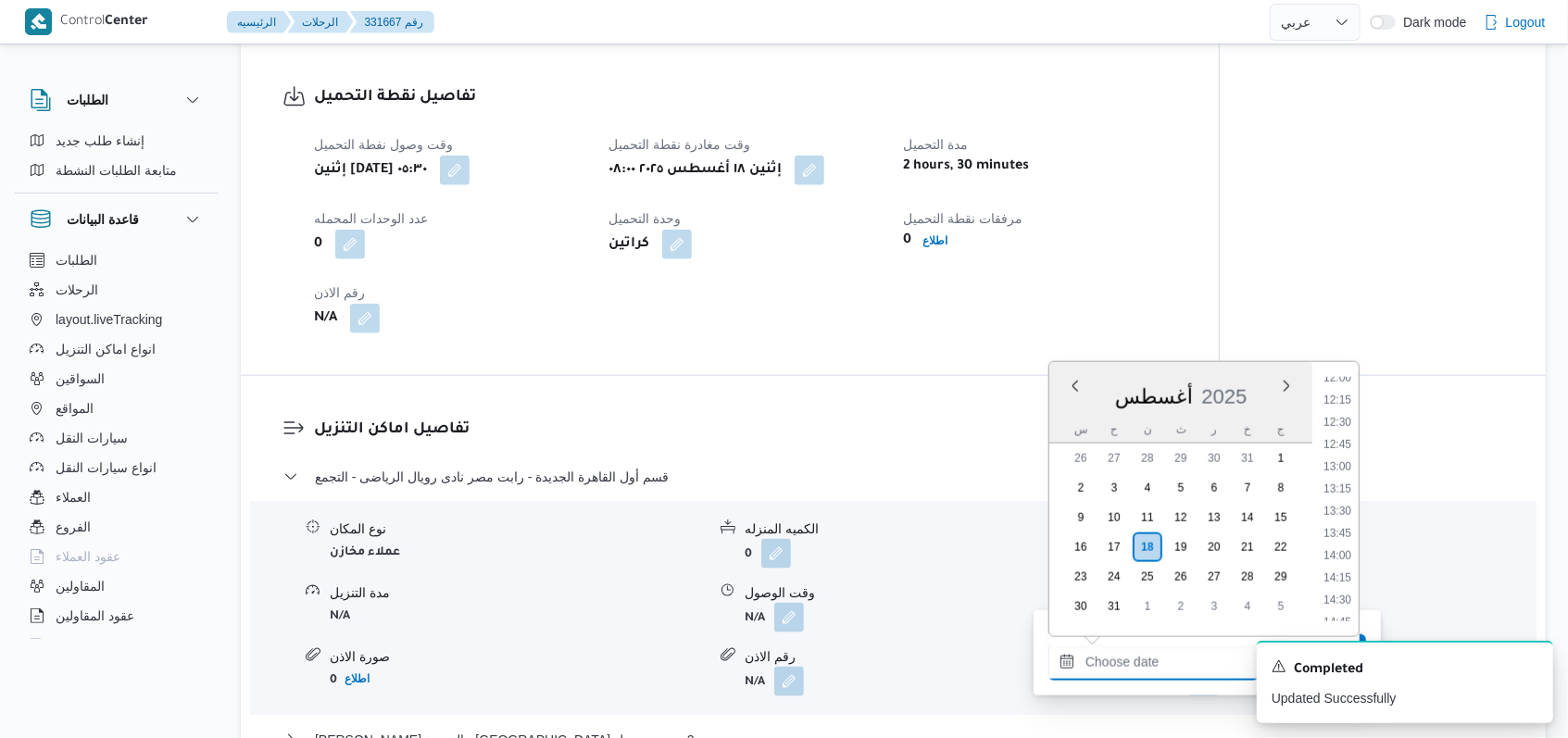
scroll to position [903, 0]
click at [1346, 415] on li "10:30" at bounding box center [1338, 416] width 43 height 18
type input "١٨/٠٨/٢٠٢٥ ١٠:٣٠"
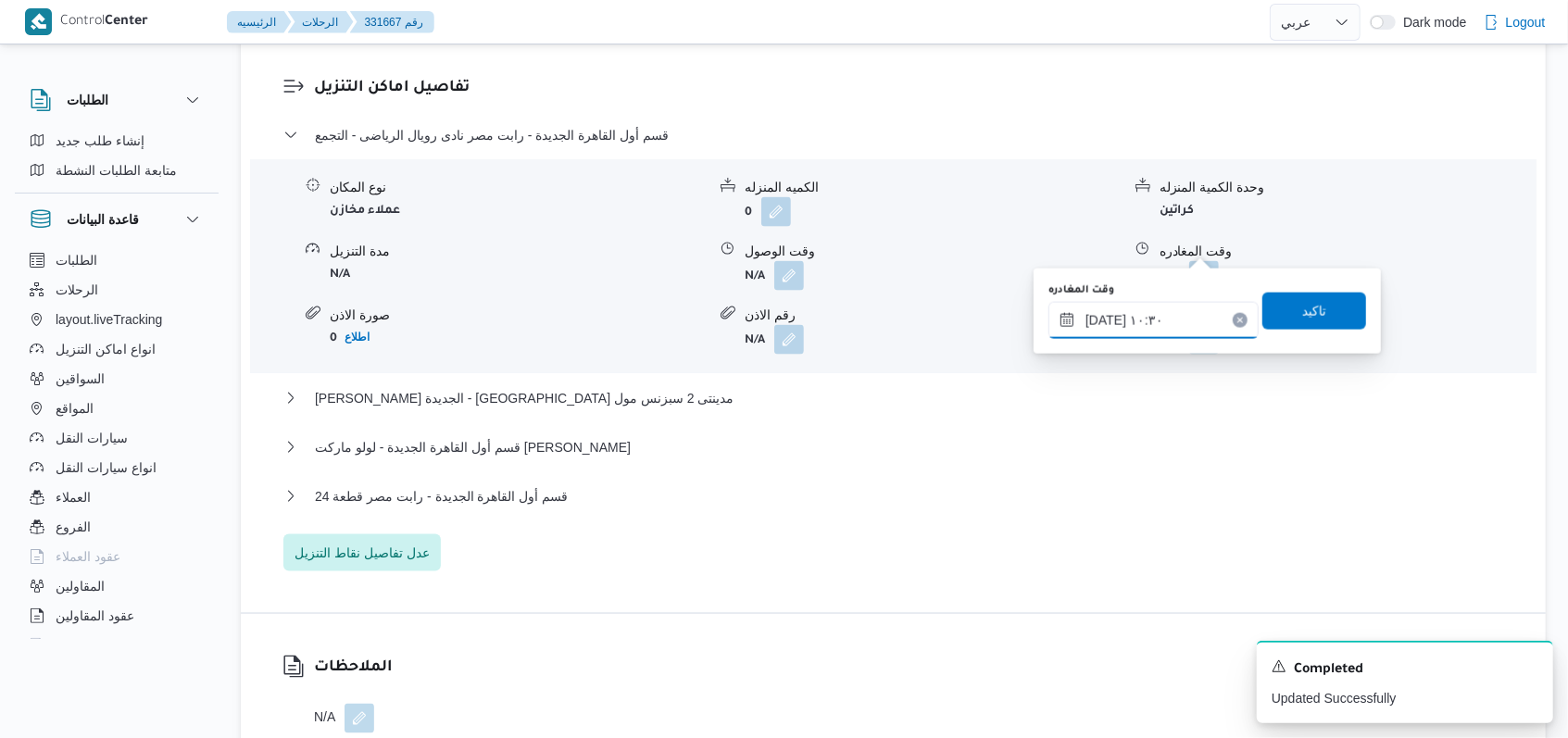
scroll to position [1604, 0]
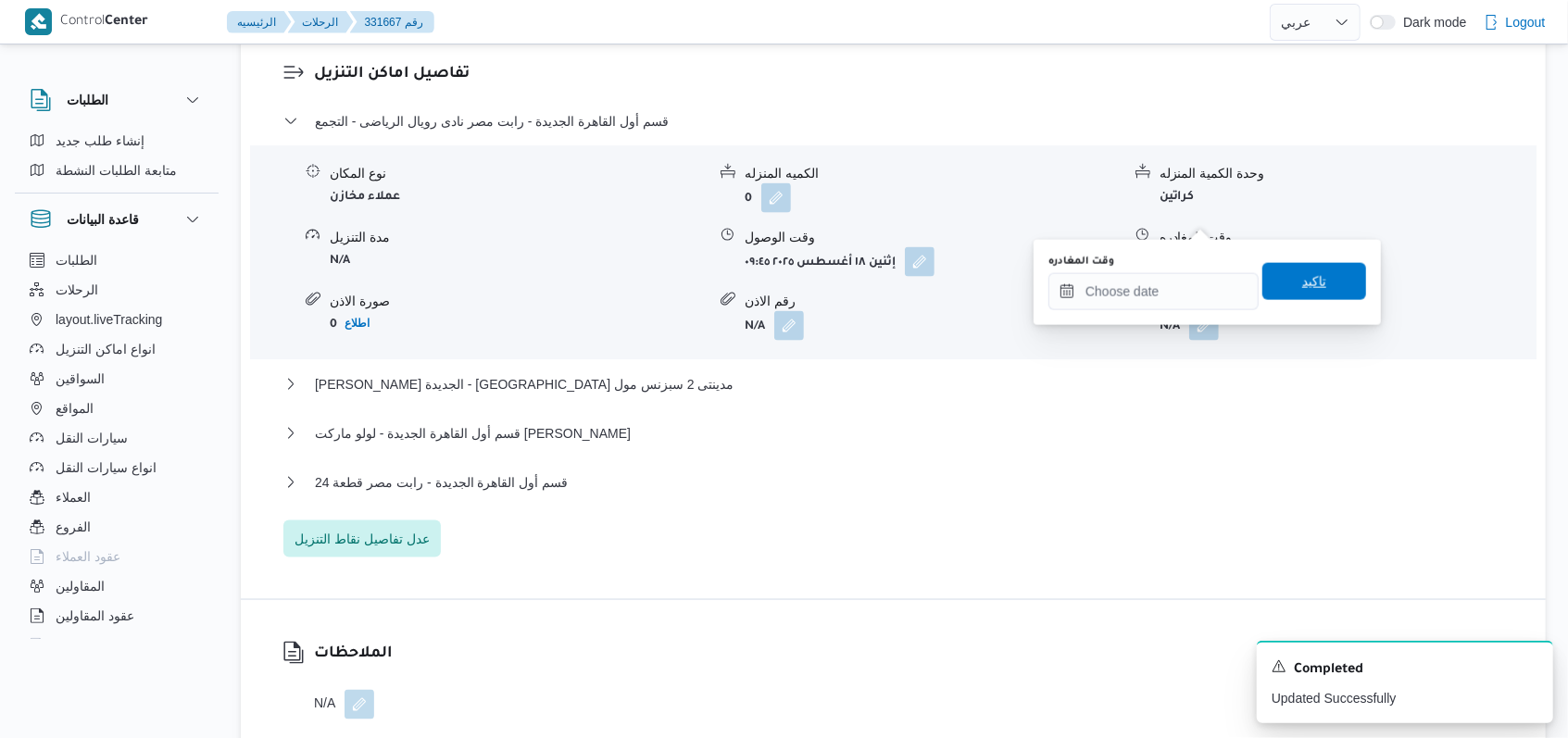
click at [1318, 292] on span "تاكيد" at bounding box center [1313, 282] width 104 height 37
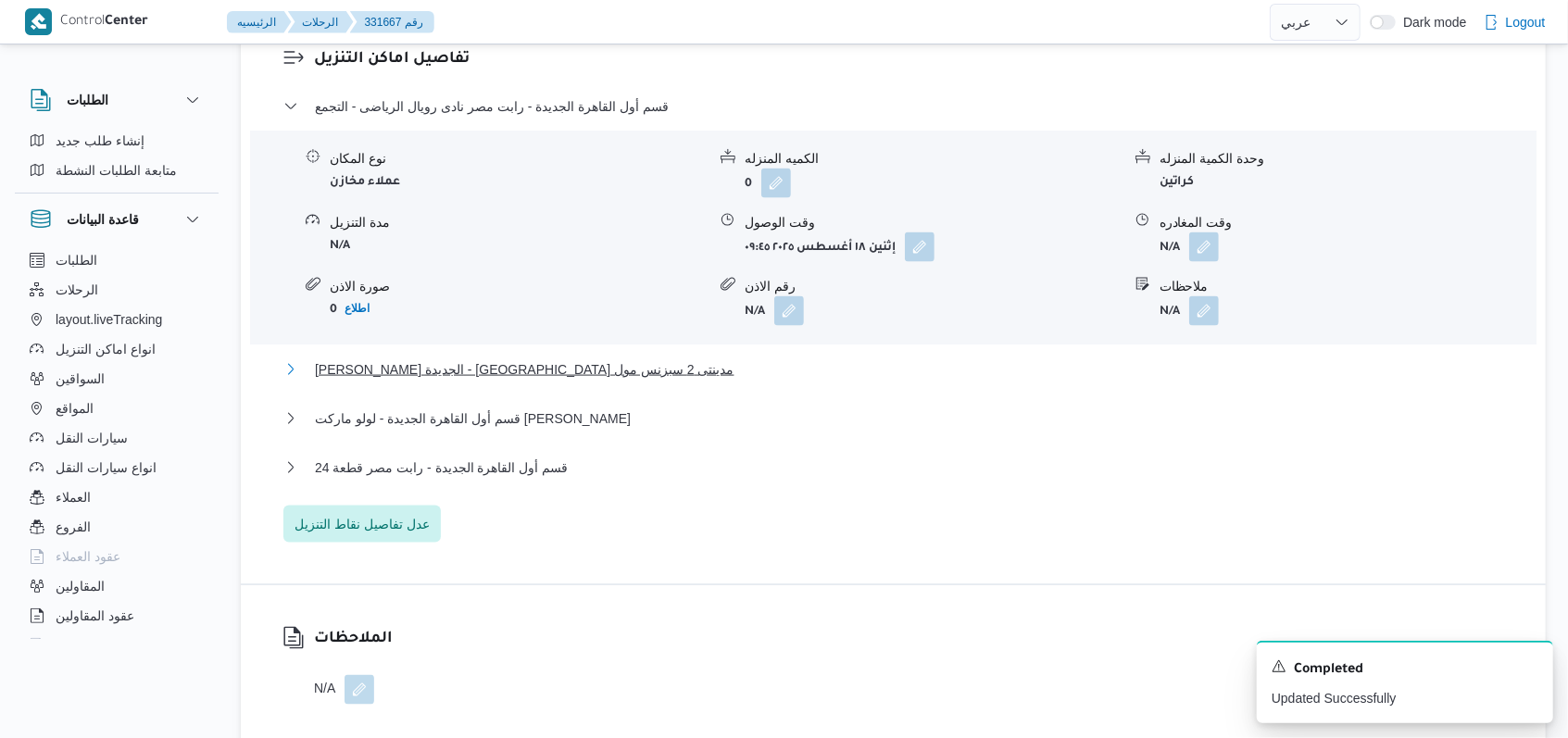
click at [475, 358] on span "ثانى القاهرة الجديدة - كارفور مدينتى 2 سبزنس مول" at bounding box center [525, 369] width 420 height 22
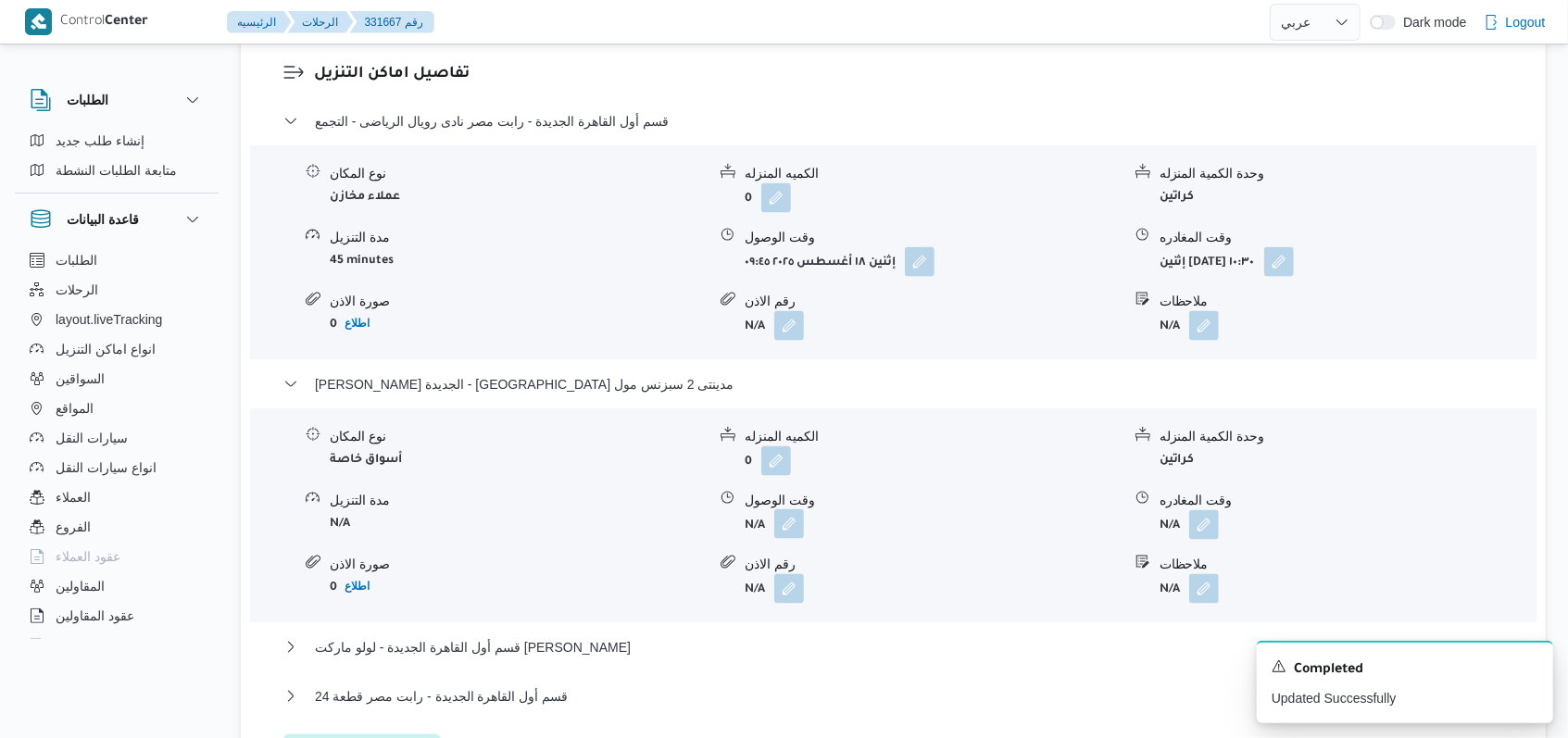
click at [796, 509] on button "button" at bounding box center [789, 523] width 30 height 30
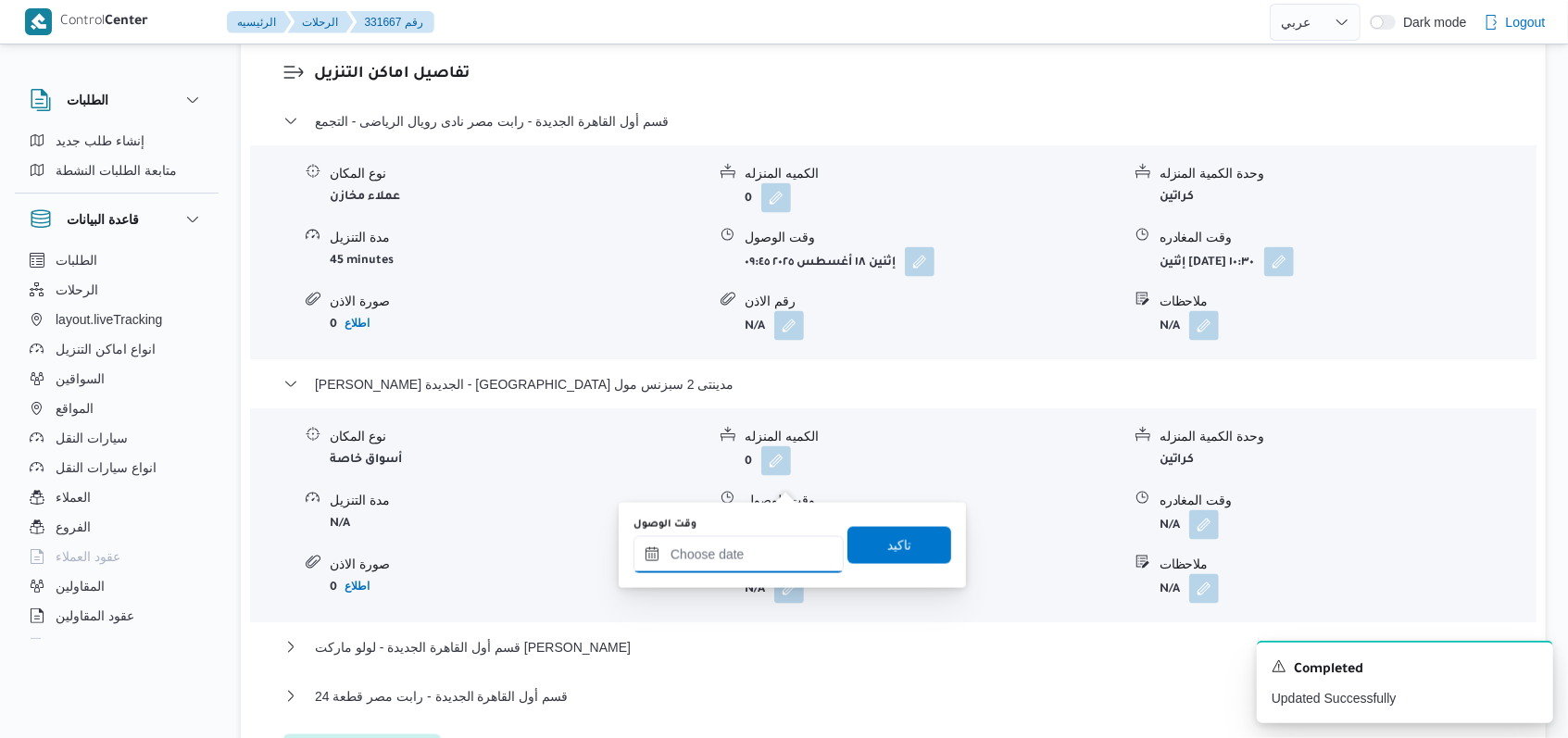
click at [751, 559] on input "وقت الوصول" at bounding box center [738, 554] width 210 height 37
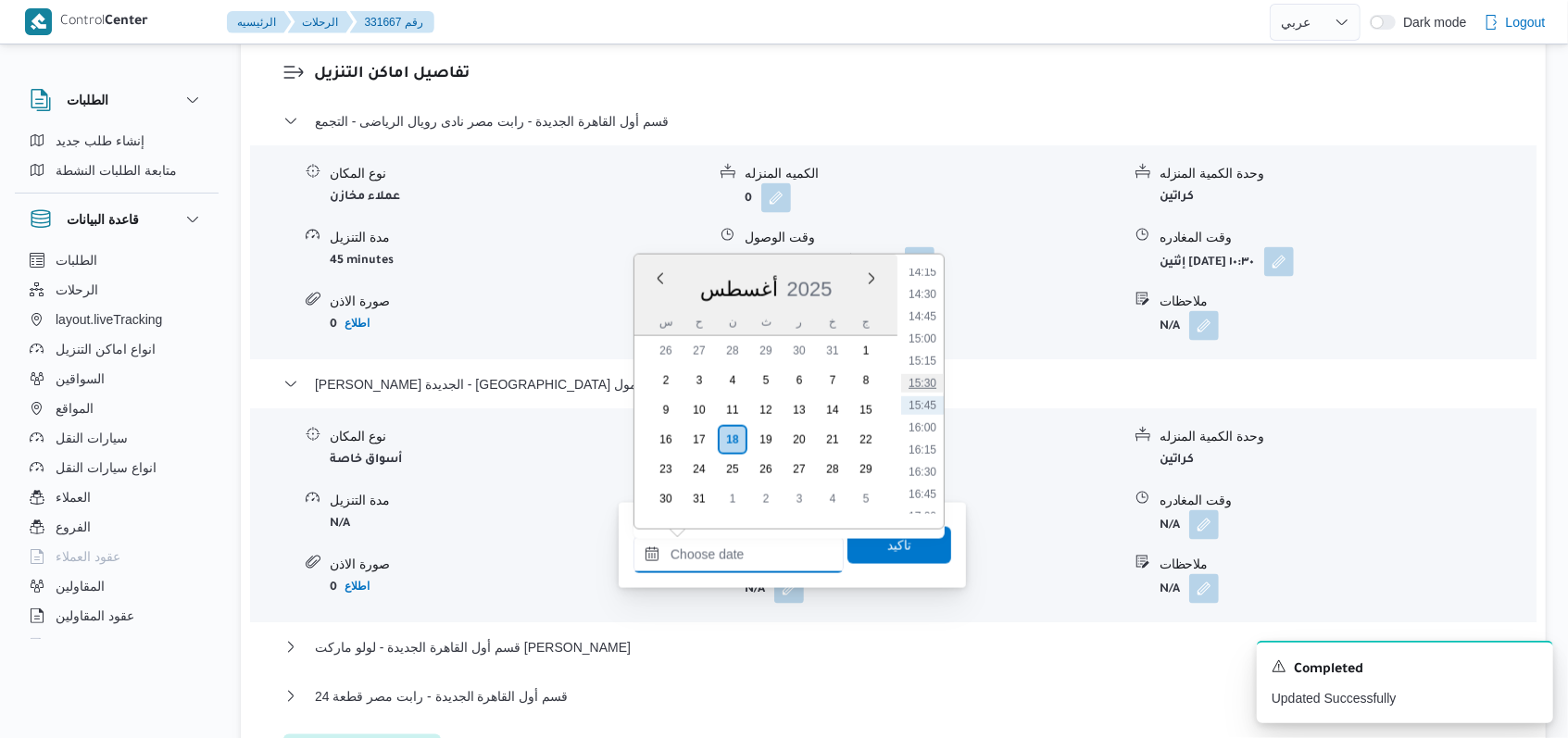
scroll to position [903, 0]
click at [926, 374] on li "11:15" at bounding box center [923, 376] width 43 height 18
type input "١٨/٠٨/٢٠٢٥ ١١:١٥"
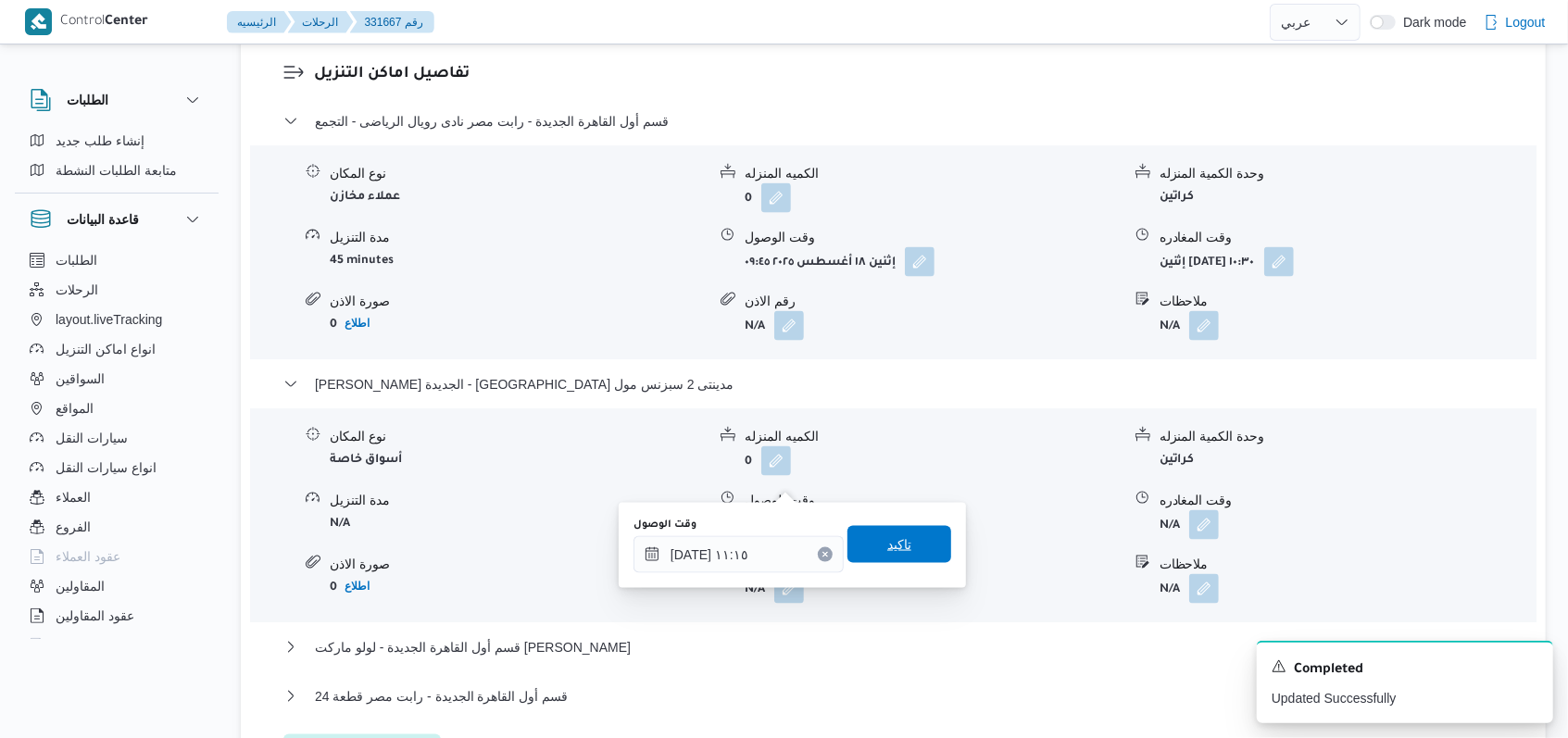
click at [877, 559] on span "تاكيد" at bounding box center [899, 545] width 104 height 37
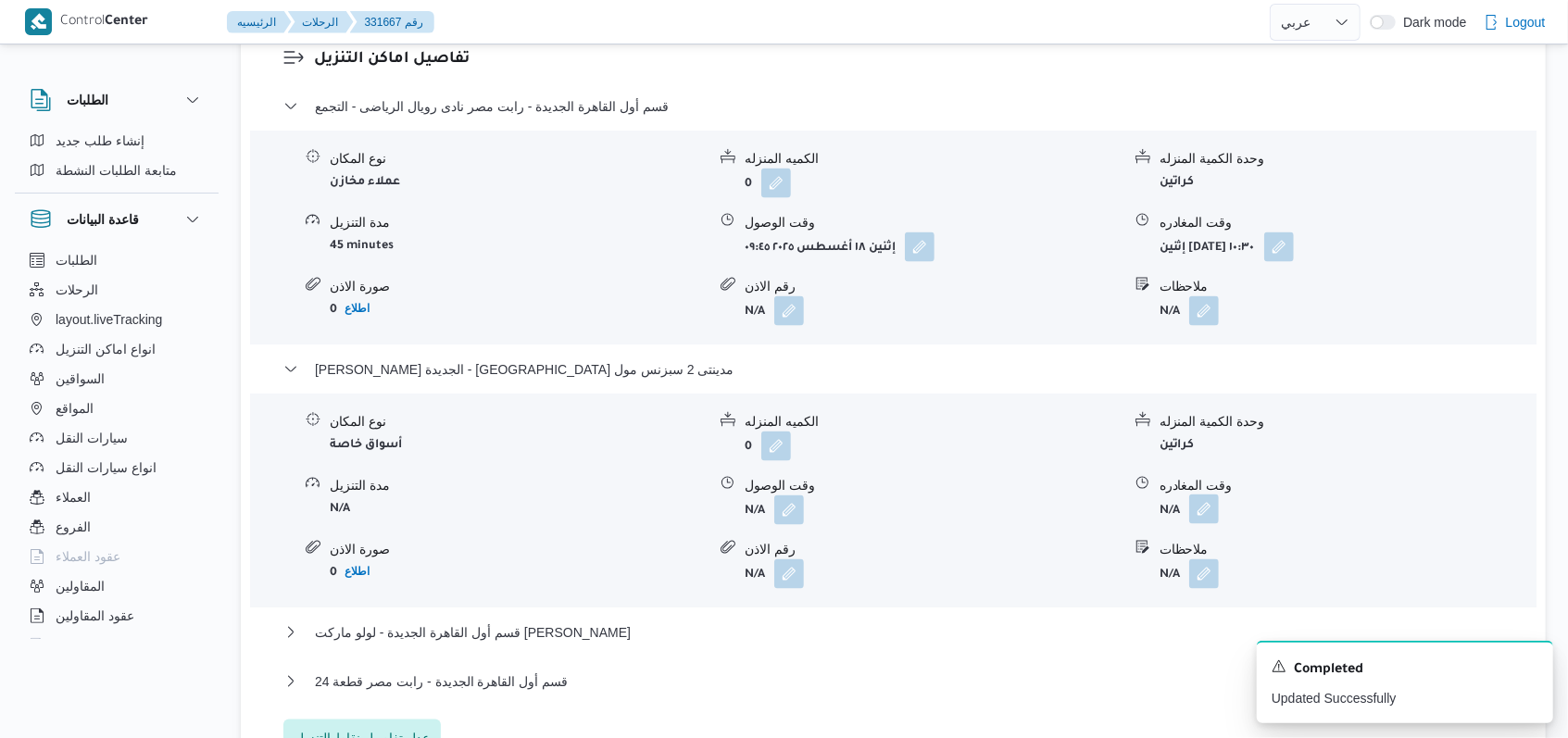
click at [1207, 494] on button "button" at bounding box center [1204, 509] width 30 height 30
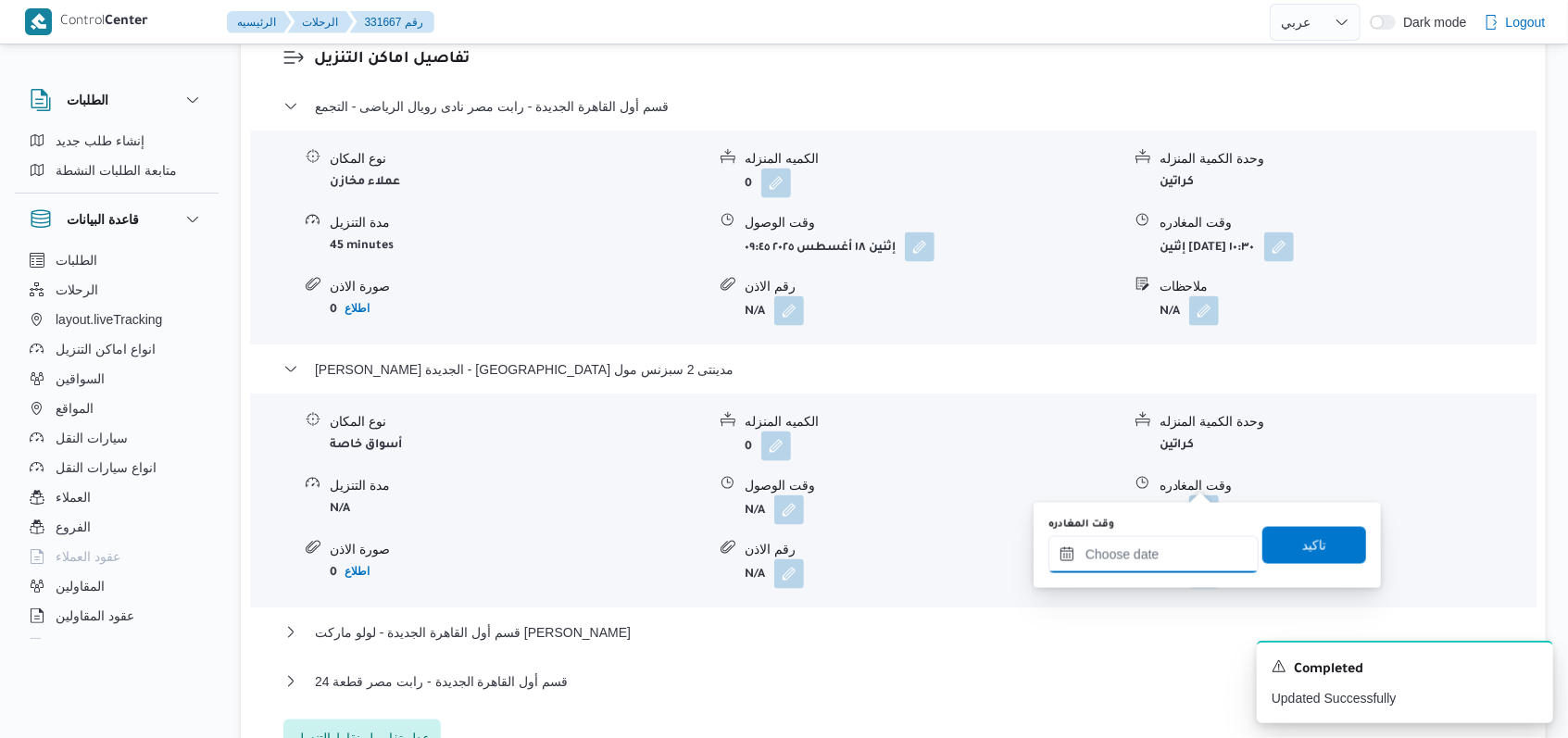
click at [1148, 546] on input "وقت المغادره" at bounding box center [1153, 554] width 210 height 37
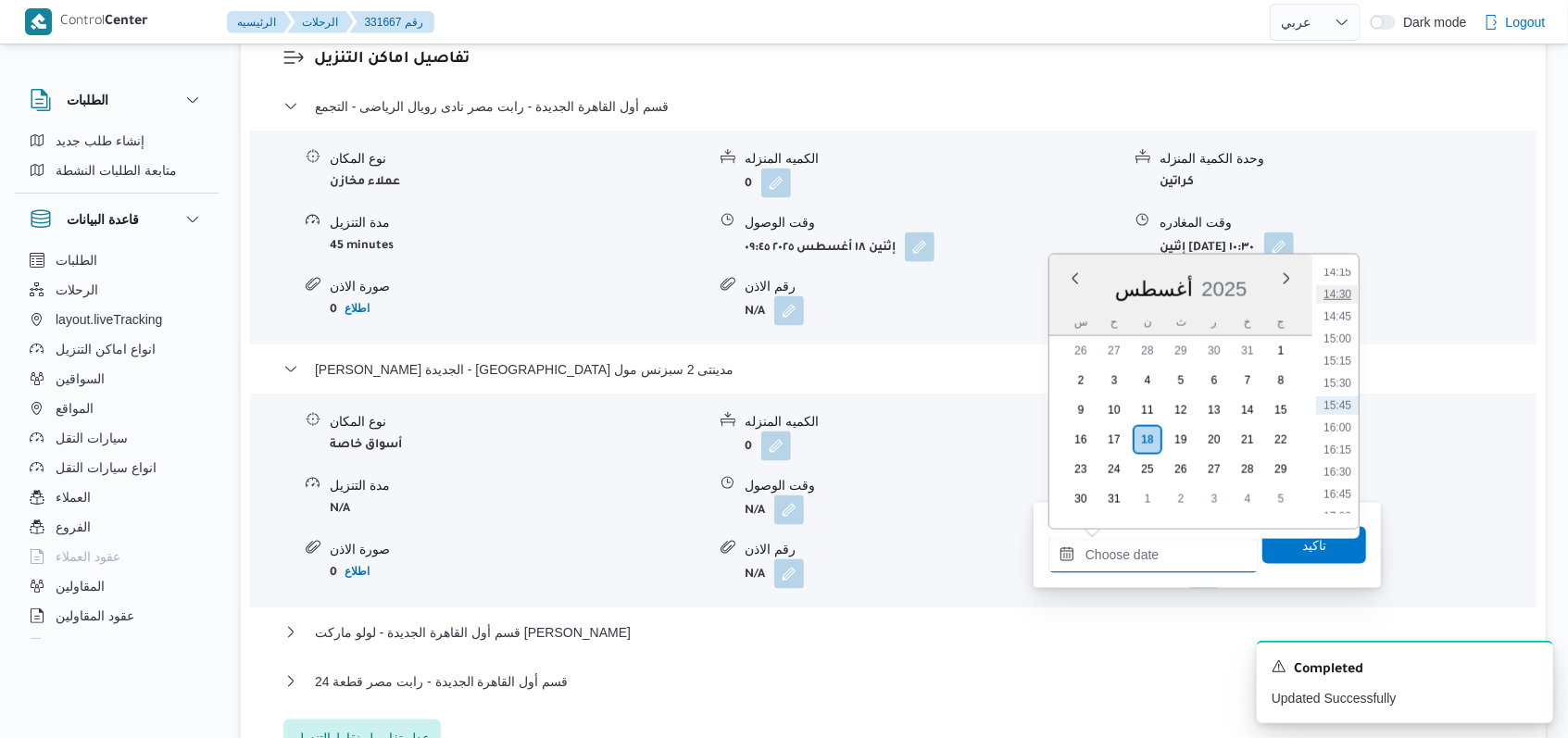
scroll to position [1149, 0]
click at [1344, 328] on li "13:30" at bounding box center [1338, 329] width 43 height 18
type input "١٨/٠٨/٢٠٢٥ ١٣:٣٠"
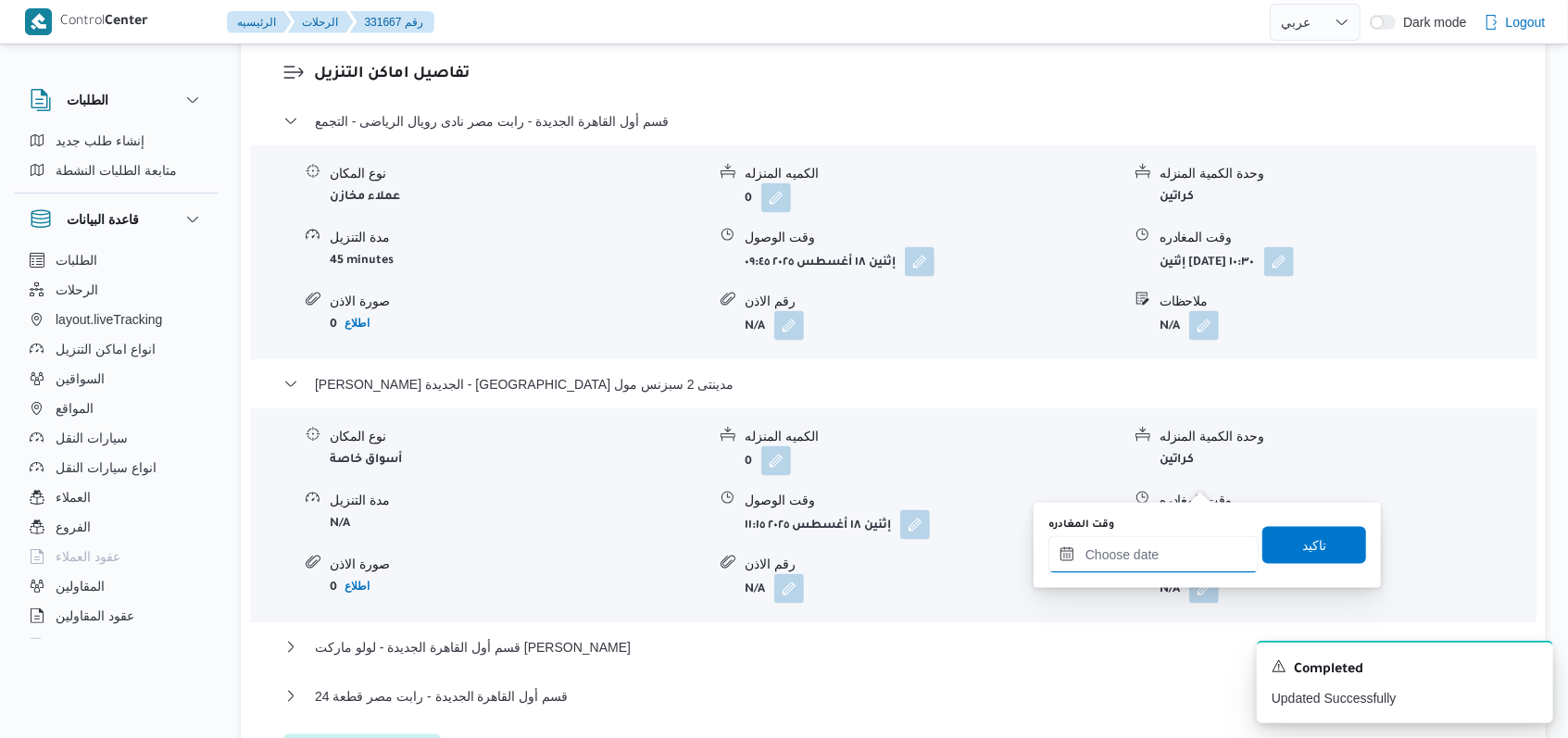
click at [1183, 552] on input "وقت المغادره" at bounding box center [1153, 554] width 210 height 37
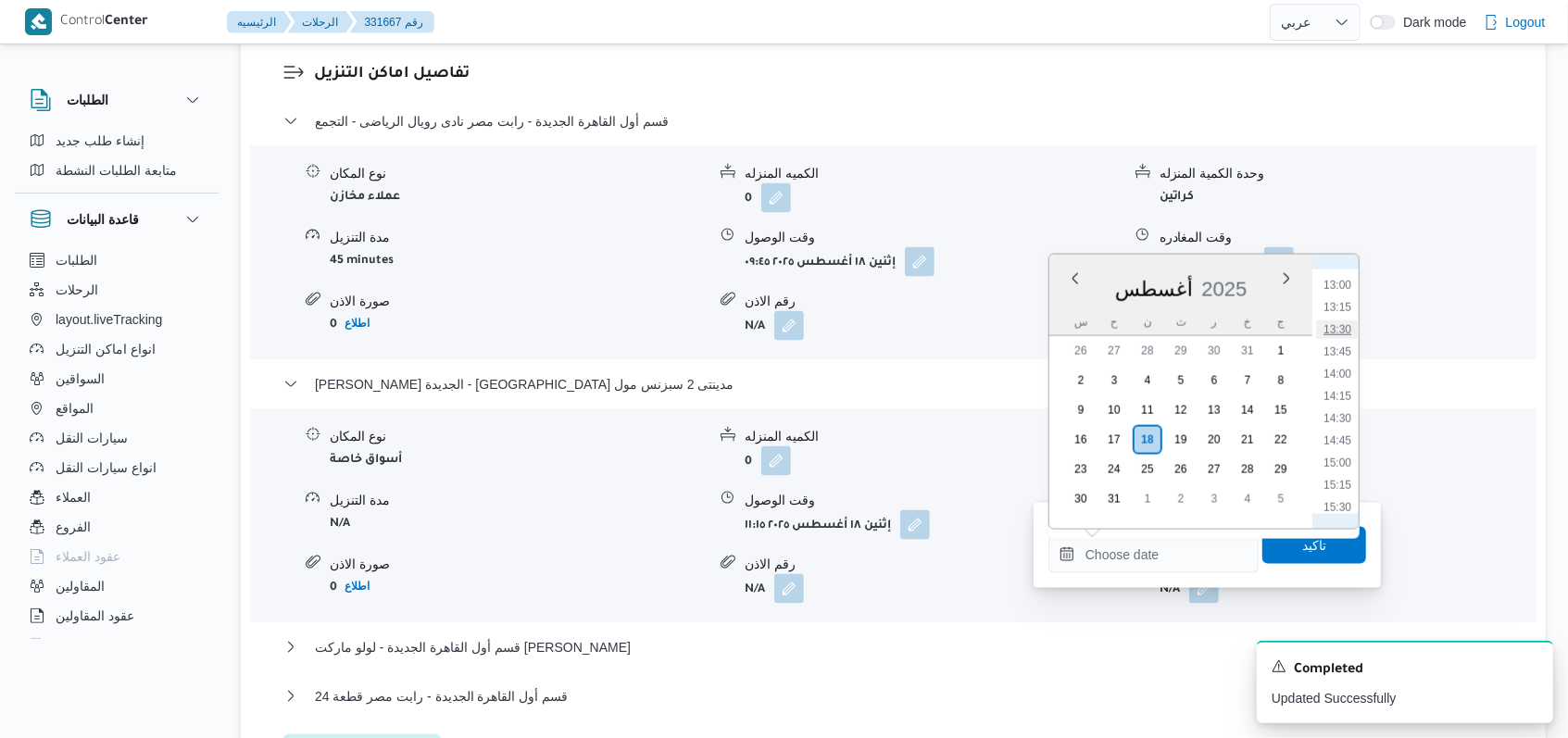
click at [1344, 334] on li "13:30" at bounding box center [1338, 329] width 43 height 18
type input "١٨/٠٨/٢٠٢٥ ١٣:٣٠"
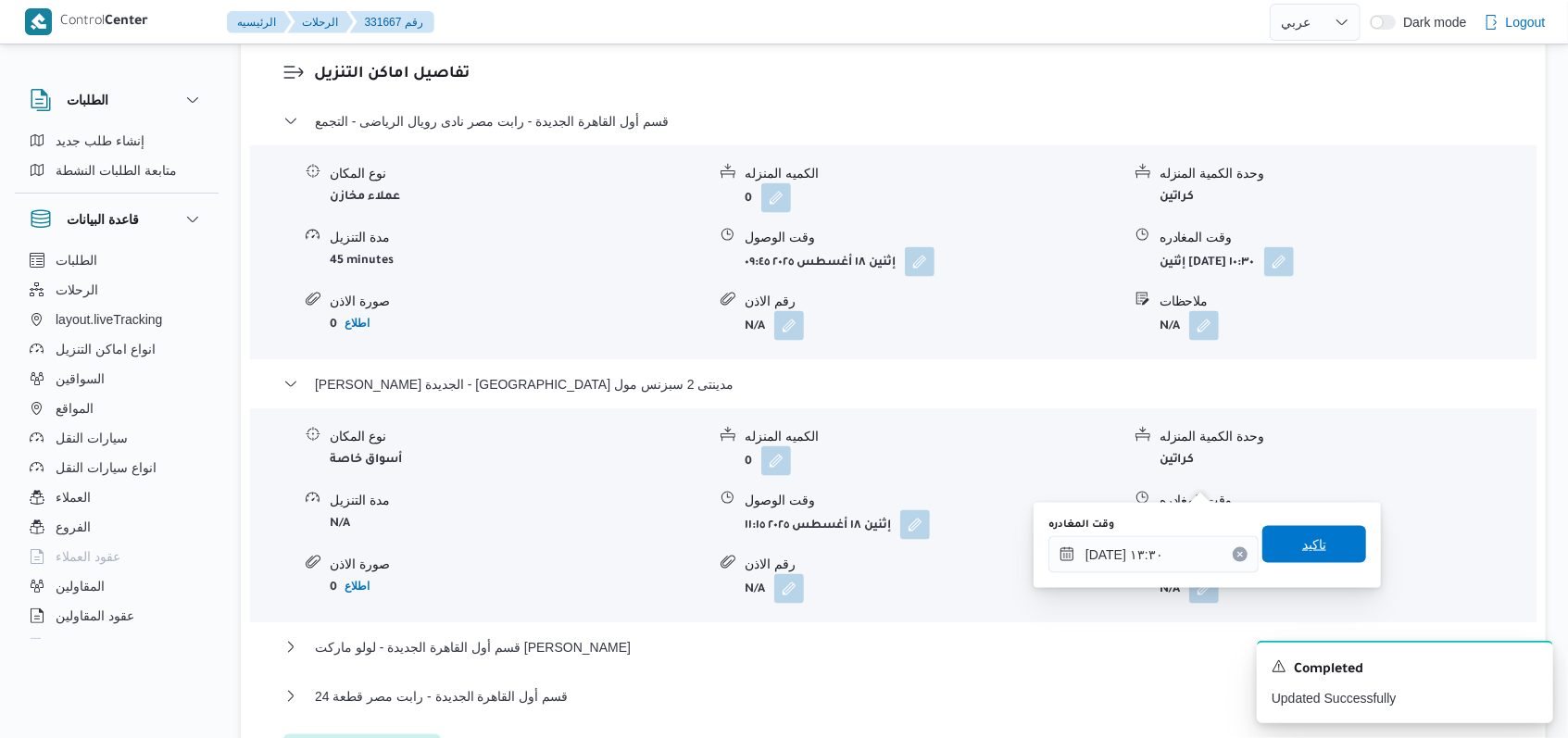
click at [1306, 530] on span "تاكيد" at bounding box center [1313, 545] width 104 height 37
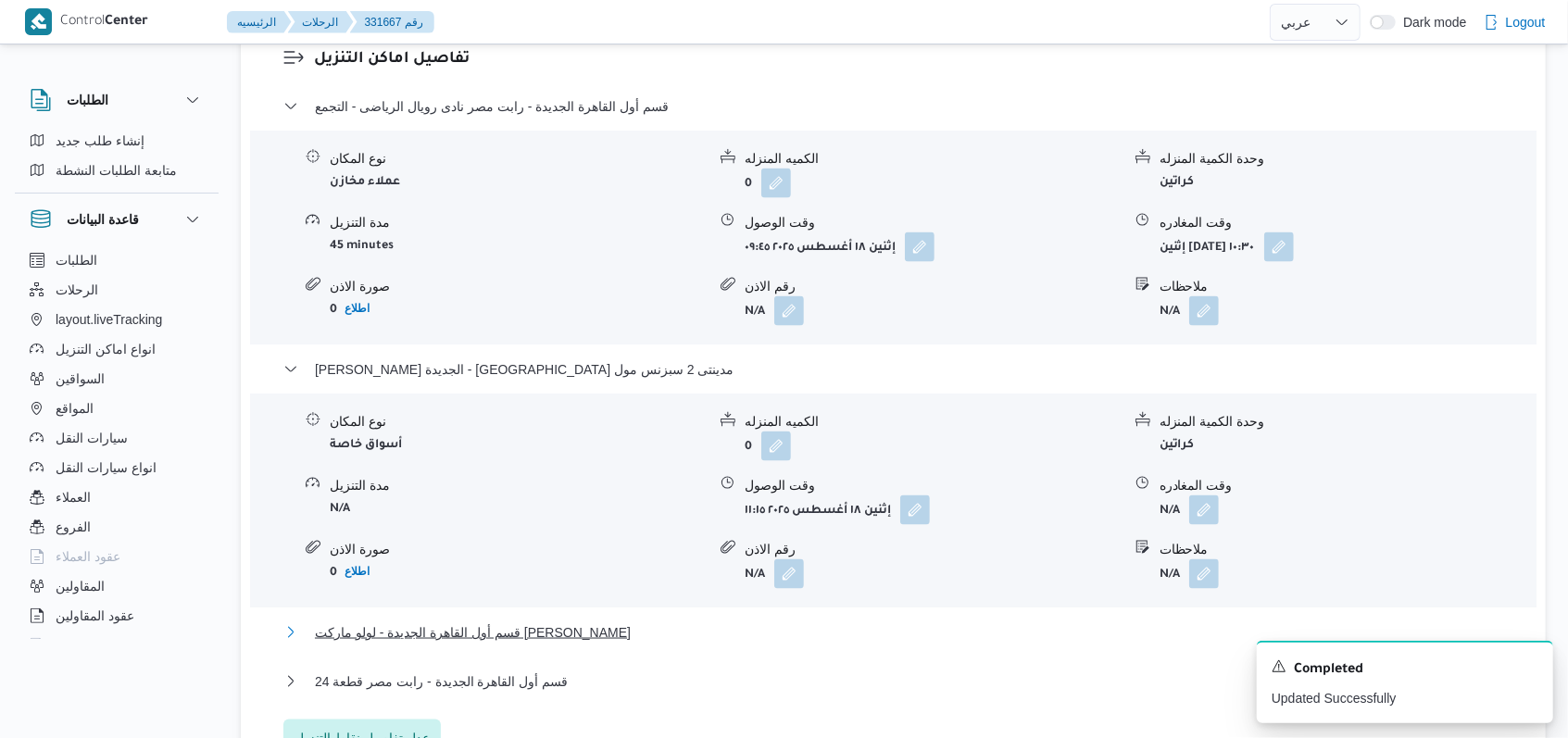
click at [513, 621] on span "قسم أول القاهرة الجديدة - لولو ماركت بارك مول" at bounding box center [472, 632] width 316 height 22
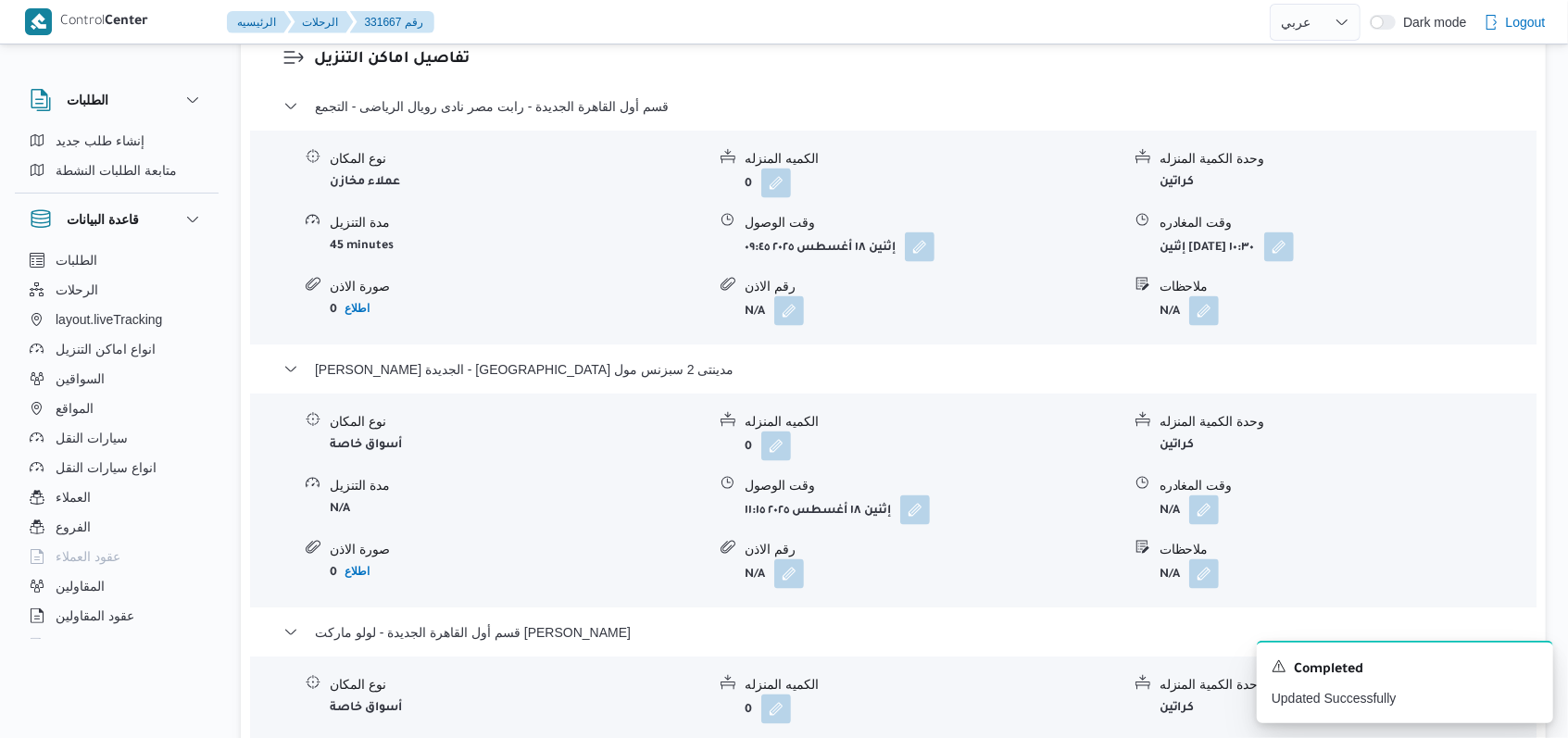
scroll to position [1728, 0]
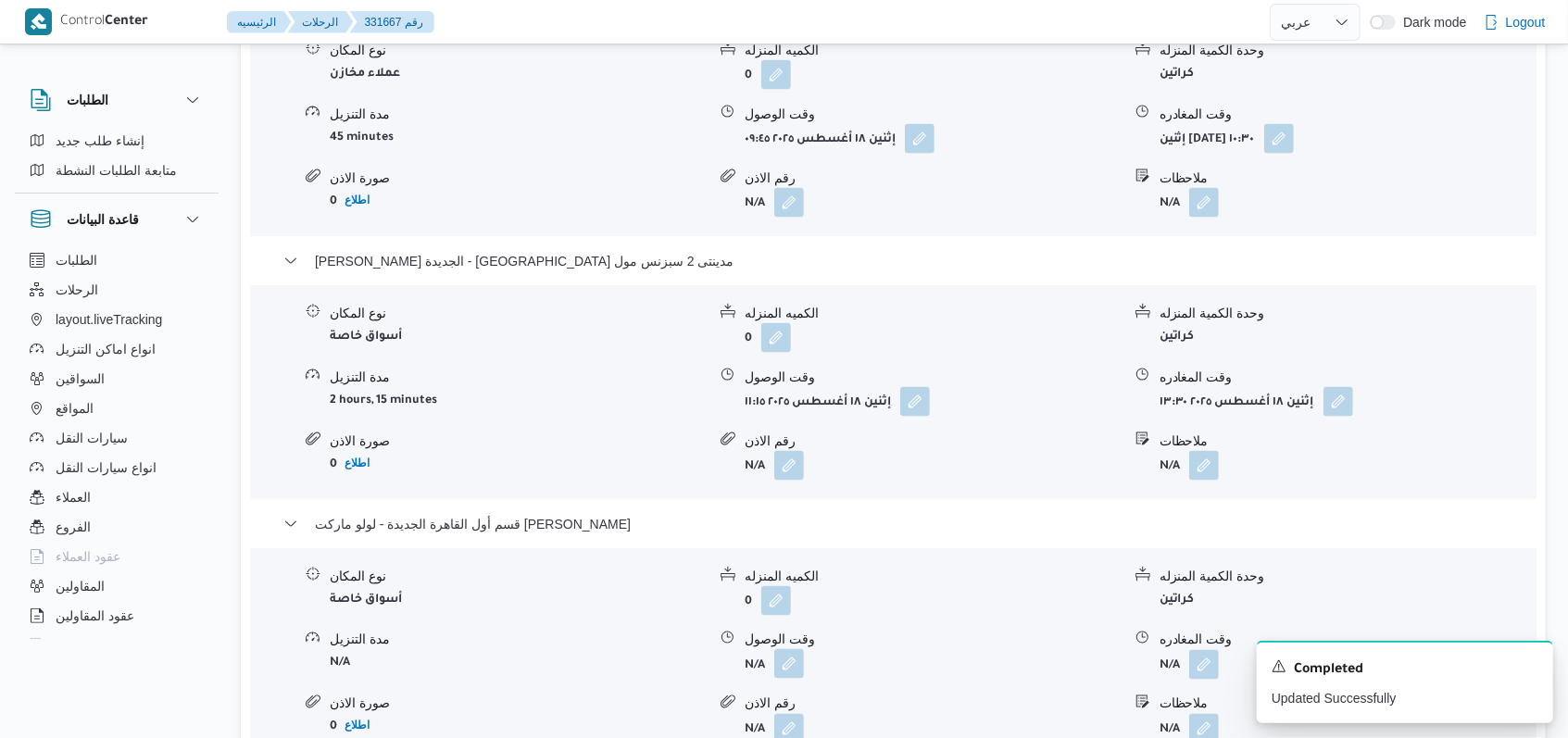
click at [785, 649] on button "button" at bounding box center [789, 663] width 30 height 30
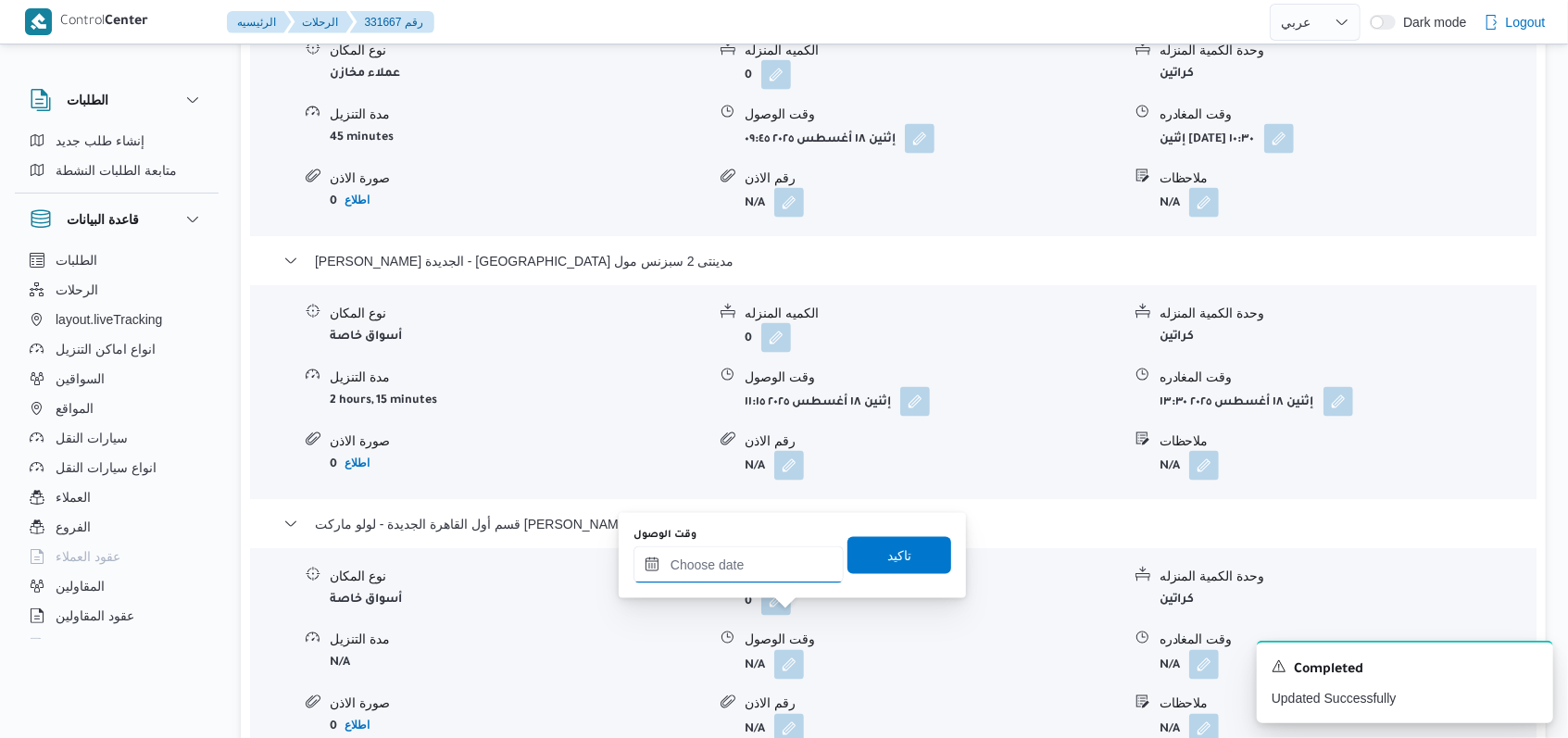
click at [755, 573] on input "وقت الوصول" at bounding box center [738, 564] width 210 height 37
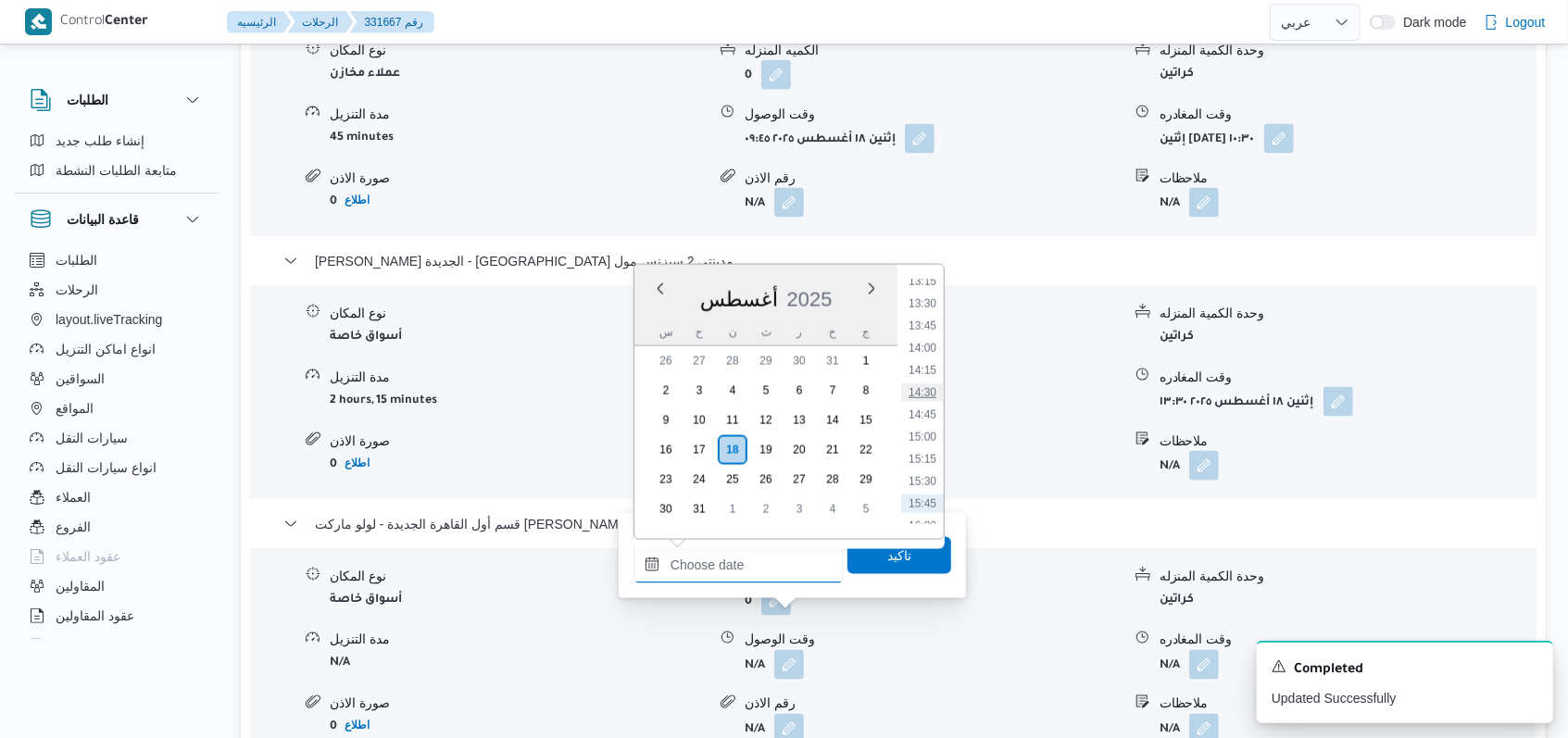
scroll to position [1149, 0]
click at [929, 378] on li "14:00" at bounding box center [923, 384] width 43 height 18
type input "١٨/٠٨/٢٠٢٥ ١٤:٠٠"
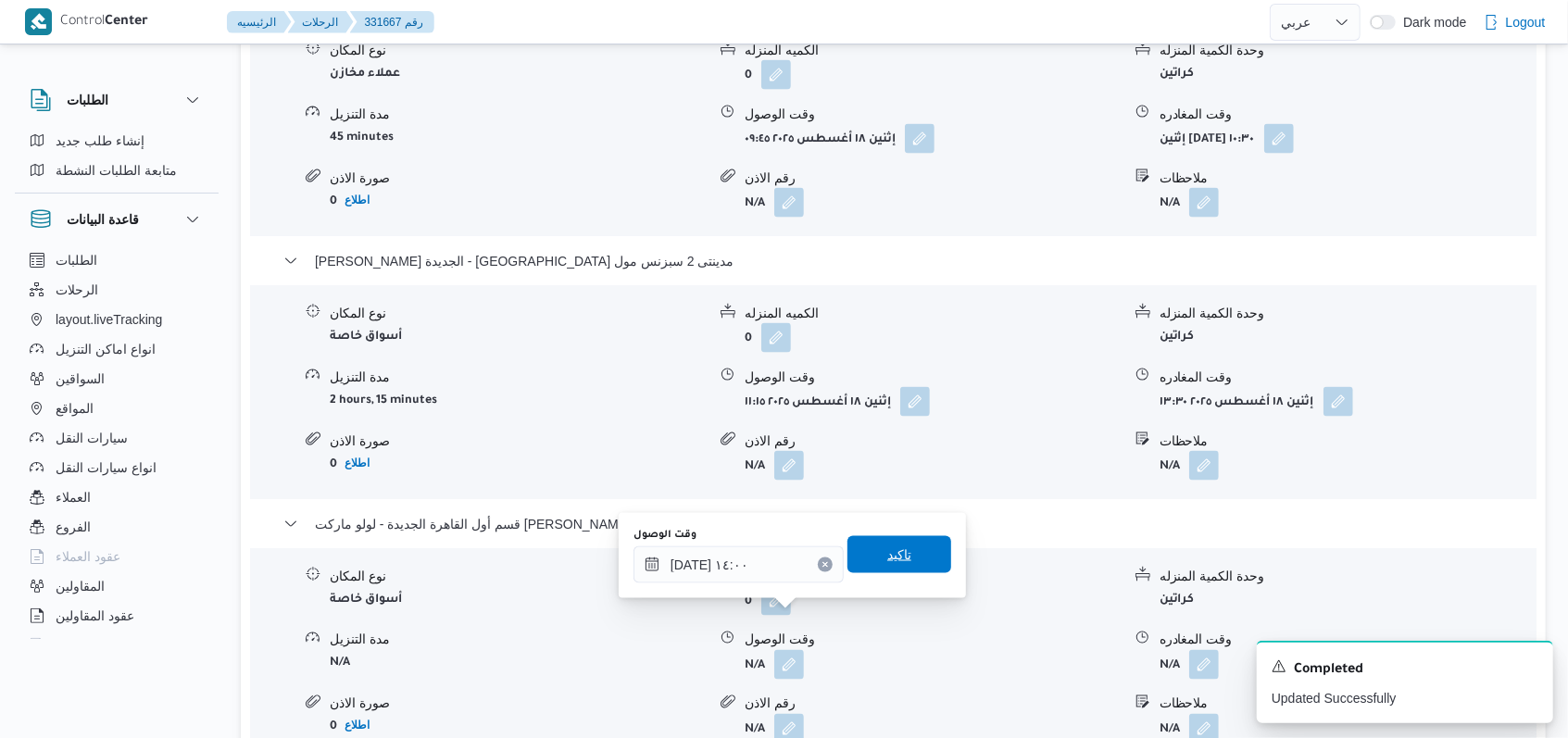
click at [909, 558] on span "تاكيد" at bounding box center [899, 554] width 104 height 37
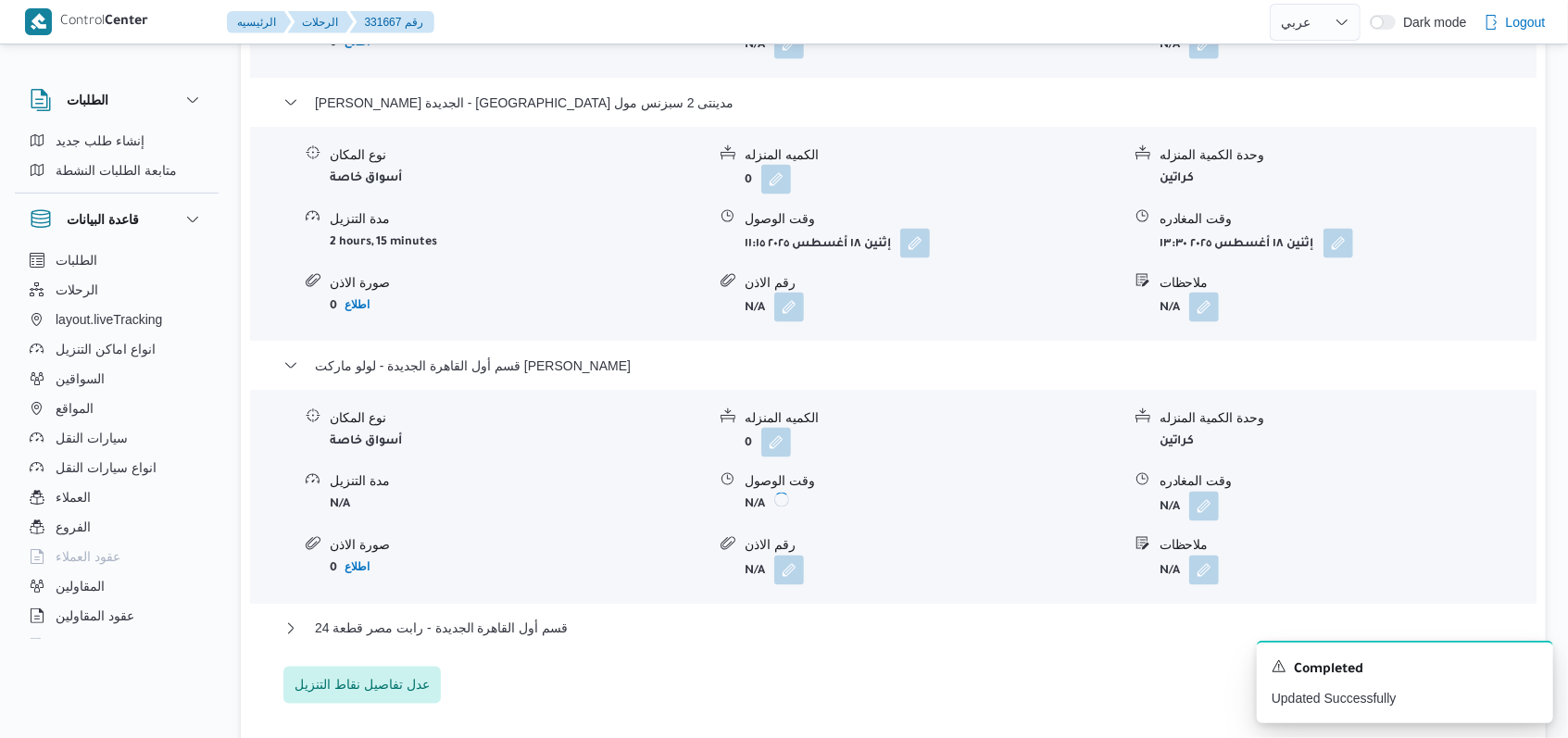
scroll to position [1975, 0]
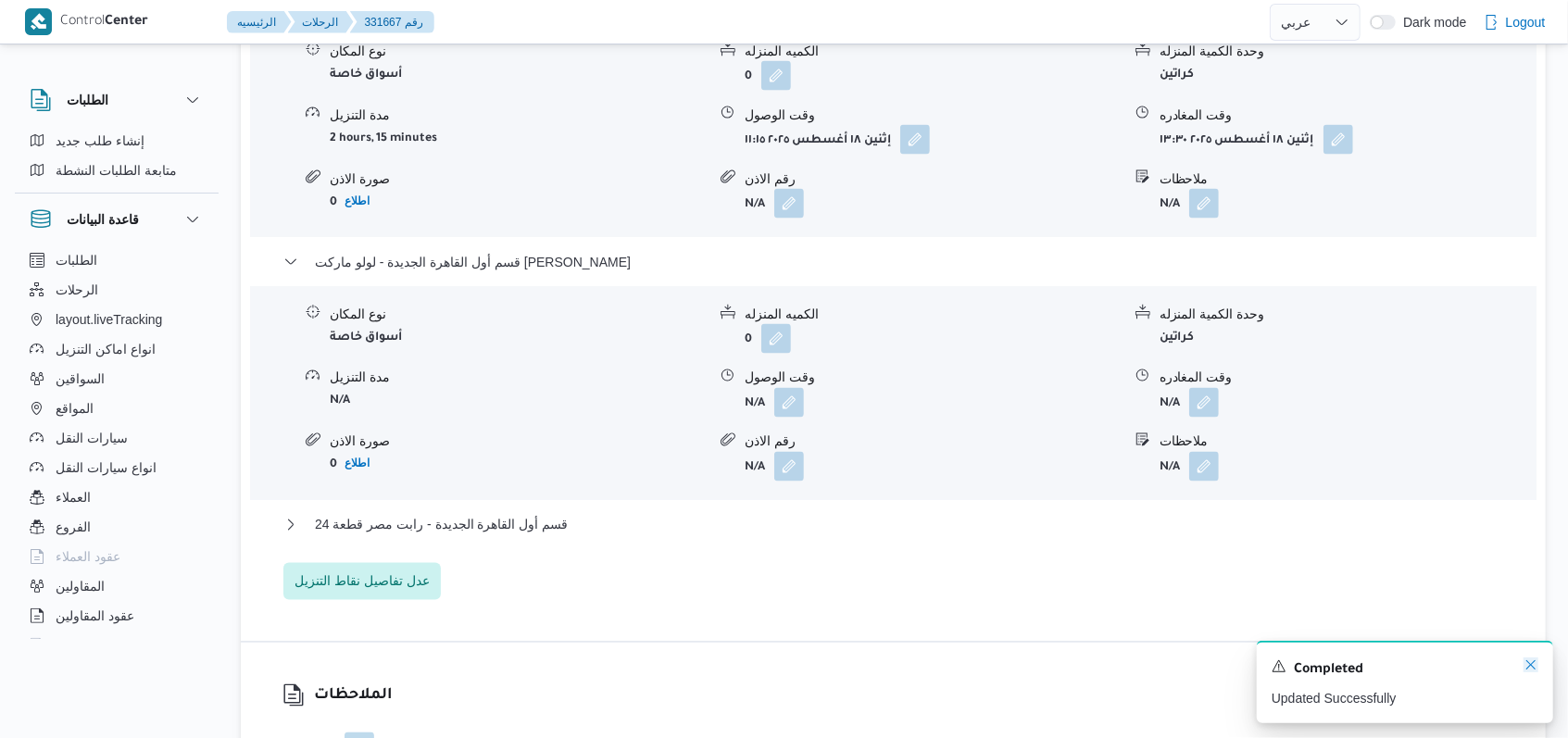
click at [1530, 663] on icon "Dismiss toast" at bounding box center [1530, 664] width 15 height 15
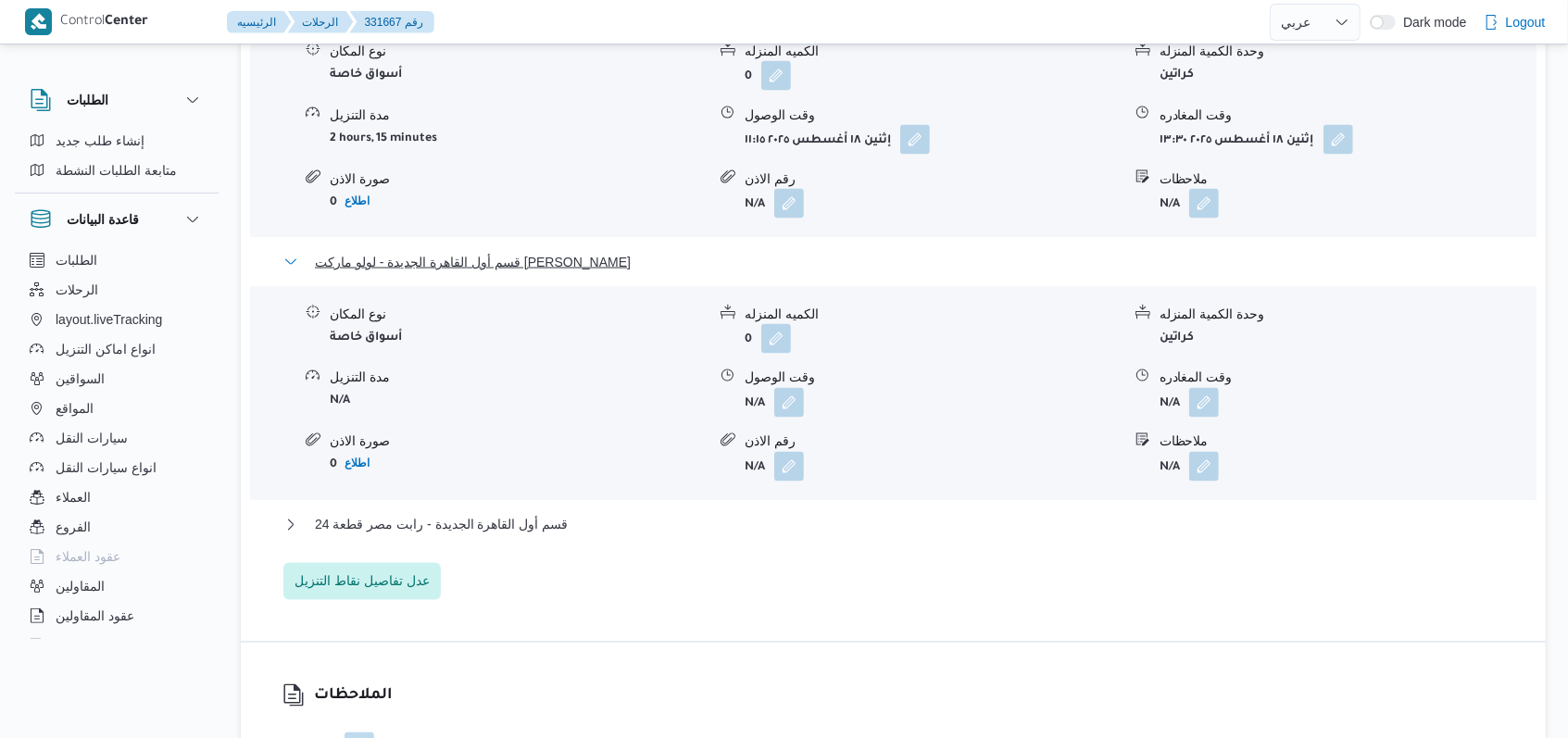
click at [556, 251] on span "قسم أول القاهرة الجديدة - لولو ماركت بارك مول" at bounding box center [472, 261] width 316 height 22
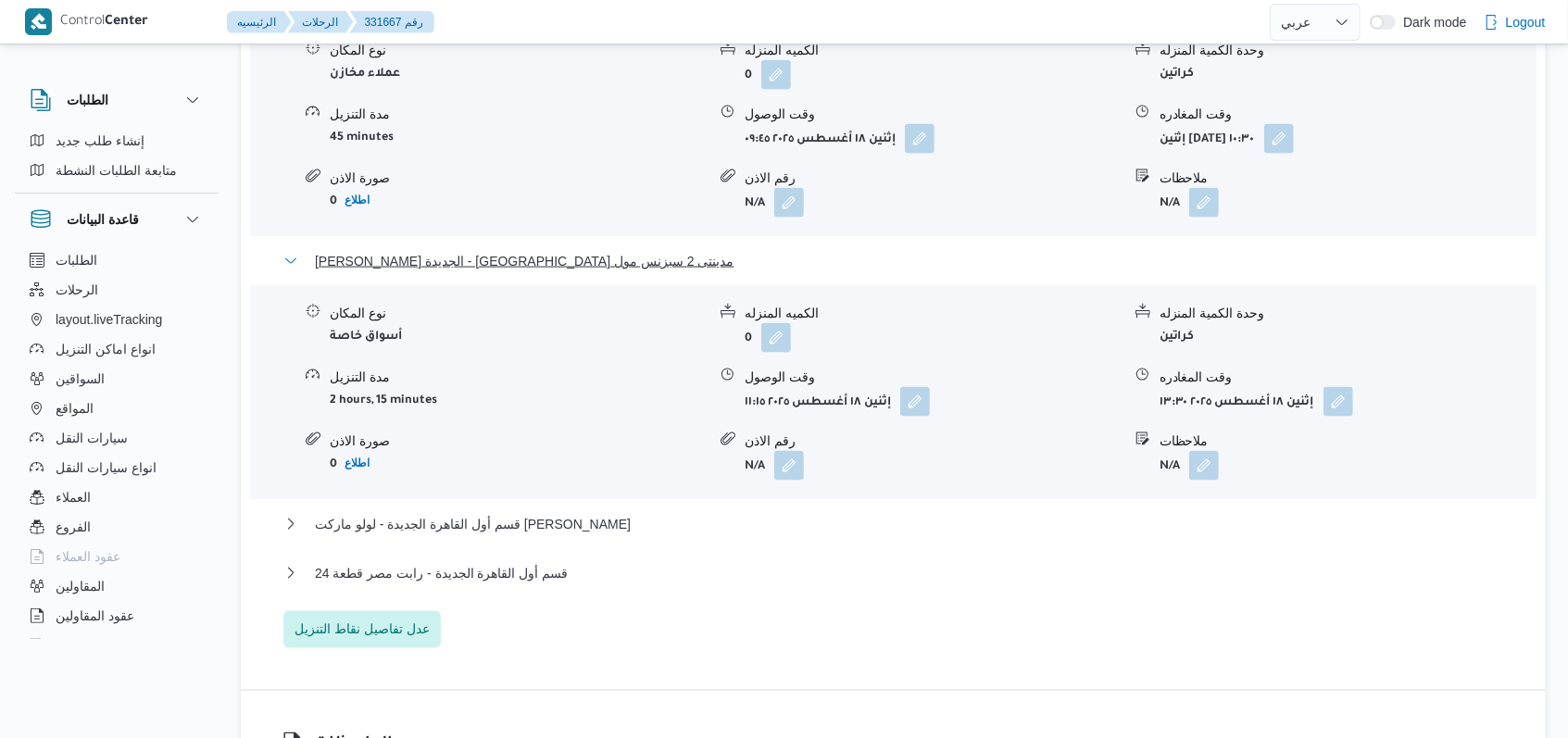
click at [556, 250] on span "ثانى القاهرة الجديدة - كارفور مدينتى 2 سبزنس مول" at bounding box center [525, 260] width 420 height 22
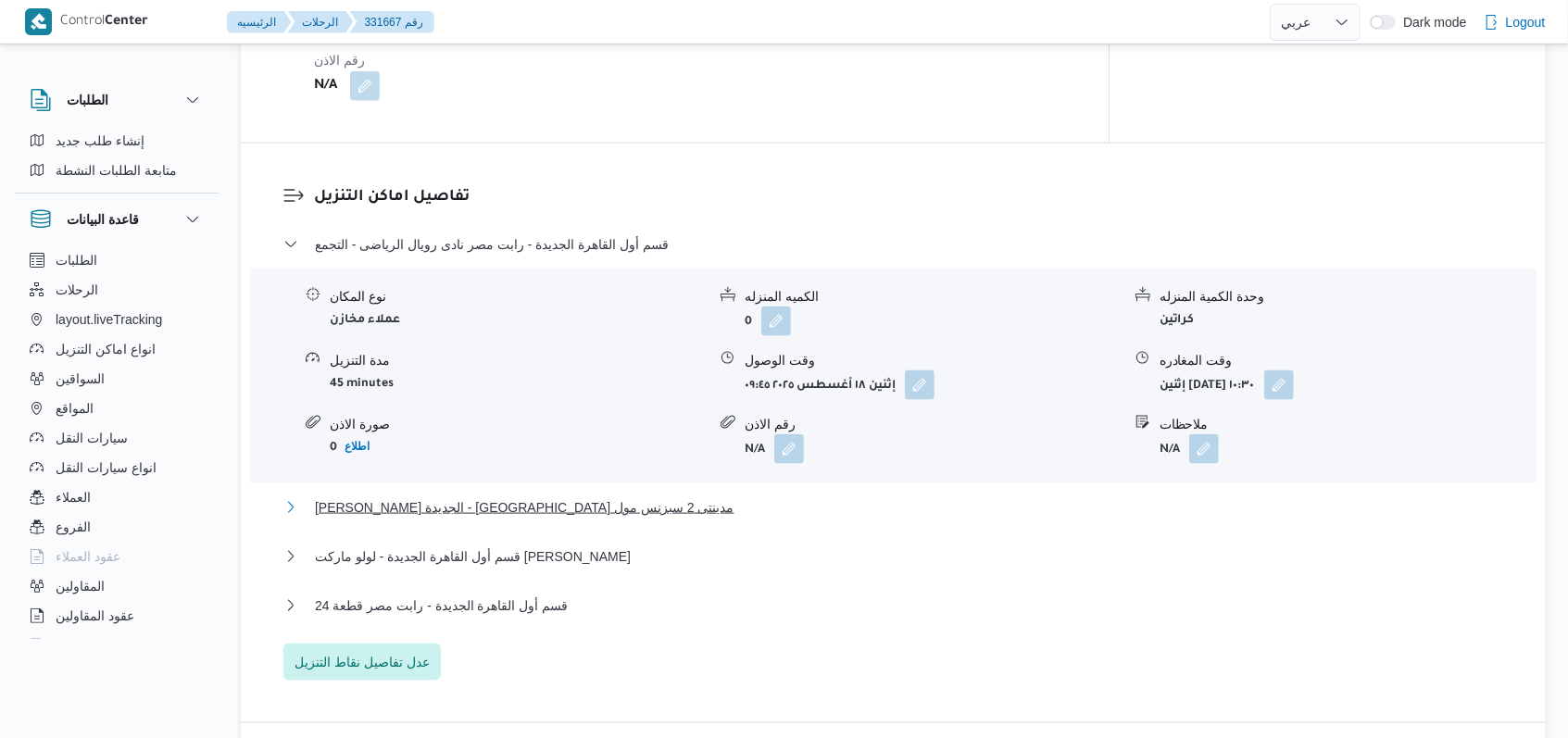
scroll to position [1481, 0]
click at [531, 233] on span "قسم أول القاهرة الجديدة - رابت مصر نادى رويال الرياضى - التجمع" at bounding box center [492, 244] width 354 height 22
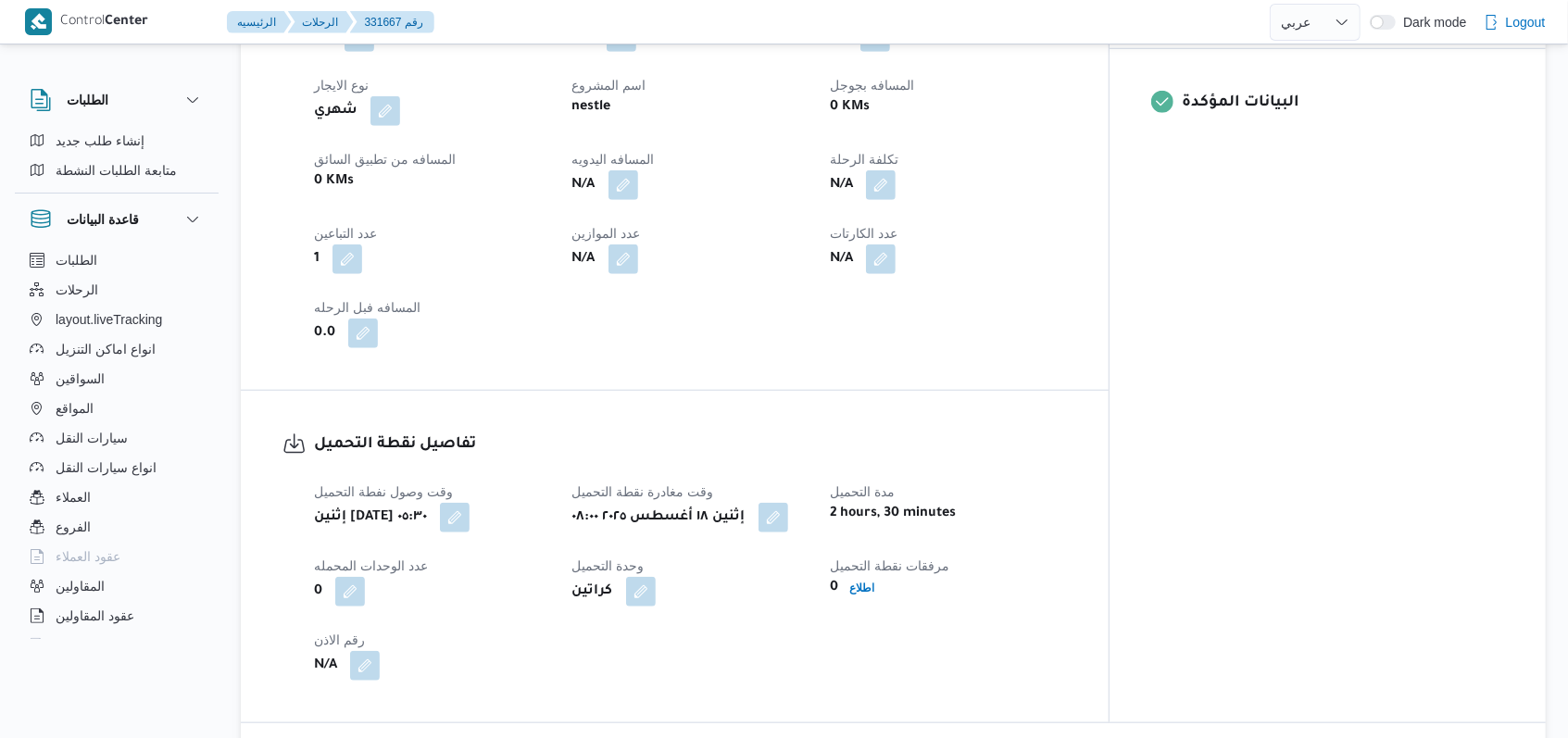
scroll to position [863, 0]
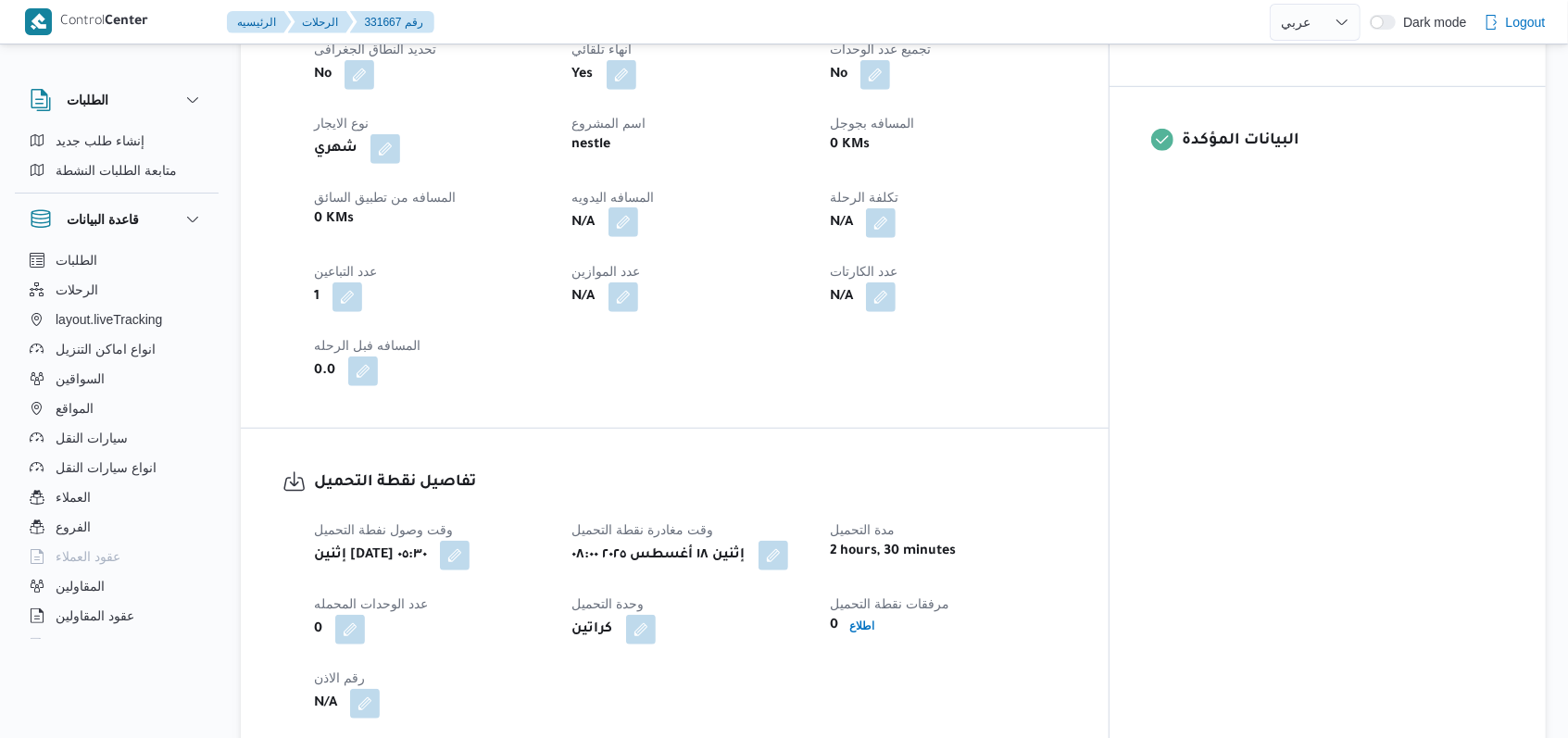
click at [638, 209] on span at bounding box center [619, 223] width 39 height 30
click at [638, 208] on button "button" at bounding box center [623, 222] width 30 height 30
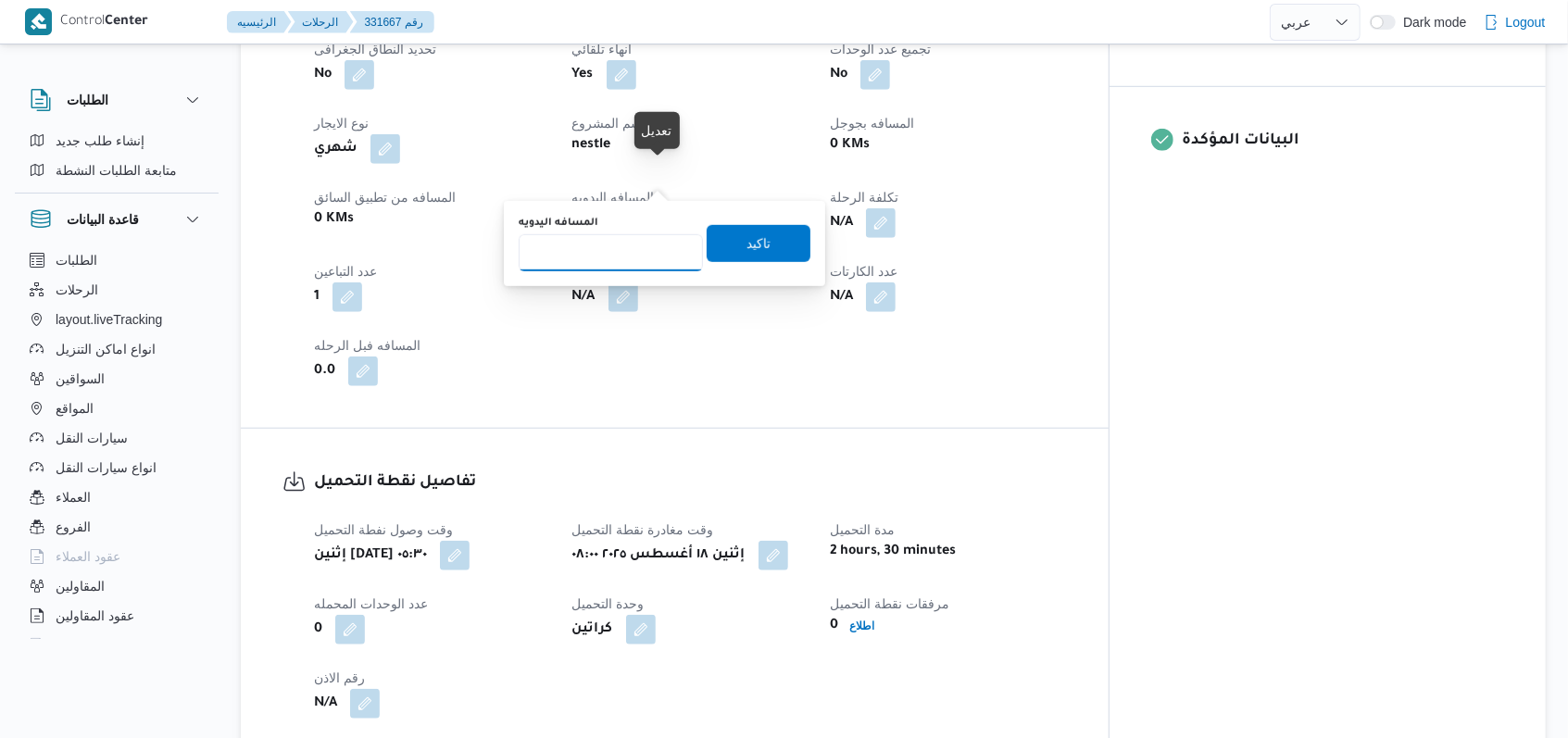
click at [616, 252] on input "المسافه اليدويه" at bounding box center [611, 252] width 185 height 37
type input "210"
click at [721, 248] on span "تاكيد" at bounding box center [758, 243] width 104 height 37
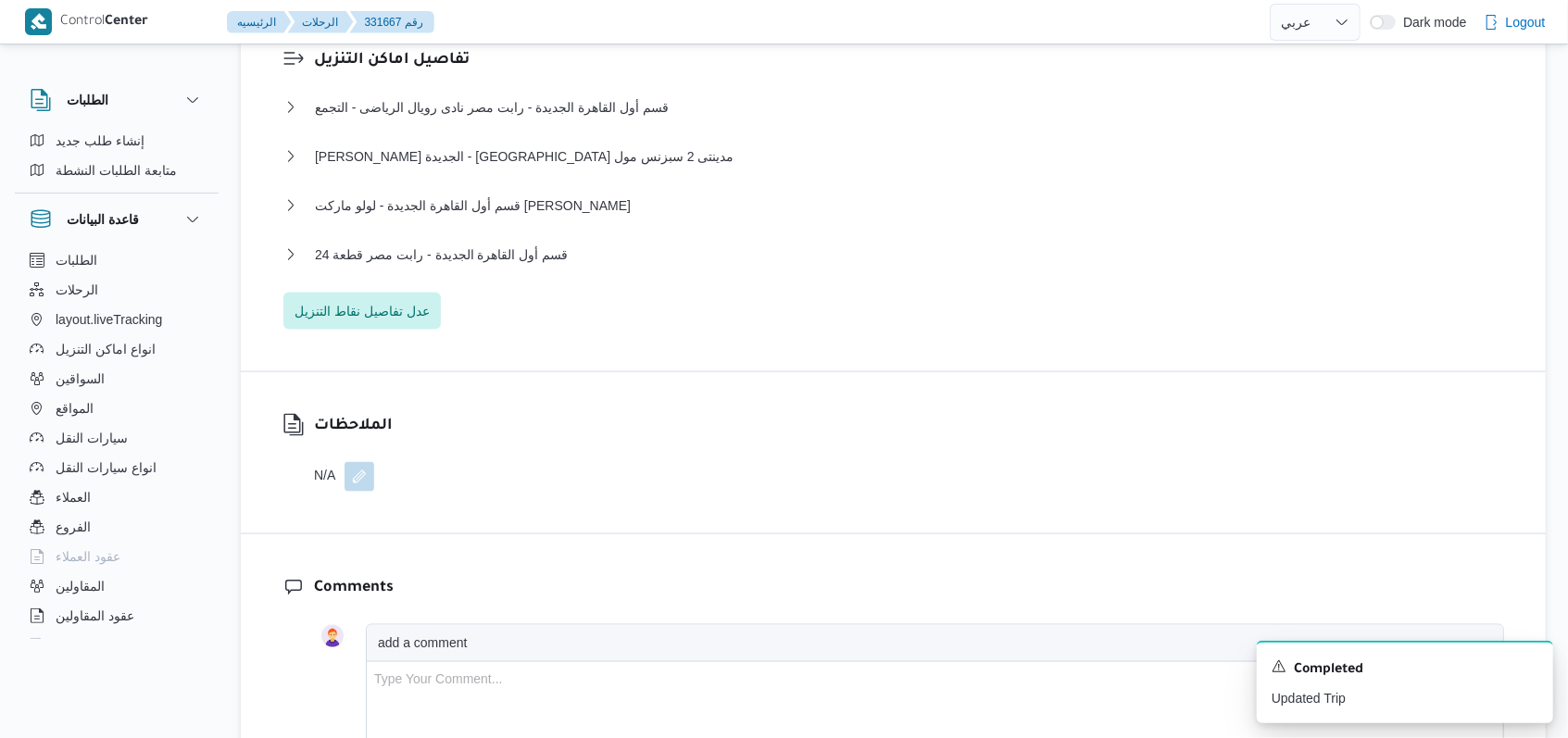
scroll to position [1604, 0]
click at [533, 243] on span "قسم أول القاهرة الجديدة - رابت مصر قطعة 24" at bounding box center [441, 253] width 253 height 22
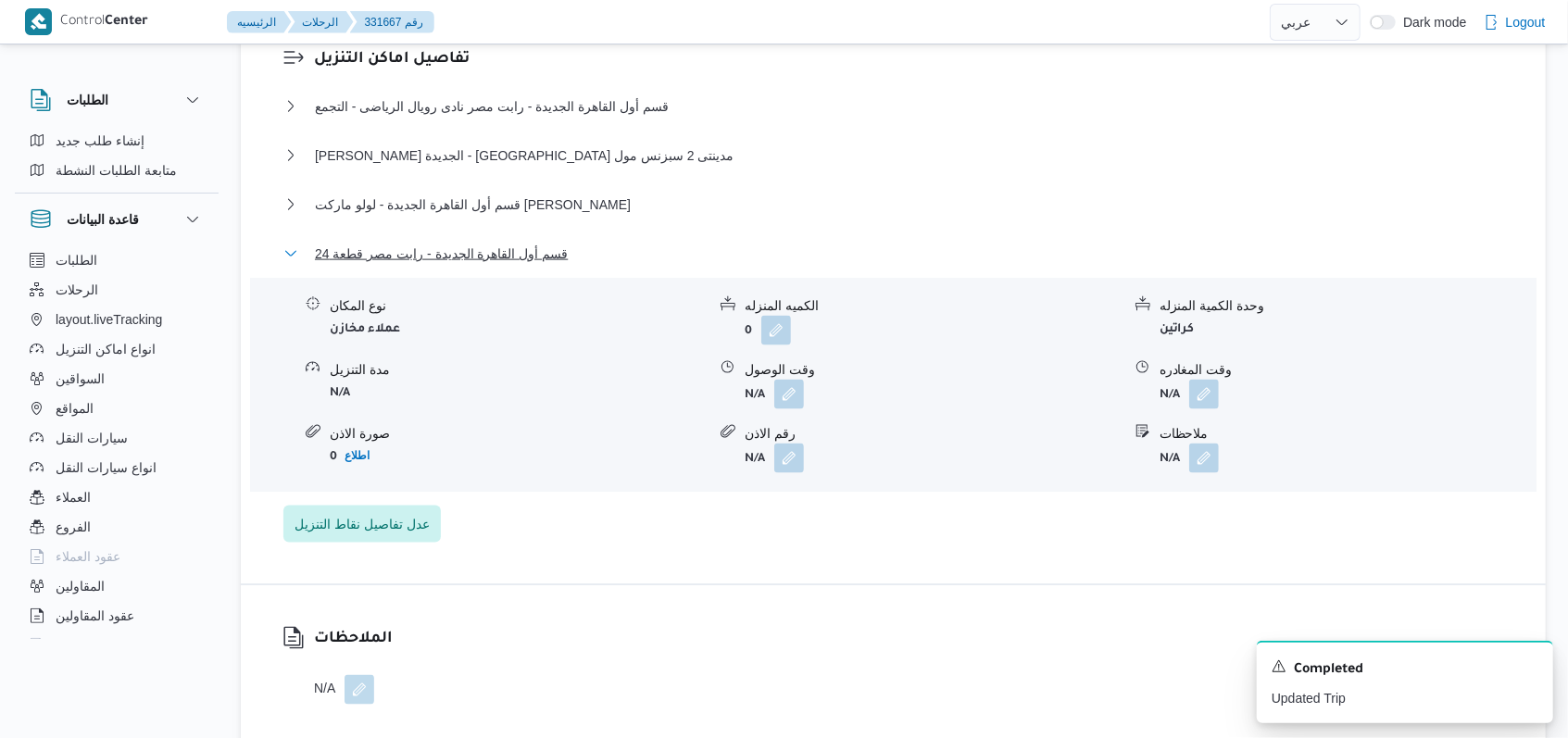
click at [533, 243] on span "قسم أول القاهرة الجديدة - رابت مصر قطعة 24" at bounding box center [441, 253] width 253 height 22
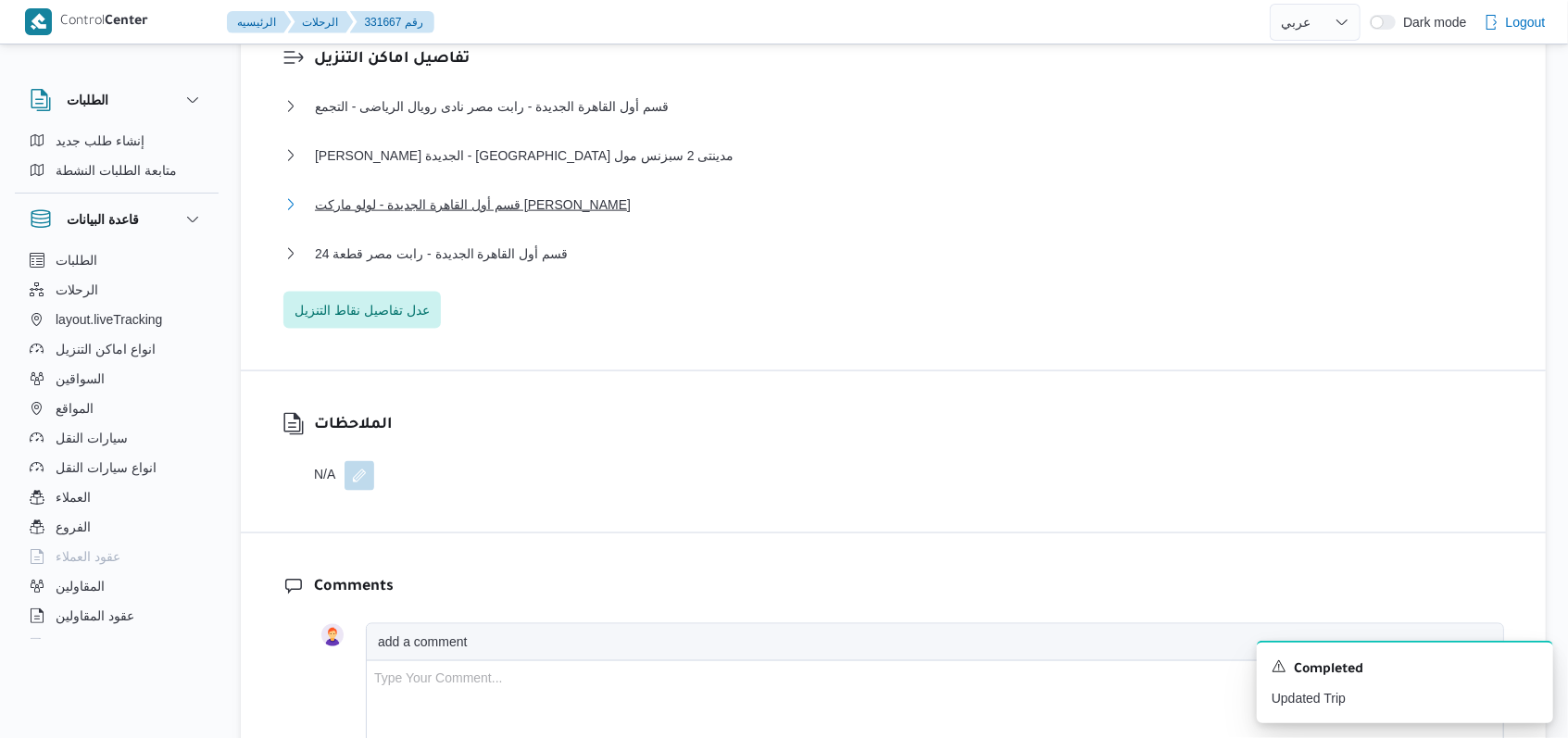
click at [532, 193] on span "قسم أول القاهرة الجديدة - لولو ماركت بارك مول" at bounding box center [472, 204] width 316 height 22
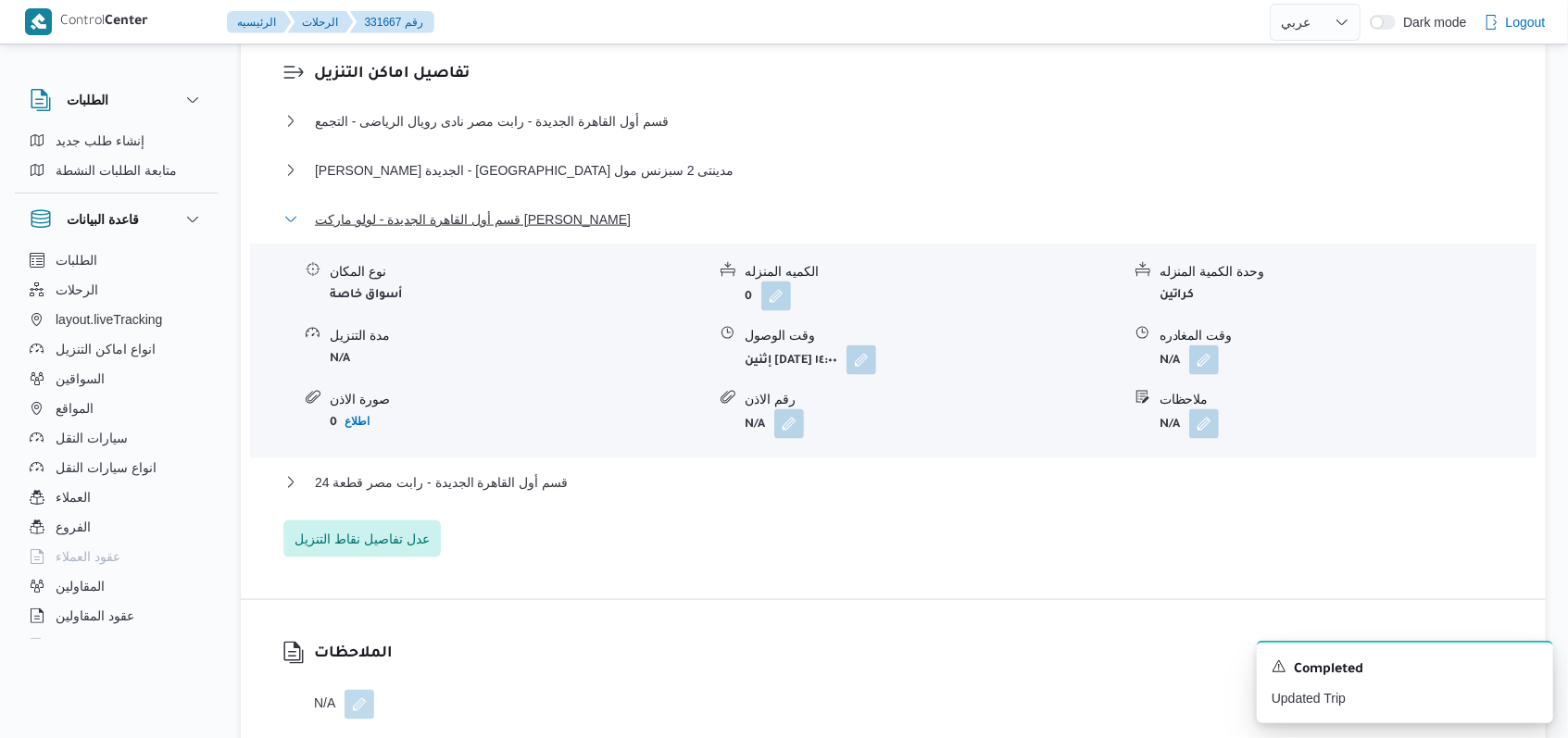
click at [532, 209] on span "قسم أول القاهرة الجديدة - لولو ماركت بارك مول" at bounding box center [472, 219] width 316 height 22
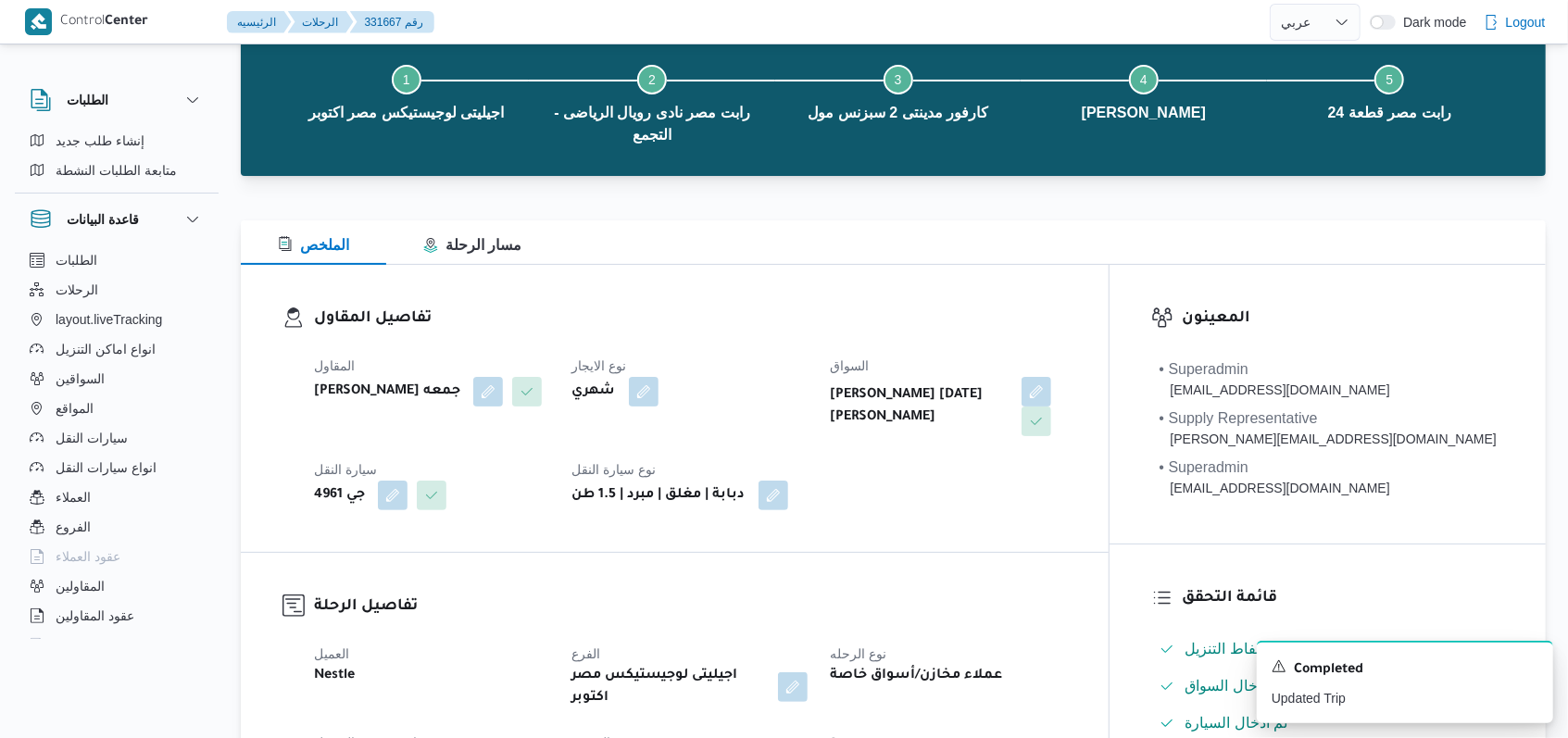
scroll to position [0, 0]
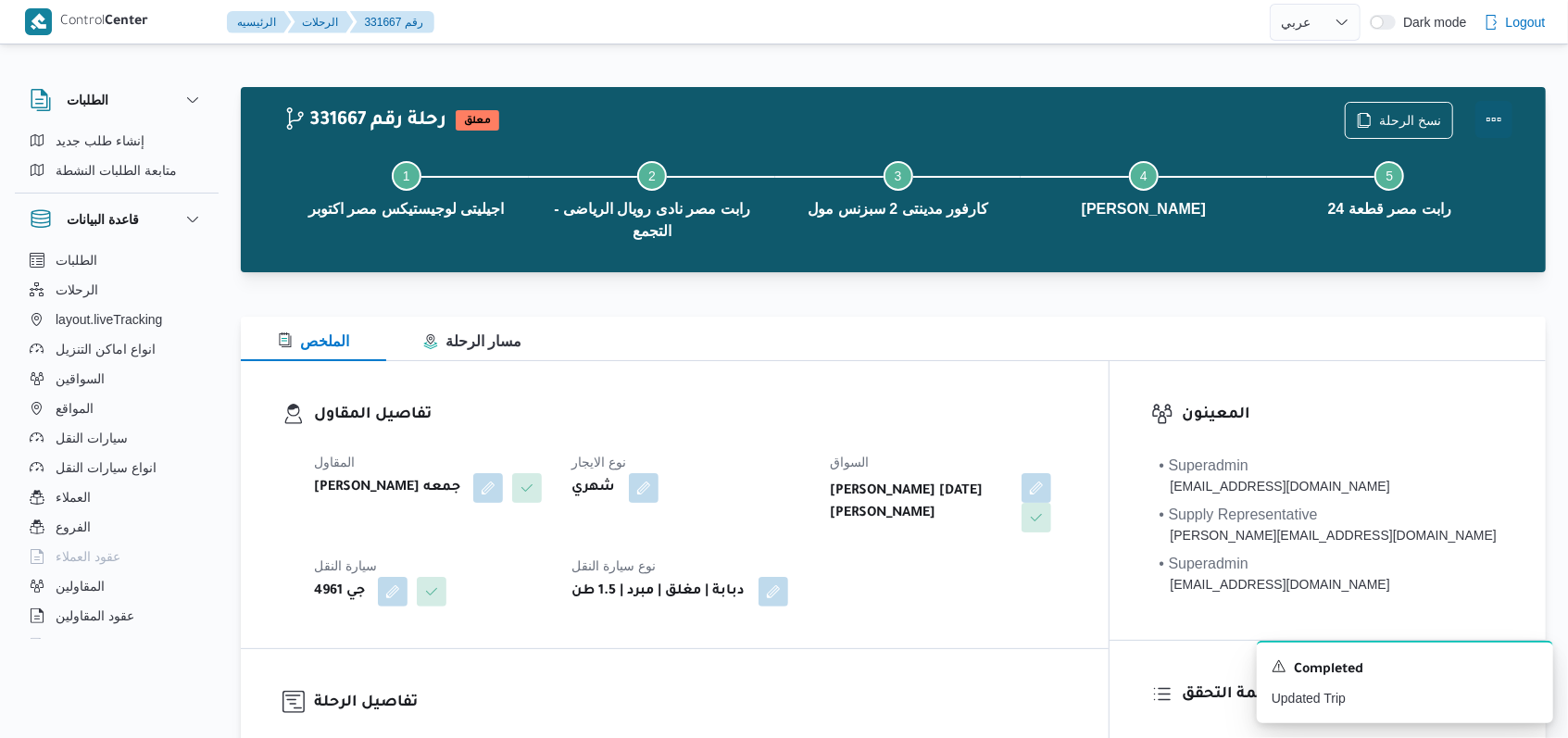
click at [1500, 125] on button "Actions" at bounding box center [1494, 119] width 37 height 37
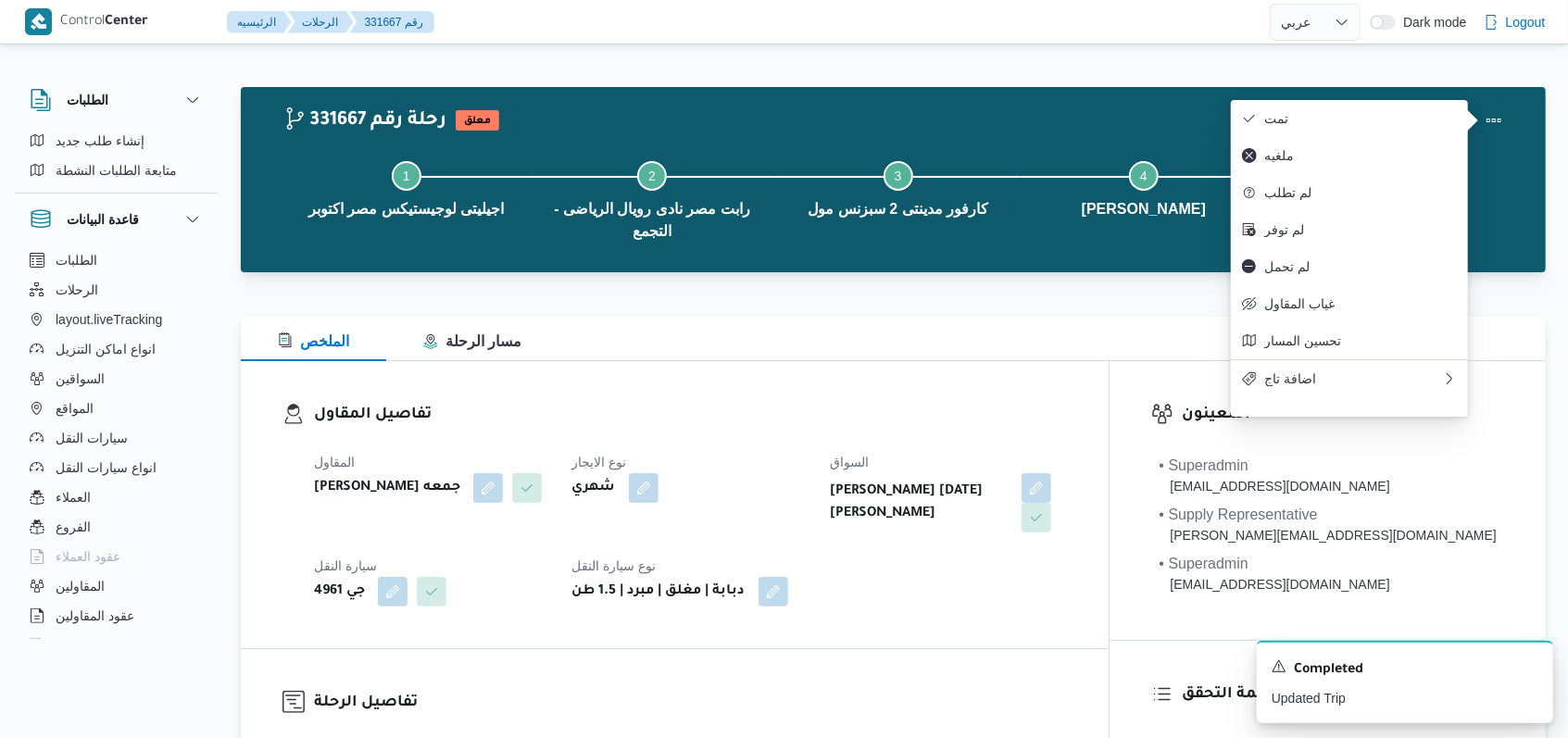
click at [777, 431] on dl "تفاصيل المقاول المقاول حسام حسن زين جمعه نوع الايجار شهري السواق ياسر زين جمعة …" at bounding box center [690, 505] width 753 height 204
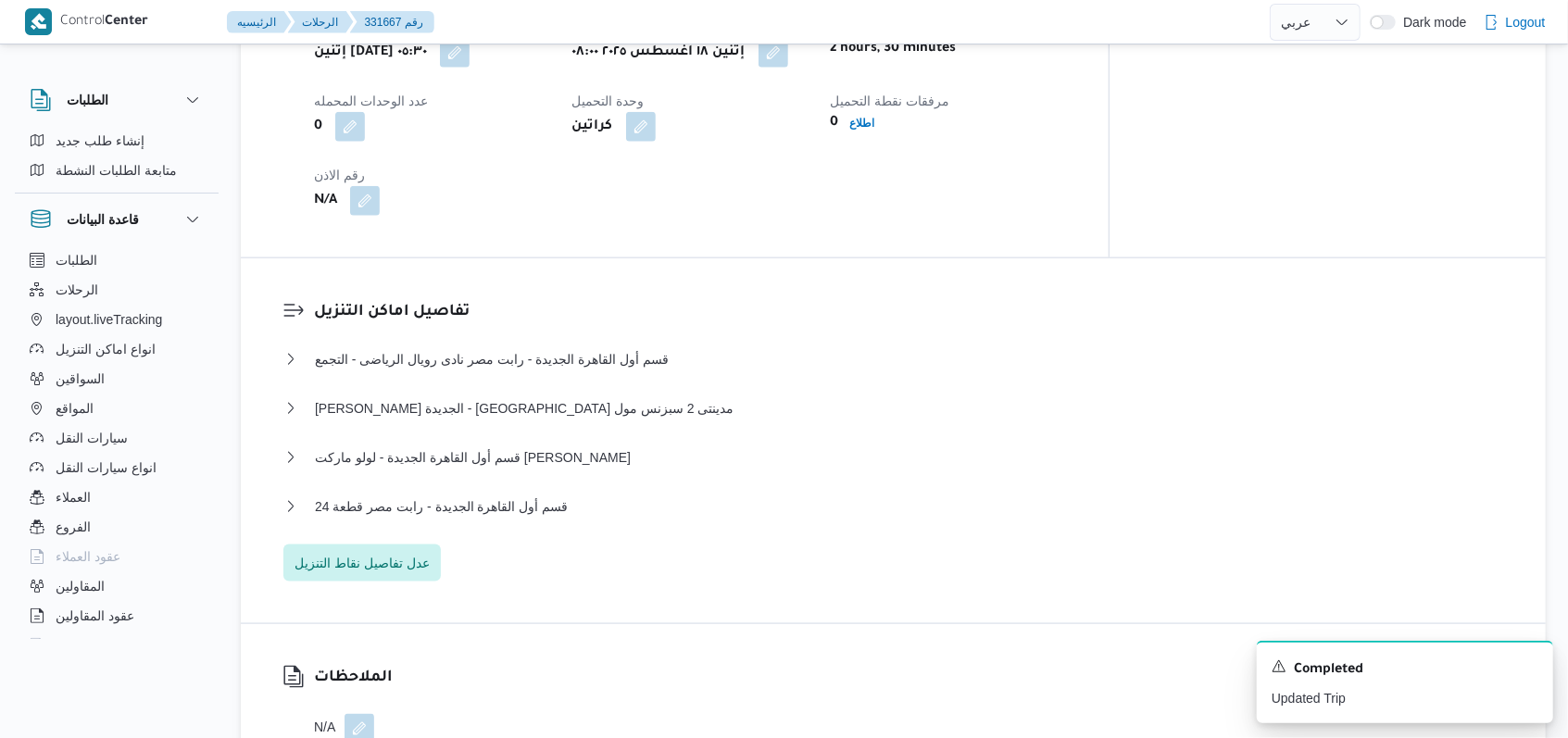
scroll to position [1481, 0]
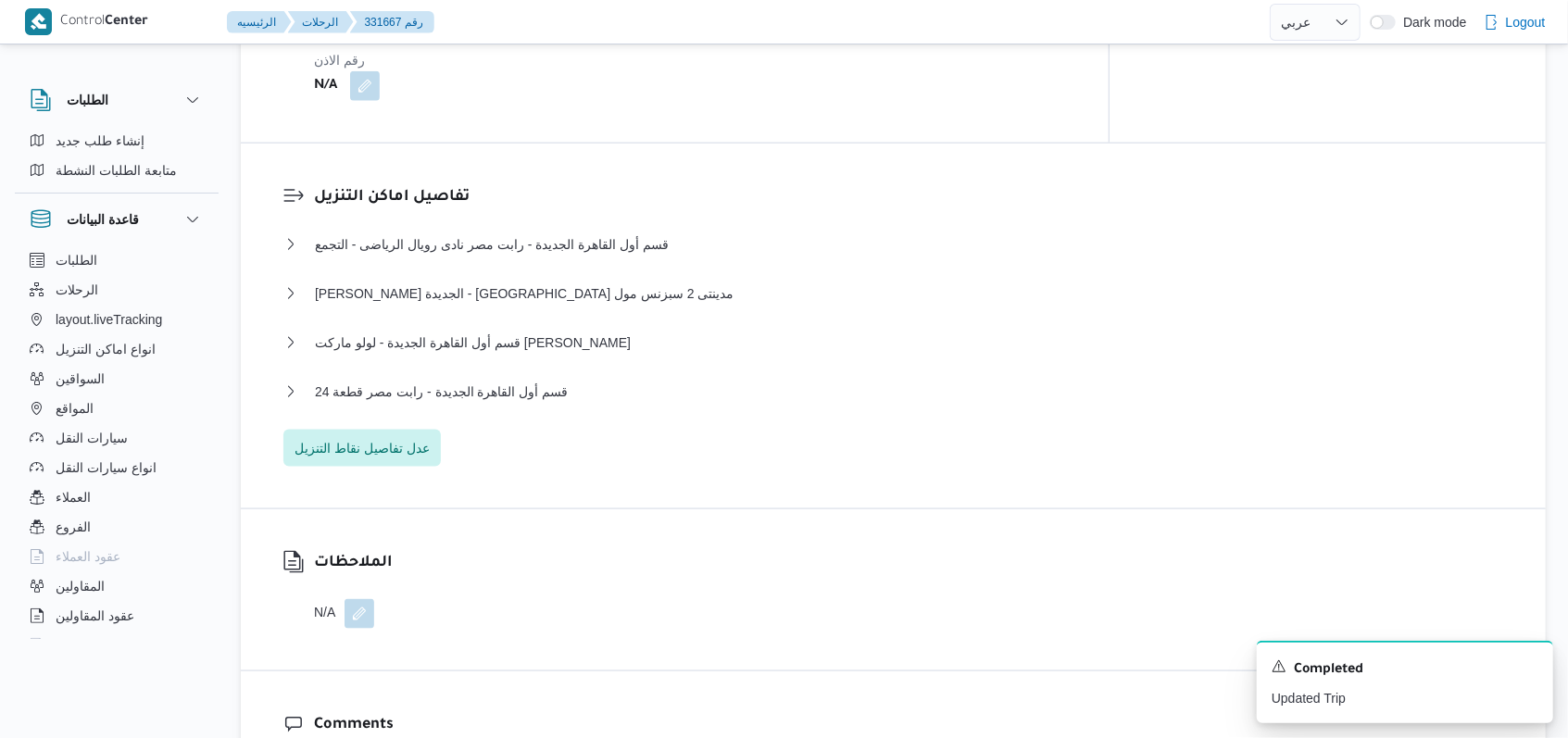
click at [548, 322] on div "قسم أول القاهرة الجديدة - رابت مصر نادى رويال الرياضى - التجمع نوع المكان عملاء…" at bounding box center [894, 350] width 1221 height 233
click at [548, 331] on span "قسم أول القاهرة الجديدة - لولو ماركت بارك مول" at bounding box center [472, 342] width 316 height 22
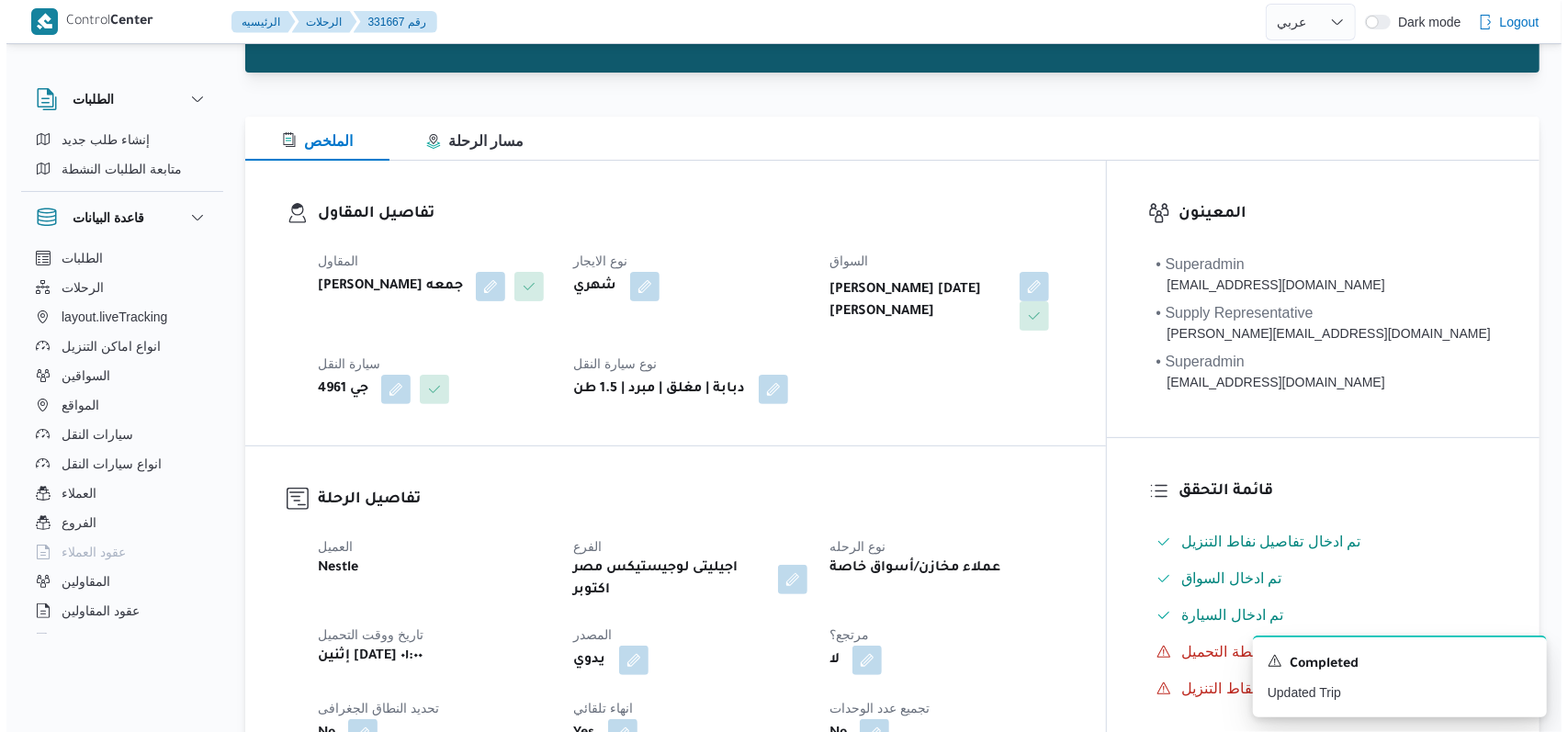
scroll to position [0, 0]
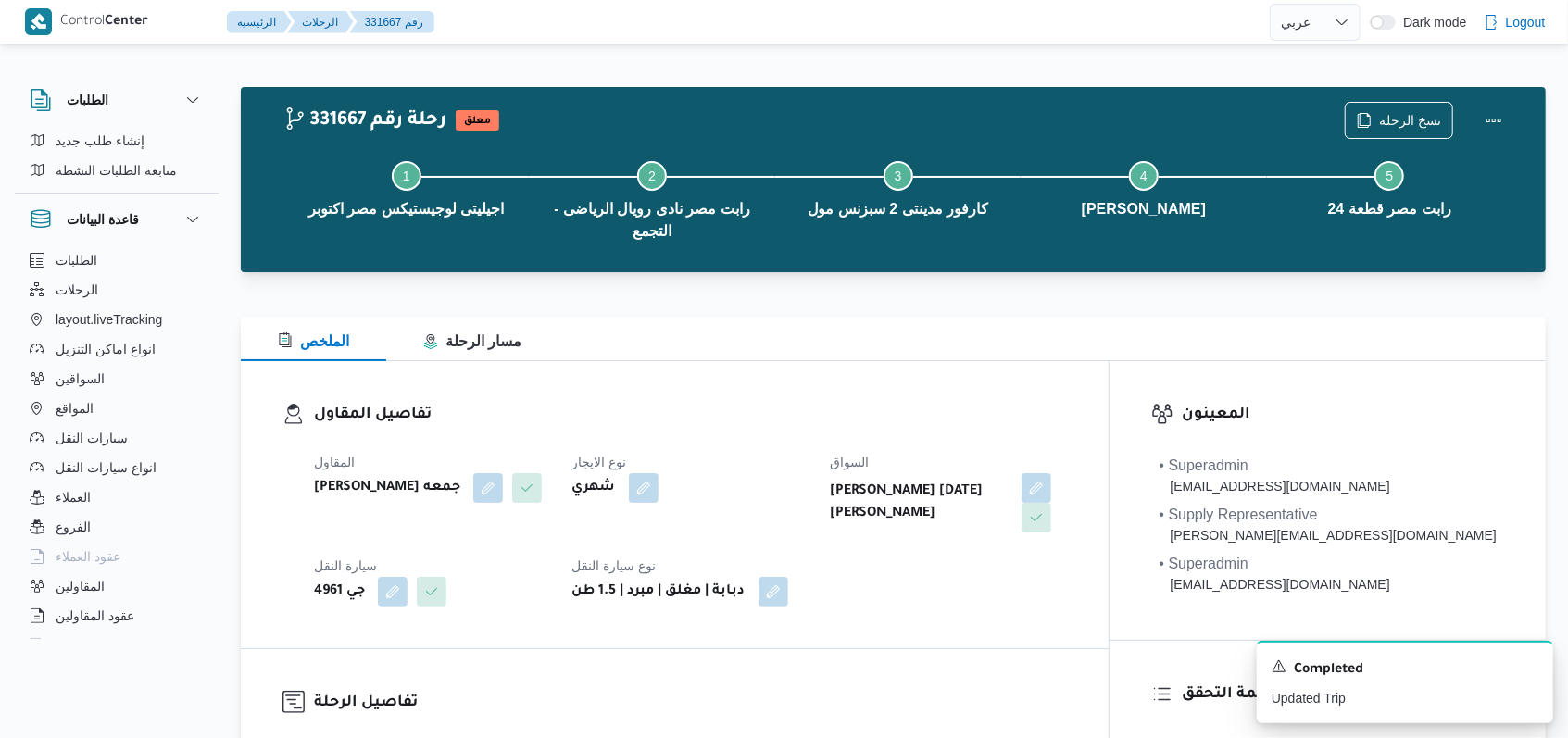
click at [1398, 100] on div "نسخ الرحلة" at bounding box center [1428, 119] width 189 height 59
click at [1401, 106] on span "نسخ الرحلة" at bounding box center [1399, 119] width 107 height 35
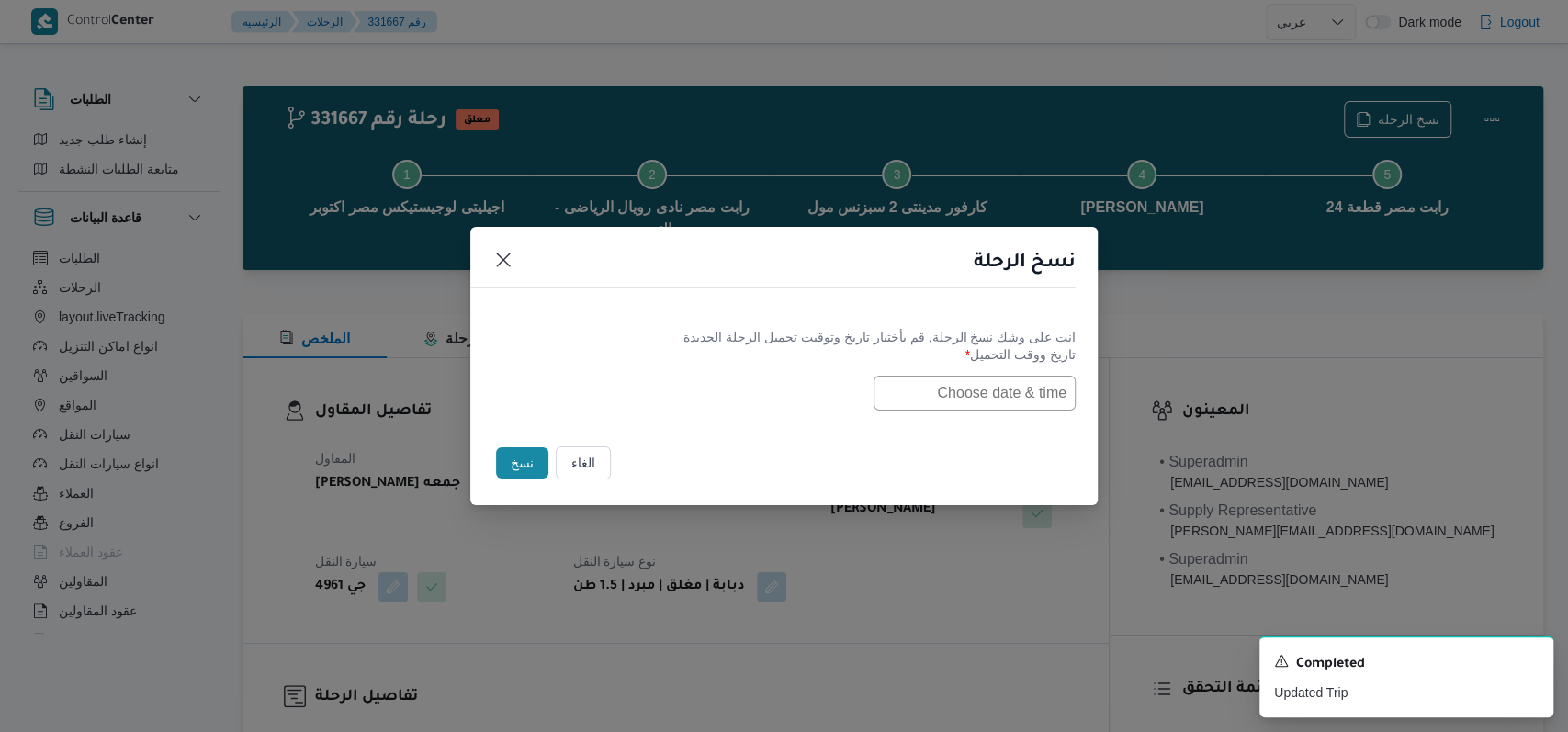
click at [992, 388] on input "text" at bounding box center [975, 393] width 202 height 35
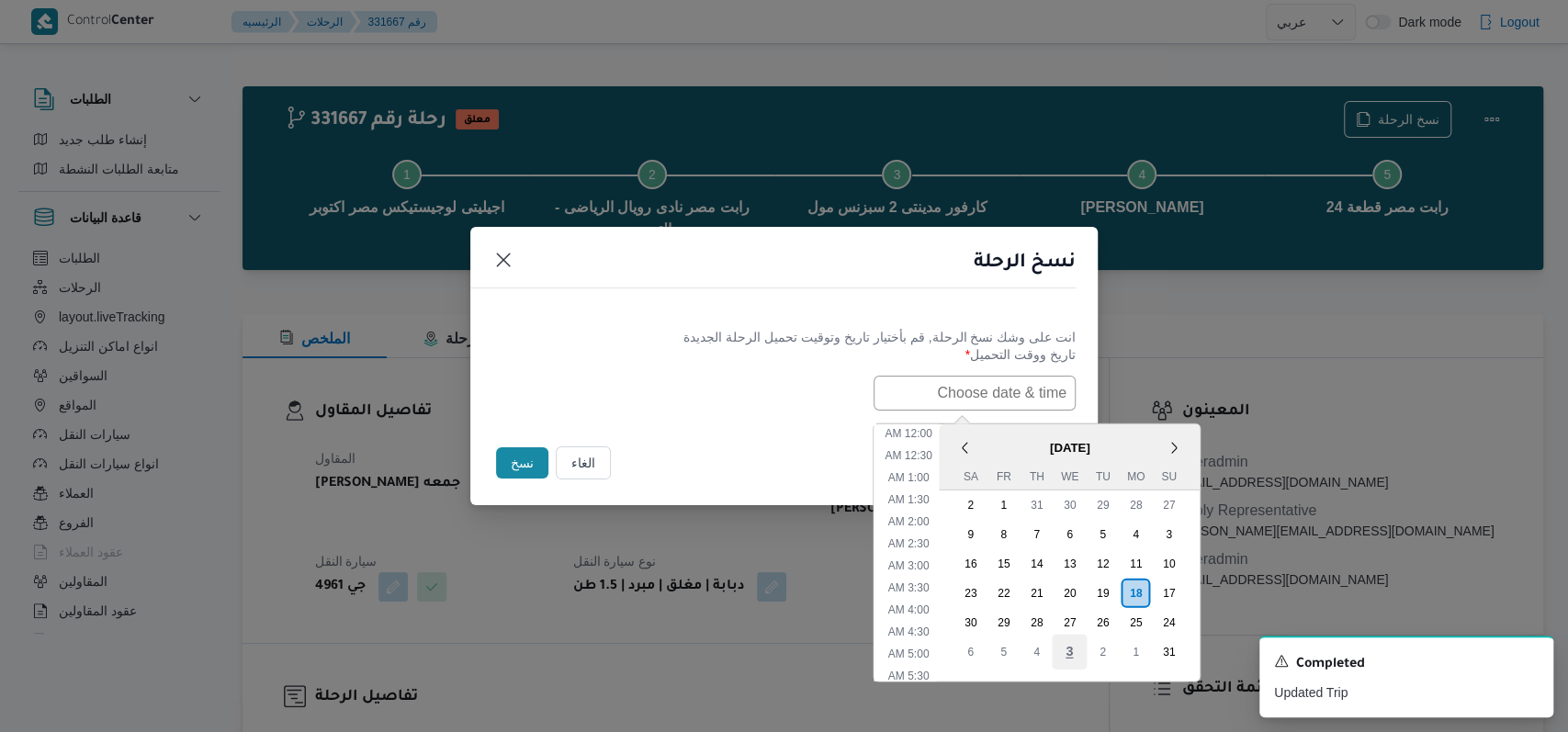
scroll to position [564, 0]
click at [1120, 590] on div "19" at bounding box center [1103, 592] width 35 height 35
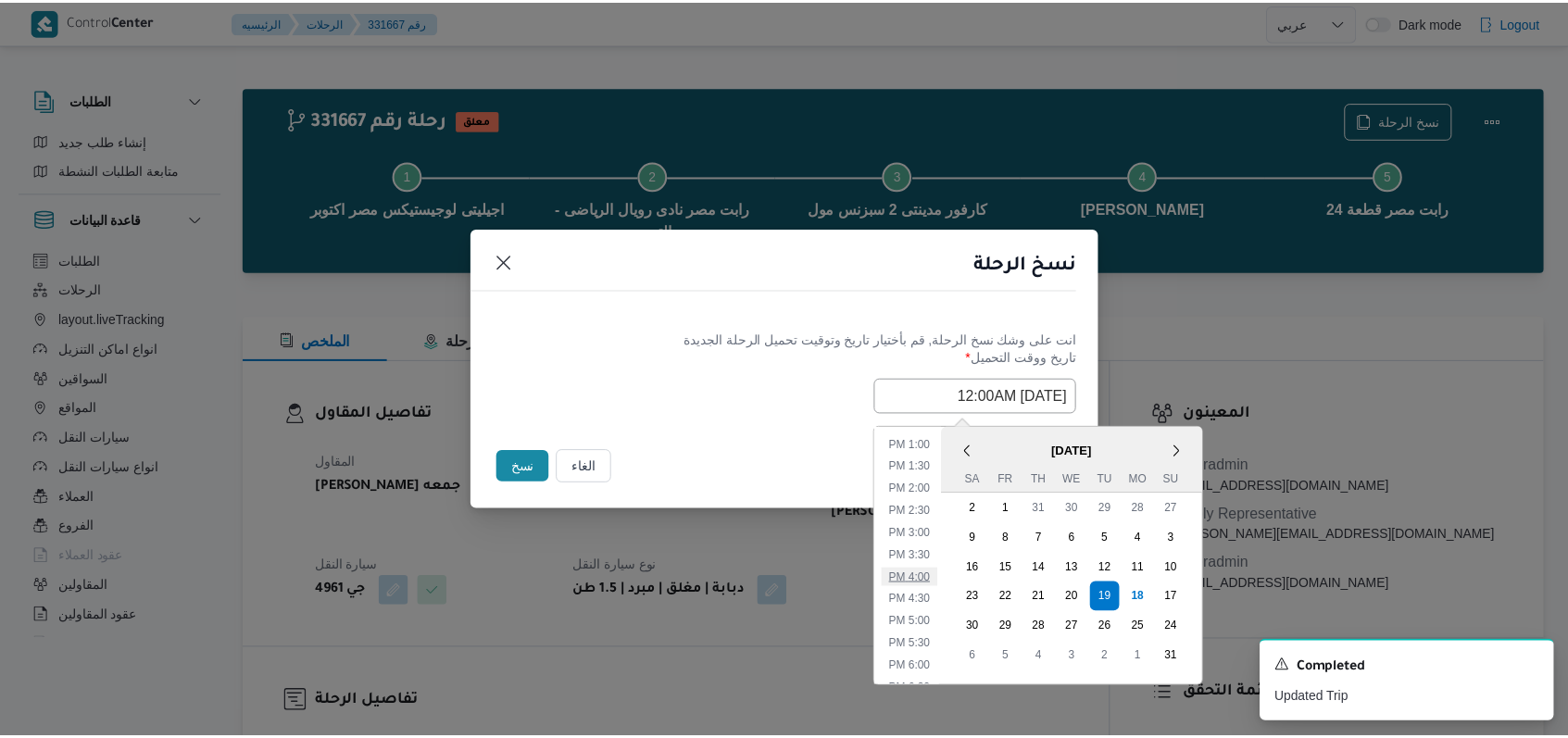
scroll to position [0, 0]
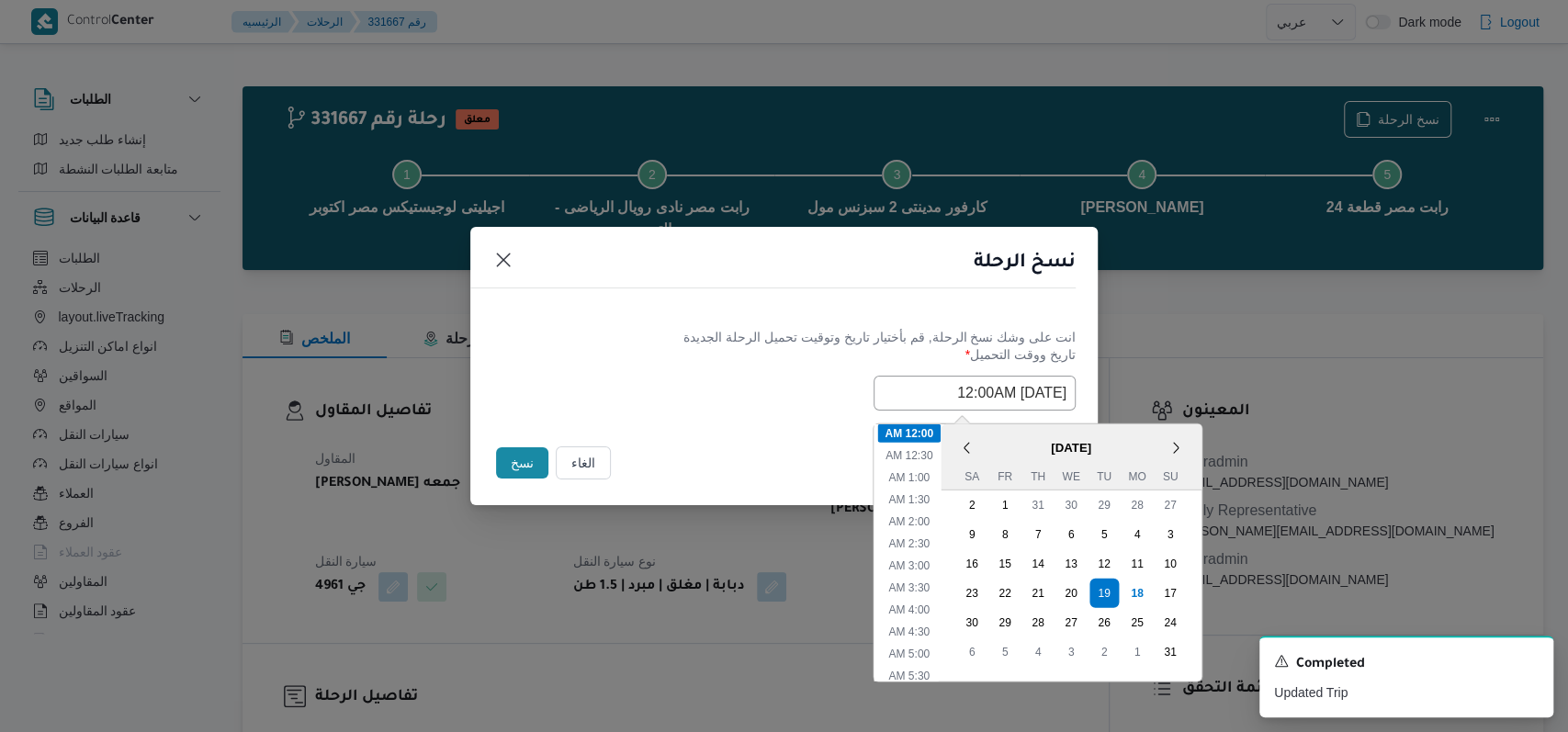
click at [677, 387] on div "19/08/2025 12:00AM < August 2025 > Su Mo Tu We Th Fr Sa 27 28 29 30 31 1 2 3 4 …" at bounding box center [784, 393] width 583 height 35
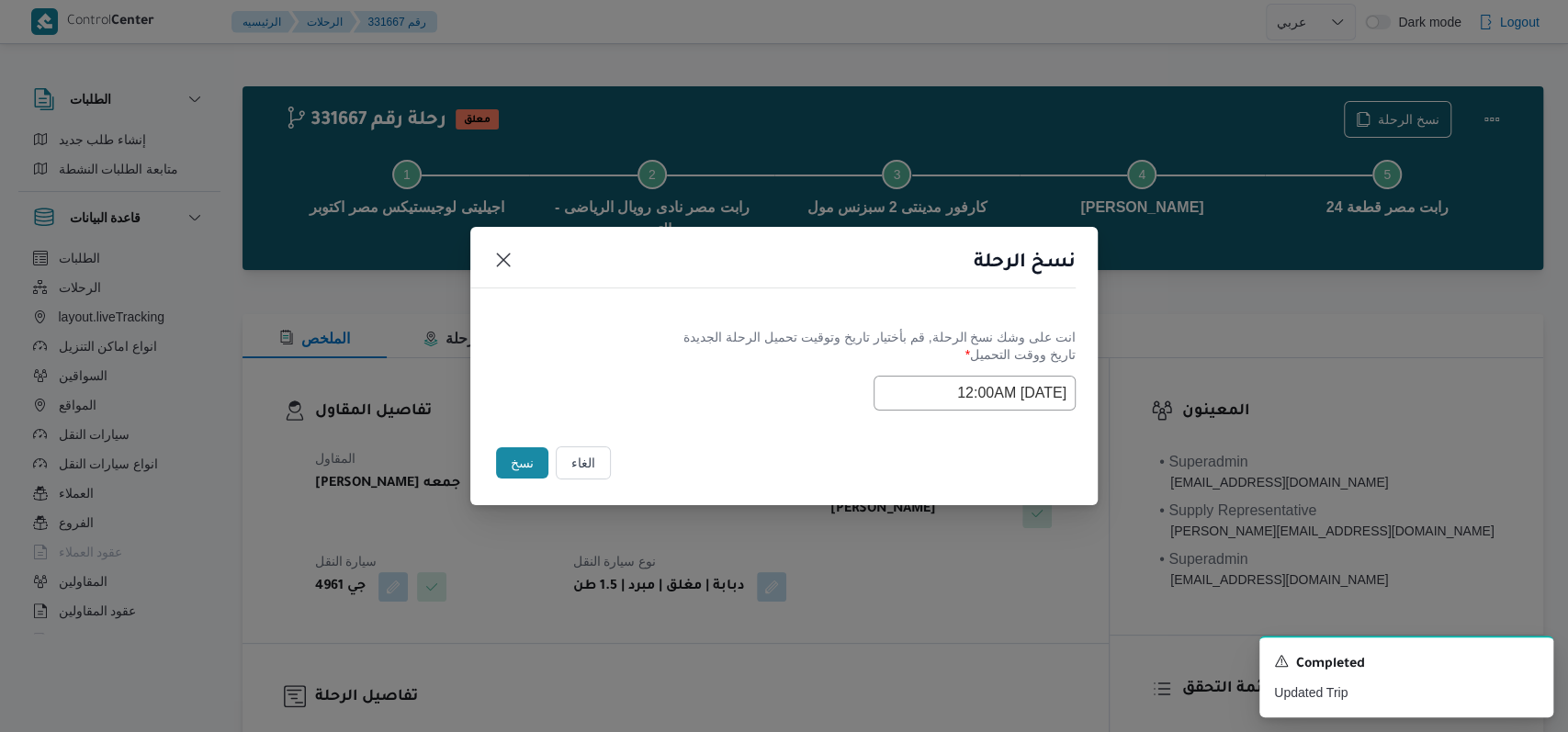
click at [911, 404] on input "19/08/2025 12:00AM" at bounding box center [975, 393] width 202 height 35
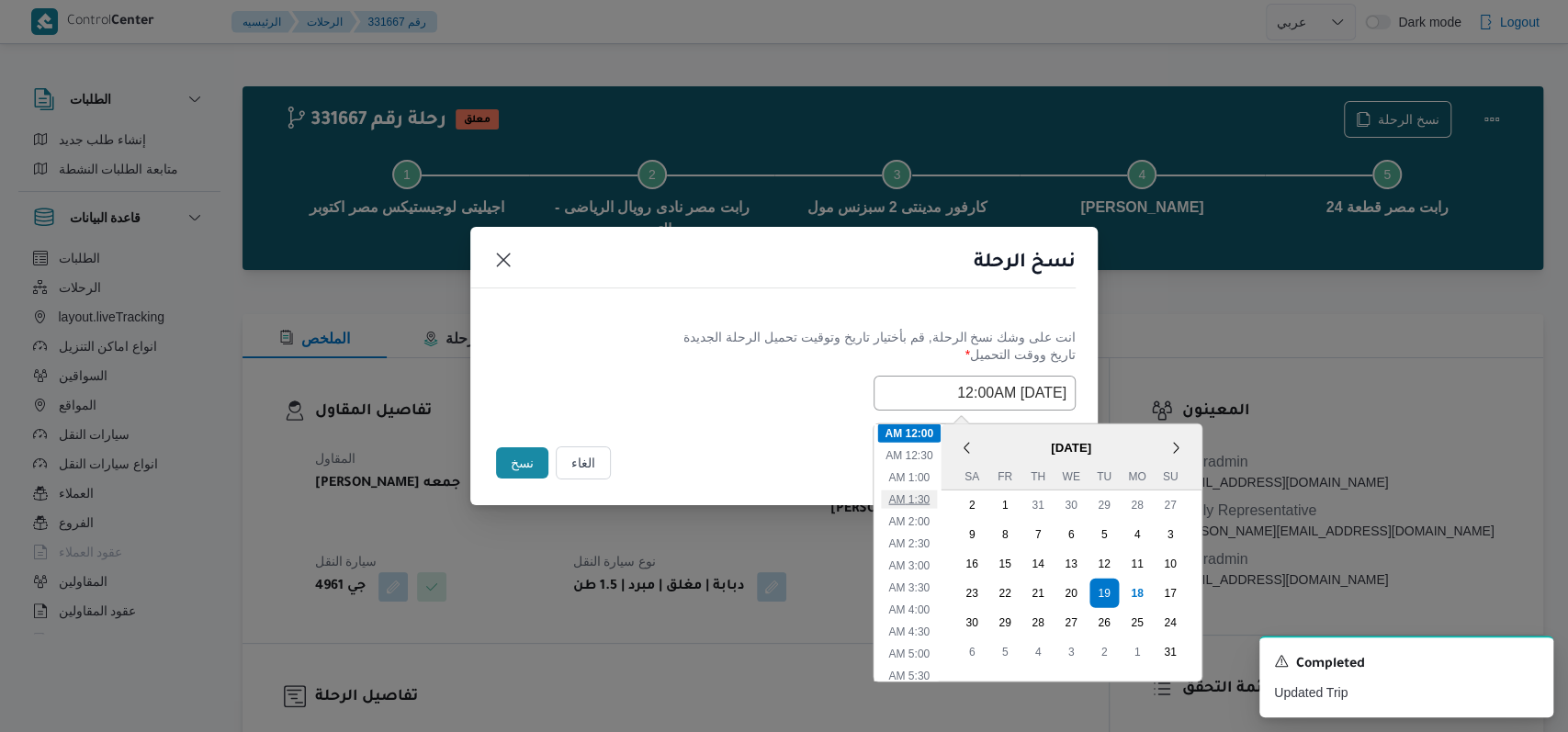
click at [920, 489] on li "1:30 AM" at bounding box center [909, 498] width 56 height 18
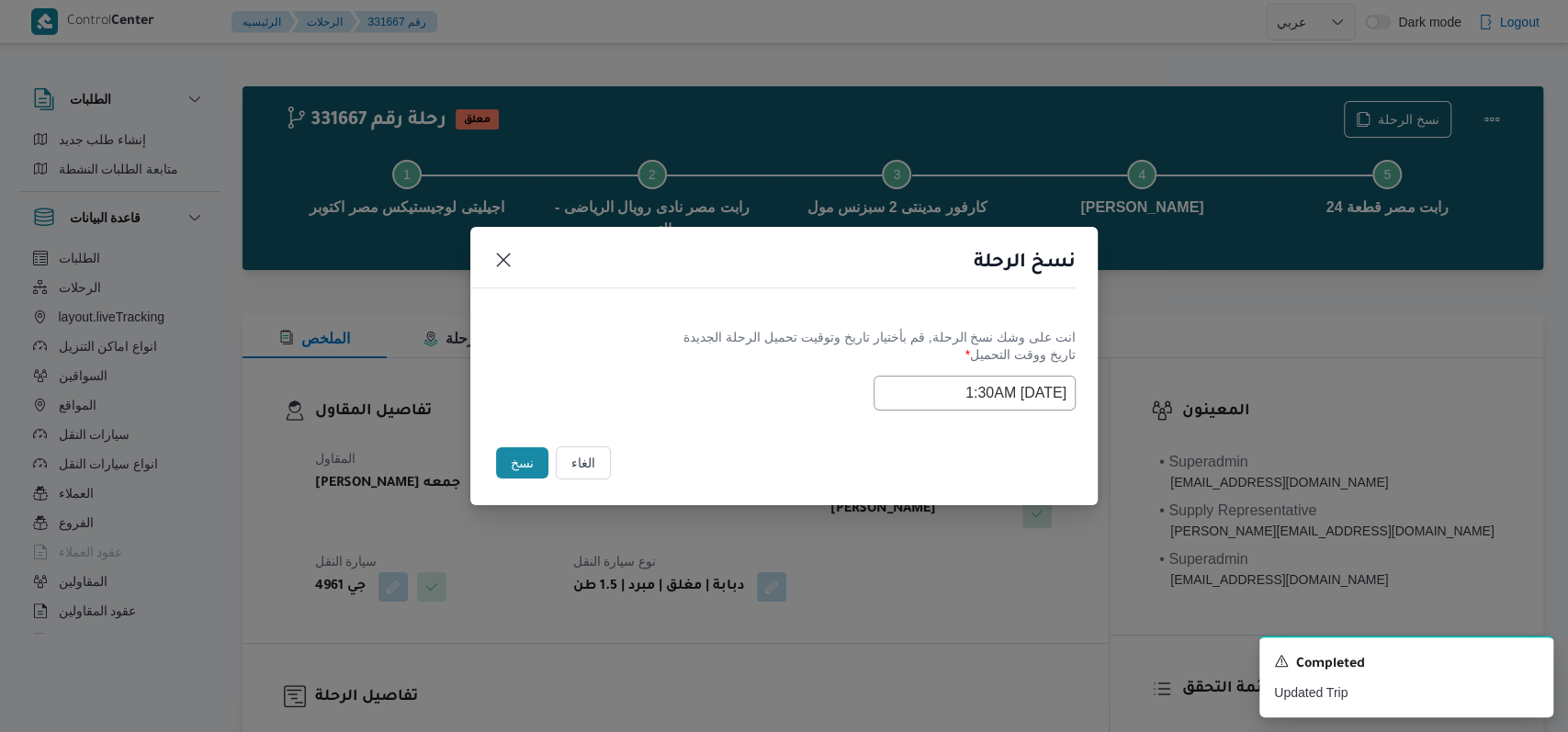
click at [916, 384] on input "19/08/2025 1:30AM" at bounding box center [975, 393] width 202 height 35
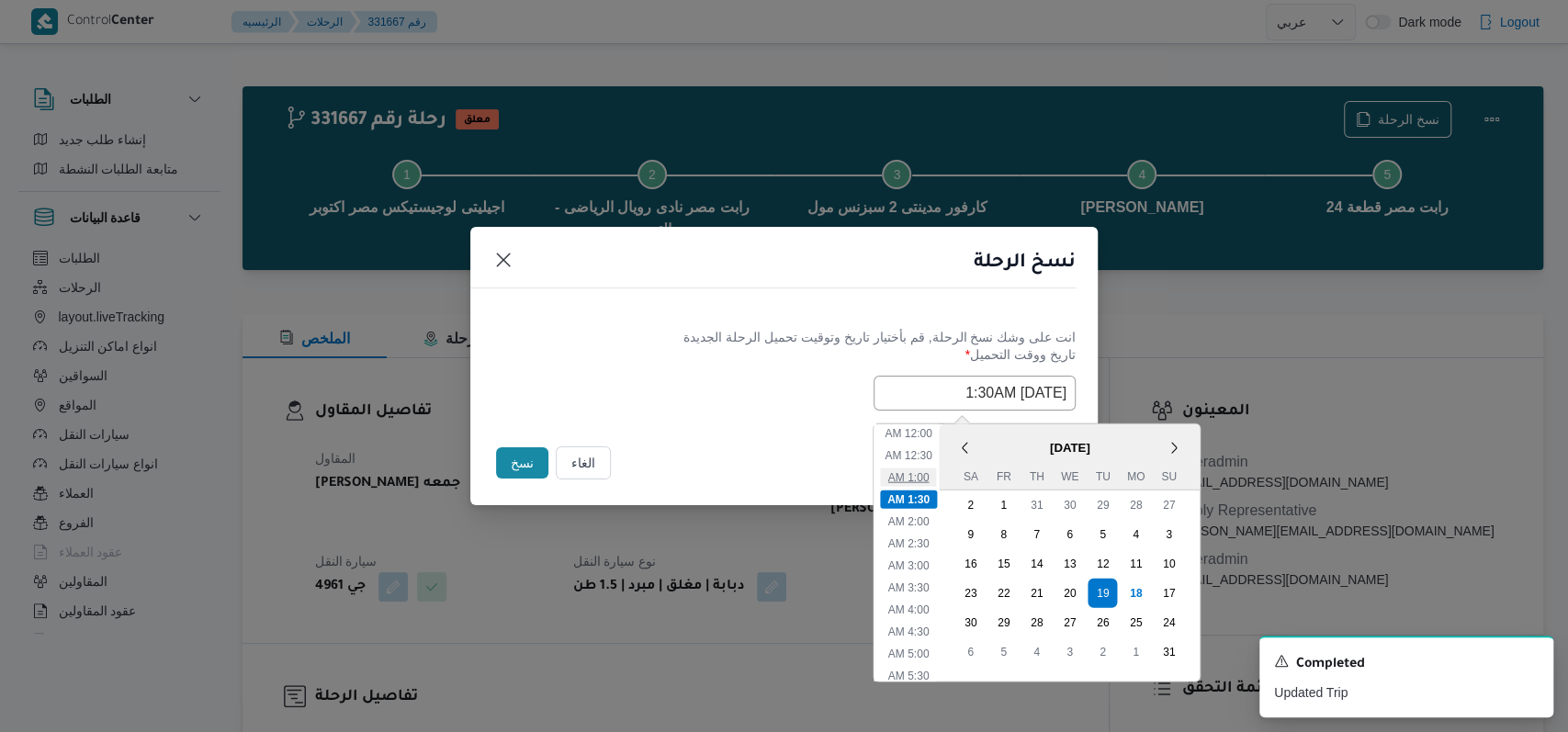
click at [928, 480] on li "1:00 AM" at bounding box center [909, 476] width 56 height 18
type input "19/08/2025 1:00AM"
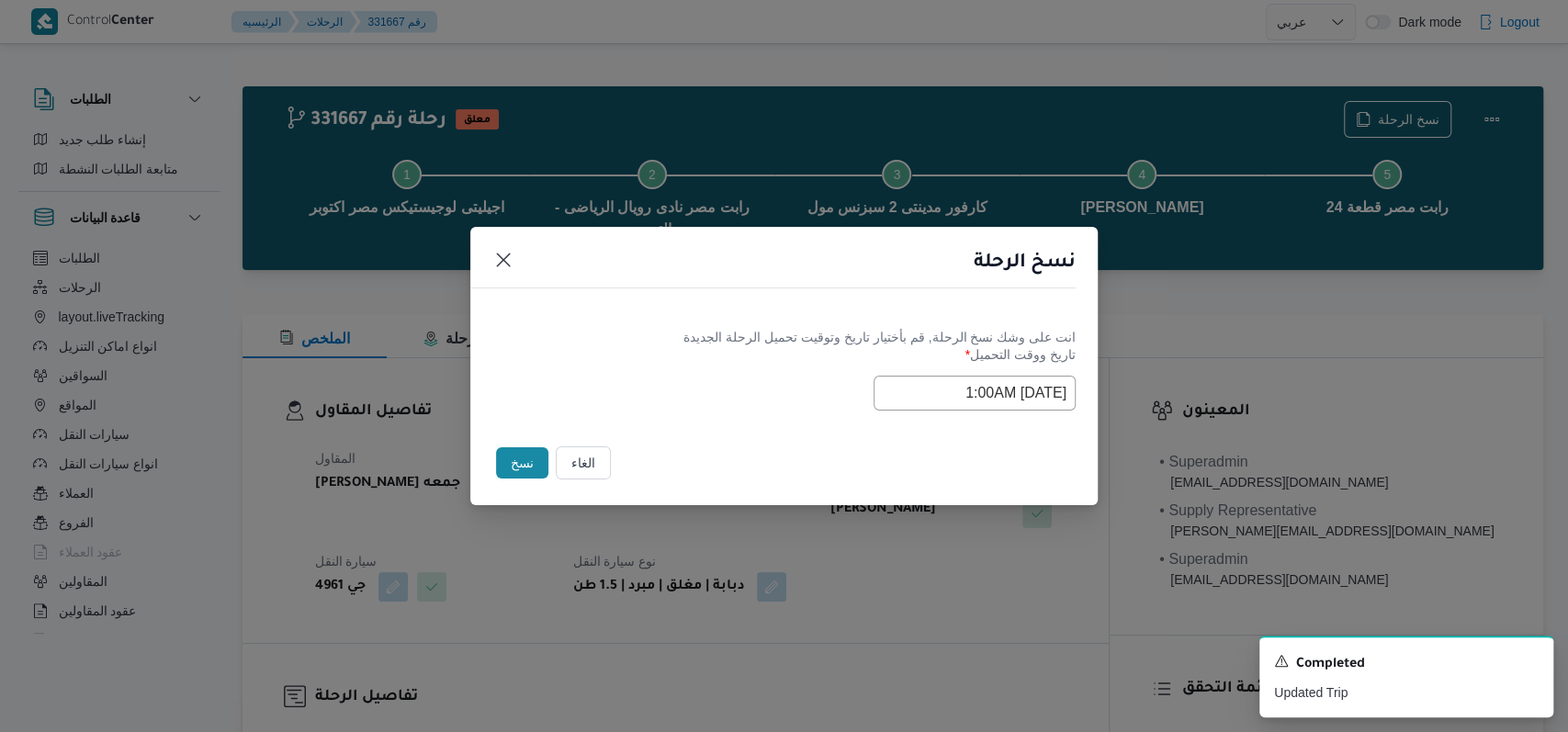
click at [692, 337] on div "انت على وشك نسخ الرحلة, قم بأختيار تاريخ وتوقيت تحميل الرحلة الجديدة" at bounding box center [784, 337] width 583 height 19
click at [537, 463] on button "نسخ" at bounding box center [522, 462] width 52 height 31
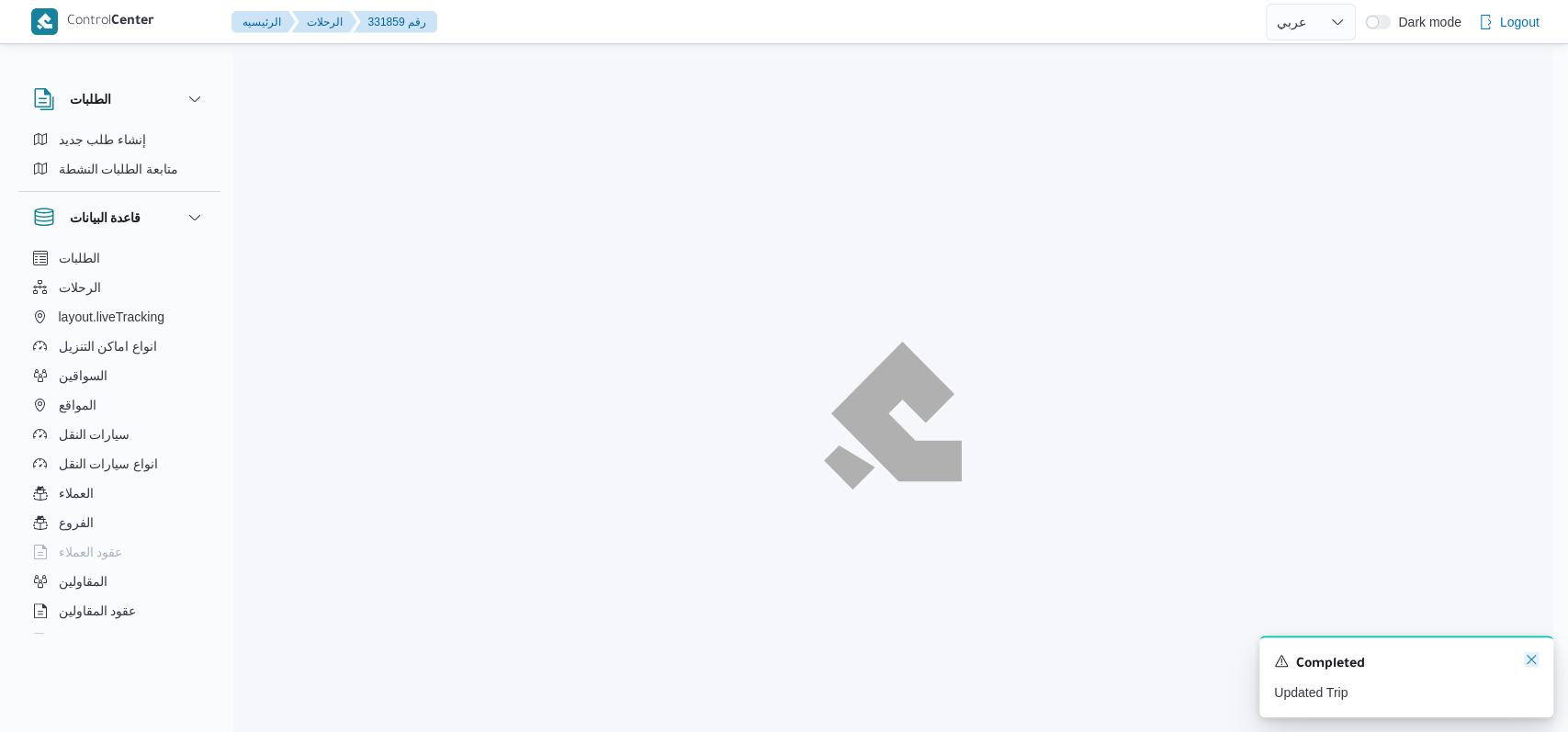
click at [1528, 661] on icon "Dismiss toast" at bounding box center [1531, 659] width 14 height 14
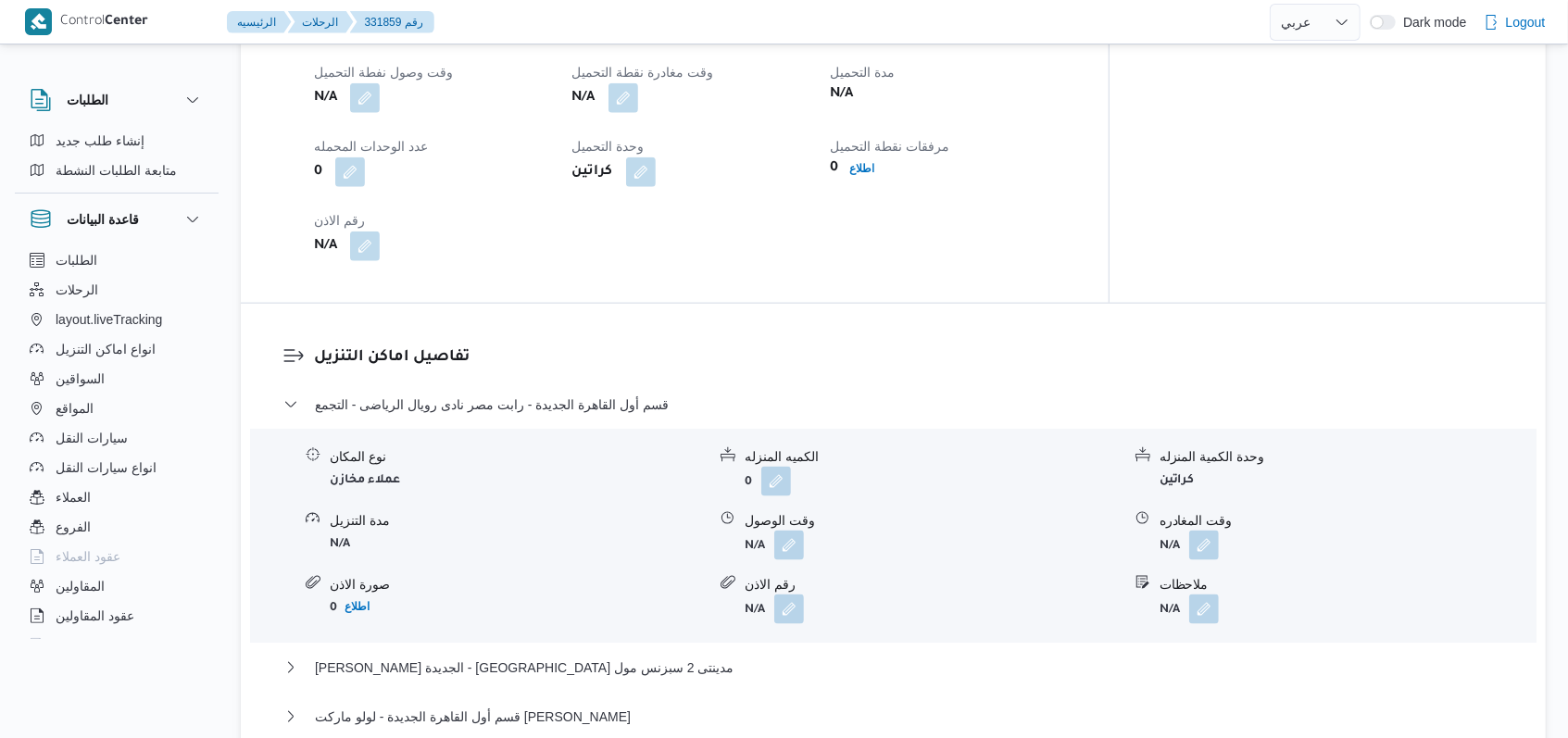
scroll to position [1358, 0]
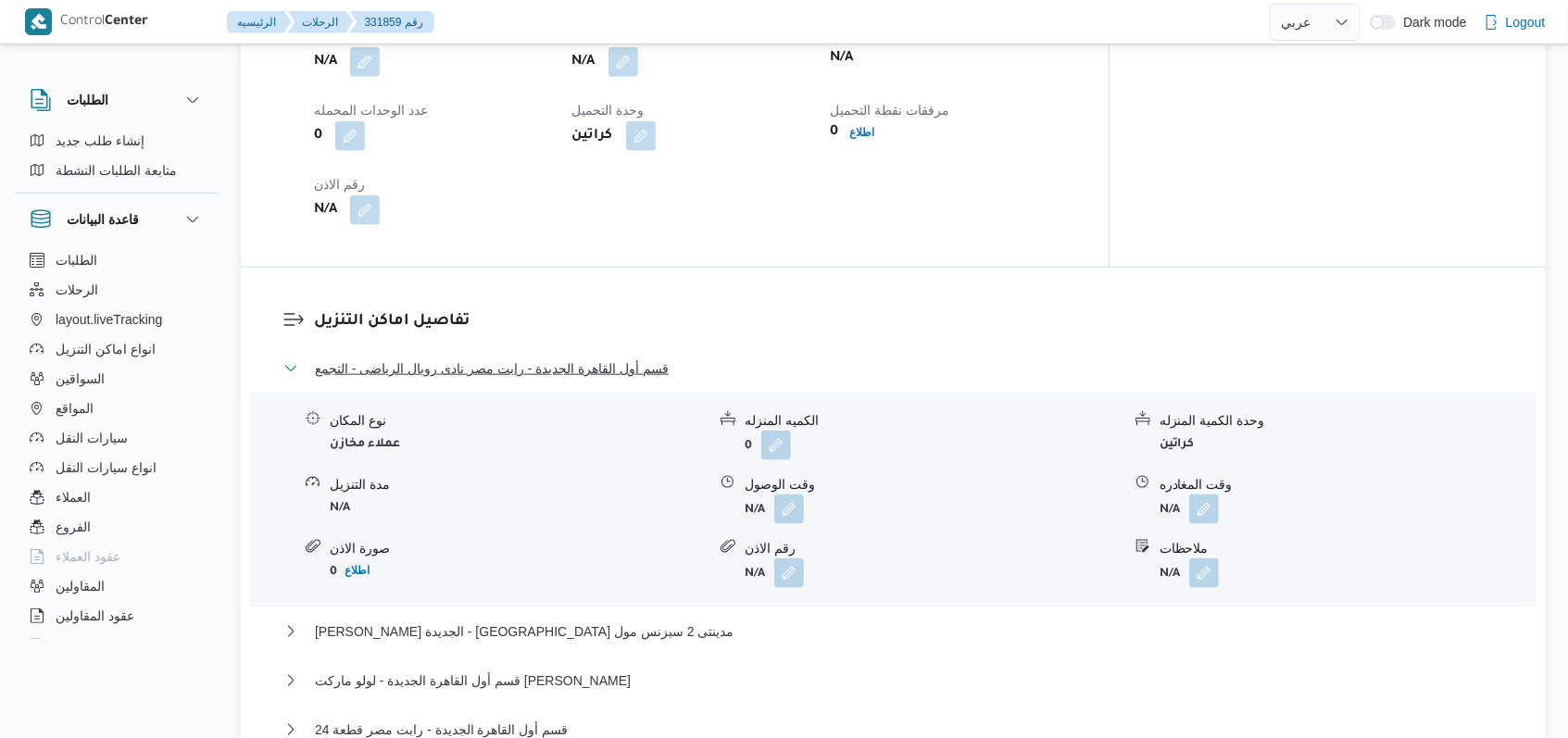
click at [534, 357] on span "قسم أول القاهرة الجديدة - رابت مصر نادى رويال الرياضى - التجمع" at bounding box center [492, 368] width 354 height 22
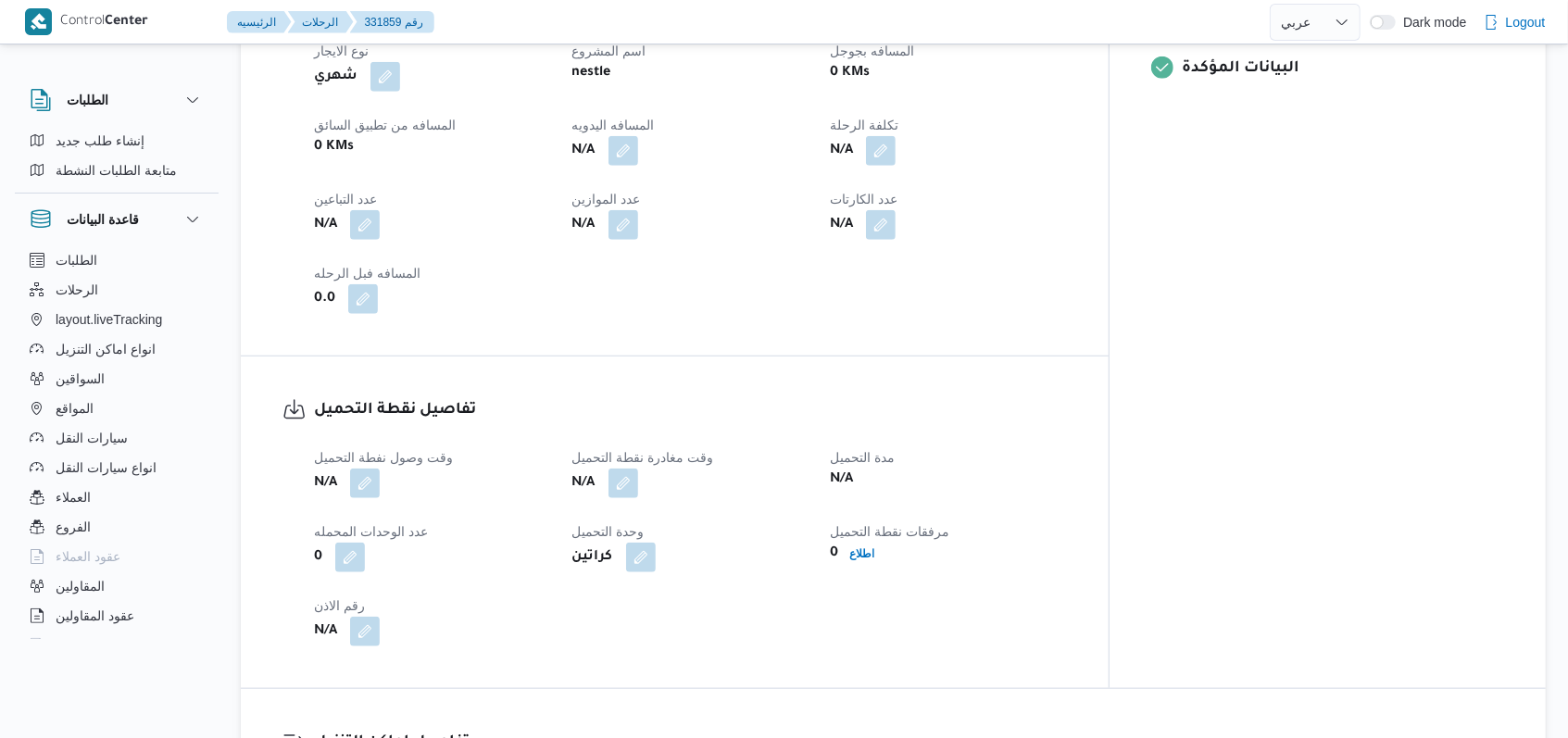
scroll to position [987, 0]
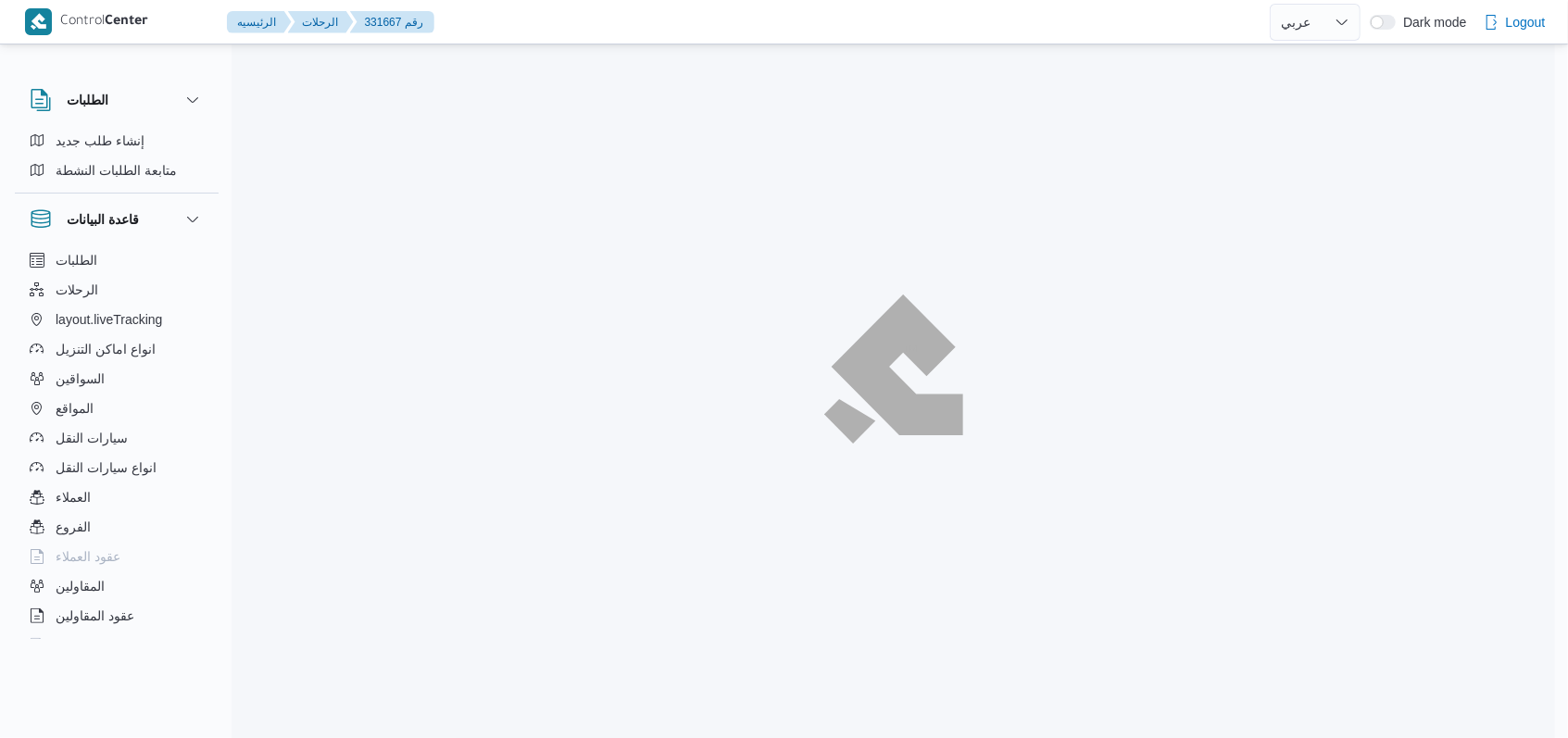
select select "ar"
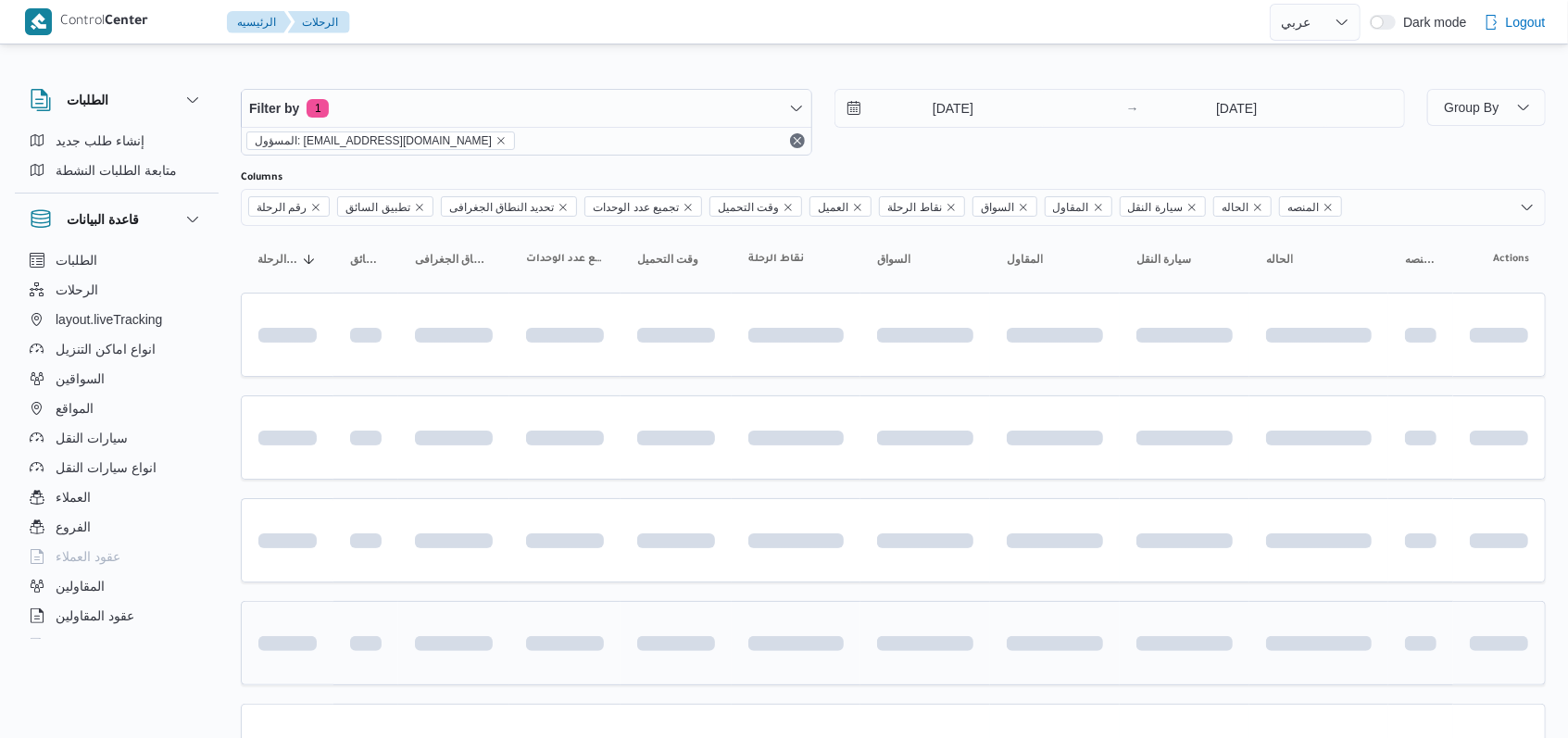
scroll to position [109, 0]
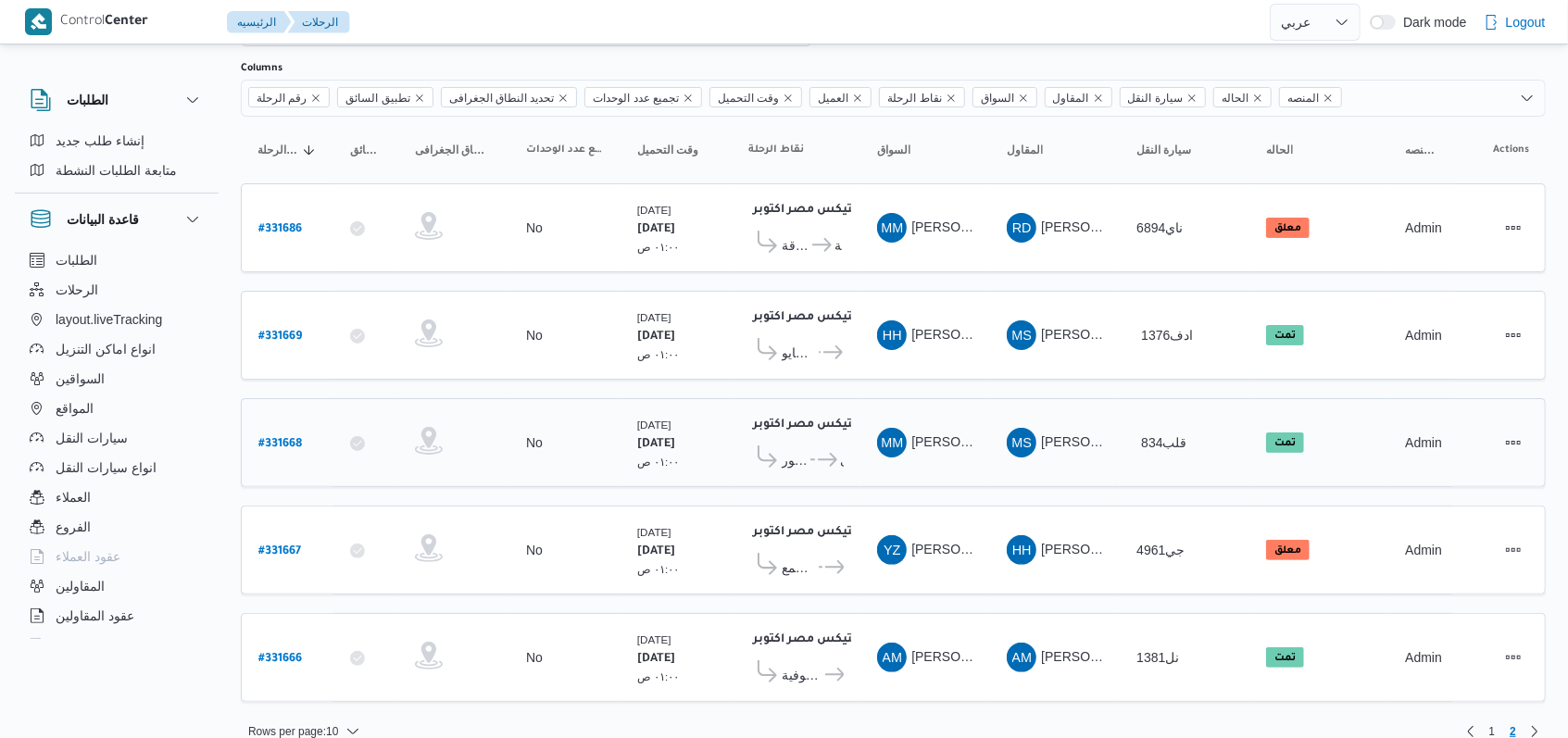
click at [292, 438] on b "# 331668" at bounding box center [280, 444] width 44 height 13
select select "ar"
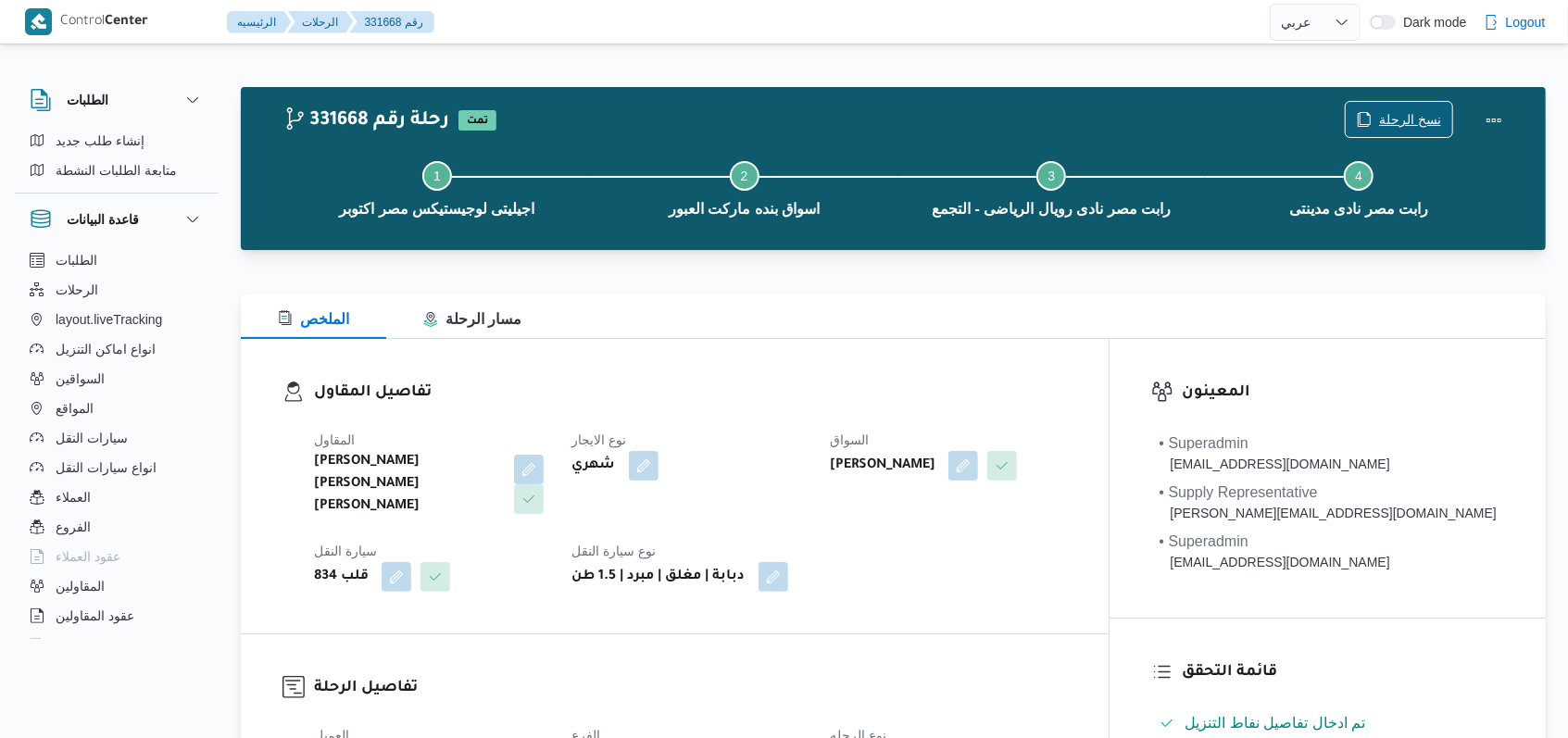
click at [1399, 122] on span "نسخ الرحلة" at bounding box center [1411, 119] width 62 height 22
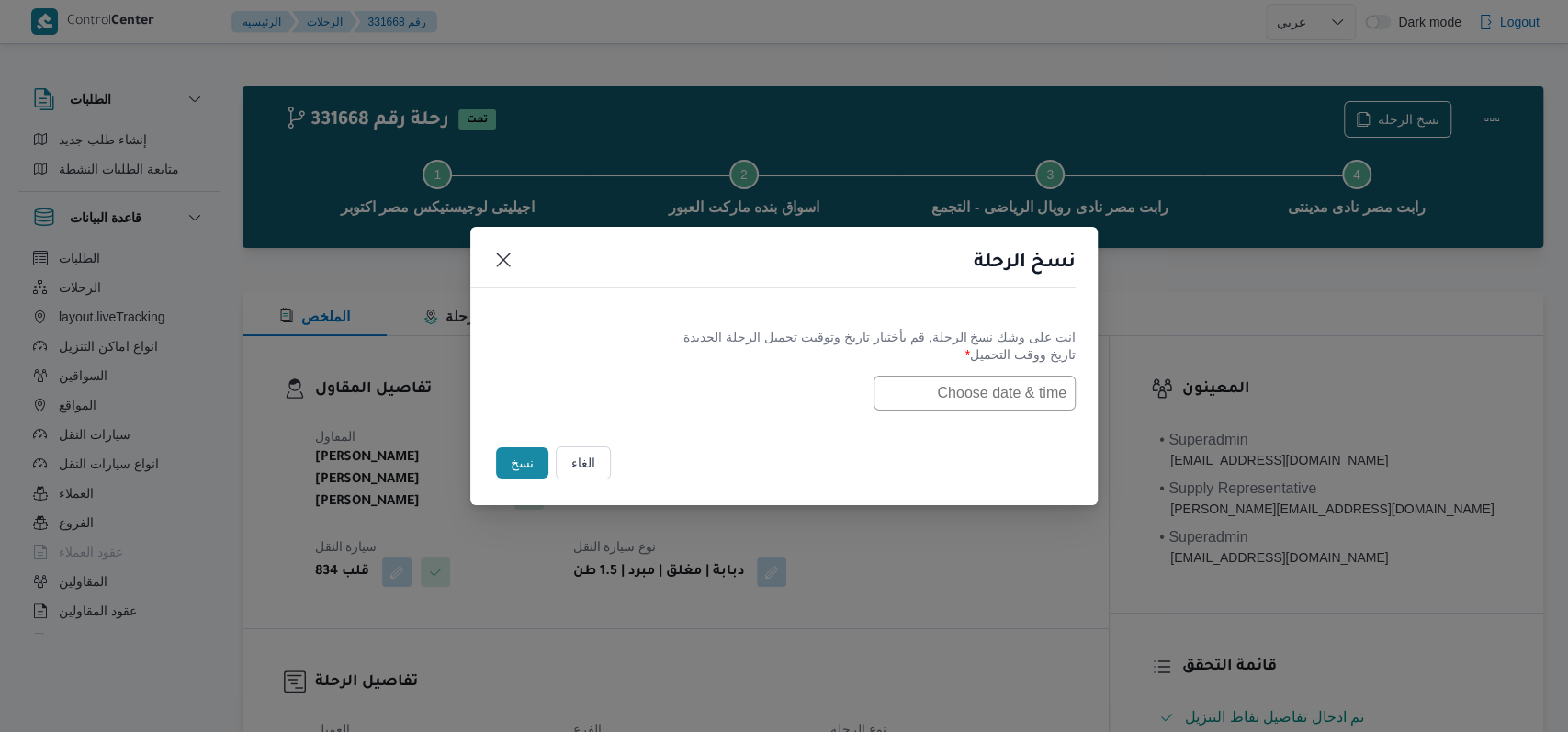
click at [974, 383] on input "text" at bounding box center [975, 393] width 202 height 35
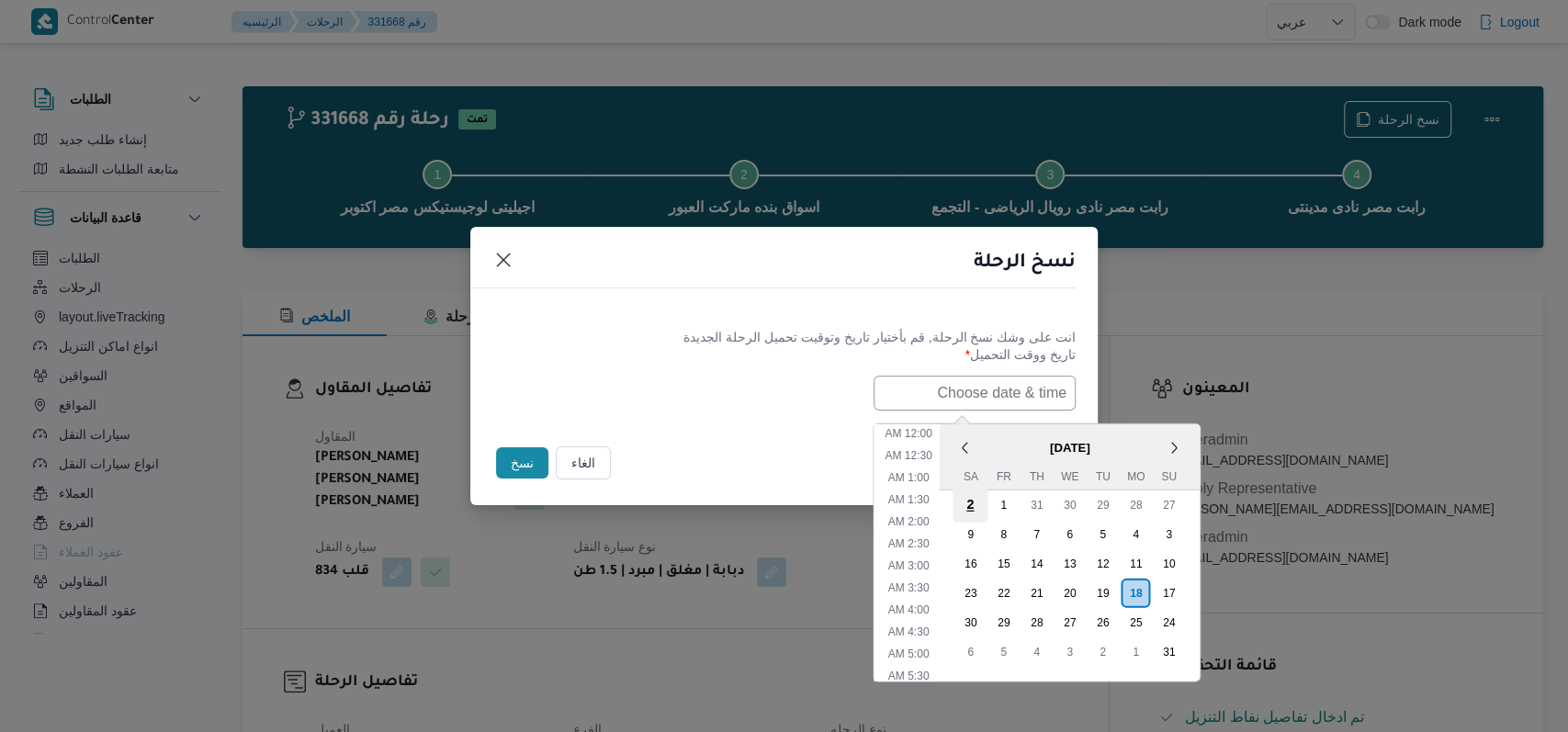
scroll to position [564, 0]
click at [1113, 584] on div "19" at bounding box center [1103, 592] width 35 height 35
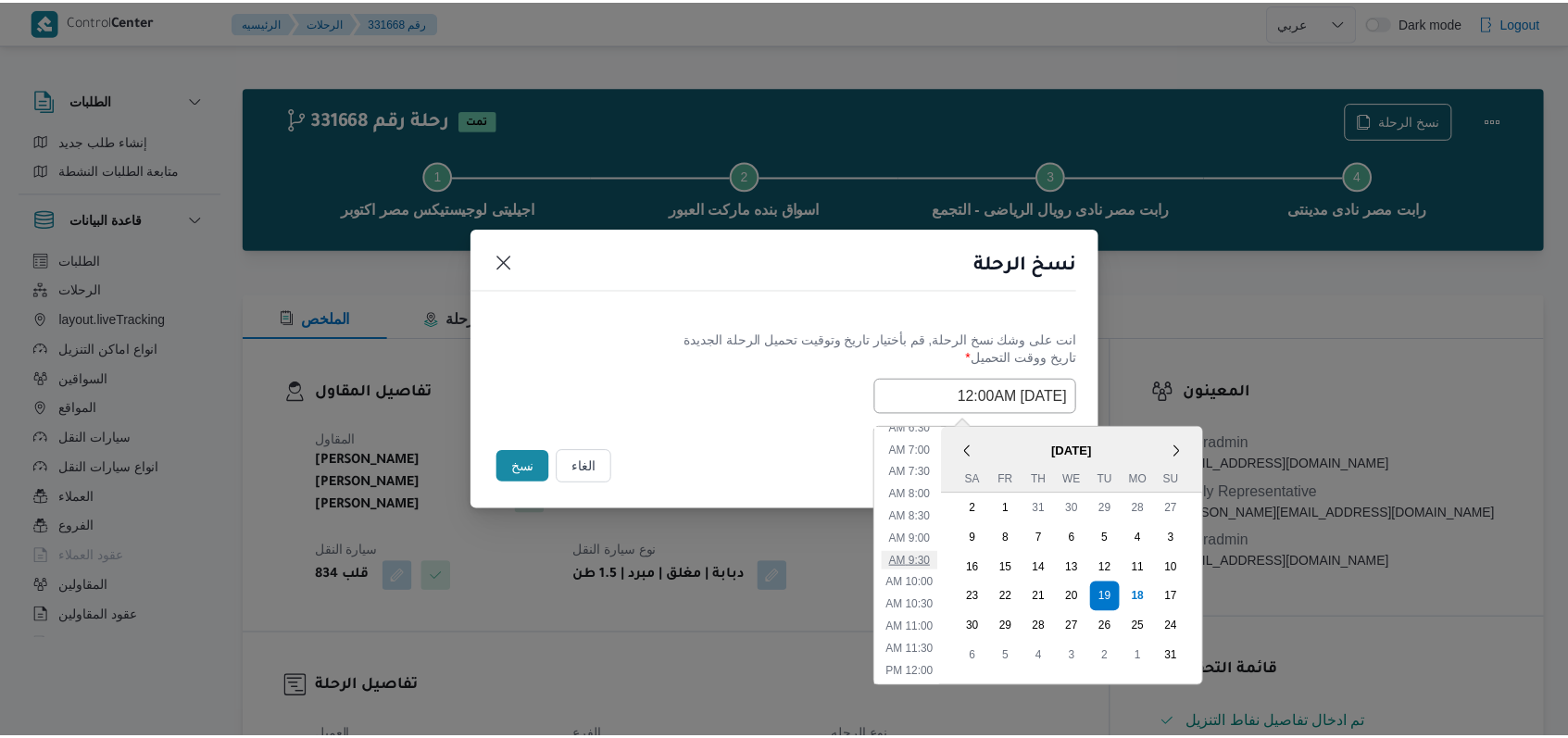
scroll to position [0, 0]
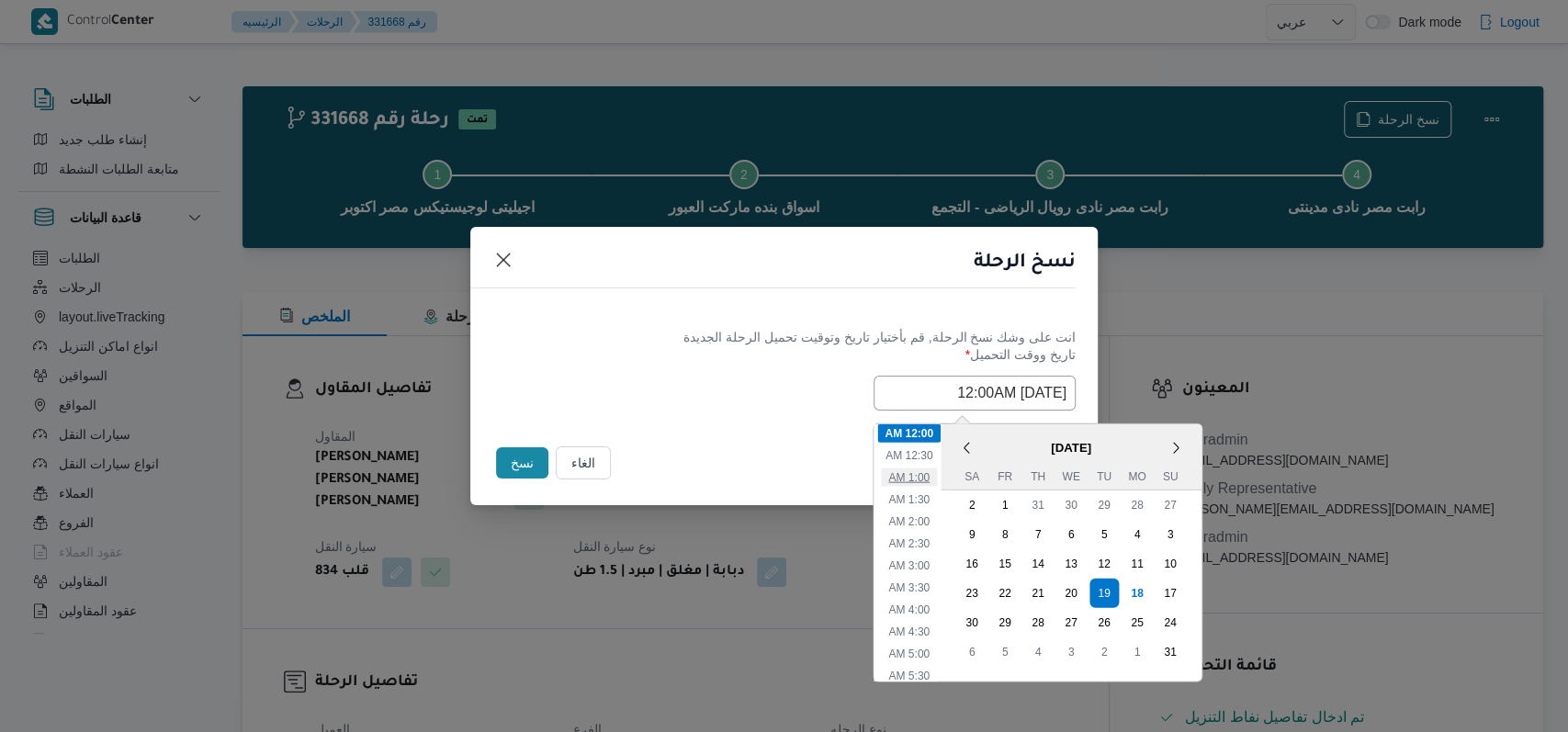
click at [927, 483] on li "1:00 AM" at bounding box center [909, 476] width 56 height 18
type input "19/08/2025 1:00AM"
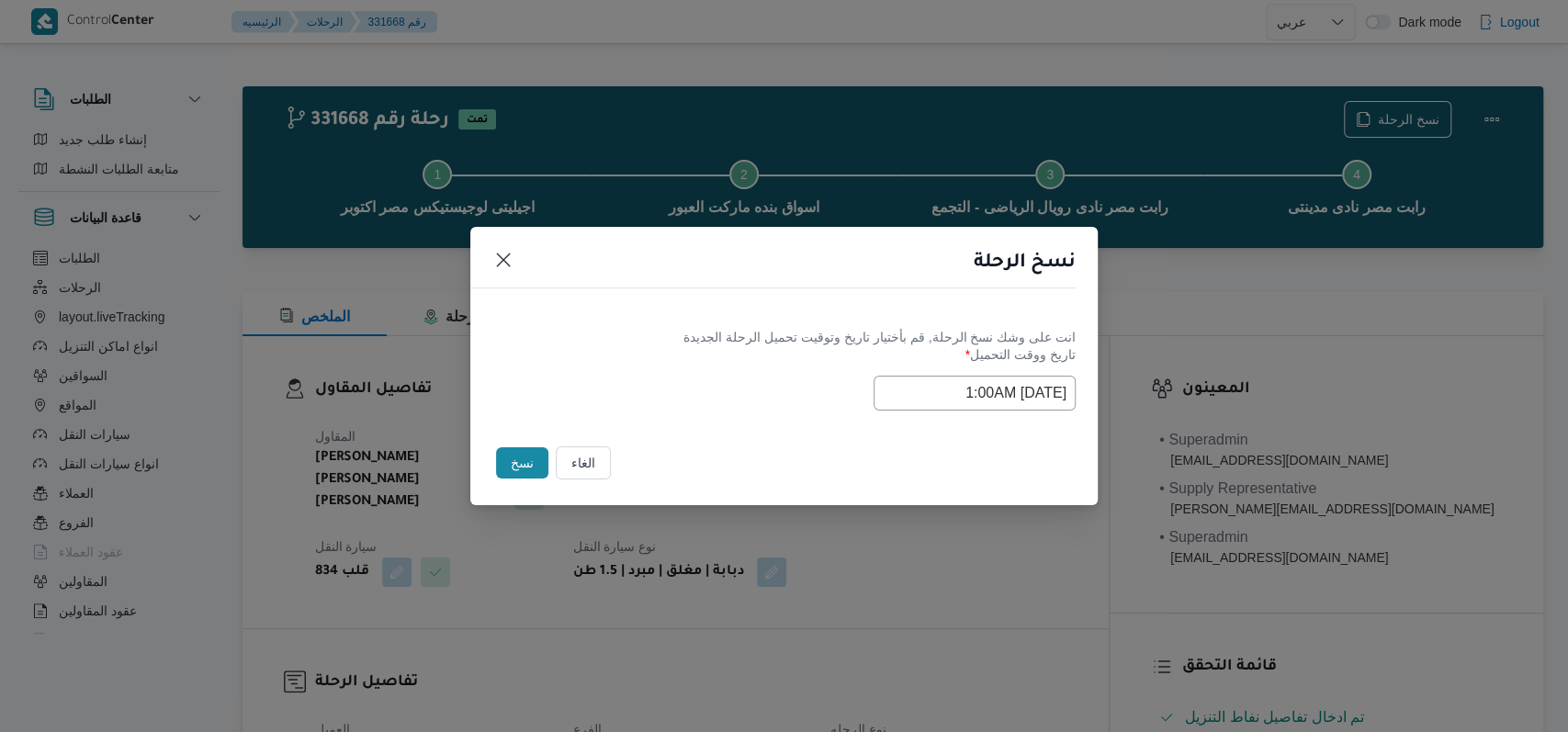
click at [755, 399] on div "Selected date: Tuesday, August 19th, 2025 at 1:00 AM 19/08/2025 1:00AM" at bounding box center [784, 393] width 583 height 35
click at [525, 470] on button "نسخ" at bounding box center [522, 462] width 52 height 31
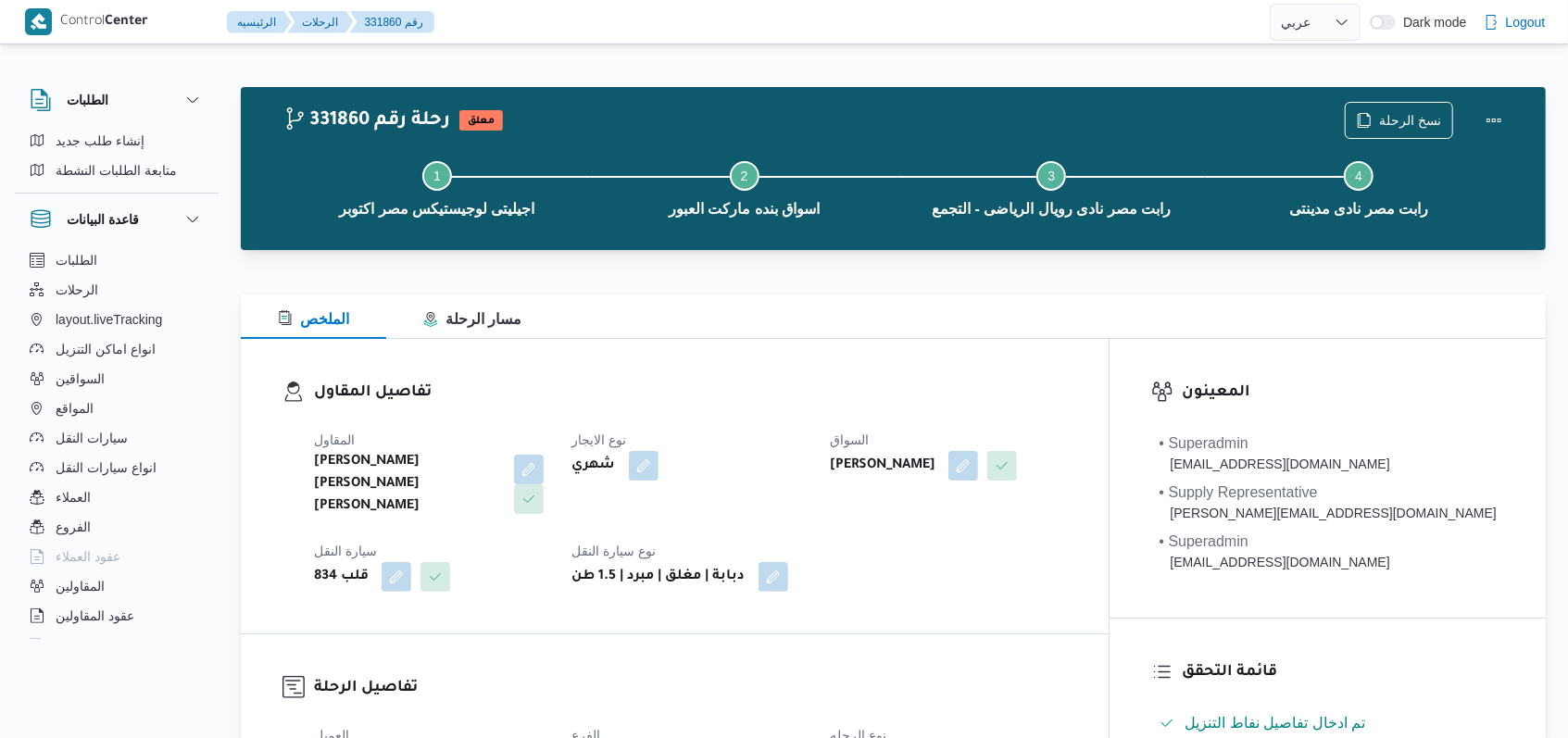
scroll to position [109, 0]
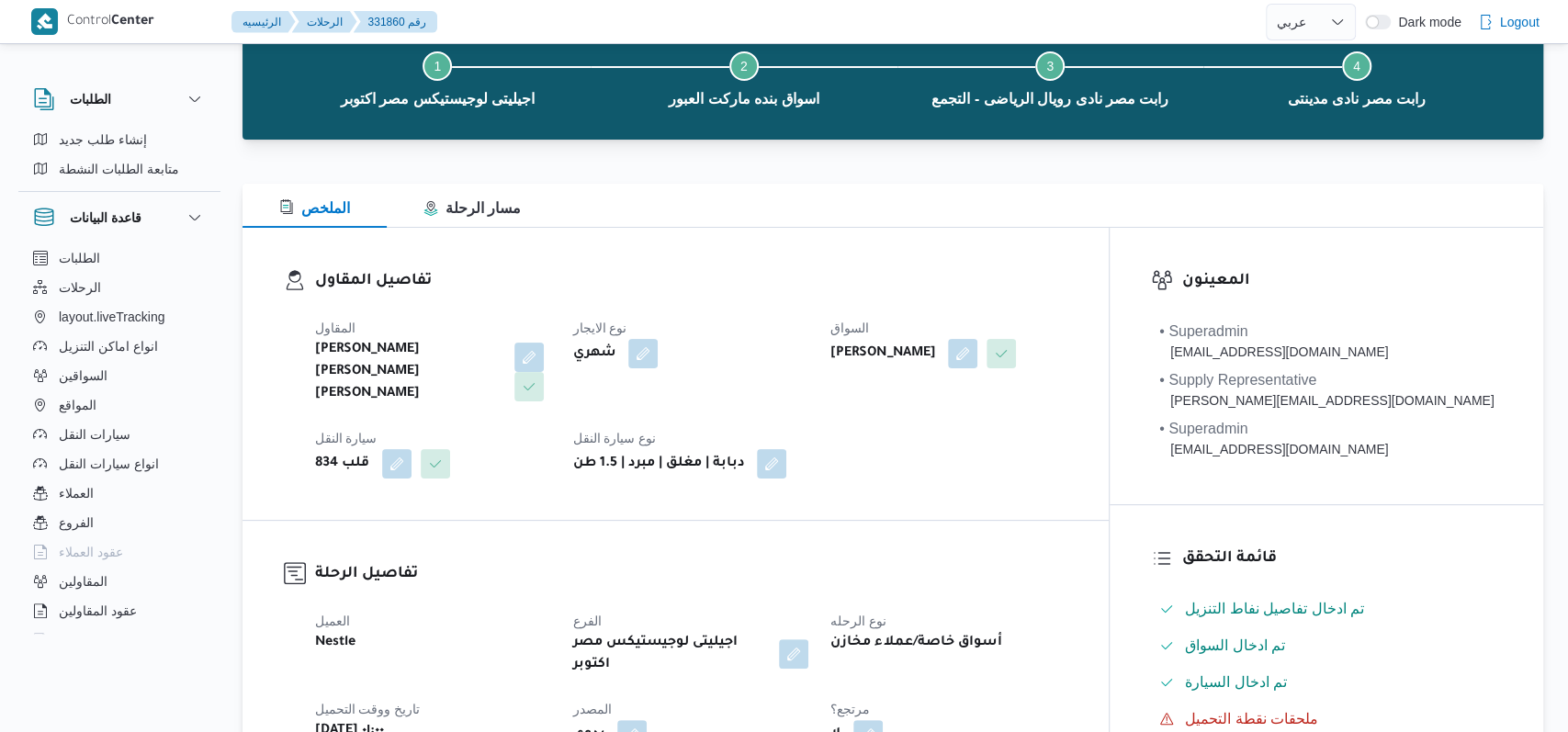
select select "ar"
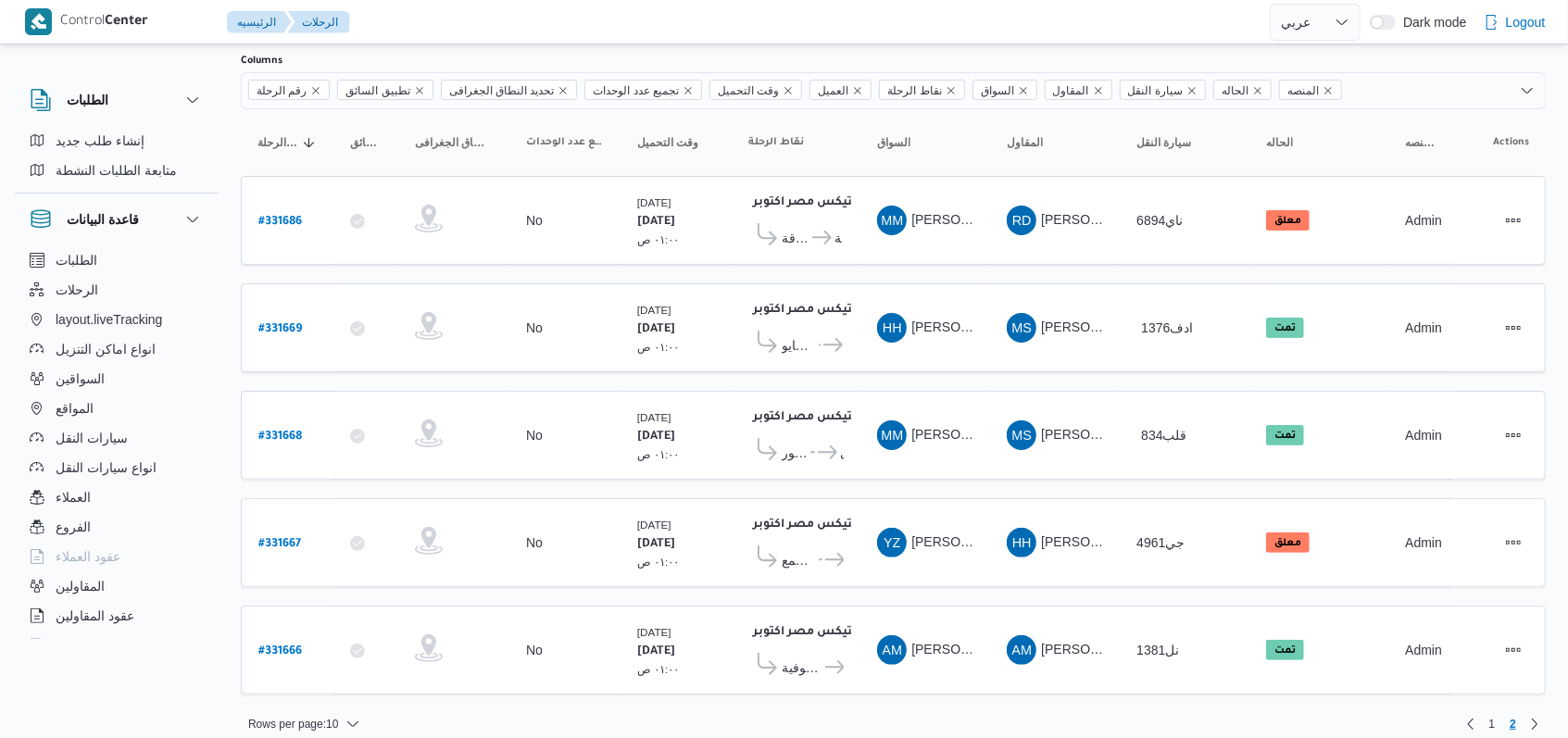
scroll to position [118, 0]
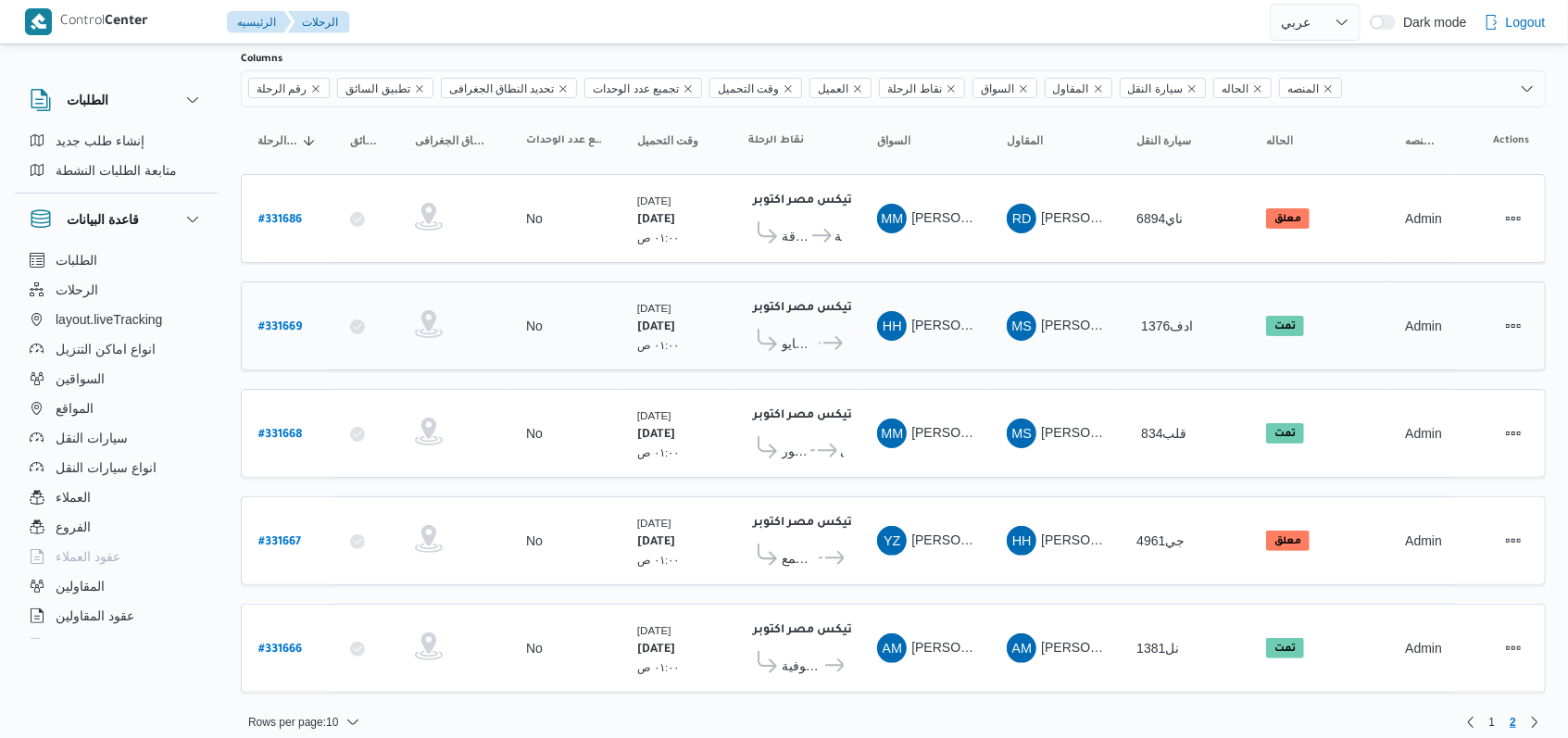
click at [271, 321] on b "# 331669" at bounding box center [280, 327] width 44 height 13
select select "ar"
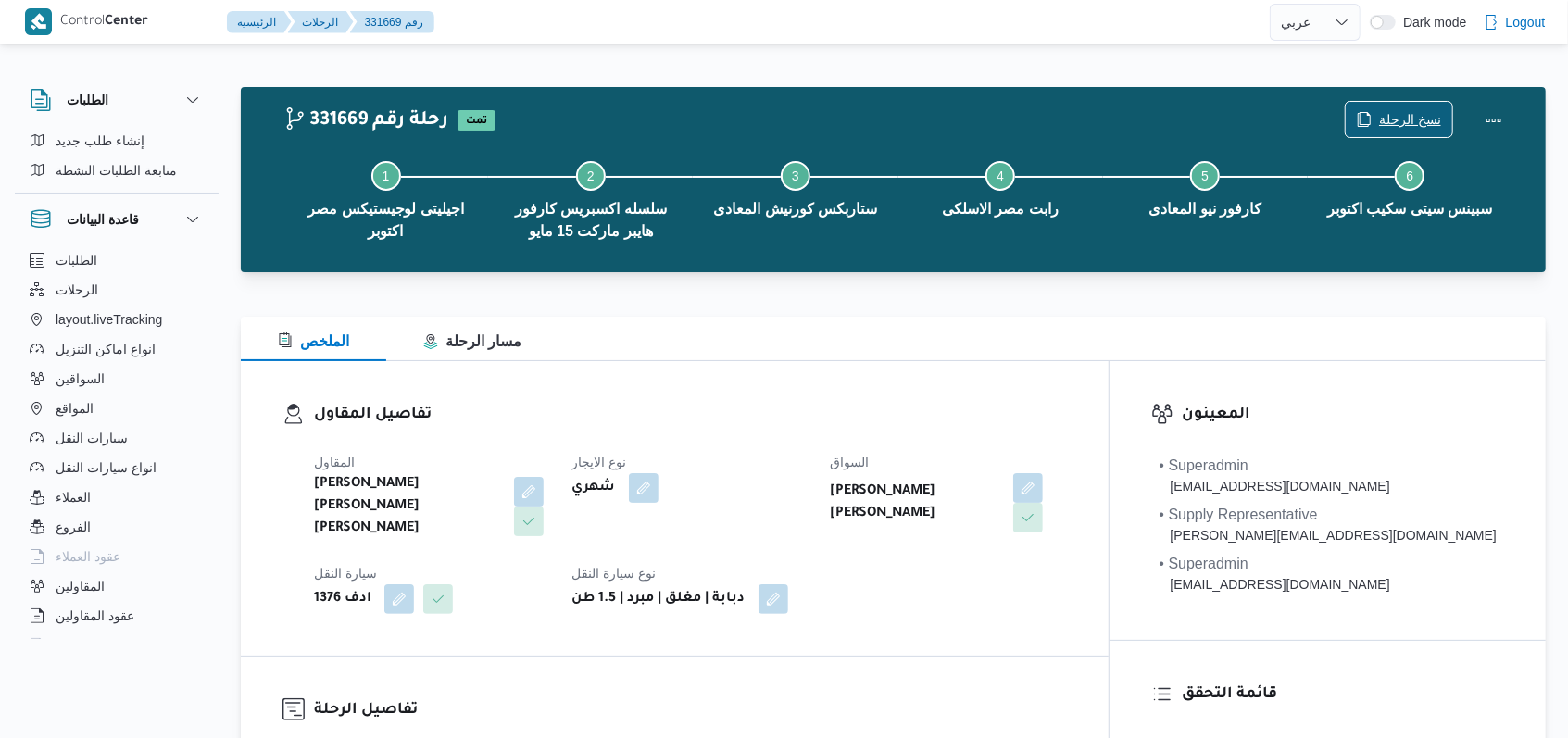
click at [1390, 113] on span "نسخ الرحلة" at bounding box center [1411, 119] width 62 height 22
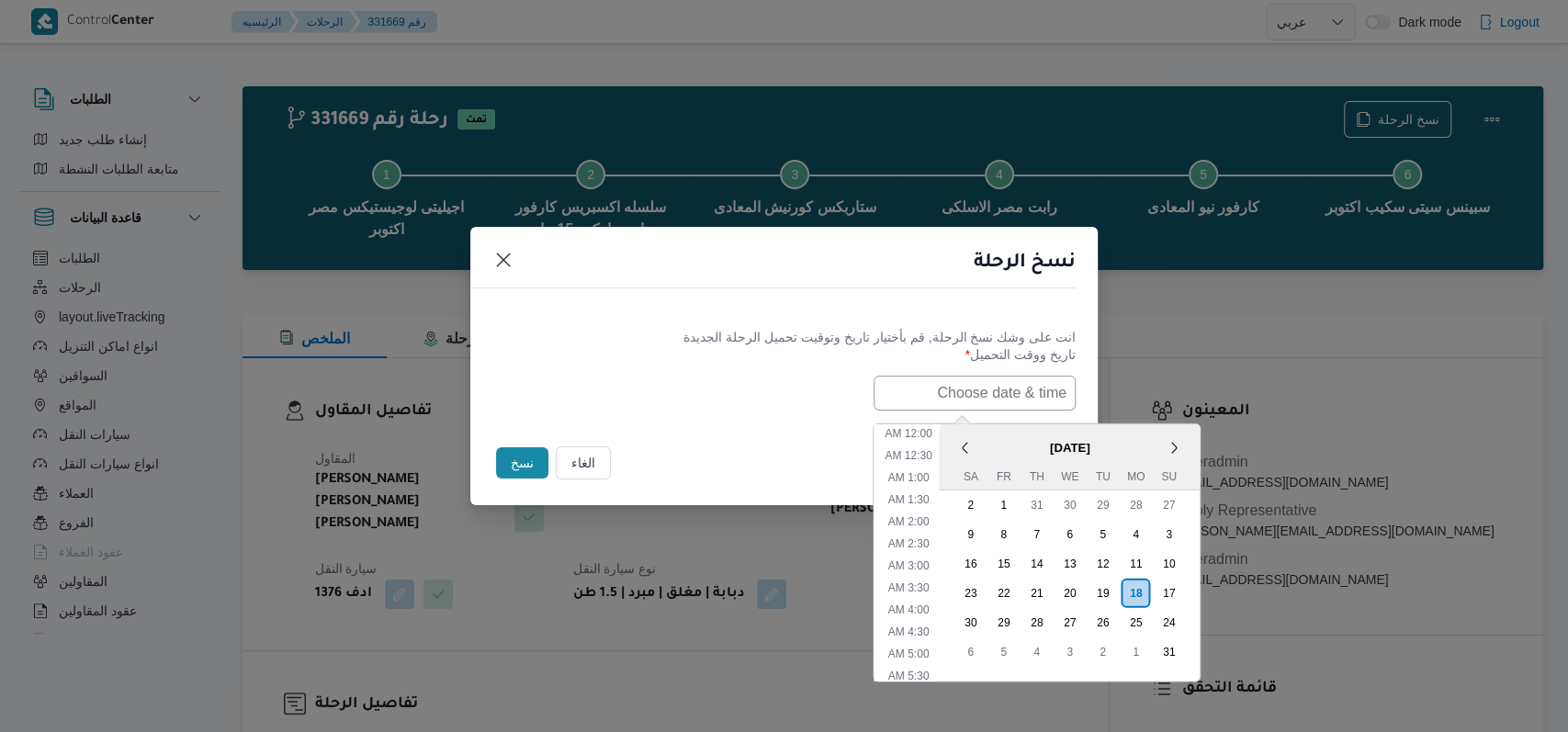
click at [982, 389] on input "text" at bounding box center [975, 393] width 202 height 35
click at [1120, 580] on div "19" at bounding box center [1103, 592] width 35 height 35
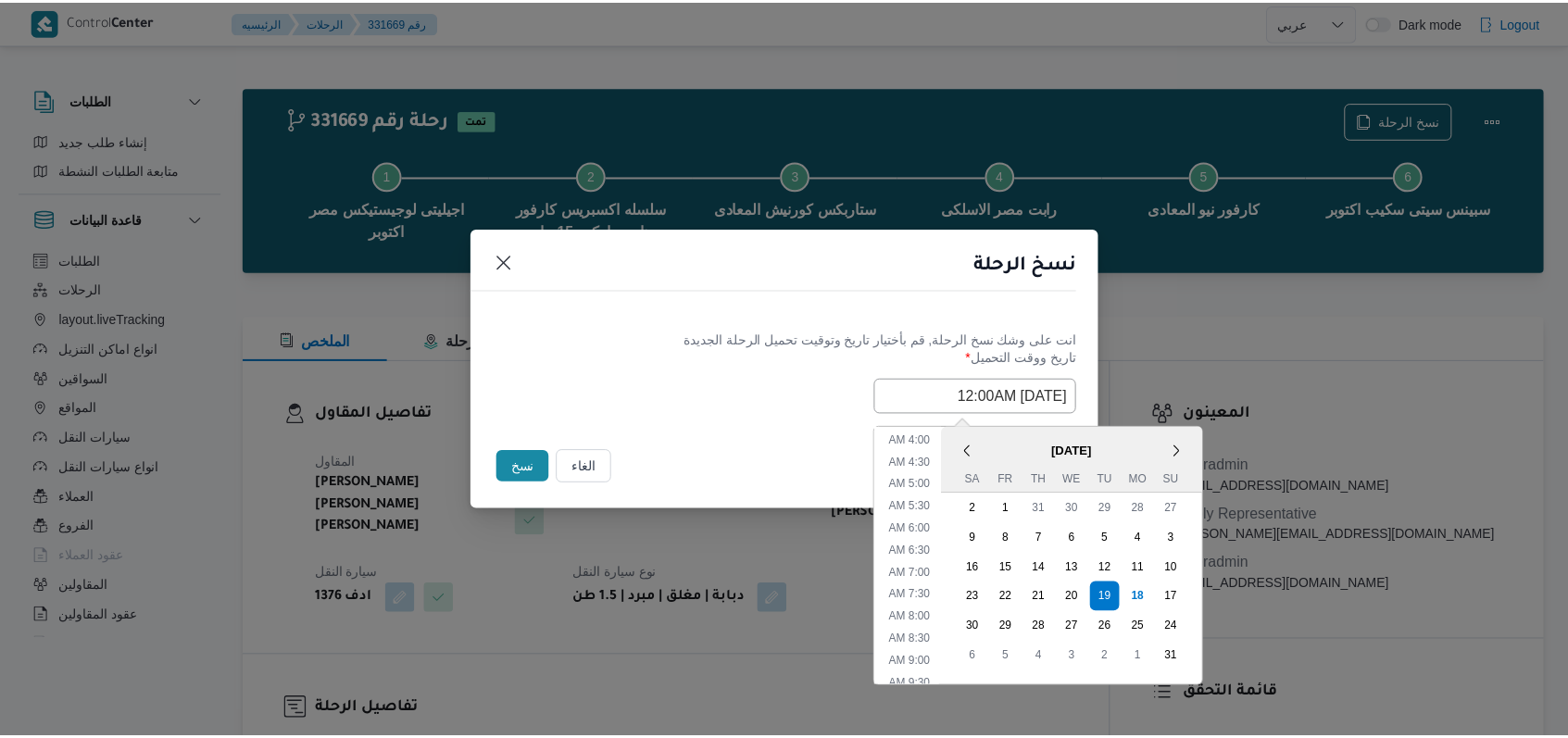
scroll to position [0, 0]
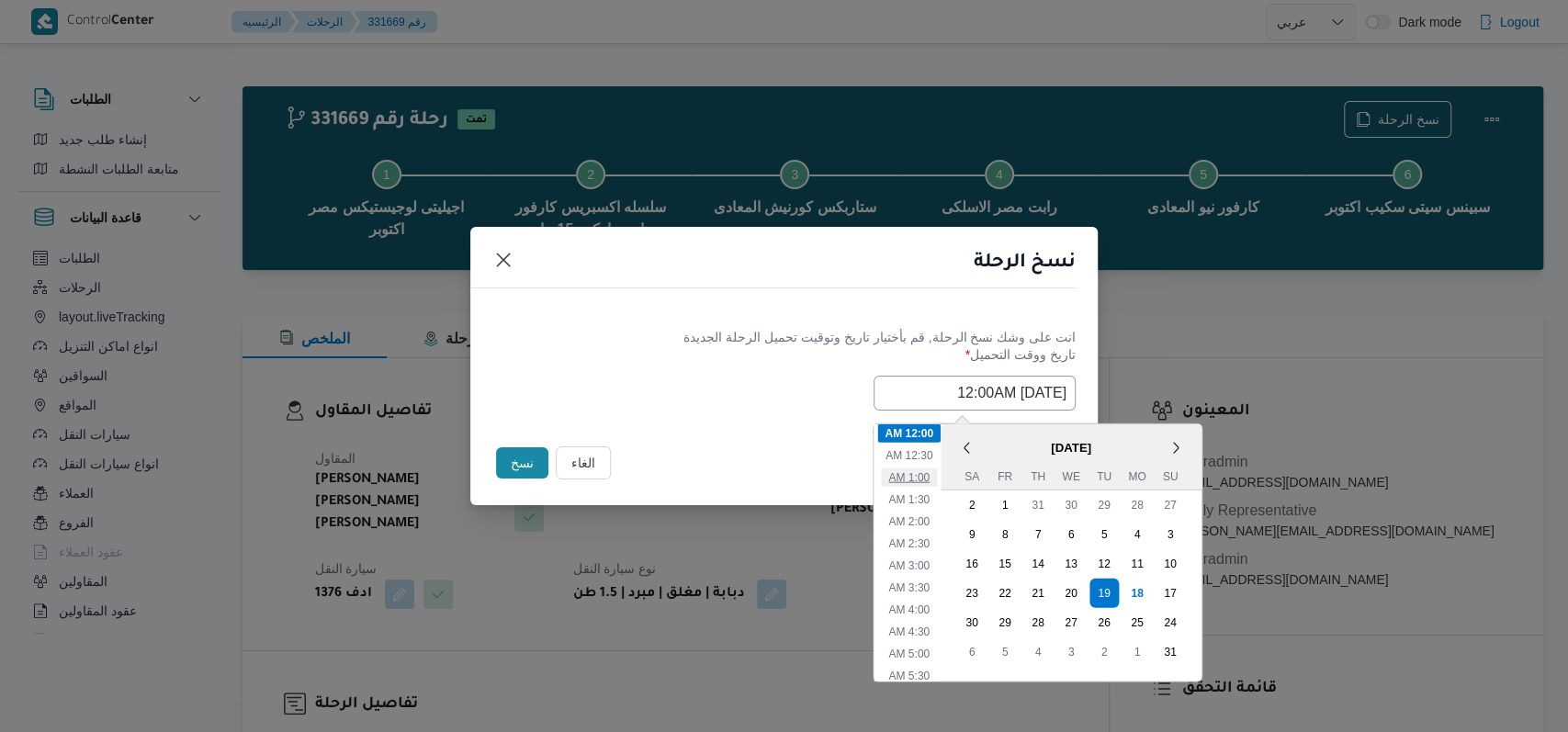
click at [934, 481] on li "1:00 AM" at bounding box center [909, 476] width 56 height 18
type input "19/08/2025 1:00AM"
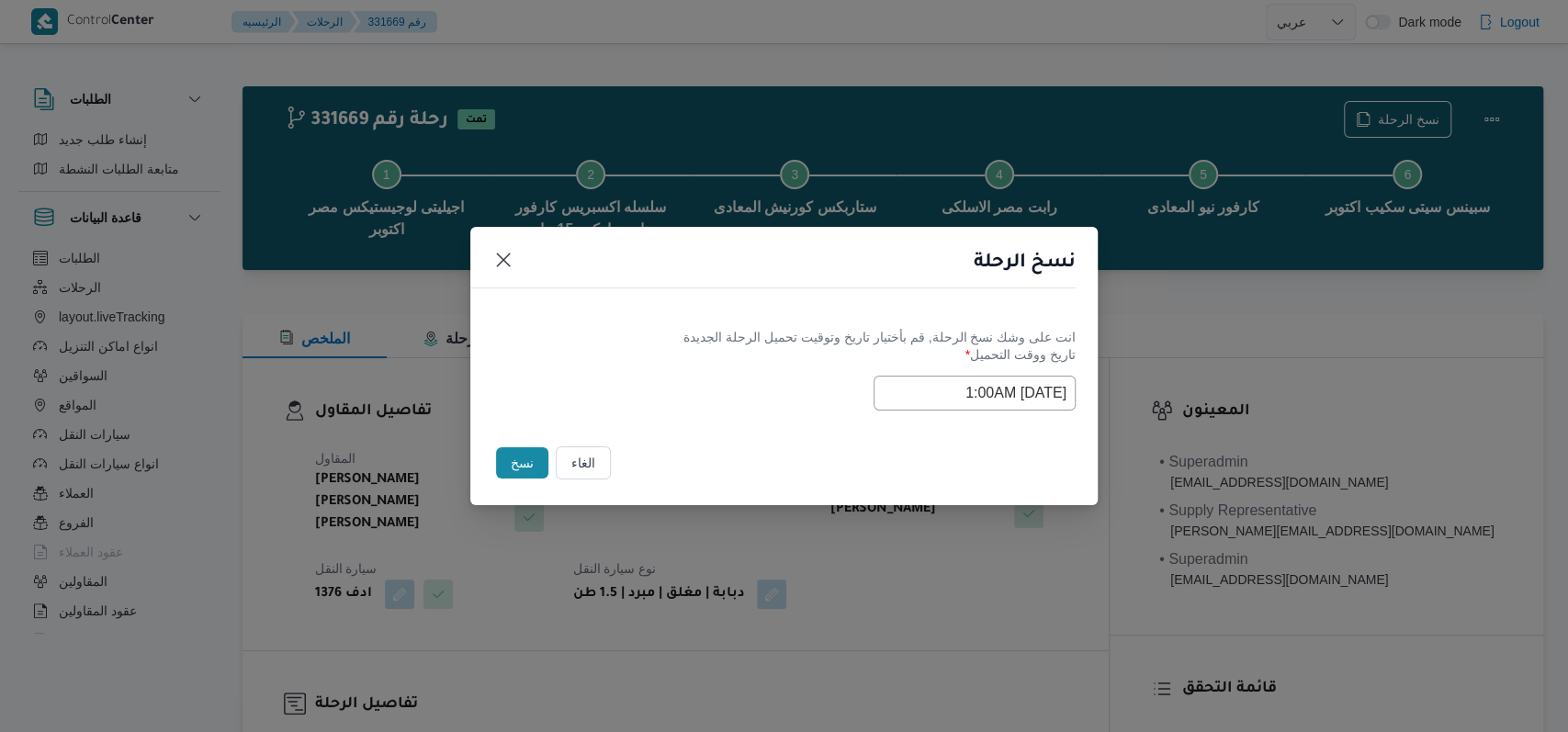
click at [757, 389] on div "Selected date: Tuesday, August 19th, 2025 at 1:00 AM 19/08/2025 1:00AM" at bounding box center [784, 393] width 583 height 35
click at [522, 453] on button "نسخ" at bounding box center [522, 462] width 52 height 31
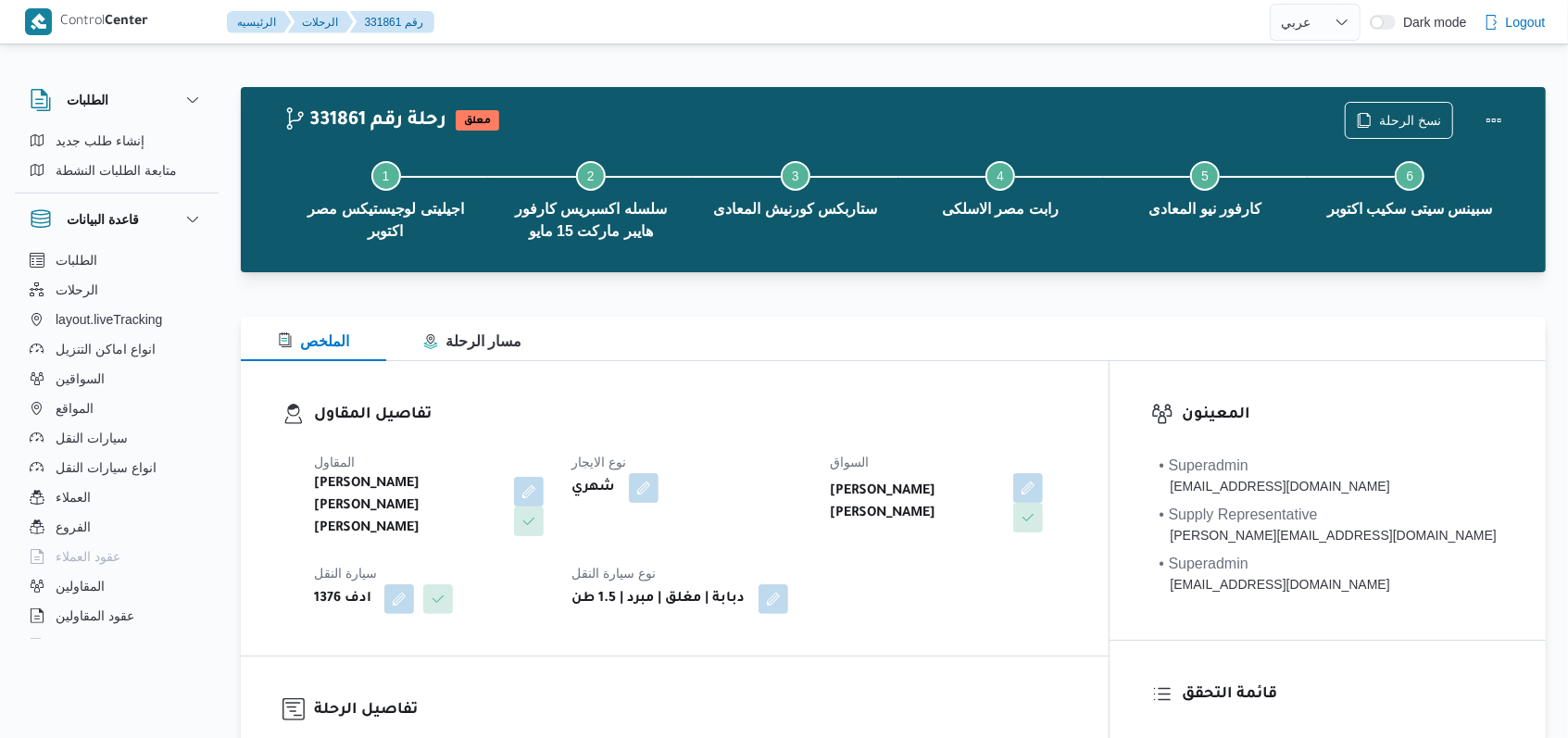
select select "ar"
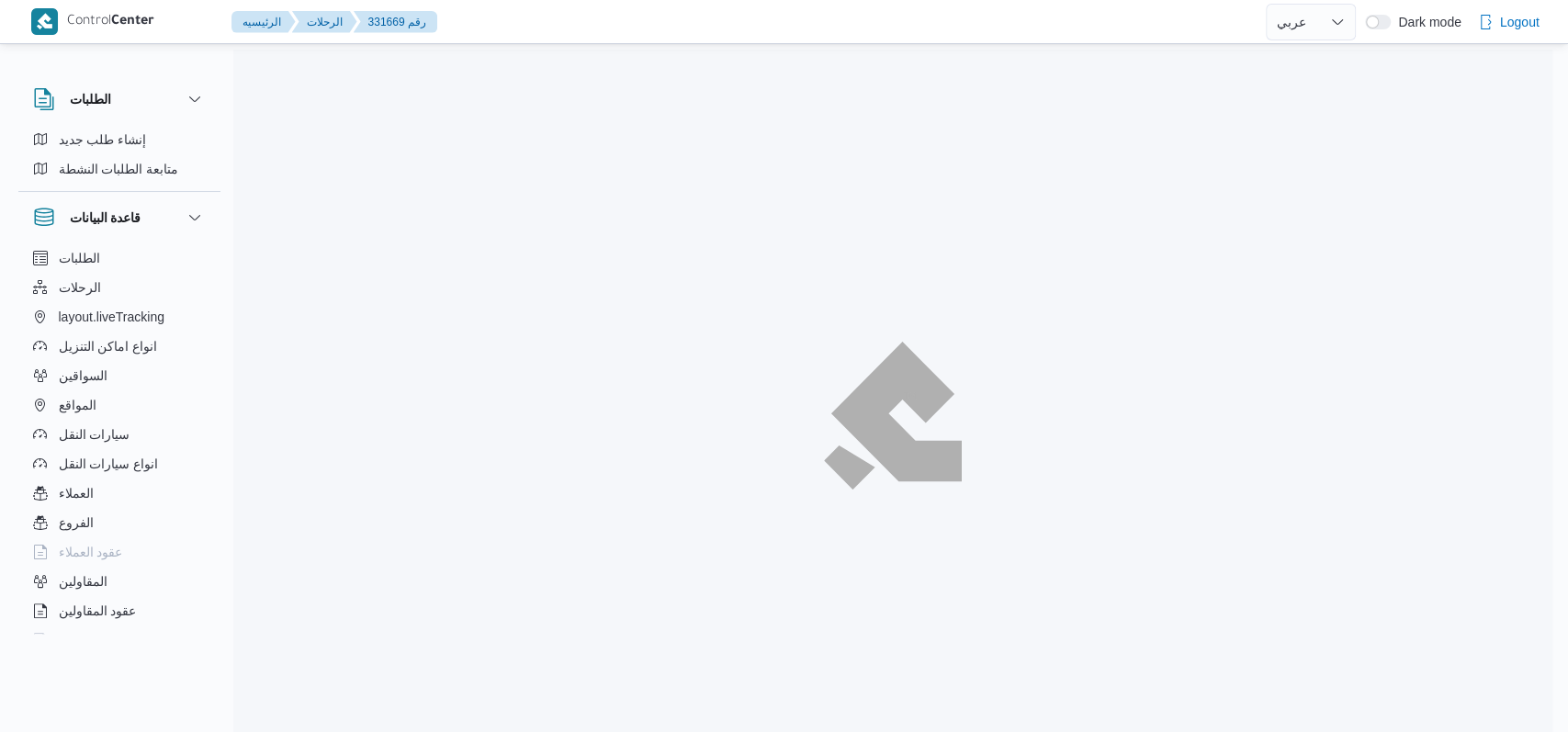
select select "ar"
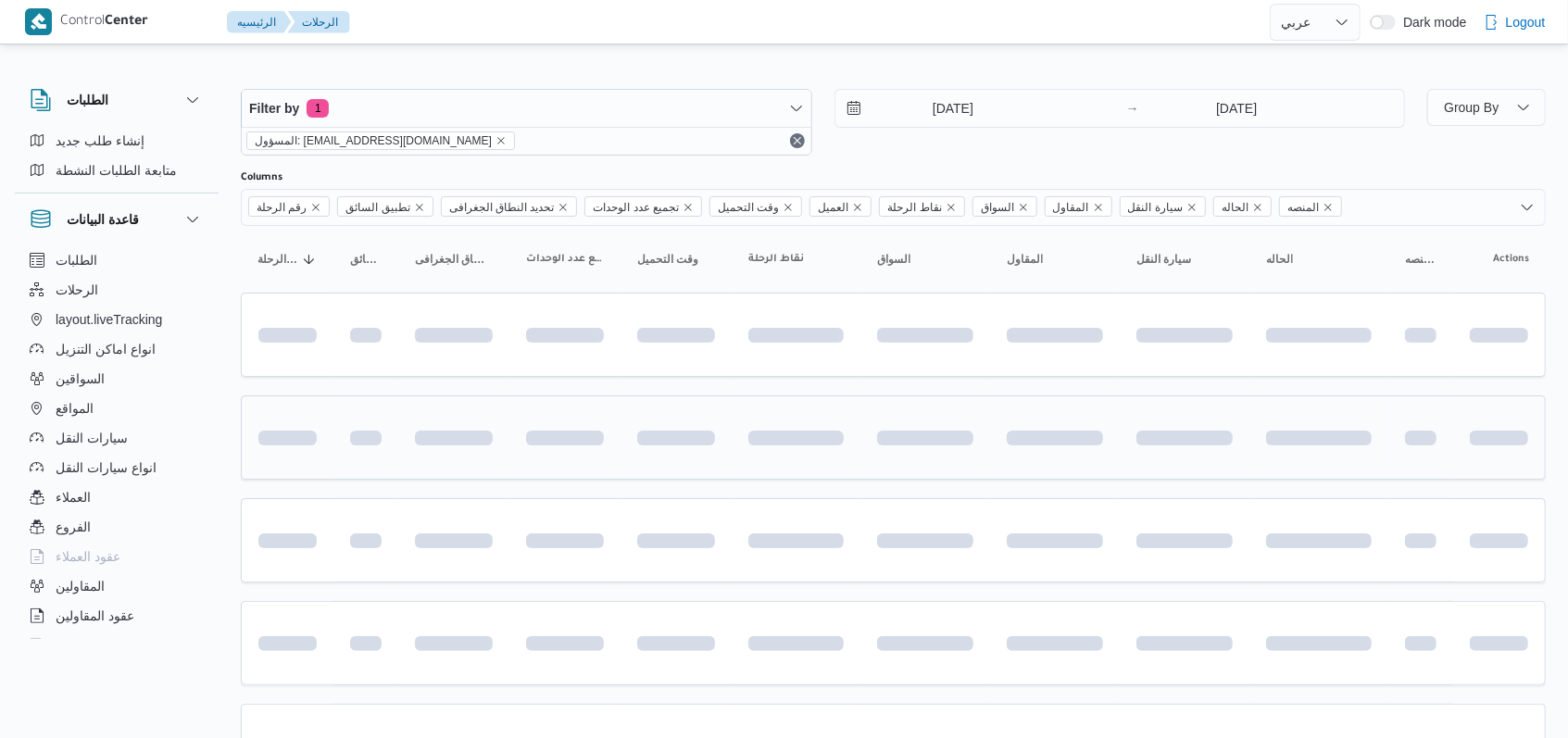
scroll to position [109, 0]
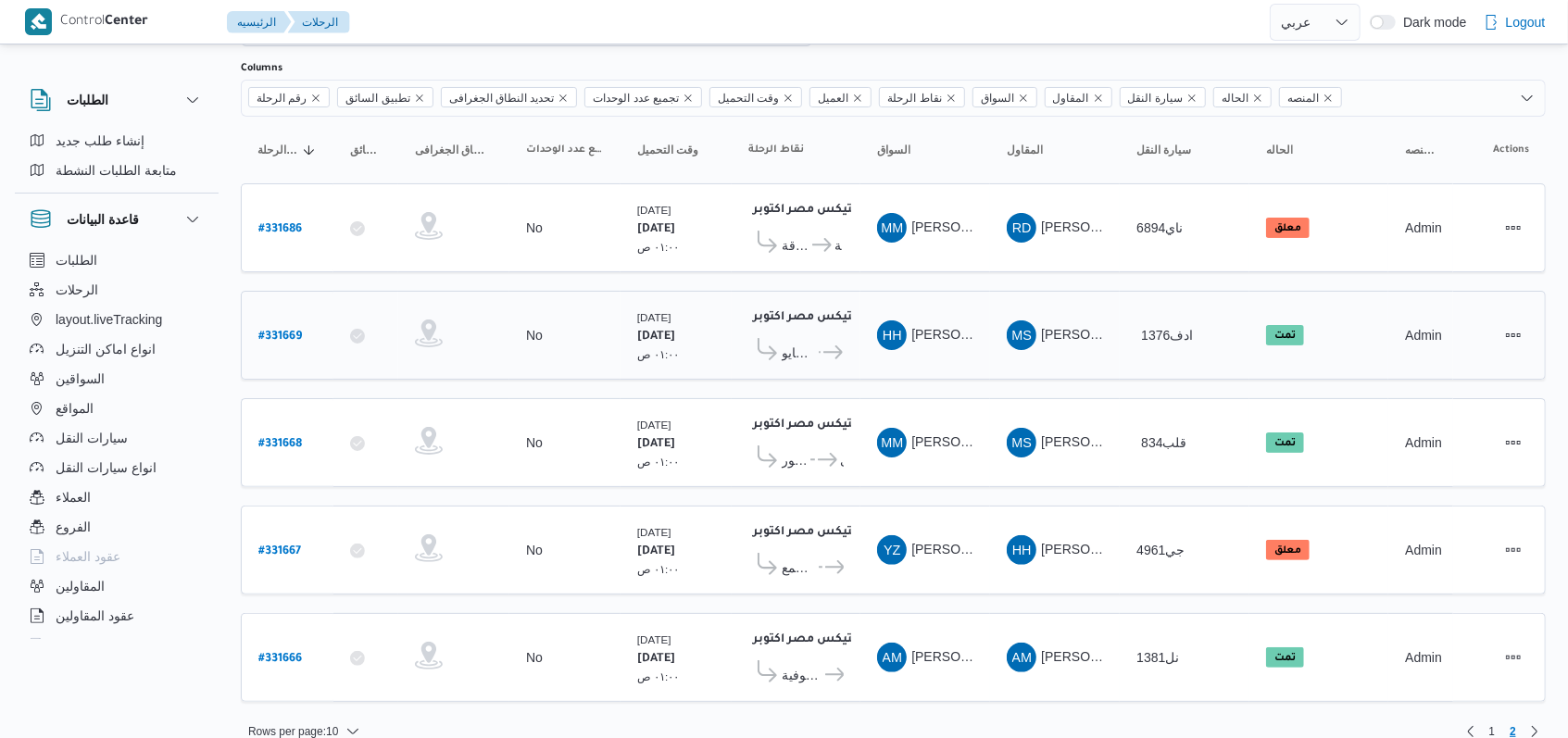
click at [764, 339] on icon at bounding box center [767, 349] width 19 height 22
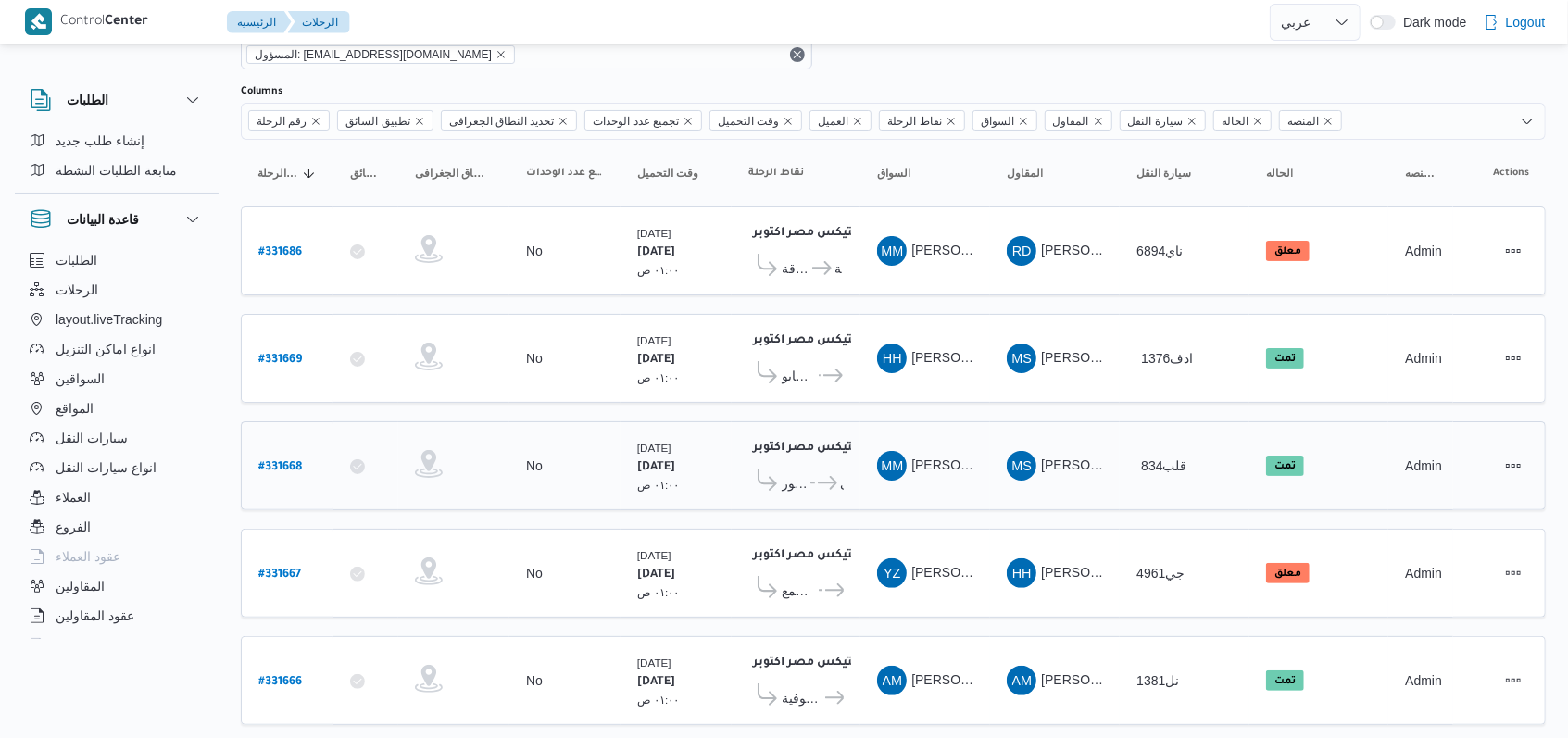
scroll to position [118, 0]
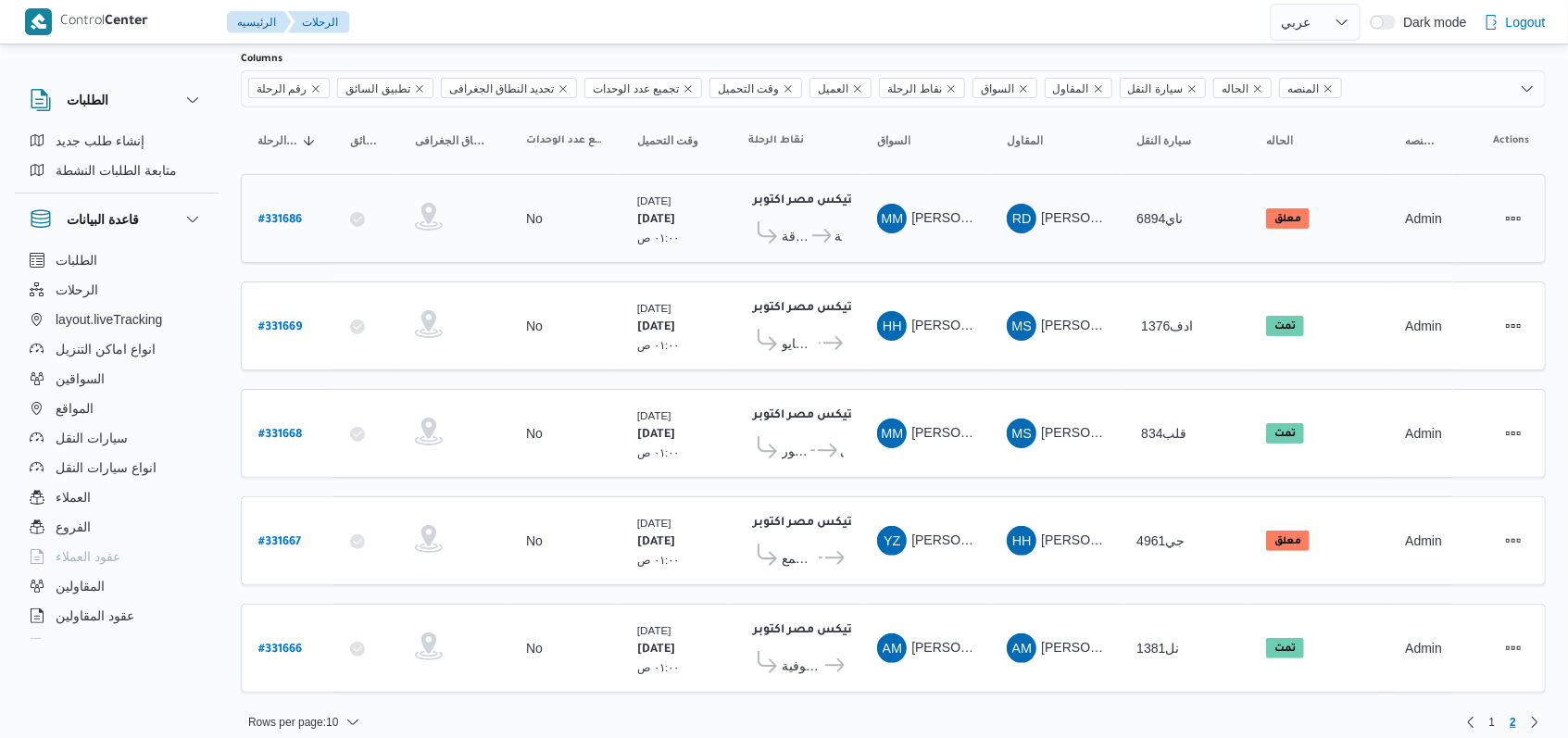
click at [293, 218] on b "# 331686" at bounding box center [280, 219] width 44 height 13
select select "ar"
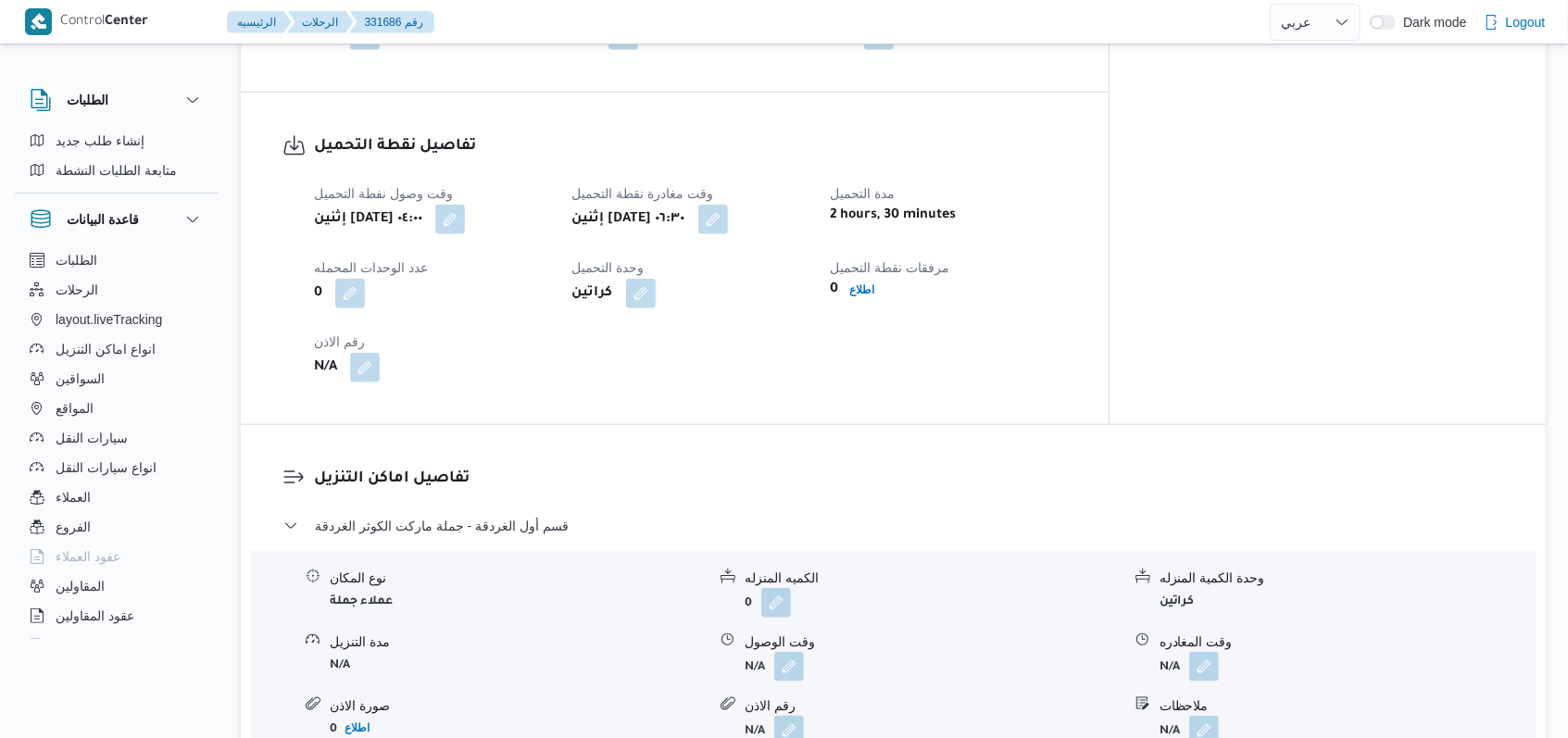
scroll to position [1111, 0]
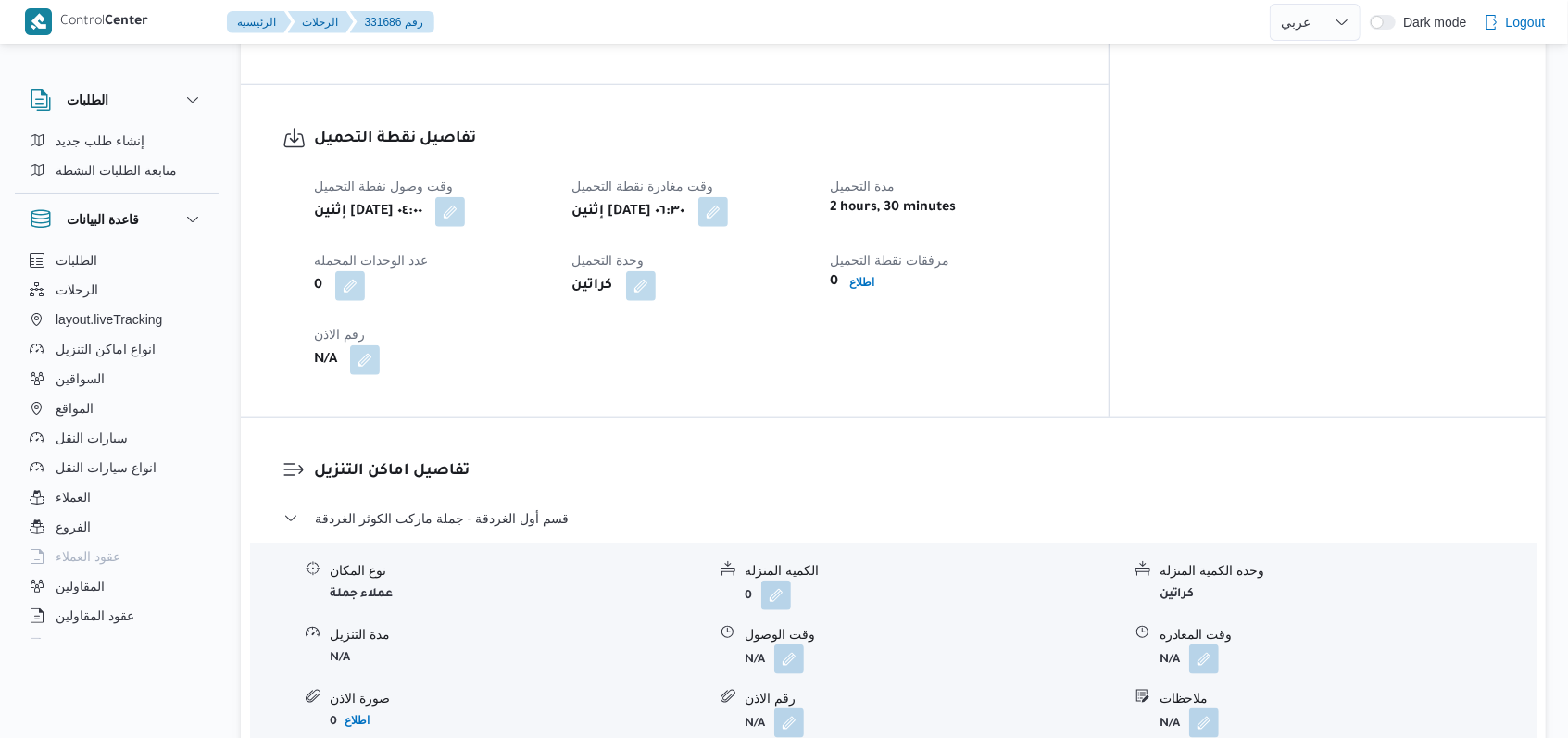
click at [518, 491] on dl "تفاصيل اماكن التنزيل قسم أول الغردقة - جملة ماركت الكوثر الغردقة نوع المكان عمل…" at bounding box center [908, 657] width 1190 height 397
click at [518, 507] on span "قسم أول الغردقة - جملة ماركت الكوثر الغردقة" at bounding box center [441, 518] width 254 height 22
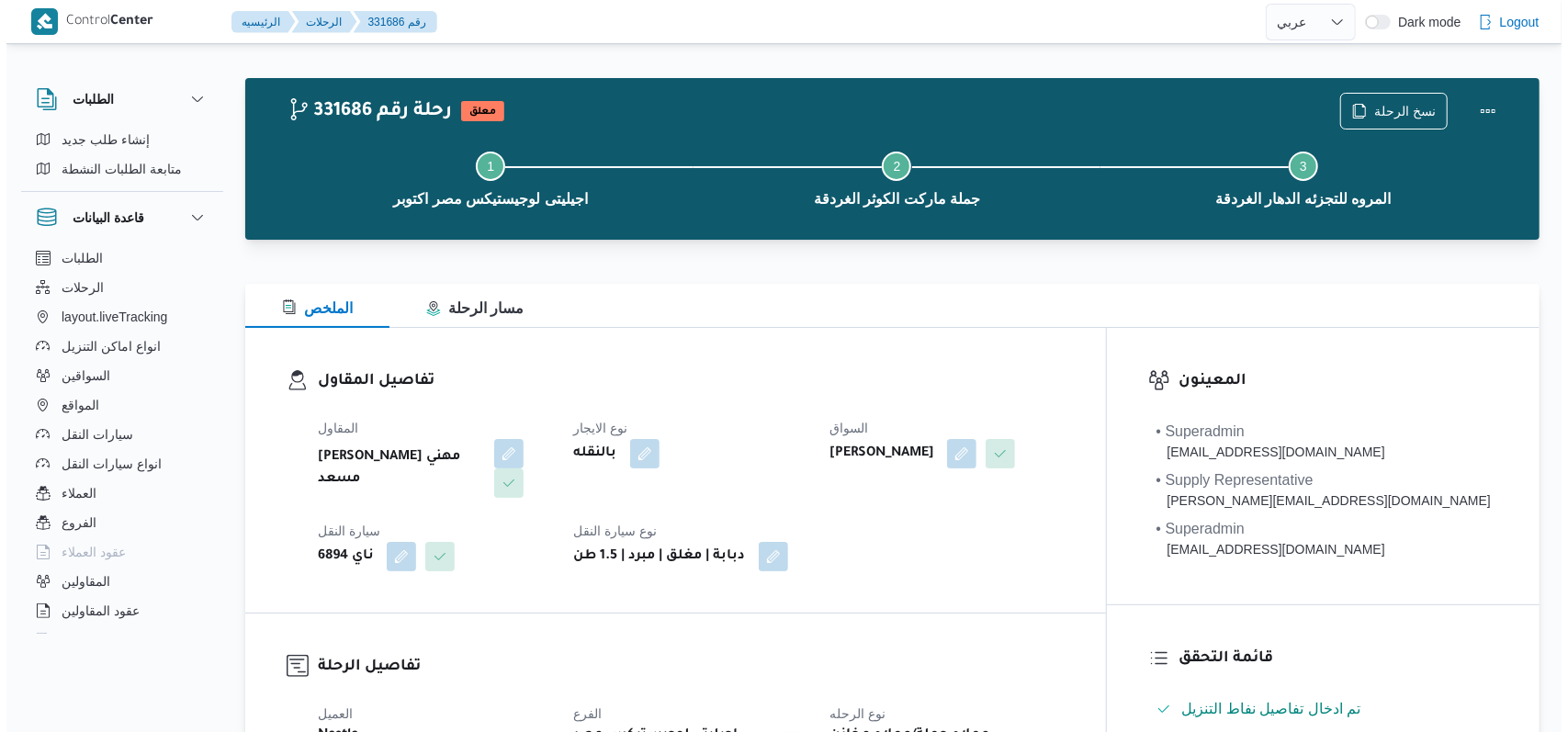
scroll to position [0, 0]
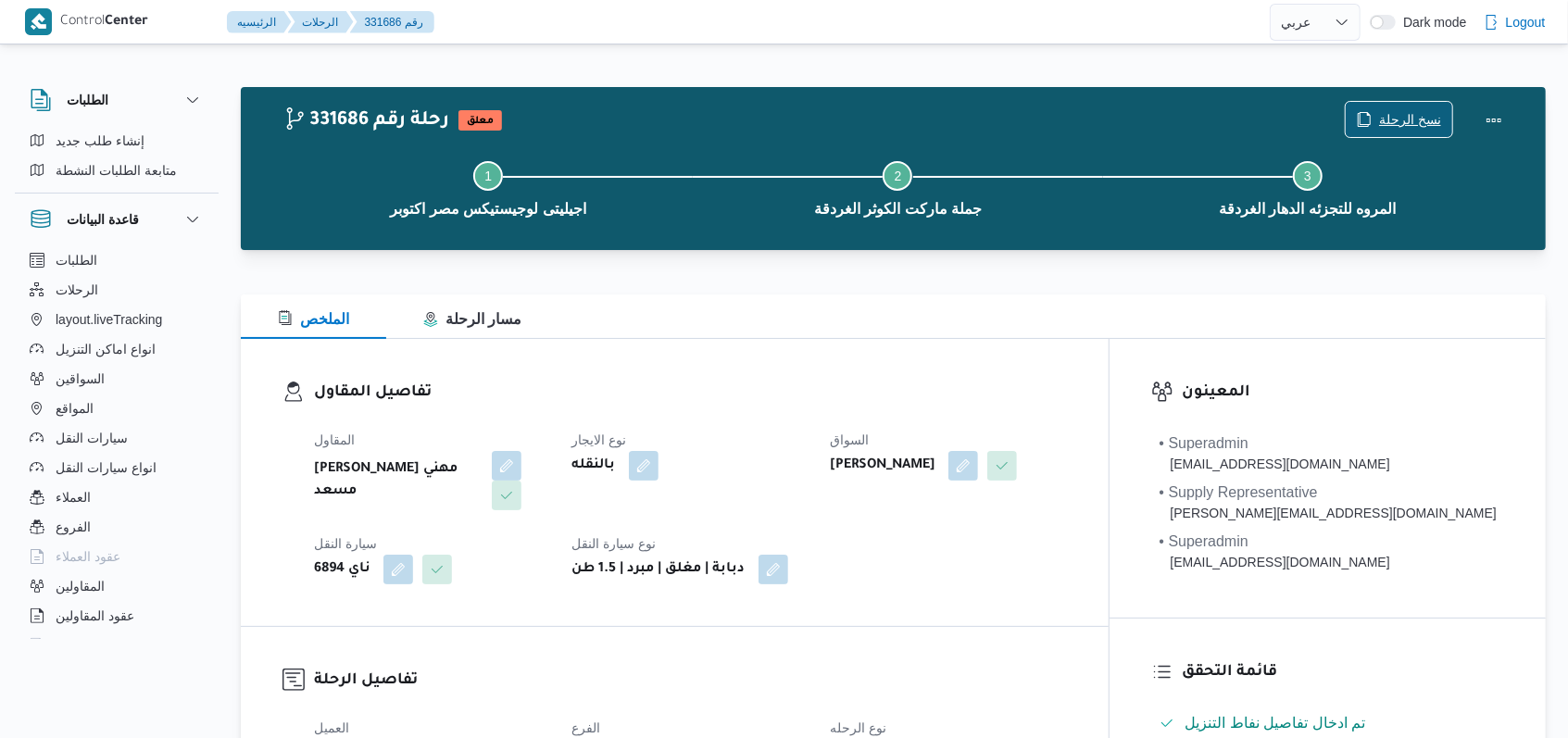
click at [1418, 124] on span "نسخ الرحلة" at bounding box center [1411, 119] width 62 height 22
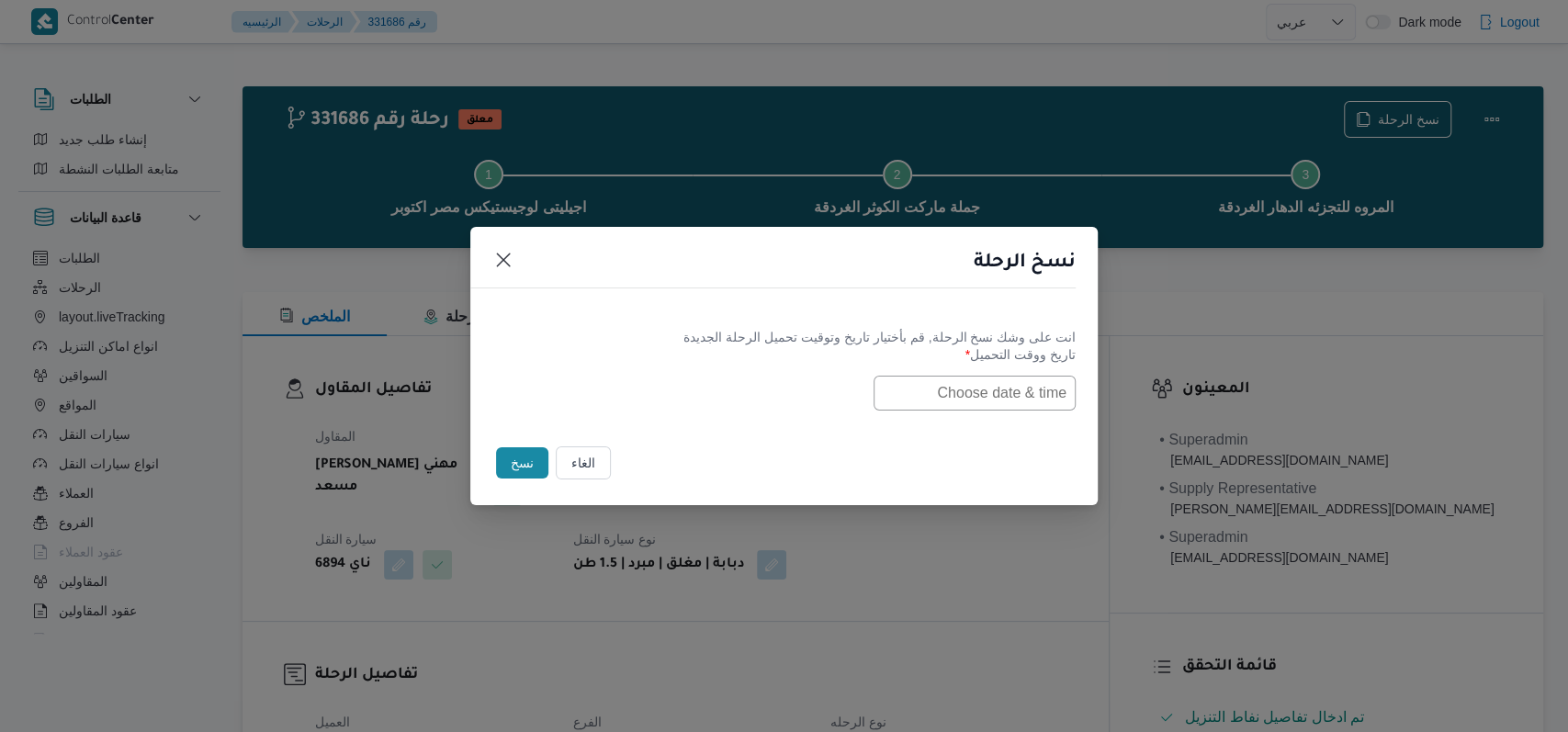
click at [991, 385] on input "text" at bounding box center [975, 393] width 202 height 35
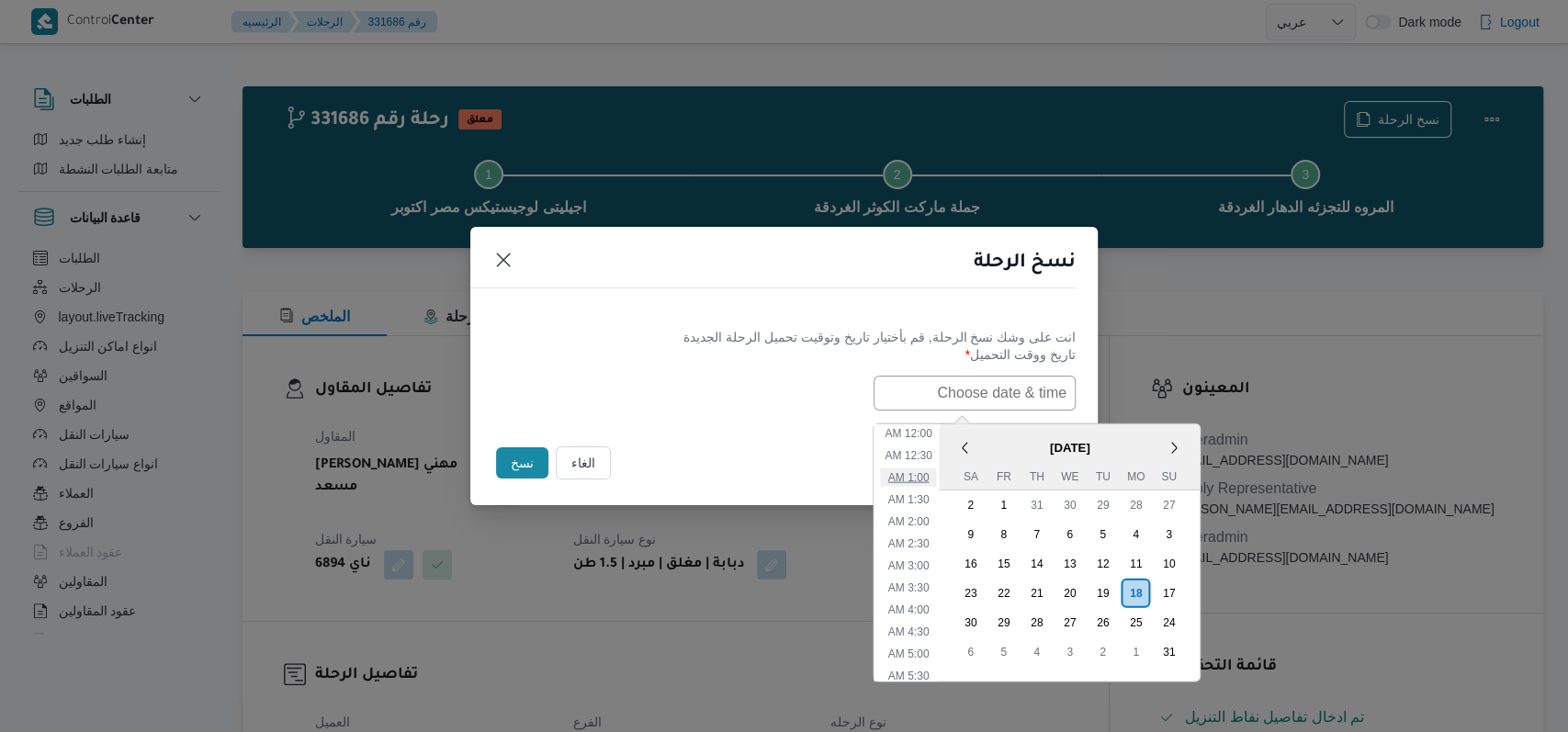
click at [930, 480] on li "1:00 AM" at bounding box center [909, 476] width 56 height 18
type input "18/08/2025 1:00AM"
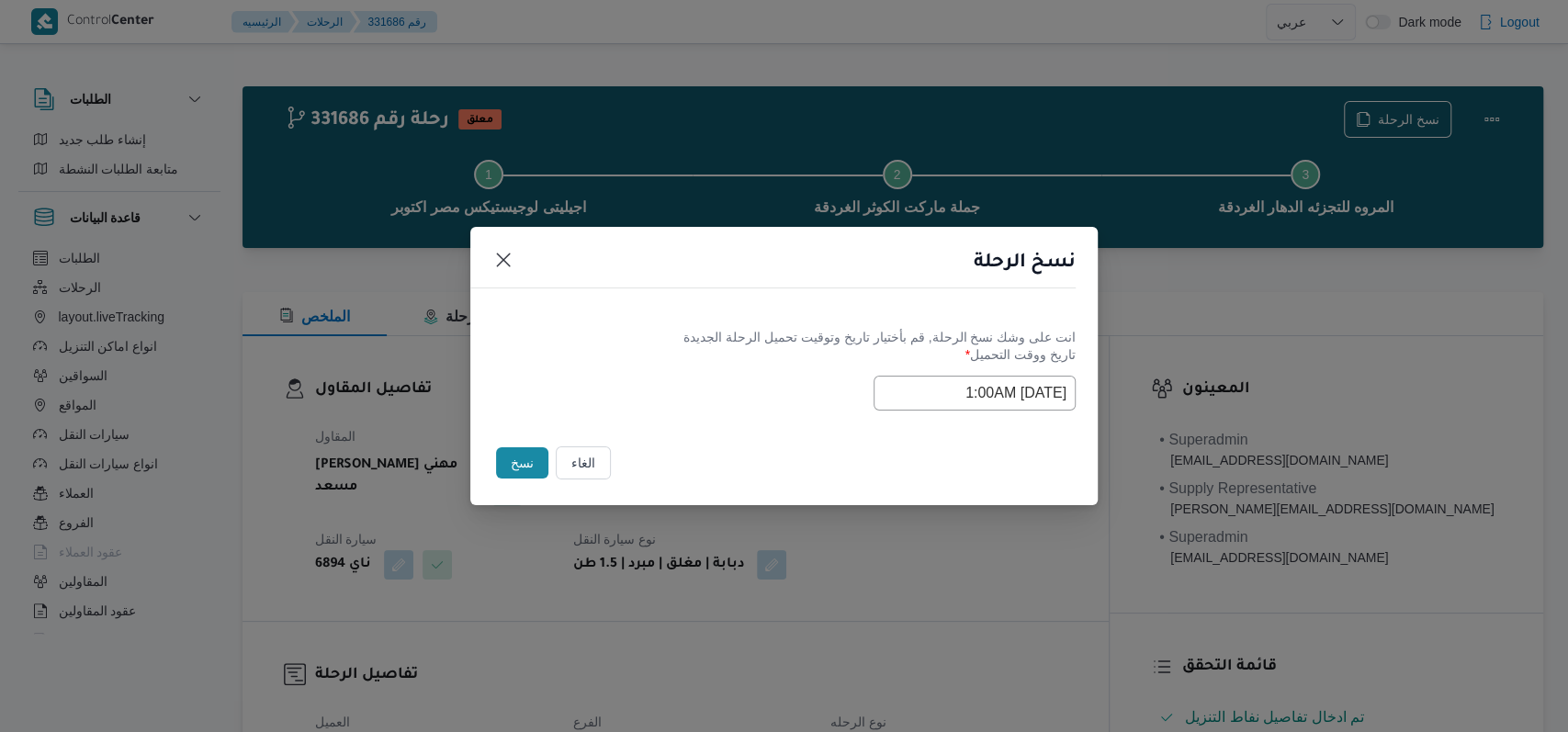
click at [739, 376] on div "Selected date: Monday, August 18th, 2025 at 1:00 AM 18/08/2025 1:00AM" at bounding box center [784, 393] width 583 height 35
click at [506, 470] on button "نسخ" at bounding box center [522, 462] width 52 height 31
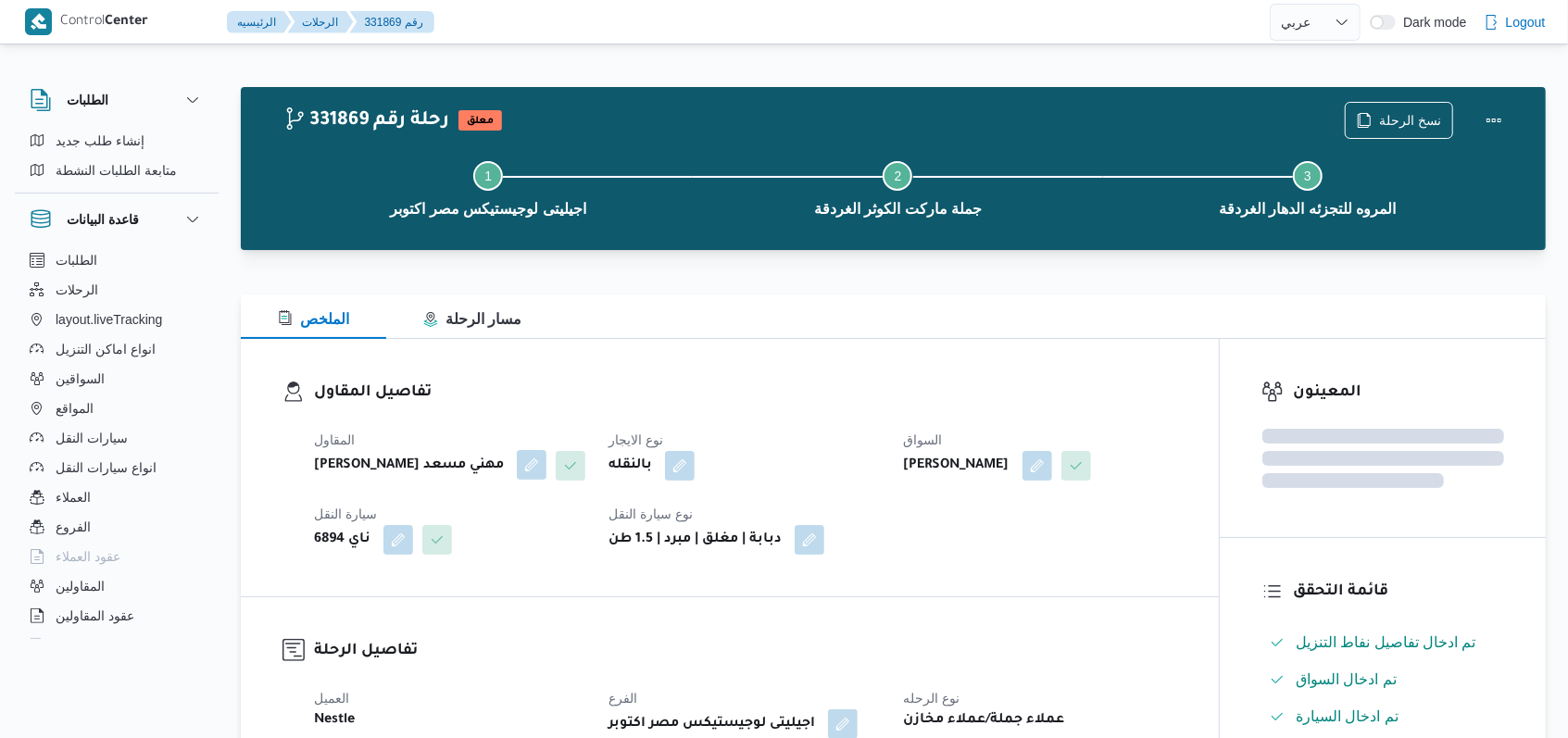
click at [517, 467] on button "button" at bounding box center [531, 464] width 30 height 30
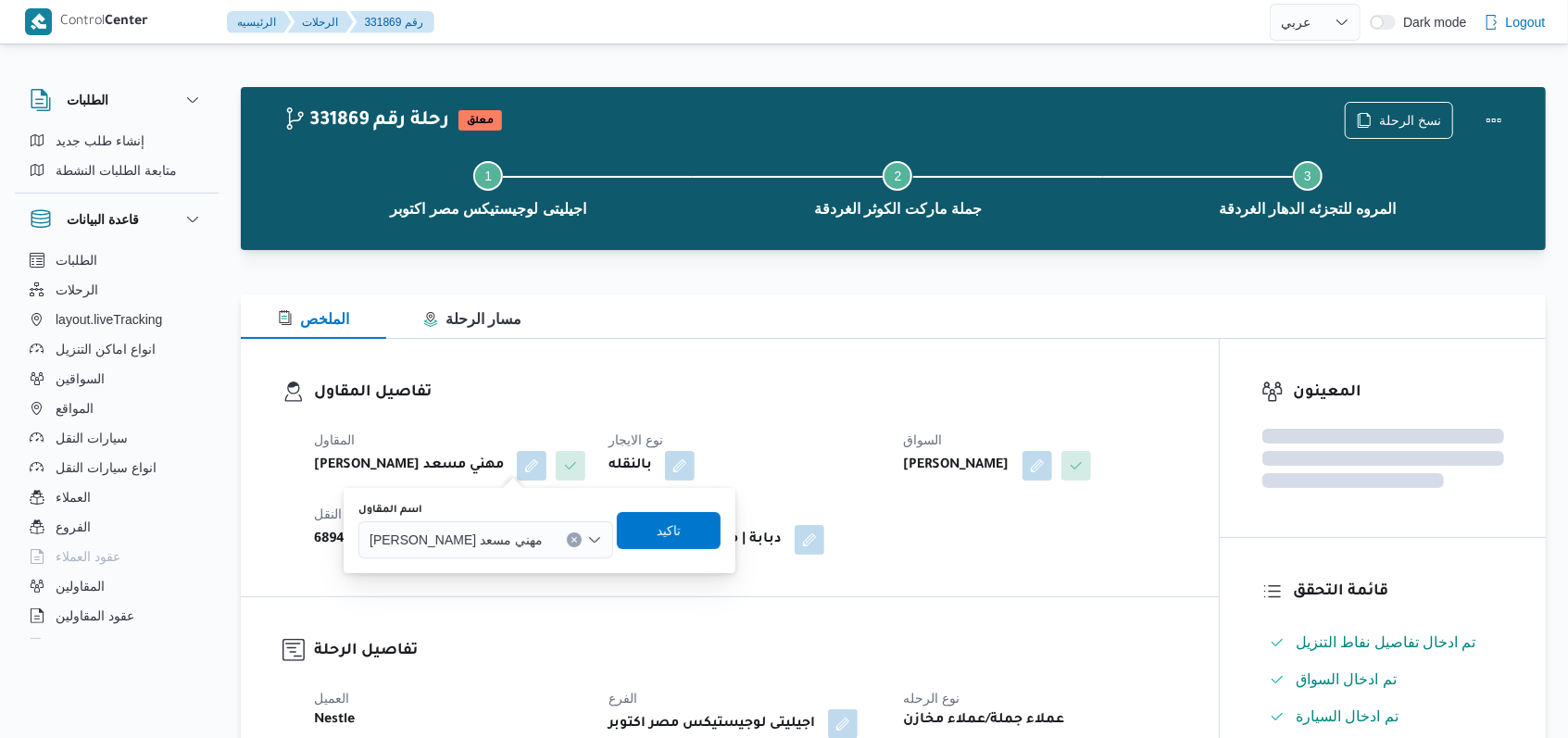
click at [474, 543] on span "راجح ضبع مهني مسعد" at bounding box center [456, 538] width 173 height 20
type input "ح"
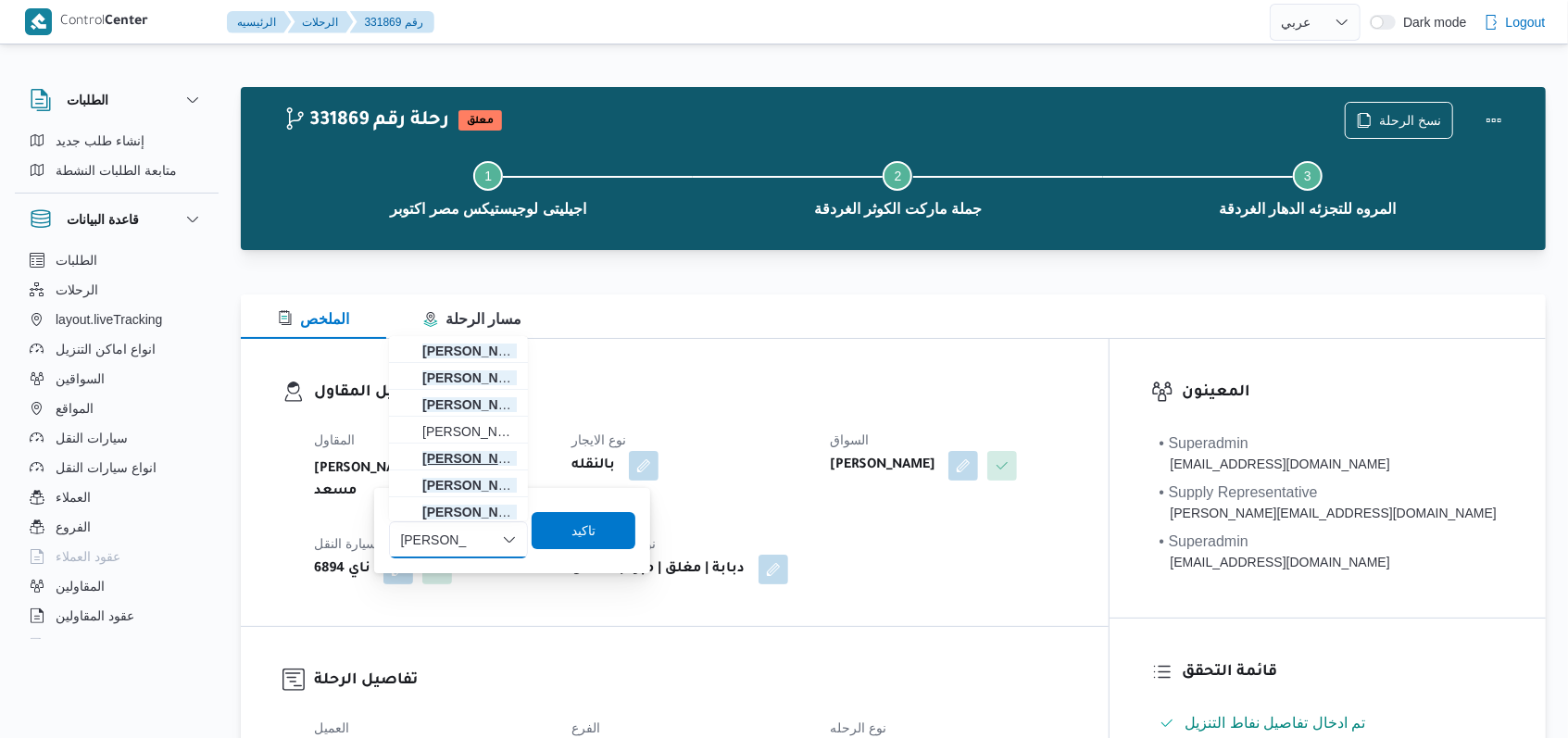
type input "محمد صلاح"
click at [489, 464] on span "محمد صلاح عبد الهادى عبد الحميد" at bounding box center [469, 457] width 94 height 22
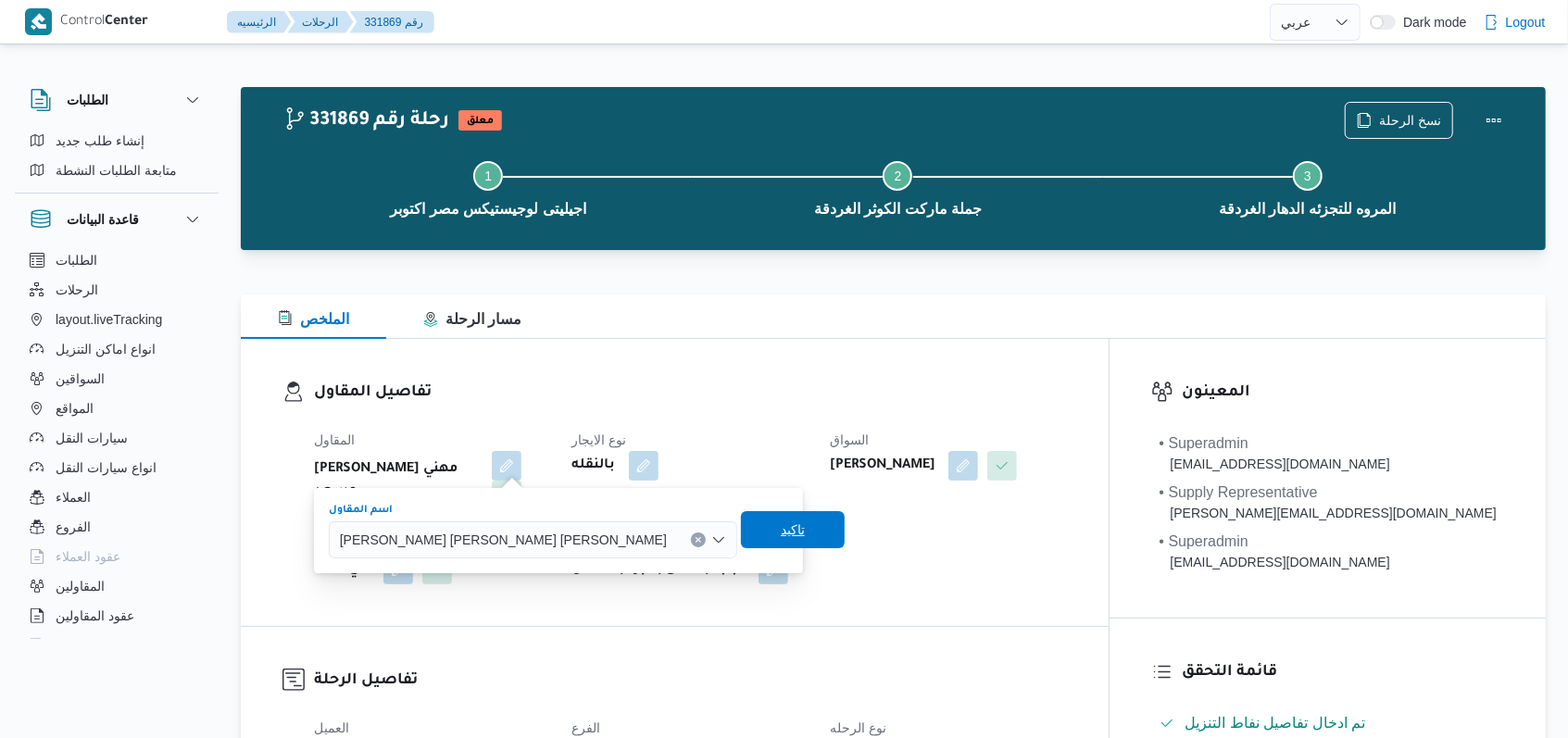
click at [781, 526] on span "تاكيد" at bounding box center [793, 529] width 24 height 22
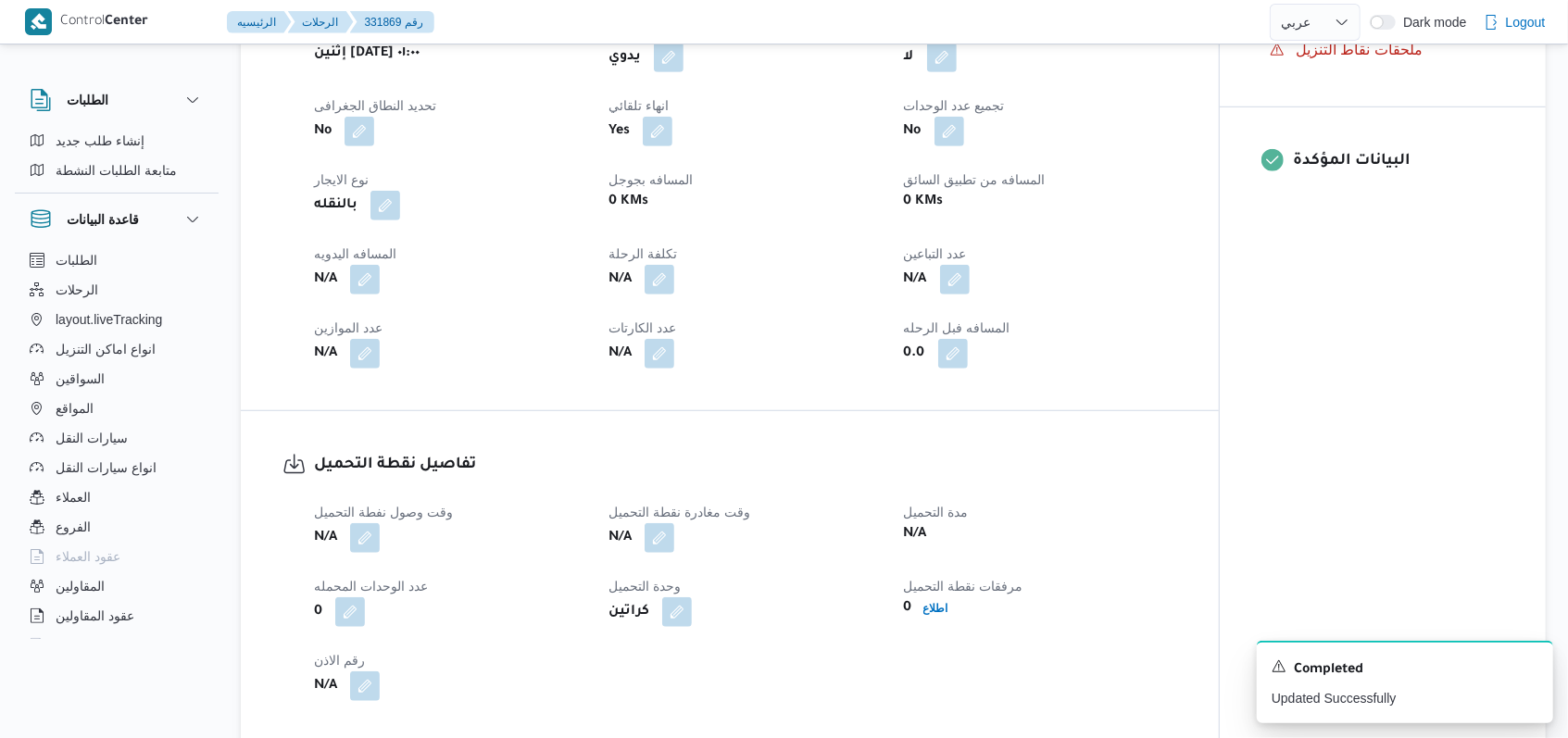
scroll to position [987, 0]
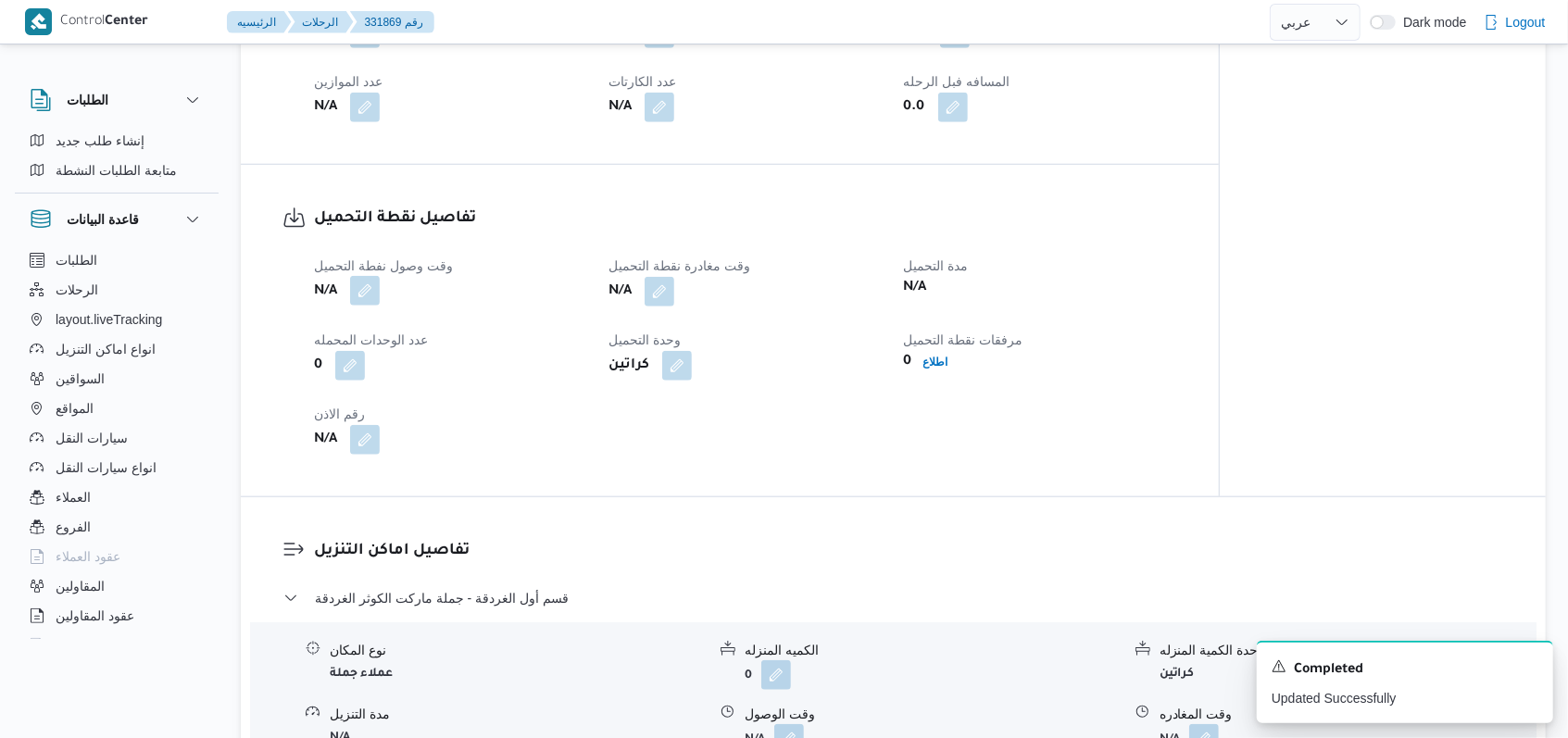
click at [359, 306] on button "button" at bounding box center [364, 290] width 30 height 30
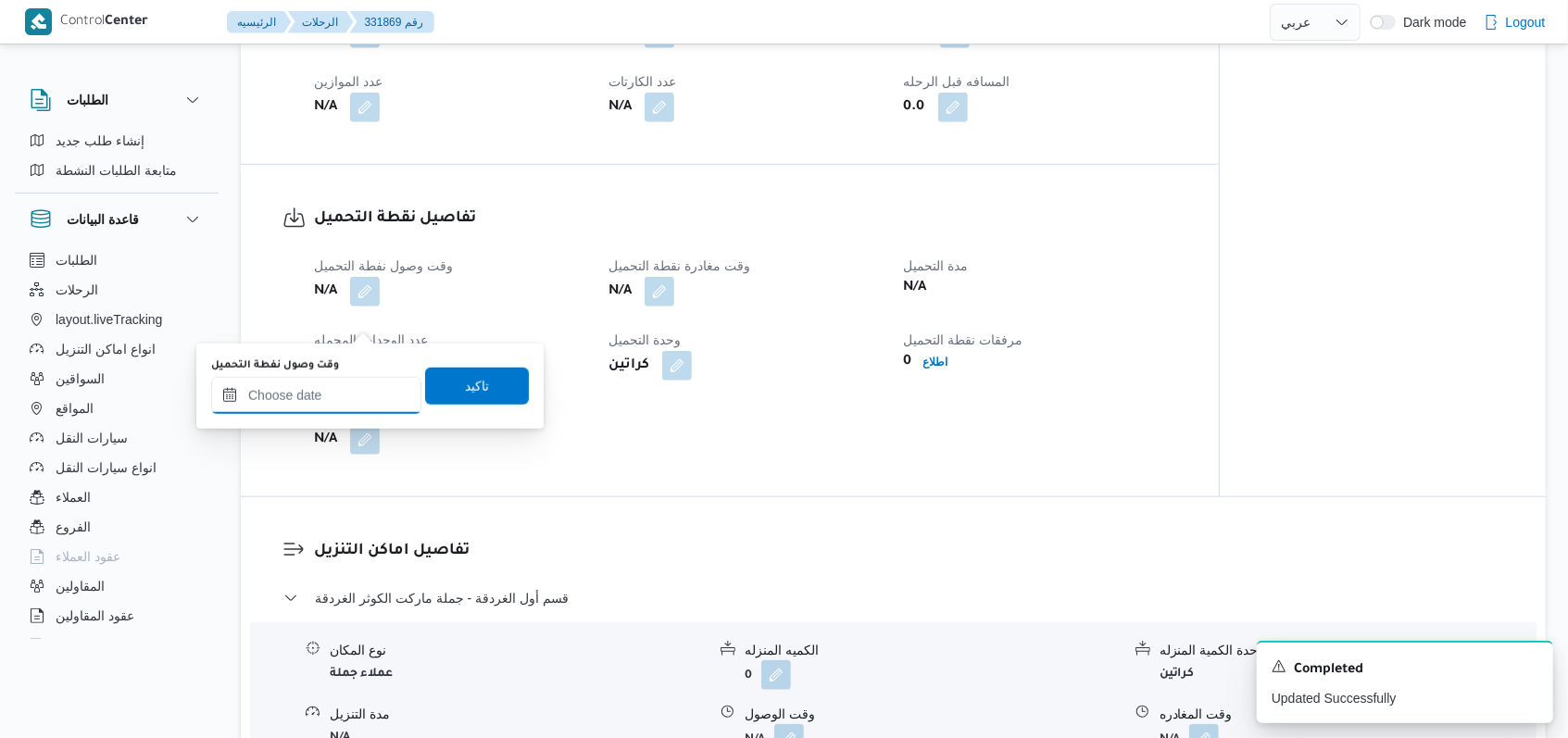
click at [308, 409] on input "وقت وصول نفطة التحميل" at bounding box center [316, 395] width 210 height 37
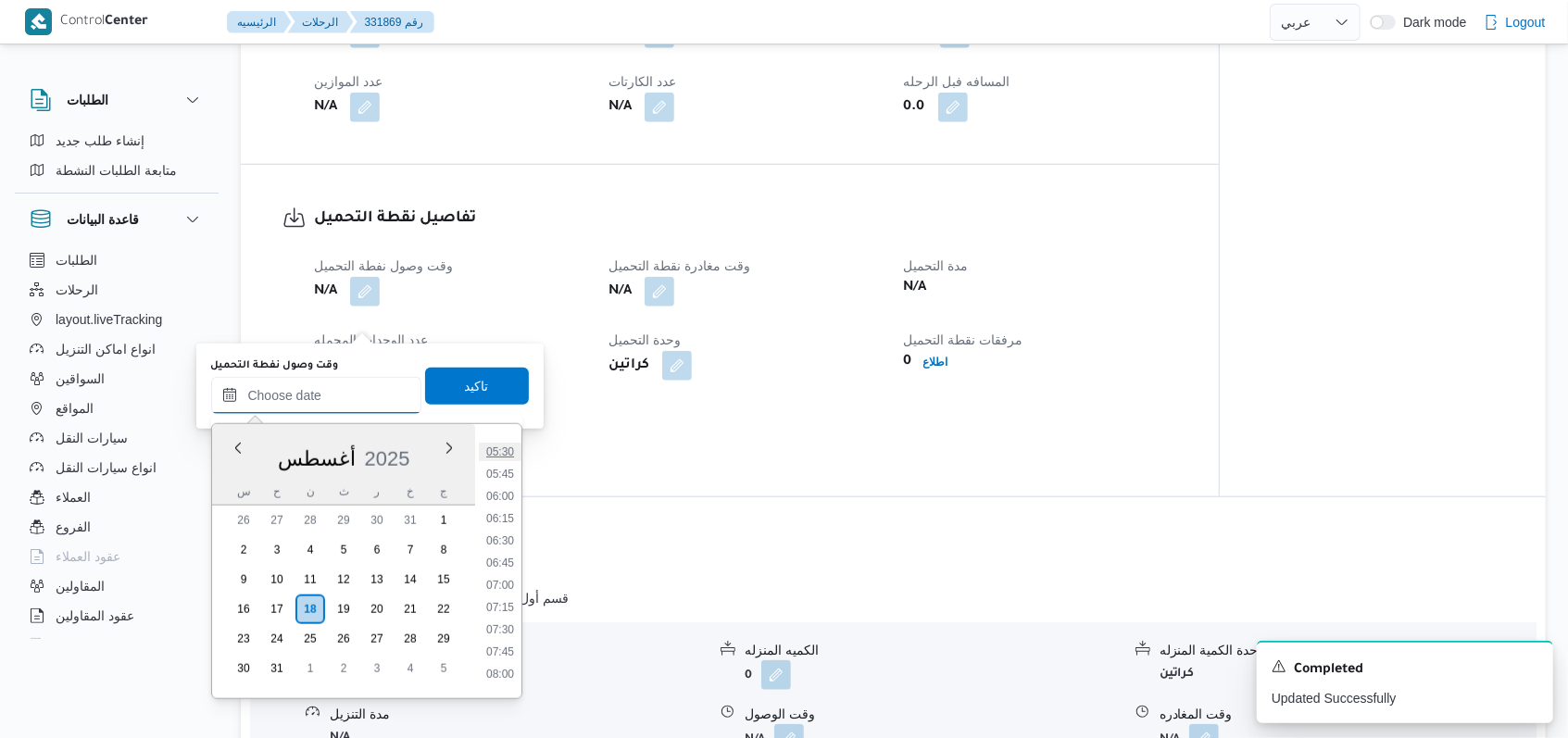
scroll to position [430, 0]
click at [511, 459] on li "05:00" at bounding box center [500, 461] width 43 height 18
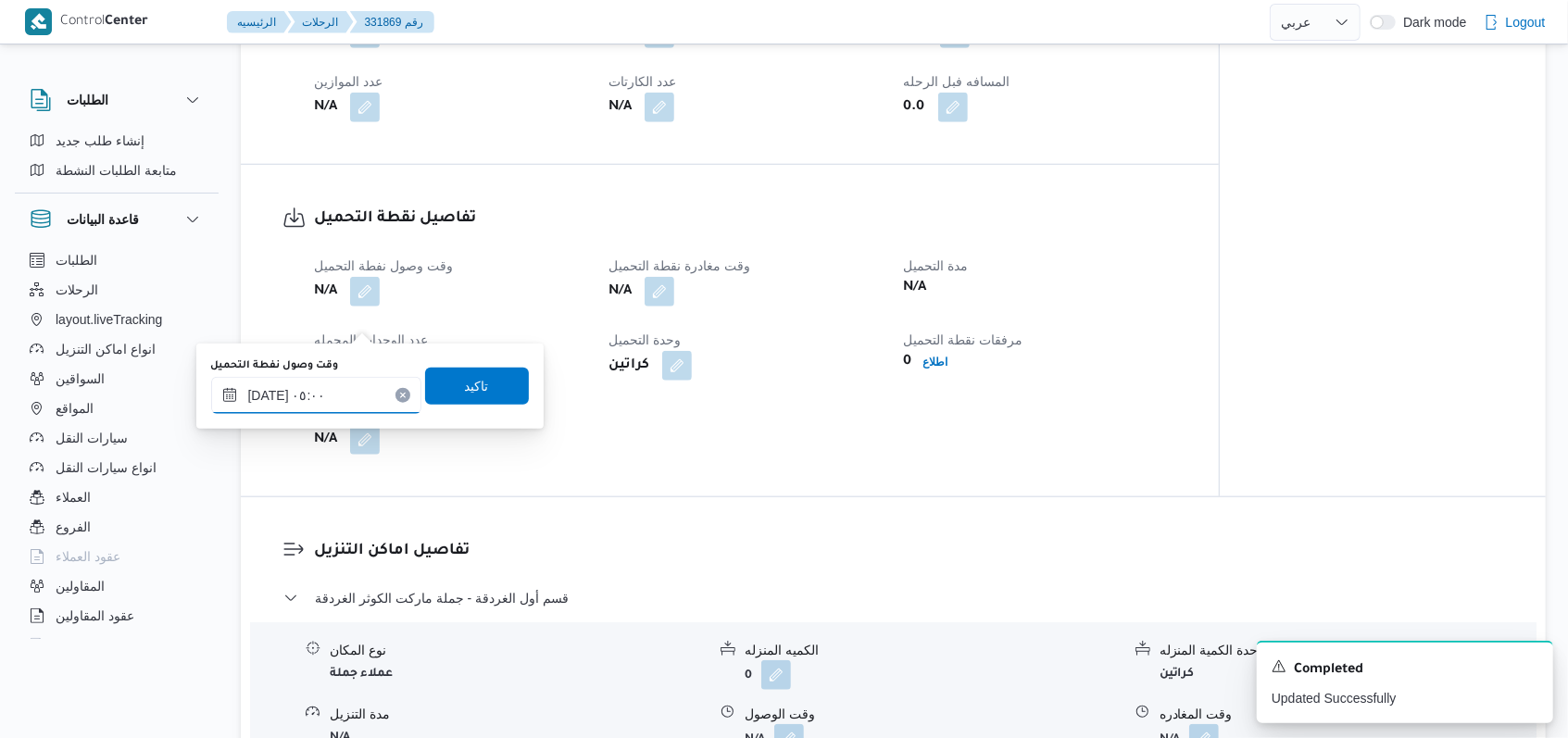
click at [368, 403] on input "١٨/٠٨/٢٠٢٥ ٠٥:٠٠" at bounding box center [316, 395] width 210 height 37
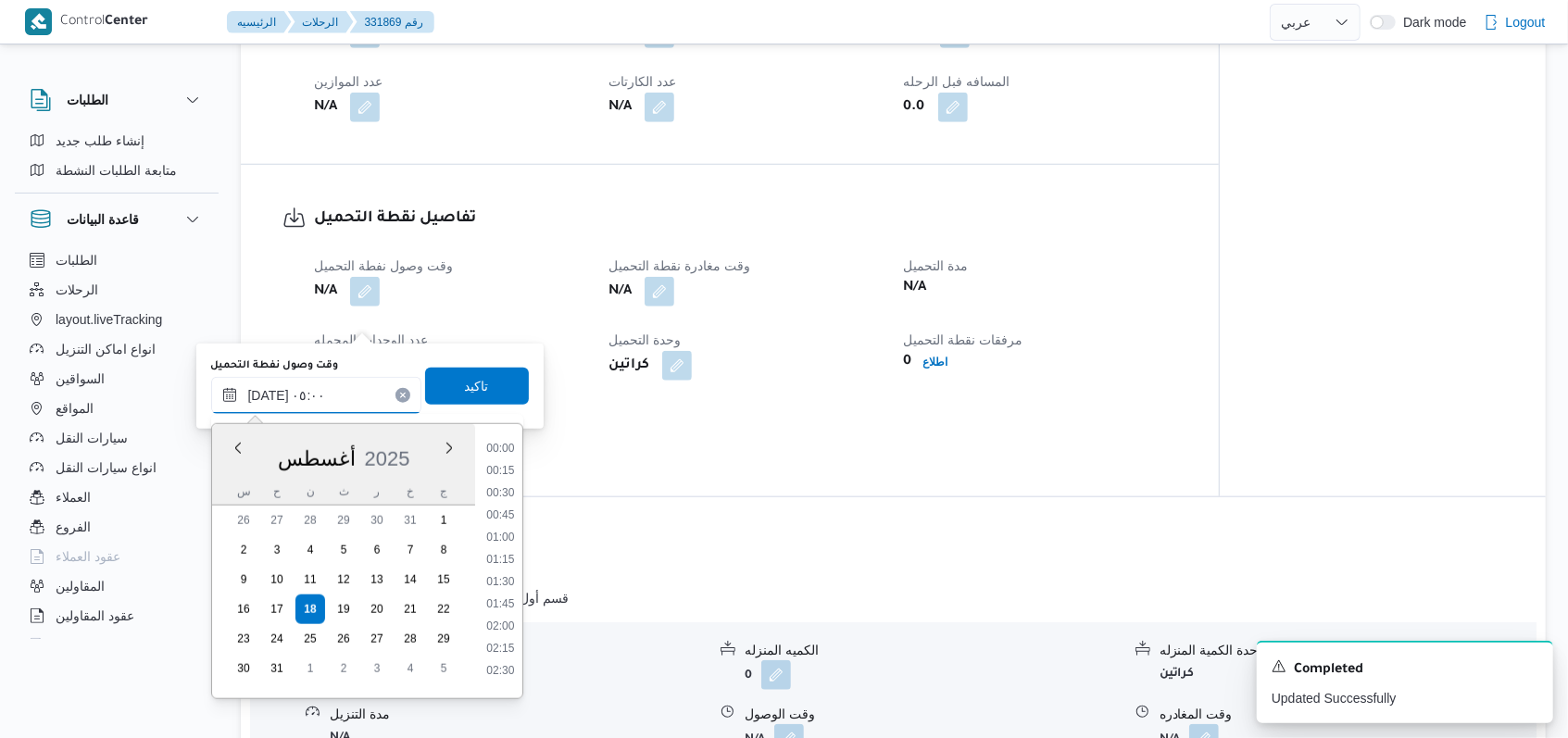
scroll to position [318, 0]
click at [504, 526] on li "04:30" at bounding box center [500, 530] width 43 height 18
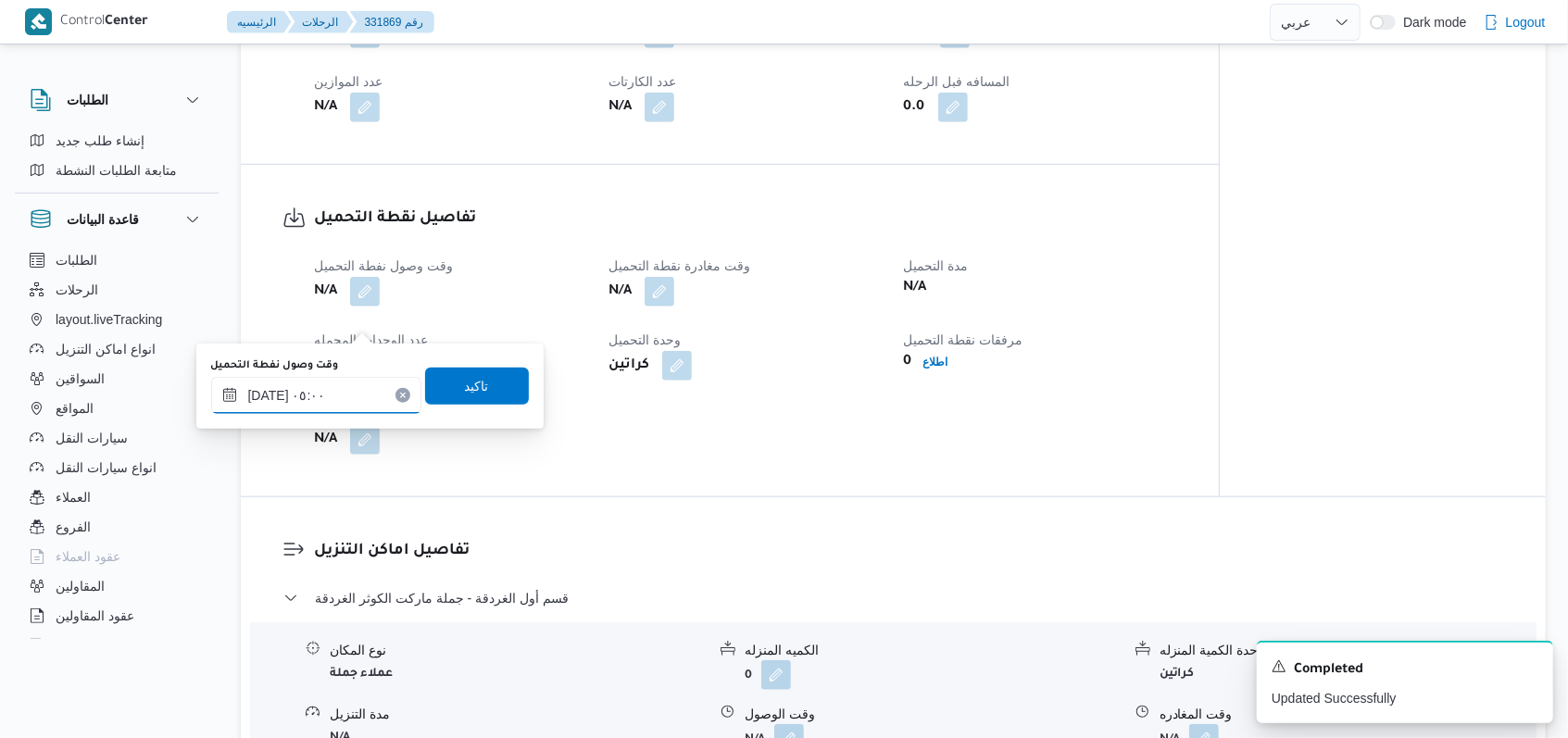
type input "١٨/٠٨/٢٠٢٥ ٠٤:٣٠"
click at [489, 388] on span "تاكيد" at bounding box center [477, 386] width 104 height 37
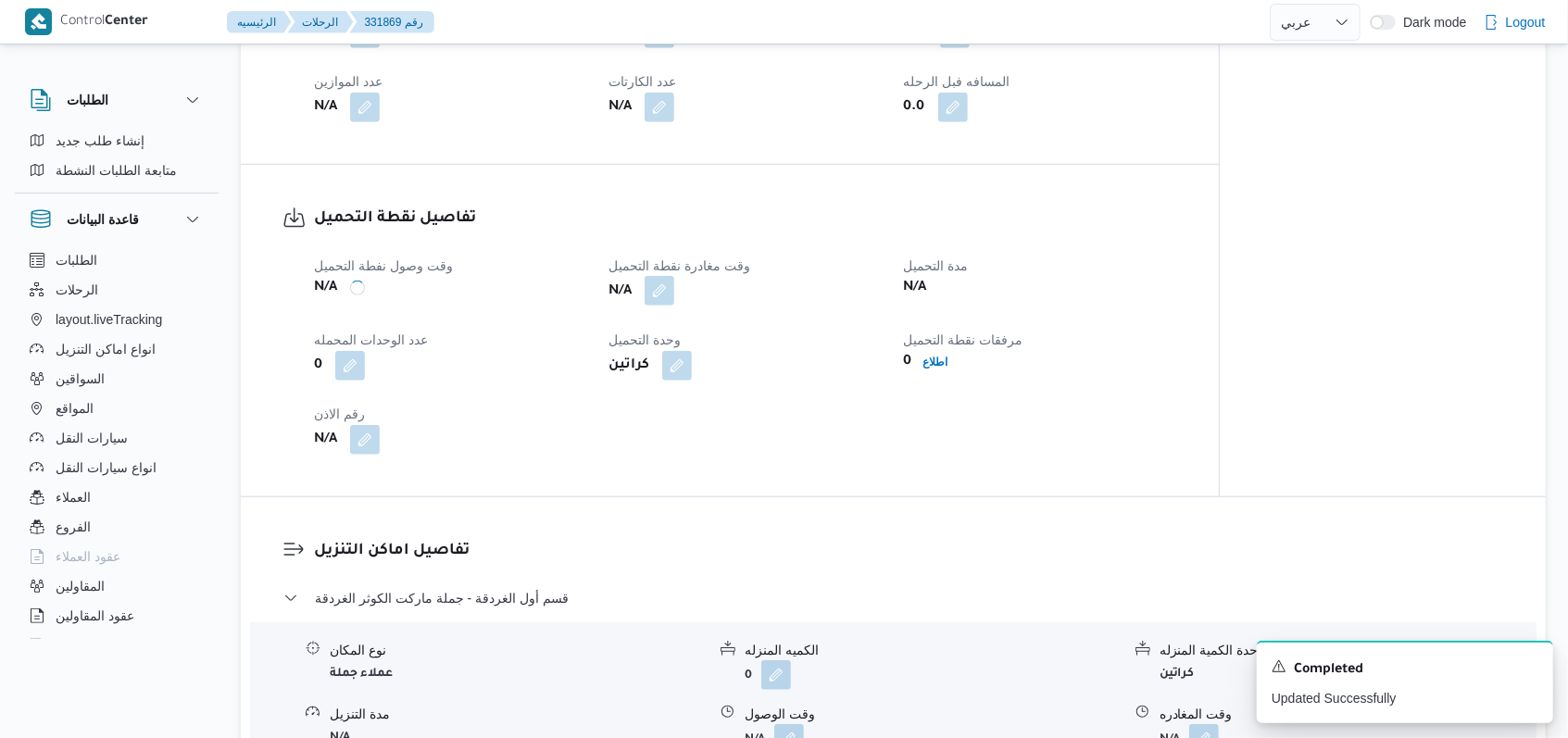
click at [661, 306] on button "button" at bounding box center [660, 290] width 30 height 30
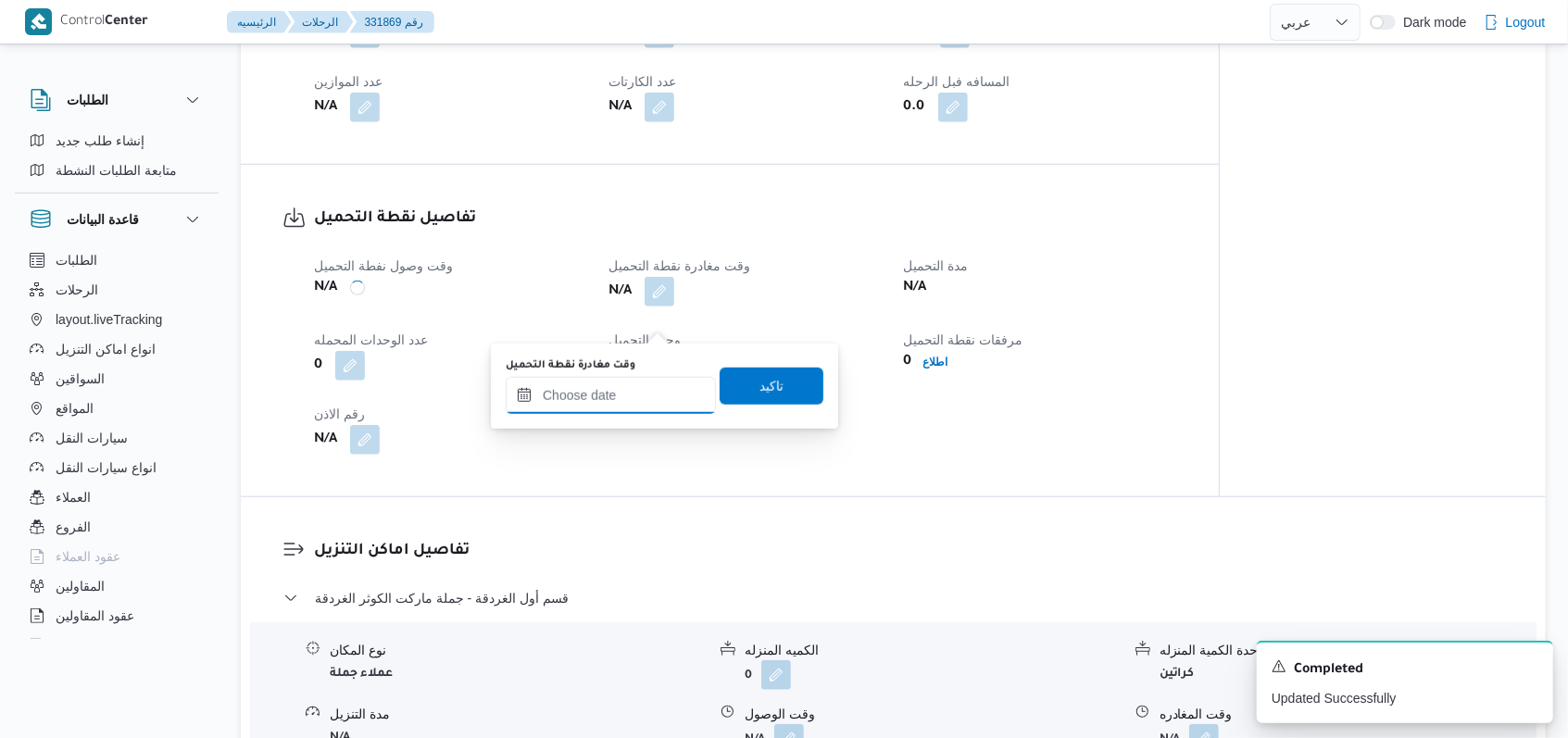
click at [626, 396] on input "وقت مغادرة نقطة التحميل" at bounding box center [611, 395] width 210 height 37
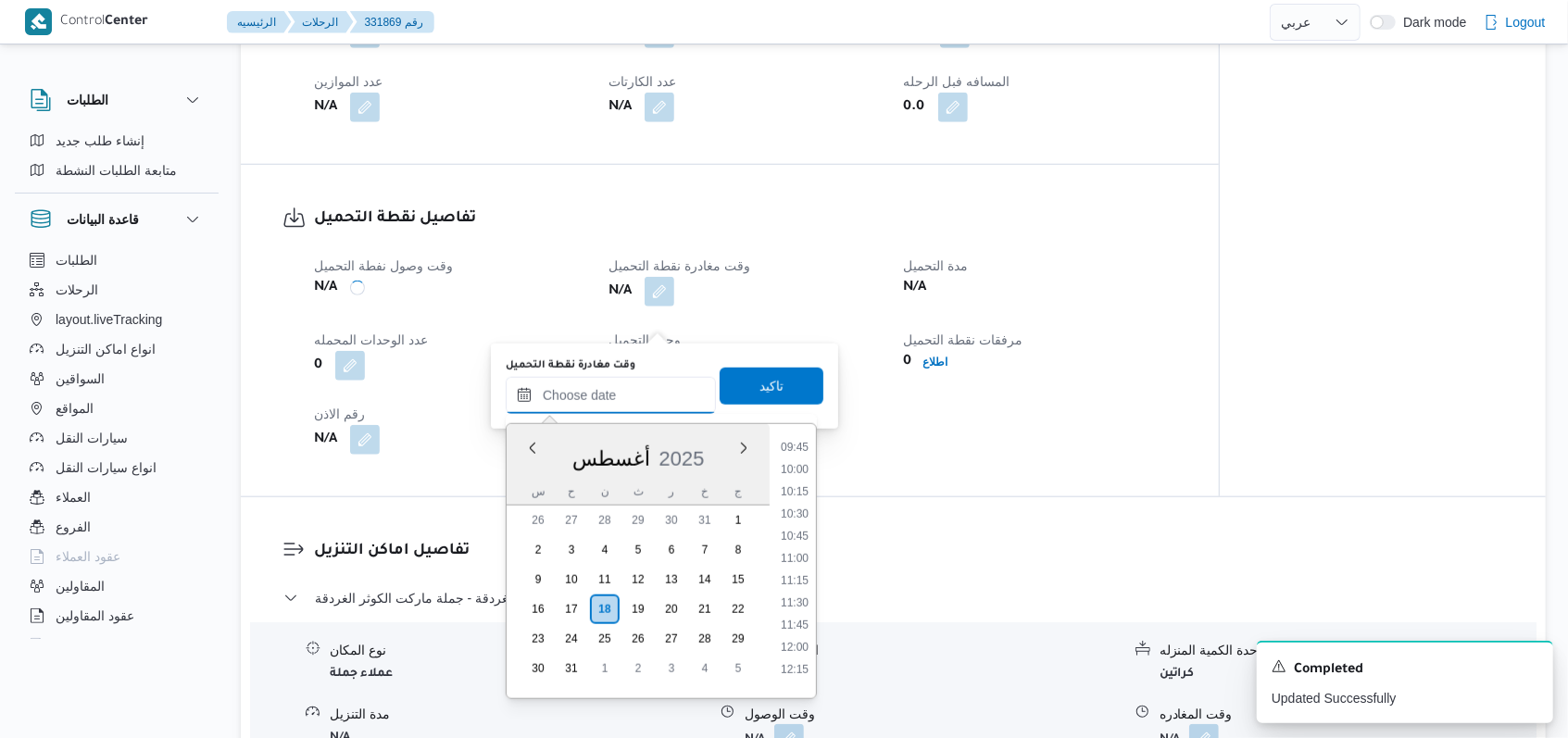
scroll to position [554, 0]
click at [804, 470] on li "06:30" at bounding box center [795, 471] width 43 height 18
type input "١٨/٠٨/٢٠٢٥ ٠٦:٣٠"
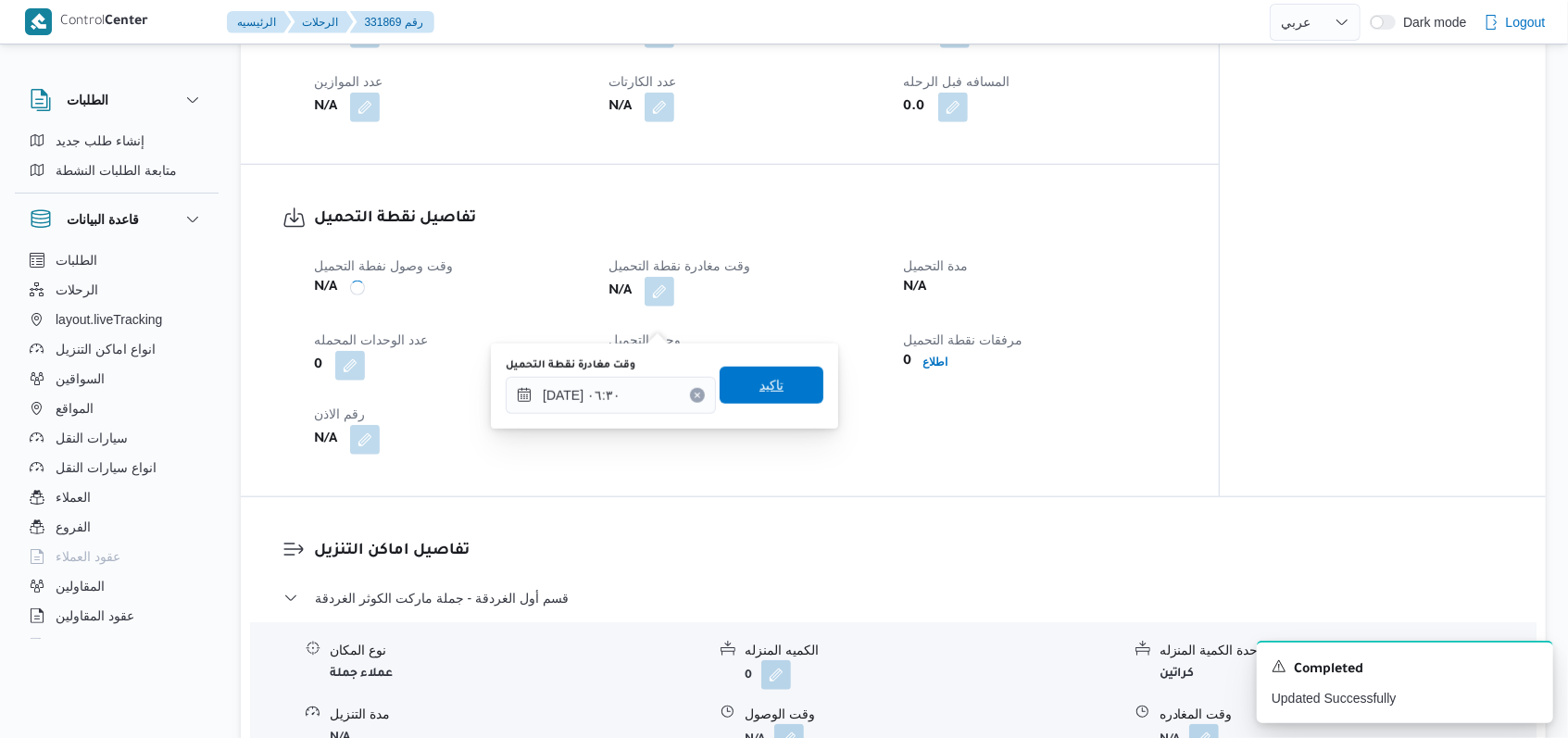
click at [785, 378] on span "تاكيد" at bounding box center [771, 386] width 104 height 37
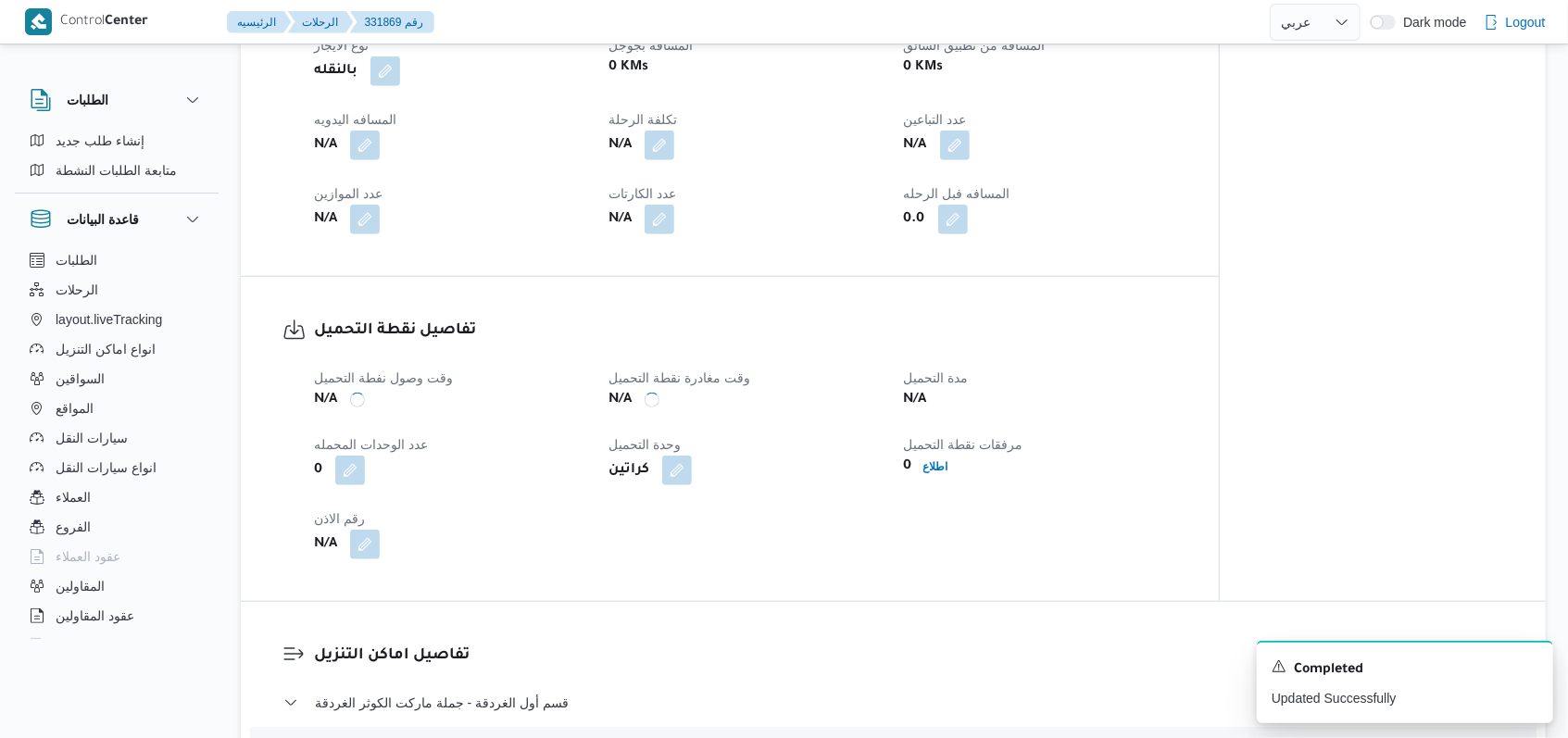
scroll to position [741, 0]
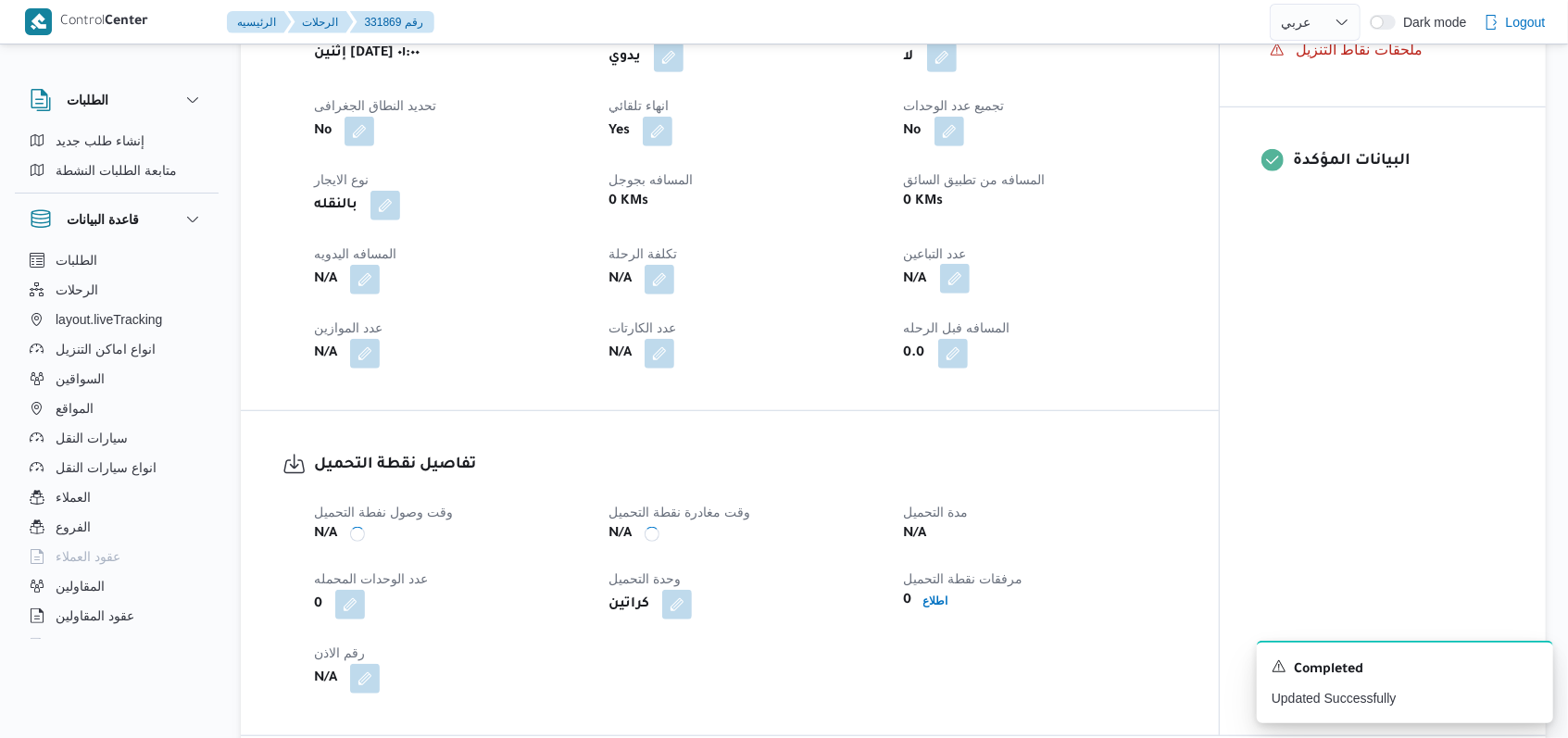
click at [953, 293] on button "button" at bounding box center [955, 279] width 30 height 30
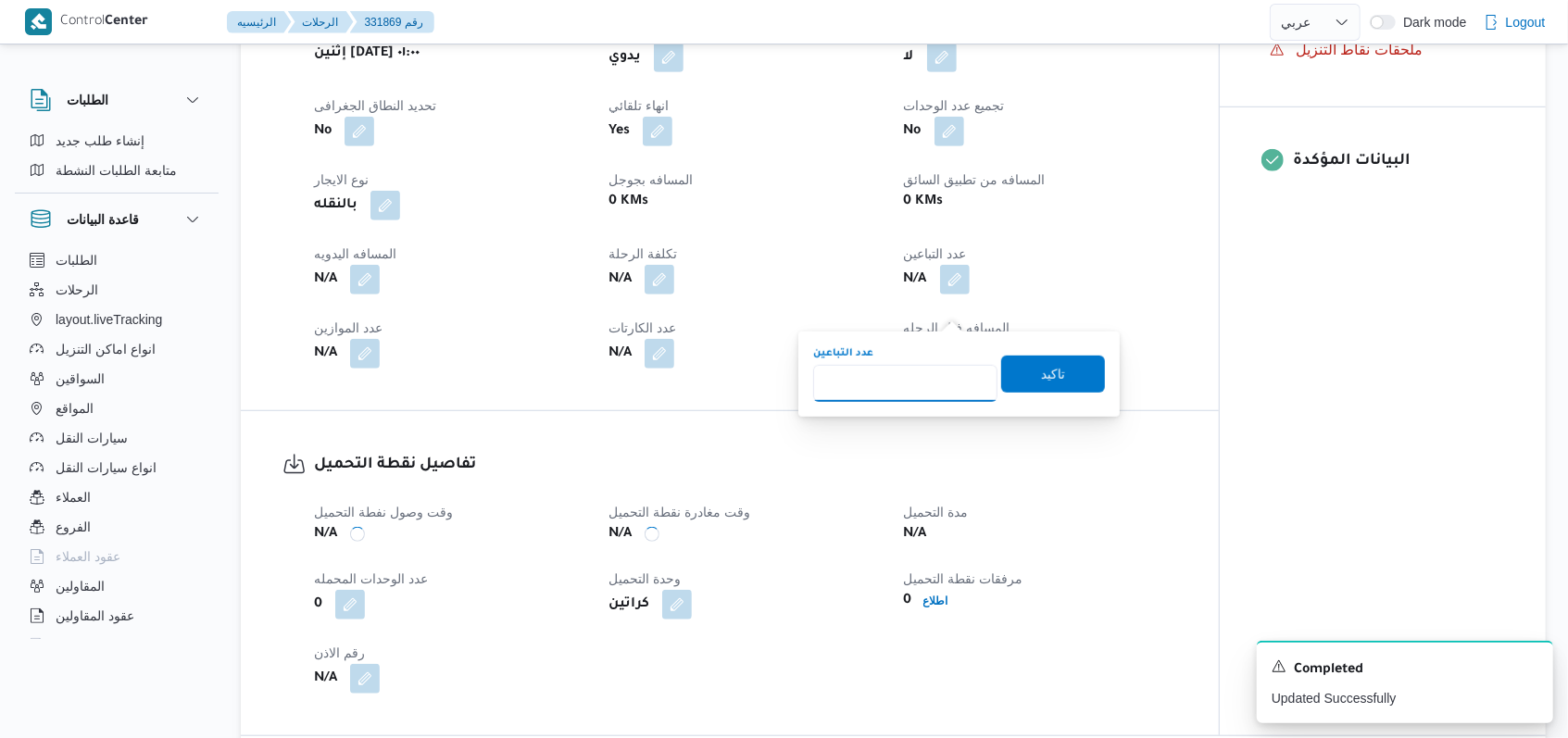
click at [918, 378] on input "عدد التباعين" at bounding box center [905, 384] width 185 height 37
type input "1"
click at [1041, 374] on span "تاكيد" at bounding box center [1053, 373] width 24 height 22
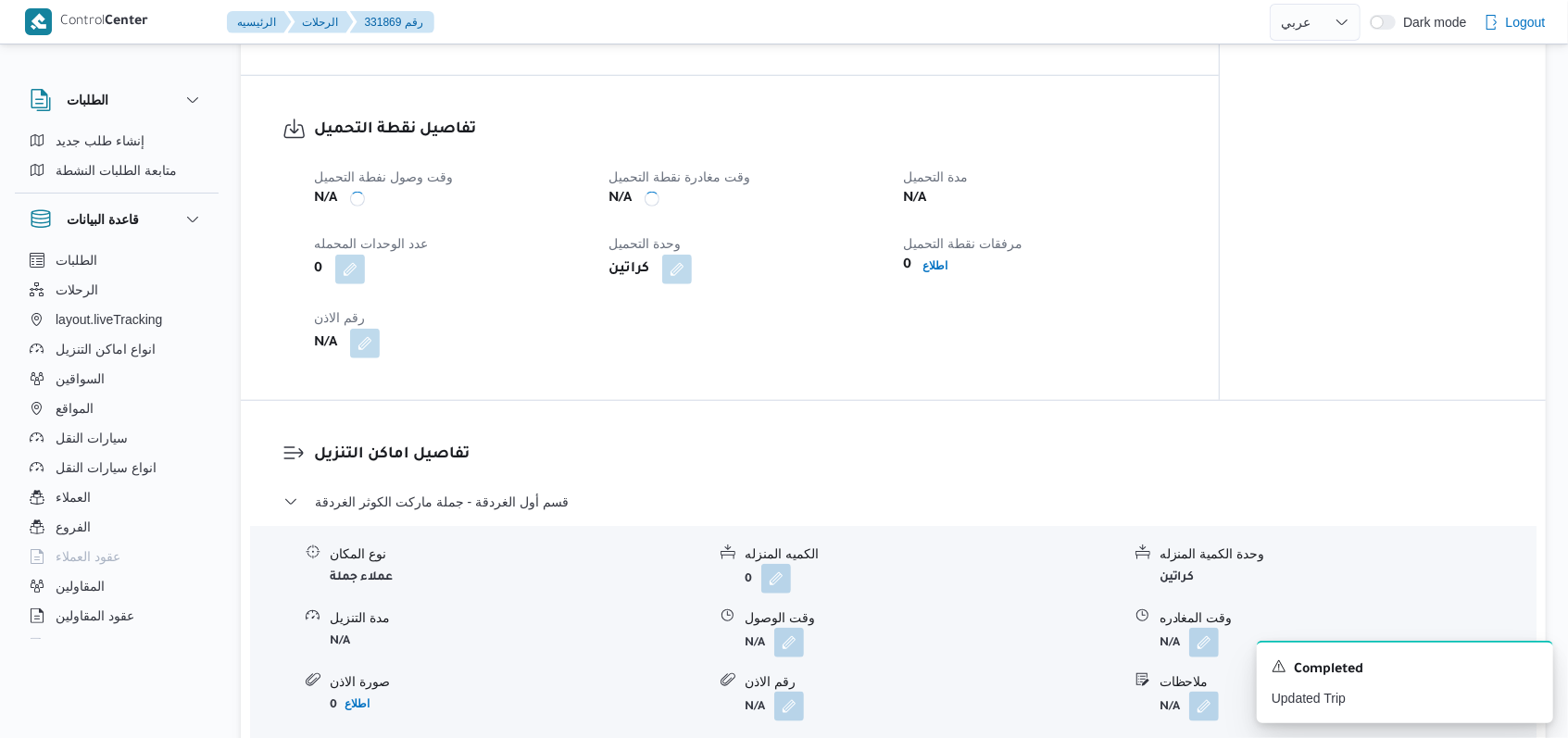
scroll to position [1358, 0]
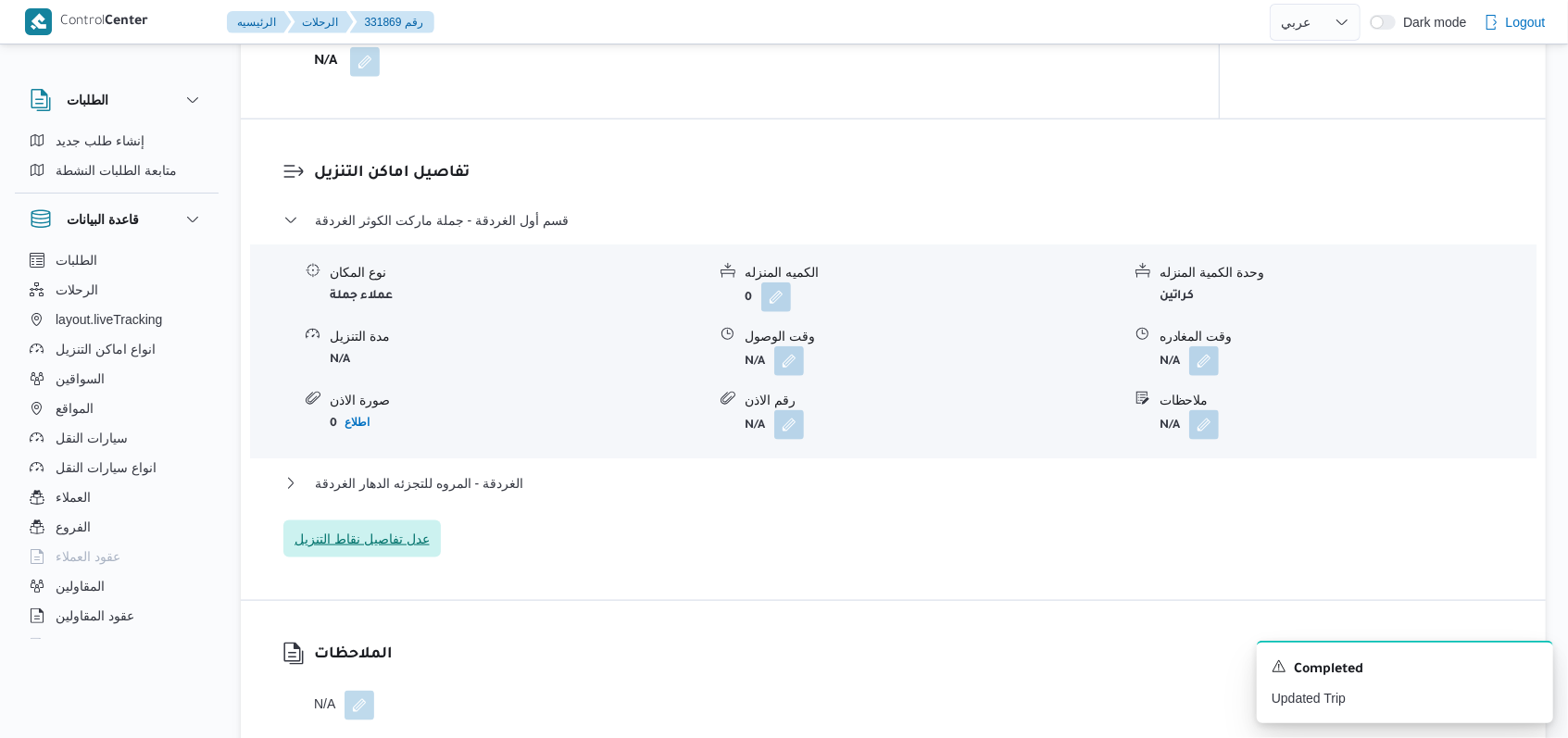
click at [366, 550] on span "عدل تفاصيل نقاط التنزيل" at bounding box center [361, 538] width 135 height 22
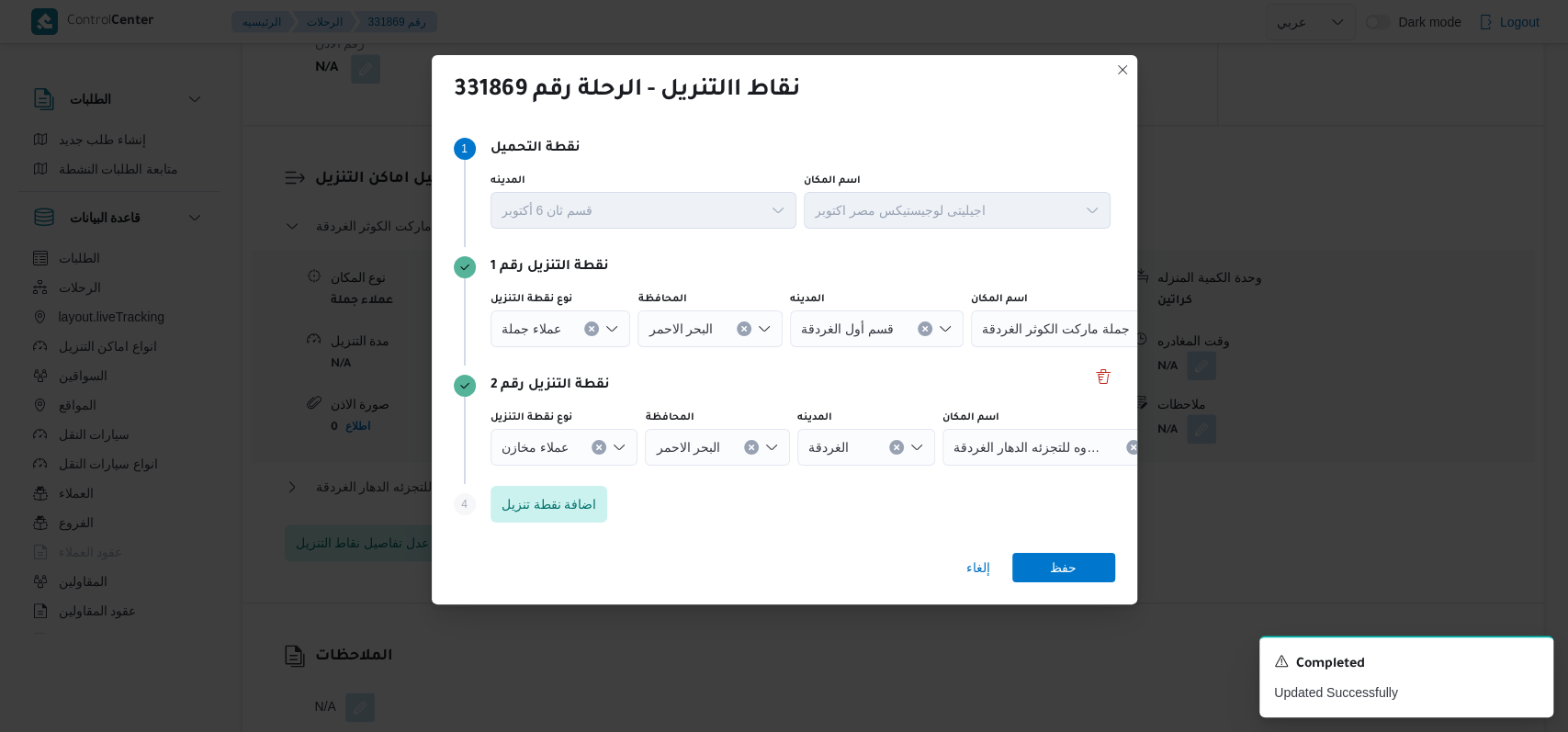
click at [595, 330] on icon "Clear input" at bounding box center [592, 327] width 5 height 5
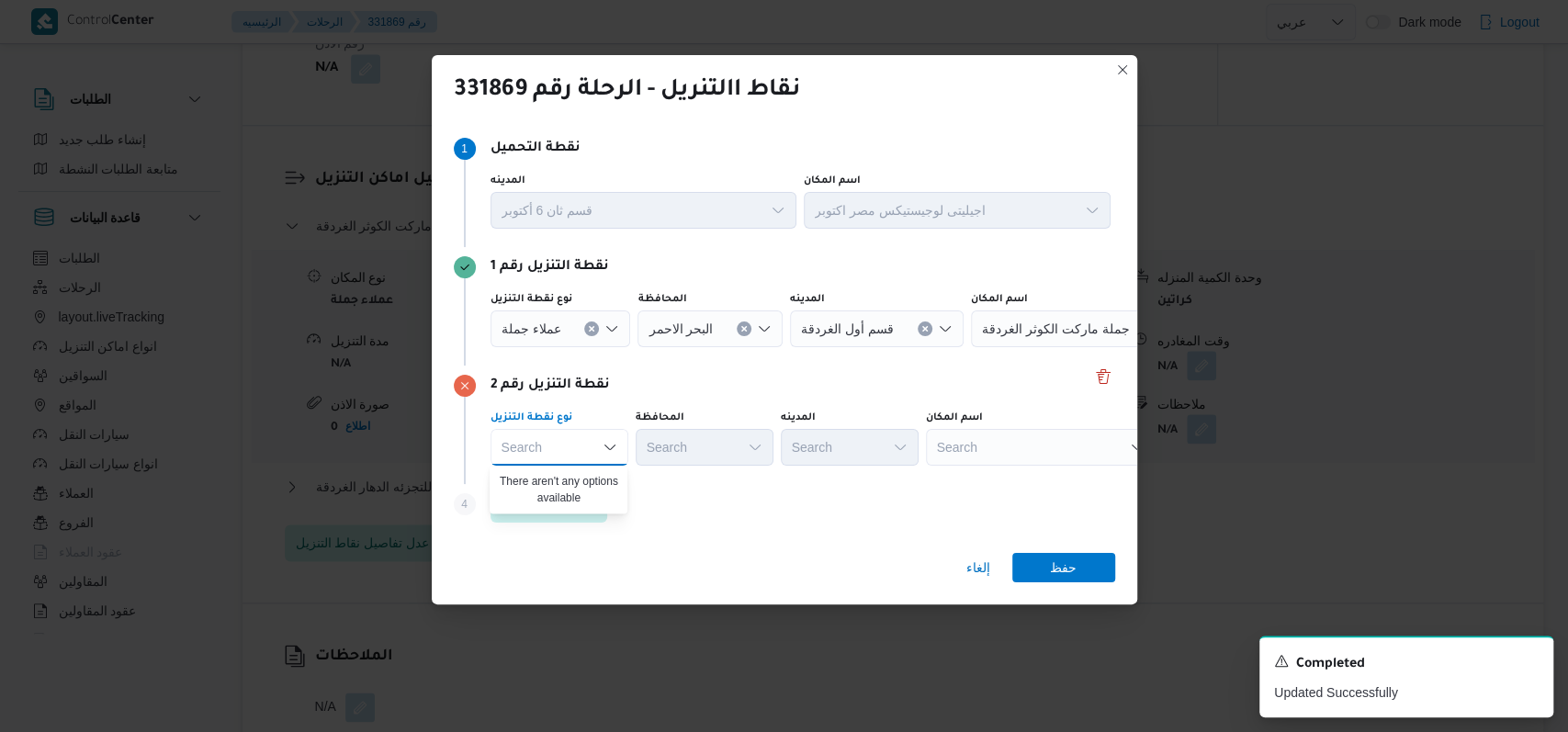
click at [595, 323] on button "Clear input" at bounding box center [591, 328] width 14 height 14
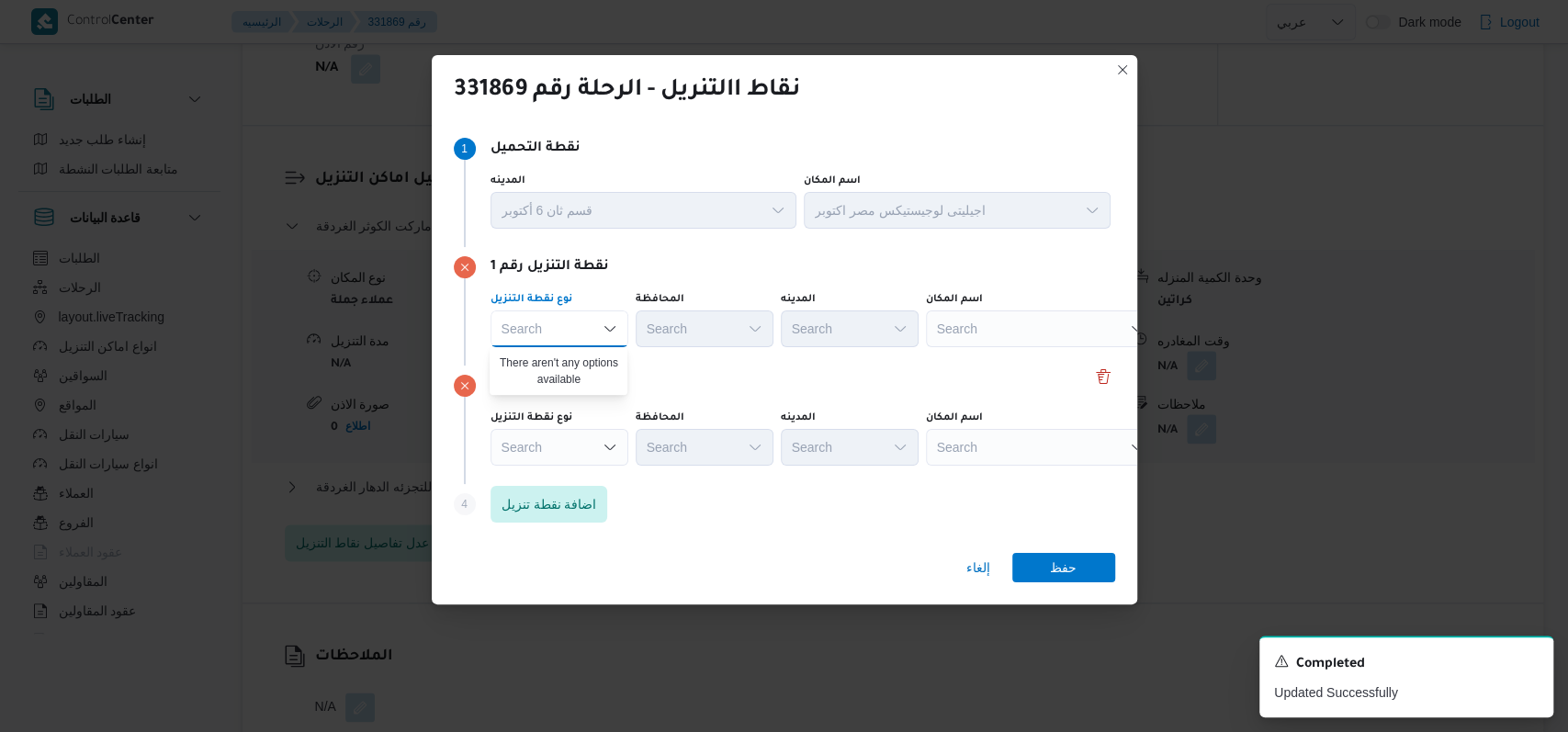
click at [587, 330] on div "Search" at bounding box center [559, 328] width 138 height 37
click at [997, 335] on div "Search" at bounding box center [1041, 328] width 229 height 37
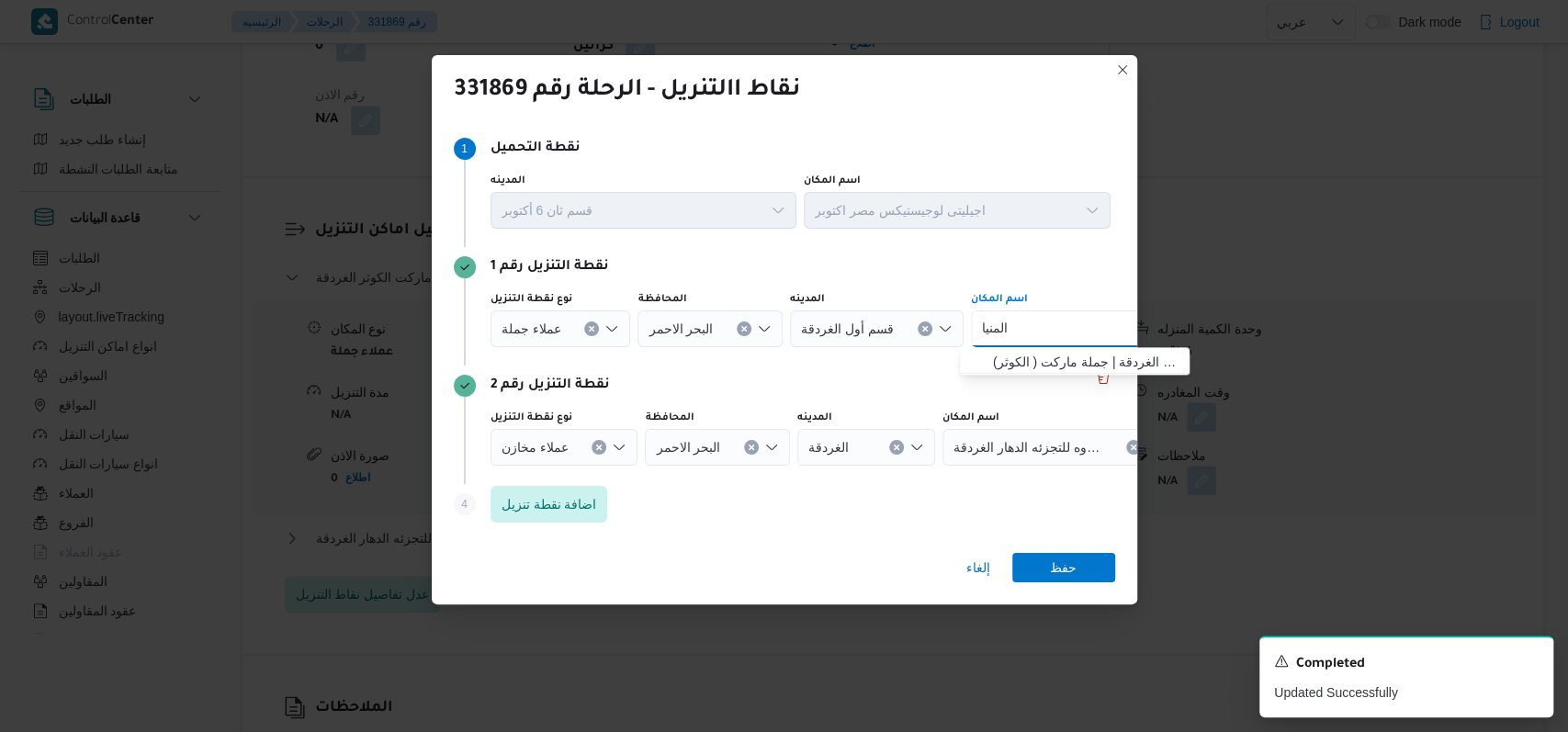
drag, startPoint x: 596, startPoint y: 446, endPoint x: 603, endPoint y: 430, distance: 17.5
click at [595, 330] on icon "Clear input" at bounding box center [592, 327] width 5 height 5
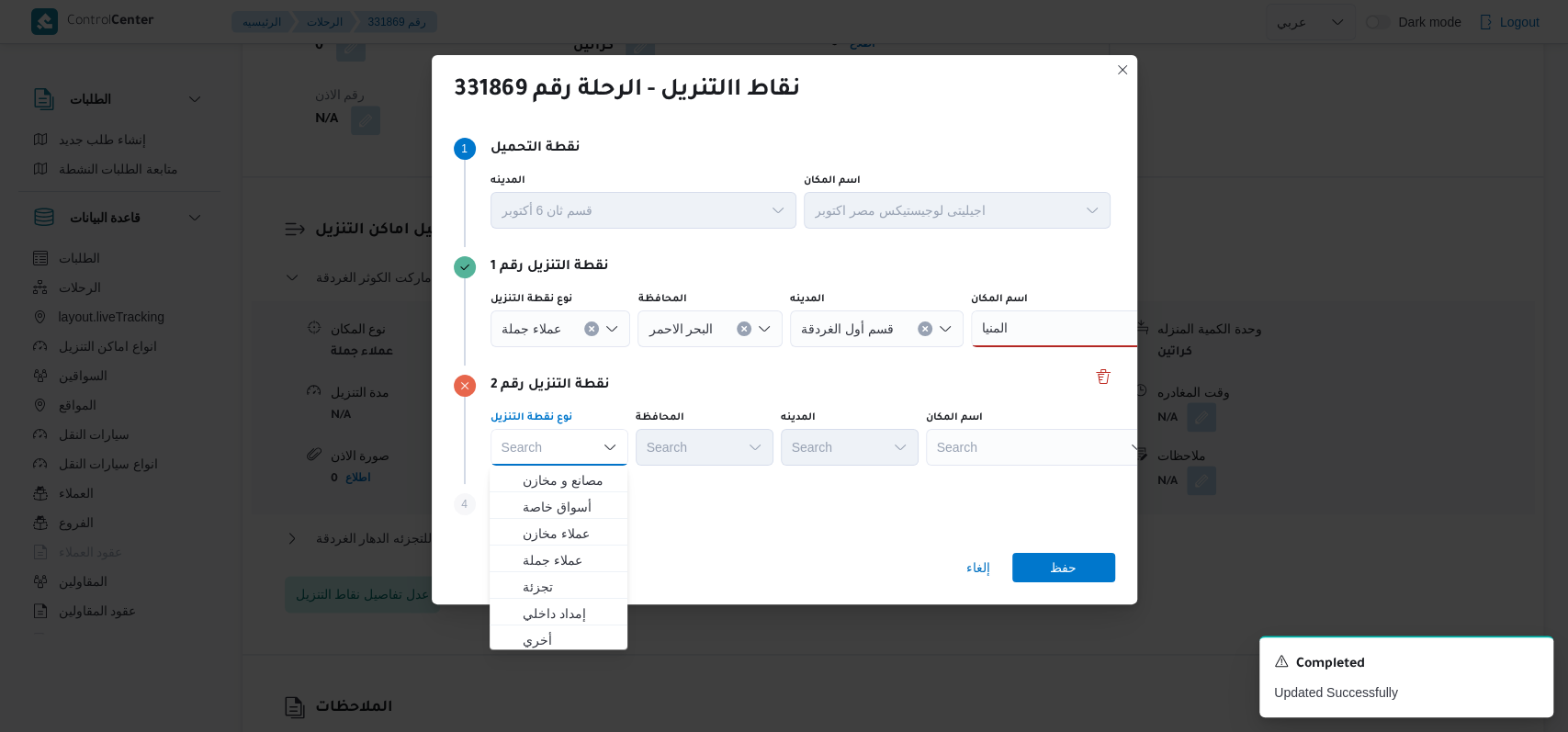
click at [589, 330] on icon "Clear input" at bounding box center [592, 328] width 8 height 8
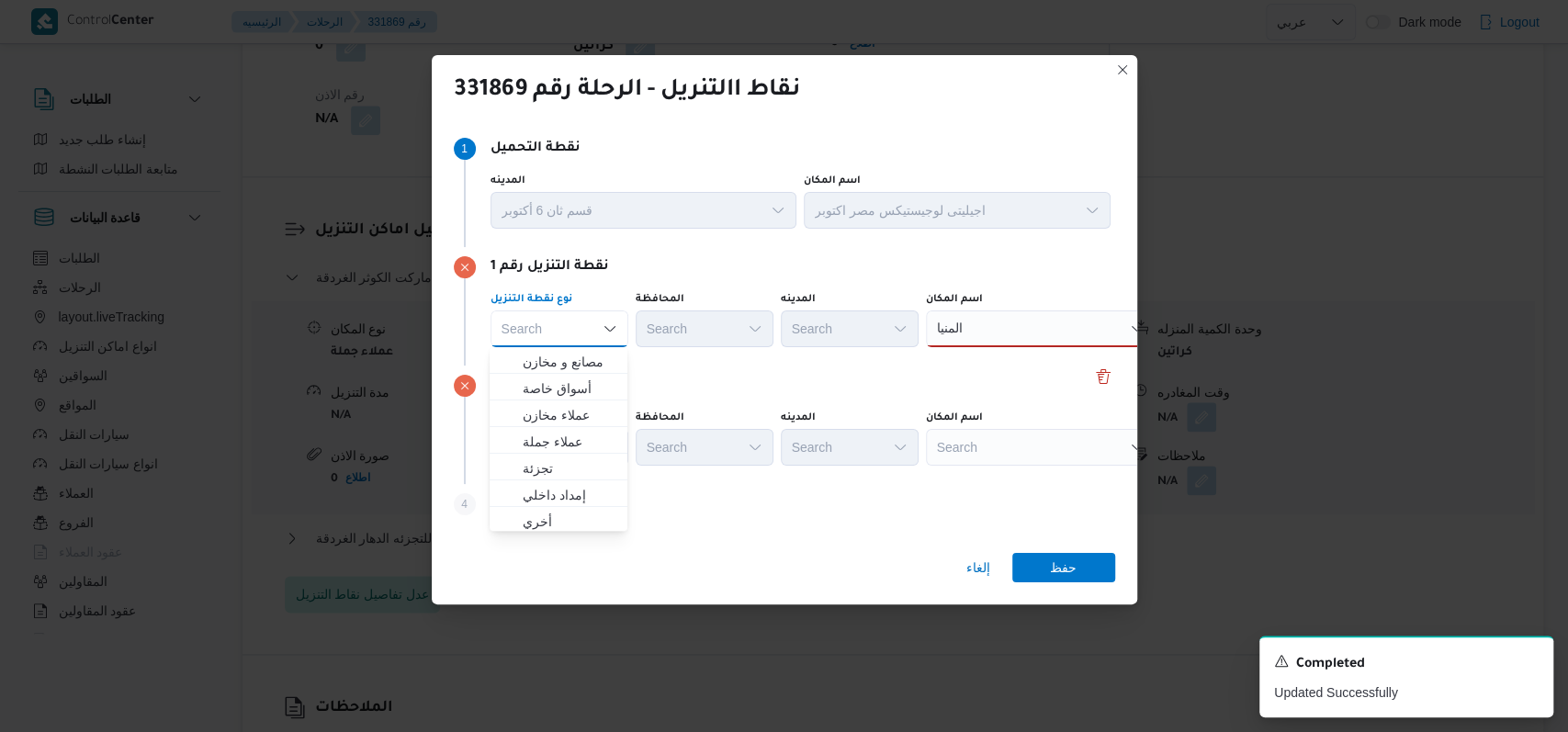
click at [961, 325] on input "المنيا" at bounding box center [951, 328] width 29 height 22
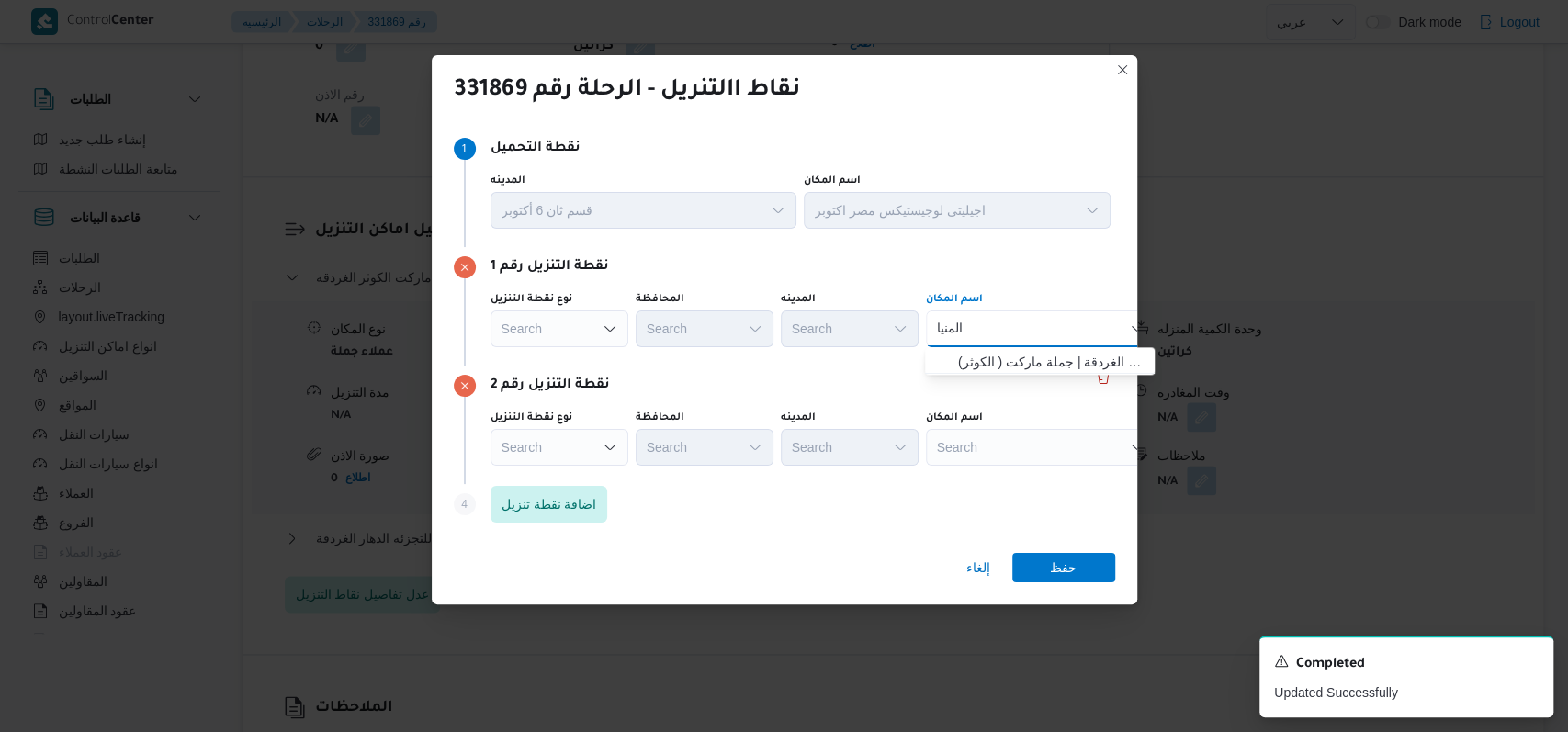
click at [977, 326] on div "المنيا المنيا" at bounding box center [1041, 328] width 229 height 37
click at [971, 331] on div "المنيا المنيا Combo box. Selected. المنيا. Selected. Combo box input. Search. T…" at bounding box center [1041, 328] width 229 height 37
drag, startPoint x: 971, startPoint y: 331, endPoint x: 946, endPoint y: 330, distance: 25.0
click at [946, 330] on div "المنيا المنيا" at bounding box center [1041, 328] width 229 height 37
click at [965, 332] on div "المنيا المنيا" at bounding box center [951, 328] width 36 height 30
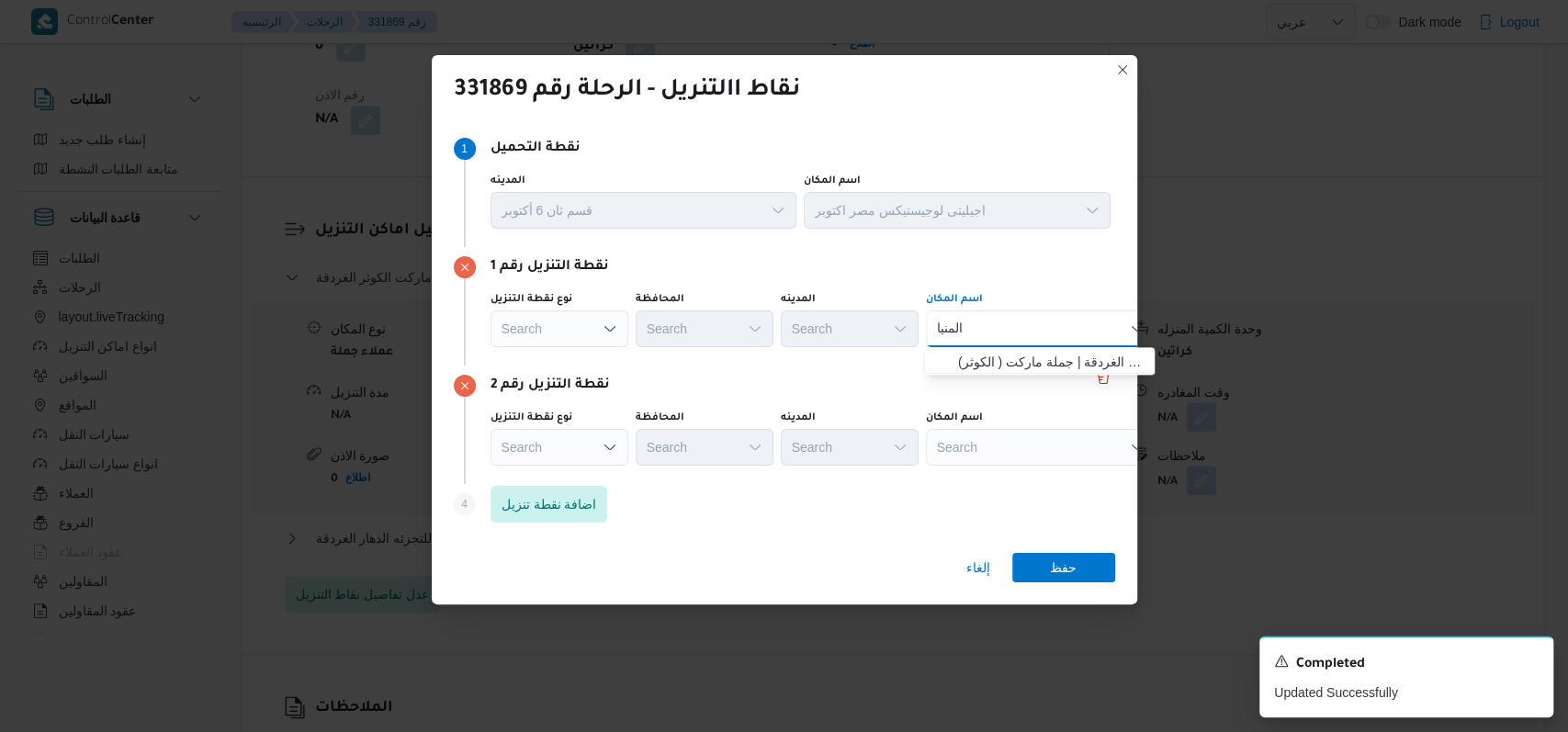
click at [963, 325] on input "المنيا" at bounding box center [951, 328] width 29 height 22
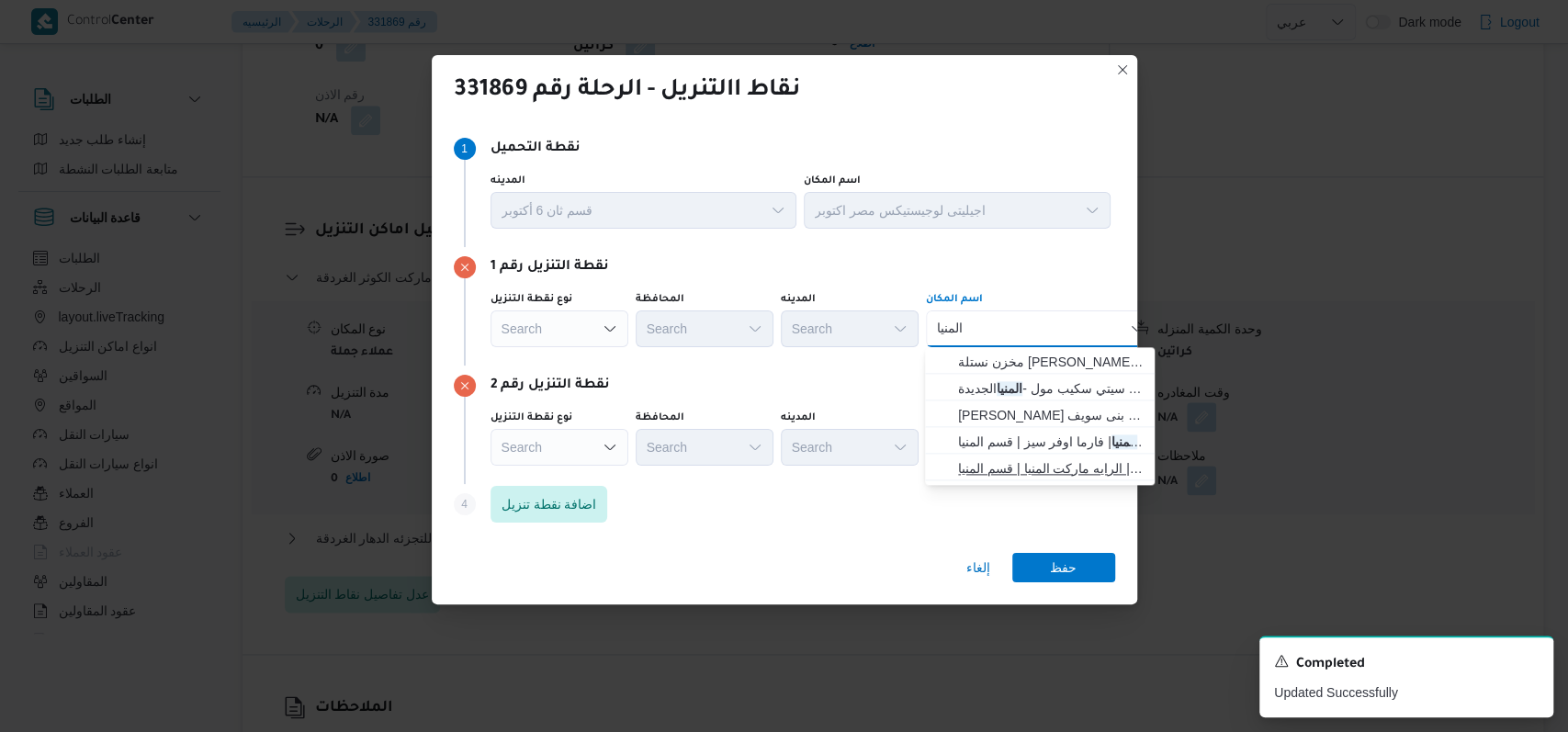
type input "المنيا"
click at [1005, 458] on span "الراية ماركت - المنيا الجديدة | الرايه ماركت المنيا | قسم المنيا" at bounding box center [1050, 468] width 186 height 22
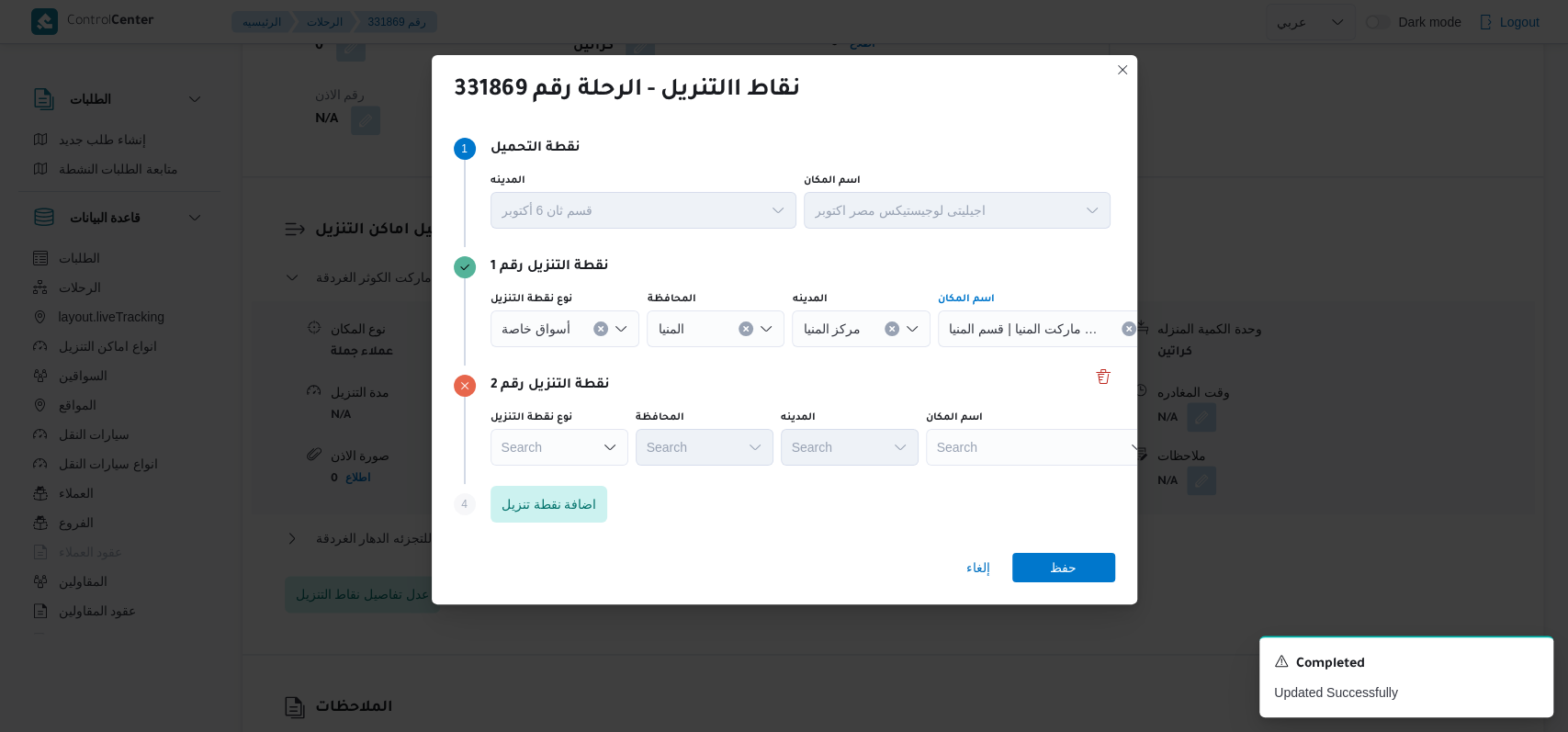
click at [1008, 347] on div "Search" at bounding box center [1052, 328] width 229 height 37
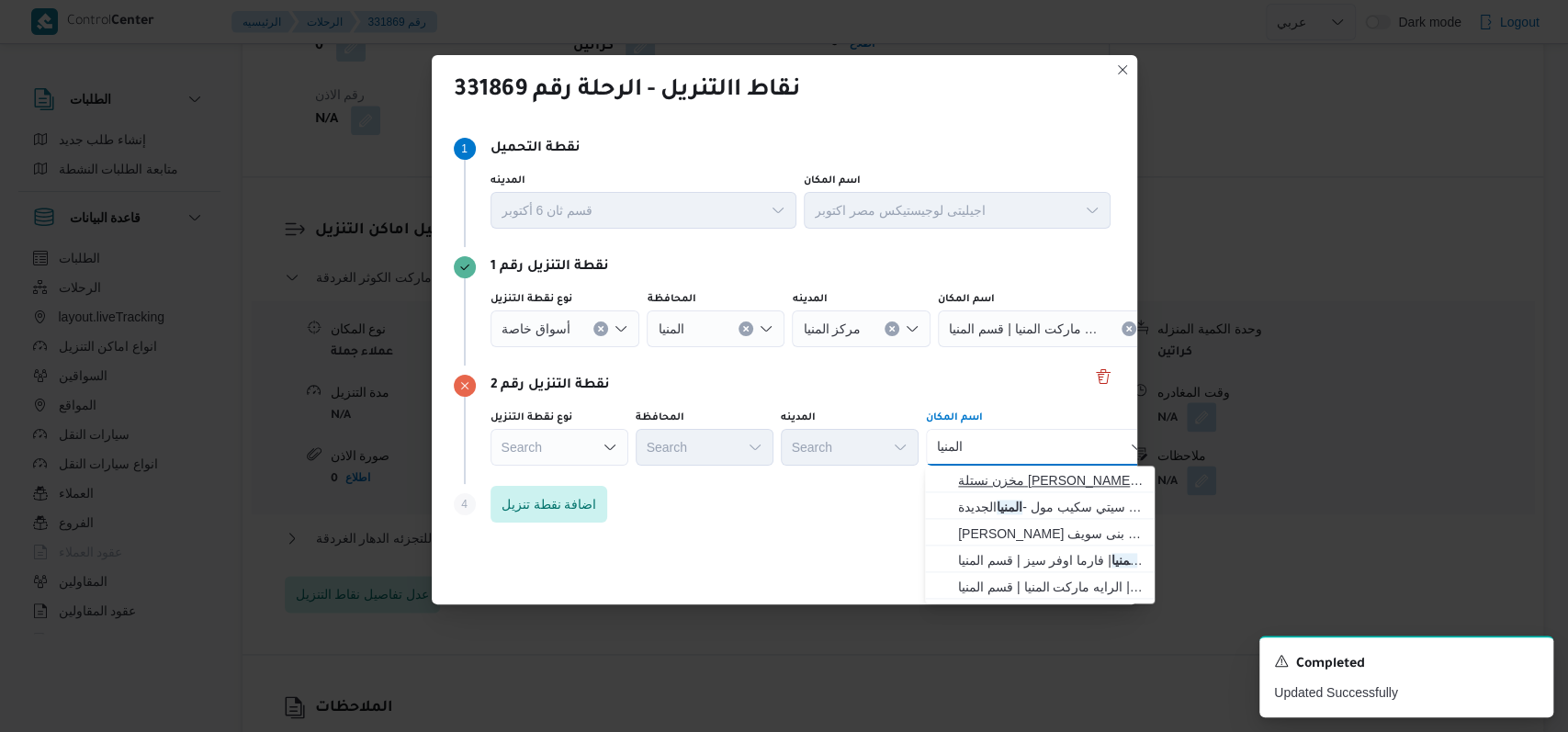
type input "المنيا"
click at [1078, 483] on span "مخزن نستلة ابو داود المنيا | | قسم اول" at bounding box center [1050, 480] width 186 height 22
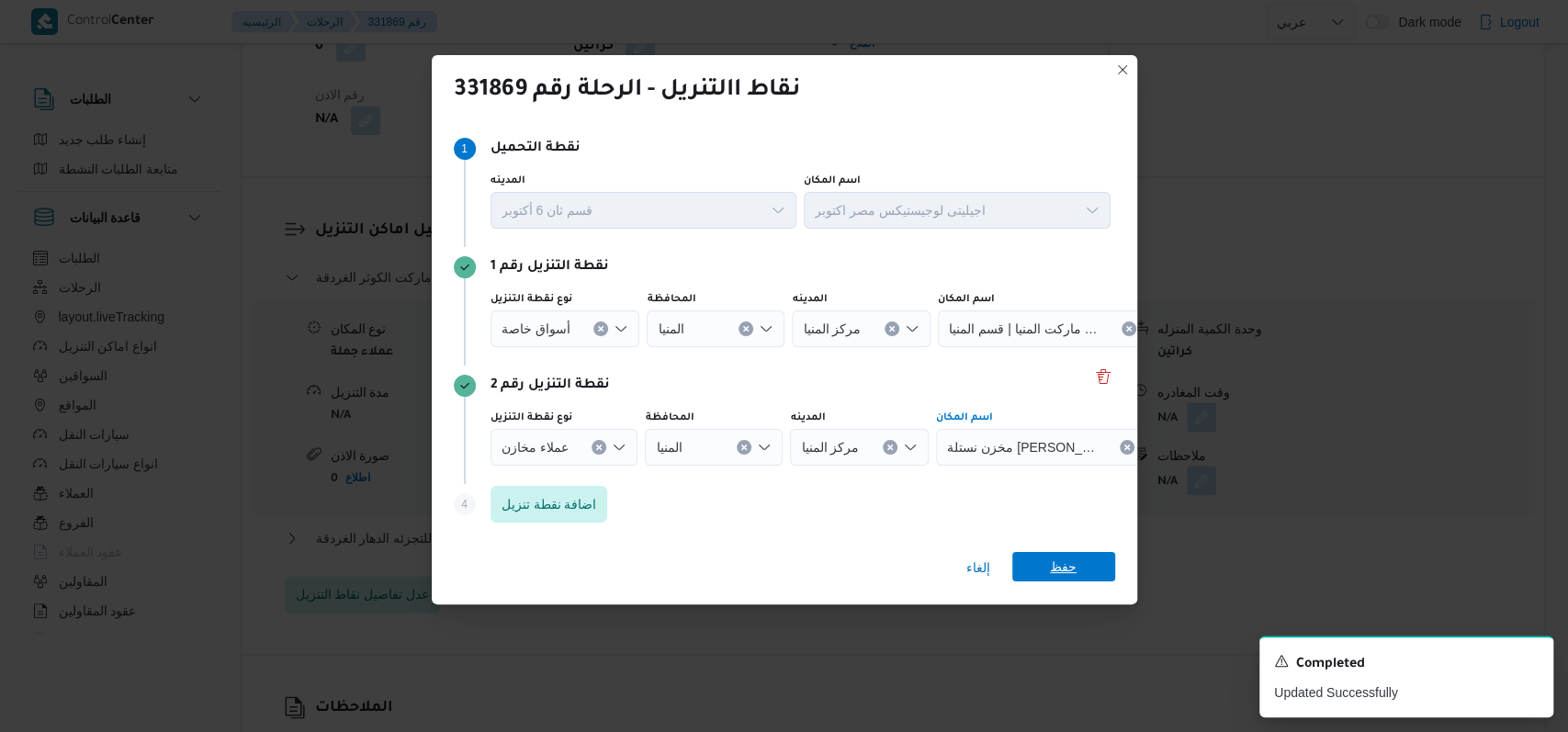
click at [1065, 562] on span "حفظ" at bounding box center [1064, 566] width 27 height 30
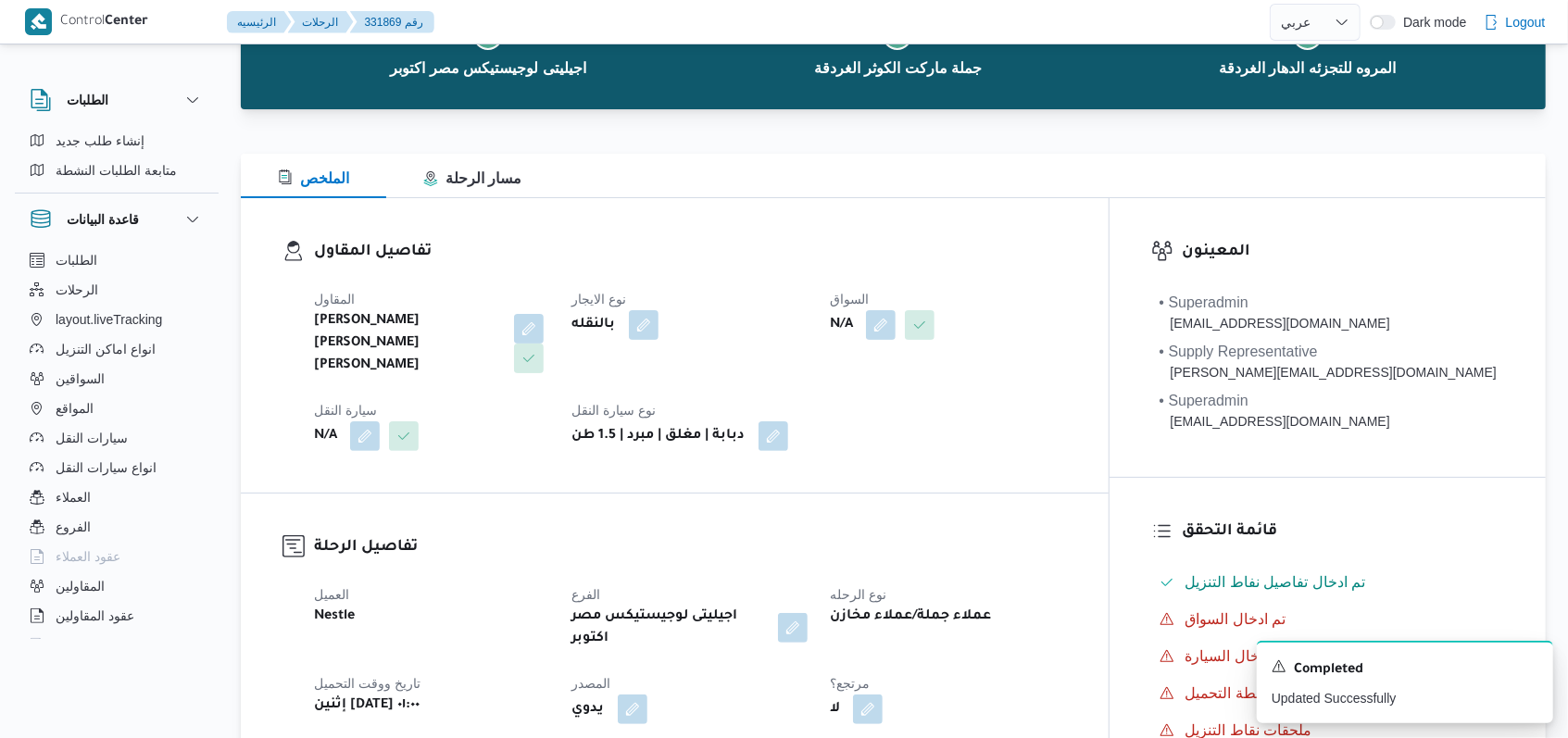
scroll to position [123, 0]
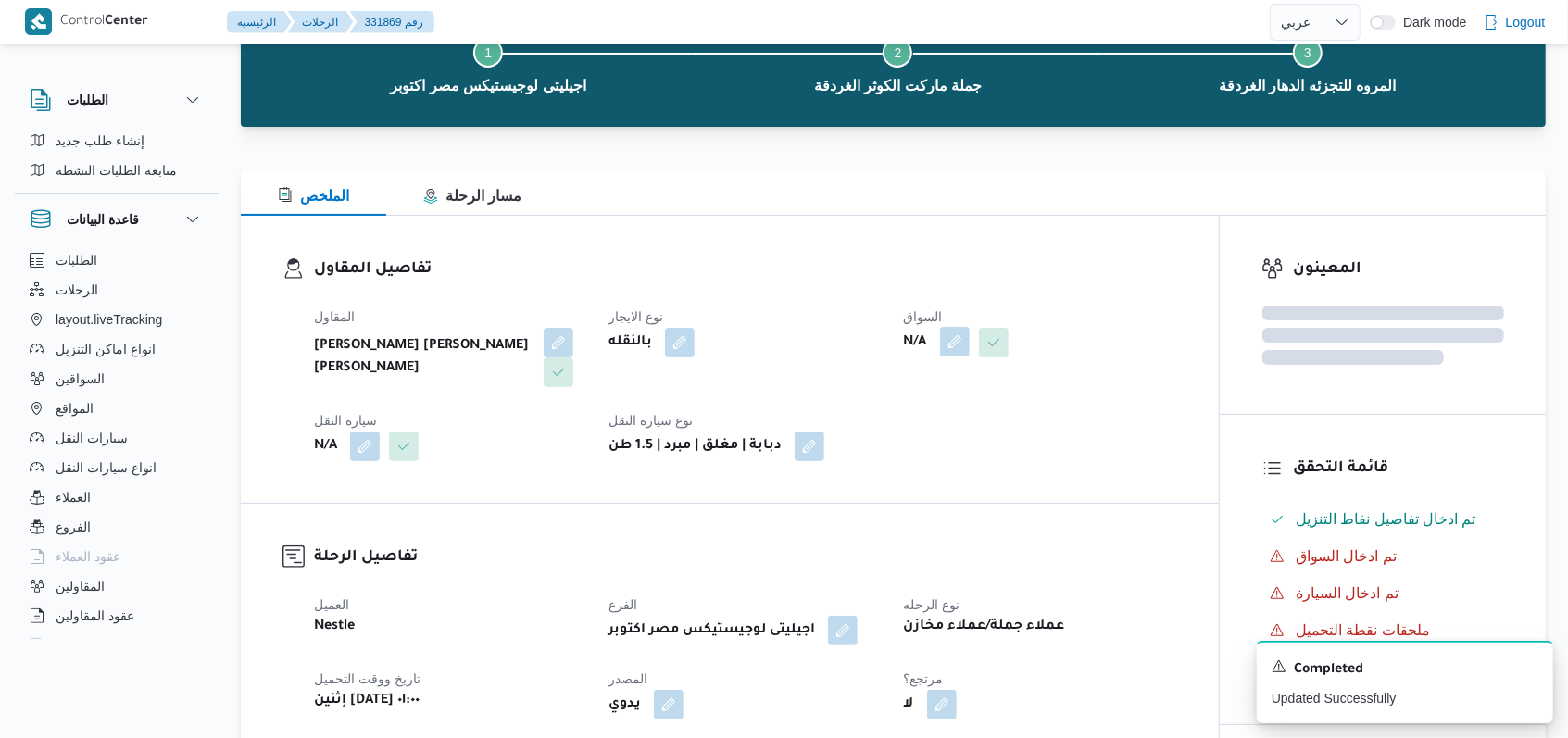
click at [968, 342] on button "button" at bounding box center [955, 342] width 30 height 30
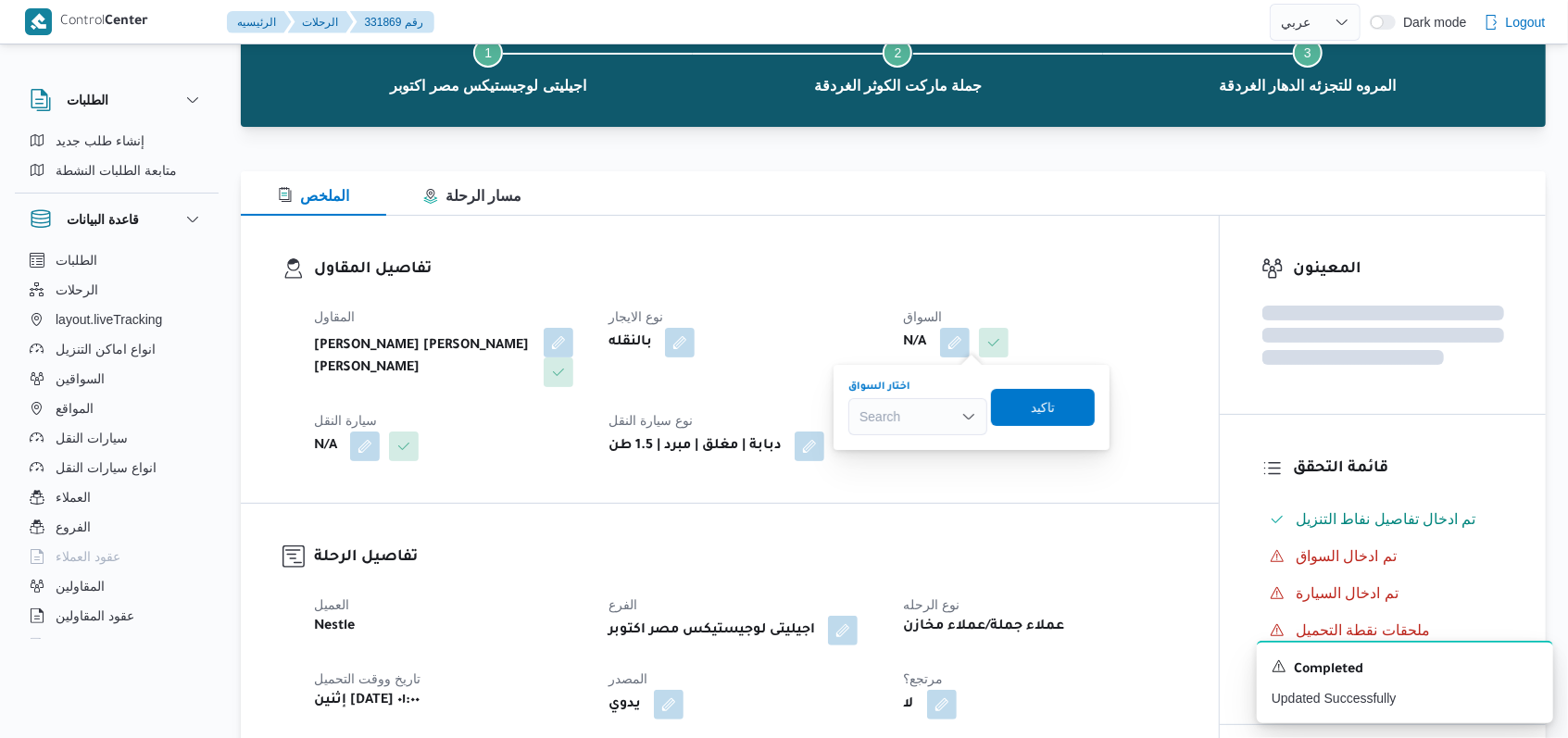
click at [912, 429] on div "Search" at bounding box center [917, 417] width 139 height 37
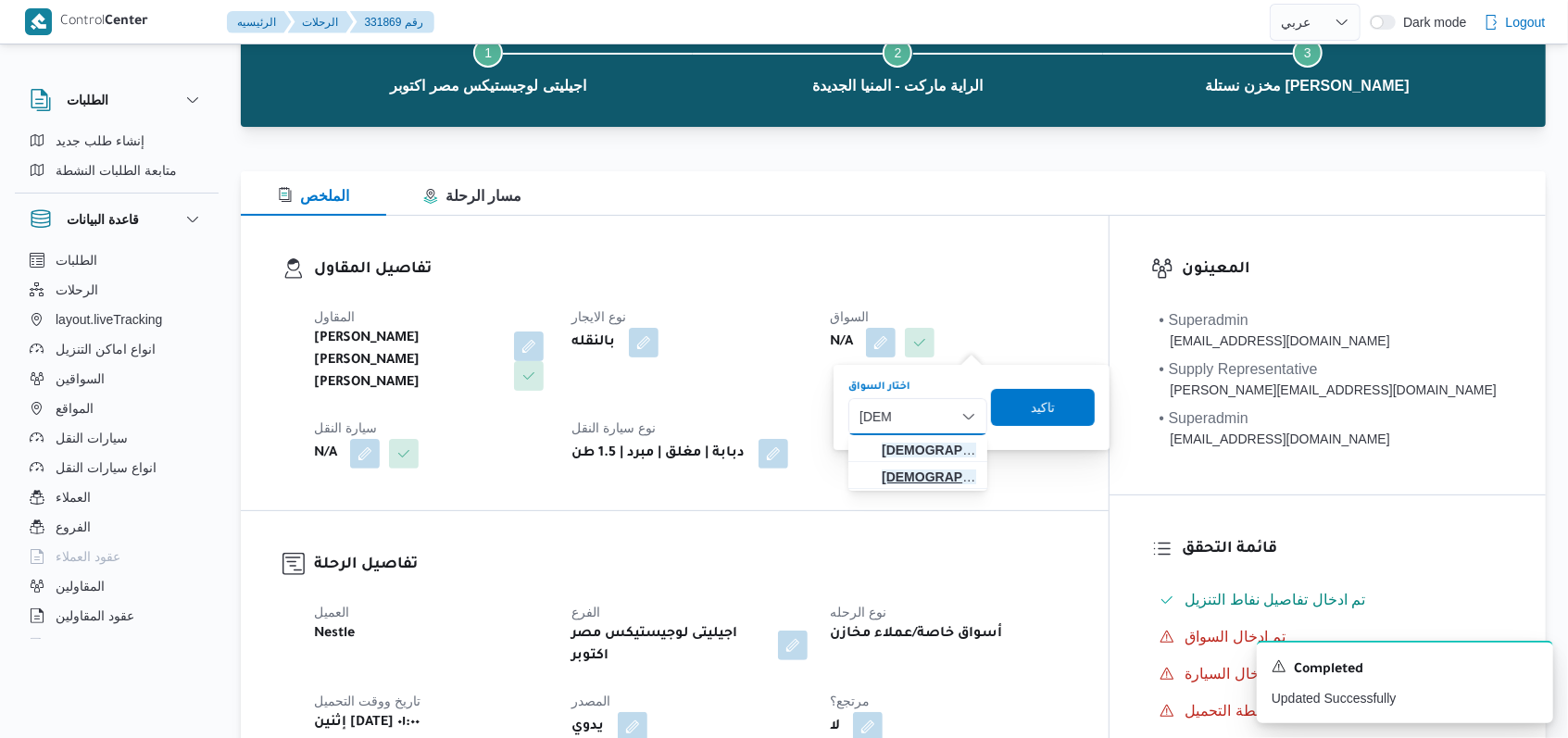
type input "اسلام"
click at [919, 482] on span "اسلام احمد محمود طه" at bounding box center [929, 477] width 94 height 22
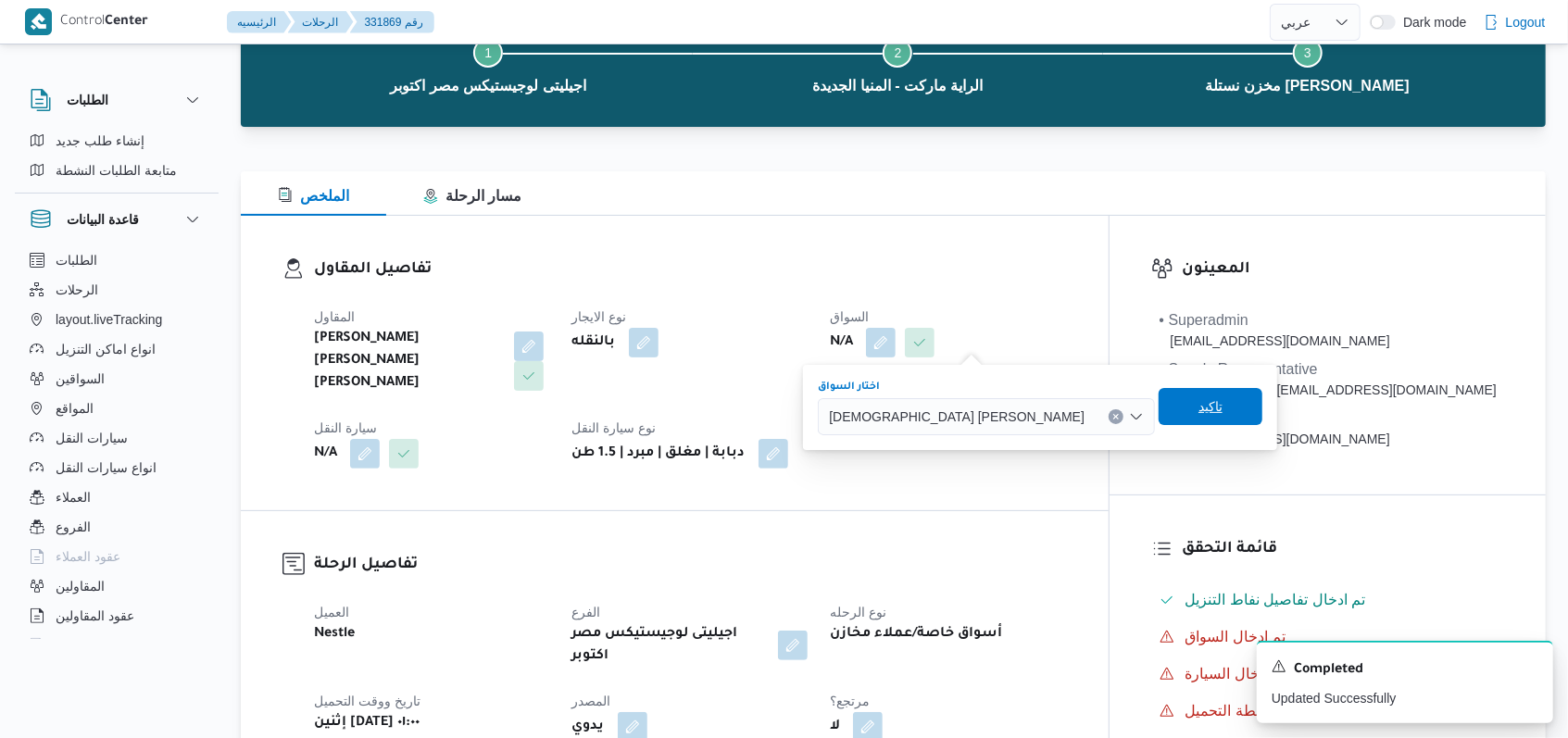
click at [1159, 415] on span "تاكيد" at bounding box center [1210, 406] width 104 height 37
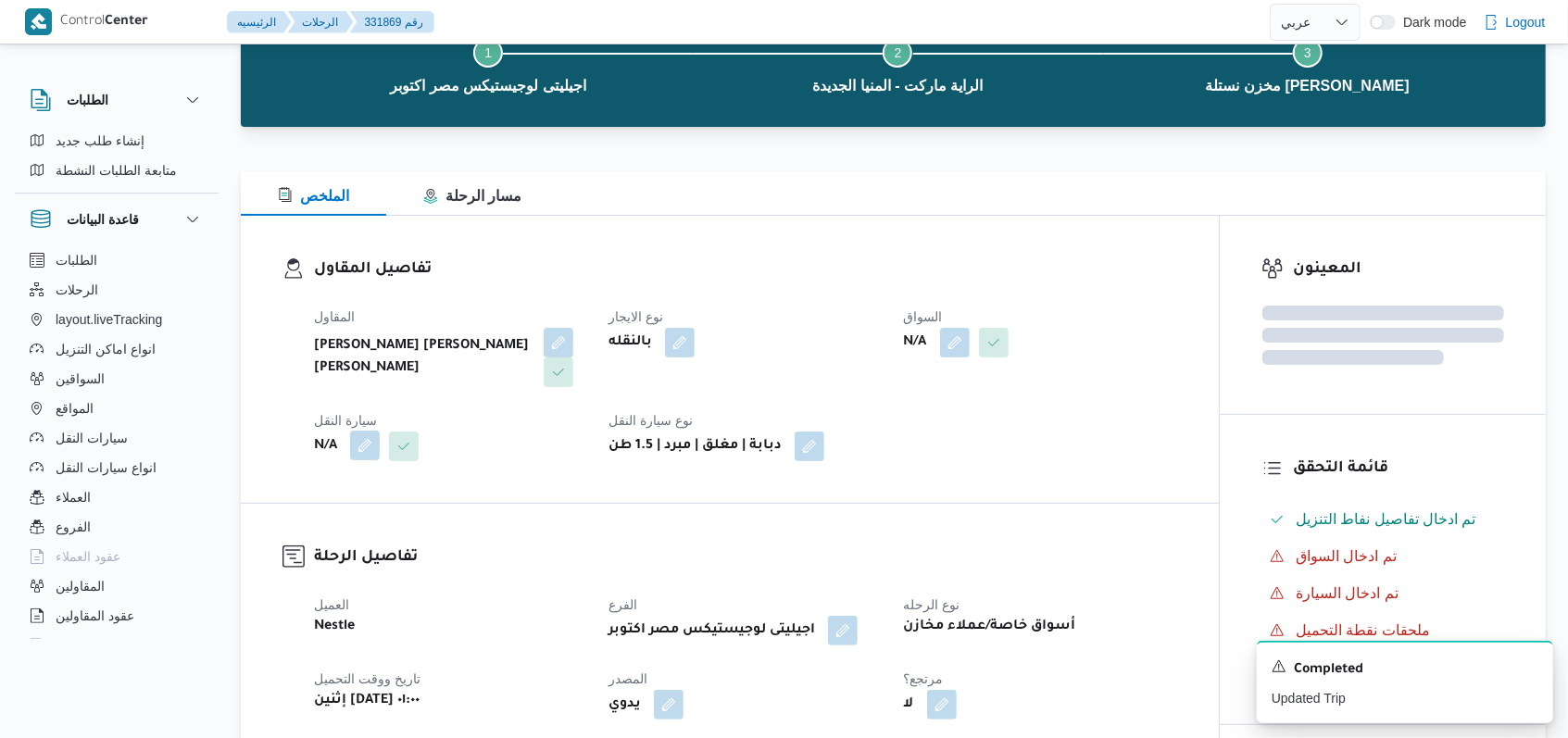
click at [371, 447] on button "button" at bounding box center [364, 445] width 30 height 30
click at [346, 520] on div "Search" at bounding box center [327, 520] width 139 height 37
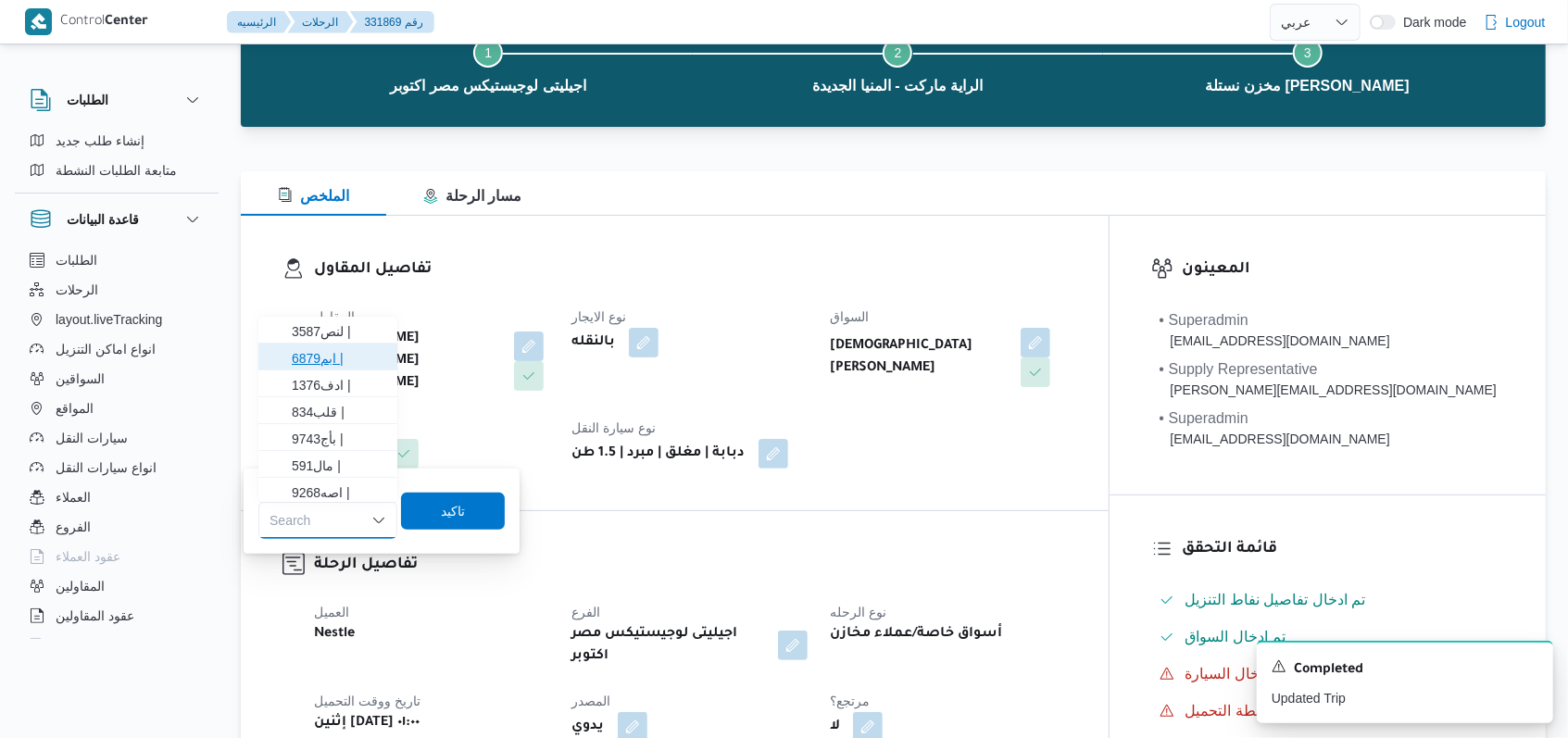
click at [341, 350] on span "6879ابم |" at bounding box center [338, 358] width 94 height 22
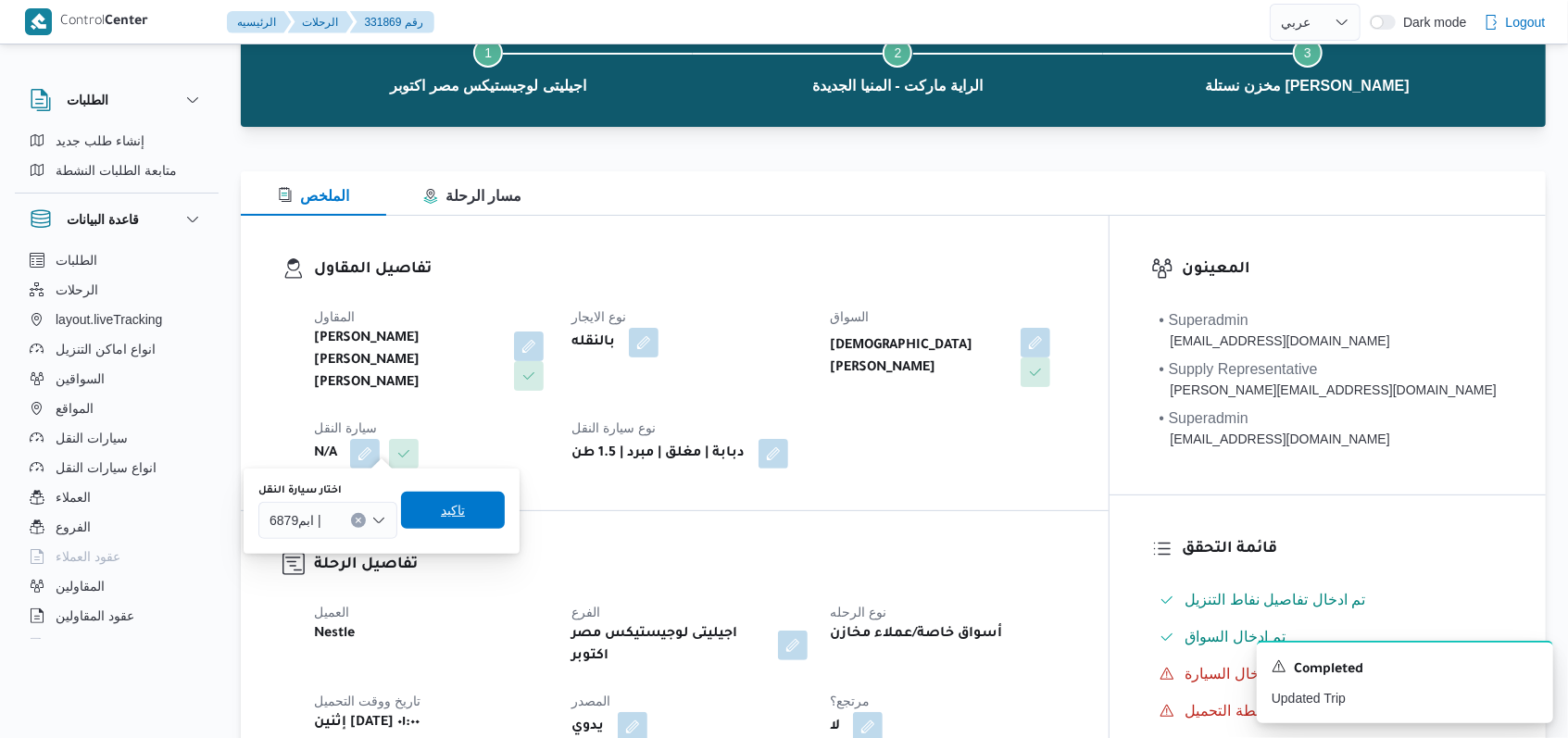
click at [476, 517] on span "تاكيد" at bounding box center [453, 510] width 104 height 37
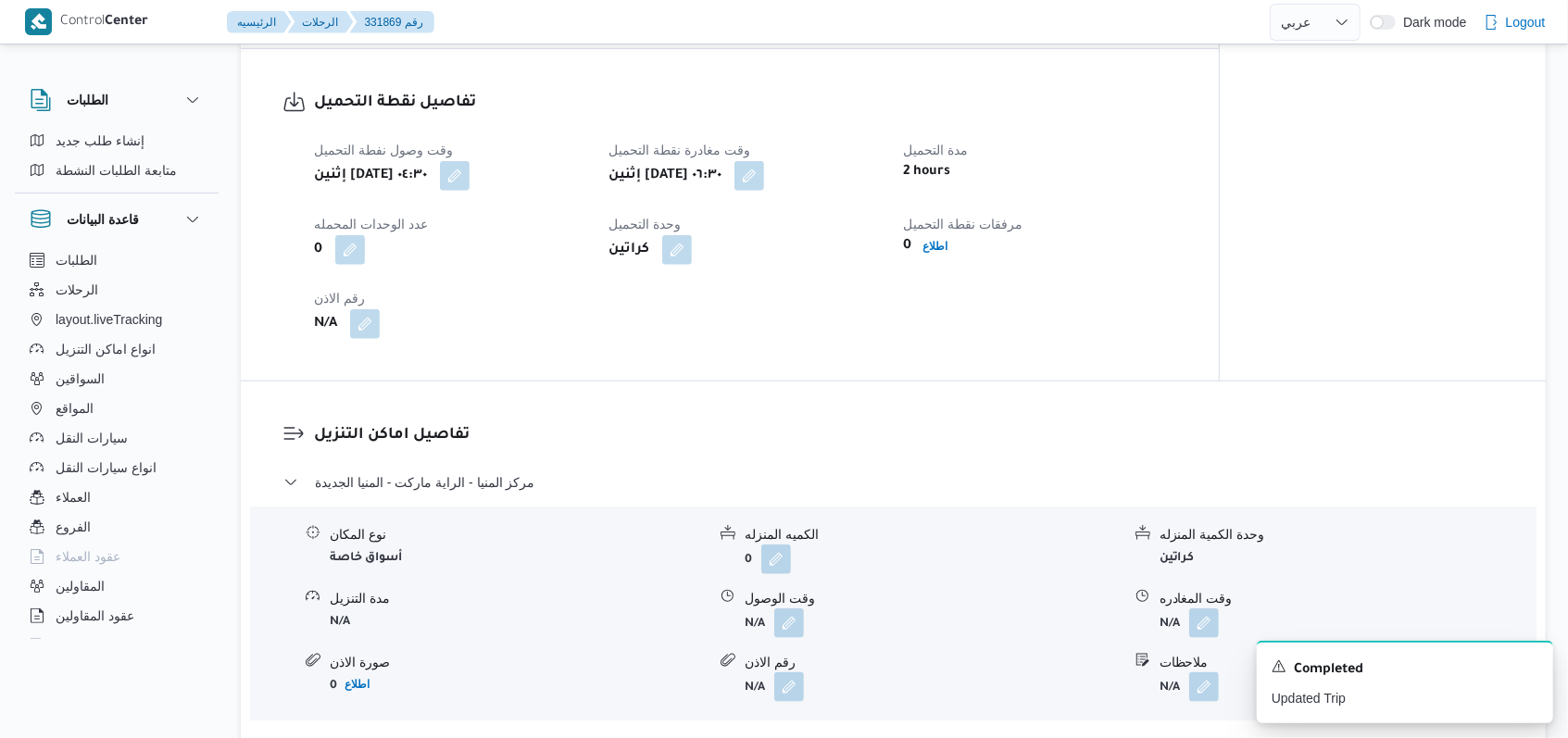
scroll to position [1358, 0]
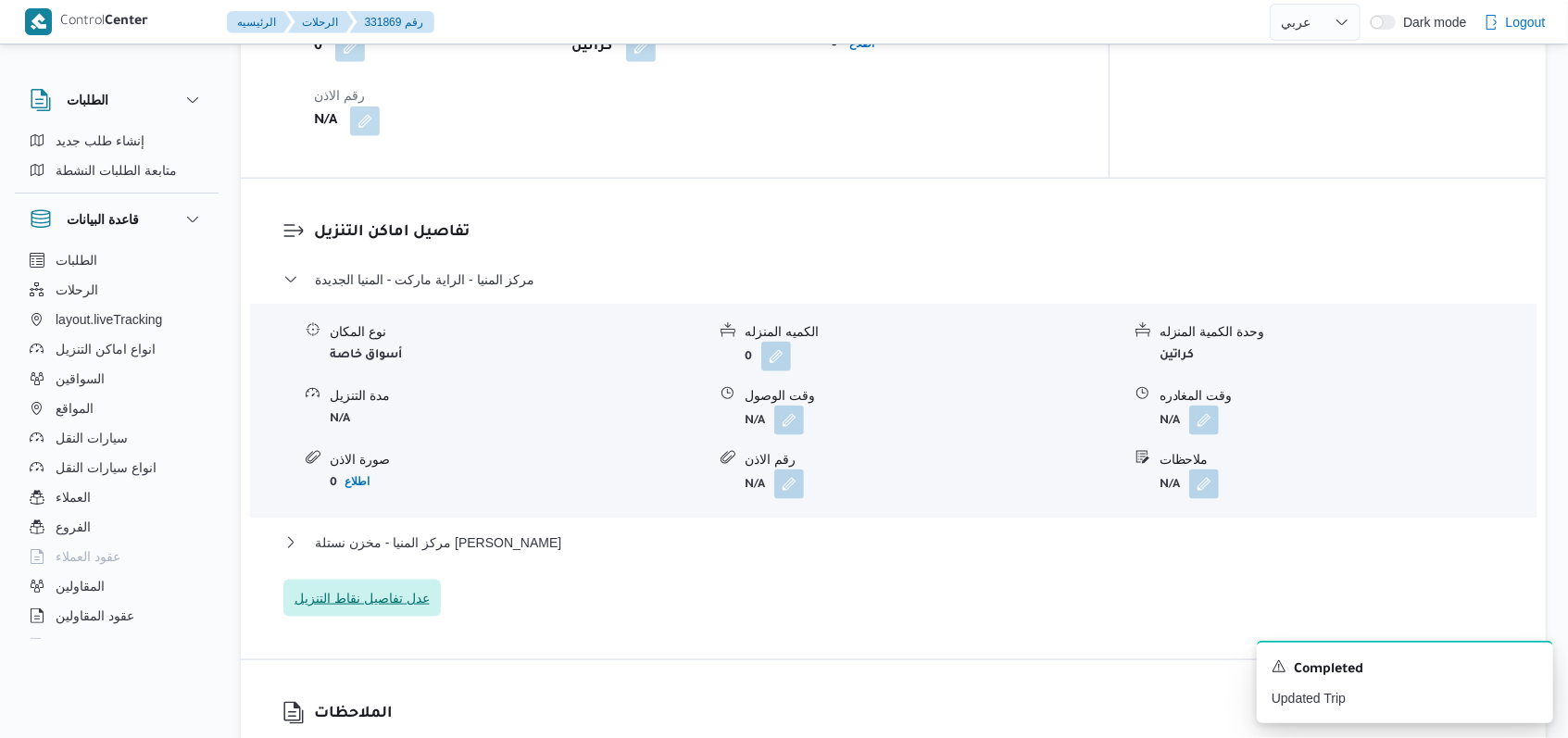
click at [420, 587] on span "عدل تفاصيل نقاط التنزيل" at bounding box center [361, 597] width 135 height 22
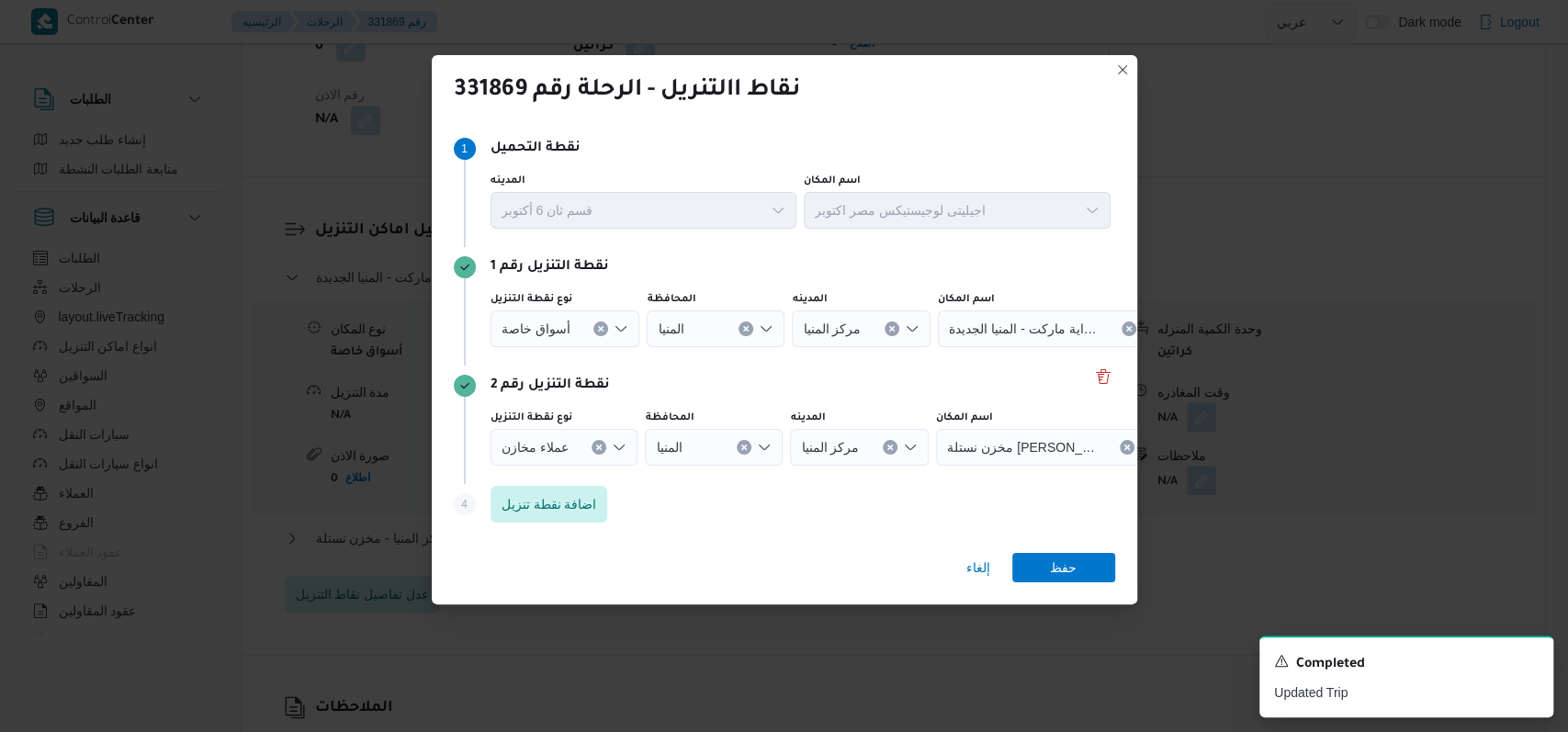
click at [600, 336] on button "Clear input" at bounding box center [600, 328] width 14 height 14
click at [1009, 347] on div "Search" at bounding box center [1052, 328] width 229 height 37
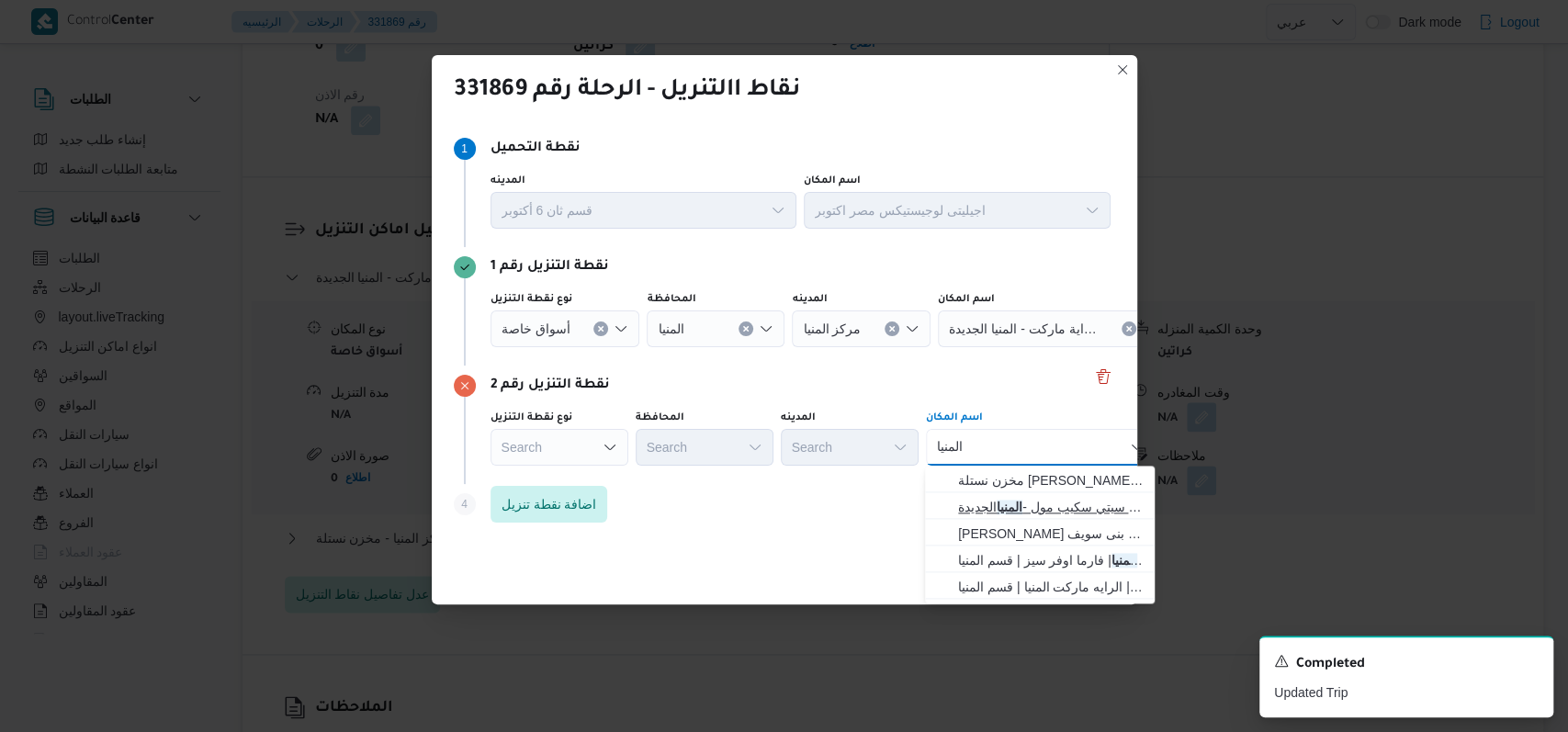
type input "المنيا"
click at [1054, 502] on span "سبينس سيتى سكيب مول | سبينيس سيتي سكيب مول - المنيا الجديدة | null" at bounding box center [1050, 507] width 186 height 22
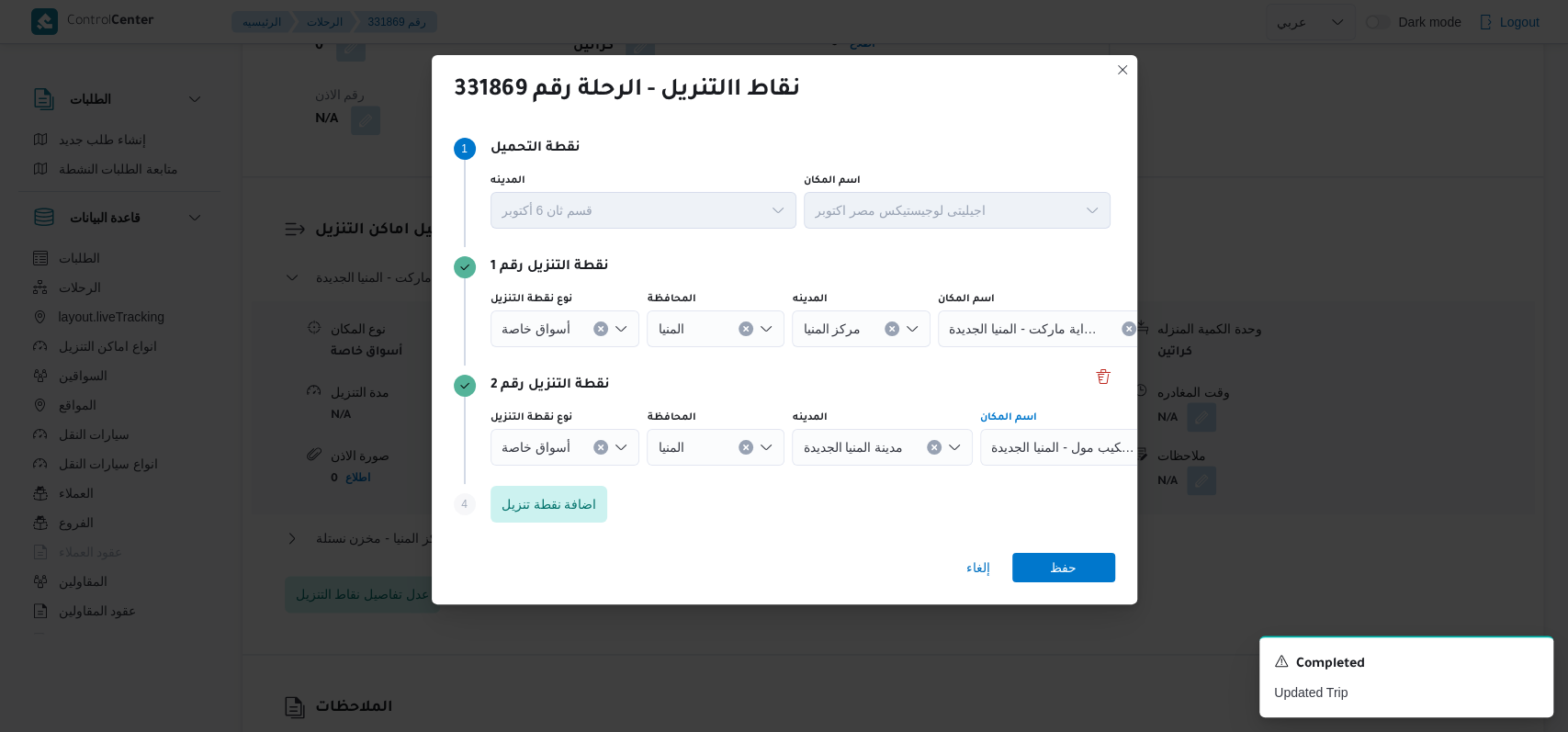
click at [1057, 547] on div "إلغاء حفظ" at bounding box center [784, 571] width 705 height 66
drag, startPoint x: 1066, startPoint y: 568, endPoint x: 1074, endPoint y: 580, distance: 14.4
click at [1066, 569] on span "حفظ" at bounding box center [1064, 567] width 27 height 30
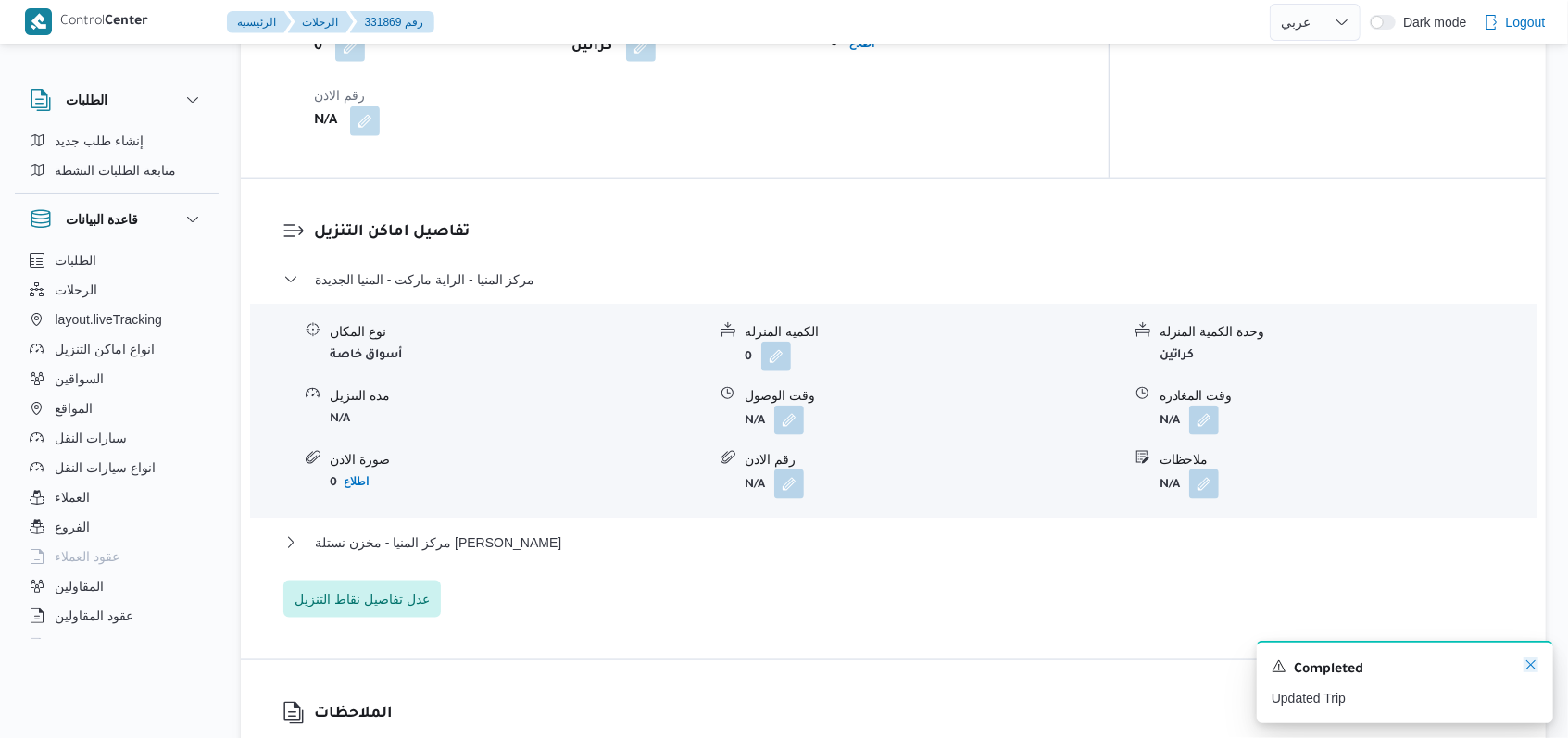
click at [1535, 665] on icon "Dismiss toast" at bounding box center [1530, 664] width 15 height 15
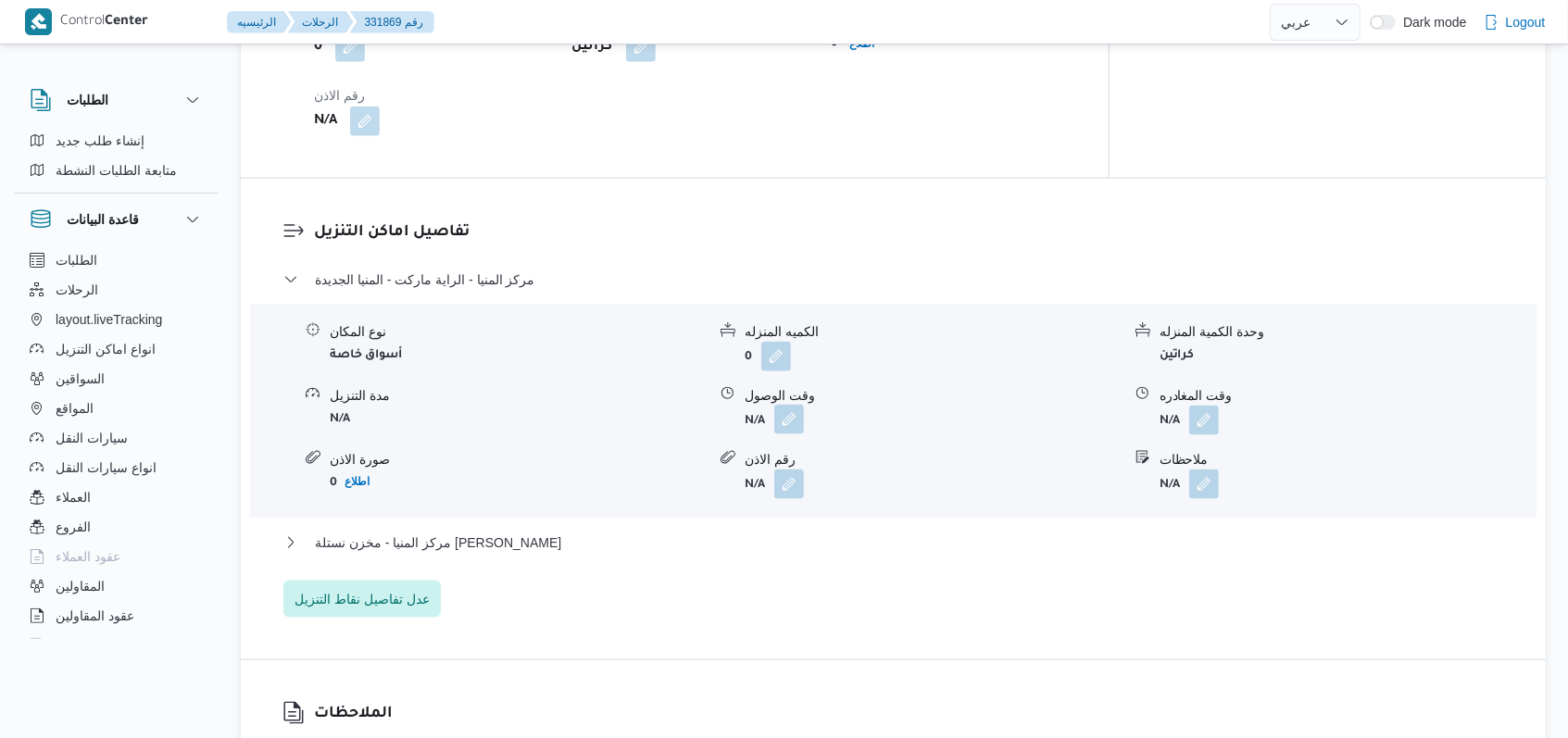
click at [792, 405] on button "button" at bounding box center [789, 419] width 30 height 30
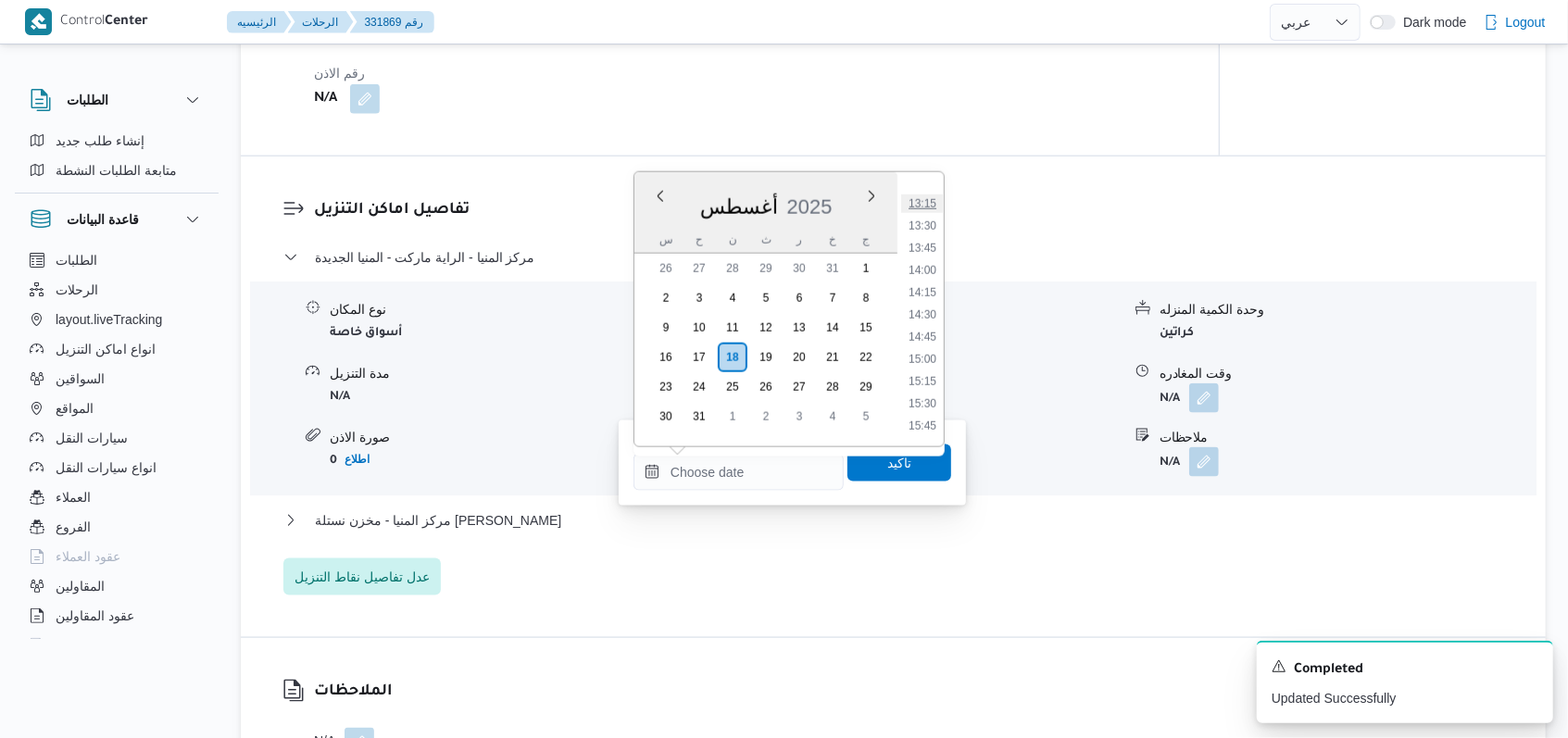
scroll to position [1070, 0]
click at [932, 278] on li "13:00" at bounding box center [923, 281] width 43 height 18
type input "١٨/٠٨/٢٠٢٥ ١٣:٠٠"
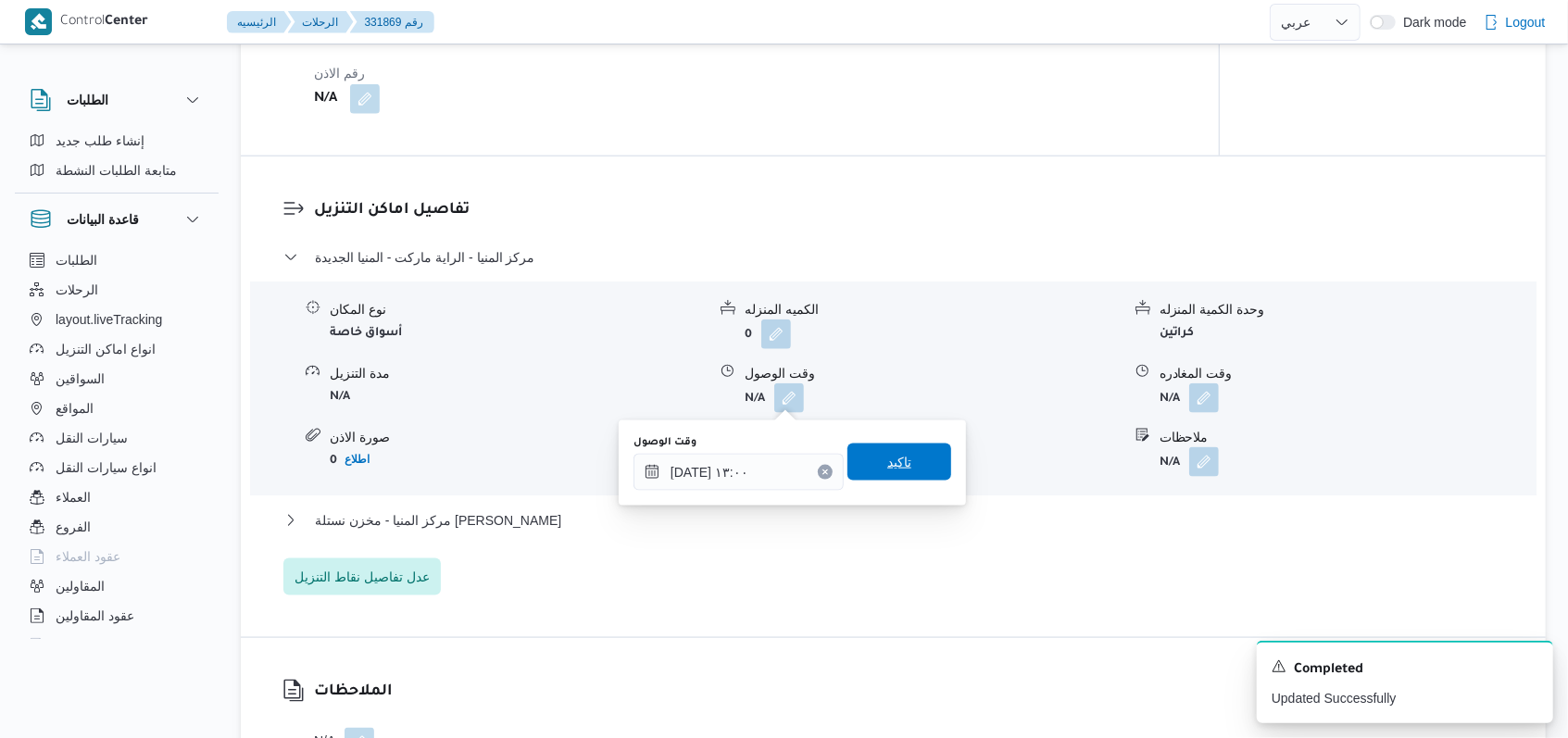
click at [888, 468] on span "تاكيد" at bounding box center [899, 461] width 24 height 22
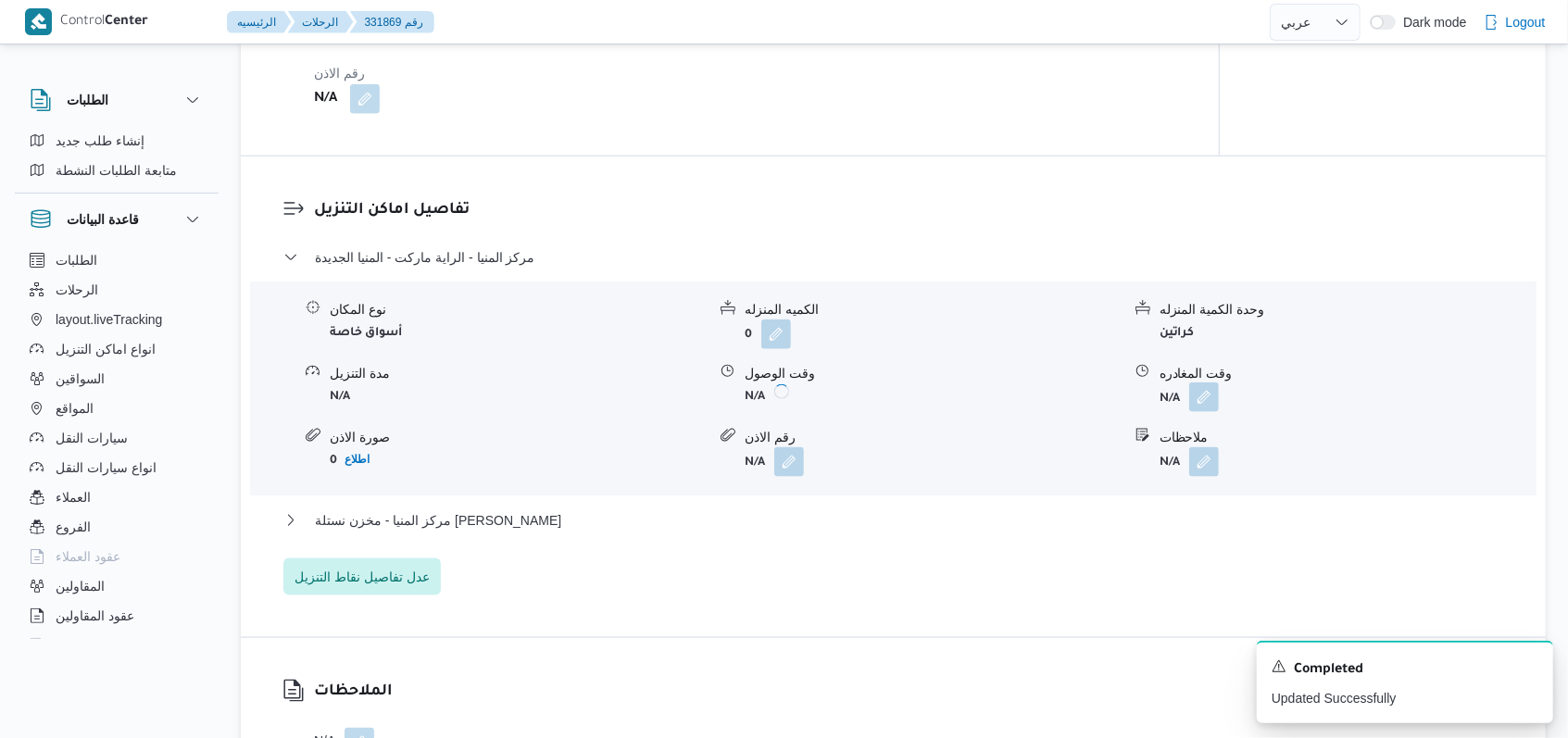
click at [1197, 403] on button "button" at bounding box center [1204, 397] width 30 height 30
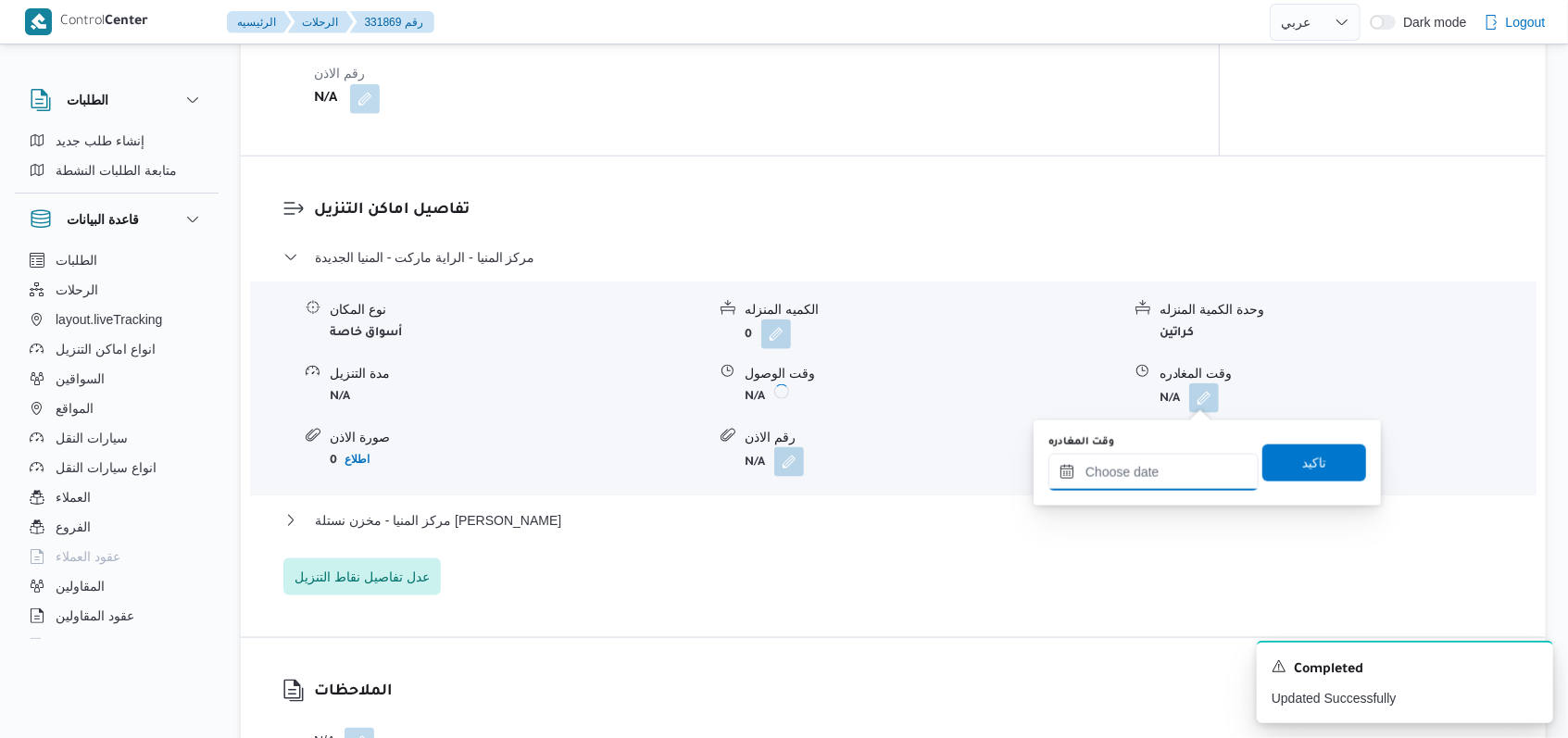
click at [1171, 470] on input "وقت المغادره" at bounding box center [1153, 472] width 210 height 37
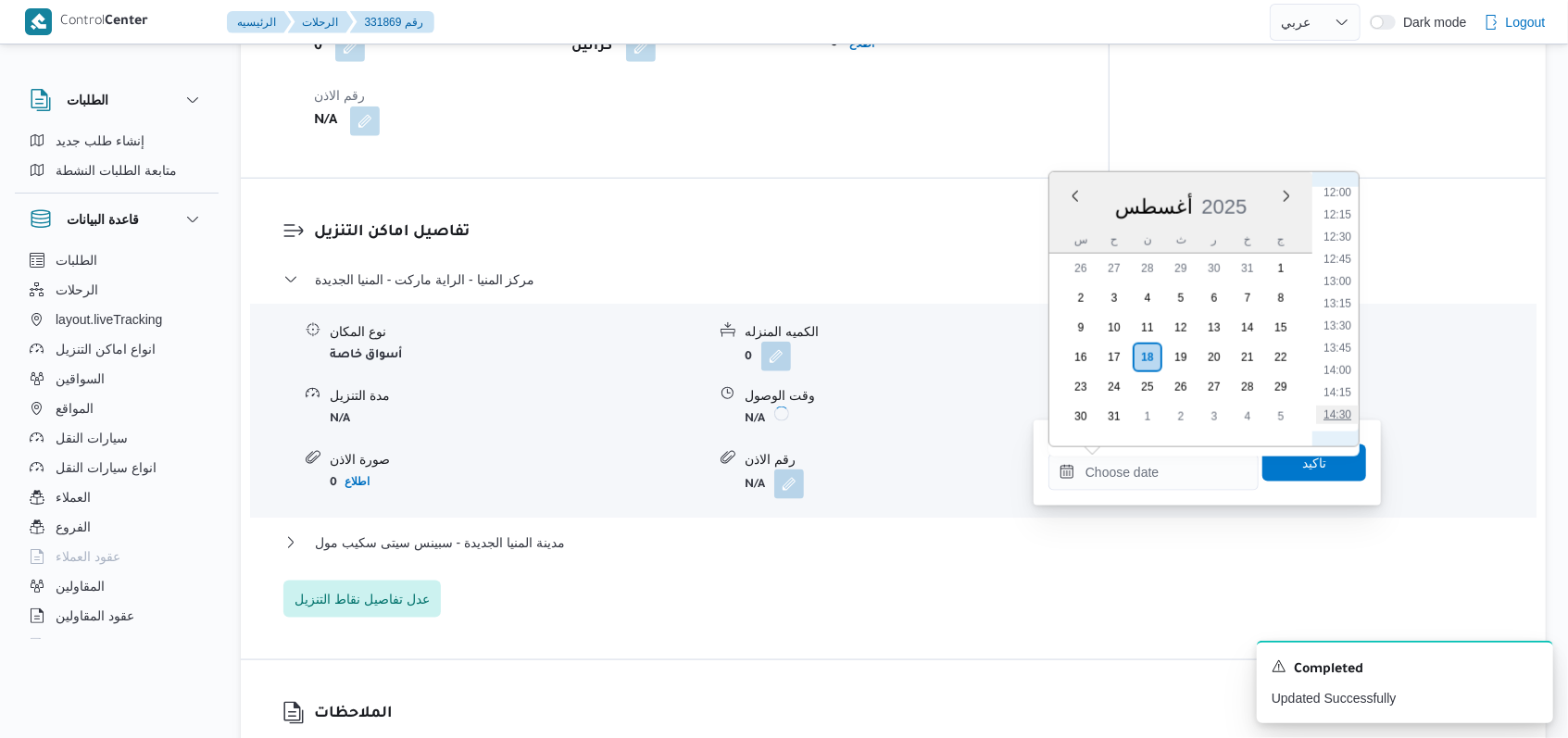
click at [1341, 412] on li "14:30" at bounding box center [1338, 415] width 43 height 18
type input "١٨/٠٨/٢٠٢٥ ١٤:٣٠"
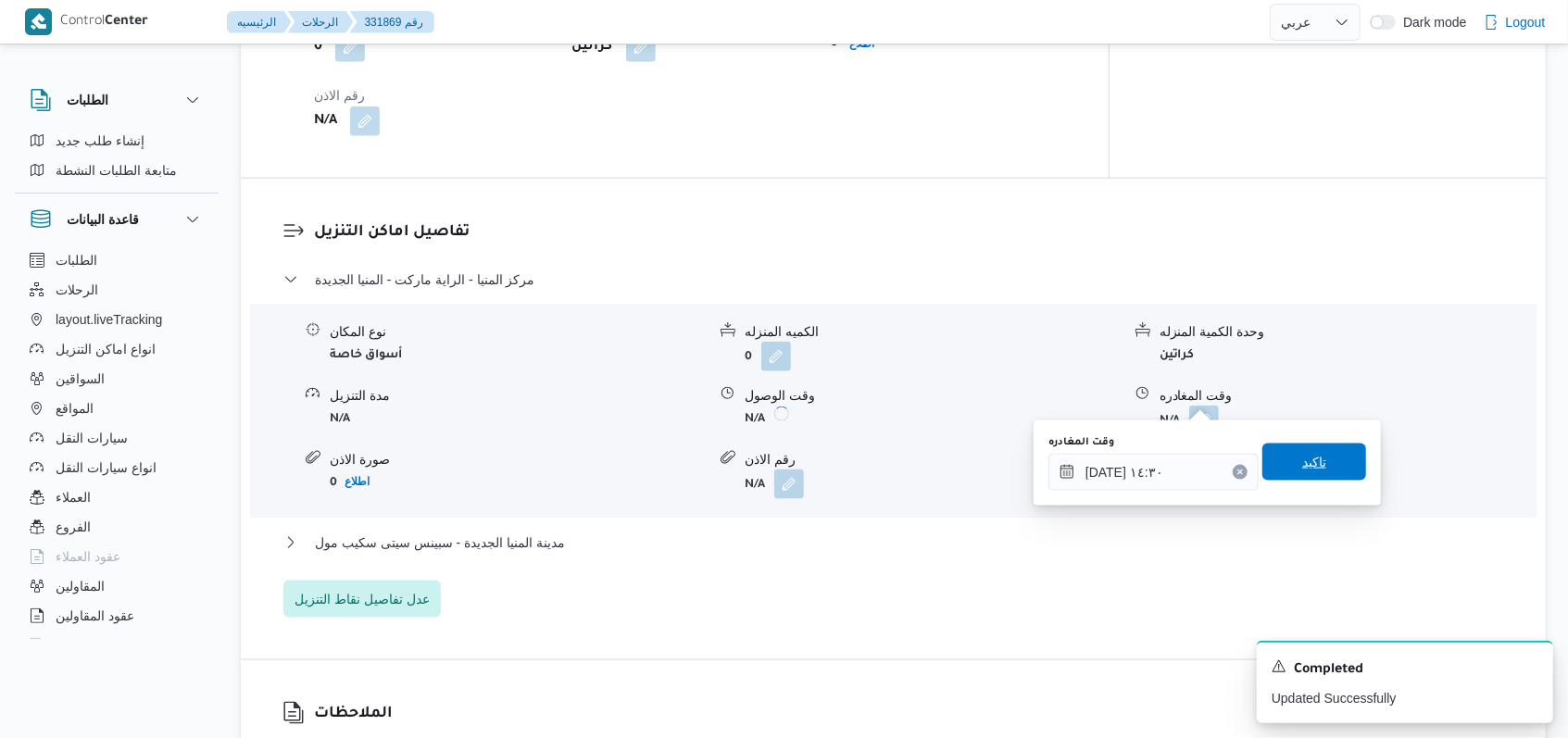
click at [1302, 478] on span "تاكيد" at bounding box center [1313, 462] width 104 height 37
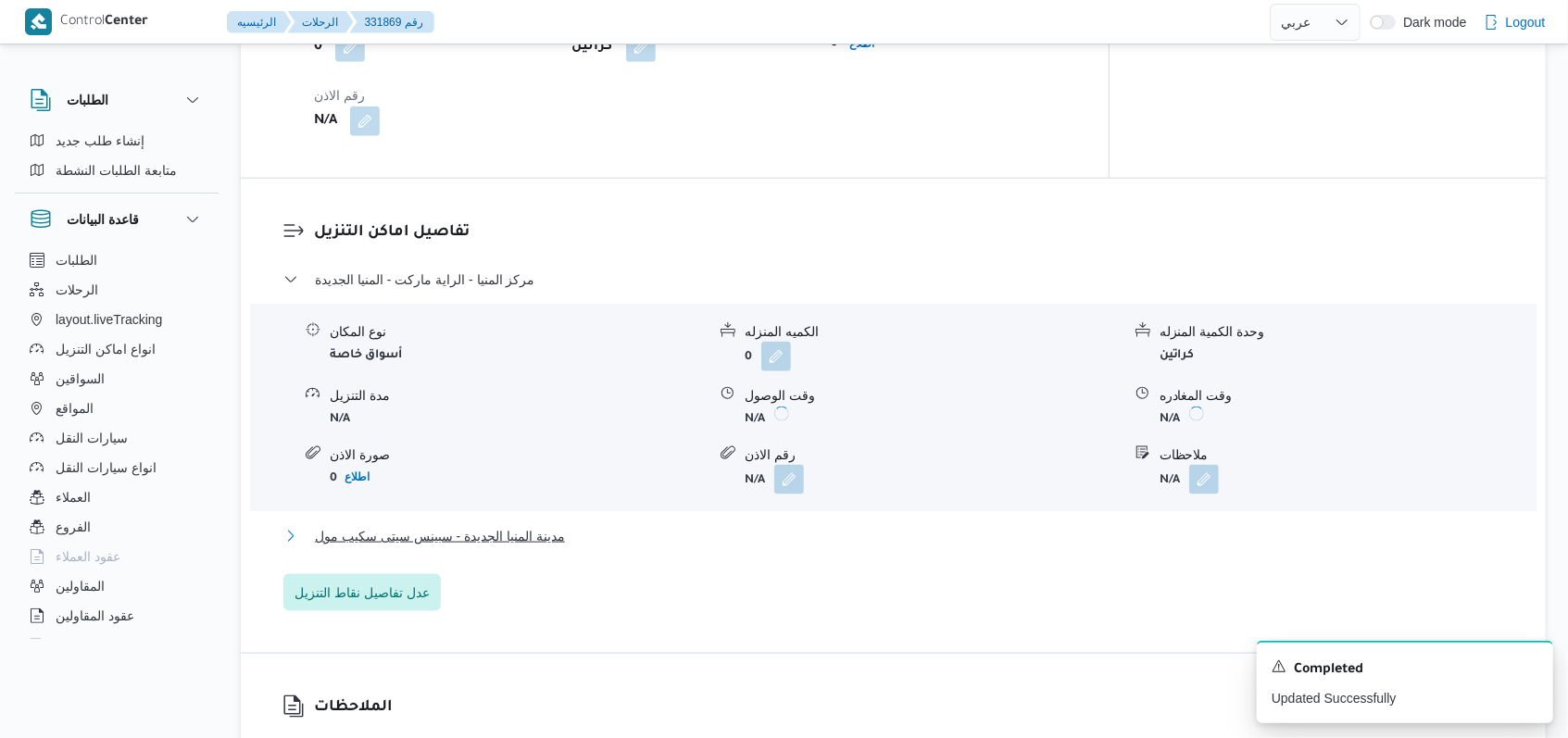
click at [559, 525] on span "مدينة المنيا الجديدة - سبينس سيتى سكيب مول" at bounding box center [439, 536] width 250 height 22
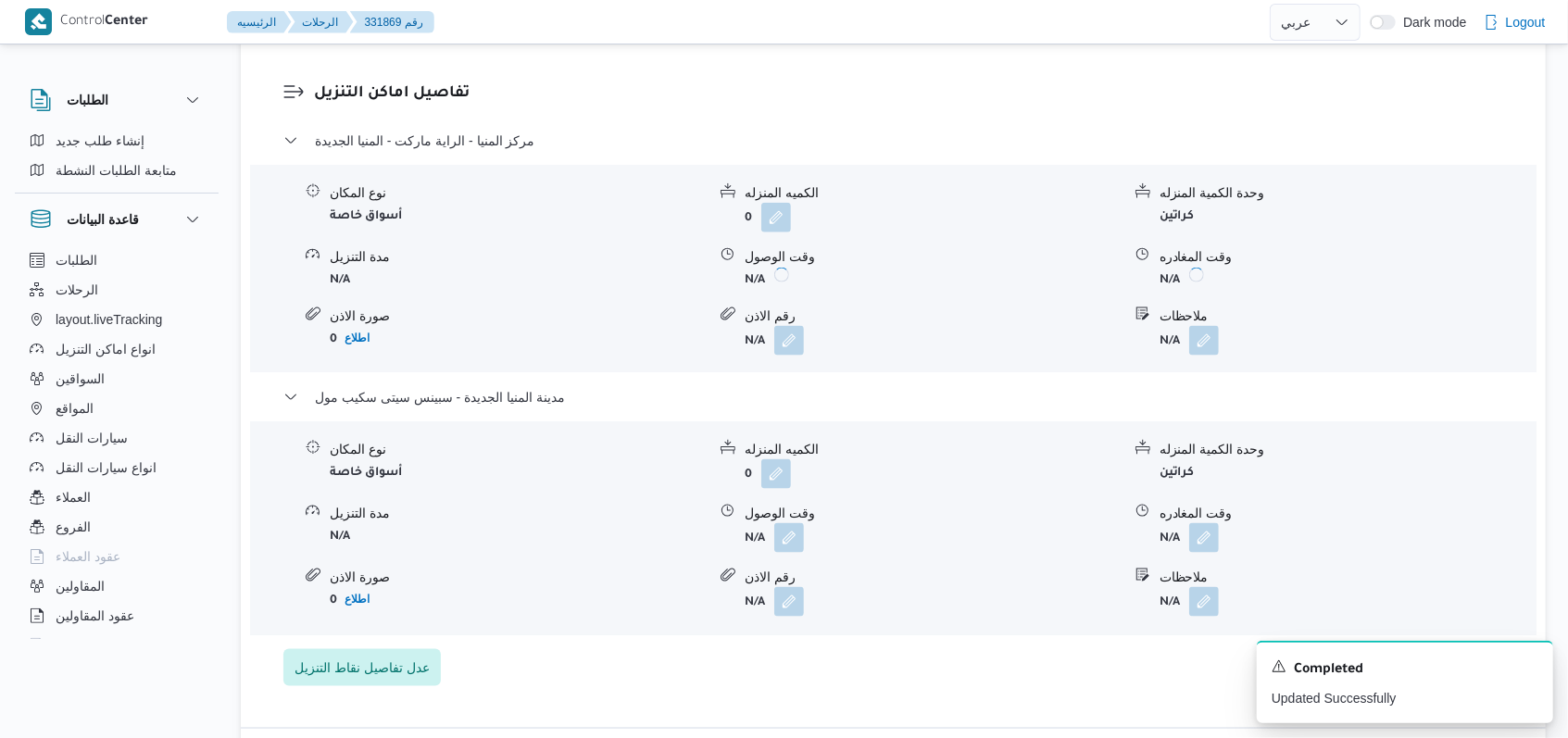
scroll to position [1604, 0]
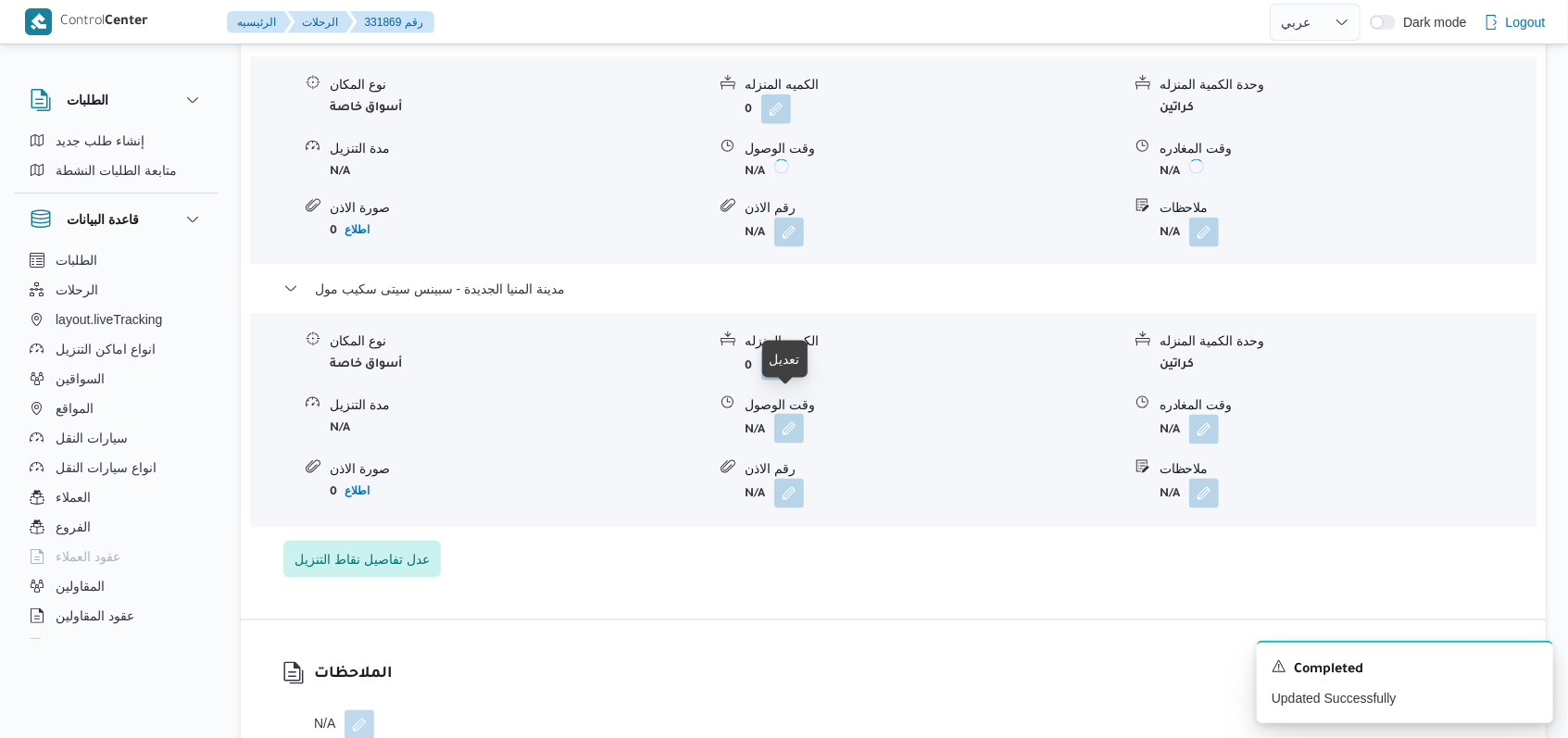
click at [789, 414] on button "button" at bounding box center [789, 428] width 30 height 30
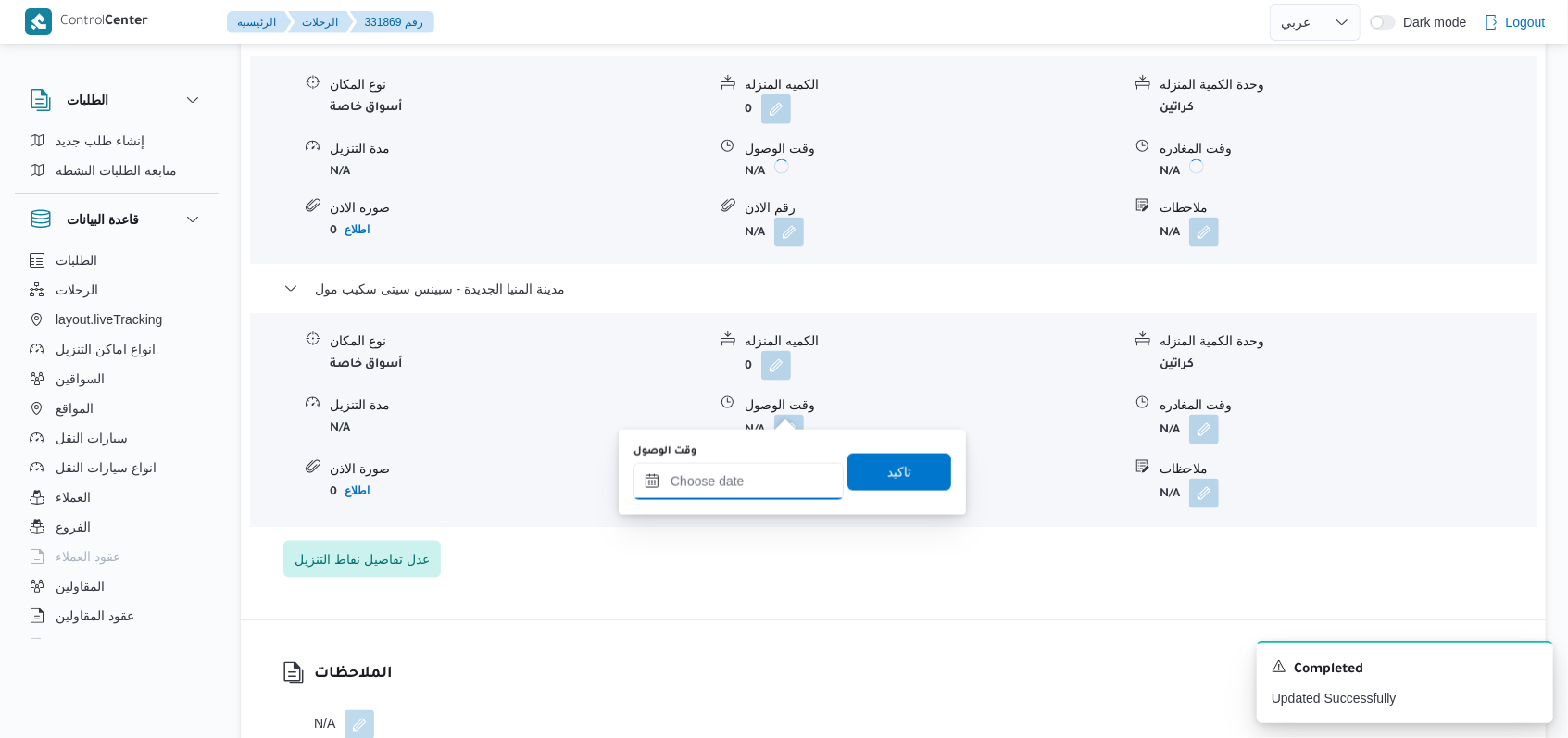
click at [760, 485] on input "وقت الوصول" at bounding box center [738, 482] width 210 height 37
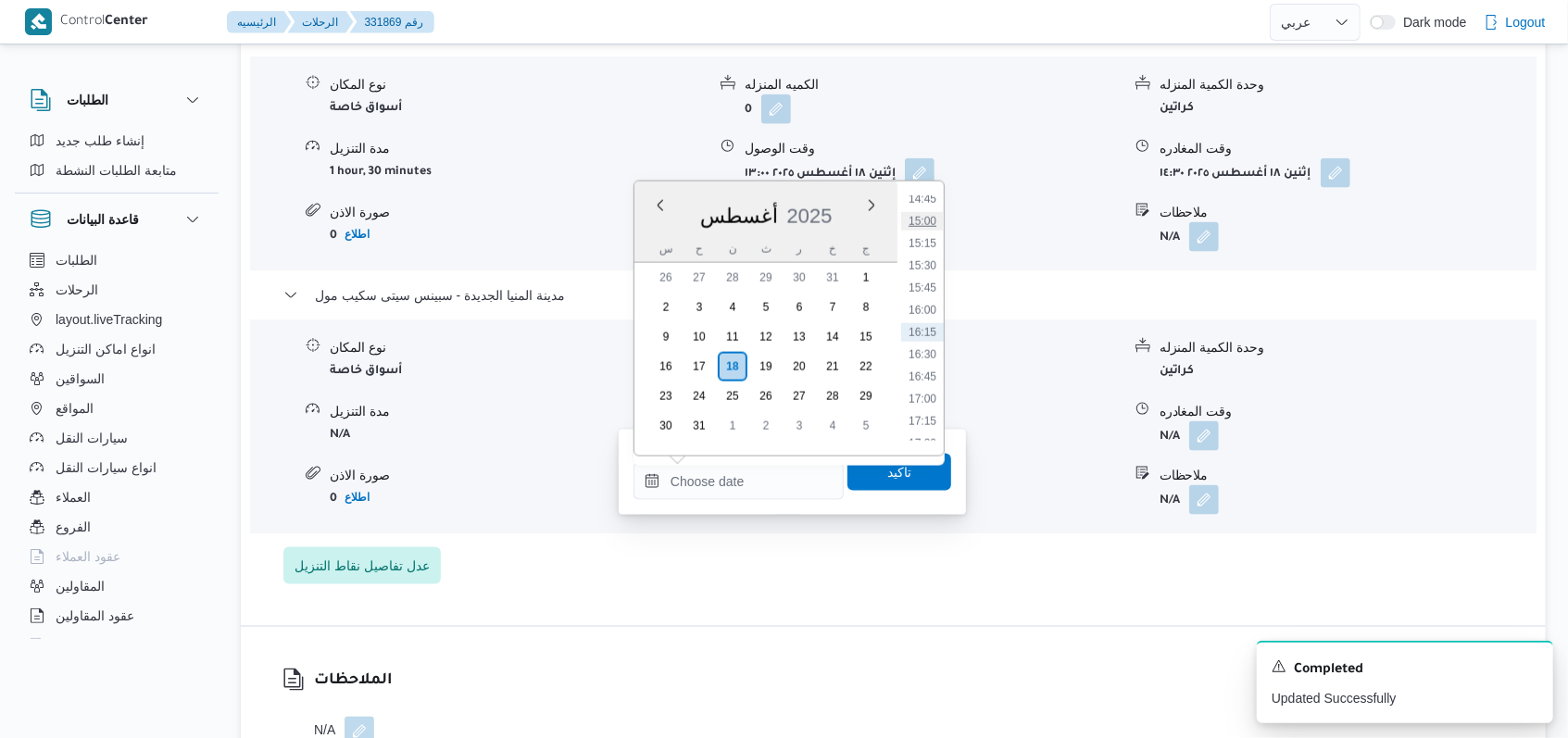
click at [934, 224] on li "15:00" at bounding box center [923, 220] width 43 height 18
type input "[DATE] ١٥:٠٠"
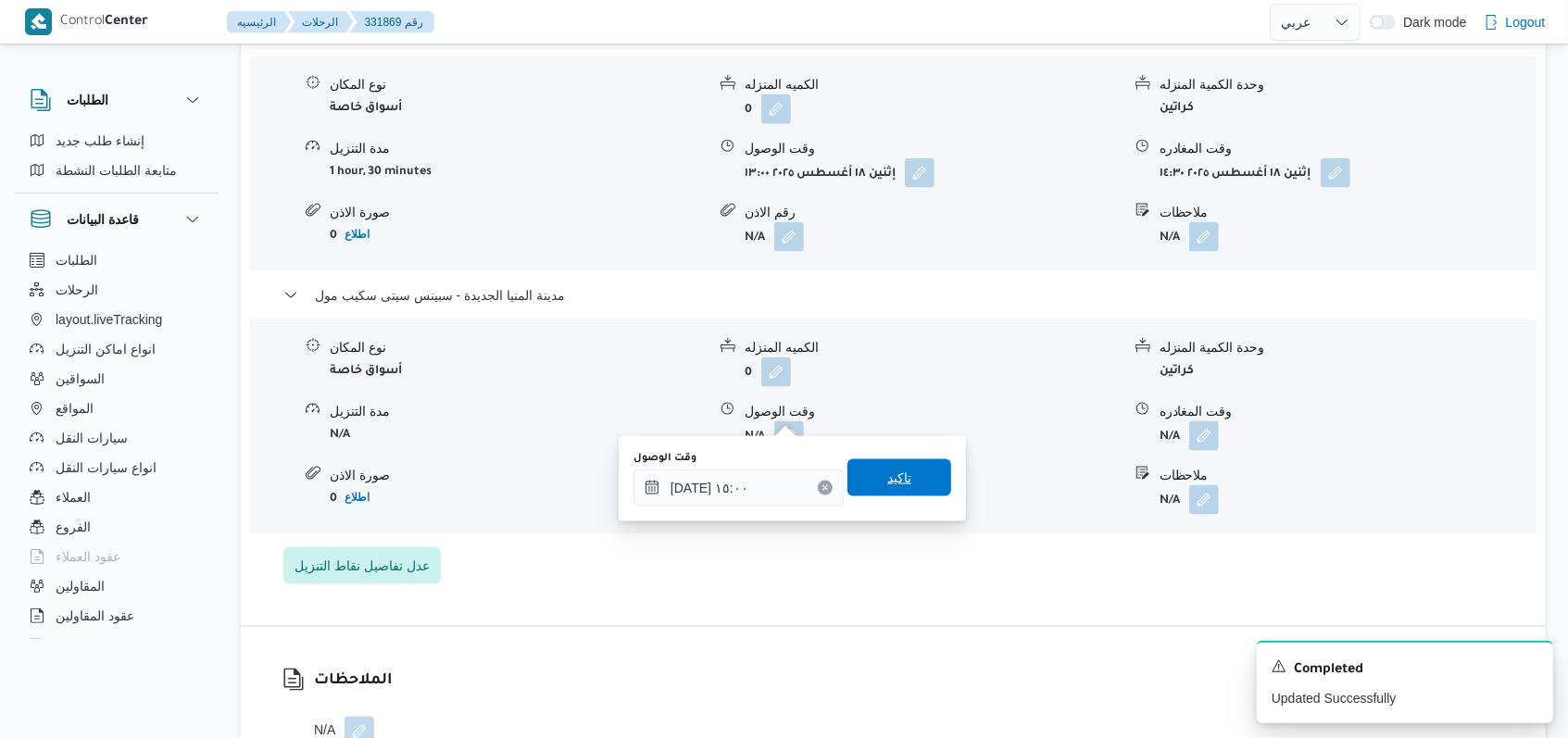
click at [903, 475] on span "تاكيد" at bounding box center [899, 478] width 104 height 37
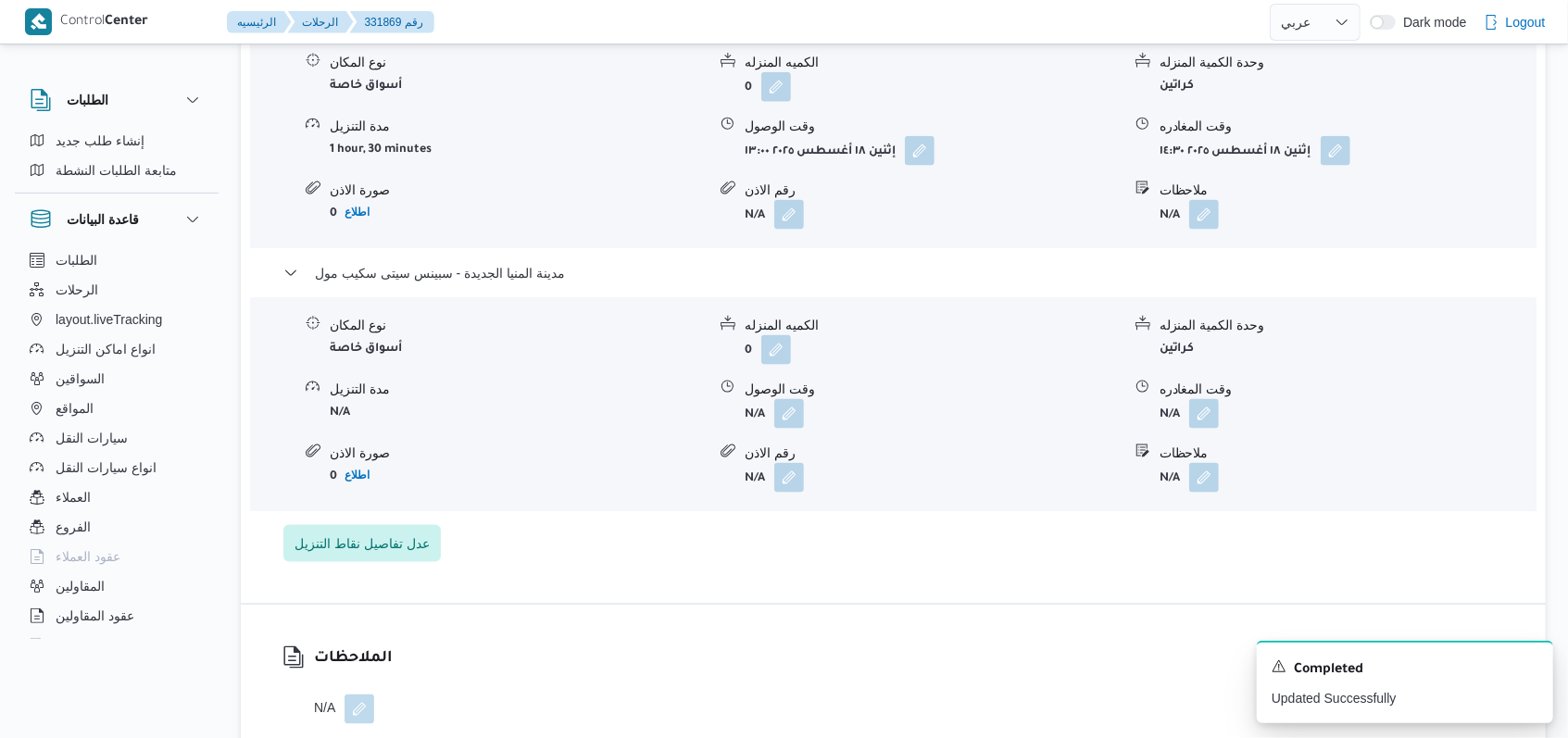
click at [1148, 500] on div "نوع المكان أسواق خاصة الكميه المنزله 0 وحدة الكمية المنزله كراتين مدة التنزيل N…" at bounding box center [893, 404] width 1301 height 210
click at [1208, 422] on button "button" at bounding box center [1204, 413] width 30 height 30
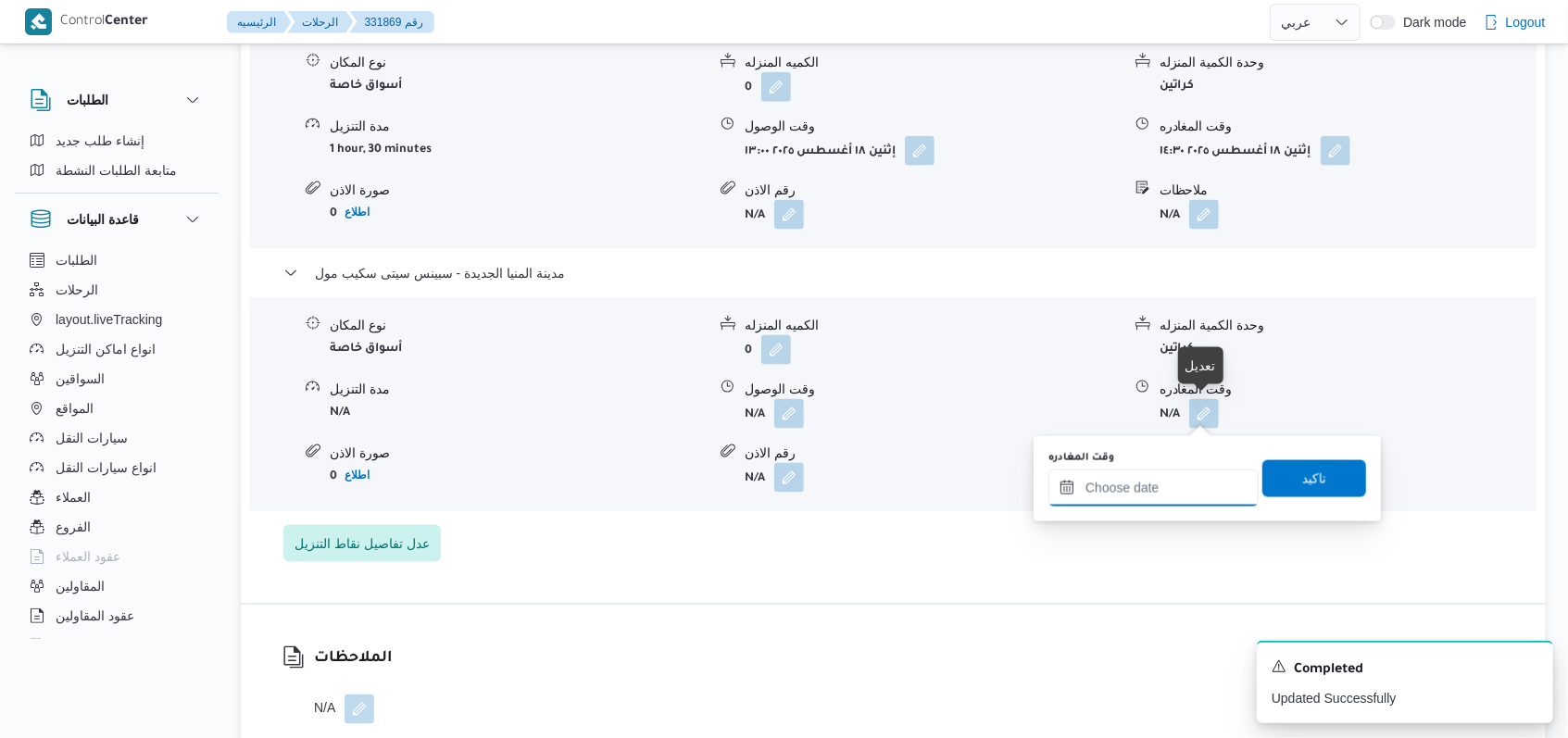
click at [1177, 482] on input "وقت المغادره" at bounding box center [1153, 487] width 210 height 37
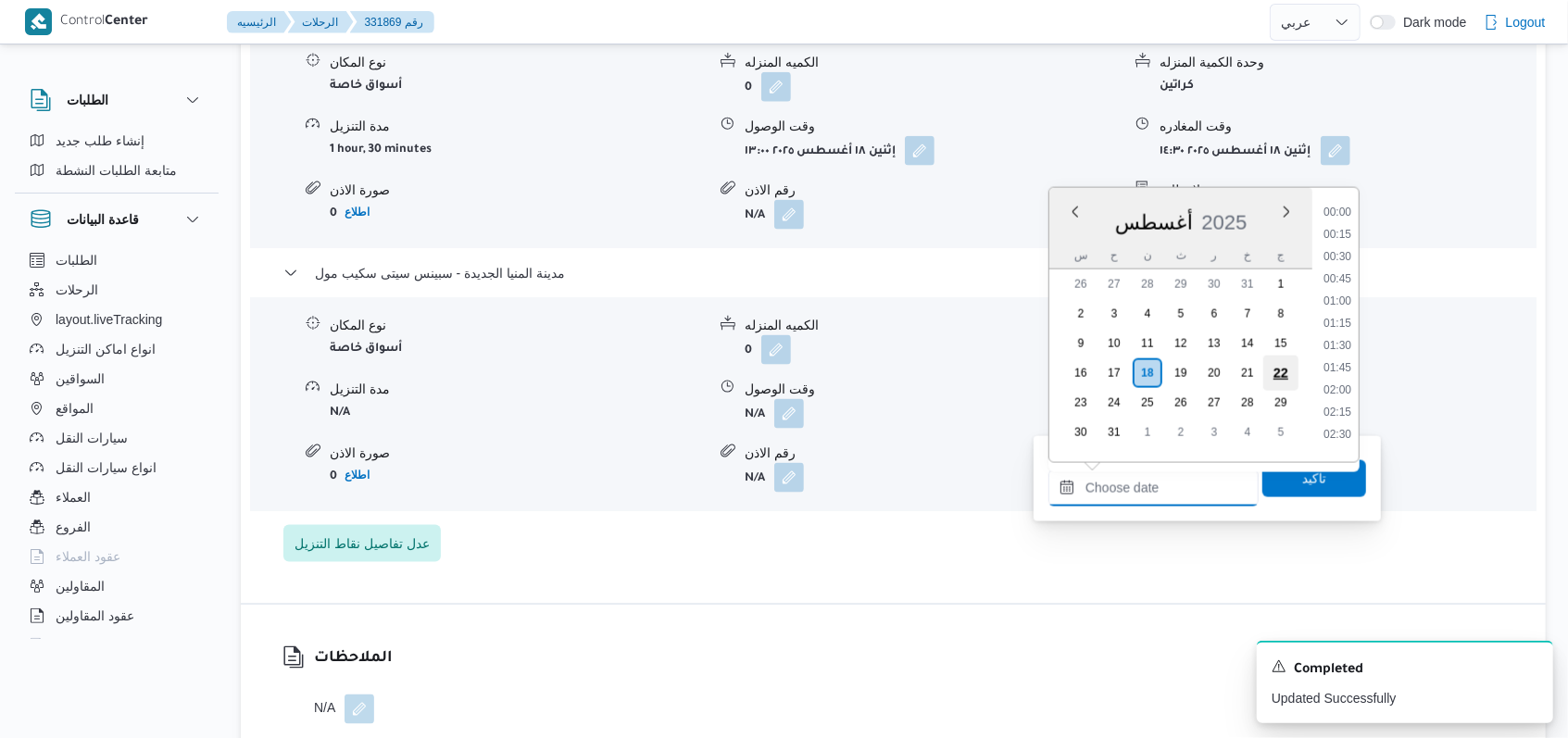
scroll to position [1318, 0]
click at [1349, 311] on li "16:00" at bounding box center [1338, 317] width 43 height 18
type input "١٨/٠٨/٢٠٢٥ ١٦:٠٠"
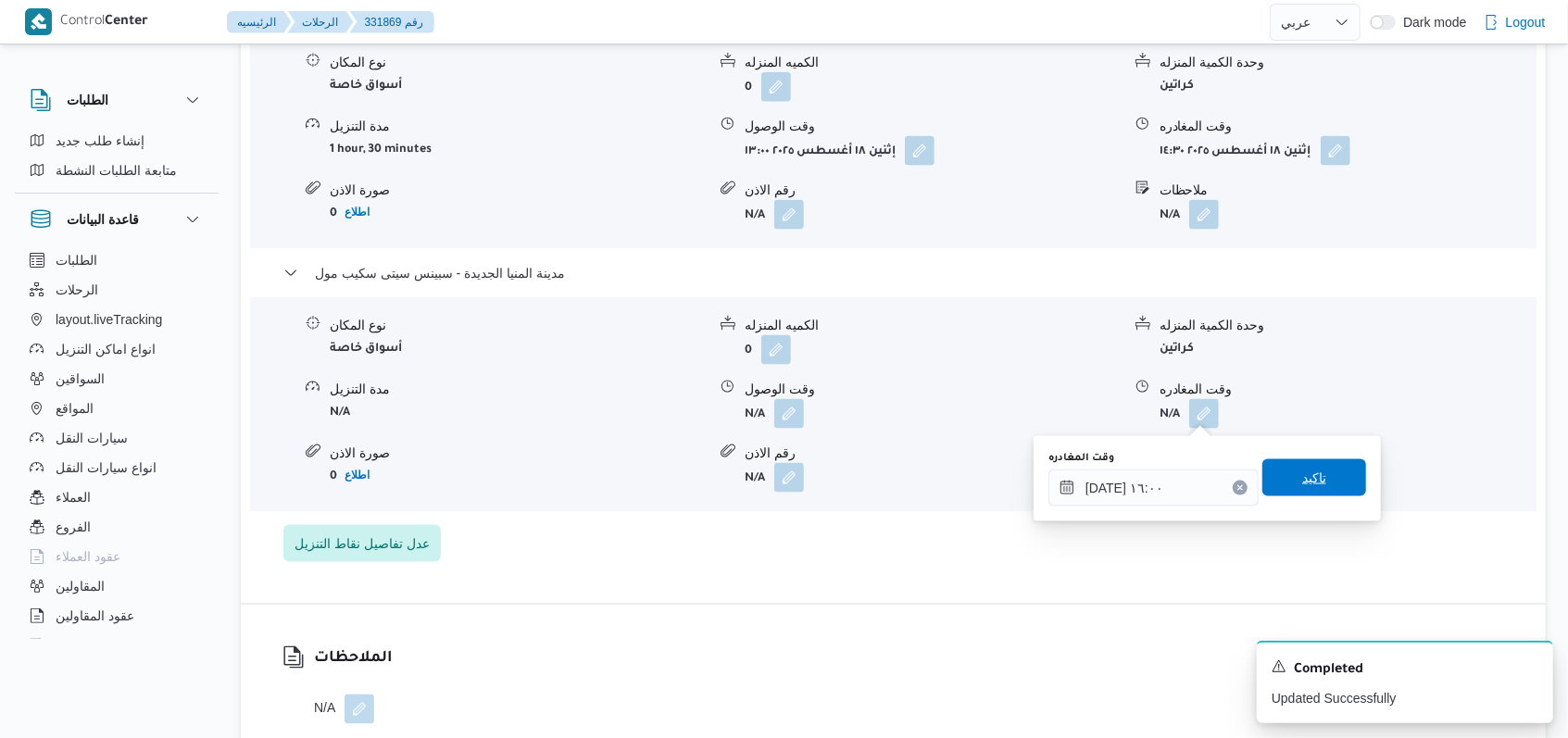
click at [1302, 469] on span "تاكيد" at bounding box center [1313, 477] width 24 height 22
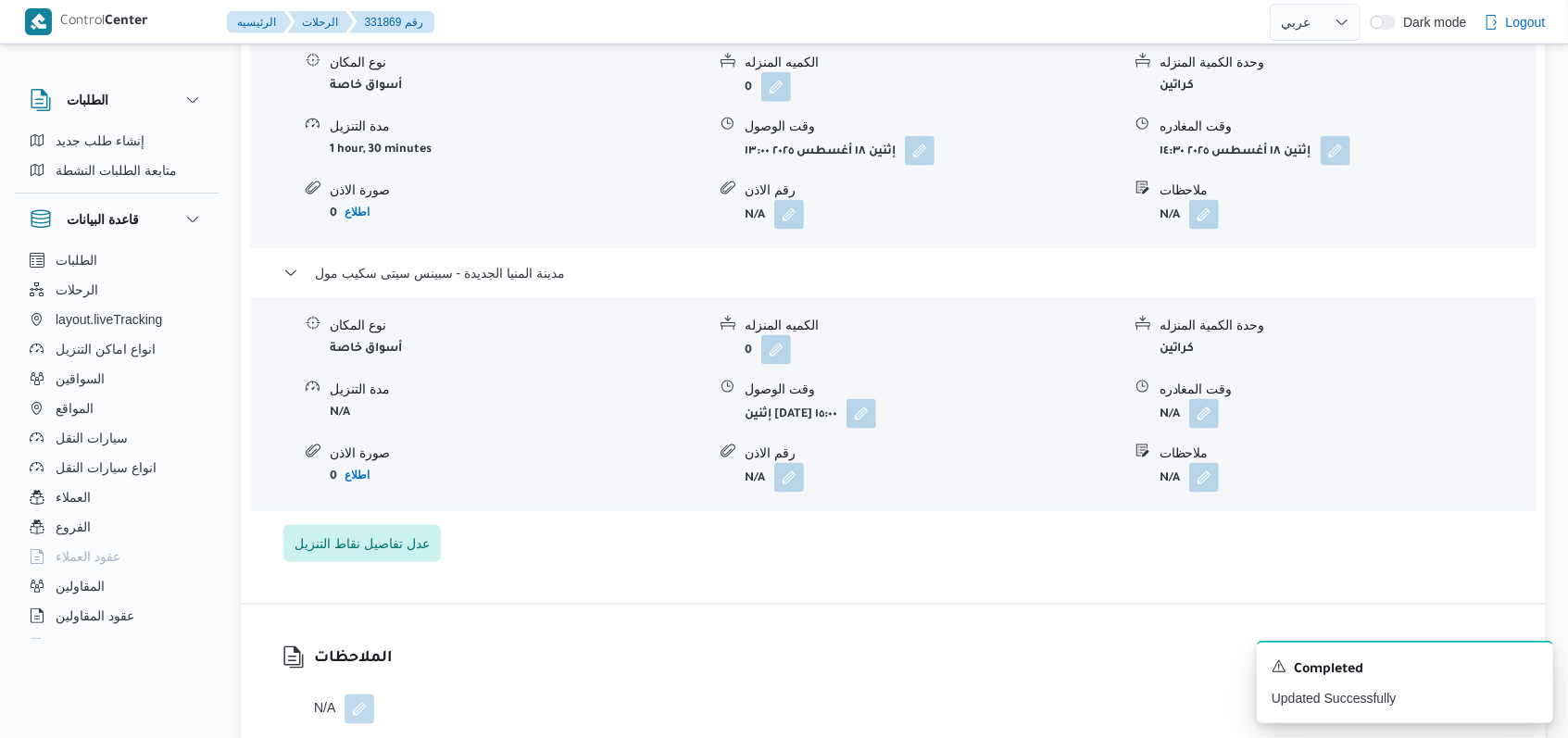
scroll to position [1358, 0]
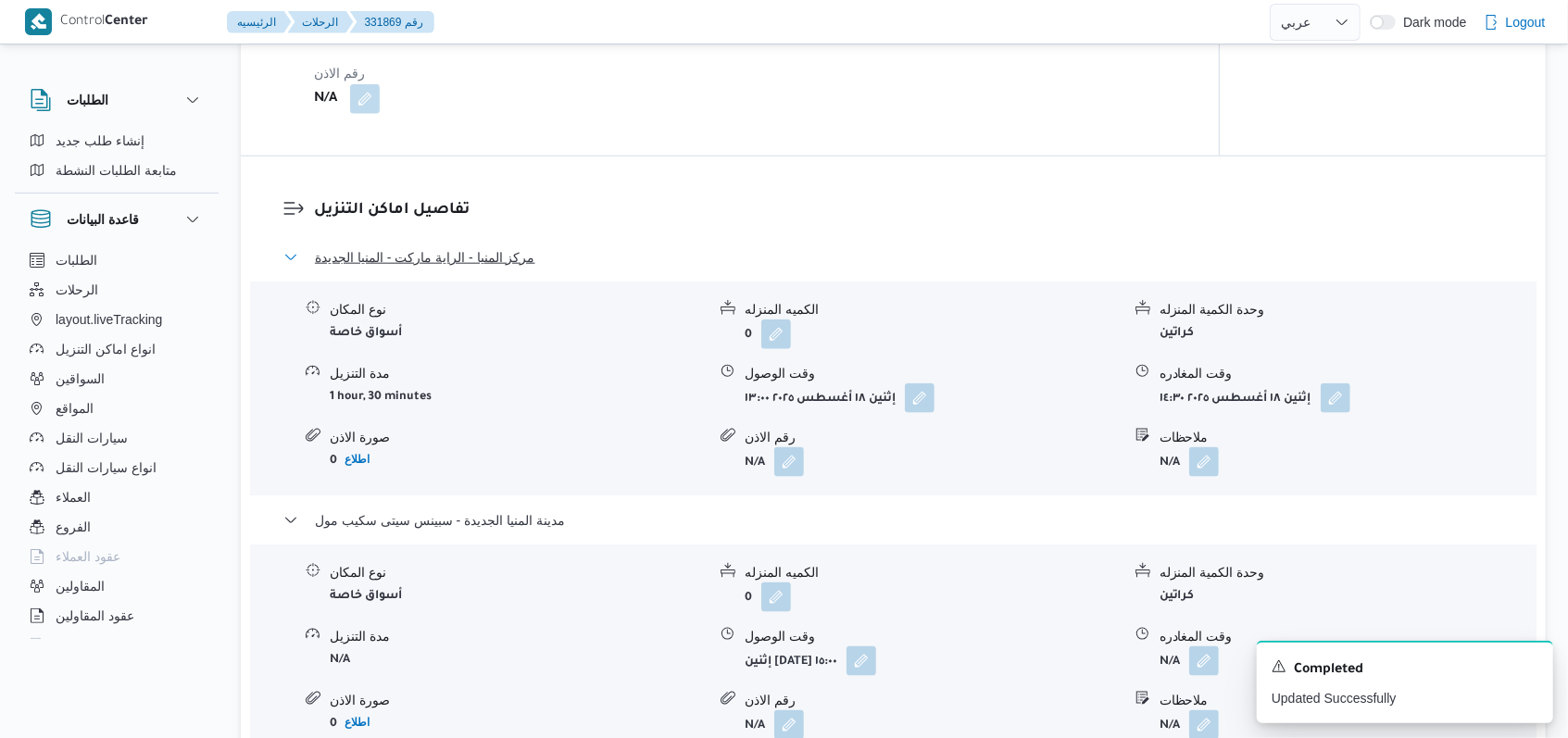
click at [474, 248] on span "مركز المنيا - الراية ماركت - المنيا الجديدة" at bounding box center [425, 257] width 221 height 22
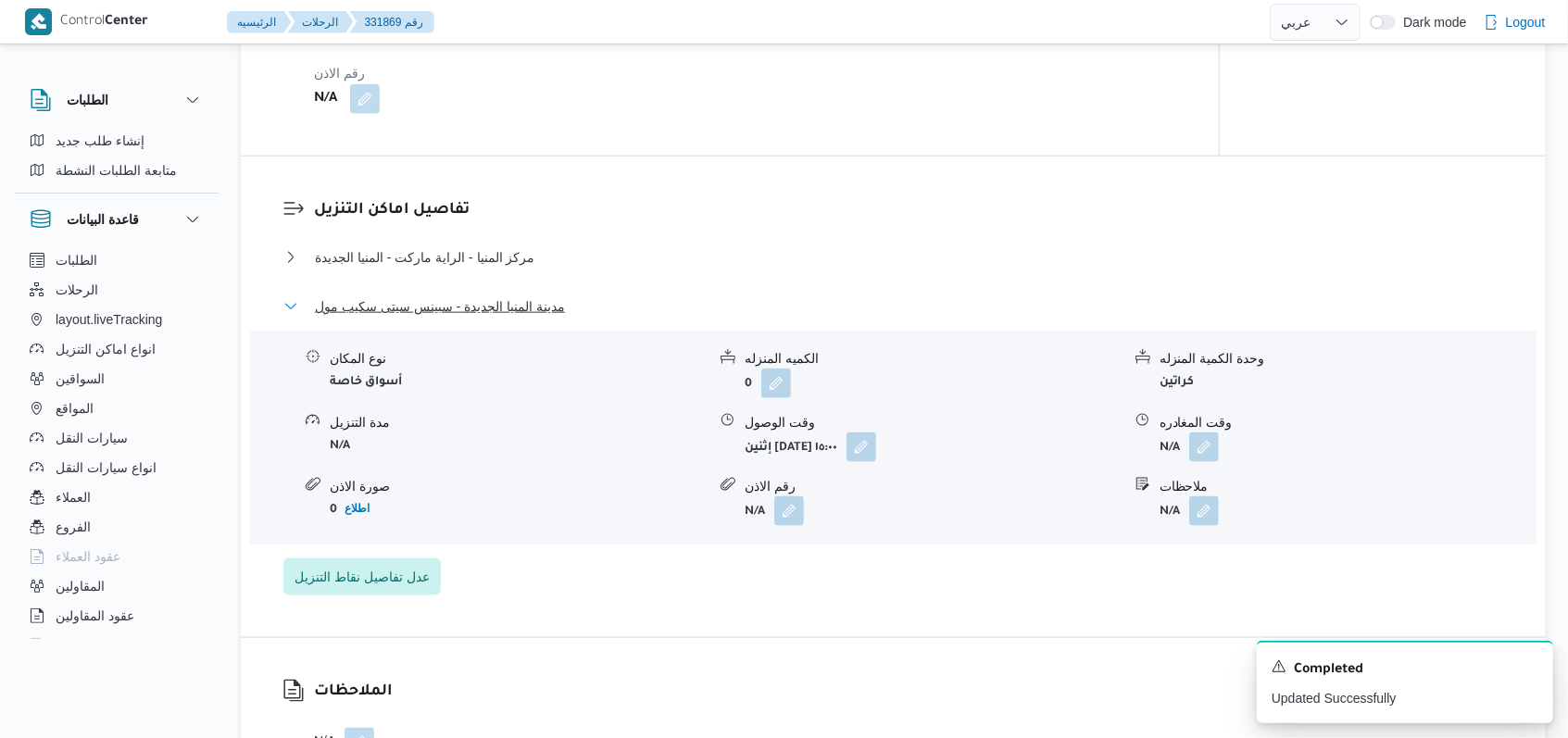
click at [475, 295] on span "مدينة المنيا الجديدة - سبينس سيتى سكيب مول" at bounding box center [439, 306] width 250 height 22
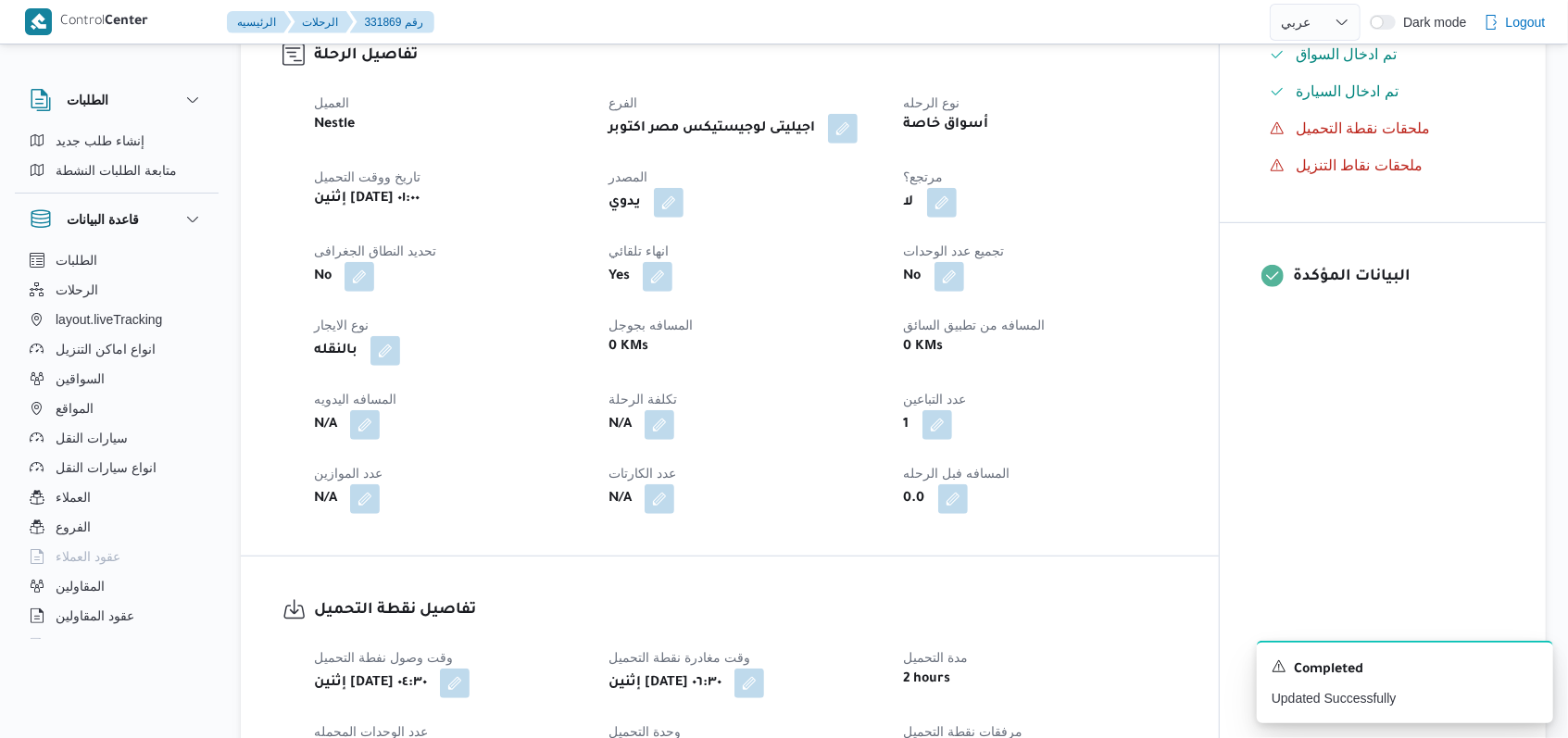
scroll to position [617, 0]
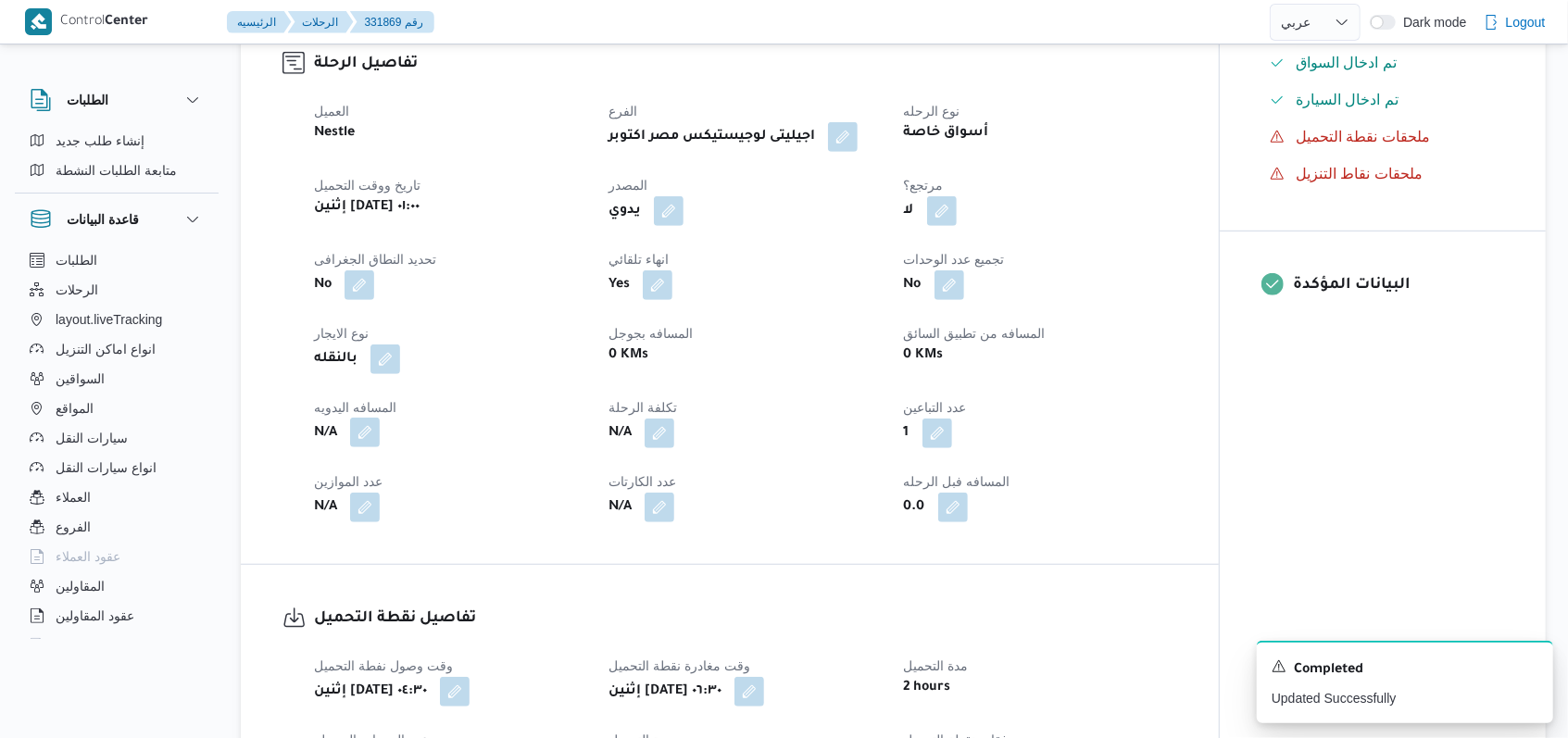
click at [374, 428] on button "button" at bounding box center [364, 432] width 30 height 30
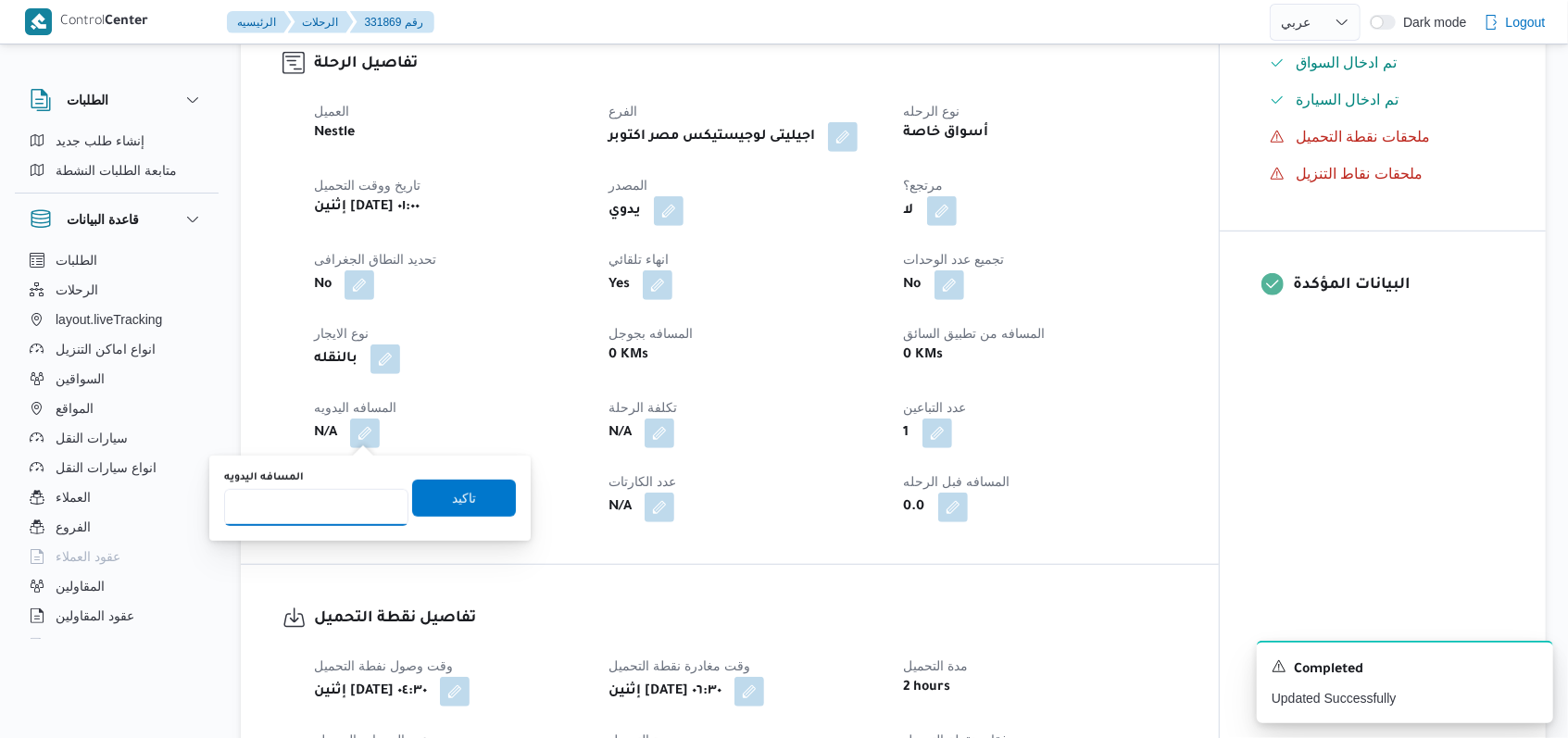
click at [312, 500] on input "المسافه اليدويه" at bounding box center [317, 507] width 185 height 37
type input "270"
click at [429, 488] on span "تاكيد" at bounding box center [463, 497] width 104 height 37
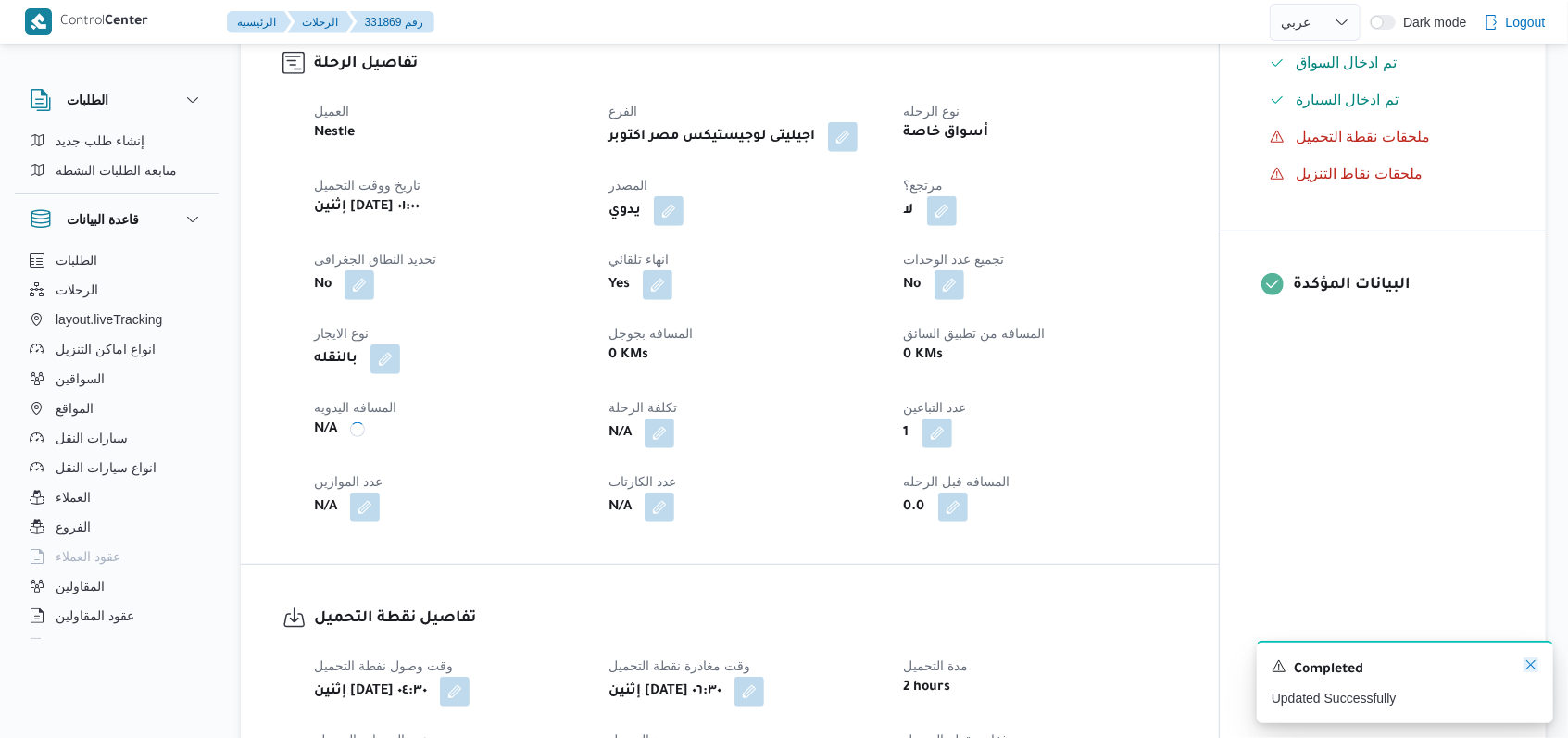
click at [1531, 671] on icon "Dismiss toast" at bounding box center [1530, 664] width 15 height 15
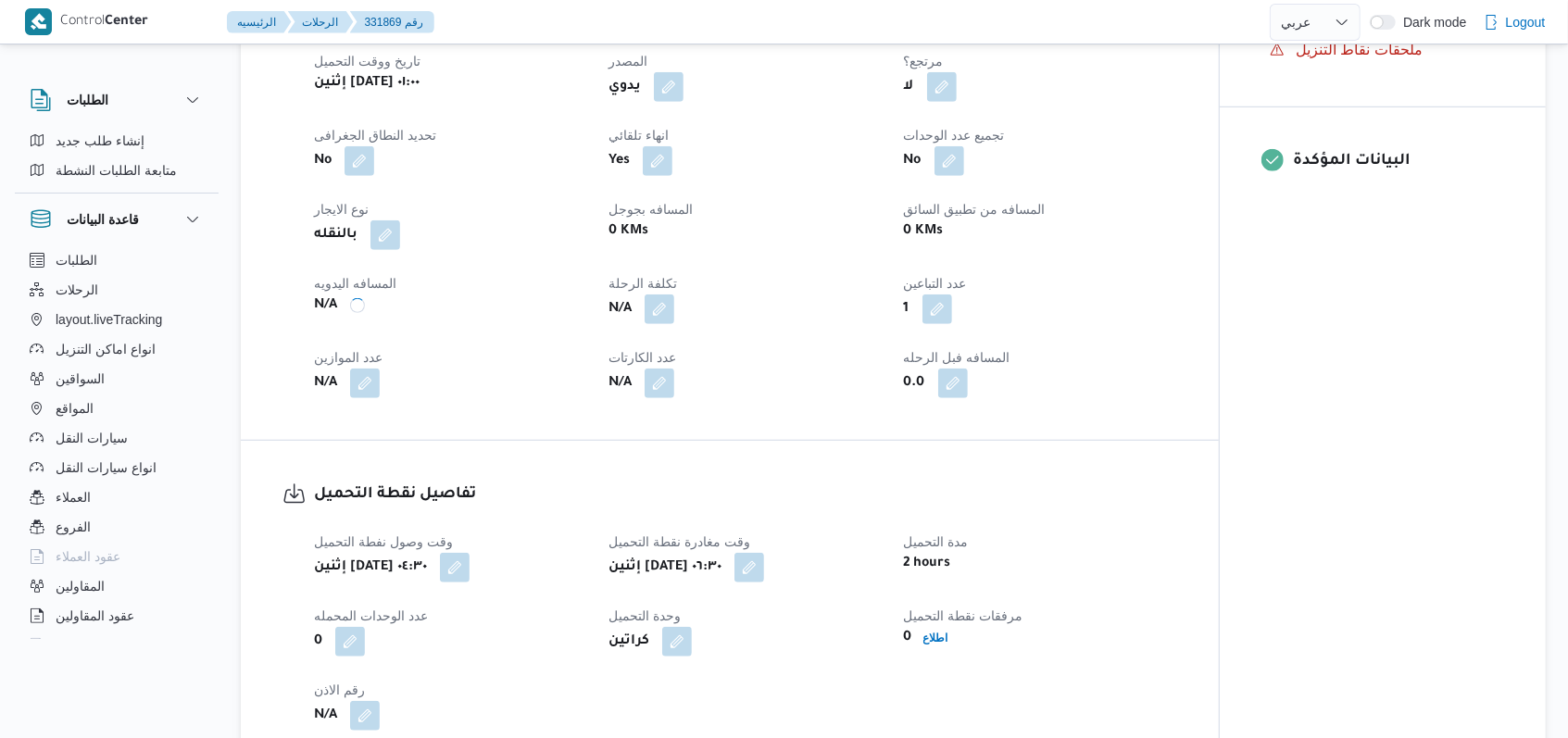
scroll to position [1234, 0]
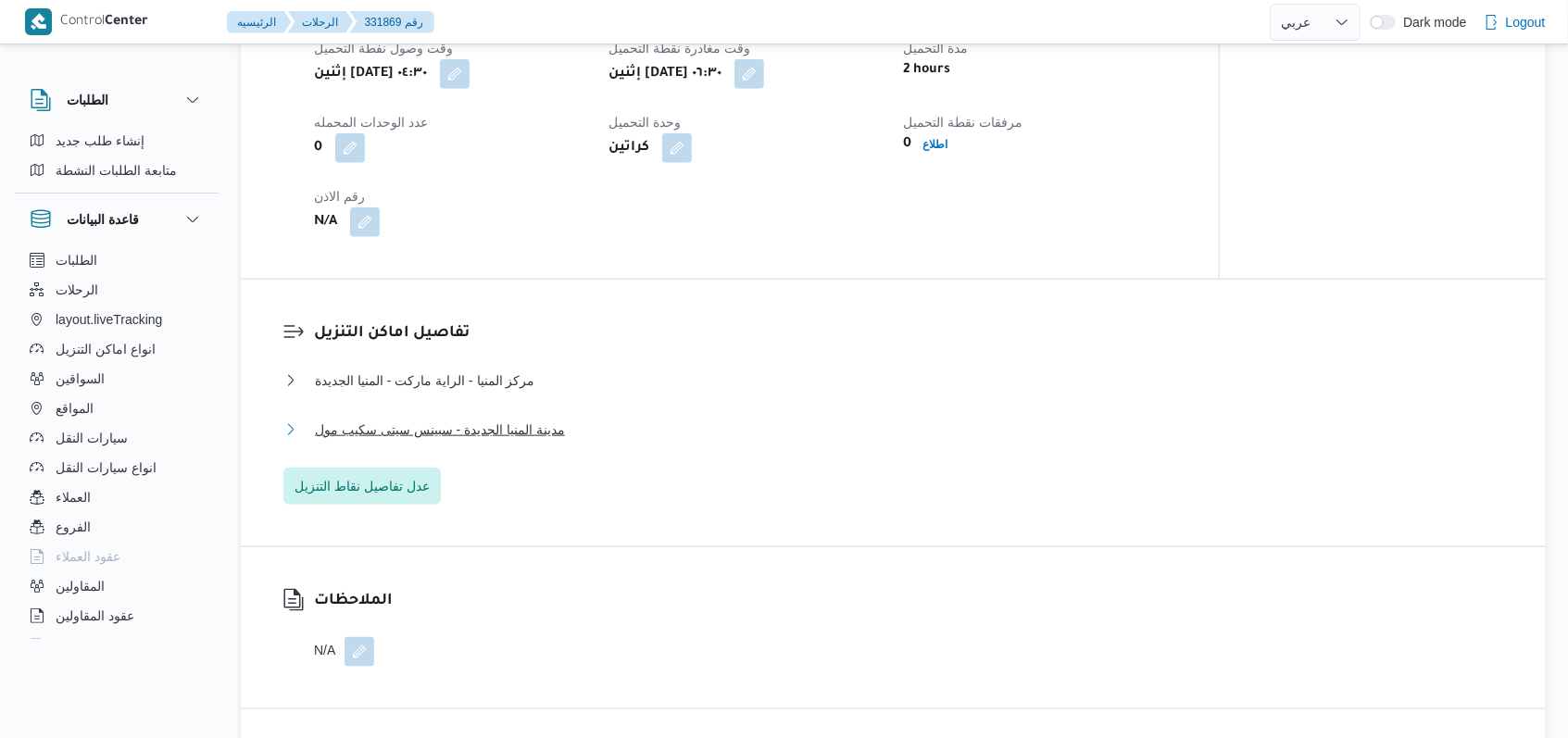
click at [541, 426] on span "مدينة المنيا الجديدة - سبينس سيتى سكيب مول" at bounding box center [439, 429] width 250 height 22
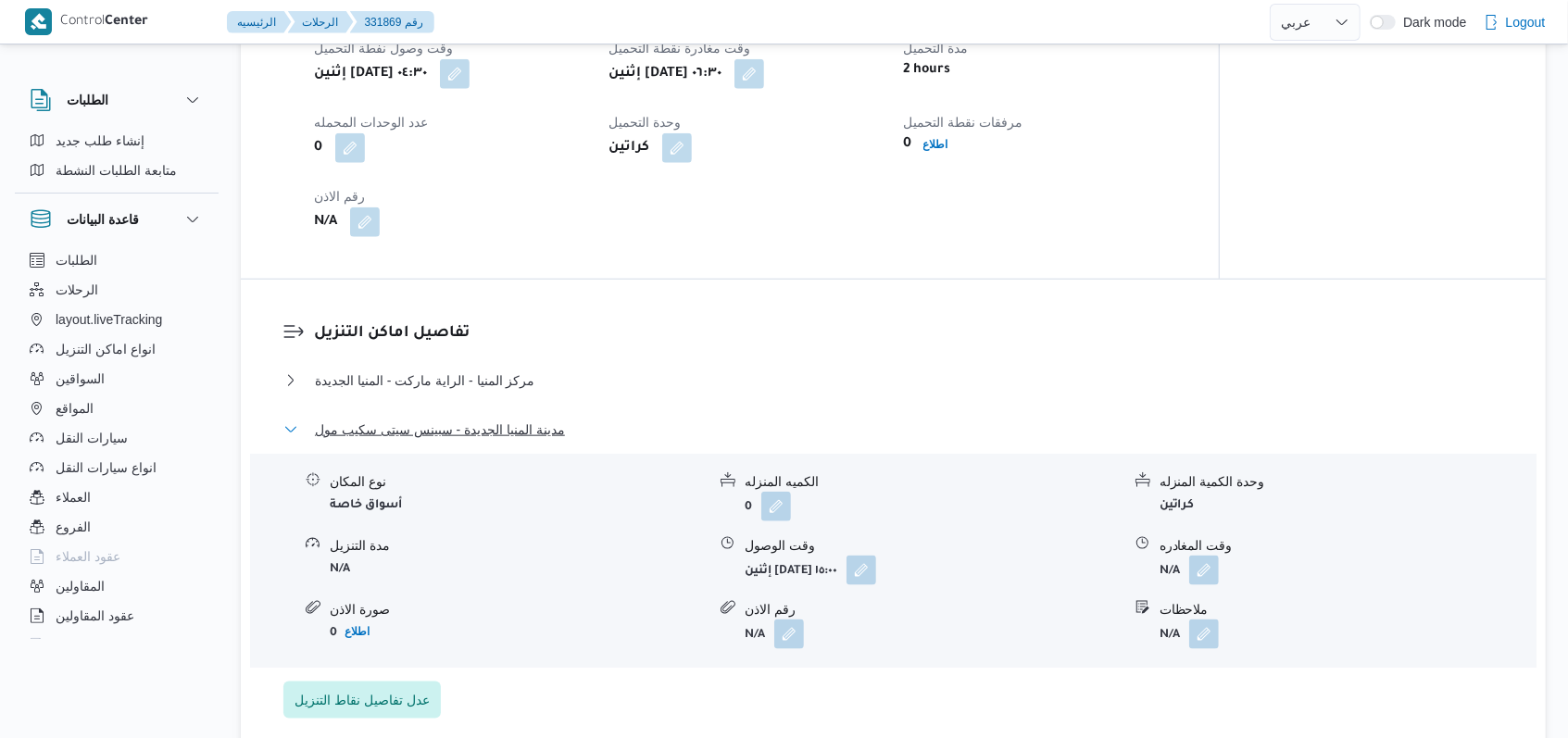
click at [541, 426] on span "مدينة المنيا الجديدة - سبينس سيتى سكيب مول" at bounding box center [439, 429] width 250 height 22
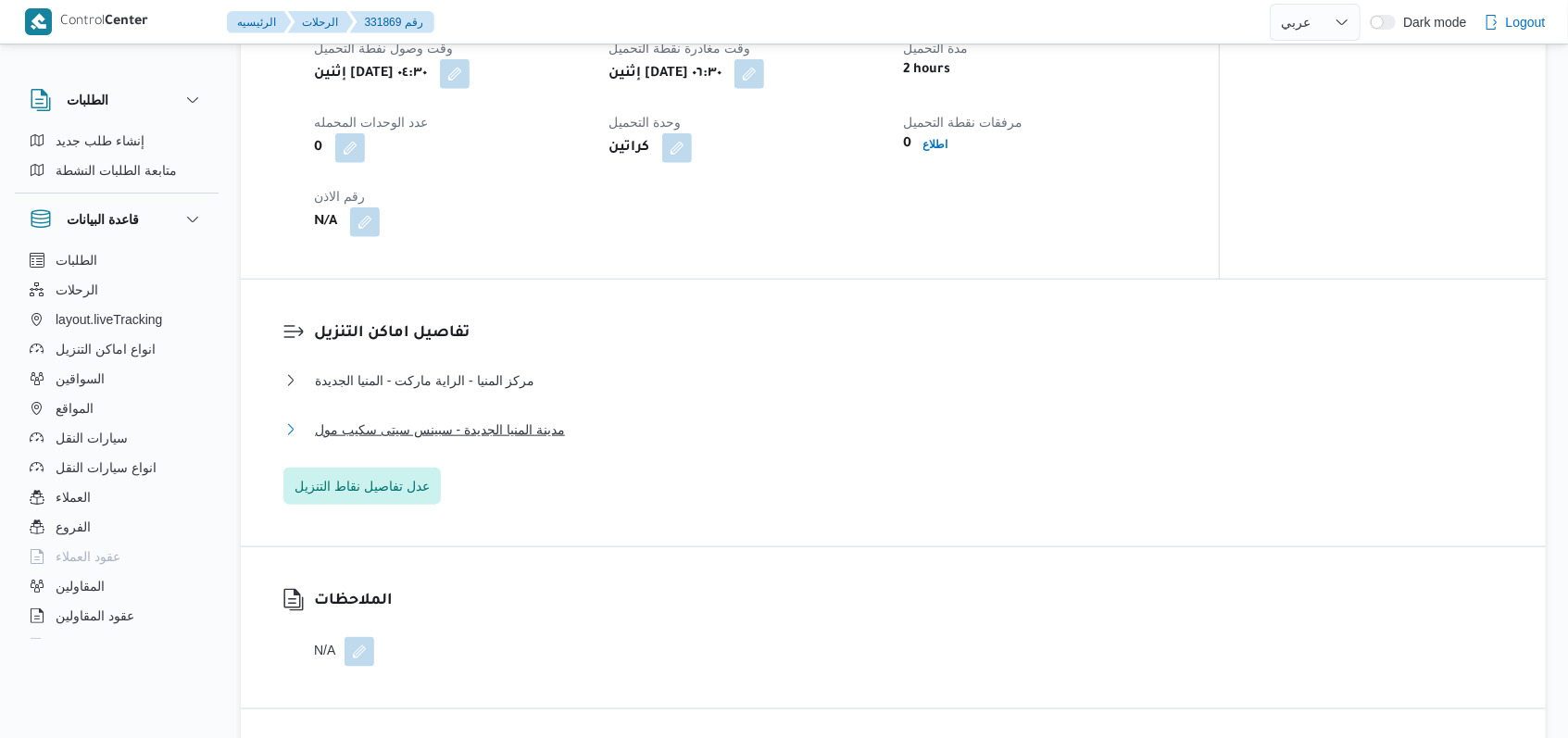
click at [549, 423] on span "مدينة المنيا الجديدة - سبينس سيتى سكيب مول" at bounding box center [439, 429] width 250 height 22
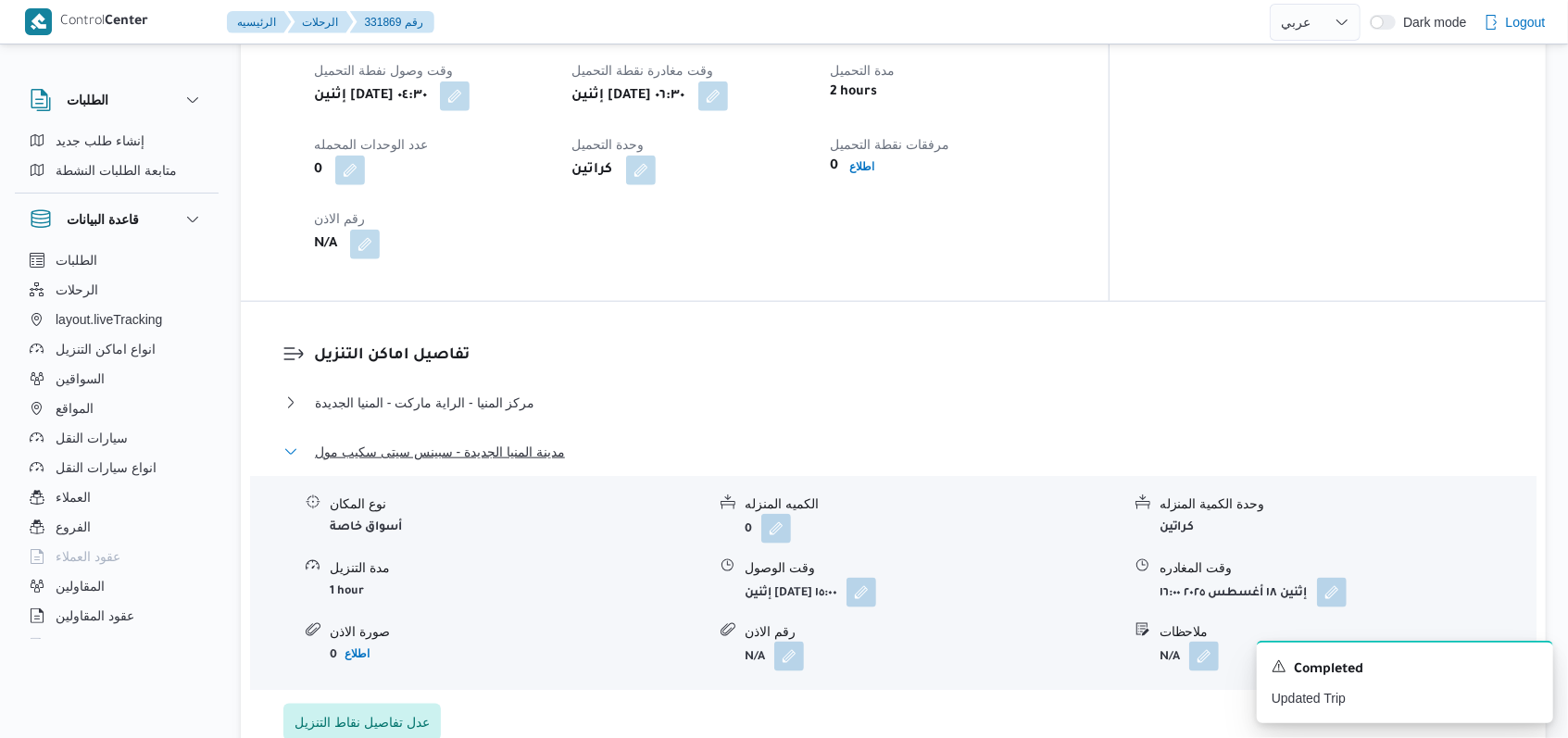
click at [557, 441] on span "مدينة المنيا الجديدة - سبينس سيتى سكيب مول" at bounding box center [439, 452] width 250 height 22
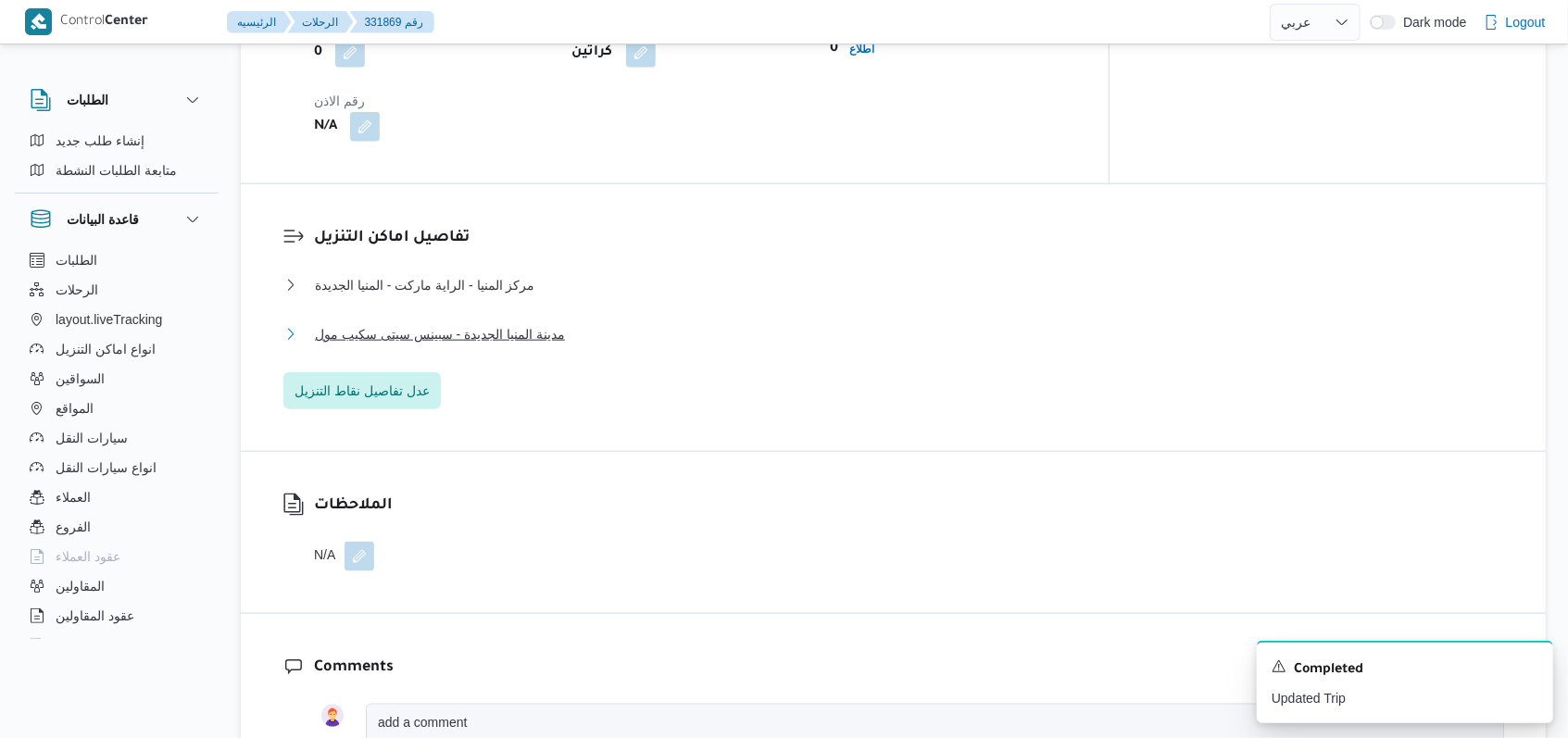
scroll to position [1358, 0]
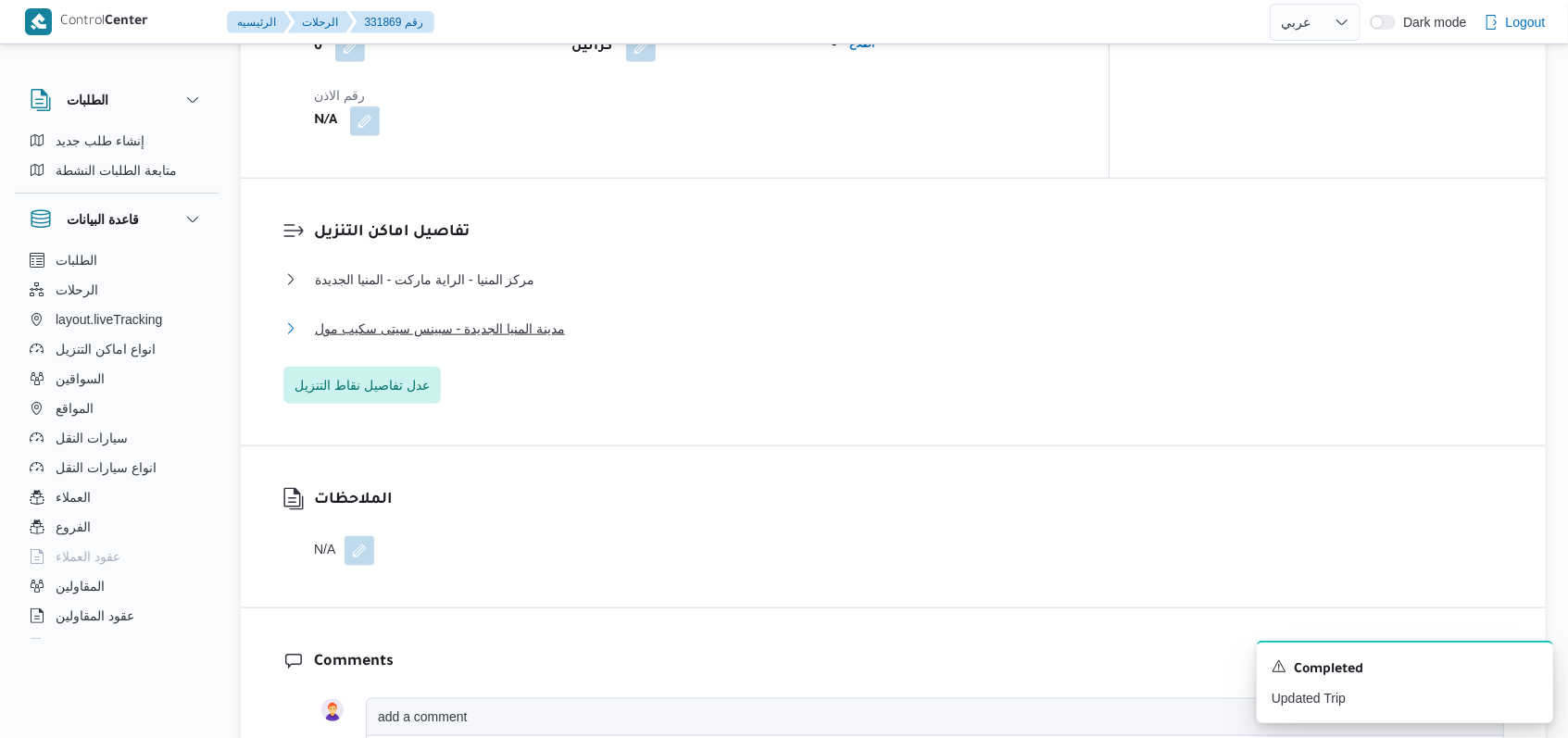
click at [548, 318] on span "مدينة المنيا الجديدة - سبينس سيتى سكيب مول" at bounding box center [439, 328] width 250 height 22
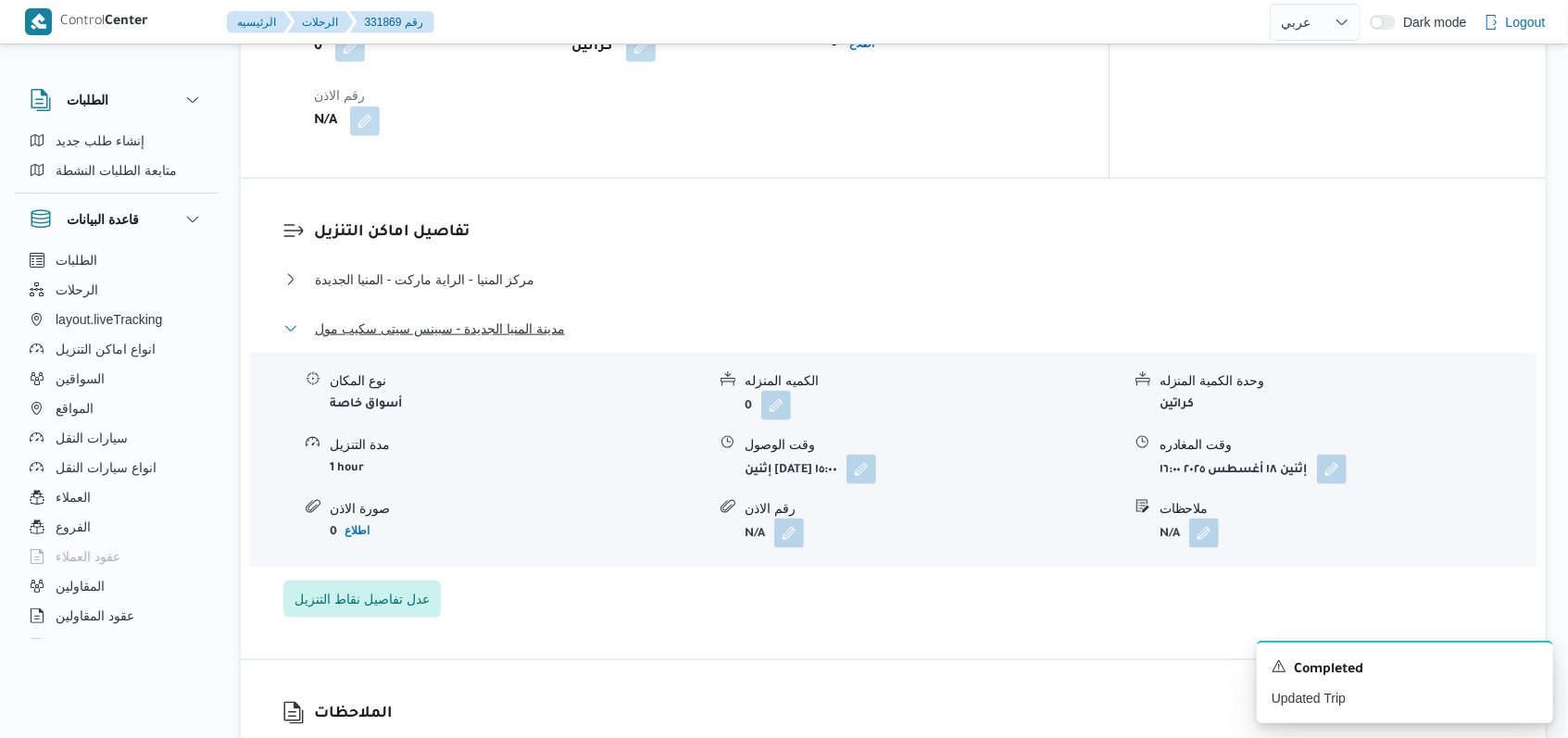
click at [548, 318] on span "مدينة المنيا الجديدة - سبينس سيتى سكيب مول" at bounding box center [439, 328] width 250 height 22
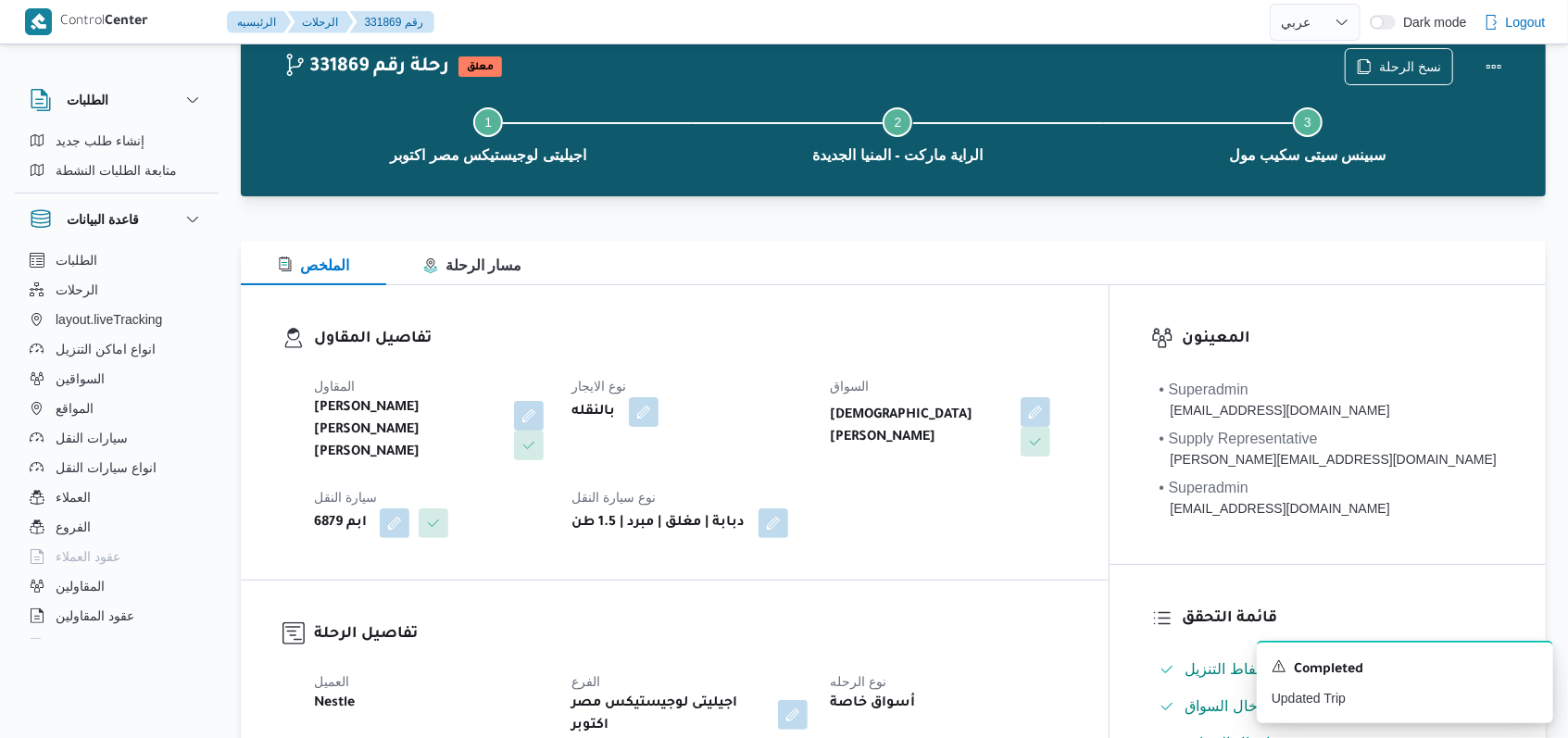
scroll to position [0, 0]
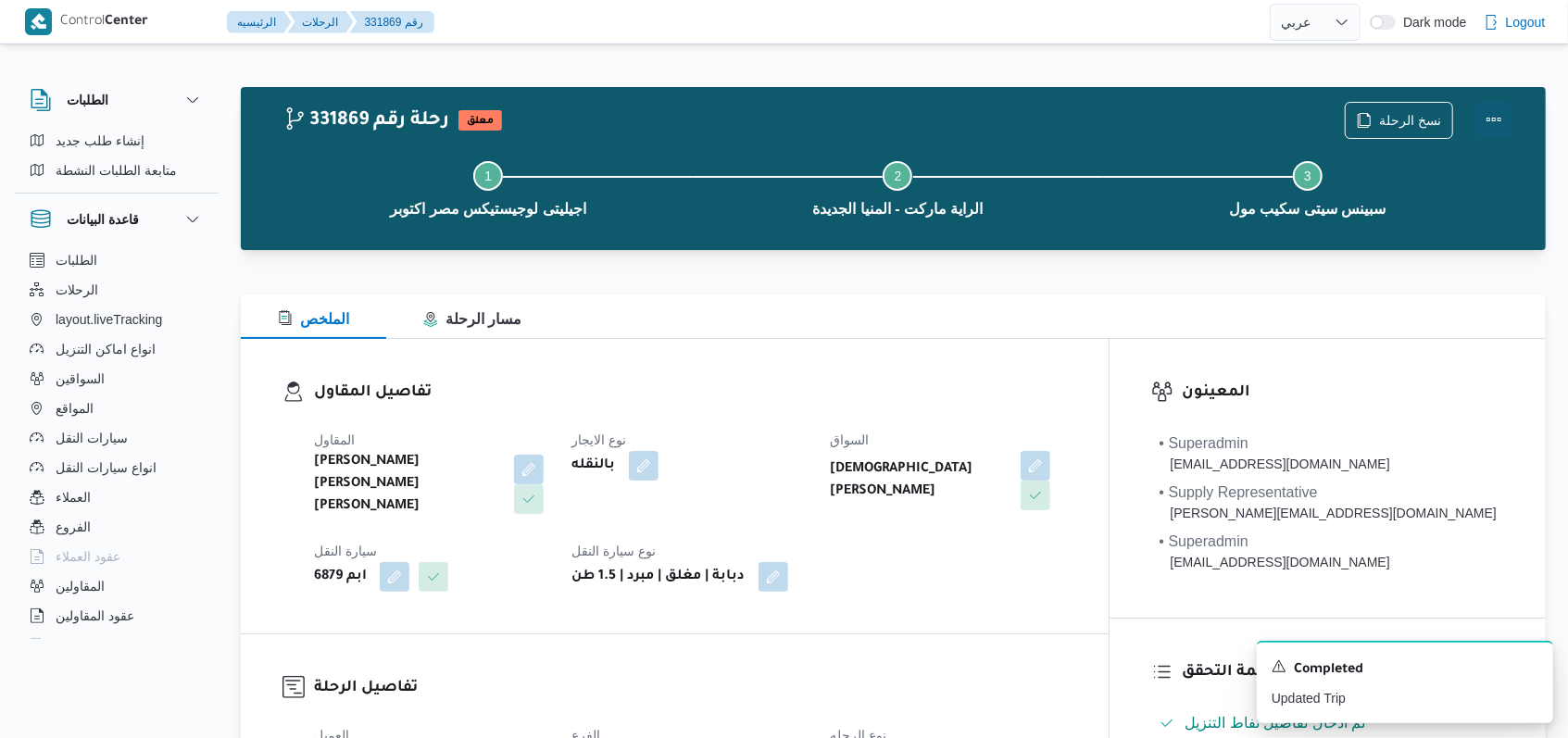
click at [1494, 107] on button "Actions" at bounding box center [1494, 119] width 37 height 37
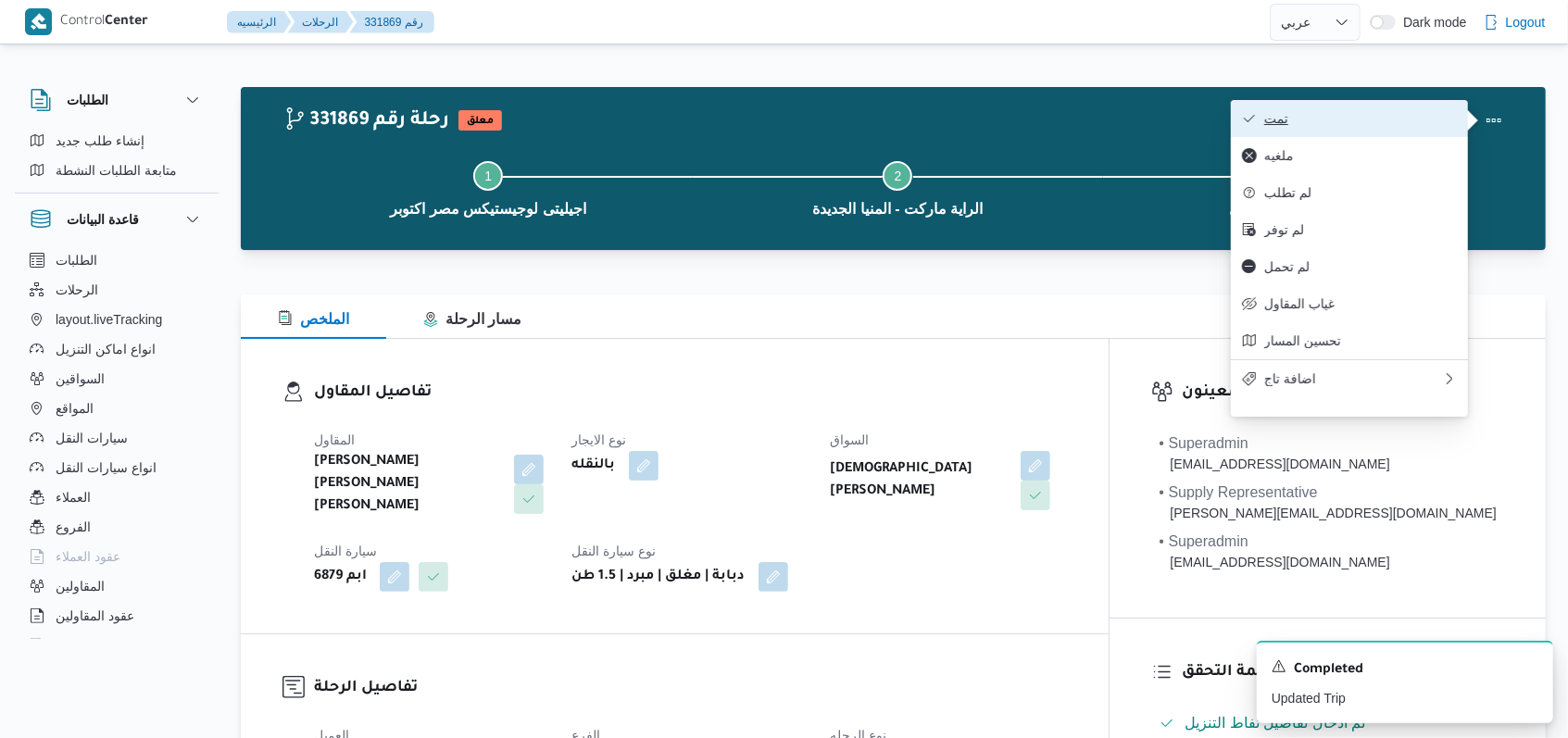
click at [1382, 114] on span "تمت" at bounding box center [1360, 117] width 192 height 15
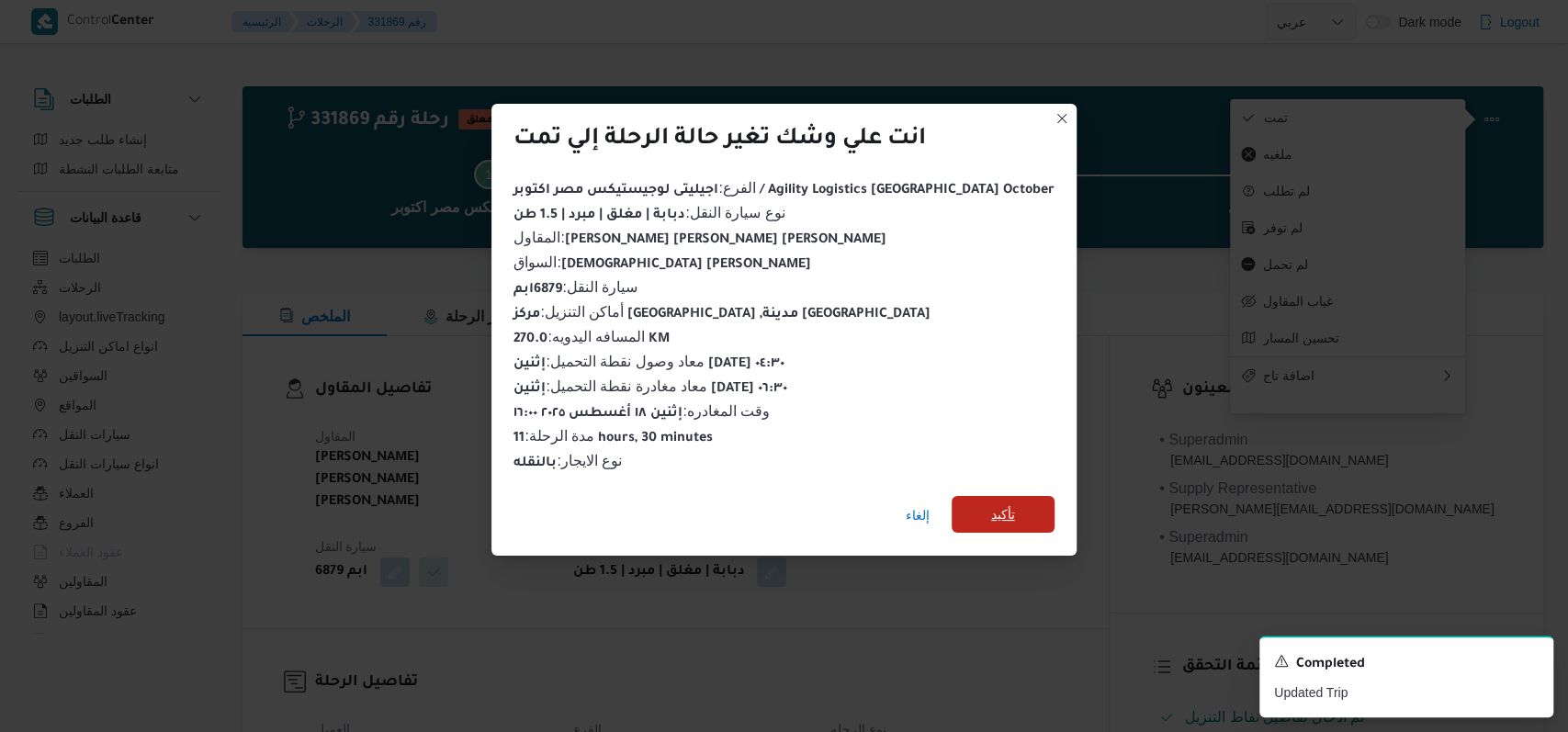
click at [978, 506] on span "تأكيد" at bounding box center [1003, 514] width 103 height 37
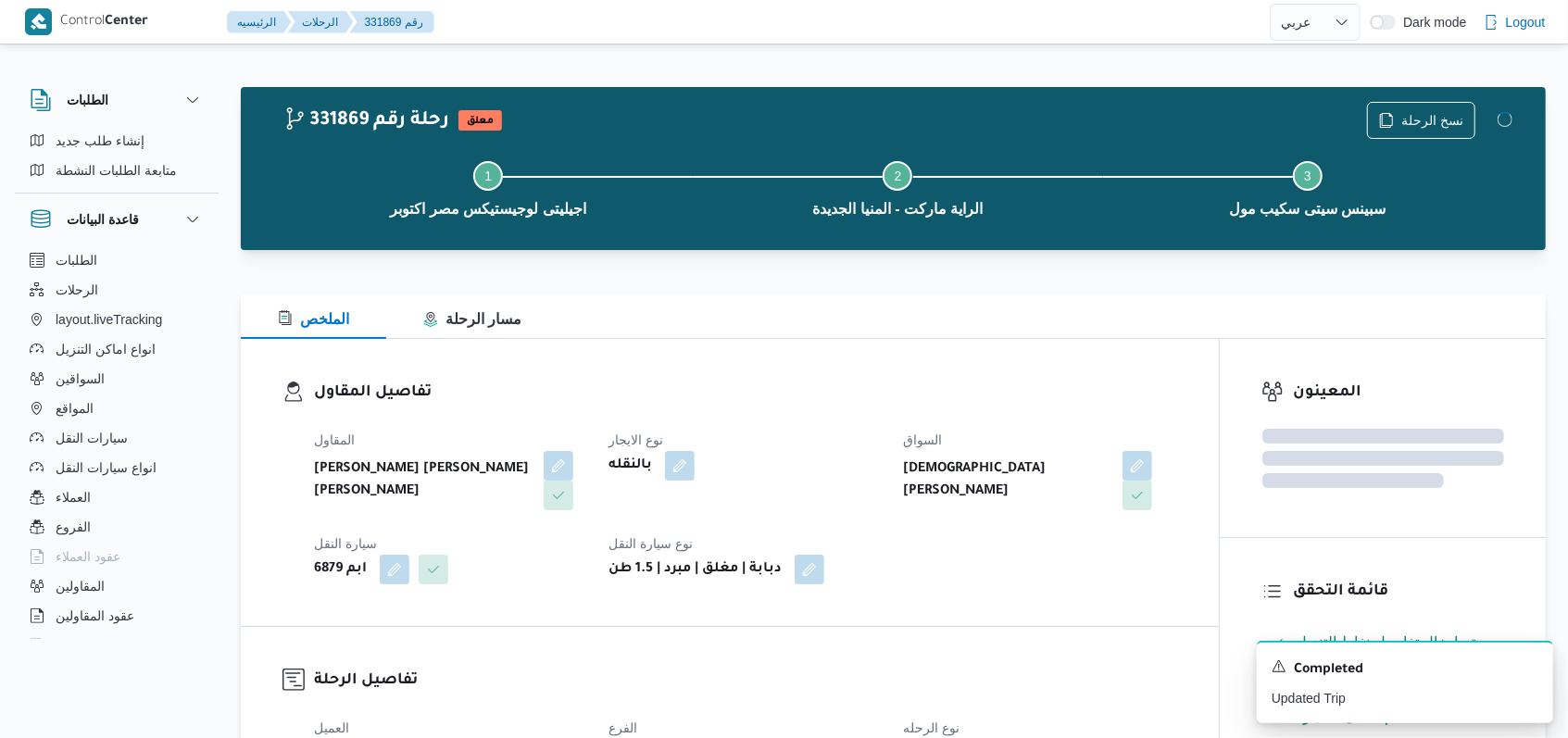
click at [797, 411] on dl "تفاصيل المقاول المقاول محمد صلاح عبد الهادى عبد الحميد نوع الايجار بالنقله السو…" at bounding box center [745, 483] width 864 height 204
click at [794, 390] on h3 "تفاصيل المقاول" at bounding box center [745, 393] width 864 height 25
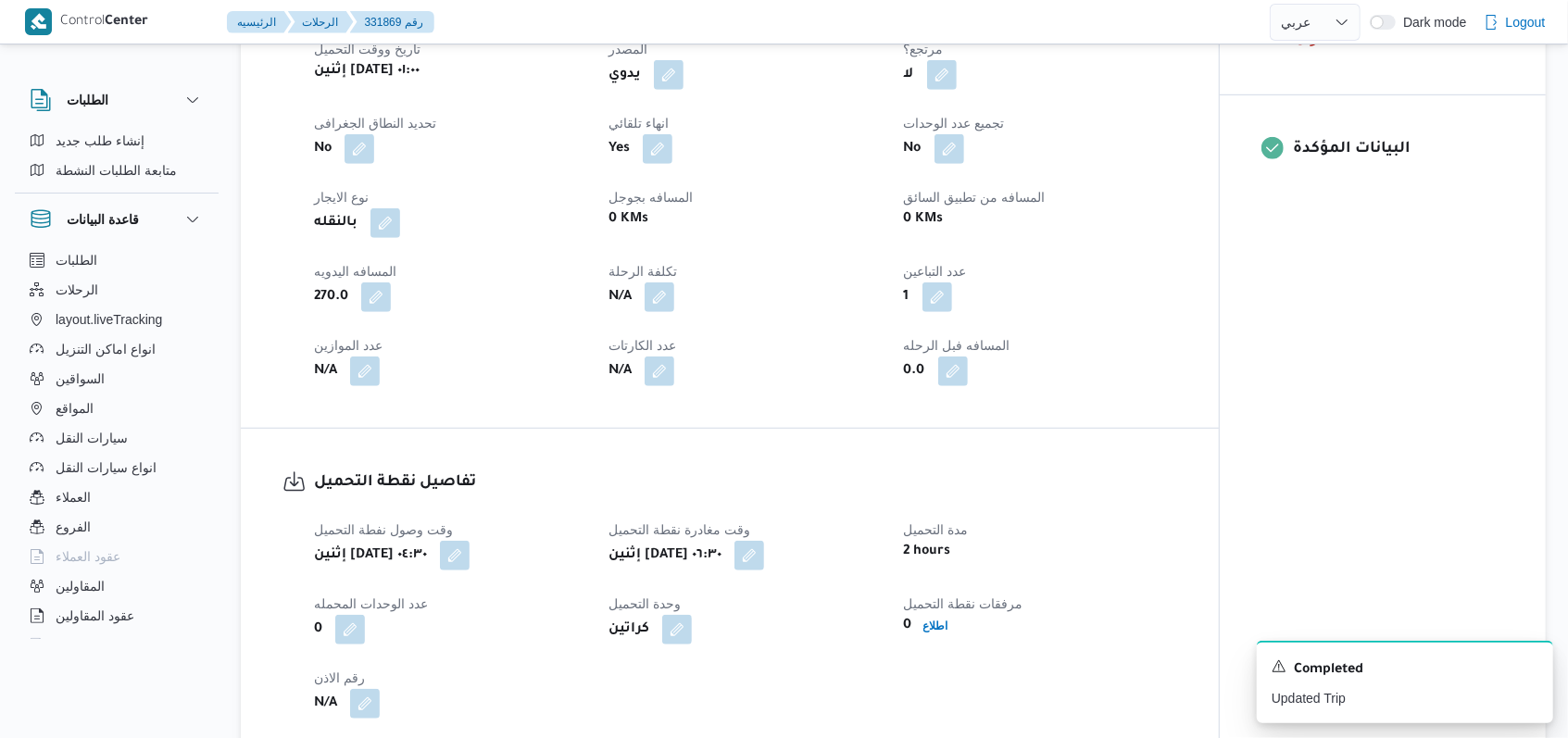
scroll to position [987, 0]
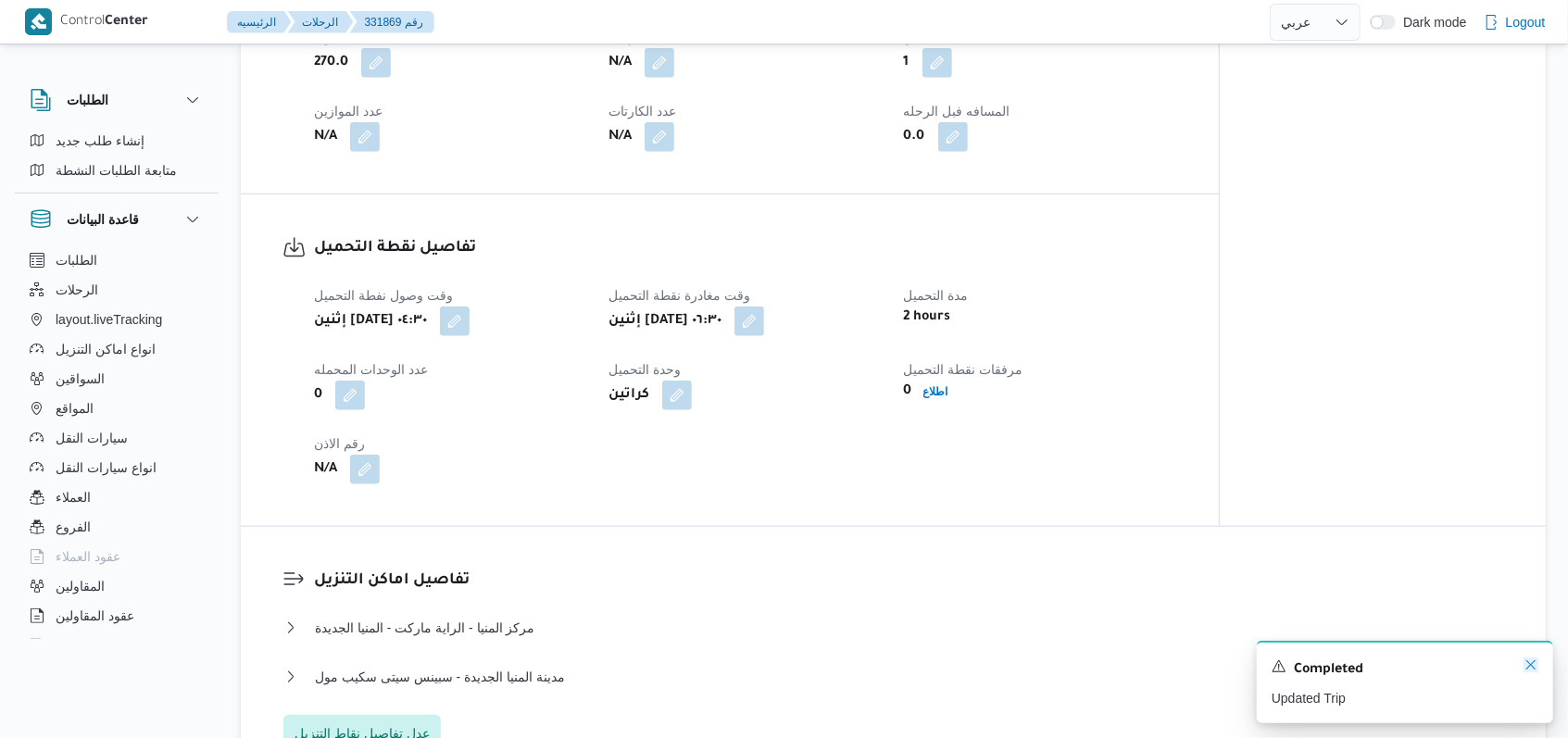
click at [1523, 672] on icon "Dismiss toast" at bounding box center [1530, 664] width 15 height 15
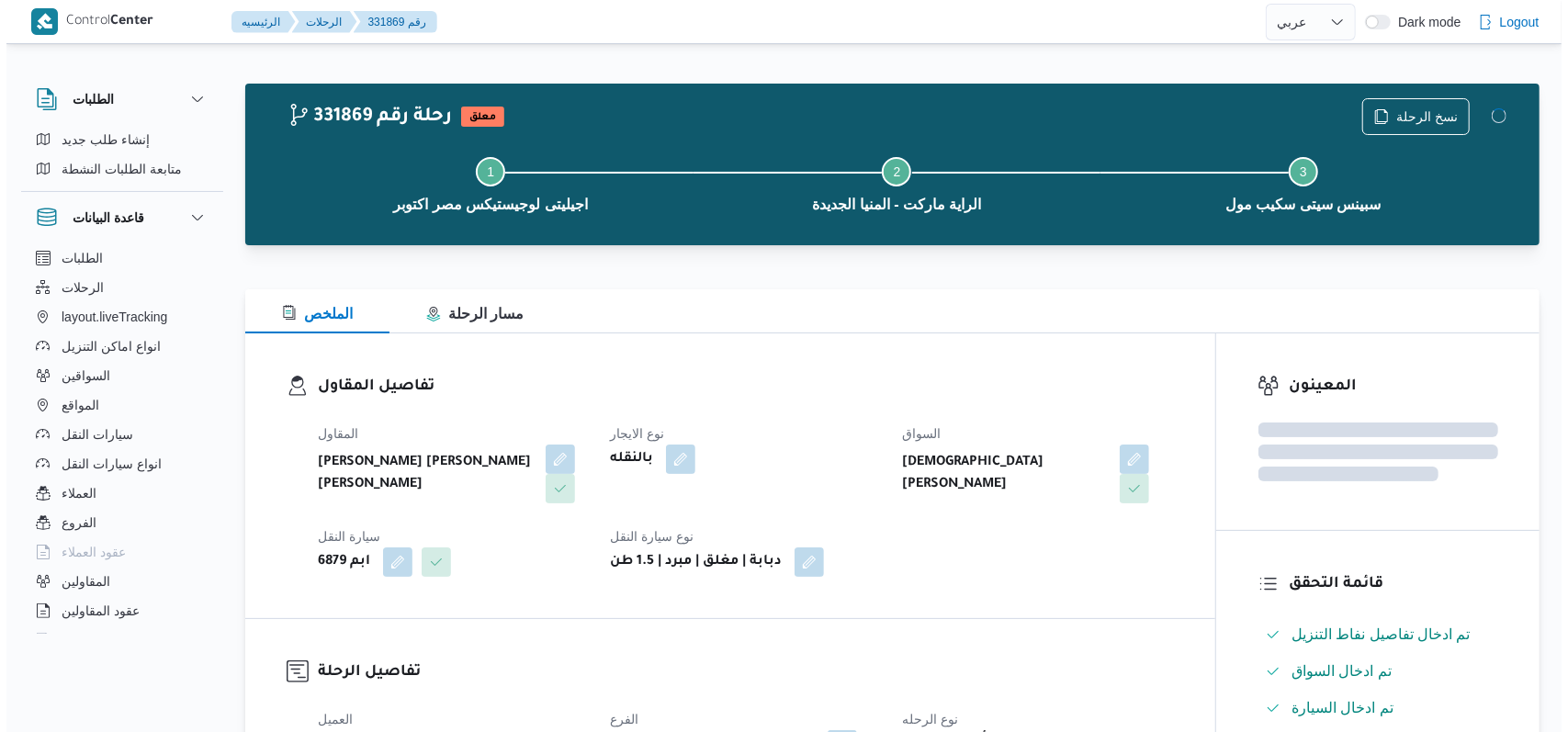
scroll to position [0, 0]
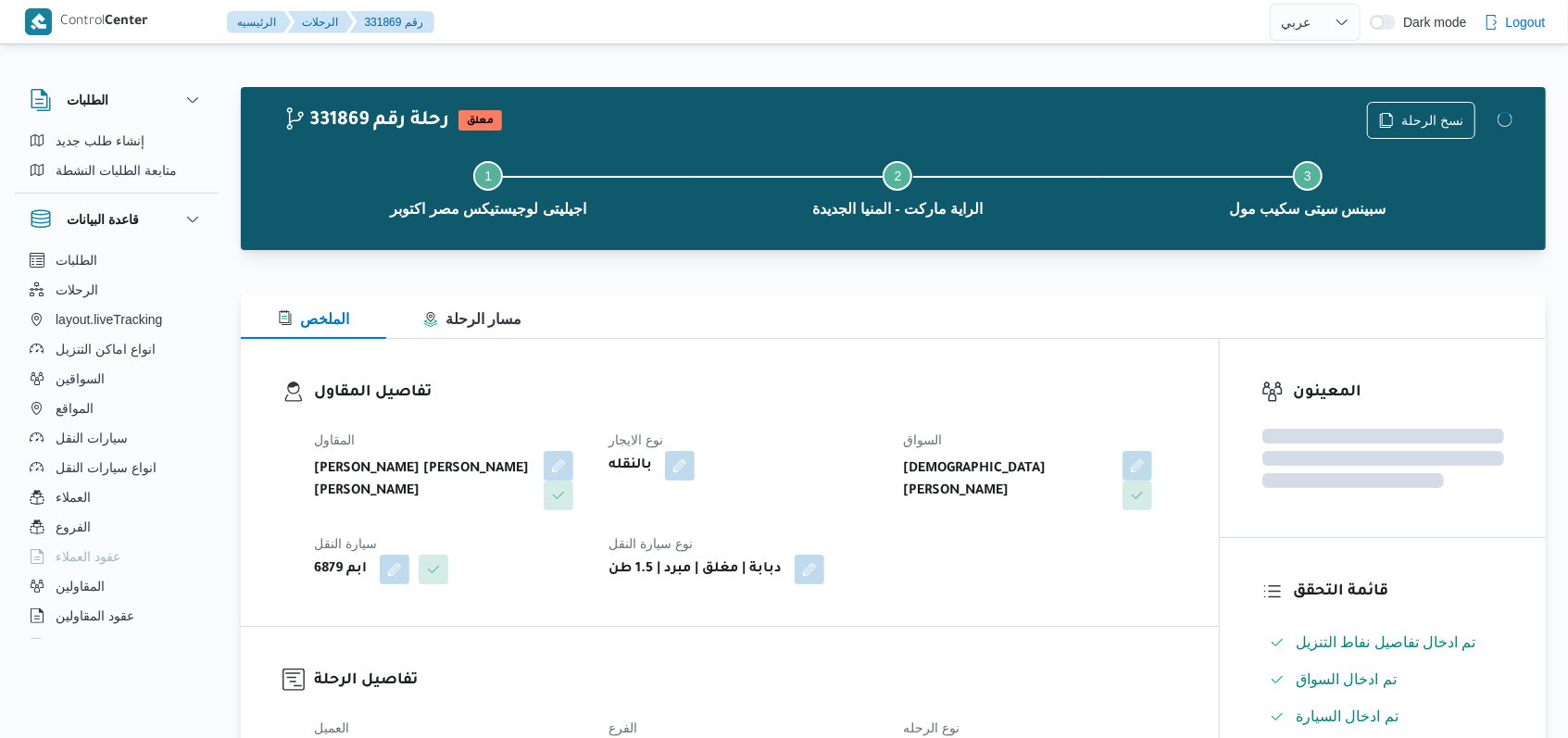
click at [830, 449] on div "بالنقله" at bounding box center [744, 465] width 276 height 33
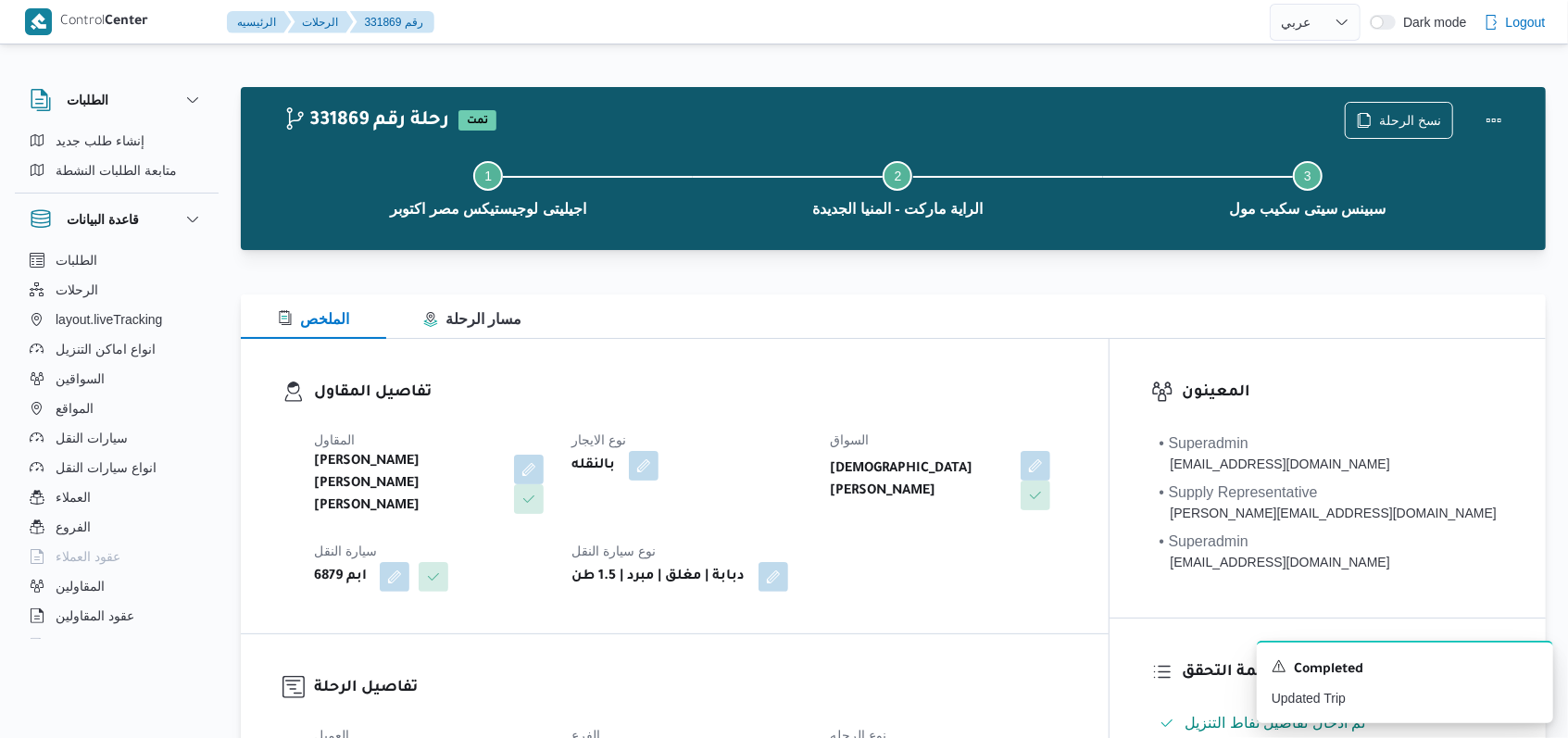
click at [759, 476] on div "بالنقله" at bounding box center [690, 465] width 240 height 33
select select "ar"
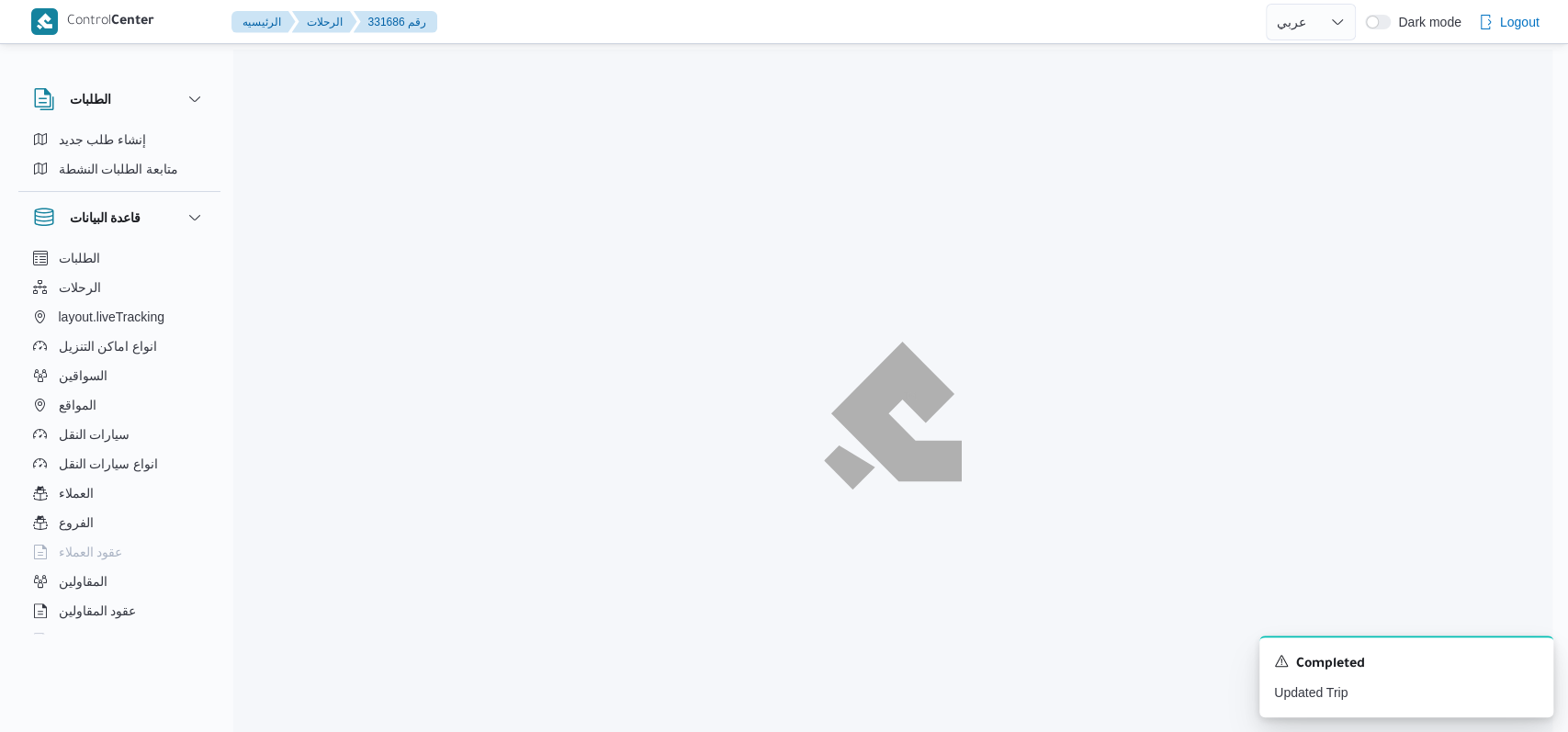
select select "ar"
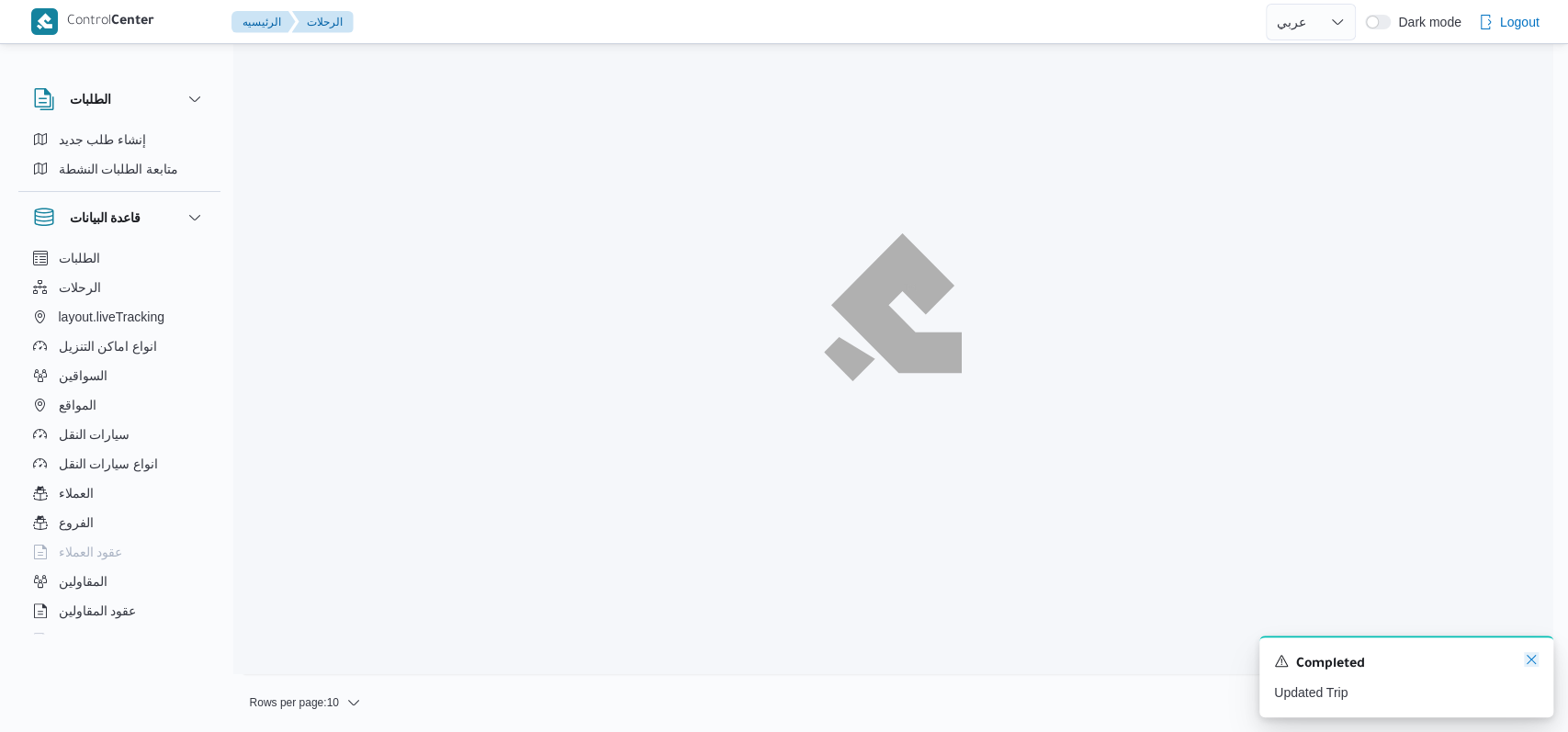
click at [1533, 664] on icon "Dismiss toast" at bounding box center [1531, 660] width 10 height 10
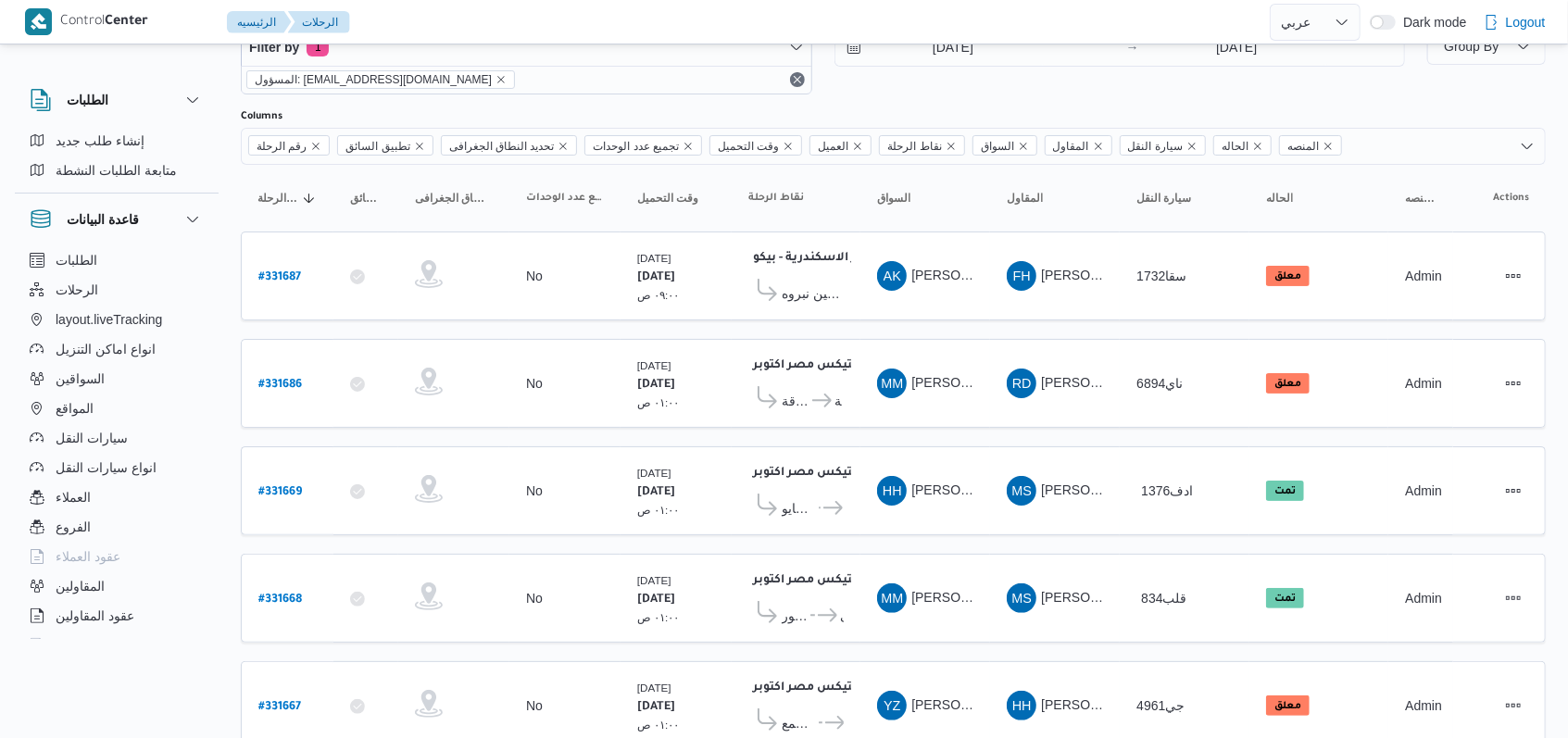
scroll to position [222, 0]
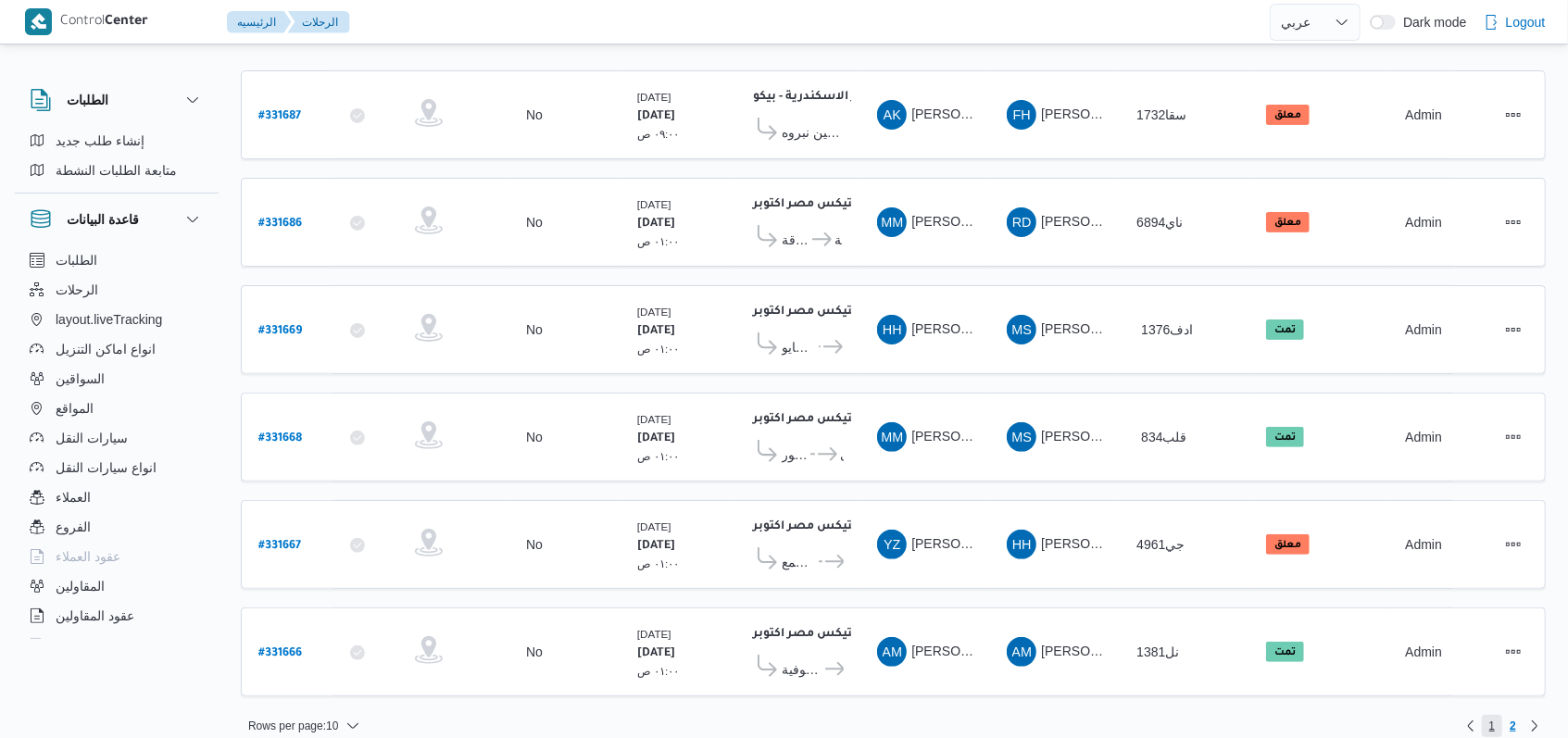
click at [1483, 715] on span "1" at bounding box center [1492, 725] width 21 height 22
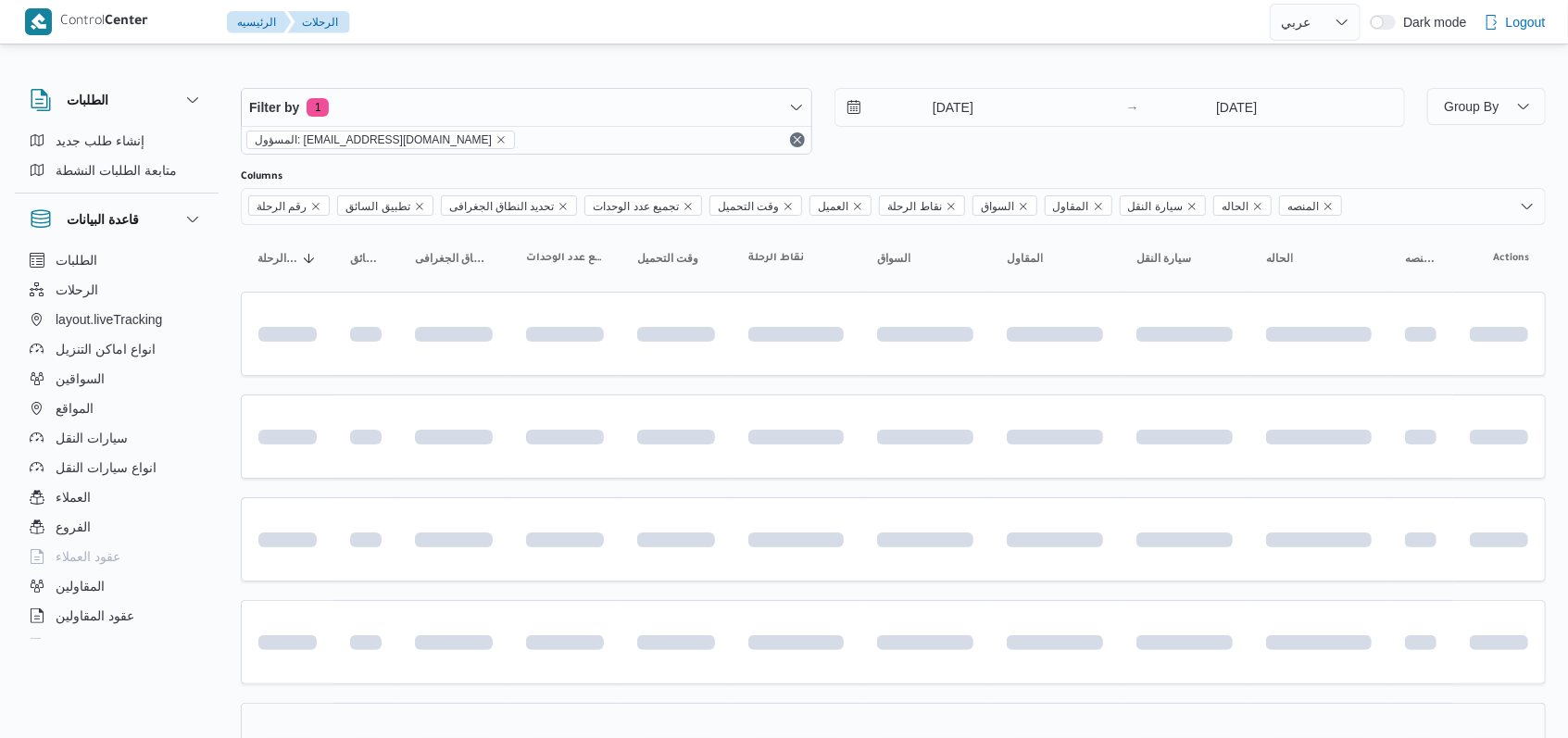
scroll to position [211, 0]
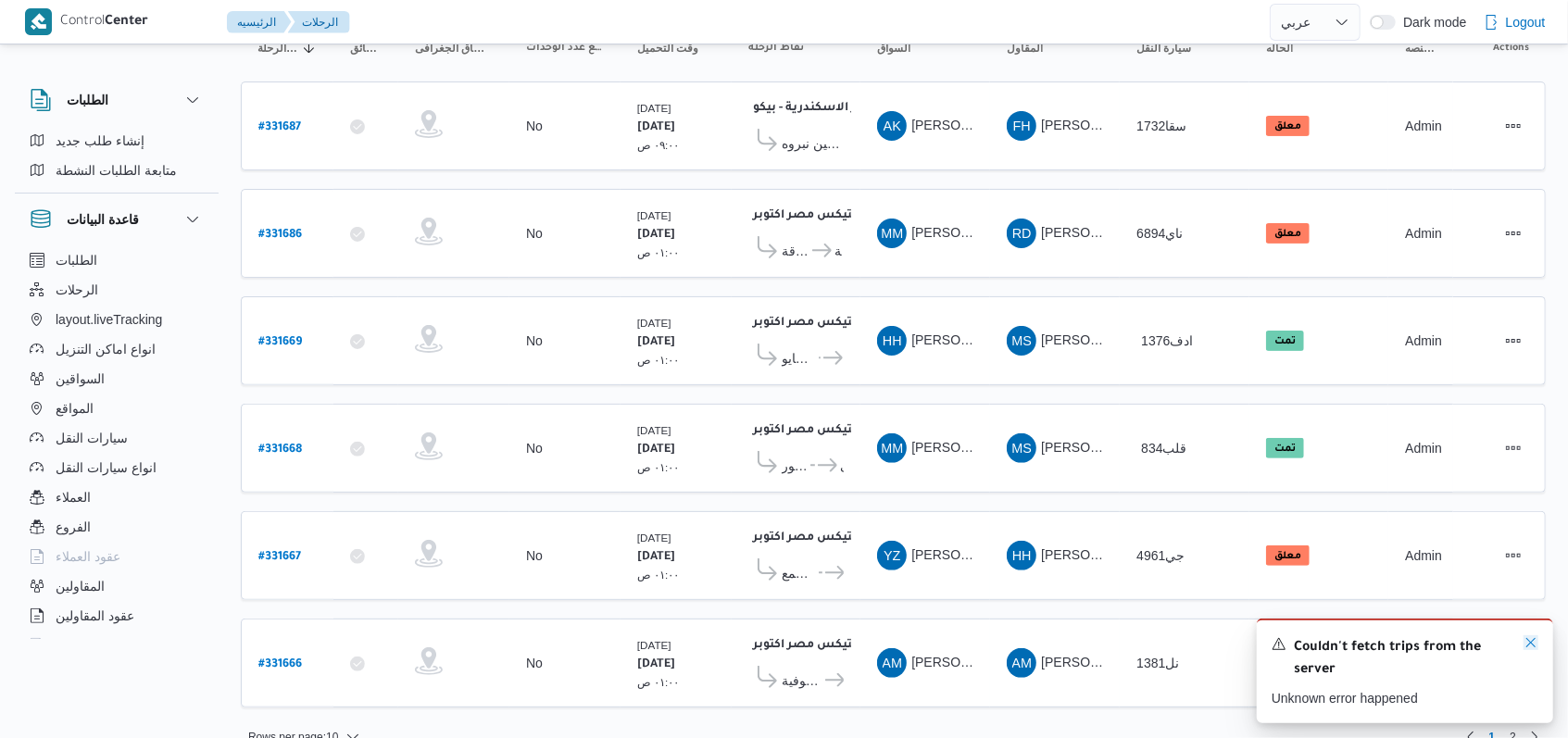
click at [1532, 642] on icon "Dismiss toast" at bounding box center [1530, 642] width 15 height 15
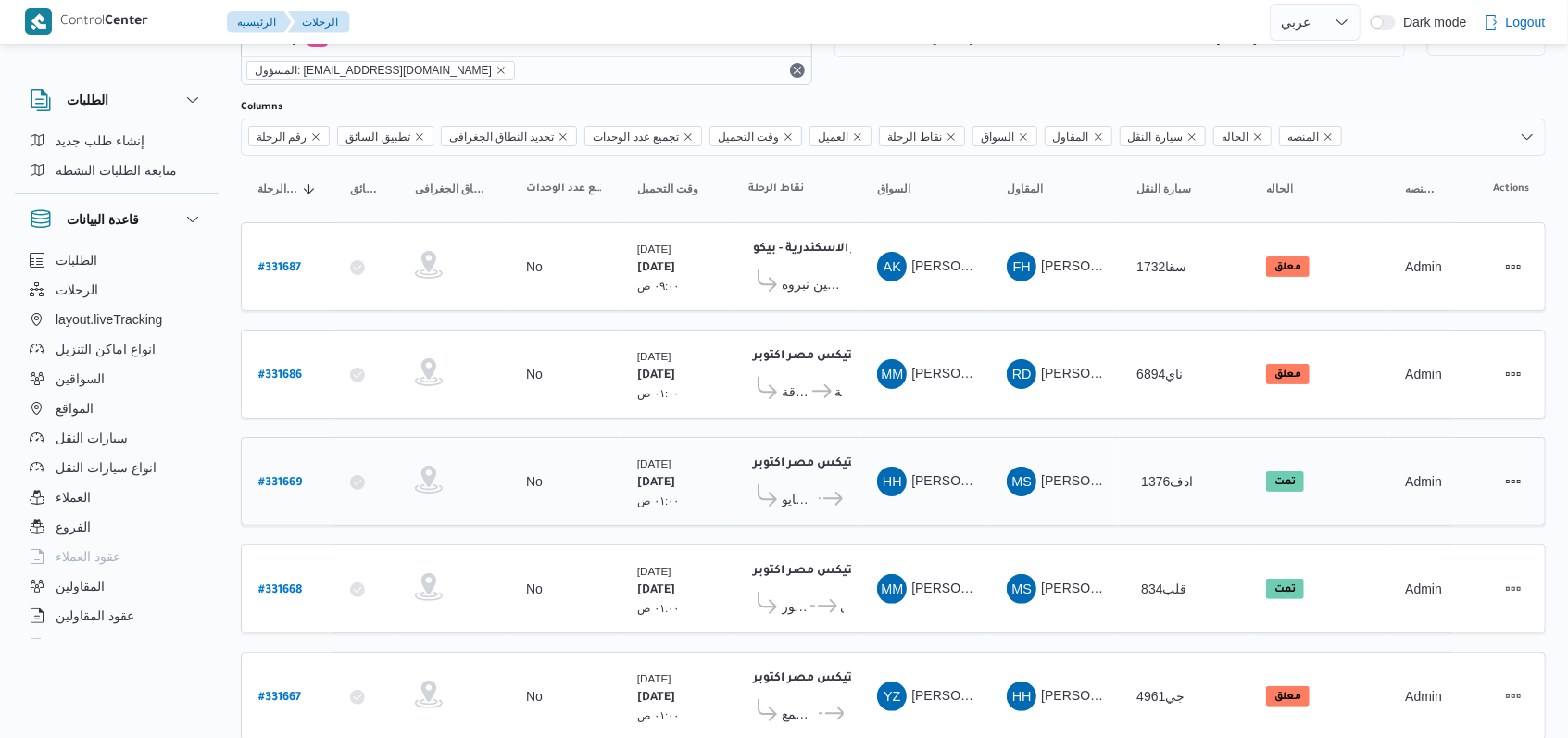
scroll to position [0, 0]
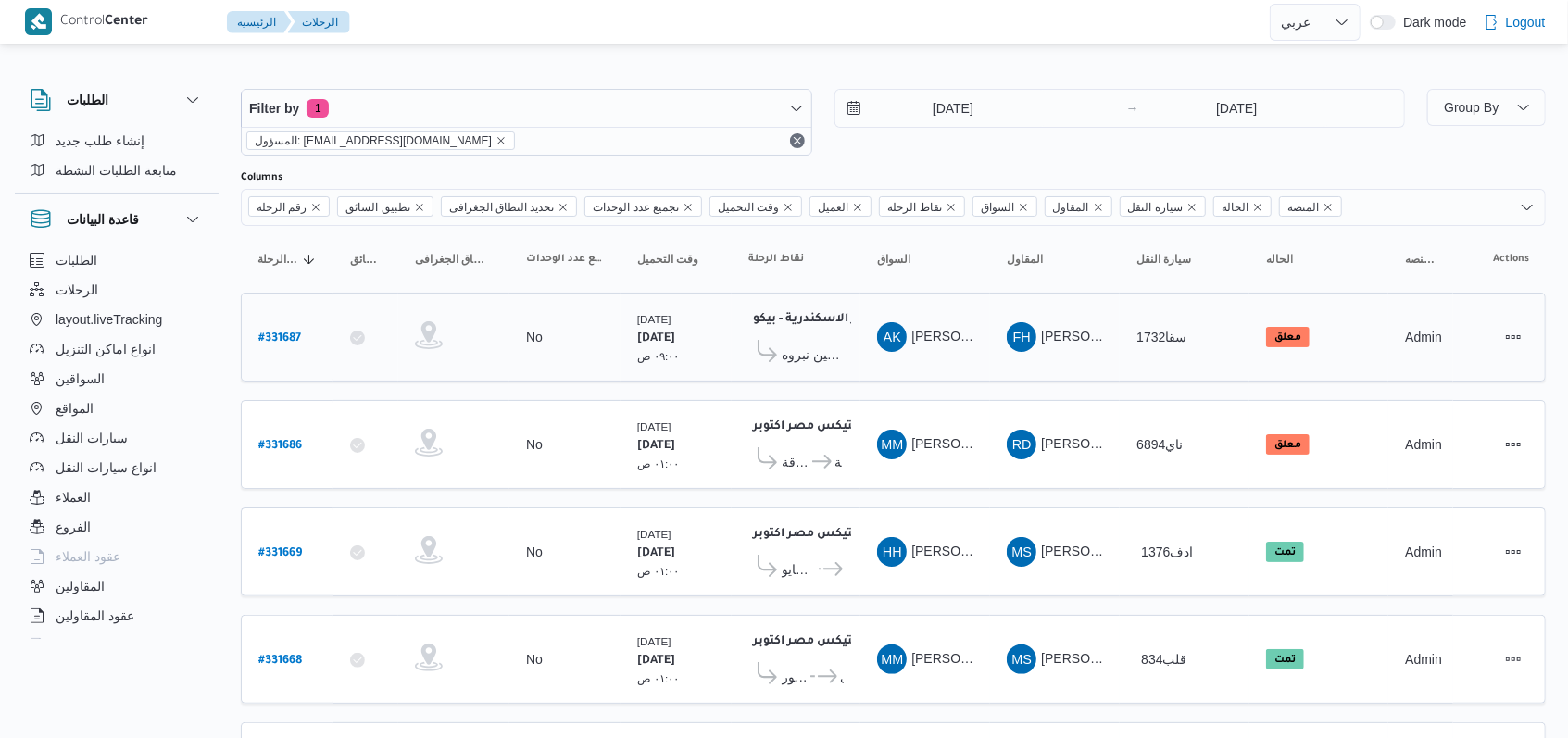
click at [275, 341] on b "# 331687" at bounding box center [280, 338] width 43 height 13
select select "ar"
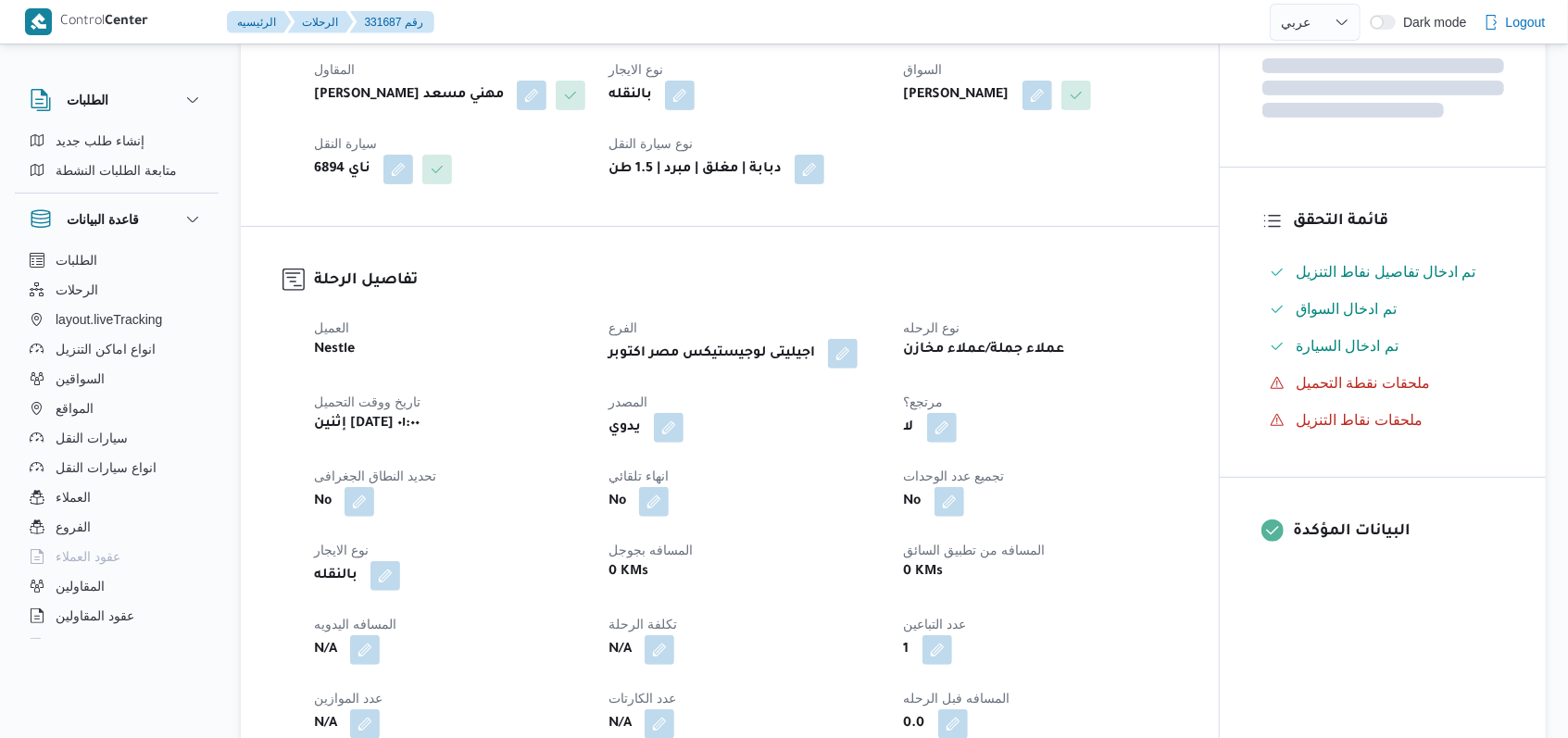
scroll to position [741, 0]
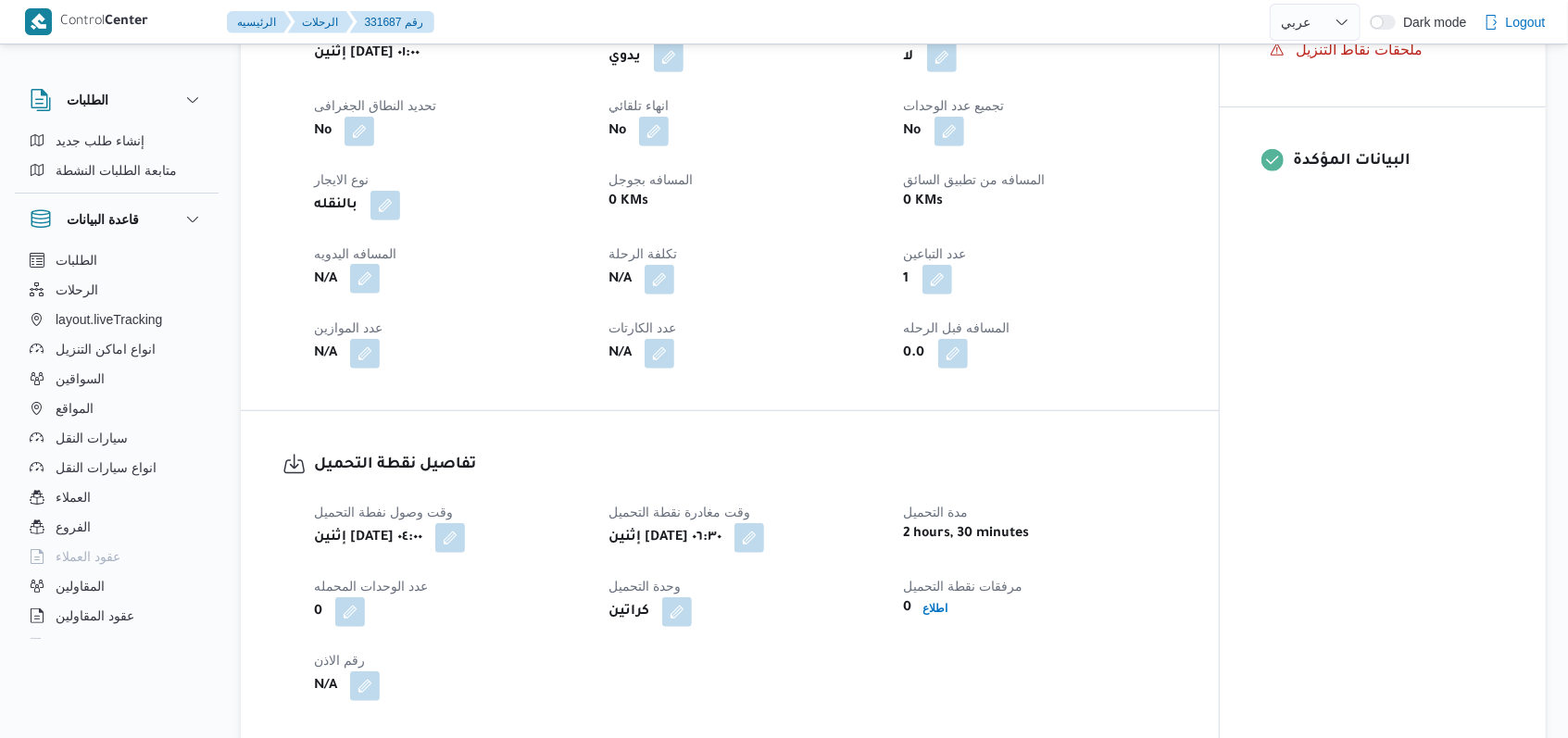
click at [378, 293] on button "button" at bounding box center [364, 279] width 30 height 30
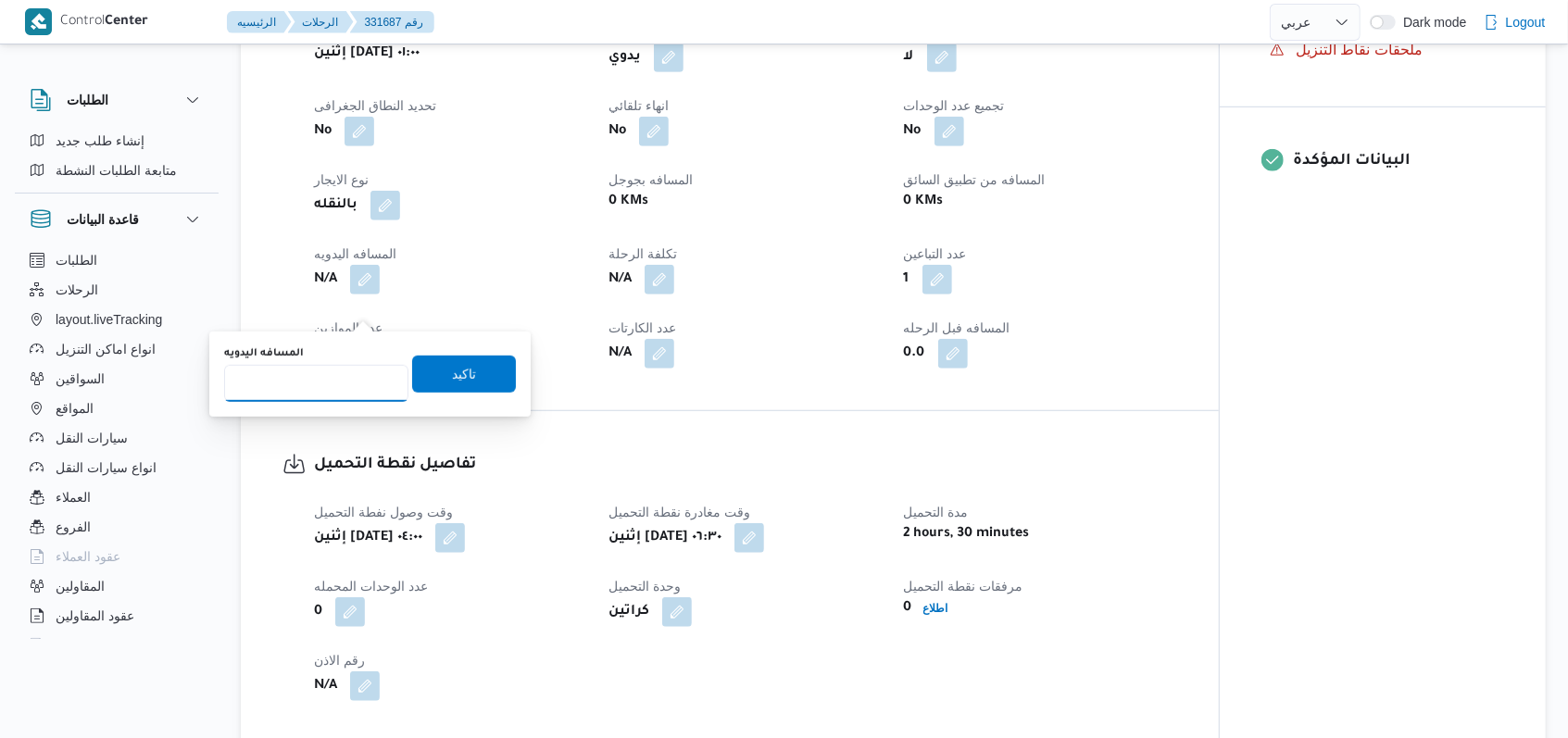
click at [317, 389] on input "المسافه اليدويه" at bounding box center [317, 384] width 185 height 37
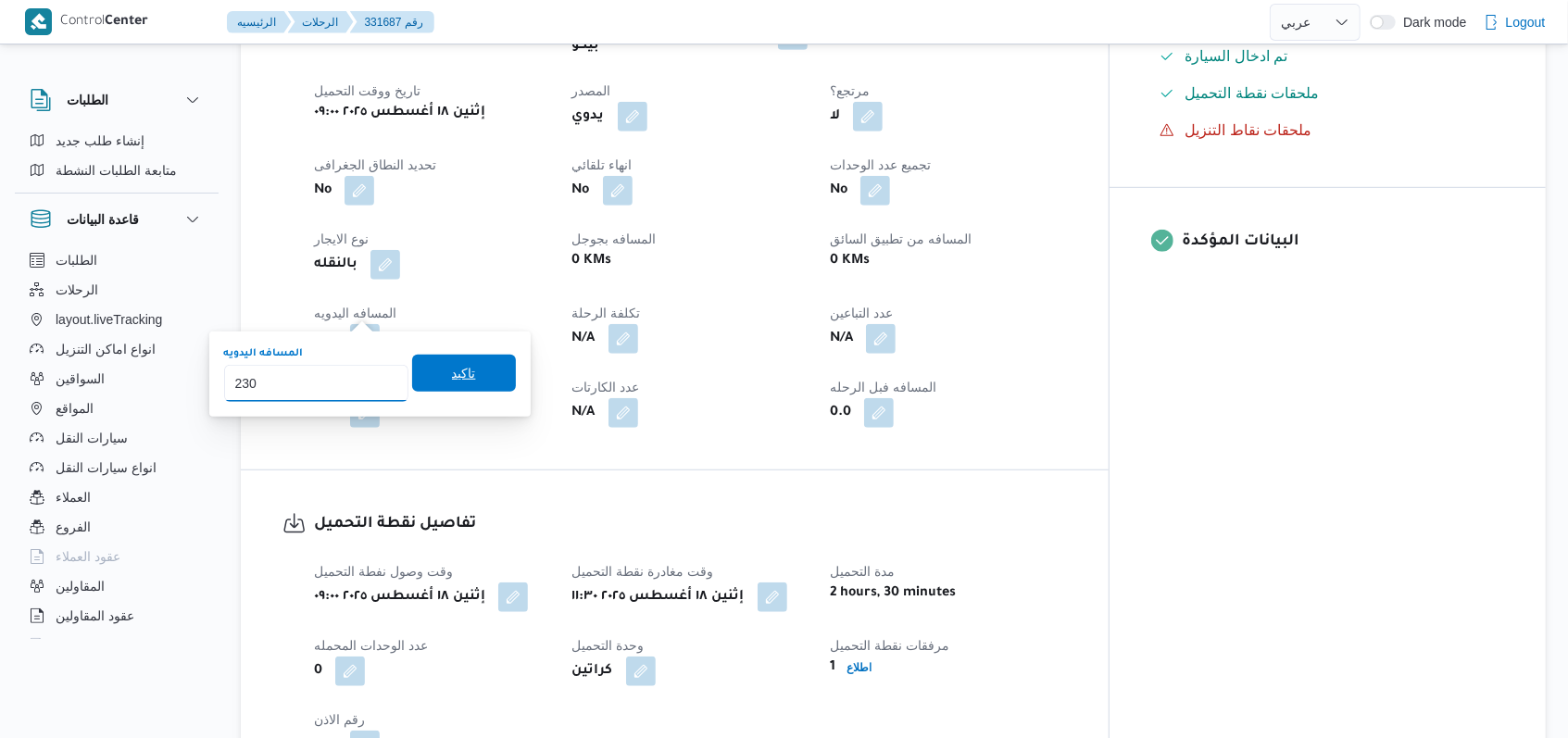
type input "230"
click at [459, 363] on span "تاكيد" at bounding box center [463, 373] width 24 height 22
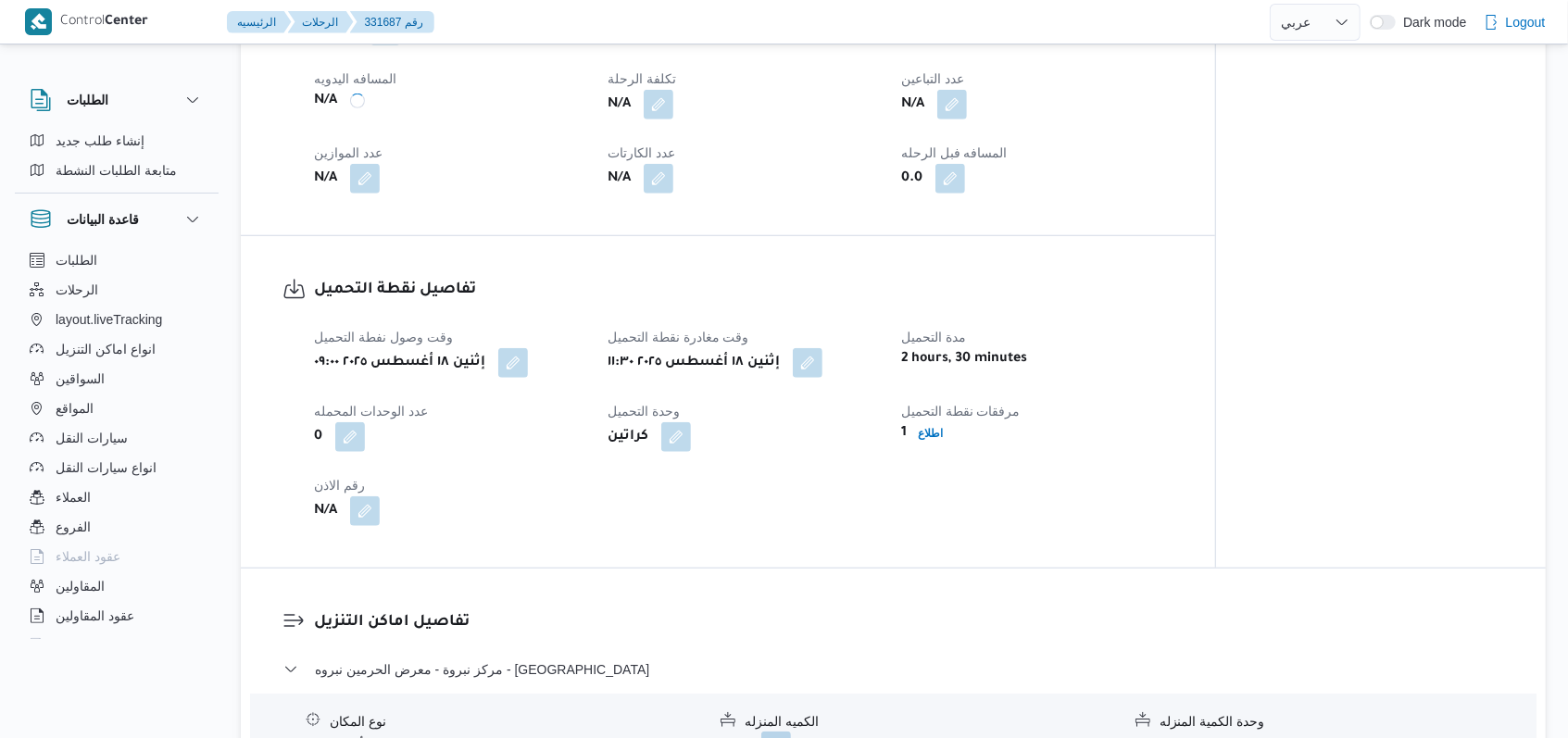
scroll to position [1234, 0]
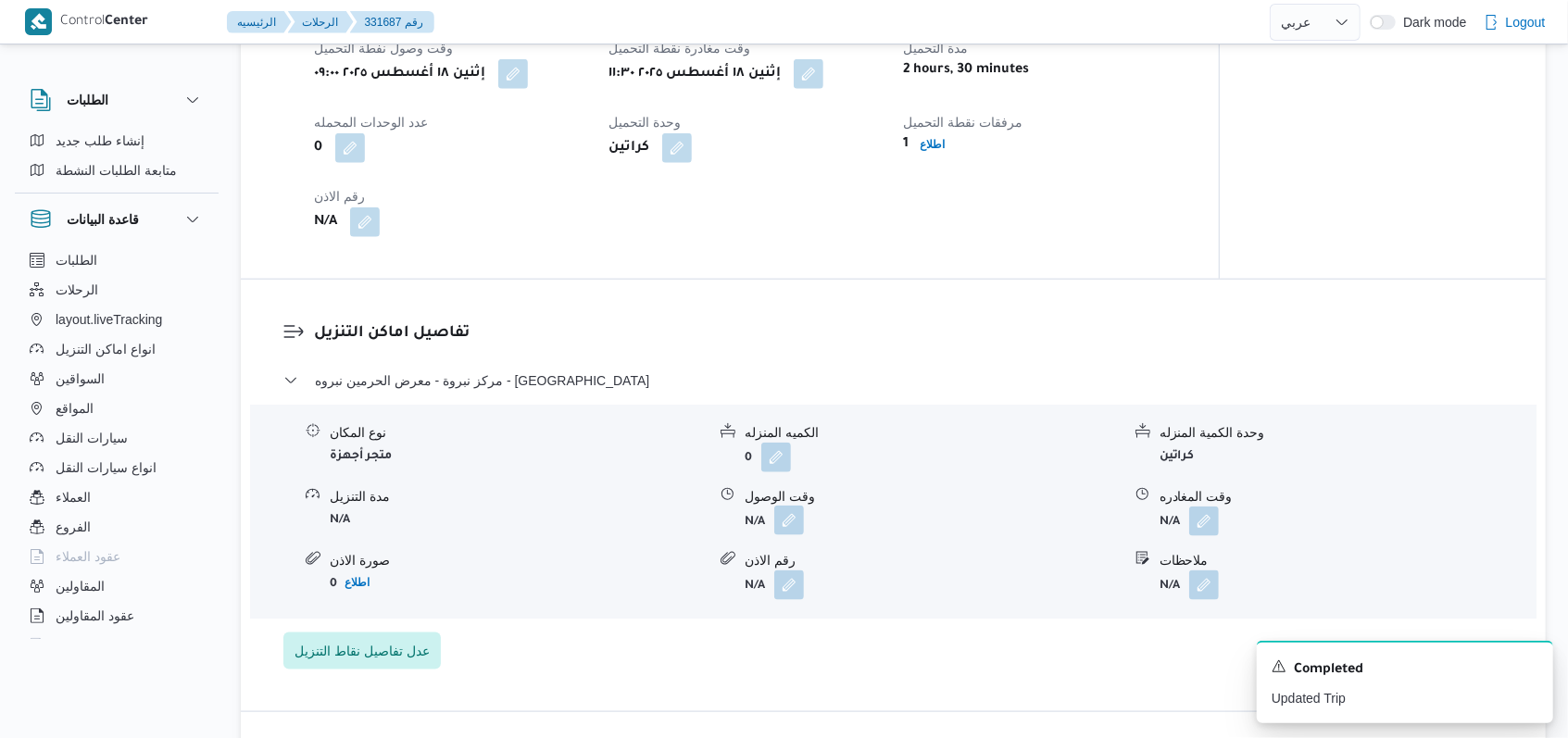
click at [788, 522] on button "button" at bounding box center [789, 520] width 30 height 30
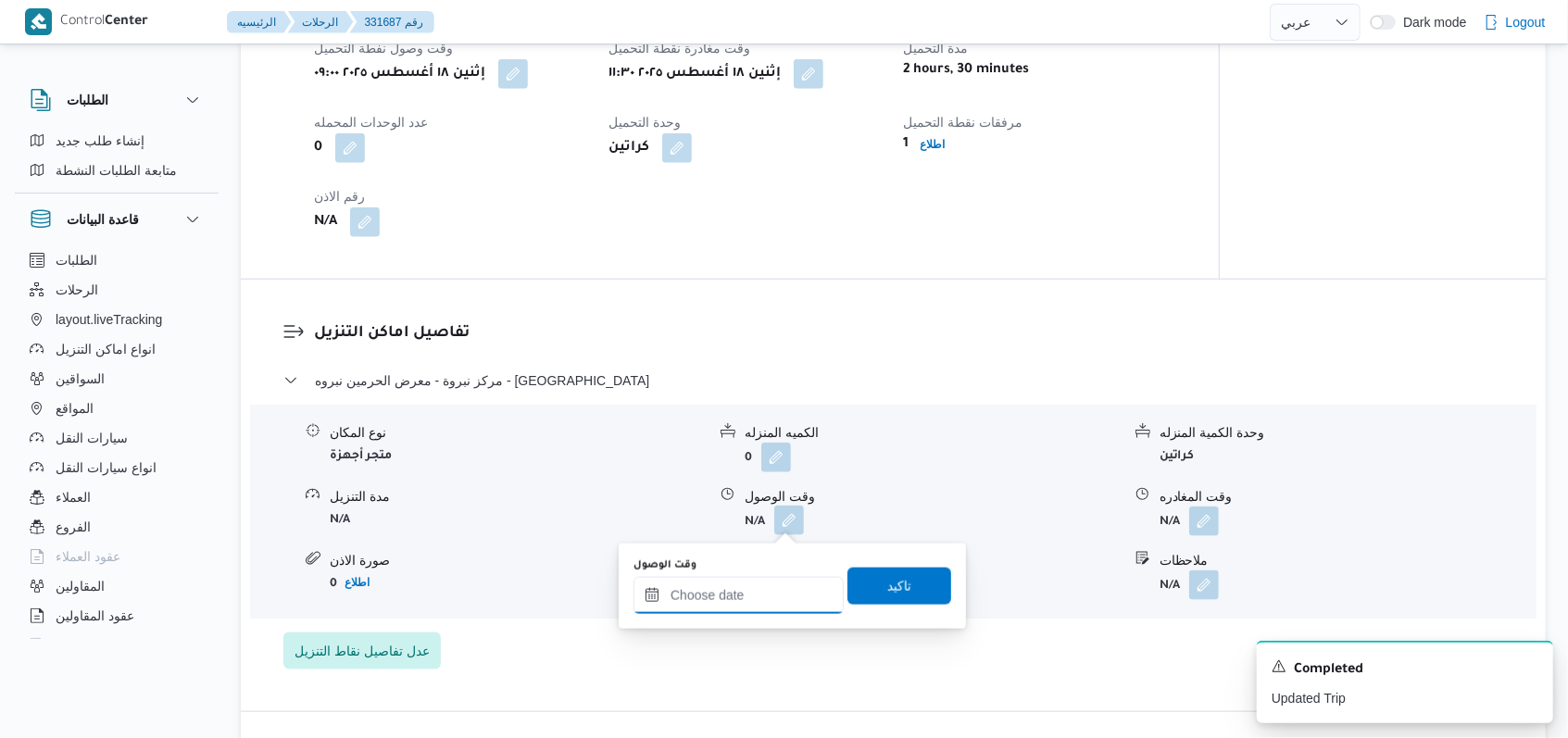
click at [757, 580] on div at bounding box center [738, 595] width 210 height 37
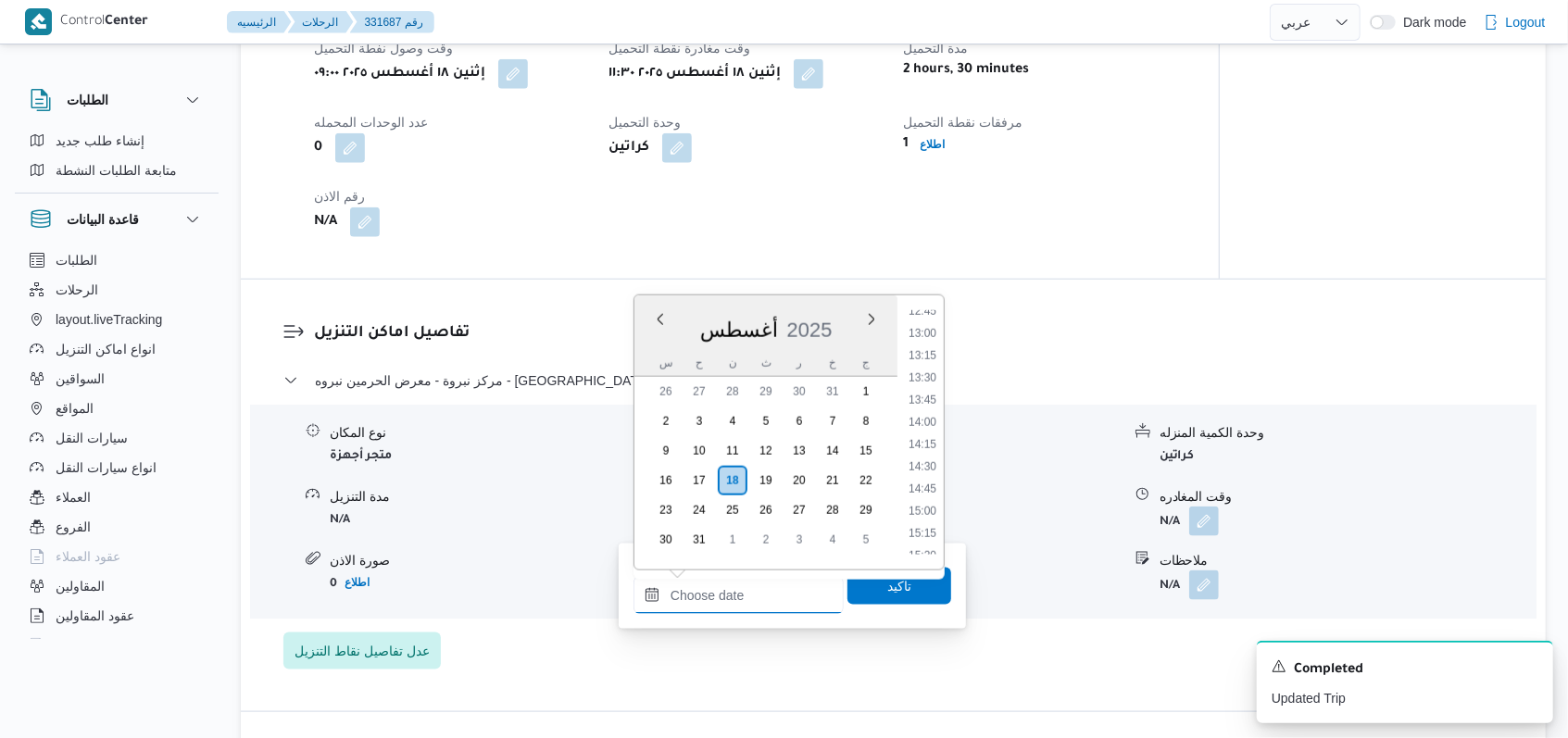
scroll to position [1092, 0]
click at [934, 383] on li "13:00" at bounding box center [923, 382] width 43 height 18
type input "١٨/٠٨/٢٠٢٥ ١٣:٠٠"
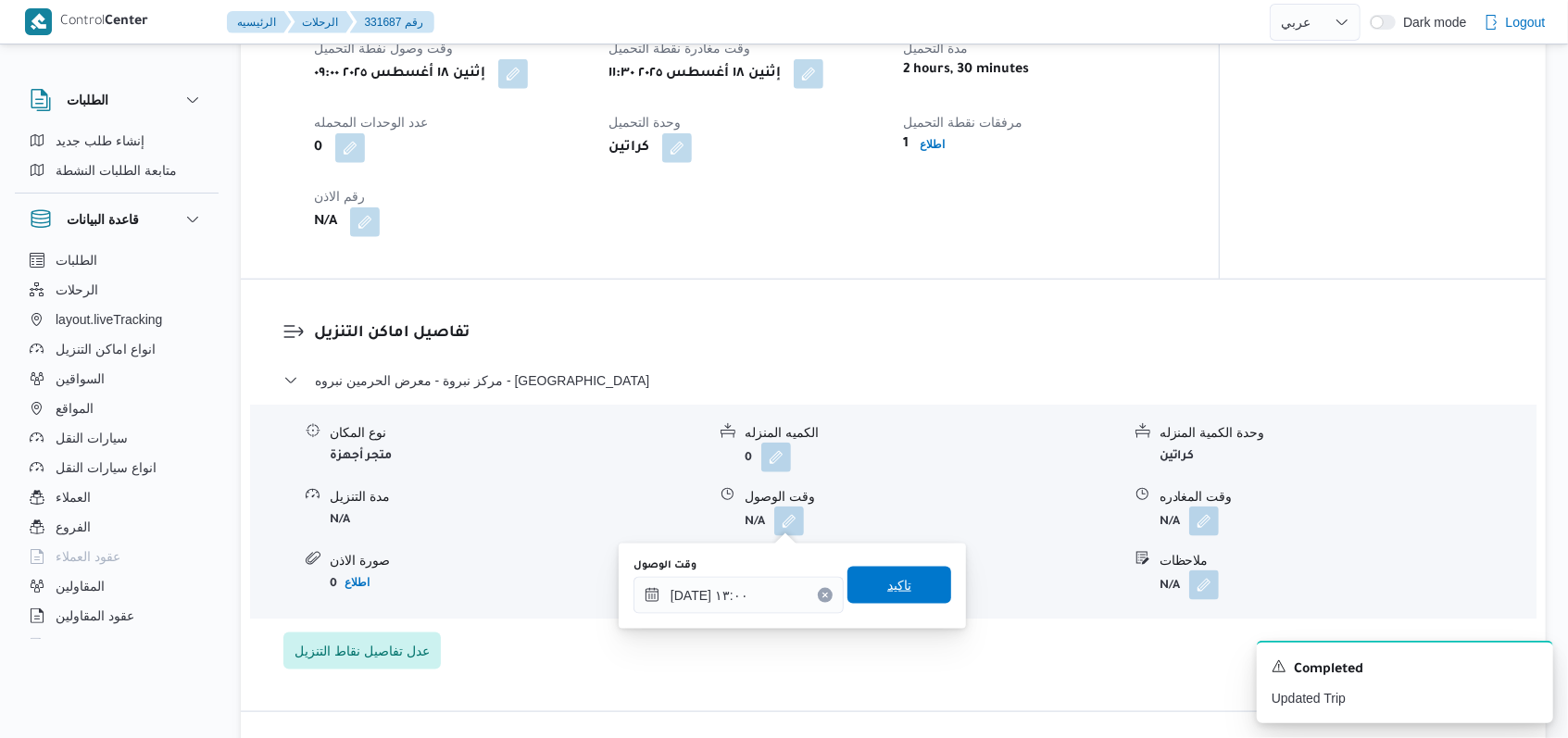
click at [896, 600] on span "تاكيد" at bounding box center [899, 585] width 104 height 37
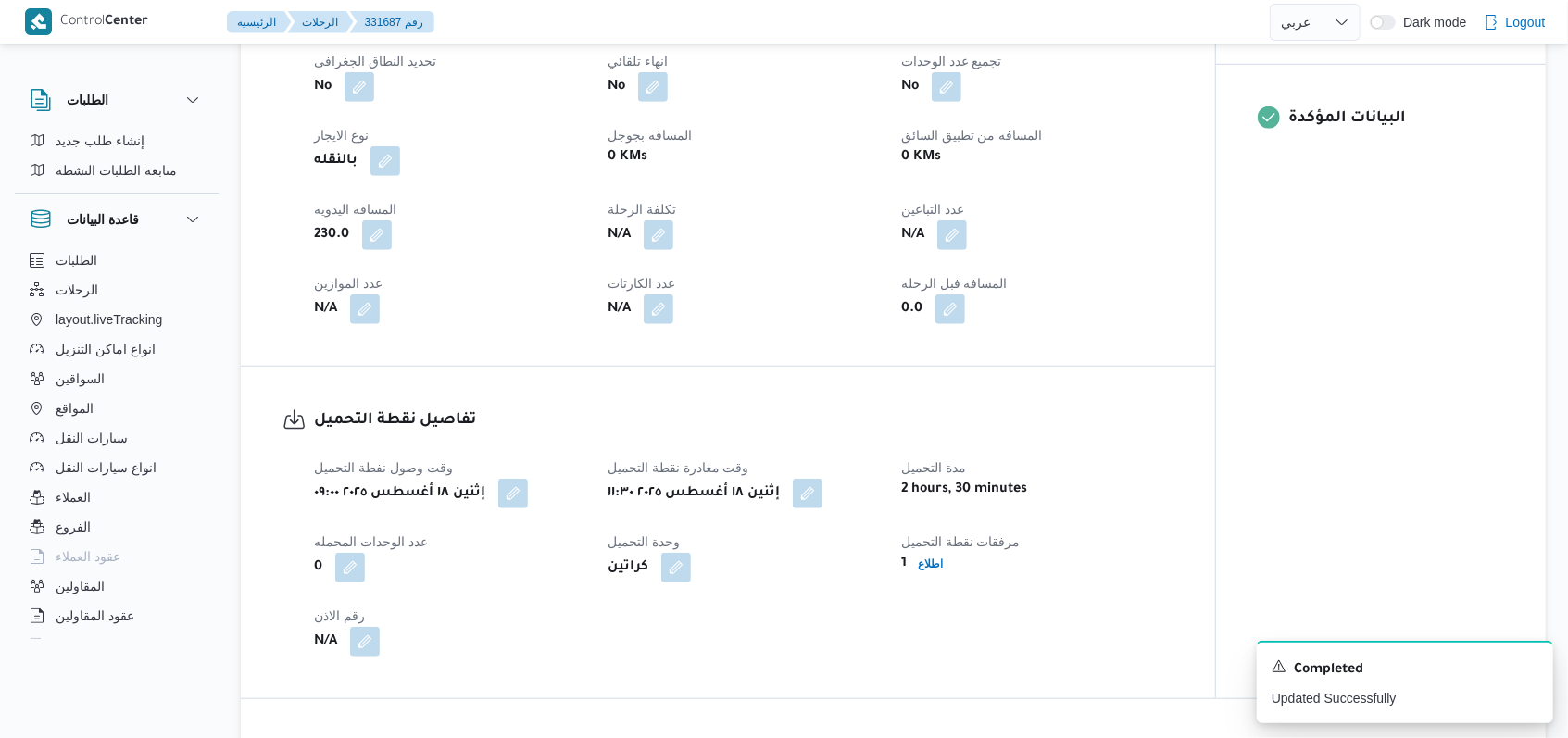
scroll to position [863, 0]
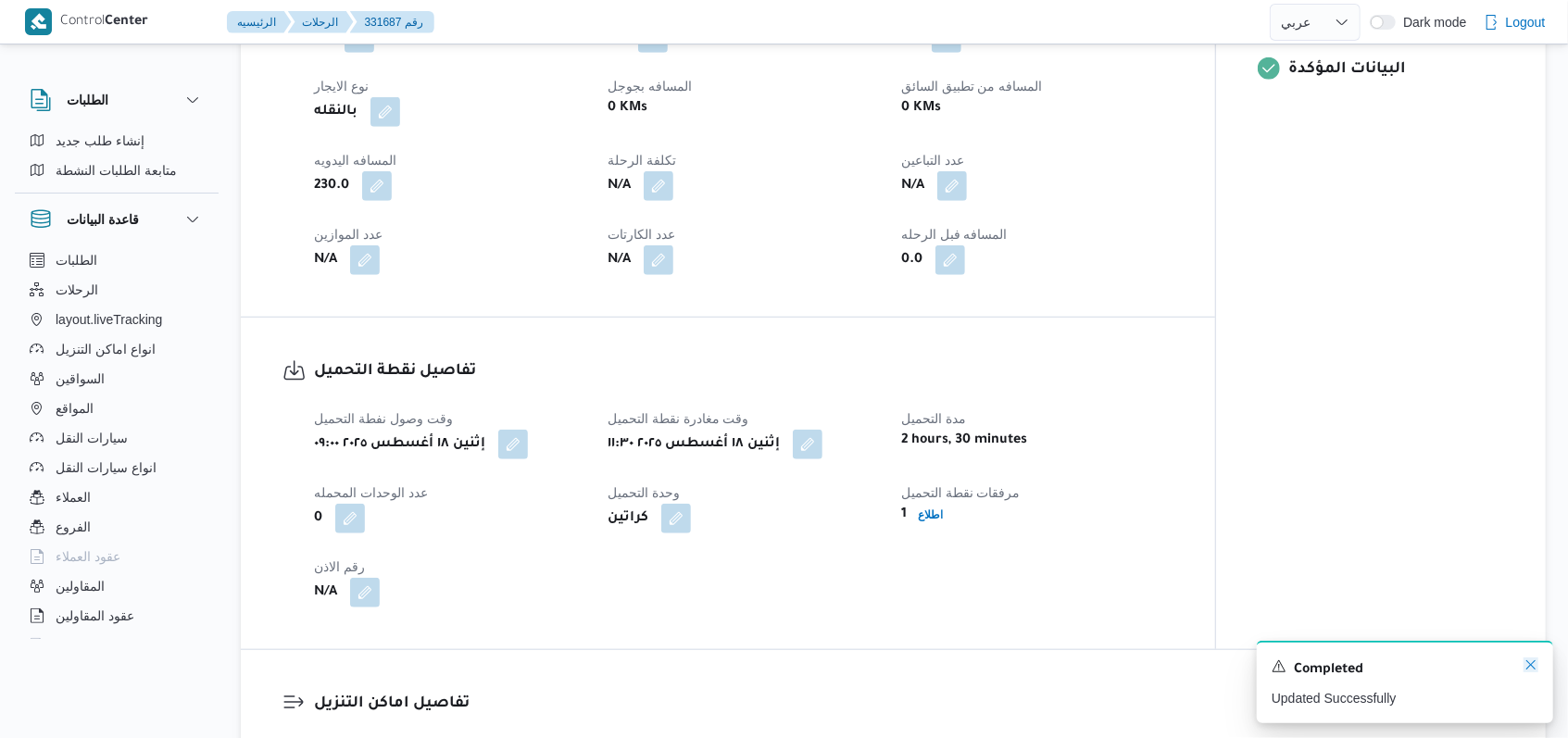
click at [1532, 665] on icon "Dismiss toast" at bounding box center [1530, 664] width 15 height 15
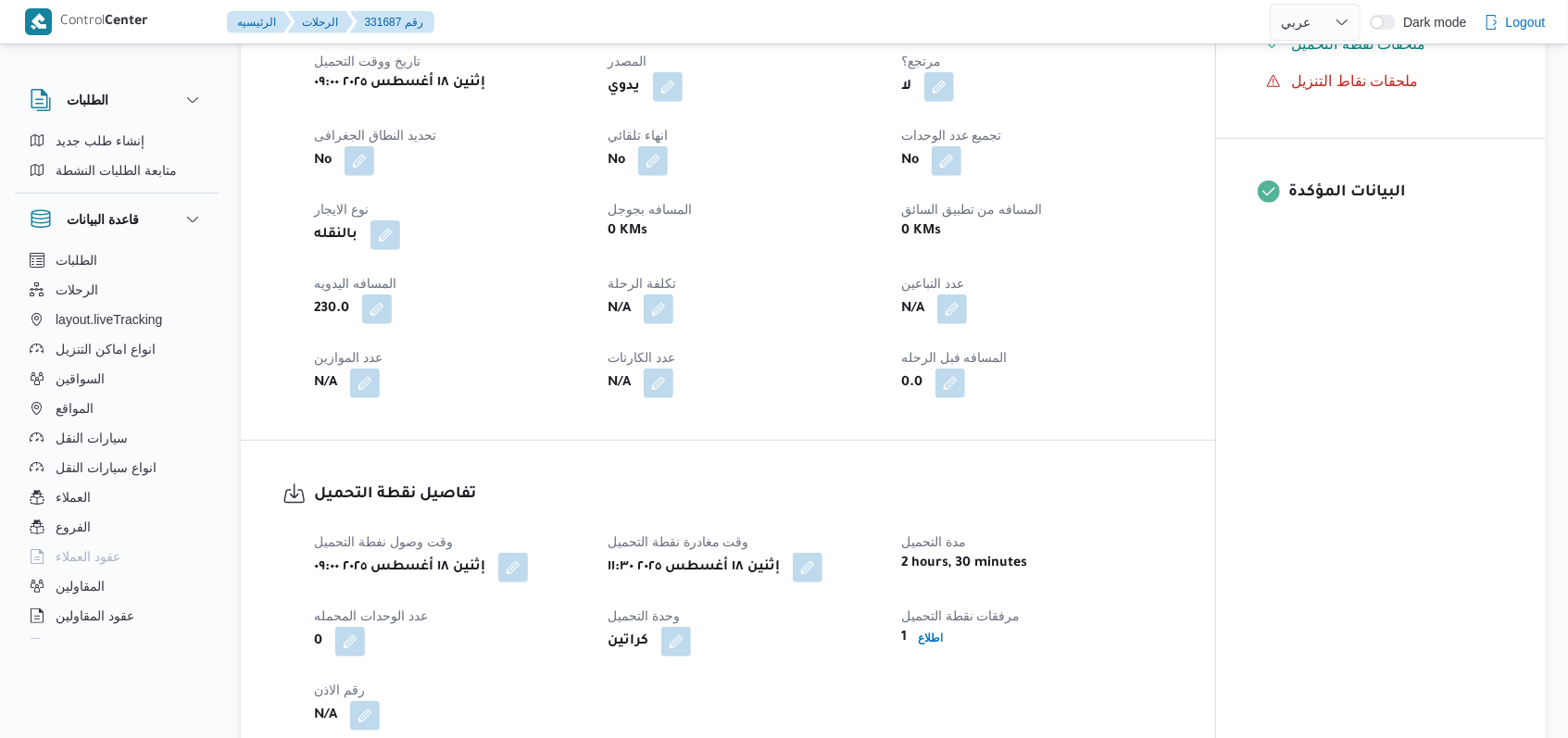
scroll to position [0, 0]
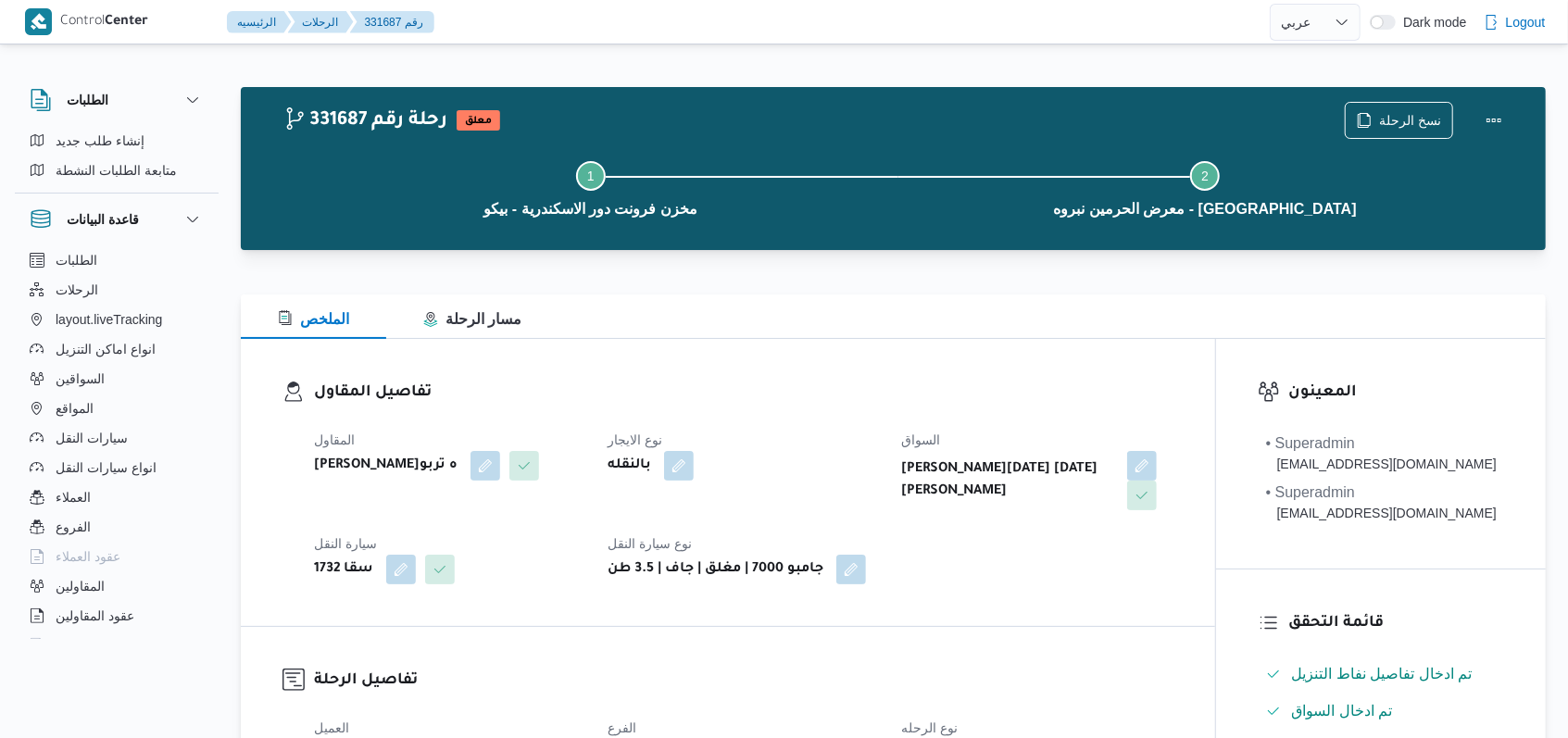
select select "ar"
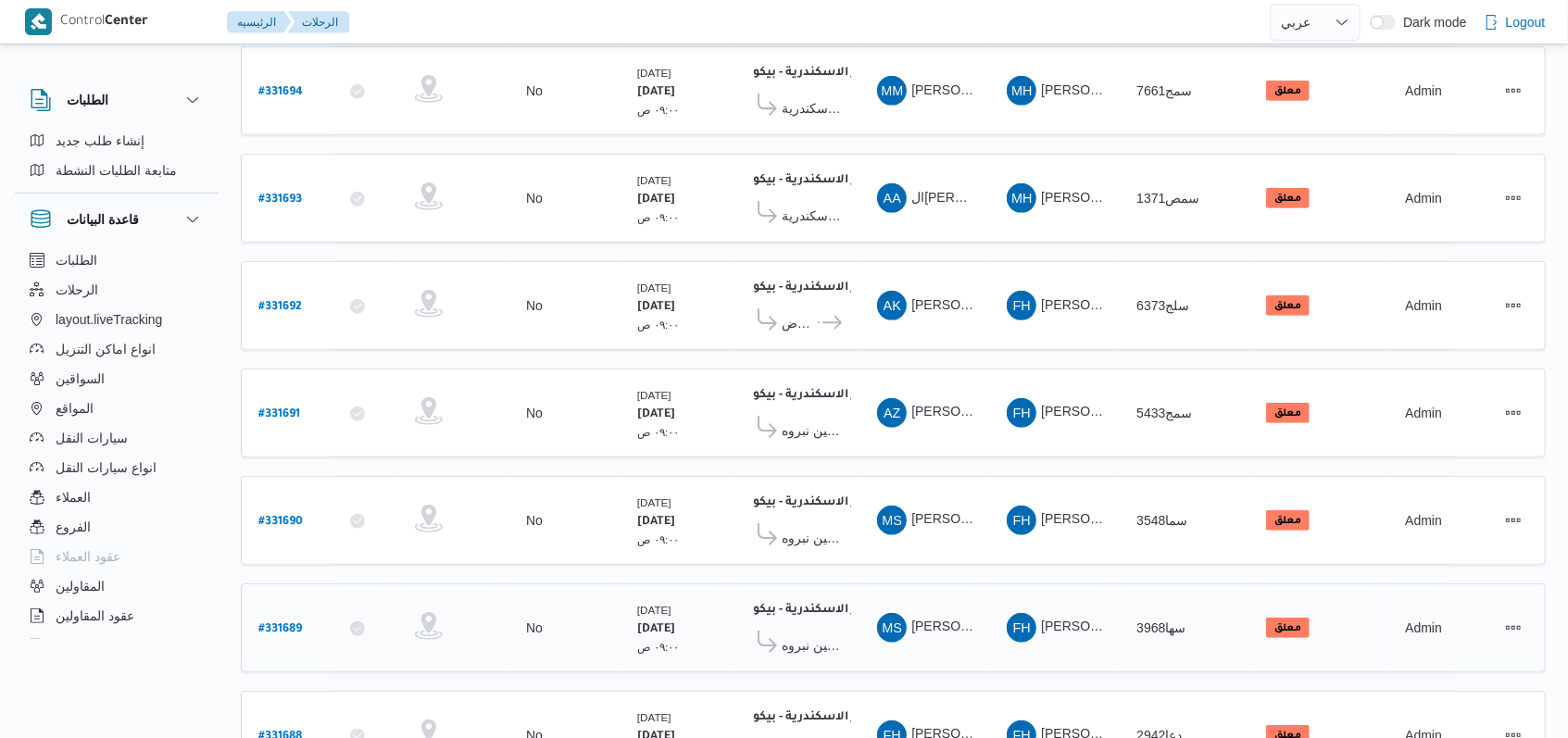
scroll to position [639, 0]
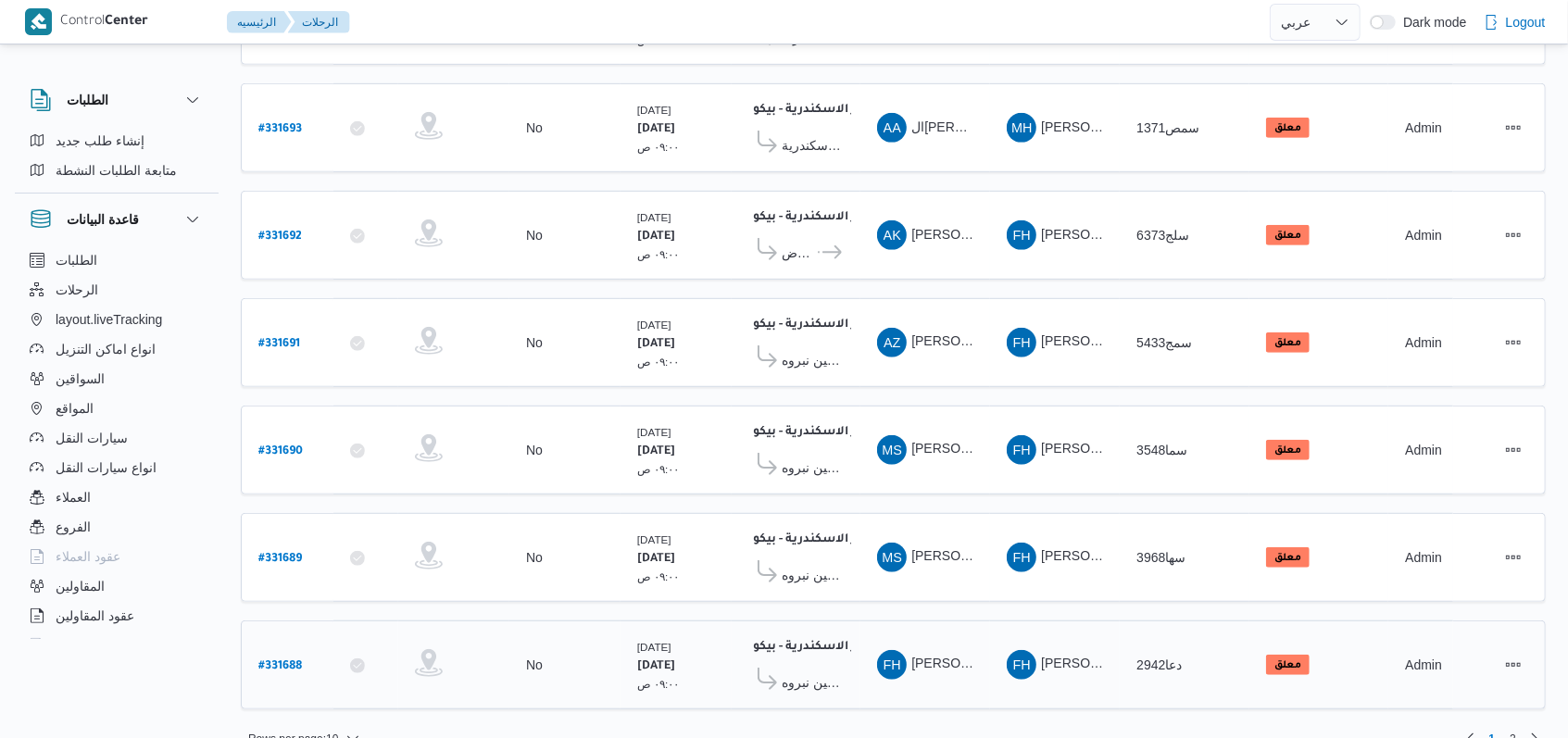
click at [284, 660] on b "# 331688" at bounding box center [280, 666] width 44 height 13
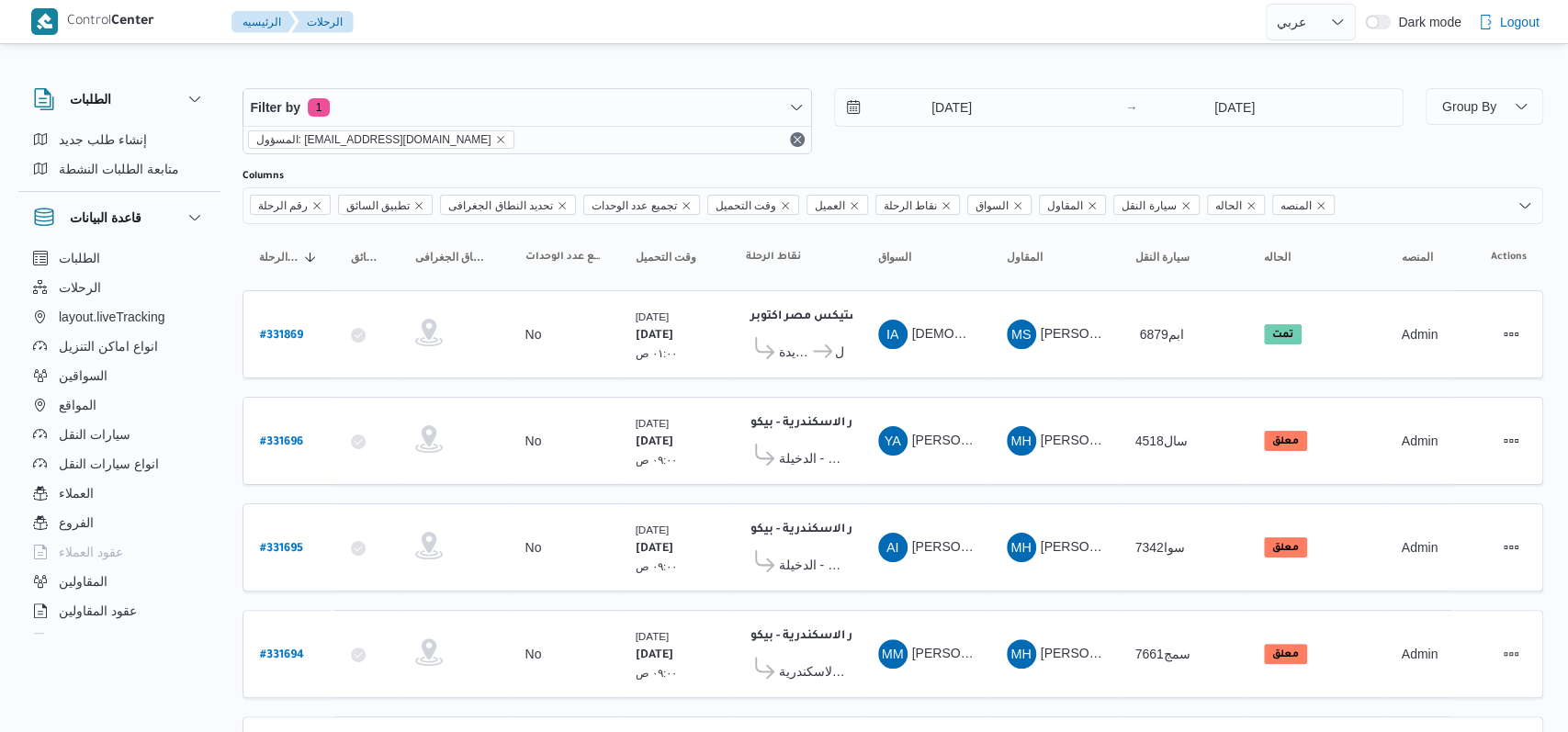
select select "ar"
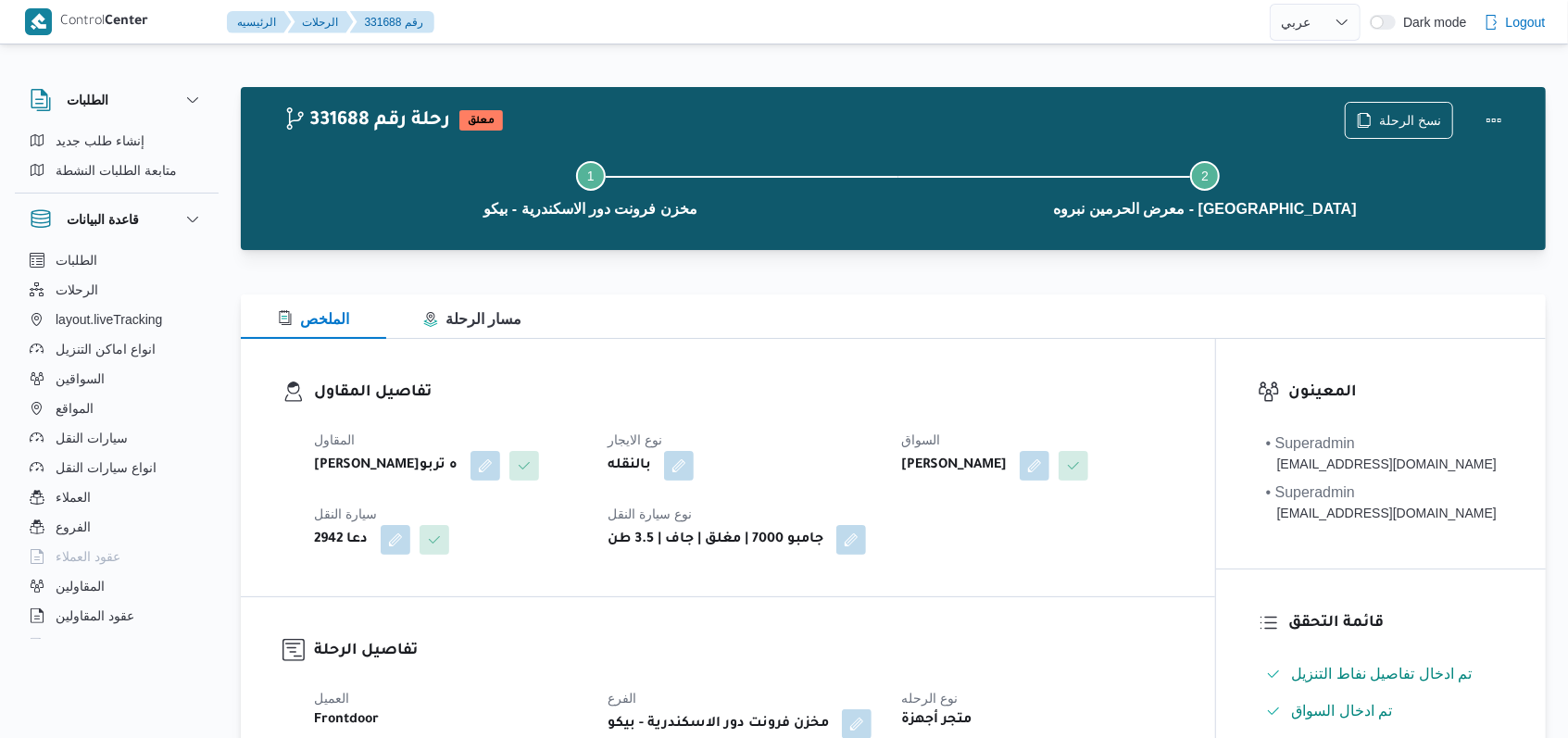
scroll to position [741, 0]
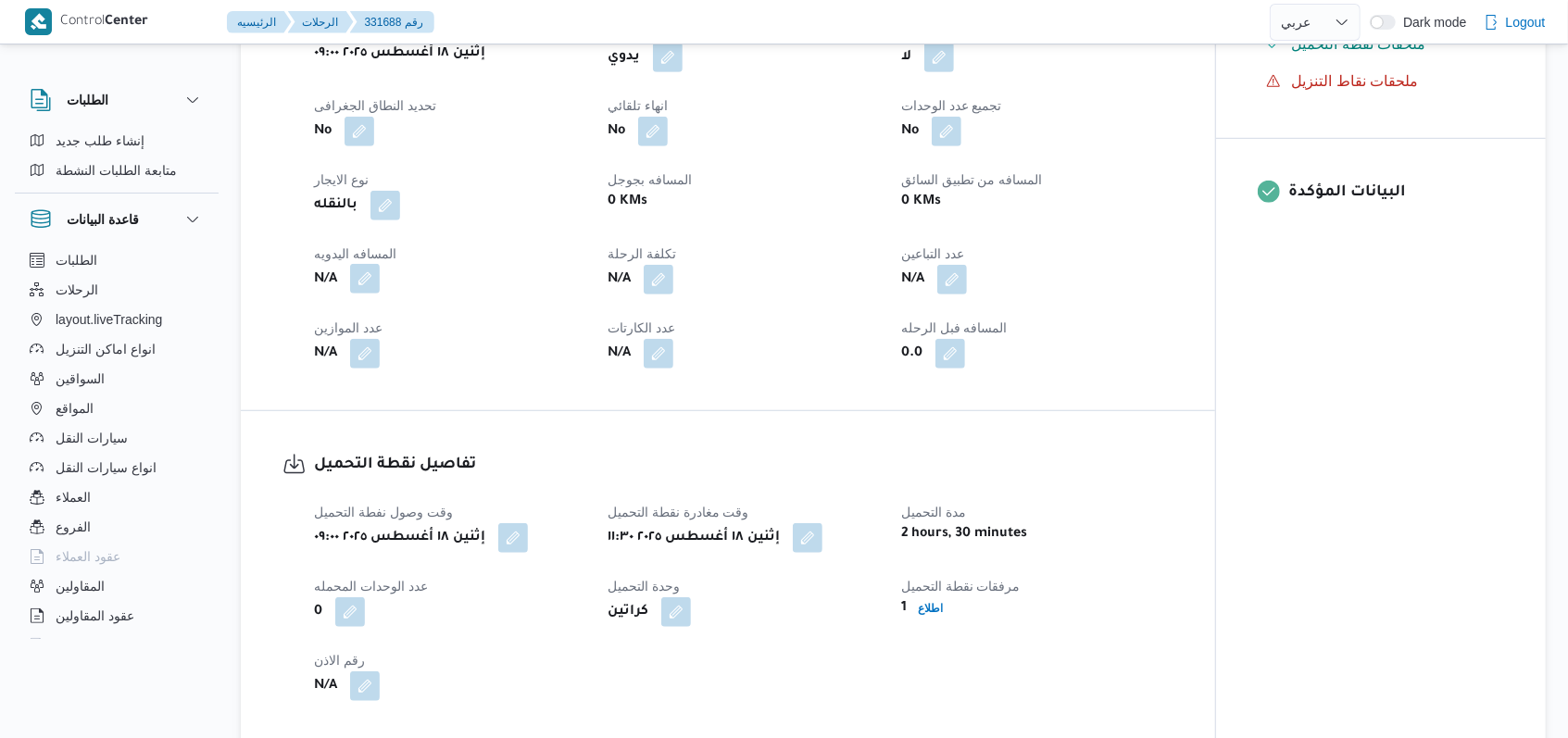
click at [365, 293] on button "button" at bounding box center [364, 279] width 30 height 30
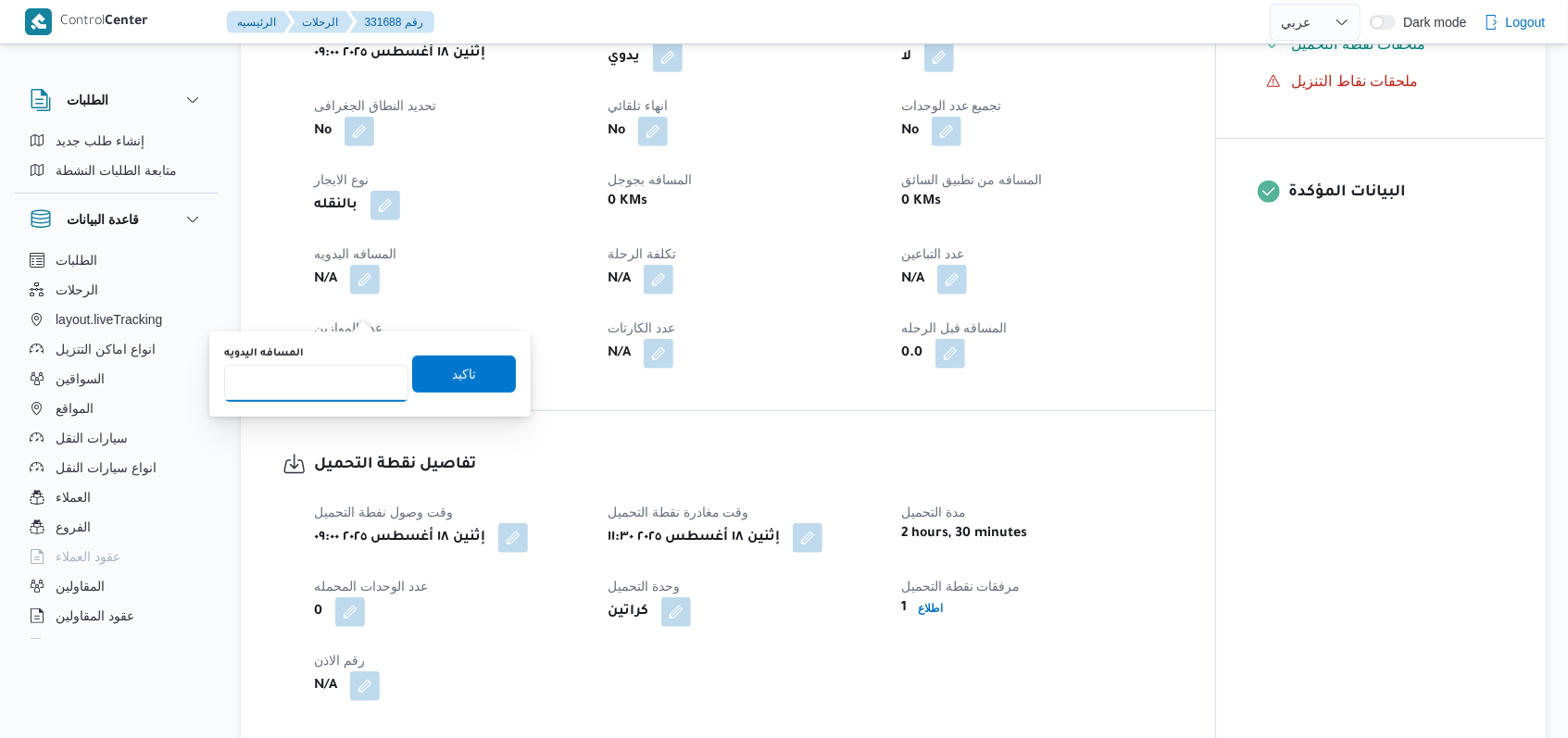
click at [301, 393] on input "المسافه اليدويه" at bounding box center [317, 384] width 185 height 37
type input "230"
click at [452, 380] on span "تاكيد" at bounding box center [463, 373] width 24 height 22
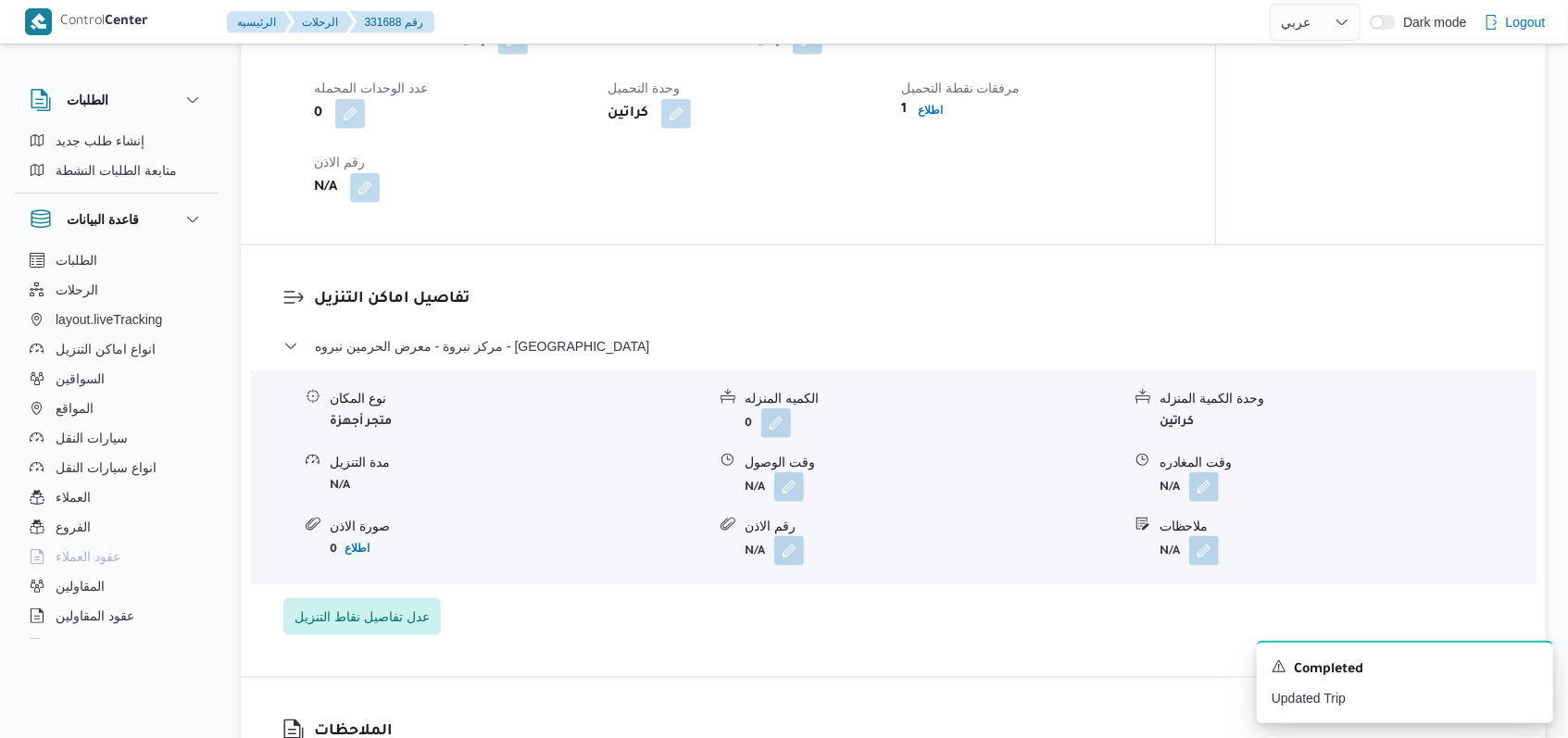
scroll to position [1358, 0]
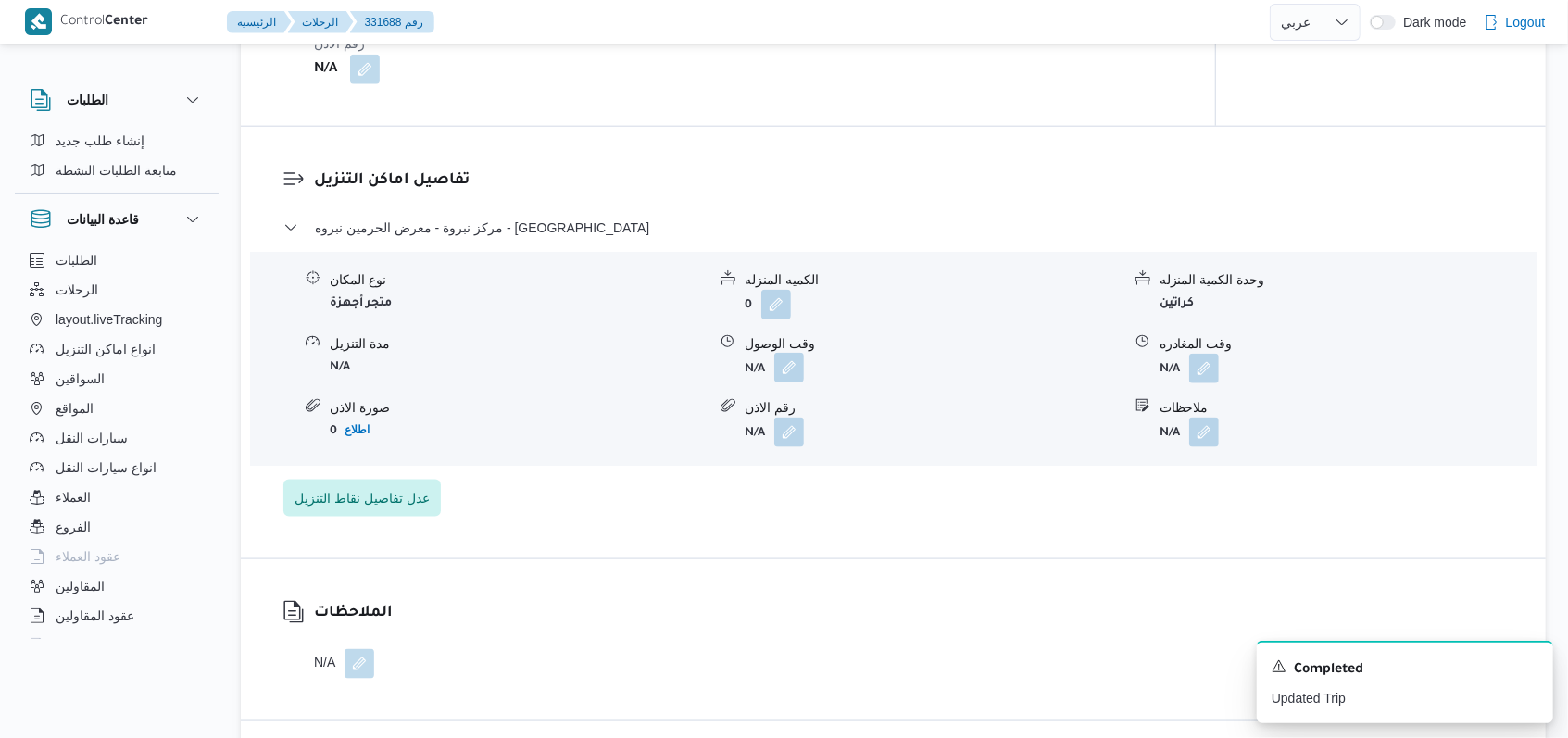
click at [787, 383] on button "button" at bounding box center [789, 367] width 30 height 30
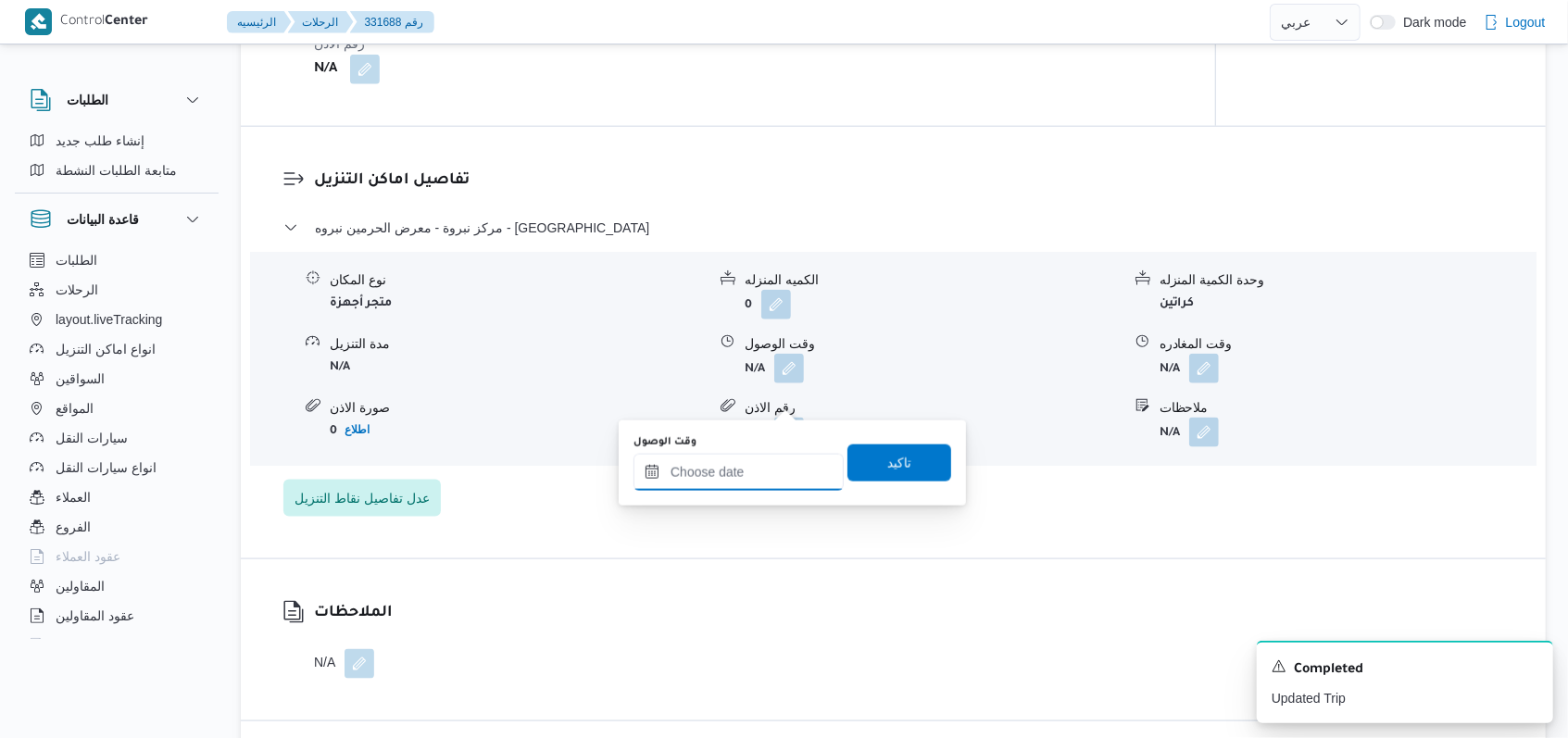
click at [742, 488] on input "وقت الوصول" at bounding box center [738, 472] width 210 height 37
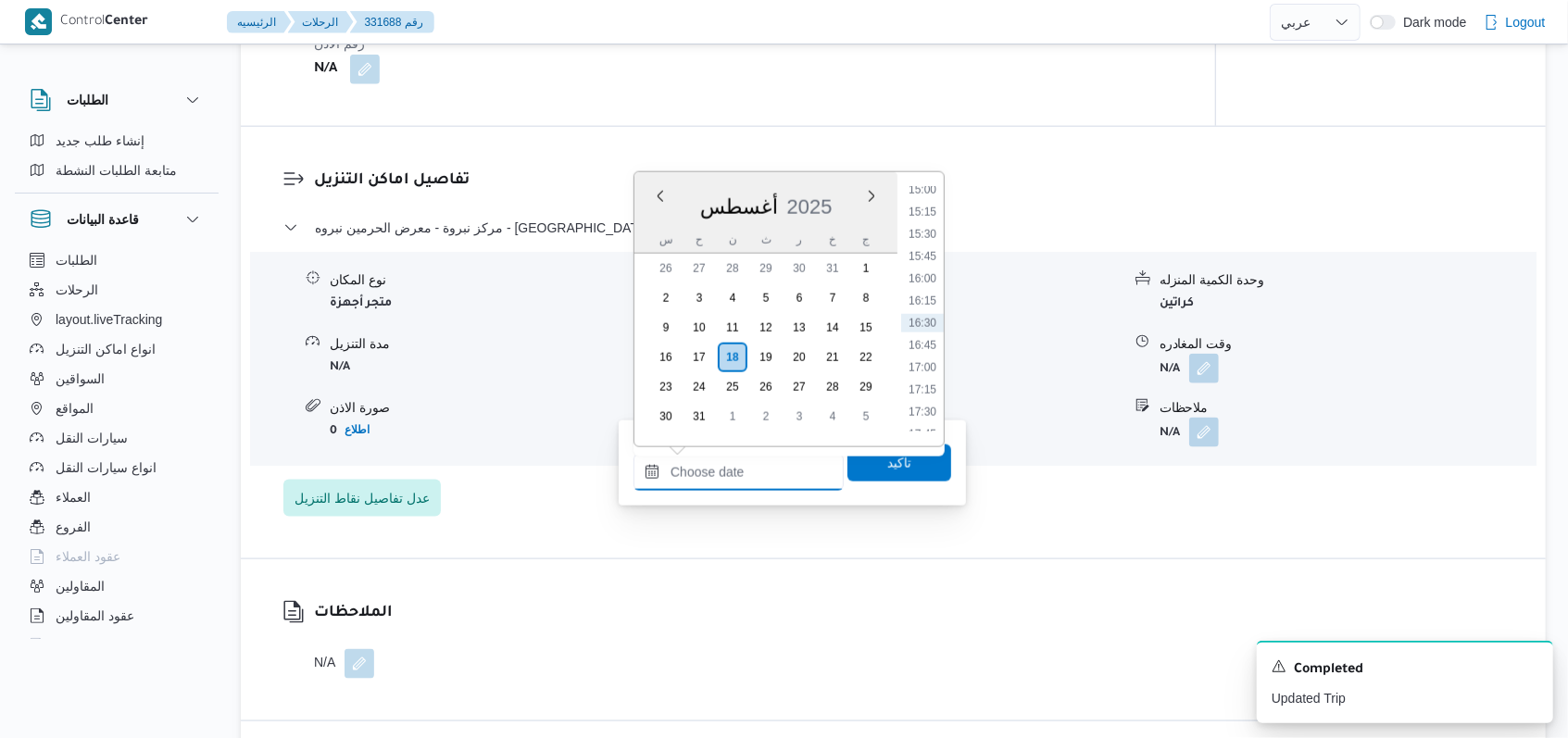
click at [751, 481] on input "وقت الوصول" at bounding box center [738, 472] width 210 height 37
click at [932, 263] on li "13:00" at bounding box center [923, 258] width 43 height 18
type input "١٨/٠٨/٢٠٢٥ ١٣:٠٠"
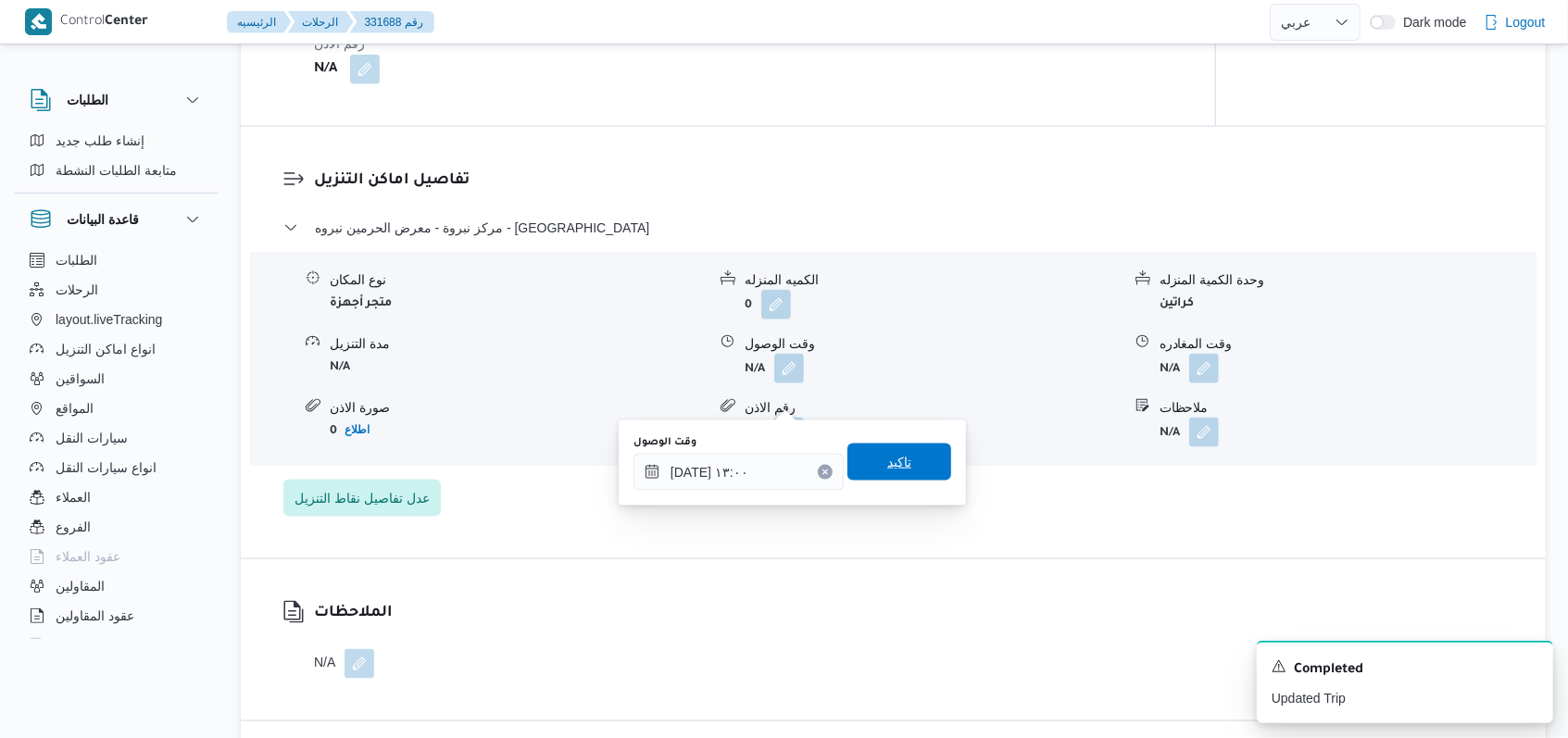
click at [905, 468] on span "تاكيد" at bounding box center [899, 462] width 104 height 37
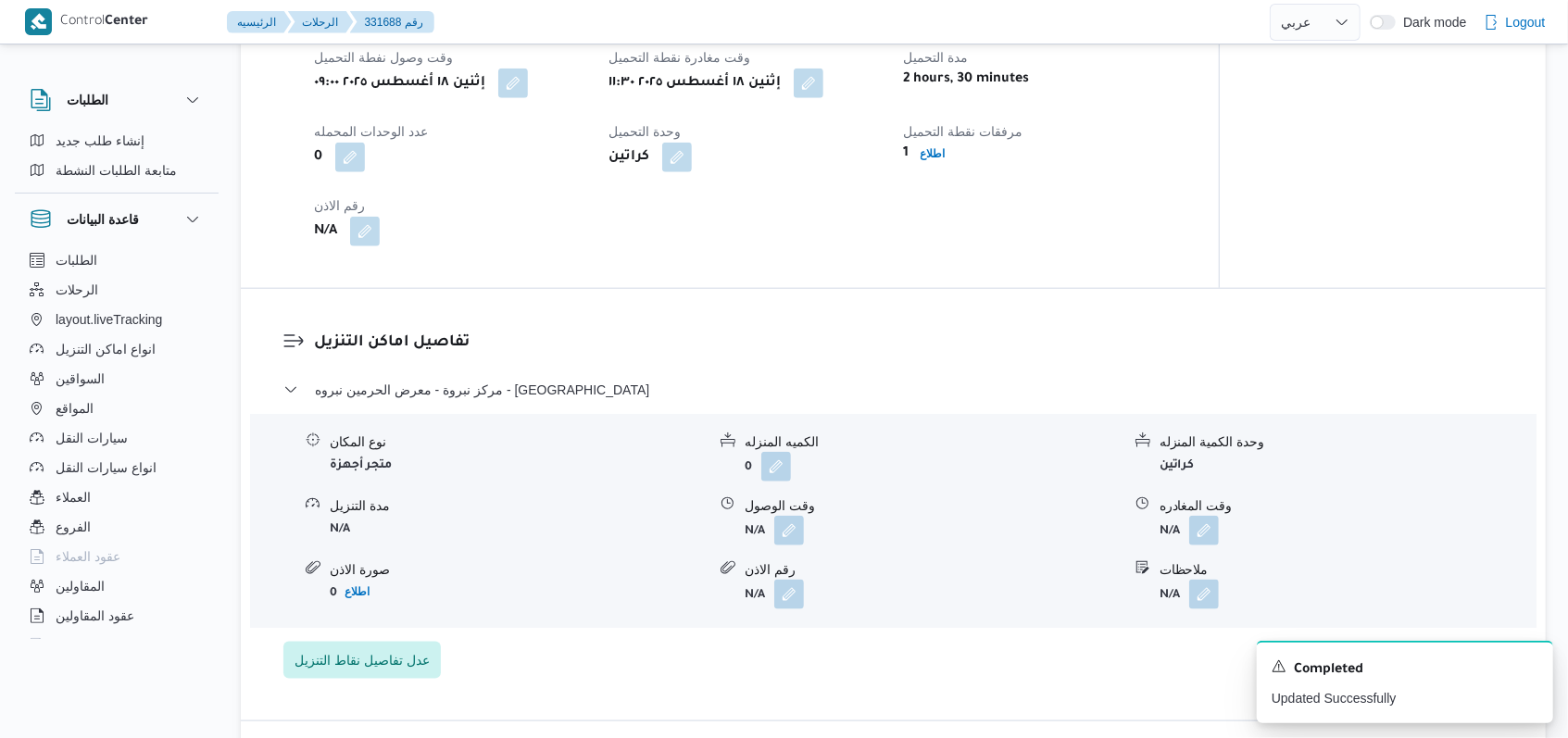
scroll to position [1481, 0]
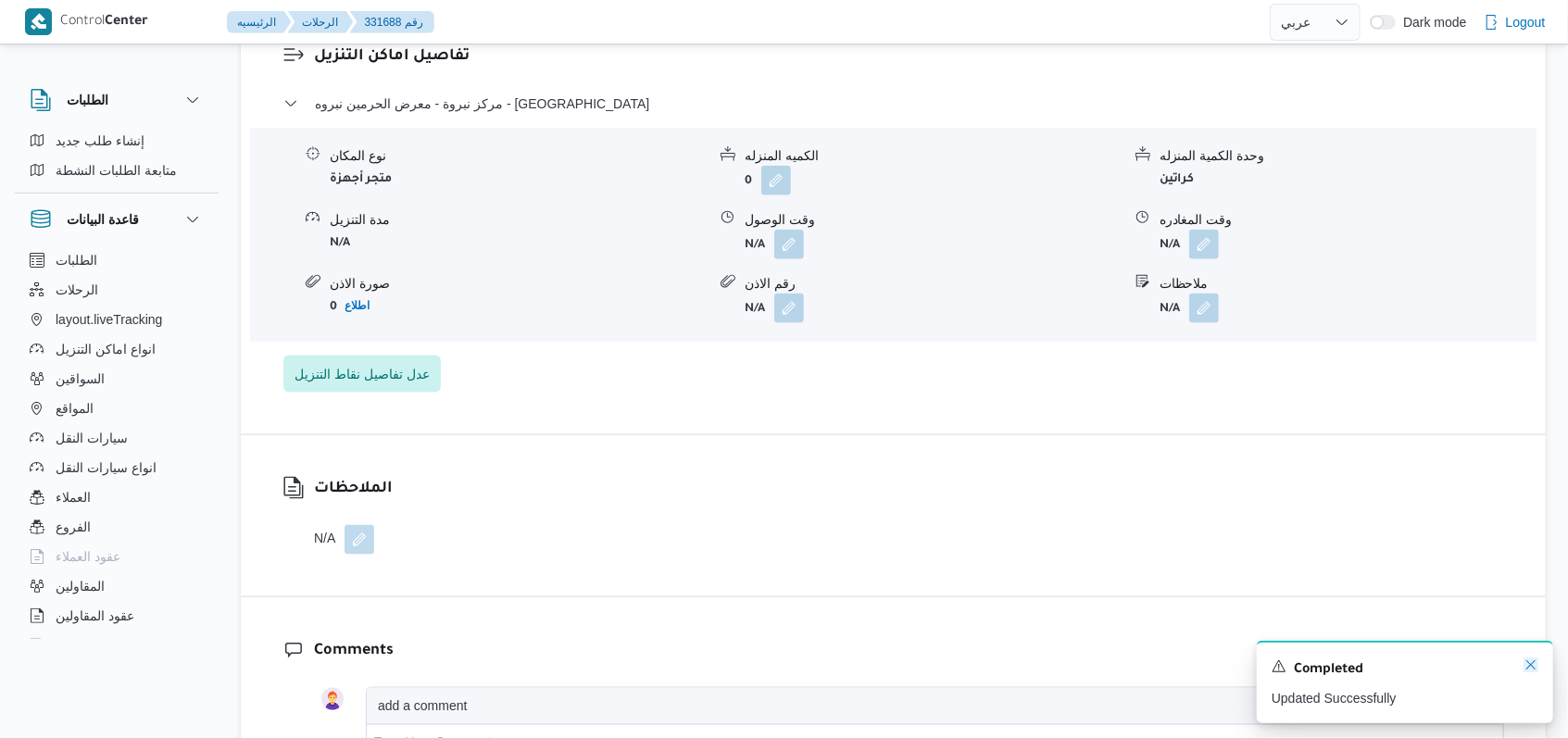
click at [1531, 664] on icon "Dismiss toast" at bounding box center [1530, 664] width 15 height 15
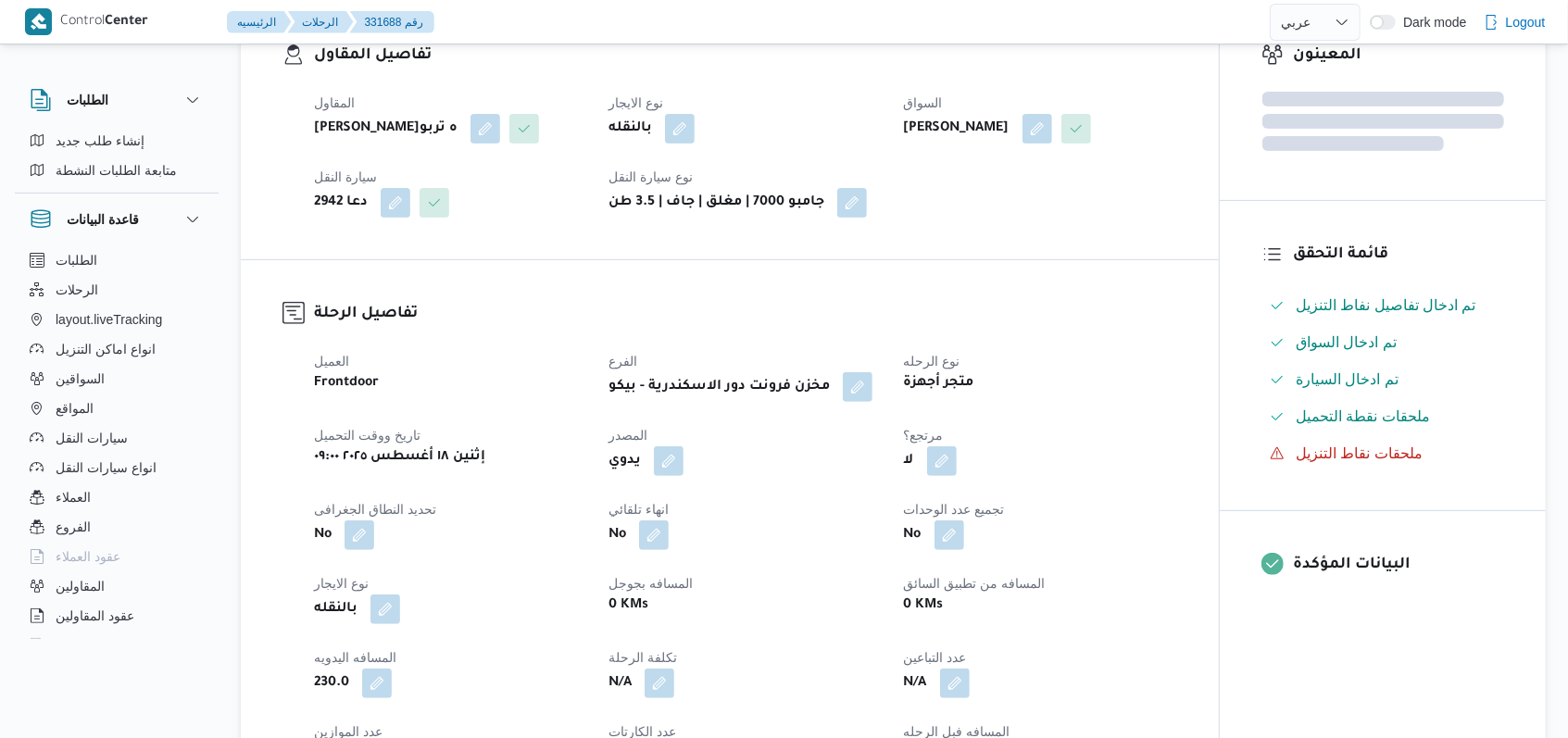
scroll to position [0, 0]
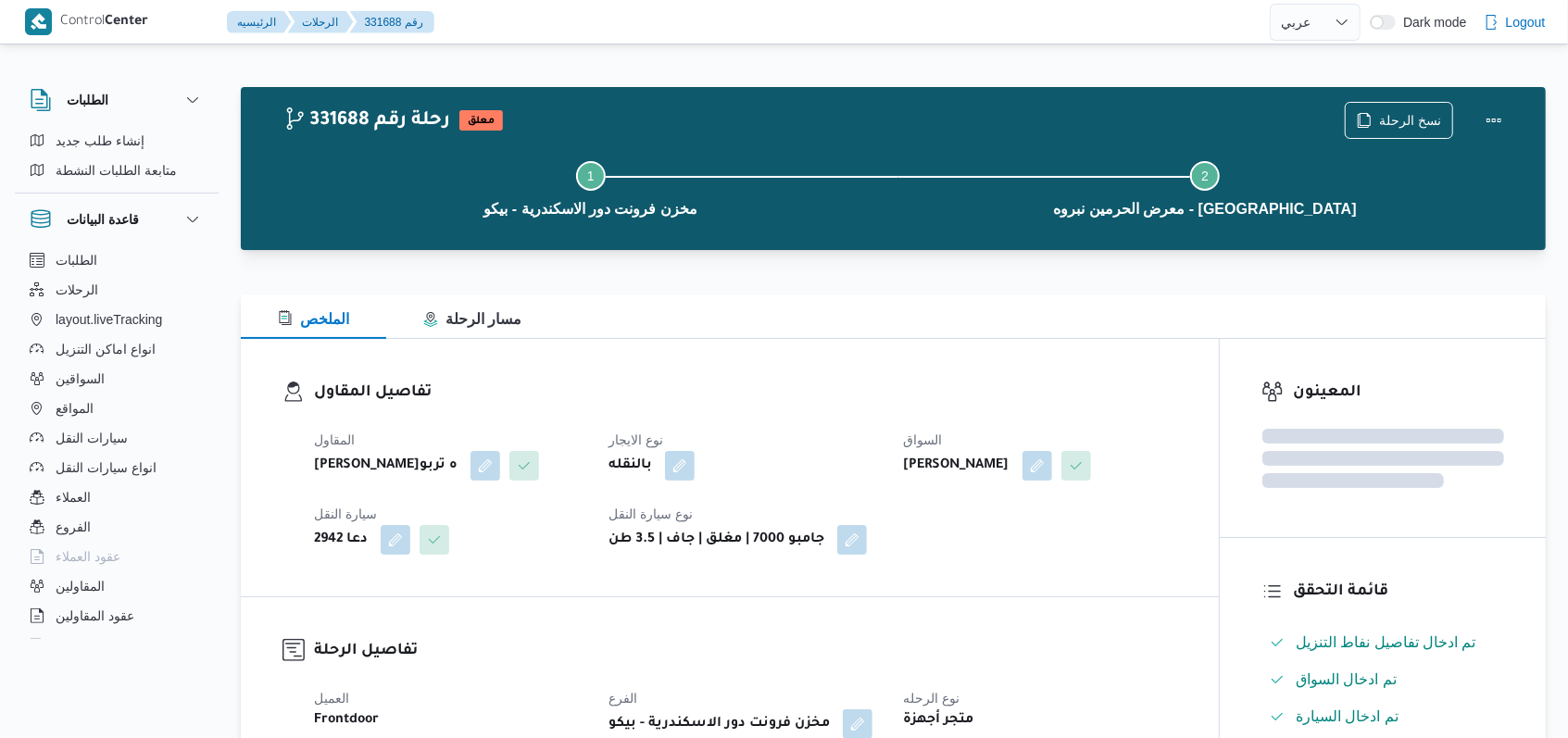
select select "ar"
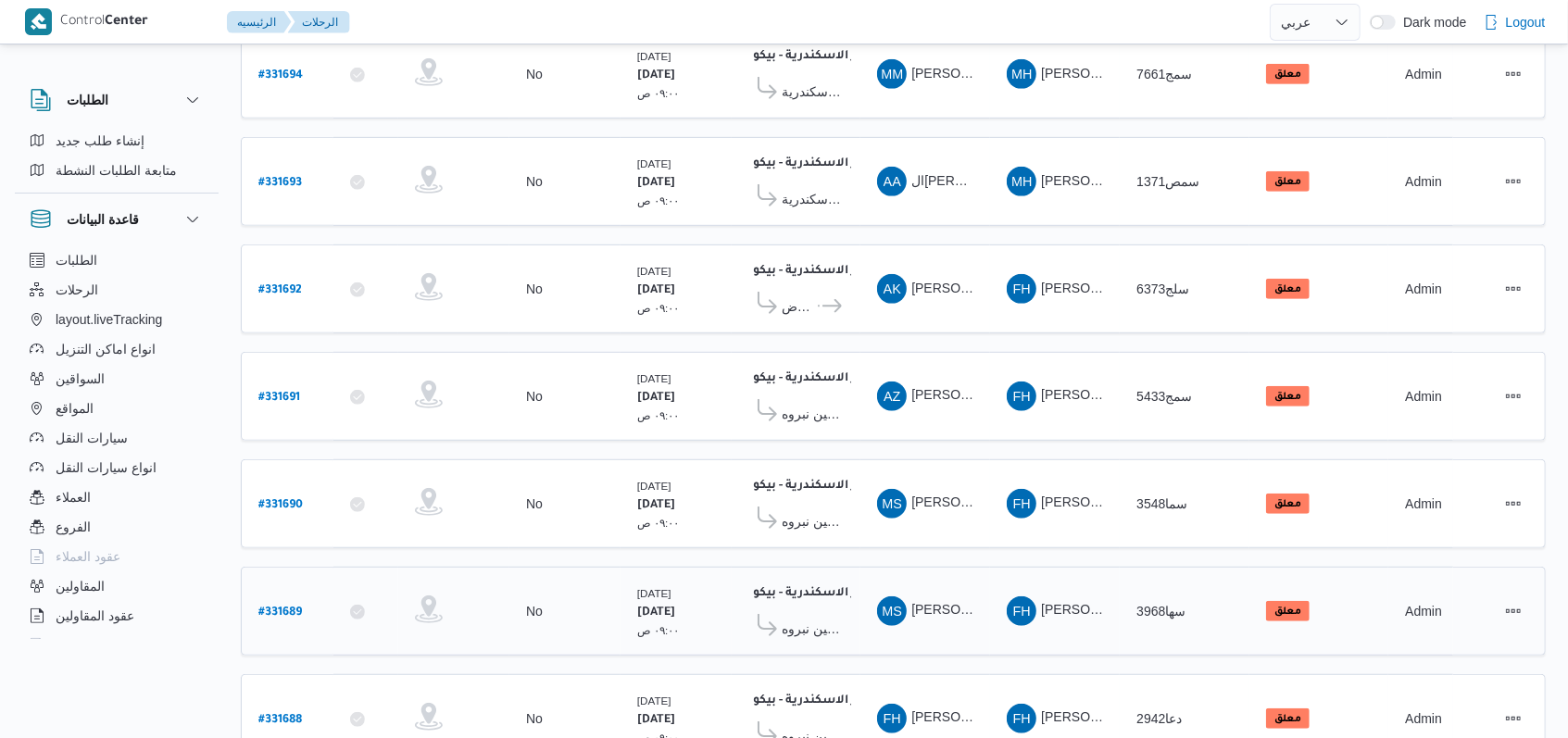
scroll to position [639, 0]
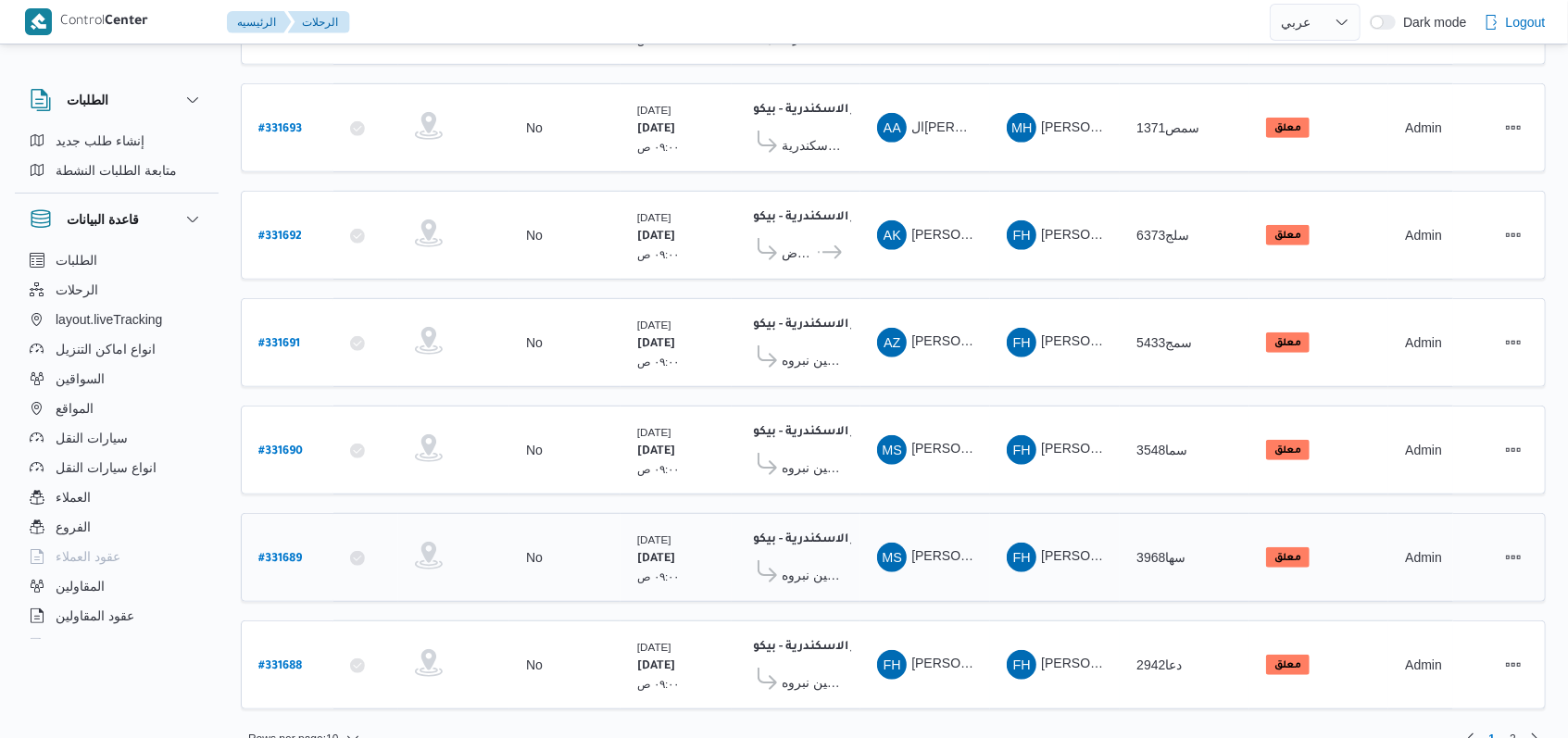
click at [284, 553] on b "# 331689" at bounding box center [280, 558] width 44 height 13
select select "ar"
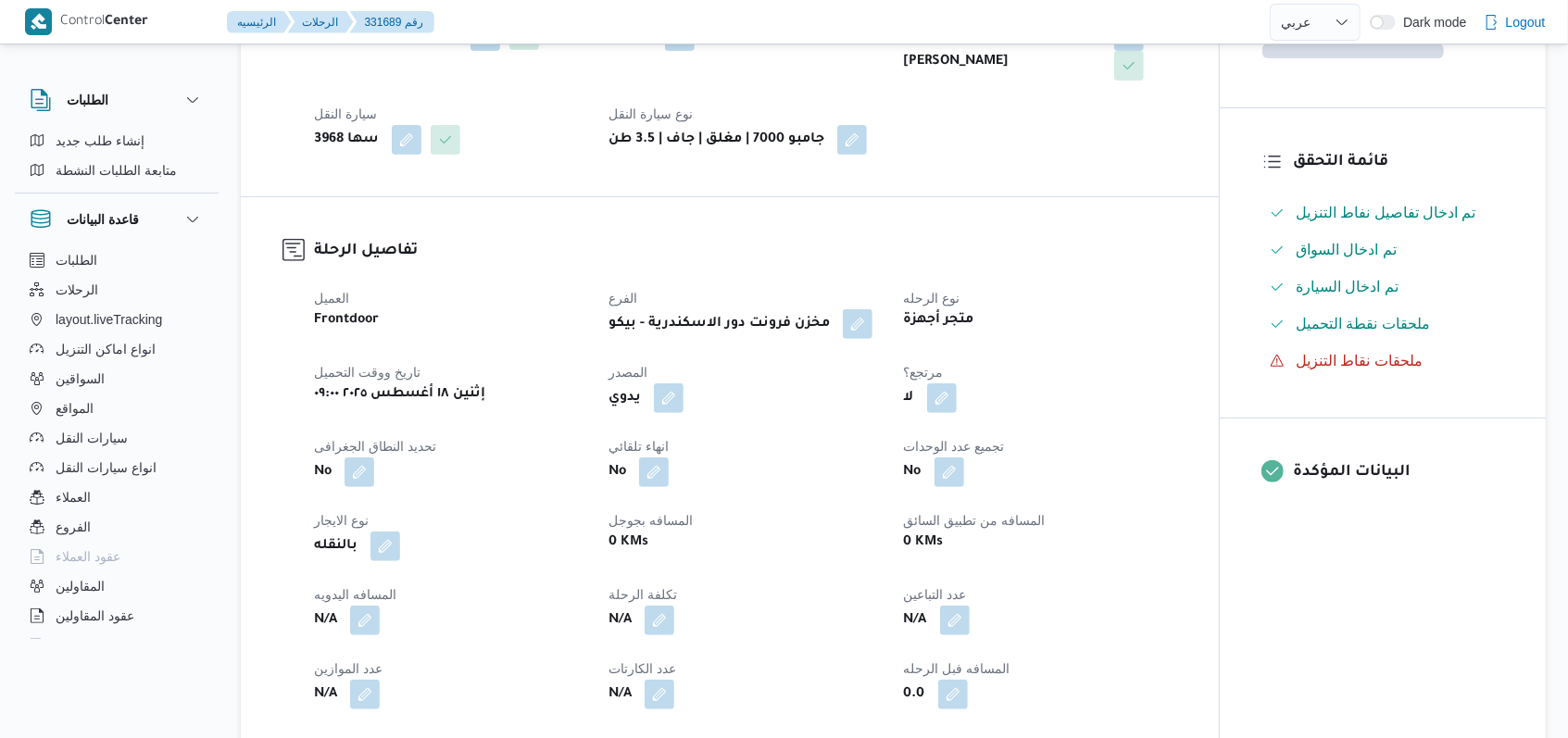
scroll to position [741, 0]
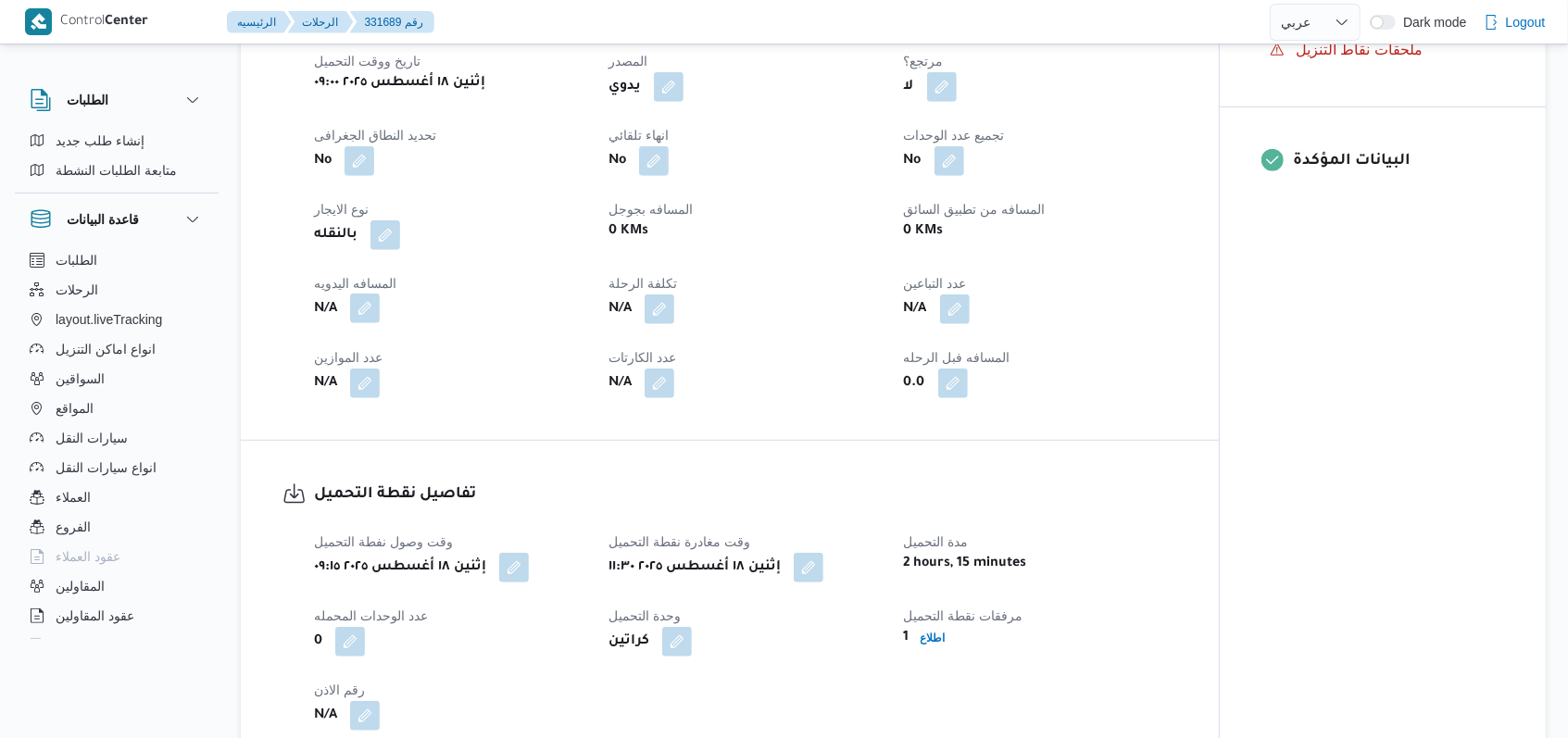
click at [374, 311] on button "button" at bounding box center [364, 308] width 30 height 30
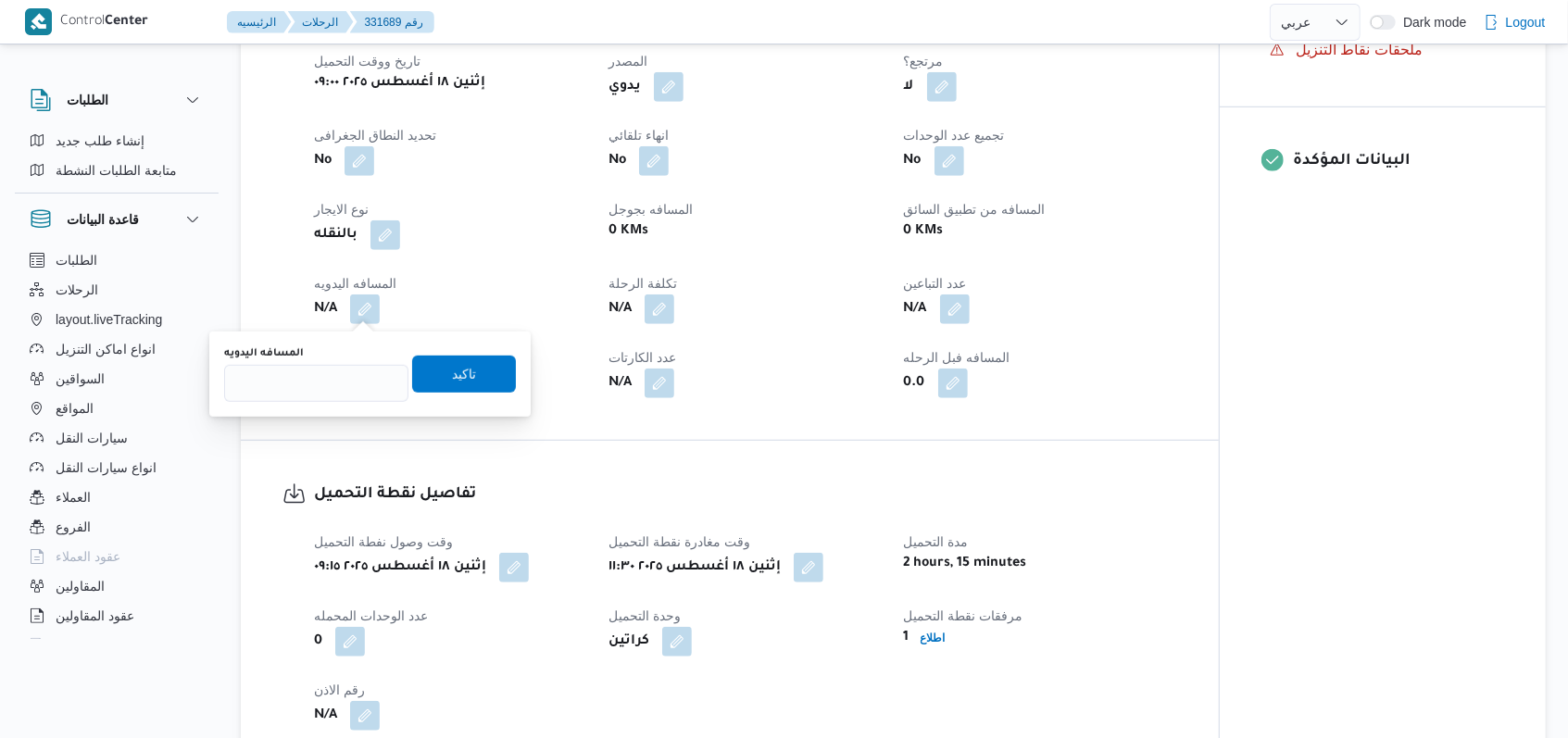
click at [304, 362] on div "المسافه اليدويه" at bounding box center [317, 374] width 185 height 55
click at [298, 389] on input "المسافه اليدويه" at bounding box center [317, 384] width 185 height 37
type input "230"
click at [452, 373] on span "تاكيد" at bounding box center [463, 373] width 24 height 22
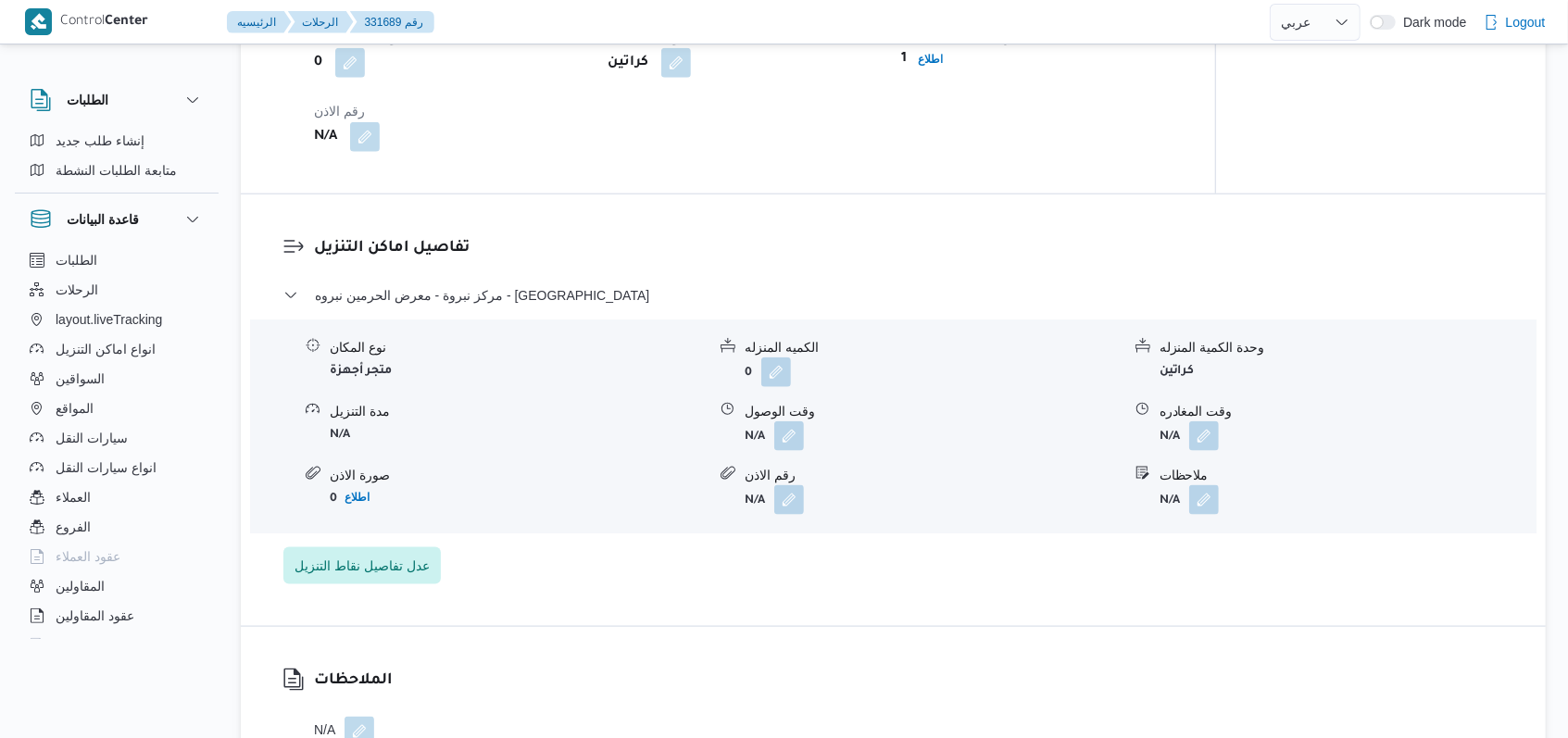
scroll to position [1358, 0]
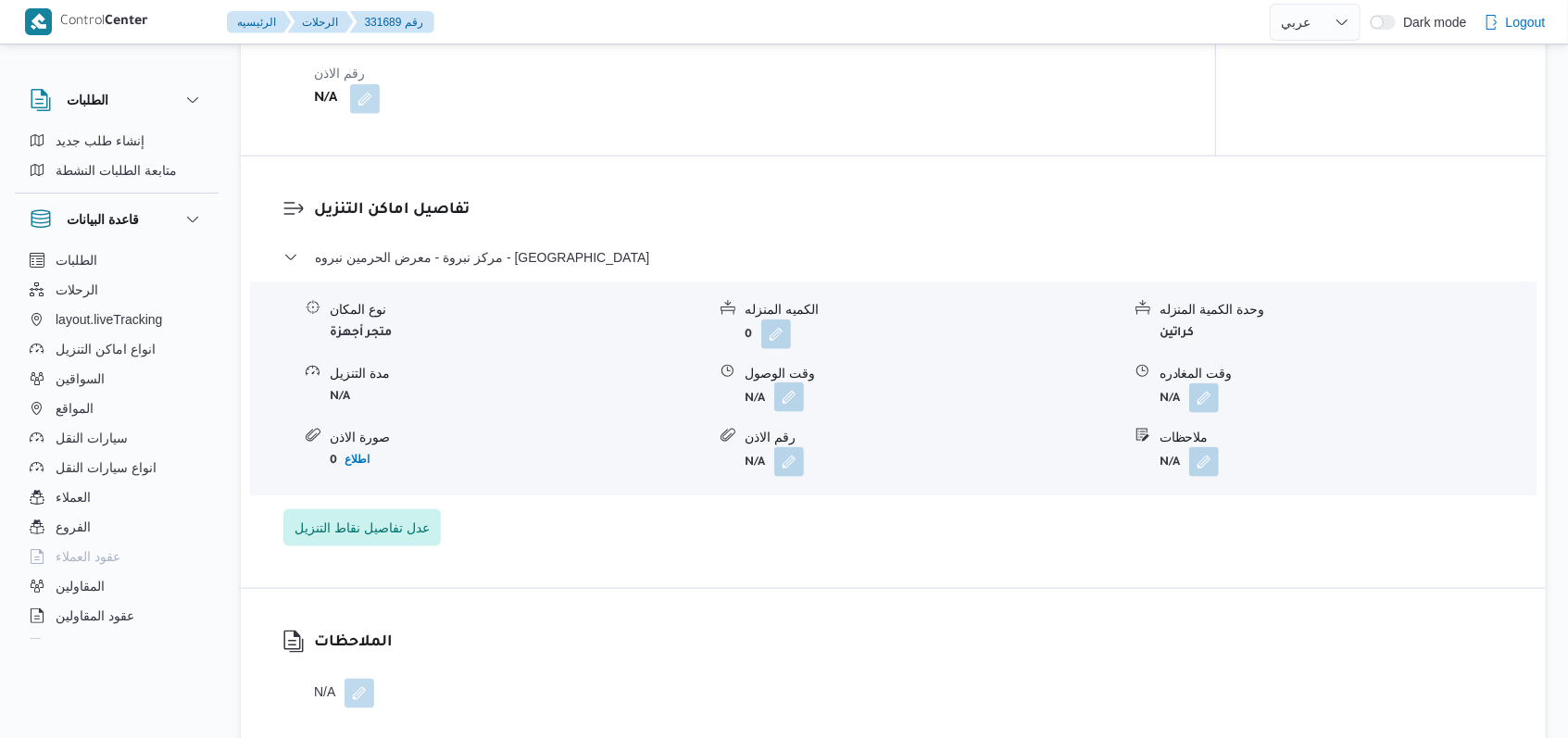
click at [775, 395] on button "button" at bounding box center [789, 397] width 30 height 30
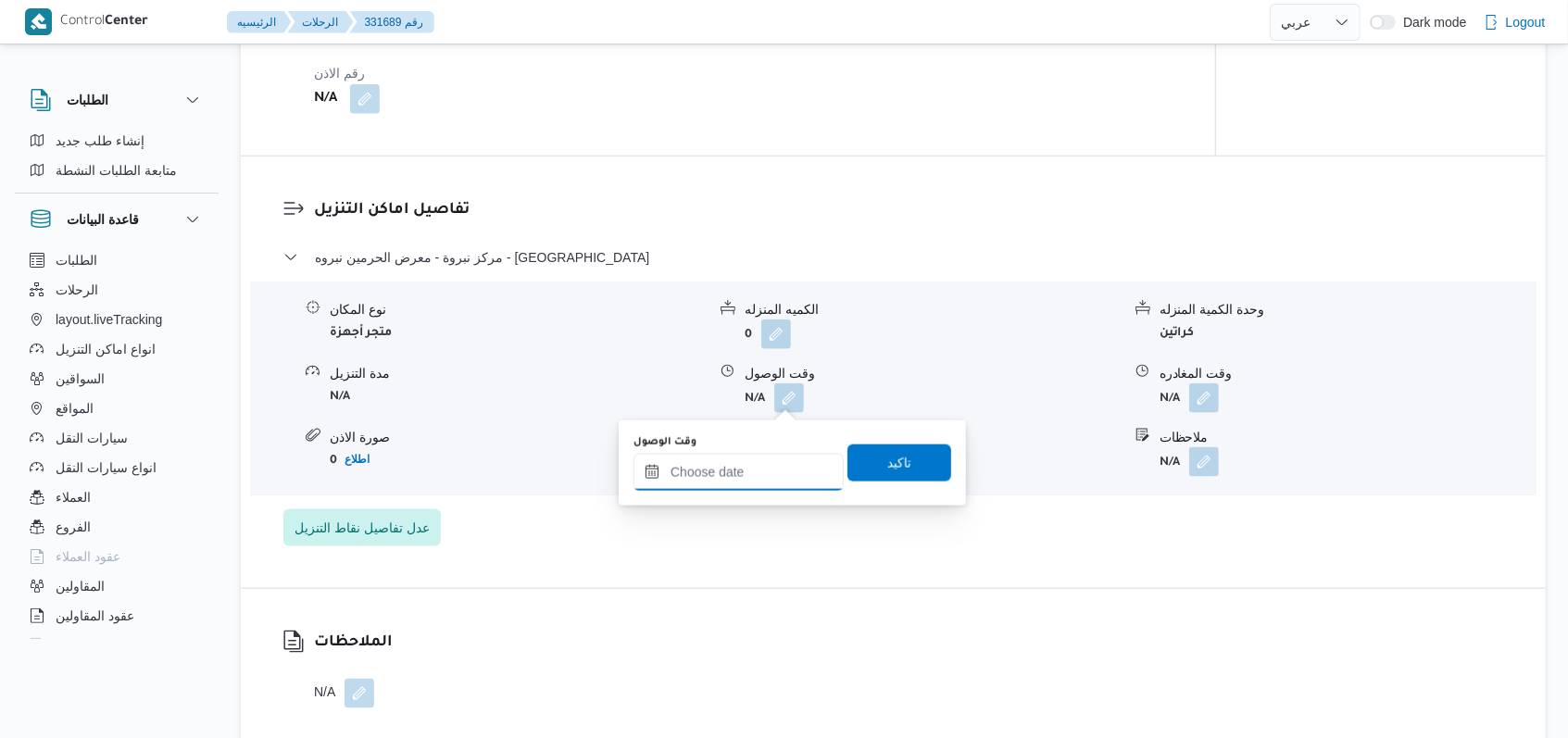
click at [738, 470] on input "وقت الوصول" at bounding box center [738, 472] width 210 height 37
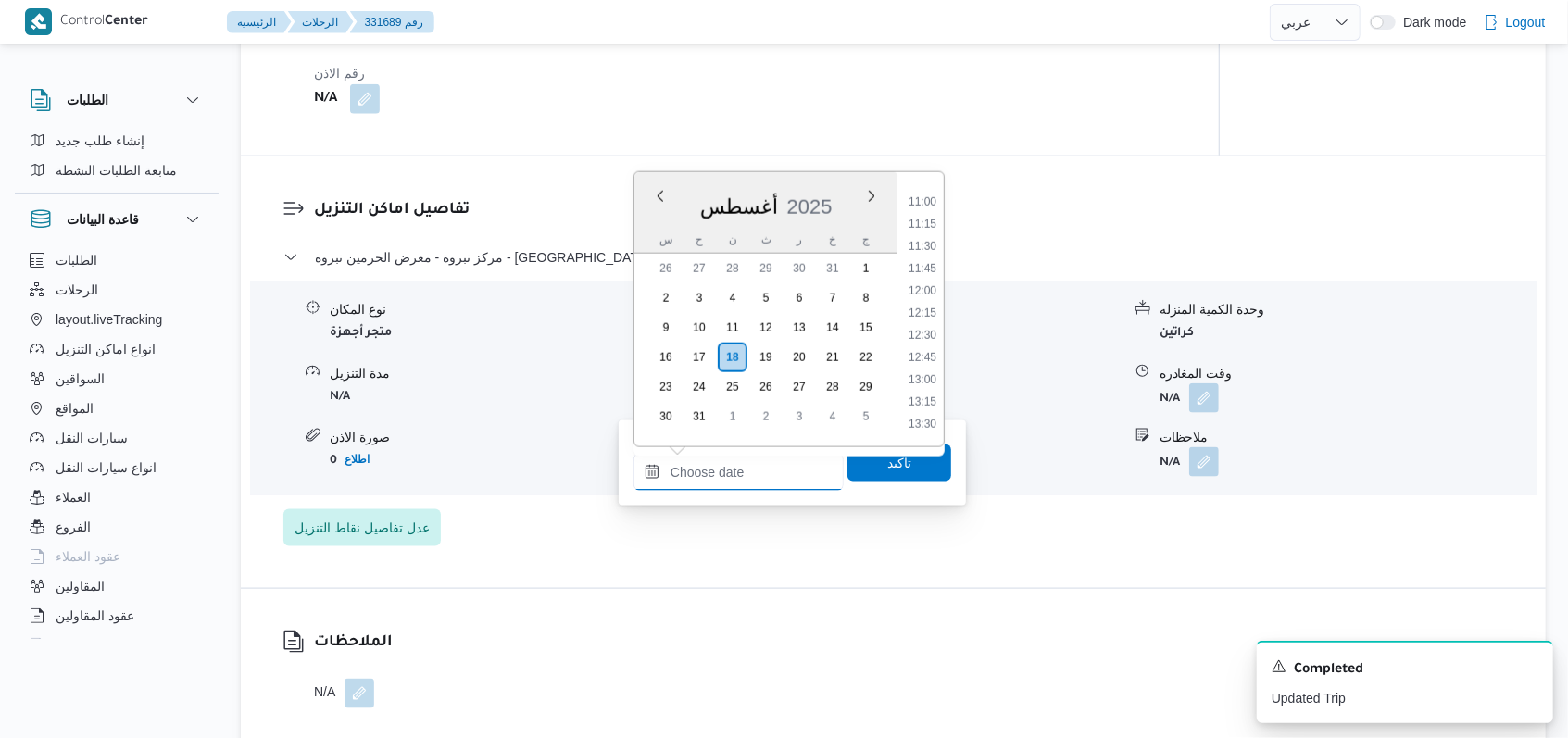
scroll to position [969, 0]
click at [932, 382] on li "13:00" at bounding box center [923, 382] width 43 height 18
type input "١٨/٠٨/٢٠٢٥ ١٣:٠٠"
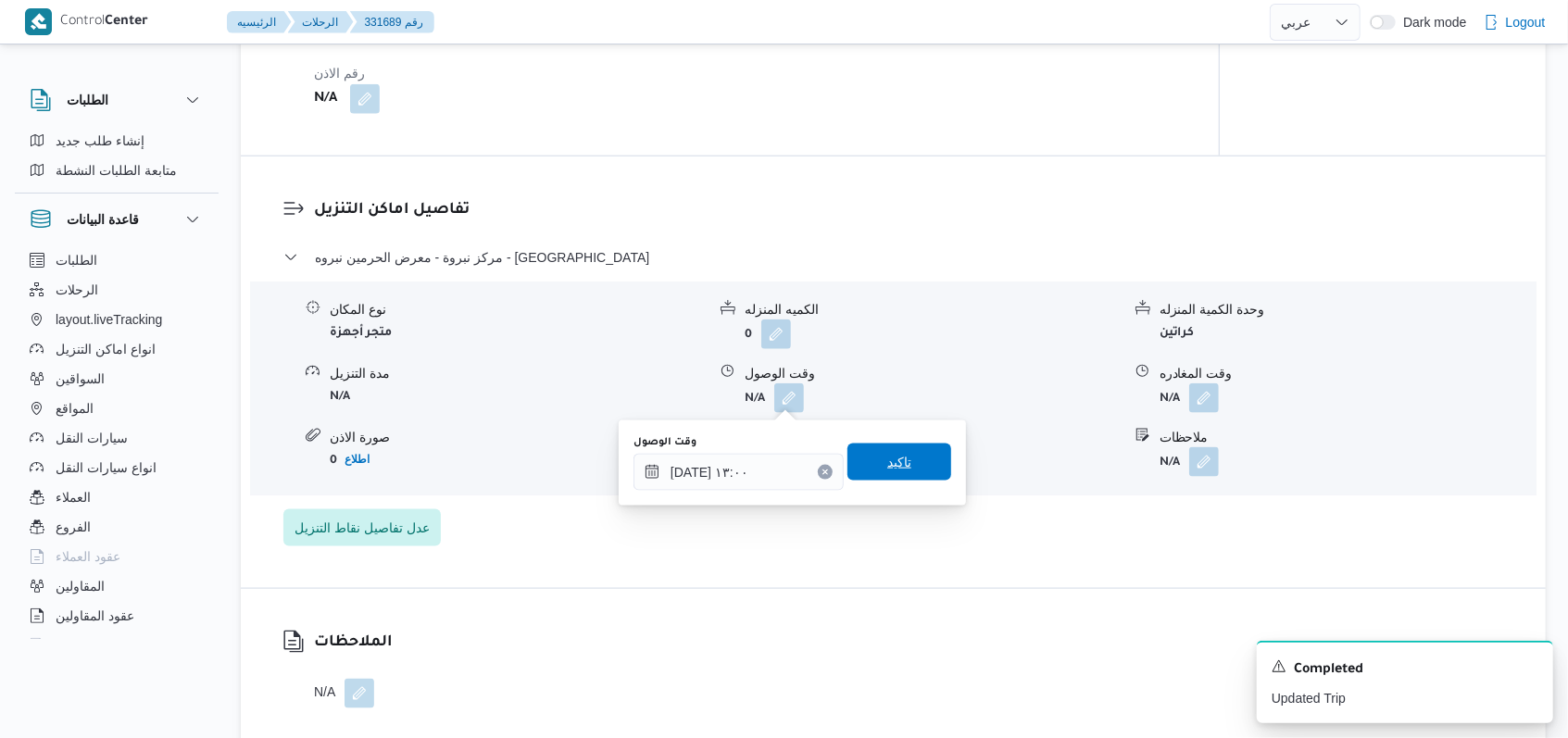
click at [898, 463] on span "تاكيد" at bounding box center [899, 462] width 104 height 37
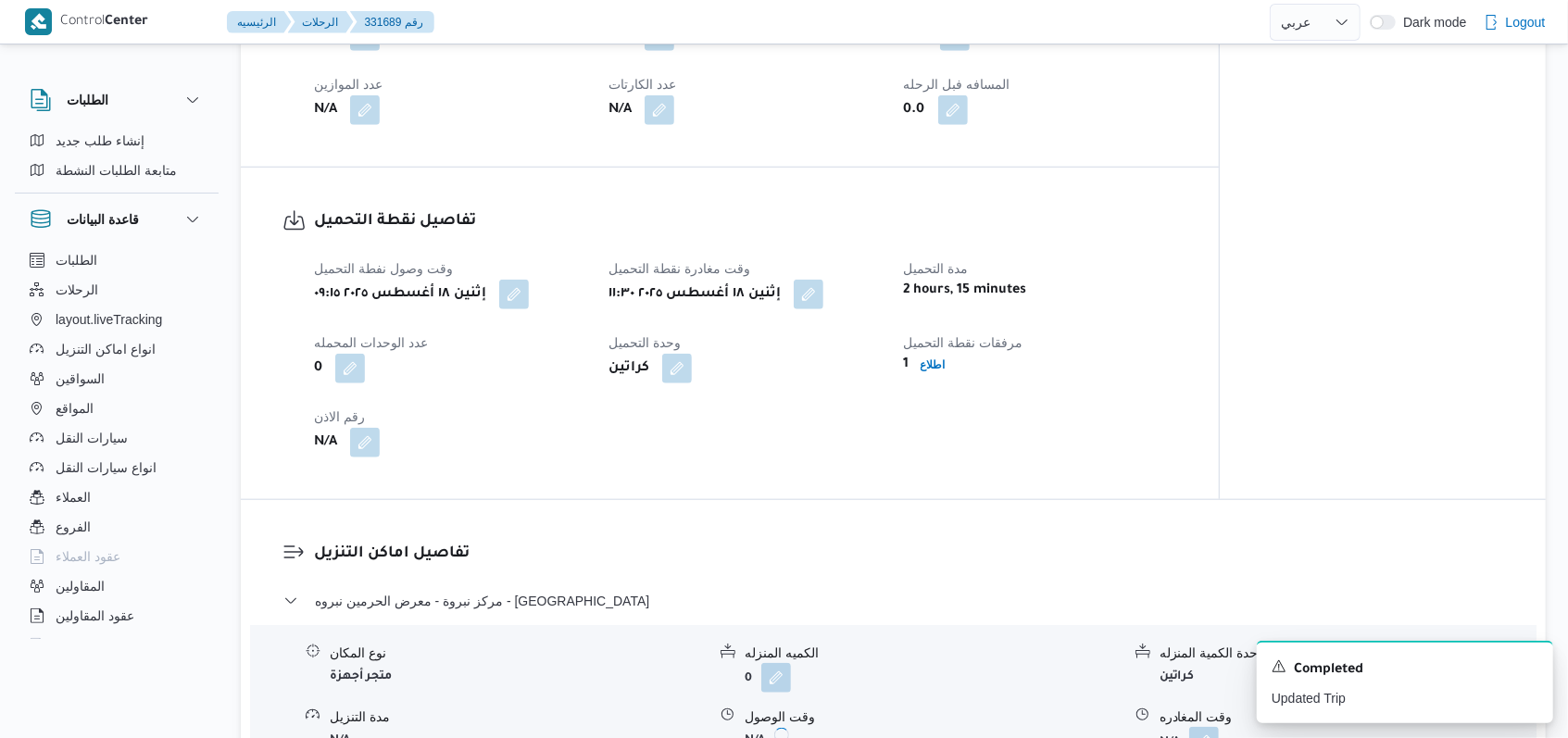
scroll to position [1234, 0]
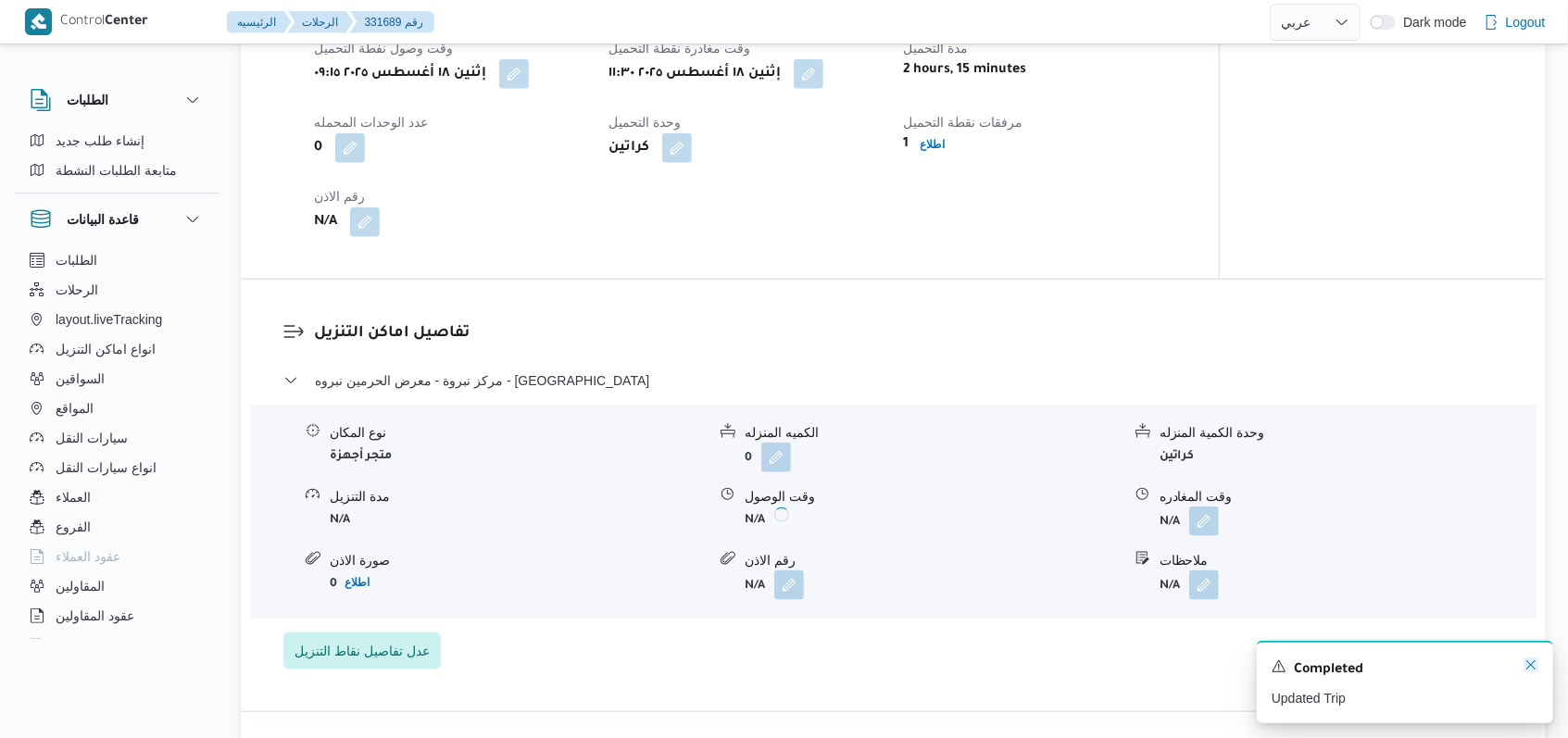
click at [1534, 670] on icon "Dismiss toast" at bounding box center [1530, 664] width 15 height 15
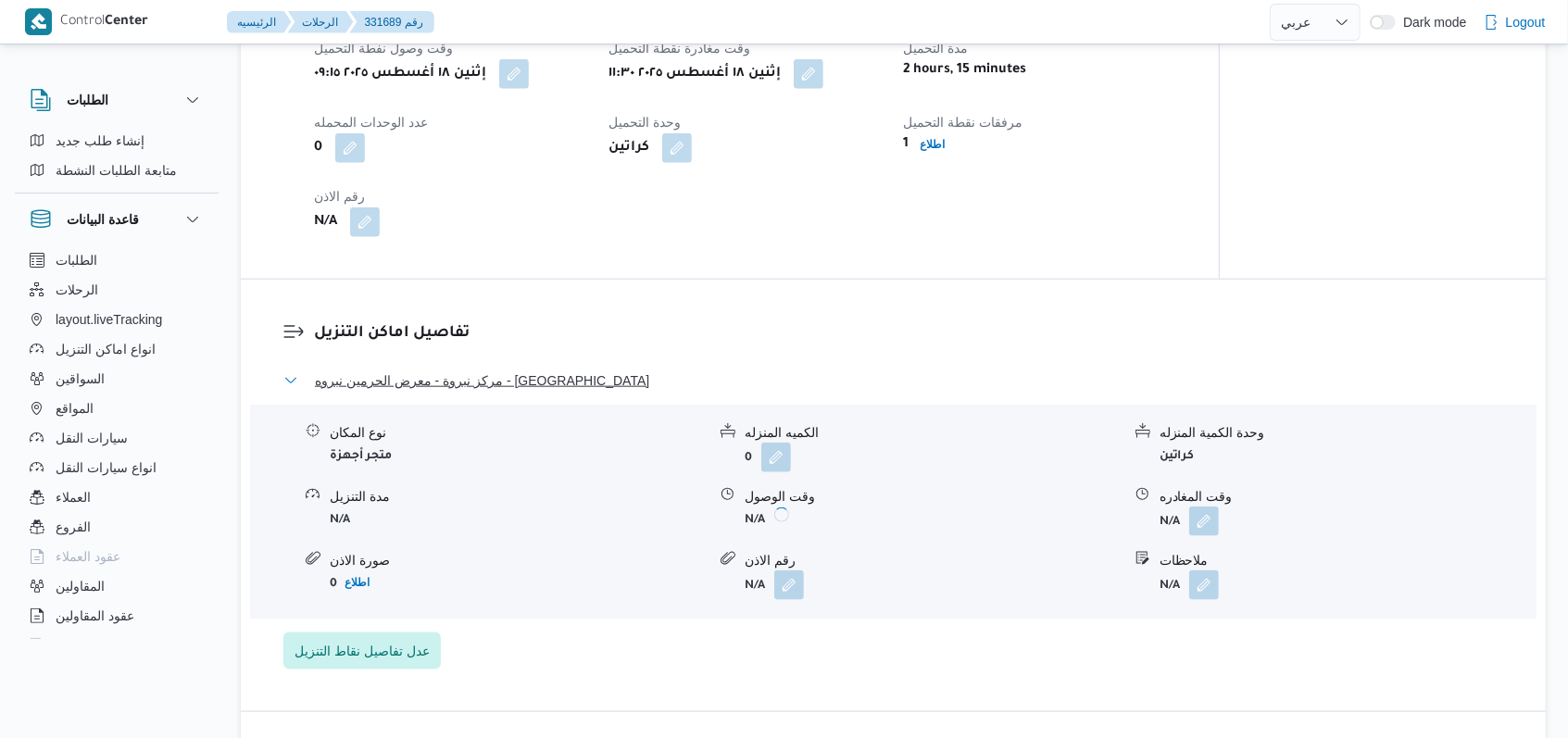
click at [495, 386] on span "مركز نبروة - معرض الحرمين نبروه - المنصورة" at bounding box center [482, 380] width 334 height 22
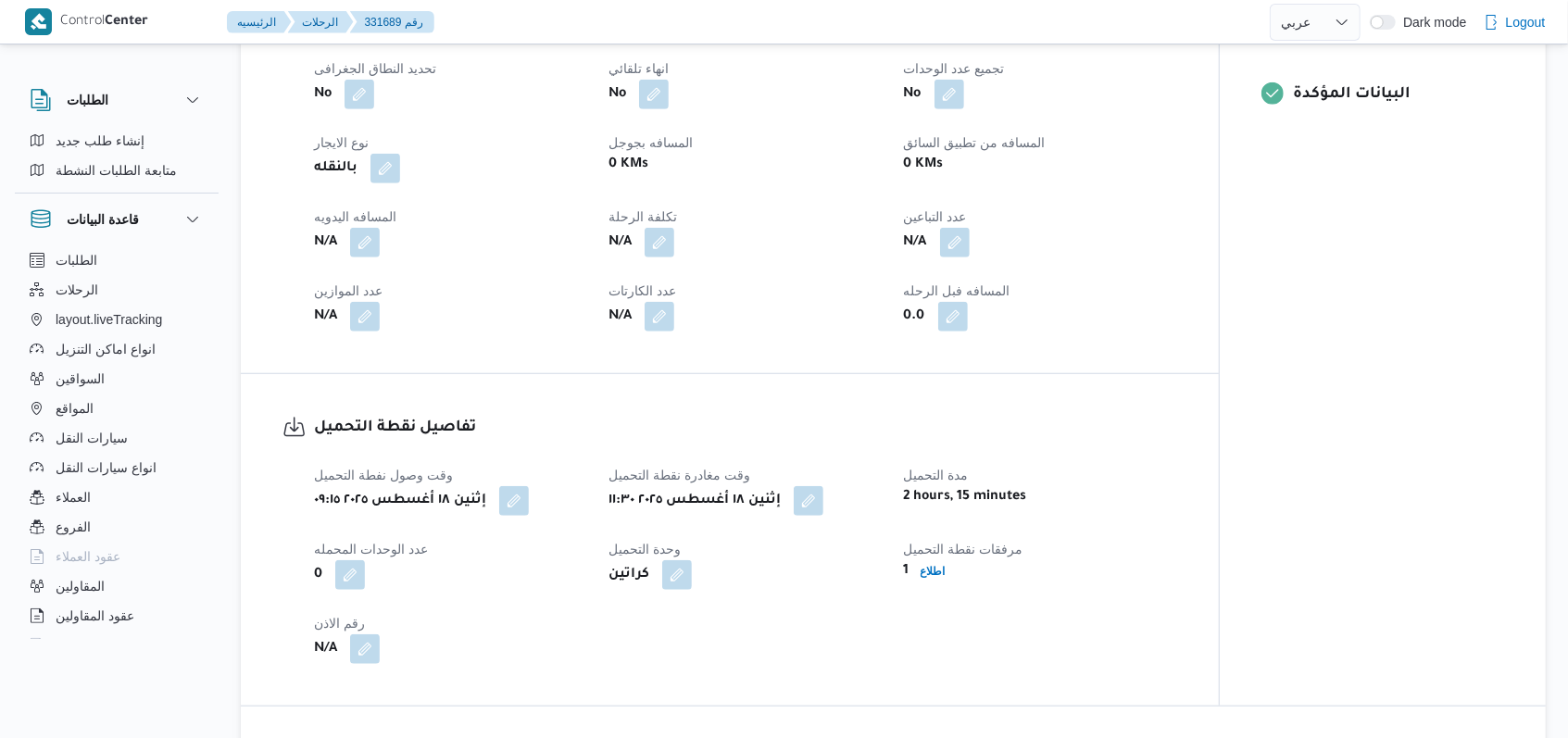
scroll to position [741, 0]
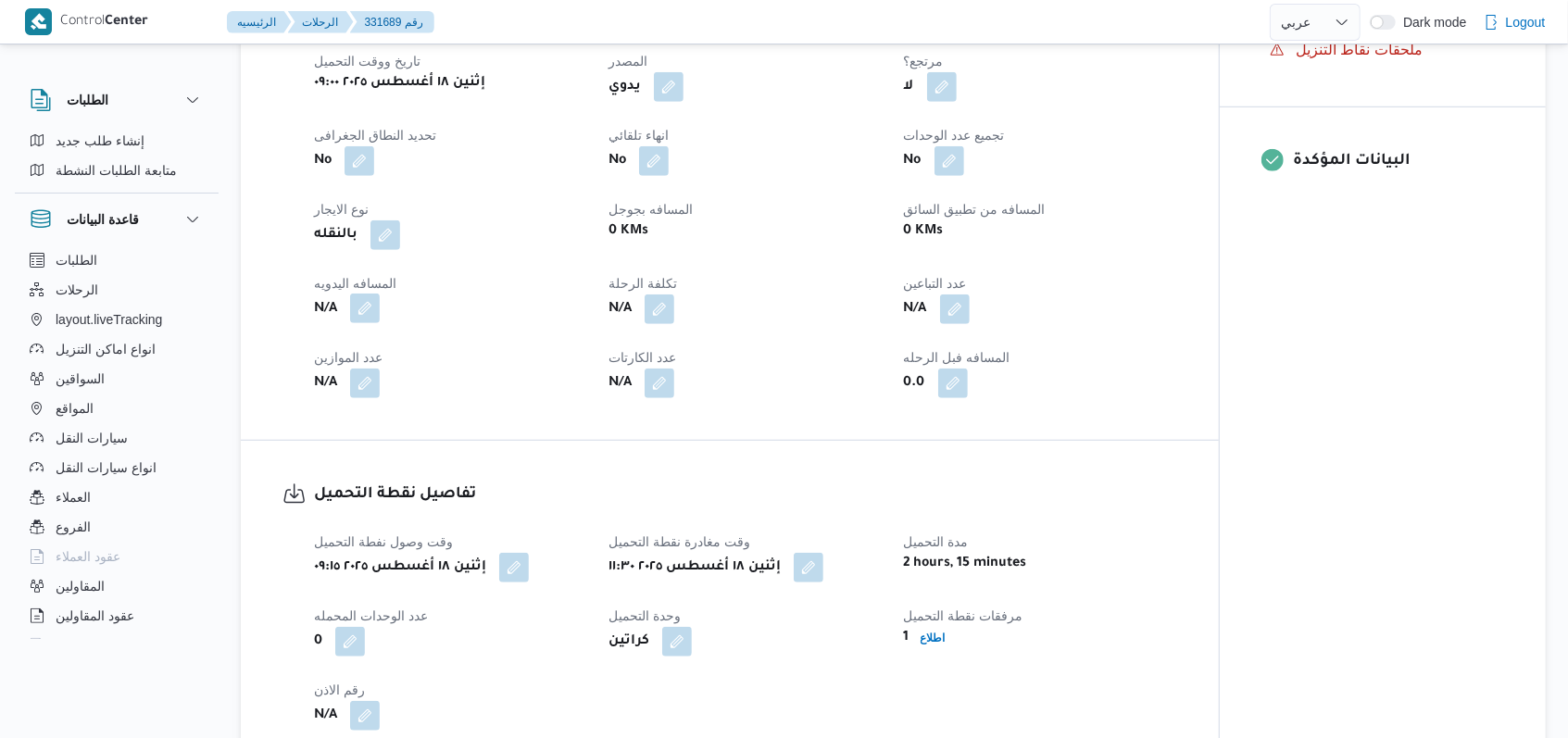
click at [356, 300] on button "button" at bounding box center [364, 308] width 30 height 30
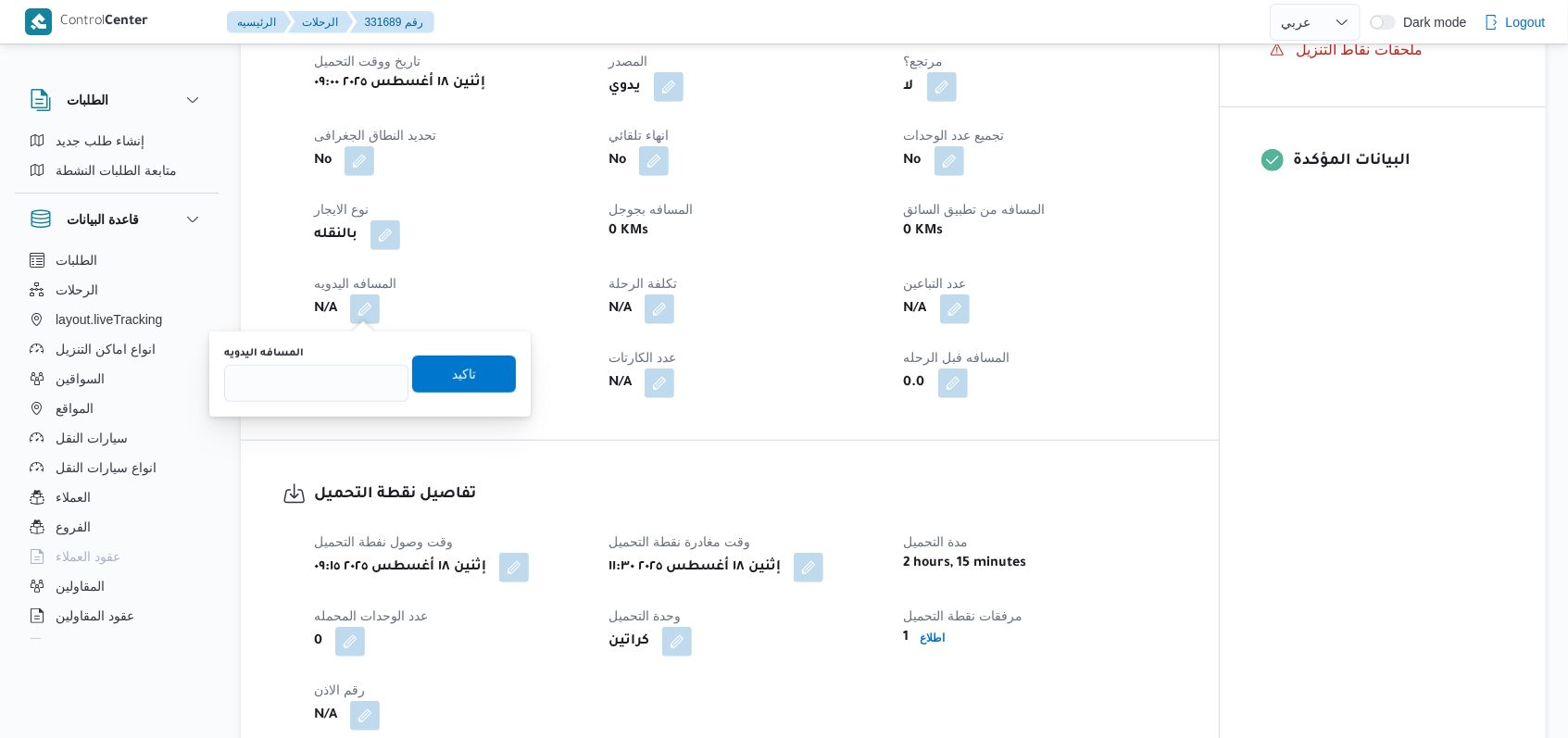
click at [304, 404] on div "You are in a dialog. To close this dialog, hit escape. المسافه اليدويه تاكيد" at bounding box center [369, 374] width 322 height 85
click at [304, 396] on input "المسافه اليدويه" at bounding box center [317, 384] width 185 height 37
type input "230"
click at [432, 382] on span "تاكيد" at bounding box center [463, 373] width 104 height 37
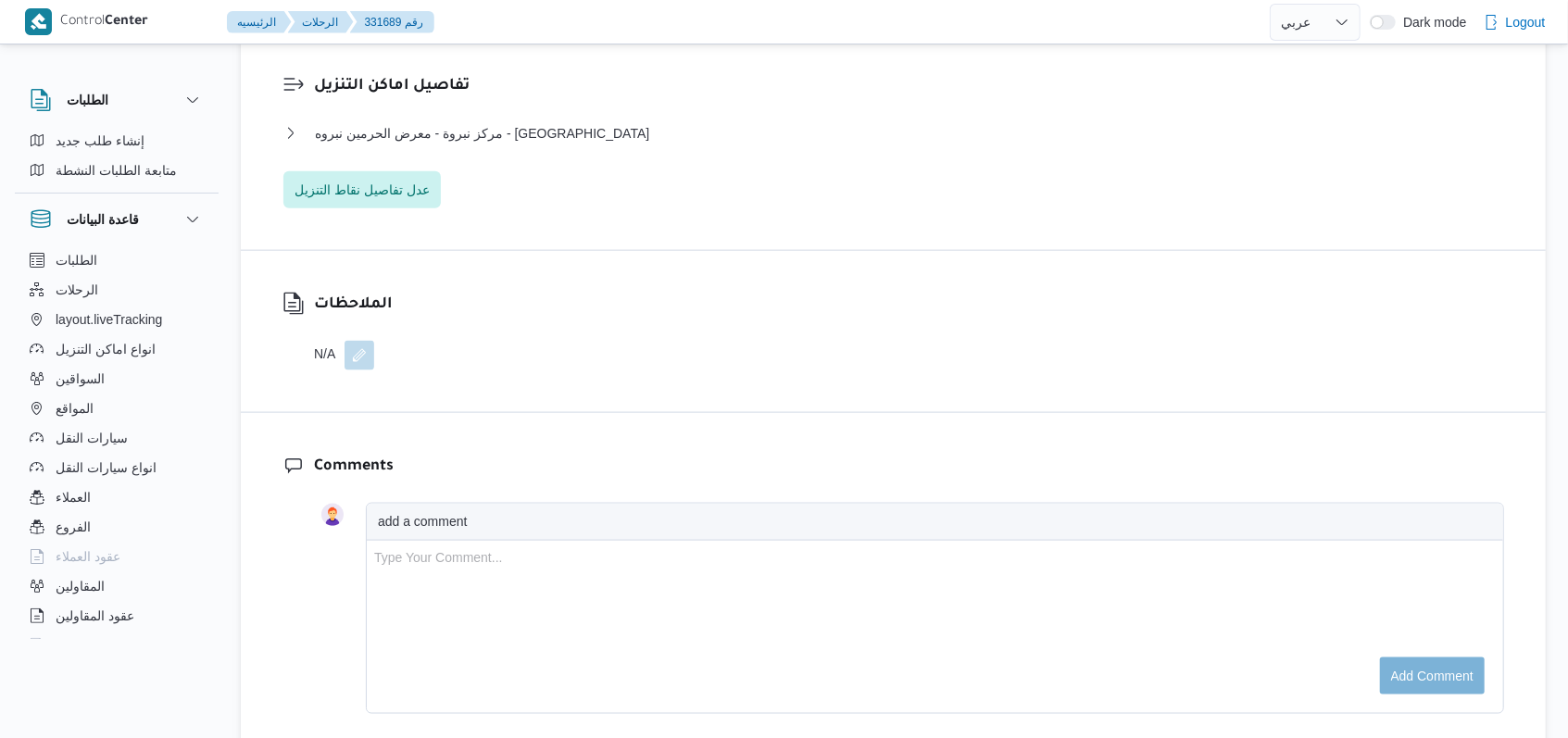
scroll to position [1111, 0]
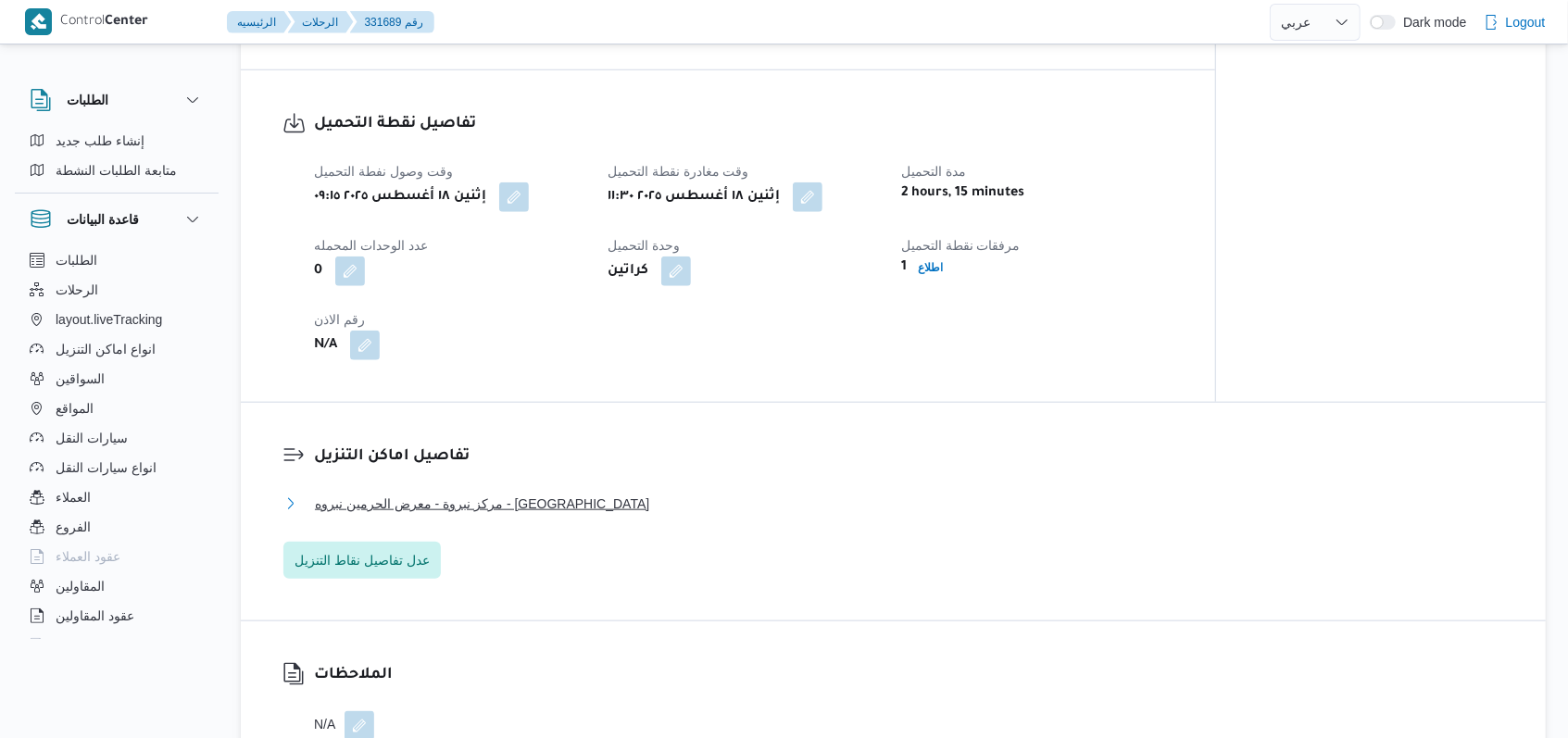
click at [537, 495] on span "مركز نبروة - معرض الحرمين نبروه - المنصورة" at bounding box center [482, 503] width 334 height 22
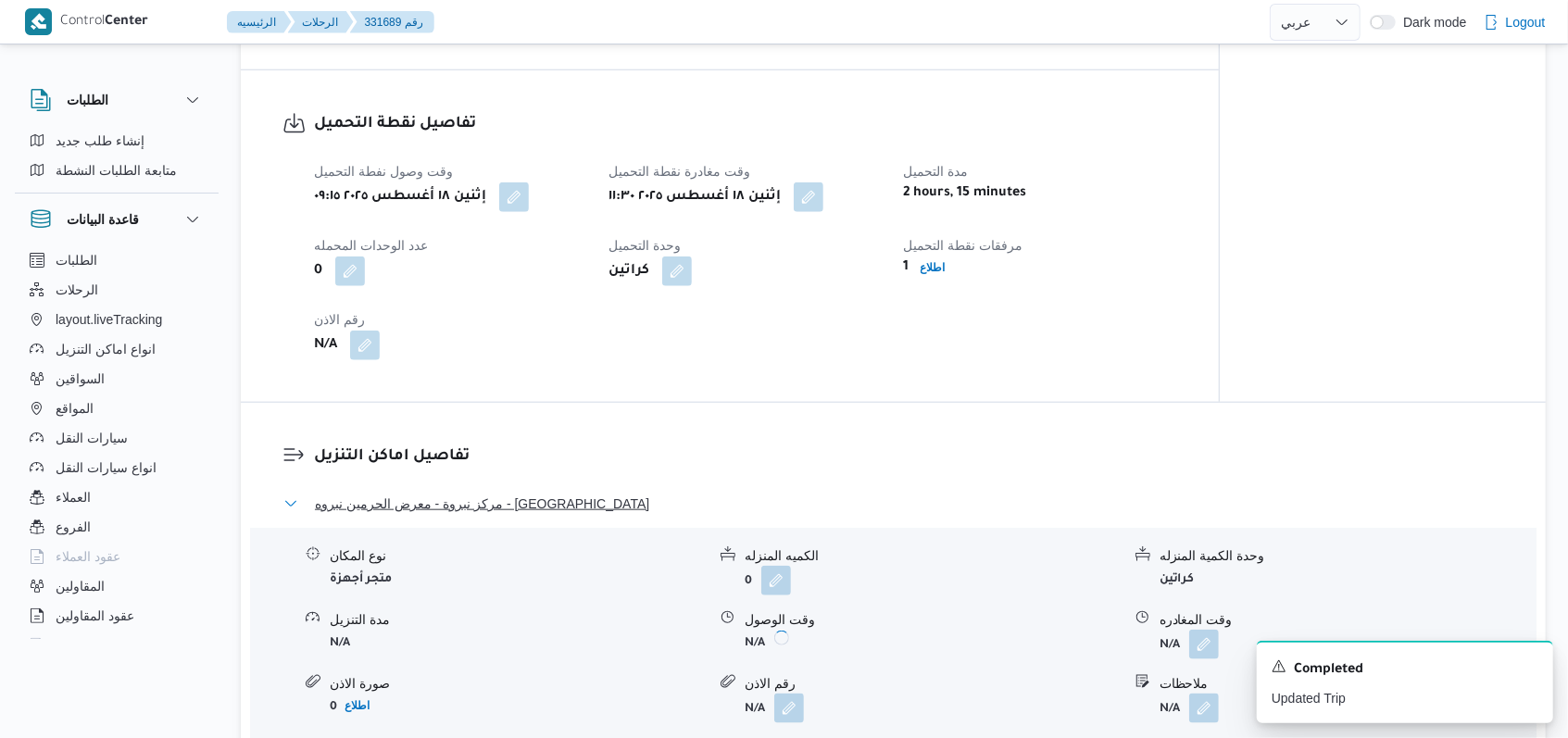
click at [537, 495] on span "مركز نبروة - معرض الحرمين نبروه - المنصورة" at bounding box center [482, 503] width 334 height 22
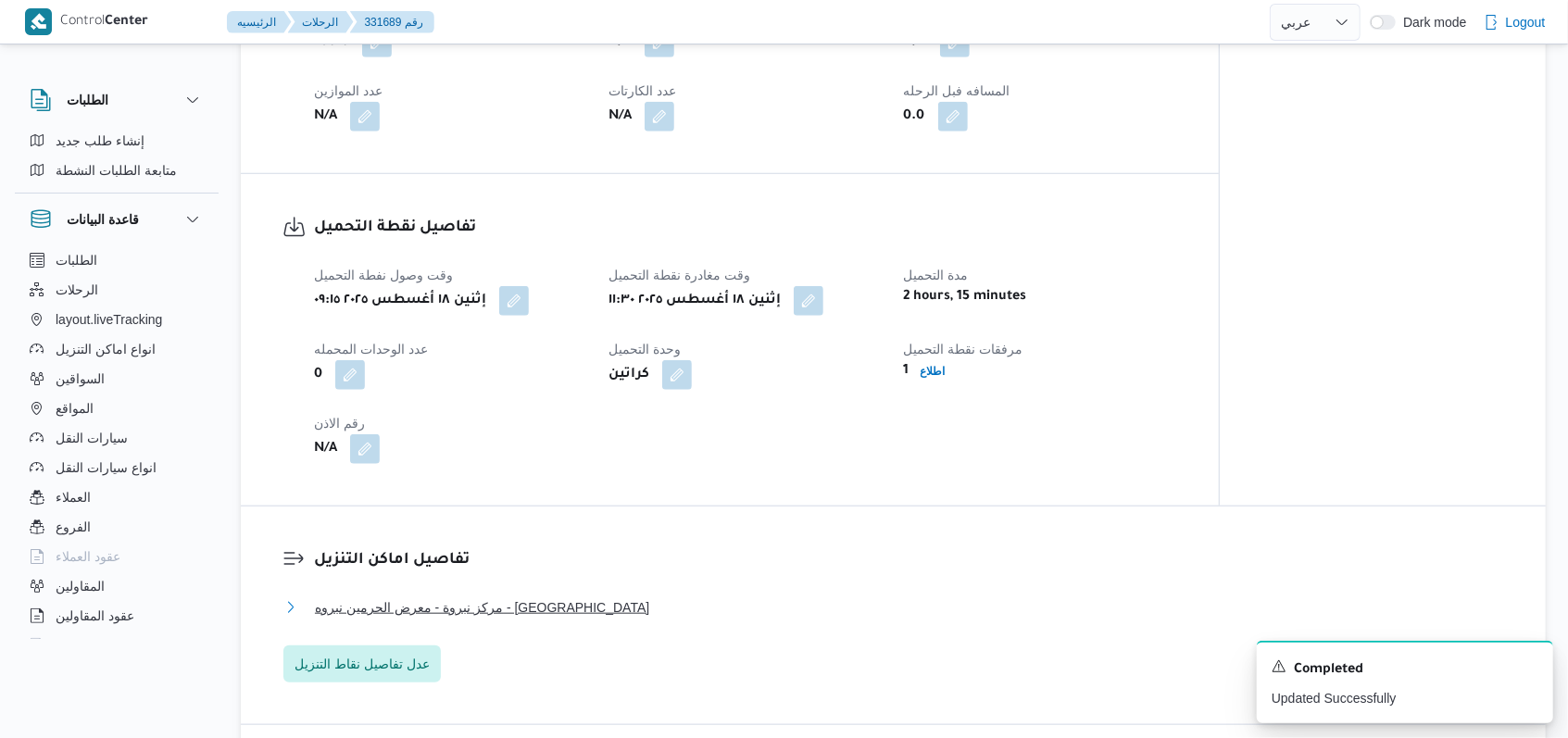
scroll to position [1358, 0]
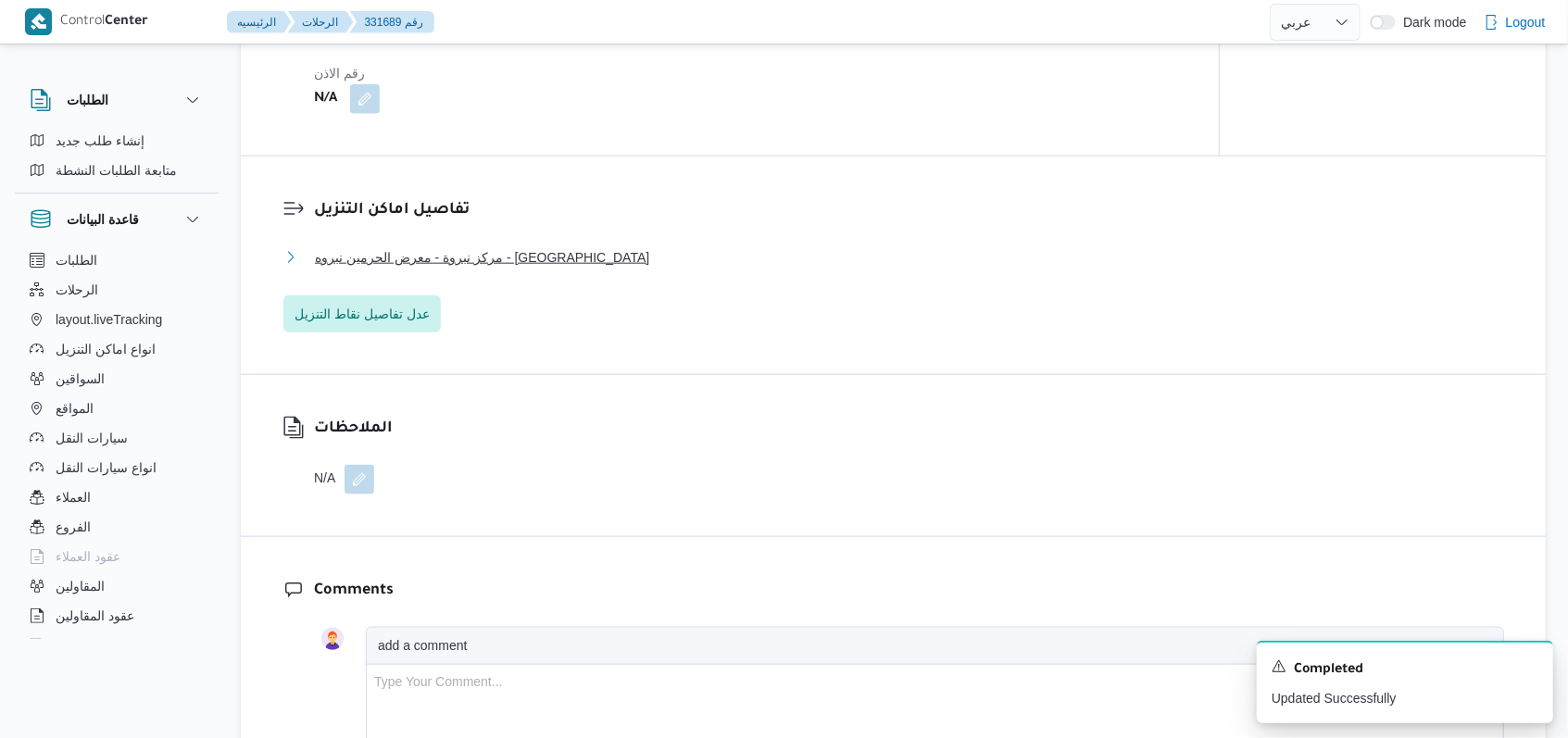
click at [527, 256] on span "مركز نبروة - معرض الحرمين نبروه - المنصورة" at bounding box center [482, 257] width 334 height 22
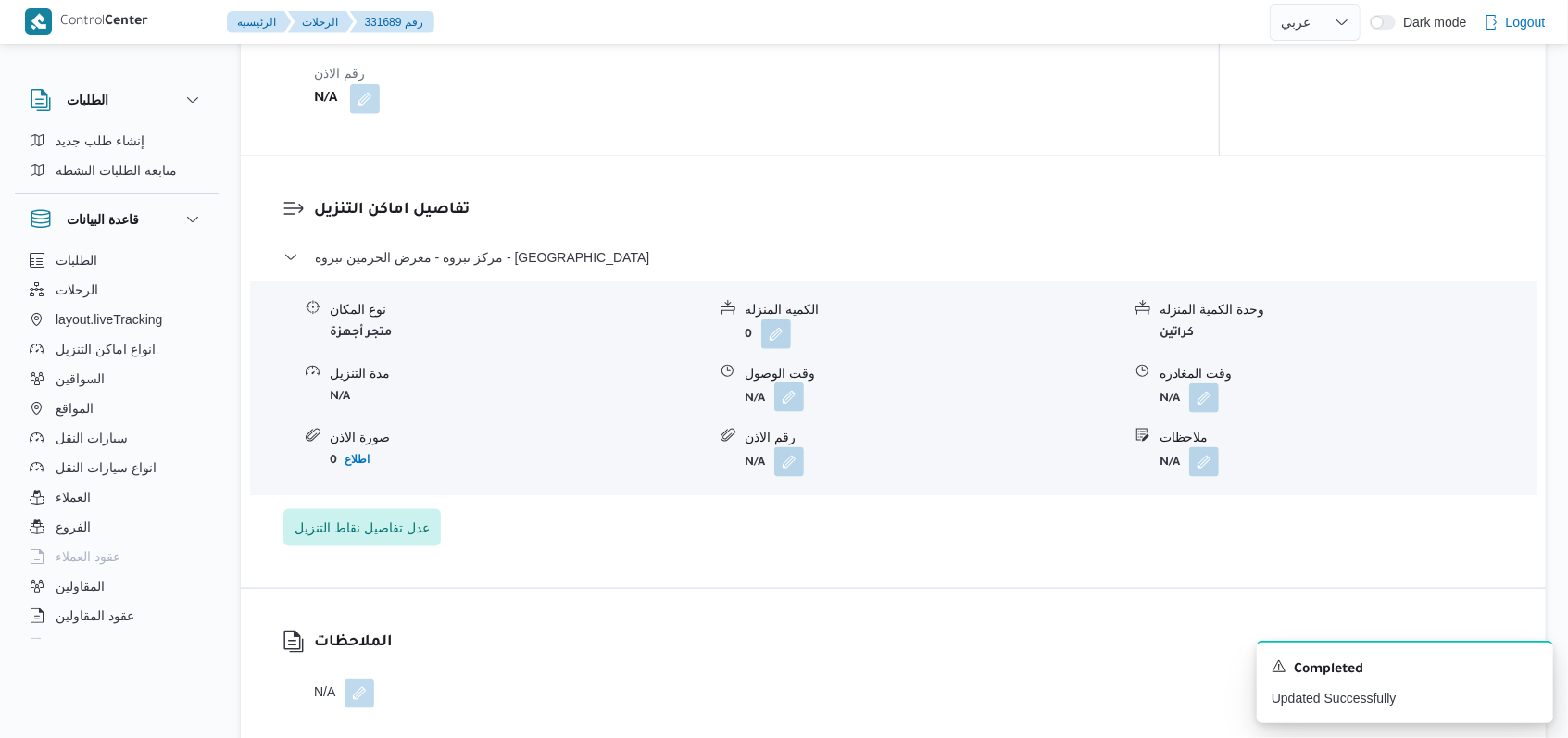
click at [796, 407] on button "button" at bounding box center [789, 397] width 30 height 30
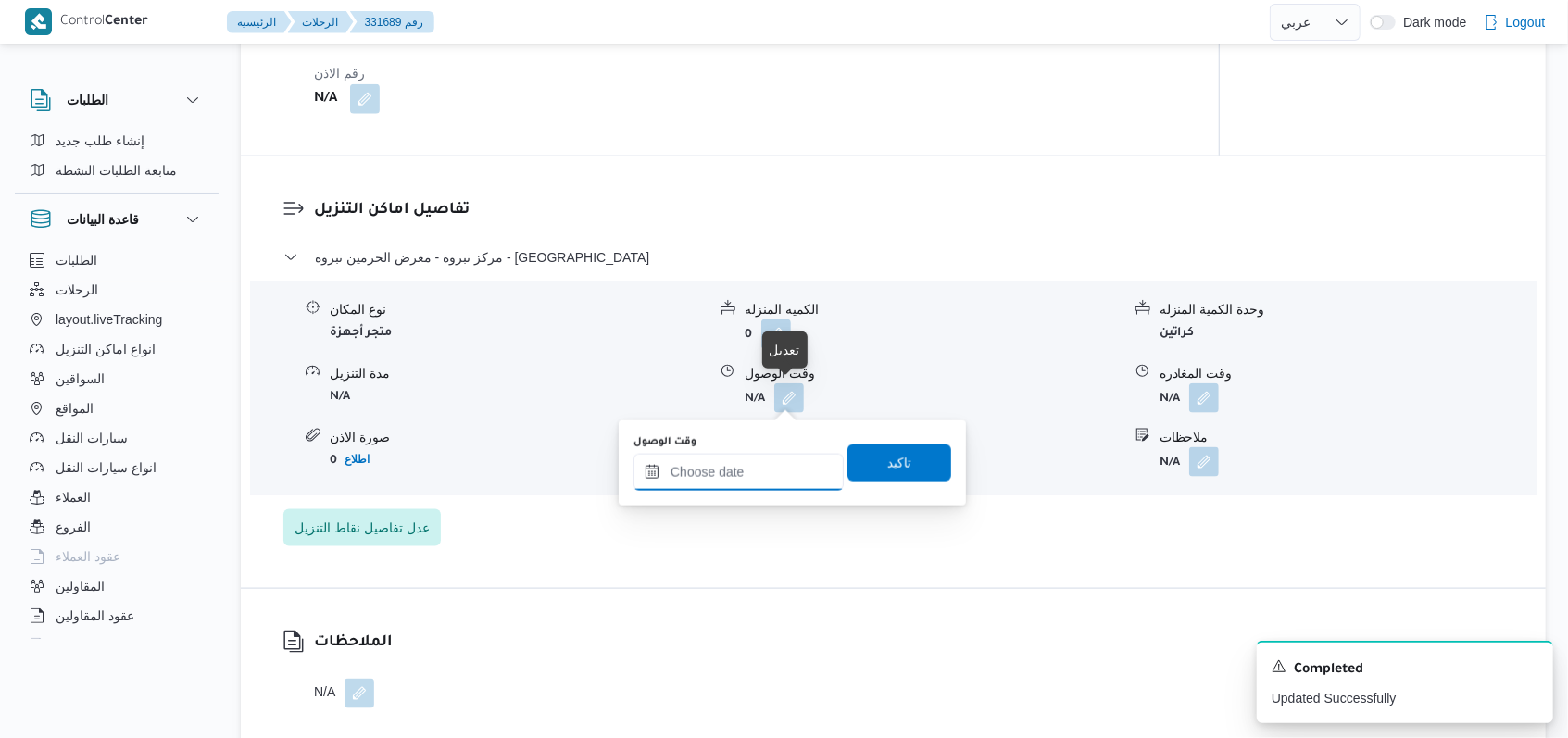
click at [759, 472] on input "وقت الوصول" at bounding box center [738, 472] width 210 height 37
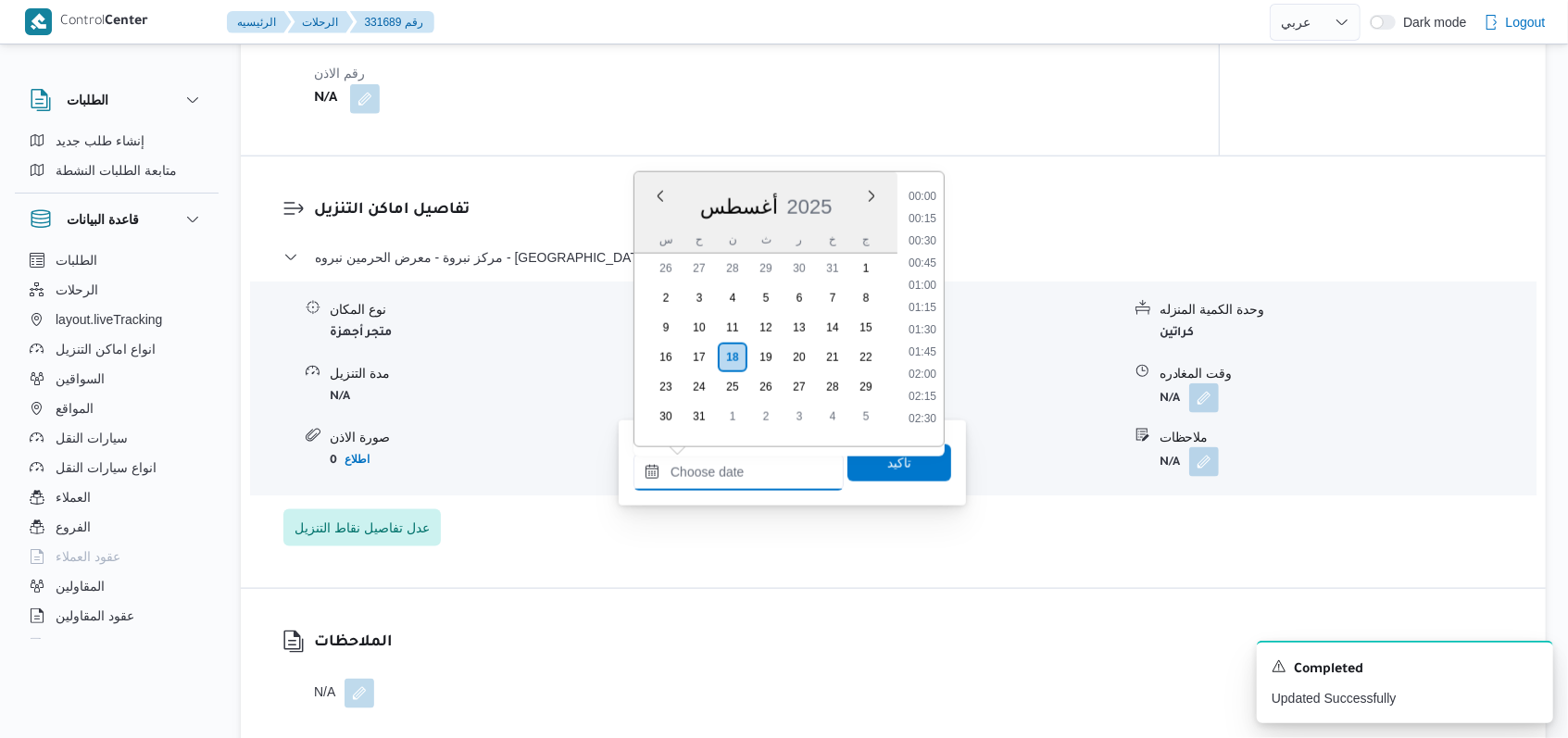
scroll to position [1340, 0]
type input "١٨/٠٨/٢٠٢٥ ١٣:٠٠"
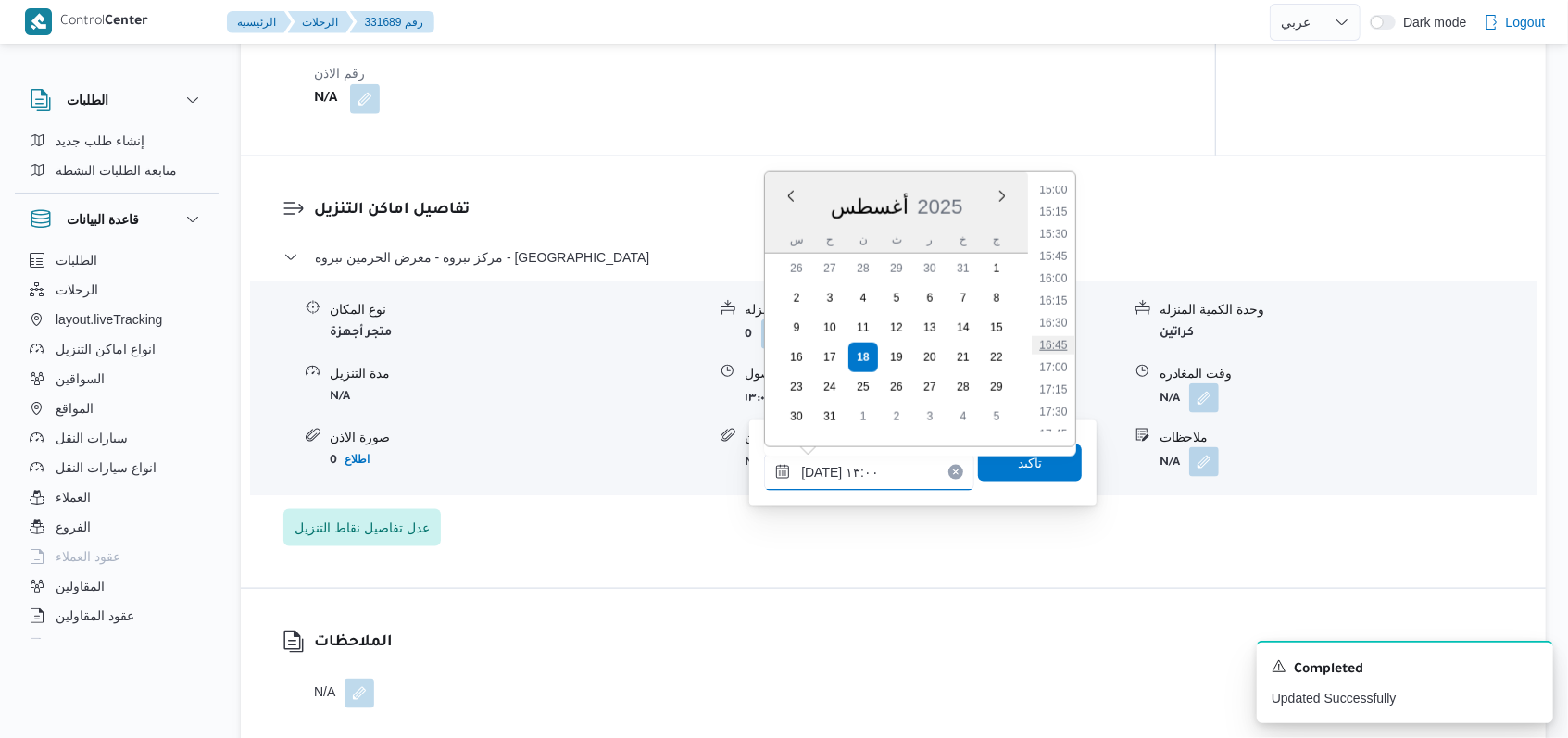
scroll to position [1052, 0]
click at [706, 236] on dl "تفاصيل اماكن التنزيل مركز نبروة - معرض الحرمين نبروه - المنصورة نوع المكان متجر…" at bounding box center [908, 372] width 1190 height 348
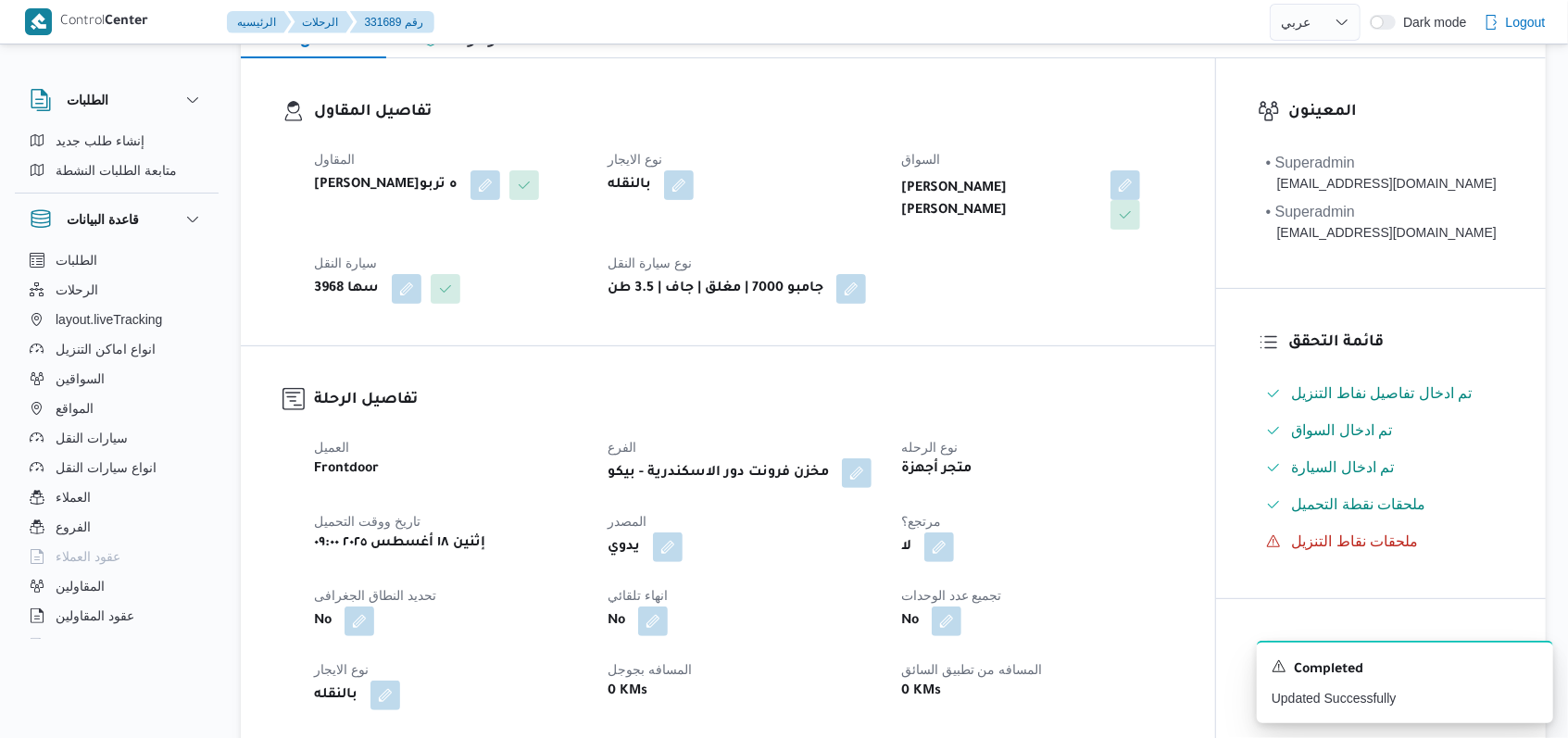
scroll to position [0, 0]
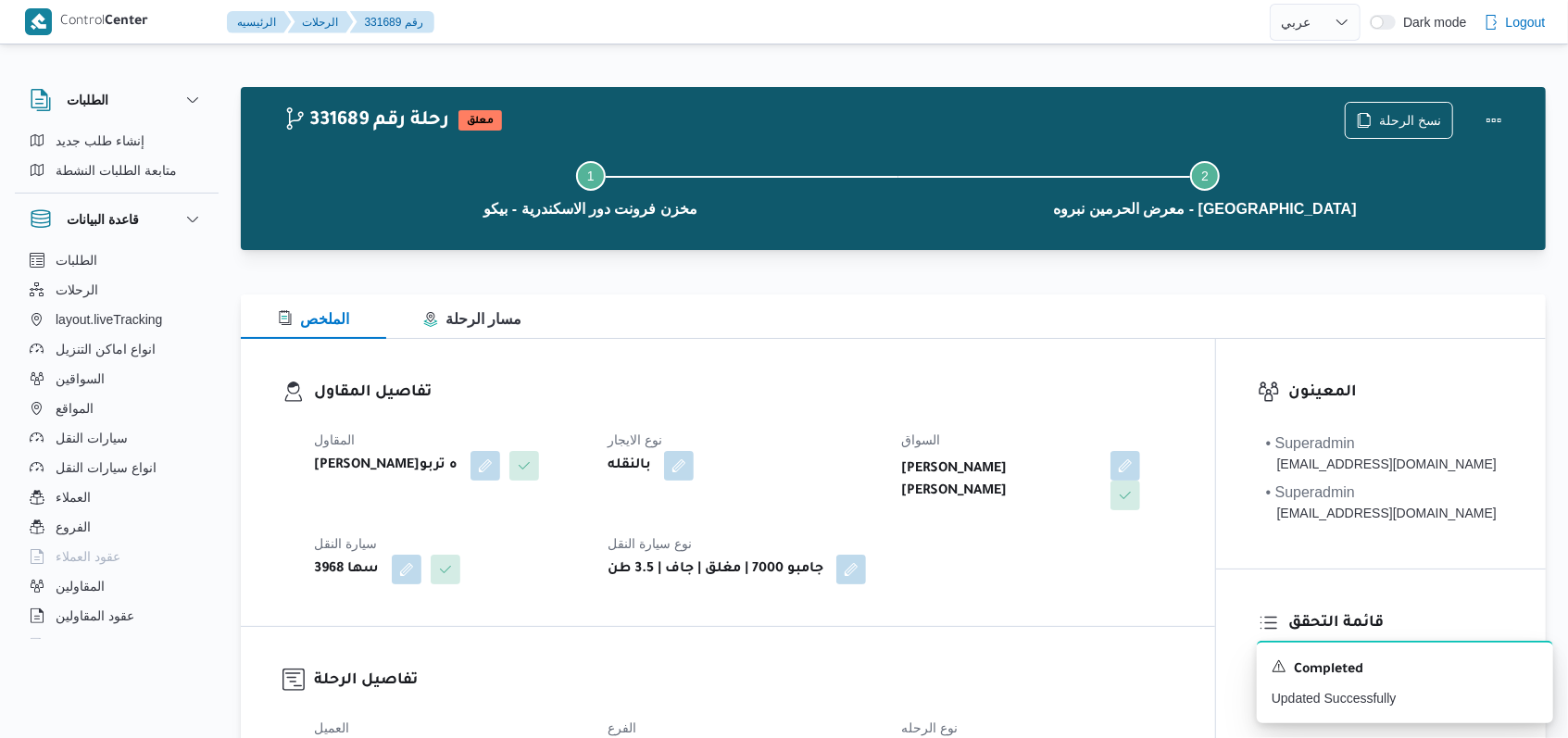
select select "ar"
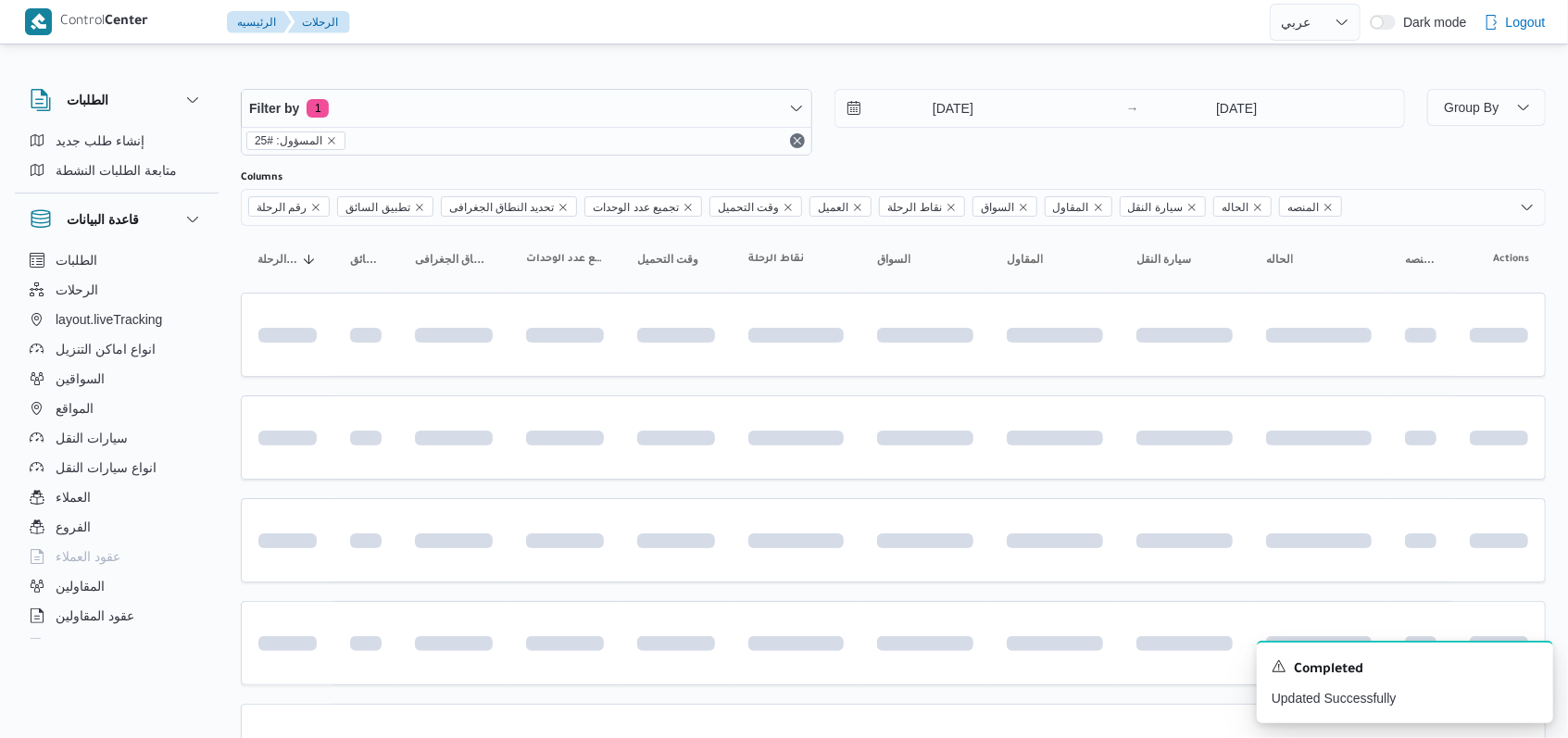
scroll to position [620, 0]
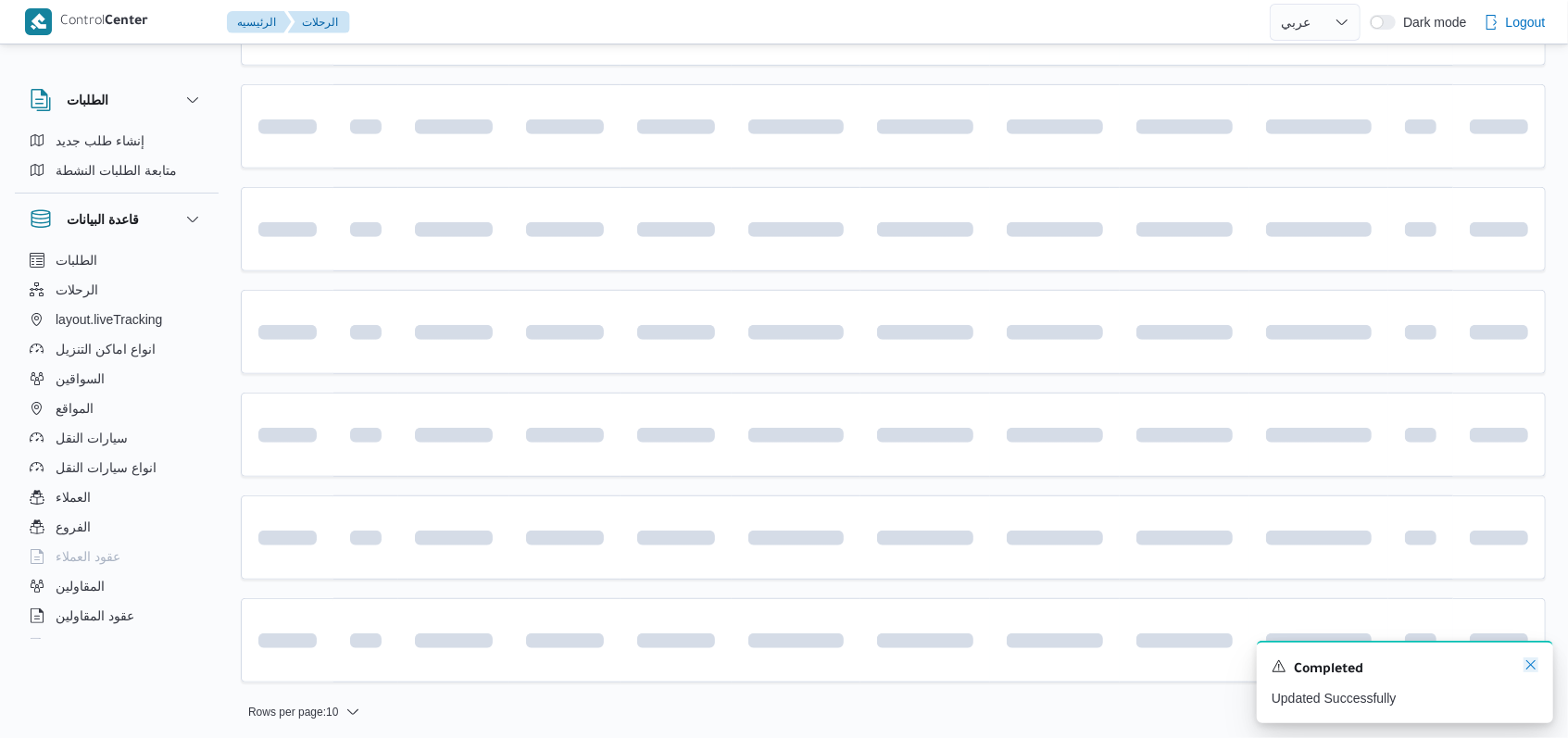
click at [1536, 665] on icon "Dismiss toast" at bounding box center [1530, 664] width 15 height 15
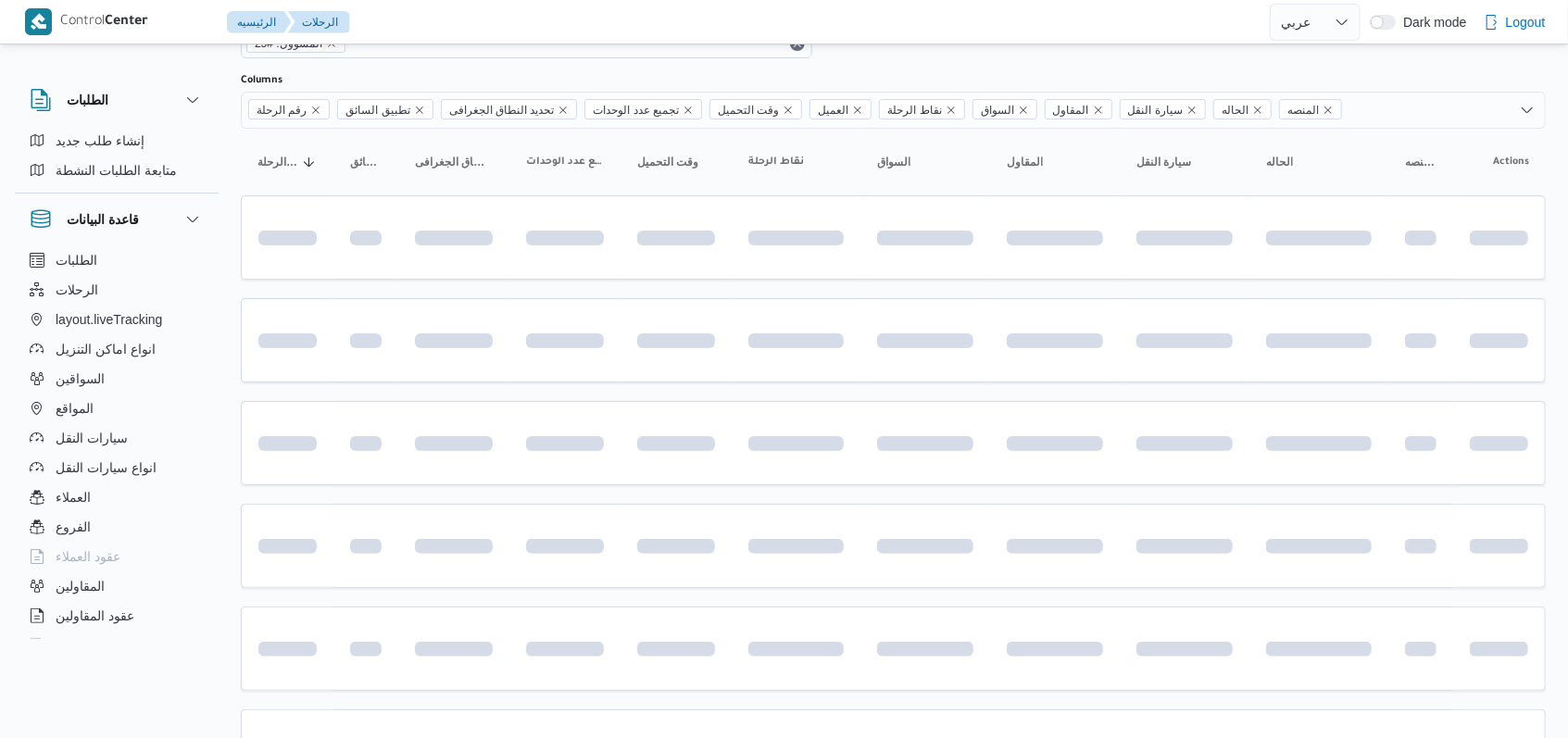
scroll to position [0, 0]
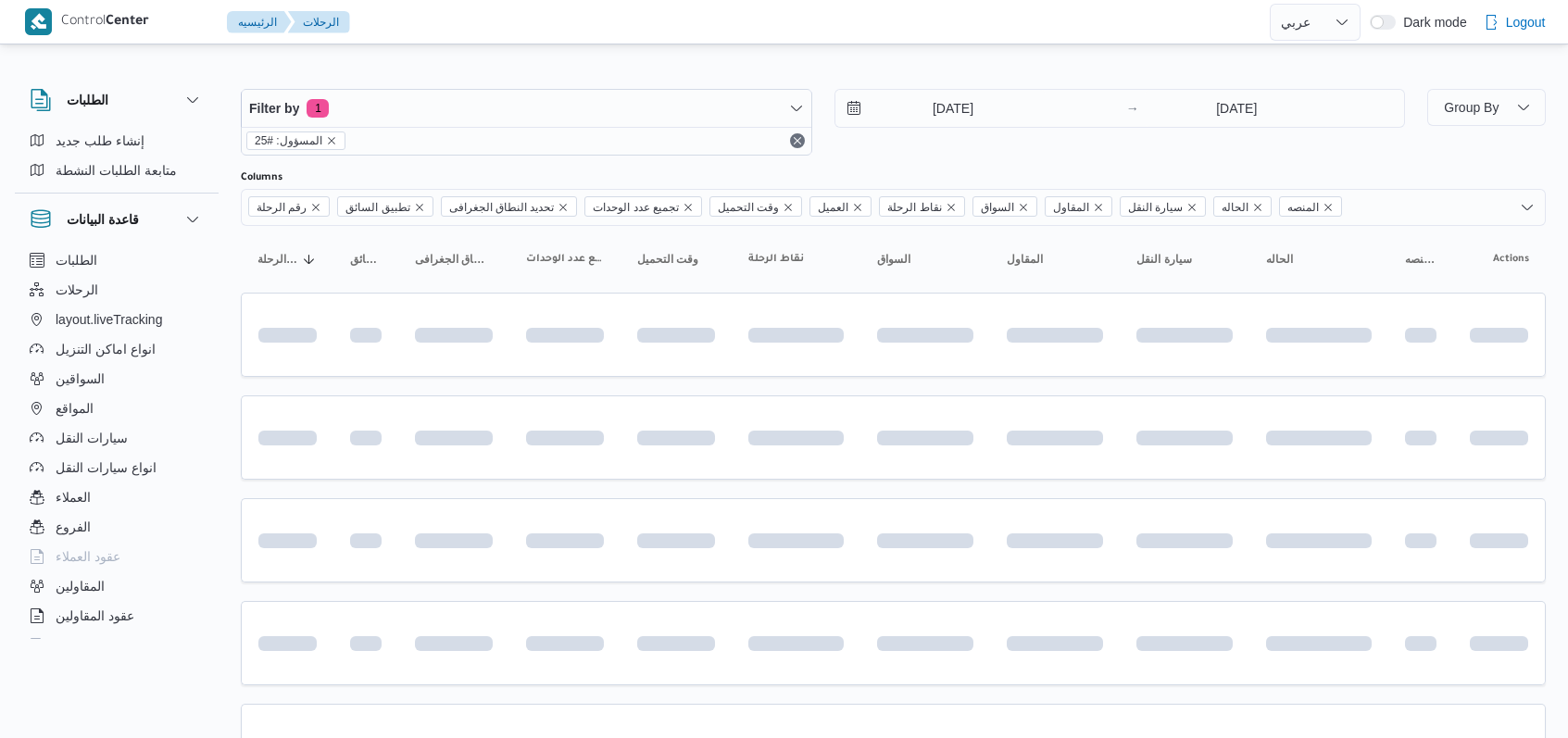
select select "ar"
click at [949, 89] on div "[DATE] → [DATE]" at bounding box center [1120, 109] width 571 height 39
click at [963, 128] on div "[DATE] → [DATE]" at bounding box center [1120, 122] width 571 height 67
click at [960, 106] on input "[DATE]" at bounding box center [940, 108] width 210 height 37
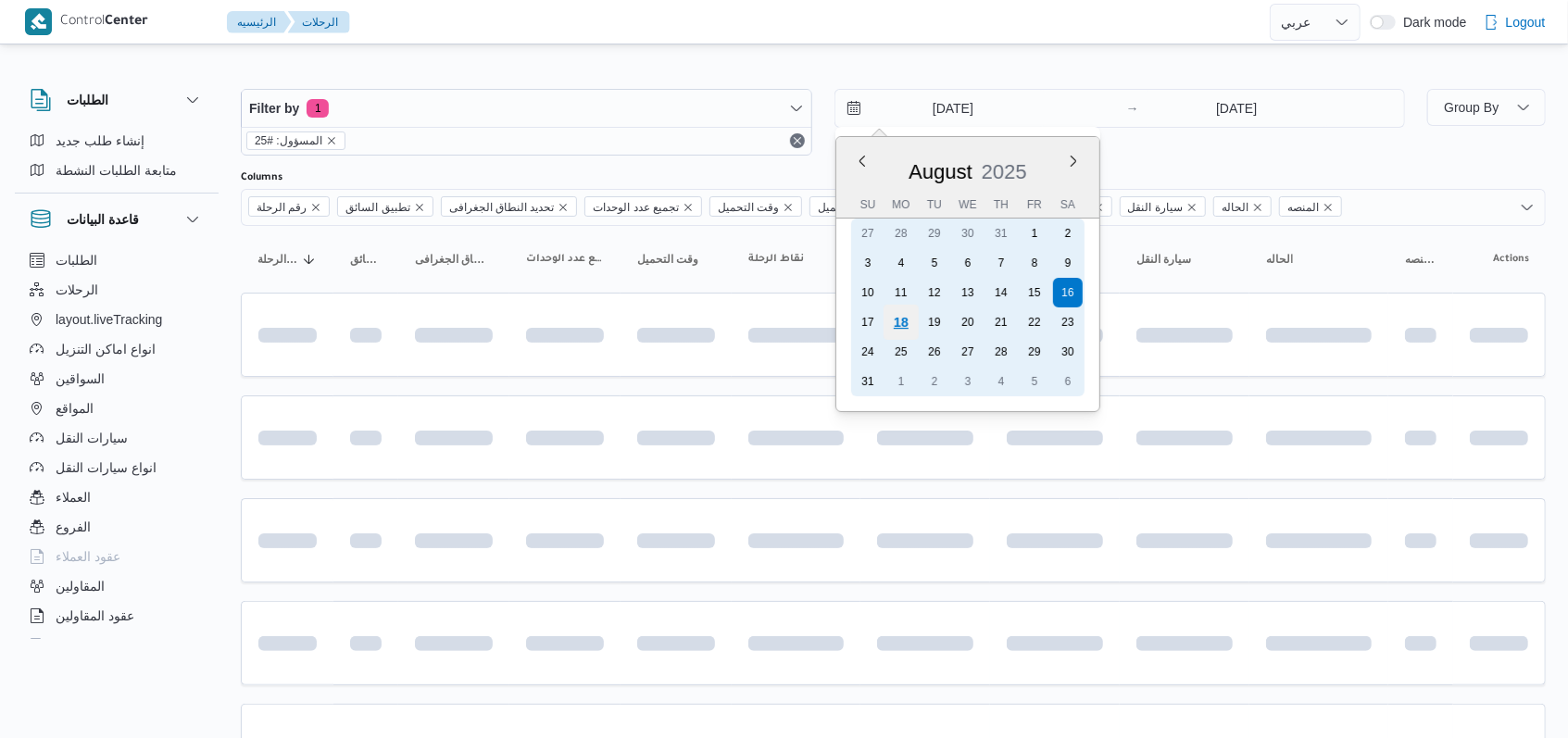
click at [903, 319] on div "18" at bounding box center [901, 322] width 35 height 35
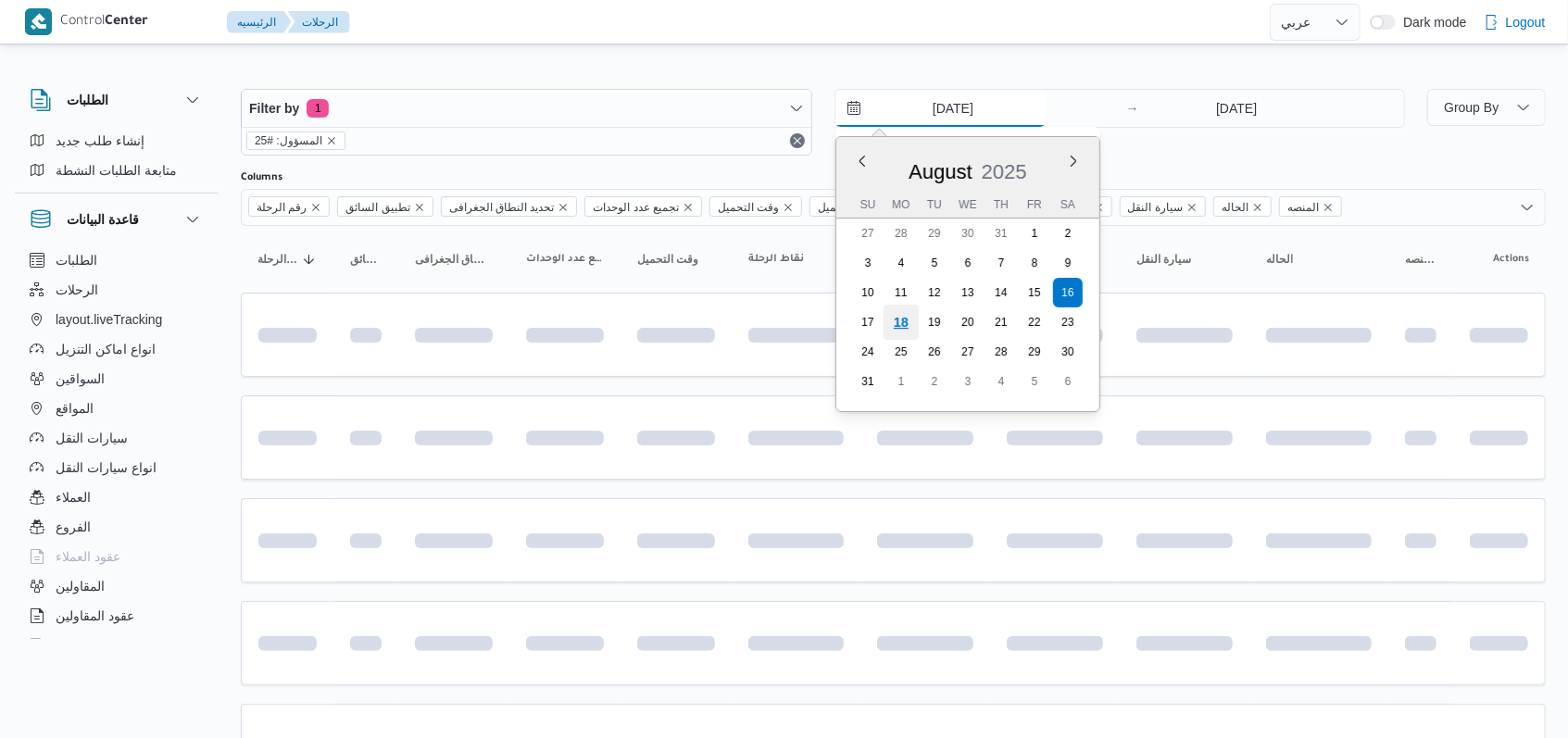
type input "[DATE]"
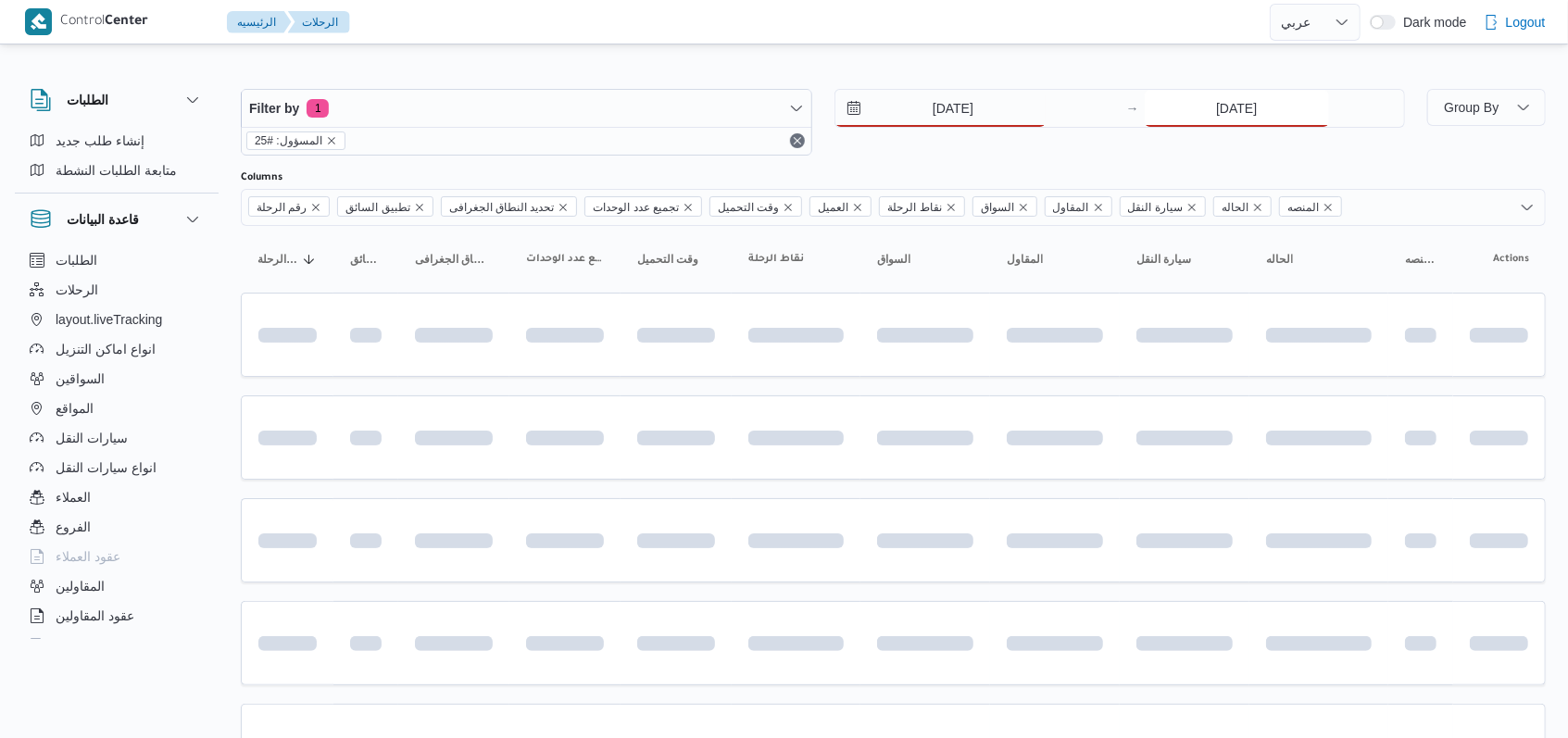
click at [1232, 124] on input "[DATE]" at bounding box center [1237, 108] width 185 height 37
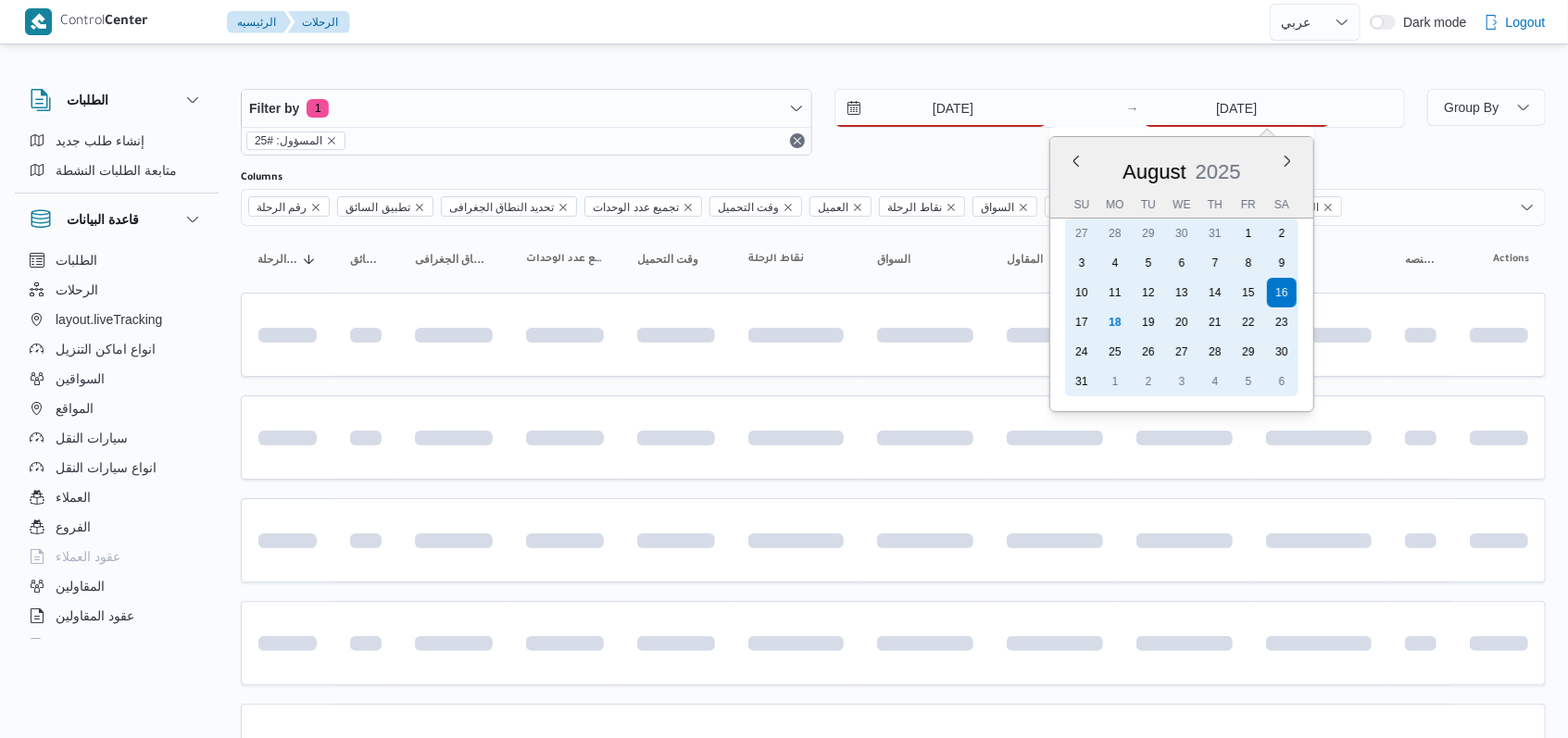
click at [1118, 321] on div "18" at bounding box center [1115, 322] width 30 height 30
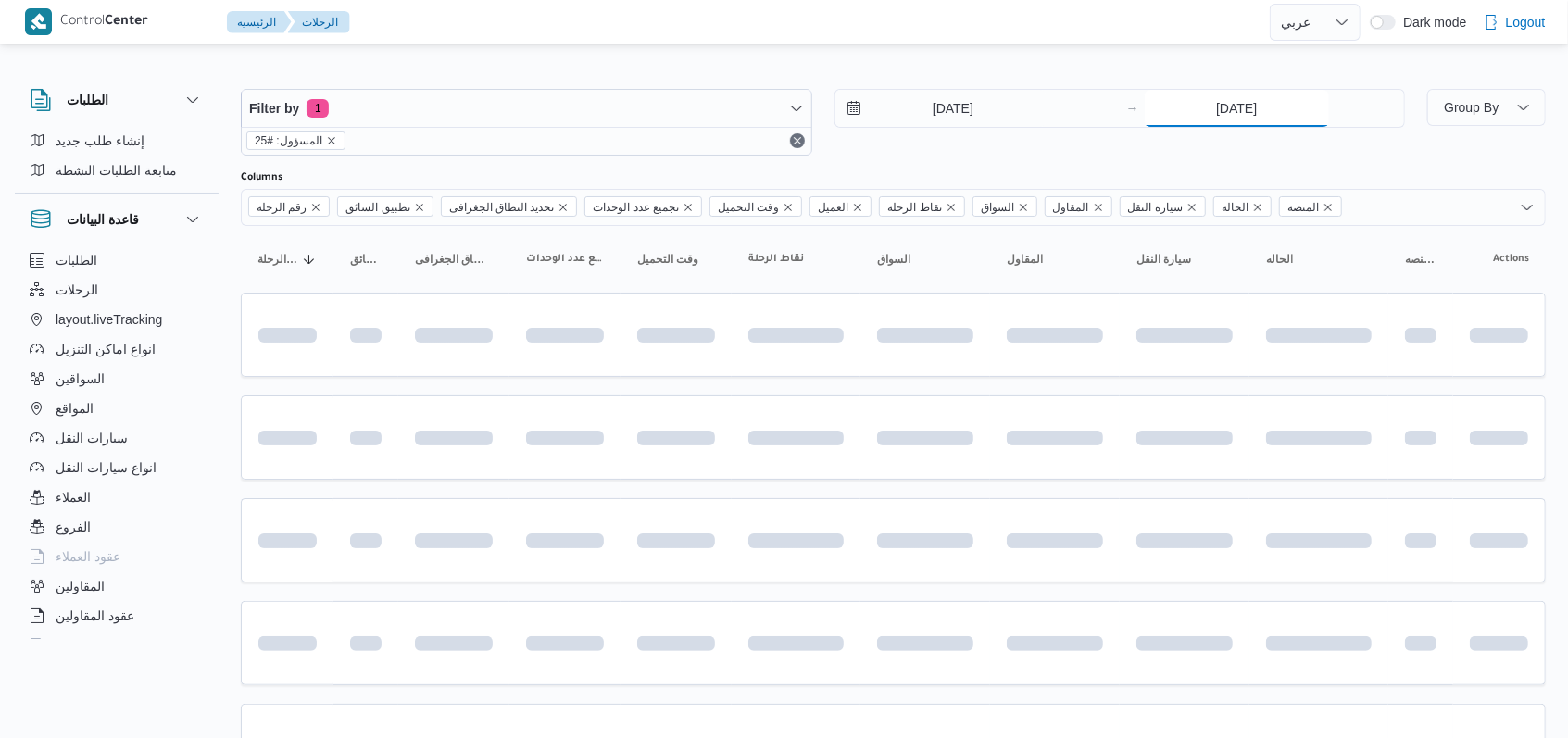
type input "[DATE]"
click at [972, 151] on div "[DATE] → [DATE]" at bounding box center [1120, 122] width 571 height 67
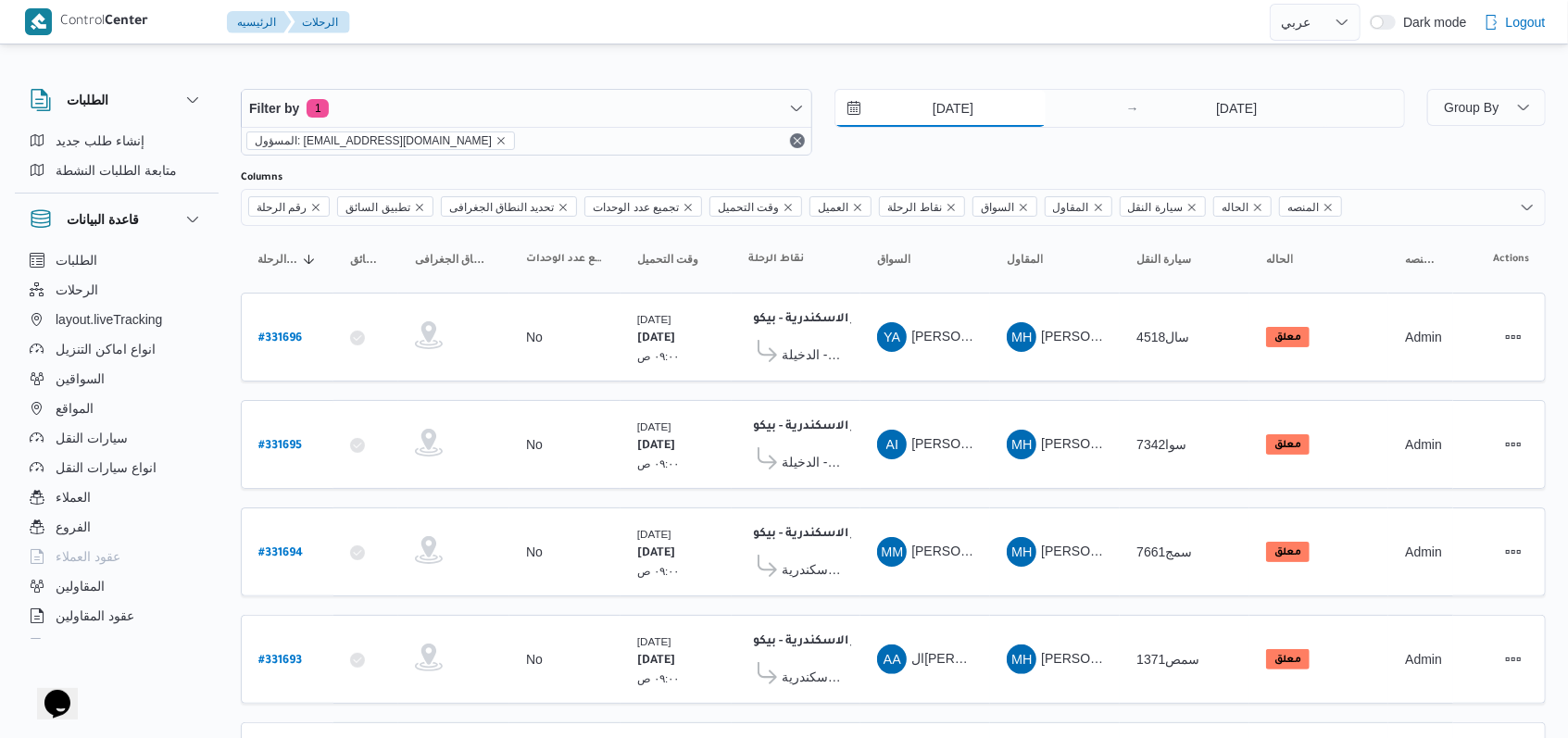
click at [962, 109] on input "[DATE]" at bounding box center [940, 108] width 210 height 37
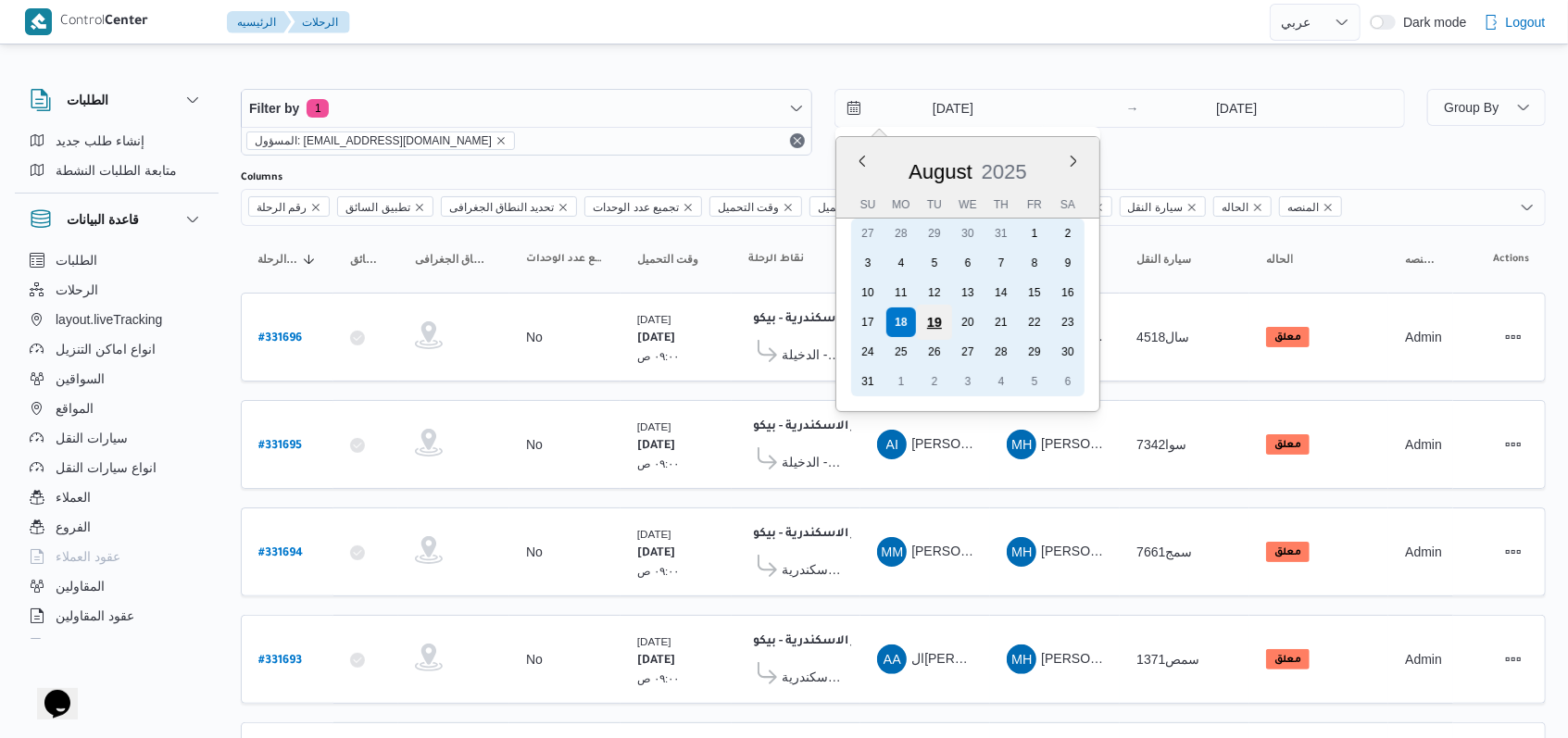
click at [934, 323] on div "19" at bounding box center [934, 322] width 35 height 35
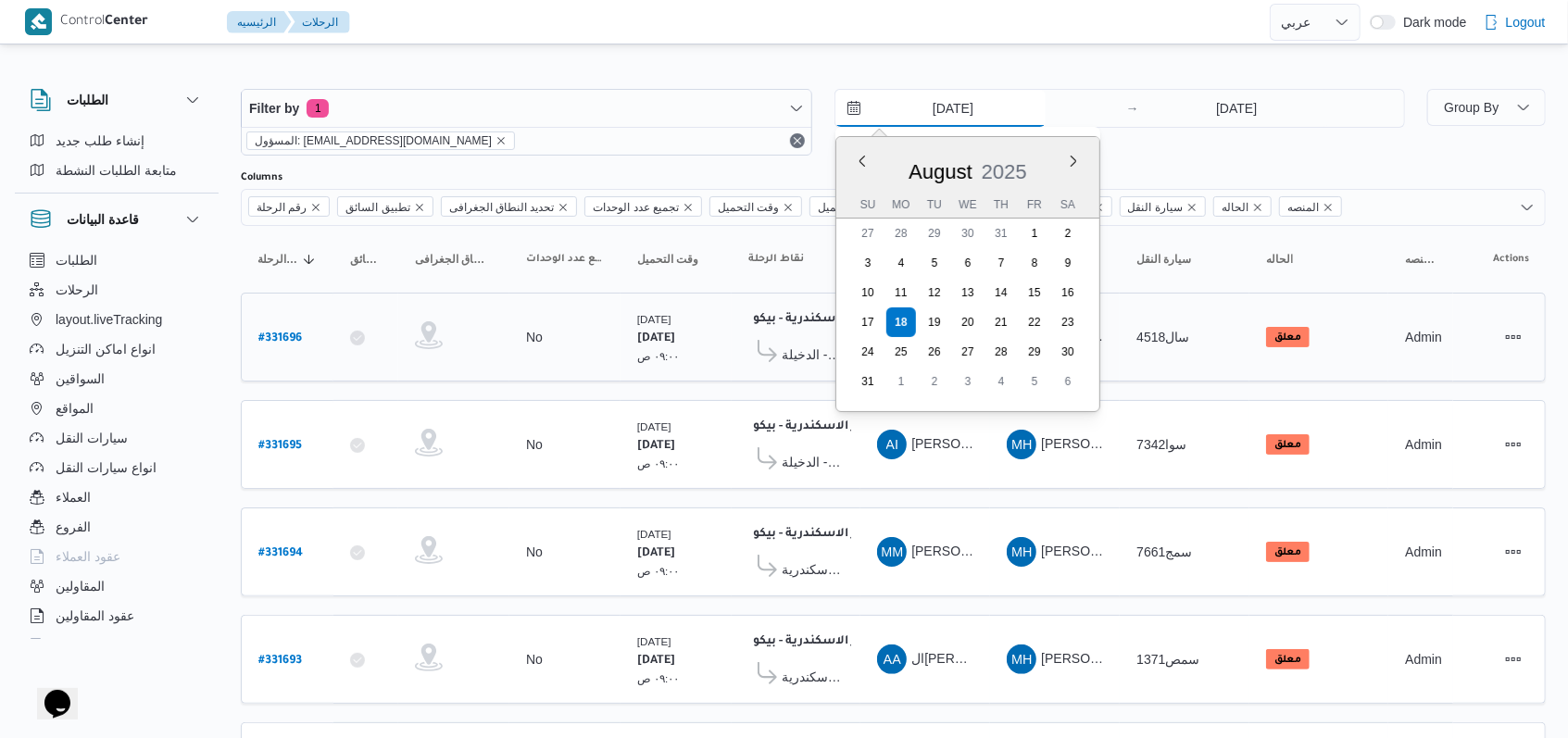
type input "[DATE]"
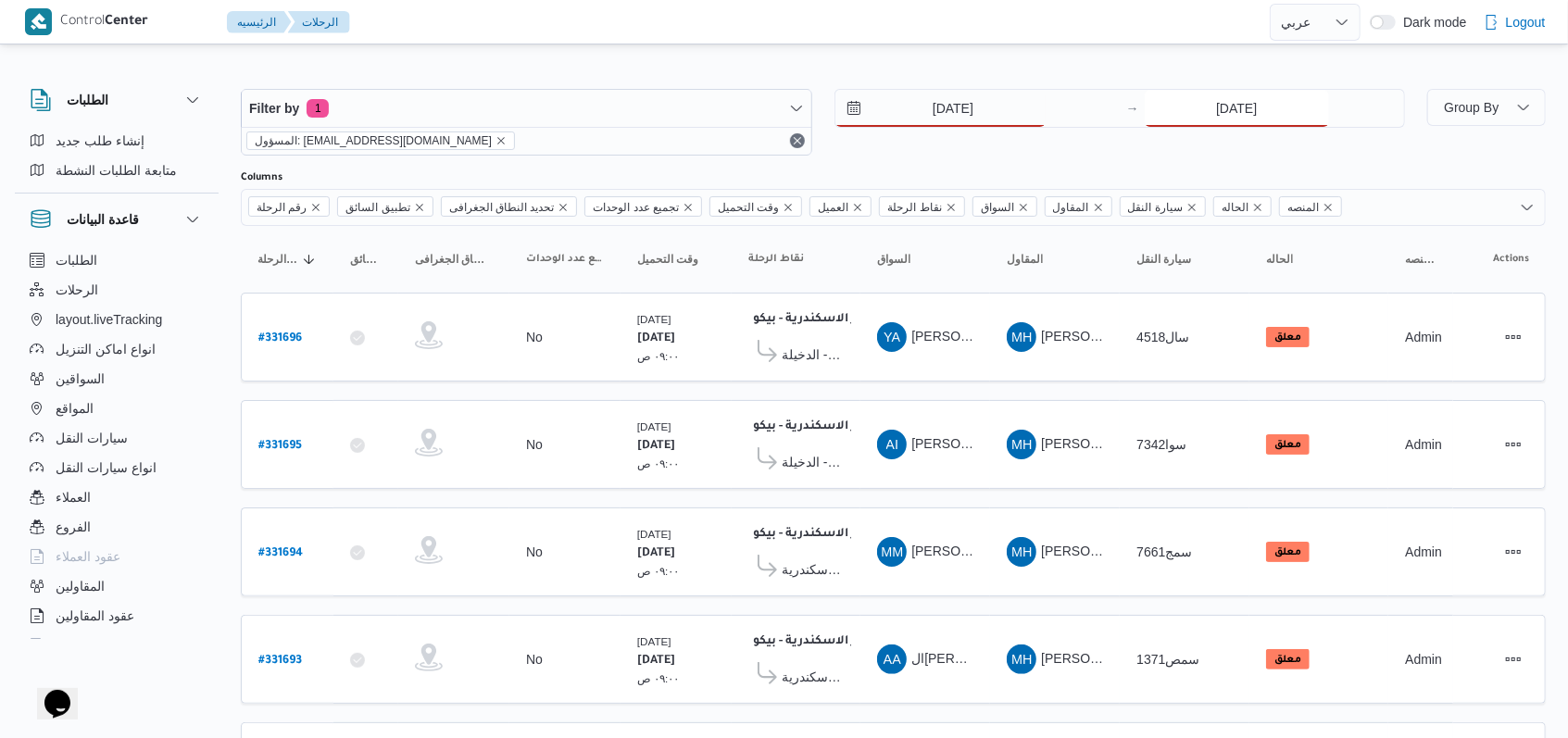
click at [1241, 113] on input "[DATE]" at bounding box center [1237, 108] width 185 height 37
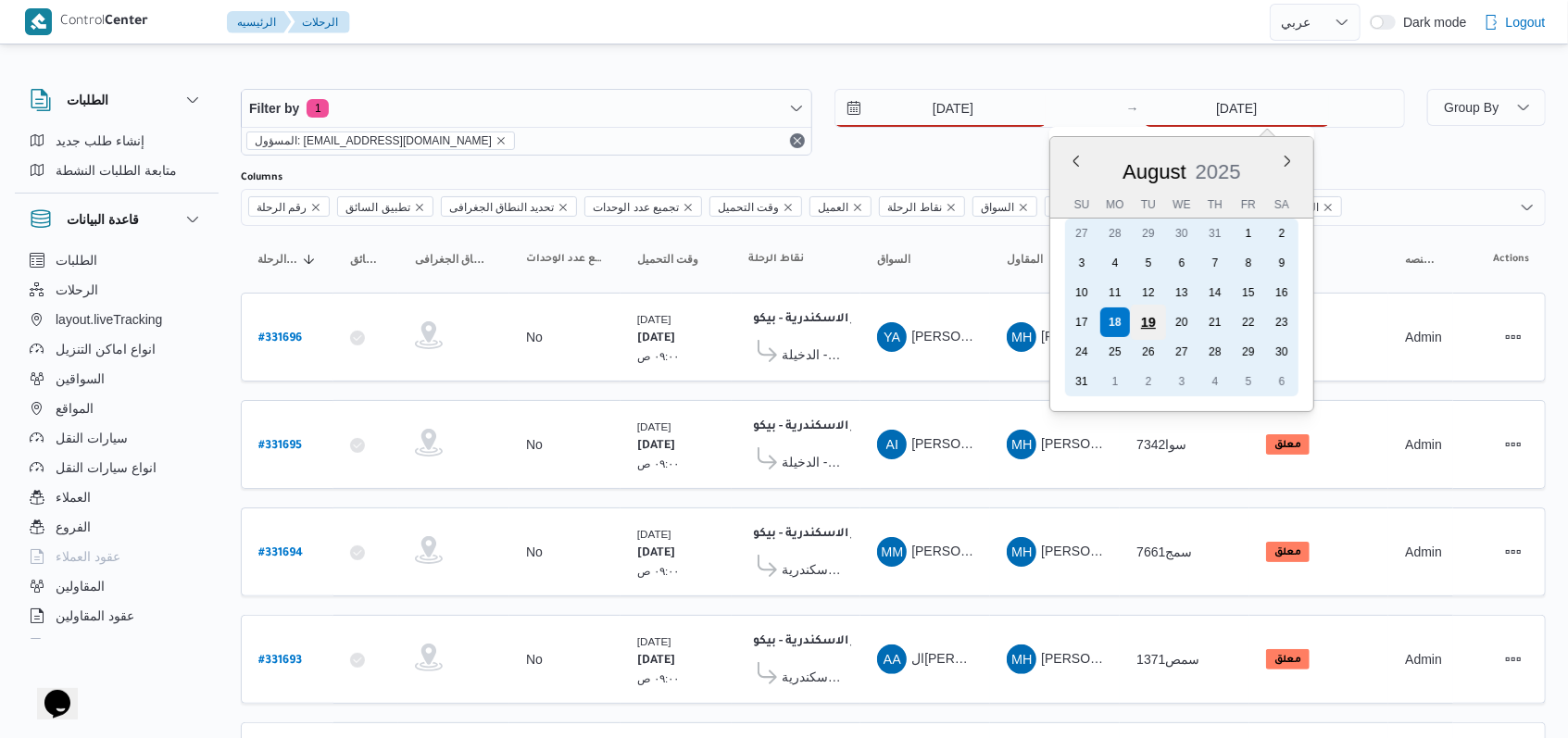
click at [1148, 328] on div "19" at bounding box center [1148, 322] width 35 height 35
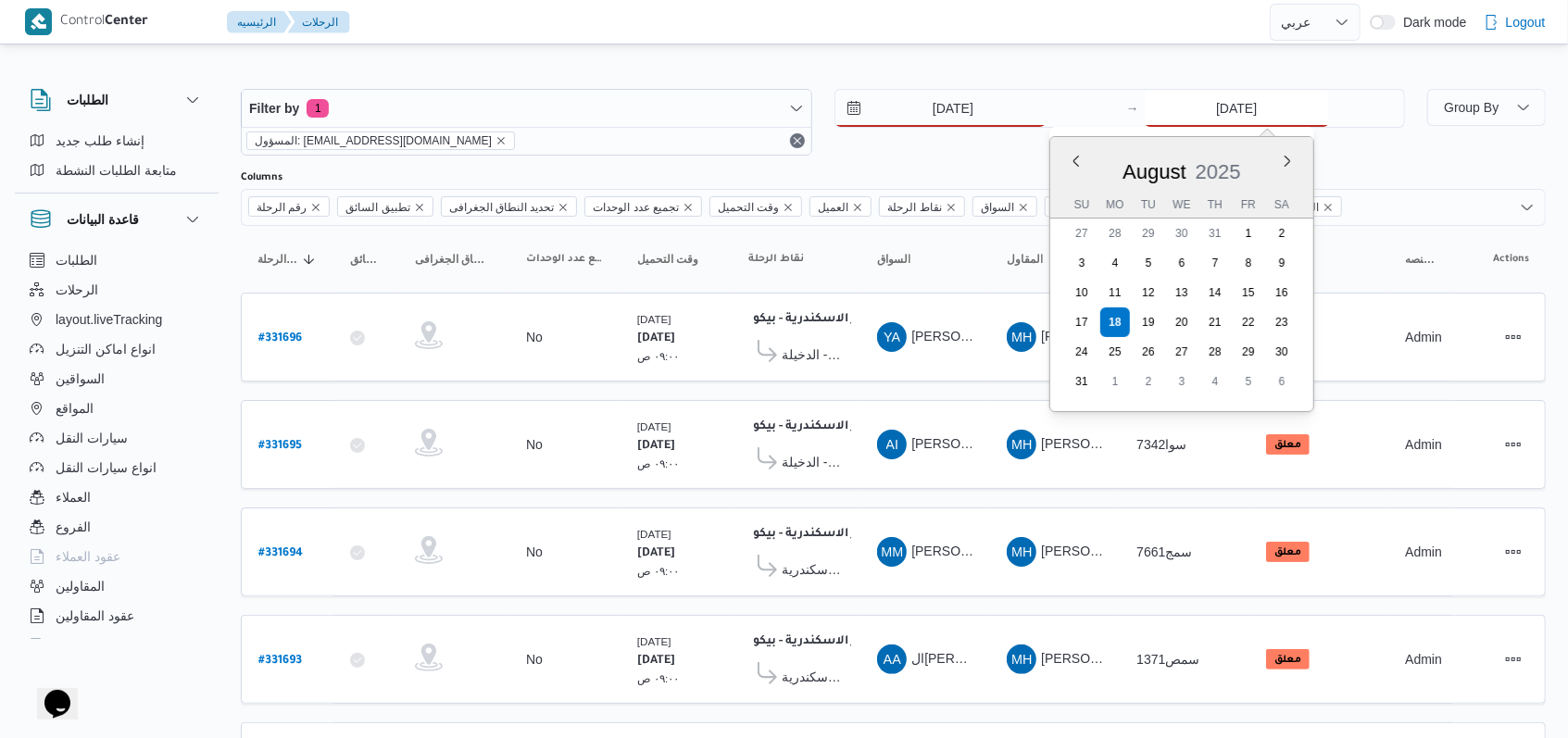
type input "[DATE]"
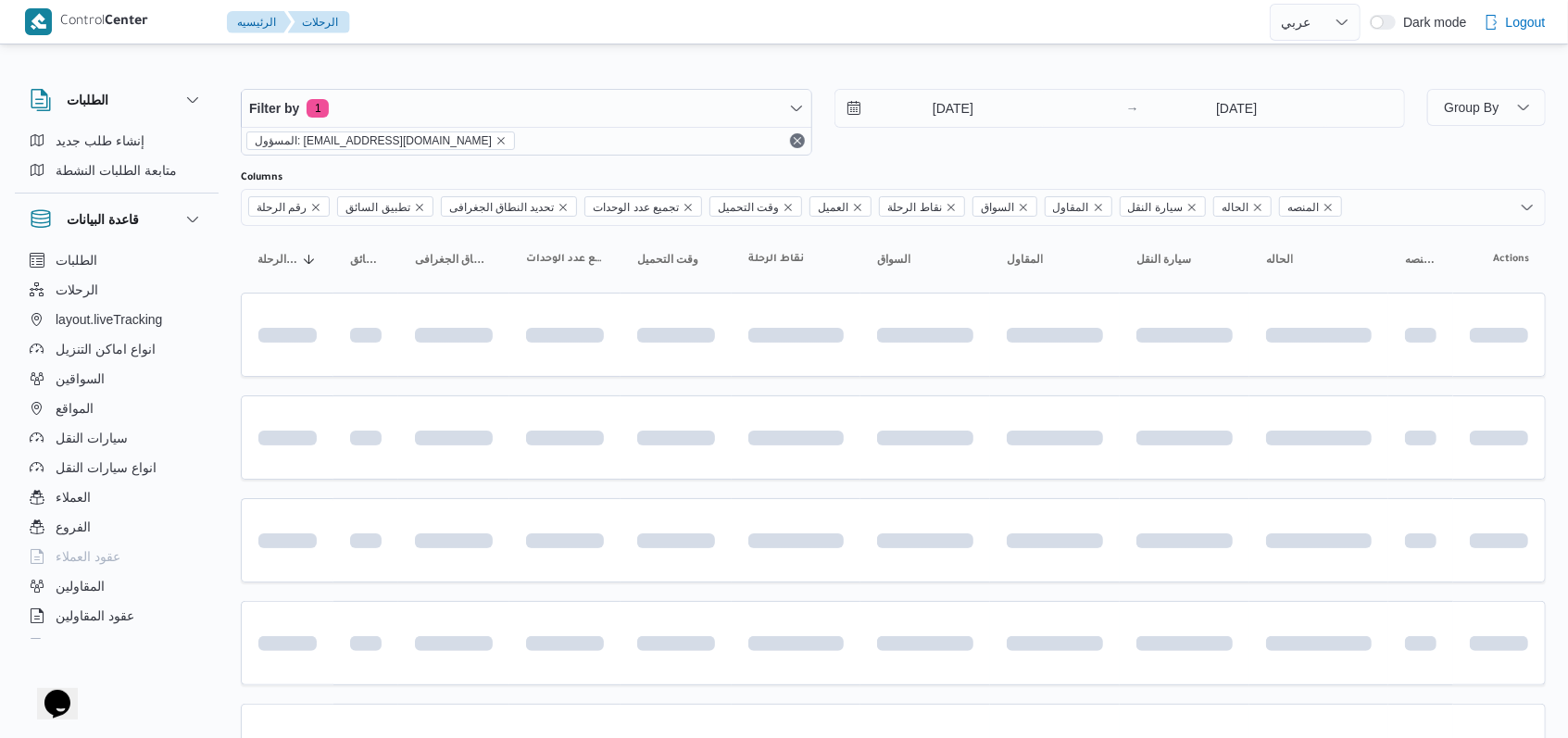
click at [1011, 156] on div "Filter by 1 المسؤول: [EMAIL_ADDRESS][DOMAIN_NAME] [DATE] → [DATE]" at bounding box center [822, 122] width 1186 height 89
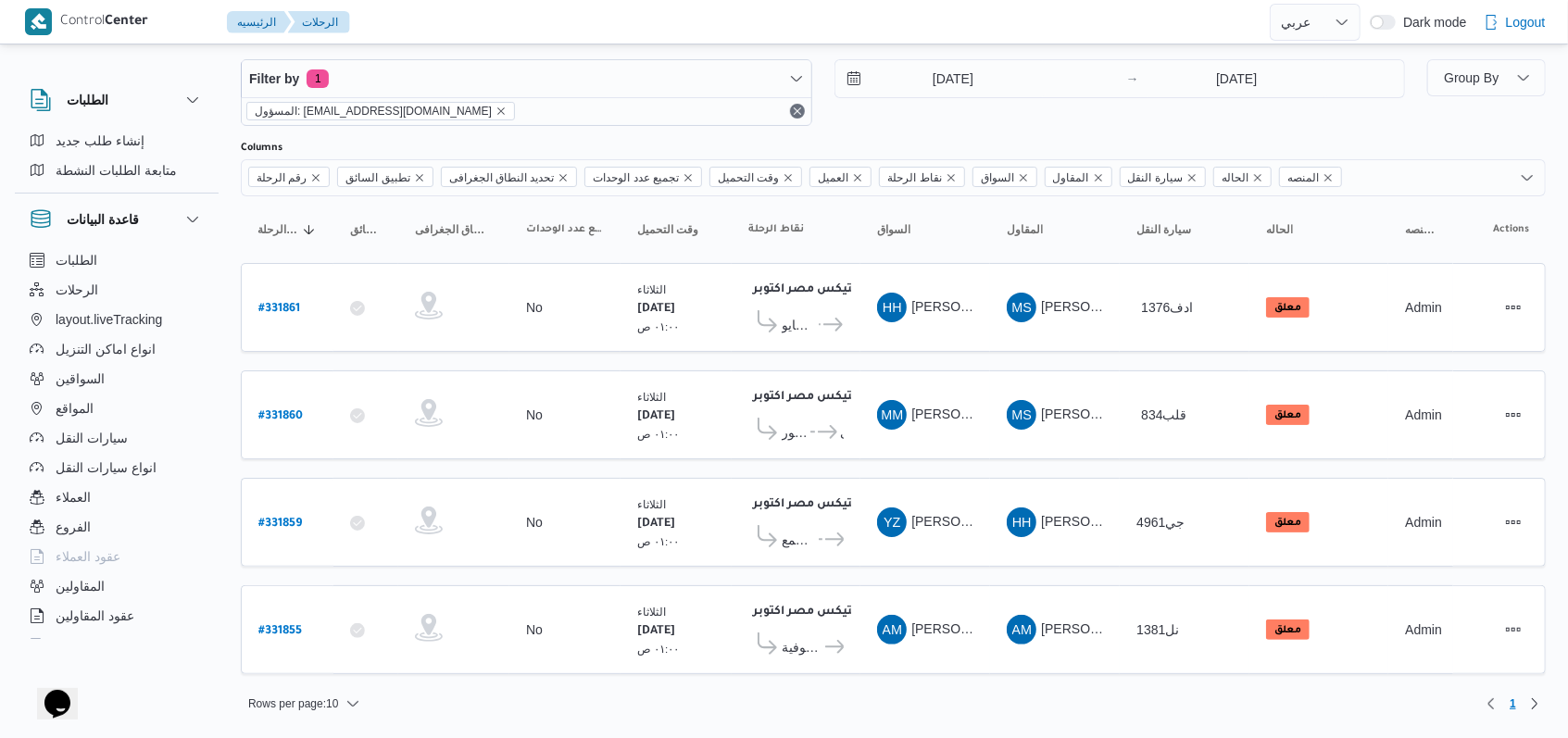
scroll to position [15, 0]
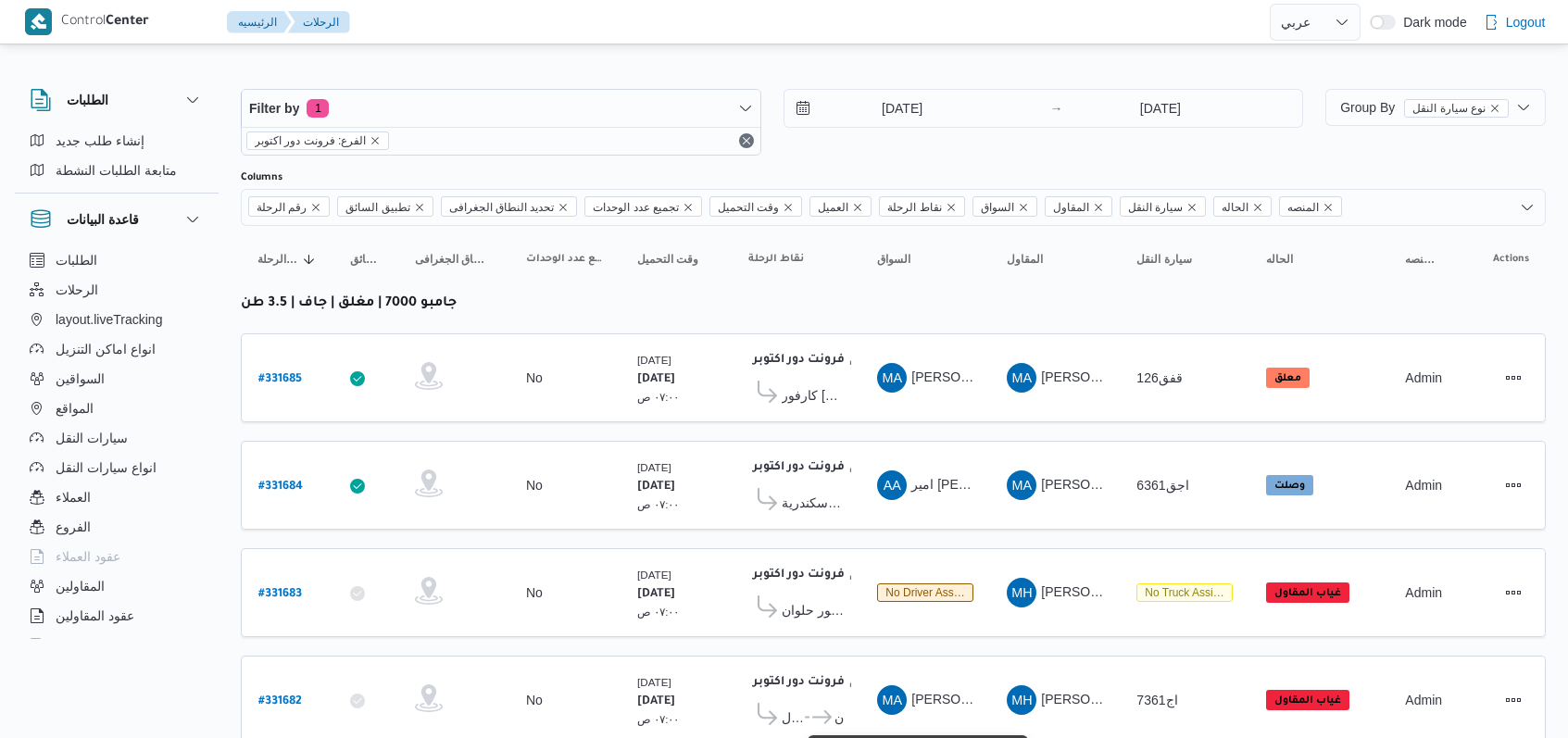
select select "ar"
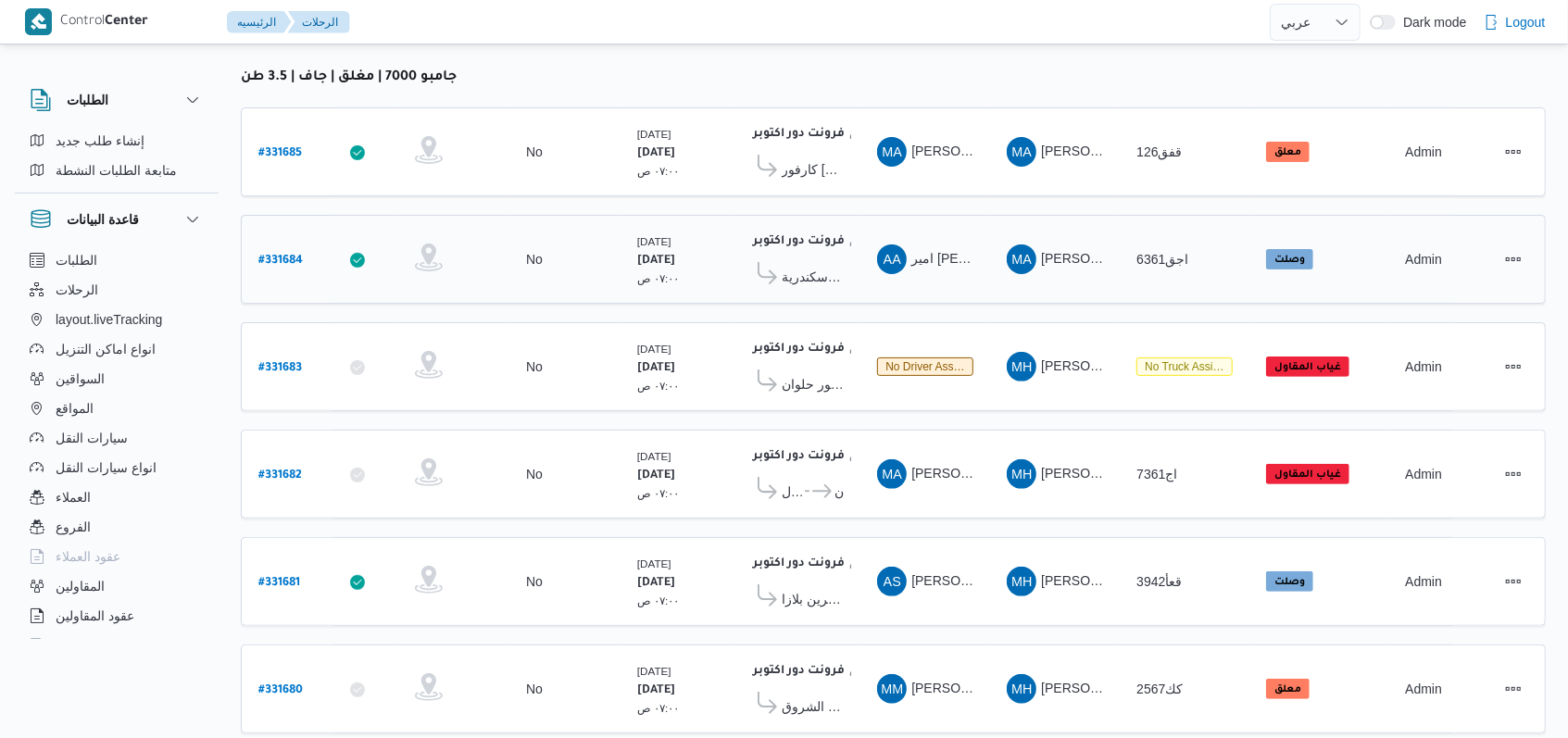
scroll to position [263, 0]
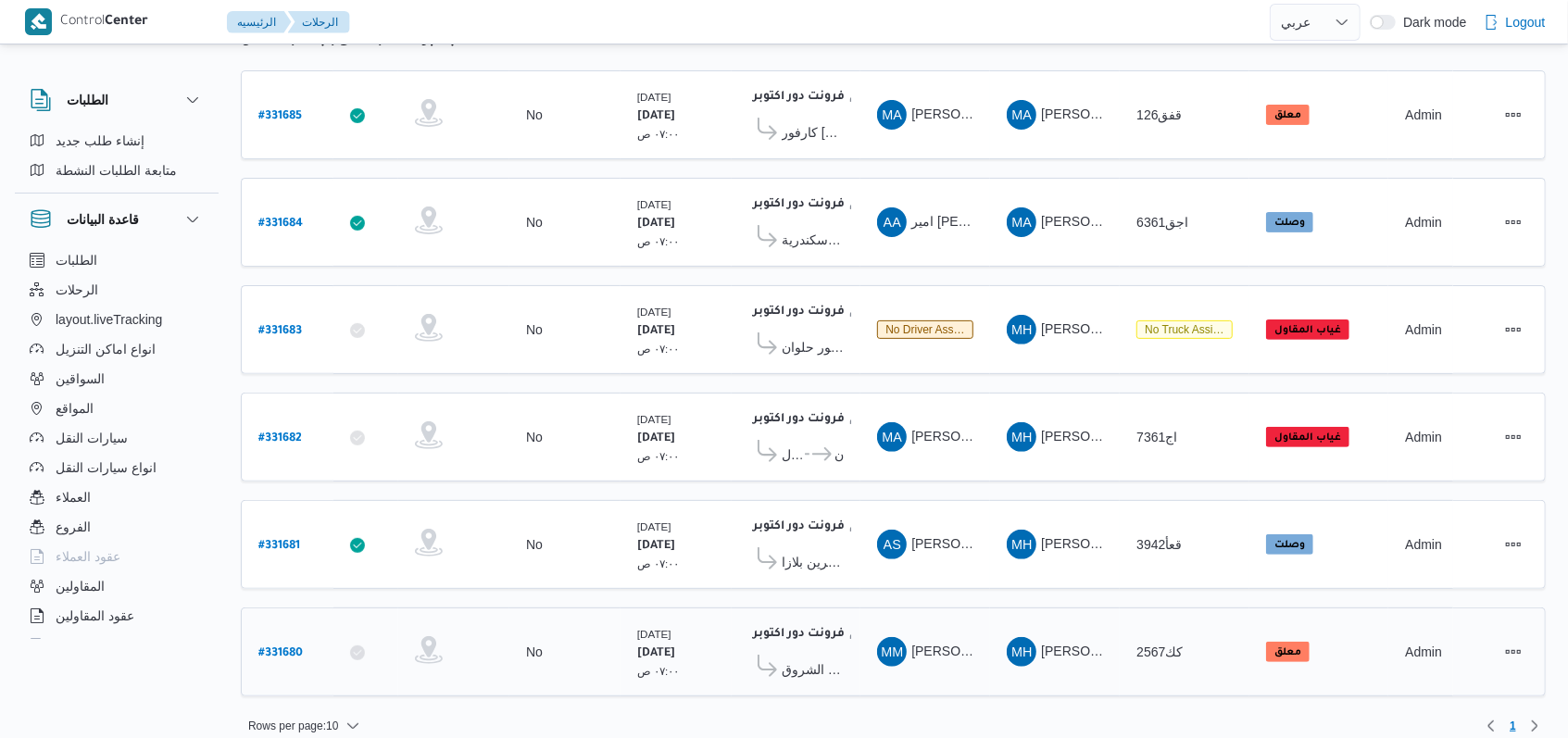
click at [288, 647] on b "# 331680" at bounding box center [281, 653] width 45 height 13
select select "ar"
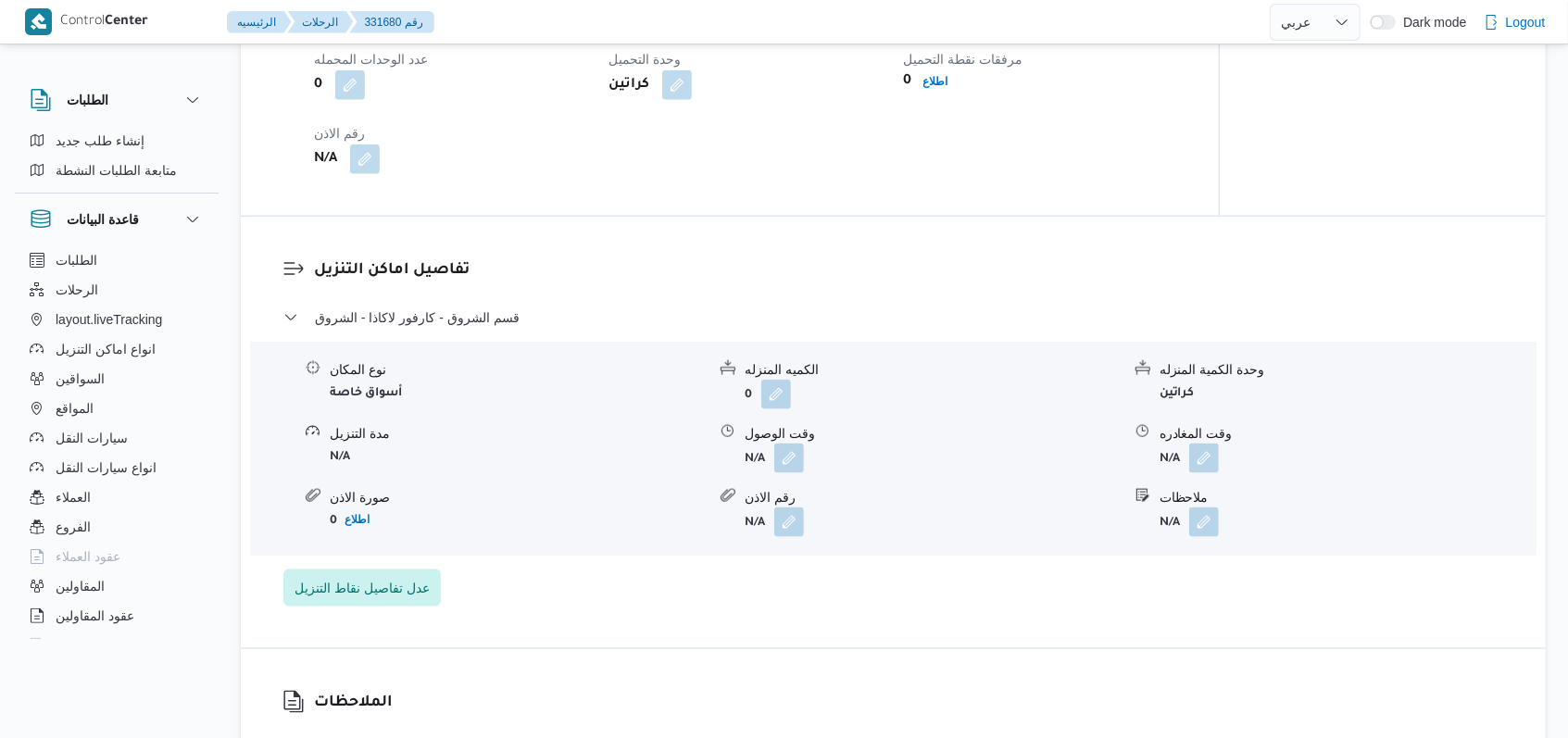
scroll to position [1481, 0]
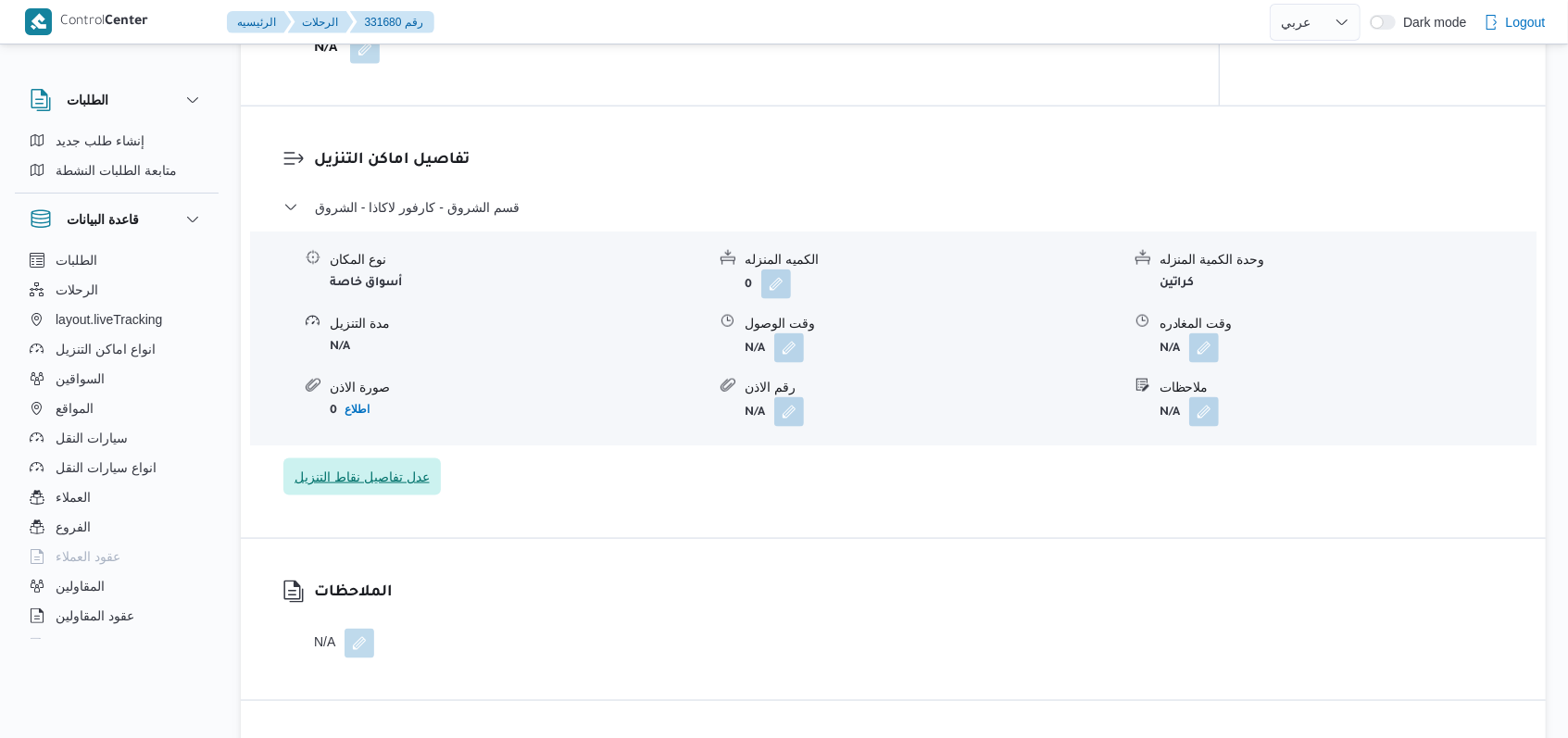
click at [412, 468] on span "عدل تفاصيل نقاط التنزيل" at bounding box center [361, 477] width 135 height 22
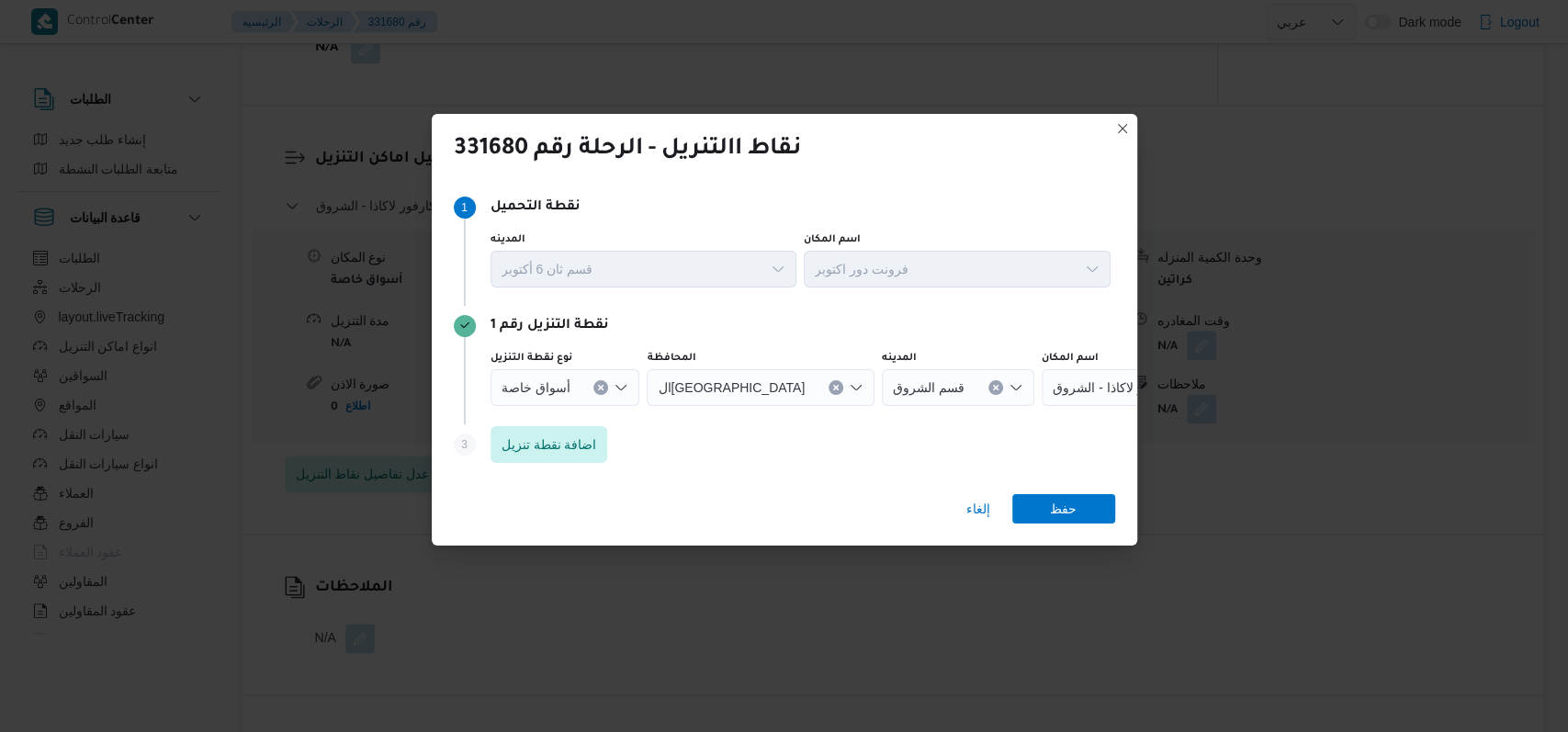
click at [567, 388] on span "أسواق خاصة" at bounding box center [537, 386] width 69 height 20
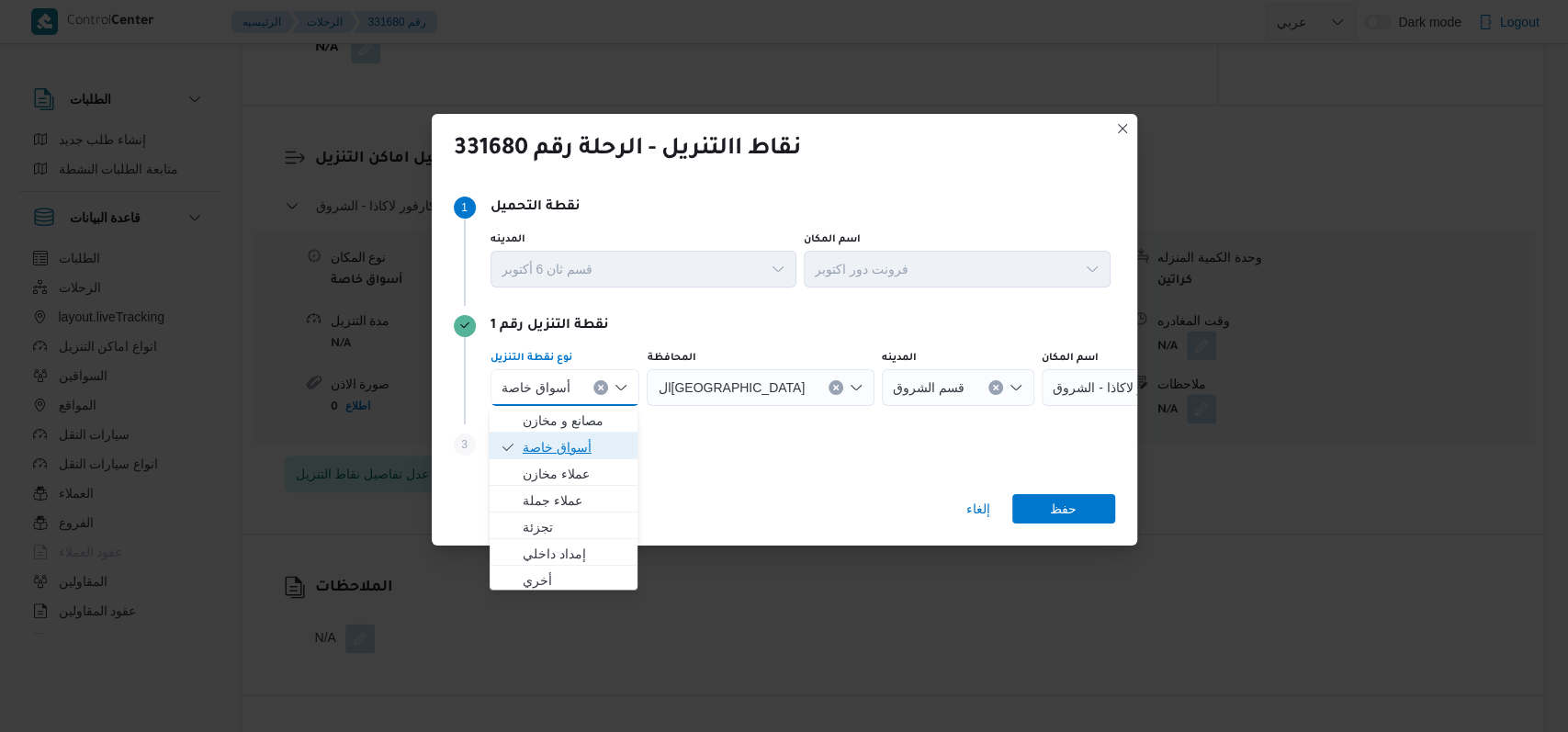
click at [576, 448] on span "أسواق خاصة" at bounding box center [574, 447] width 104 height 22
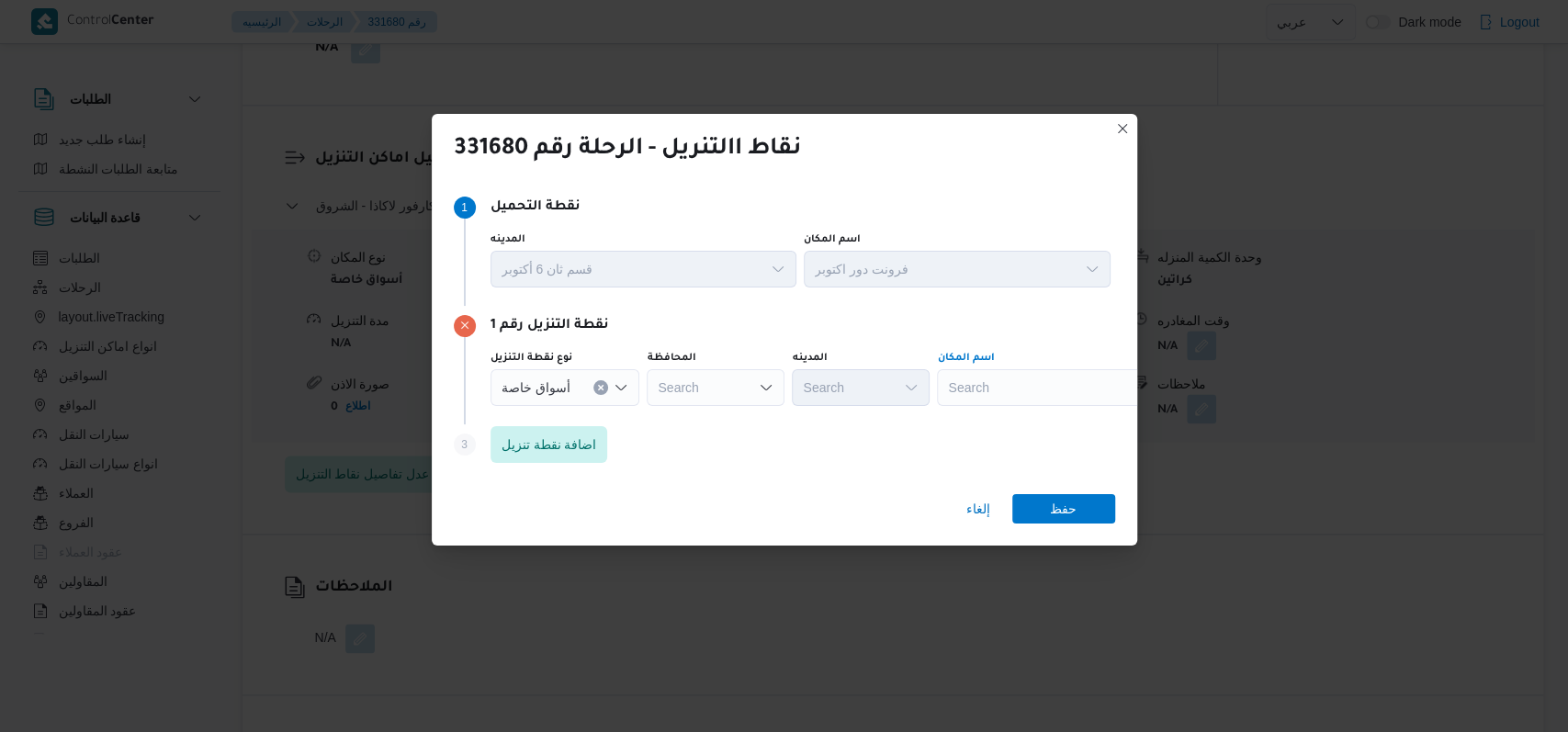
click at [1032, 387] on div "Search" at bounding box center [1051, 387] width 229 height 37
type input "كارفور الحصر"
click at [1050, 423] on span "كارفور الحصر ي | ميدان الحصري | قسم أول [DATE]" at bounding box center [1061, 420] width 186 height 22
click at [1057, 496] on span "حفظ" at bounding box center [1064, 508] width 27 height 30
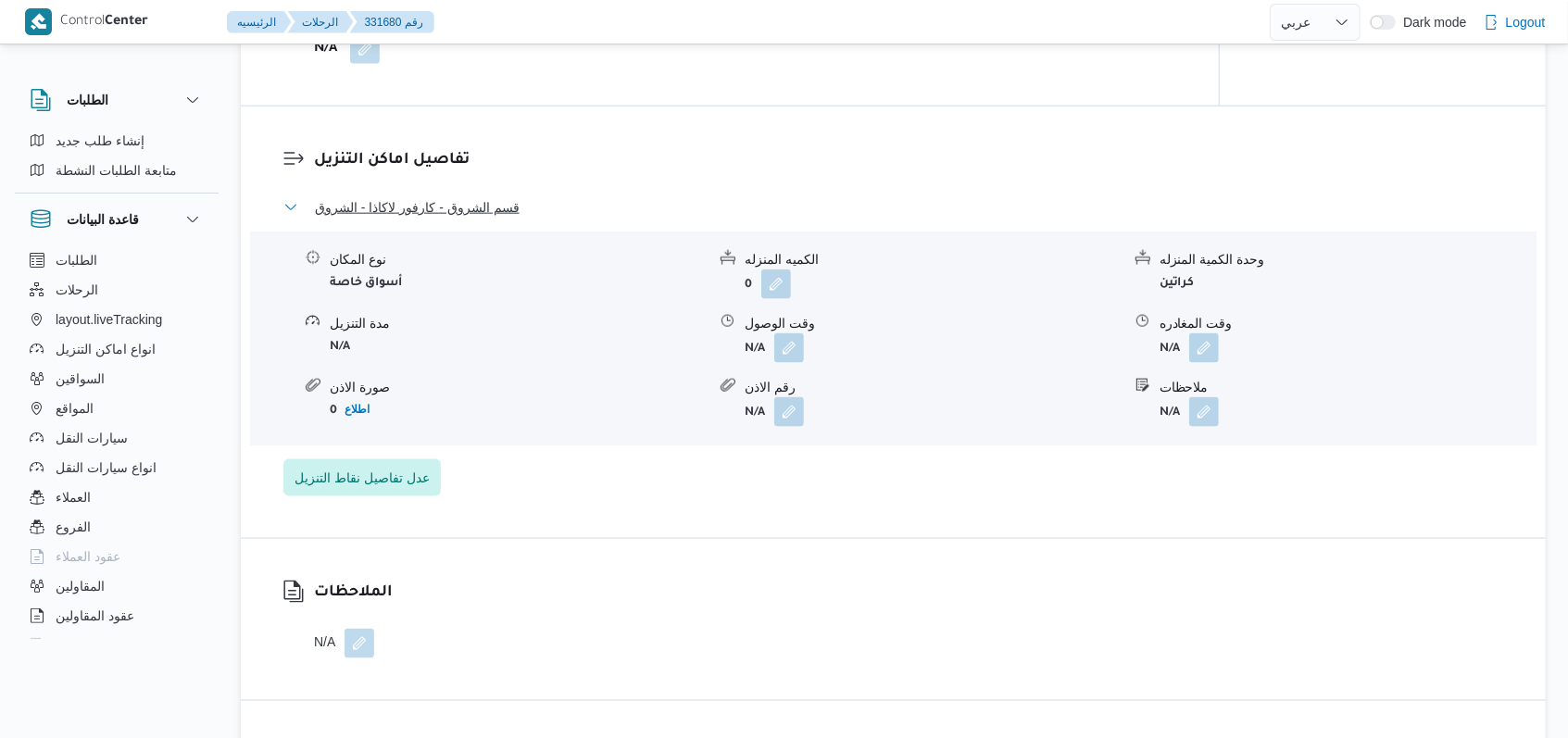
click at [494, 209] on span "قسم الشروق - كارفور لاكاذا - الشروق" at bounding box center [417, 207] width 205 height 22
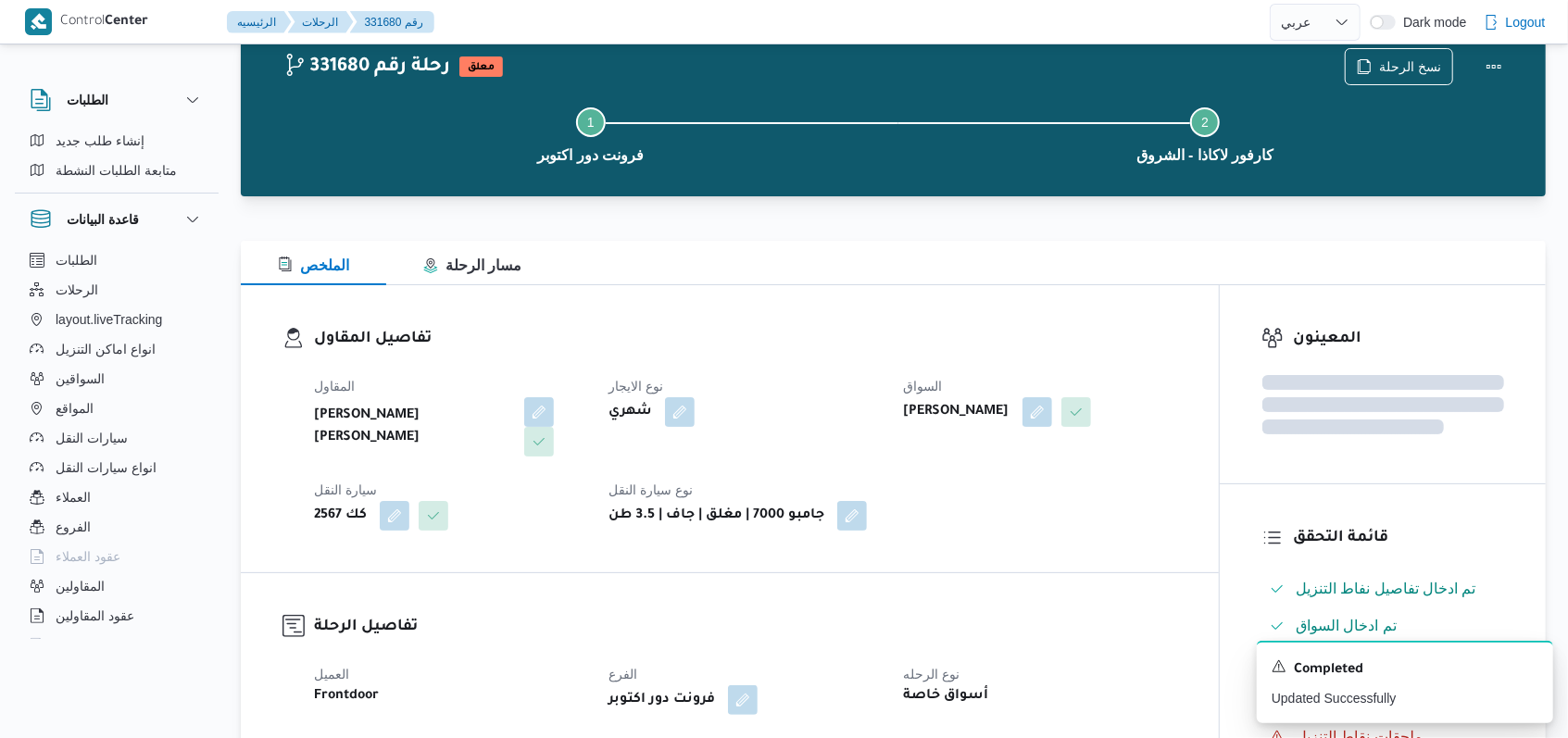
scroll to position [0, 0]
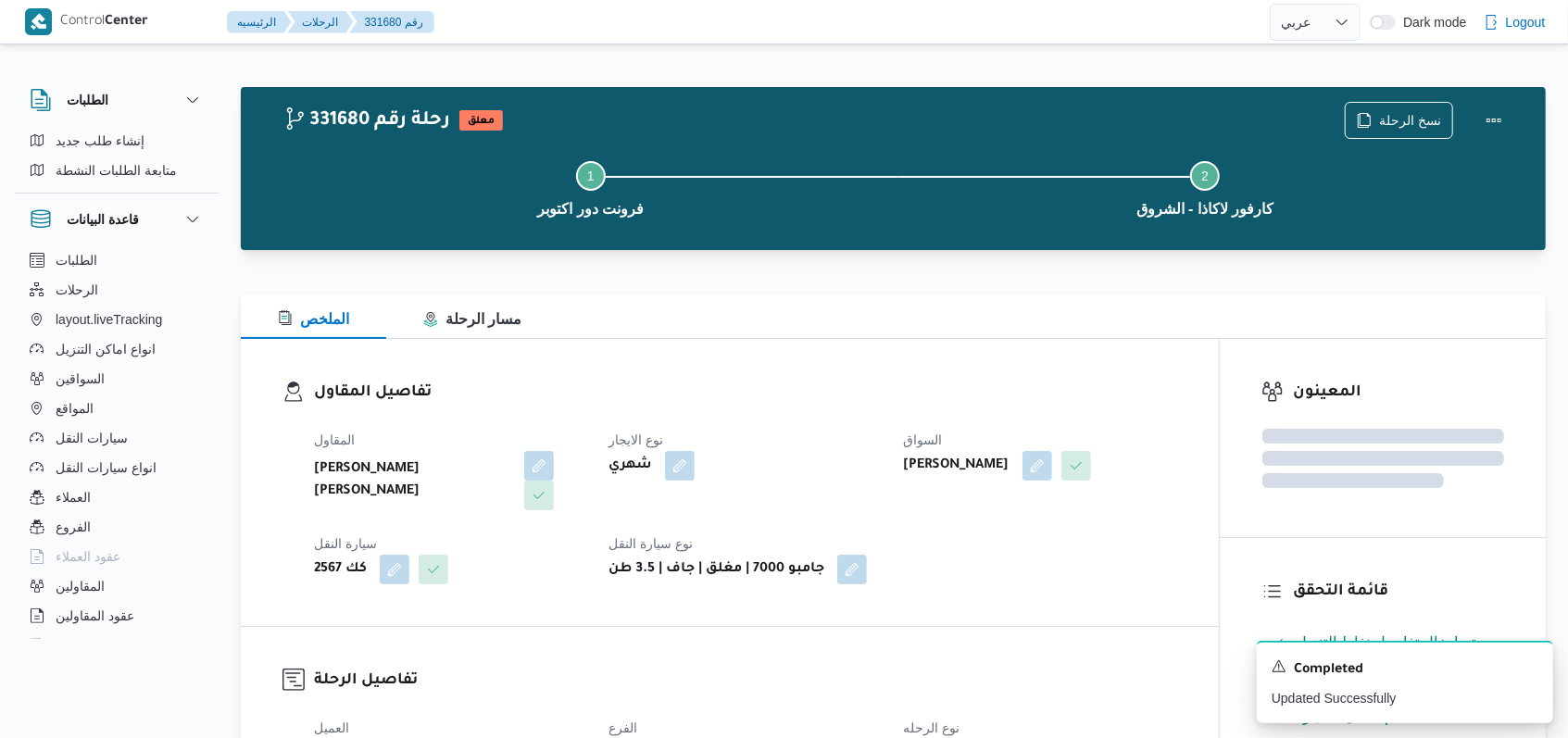
select select "ar"
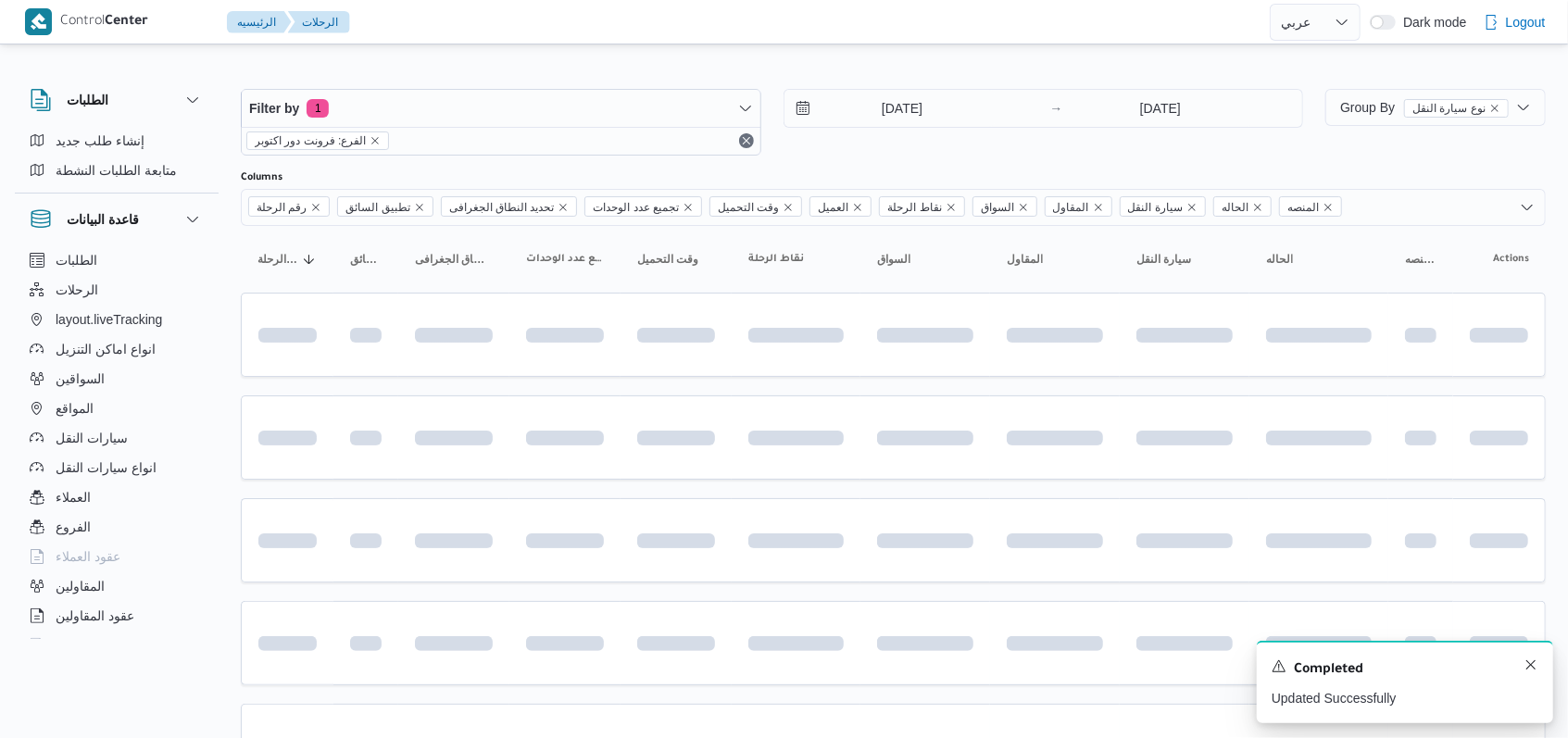
scroll to position [211, 0]
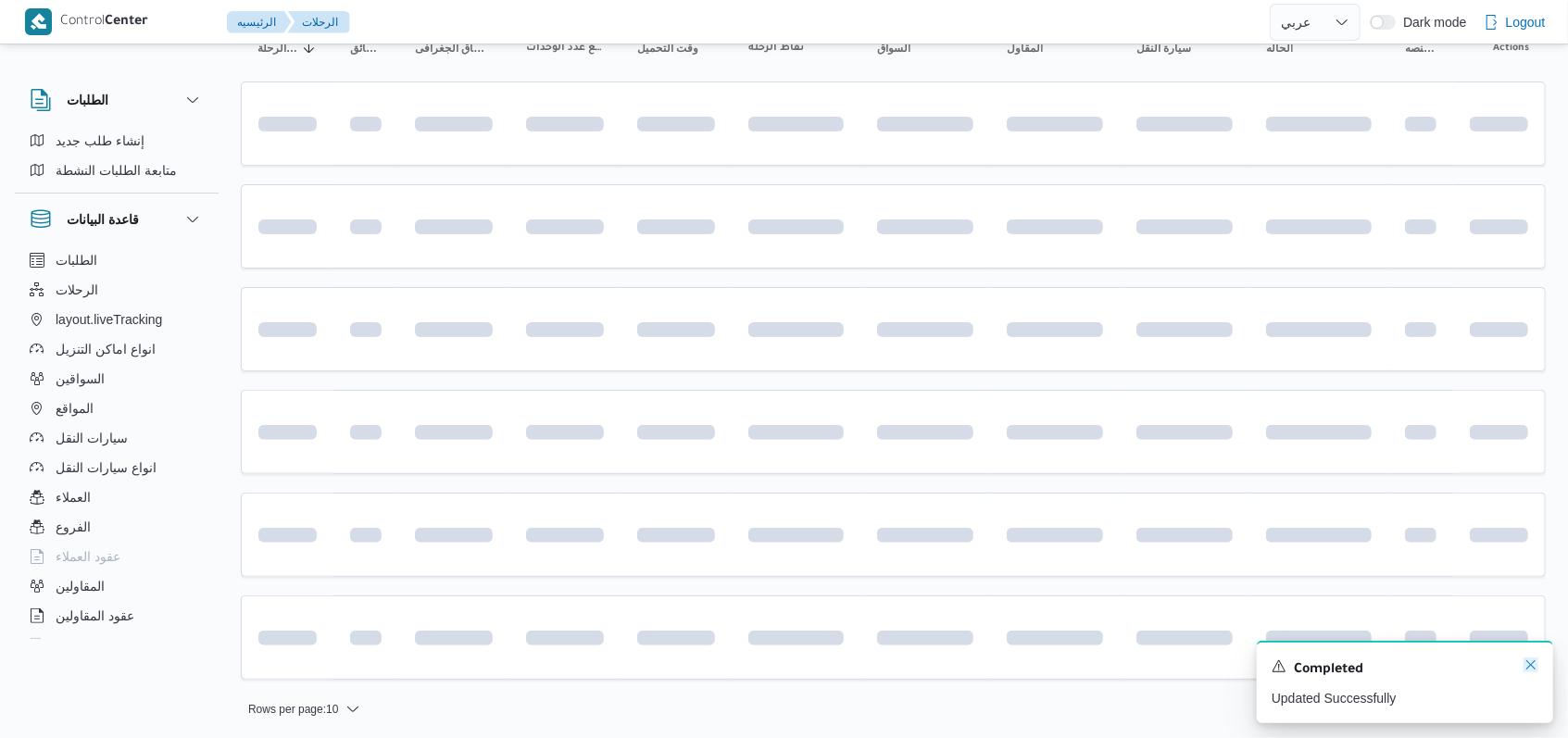
click at [1535, 666] on icon "Dismiss toast" at bounding box center [1530, 664] width 15 height 15
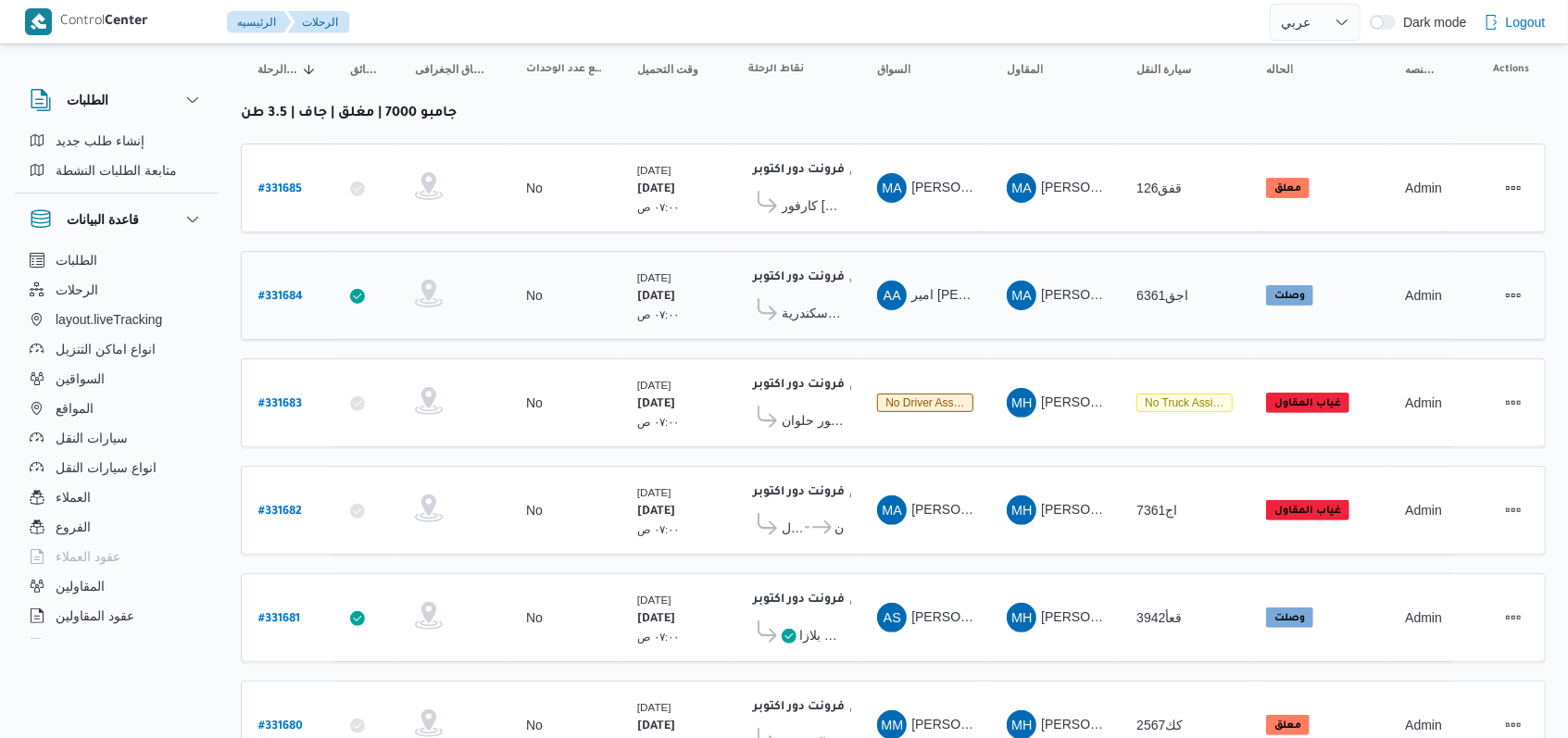
scroll to position [140, 0]
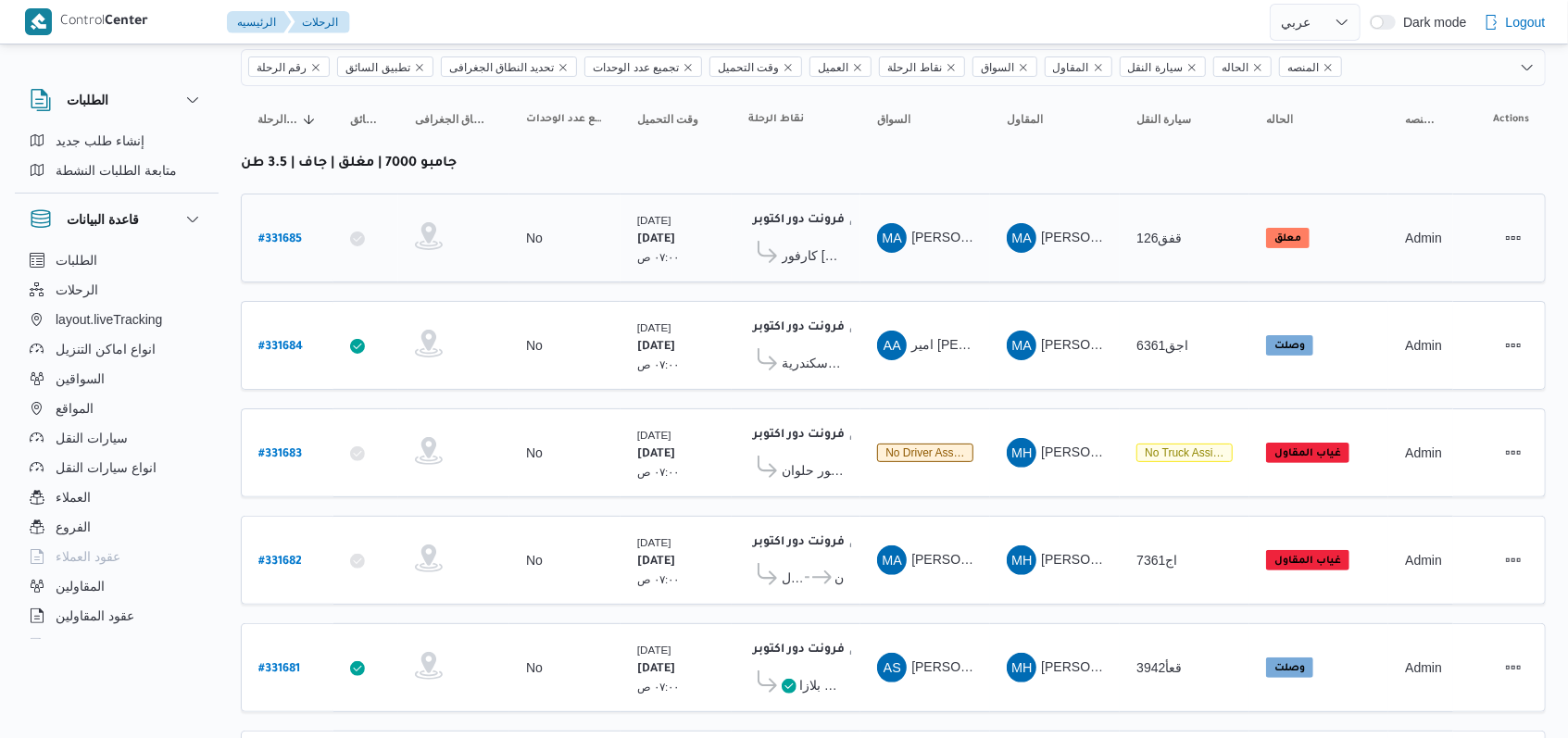
click at [294, 233] on b "# 331685" at bounding box center [280, 239] width 44 height 13
select select "ar"
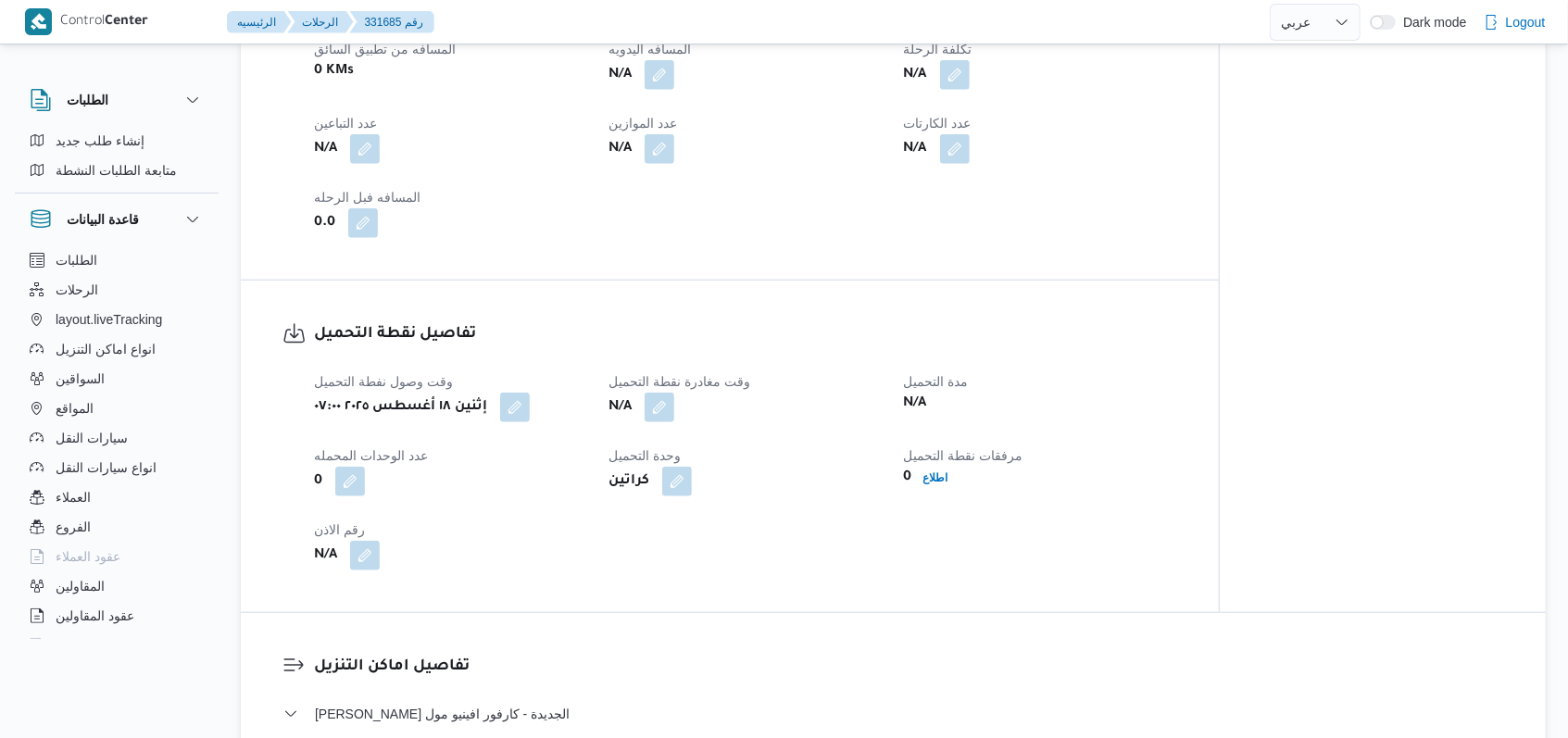
scroll to position [1251, 0]
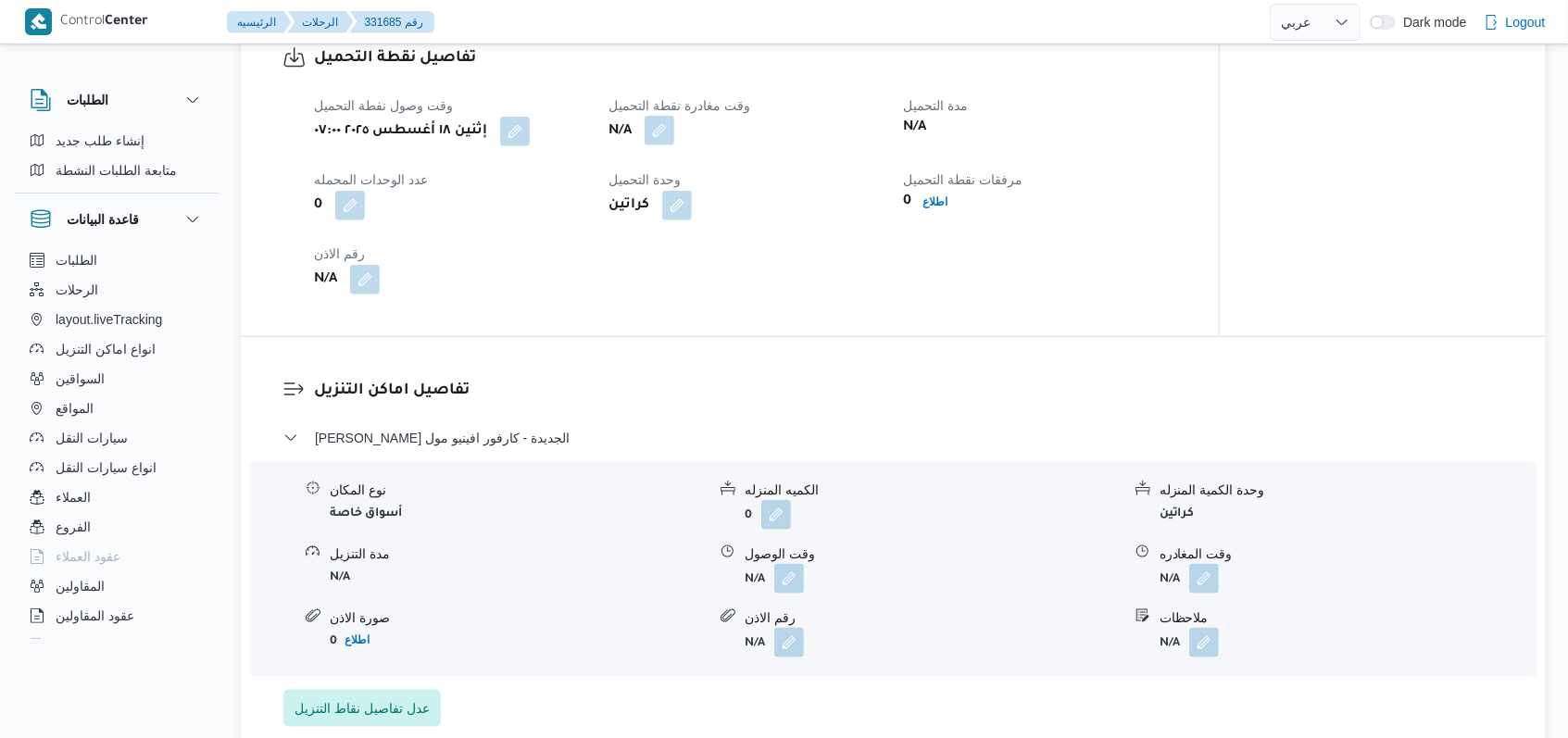
click at [669, 130] on button "button" at bounding box center [660, 130] width 30 height 30
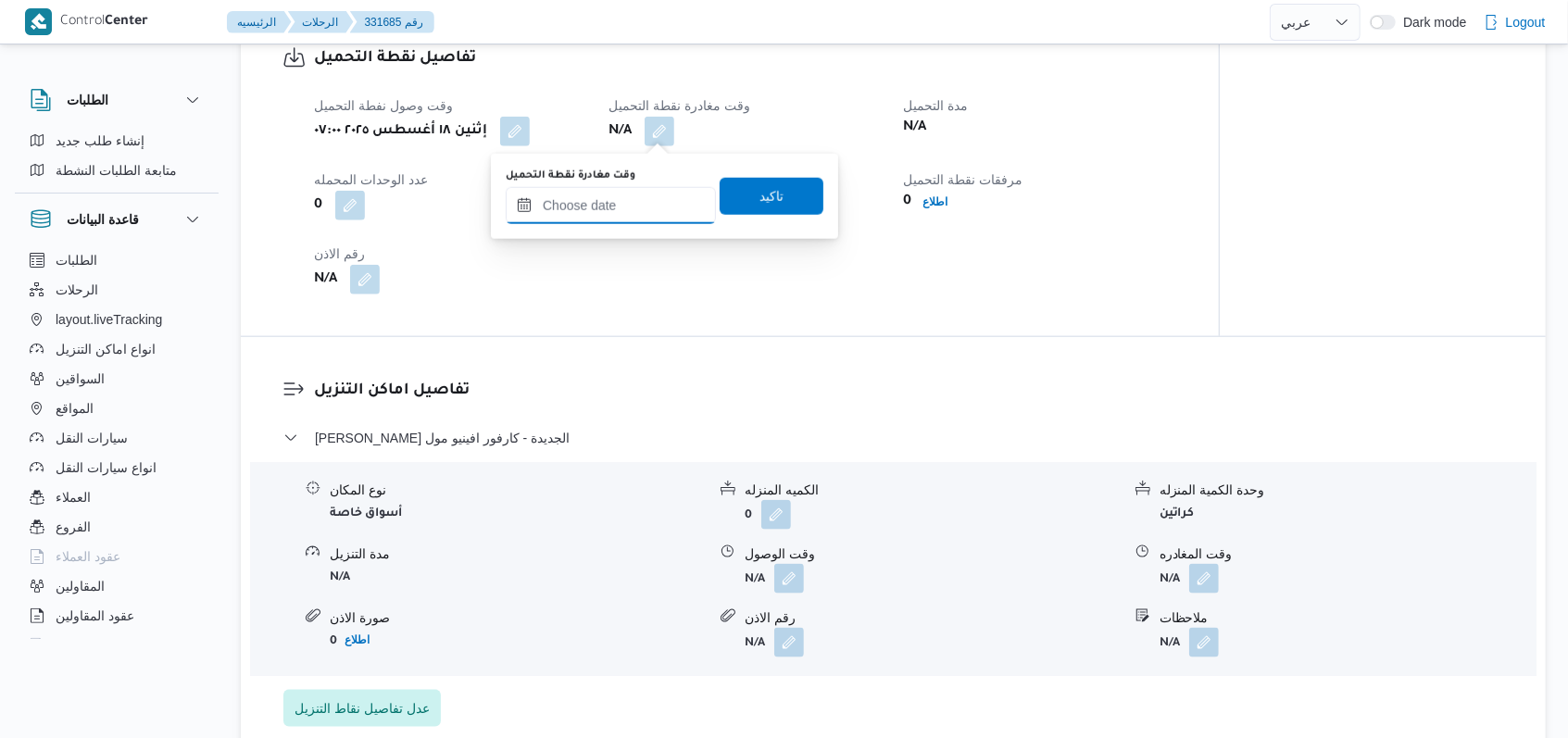
click at [626, 208] on input "وقت مغادرة نقطة التحميل" at bounding box center [611, 206] width 210 height 37
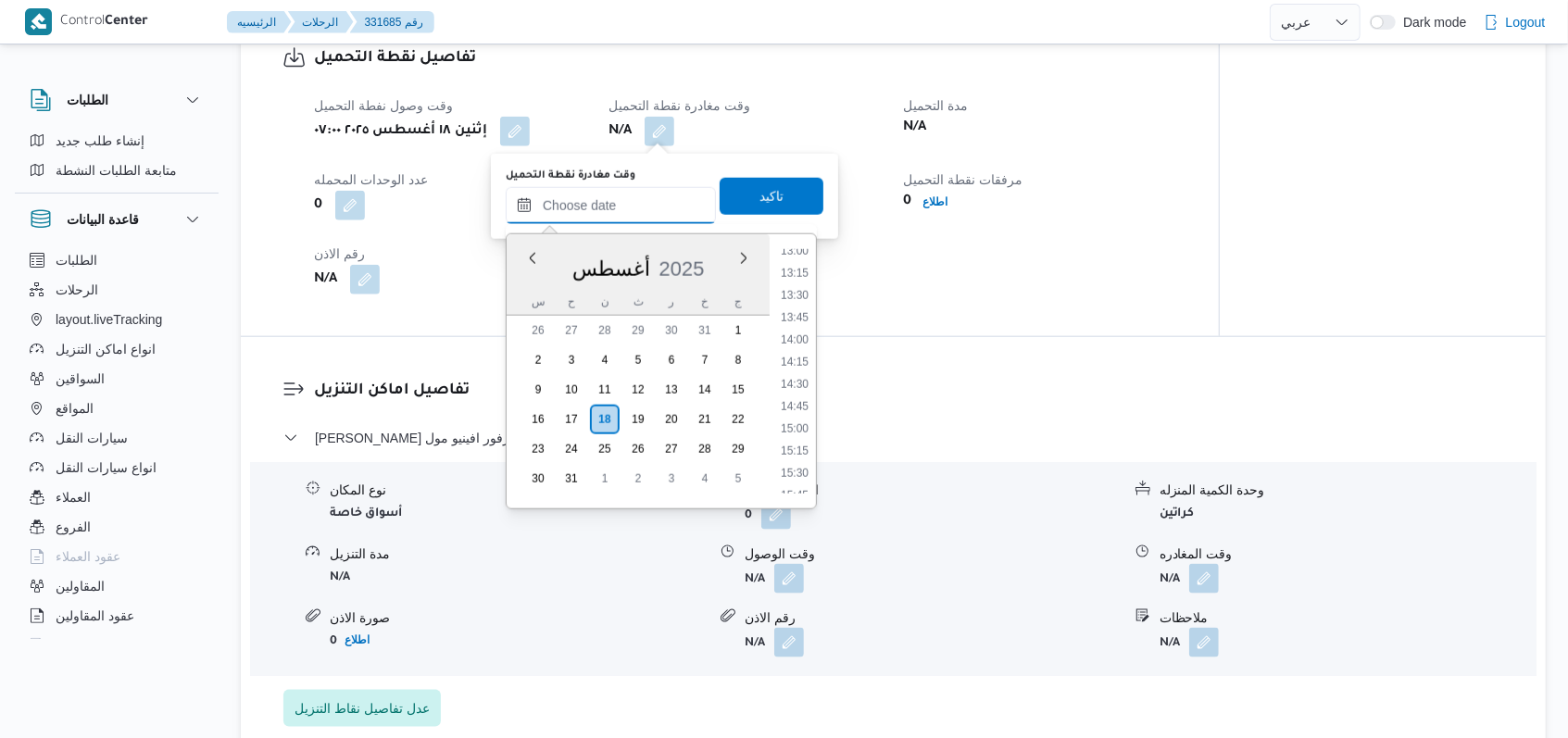
scroll to position [969, 0]
click at [807, 270] on li "11:00" at bounding box center [795, 266] width 43 height 18
type input "[DATE] ١١:٠٠"
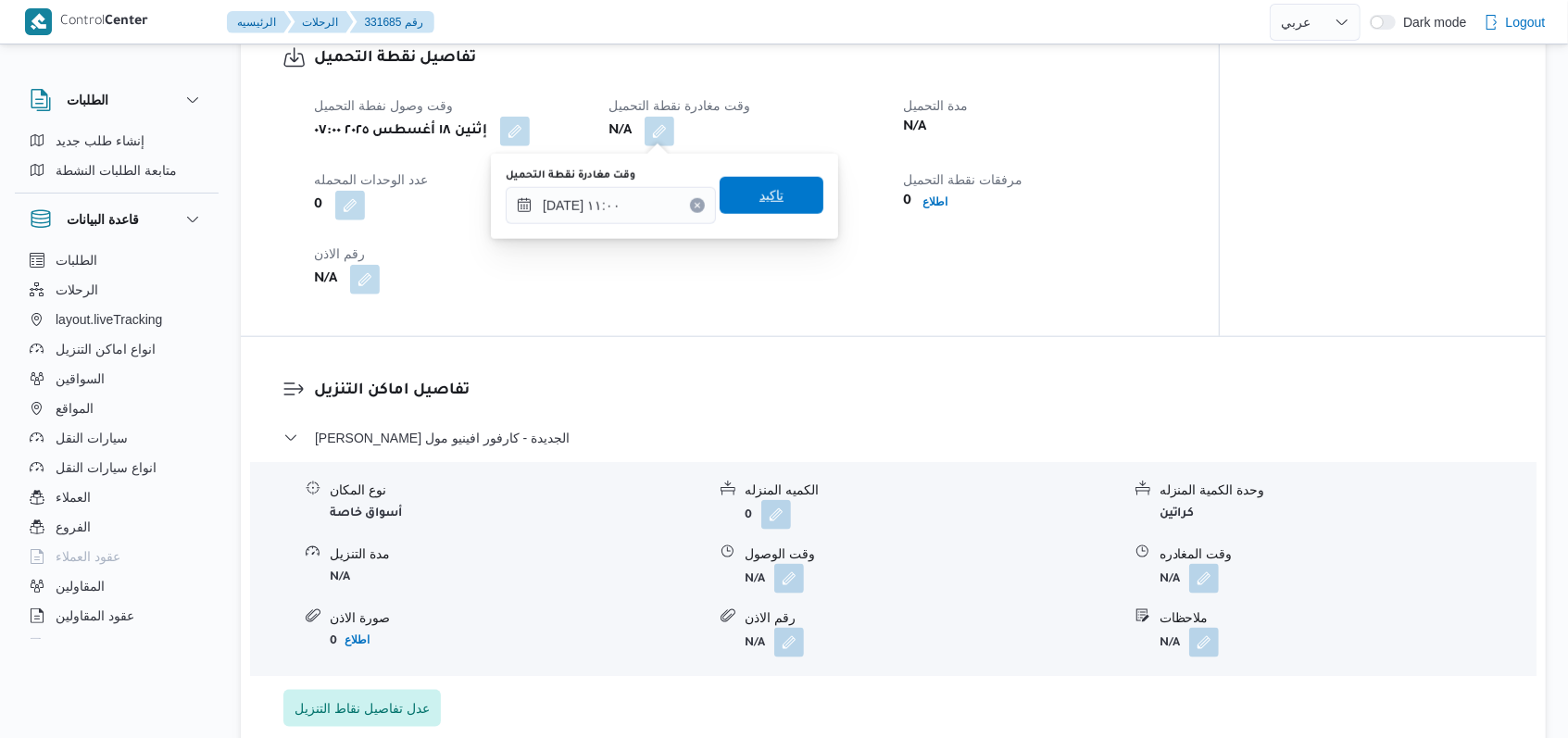
click at [764, 183] on span "تاكيد" at bounding box center [771, 195] width 104 height 37
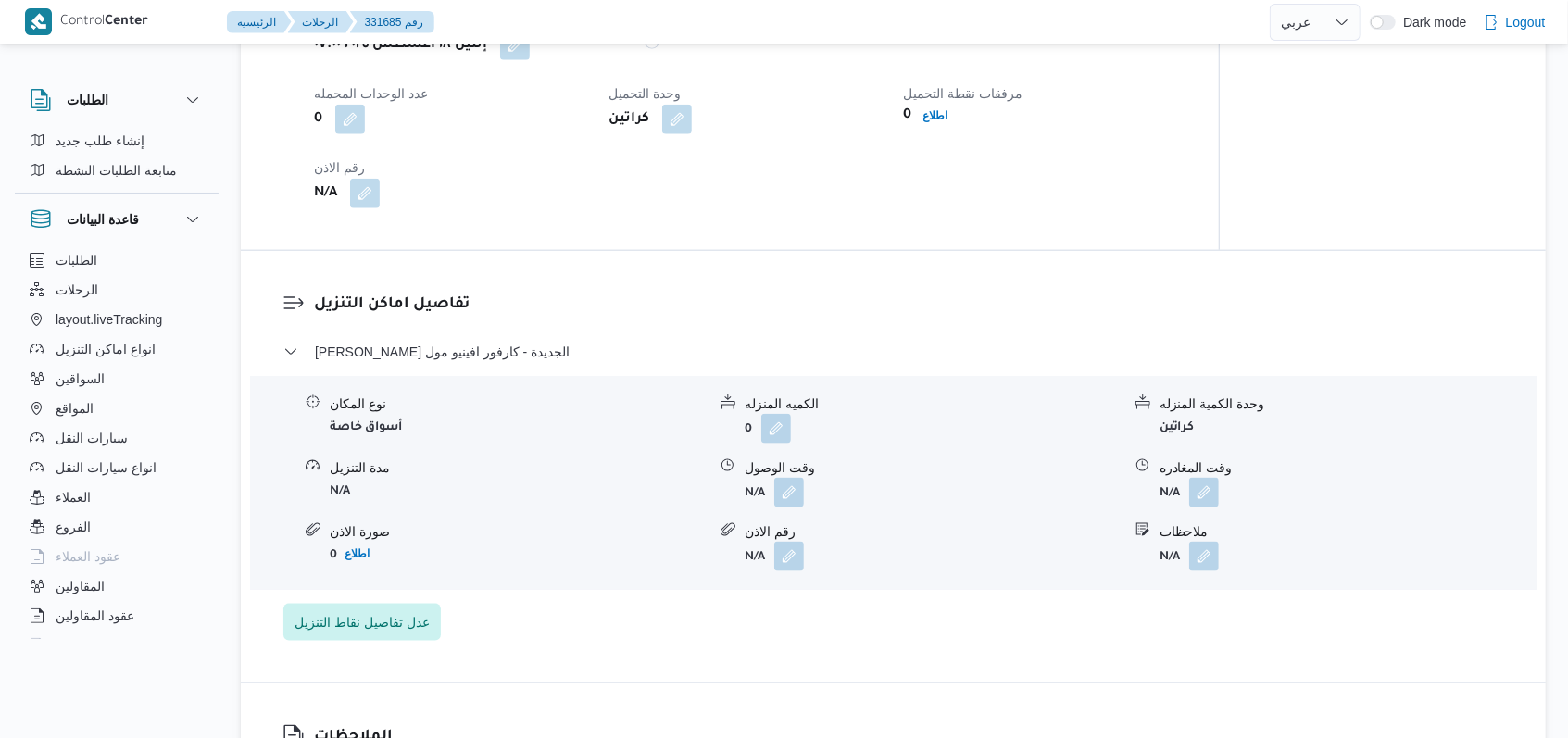
scroll to position [1374, 0]
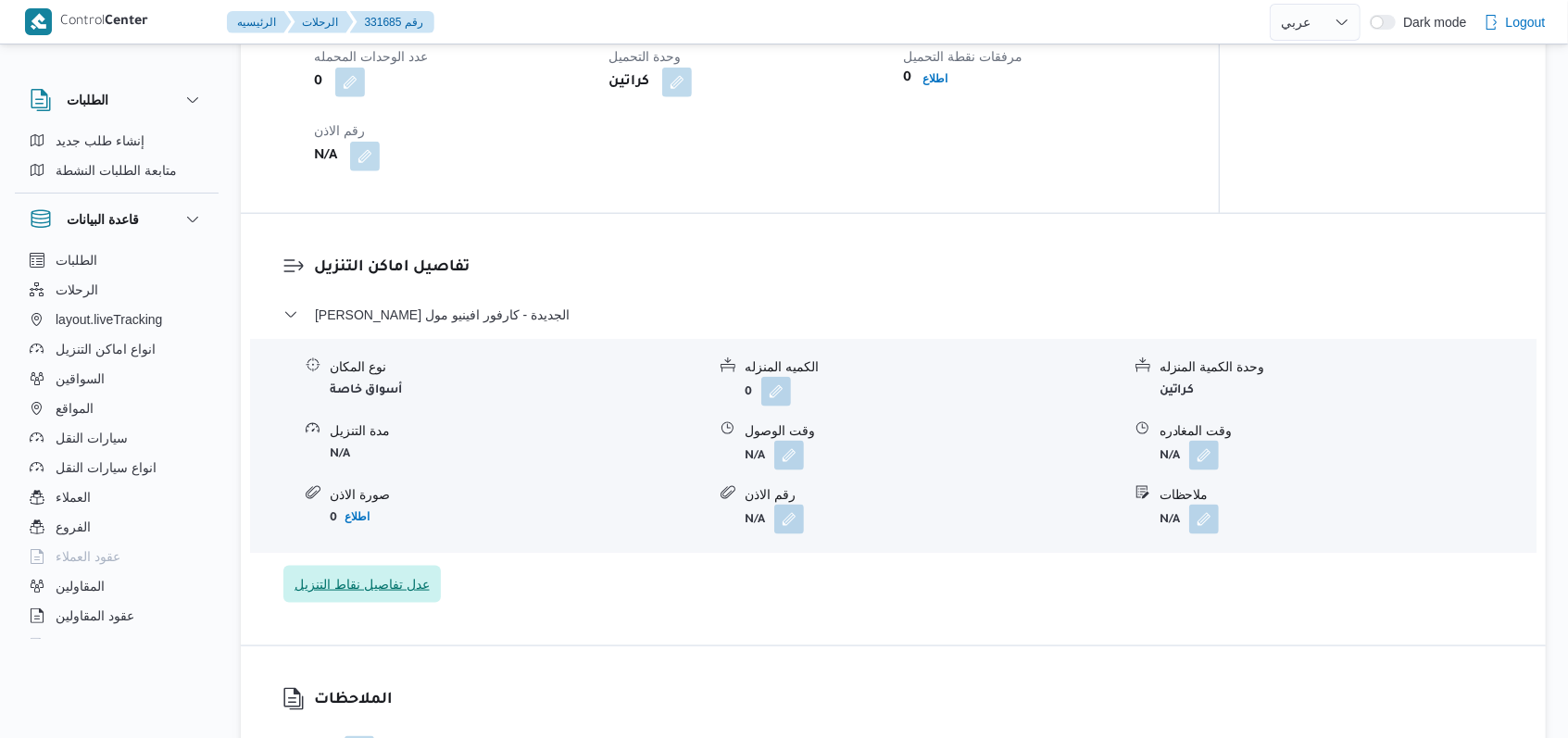
click at [405, 574] on span "عدل تفاصيل نقاط التنزيل" at bounding box center [361, 584] width 135 height 22
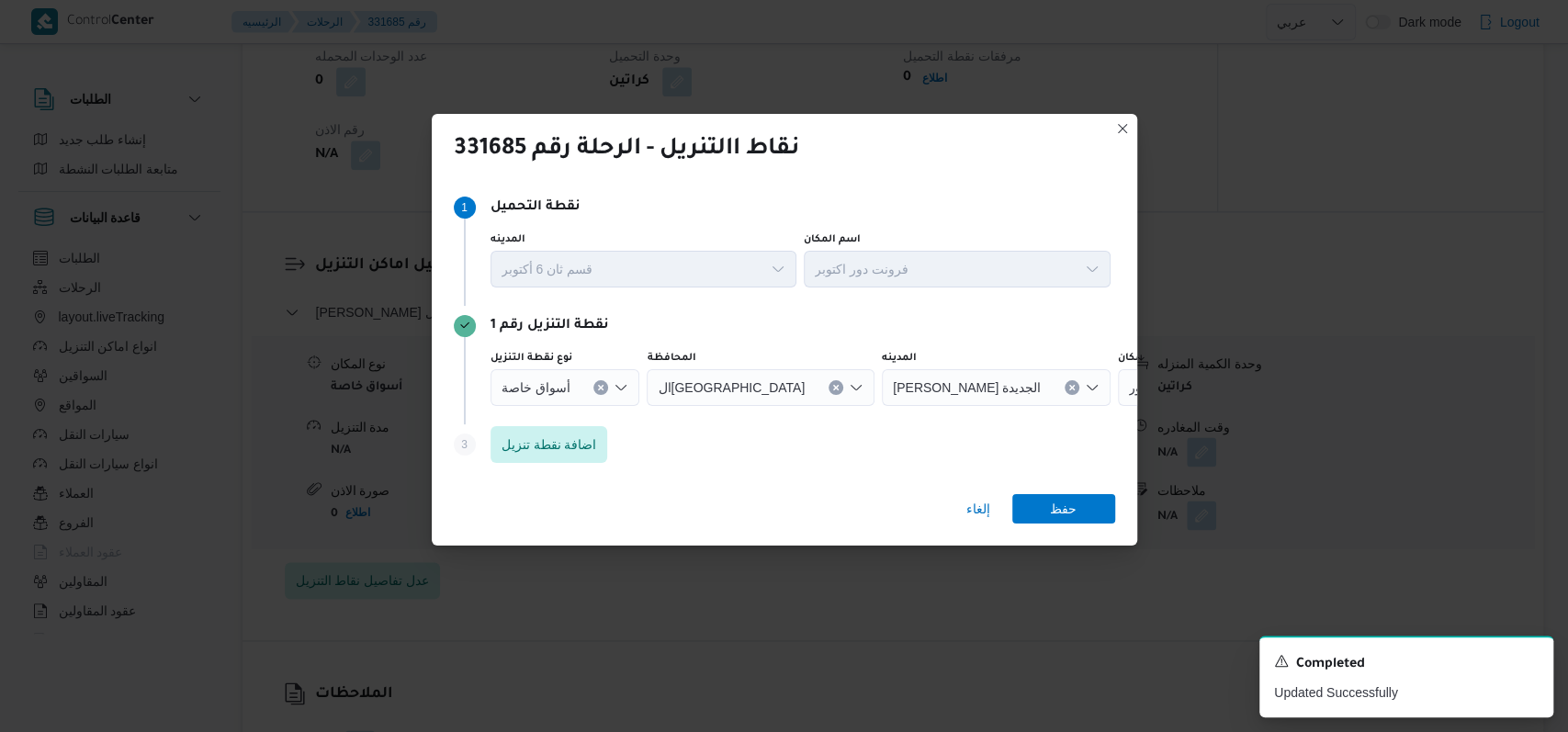
click at [579, 380] on div at bounding box center [578, 387] width 10 height 30
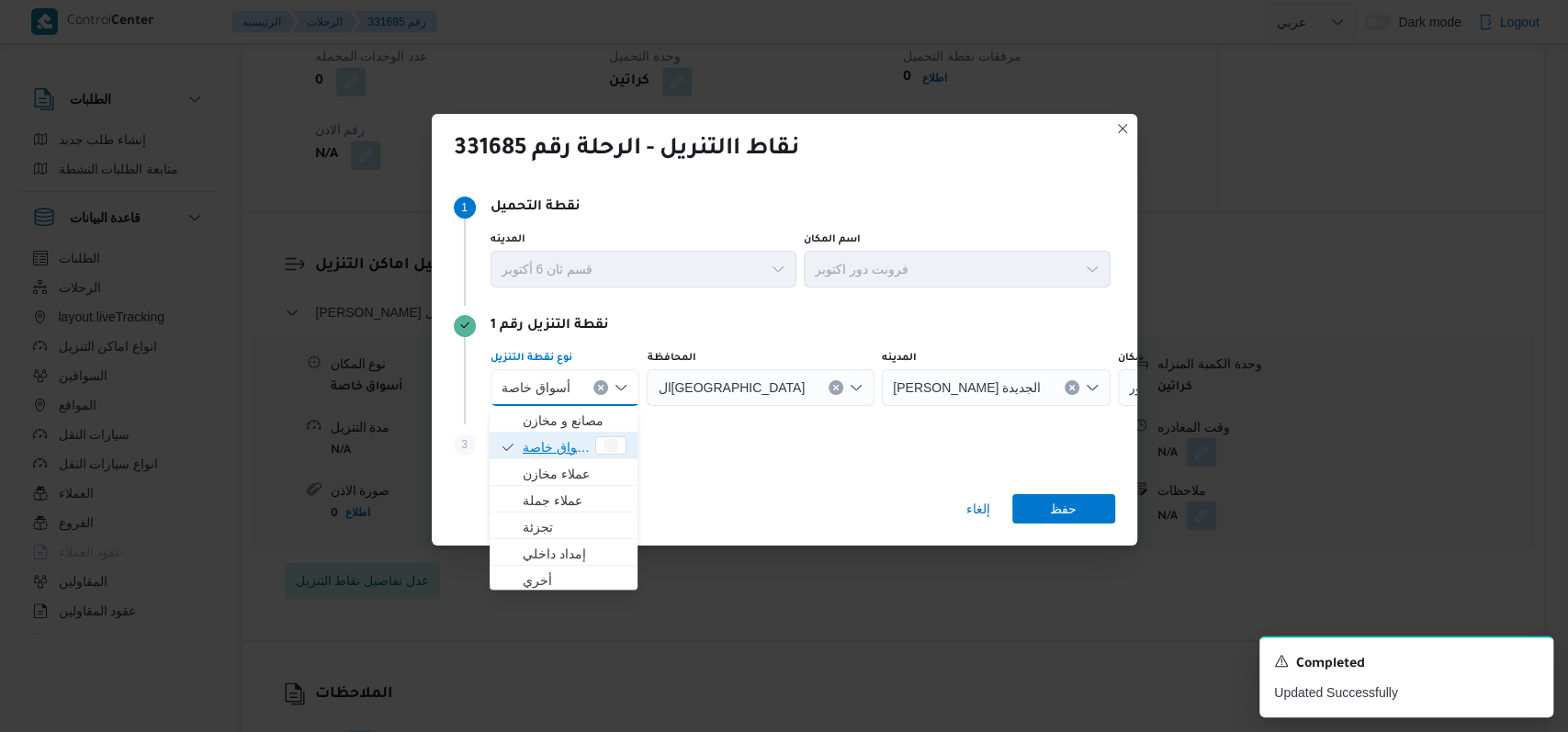
click at [566, 441] on span "أسواق خاصة" at bounding box center [557, 447] width 69 height 22
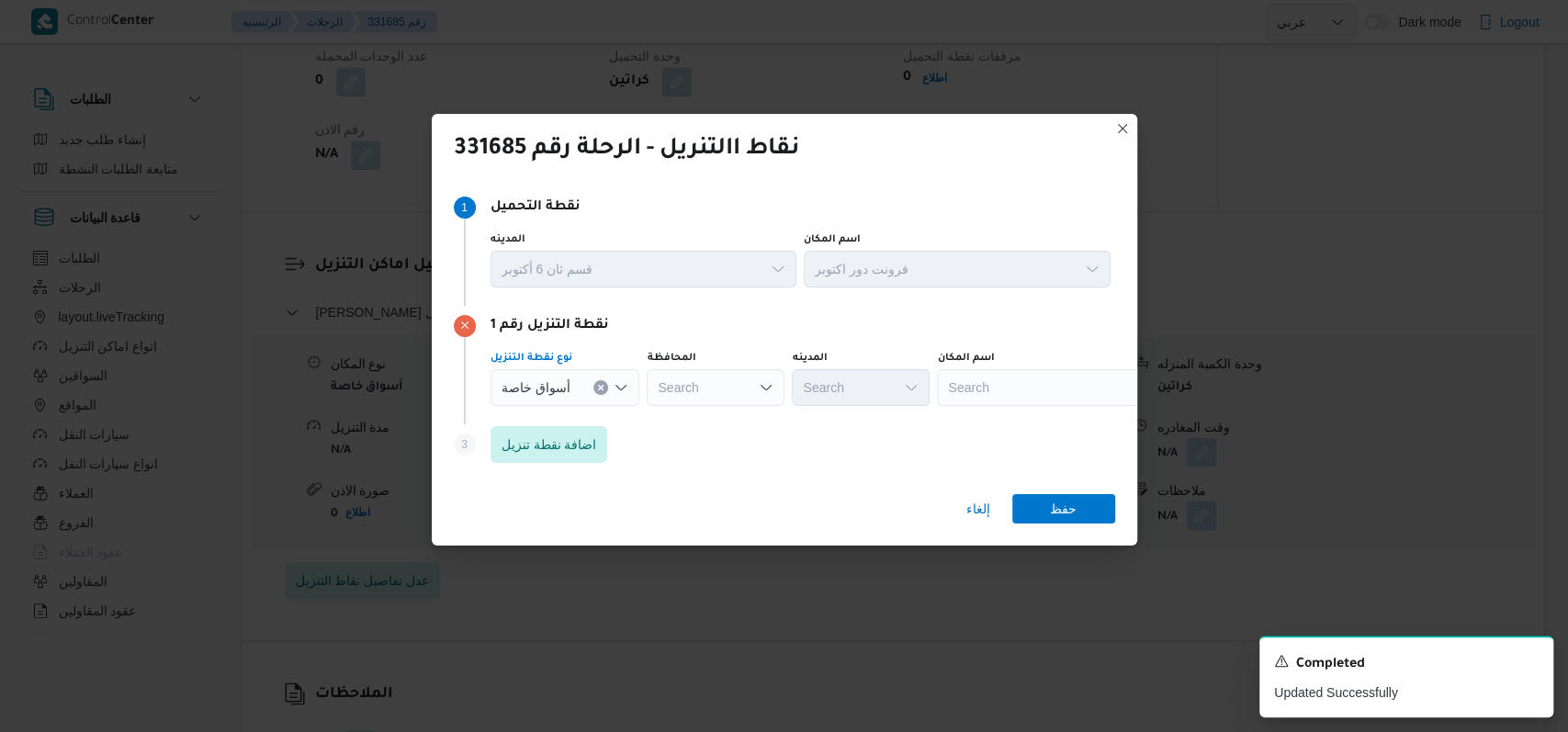
click at [1075, 395] on div "Search" at bounding box center [1051, 387] width 229 height 37
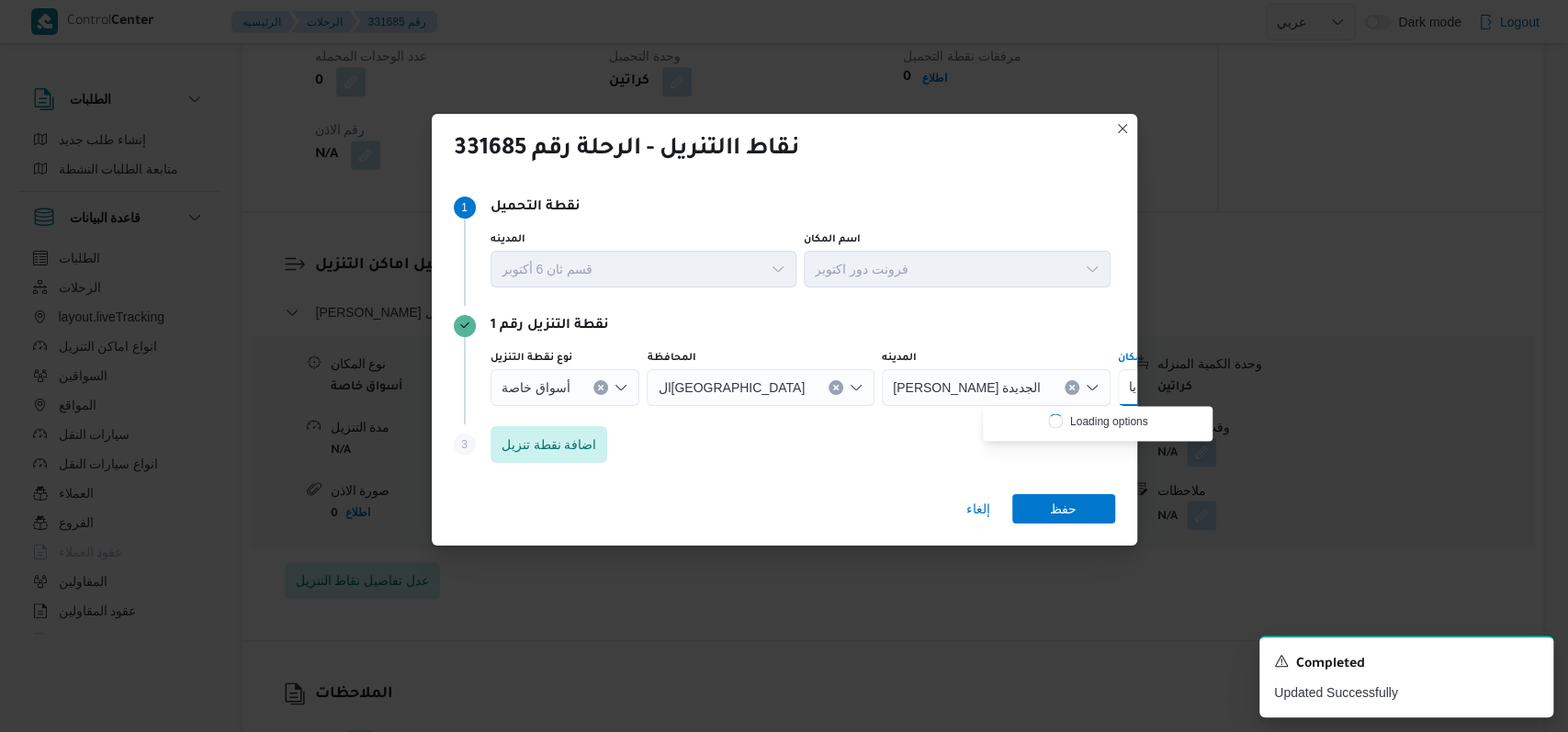
click at [594, 387] on button "Clear input" at bounding box center [600, 387] width 14 height 14
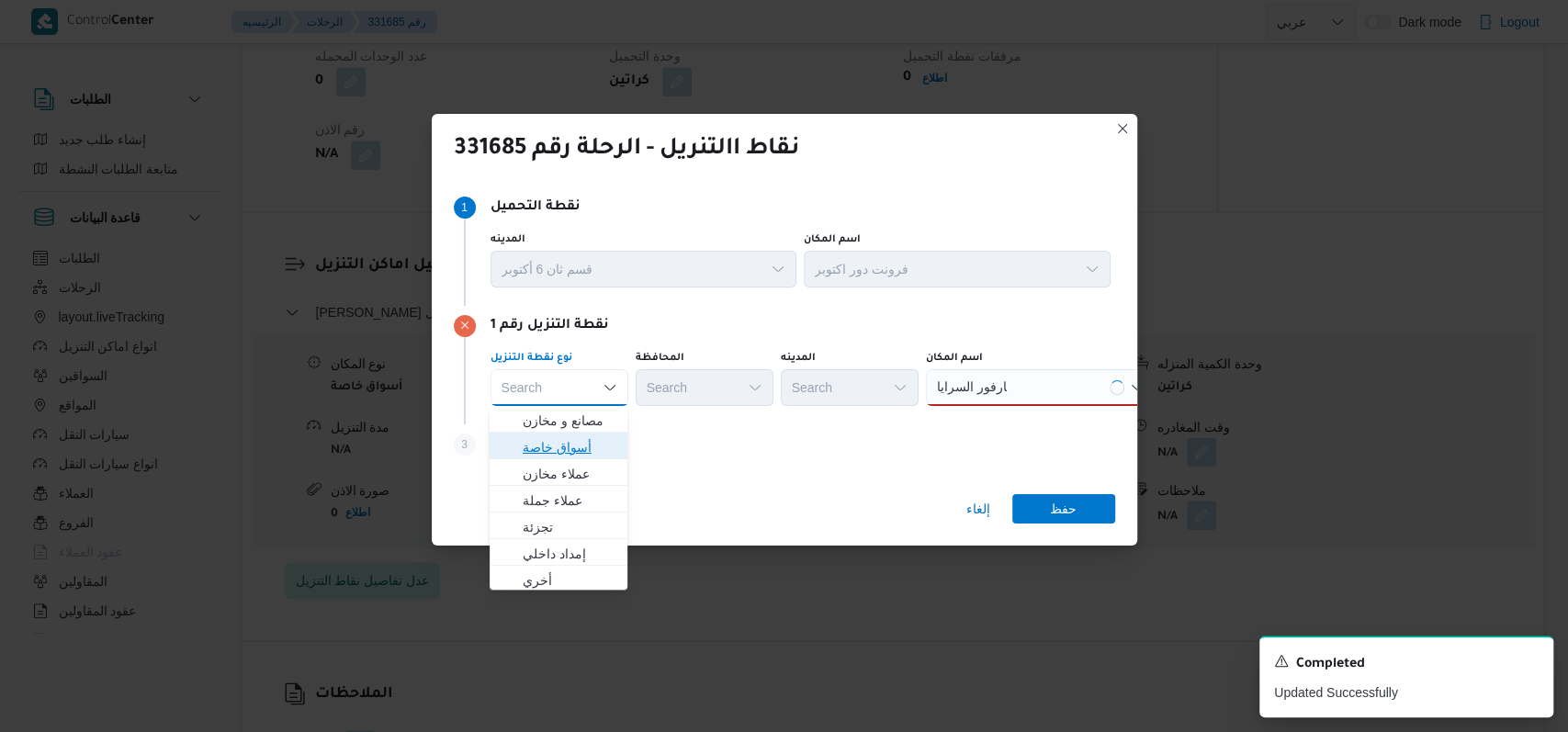
click at [593, 442] on span "أسواق خاصة" at bounding box center [569, 447] width 93 height 22
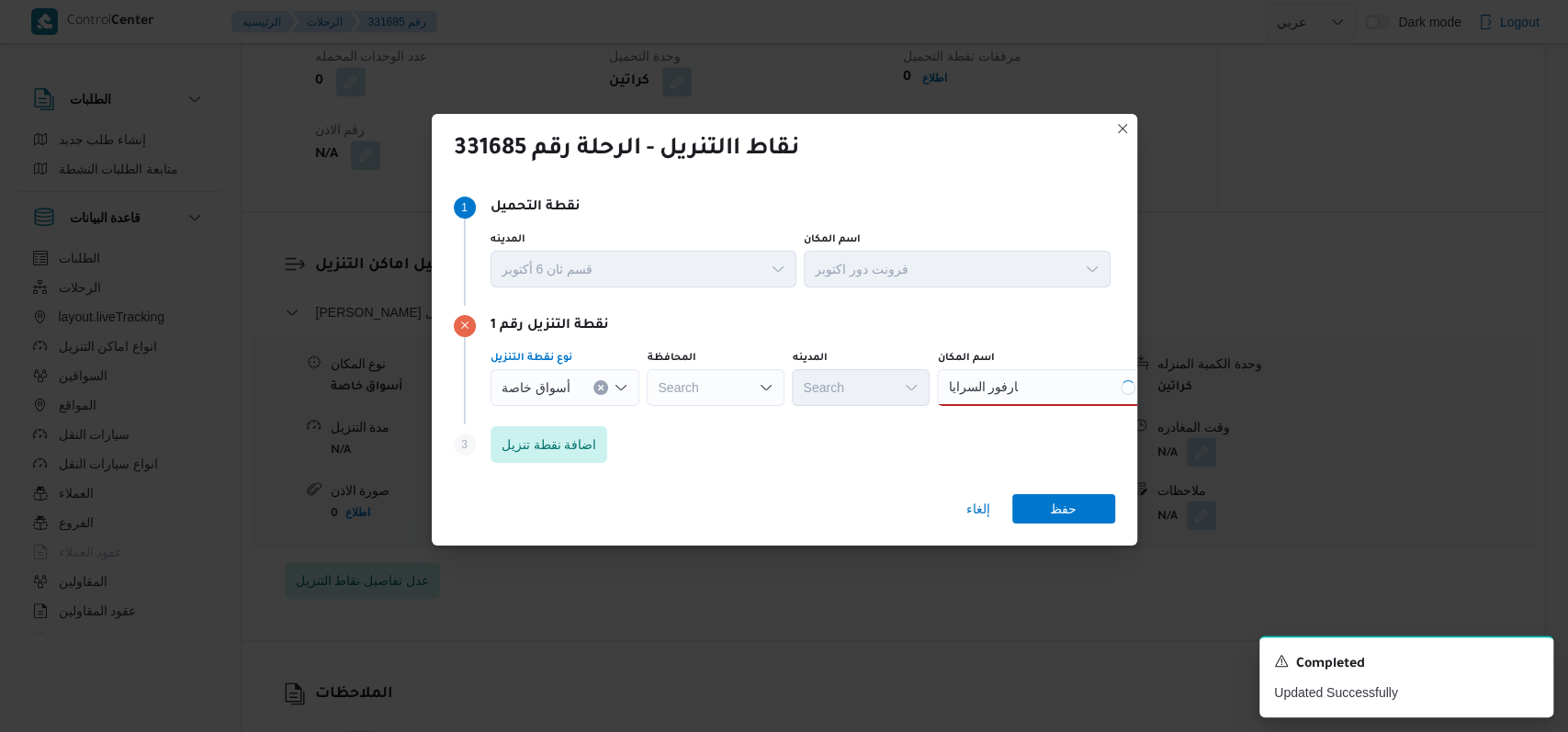
click at [1058, 386] on div "كارفور السرايا كارفور السرايا" at bounding box center [1051, 387] width 229 height 37
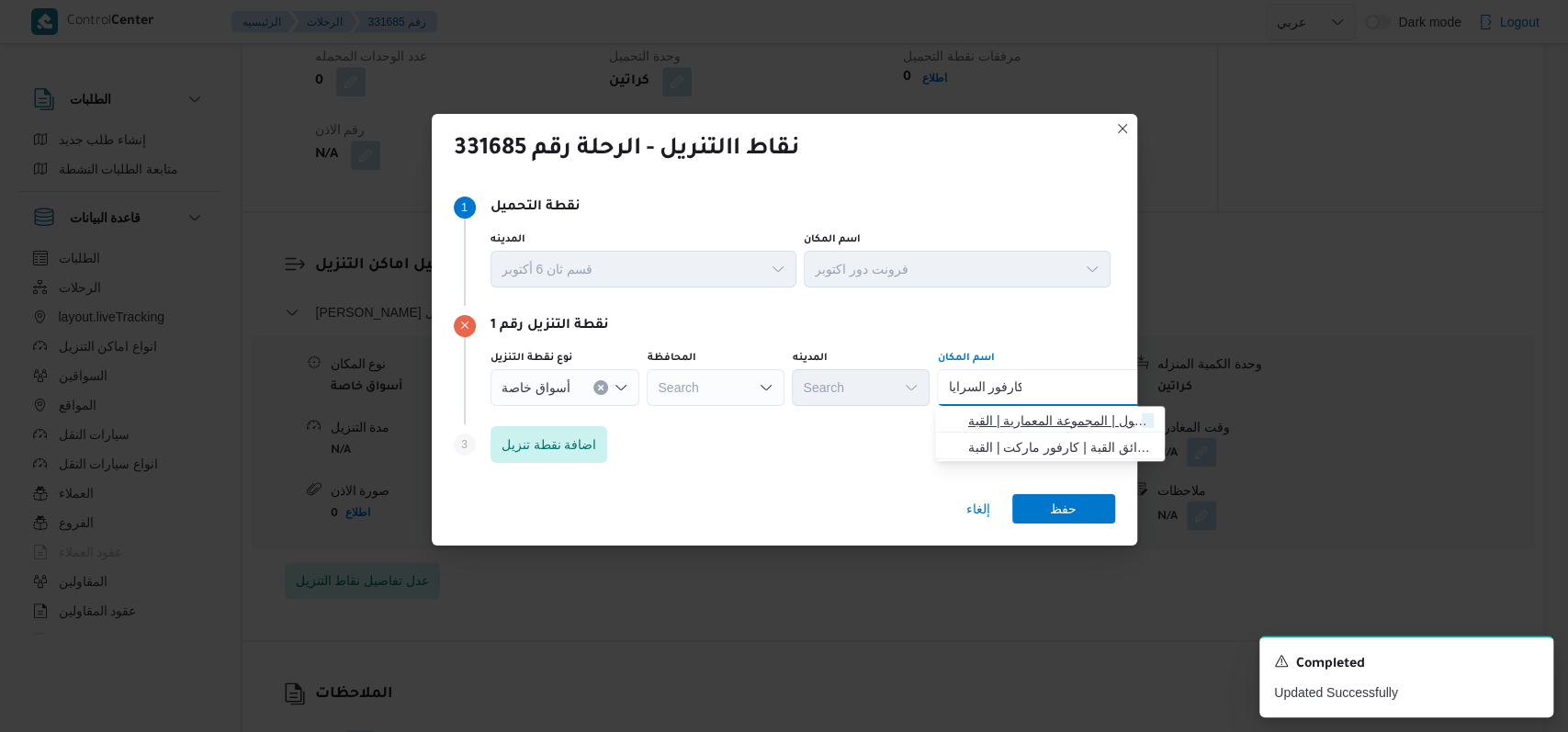
type input "كارفور السرايا"
drag, startPoint x: 1050, startPoint y: 424, endPoint x: 1076, endPoint y: 424, distance: 26.0
click at [1050, 424] on span "كارفور السرايا مول | المجموعة المعمارية | القبة" at bounding box center [1061, 420] width 186 height 22
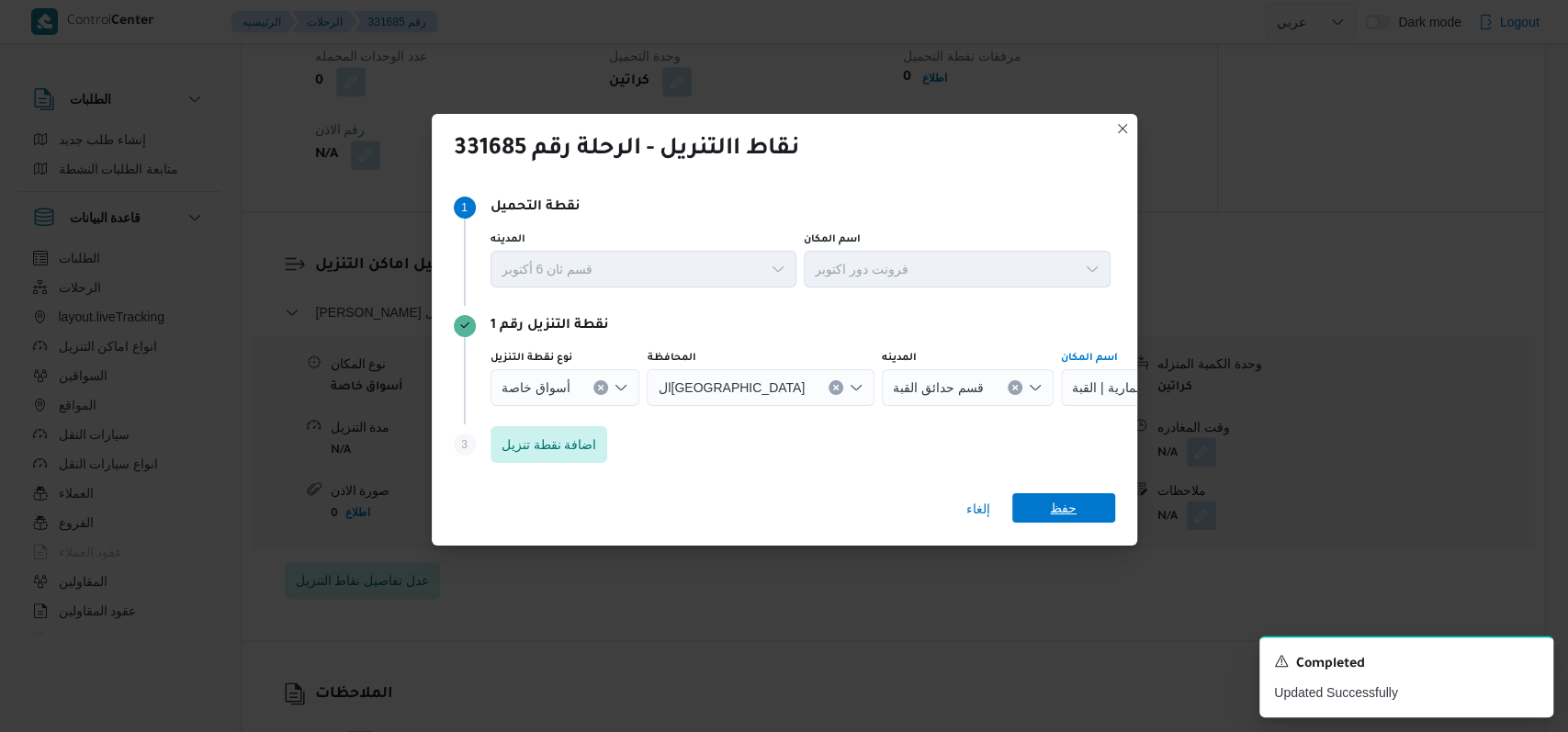
click at [1066, 510] on span "حفظ" at bounding box center [1064, 508] width 27 height 30
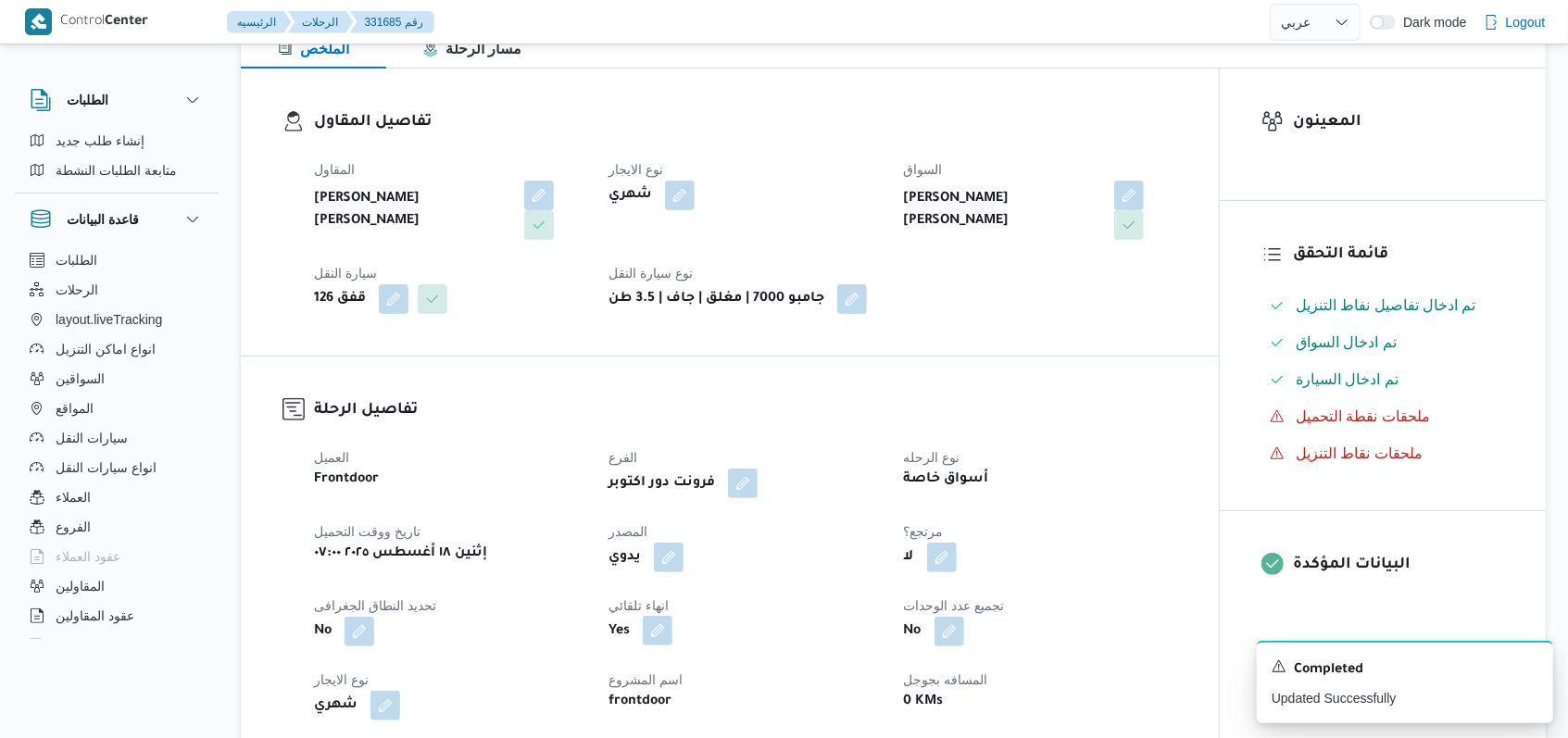
scroll to position [0, 0]
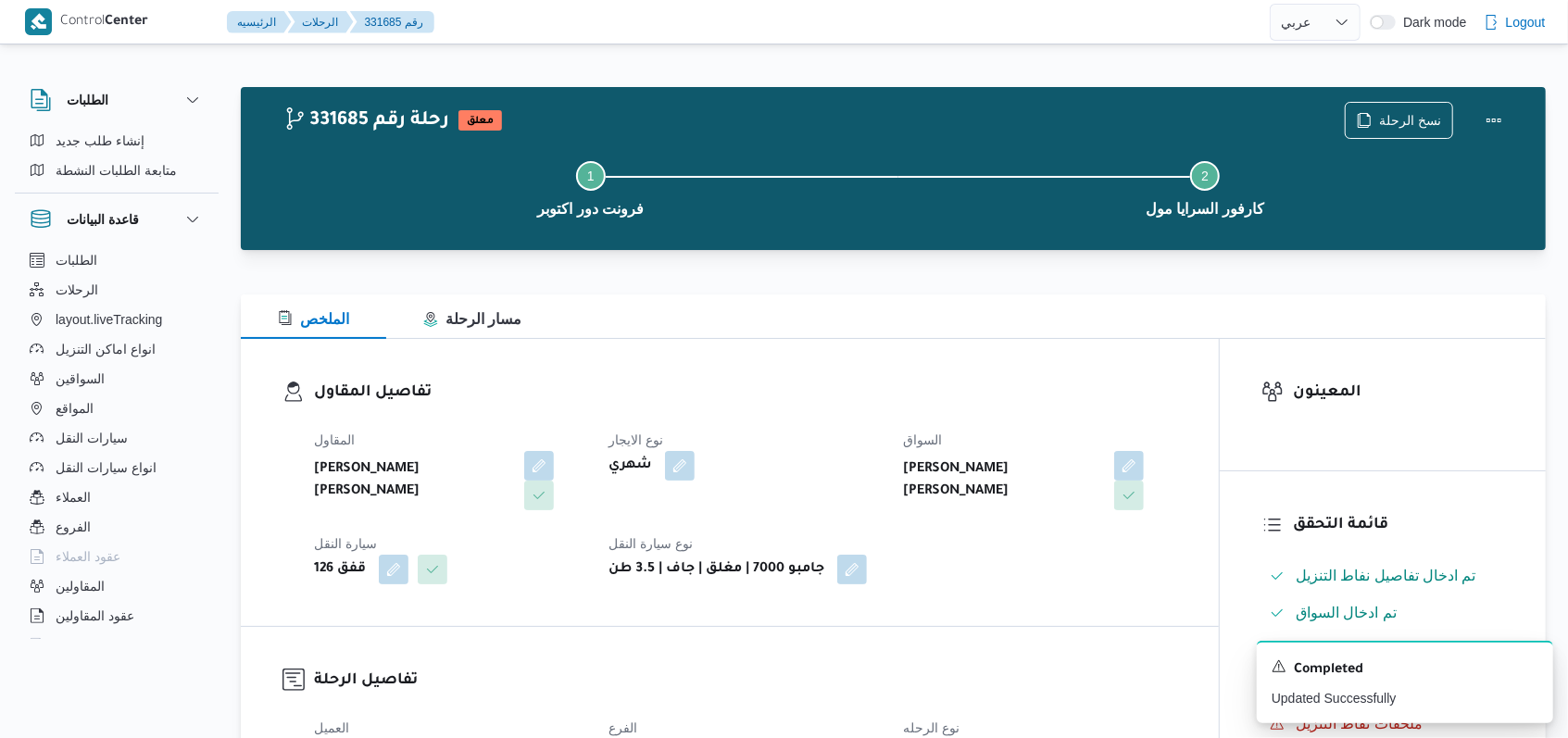
select select "ar"
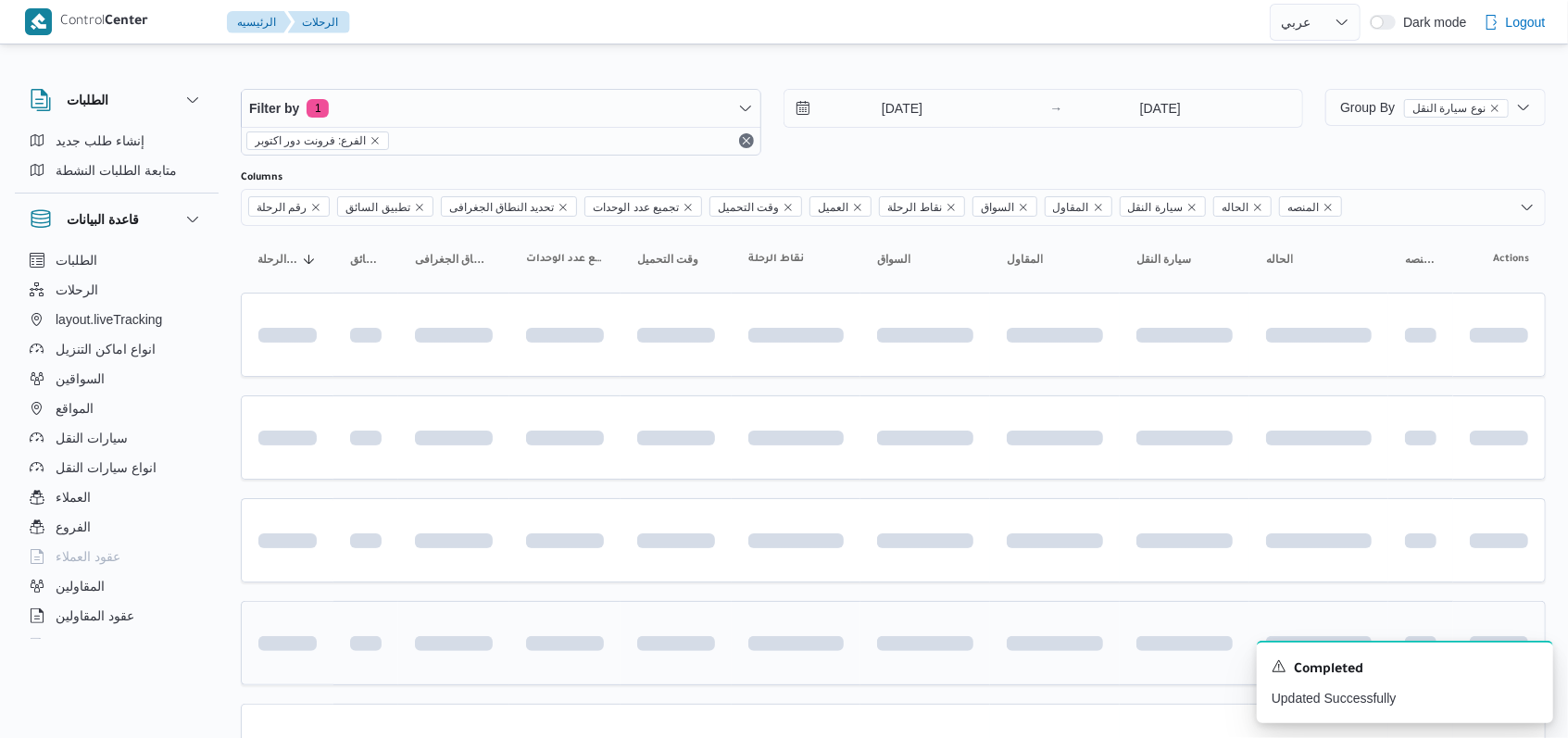
scroll to position [140, 0]
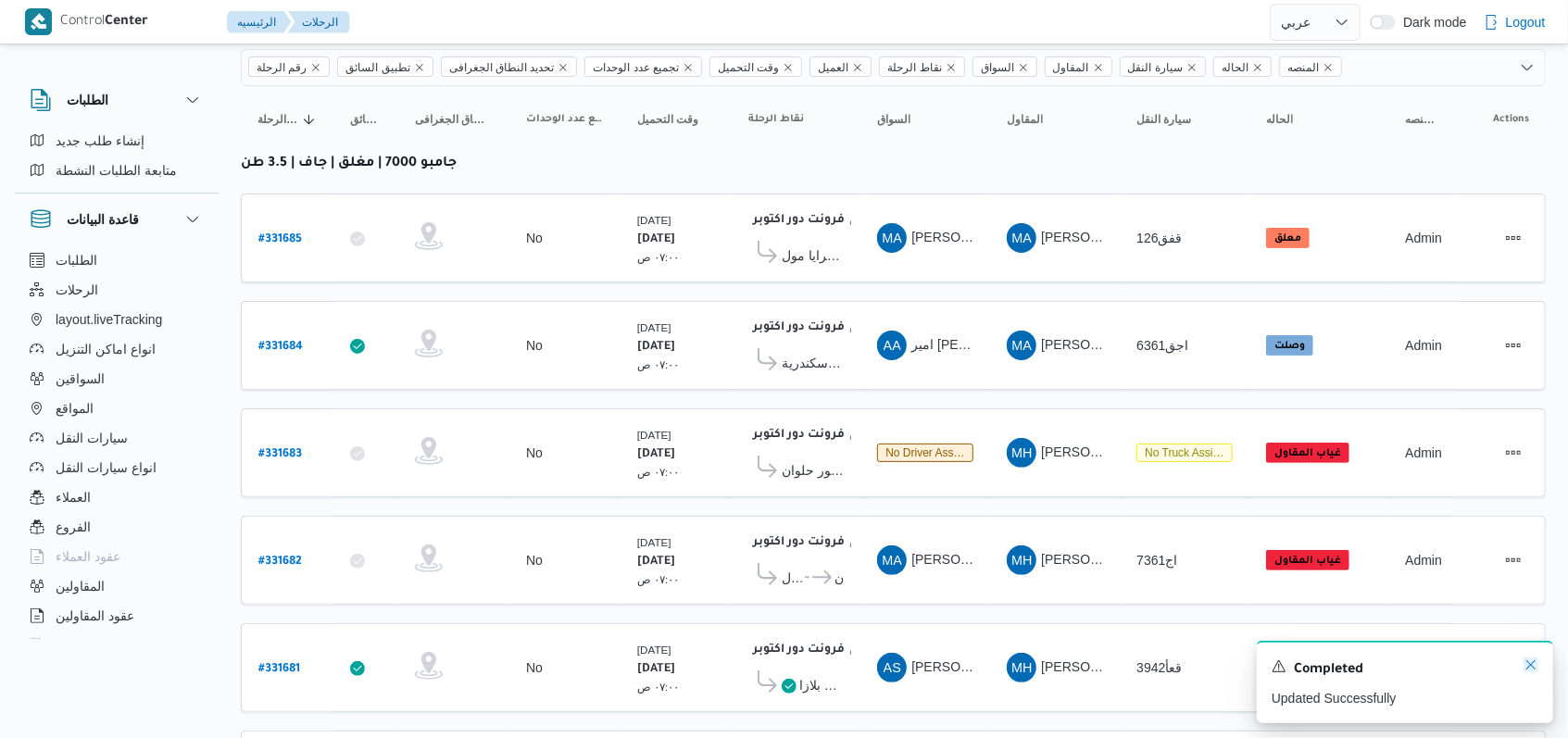
click at [1536, 672] on icon "Dismiss toast" at bounding box center [1530, 664] width 15 height 15
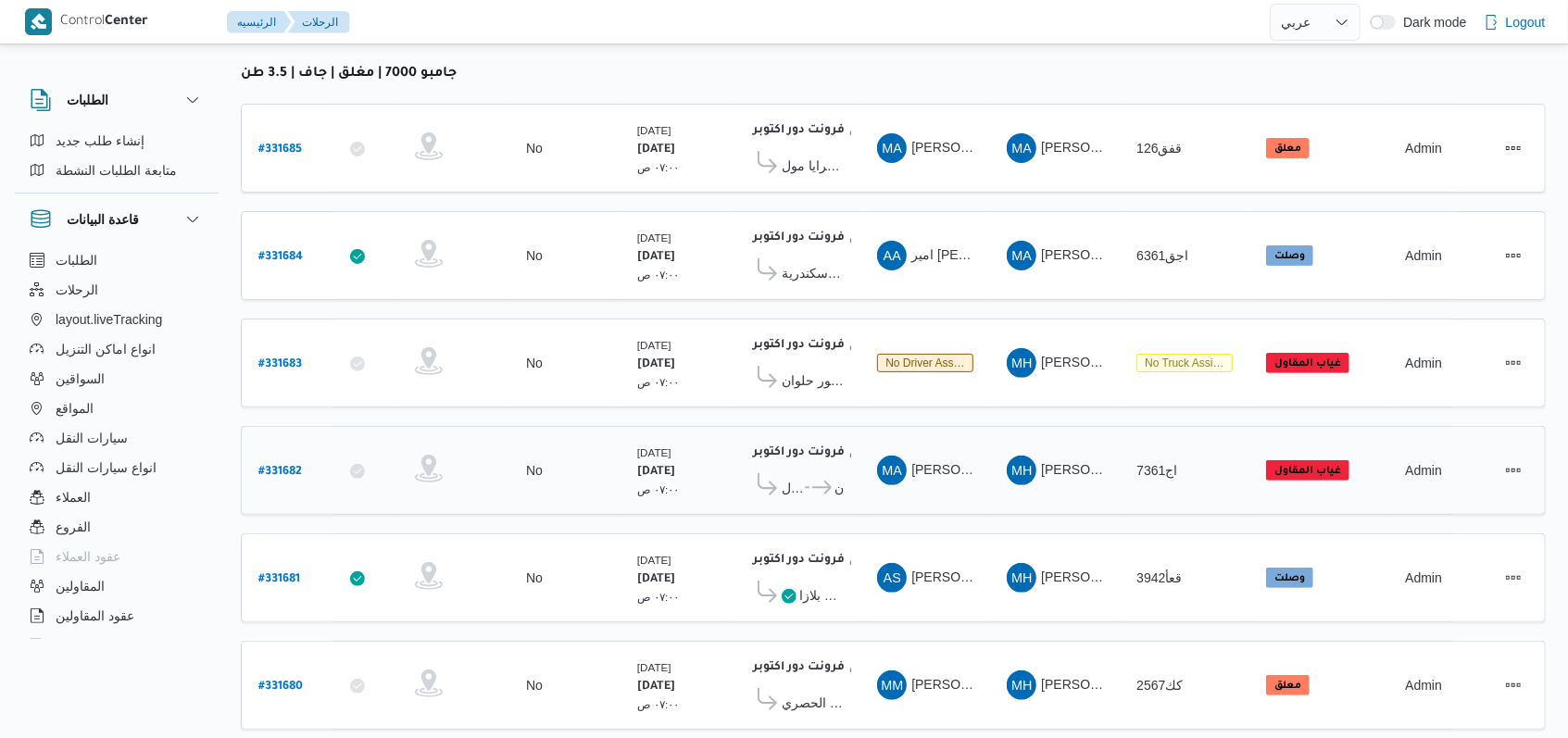
scroll to position [263, 0]
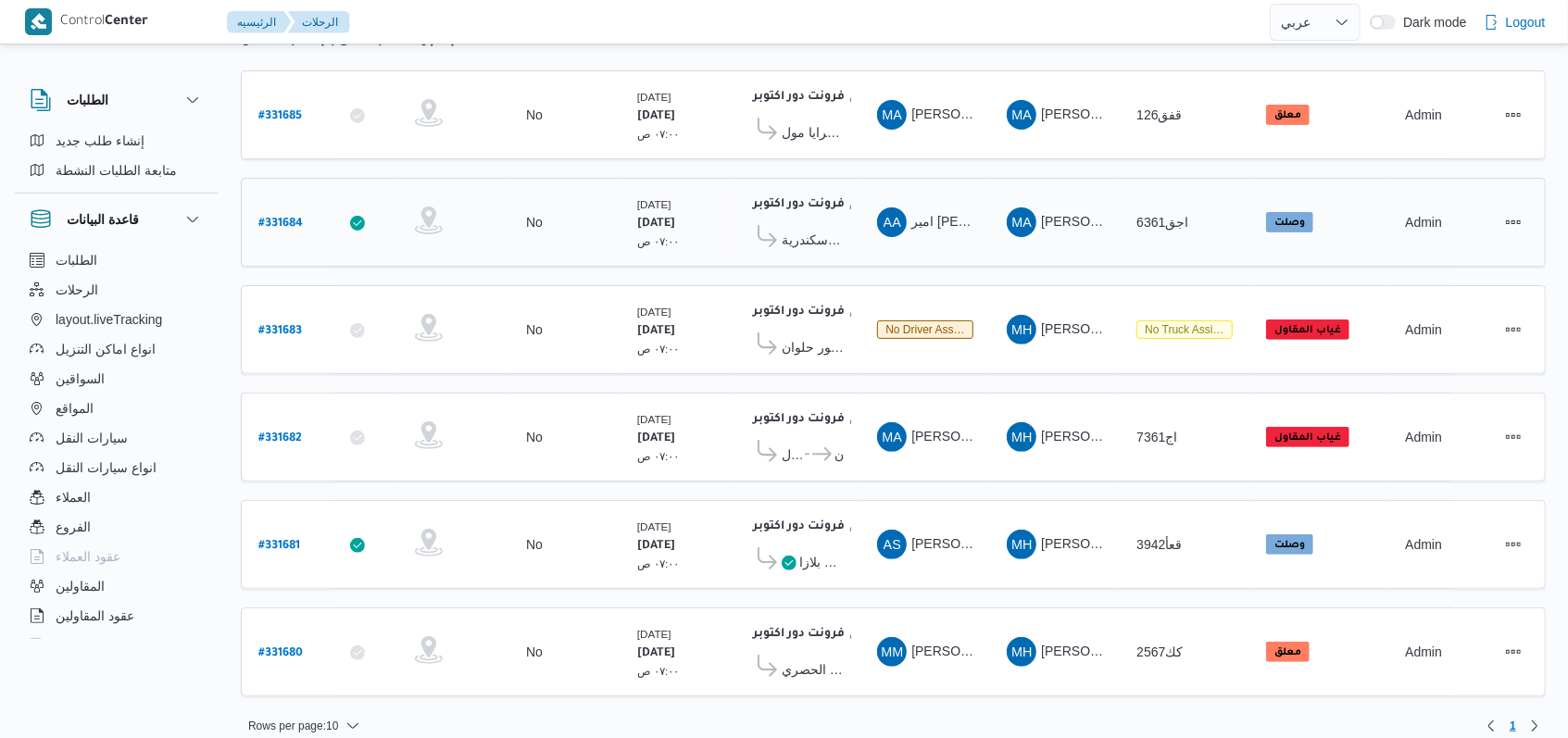
click at [291, 218] on b "# 331684" at bounding box center [281, 223] width 45 height 13
select select "ar"
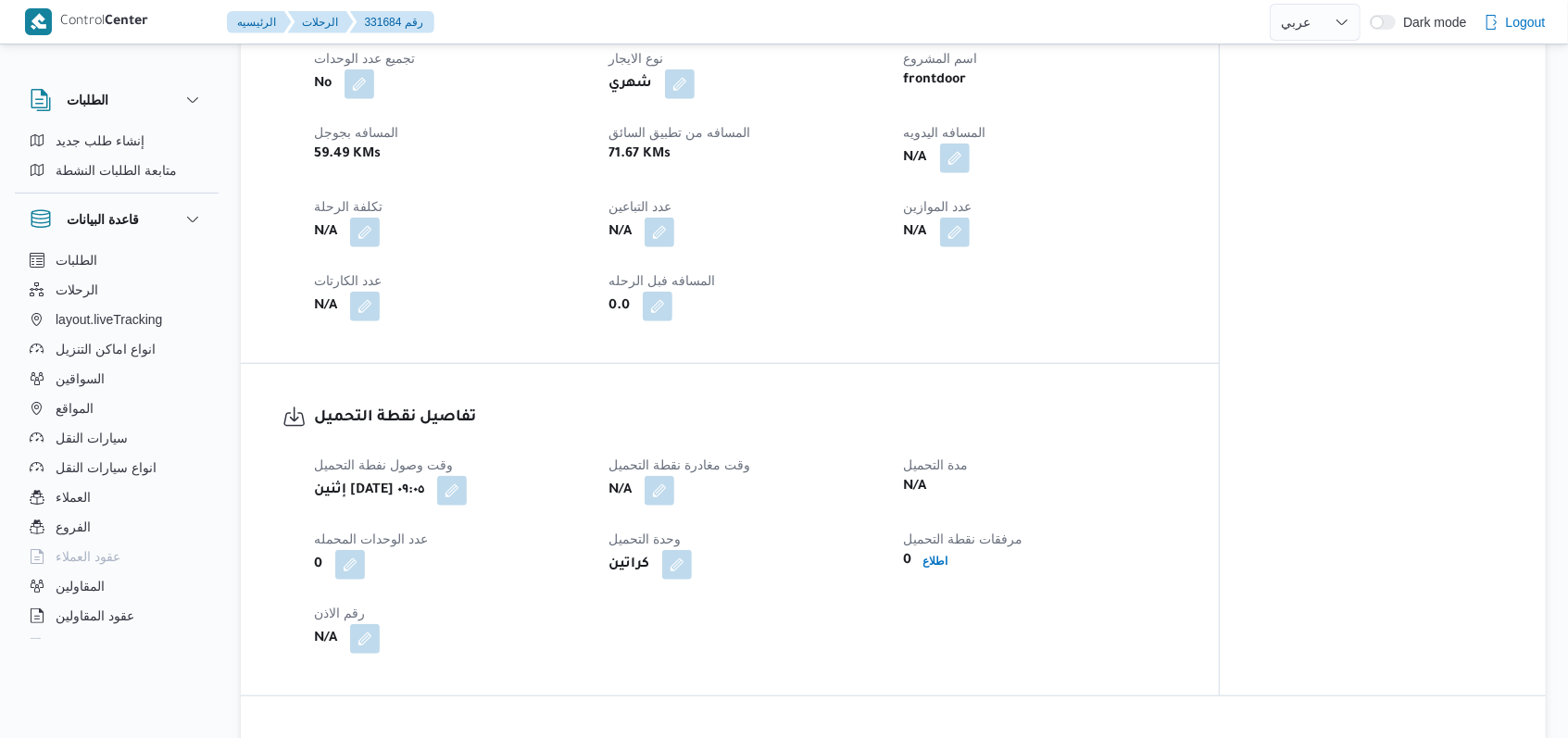
scroll to position [987, 0]
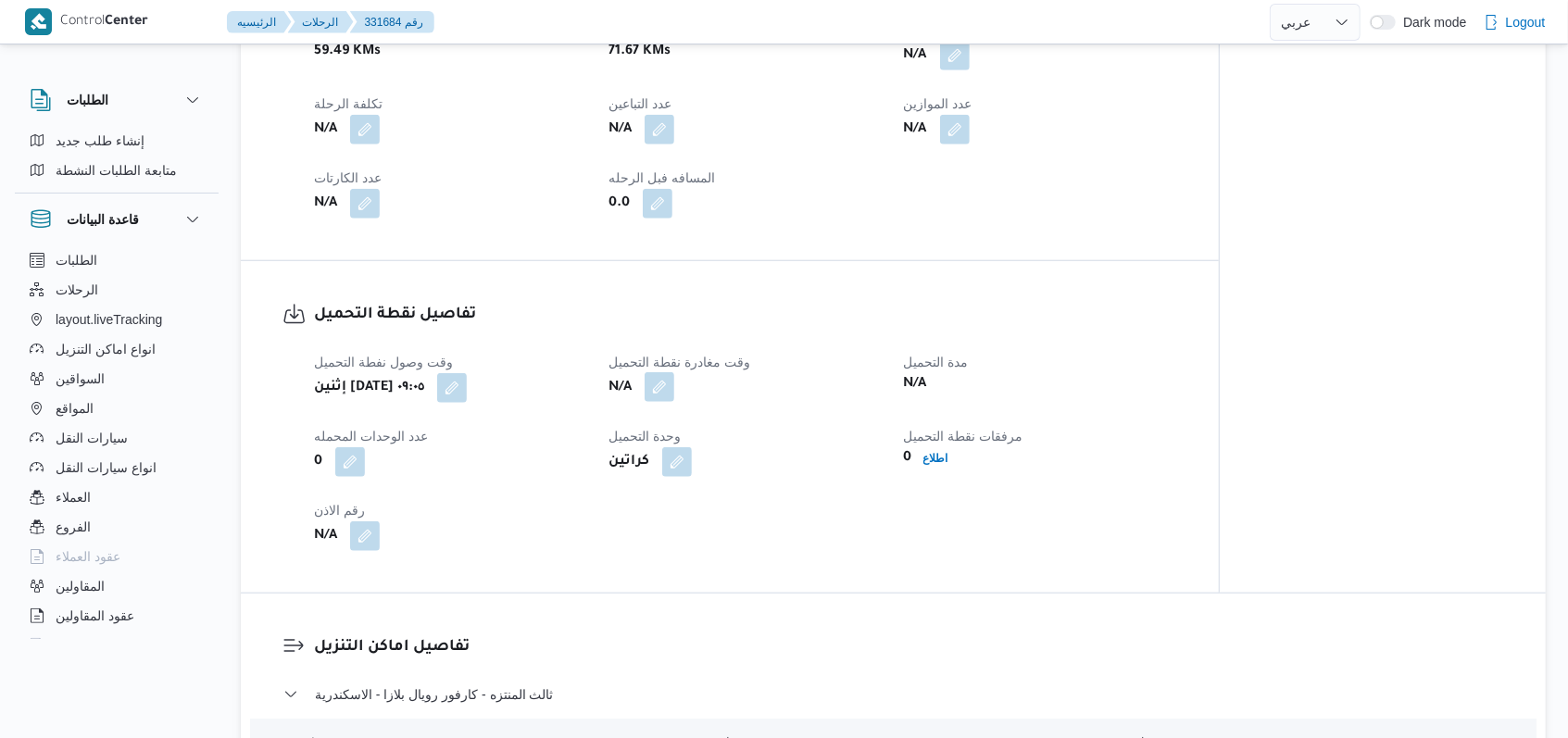
click at [658, 374] on button "button" at bounding box center [660, 386] width 30 height 30
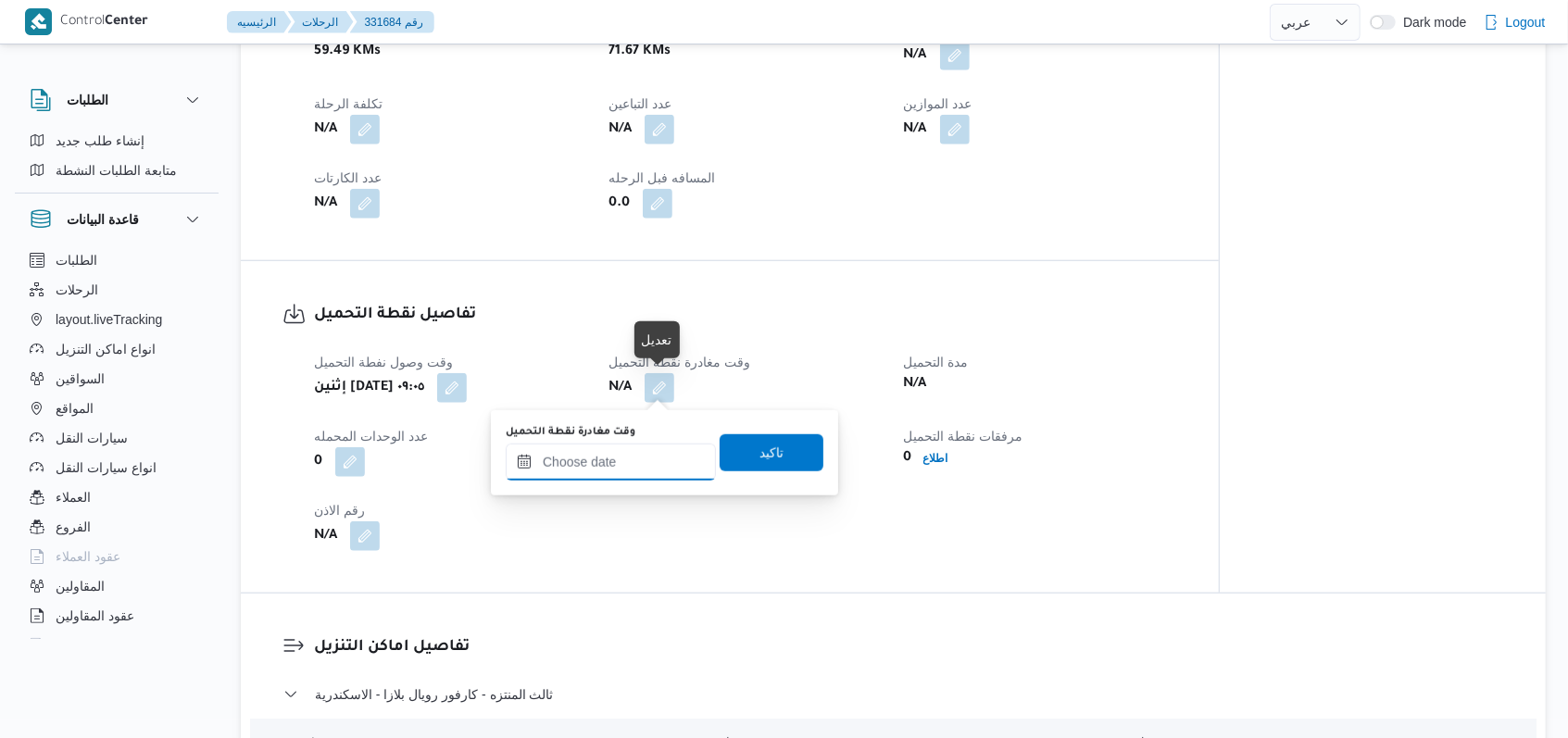
click at [637, 448] on input "وقت مغادرة نقطة التحميل" at bounding box center [611, 462] width 210 height 37
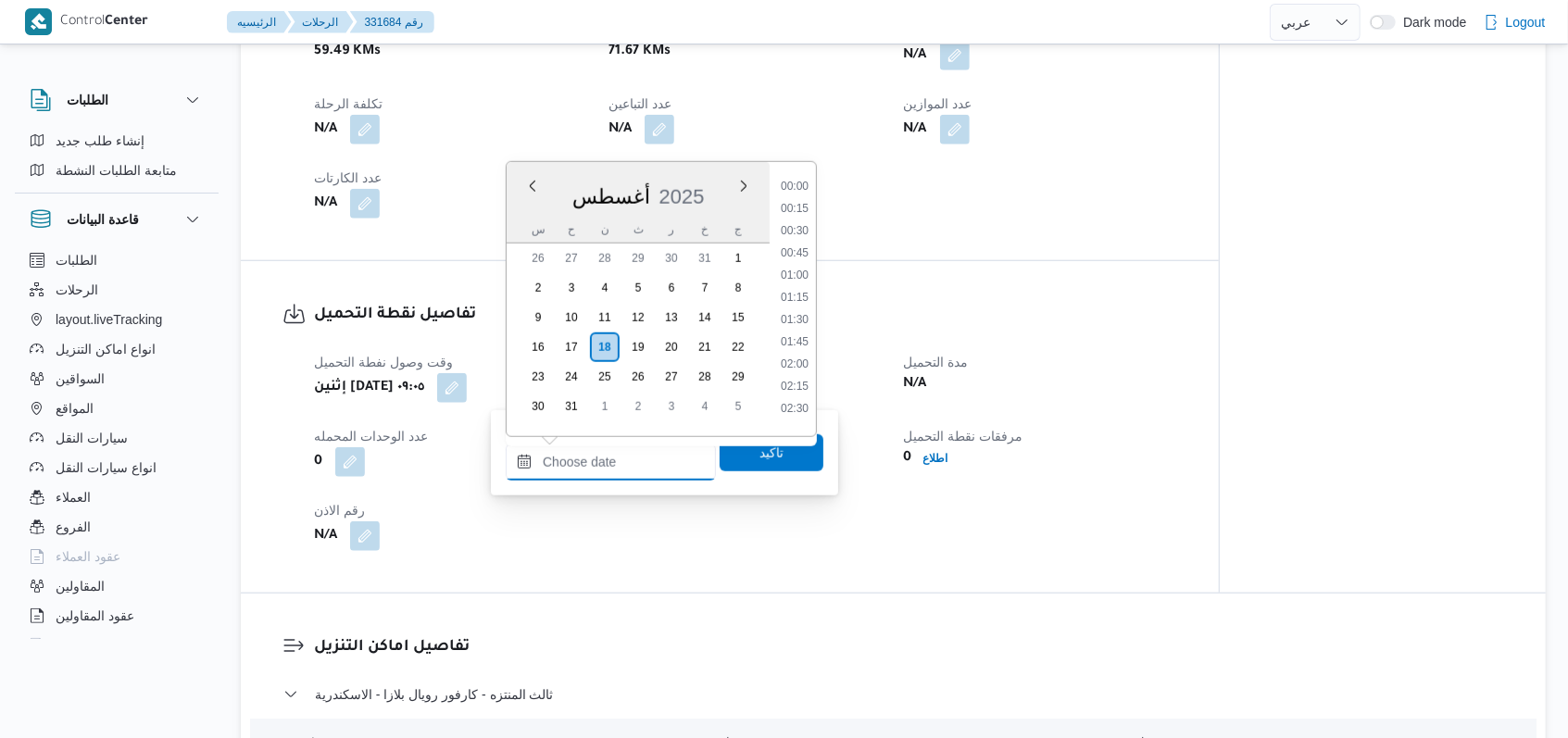
scroll to position [1340, 0]
click at [796, 176] on li "15:00" at bounding box center [795, 179] width 43 height 18
type input "[DATE] ١٥:٠٠"
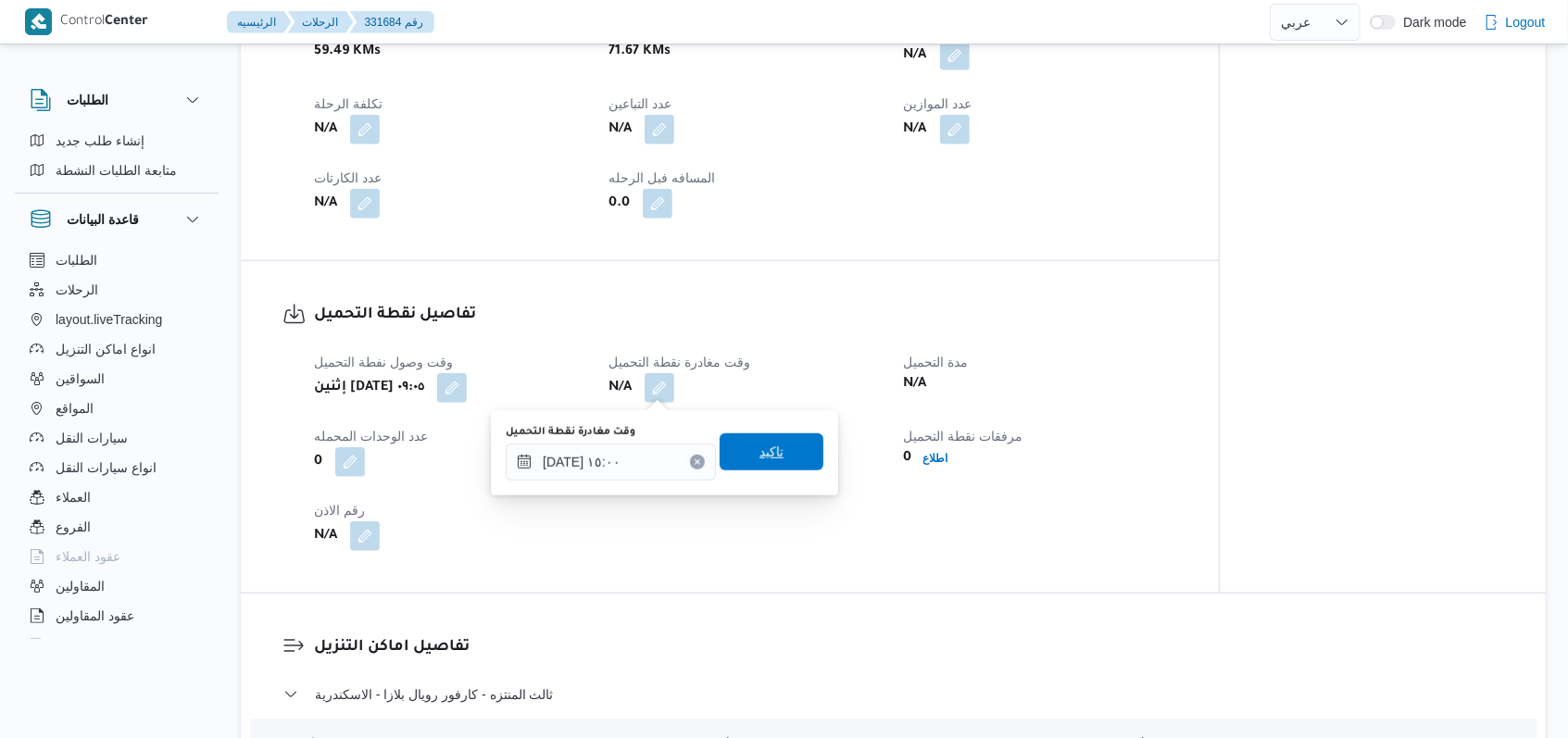
click at [760, 452] on span "تاكيد" at bounding box center [771, 452] width 24 height 22
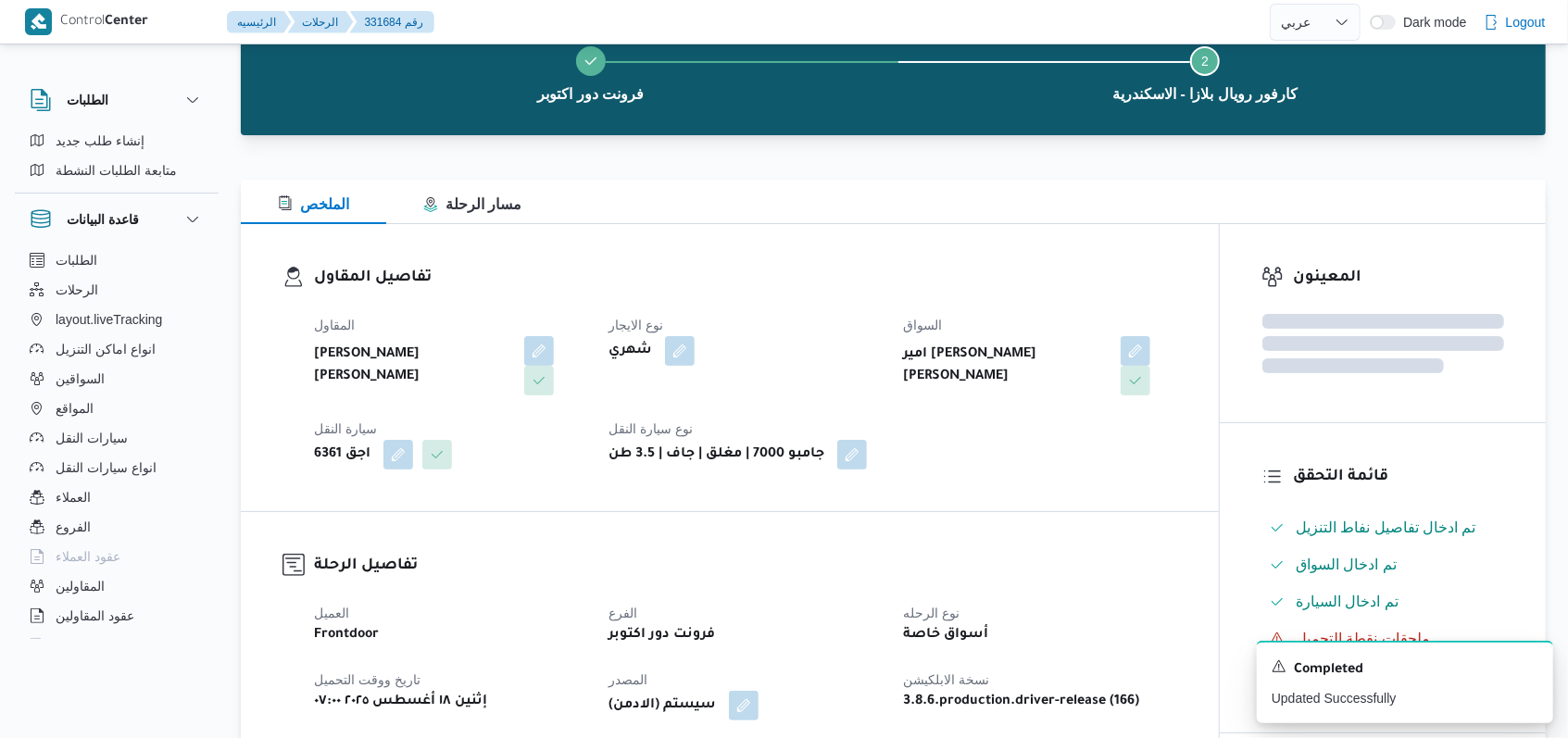
scroll to position [0, 0]
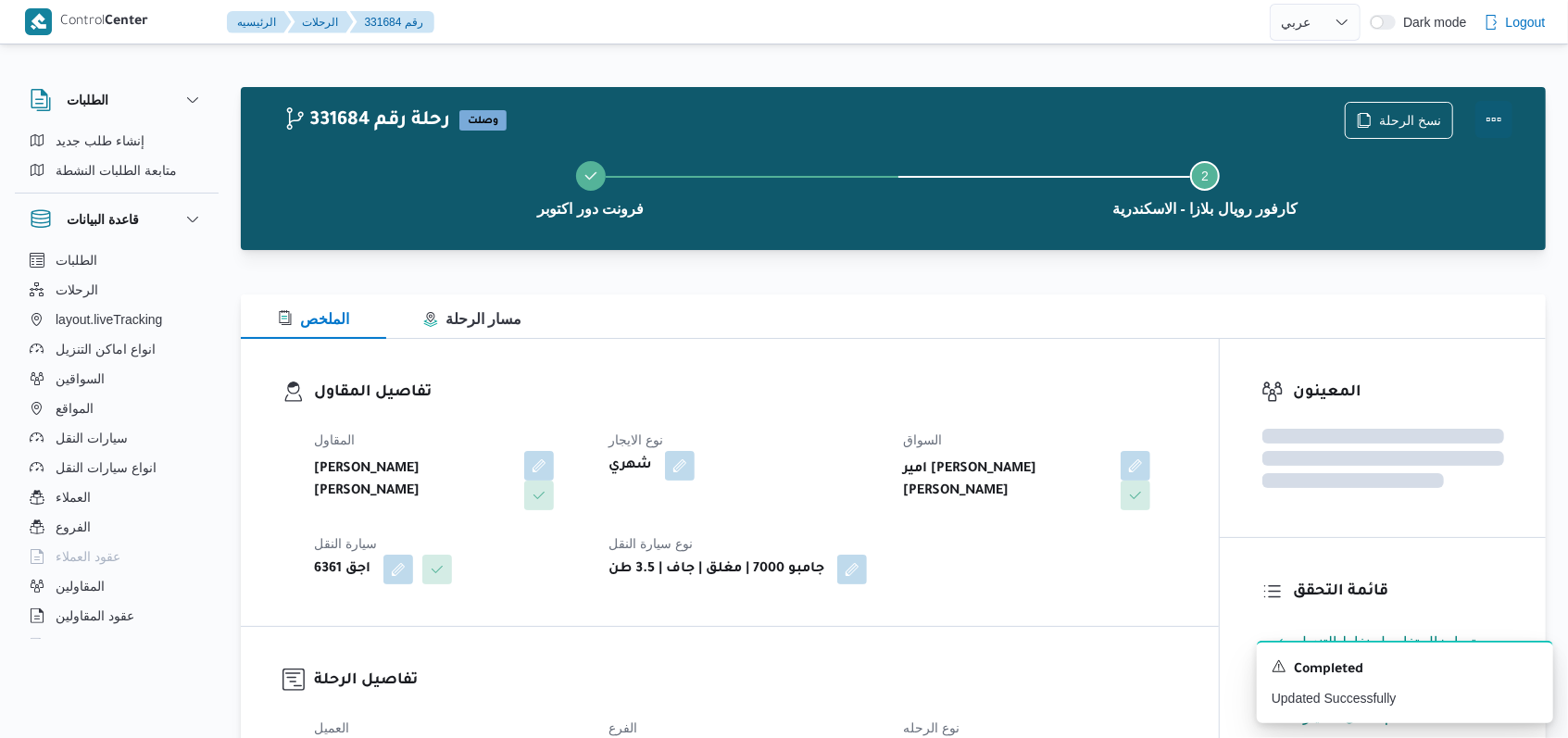
click at [1500, 109] on button "Actions" at bounding box center [1494, 119] width 37 height 37
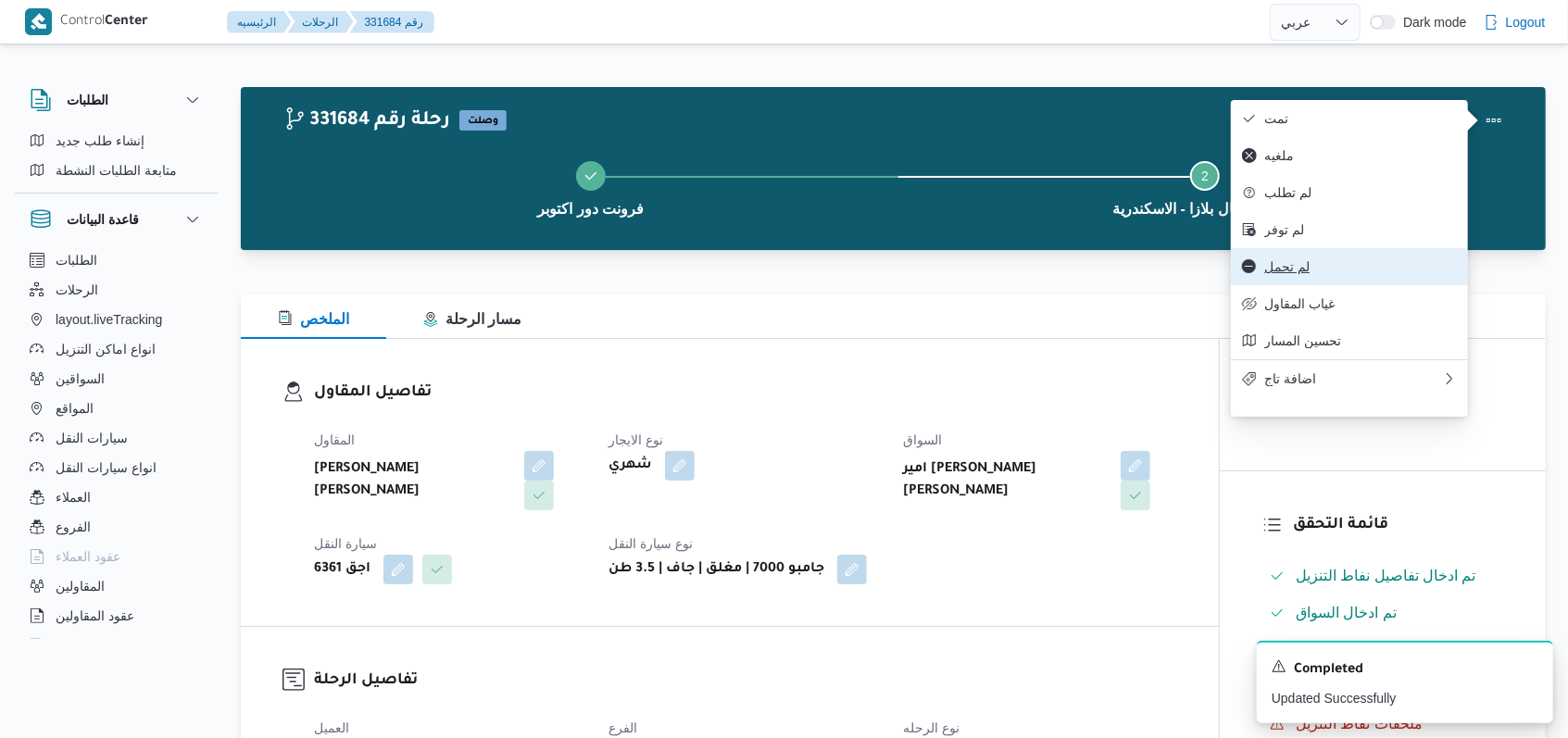
click at [1300, 274] on span "لم تحمل" at bounding box center [1360, 266] width 192 height 15
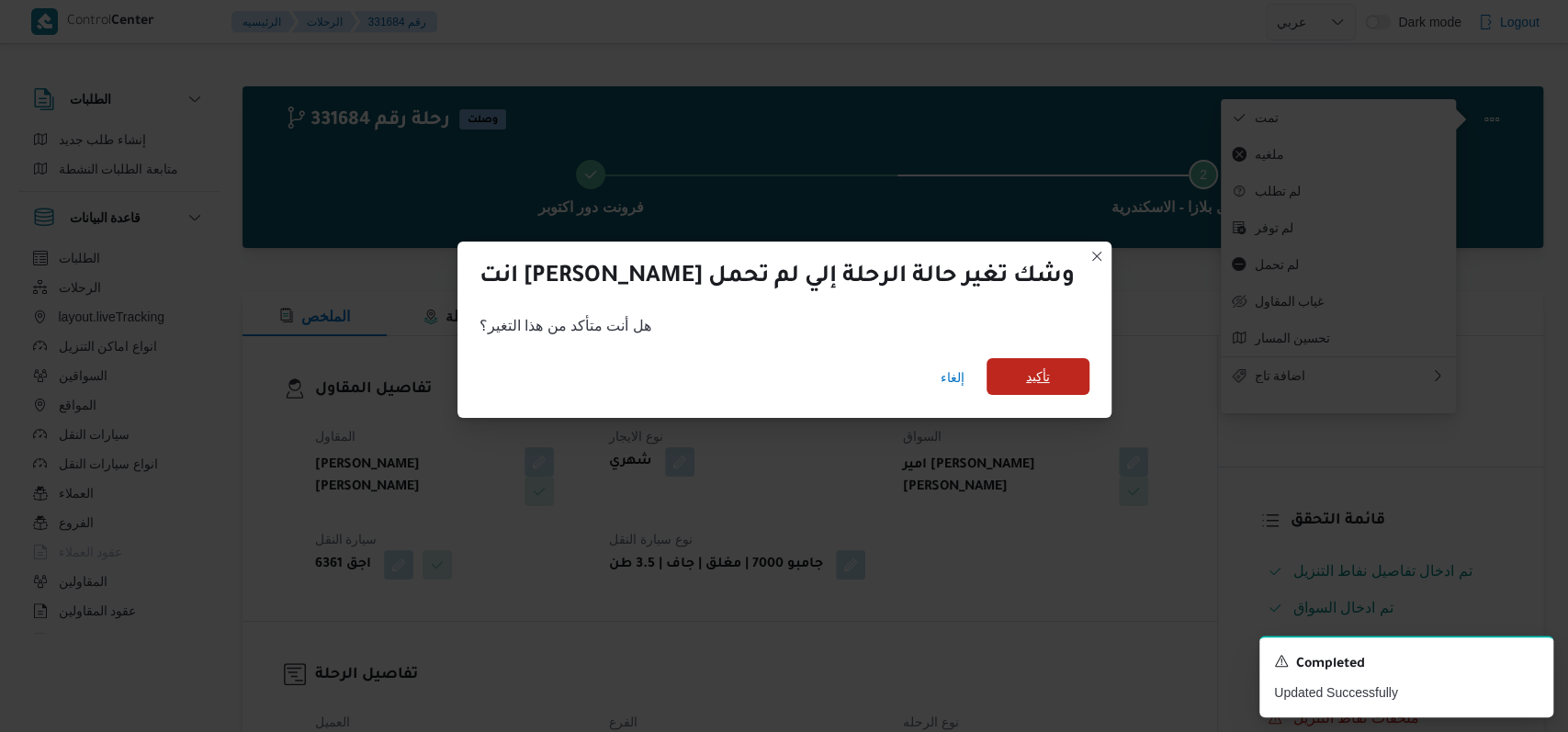
click at [1026, 379] on span "تأكيد" at bounding box center [1038, 376] width 24 height 22
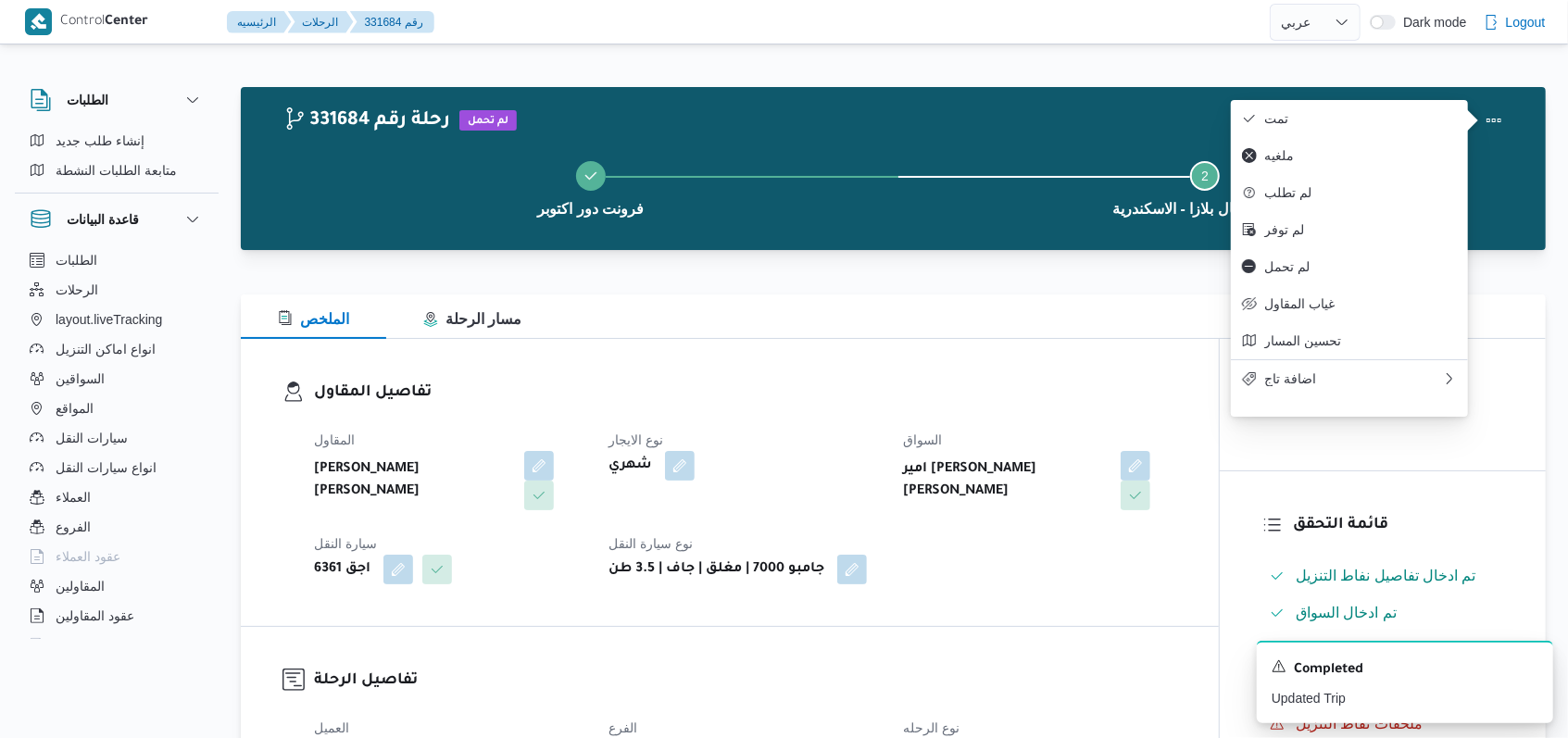
select select "ar"
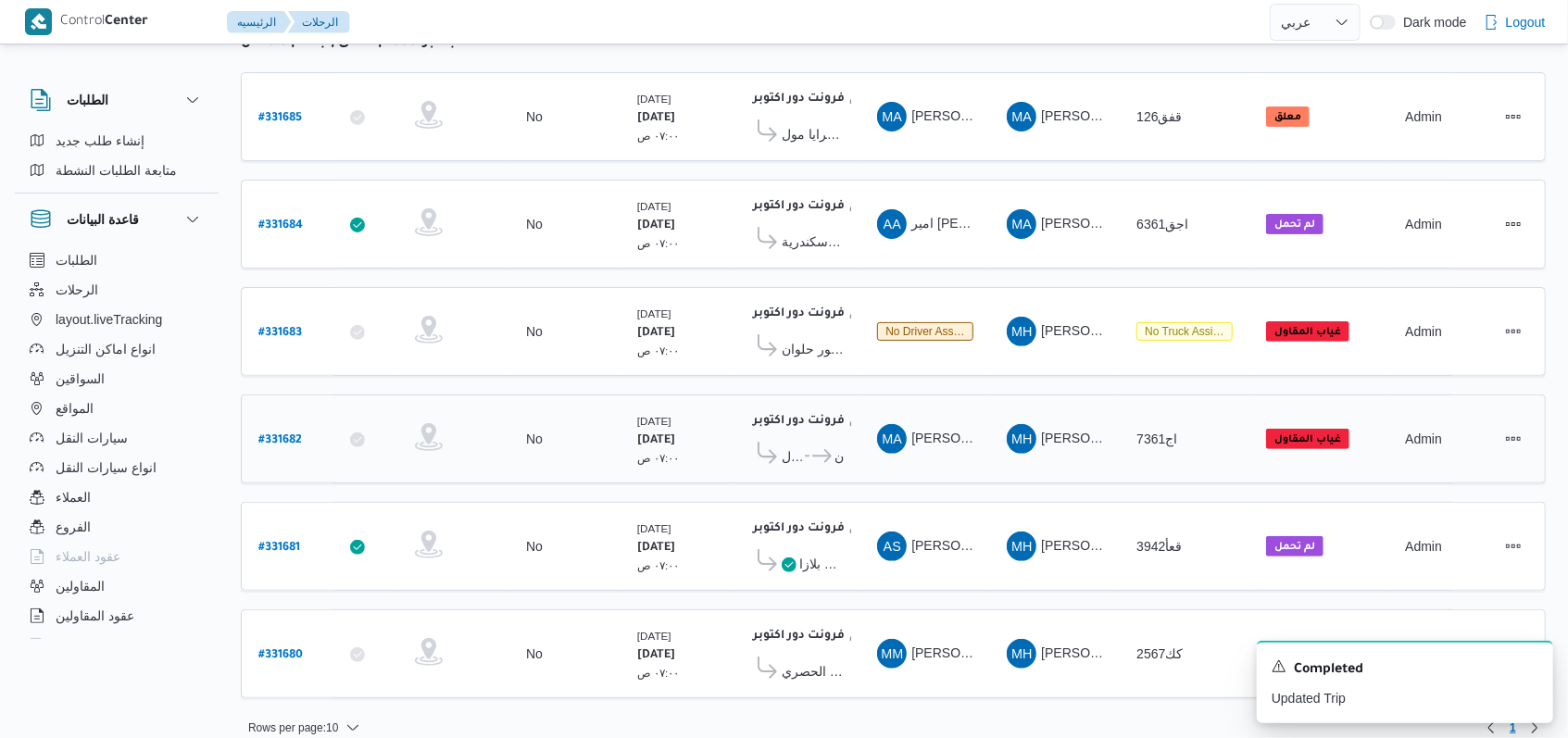
scroll to position [263, 0]
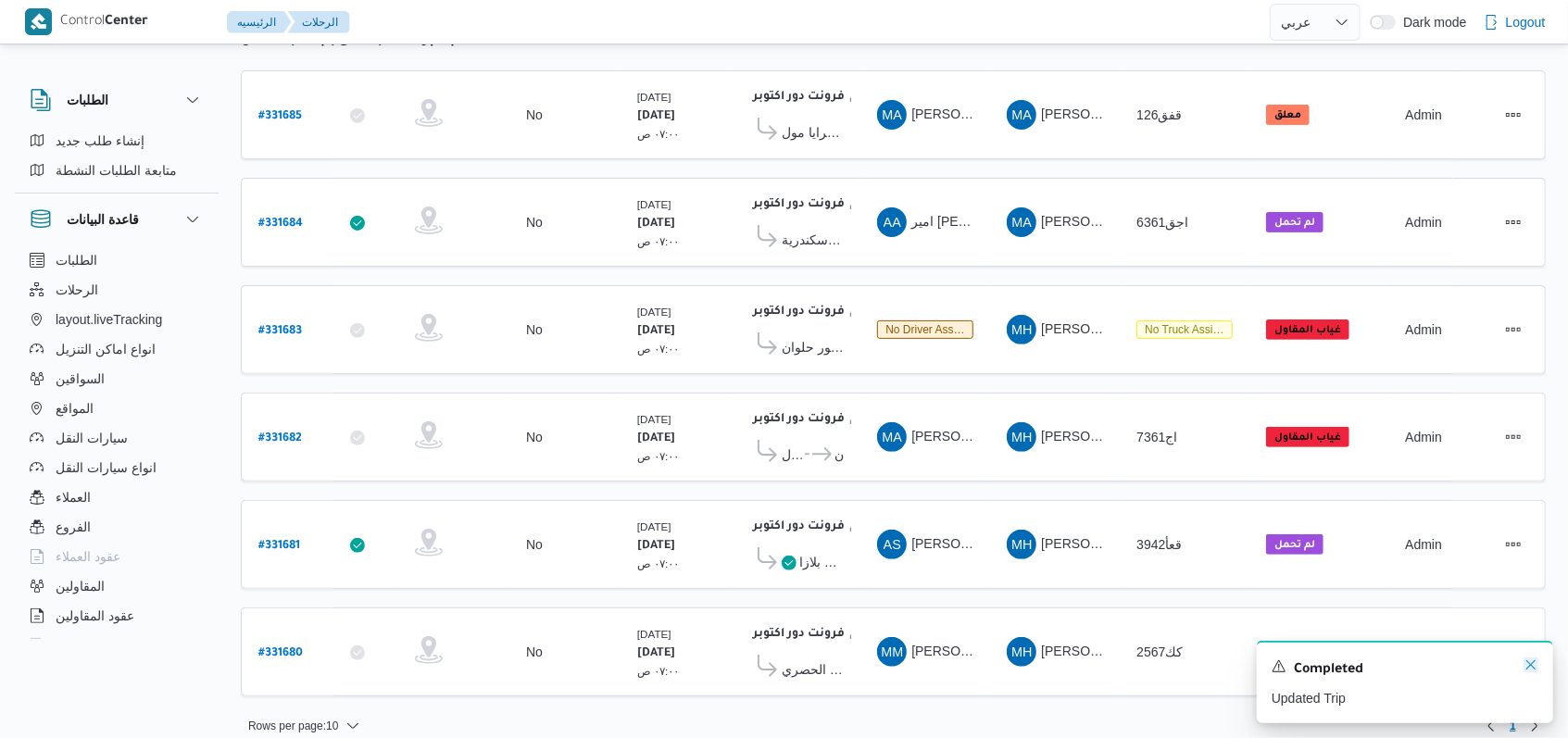
click at [1532, 669] on icon "Dismiss toast" at bounding box center [1530, 664] width 15 height 15
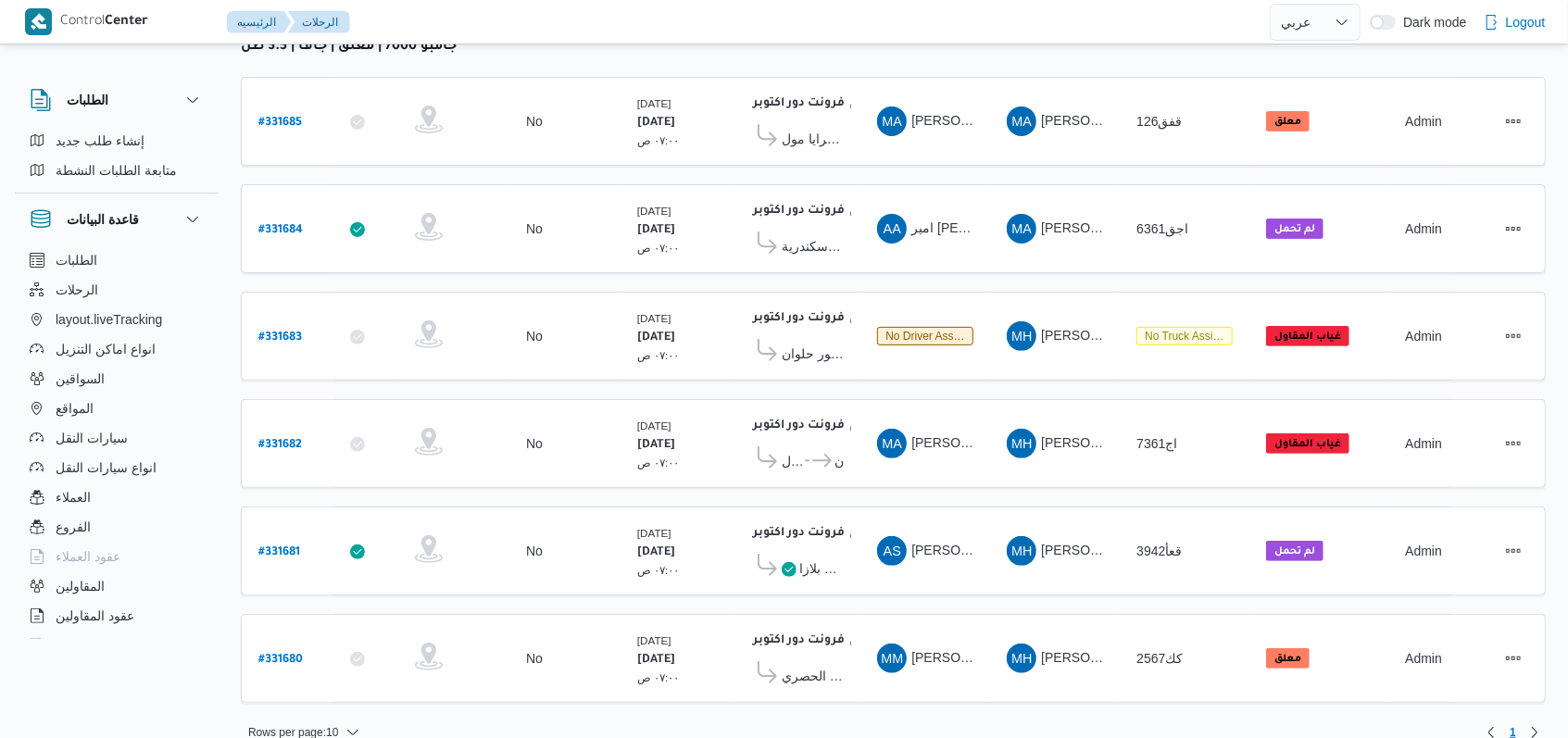
scroll to position [0, 0]
